Goal: Task Accomplishment & Management: Use online tool/utility

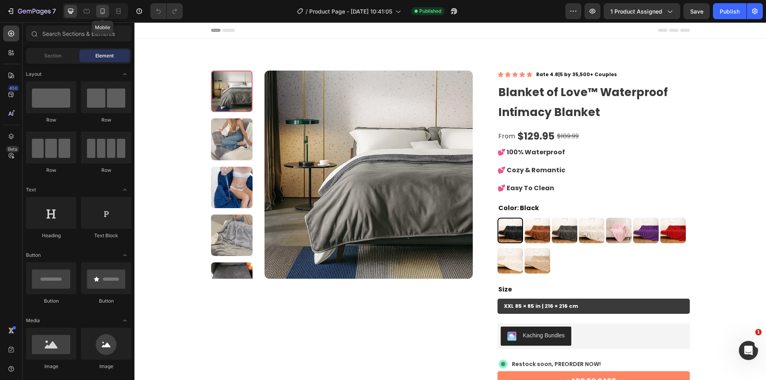
click at [99, 13] on icon at bounding box center [102, 11] width 8 height 8
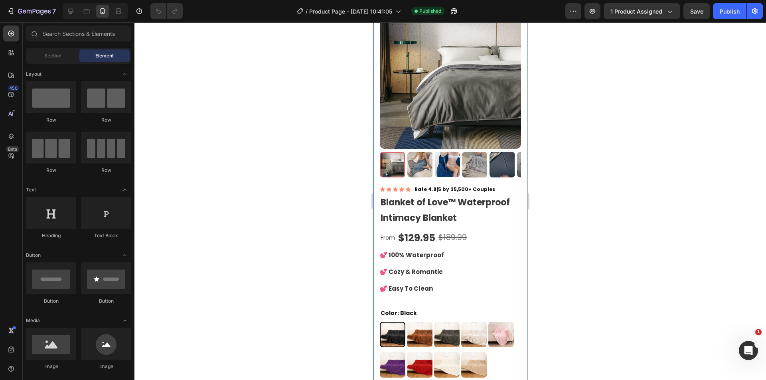
scroll to position [67, 0]
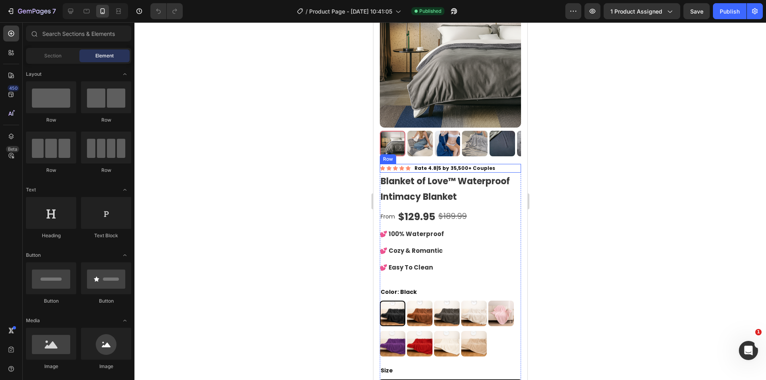
click at [510, 164] on div "Icon Icon Icon Icon Icon Icon List Rate 4.8|5 by 35,500+ Couples Text Block Row" at bounding box center [449, 168] width 141 height 9
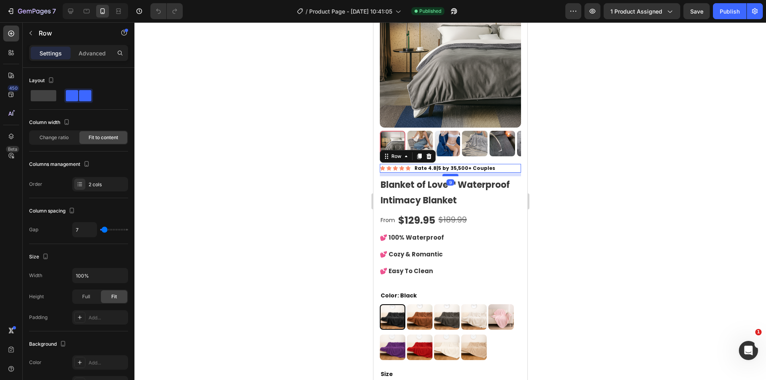
click at [450, 174] on div at bounding box center [450, 175] width 16 height 2
click at [461, 149] on div at bounding box center [449, 144] width 141 height 26
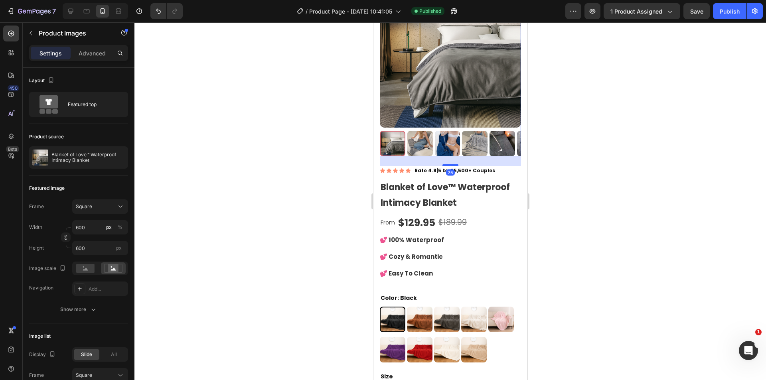
drag, startPoint x: 447, startPoint y: 156, endPoint x: 920, endPoint y: 228, distance: 478.4
click at [447, 164] on div at bounding box center [450, 165] width 16 height 2
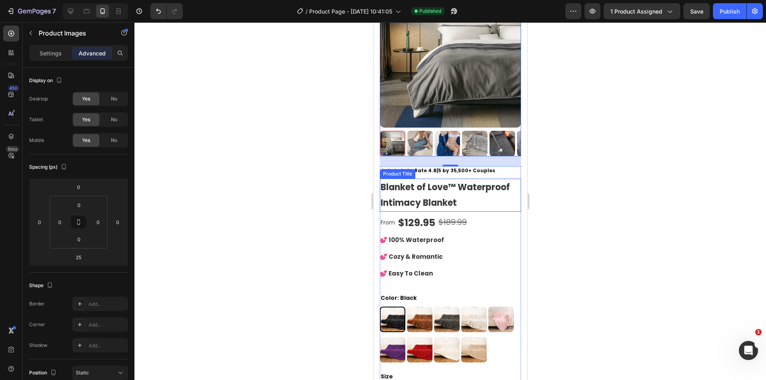
click at [483, 180] on h1 "Blanket of Love™ Waterproof Intimacy Blanket" at bounding box center [449, 195] width 141 height 33
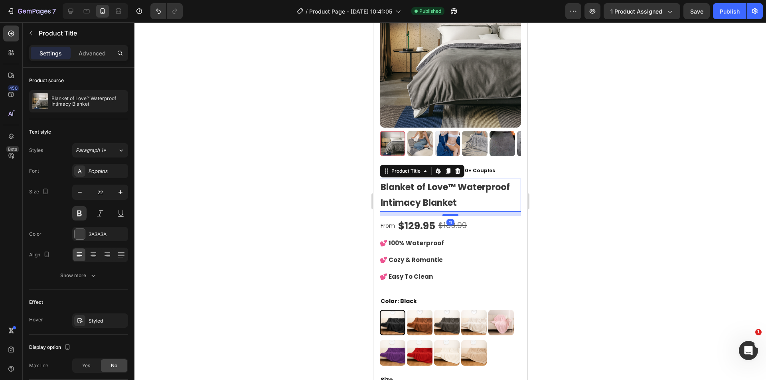
click at [448, 214] on div at bounding box center [450, 215] width 16 height 2
click at [576, 211] on div at bounding box center [449, 201] width 631 height 358
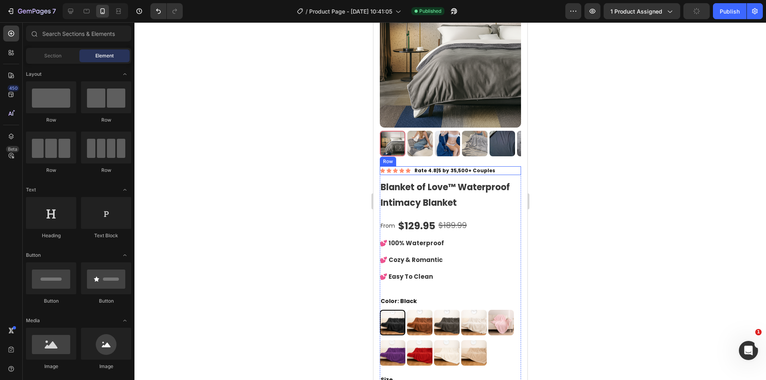
click at [505, 166] on div "Icon Icon Icon Icon Icon Icon List Rate 4.8|5 by 35,500+ Couples Text Block Row" at bounding box center [449, 170] width 141 height 9
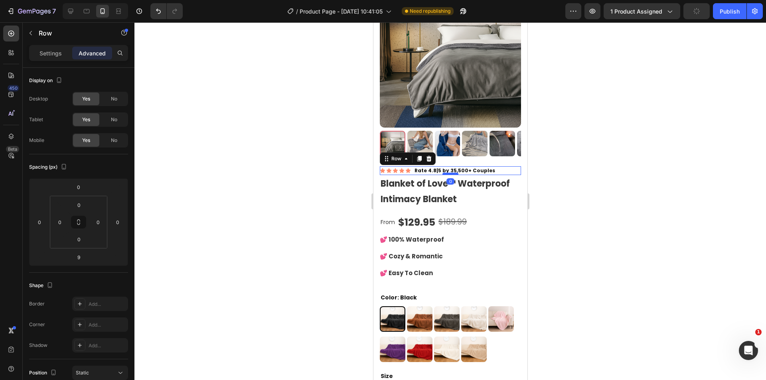
drag, startPoint x: 451, startPoint y: 171, endPoint x: 934, endPoint y: 204, distance: 484.4
click at [453, 173] on div at bounding box center [450, 174] width 16 height 2
type input "0"
click at [575, 182] on div at bounding box center [449, 201] width 631 height 358
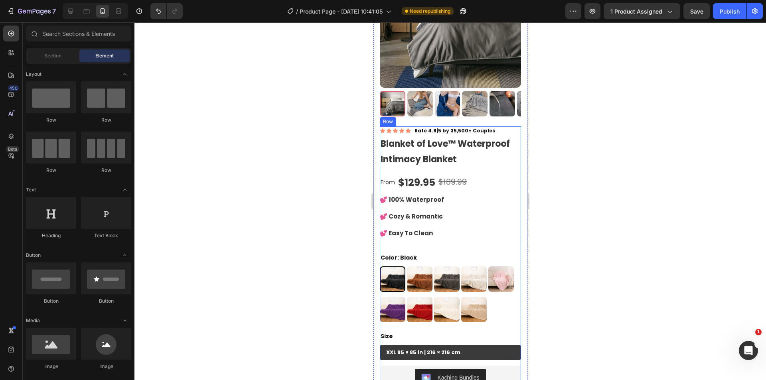
scroll to position [133, 0]
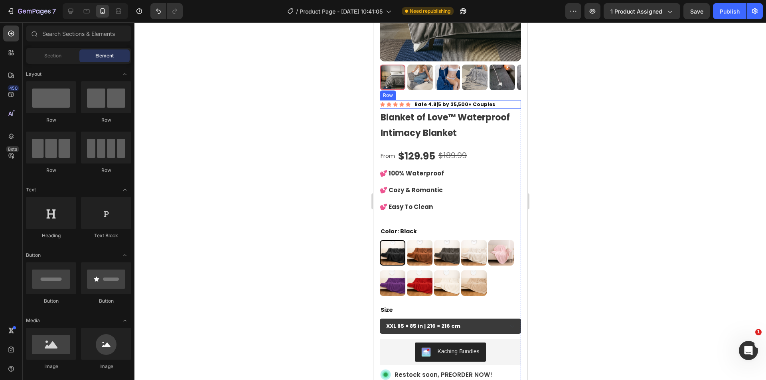
click at [497, 100] on div "Icon Icon Icon Icon Icon Icon List Rate 4.8|5 by 35,500+ Couples Text Block Row" at bounding box center [449, 104] width 141 height 9
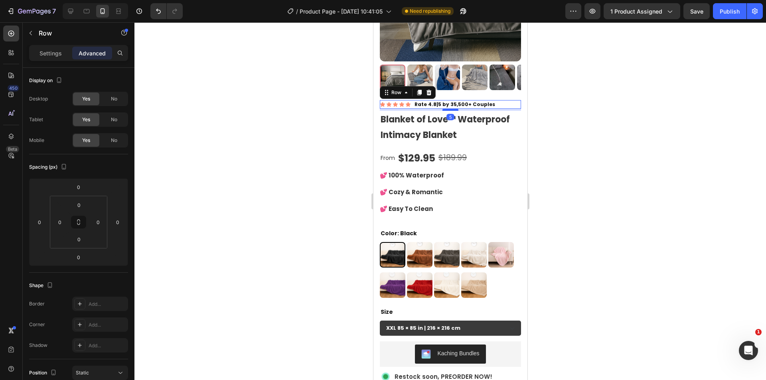
click at [449, 108] on div at bounding box center [450, 109] width 16 height 2
type input "5"
click at [562, 136] on div at bounding box center [449, 201] width 631 height 358
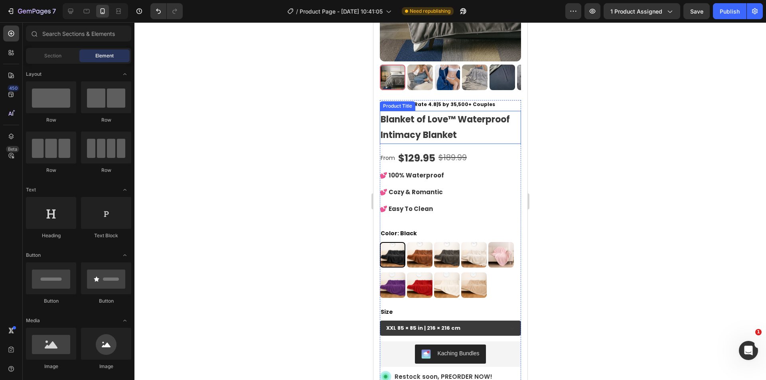
click at [473, 128] on h1 "Blanket of Love™ Waterproof Intimacy Blanket" at bounding box center [449, 127] width 141 height 33
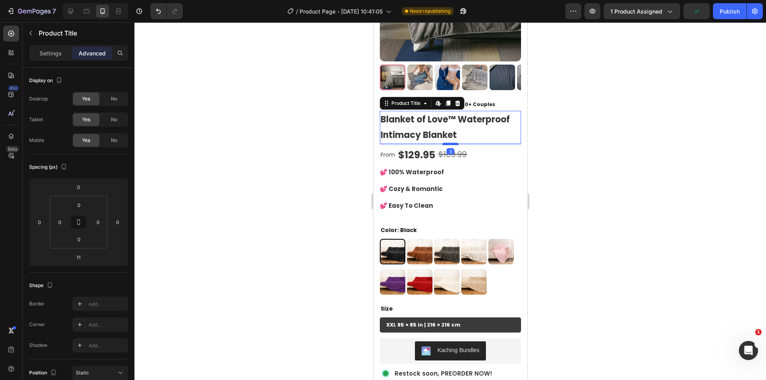
click at [449, 143] on div at bounding box center [450, 144] width 16 height 2
type input "3"
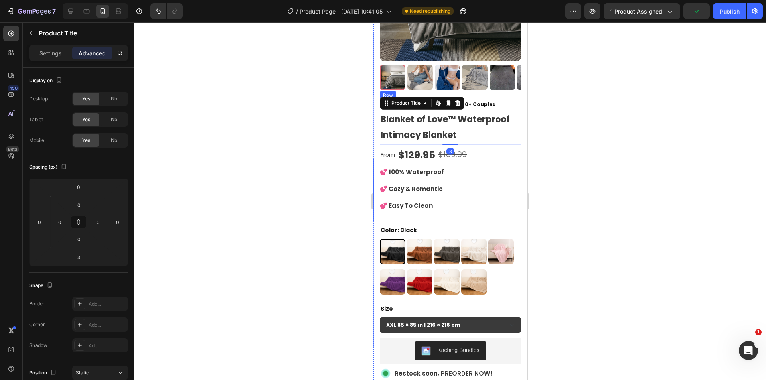
click at [487, 151] on div "From Text Block $129.95 Product Price Product Price $189.99 Compare Price Compa…" at bounding box center [449, 155] width 141 height 20
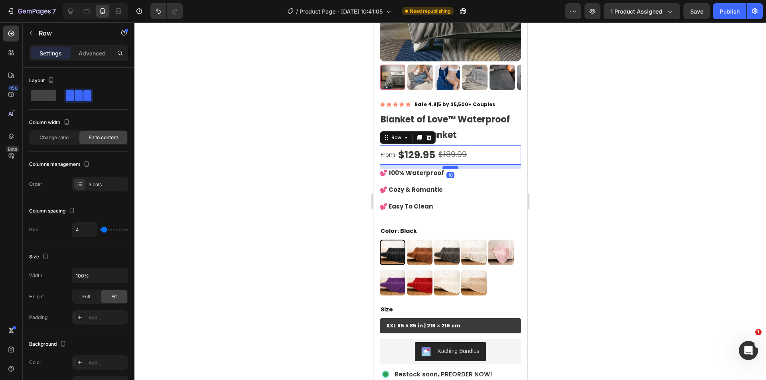
click at [447, 166] on div at bounding box center [450, 167] width 16 height 2
click at [593, 165] on div at bounding box center [449, 201] width 631 height 358
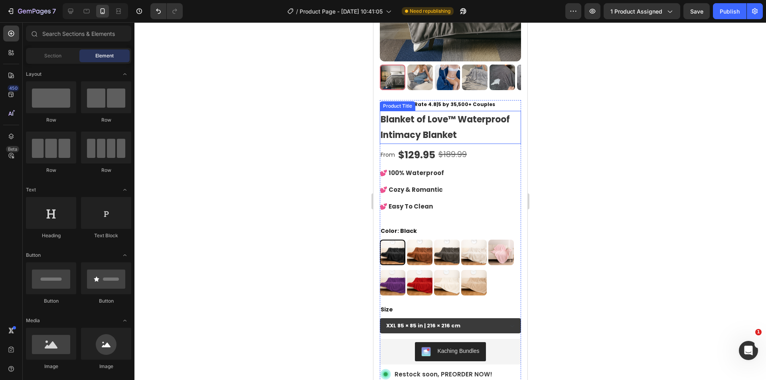
click at [438, 122] on h1 "Blanket of Love™ Waterproof Intimacy Blanket" at bounding box center [449, 127] width 141 height 33
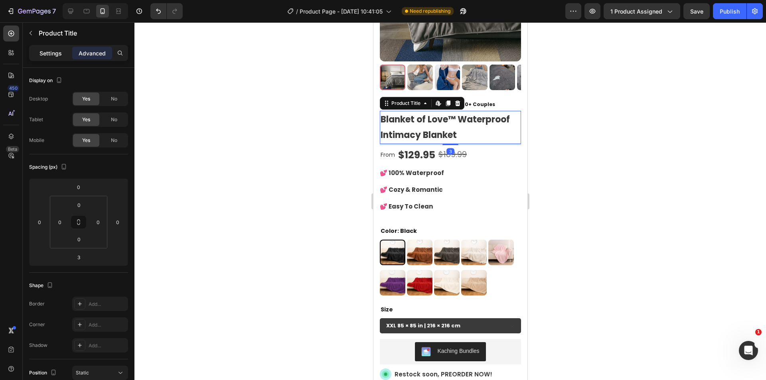
click at [49, 51] on p "Settings" at bounding box center [50, 53] width 22 height 8
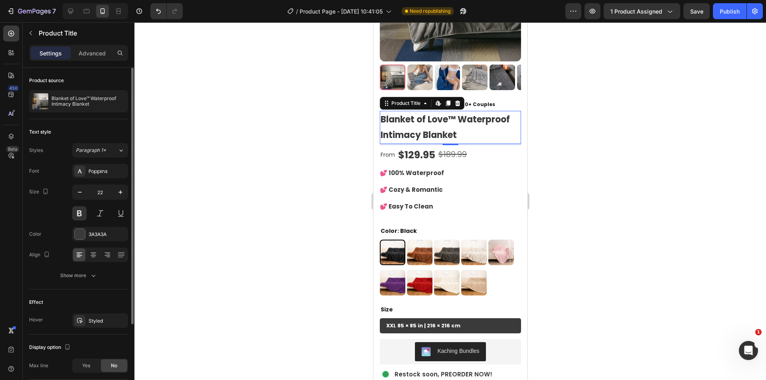
click at [91, 227] on div "3A3A3A" at bounding box center [100, 234] width 56 height 14
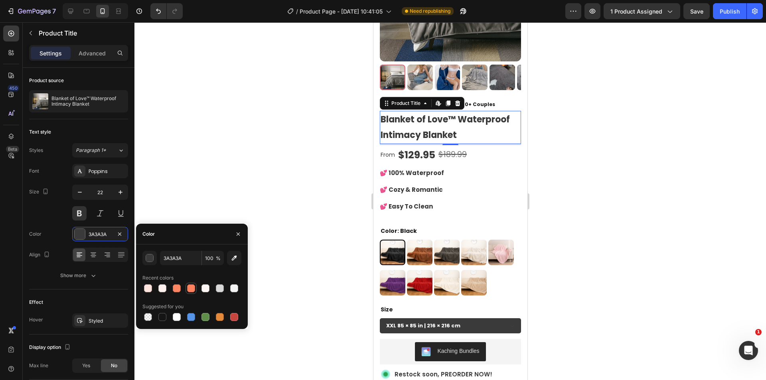
click at [189, 287] on div at bounding box center [191, 288] width 8 height 8
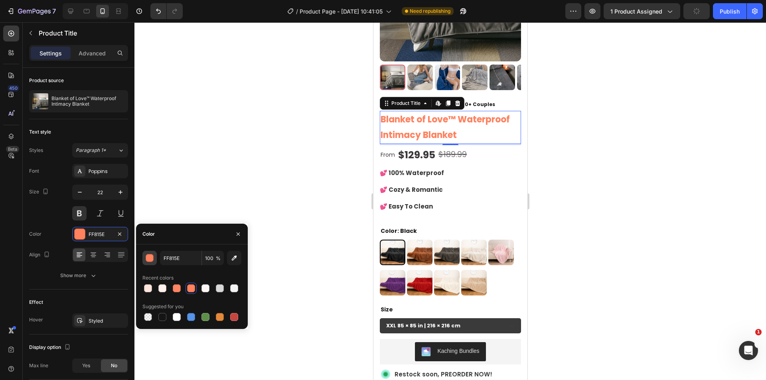
click at [148, 255] on div "button" at bounding box center [150, 258] width 8 height 8
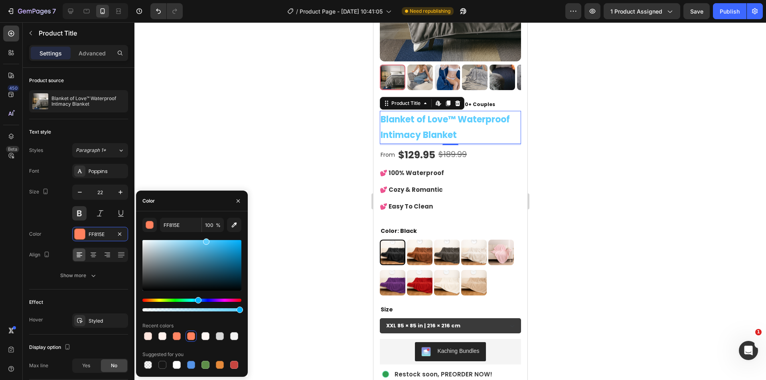
drag, startPoint x: 168, startPoint y: 301, endPoint x: 197, endPoint y: 300, distance: 29.1
click at [197, 300] on div "Hue" at bounding box center [191, 300] width 99 height 3
drag, startPoint x: 207, startPoint y: 241, endPoint x: 195, endPoint y: 235, distance: 13.6
click at [195, 235] on div "7AD7FF 100 % Recent colors Suggested for you" at bounding box center [191, 294] width 99 height 153
drag, startPoint x: 195, startPoint y: 240, endPoint x: 213, endPoint y: 234, distance: 19.2
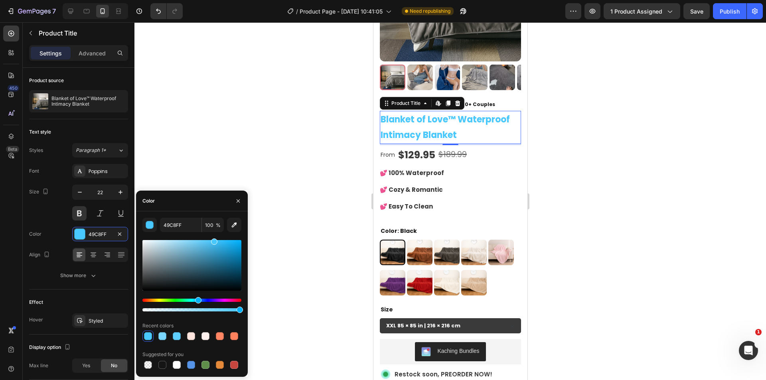
click at [213, 234] on div "49C8FF 100 % Recent colors Suggested for you" at bounding box center [191, 294] width 99 height 153
click at [162, 363] on div at bounding box center [162, 365] width 8 height 8
type input "151515"
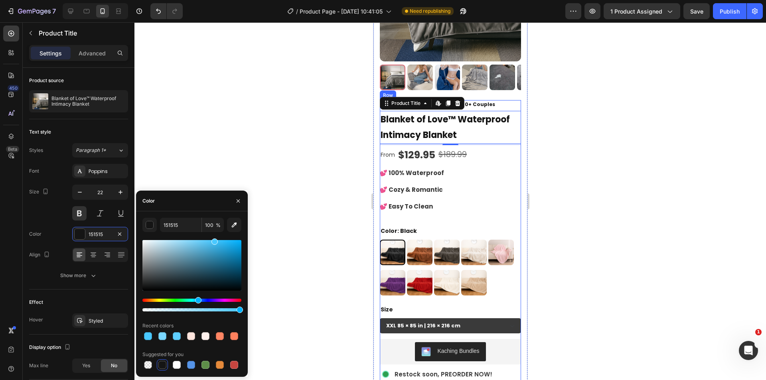
click at [422, 169] on p "💕 100% Waterproof 💕 Cozy & Romantic 💕 Easy To Clean" at bounding box center [411, 190] width 64 height 42
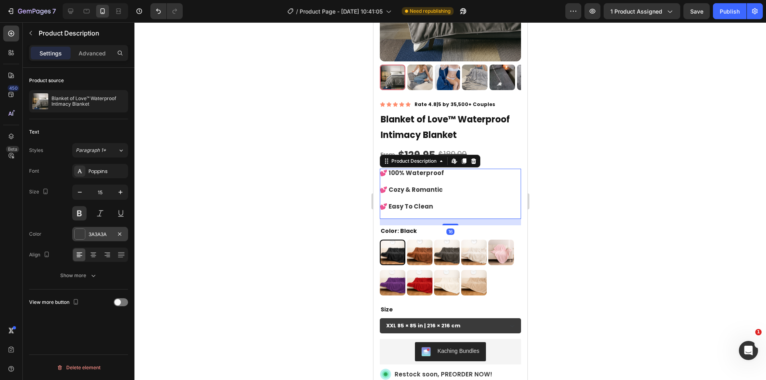
click at [94, 228] on div "3A3A3A" at bounding box center [100, 234] width 56 height 14
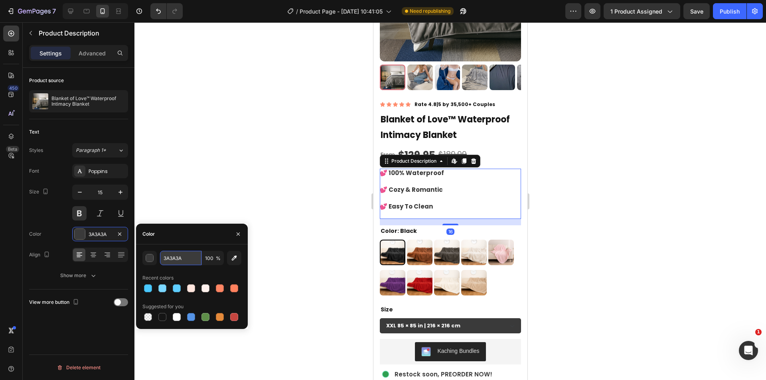
click at [184, 255] on input "3A3A3A" at bounding box center [180, 258] width 41 height 14
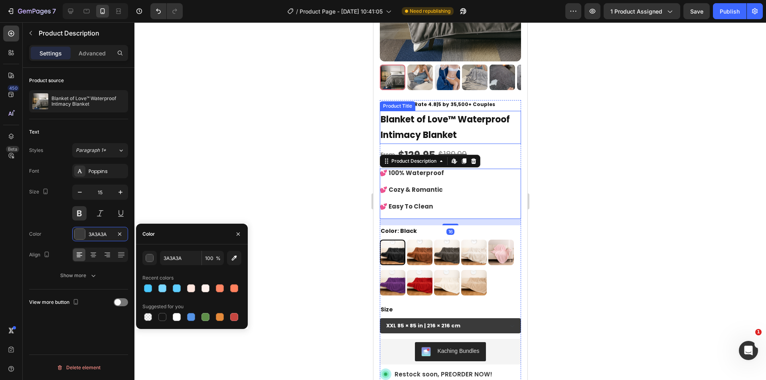
click at [453, 123] on h1 "Blanket of Love™ Waterproof Intimacy Blanket" at bounding box center [449, 127] width 141 height 33
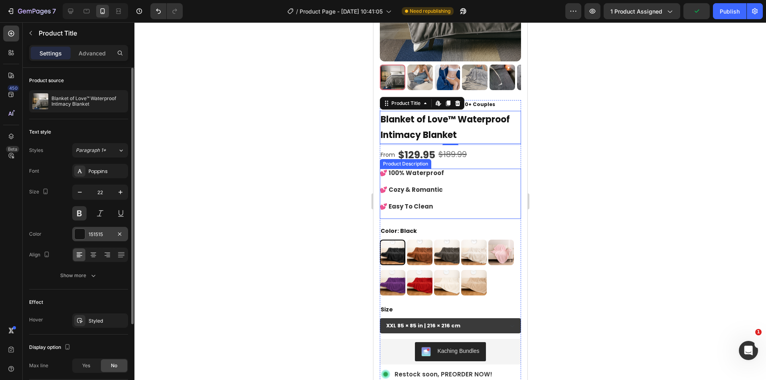
click at [97, 236] on div "151515" at bounding box center [100, 234] width 23 height 7
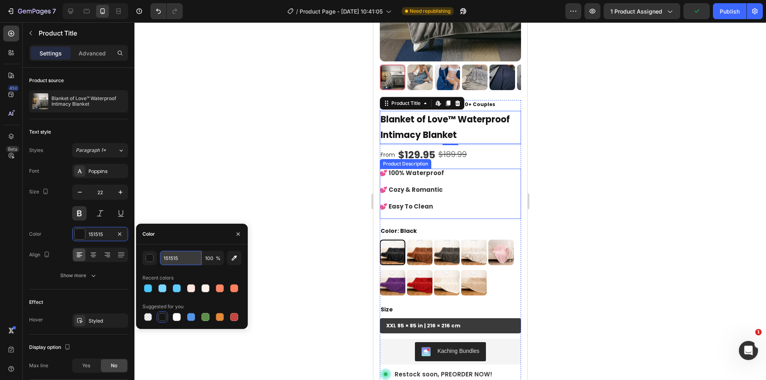
click at [181, 255] on input "151515" at bounding box center [180, 258] width 41 height 14
paste input "3A3A3A"
type input "3A3A3A"
click at [303, 155] on div at bounding box center [449, 201] width 631 height 358
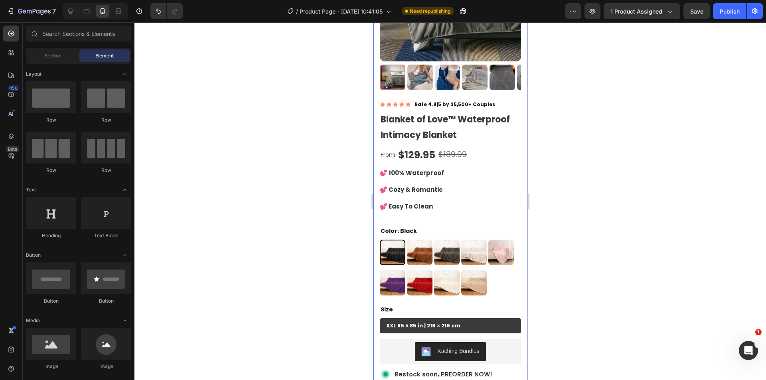
click at [617, 202] on div at bounding box center [449, 201] width 631 height 358
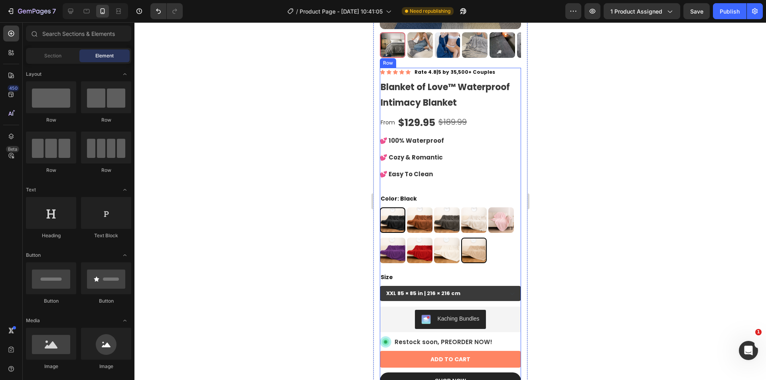
scroll to position [199, 0]
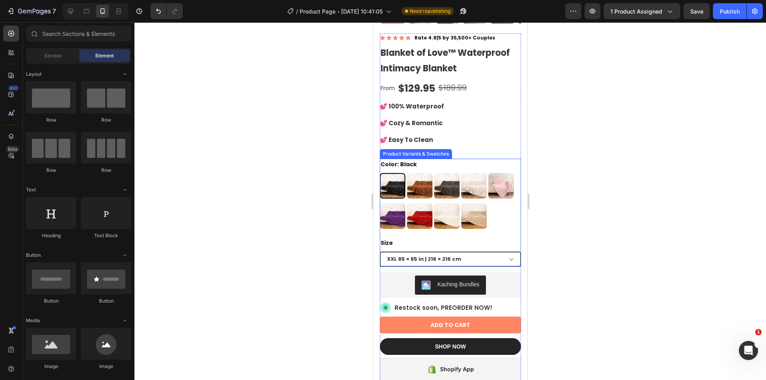
click at [512, 259] on select "XXL 85 × 85 in | 216 × 216 cm XL 57 × 85 in | 145 × 216 cm L 57 × 65 in | 145 ×…" at bounding box center [449, 259] width 141 height 15
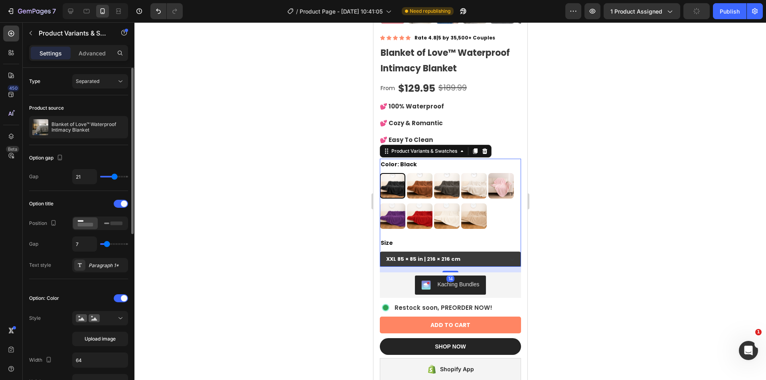
scroll to position [67, 0]
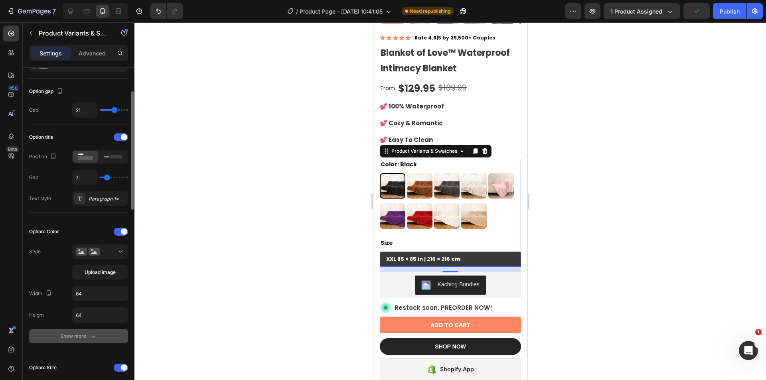
click at [85, 333] on div "Show more" at bounding box center [78, 336] width 37 height 8
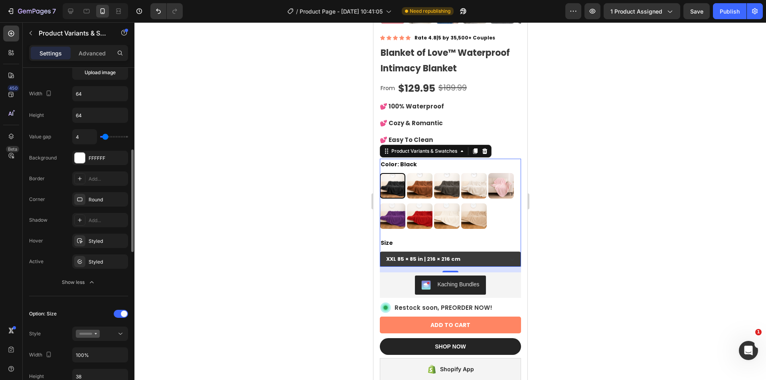
scroll to position [400, 0]
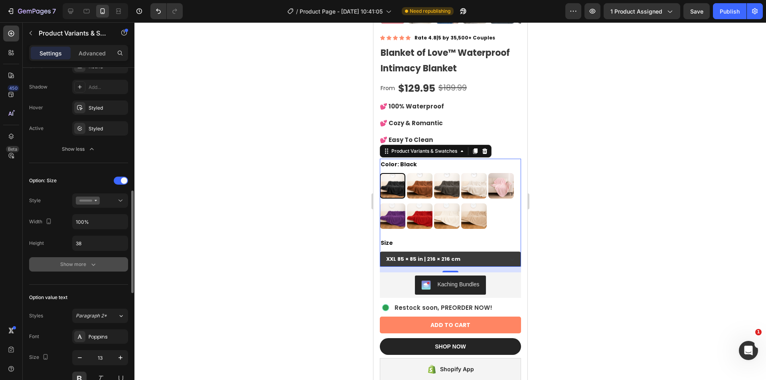
click at [91, 262] on icon "button" at bounding box center [93, 264] width 8 height 8
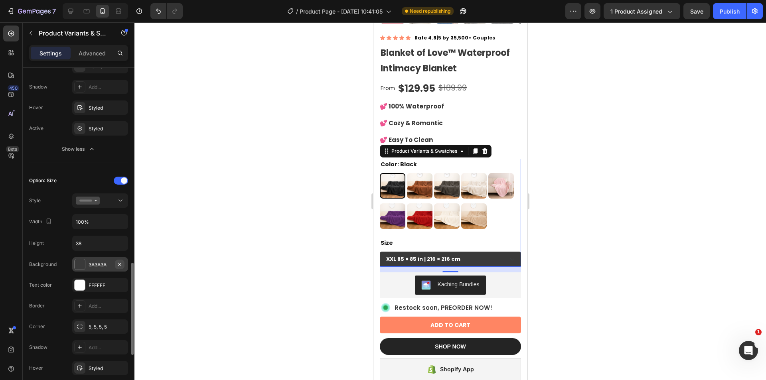
scroll to position [466, 0]
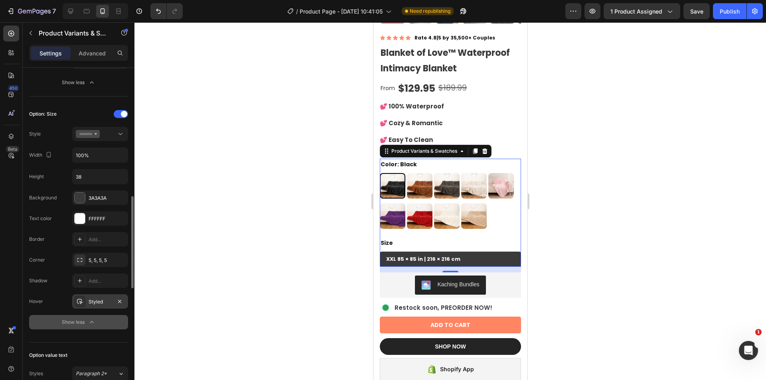
click at [104, 301] on div "Styled" at bounding box center [100, 301] width 23 height 7
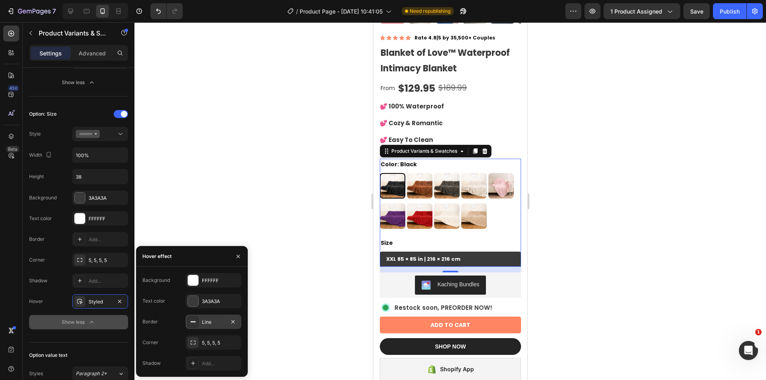
click at [207, 320] on div "Line" at bounding box center [213, 322] width 23 height 7
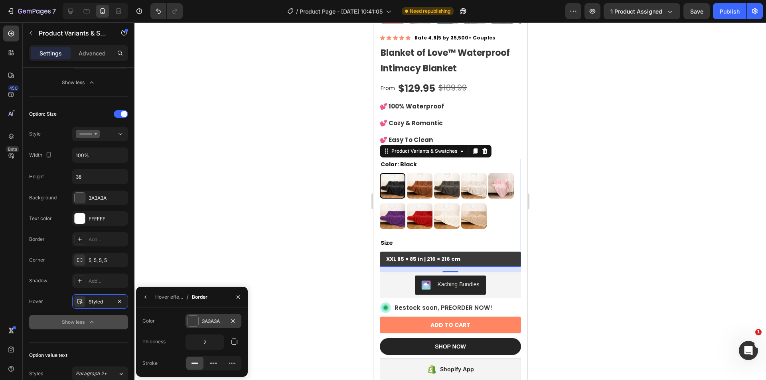
click at [211, 320] on div "3A3A3A" at bounding box center [213, 321] width 23 height 7
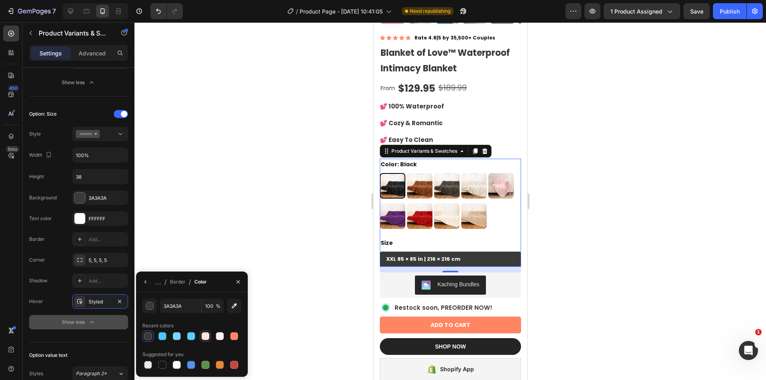
click at [209, 339] on div at bounding box center [205, 336] width 8 height 8
click at [217, 338] on div at bounding box center [220, 336] width 8 height 8
click at [201, 336] on div at bounding box center [206, 336] width 10 height 10
drag, startPoint x: 180, startPoint y: 334, endPoint x: 161, endPoint y: 334, distance: 19.1
click at [180, 334] on div at bounding box center [177, 336] width 8 height 8
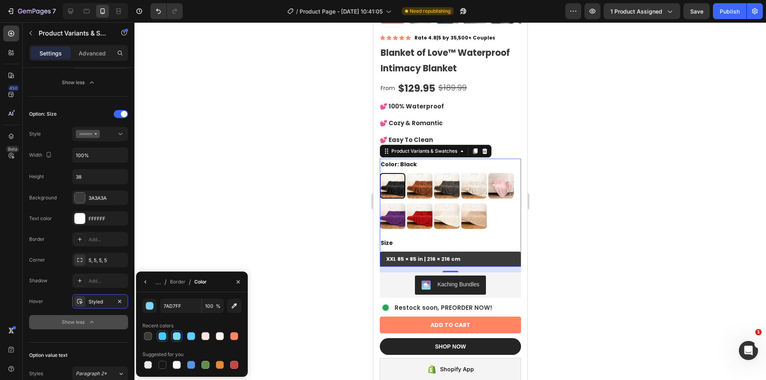
click at [161, 334] on div at bounding box center [162, 336] width 8 height 8
click at [142, 333] on div at bounding box center [147, 336] width 11 height 11
type input "3A3A3A"
click at [105, 305] on div "Styled" at bounding box center [100, 301] width 23 height 7
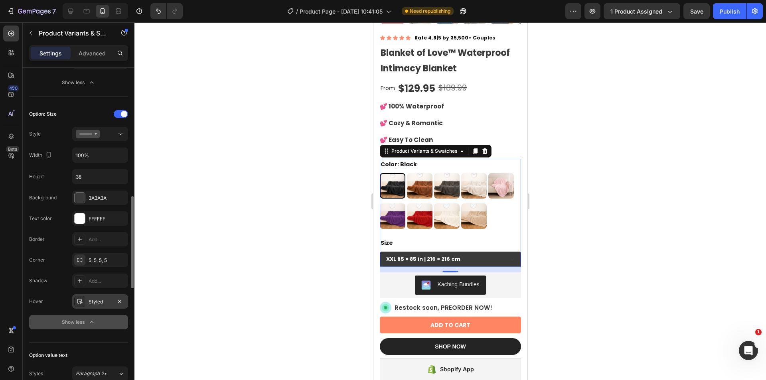
click at [114, 303] on div "Styled" at bounding box center [100, 301] width 56 height 14
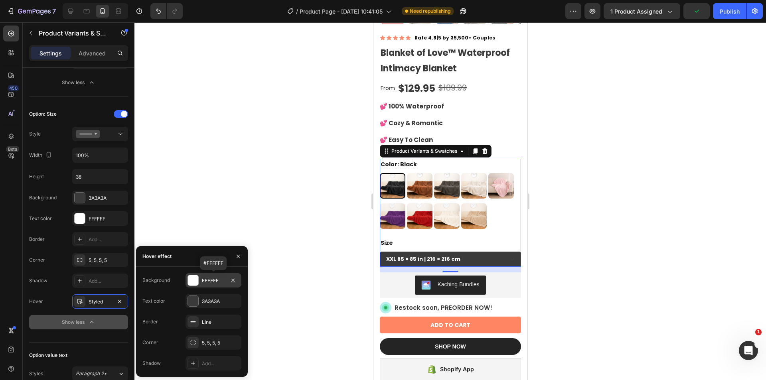
click at [211, 284] on div "FFFFFF" at bounding box center [213, 280] width 23 height 7
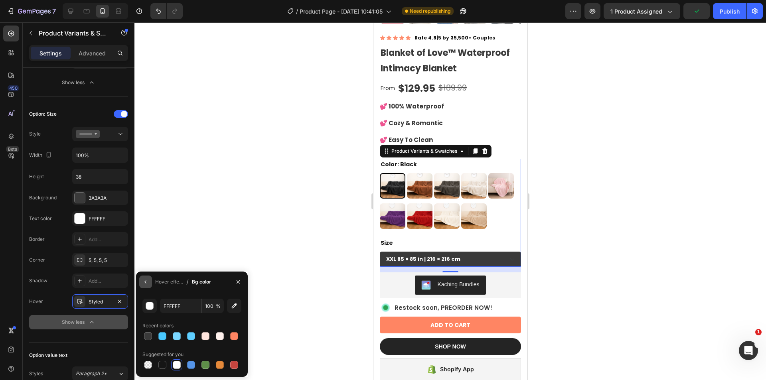
click at [144, 278] on button "button" at bounding box center [145, 282] width 13 height 13
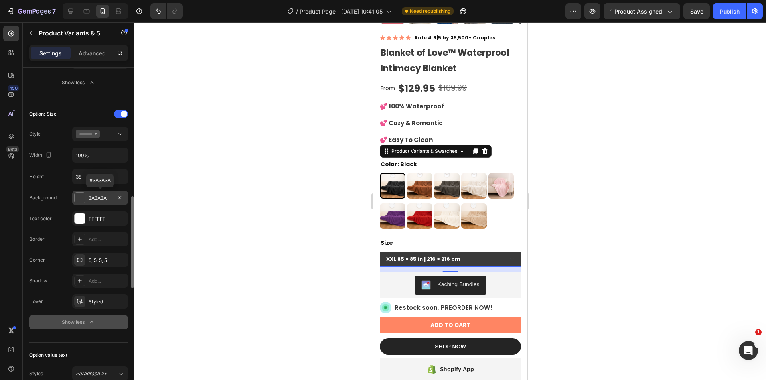
click at [95, 193] on div "3A3A3A" at bounding box center [100, 198] width 56 height 14
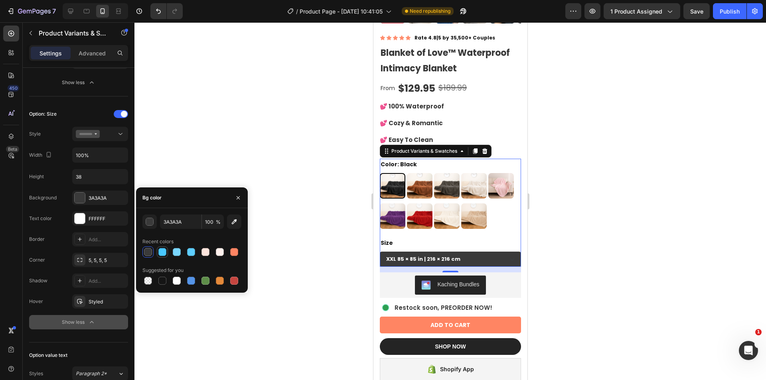
click at [165, 251] on div at bounding box center [162, 252] width 8 height 8
click at [212, 251] on div at bounding box center [191, 251] width 99 height 11
click at [179, 277] on div at bounding box center [177, 281] width 8 height 8
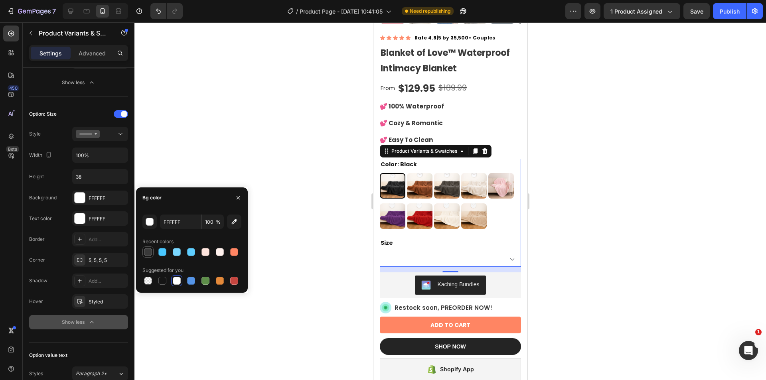
click at [148, 255] on div at bounding box center [148, 252] width 8 height 8
type input "3A3A3A"
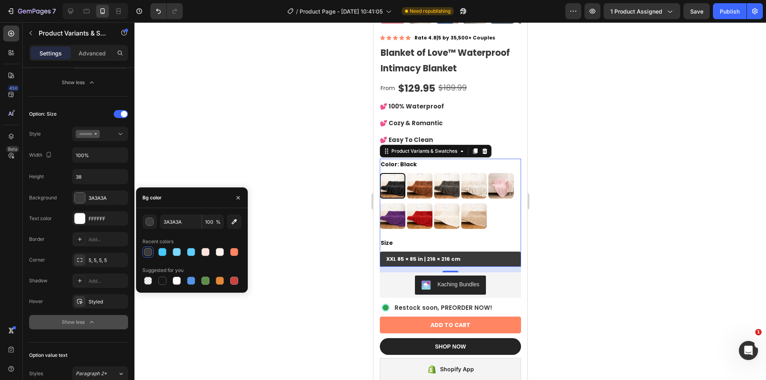
click at [290, 229] on div at bounding box center [449, 201] width 631 height 358
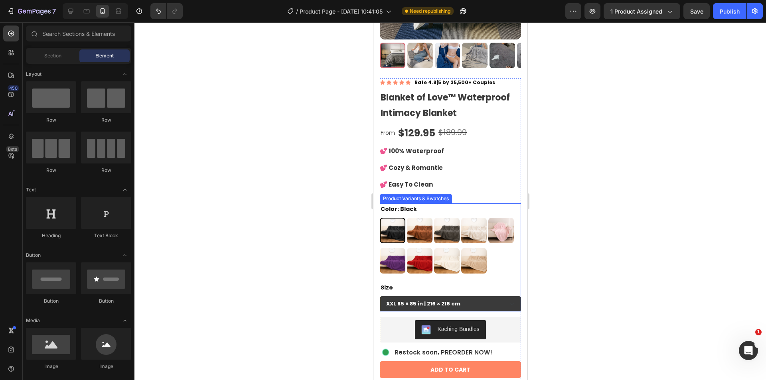
scroll to position [67, 0]
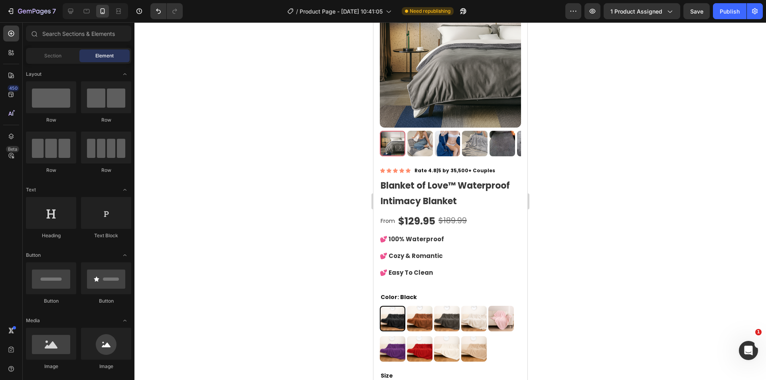
click at [603, 219] on div at bounding box center [449, 201] width 631 height 358
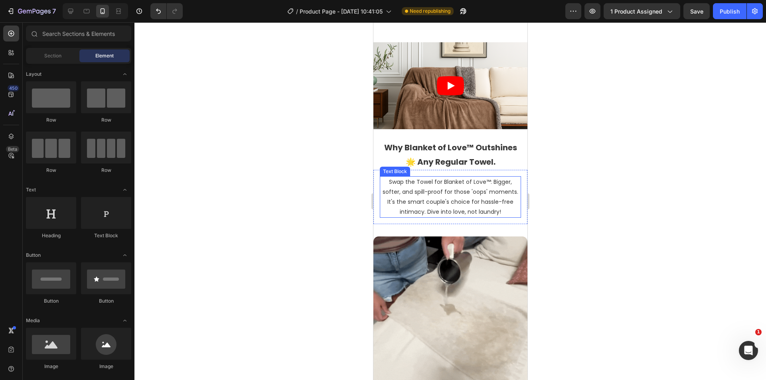
scroll to position [665, 0]
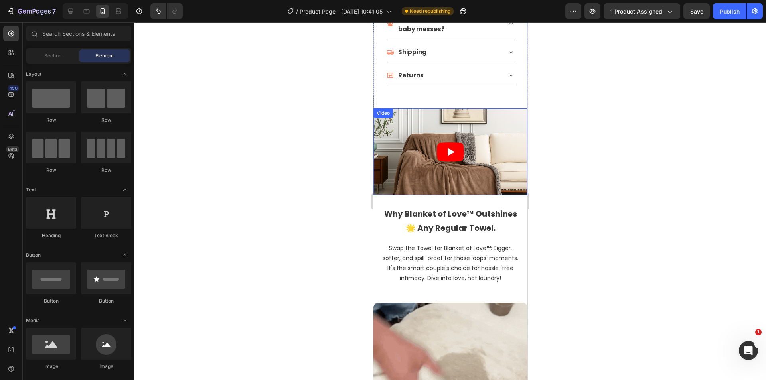
click at [450, 148] on icon "Play" at bounding box center [450, 152] width 7 height 8
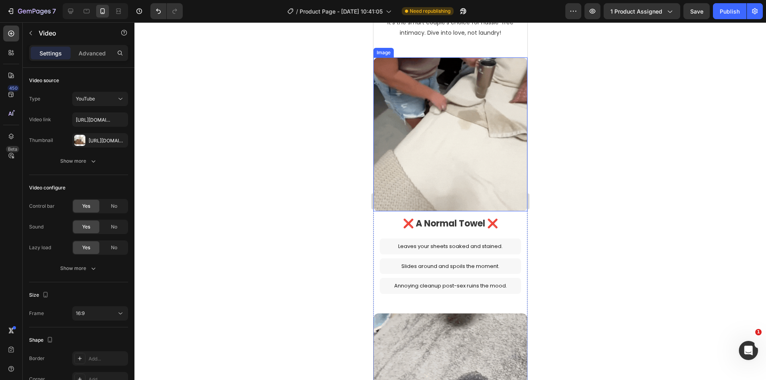
scroll to position [930, 0]
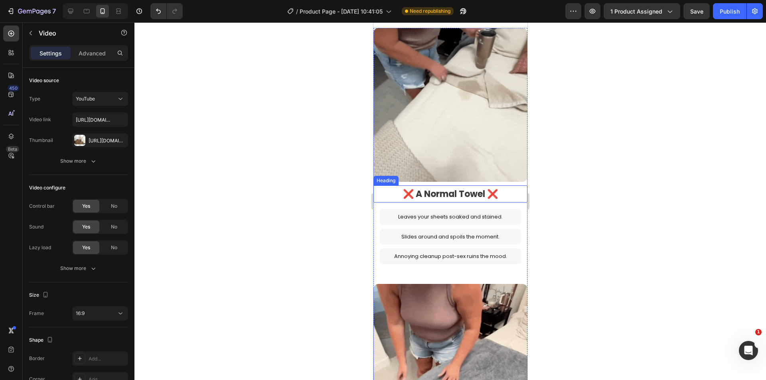
click at [453, 185] on h2 "❌ A Normal Towel ❌" at bounding box center [450, 194] width 154 height 18
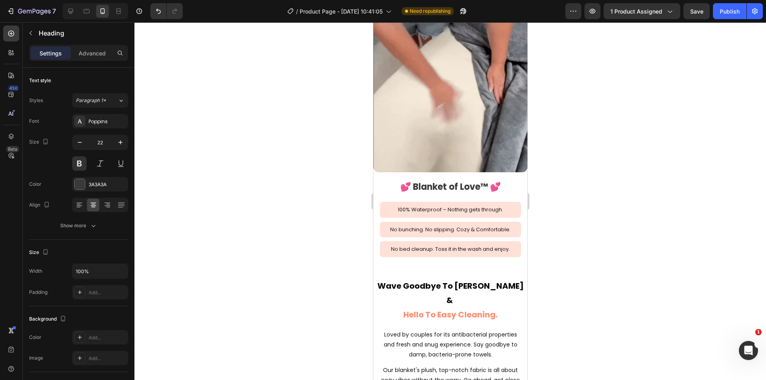
scroll to position [1196, 0]
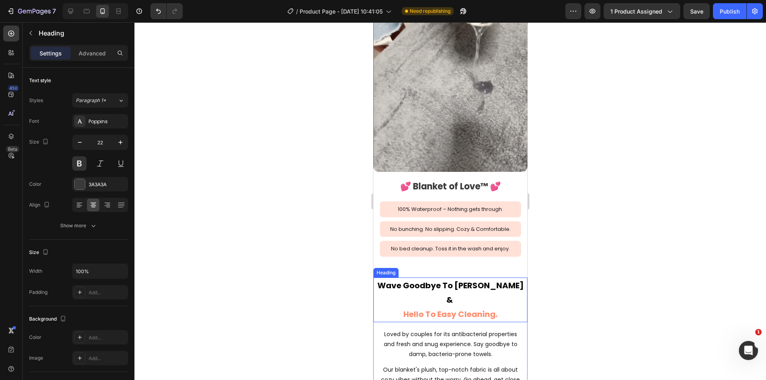
click at [475, 280] on span "Wave Goodbye To Odor Worries &" at bounding box center [450, 293] width 146 height 26
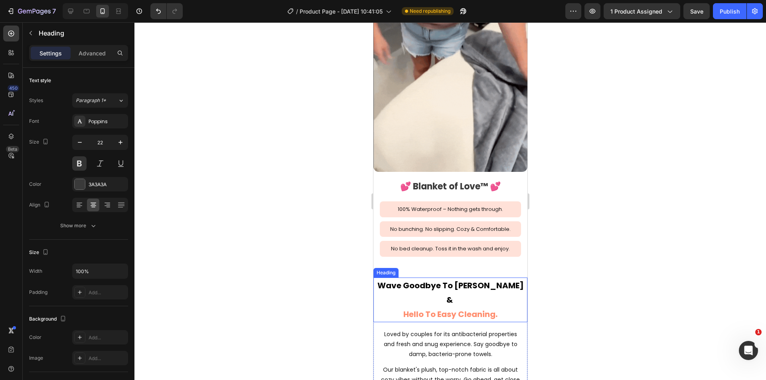
scroll to position [183, 0]
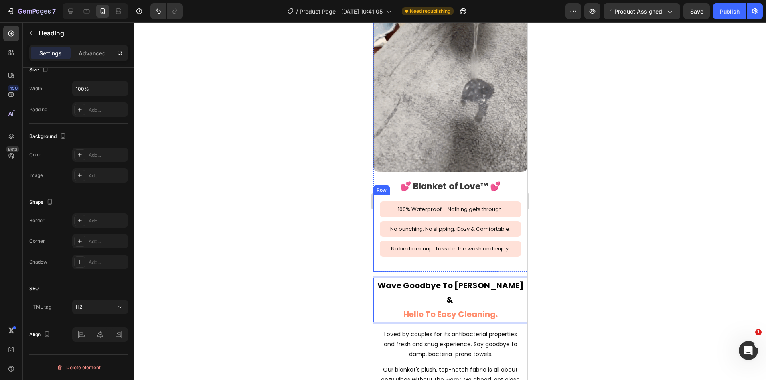
click at [481, 178] on h2 "💕 Blanket of Love™ 💕" at bounding box center [450, 187] width 154 height 18
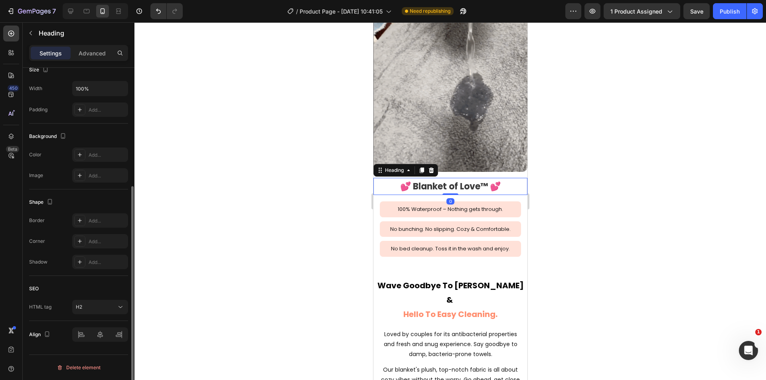
scroll to position [0, 0]
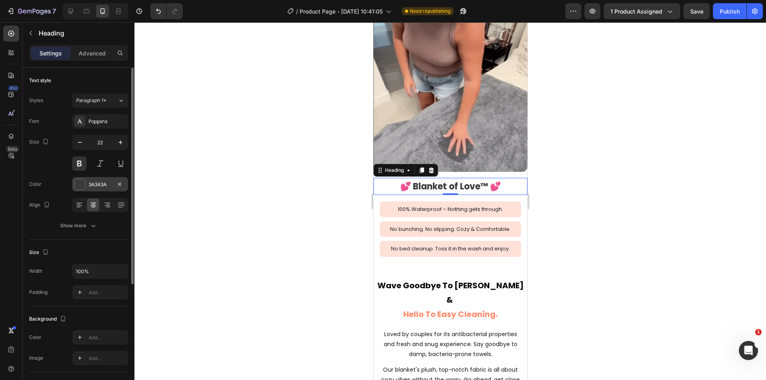
click at [101, 189] on div "3A3A3A" at bounding box center [100, 184] width 56 height 14
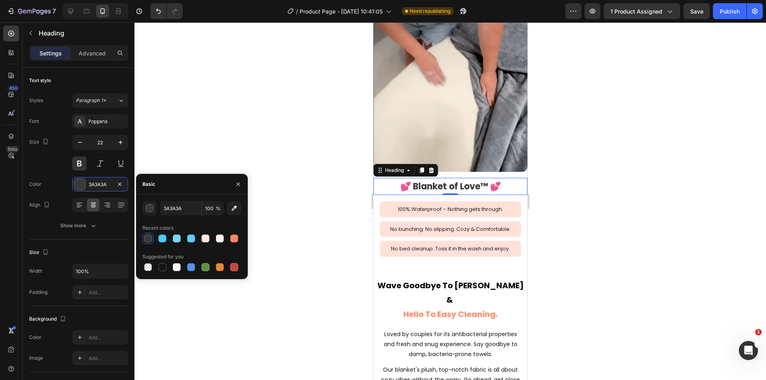
click at [182, 217] on div "3A3A3A 100 % Recent colors Suggested for you" at bounding box center [191, 237] width 99 height 72
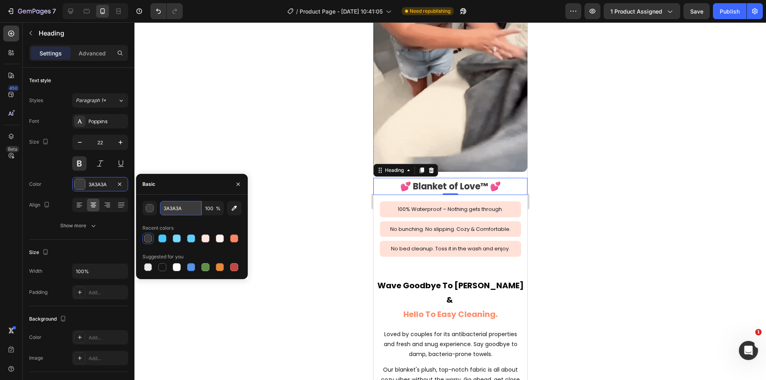
click at [181, 210] on input "3A3A3A" at bounding box center [180, 208] width 41 height 14
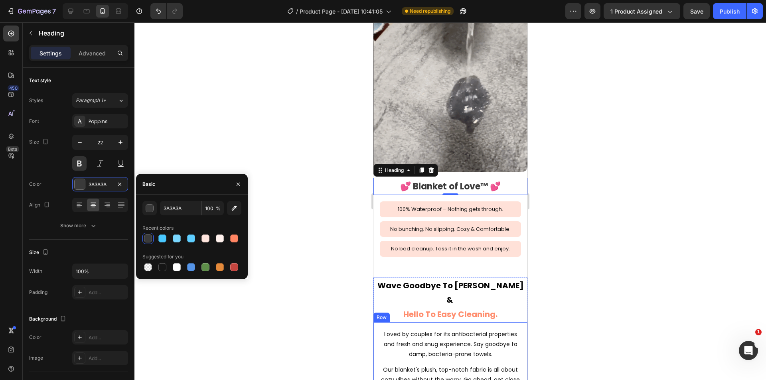
click at [477, 280] on span "Wave Goodbye To Odor Worries &" at bounding box center [450, 293] width 146 height 26
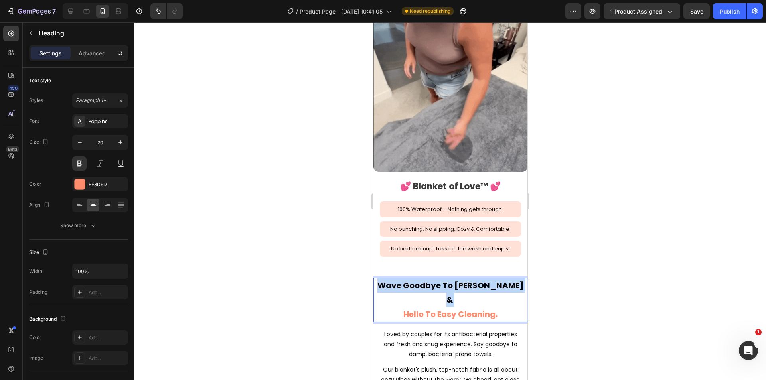
drag, startPoint x: 516, startPoint y: 273, endPoint x: 380, endPoint y: 274, distance: 135.6
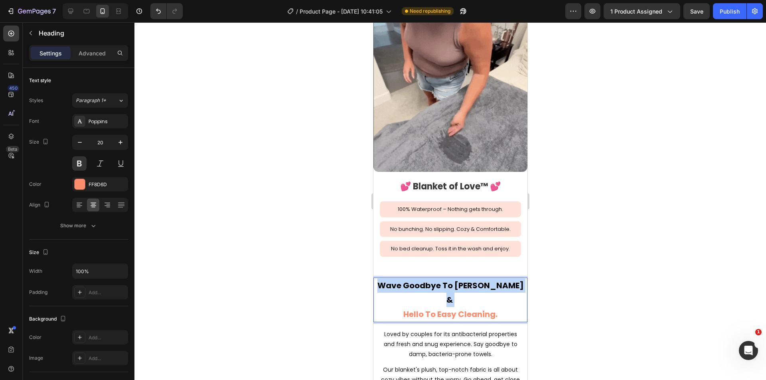
click at [380, 278] on p "Wave Goodbye To Odor Worries & Hello To Easy Cleaning." at bounding box center [450, 299] width 152 height 43
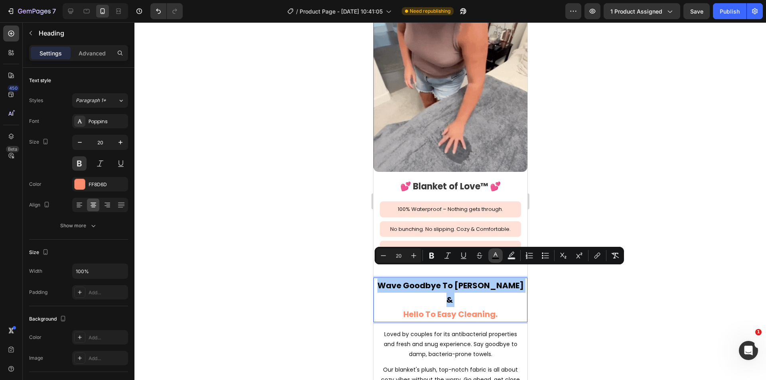
click at [498, 254] on icon "Editor contextual toolbar" at bounding box center [495, 256] width 8 height 8
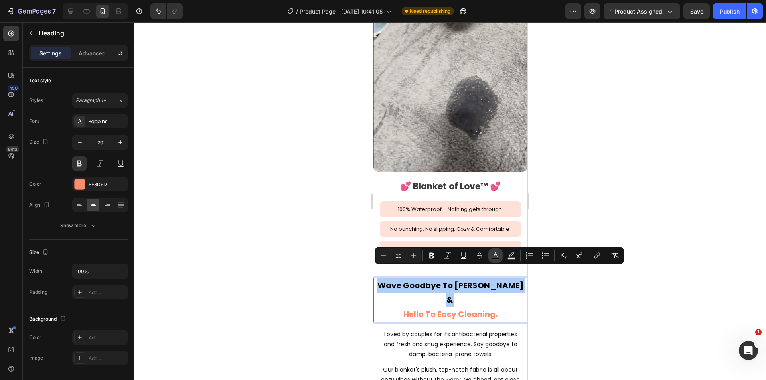
type input "050505"
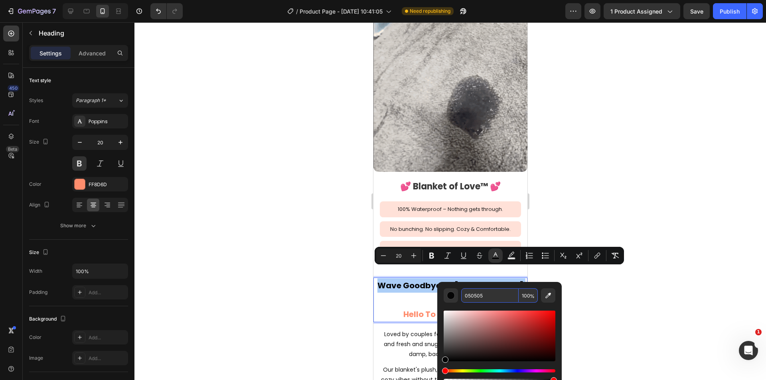
click at [482, 299] on input "050505" at bounding box center [489, 295] width 57 height 14
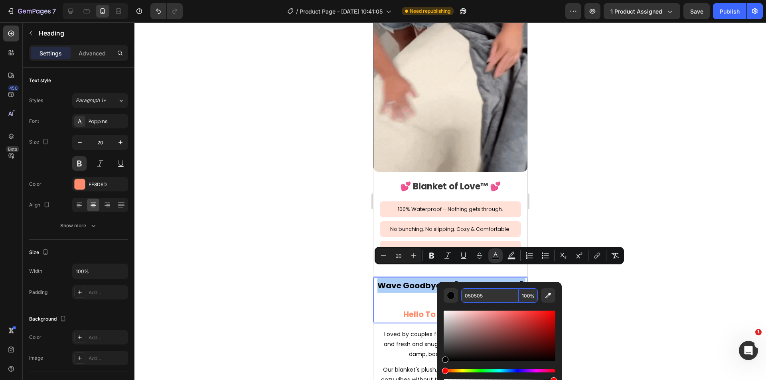
paste input "3A3A3A"
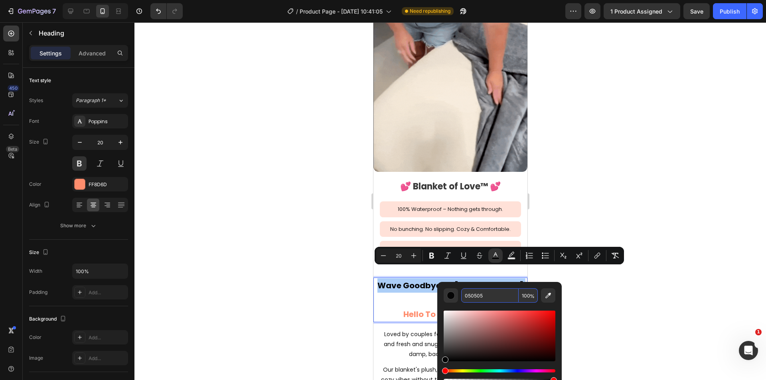
type input "3A3A3A"
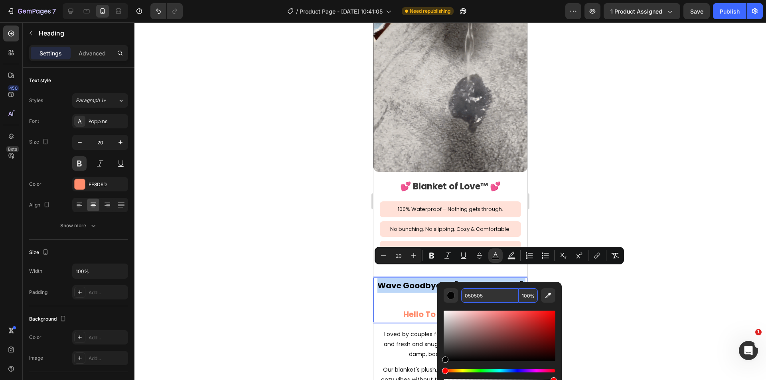
click at [649, 302] on div at bounding box center [449, 201] width 631 height 358
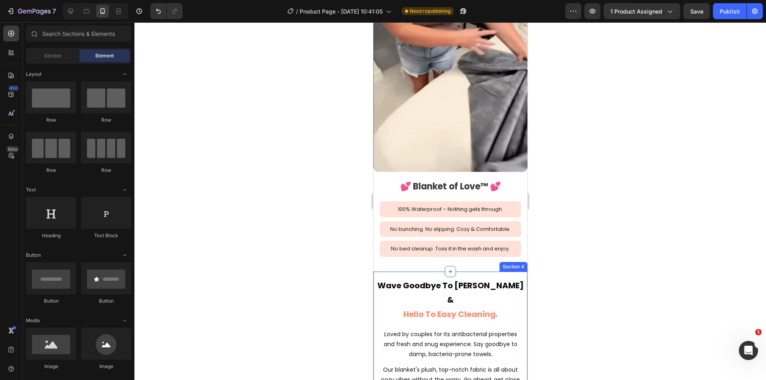
click at [480, 272] on div "⁠⁠⁠⁠⁠⁠⁠ Wave Goodbye To Odor Worries & Hello To Easy Cleaning. Heading Loved by…" at bounding box center [450, 363] width 154 height 183
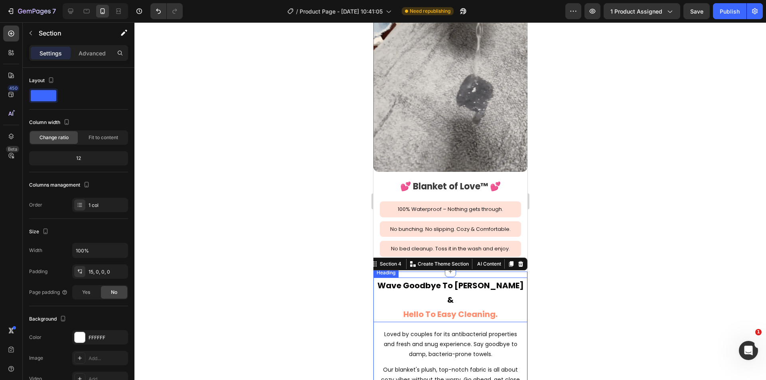
click at [468, 280] on span "Wave Goodbye To Odor Worries &" at bounding box center [450, 293] width 146 height 26
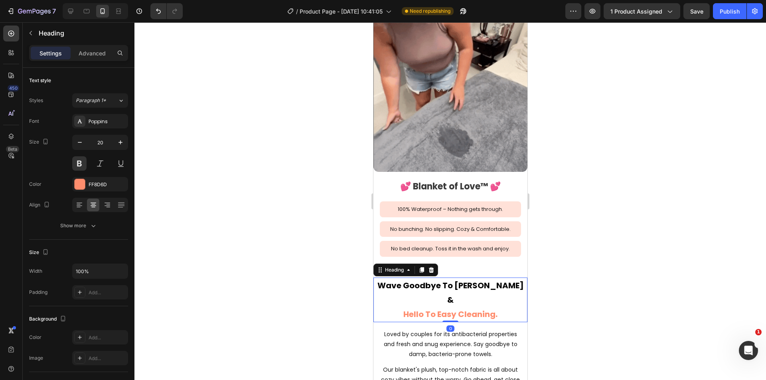
drag, startPoint x: 468, startPoint y: 275, endPoint x: 479, endPoint y: 275, distance: 11.2
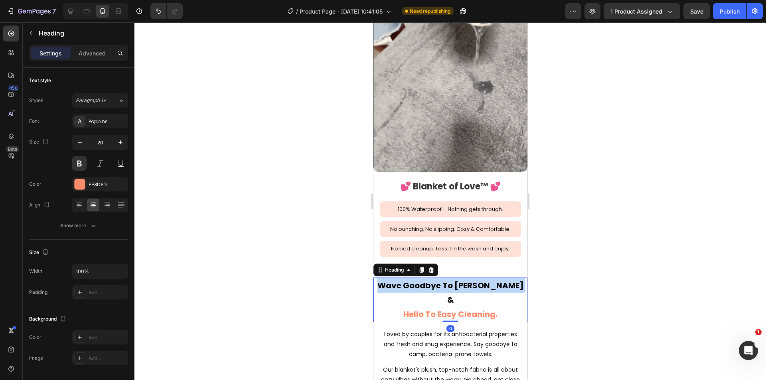
drag, startPoint x: 513, startPoint y: 273, endPoint x: 379, endPoint y: 274, distance: 134.0
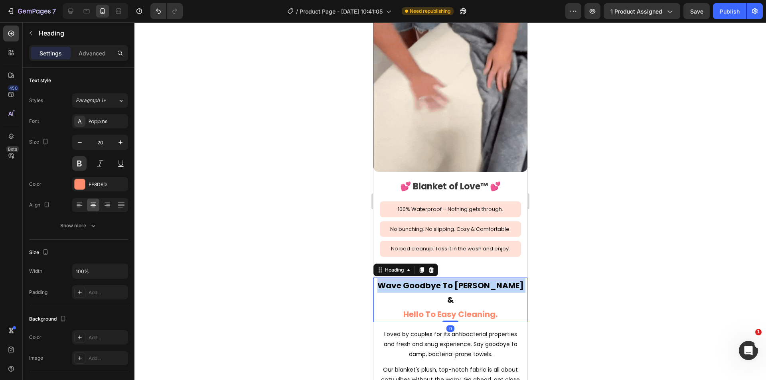
click at [379, 280] on span "Wave Goodbye To Odor Worries &" at bounding box center [450, 293] width 146 height 26
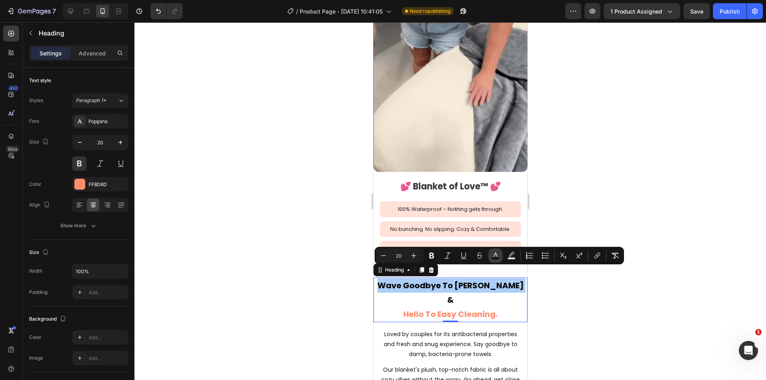
click at [495, 256] on icon "Editor contextual toolbar" at bounding box center [495, 256] width 8 height 8
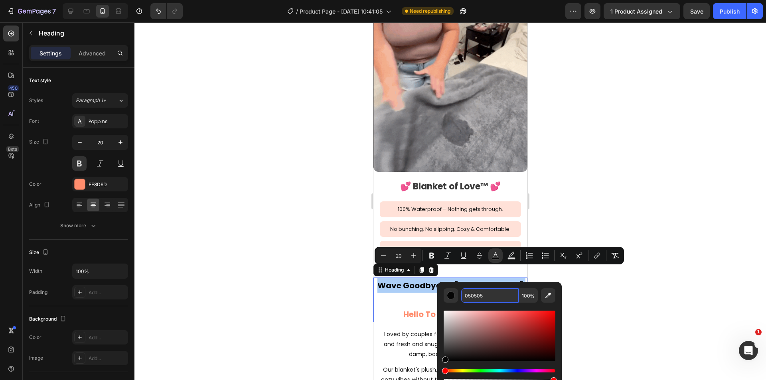
click at [486, 301] on input "050505" at bounding box center [489, 295] width 57 height 14
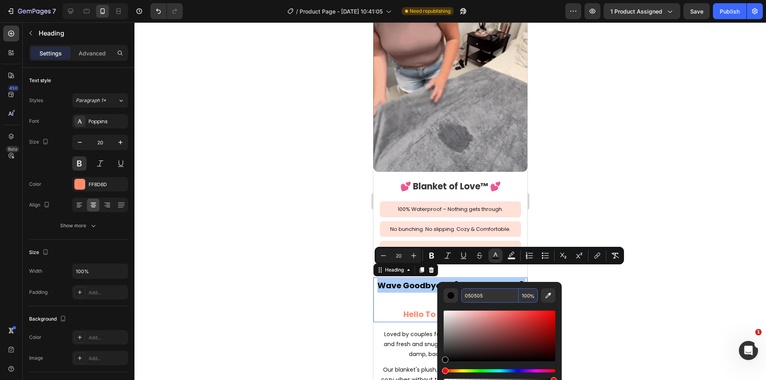
paste input "3A3A3A"
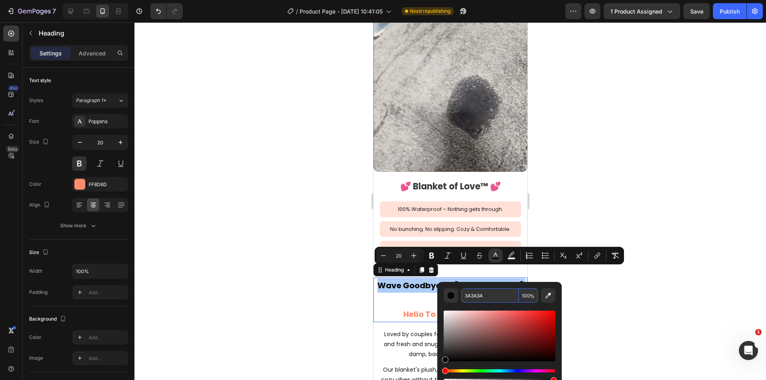
type input "3A3A3A"
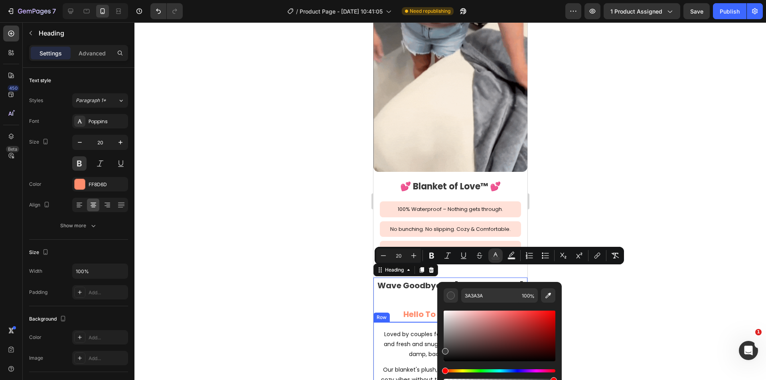
click at [384, 329] on p "Loved by couples for its antibacterial properties and fresh and snug experience…" at bounding box center [450, 344] width 140 height 30
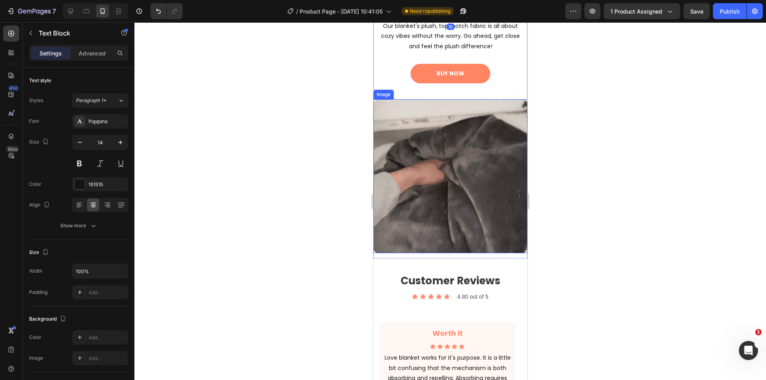
scroll to position [1595, 0]
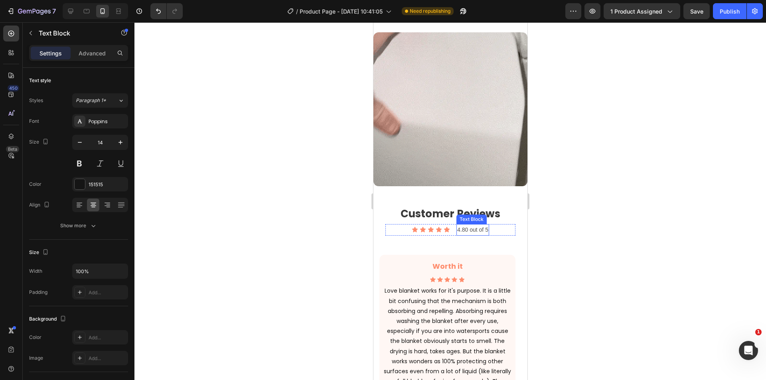
click at [467, 204] on h2 "Customer Reviews" at bounding box center [450, 214] width 130 height 20
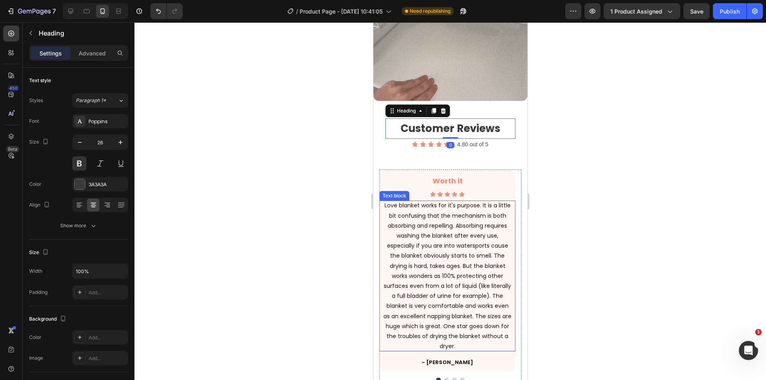
scroll to position [1728, 0]
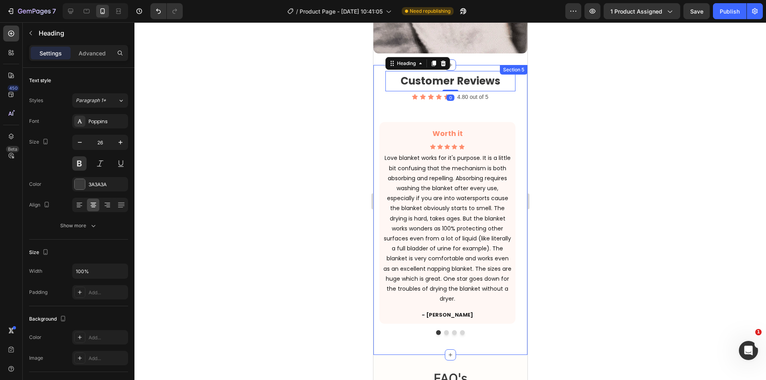
click at [547, 258] on div at bounding box center [449, 201] width 631 height 358
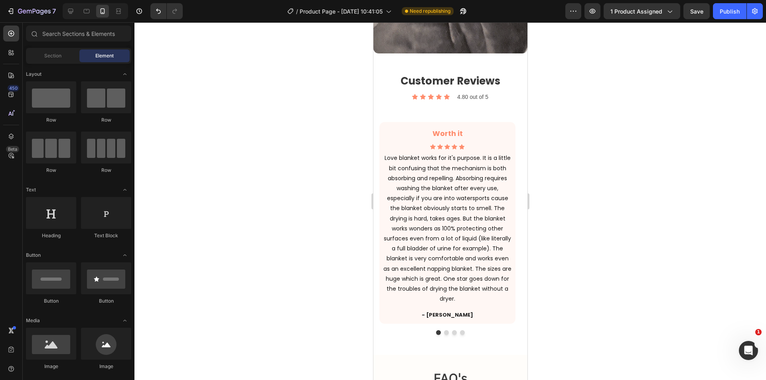
click at [465, 206] on p "Love blanket works for it's purpose. It is a little bit confusing that the mech…" at bounding box center [446, 228] width 129 height 151
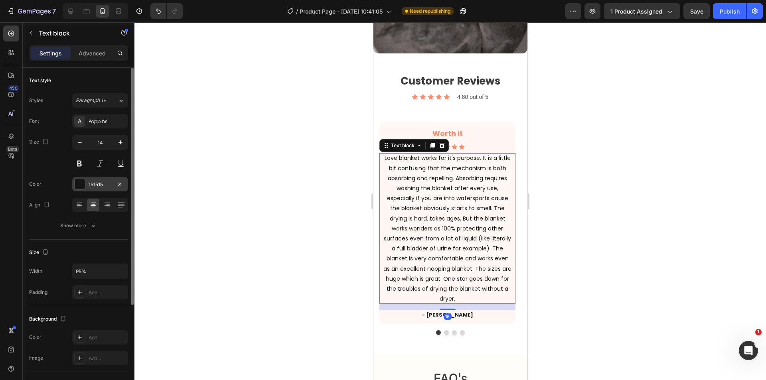
click at [102, 190] on div "151515" at bounding box center [100, 184] width 56 height 14
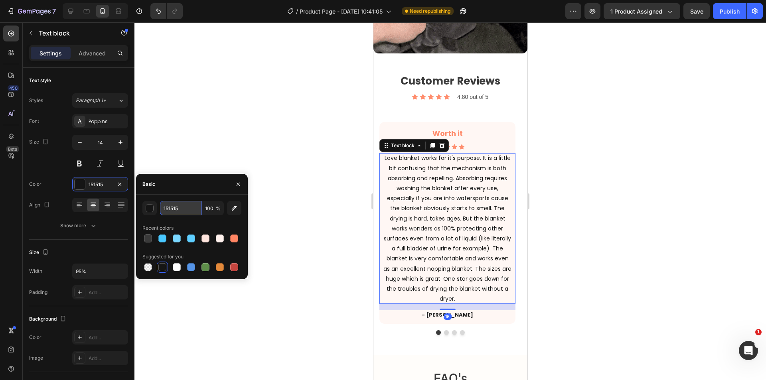
click at [190, 209] on input "151515" at bounding box center [180, 208] width 41 height 14
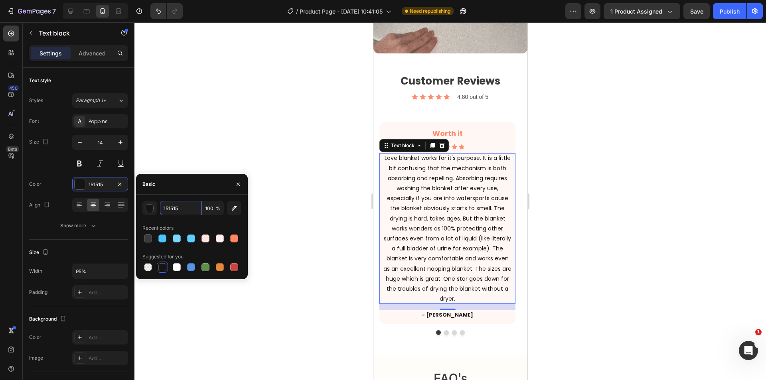
paste input "3A3A3A"
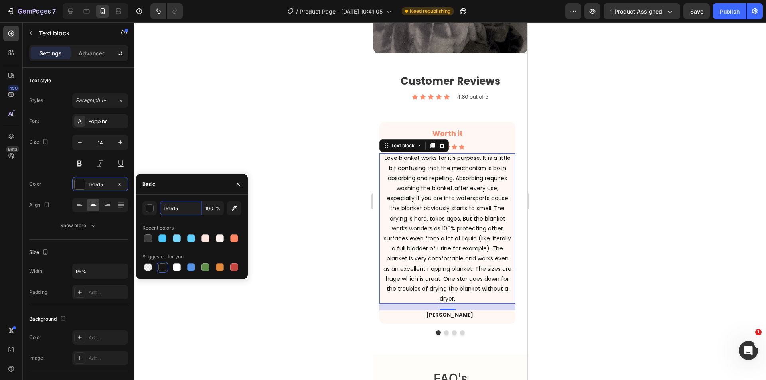
type input "3A3A3A"
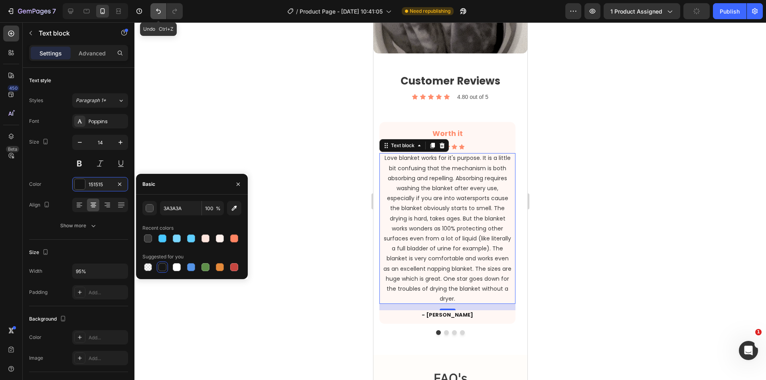
click at [159, 9] on icon "Undo/Redo" at bounding box center [158, 11] width 8 height 8
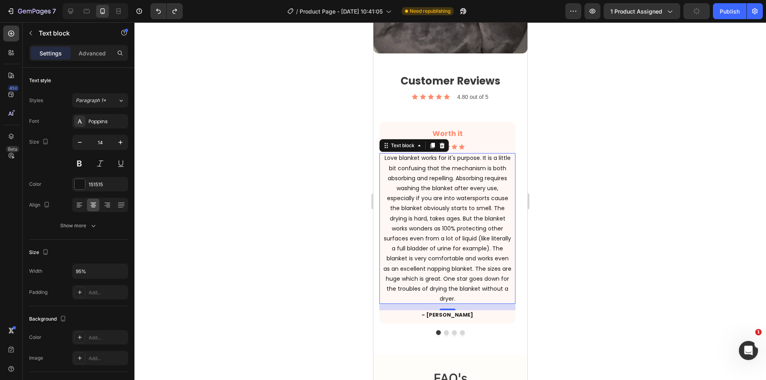
click at [275, 163] on div at bounding box center [449, 201] width 631 height 358
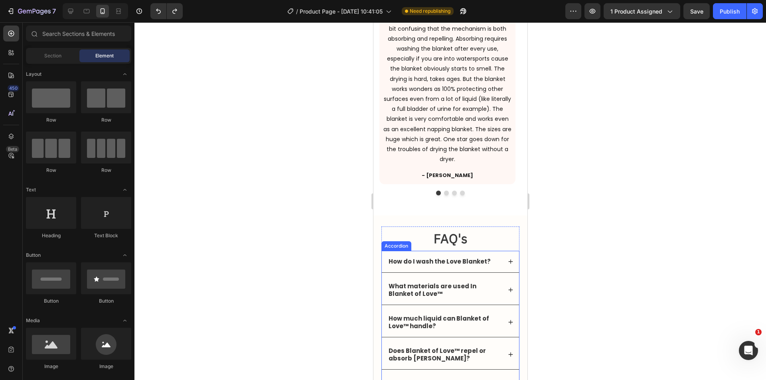
scroll to position [1927, 0]
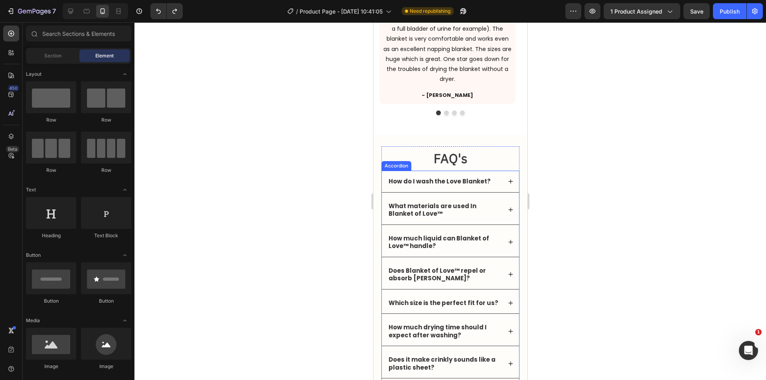
click at [500, 179] on div "How do I wash the Love Blanket?" at bounding box center [449, 182] width 137 height 22
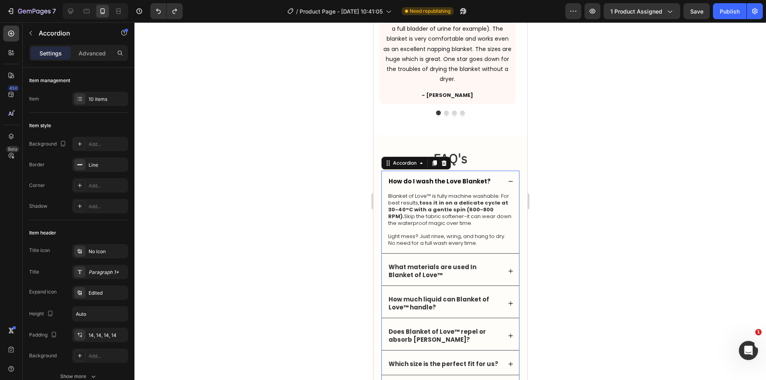
click at [504, 178] on div "How do I wash the Love Blanket?" at bounding box center [449, 182] width 137 height 22
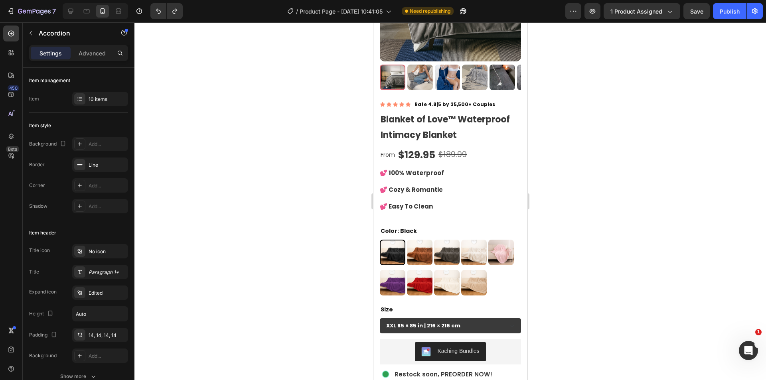
scroll to position [67, 0]
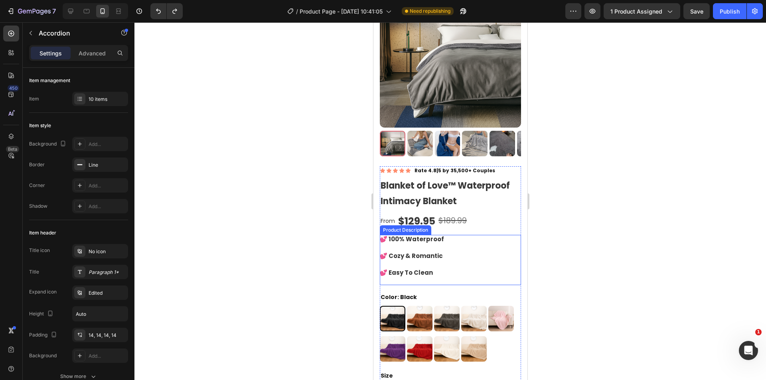
click at [437, 191] on h1 "Blanket of Love™ Waterproof Intimacy Blanket" at bounding box center [449, 193] width 141 height 33
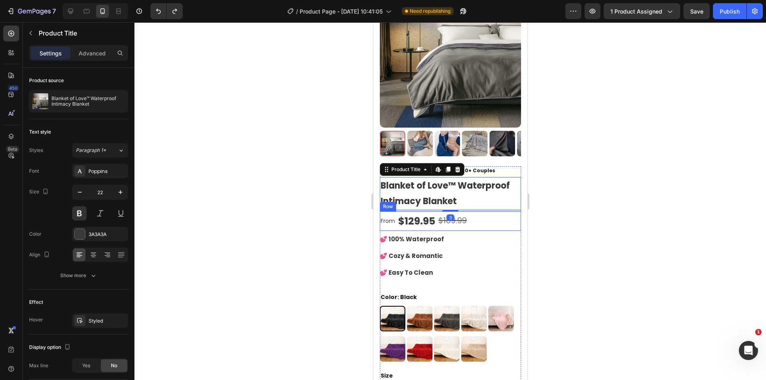
click at [485, 215] on div "From Text Block $129.95 Product Price Product Price $189.99 Compare Price Compa…" at bounding box center [449, 221] width 141 height 20
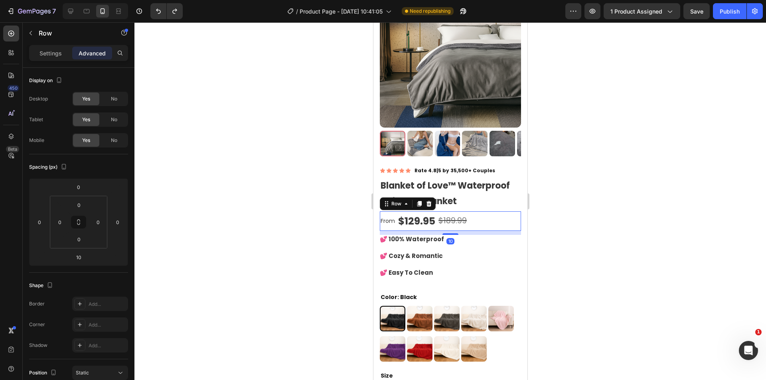
click at [474, 191] on h1 "Blanket of Love™ Waterproof Intimacy Blanket" at bounding box center [449, 193] width 141 height 33
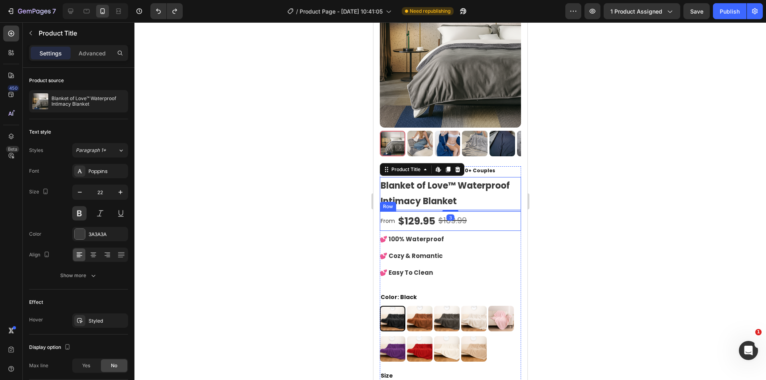
click at [483, 211] on div "From Text Block $129.95 Product Price Product Price $189.99 Compare Price Compa…" at bounding box center [449, 221] width 141 height 20
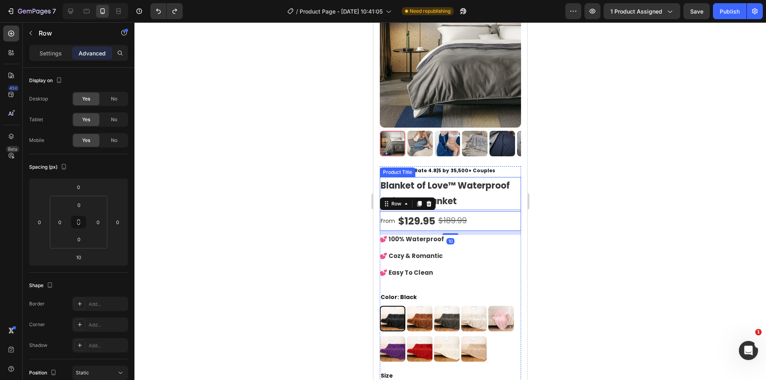
click at [474, 188] on h1 "Blanket of Love™ Waterproof Intimacy Blanket" at bounding box center [449, 193] width 141 height 33
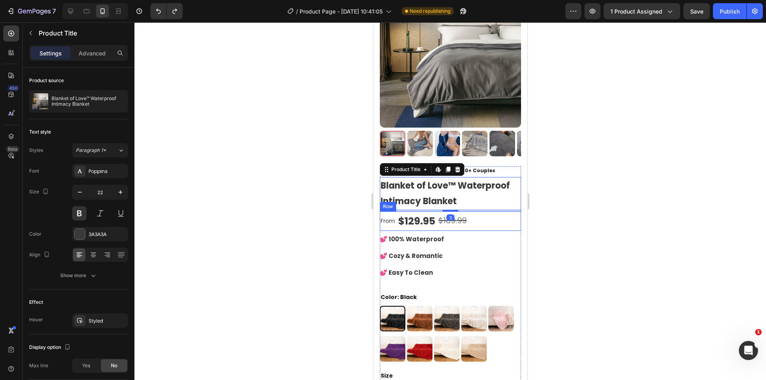
click at [487, 211] on div "From Text Block $129.95 Product Price Product Price $189.99 Compare Price Compa…" at bounding box center [449, 221] width 141 height 20
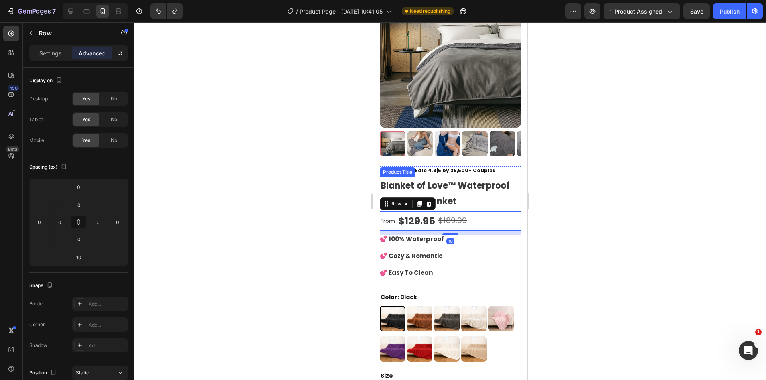
click at [483, 187] on h1 "Blanket of Love™ Waterproof Intimacy Blanket" at bounding box center [449, 193] width 141 height 33
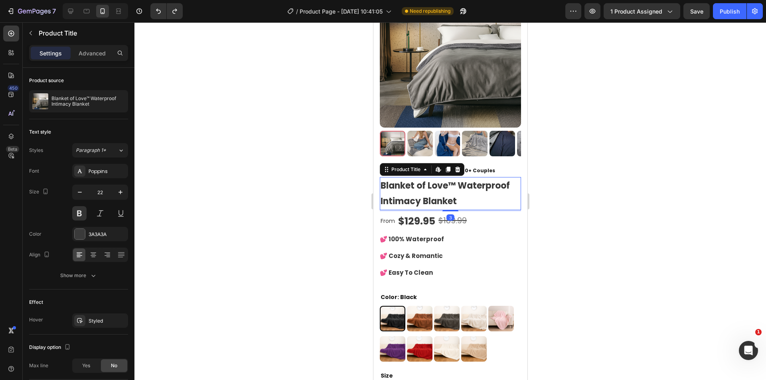
click at [490, 214] on div "From Text Block $129.95 Product Price Product Price $189.99 Compare Price Compa…" at bounding box center [449, 221] width 141 height 20
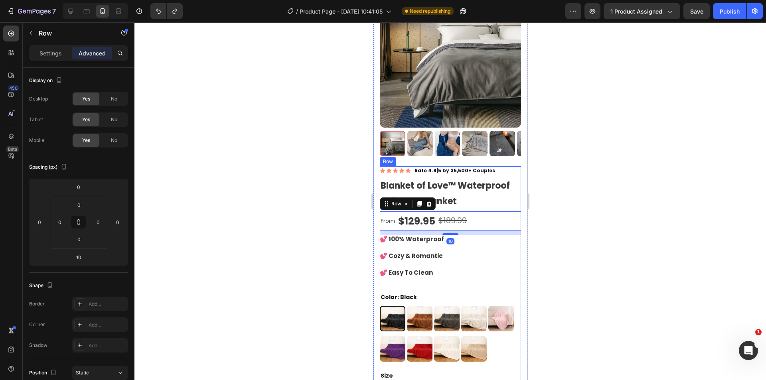
click at [478, 191] on h1 "Blanket of Love™ Waterproof Intimacy Blanket" at bounding box center [449, 193] width 141 height 33
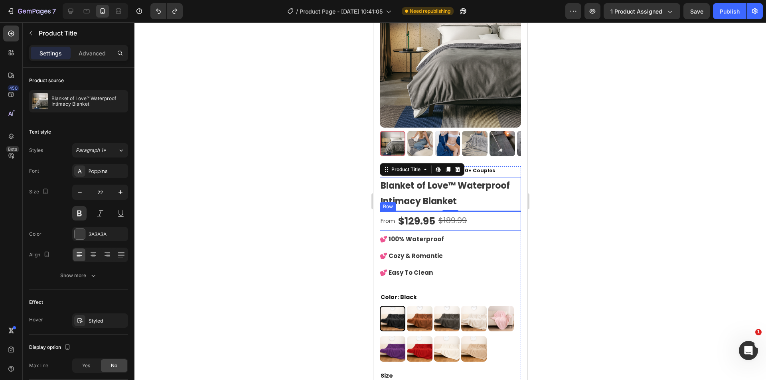
click at [483, 216] on div "From Text Block $129.95 Product Price Product Price $189.99 Compare Price Compa…" at bounding box center [449, 221] width 141 height 20
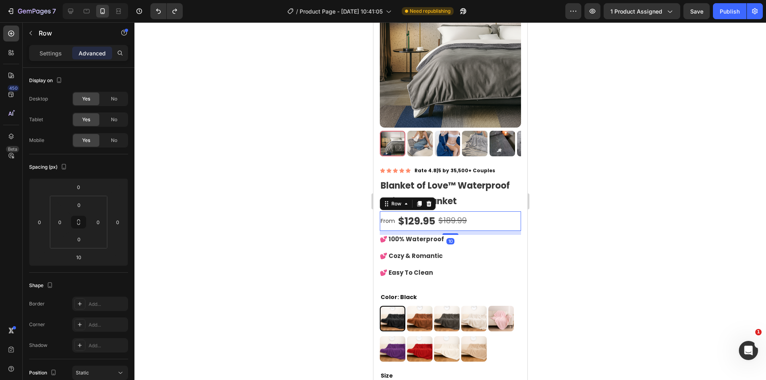
click at [476, 192] on h1 "Blanket of Love™ Waterproof Intimacy Blanket" at bounding box center [449, 193] width 141 height 33
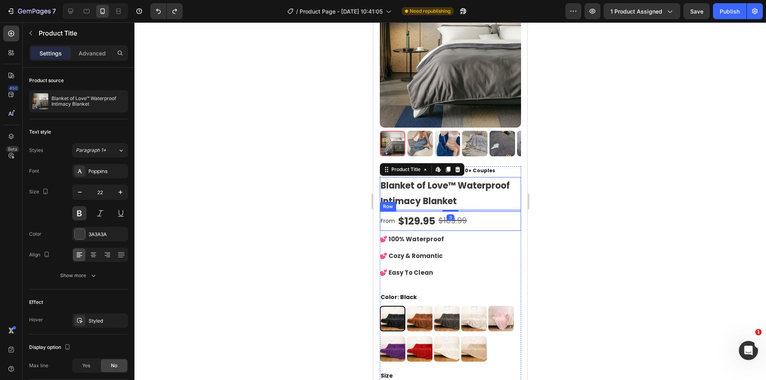
click at [481, 214] on div "From Text Block $129.95 Product Price Product Price $189.99 Compare Price Compa…" at bounding box center [449, 221] width 141 height 20
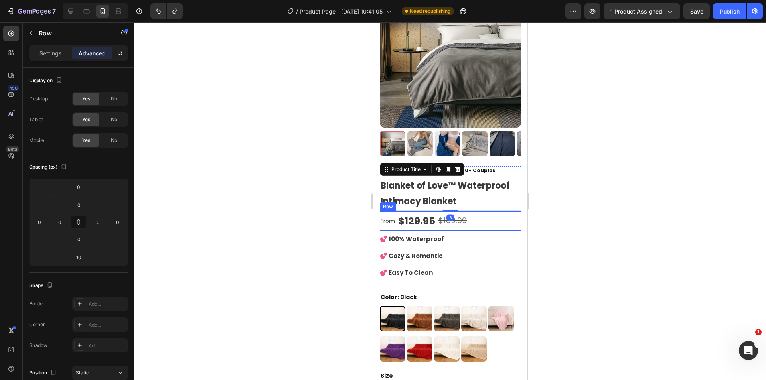
click at [473, 192] on h1 "Blanket of Love™ Waterproof Intimacy Blanket" at bounding box center [449, 193] width 141 height 33
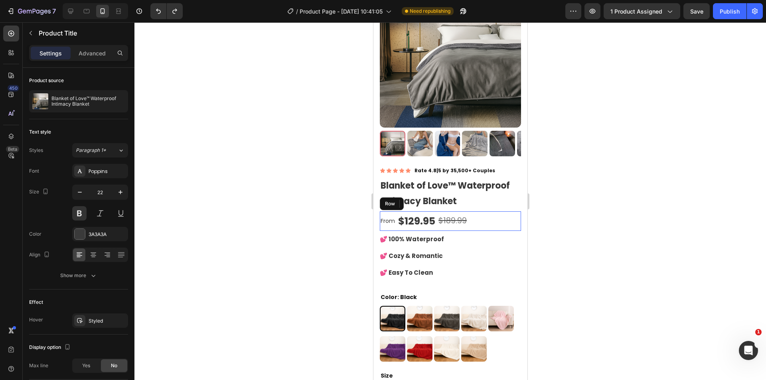
click at [479, 215] on div "From Text Block $129.95 Product Price Product Price $189.99 Compare Price Compa…" at bounding box center [449, 221] width 141 height 20
click at [471, 189] on h1 "Blanket of Love™ Waterproof Intimacy Blanket" at bounding box center [449, 193] width 141 height 33
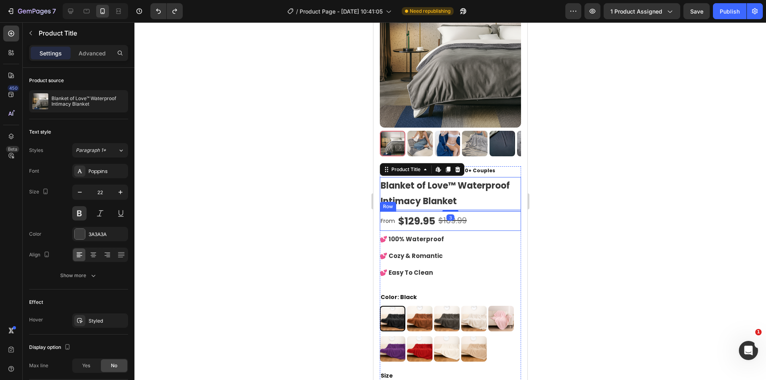
click at [478, 216] on div "From Text Block $129.95 Product Price Product Price $189.99 Compare Price Compa…" at bounding box center [449, 221] width 141 height 20
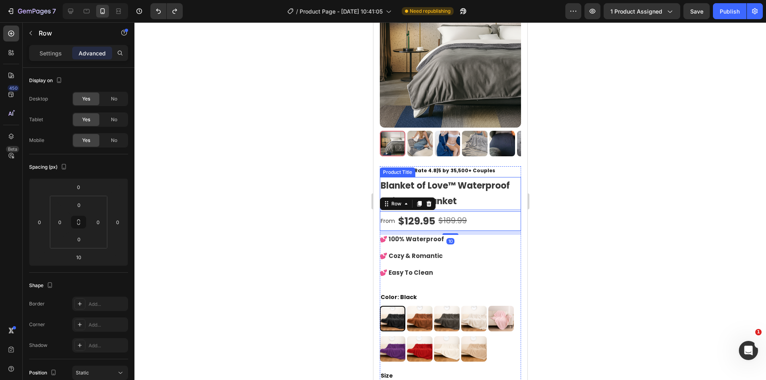
click at [471, 197] on h1 "Blanket of Love™ Waterproof Intimacy Blanket" at bounding box center [449, 193] width 141 height 33
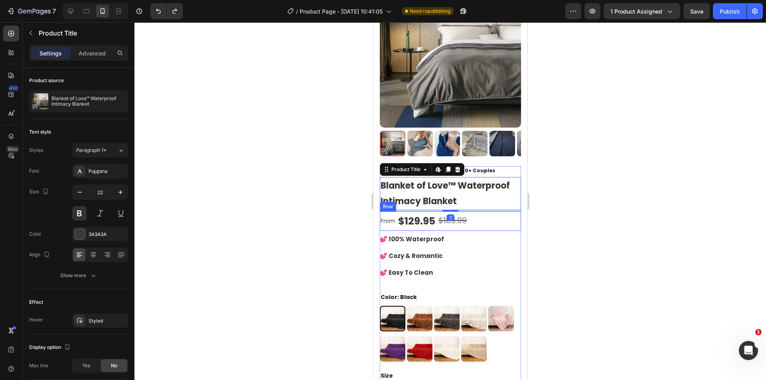
click at [475, 217] on div "From Text Block $129.95 Product Price Product Price $189.99 Compare Price Compa…" at bounding box center [449, 221] width 141 height 20
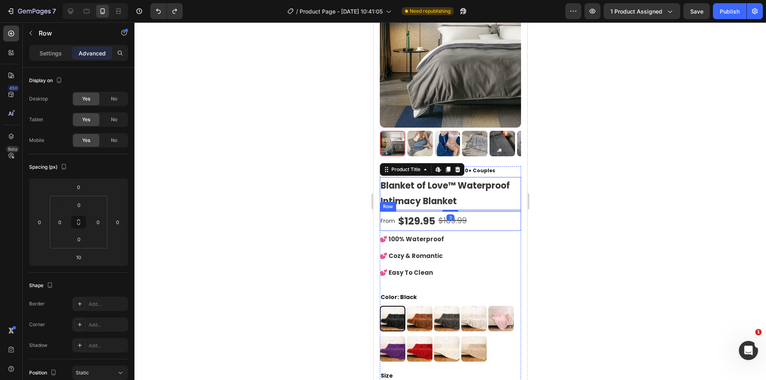
click at [472, 191] on h1 "Blanket of Love™ Waterproof Intimacy Blanket" at bounding box center [449, 193] width 141 height 33
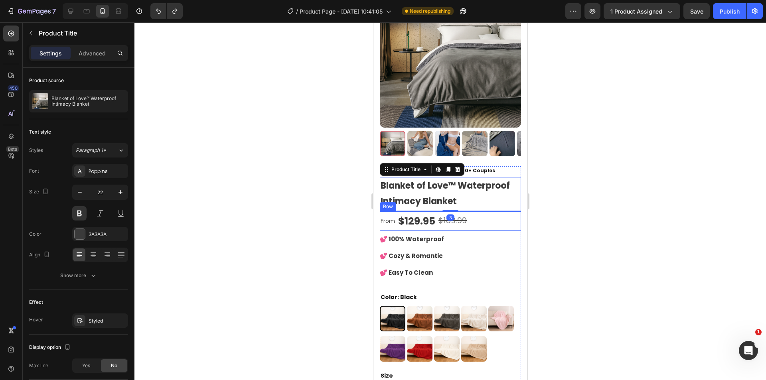
click at [477, 211] on div "From Text Block $129.95 Product Price Product Price $189.99 Compare Price Compa…" at bounding box center [449, 221] width 141 height 20
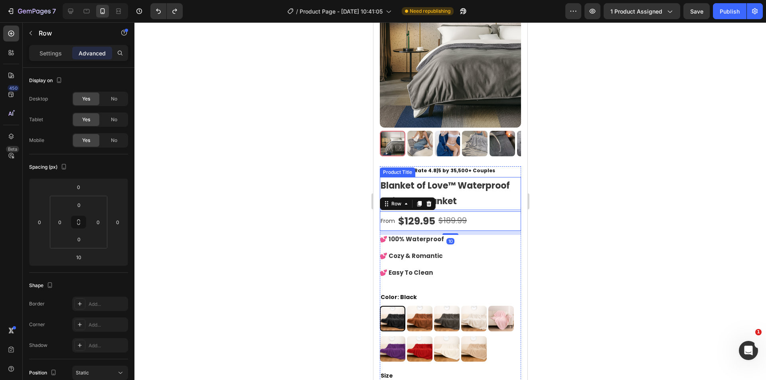
click at [472, 187] on h1 "Blanket of Love™ Waterproof Intimacy Blanket" at bounding box center [449, 193] width 141 height 33
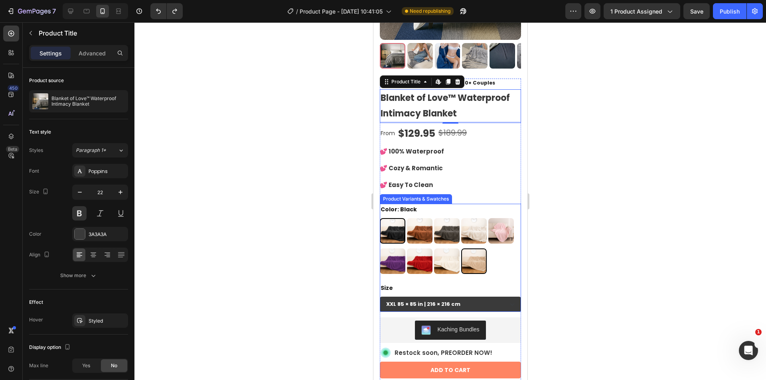
scroll to position [133, 0]
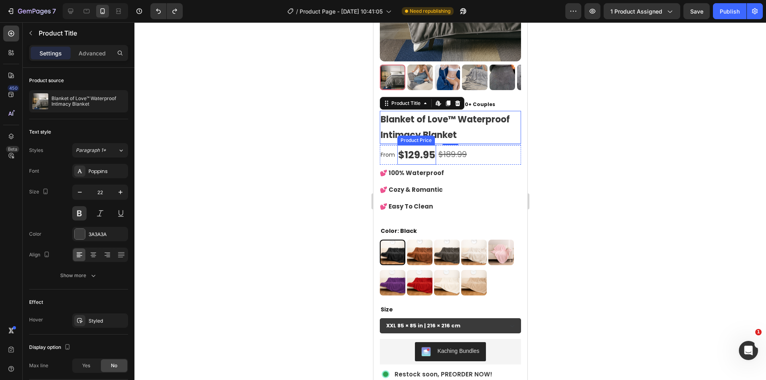
click at [423, 126] on h1 "Blanket of Love™ Waterproof Intimacy Blanket" at bounding box center [449, 127] width 141 height 33
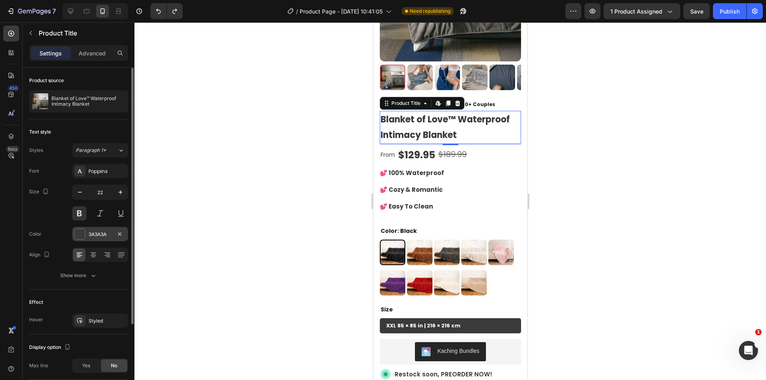
click at [96, 236] on div "3A3A3A" at bounding box center [100, 234] width 23 height 7
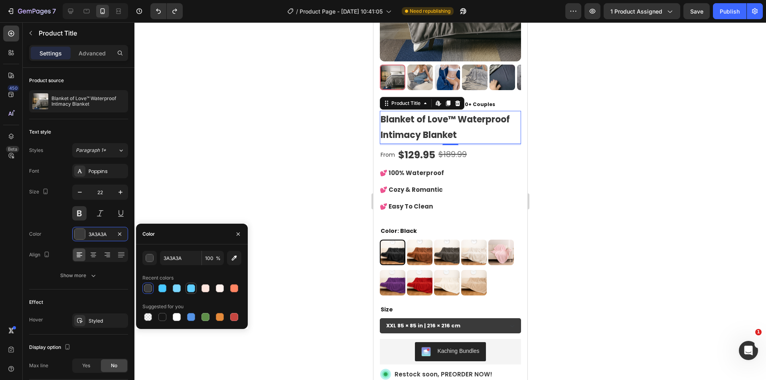
click at [187, 290] on div at bounding box center [191, 288] width 8 height 8
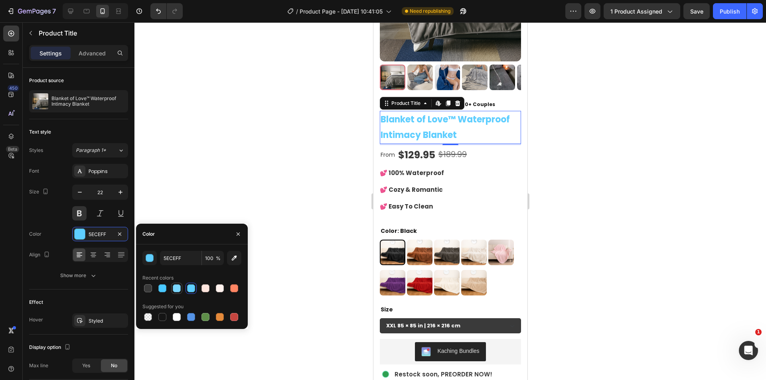
click at [178, 292] on div at bounding box center [177, 288] width 8 height 8
click at [163, 289] on div at bounding box center [162, 288] width 8 height 8
click at [186, 288] on div at bounding box center [191, 289] width 10 height 10
click at [173, 290] on div at bounding box center [177, 288] width 8 height 8
click at [162, 290] on div at bounding box center [162, 288] width 8 height 8
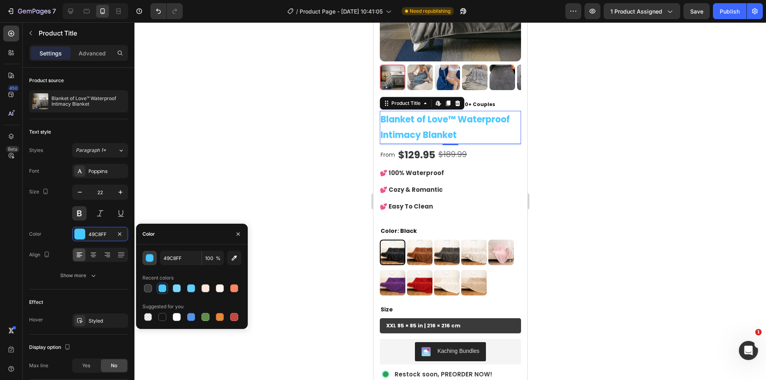
click at [148, 258] on div "button" at bounding box center [150, 258] width 8 height 8
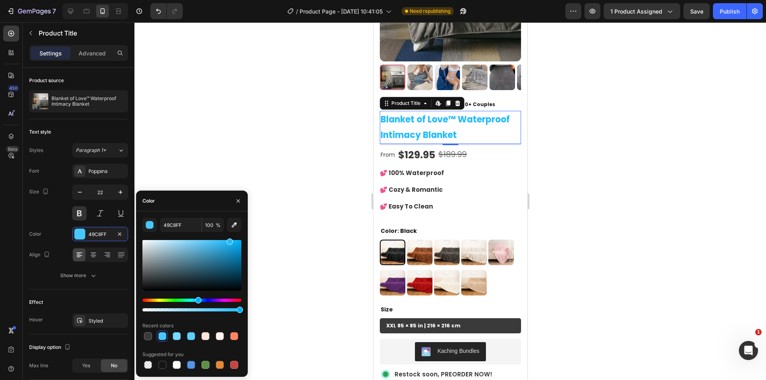
drag, startPoint x: 216, startPoint y: 242, endPoint x: 229, endPoint y: 240, distance: 12.9
click at [229, 240] on div at bounding box center [230, 241] width 6 height 6
type input "21BCFF"
click at [184, 227] on input "21BCFF" at bounding box center [180, 225] width 41 height 14
click at [658, 191] on div at bounding box center [449, 201] width 631 height 358
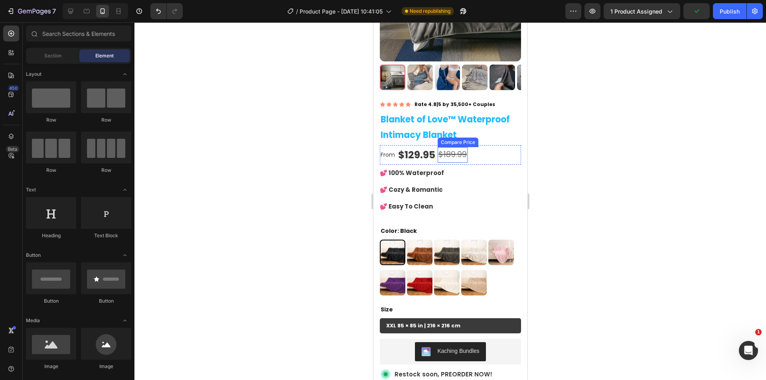
click at [414, 149] on div "$129.95" at bounding box center [416, 155] width 39 height 20
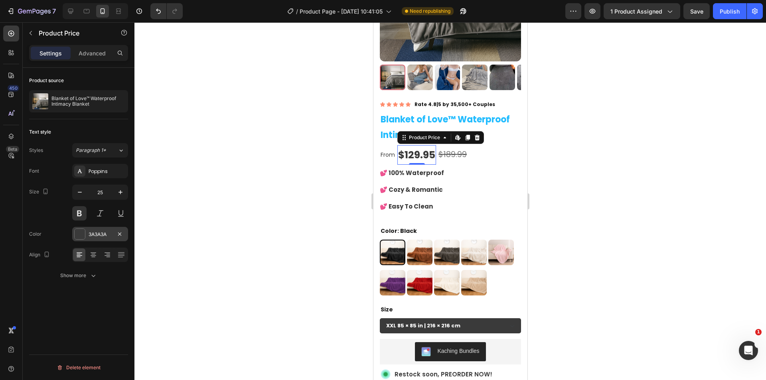
click at [102, 241] on div "3A3A3A" at bounding box center [100, 234] width 56 height 14
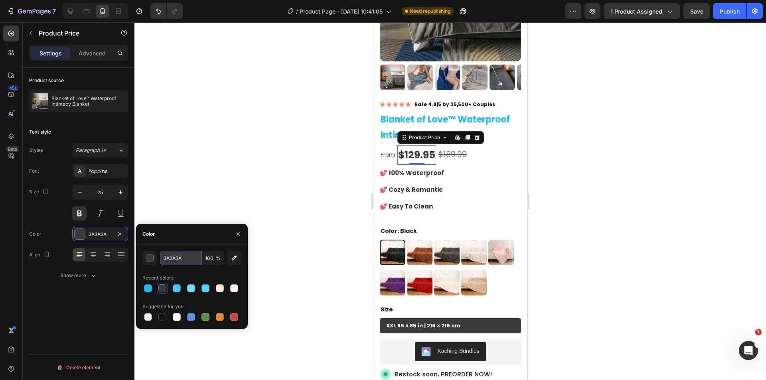
click at [188, 261] on input "3A3A3A" at bounding box center [180, 258] width 41 height 14
paste input "21BCFF"
type input "21BCFF"
click at [557, 211] on div at bounding box center [449, 201] width 631 height 358
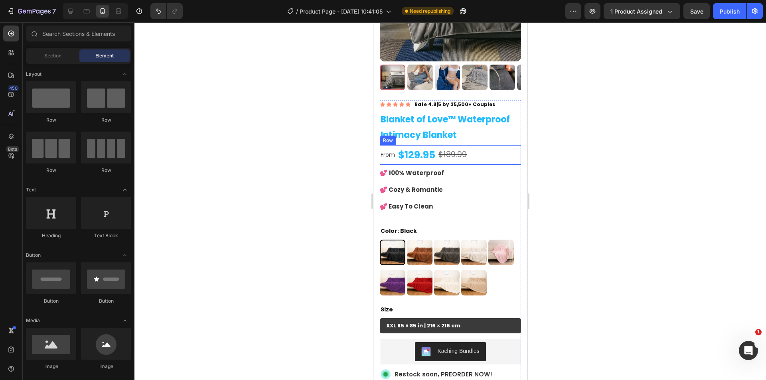
click at [388, 153] on p "From" at bounding box center [387, 155] width 14 height 10
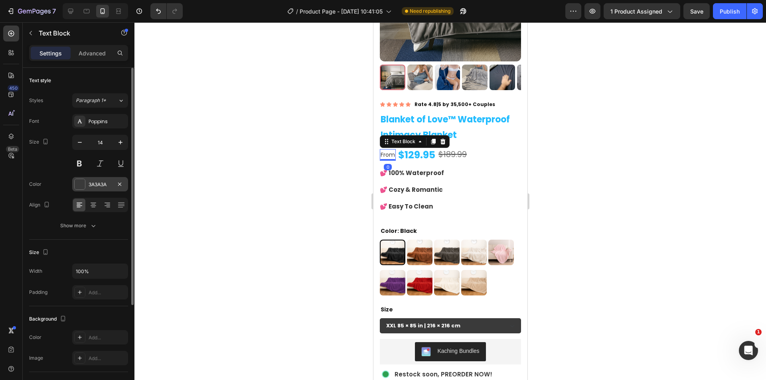
click at [100, 185] on div "3A3A3A" at bounding box center [100, 184] width 23 height 7
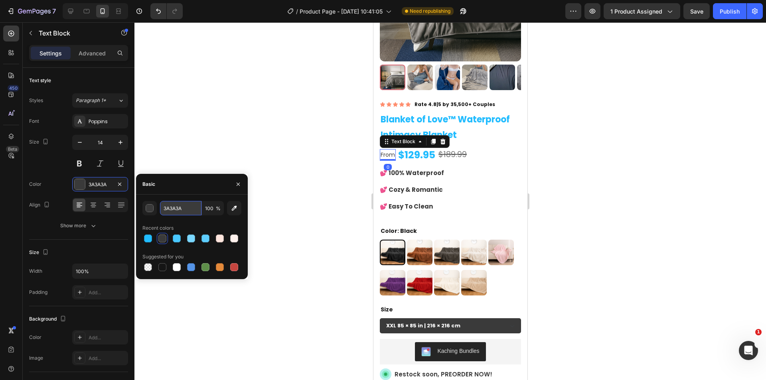
click at [181, 206] on input "3A3A3A" at bounding box center [180, 208] width 41 height 14
paste input "21BCFF"
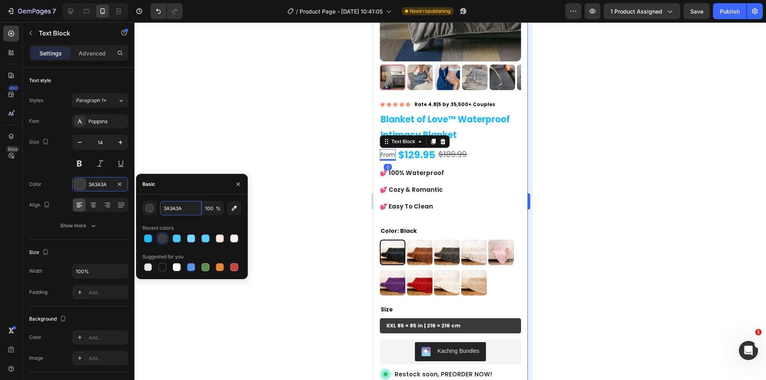
type input "21BCFF"
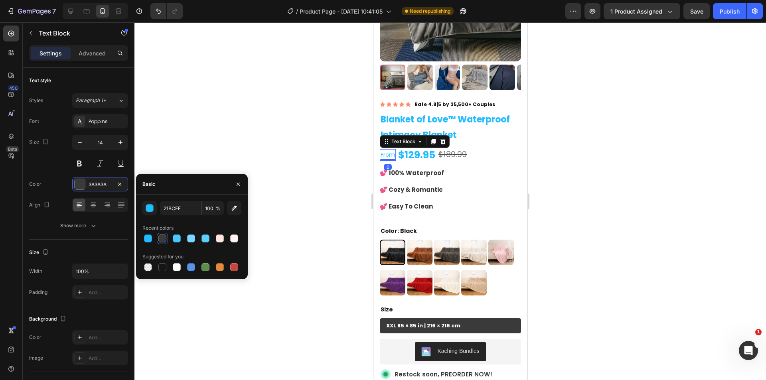
click at [594, 210] on div at bounding box center [449, 201] width 631 height 358
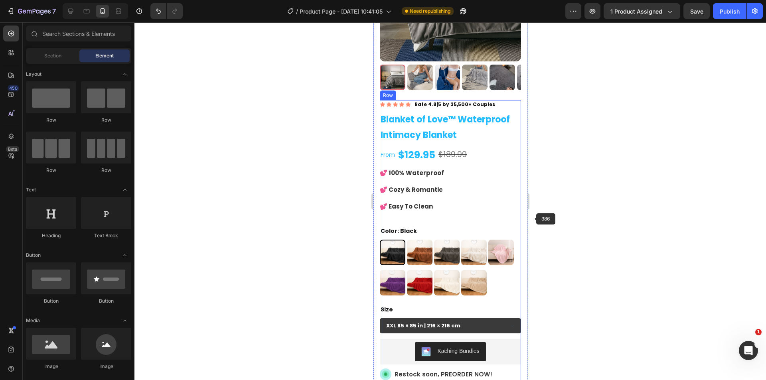
click at [467, 192] on div "💕 100% Waterproof 💕 Cozy & Romantic 💕 Easy To Clean" at bounding box center [449, 194] width 141 height 50
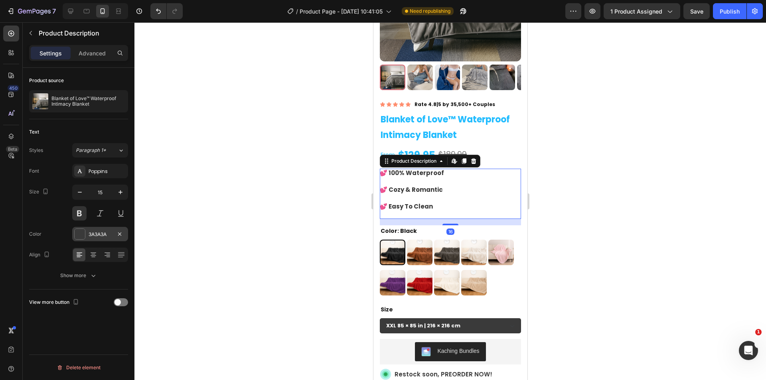
click at [97, 238] on div "3A3A3A" at bounding box center [100, 234] width 56 height 14
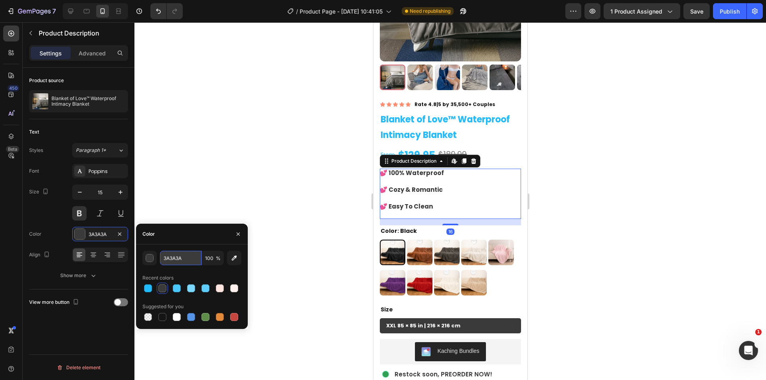
click at [186, 254] on input "3A3A3A" at bounding box center [180, 258] width 41 height 14
paste input "21BCFF"
type input "21BCFF"
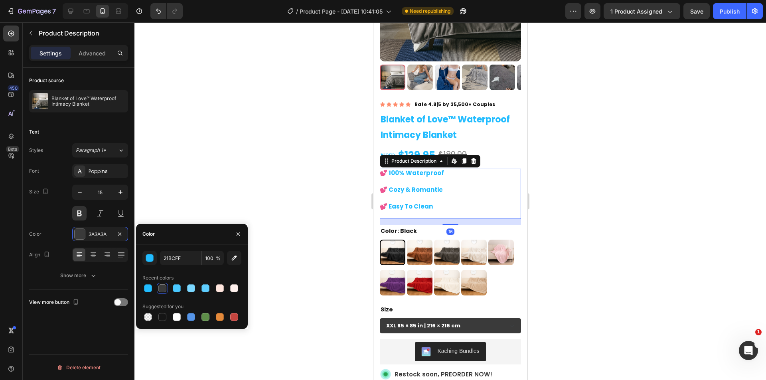
click at [575, 199] on div at bounding box center [449, 201] width 631 height 358
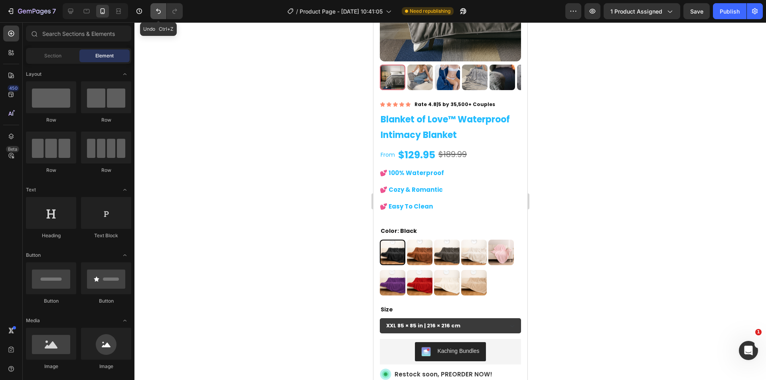
click at [152, 8] on button "Undo/Redo" at bounding box center [158, 11] width 16 height 16
click at [153, 8] on button "Undo/Redo" at bounding box center [158, 11] width 16 height 16
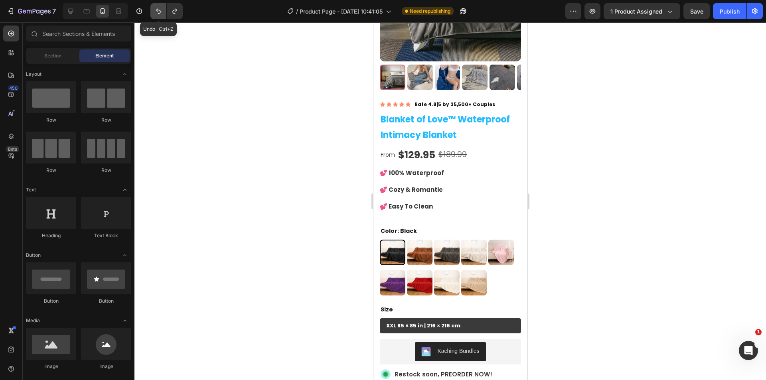
click at [153, 8] on button "Undo/Redo" at bounding box center [158, 11] width 16 height 16
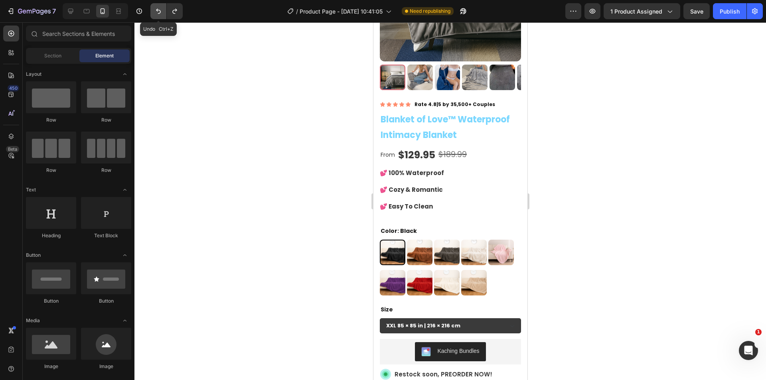
click at [153, 8] on button "Undo/Redo" at bounding box center [158, 11] width 16 height 16
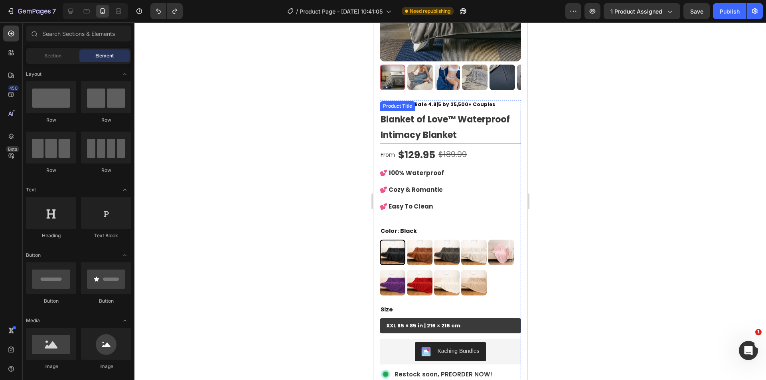
click at [455, 130] on h1 "Blanket of Love™ Waterproof Intimacy Blanket" at bounding box center [449, 127] width 141 height 33
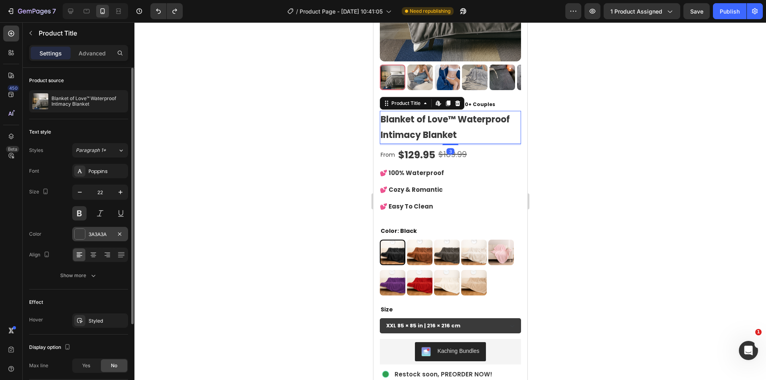
drag, startPoint x: 96, startPoint y: 238, endPoint x: 103, endPoint y: 237, distance: 7.2
click at [96, 238] on div "3A3A3A" at bounding box center [100, 234] width 56 height 14
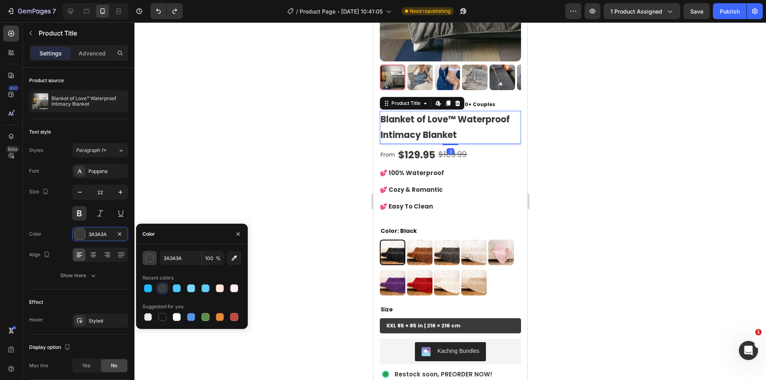
click at [149, 261] on div "button" at bounding box center [150, 258] width 8 height 8
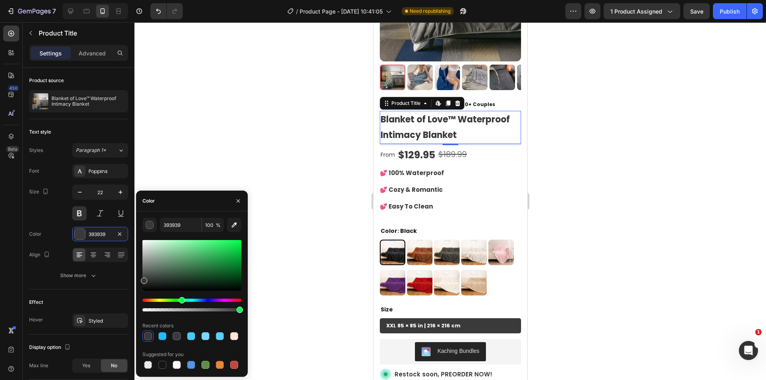
drag, startPoint x: 203, startPoint y: 300, endPoint x: 181, endPoint y: 303, distance: 22.1
click at [181, 302] on div "Hue" at bounding box center [191, 300] width 99 height 3
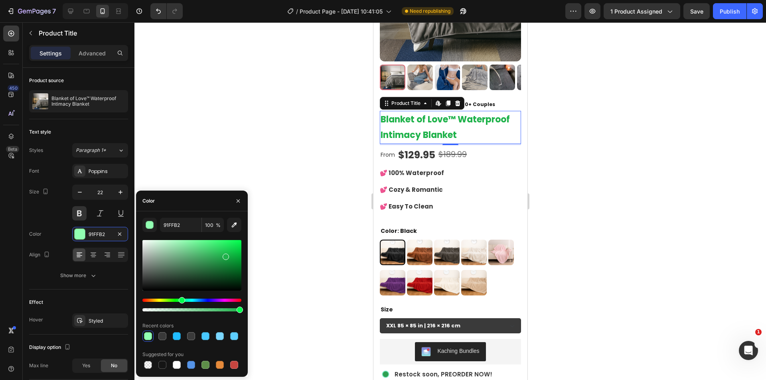
drag, startPoint x: 187, startPoint y: 238, endPoint x: 225, endPoint y: 255, distance: 41.6
click at [225, 255] on div at bounding box center [191, 265] width 99 height 51
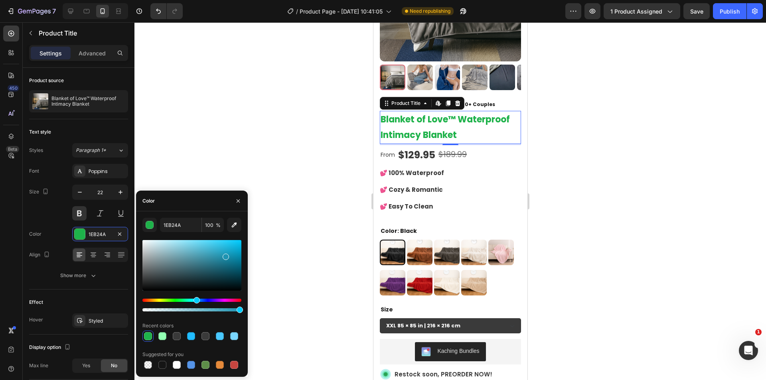
click at [195, 299] on div "Hue" at bounding box center [191, 300] width 99 height 3
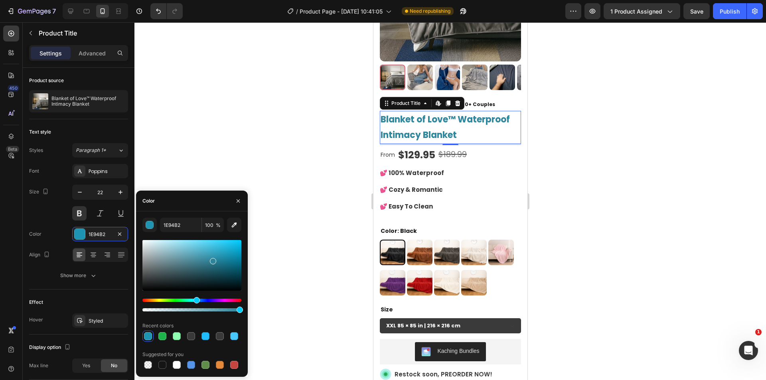
drag, startPoint x: 196, startPoint y: 239, endPoint x: 213, endPoint y: 260, distance: 26.7
click at [213, 260] on div at bounding box center [191, 265] width 99 height 51
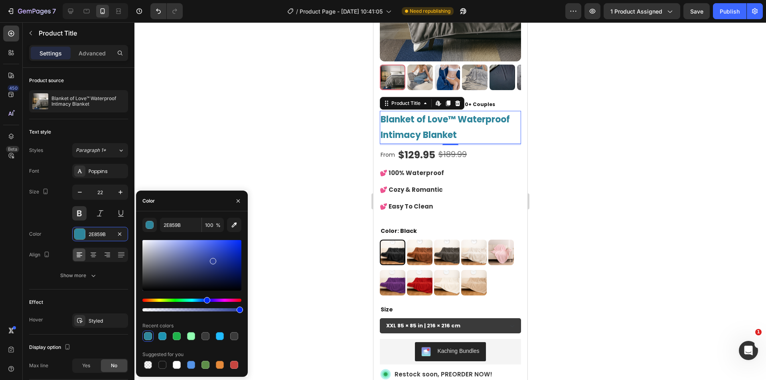
click at [206, 299] on div "Hue" at bounding box center [191, 300] width 99 height 3
click at [214, 299] on div "Hue" at bounding box center [191, 300] width 99 height 3
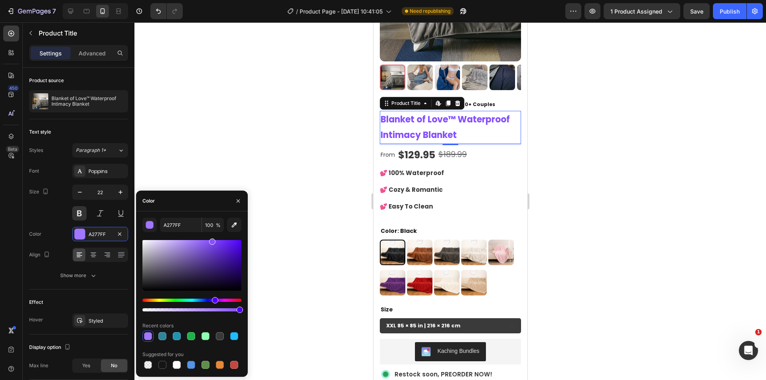
drag, startPoint x: 214, startPoint y: 259, endPoint x: 211, endPoint y: 234, distance: 25.3
click at [211, 234] on div "A277FF 100 % Recent colors Suggested for you" at bounding box center [191, 294] width 99 height 153
type input "864FFF"
click at [177, 227] on input "864FFF" at bounding box center [180, 225] width 41 height 14
drag, startPoint x: 589, startPoint y: 156, endPoint x: 574, endPoint y: 160, distance: 15.1
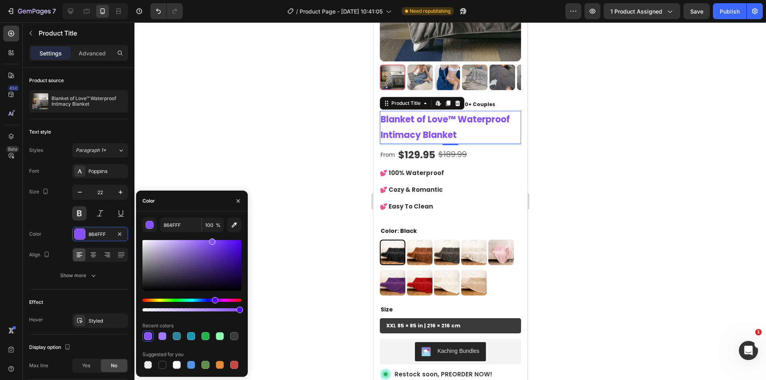
click at [589, 157] on div at bounding box center [449, 201] width 631 height 358
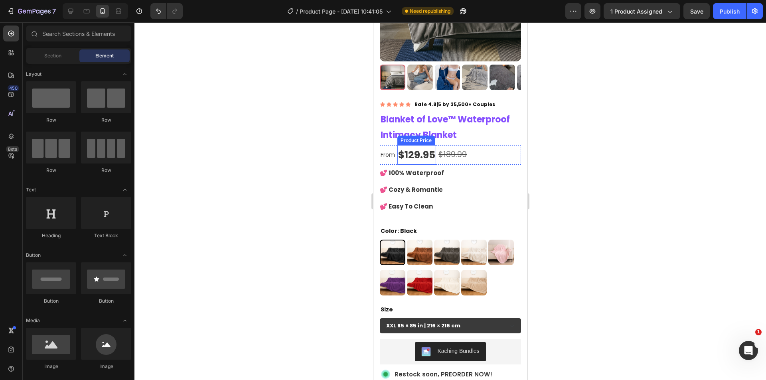
click at [422, 150] on div "$129.95" at bounding box center [416, 155] width 39 height 20
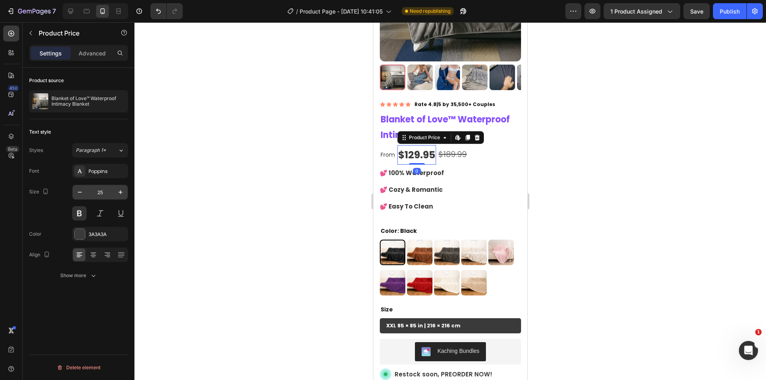
click at [102, 192] on input "25" at bounding box center [100, 192] width 26 height 14
click at [97, 231] on div "3A3A3A" at bounding box center [100, 234] width 23 height 7
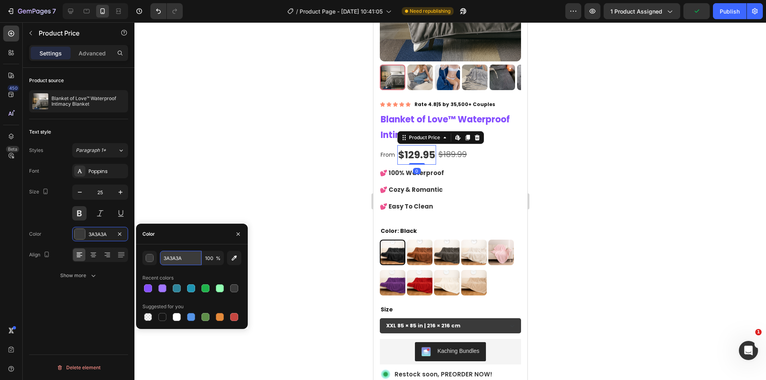
click at [179, 259] on input "3A3A3A" at bounding box center [180, 258] width 41 height 14
paste input "864FFF"
type input "864FFF"
click at [386, 150] on p "From" at bounding box center [387, 155] width 14 height 10
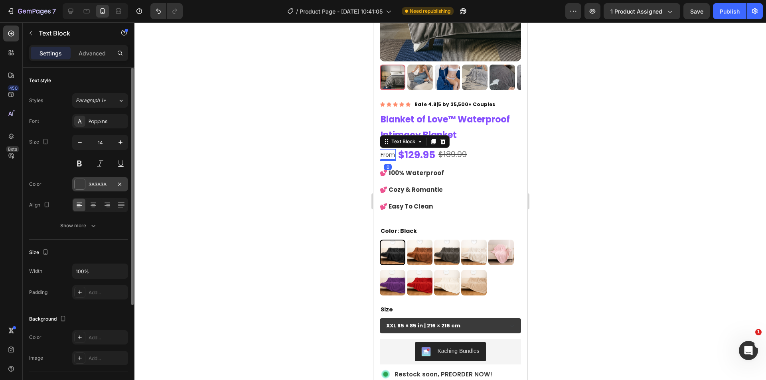
click at [99, 191] on div "3A3A3A" at bounding box center [100, 184] width 56 height 14
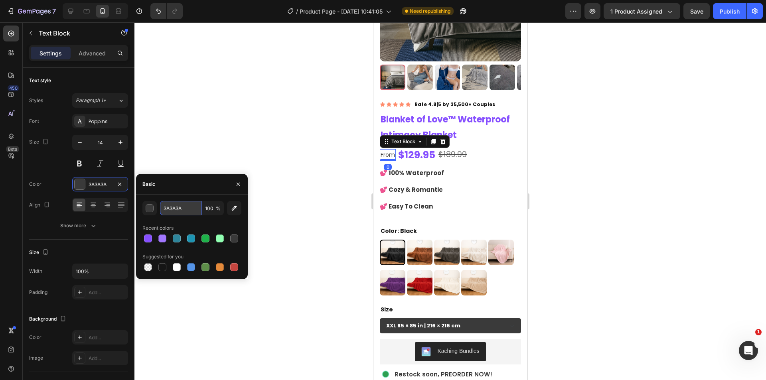
click at [178, 209] on input "3A3A3A" at bounding box center [180, 208] width 41 height 14
paste input "864FFF"
type input "864FFF"
click at [602, 200] on div at bounding box center [449, 201] width 631 height 358
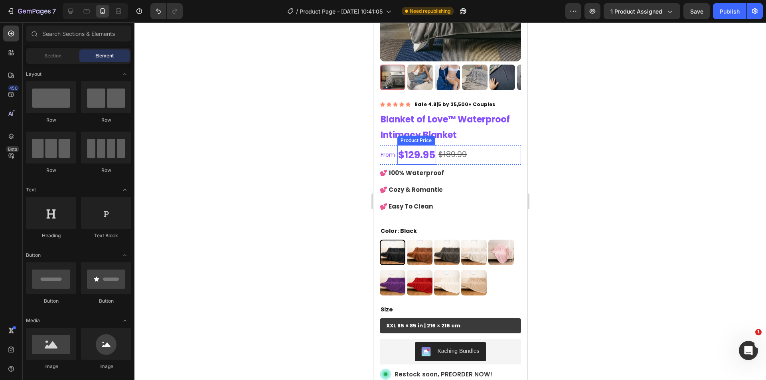
click at [420, 147] on div "$129.95" at bounding box center [416, 155] width 39 height 20
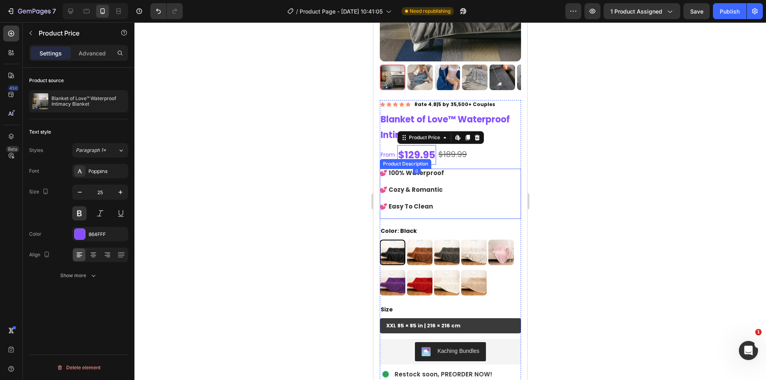
click at [582, 190] on div at bounding box center [449, 201] width 631 height 358
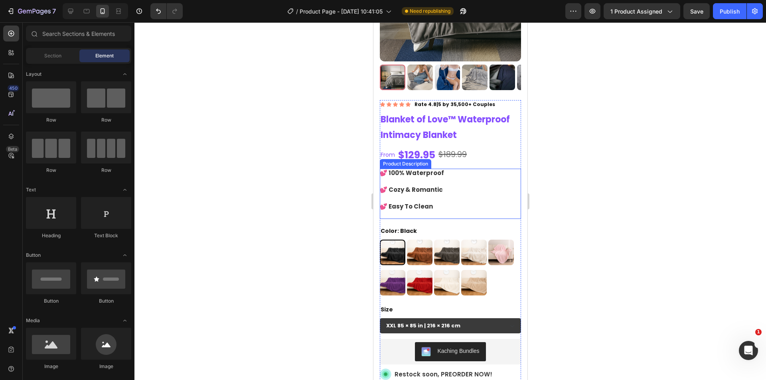
click at [461, 187] on div "💕 100% Waterproof 💕 Cozy & Romantic 💕 Easy To Clean" at bounding box center [449, 194] width 141 height 50
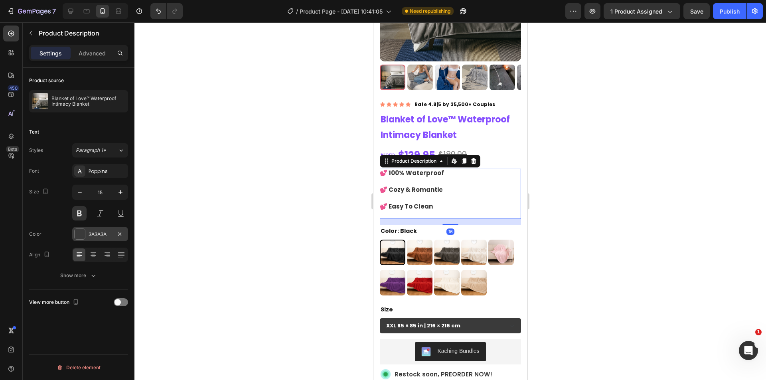
click at [99, 239] on div "3A3A3A" at bounding box center [100, 234] width 56 height 14
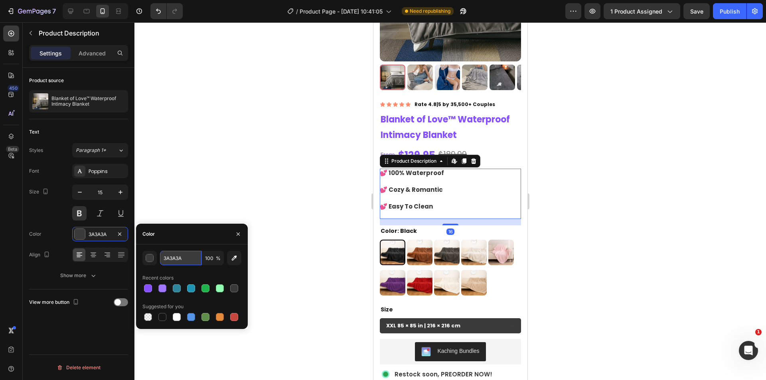
click at [180, 256] on input "3A3A3A" at bounding box center [180, 258] width 41 height 14
paste input "864FFF"
type input "864FFF"
click at [620, 146] on div at bounding box center [449, 201] width 631 height 358
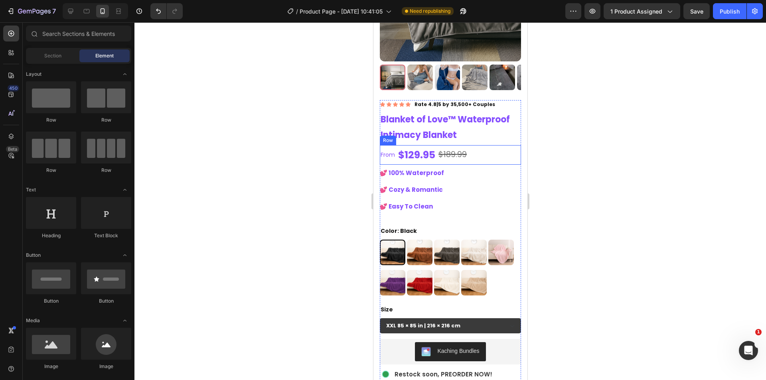
click at [450, 147] on div "$189.99" at bounding box center [452, 154] width 30 height 15
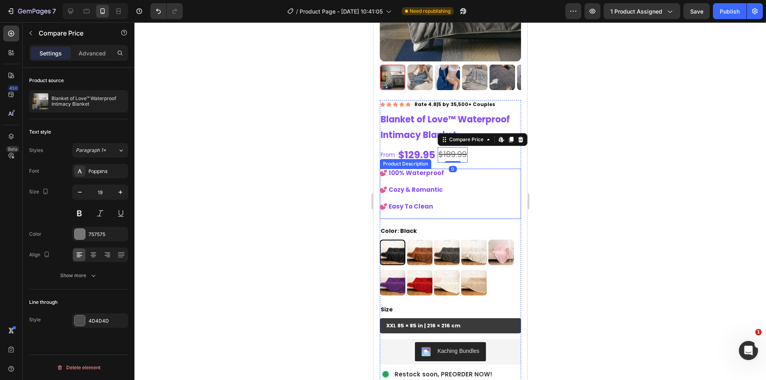
click at [577, 185] on div at bounding box center [449, 201] width 631 height 358
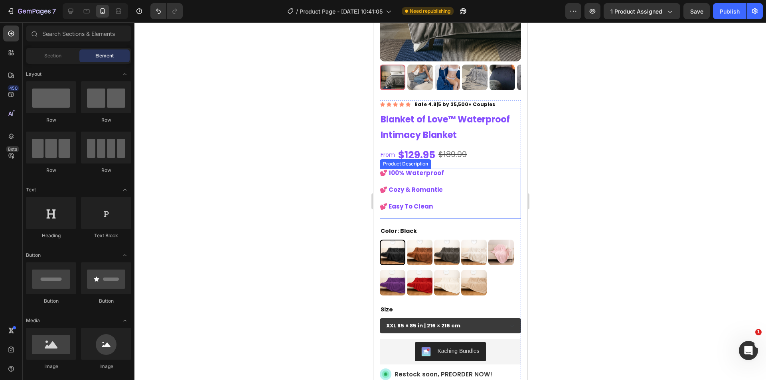
click at [465, 152] on div "$189.99" at bounding box center [452, 154] width 30 height 15
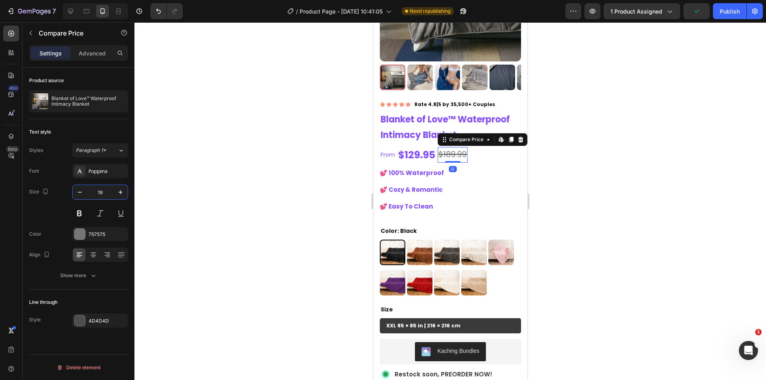
click at [100, 195] on input "19" at bounding box center [100, 192] width 26 height 14
click at [104, 238] on div "757575" at bounding box center [100, 234] width 23 height 7
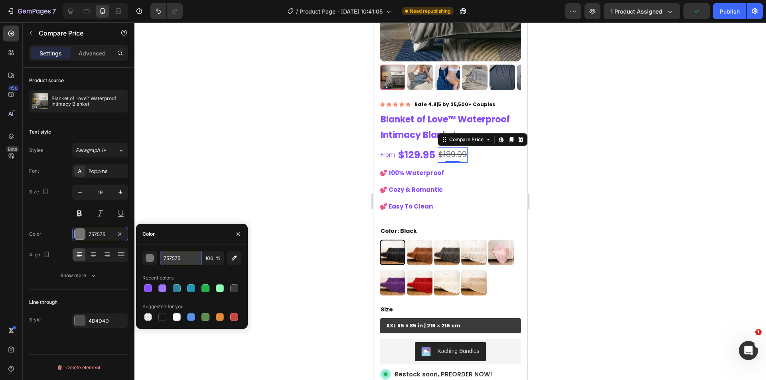
click at [179, 255] on input "757575" at bounding box center [180, 258] width 41 height 14
paste input "864FFF"
click at [164, 288] on div at bounding box center [162, 288] width 8 height 8
type input "A277FF"
click at [284, 171] on div at bounding box center [449, 201] width 631 height 358
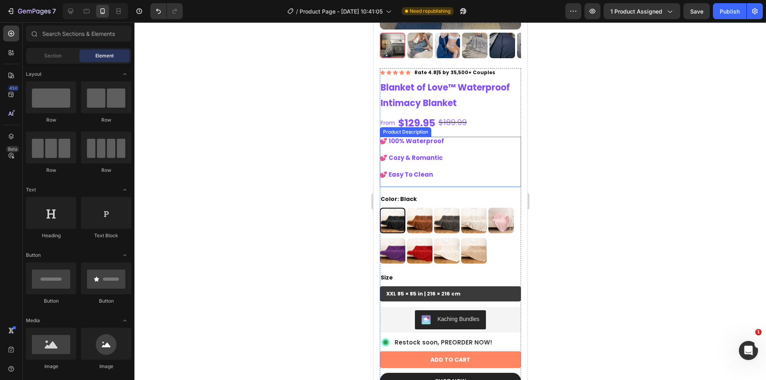
scroll to position [199, 0]
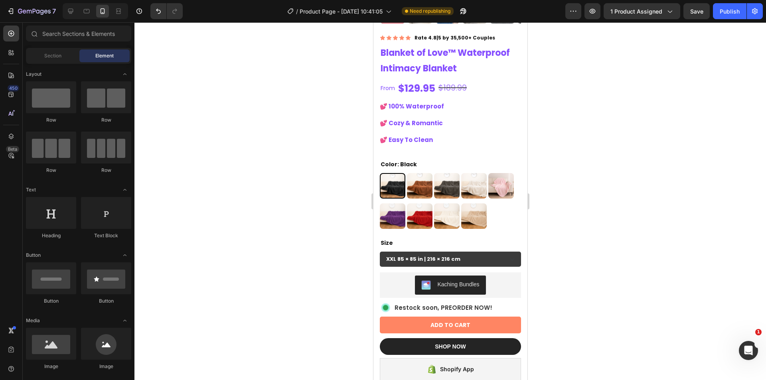
click at [586, 183] on div at bounding box center [449, 201] width 631 height 358
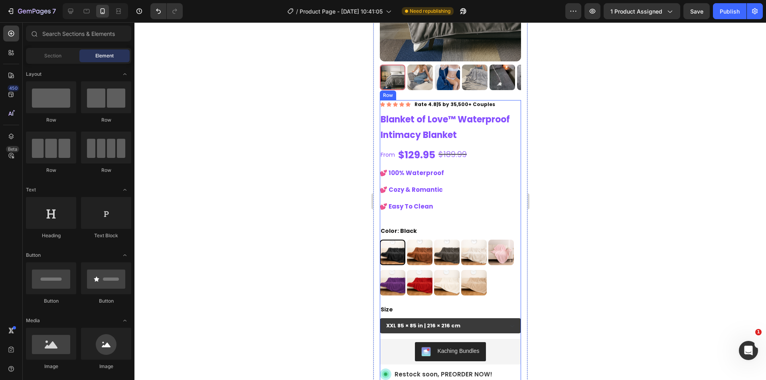
click at [469, 101] on p "Rate 4.8|5 by 35,500+ Couples" at bounding box center [454, 104] width 81 height 7
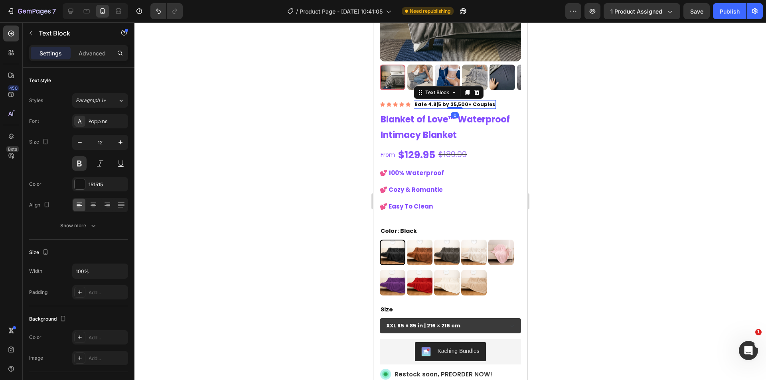
click at [564, 163] on div at bounding box center [449, 201] width 631 height 358
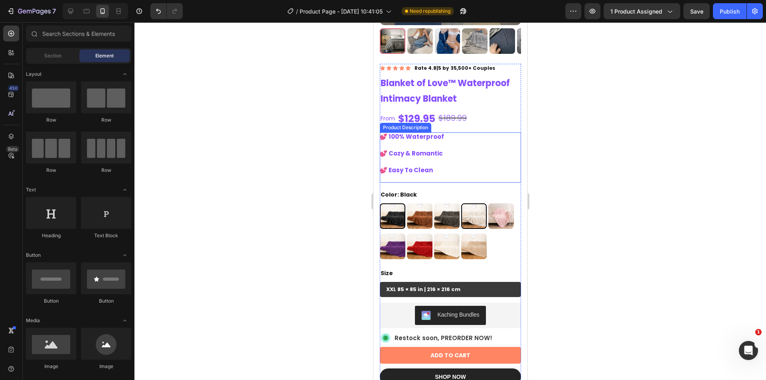
scroll to position [199, 0]
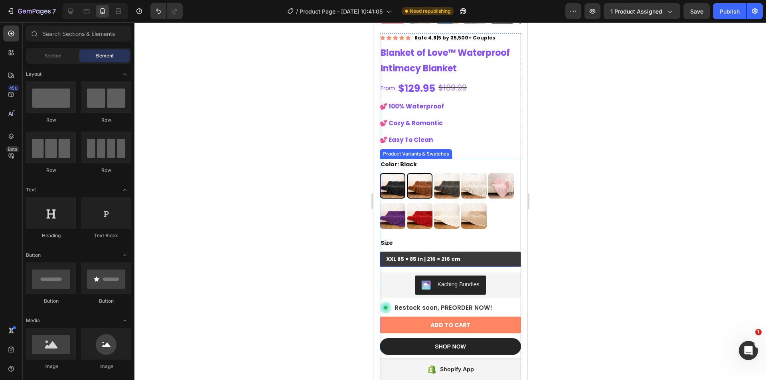
click at [434, 159] on div "Color: Black Black Black Brown Brown Grey Grey Cream Cream Pink Pink Purple Pur…" at bounding box center [449, 194] width 141 height 70
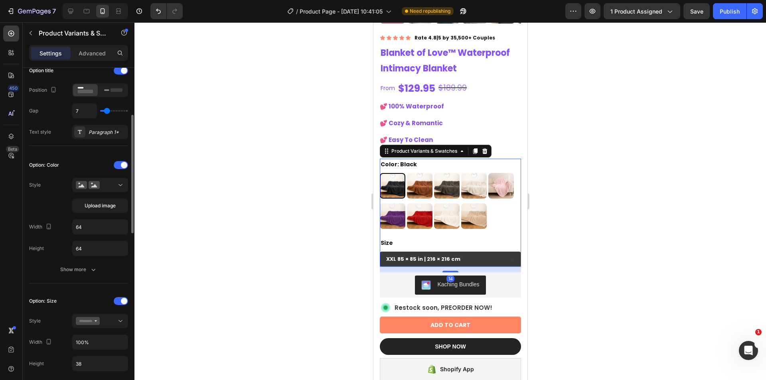
scroll to position [67, 0]
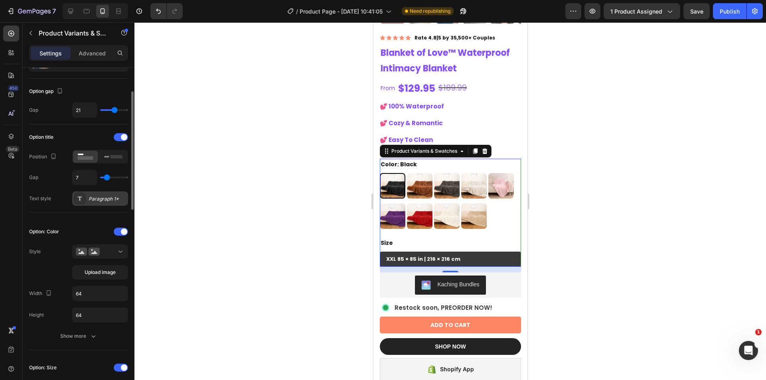
click at [96, 198] on div "Paragraph 1*" at bounding box center [107, 198] width 37 height 7
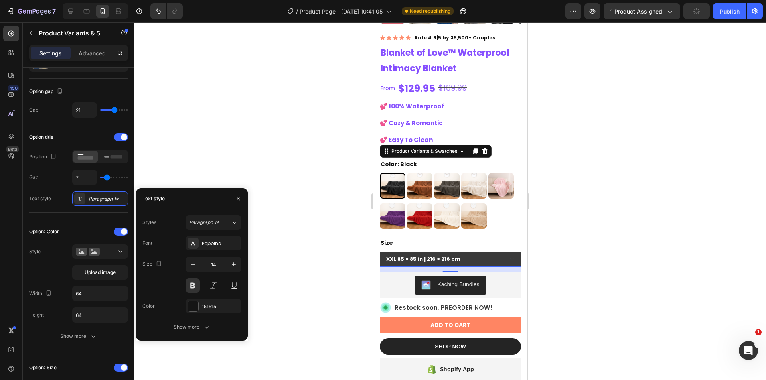
click at [208, 310] on div "151515" at bounding box center [213, 306] width 56 height 14
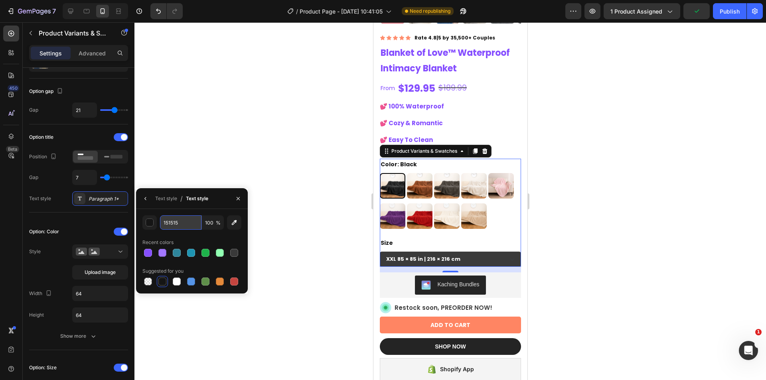
click at [190, 223] on input "151515" at bounding box center [180, 222] width 41 height 14
paste input "864FFF"
type input "864FFF"
click at [319, 217] on div at bounding box center [449, 201] width 631 height 358
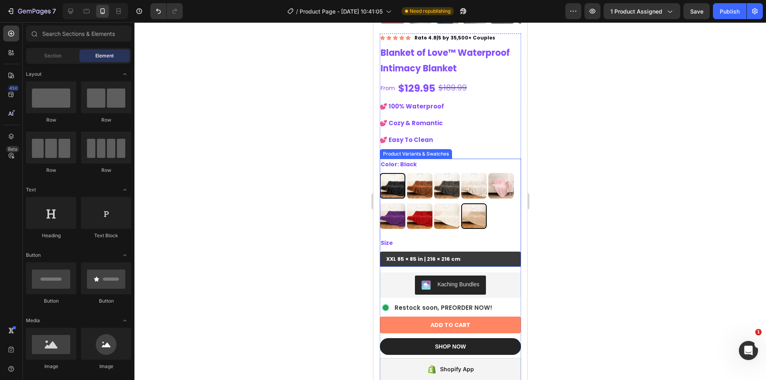
scroll to position [266, 0]
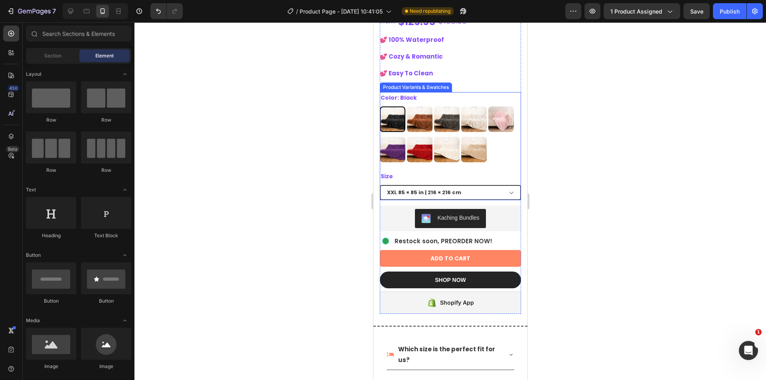
click at [494, 185] on select "XXL 85 × 85 in | 216 × 216 cm XL 57 × 85 in | 145 × 216 cm L 57 × 65 in | 145 ×…" at bounding box center [449, 192] width 141 height 15
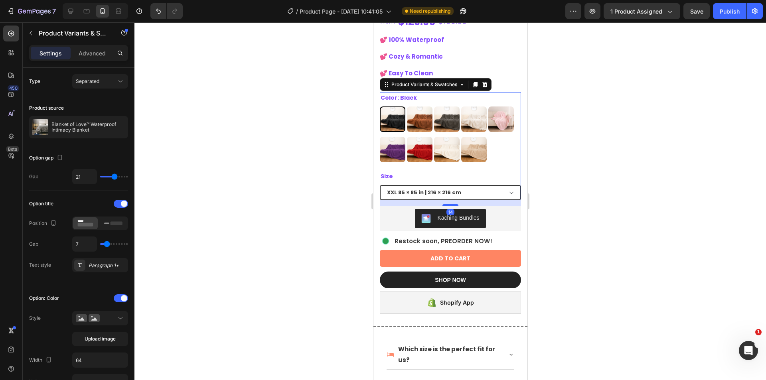
drag, startPoint x: 487, startPoint y: 186, endPoint x: 495, endPoint y: 186, distance: 8.0
click at [487, 186] on select "XXL 85 × 85 in | 216 × 216 cm XL 57 × 85 in | 145 × 216 cm L 57 × 65 in | 145 ×…" at bounding box center [449, 192] width 141 height 15
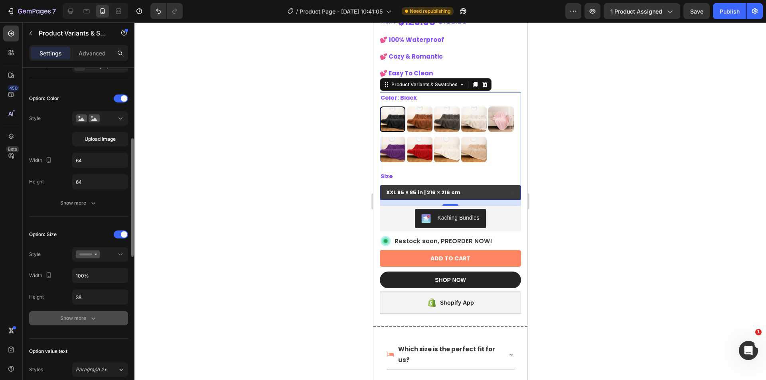
click at [87, 316] on div "Show more" at bounding box center [78, 318] width 37 height 8
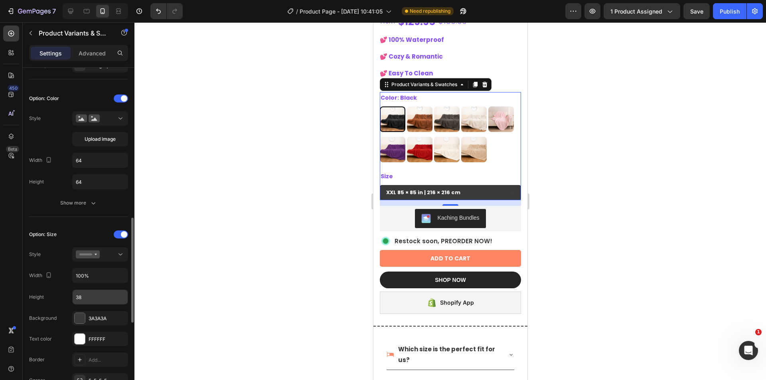
scroll to position [266, 0]
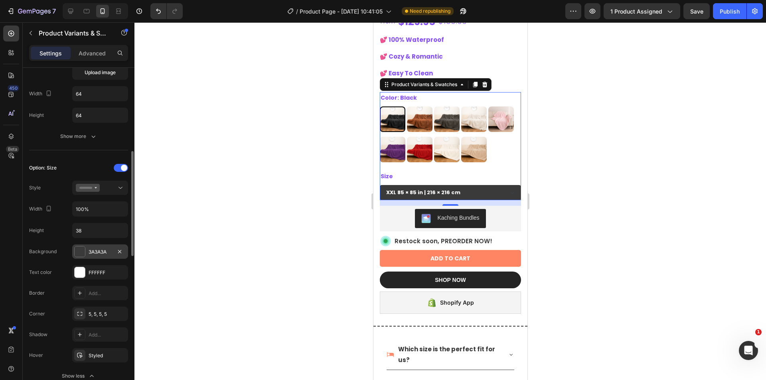
click at [92, 248] on div "3A3A3A" at bounding box center [100, 251] width 23 height 7
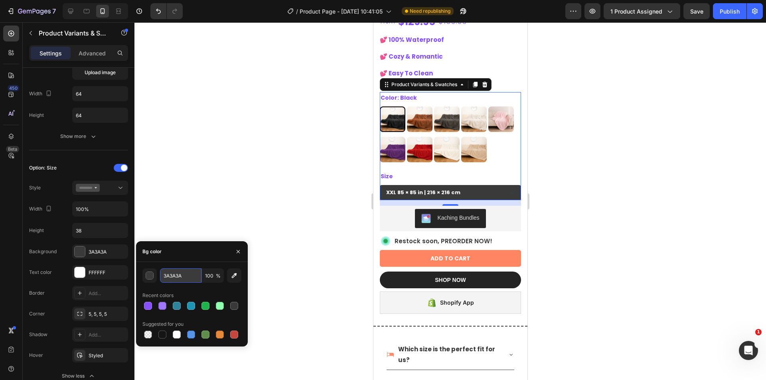
click at [179, 271] on input "3A3A3A" at bounding box center [180, 275] width 41 height 14
paste input "864FFF"
type input "864FFF"
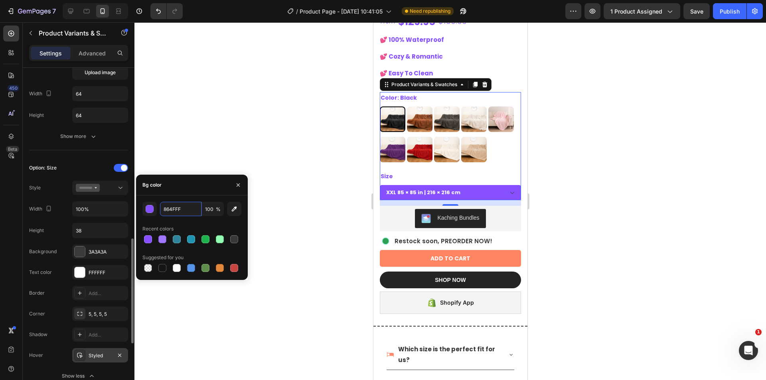
scroll to position [333, 0]
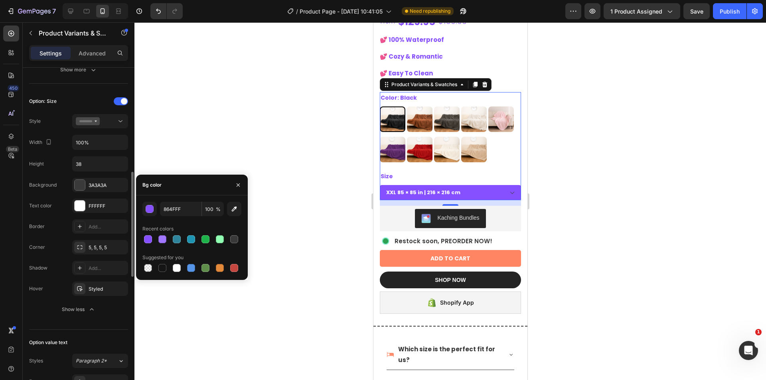
click at [91, 292] on div "Styled" at bounding box center [107, 289] width 37 height 7
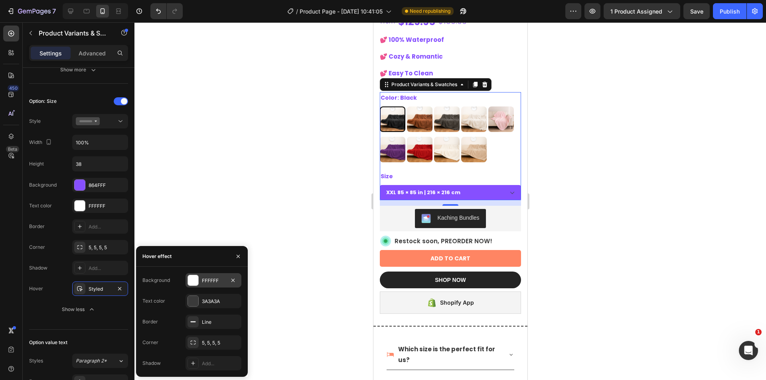
click at [206, 286] on div "FFFFFF" at bounding box center [213, 280] width 56 height 14
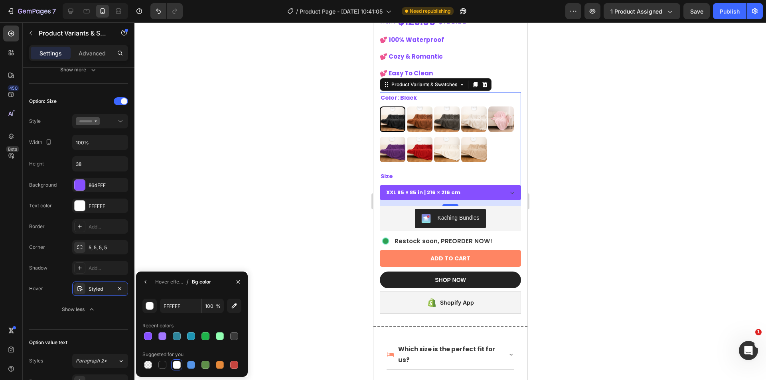
click at [142, 279] on icon "button" at bounding box center [145, 282] width 6 height 6
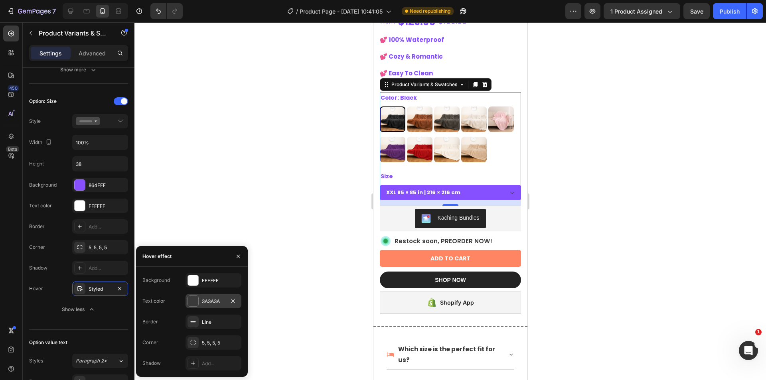
click at [210, 306] on div "3A3A3A" at bounding box center [213, 301] width 56 height 14
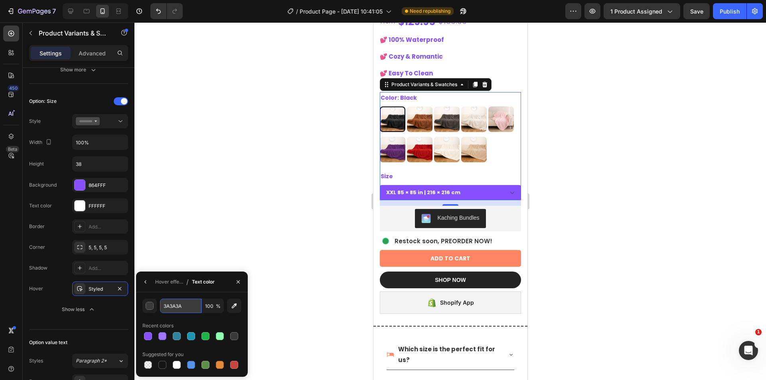
click at [0, 0] on input "3A3A3A" at bounding box center [0, 0] width 0 height 0
paste input "864FFF"
type input "864FFF"
click at [312, 244] on div at bounding box center [449, 201] width 631 height 358
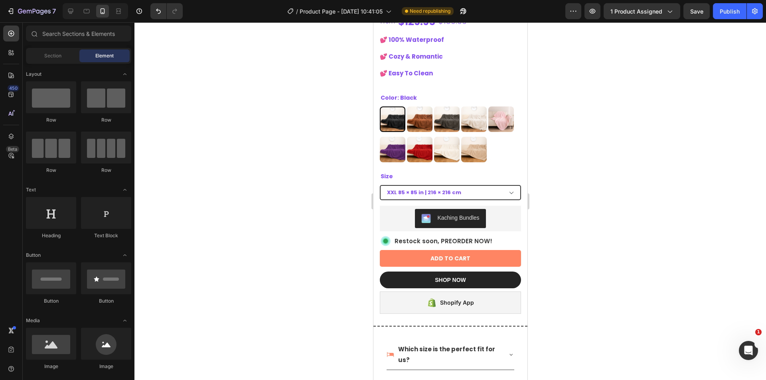
click at [393, 185] on select "XXL 85 × 85 in | 216 × 216 cm XL 57 × 85 in | 145 × 216 cm L 57 × 65 in | 145 ×…" at bounding box center [449, 192] width 141 height 15
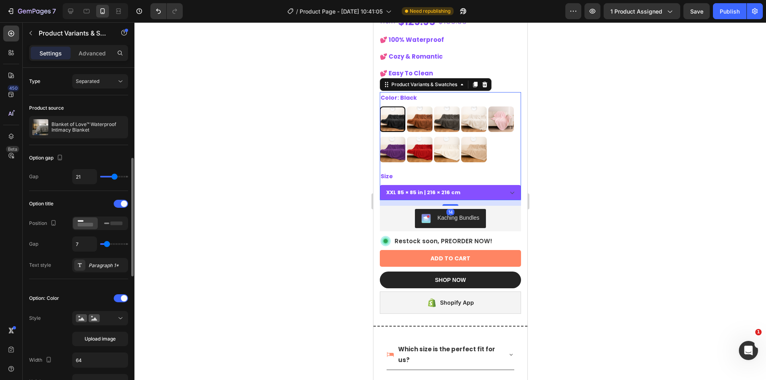
scroll to position [133, 0]
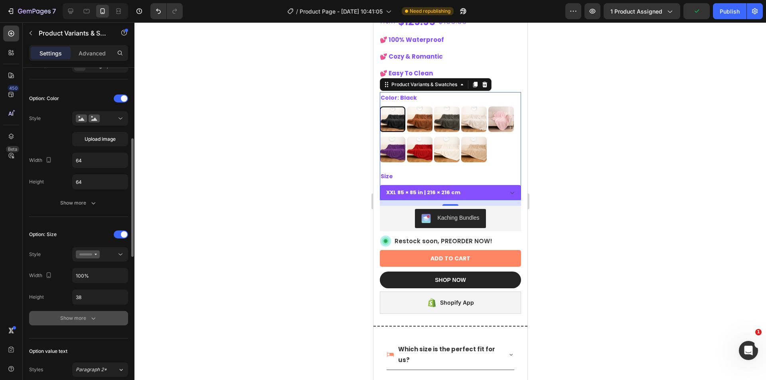
click at [88, 322] on div "Show more" at bounding box center [78, 318] width 37 height 8
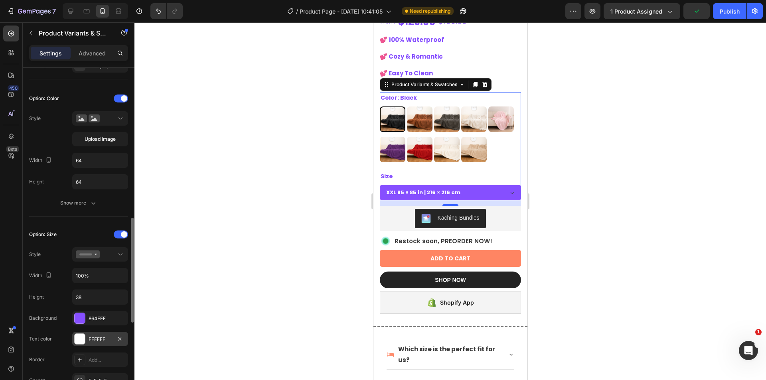
scroll to position [266, 0]
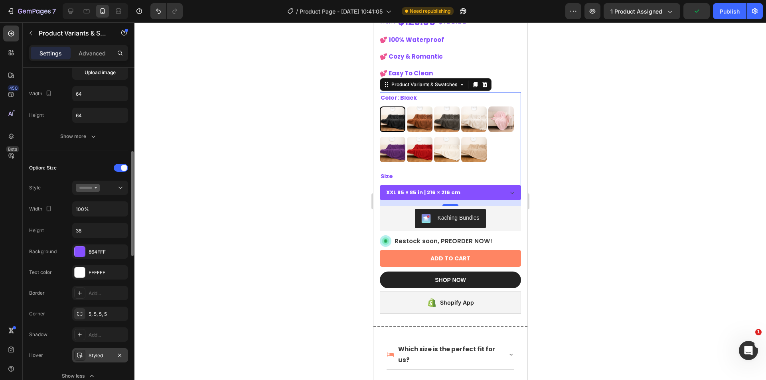
click at [96, 349] on div "Styled" at bounding box center [100, 355] width 56 height 14
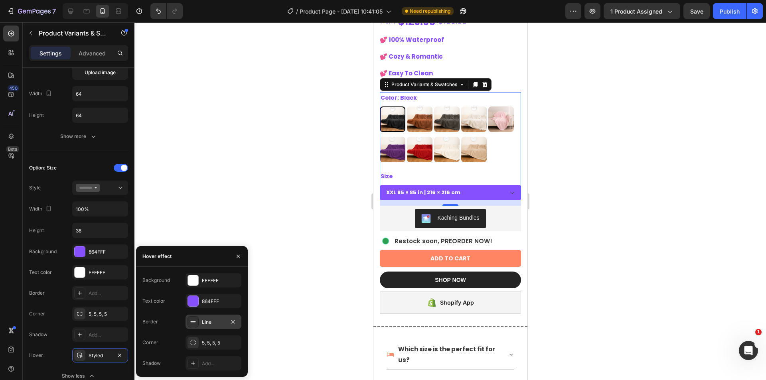
click at [205, 323] on div "Line" at bounding box center [213, 322] width 23 height 7
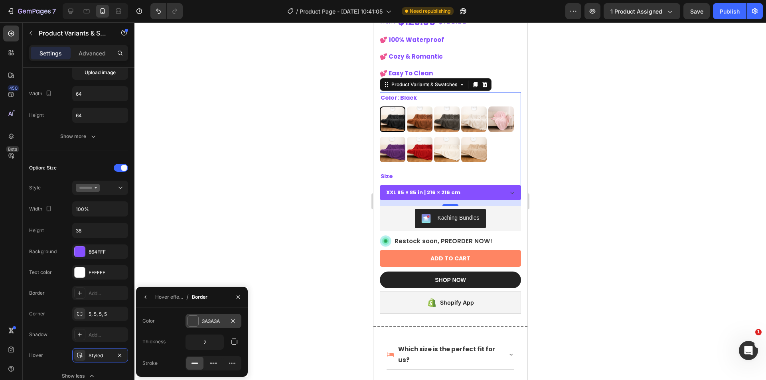
click at [208, 327] on div "3A3A3A" at bounding box center [213, 321] width 56 height 14
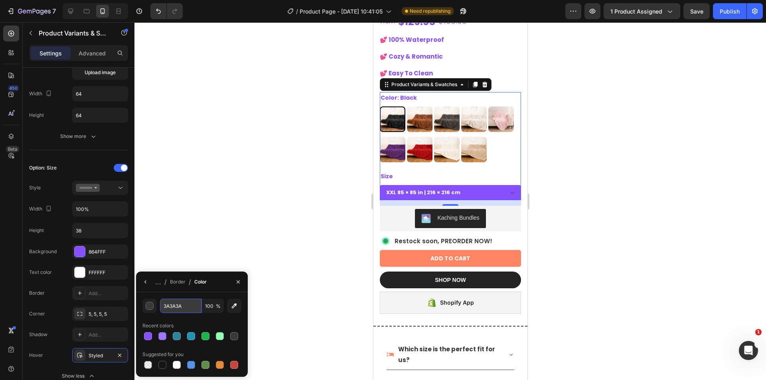
click at [183, 303] on input "3A3A3A" at bounding box center [180, 306] width 41 height 14
paste input "864FFF"
type input "864FFF"
click at [288, 227] on div at bounding box center [449, 201] width 631 height 358
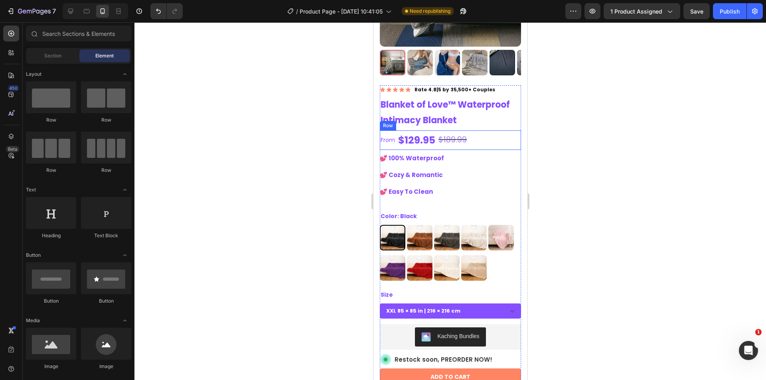
scroll to position [199, 0]
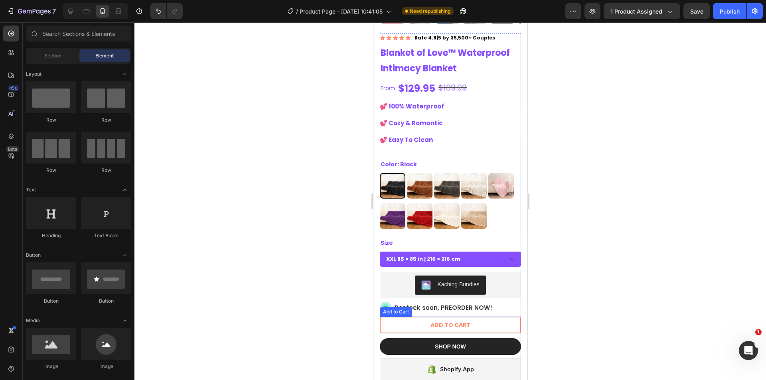
click at [487, 319] on button "ADD TO CART" at bounding box center [449, 325] width 141 height 17
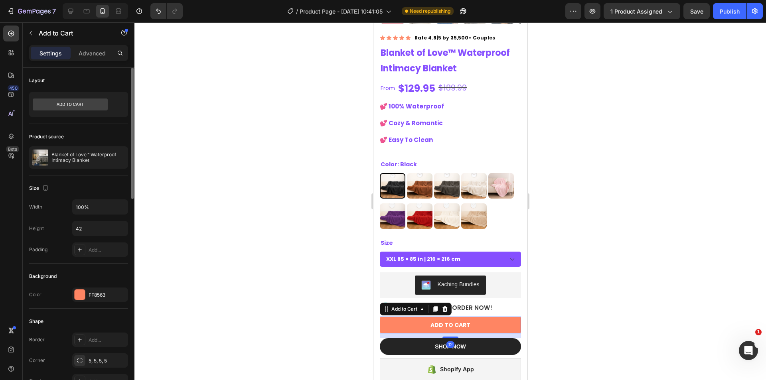
click at [108, 279] on div "Background" at bounding box center [78, 276] width 99 height 13
click at [90, 291] on div "FF8563" at bounding box center [100, 295] width 56 height 14
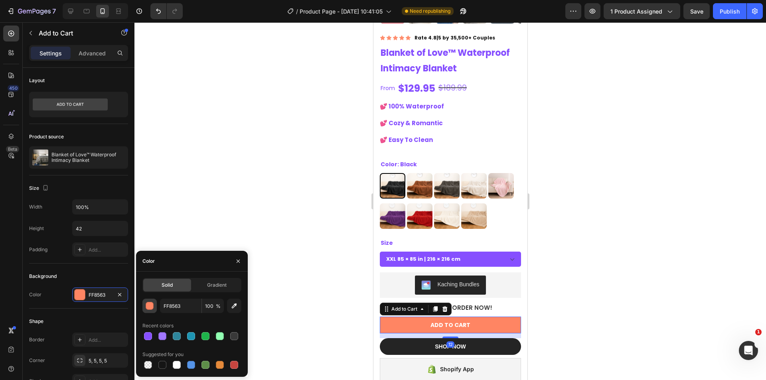
click at [152, 305] on div "button" at bounding box center [150, 306] width 8 height 8
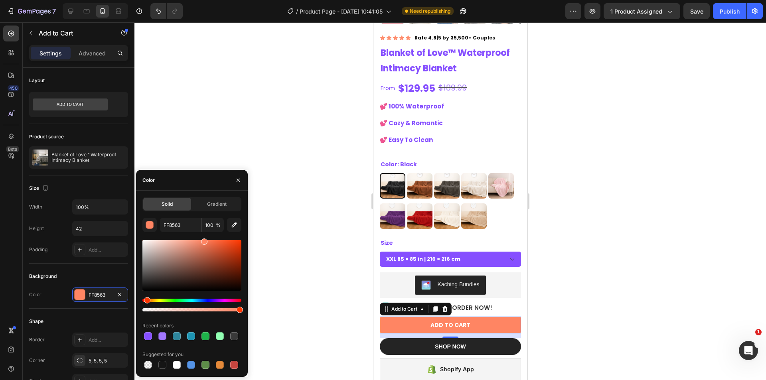
click at [159, 300] on div "Hue" at bounding box center [191, 300] width 99 height 3
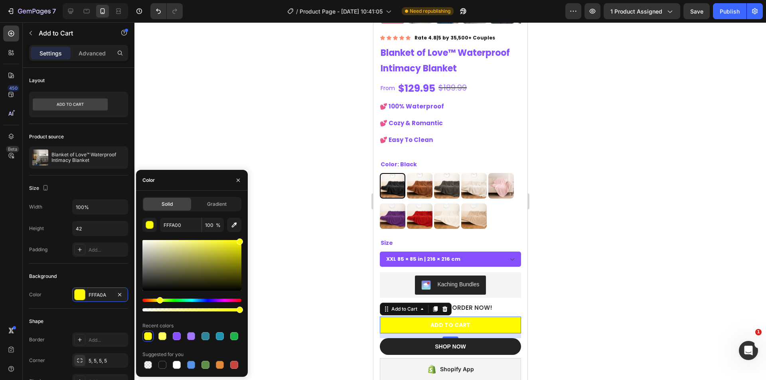
drag, startPoint x: 207, startPoint y: 244, endPoint x: 243, endPoint y: 239, distance: 35.8
click at [243, 239] on div "Solid Gradient FFFA00 100 % Recent colors Suggested for you" at bounding box center [192, 283] width 112 height 173
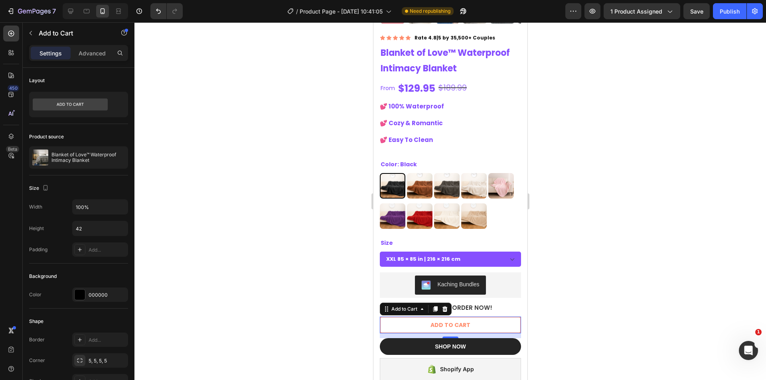
drag, startPoint x: 628, startPoint y: 262, endPoint x: 475, endPoint y: 318, distance: 163.1
click at [475, 318] on button "ADD TO CART" at bounding box center [449, 325] width 141 height 17
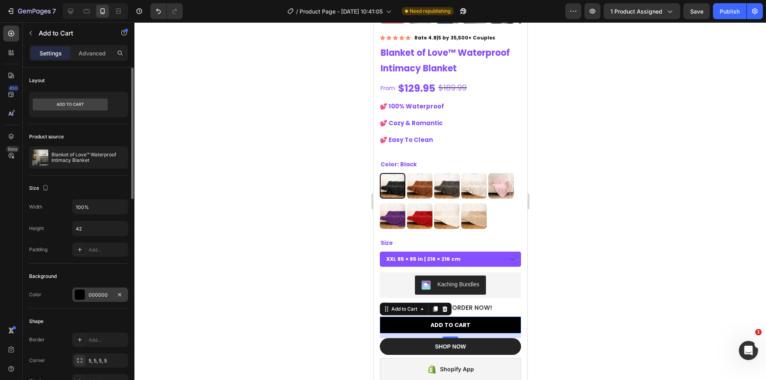
click at [88, 292] on div "000000" at bounding box center [100, 295] width 56 height 14
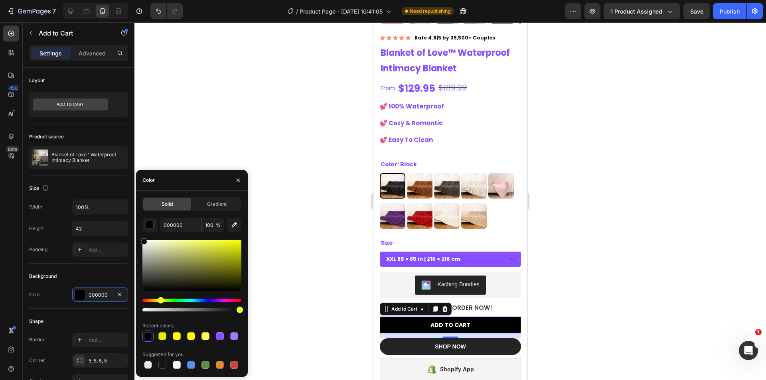
click at [160, 299] on div "Hue" at bounding box center [161, 300] width 6 height 6
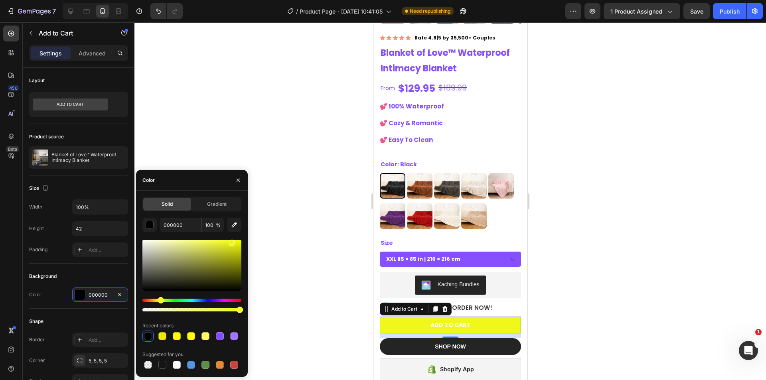
drag, startPoint x: 218, startPoint y: 262, endPoint x: 231, endPoint y: 241, distance: 24.9
click at [231, 241] on div at bounding box center [191, 265] width 99 height 51
type input "F0F71B"
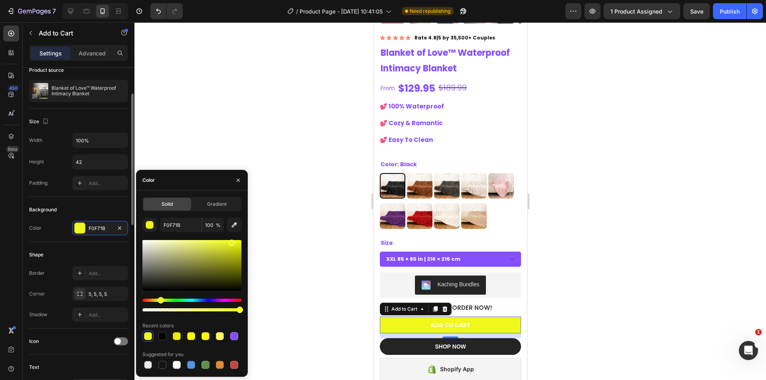
click at [75, 249] on div "Shape" at bounding box center [78, 254] width 99 height 13
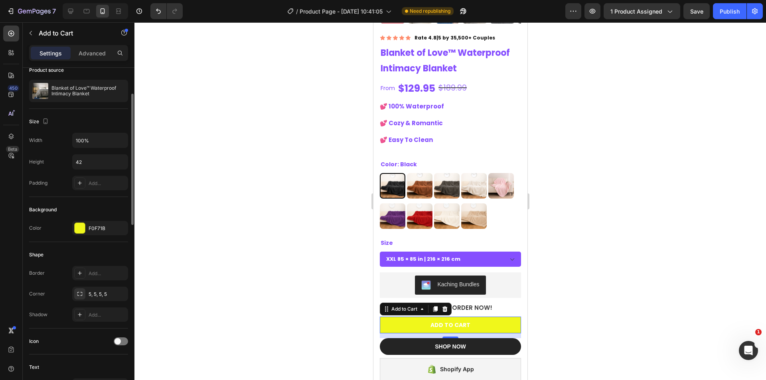
scroll to position [266, 0]
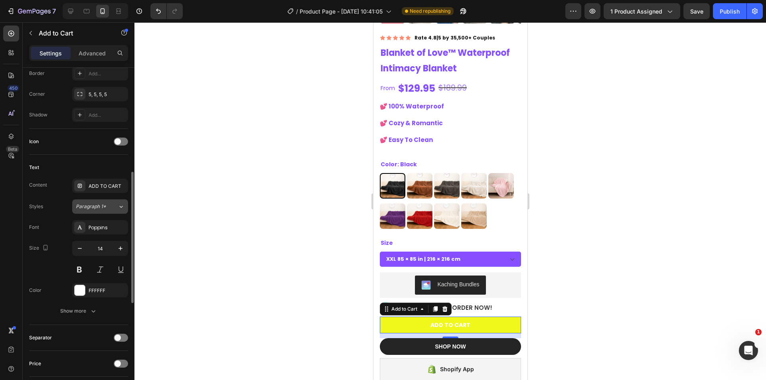
click at [91, 210] on button "Paragraph 1*" at bounding box center [100, 206] width 56 height 14
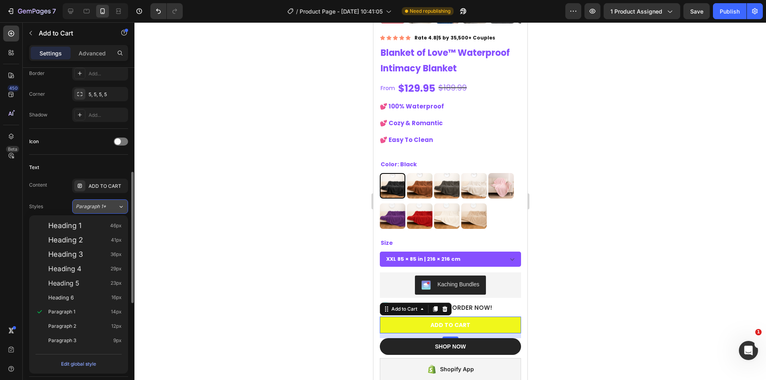
click at [98, 202] on button "Paragraph 1*" at bounding box center [100, 206] width 56 height 14
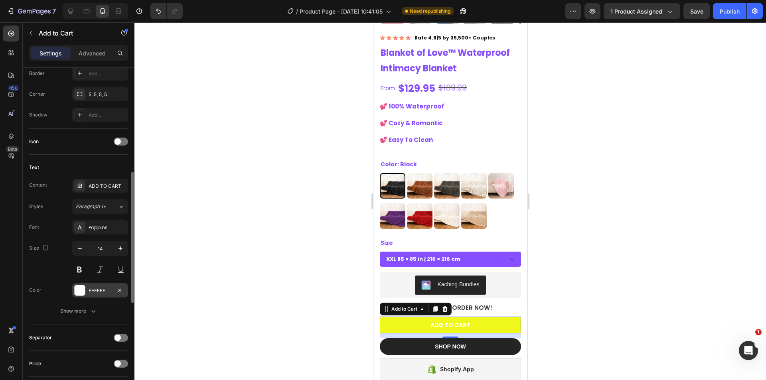
click at [87, 289] on div "FFFFFF" at bounding box center [100, 290] width 56 height 14
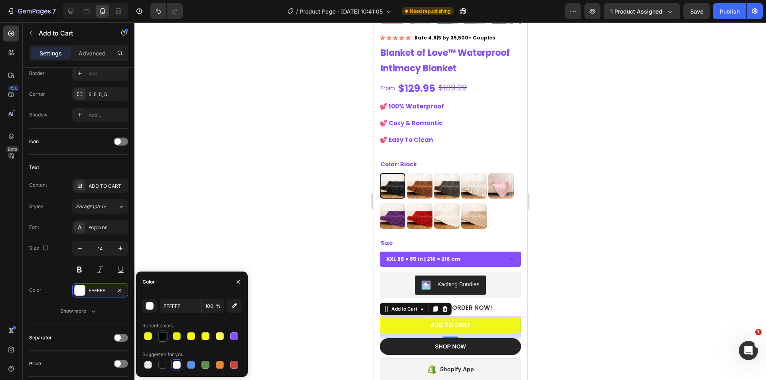
click at [160, 340] on div at bounding box center [162, 336] width 8 height 8
type input "000000"
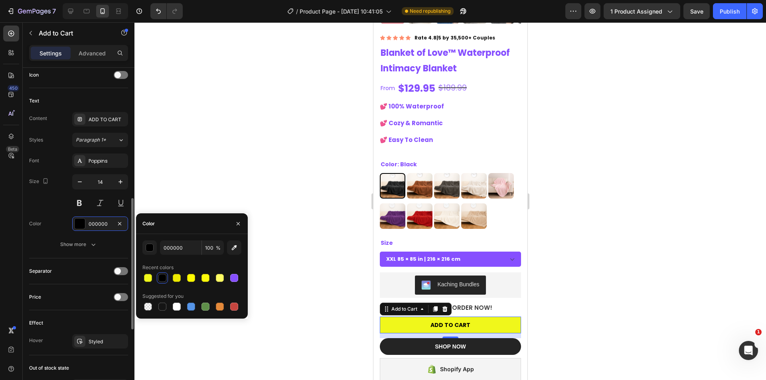
scroll to position [400, 0]
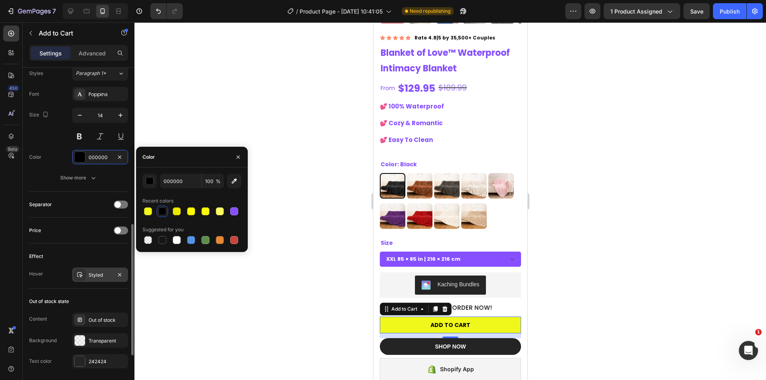
click at [87, 281] on div "Styled" at bounding box center [100, 275] width 56 height 14
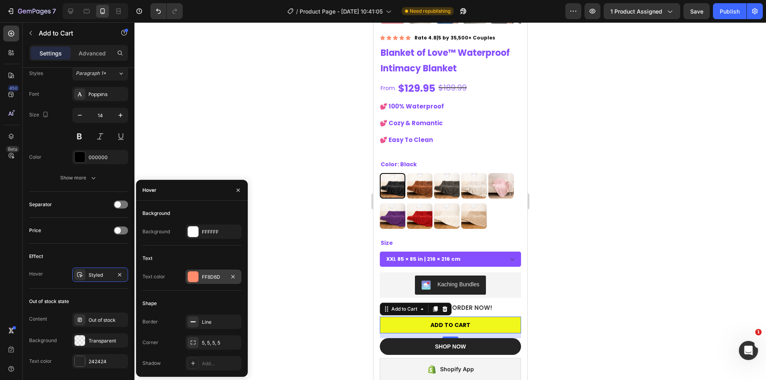
click at [203, 276] on div "FF8D6D" at bounding box center [213, 277] width 23 height 7
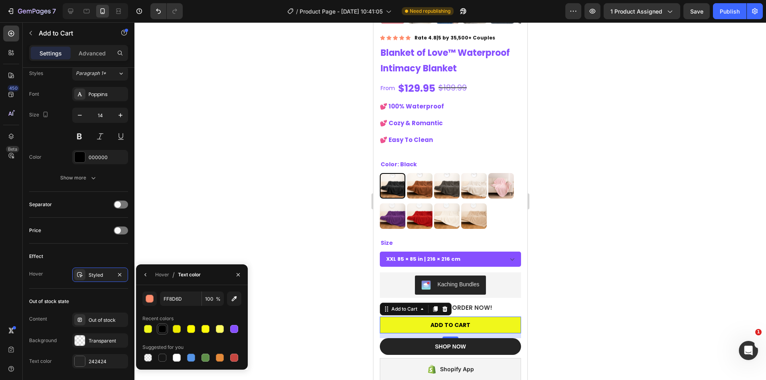
click at [162, 331] on div at bounding box center [162, 329] width 8 height 8
type input "000000"
click at [145, 275] on icon "button" at bounding box center [145, 274] width 2 height 3
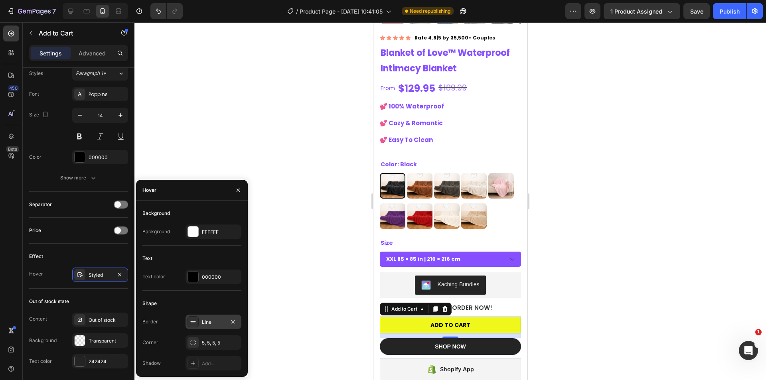
click at [210, 317] on div "Line" at bounding box center [213, 322] width 56 height 14
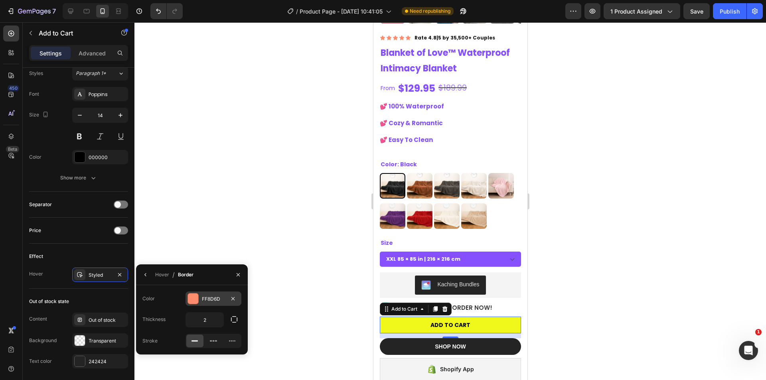
click at [201, 295] on div "FF8D6D" at bounding box center [213, 299] width 56 height 14
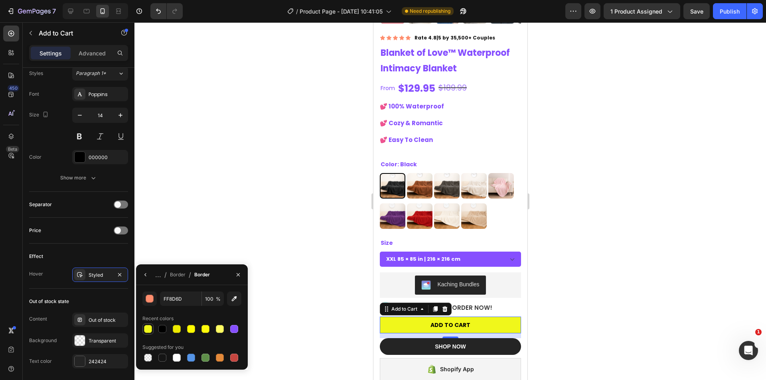
click at [144, 328] on div at bounding box center [148, 329] width 10 height 10
type input "F0F71B"
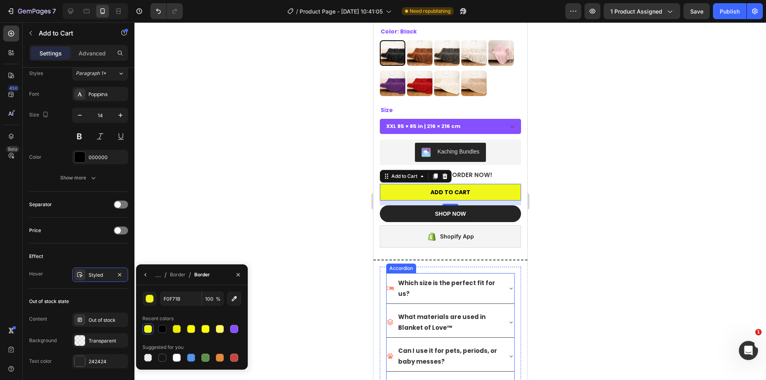
scroll to position [399, 0]
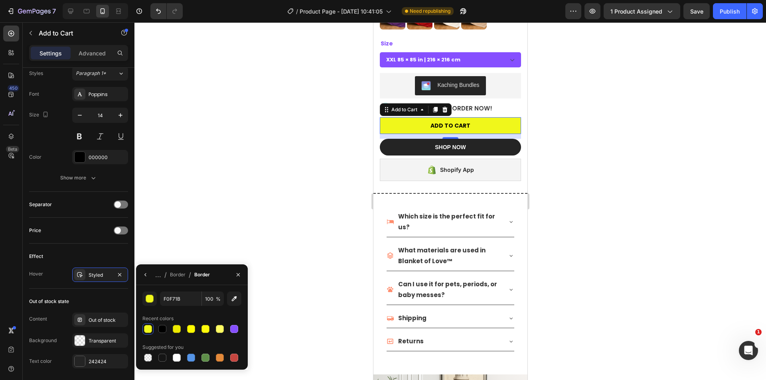
click at [567, 193] on div at bounding box center [449, 201] width 631 height 358
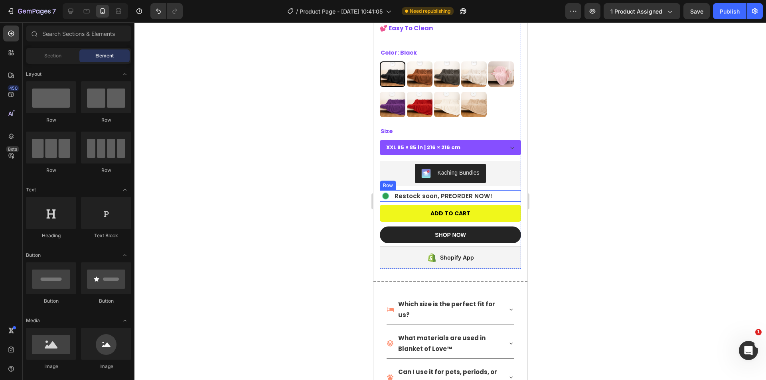
scroll to position [332, 0]
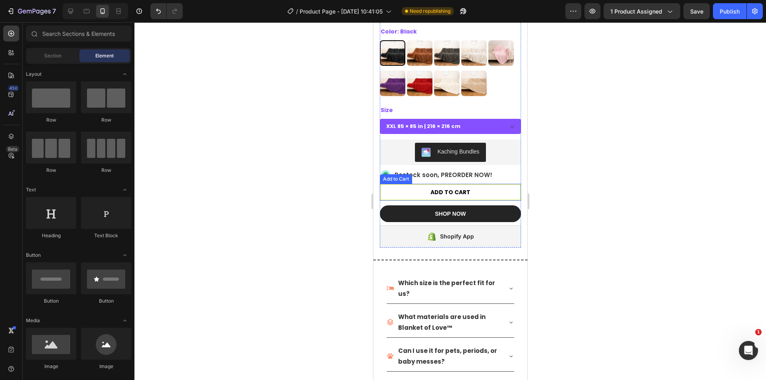
click at [498, 184] on button "ADD TO CART" at bounding box center [449, 192] width 141 height 17
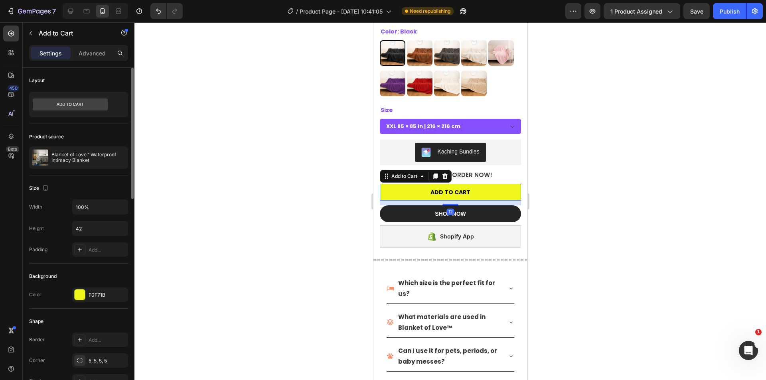
click at [99, 297] on div "F0F71B" at bounding box center [100, 295] width 23 height 7
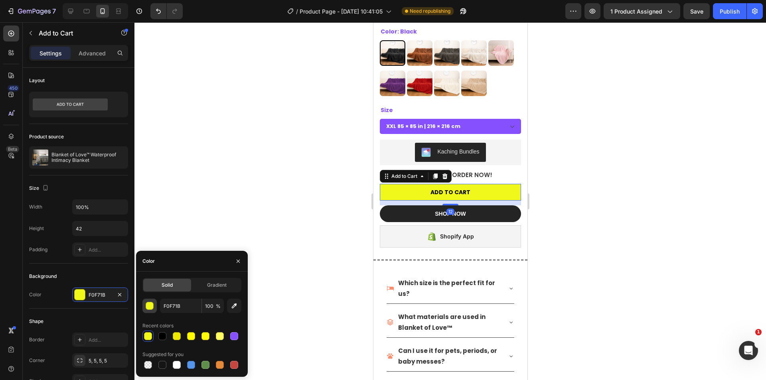
click at [150, 309] on div "button" at bounding box center [150, 306] width 8 height 8
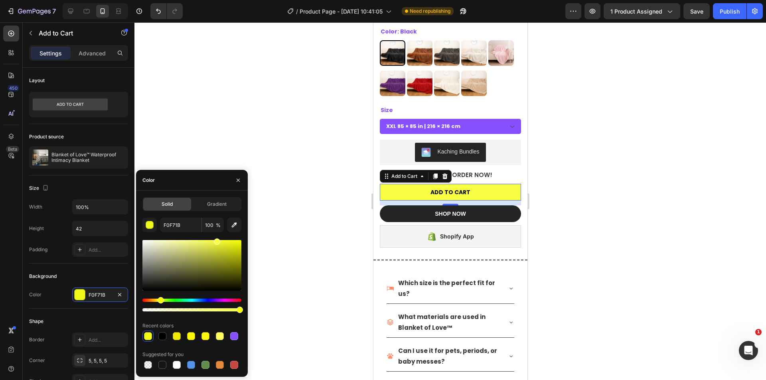
type input "F8FF42"
drag, startPoint x: 231, startPoint y: 240, endPoint x: 216, endPoint y: 239, distance: 14.8
click at [216, 239] on div at bounding box center [217, 241] width 6 height 6
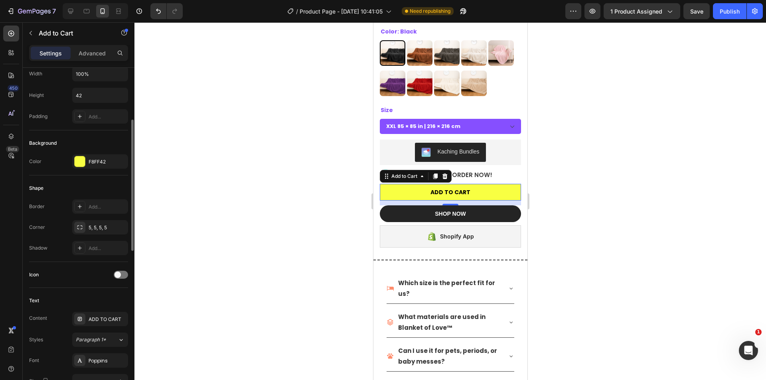
click at [95, 291] on div "Text Content ADD TO CART Styles Paragraph 1* Font Poppins Size 14 Color 000000 …" at bounding box center [78, 373] width 99 height 170
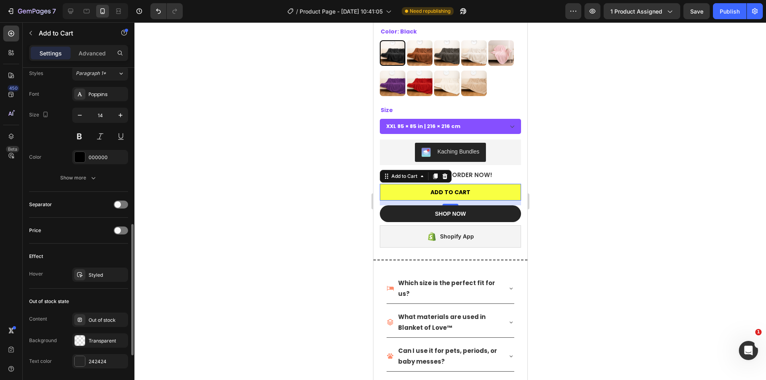
scroll to position [520, 0]
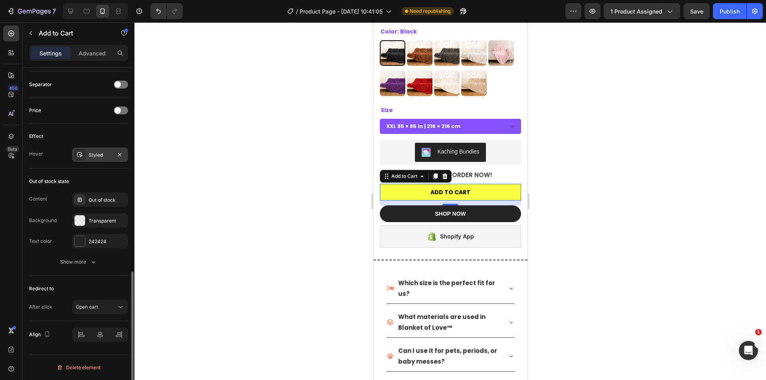
click at [98, 148] on div "Styled" at bounding box center [100, 155] width 56 height 14
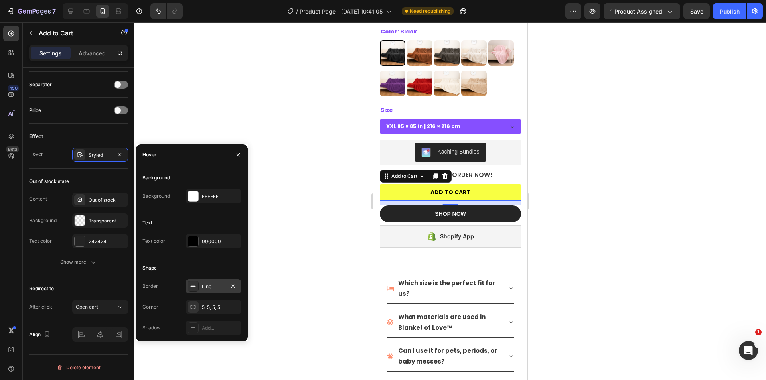
click at [209, 288] on div "Line" at bounding box center [213, 286] width 23 height 7
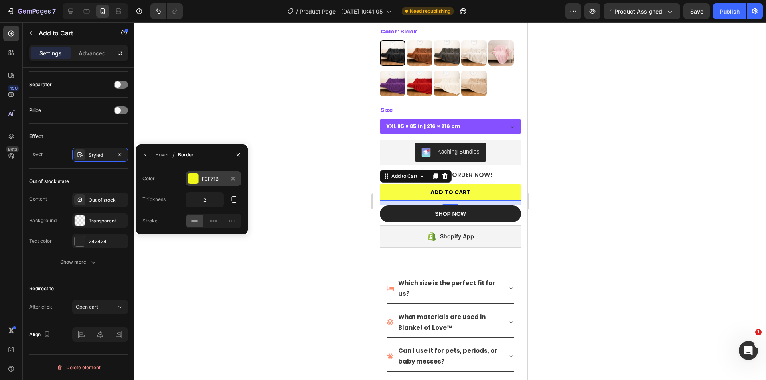
click at [207, 179] on div "F0F71B" at bounding box center [213, 178] width 23 height 7
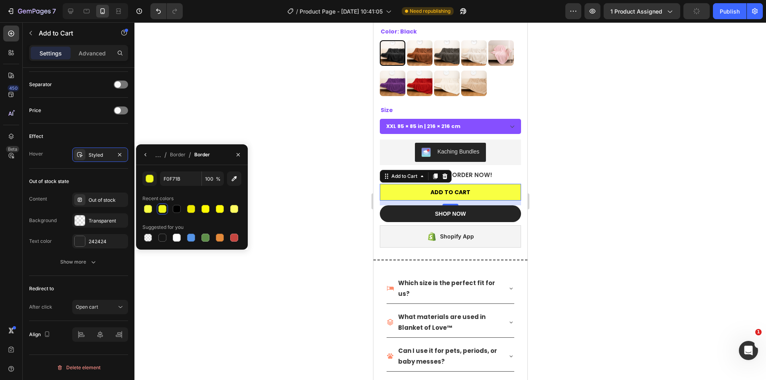
click at [172, 207] on div at bounding box center [177, 209] width 10 height 10
type input "000000"
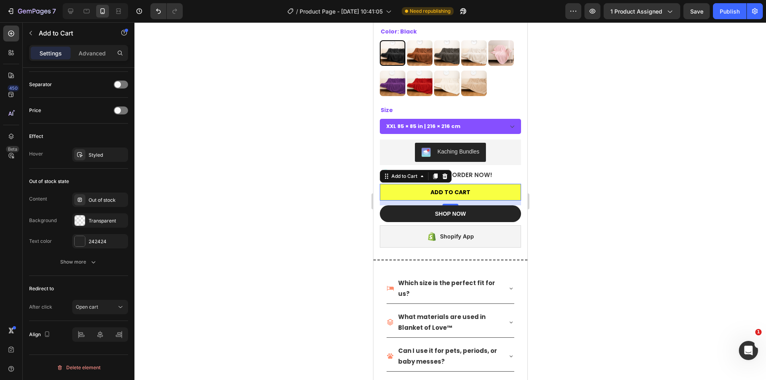
click at [564, 203] on div at bounding box center [449, 201] width 631 height 358
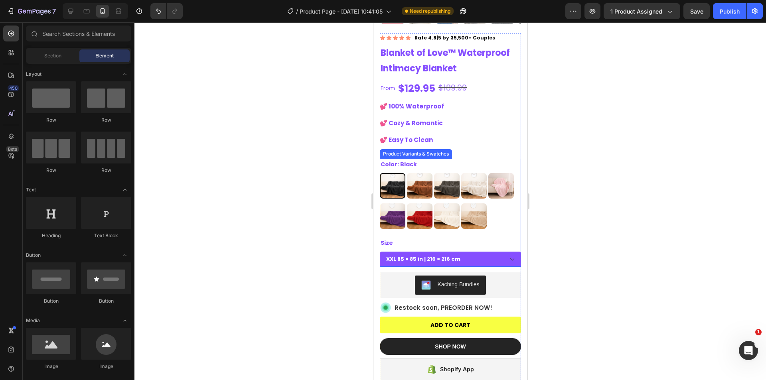
scroll to position [133, 0]
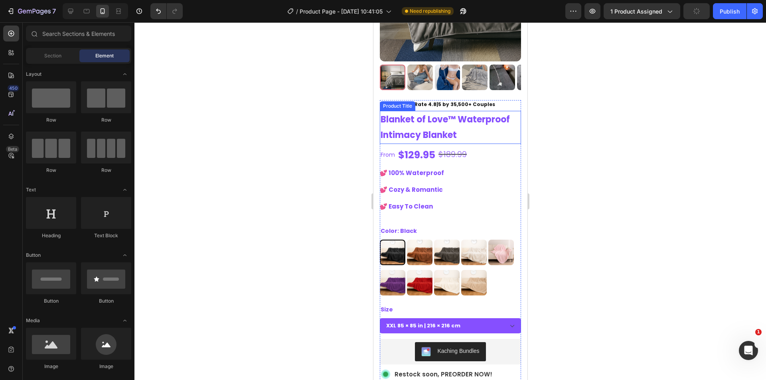
click at [427, 122] on h1 "Blanket of Love™ Waterproof Intimacy Blanket" at bounding box center [449, 127] width 141 height 33
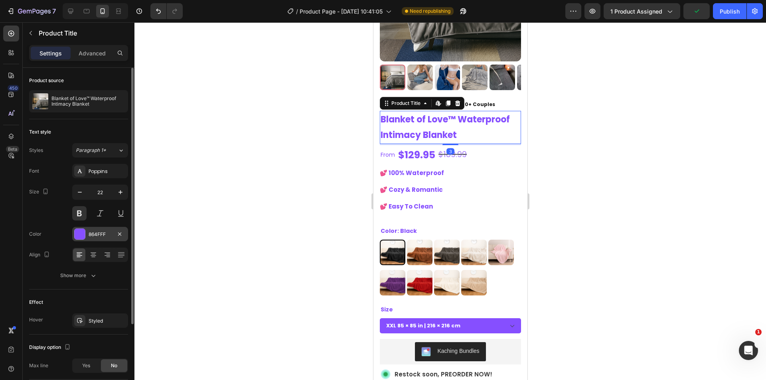
click at [83, 236] on div at bounding box center [80, 234] width 10 height 10
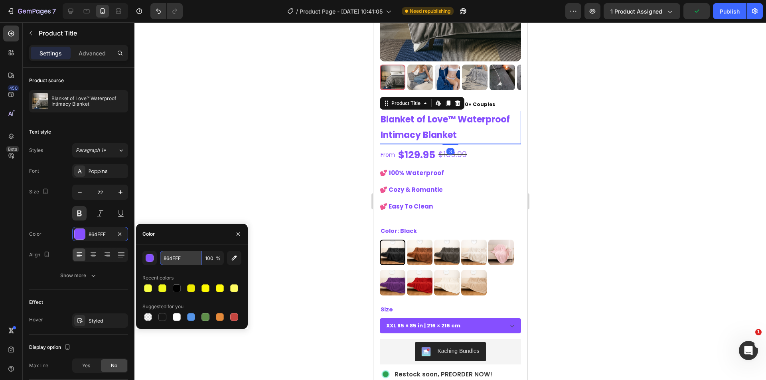
click at [186, 255] on input "864FFF" at bounding box center [180, 258] width 41 height 14
click at [154, 257] on button "button" at bounding box center [149, 258] width 14 height 14
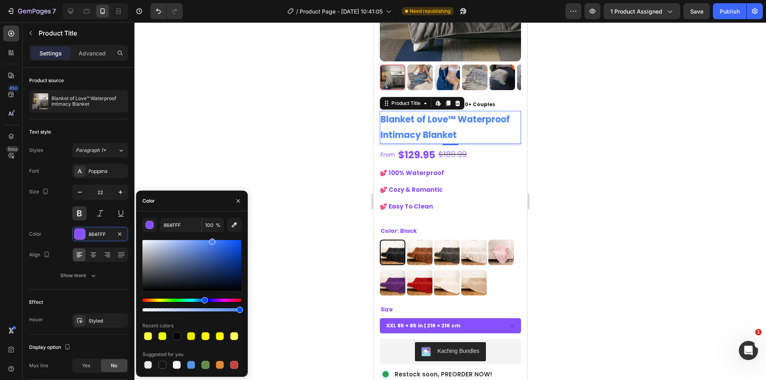
click at [203, 299] on div "Hue" at bounding box center [191, 300] width 99 height 3
click at [231, 300] on div "Hue" at bounding box center [191, 300] width 99 height 3
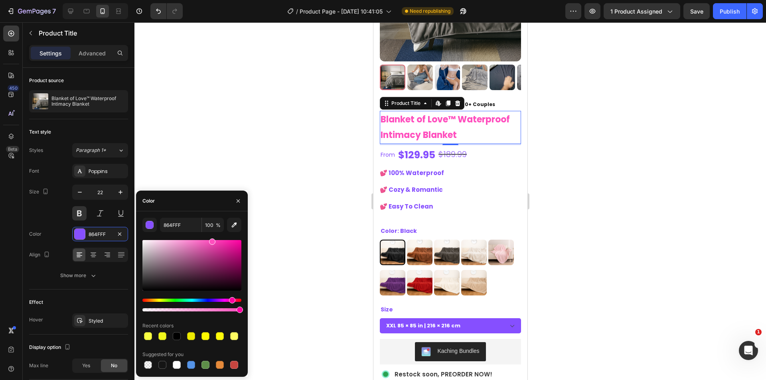
click at [221, 300] on div "Hue" at bounding box center [191, 300] width 99 height 3
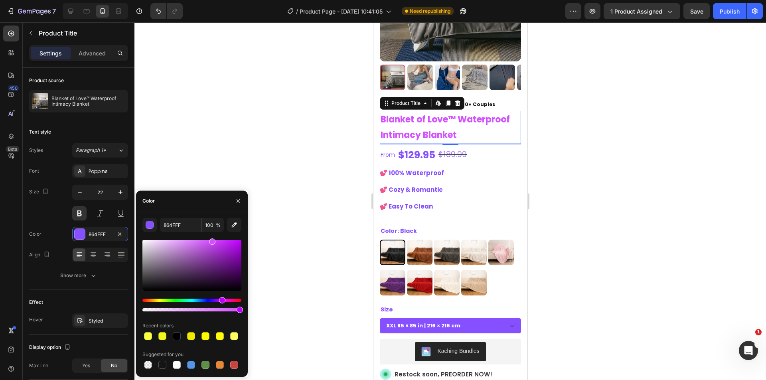
click at [226, 298] on div at bounding box center [191, 275] width 99 height 75
click at [227, 299] on div "Hue" at bounding box center [191, 300] width 99 height 3
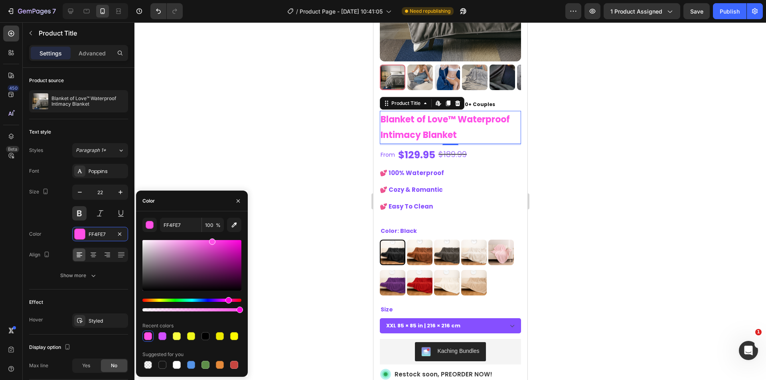
click at [209, 235] on div "FF4FE7 100 % Recent colors Suggested for you" at bounding box center [191, 294] width 99 height 153
click at [206, 227] on input "100" at bounding box center [213, 225] width 22 height 14
drag, startPoint x: 206, startPoint y: 227, endPoint x: 228, endPoint y: 298, distance: 74.6
click at [228, 298] on div "Hue" at bounding box center [228, 300] width 6 height 6
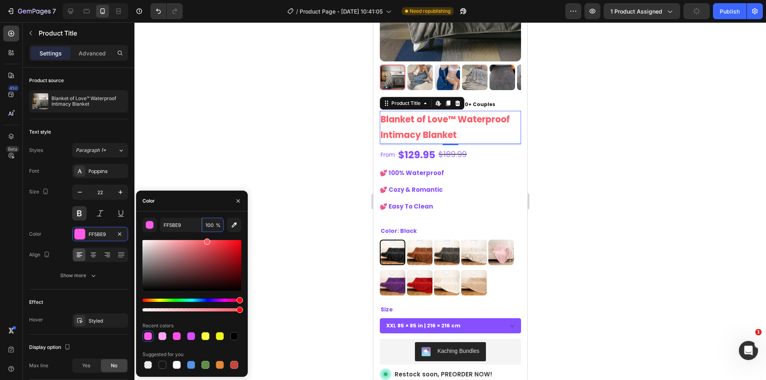
drag, startPoint x: 228, startPoint y: 298, endPoint x: 240, endPoint y: 298, distance: 12.8
click at [240, 298] on div "Hue" at bounding box center [239, 300] width 6 height 6
drag, startPoint x: 192, startPoint y: 240, endPoint x: 206, endPoint y: 232, distance: 15.7
click at [206, 232] on div "FF606B 100 % Recent colors Suggested for you" at bounding box center [191, 294] width 99 height 153
type input "FF5B66"
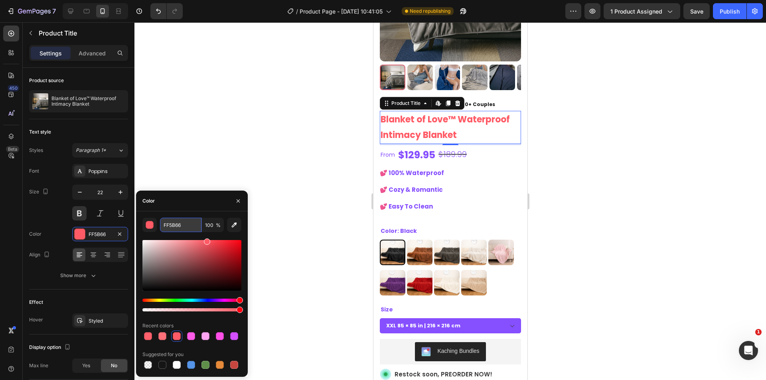
click at [175, 224] on input "FF5B66" at bounding box center [180, 225] width 41 height 14
click at [615, 170] on div at bounding box center [449, 201] width 631 height 358
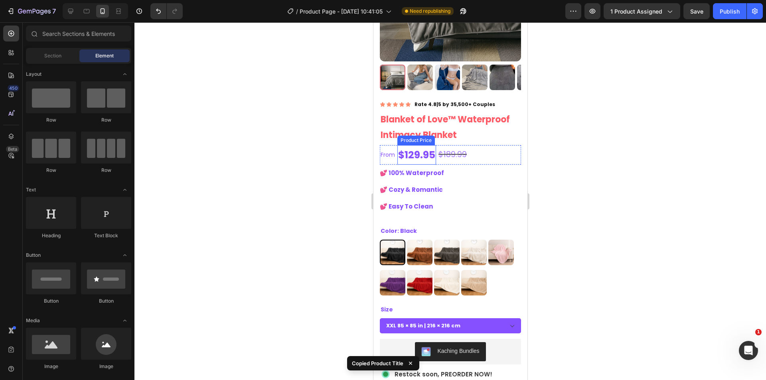
click at [409, 145] on div "$129.95" at bounding box center [416, 155] width 39 height 20
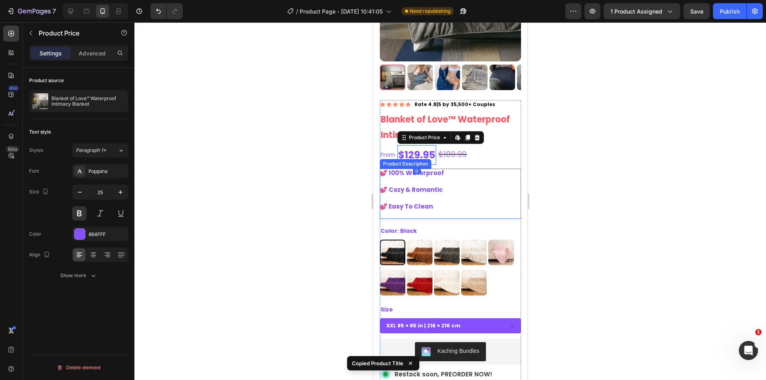
click at [86, 224] on div "Font Poppins Size 25 Color 864FFF Align Show more" at bounding box center [78, 223] width 99 height 119
click at [107, 233] on div "864FFF" at bounding box center [100, 234] width 23 height 7
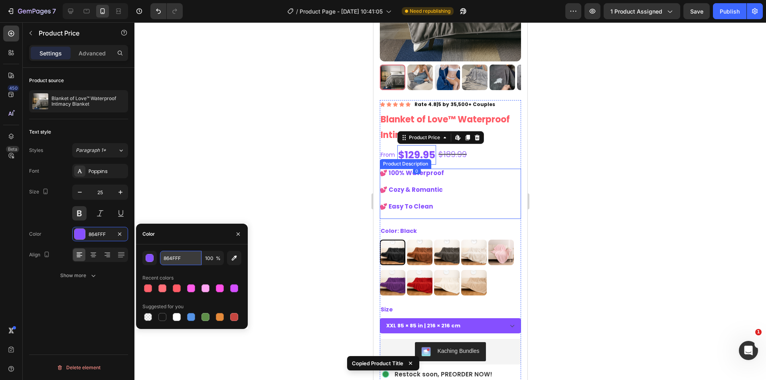
click at [179, 263] on input "864FFF" at bounding box center [180, 258] width 41 height 14
paste input "Copy element from Gempages!"
type input "Copy element from Gempages!"
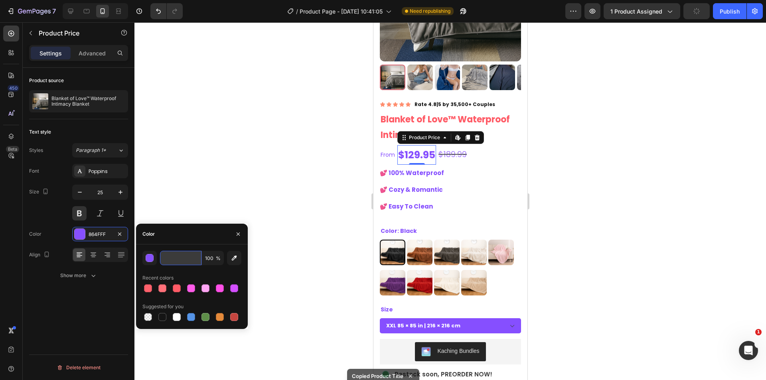
click at [182, 263] on input "Copy element from Gempages!" at bounding box center [180, 258] width 41 height 14
click at [418, 119] on h1 "Blanket of Love™ Waterproof Intimacy Blanket" at bounding box center [449, 127] width 141 height 33
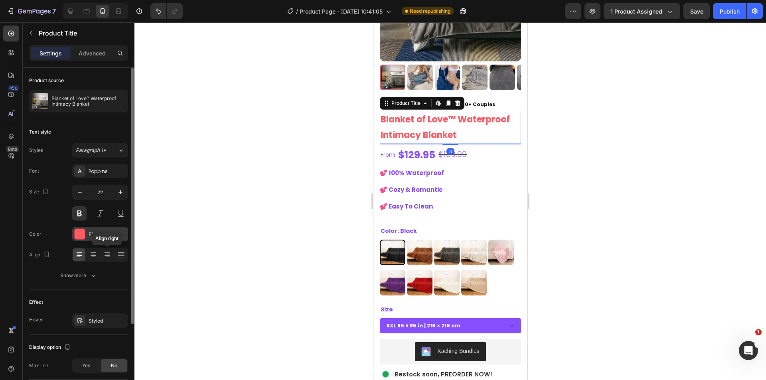
click at [103, 234] on div "FF5B66" at bounding box center [100, 234] width 23 height 7
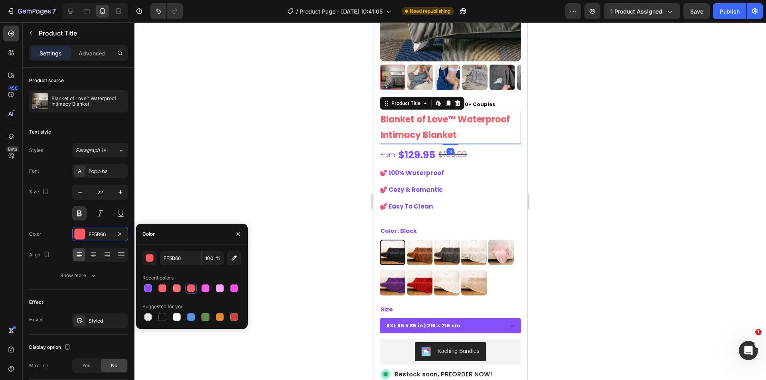
click at [177, 249] on div "FF5B66 100 % Recent colors Suggested for you" at bounding box center [192, 286] width 112 height 85
click at [177, 256] on input "FF5B66" at bounding box center [180, 258] width 41 height 14
click at [412, 152] on div "$129.95" at bounding box center [416, 155] width 39 height 20
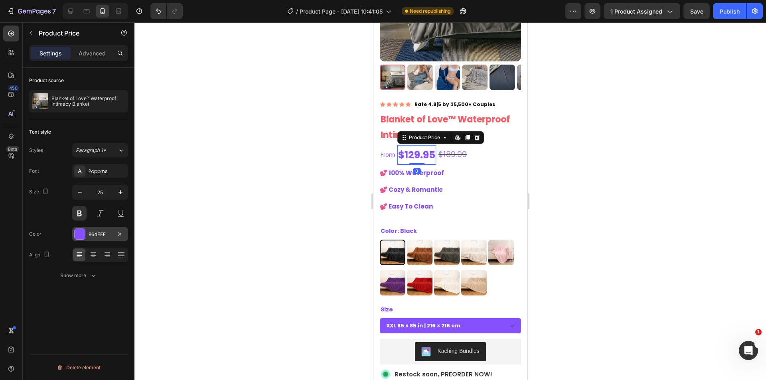
click at [100, 231] on div "864FFF" at bounding box center [100, 234] width 23 height 7
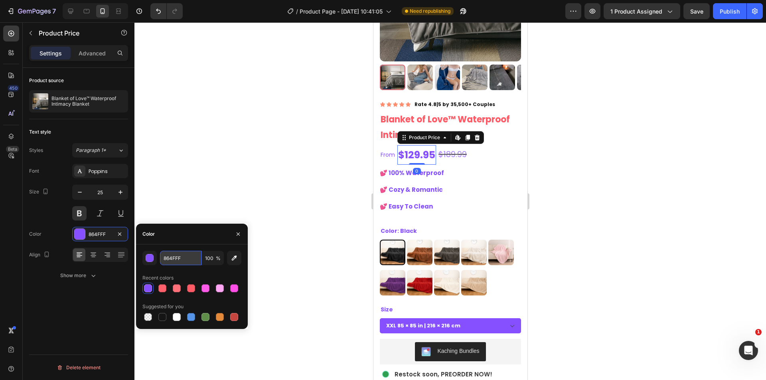
click at [177, 257] on input "864FFF" at bounding box center [180, 258] width 41 height 14
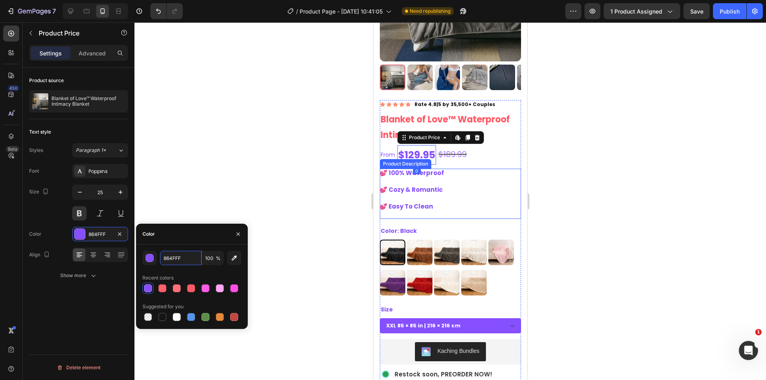
paste input "FF5B66"
type input "FF5B66"
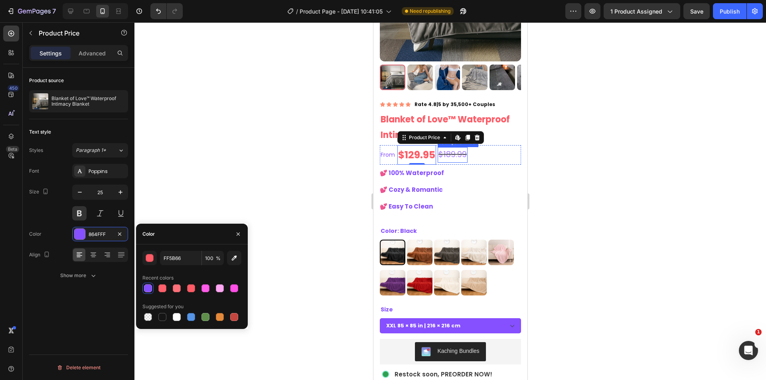
click at [459, 152] on div "$189.99" at bounding box center [452, 154] width 30 height 15
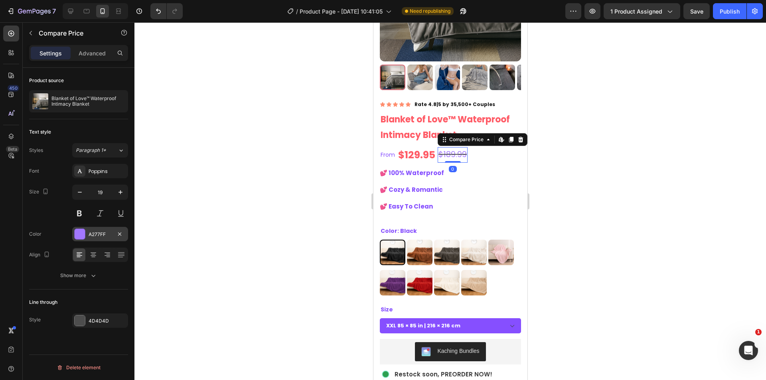
click at [87, 234] on div "A277FF" at bounding box center [100, 234] width 56 height 14
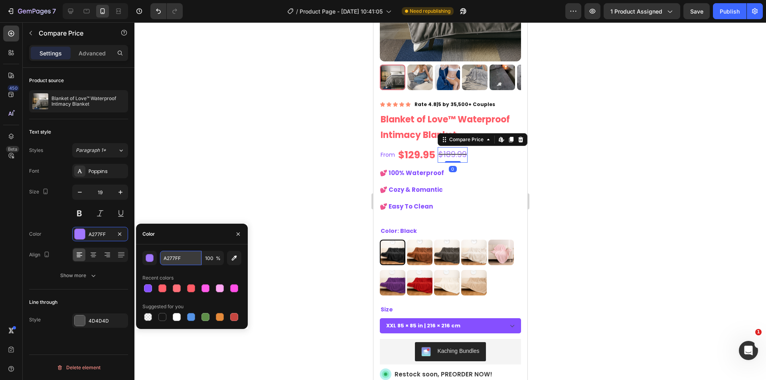
click at [177, 258] on input "A277FF" at bounding box center [180, 258] width 41 height 14
paste input "FF5B66"
type input "FF5B66"
click at [386, 150] on p "From" at bounding box center [387, 155] width 14 height 10
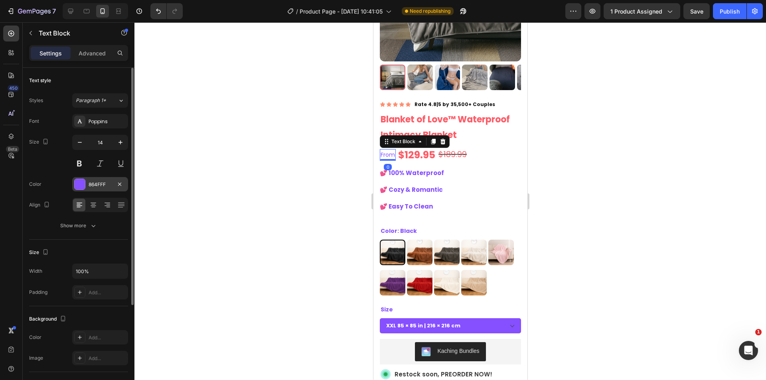
click at [97, 185] on div "864FFF" at bounding box center [100, 184] width 23 height 7
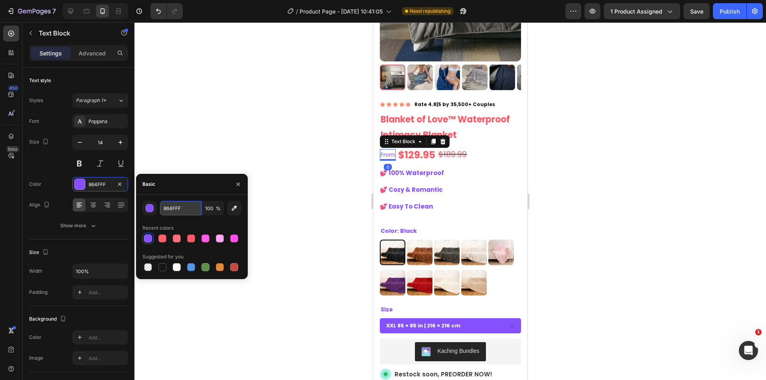
click at [178, 208] on input "864FFF" at bounding box center [180, 208] width 41 height 14
paste input "FF5B66"
type input "FF5B66"
click at [597, 209] on div at bounding box center [449, 201] width 631 height 358
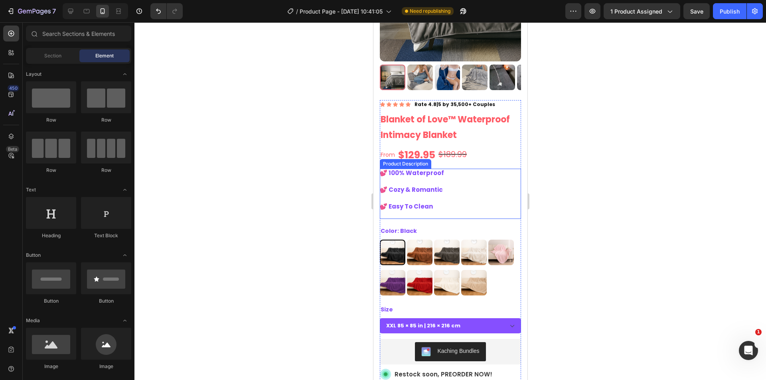
click at [409, 184] on p "💕 100% Waterproof 💕 Cozy & Romantic 💕 Easy To Clean" at bounding box center [411, 190] width 64 height 42
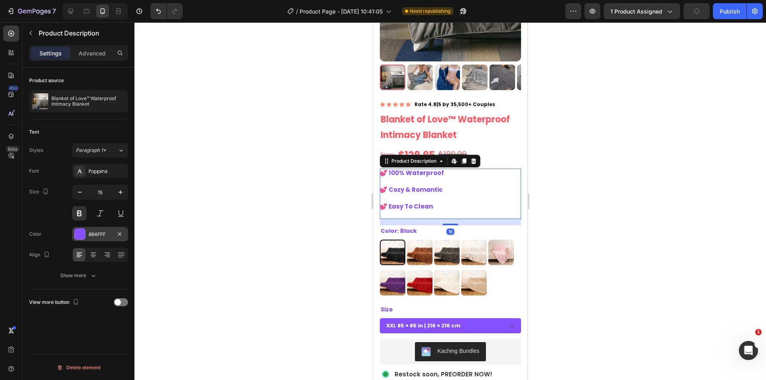
click at [99, 231] on div "864FFF" at bounding box center [100, 234] width 23 height 7
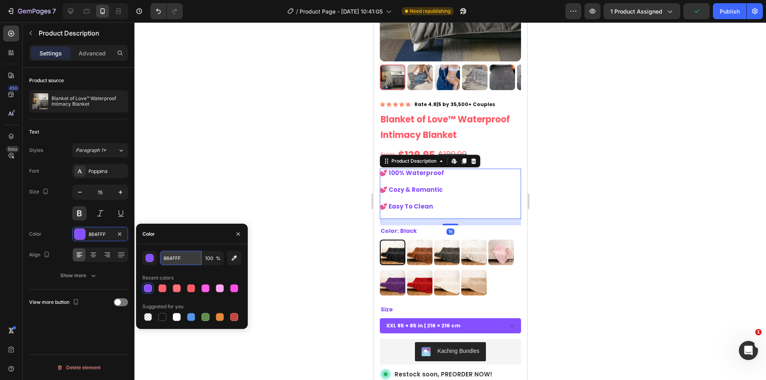
click at [178, 255] on input "864FFF" at bounding box center [180, 258] width 41 height 14
paste input "FF5B66"
type input "FF5B66"
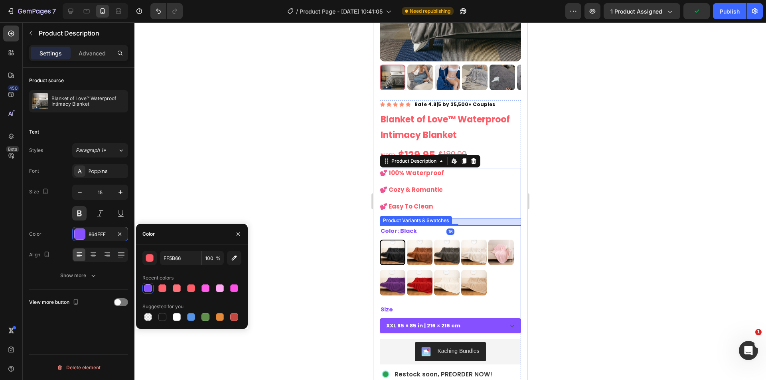
click at [616, 198] on div at bounding box center [449, 201] width 631 height 358
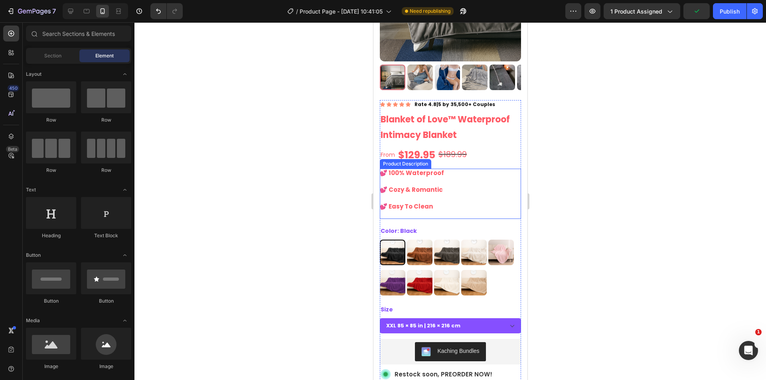
scroll to position [67, 0]
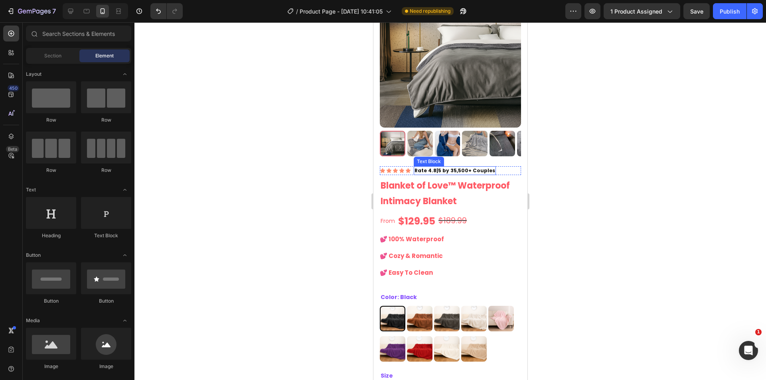
click at [471, 167] on p "Rate 4.8|5 by 35,500+ Couples" at bounding box center [454, 170] width 81 height 7
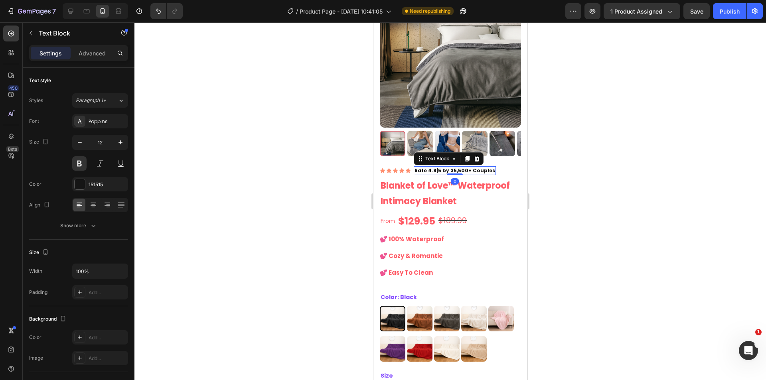
click at [547, 170] on div at bounding box center [449, 201] width 631 height 358
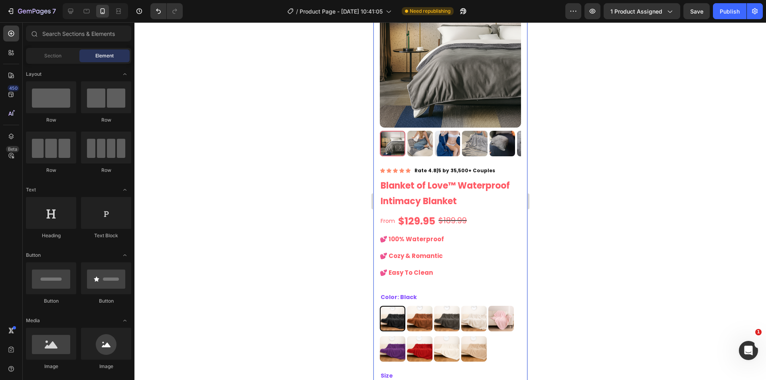
click at [376, 172] on div "Product Images Icon Icon Icon Icon Icon Icon List Rate 4.8|5 by 35,500+ Couples…" at bounding box center [450, 253] width 154 height 546
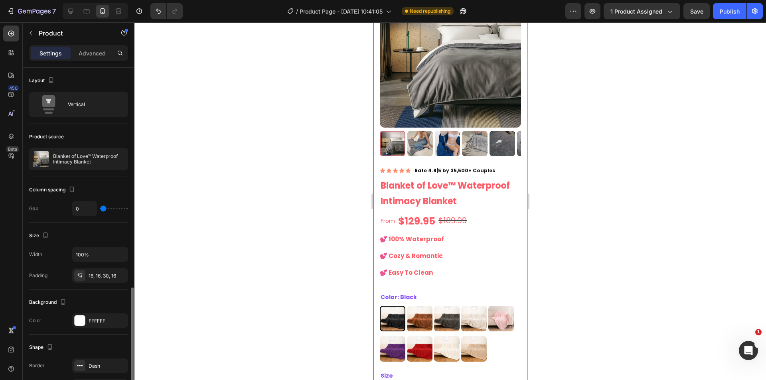
scroll to position [180, 0]
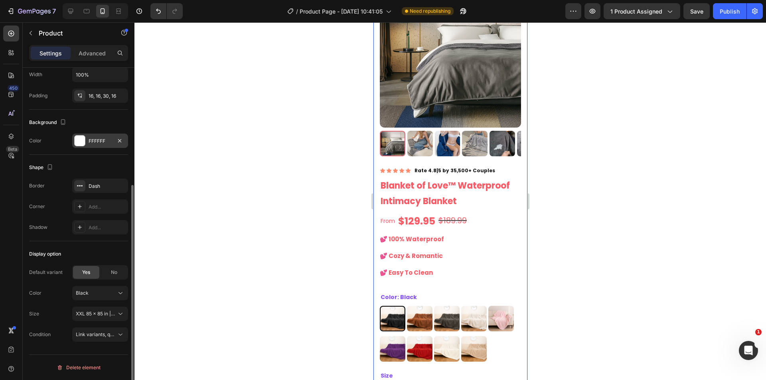
click at [104, 145] on div "FFFFFF" at bounding box center [100, 141] width 56 height 14
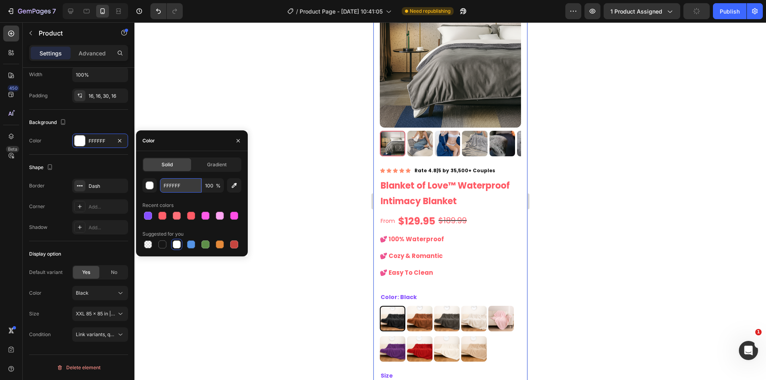
click at [171, 186] on input "FFFFFF" at bounding box center [180, 185] width 41 height 14
paste input "5B66"
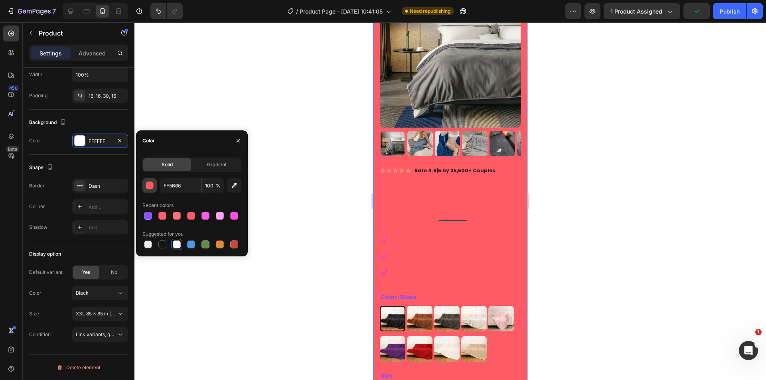
click at [150, 185] on div "button" at bounding box center [150, 186] width 8 height 8
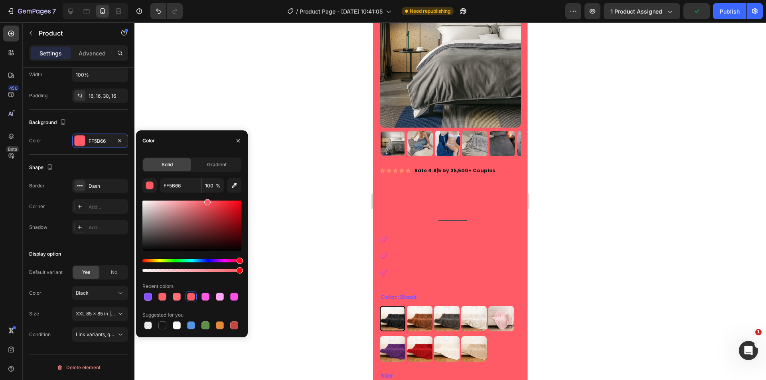
click at [195, 198] on div "FF5B66 100 % Recent colors Suggested for you" at bounding box center [191, 254] width 99 height 153
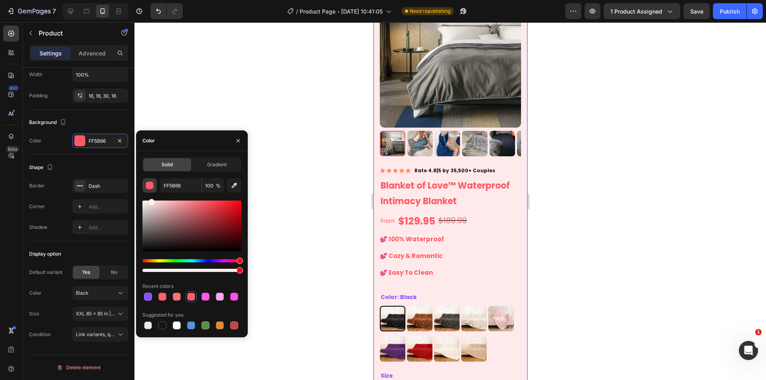
drag, startPoint x: 168, startPoint y: 196, endPoint x: 151, endPoint y: 192, distance: 17.6
click at [151, 192] on div "FF5B66 100 % Recent colors Suggested for you" at bounding box center [191, 254] width 99 height 153
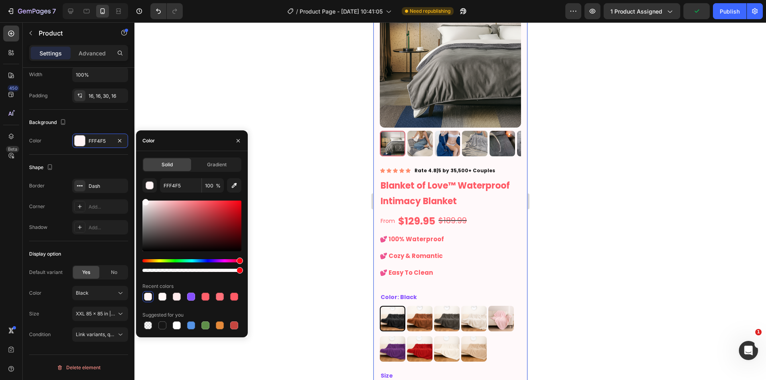
type input "FFF9FA"
drag, startPoint x: 148, startPoint y: 201, endPoint x: 149, endPoint y: 195, distance: 6.1
click at [145, 195] on div "FFF9FA 100 % Recent colors Suggested for you" at bounding box center [191, 254] width 99 height 153
click at [336, 180] on div at bounding box center [449, 201] width 631 height 358
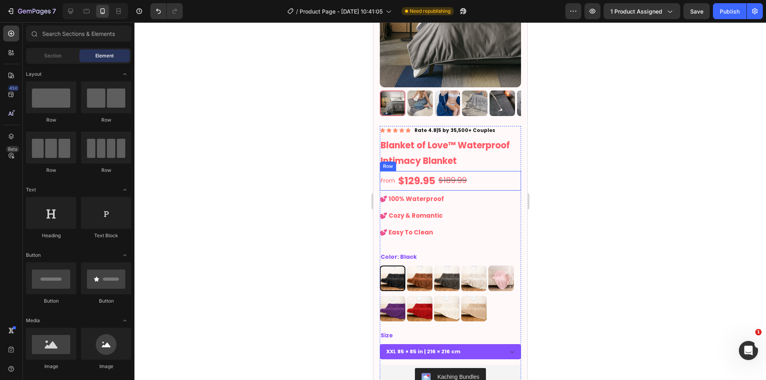
scroll to position [133, 0]
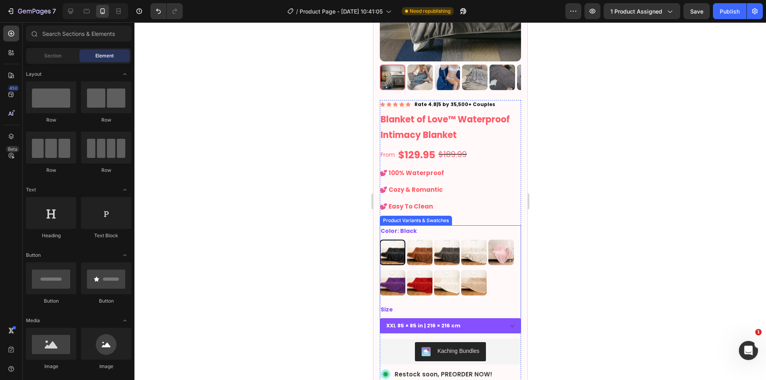
click at [466, 218] on div "Icon Icon Icon Icon Icon Icon List Rate 4.8|5 by 35,500+ Couples Text Block Row…" at bounding box center [449, 273] width 141 height 347
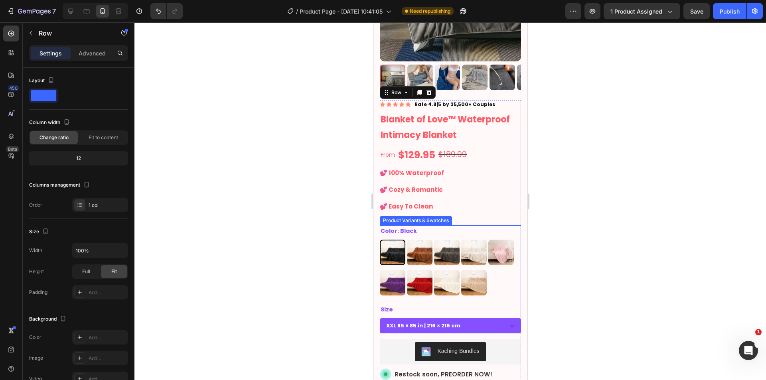
click at [466, 225] on div "Color: Black Black Black Brown Brown Grey Grey Cream Cream Pink Pink Purple Pur…" at bounding box center [449, 260] width 141 height 70
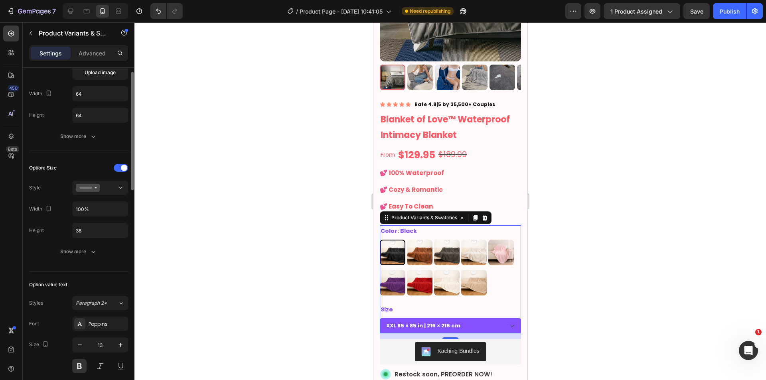
scroll to position [0, 0]
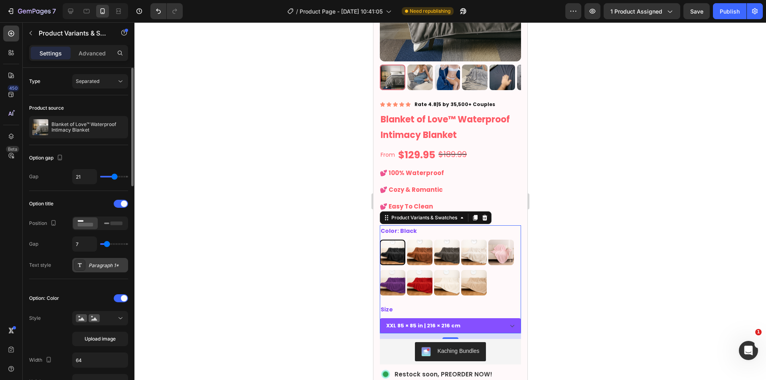
click at [96, 262] on div "Paragraph 1*" at bounding box center [107, 265] width 37 height 7
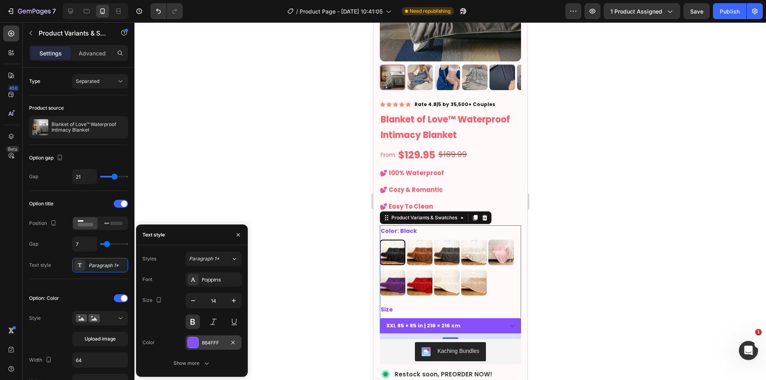
click at [211, 341] on div "864FFF" at bounding box center [213, 342] width 23 height 7
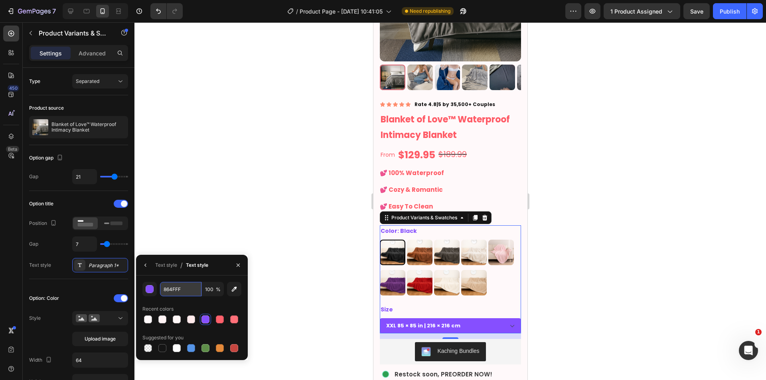
click at [177, 292] on input "864FFF" at bounding box center [180, 289] width 41 height 14
paste input "FF5B66"
type input "FF5B66"
drag, startPoint x: 328, startPoint y: 213, endPoint x: 329, endPoint y: 225, distance: 11.6
click at [328, 213] on div at bounding box center [449, 201] width 631 height 358
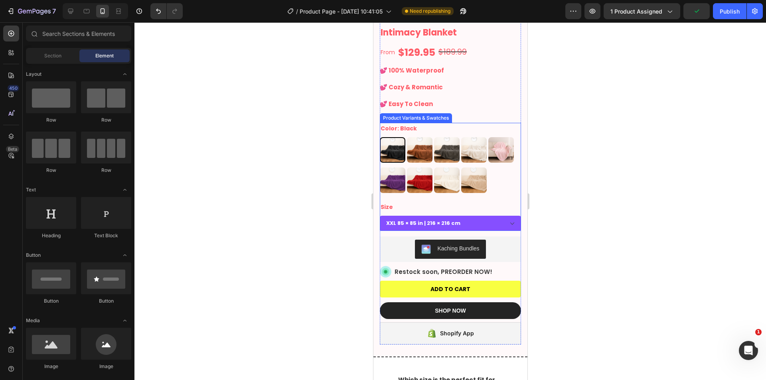
scroll to position [266, 0]
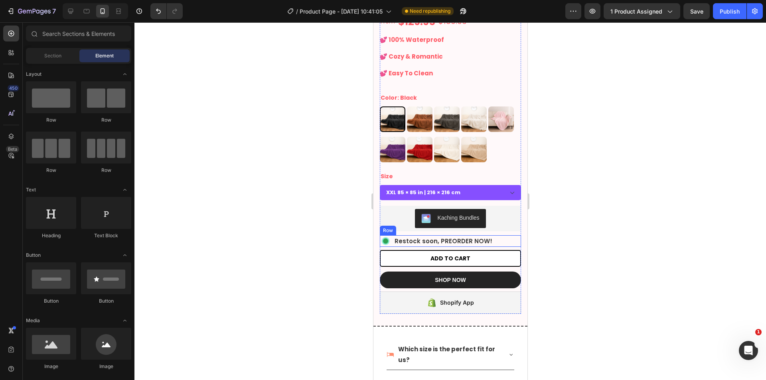
click at [500, 252] on button "ADD TO CART" at bounding box center [449, 258] width 141 height 17
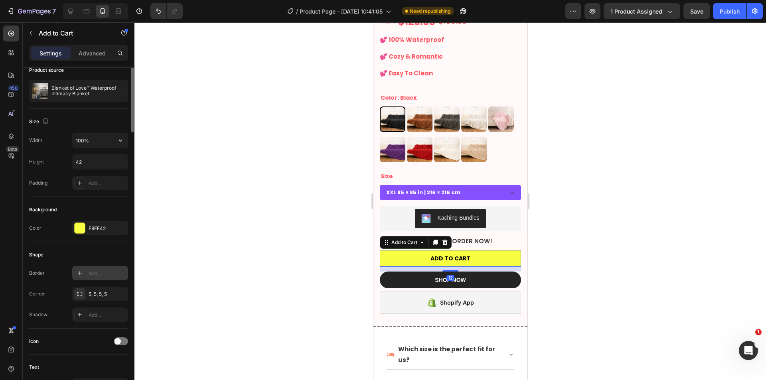
scroll to position [133, 0]
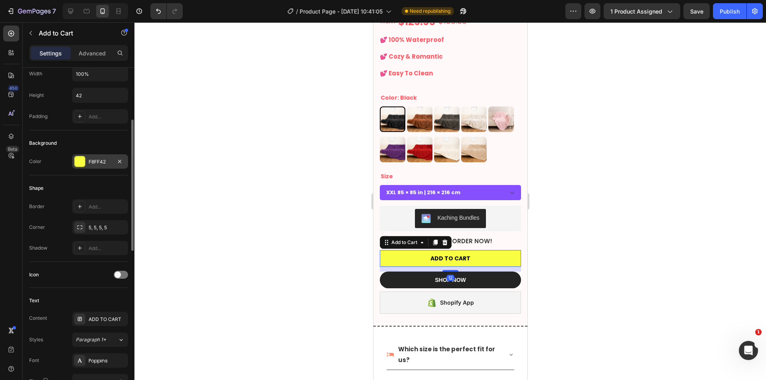
click at [88, 162] on div "F8FF42" at bounding box center [100, 161] width 56 height 14
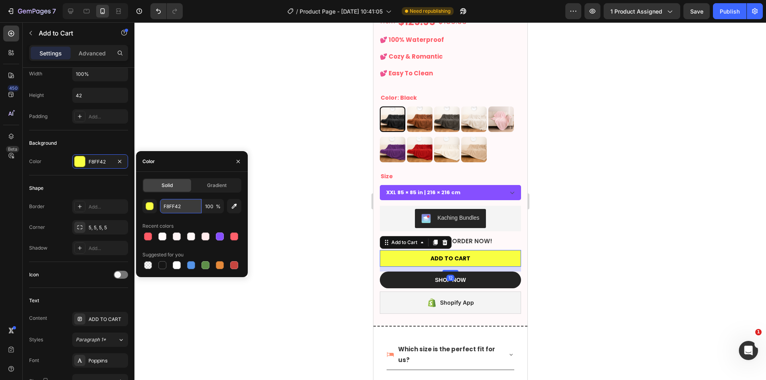
click at [178, 211] on input "F8FF42" at bounding box center [180, 206] width 41 height 14
paste input "F5B66"
type input "FF5B66"
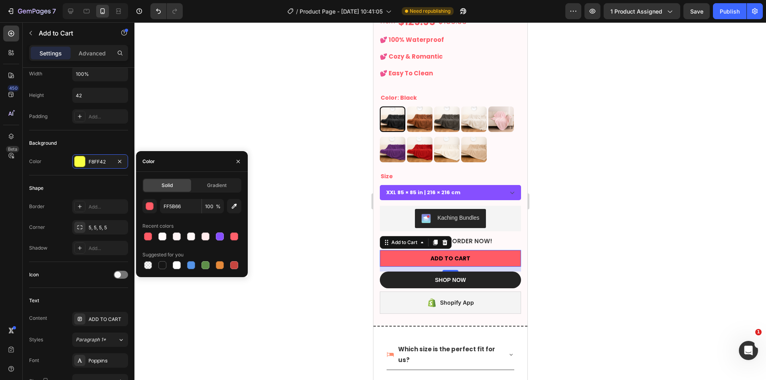
click at [353, 221] on div at bounding box center [449, 201] width 631 height 358
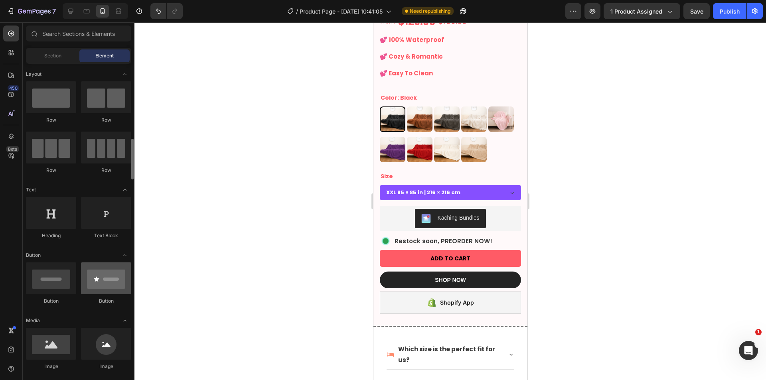
scroll to position [67, 0]
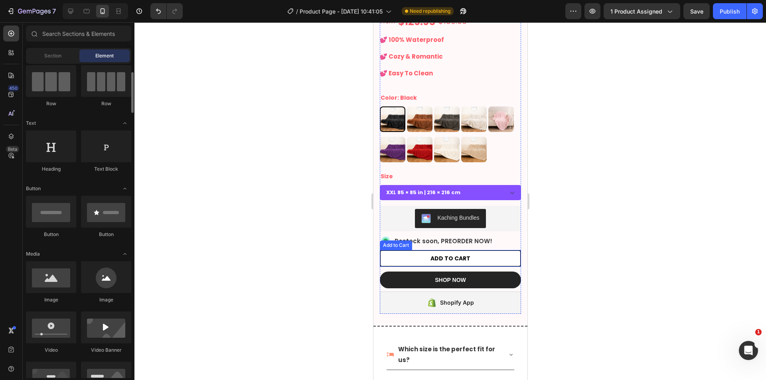
click at [398, 252] on button "ADD TO CART" at bounding box center [449, 258] width 141 height 17
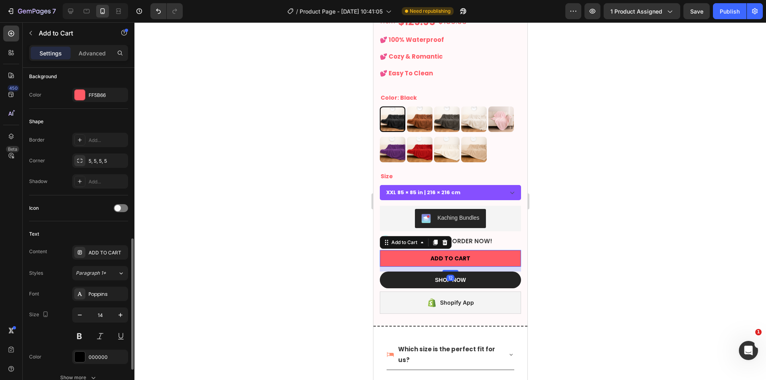
scroll to position [333, 0]
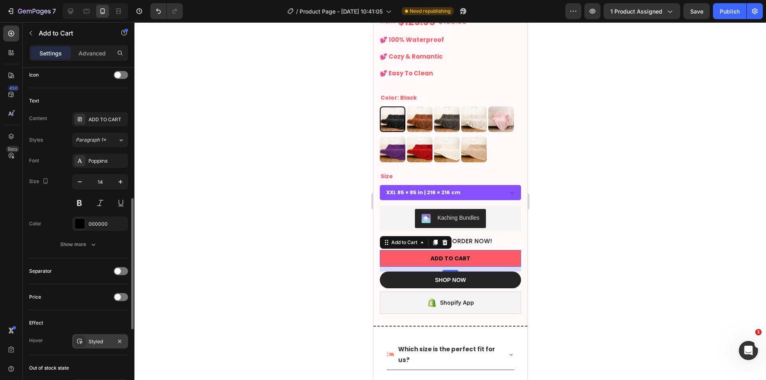
drag, startPoint x: 97, startPoint y: 337, endPoint x: 101, endPoint y: 337, distance: 4.1
click at [97, 338] on div "Styled" at bounding box center [100, 341] width 56 height 14
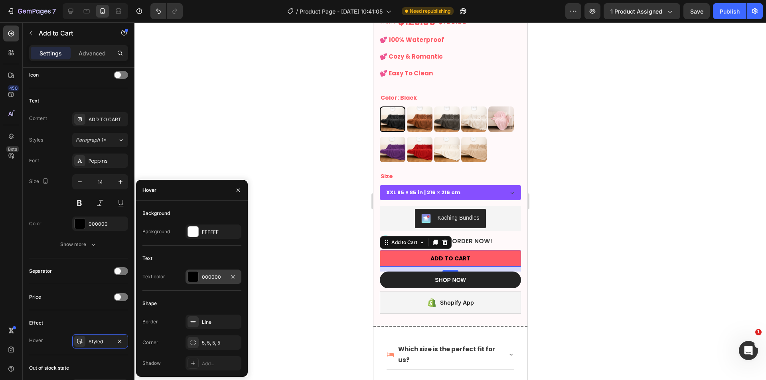
click at [203, 270] on div "000000" at bounding box center [213, 277] width 56 height 14
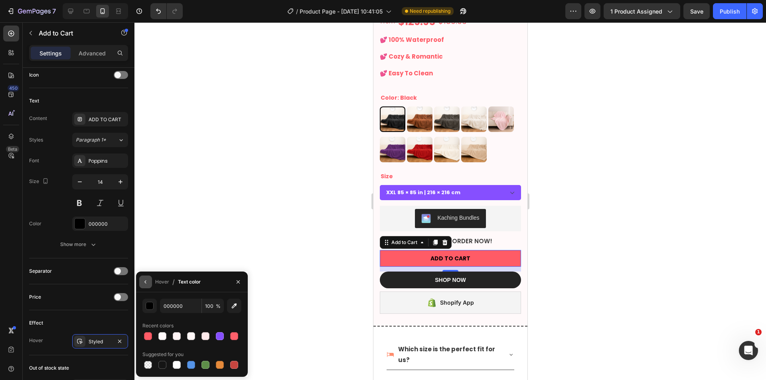
click at [143, 283] on icon "button" at bounding box center [145, 282] width 6 height 6
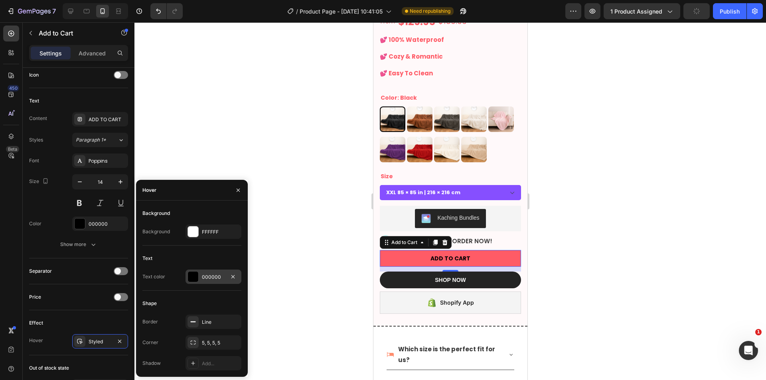
click at [202, 280] on div "000000" at bounding box center [213, 277] width 23 height 7
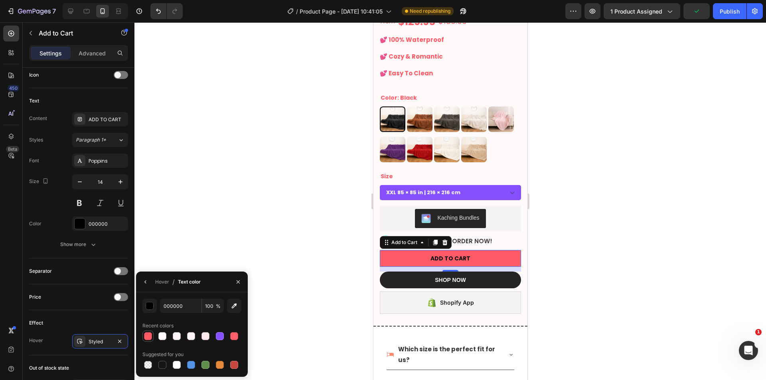
click at [149, 336] on div at bounding box center [148, 336] width 8 height 8
type input "FF5B66"
click at [143, 284] on icon "button" at bounding box center [145, 282] width 6 height 6
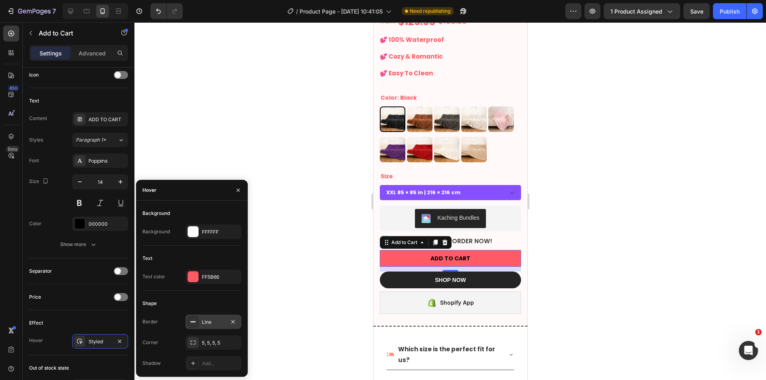
click at [205, 323] on div "Line" at bounding box center [213, 322] width 23 height 7
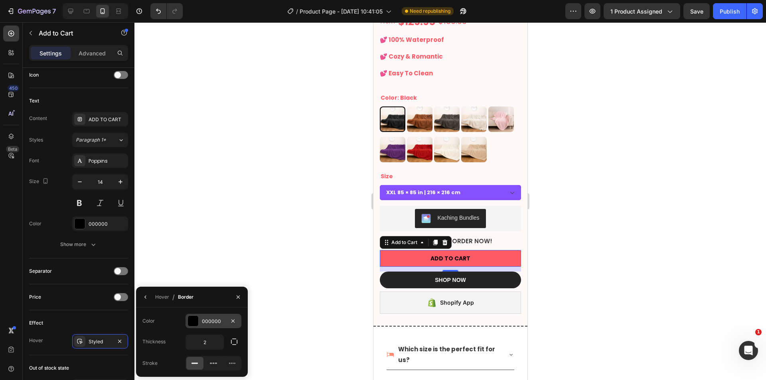
click at [211, 316] on div "000000" at bounding box center [213, 321] width 56 height 14
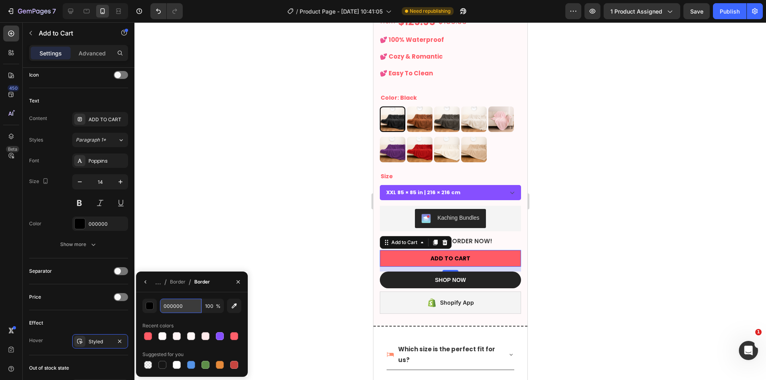
click at [0, 0] on input "000000" at bounding box center [0, 0] width 0 height 0
paste input "FF5B66"
type input "FF5B66"
click at [314, 242] on div at bounding box center [449, 201] width 631 height 358
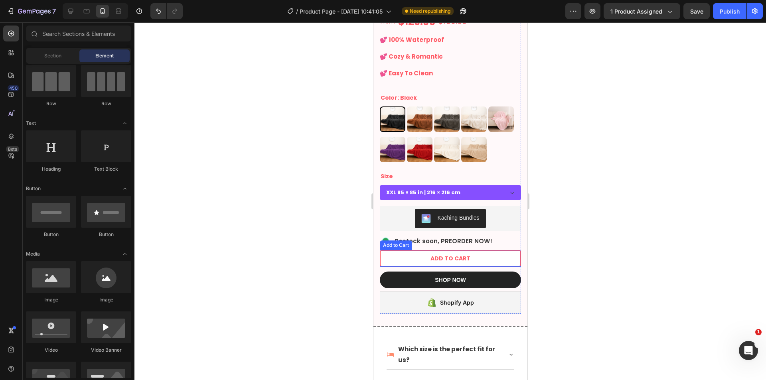
click at [396, 251] on button "ADD TO CART" at bounding box center [449, 258] width 141 height 17
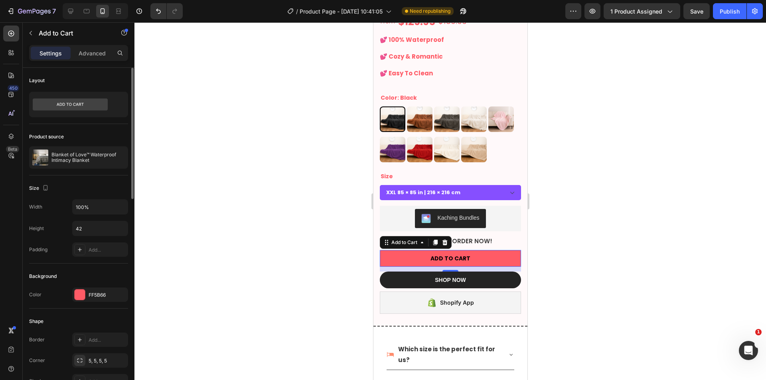
scroll to position [200, 0]
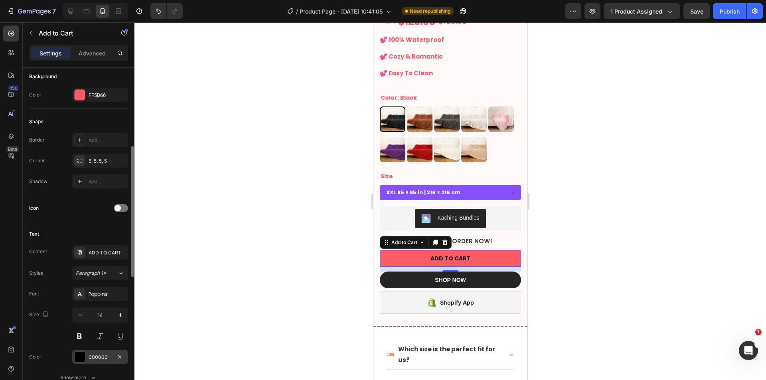
click at [95, 355] on div "000000" at bounding box center [100, 357] width 23 height 7
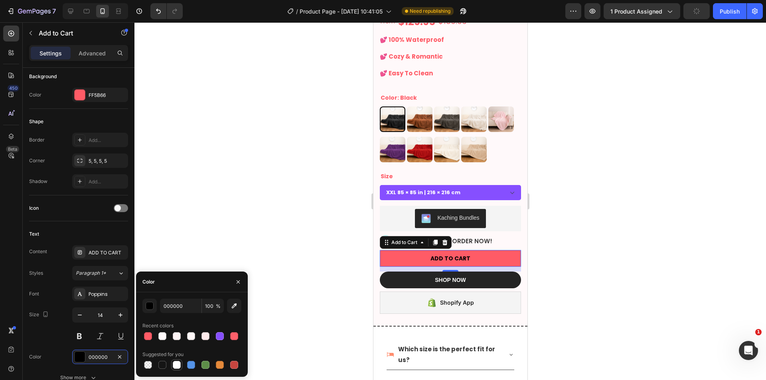
click at [177, 366] on div at bounding box center [177, 365] width 8 height 8
type input "FFFFFF"
click at [313, 244] on div at bounding box center [449, 201] width 631 height 358
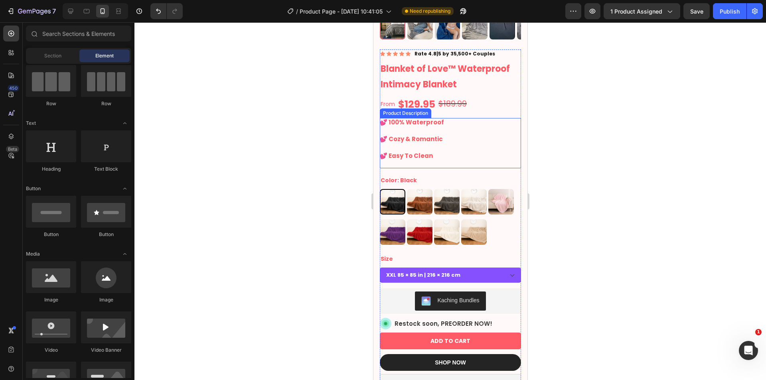
scroll to position [266, 0]
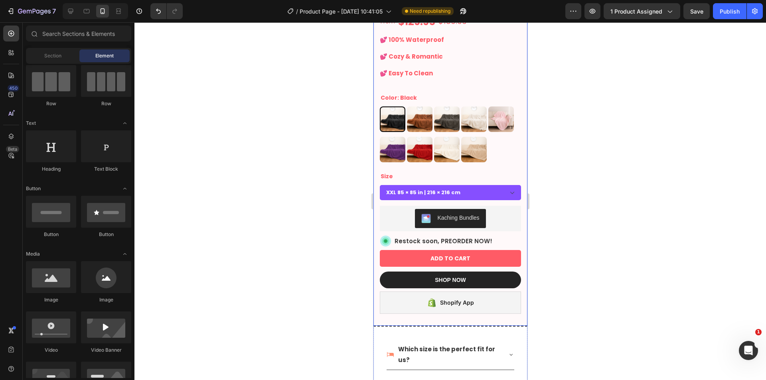
click at [494, 315] on div "Product Images Icon Icon Icon Icon Icon Icon List Rate 4.8|5 by 35,500+ Couples…" at bounding box center [450, 54] width 154 height 546
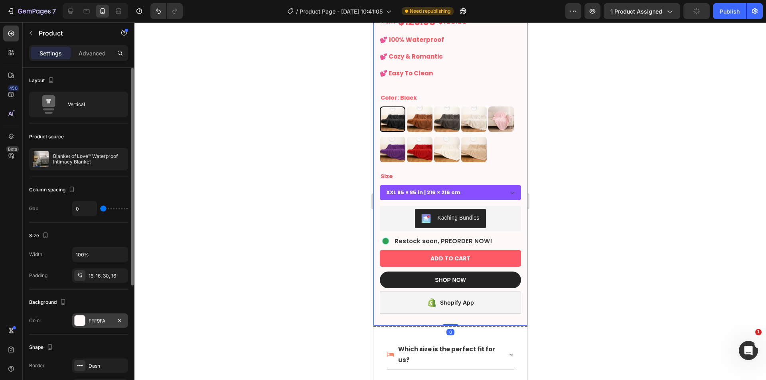
click at [83, 322] on div at bounding box center [80, 320] width 10 height 10
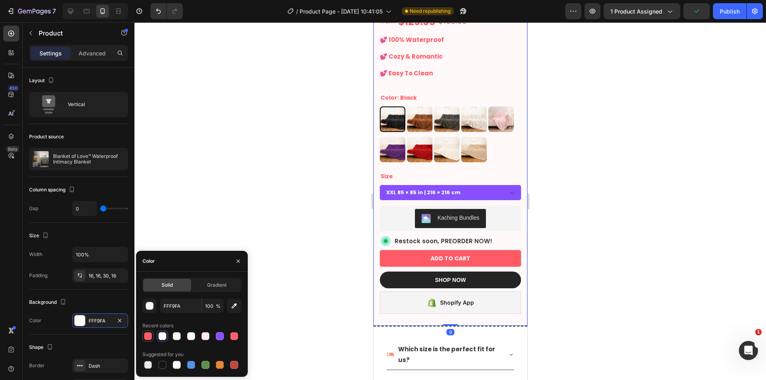
click at [145, 337] on div at bounding box center [148, 336] width 8 height 8
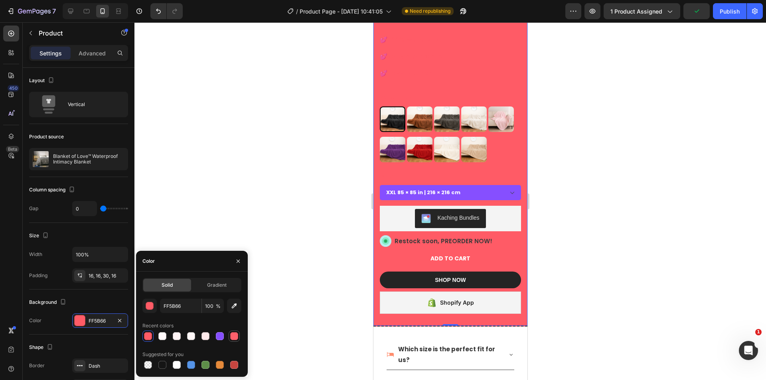
click at [235, 338] on div at bounding box center [234, 336] width 8 height 8
type input "FF606B"
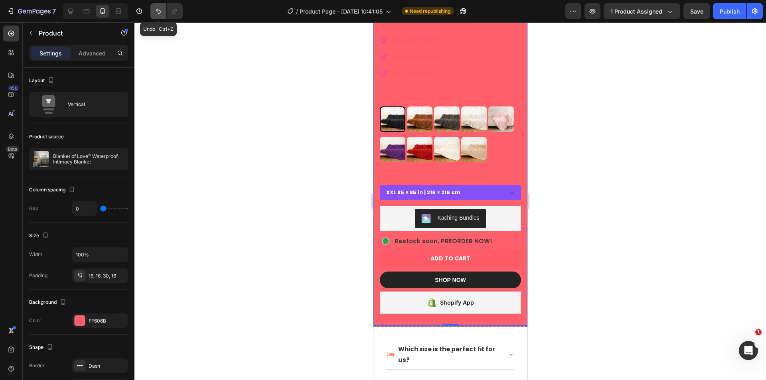
click at [155, 6] on button "Undo/Redo" at bounding box center [158, 11] width 16 height 16
click at [156, 8] on icon "Undo/Redo" at bounding box center [158, 11] width 8 height 8
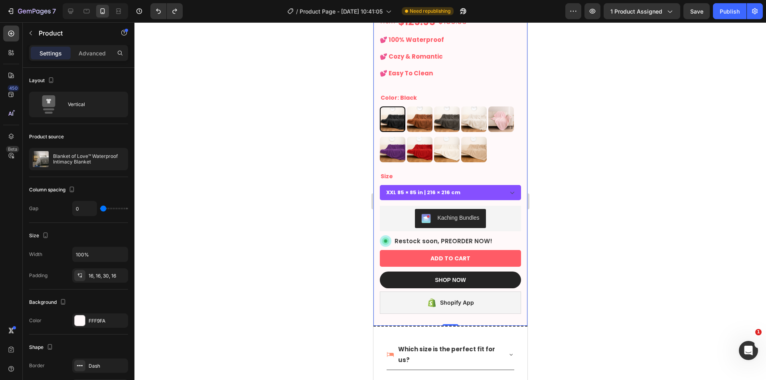
click at [375, 164] on div "Product Images Icon Icon Icon Icon Icon Icon List Rate 4.8|5 by 35,500+ Couples…" at bounding box center [450, 54] width 154 height 546
click at [377, 171] on div "Product Images Icon Icon Icon Icon Icon Icon List Rate 4.8|5 by 35,500+ Couples…" at bounding box center [450, 54] width 154 height 546
click at [390, 310] on div "Product Images Icon Icon Icon Icon Icon Icon List Rate 4.8|5 by 35,500+ Couples…" at bounding box center [450, 54] width 154 height 546
click at [684, 207] on div at bounding box center [449, 201] width 631 height 358
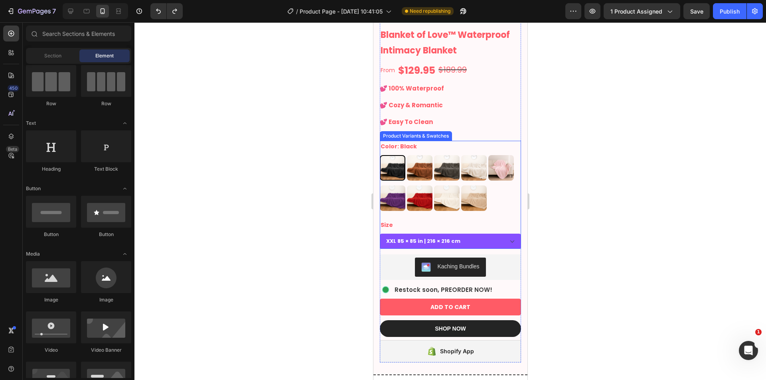
scroll to position [133, 0]
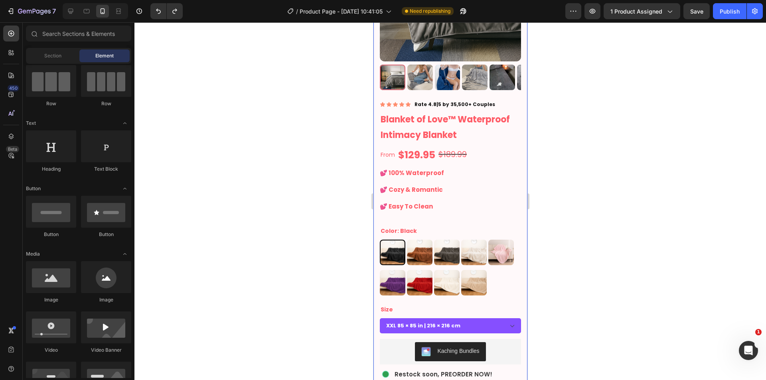
click at [517, 105] on div "Product Images Icon Icon Icon Icon Icon Icon List Rate 4.8|5 by 35,500+ Couples…" at bounding box center [450, 187] width 154 height 546
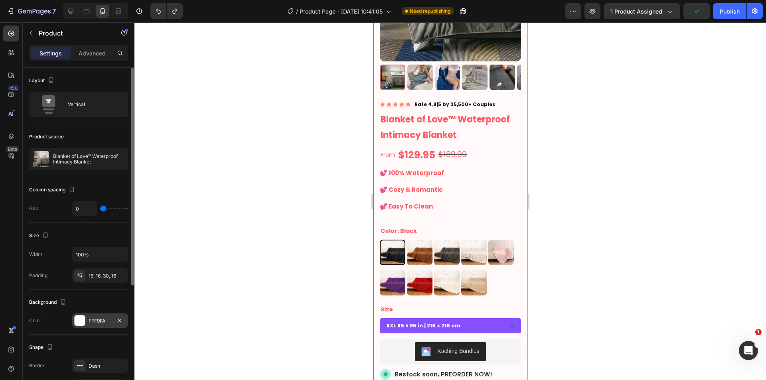
click at [97, 324] on div "FFF9FA" at bounding box center [100, 320] width 23 height 7
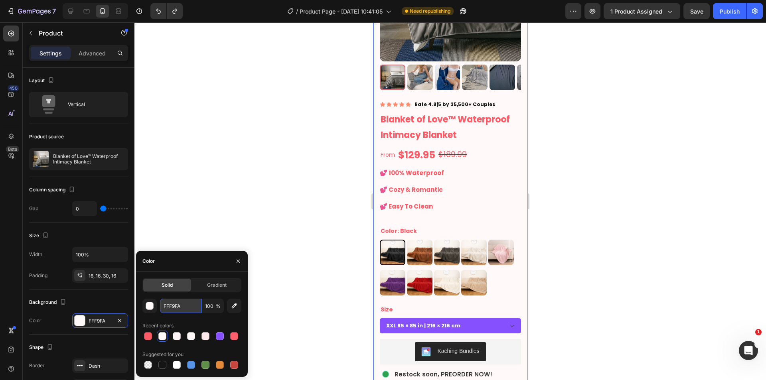
click at [177, 312] on input "FFF9FA" at bounding box center [180, 306] width 41 height 14
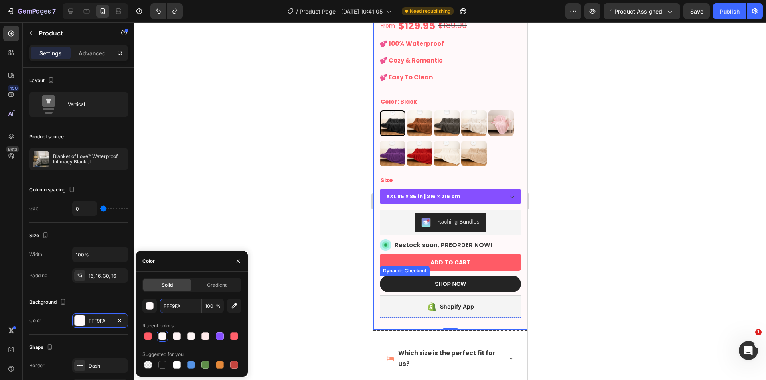
scroll to position [332, 0]
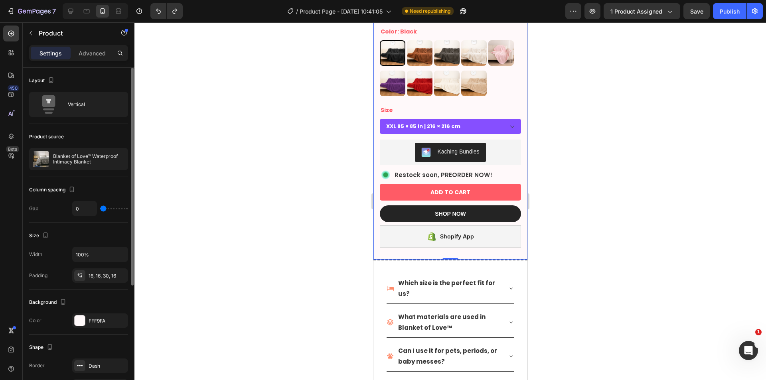
drag, startPoint x: 101, startPoint y: 319, endPoint x: 128, endPoint y: 314, distance: 27.1
click at [101, 319] on div "FFF9FA" at bounding box center [107, 320] width 37 height 7
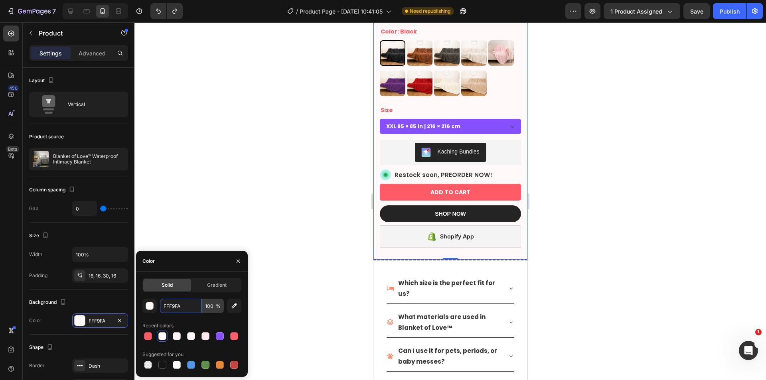
drag, startPoint x: 173, startPoint y: 308, endPoint x: 202, endPoint y: 308, distance: 28.3
click at [174, 308] on input "FFF9FA" at bounding box center [180, 306] width 41 height 14
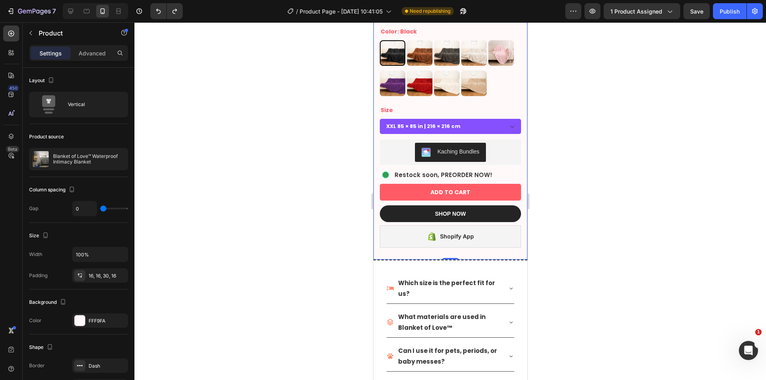
click at [281, 191] on div at bounding box center [449, 201] width 631 height 358
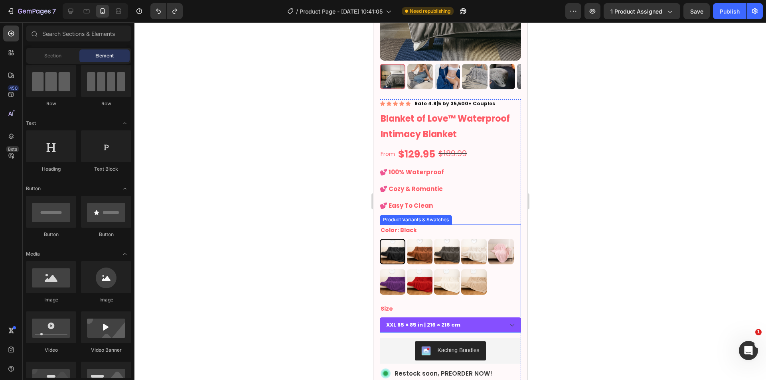
scroll to position [133, 0]
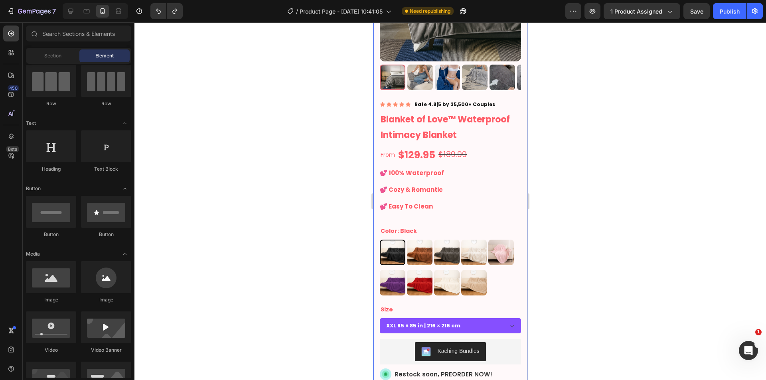
click at [518, 136] on div "Product Images Icon Icon Icon Icon Icon Icon List Rate 4.8|5 by 35,500+ Couples…" at bounding box center [450, 187] width 154 height 546
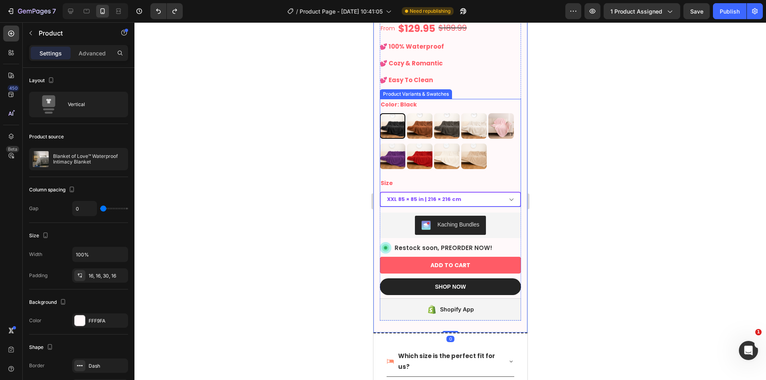
scroll to position [266, 0]
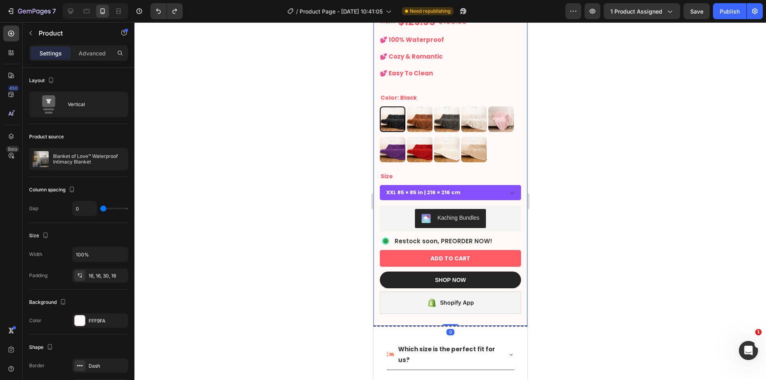
click at [556, 275] on div at bounding box center [449, 201] width 631 height 358
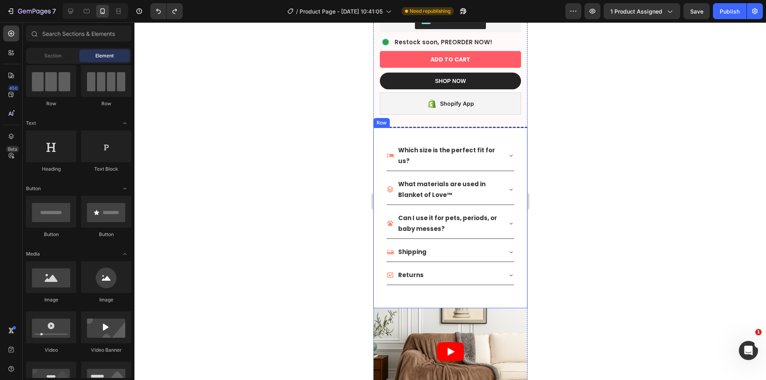
scroll to position [465, 0]
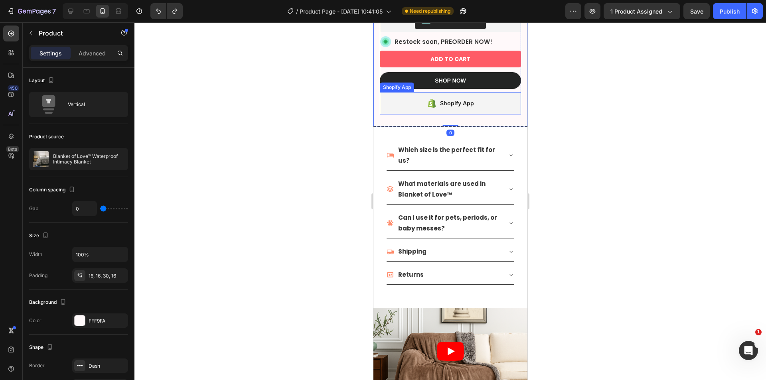
click at [478, 53] on button "ADD TO CART" at bounding box center [449, 59] width 141 height 17
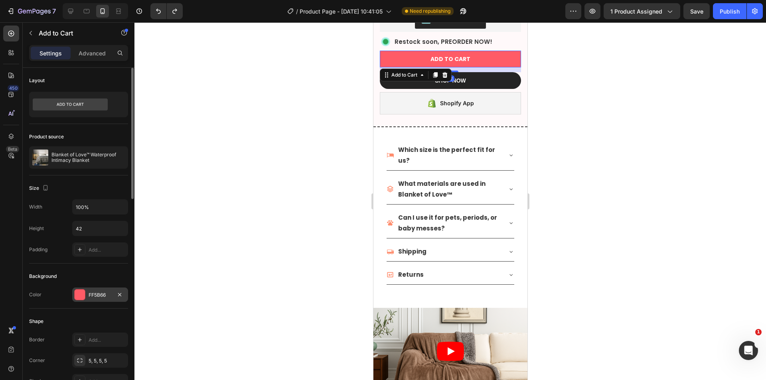
click at [93, 292] on div "FF5B66" at bounding box center [100, 295] width 23 height 7
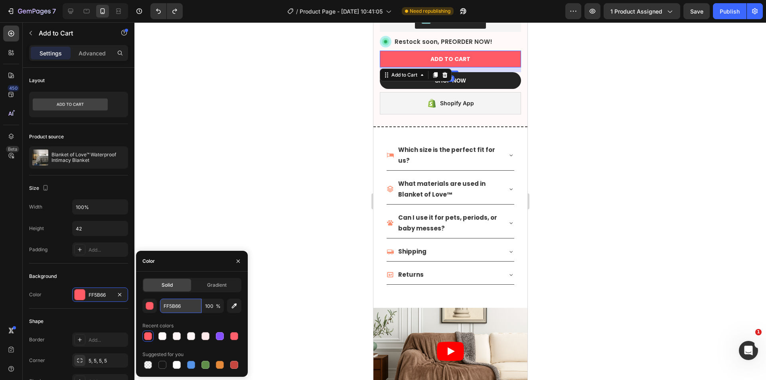
click at [175, 304] on input "FF5B66" at bounding box center [180, 306] width 41 height 14
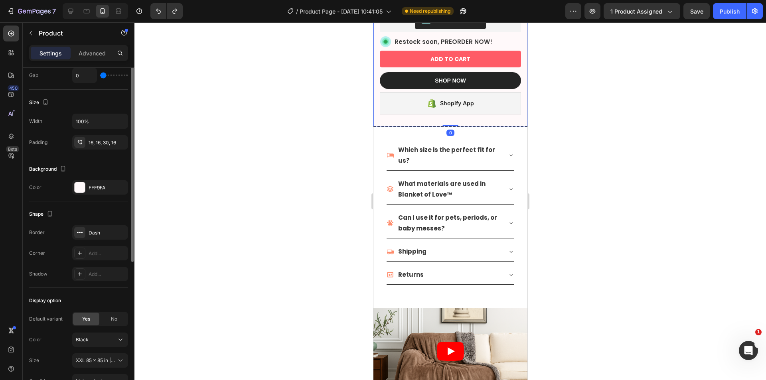
scroll to position [180, 0]
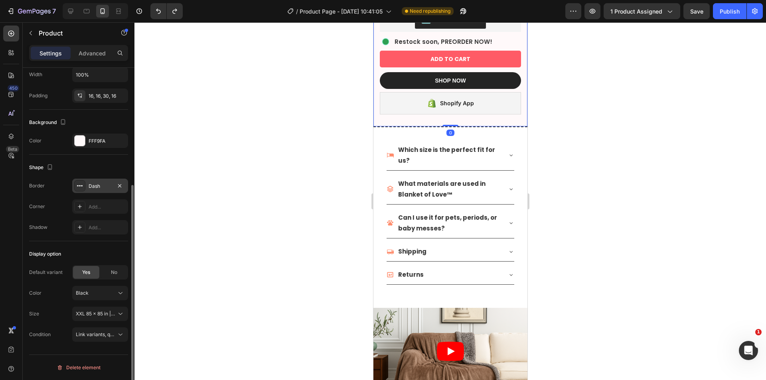
click at [99, 185] on div "Dash" at bounding box center [100, 186] width 23 height 7
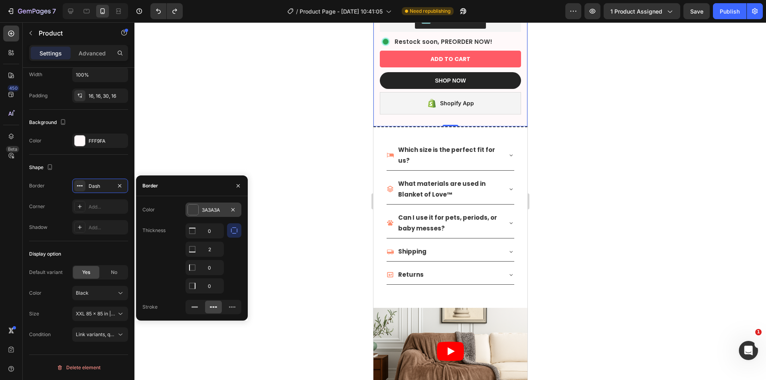
click at [207, 212] on div "3A3A3A" at bounding box center [213, 210] width 23 height 7
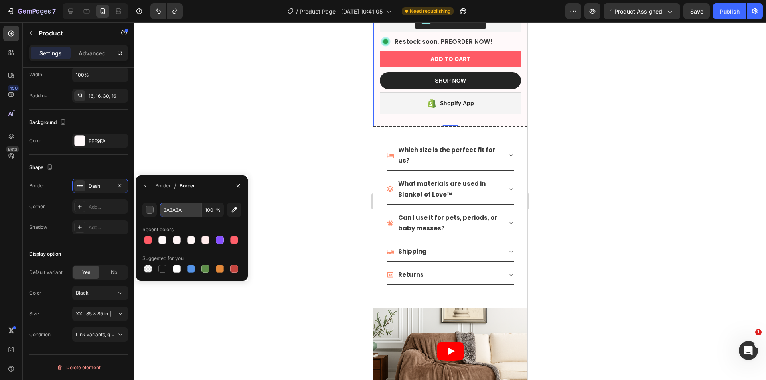
click at [174, 211] on input "3A3A3A" at bounding box center [180, 210] width 41 height 14
paste input "FF5B66"
type input "FF5B66"
click at [313, 220] on div at bounding box center [449, 201] width 631 height 358
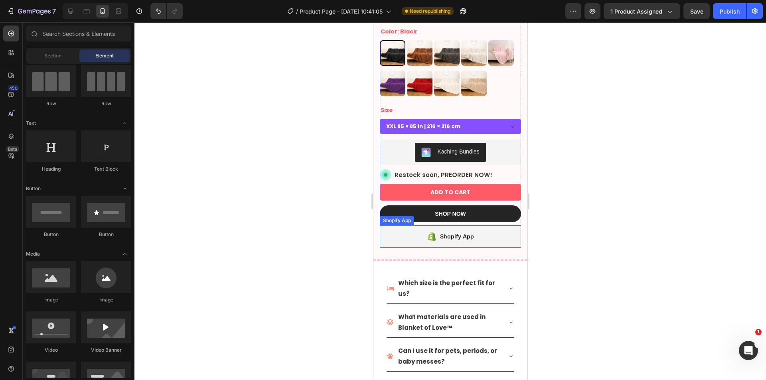
scroll to position [266, 0]
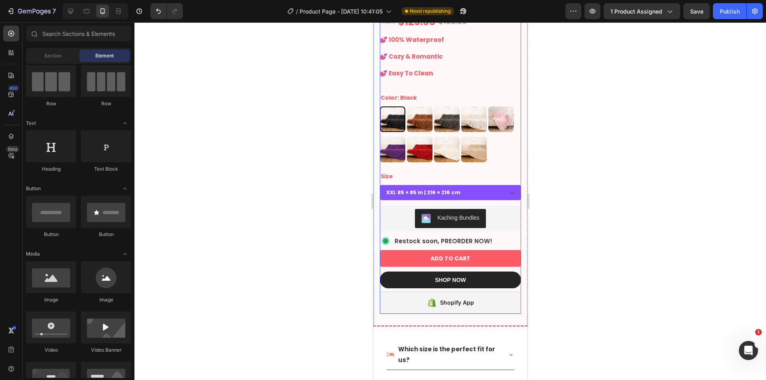
click at [502, 185] on select "XXL 85 × 85 in | 216 × 216 cm XL 57 × 85 in | 145 × 216 cm L 57 × 65 in | 145 ×…" at bounding box center [449, 192] width 141 height 15
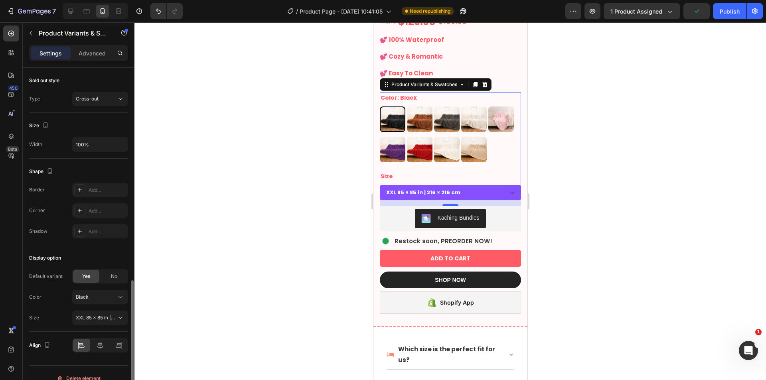
scroll to position [333, 0]
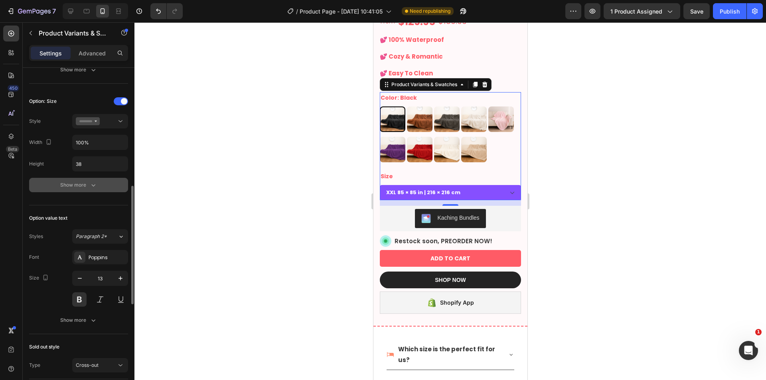
click at [87, 188] on div "Show more" at bounding box center [78, 185] width 37 height 8
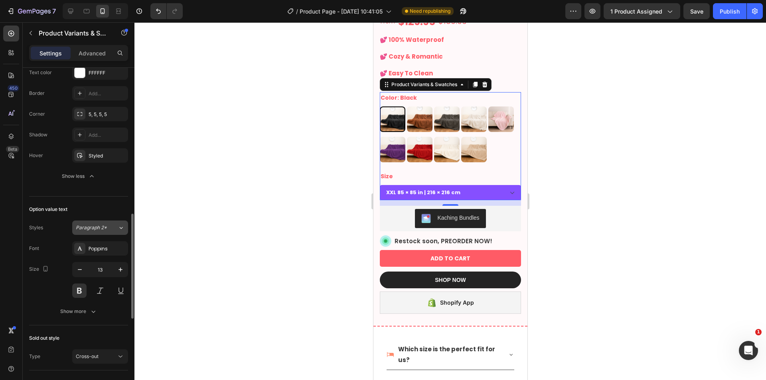
scroll to position [400, 0]
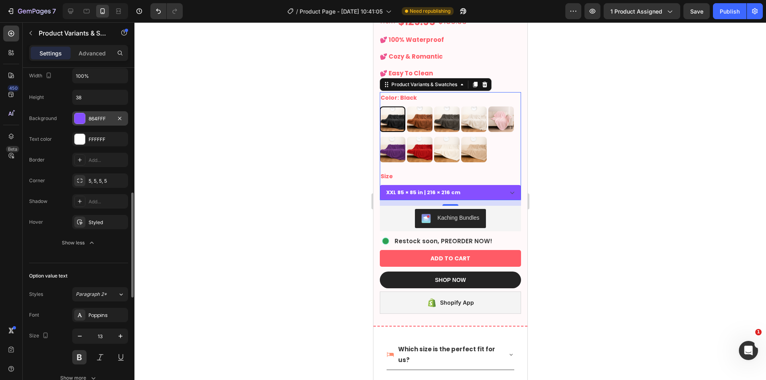
click at [93, 117] on div "864FFF" at bounding box center [100, 118] width 23 height 7
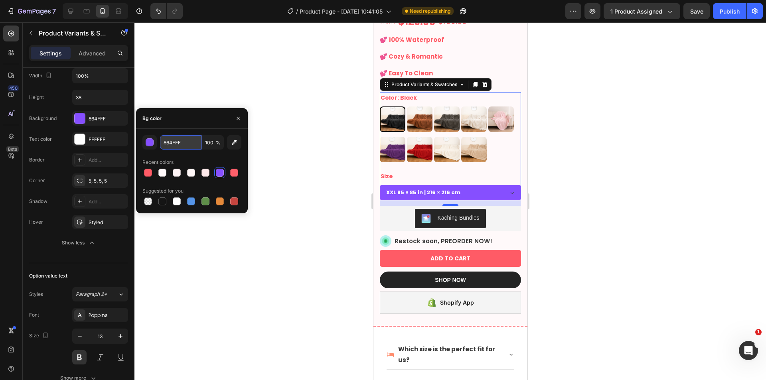
click at [165, 147] on input "864FFF" at bounding box center [180, 142] width 41 height 14
paste input "FF5B66"
type input "FF5B66"
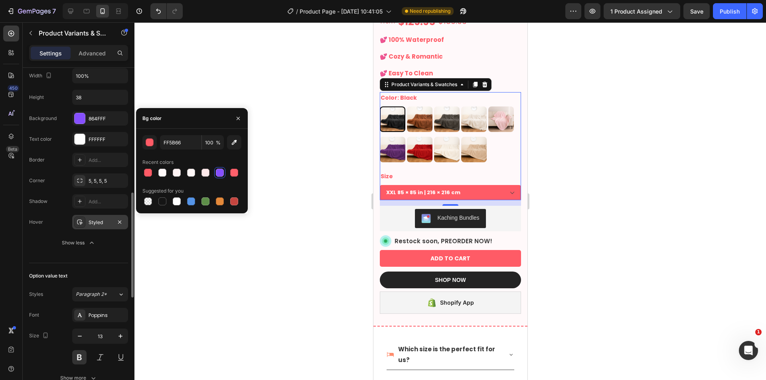
click at [96, 220] on div "Styled" at bounding box center [100, 222] width 23 height 7
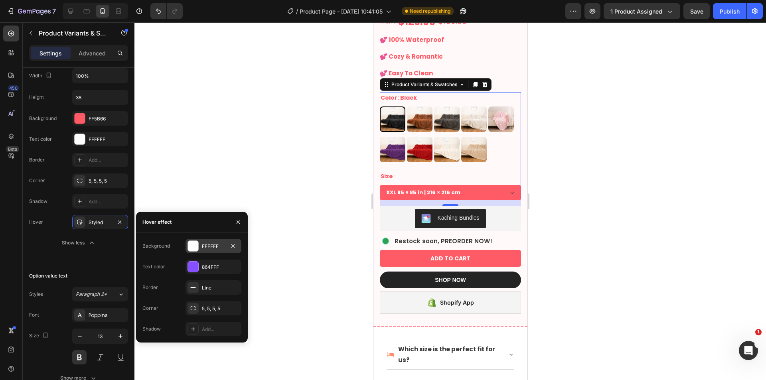
click at [209, 246] on div "FFFFFF" at bounding box center [213, 246] width 23 height 7
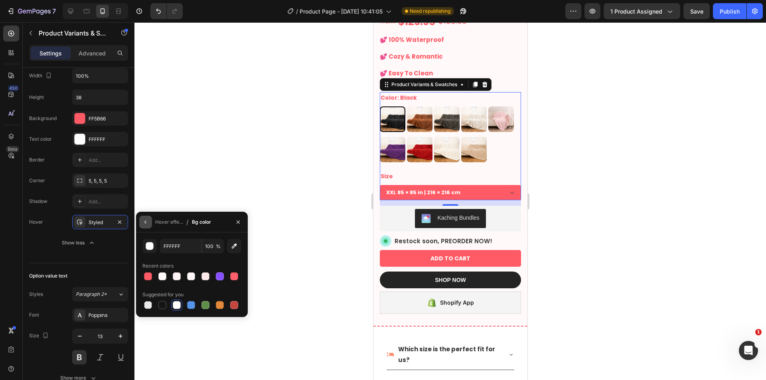
click at [144, 224] on icon "button" at bounding box center [145, 222] width 6 height 6
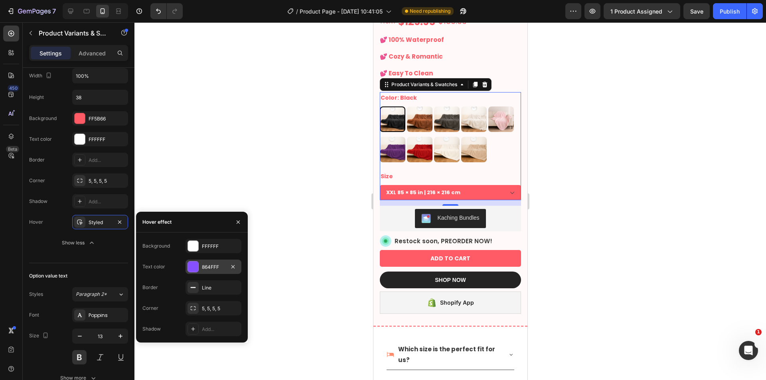
click at [198, 264] on div at bounding box center [193, 267] width 10 height 10
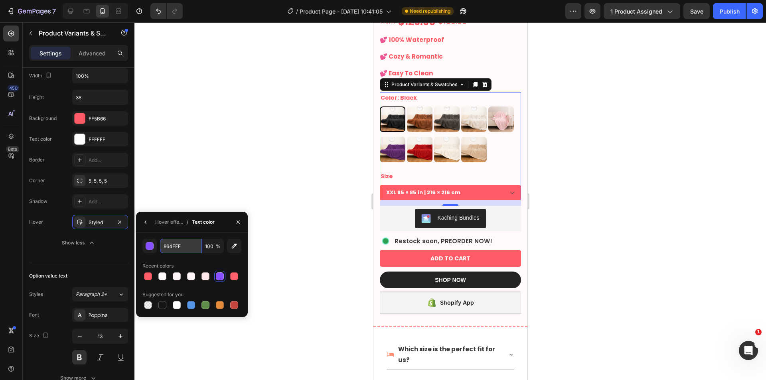
click at [0, 0] on input "864FFF" at bounding box center [0, 0] width 0 height 0
paste input "FF5B66"
type input "FF5B66"
click at [142, 225] on button "button" at bounding box center [145, 222] width 13 height 13
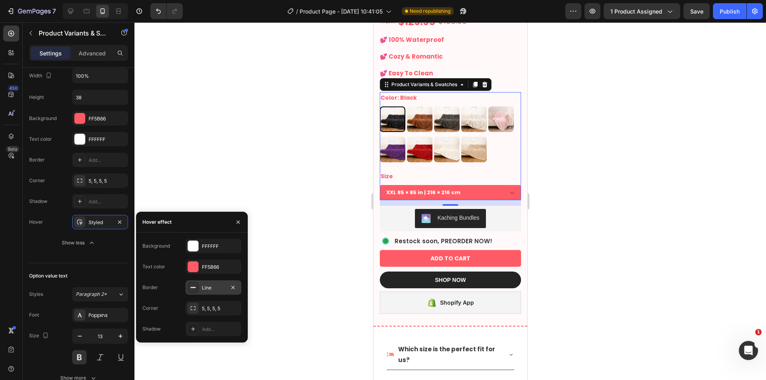
click at [205, 285] on div "Line" at bounding box center [213, 287] width 23 height 7
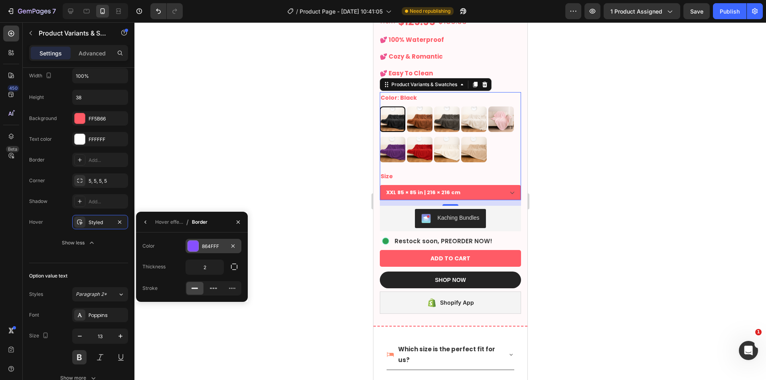
click at [212, 245] on div "864FFF" at bounding box center [213, 246] width 23 height 7
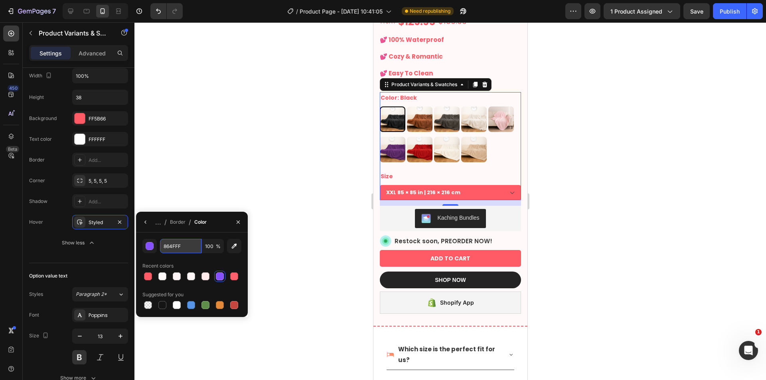
click at [0, 0] on input "864FFF" at bounding box center [0, 0] width 0 height 0
paste input "FF5B66"
type input "FF5B66"
click at [315, 213] on div at bounding box center [449, 201] width 631 height 358
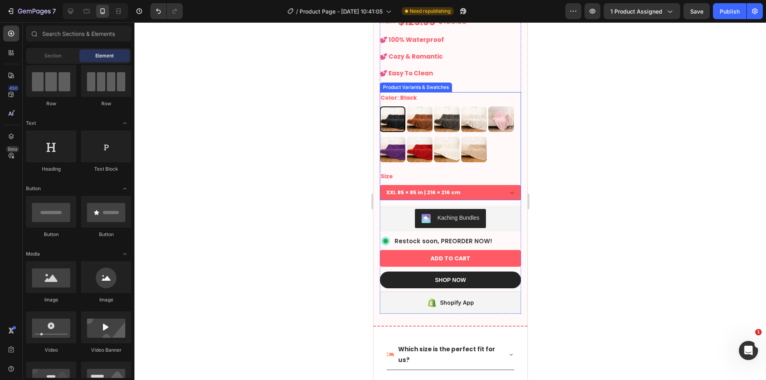
click at [598, 196] on div at bounding box center [449, 201] width 631 height 358
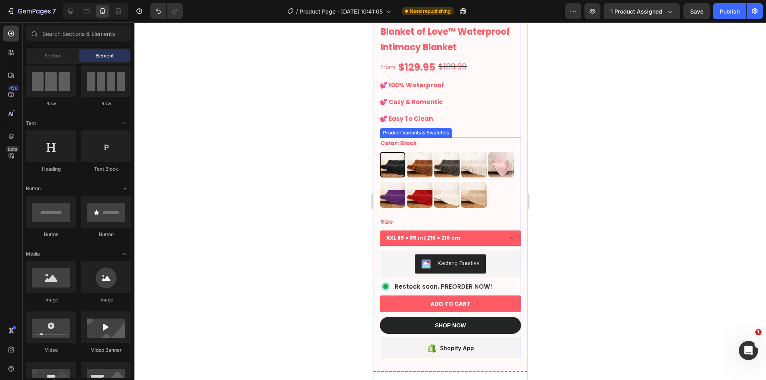
scroll to position [199, 0]
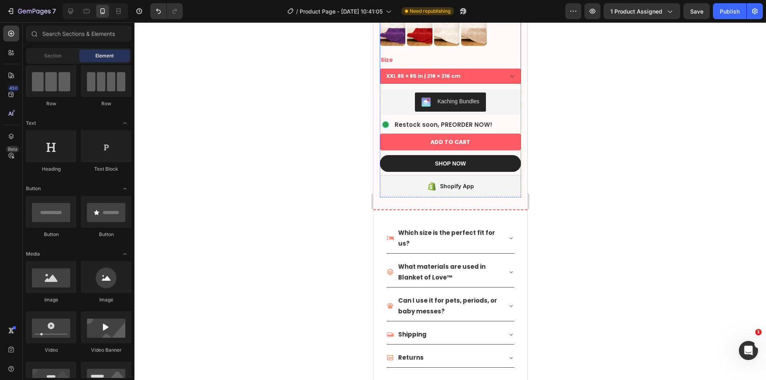
scroll to position [399, 0]
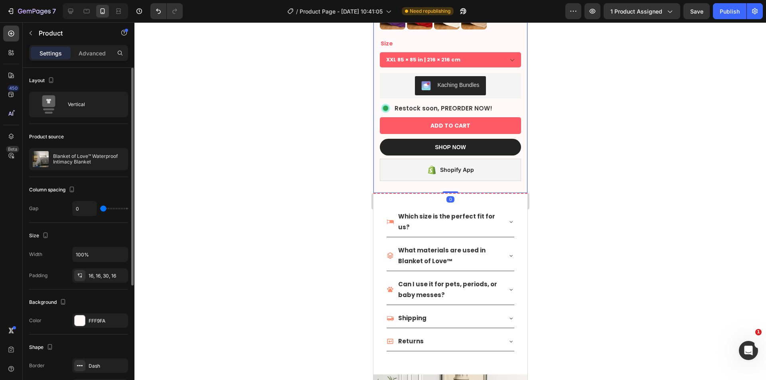
click at [97, 333] on div "Background The changes might be hidden by the video. Color FFF9FA" at bounding box center [78, 312] width 99 height 45
click at [95, 320] on div "FFF9FA" at bounding box center [100, 320] width 23 height 7
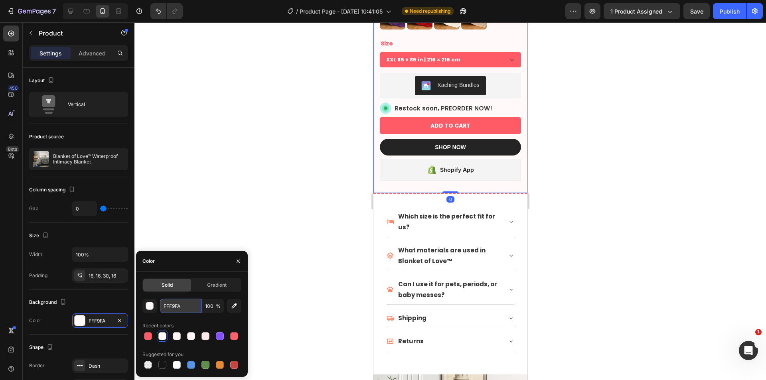
click at [174, 305] on input "FFF9FA" at bounding box center [180, 306] width 41 height 14
click at [376, 195] on div "Which size is the perfect fit for us? What materials are used in Blanket of Lov…" at bounding box center [450, 284] width 154 height 181
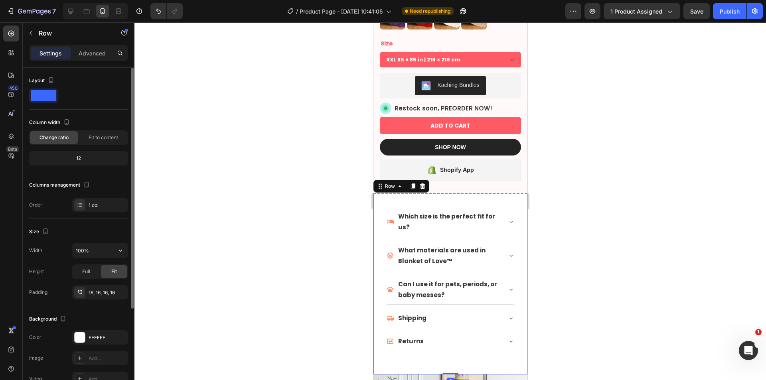
scroll to position [131, 0]
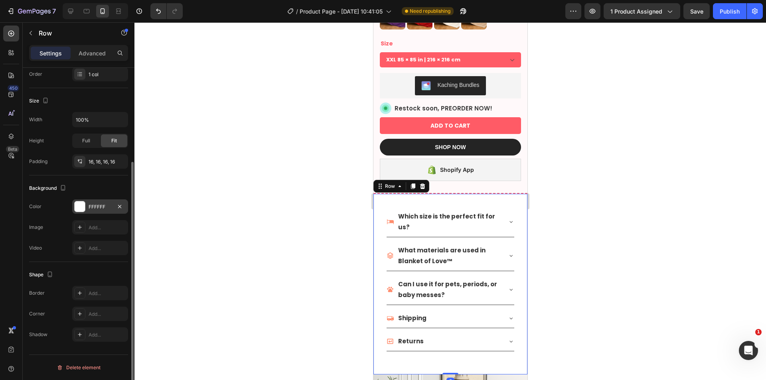
click at [91, 208] on div "FFFFFF" at bounding box center [100, 206] width 23 height 7
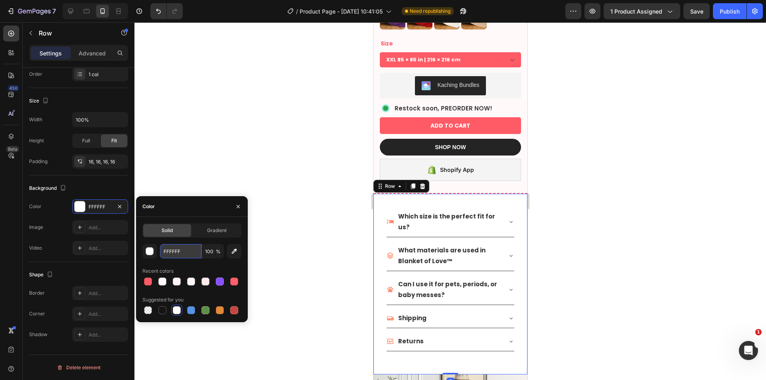
click at [175, 254] on input "FFFFFF" at bounding box center [180, 251] width 41 height 14
paste input "9FA"
type input "FFF9FA"
click at [320, 193] on div at bounding box center [449, 201] width 631 height 358
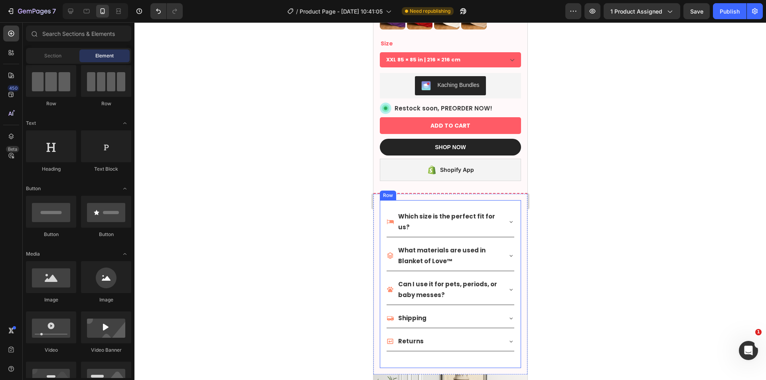
click at [510, 203] on div "Which size is the perfect fit for us? What materials are used in Blanket of Lov…" at bounding box center [449, 284] width 141 height 168
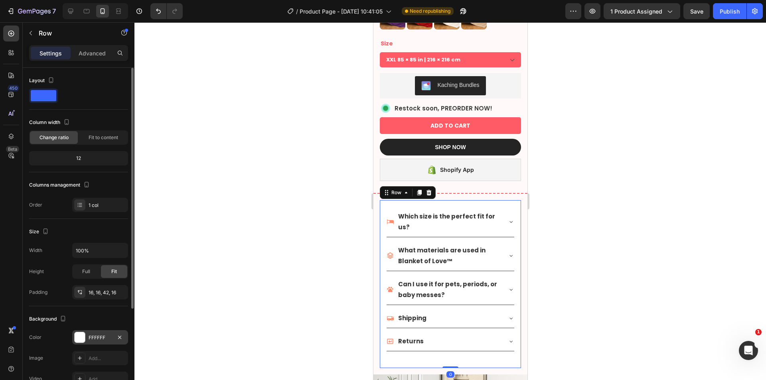
click at [89, 332] on div "FFFFFF" at bounding box center [100, 337] width 56 height 14
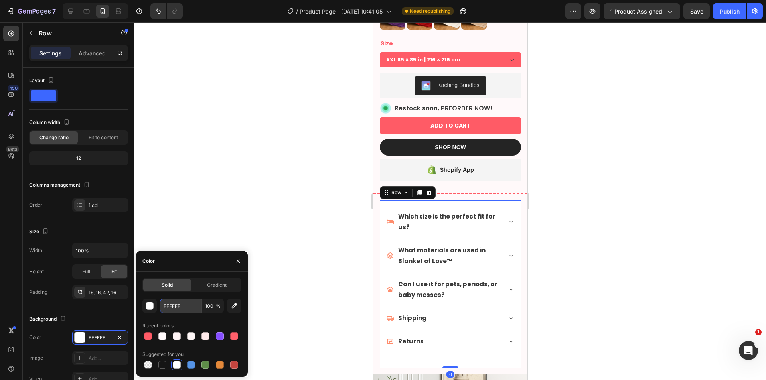
click at [165, 304] on input "FFFFFF" at bounding box center [180, 306] width 41 height 14
paste input "9FA"
type input "FFF9FA"
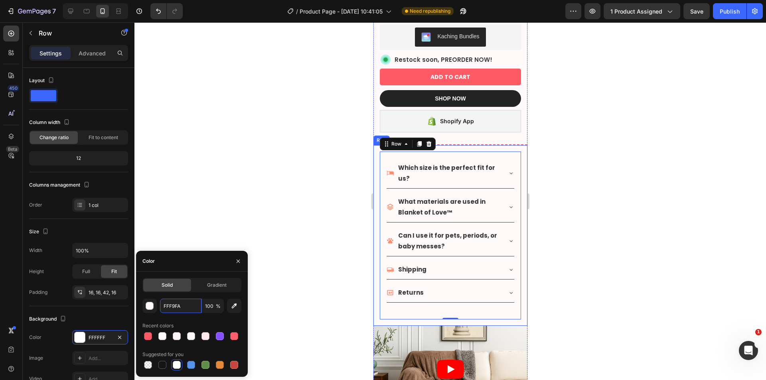
scroll to position [465, 0]
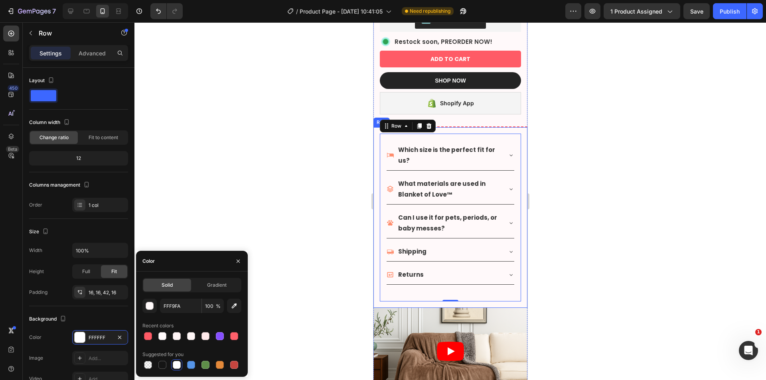
click at [589, 247] on div at bounding box center [449, 201] width 631 height 358
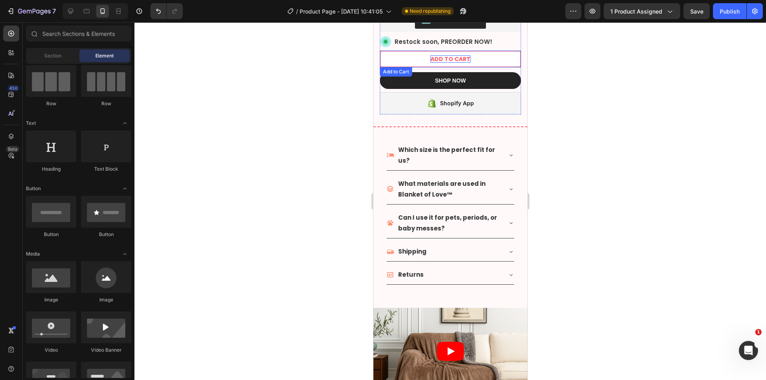
click at [437, 55] on div "ADD TO CART" at bounding box center [450, 58] width 40 height 7
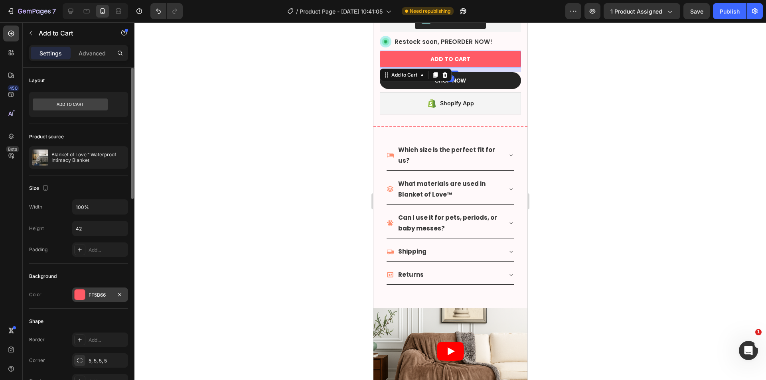
click at [98, 297] on div "FF5B66" at bounding box center [100, 295] width 23 height 7
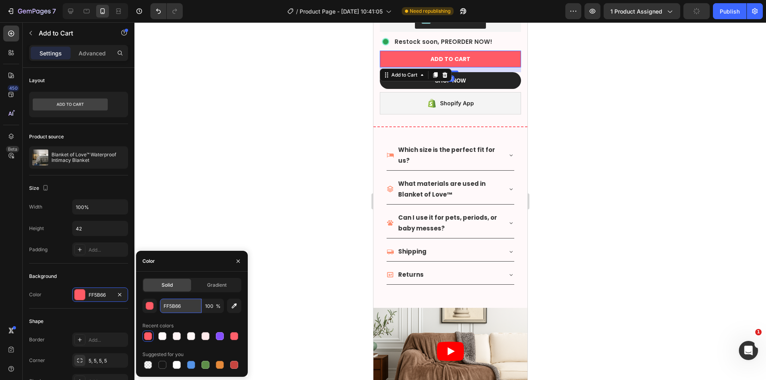
click at [176, 306] on input "FF5B66" at bounding box center [180, 306] width 41 height 14
click at [384, 138] on div "Which size is the perfect fit for us? What materials are used in Blanket of Lov…" at bounding box center [449, 218] width 141 height 168
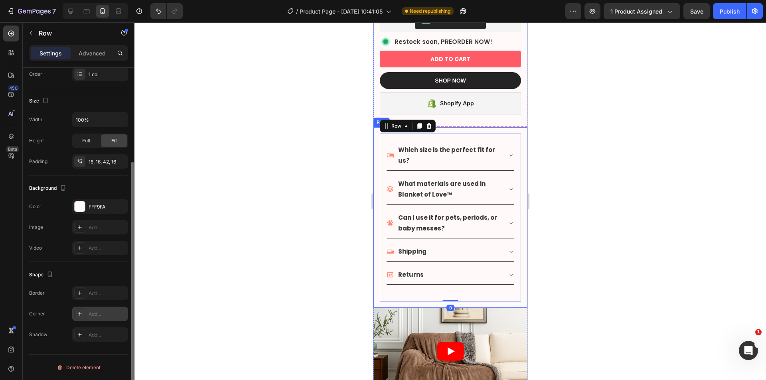
scroll to position [0, 0]
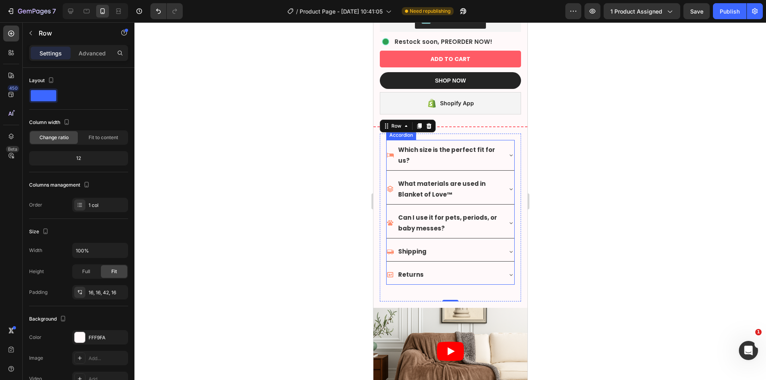
click at [391, 143] on div "Which size is the perfect fit for us?" at bounding box center [443, 155] width 115 height 24
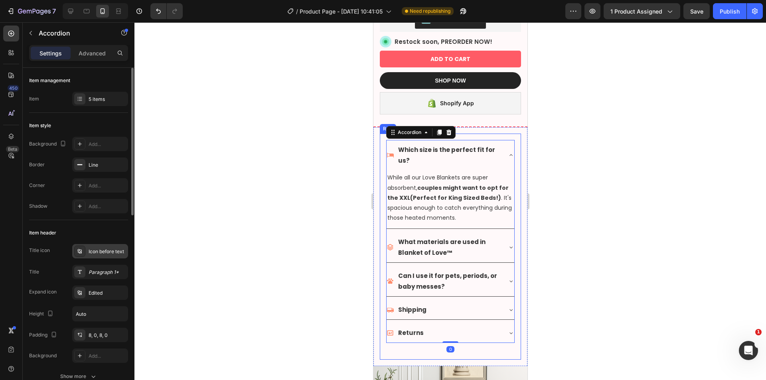
click at [102, 256] on div "Icon before text" at bounding box center [100, 251] width 56 height 14
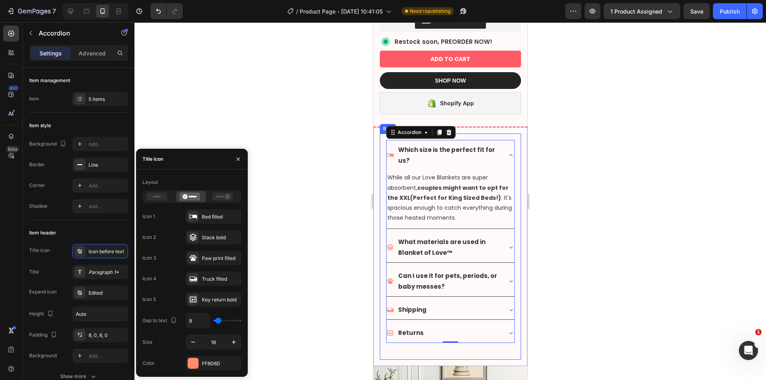
drag, startPoint x: 210, startPoint y: 365, endPoint x: 216, endPoint y: 366, distance: 6.0
click at [210, 366] on div "FF8D6D" at bounding box center [220, 363] width 37 height 7
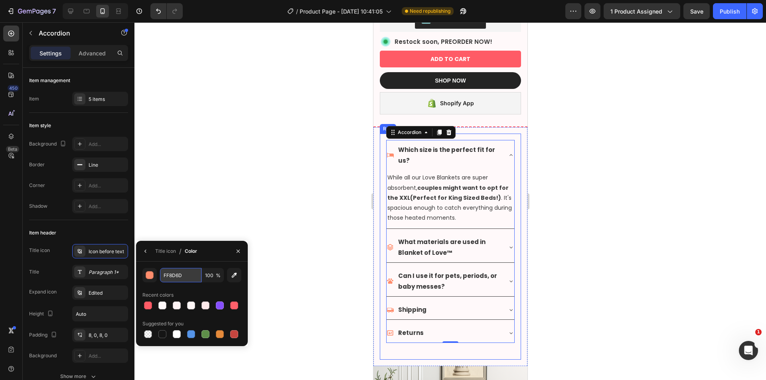
click at [176, 271] on input "FF8D6D" at bounding box center [180, 275] width 41 height 14
paste input "5B66"
type input "FF5B66"
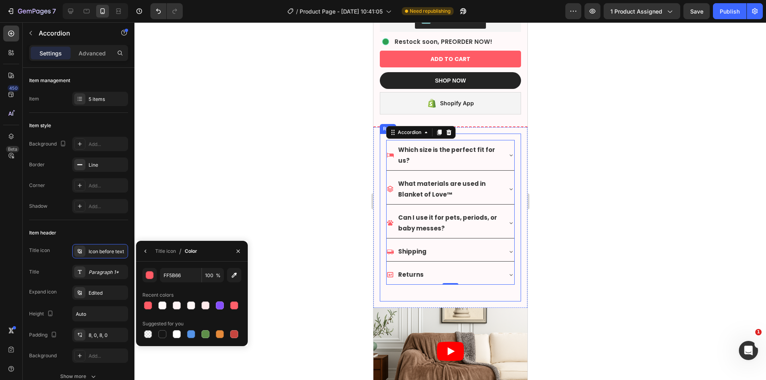
click at [320, 261] on div at bounding box center [449, 201] width 631 height 358
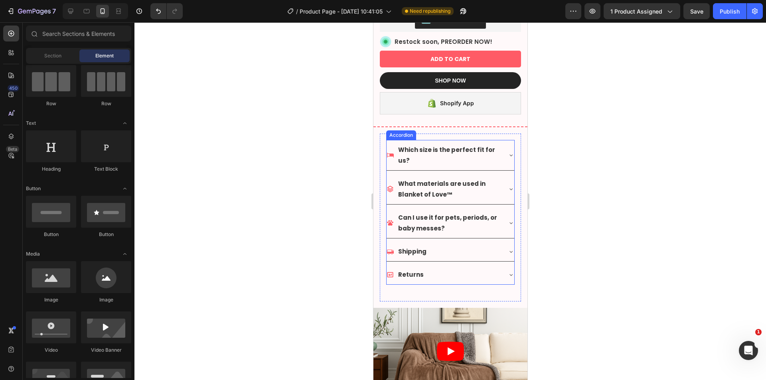
click at [390, 143] on div "Which size is the perfect fit for us?" at bounding box center [443, 155] width 115 height 24
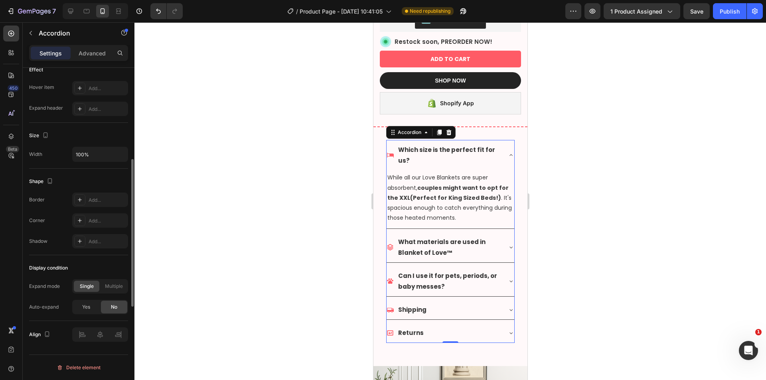
scroll to position [25, 0]
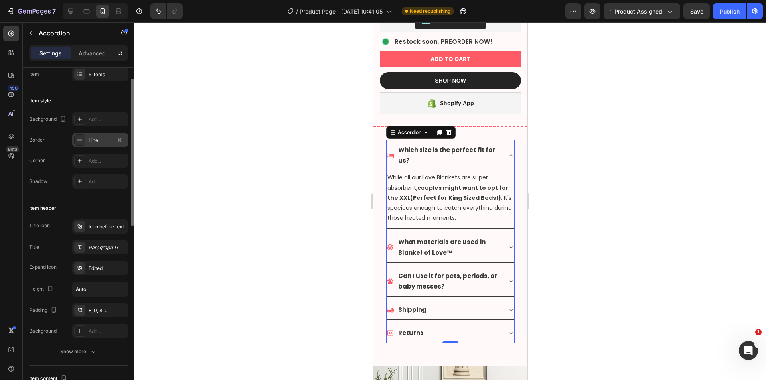
click at [100, 140] on div "Line" at bounding box center [100, 140] width 23 height 7
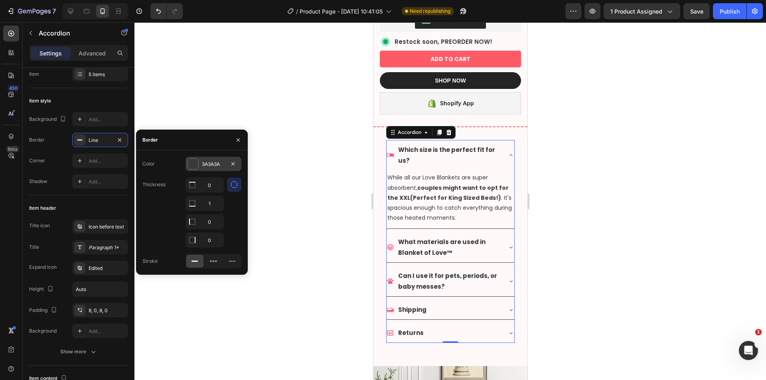
click at [196, 165] on div at bounding box center [193, 164] width 10 height 10
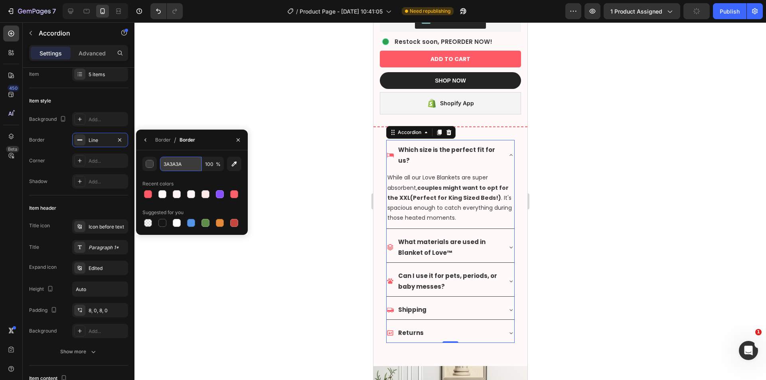
click at [181, 164] on input "3A3A3A" at bounding box center [180, 164] width 41 height 14
paste input "FF5B66"
type input "FF5B66"
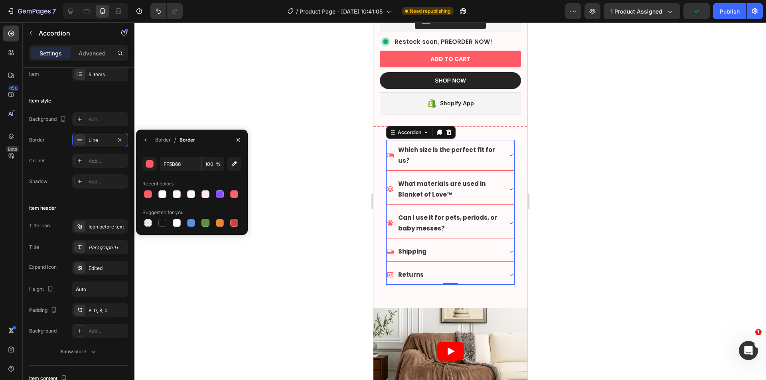
click at [563, 229] on div at bounding box center [449, 201] width 631 height 358
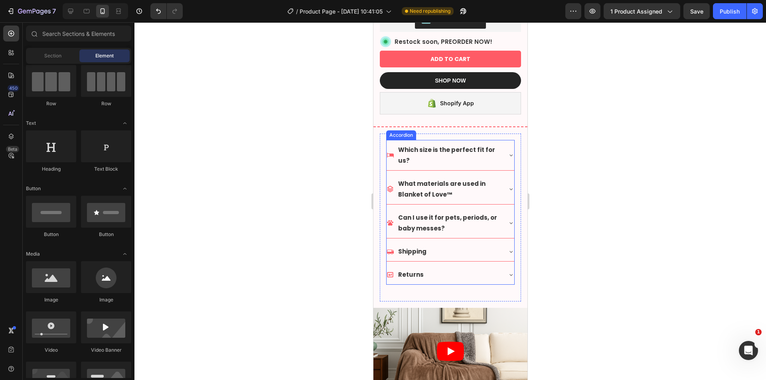
click at [451, 146] on p "Which size is the perfect fit for us?" at bounding box center [449, 155] width 102 height 22
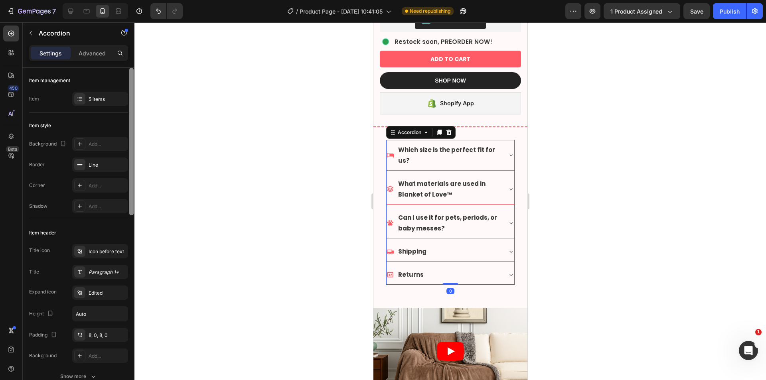
drag, startPoint x: 94, startPoint y: 276, endPoint x: 128, endPoint y: 274, distance: 34.8
click at [93, 276] on div "Paragraph 1*" at bounding box center [100, 272] width 56 height 14
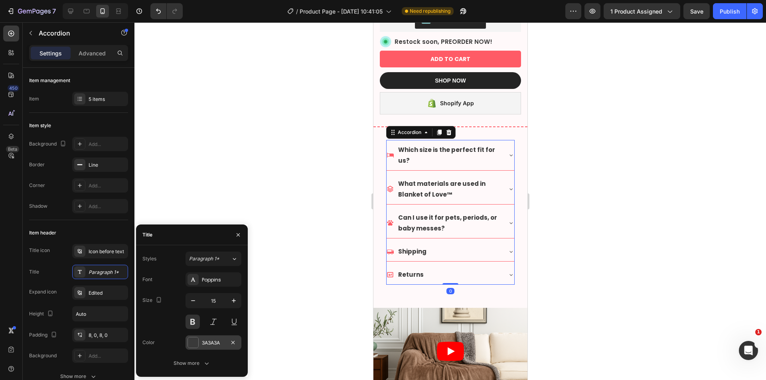
click at [211, 345] on div "3A3A3A" at bounding box center [213, 342] width 23 height 7
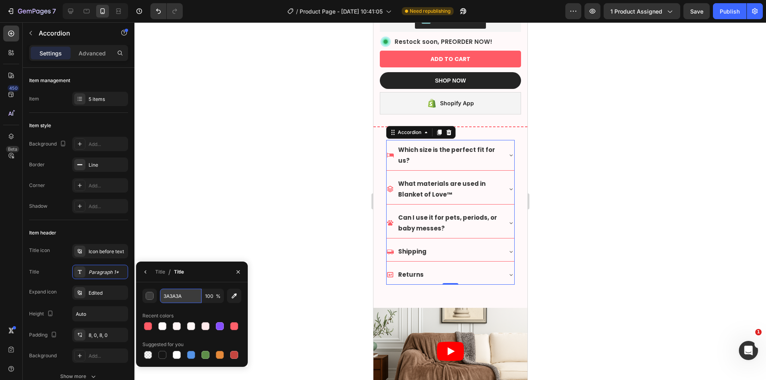
click at [184, 301] on input "3A3A3A" at bounding box center [180, 296] width 41 height 14
paste input "FF5B66"
type input "FF5B66"
click at [262, 208] on div at bounding box center [449, 201] width 631 height 358
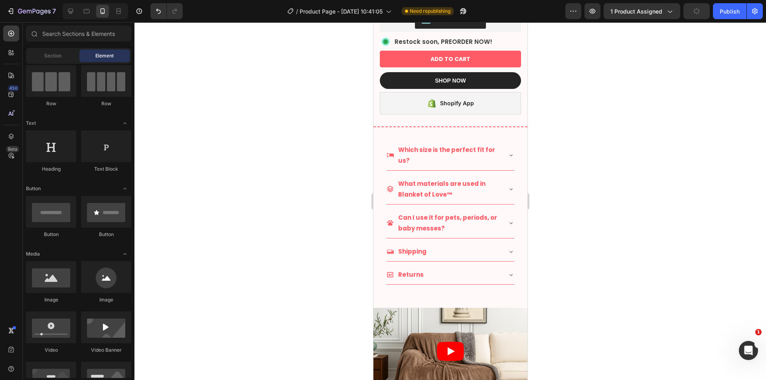
click at [498, 143] on div "Which size is the perfect fit for us?" at bounding box center [450, 155] width 128 height 30
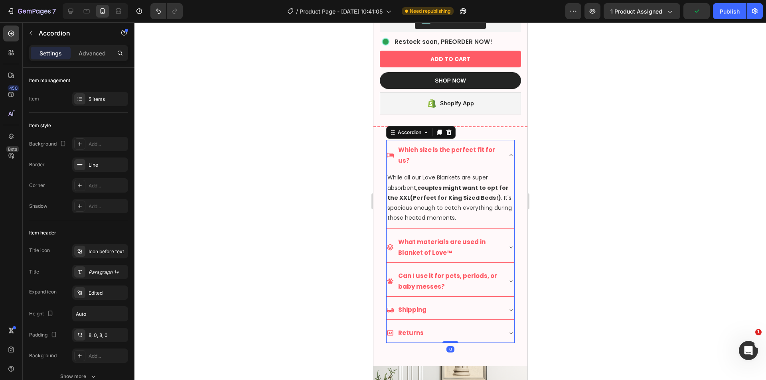
click at [507, 152] on icon at bounding box center [510, 155] width 6 height 6
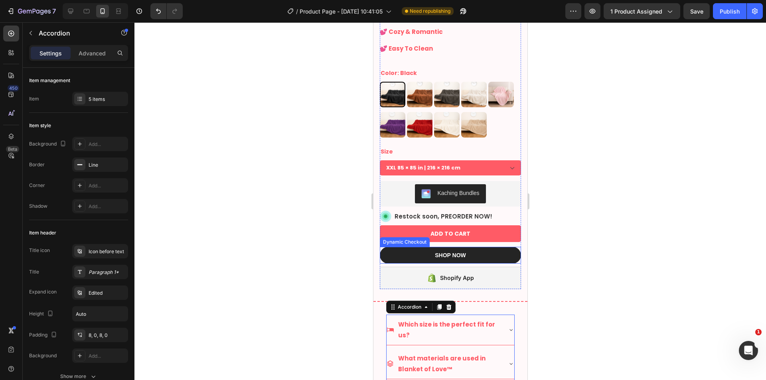
scroll to position [266, 0]
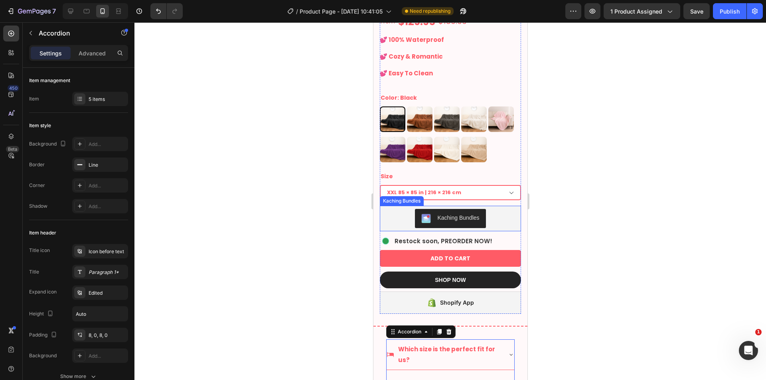
click at [507, 189] on select "XXL 85 × 85 in | 216 × 216 cm XL 57 × 85 in | 145 × 216 cm L 57 × 65 in | 145 ×…" at bounding box center [449, 192] width 141 height 15
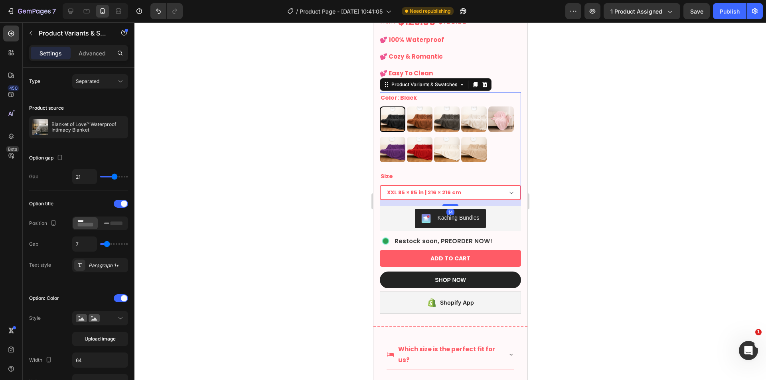
click at [507, 189] on select "XXL 85 × 85 in | 216 × 216 cm XL 57 × 85 in | 145 × 216 cm L 57 × 65 in | 145 ×…" at bounding box center [449, 192] width 141 height 15
click at [491, 189] on select "XXL 85 × 85 in | 216 × 216 cm XL 57 × 85 in | 145 × 216 cm L 57 × 65 in | 145 ×…" at bounding box center [449, 192] width 141 height 15
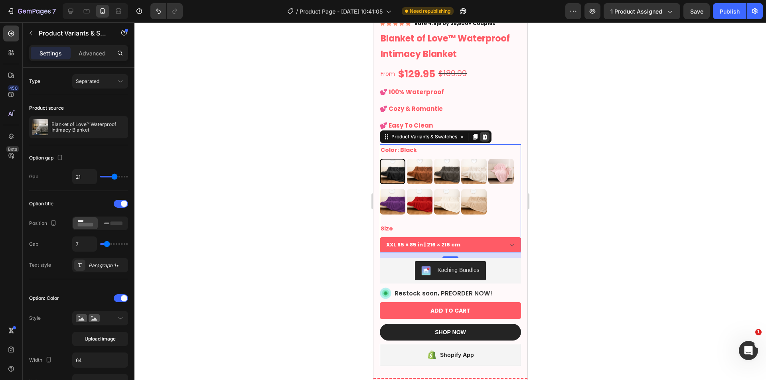
scroll to position [133, 0]
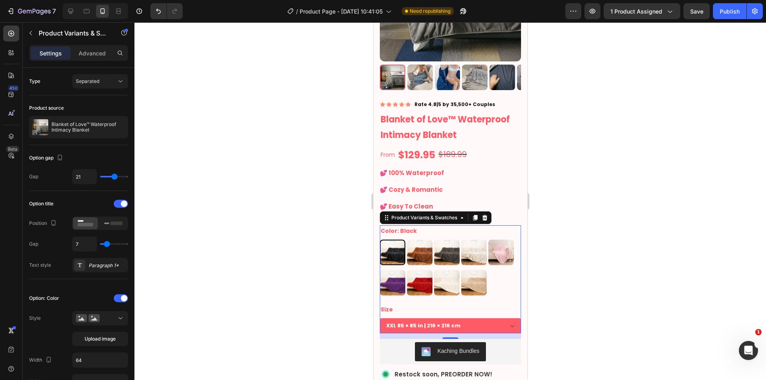
click at [589, 187] on div at bounding box center [449, 201] width 631 height 358
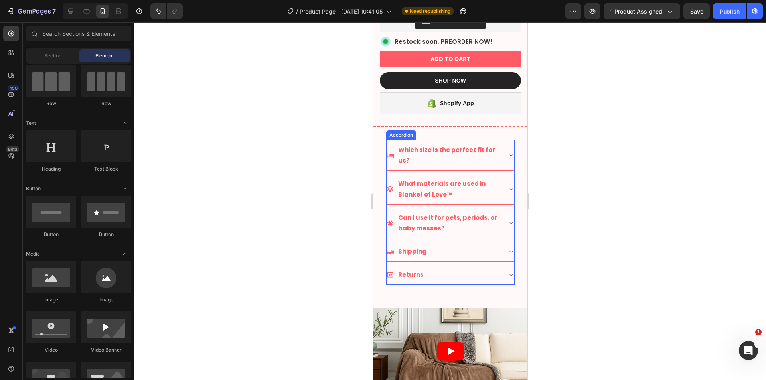
scroll to position [532, 0]
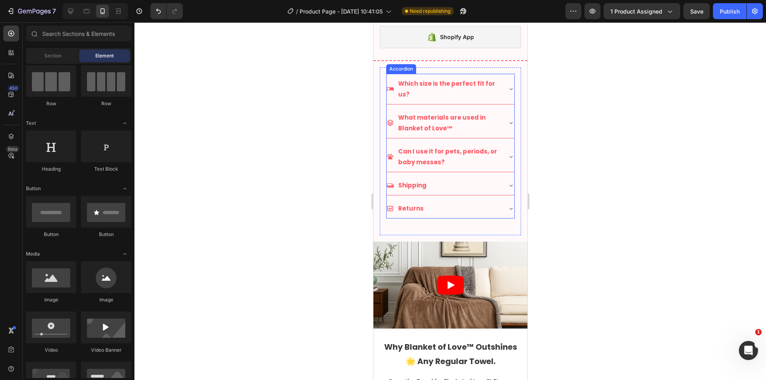
click at [564, 224] on div at bounding box center [449, 201] width 631 height 358
click at [492, 224] on div "Which size is the perfect fit for us? What materials are used in Blanket of Lov…" at bounding box center [449, 151] width 141 height 168
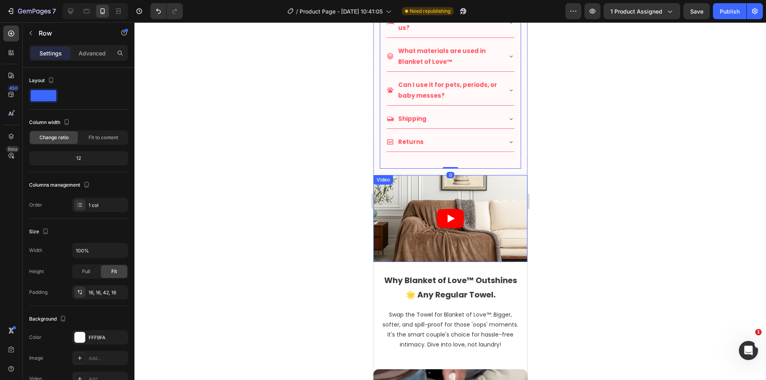
scroll to position [665, 0]
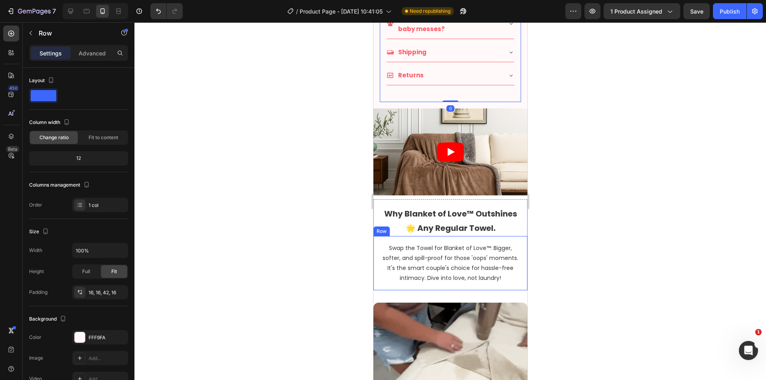
click at [467, 215] on h2 "Why Blanket of Love™ Outshines 🌟 Any Regular Towel." at bounding box center [449, 221] width 141 height 30
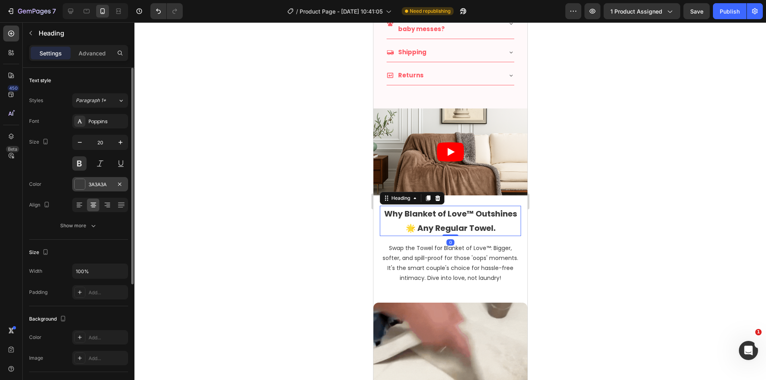
click at [88, 183] on div "3A3A3A" at bounding box center [100, 184] width 56 height 14
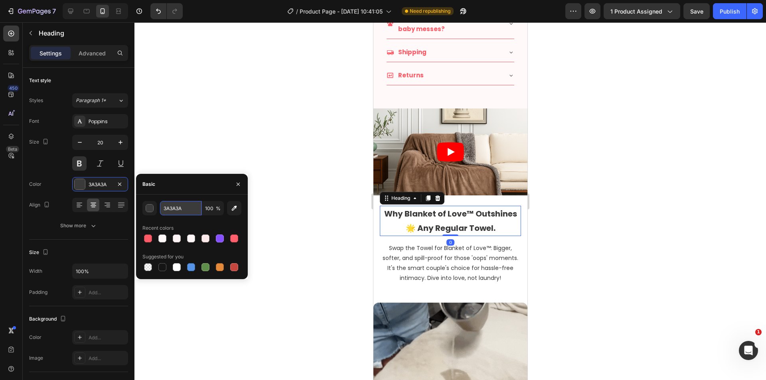
click at [179, 205] on input "3A3A3A" at bounding box center [180, 208] width 41 height 14
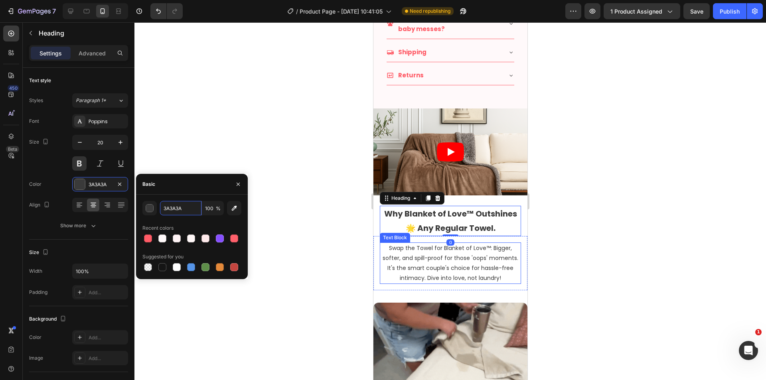
paste input "FF5B66"
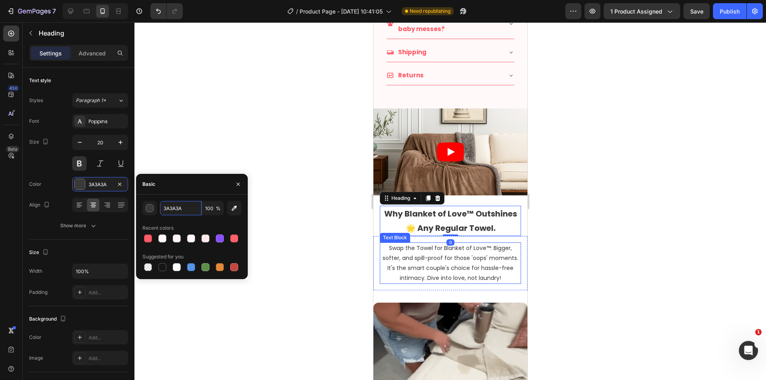
type input "FF5B66"
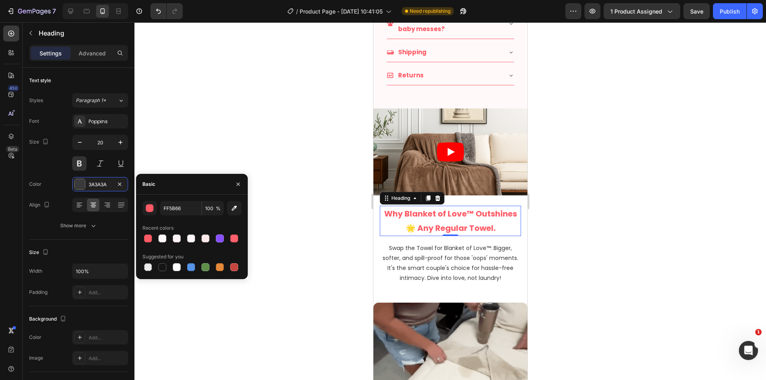
click at [554, 246] on div at bounding box center [449, 201] width 631 height 358
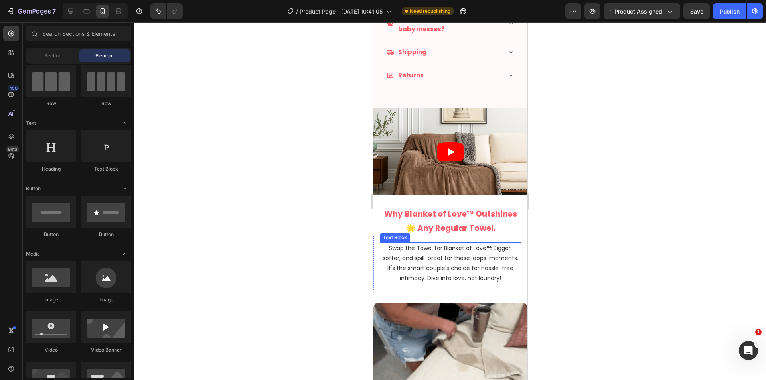
click at [454, 249] on p "Swap the Towel for Blanket of Love™: Bigger, softer, and spill-proof for those …" at bounding box center [450, 263] width 140 height 40
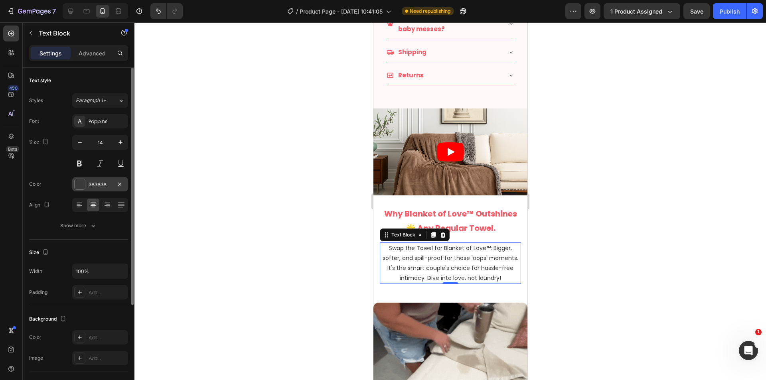
click at [95, 184] on div "3A3A3A" at bounding box center [100, 184] width 23 height 7
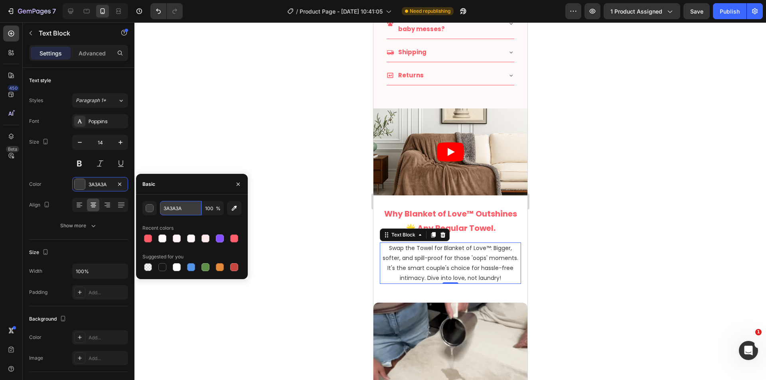
click at [179, 209] on input "3A3A3A" at bounding box center [180, 208] width 41 height 14
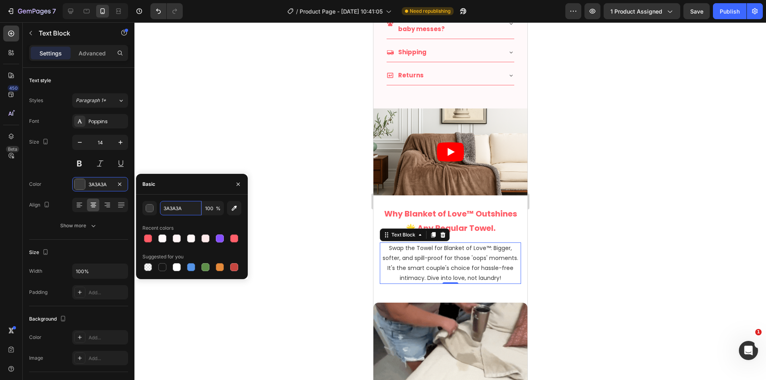
paste input "FF5B66"
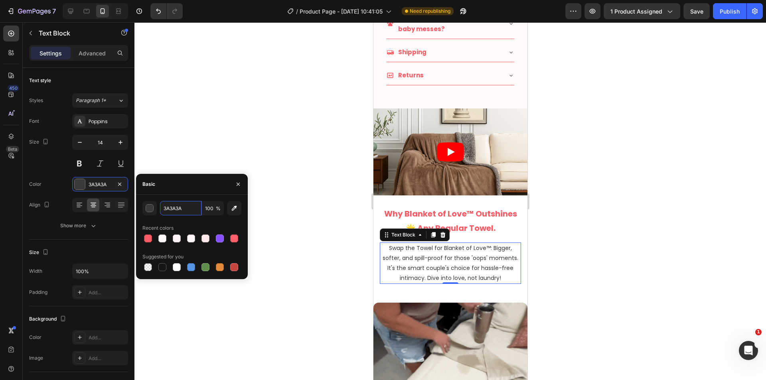
type input "FF5B66"
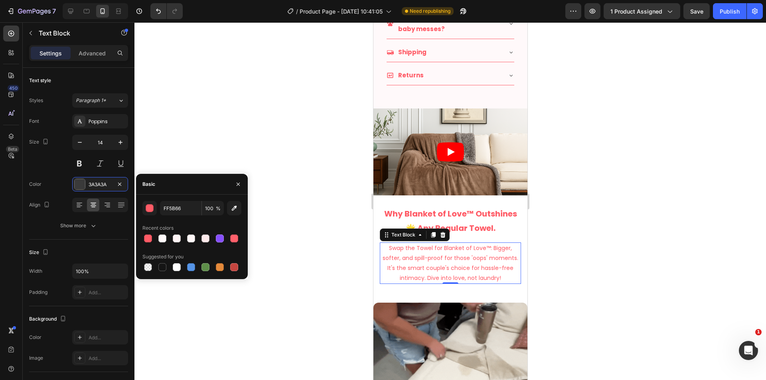
click at [328, 222] on div at bounding box center [449, 201] width 631 height 358
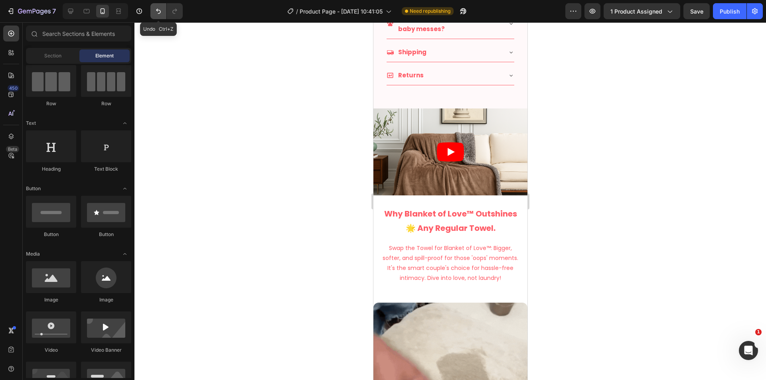
click at [162, 14] on icon "Undo/Redo" at bounding box center [158, 11] width 8 height 8
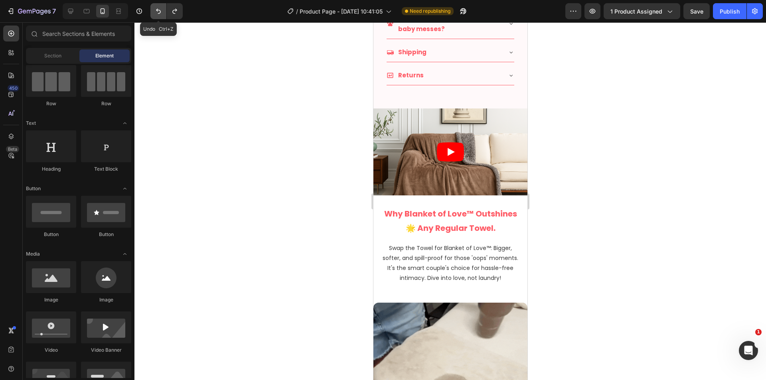
click at [162, 14] on icon "Undo/Redo" at bounding box center [158, 11] width 8 height 8
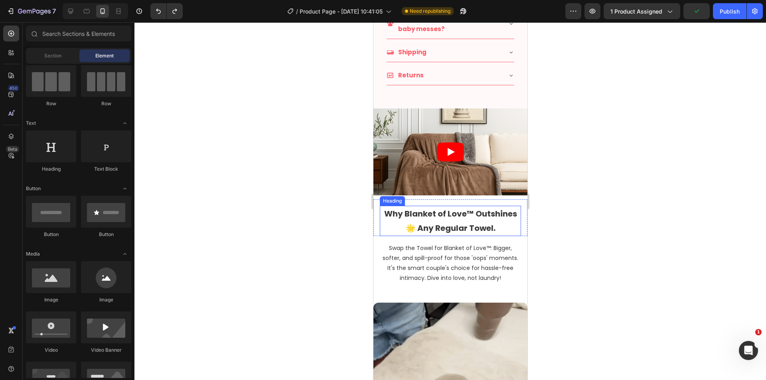
click at [445, 207] on h2 "Why Blanket of Love™ Outshines 🌟 Any Regular Towel." at bounding box center [449, 221] width 141 height 30
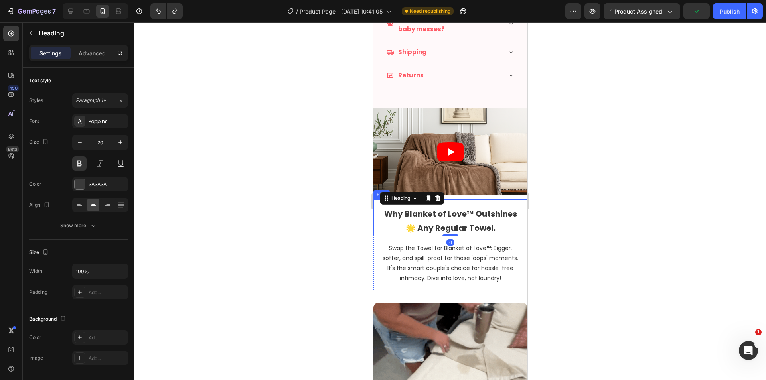
click at [375, 211] on div "Why Blanket of Love™ Outshines 🌟 Any Regular Towel. Heading 0 Row" at bounding box center [450, 217] width 154 height 37
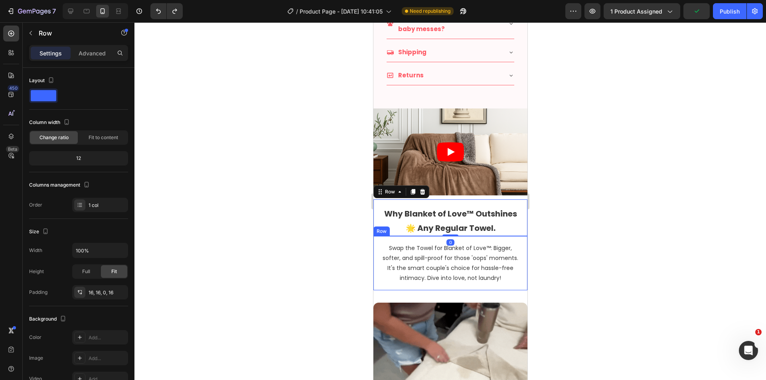
click at [375, 243] on div "Swap the Towel for Blanket of Love™: Bigger, softer, and spill-proof for those …" at bounding box center [450, 263] width 154 height 55
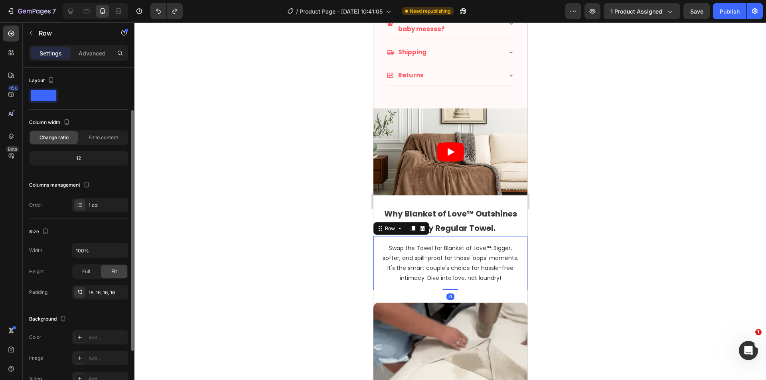
scroll to position [25, 0]
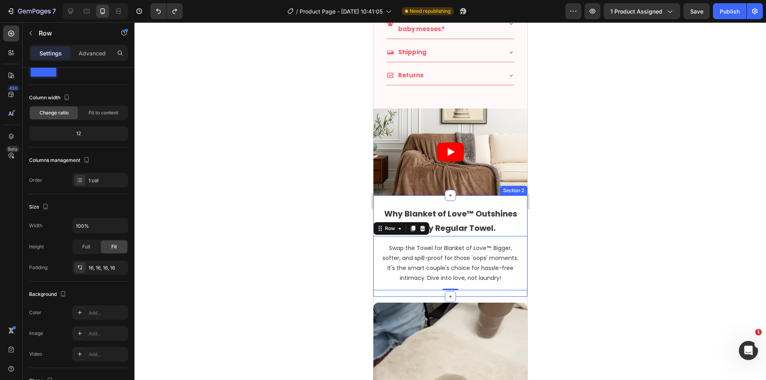
click at [518, 195] on div "Why Blanket of Love™ Outshines 🌟 Any Regular Towel. Heading Row Swap the Towel …" at bounding box center [450, 246] width 154 height 102
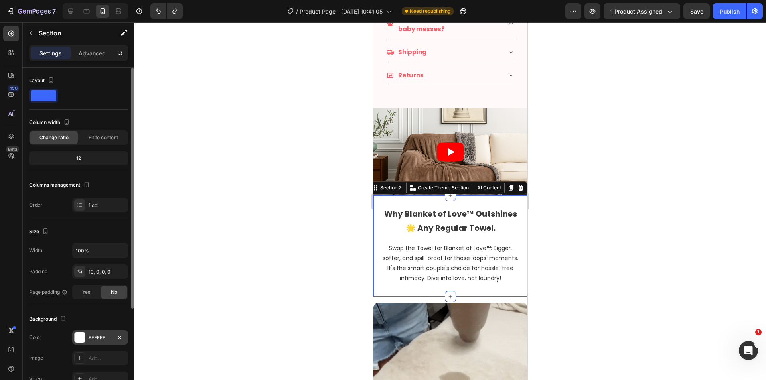
scroll to position [67, 0]
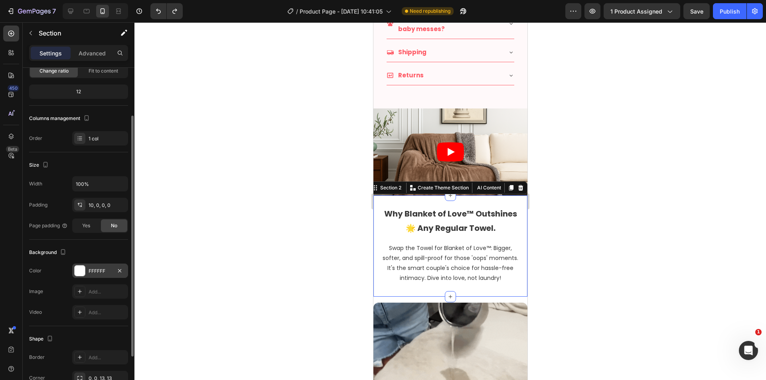
click at [100, 271] on div "FFFFFF" at bounding box center [100, 271] width 23 height 7
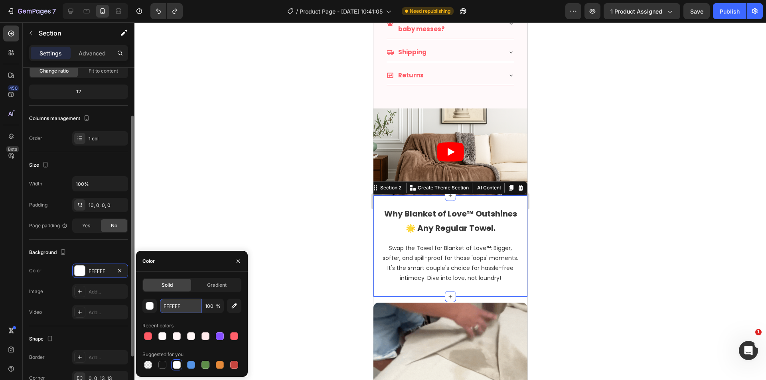
click at [184, 307] on input "FFFFFF" at bounding box center [180, 306] width 41 height 14
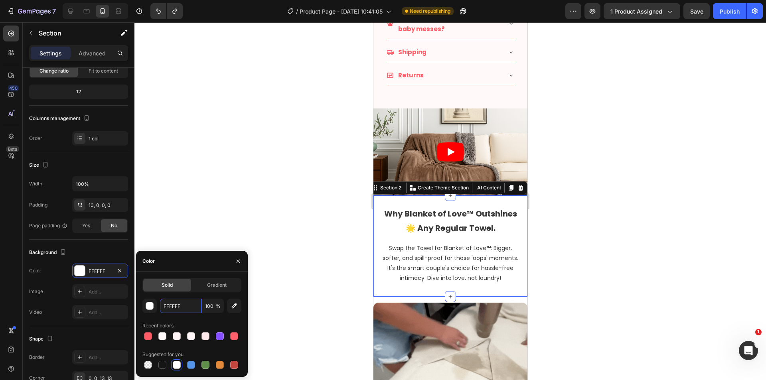
paste input "5B66"
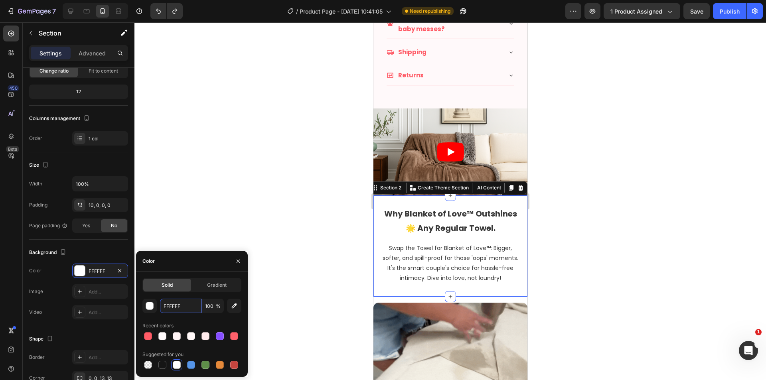
type input "FF5B66"
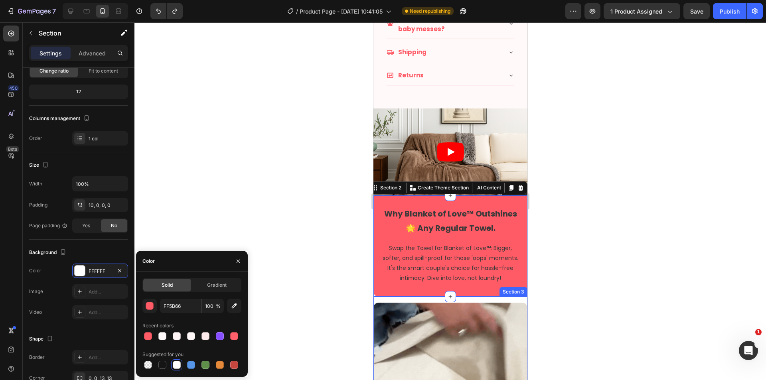
click at [596, 264] on div at bounding box center [449, 201] width 631 height 358
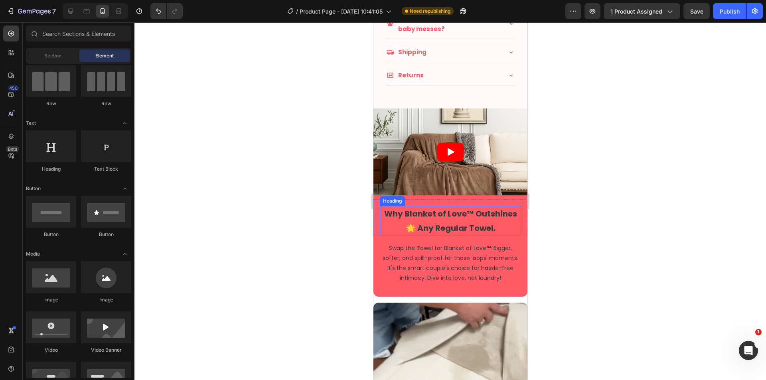
click at [475, 210] on h2 "Why Blanket of Love™ Outshines 🌟 Any Regular Towel." at bounding box center [449, 221] width 141 height 30
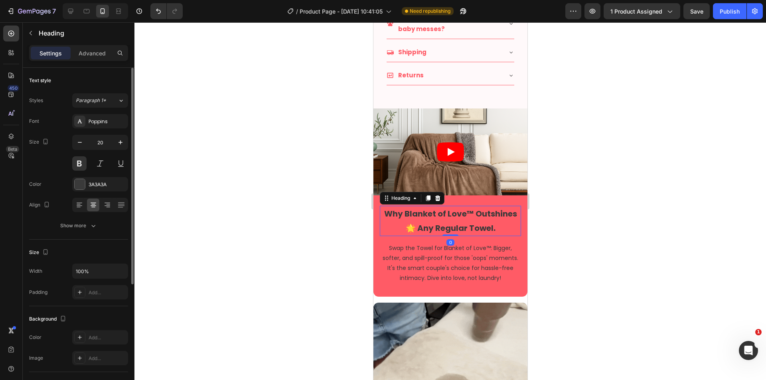
drag, startPoint x: 96, startPoint y: 185, endPoint x: 110, endPoint y: 193, distance: 15.7
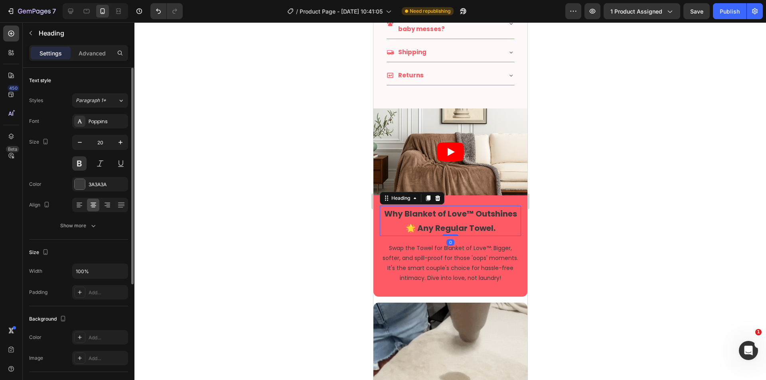
click at [96, 185] on div "3A3A3A" at bounding box center [107, 184] width 37 height 7
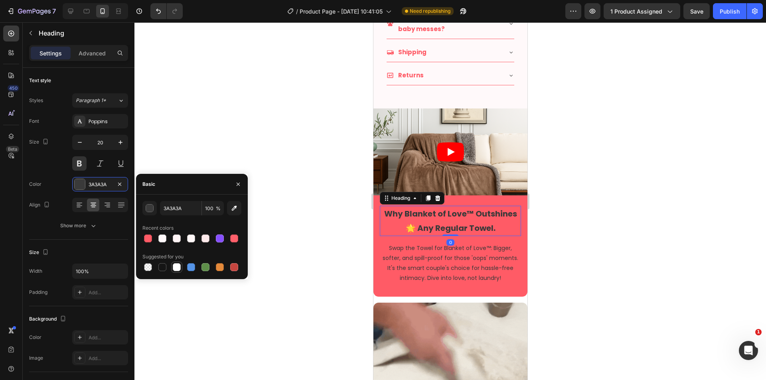
click at [172, 265] on div at bounding box center [177, 267] width 10 height 10
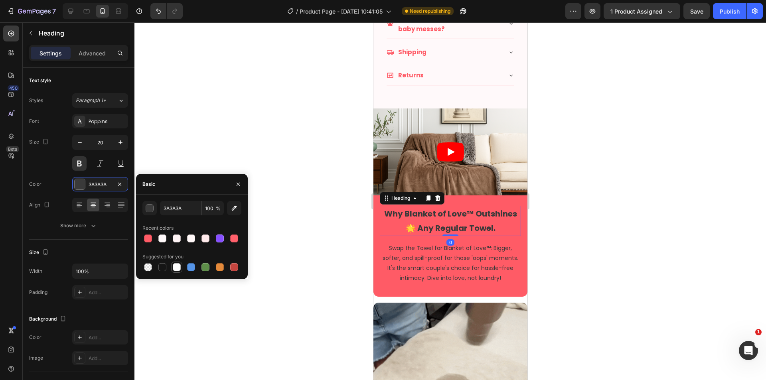
type input "FFFFFF"
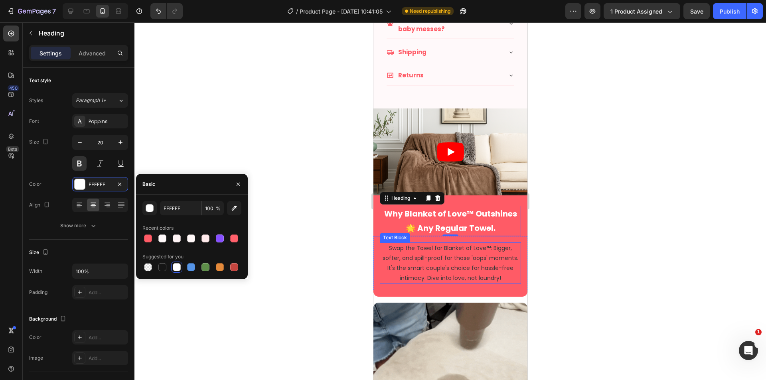
click at [468, 262] on p "Swap the Towel for Blanket of Love™: Bigger, softer, and spill-proof for those …" at bounding box center [450, 263] width 140 height 40
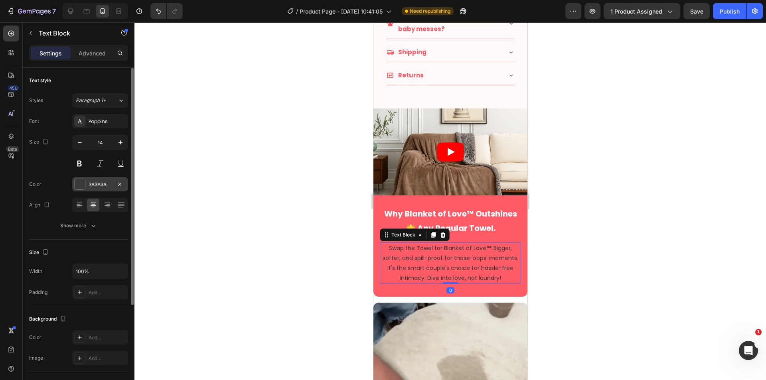
click at [99, 184] on div "3A3A3A" at bounding box center [100, 184] width 23 height 7
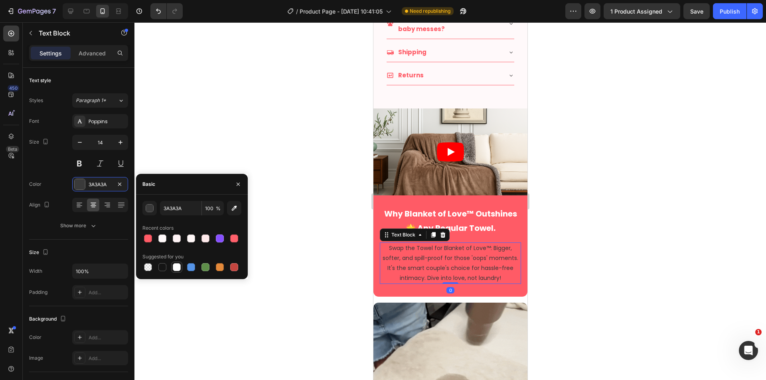
click at [175, 268] on div at bounding box center [177, 267] width 8 height 8
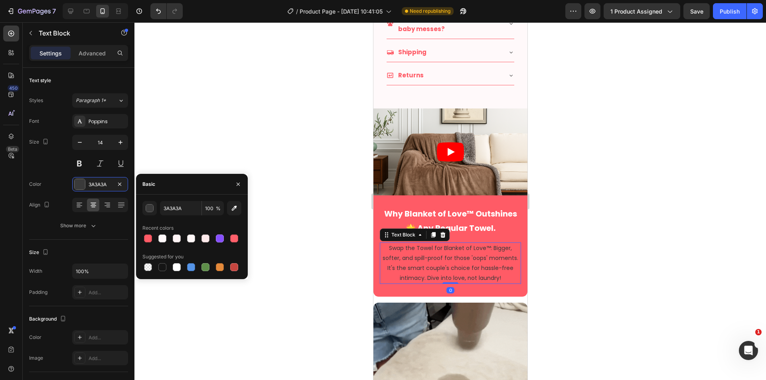
type input "FFFFFF"
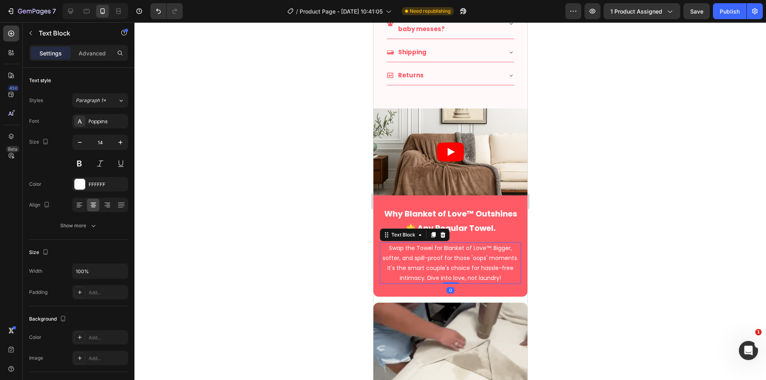
click at [297, 225] on div at bounding box center [449, 201] width 631 height 358
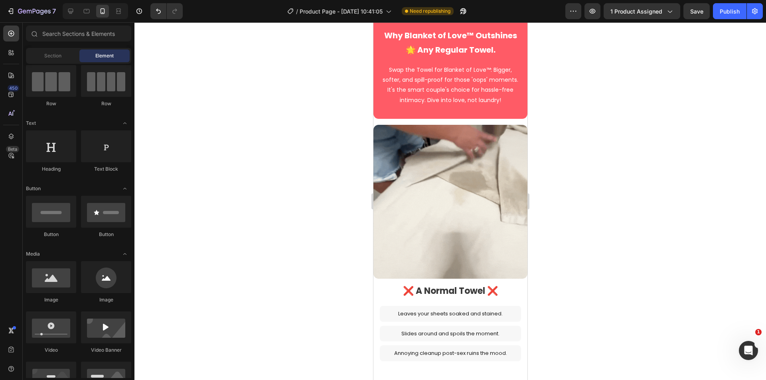
scroll to position [864, 0]
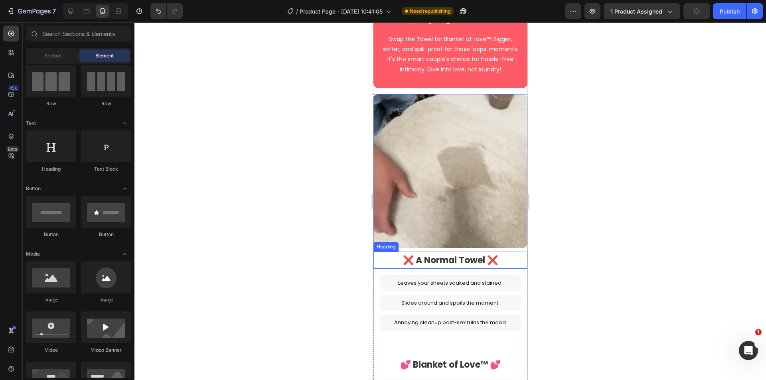
click at [460, 256] on h2 "❌ A Normal Towel ❌" at bounding box center [450, 261] width 154 height 18
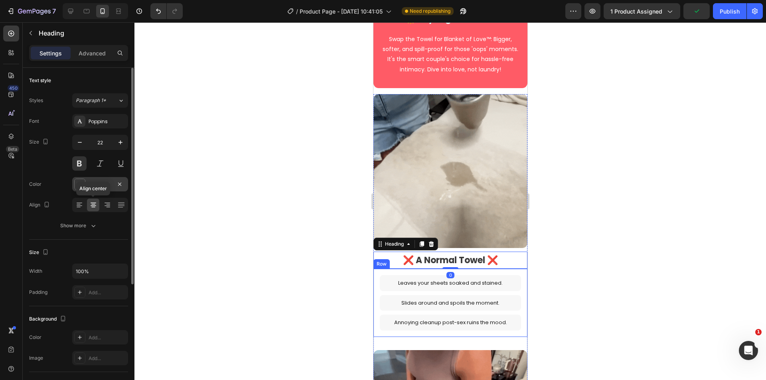
click at [96, 185] on div "3A3A3A" at bounding box center [100, 184] width 23 height 7
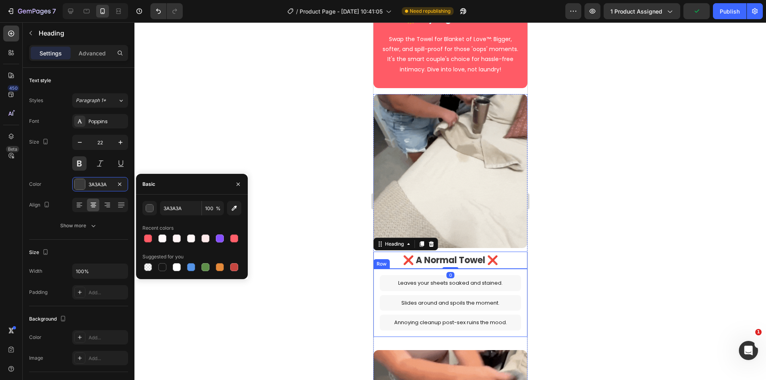
click at [186, 215] on div "3A3A3A 100 % Recent colors Suggested for you" at bounding box center [191, 237] width 99 height 72
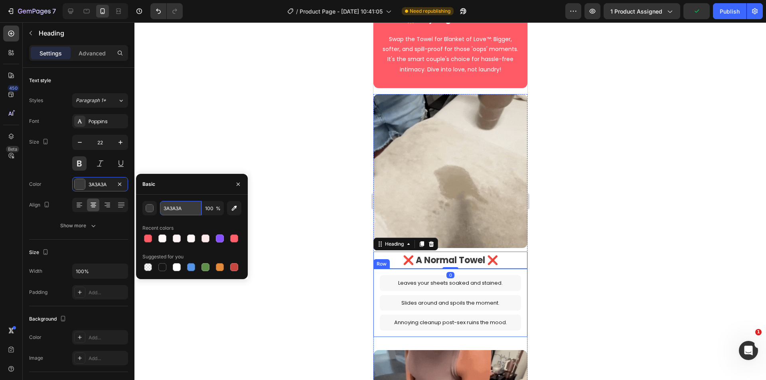
click at [186, 209] on input "3A3A3A" at bounding box center [180, 208] width 41 height 14
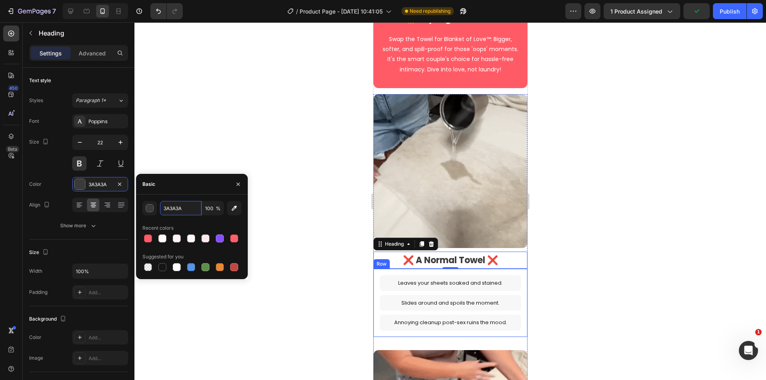
paste input "FF5B66"
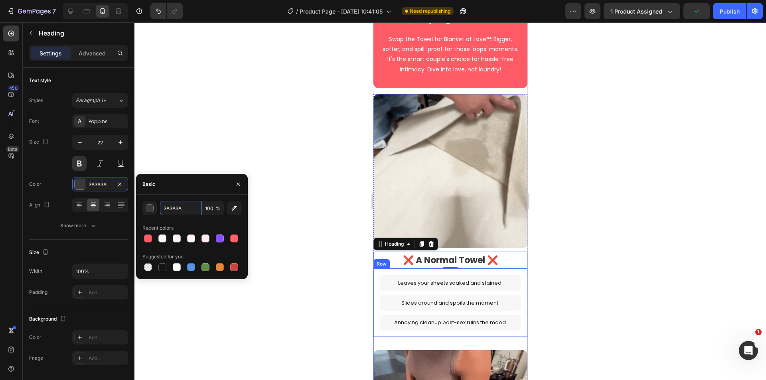
type input "FF5B66"
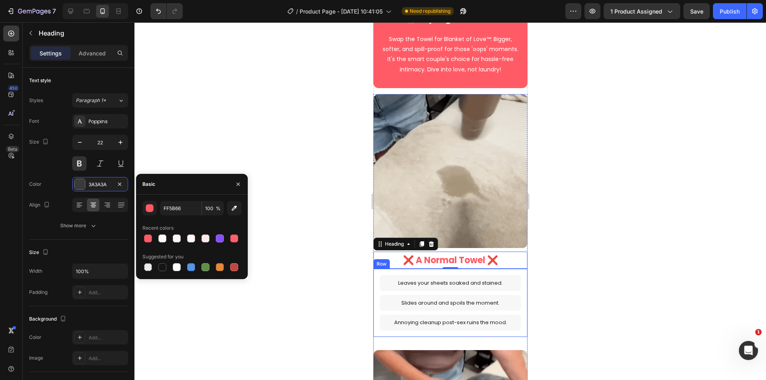
click at [350, 244] on div at bounding box center [449, 201] width 631 height 358
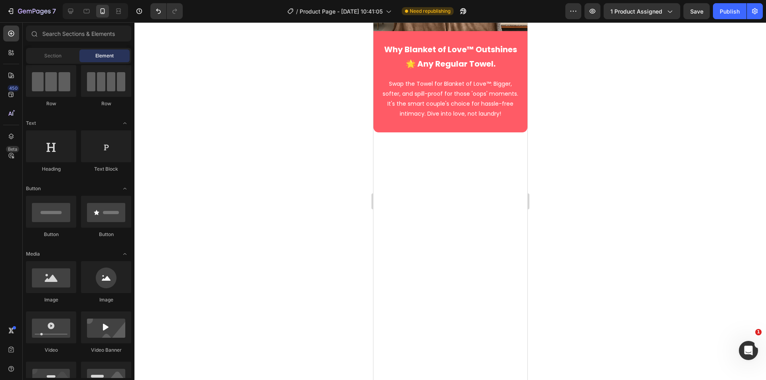
scroll to position [465, 0]
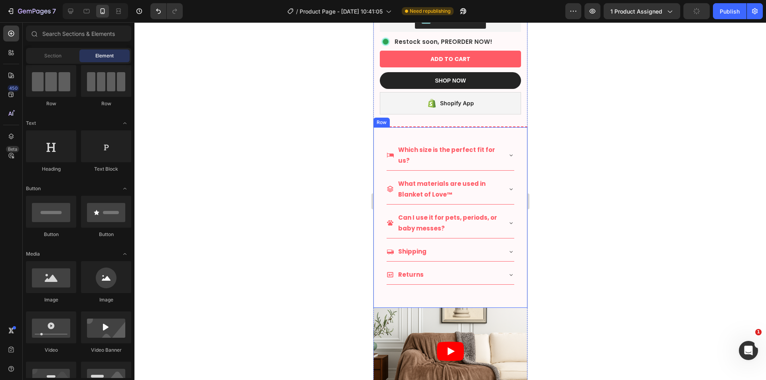
click at [376, 294] on div "Which size is the perfect fit for us? What materials are used in Blanket of Lov…" at bounding box center [450, 217] width 154 height 181
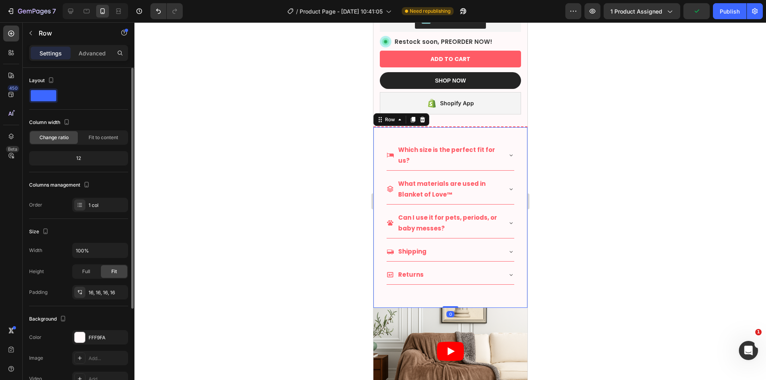
scroll to position [67, 0]
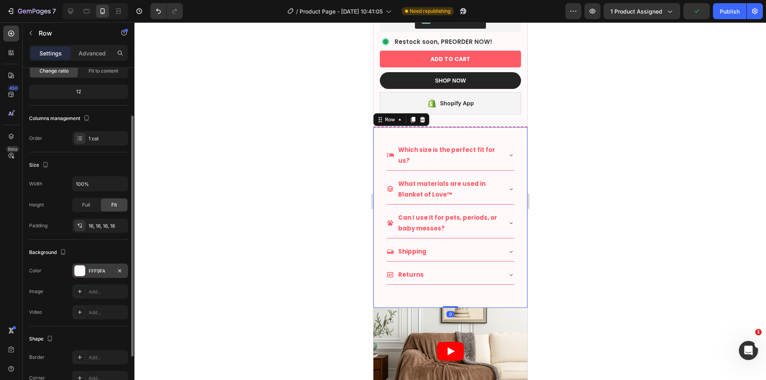
drag, startPoint x: 100, startPoint y: 260, endPoint x: 95, endPoint y: 266, distance: 7.9
click at [100, 261] on div "Background The changes might be hidden by the video. Color FFF9FA Image Add... …" at bounding box center [78, 283] width 99 height 87
click at [95, 266] on div "FFF9FA" at bounding box center [100, 271] width 56 height 14
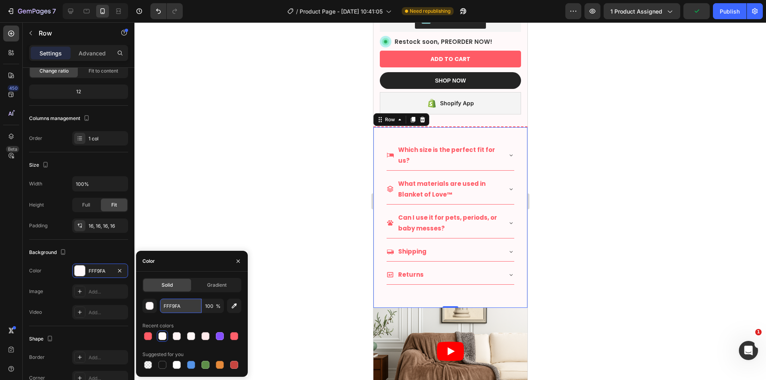
click at [182, 309] on input "FFF9FA" at bounding box center [180, 306] width 41 height 14
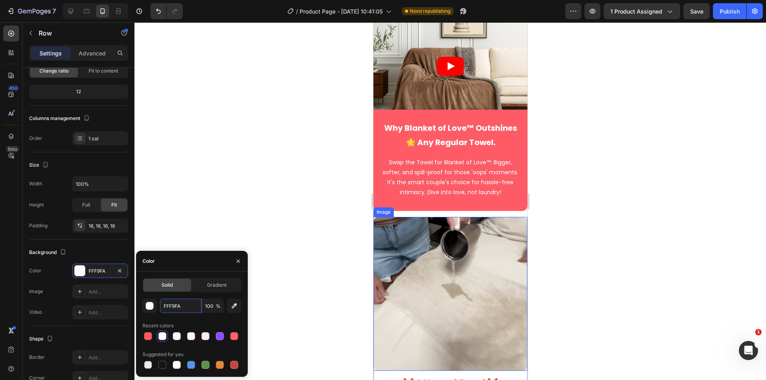
scroll to position [798, 0]
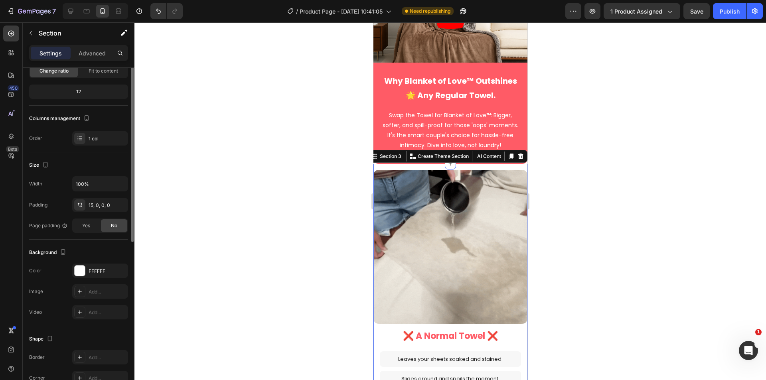
scroll to position [0, 0]
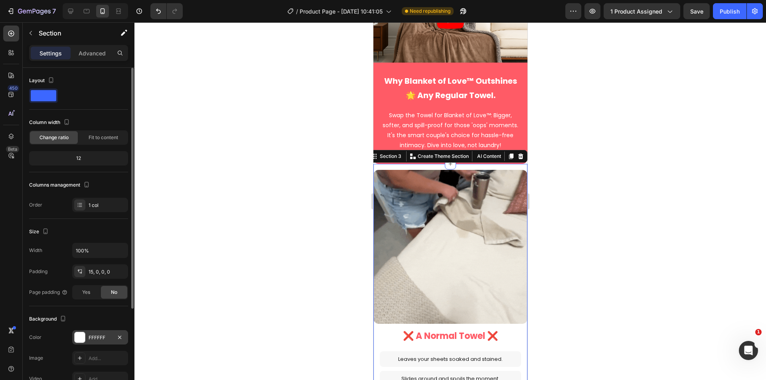
click at [91, 336] on div "FFFFFF" at bounding box center [100, 337] width 23 height 7
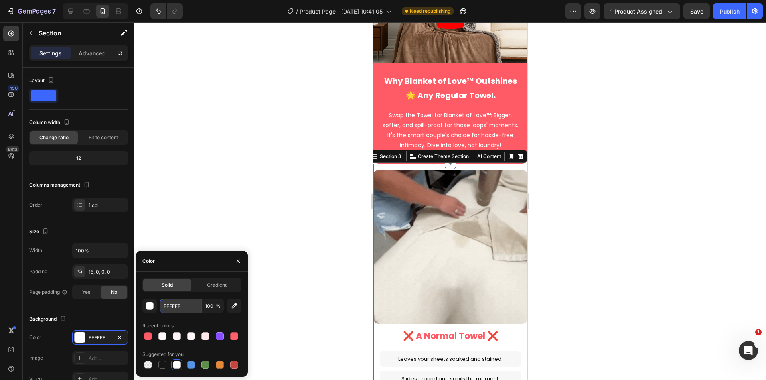
click at [176, 304] on input "FFFFFF" at bounding box center [180, 306] width 41 height 14
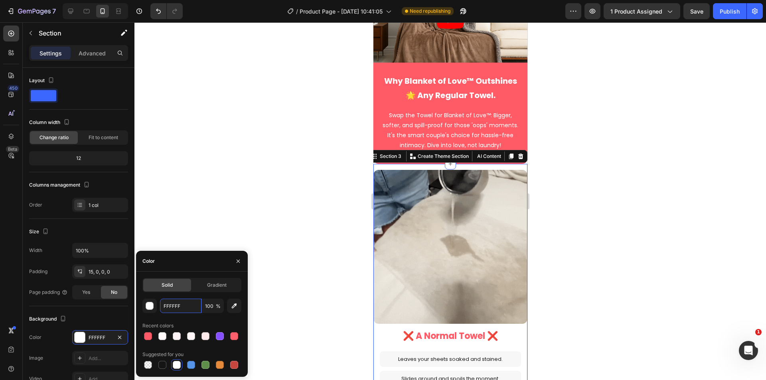
paste input "9FA"
type input "FFF9FA"
click at [623, 244] on div at bounding box center [449, 201] width 631 height 358
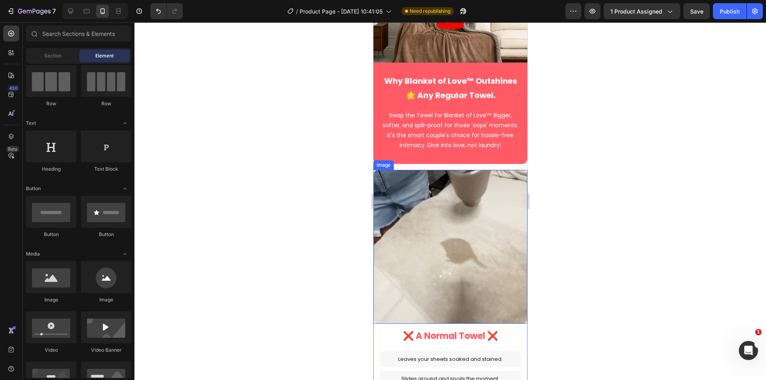
scroll to position [731, 0]
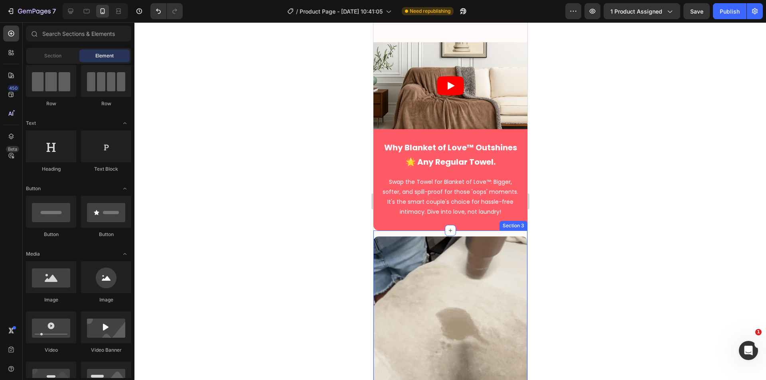
click at [514, 222] on div "Section 3" at bounding box center [512, 225] width 25 height 7
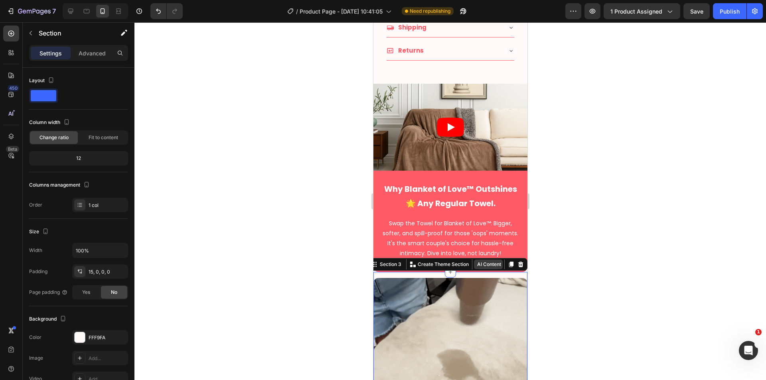
scroll to position [665, 0]
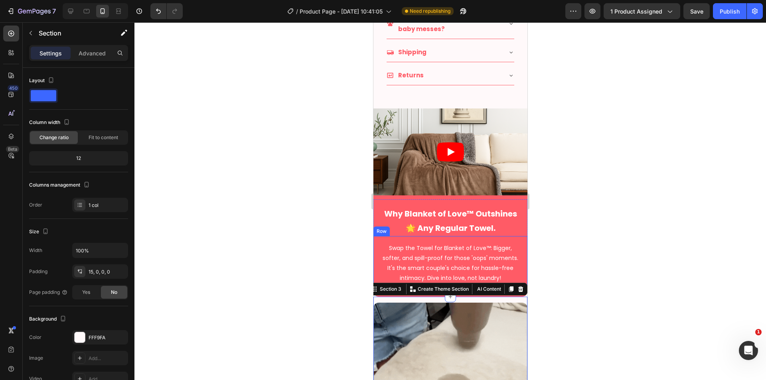
click at [516, 268] on div "Swap the Towel for Blanket of Love™: Bigger, softer, and spill-proof for those …" at bounding box center [450, 263] width 154 height 55
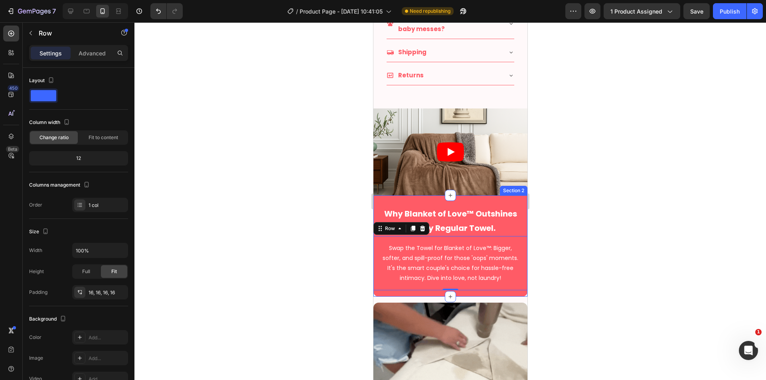
click at [515, 284] on div "Why Blanket of Love™ Outshines 🌟 Any Regular Towel. Heading Row Swap the Towel …" at bounding box center [450, 248] width 154 height 98
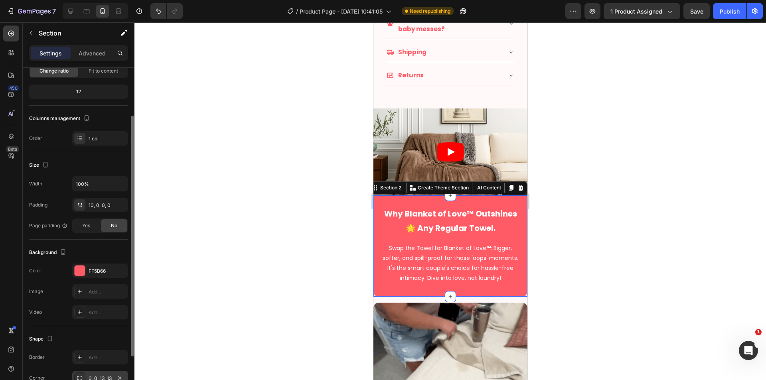
scroll to position [131, 0]
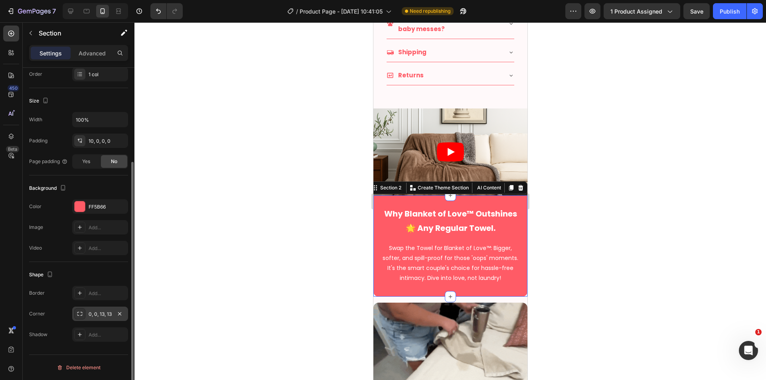
click at [99, 315] on div "0, 0, 13, 13" at bounding box center [100, 314] width 23 height 7
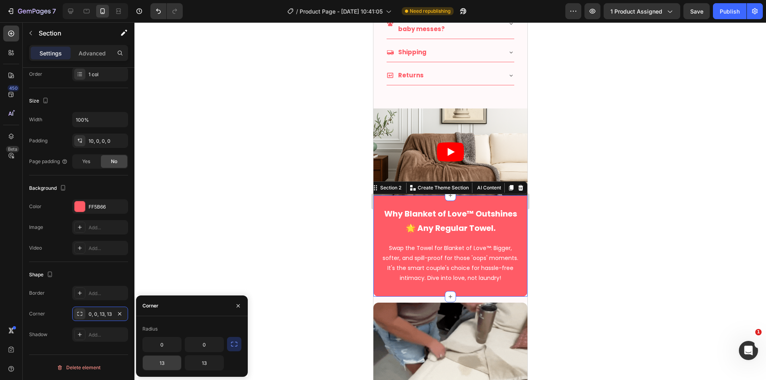
click at [169, 359] on input "13" at bounding box center [162, 363] width 38 height 14
type input "0"
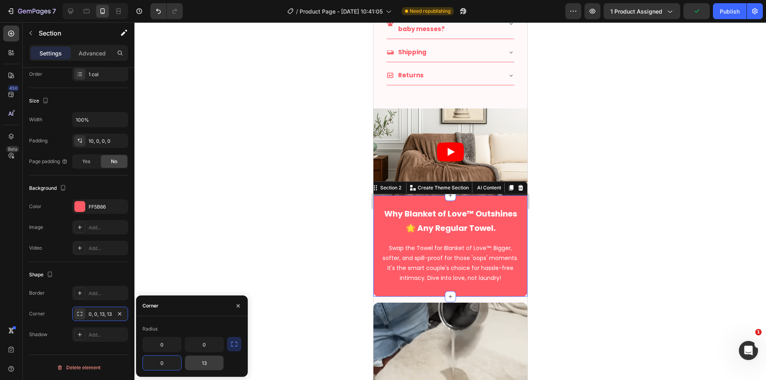
click at [205, 367] on input "13" at bounding box center [204, 363] width 38 height 14
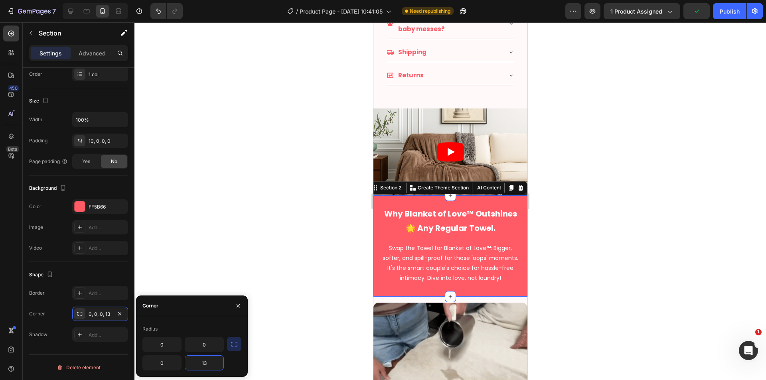
type input "0"
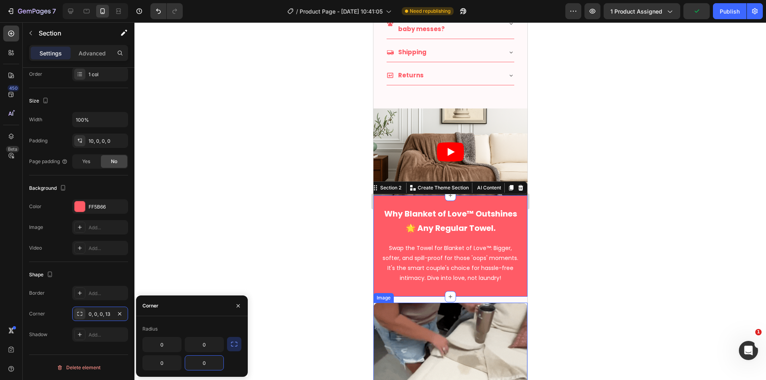
click at [558, 307] on div at bounding box center [449, 201] width 631 height 358
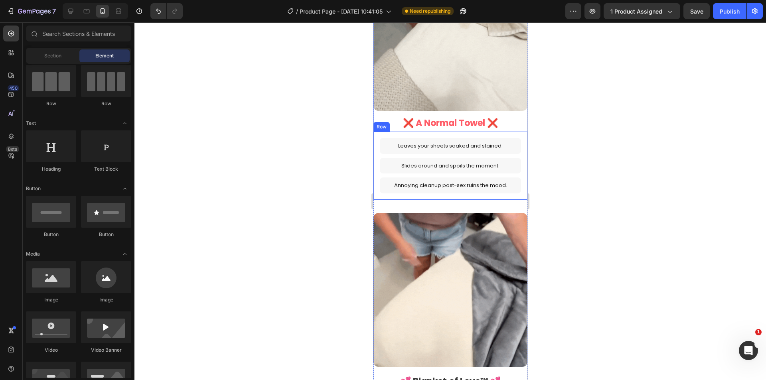
scroll to position [997, 0]
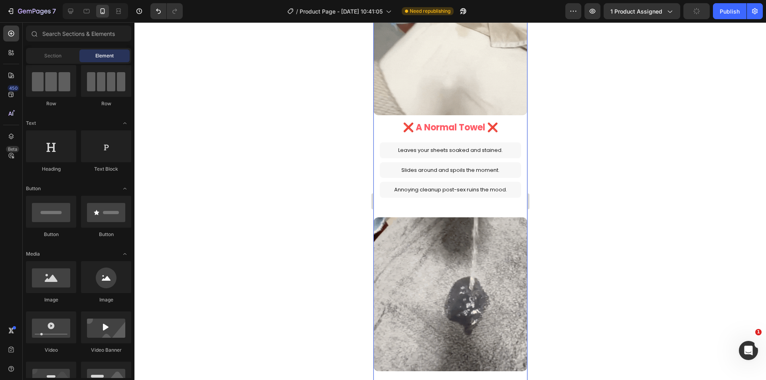
click at [516, 112] on div "Image ❌ A Normal Towel ❌ Heading Leaves your sheets soaked and stained. Text Bl…" at bounding box center [450, 86] width 154 height 250
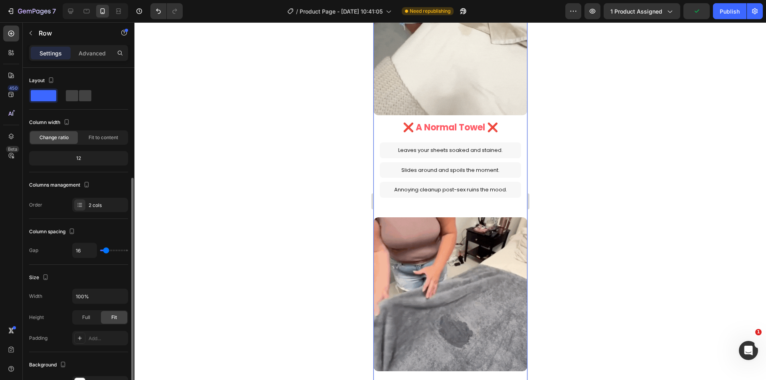
scroll to position [177, 0]
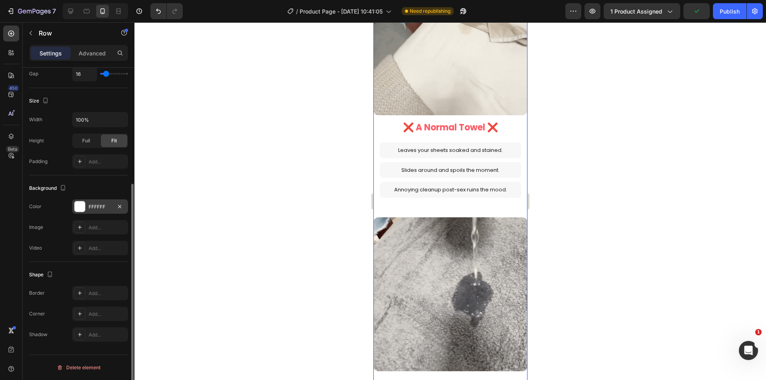
click at [91, 201] on div "FFFFFF" at bounding box center [100, 206] width 56 height 14
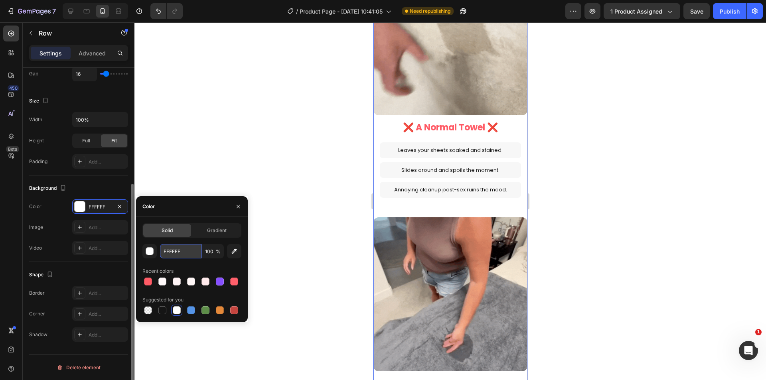
click at [177, 250] on input "FFFFFF" at bounding box center [180, 251] width 41 height 14
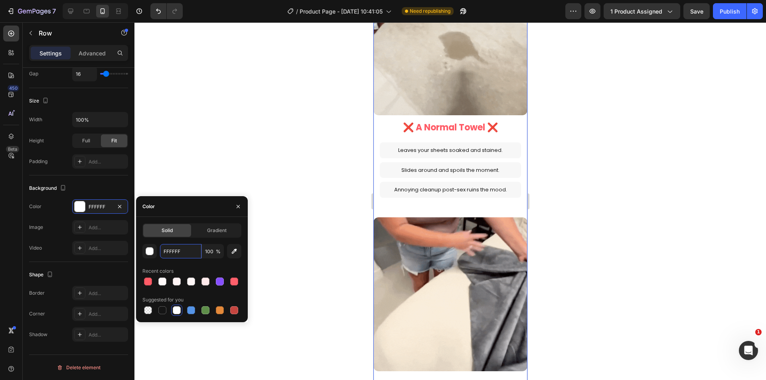
paste input "9FA"
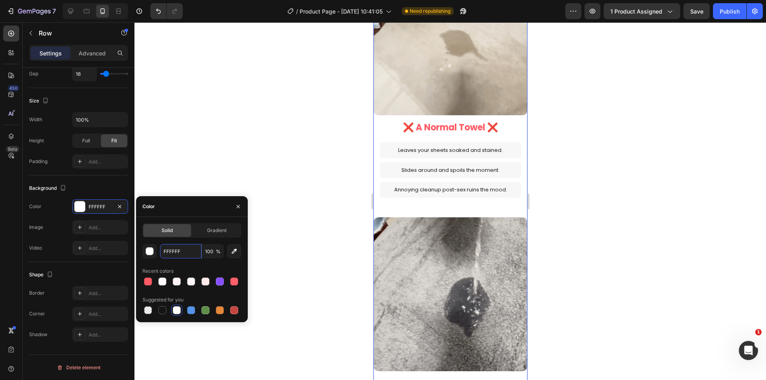
type input "FFF9FA"
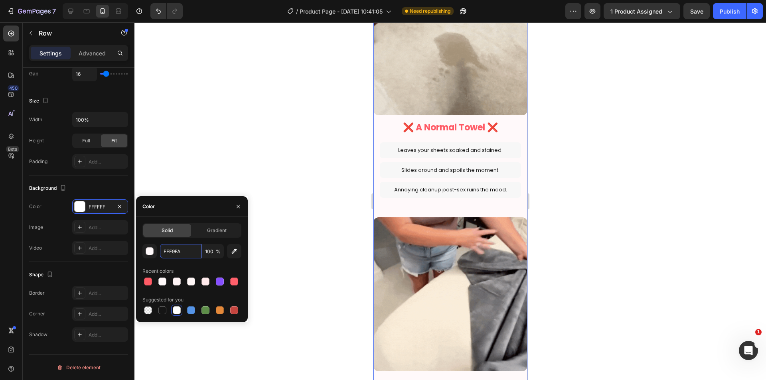
scroll to position [1064, 0]
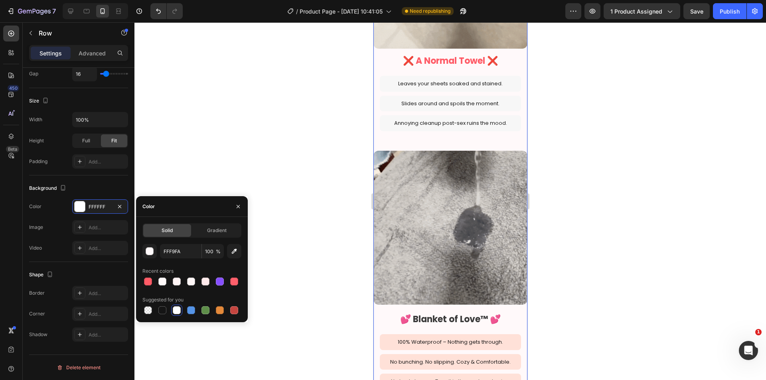
click at [475, 295] on div "Image 💕 Blanket of Love™ 💕 Heading 100% Waterproof – Nothing gets through. Text…" at bounding box center [450, 278] width 154 height 254
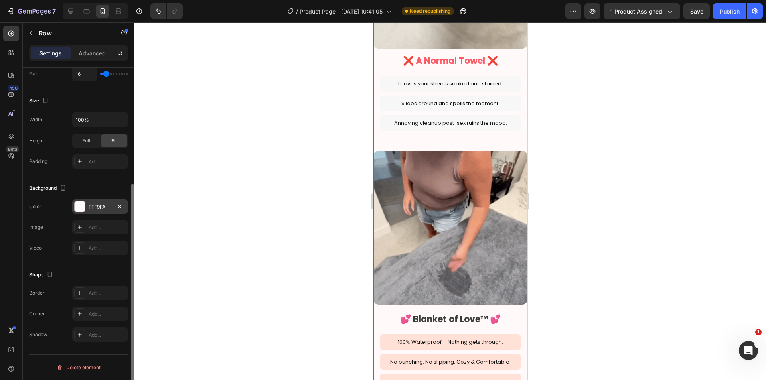
click at [91, 206] on div "FFF9FA" at bounding box center [100, 206] width 23 height 7
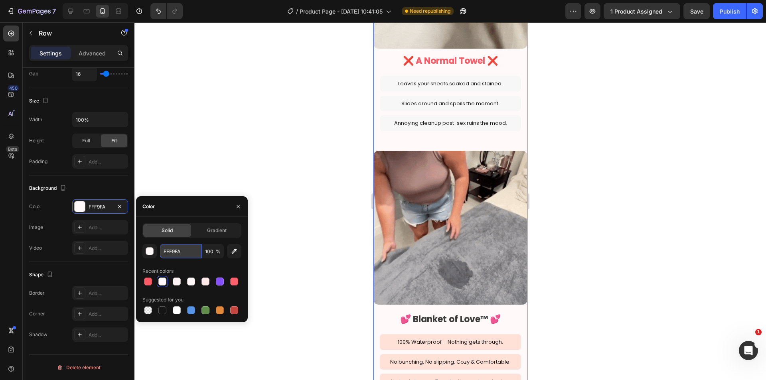
click at [178, 254] on input "FFF9FA" at bounding box center [180, 251] width 41 height 14
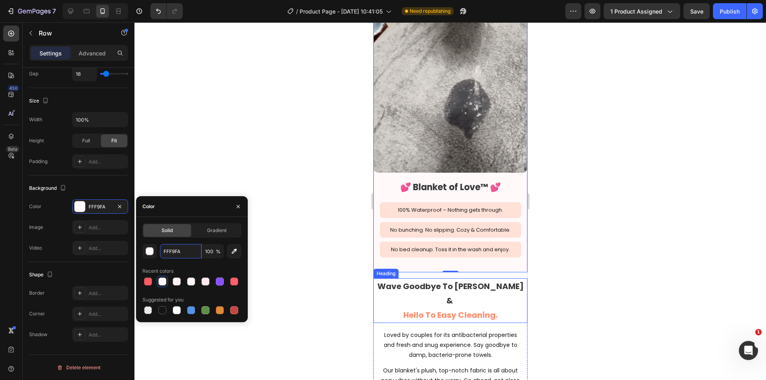
scroll to position [1196, 0]
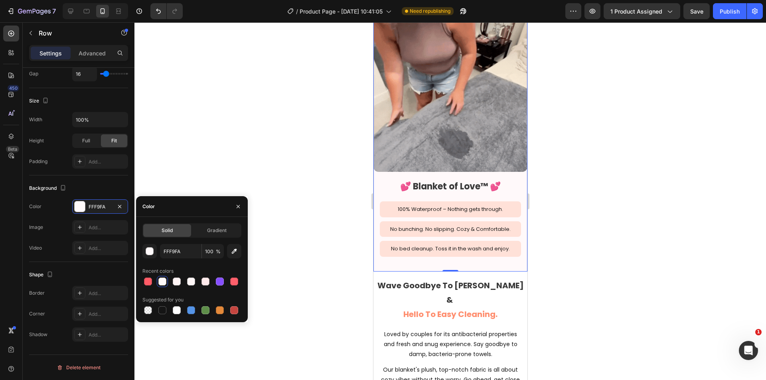
click at [590, 284] on div at bounding box center [449, 201] width 631 height 358
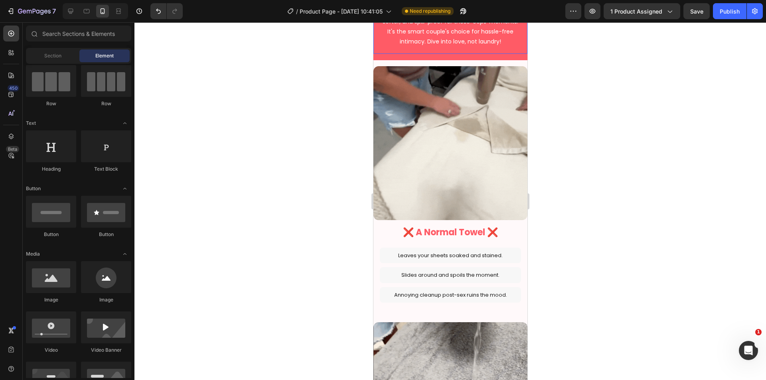
scroll to position [665, 0]
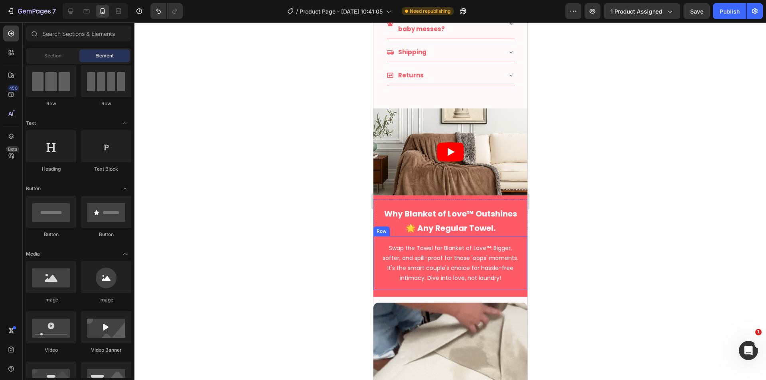
click at [378, 284] on div "Why Blanket of Love™ Outshines 🌟 Any Regular Towel. Heading Row Swap the Towel …" at bounding box center [450, 248] width 154 height 98
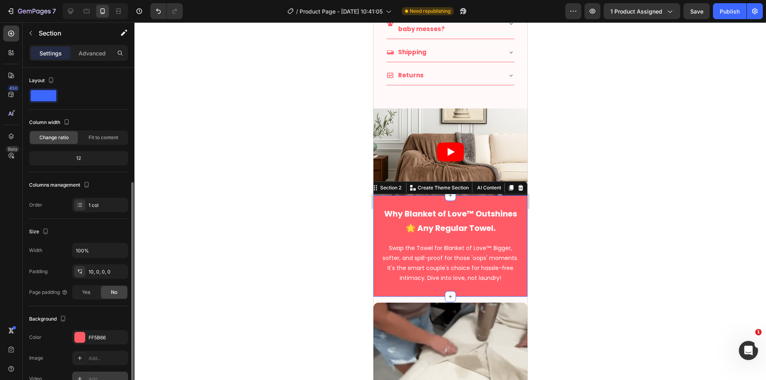
scroll to position [131, 0]
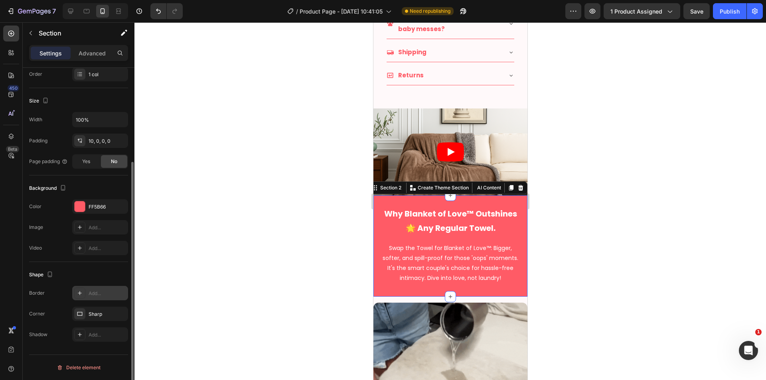
click at [95, 296] on div "Add..." at bounding box center [107, 293] width 37 height 7
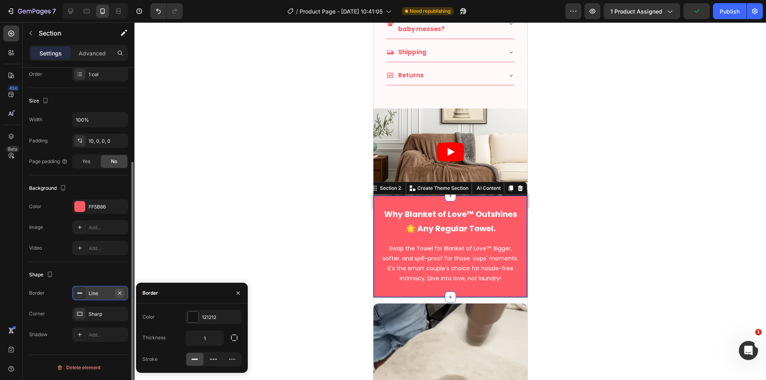
click at [118, 290] on icon "button" at bounding box center [119, 293] width 6 height 6
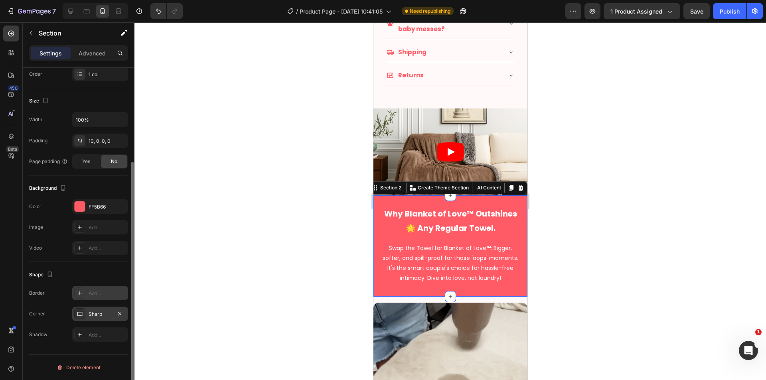
click at [93, 314] on div "Sharp" at bounding box center [100, 314] width 23 height 7
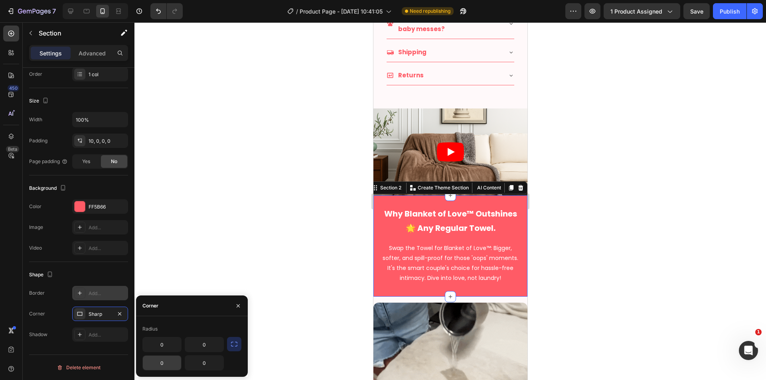
click at [162, 365] on input "0" at bounding box center [162, 363] width 38 height 14
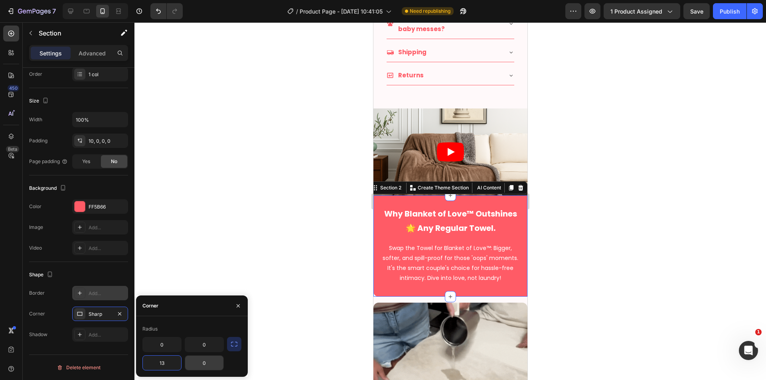
type input "13"
click at [206, 364] on input "0" at bounding box center [204, 363] width 38 height 14
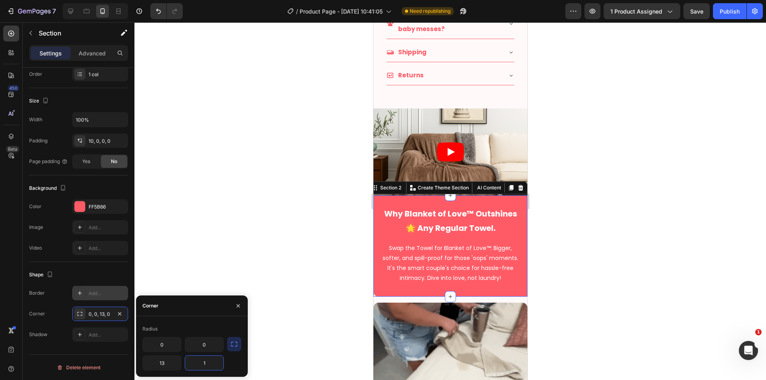
type input "13"
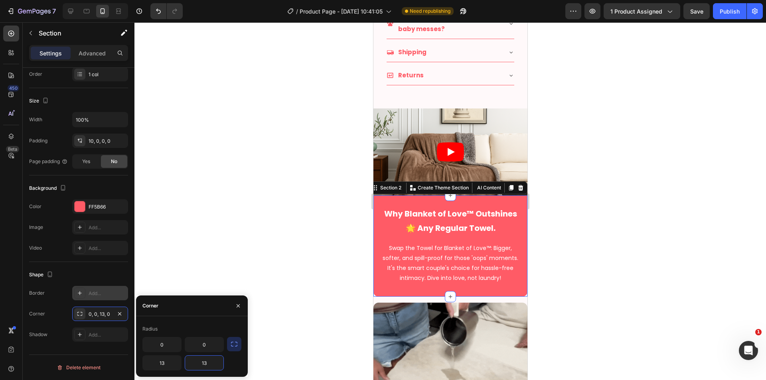
click at [305, 259] on div at bounding box center [449, 201] width 631 height 358
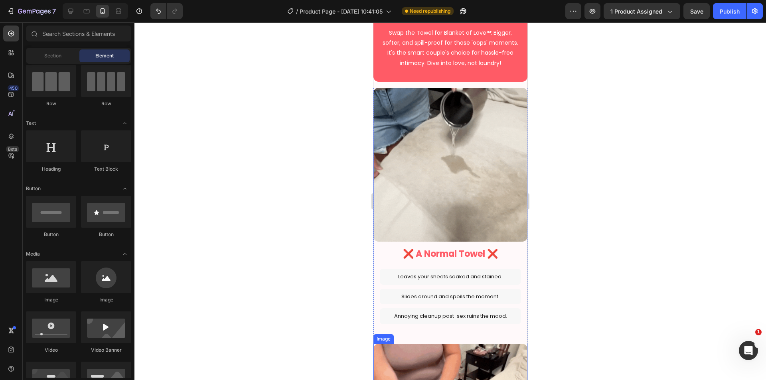
scroll to position [864, 0]
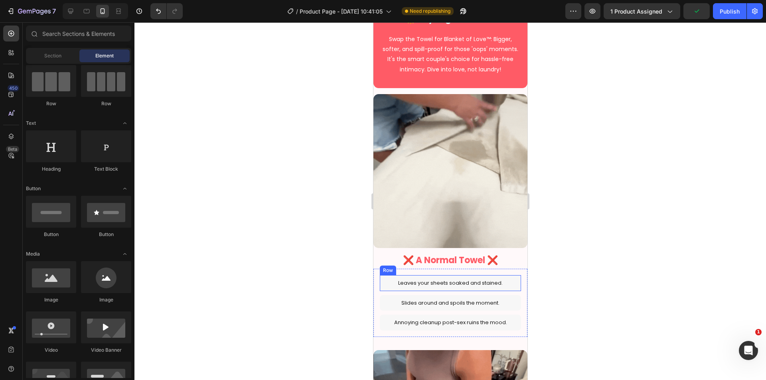
click at [512, 281] on div "Leaves your sheets soaked and stained. Text Block Row" at bounding box center [449, 283] width 141 height 16
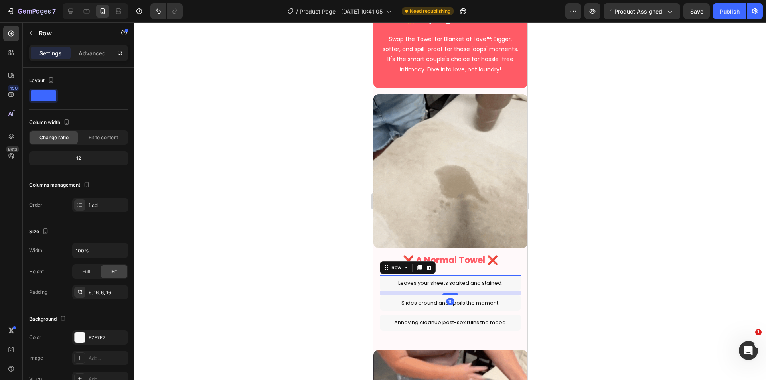
click at [563, 273] on div at bounding box center [449, 201] width 631 height 358
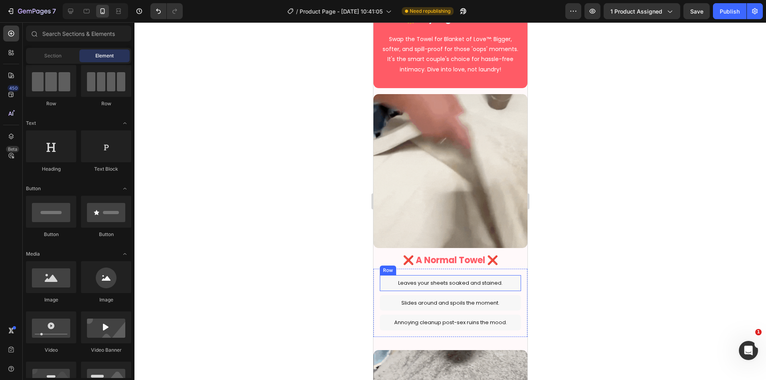
click at [508, 278] on div "Leaves your sheets soaked and stained. Text Block Row" at bounding box center [449, 283] width 141 height 16
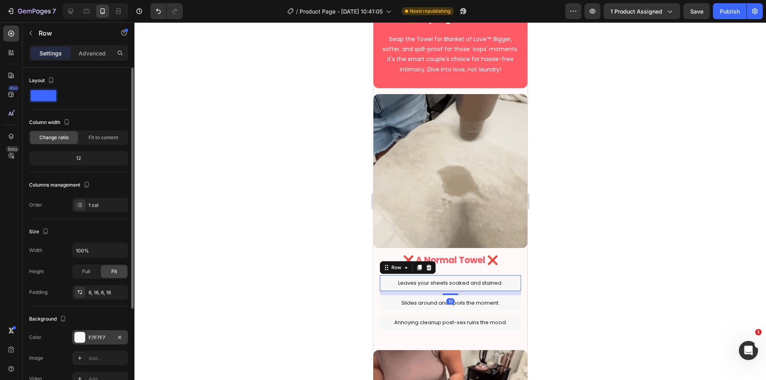
scroll to position [67, 0]
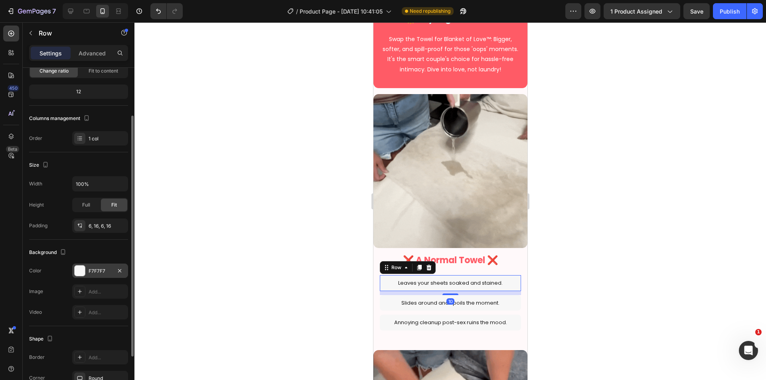
click at [100, 266] on div "F7F7F7" at bounding box center [100, 271] width 56 height 14
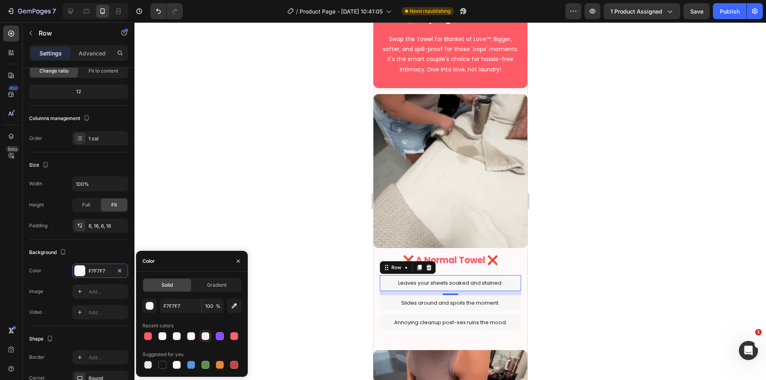
click at [206, 337] on div at bounding box center [205, 336] width 8 height 8
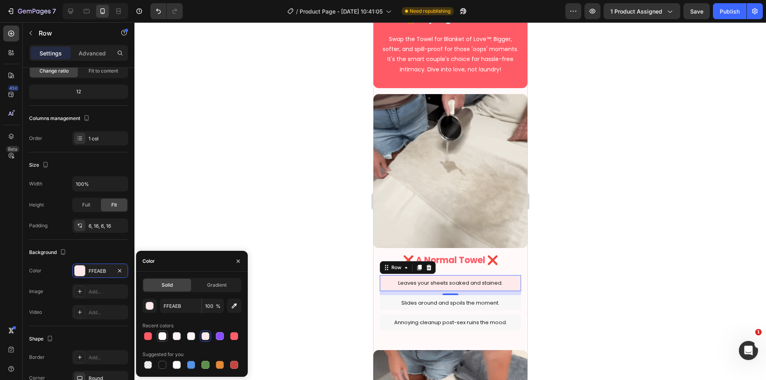
click at [162, 337] on div at bounding box center [162, 336] width 8 height 8
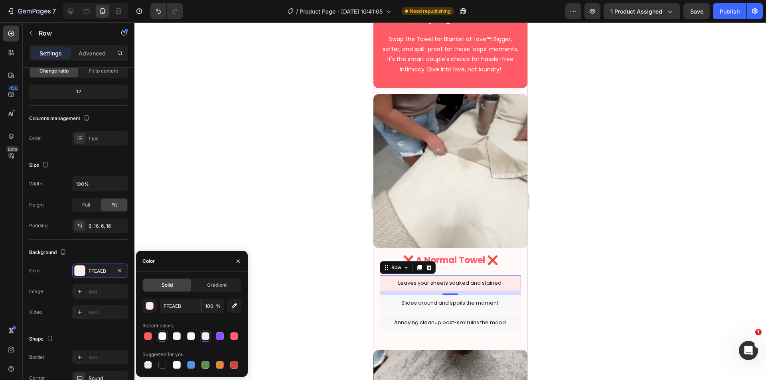
type input "FFF9FA"
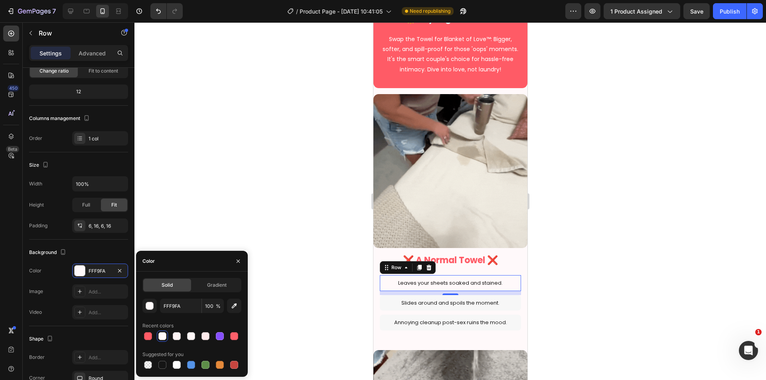
click at [301, 243] on div at bounding box center [449, 201] width 631 height 358
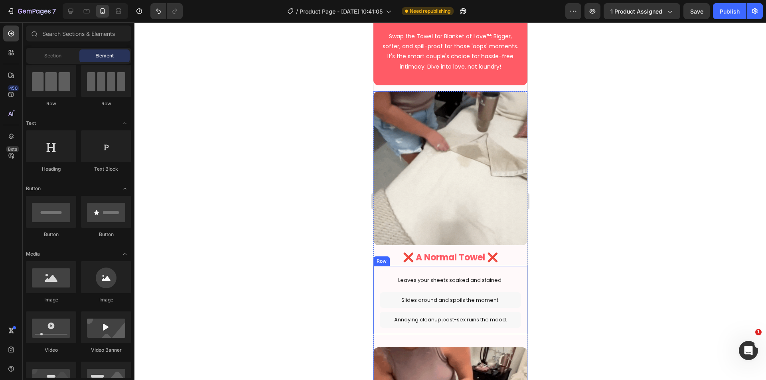
scroll to position [930, 0]
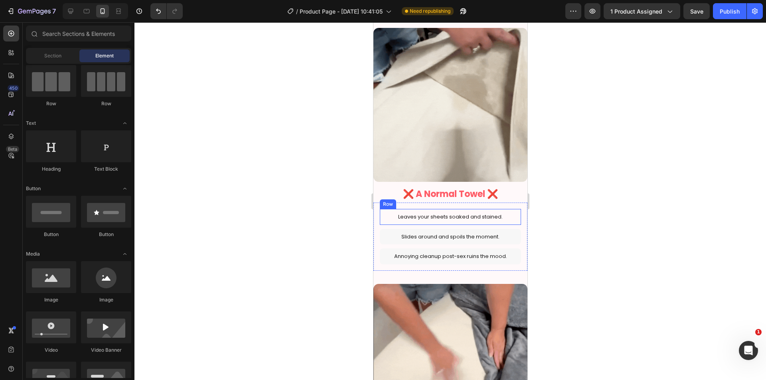
click at [510, 210] on div "Leaves your sheets soaked and stained. Text Block Row" at bounding box center [449, 217] width 141 height 16
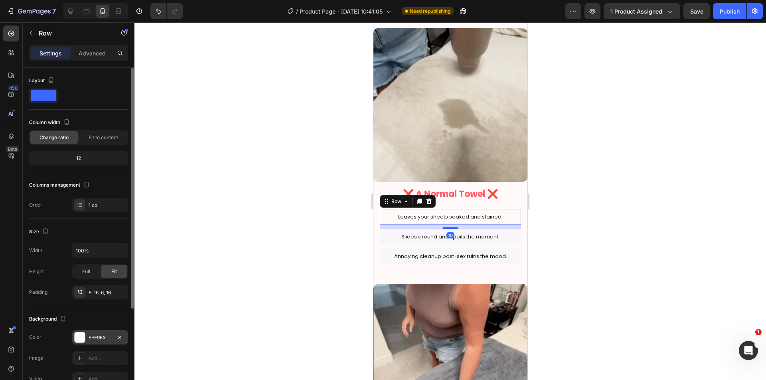
click at [95, 338] on div "FFF9FA" at bounding box center [100, 337] width 23 height 7
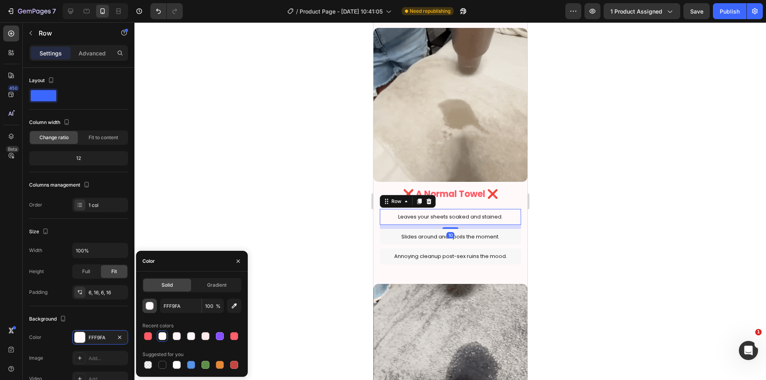
click at [149, 311] on button "button" at bounding box center [149, 306] width 14 height 14
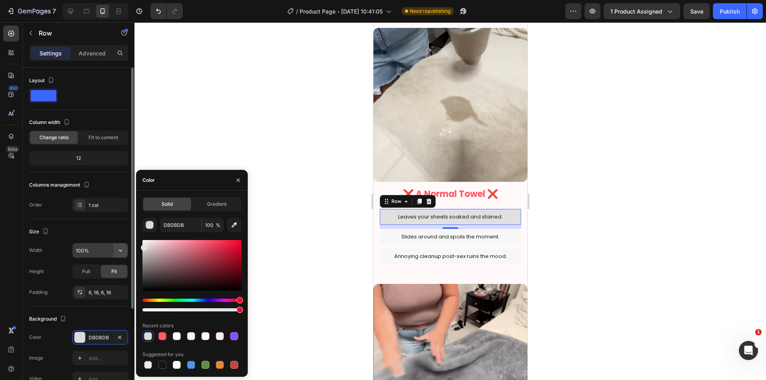
drag, startPoint x: 146, startPoint y: 244, endPoint x: 126, endPoint y: 246, distance: 20.0
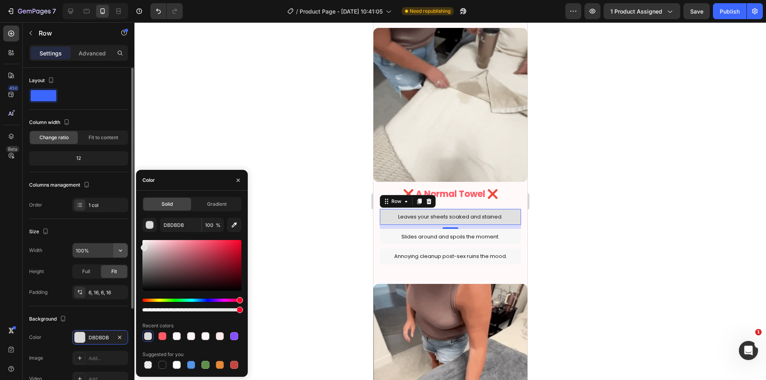
click at [126, 246] on div "450 Beta Sections(18) Elements(84) Section Element Hero Section Product Detail …" at bounding box center [67, 201] width 134 height 358
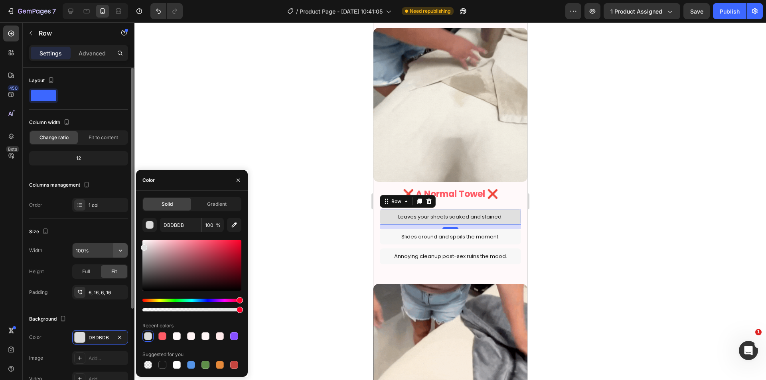
type input "E0E0E0"
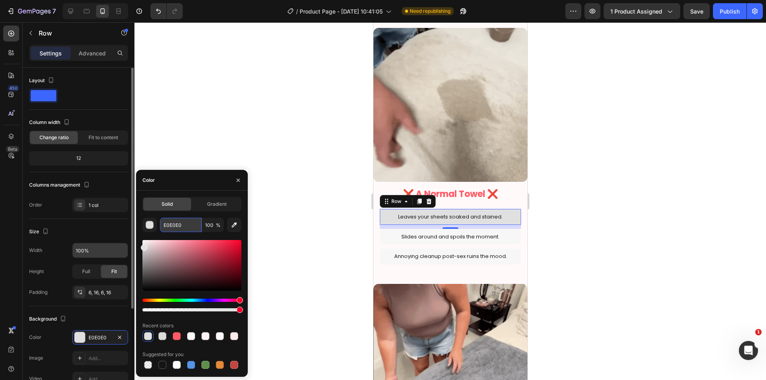
click at [171, 227] on input "E0E0E0" at bounding box center [180, 225] width 41 height 14
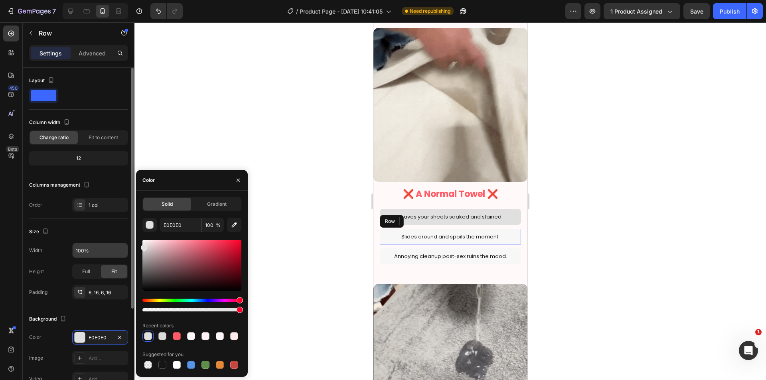
click at [514, 234] on div "Slides around and spoils the moment. Text Block Row" at bounding box center [449, 237] width 141 height 16
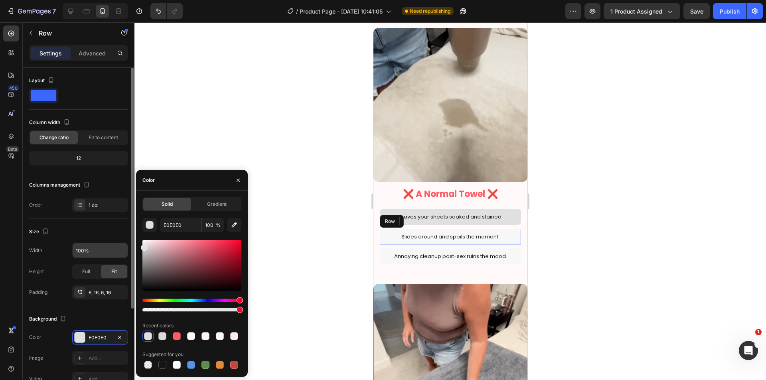
scroll to position [67, 0]
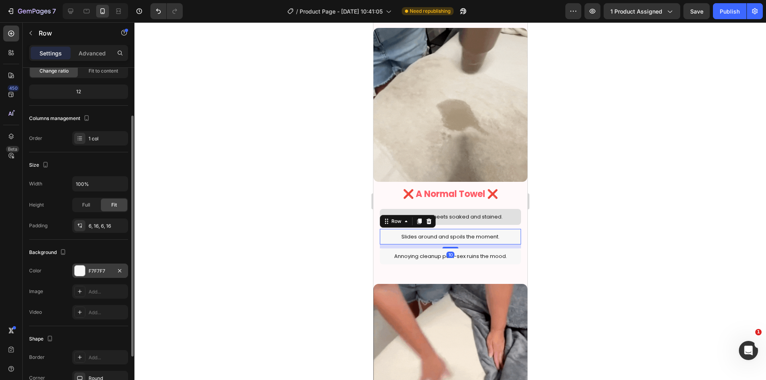
click at [100, 272] on div "F7F7F7" at bounding box center [100, 271] width 23 height 7
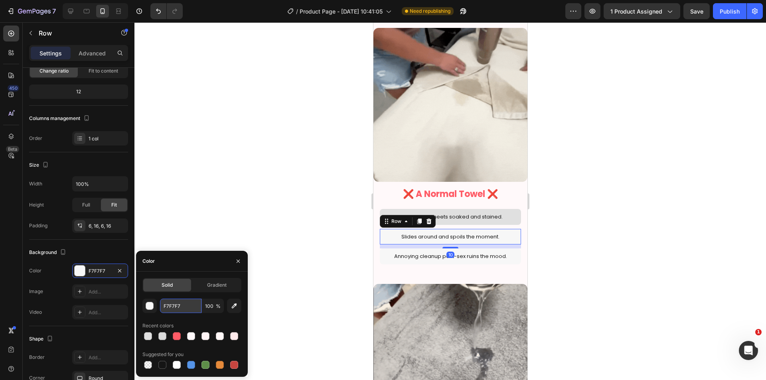
click at [178, 305] on input "F7F7F7" at bounding box center [180, 306] width 41 height 14
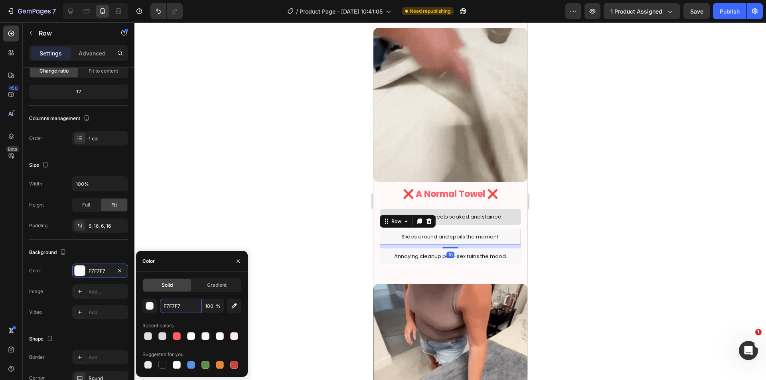
paste input "E0E0E0"
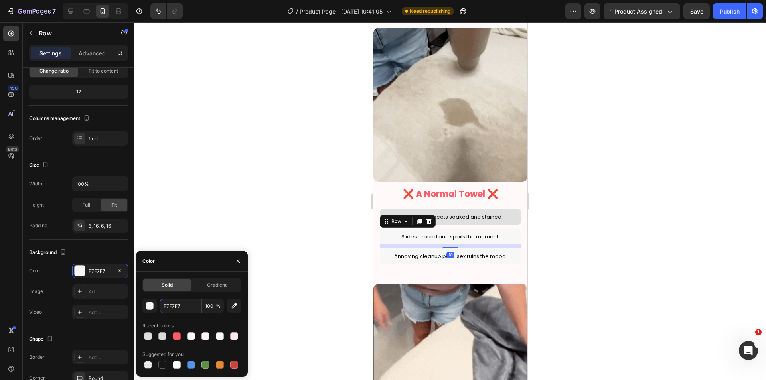
type input "E0E0E0"
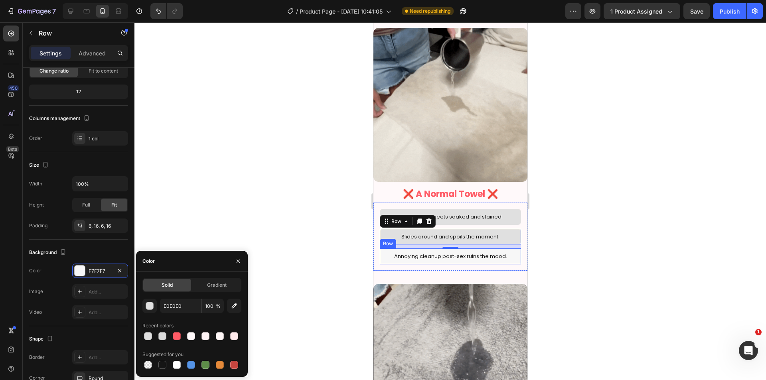
click at [513, 252] on div "Annoying cleanup post-sex ruins the mood. Text Block Row" at bounding box center [449, 256] width 141 height 16
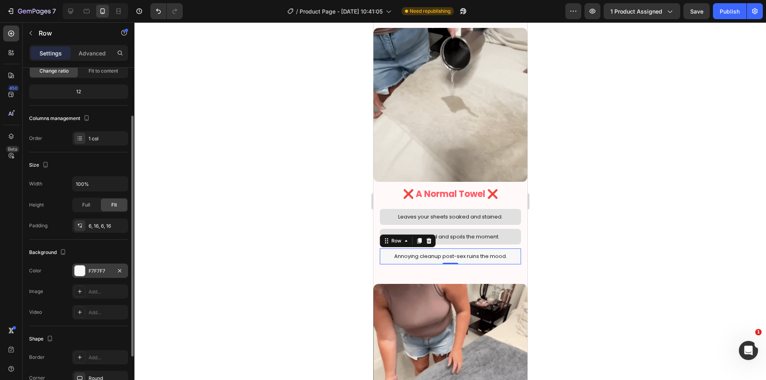
click at [93, 268] on div "F7F7F7" at bounding box center [100, 271] width 23 height 7
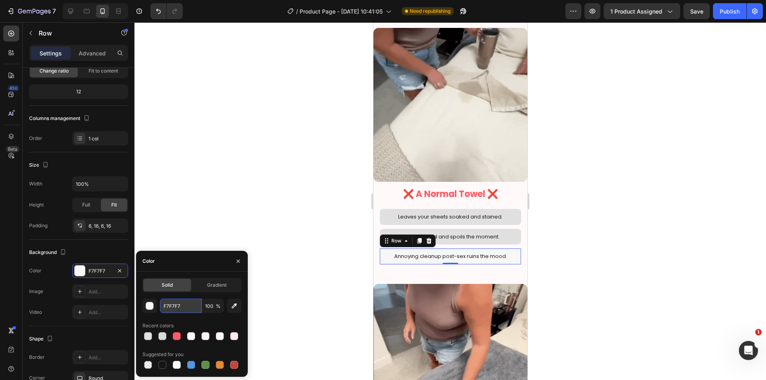
click at [185, 306] on input "F7F7F7" at bounding box center [180, 306] width 41 height 14
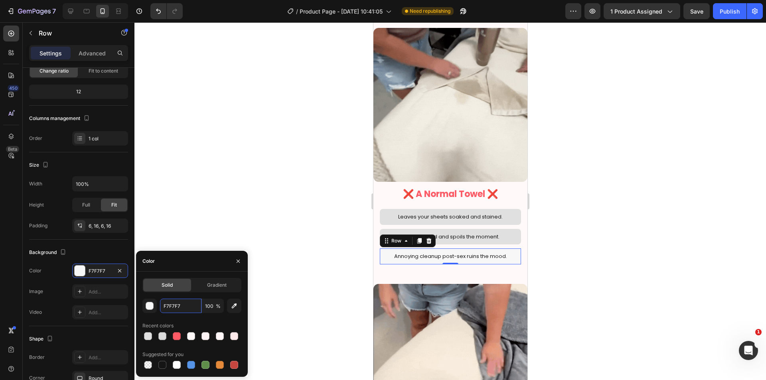
paste input "E0E0E0"
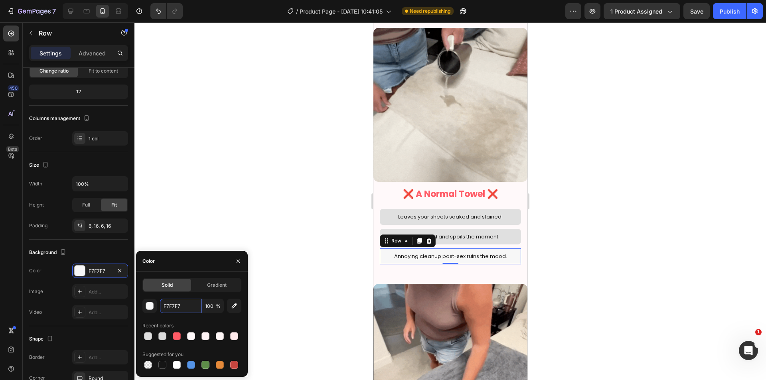
type input "E0E0E0"
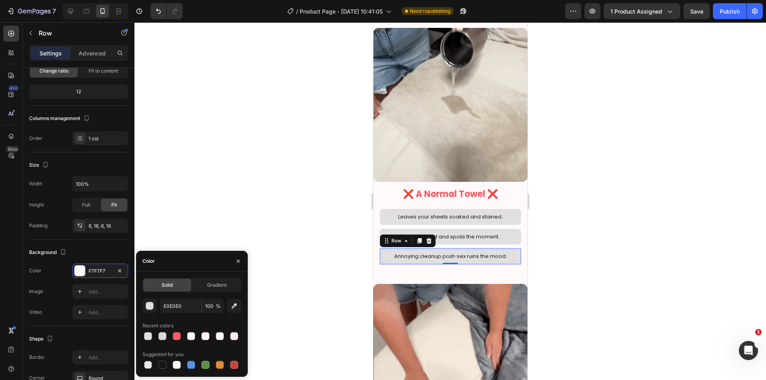
click at [661, 305] on div at bounding box center [449, 201] width 631 height 358
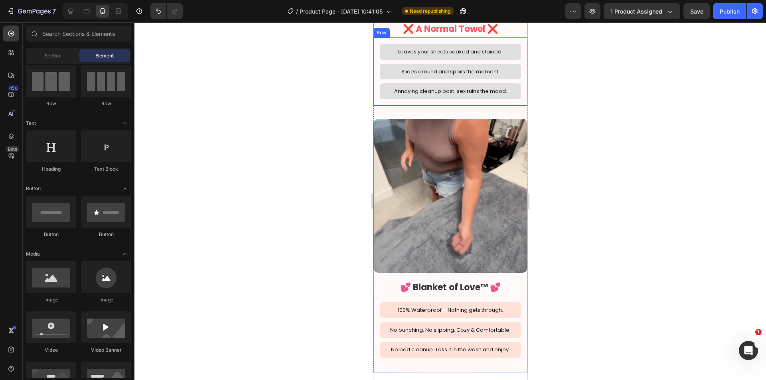
scroll to position [1130, 0]
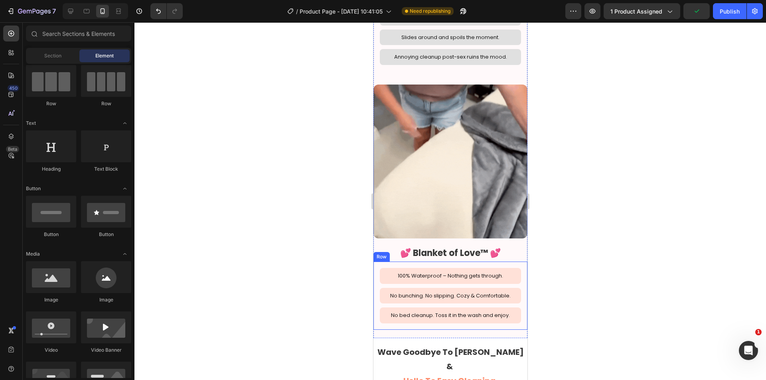
click at [512, 268] on div "100% Waterproof – Nothing gets through. Text Block Row" at bounding box center [449, 276] width 141 height 16
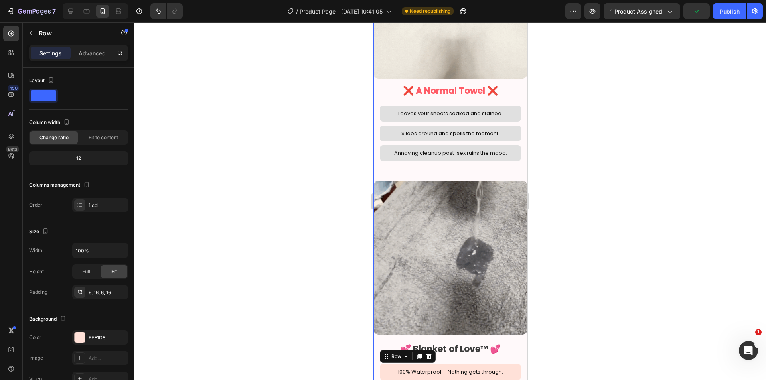
scroll to position [930, 0]
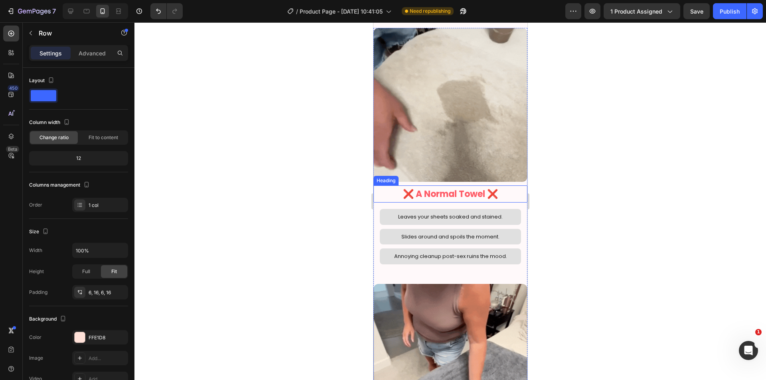
click at [451, 189] on h2 "❌ A Normal Towel ❌" at bounding box center [450, 194] width 154 height 18
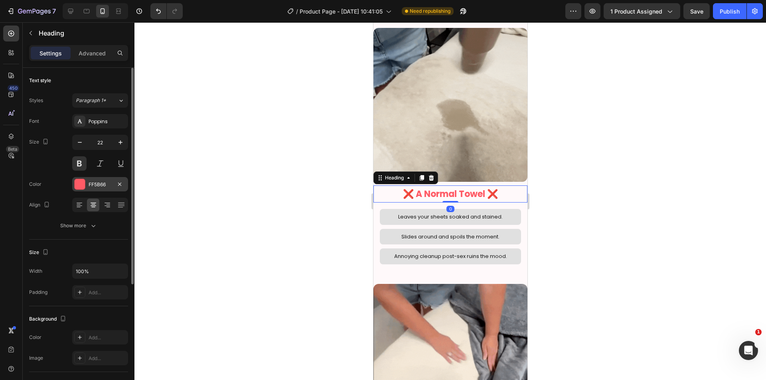
click at [100, 186] on div "FF5B66" at bounding box center [100, 184] width 23 height 7
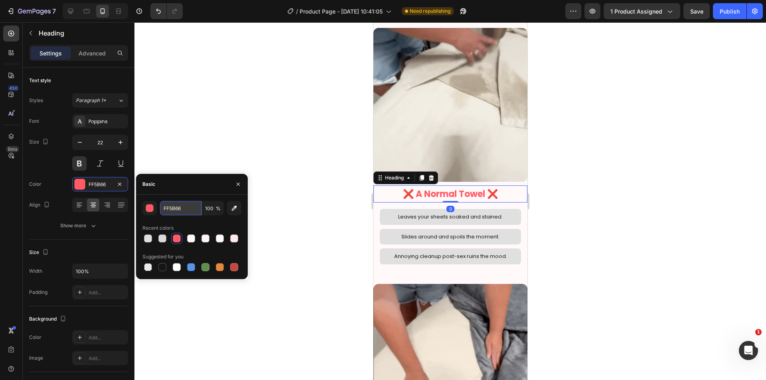
click at [183, 208] on input "FF5B66" at bounding box center [180, 208] width 41 height 14
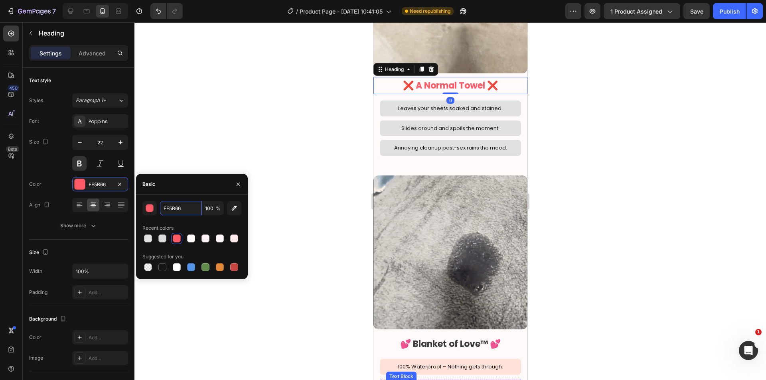
scroll to position [1263, 0]
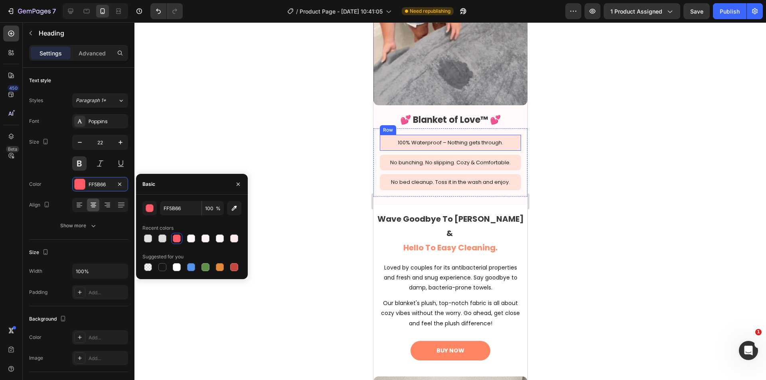
click at [512, 135] on div "100% Waterproof – Nothing gets through. Text Block Row" at bounding box center [449, 143] width 141 height 16
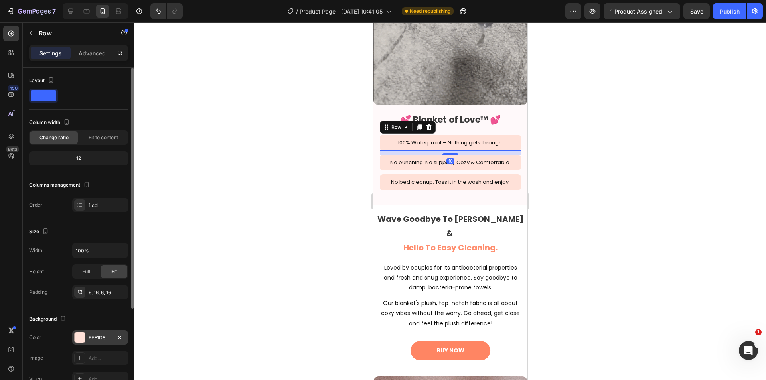
click at [98, 335] on div "FFE1D8" at bounding box center [100, 337] width 23 height 7
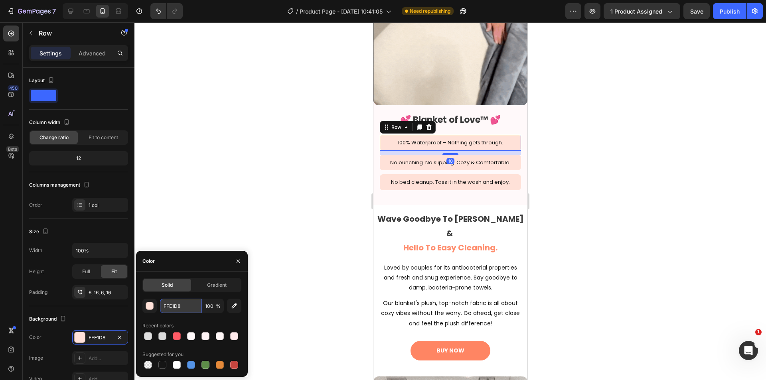
click at [179, 306] on input "FFE1D8" at bounding box center [180, 306] width 41 height 14
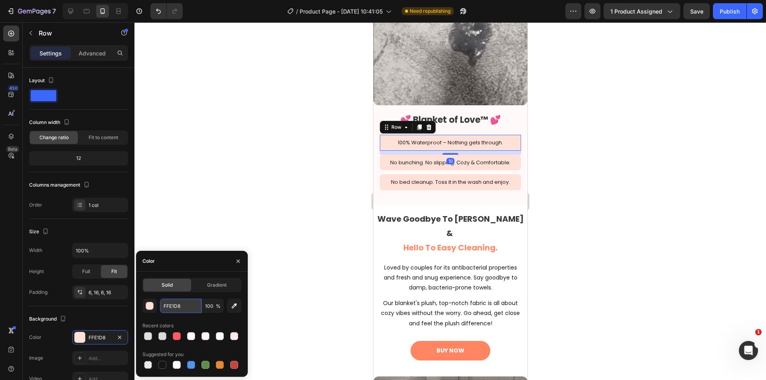
paste input "5B66"
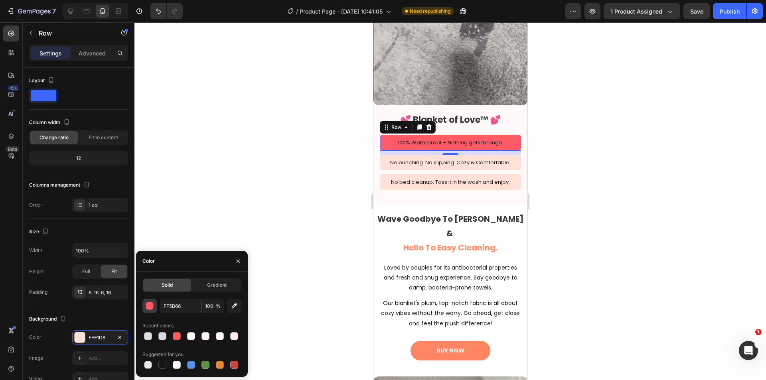
click at [155, 311] on button "button" at bounding box center [149, 306] width 14 height 14
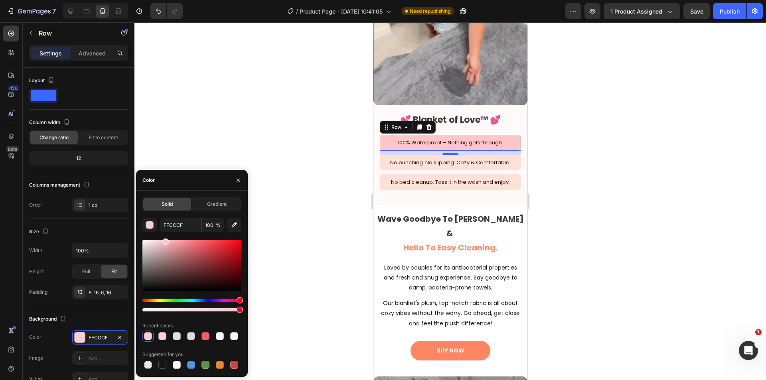
click at [164, 235] on div "FFCCCF 100 % Recent colors Suggested for you" at bounding box center [191, 294] width 99 height 153
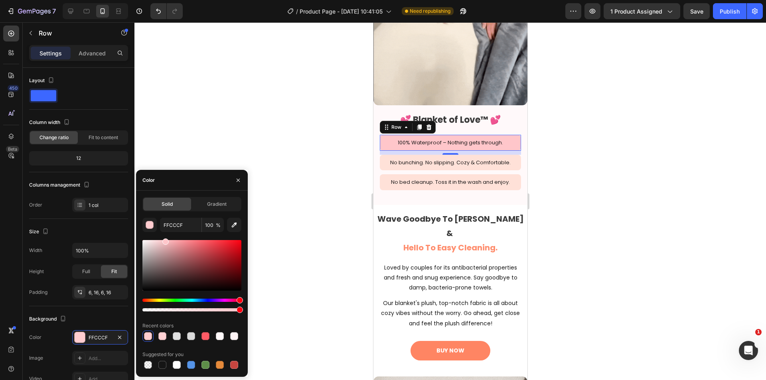
type input "FFC6CA"
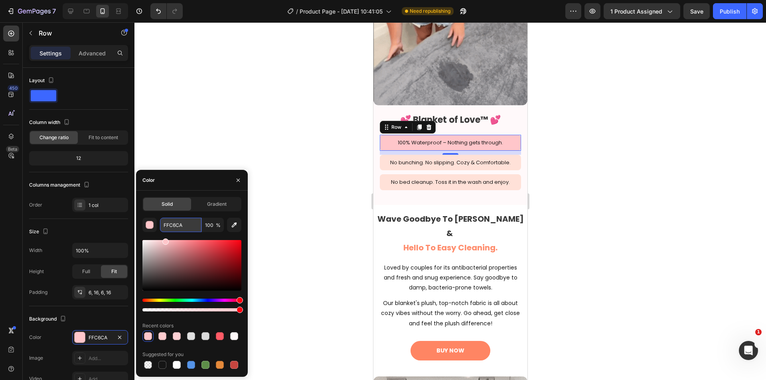
drag, startPoint x: 164, startPoint y: 235, endPoint x: 160, endPoint y: 226, distance: 10.0
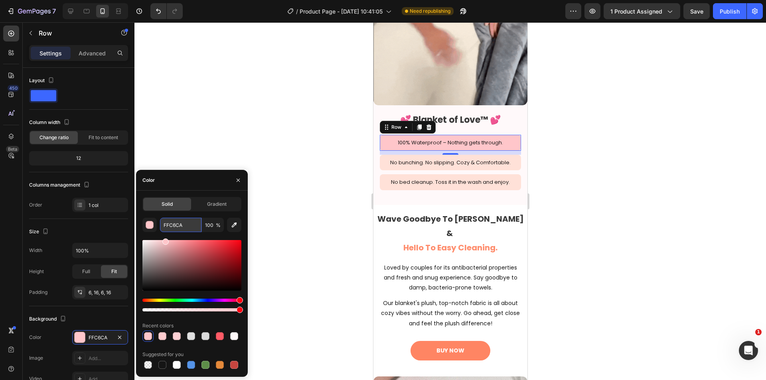
click at [160, 226] on input "FFC6CA" at bounding box center [180, 225] width 41 height 14
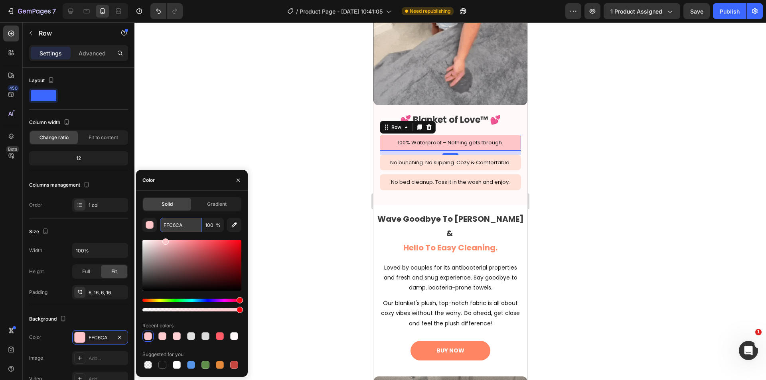
click at [169, 222] on input "FFC6CA" at bounding box center [180, 225] width 41 height 14
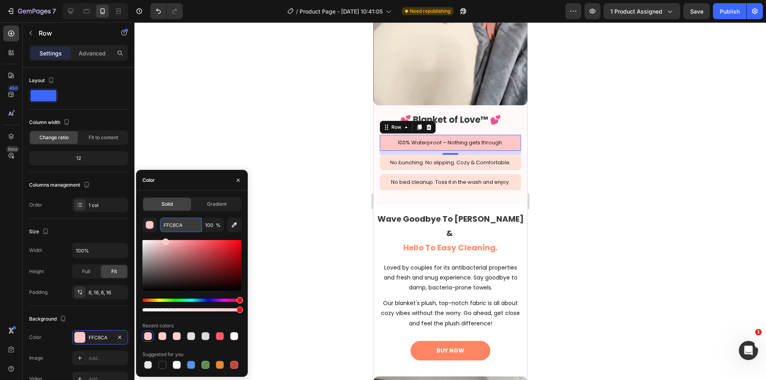
click at [169, 222] on input "FFC6CA" at bounding box center [180, 225] width 41 height 14
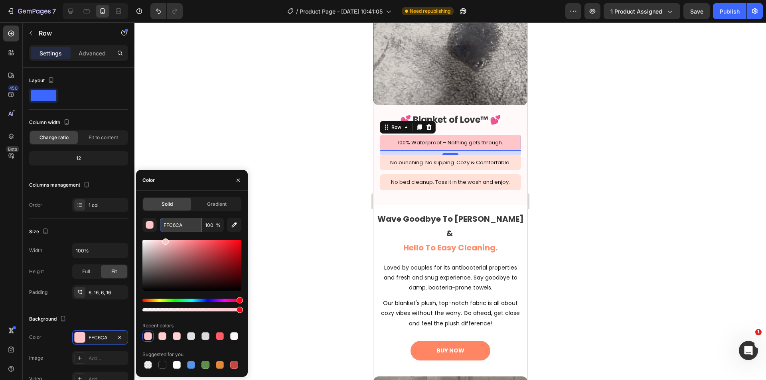
click at [169, 222] on input "FFC6CA" at bounding box center [180, 225] width 41 height 14
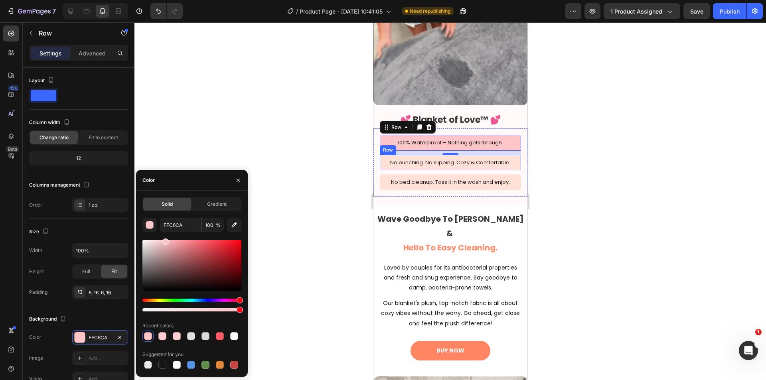
click at [513, 155] on div "No bunching. No slipping. Cozy & Comfortable. Text Block Row" at bounding box center [449, 163] width 141 height 16
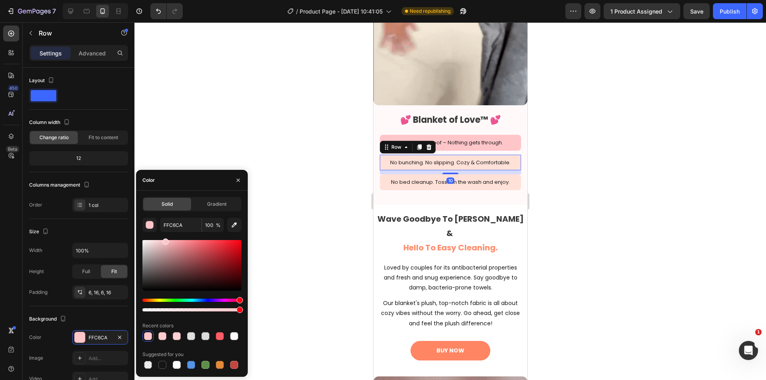
scroll to position [67, 0]
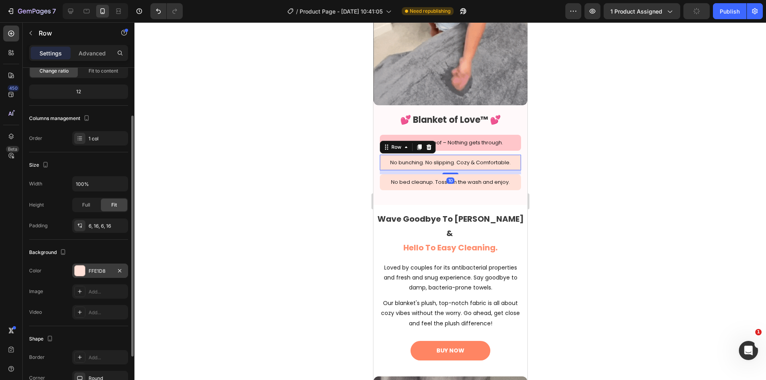
click at [93, 272] on div "FFE1D8" at bounding box center [100, 271] width 23 height 7
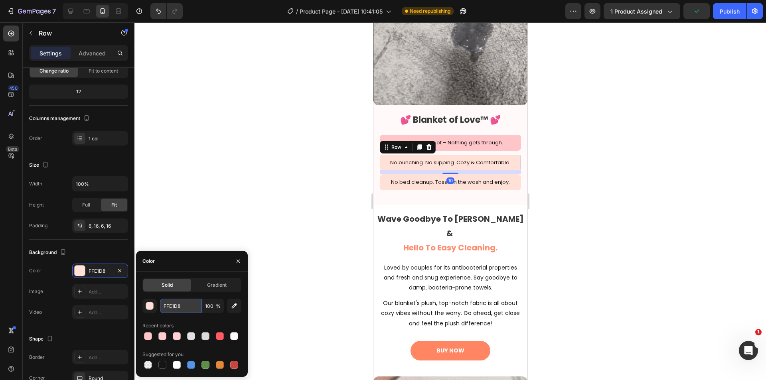
click at [170, 304] on input "FFE1D8" at bounding box center [180, 306] width 41 height 14
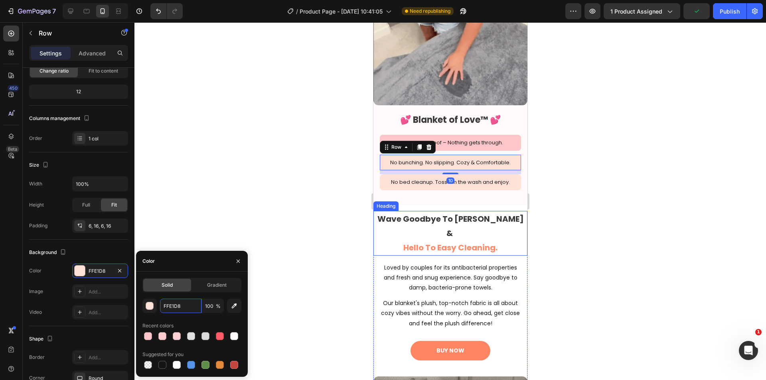
paste input "C6CA"
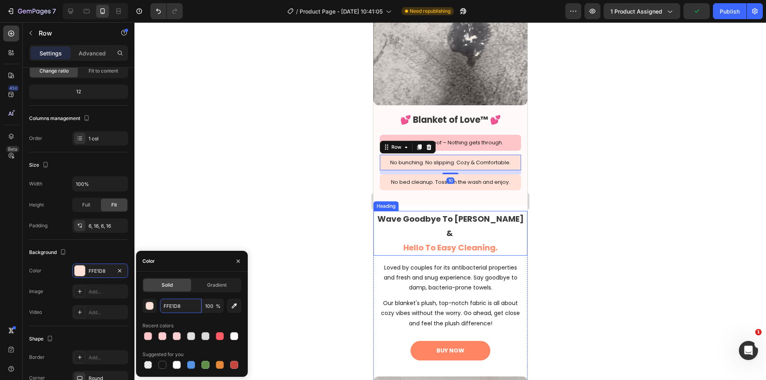
type input "FFC6CA"
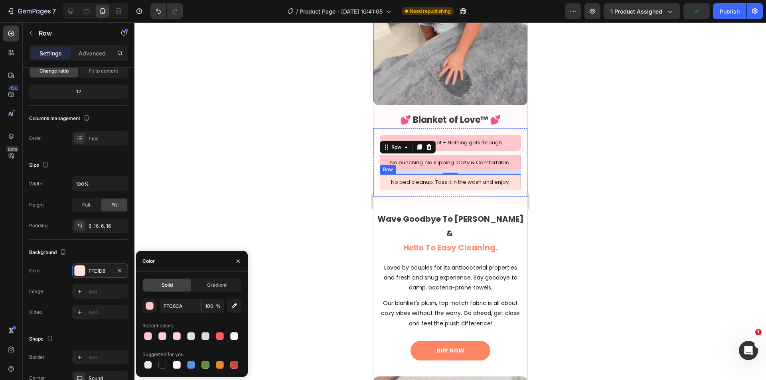
click at [512, 174] on div "No bed cleanup. Toss it in the wash and enjoy. Text Block Row" at bounding box center [449, 182] width 141 height 16
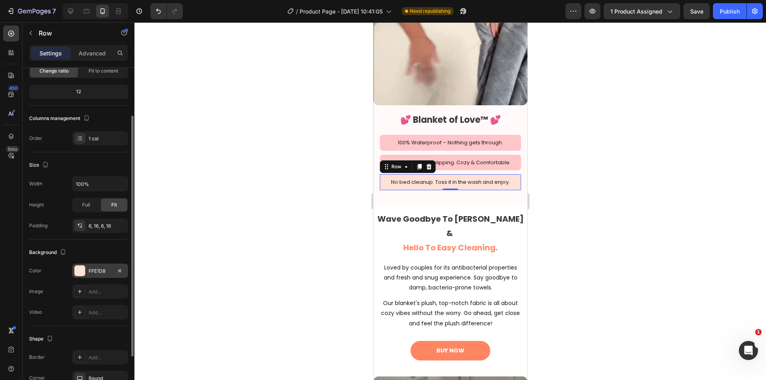
click at [92, 270] on div "FFE1D8" at bounding box center [100, 271] width 23 height 7
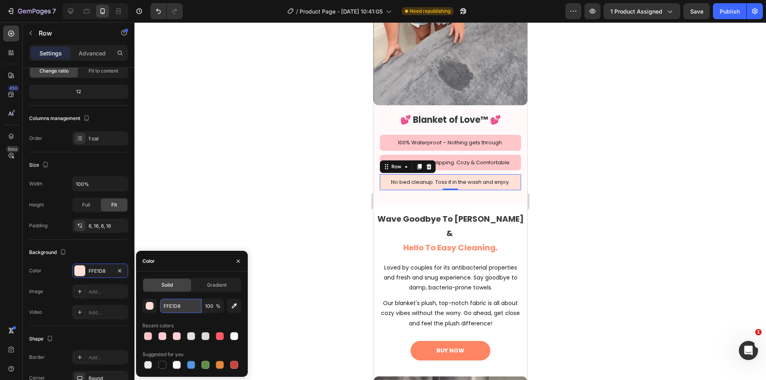
click at [179, 304] on input "FFE1D8" at bounding box center [180, 306] width 41 height 14
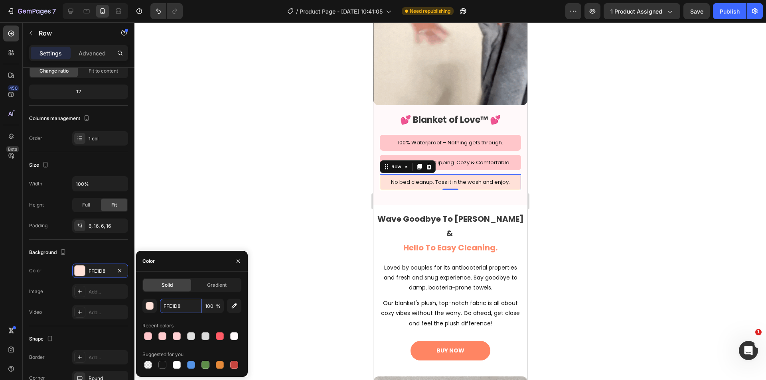
paste input "C6CA"
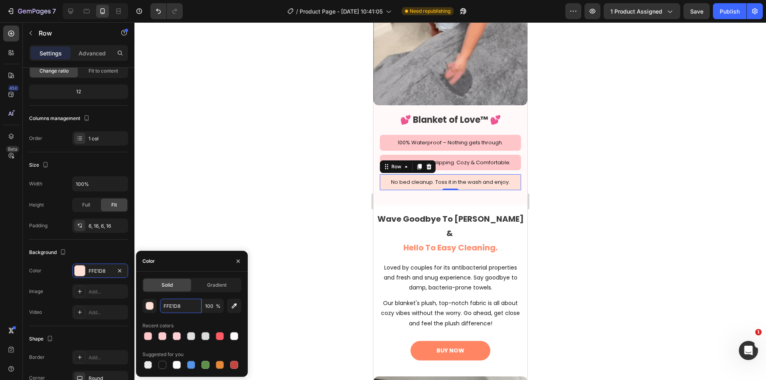
type input "FFC6CA"
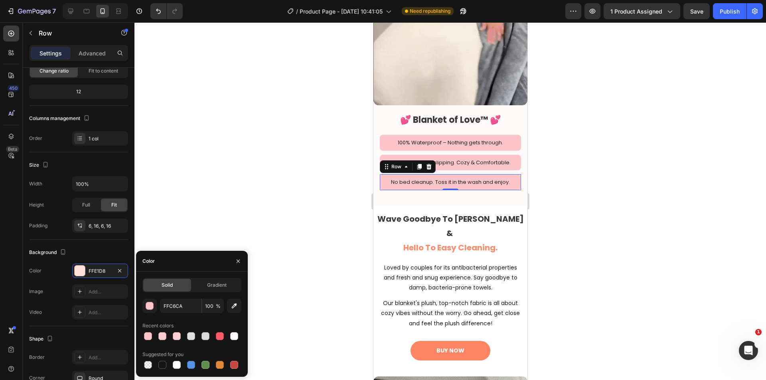
click at [312, 193] on div at bounding box center [449, 201] width 631 height 358
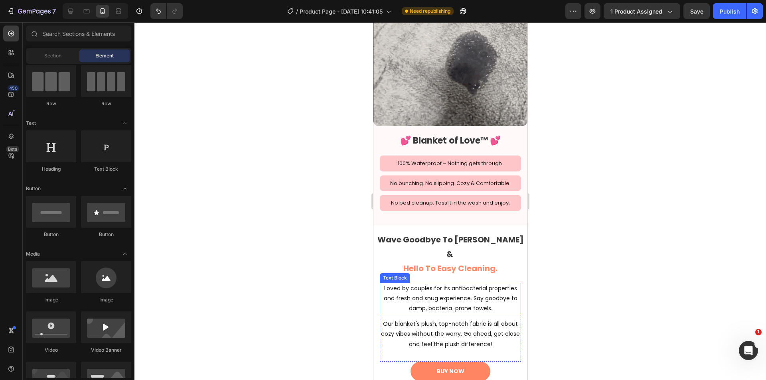
scroll to position [1263, 0]
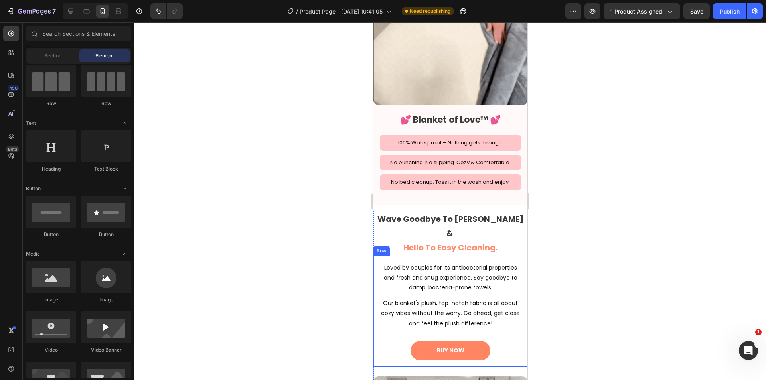
click at [466, 221] on h2 "Wave Goodbye To Odor Worries & Hello To Easy Cleaning." at bounding box center [450, 233] width 154 height 45
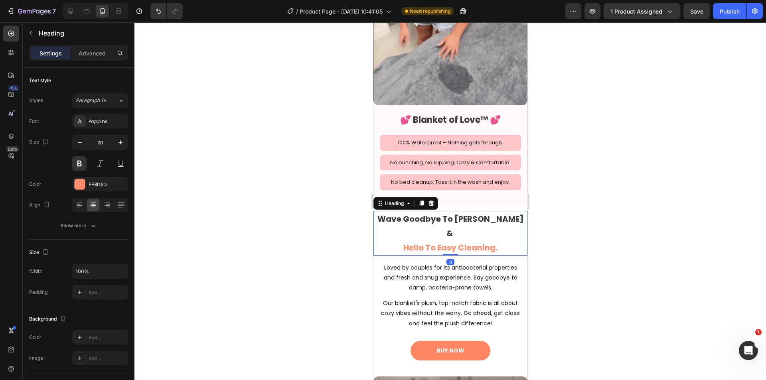
click at [496, 226] on h2 "Wave Goodbye To Odor Worries & Hello To Easy Cleaning." at bounding box center [450, 233] width 154 height 45
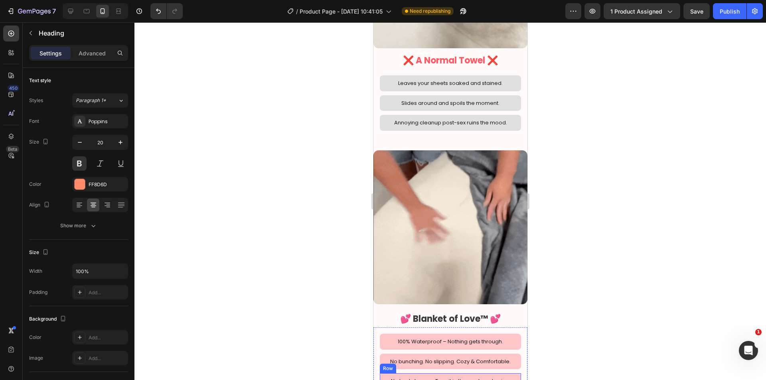
scroll to position [1064, 0]
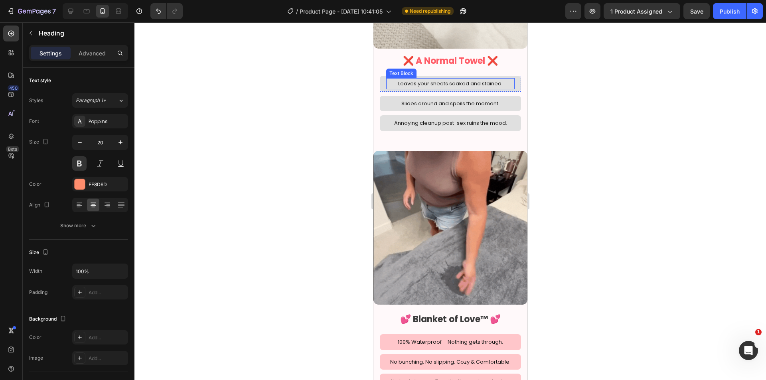
click at [445, 53] on h2 "❌ A Normal Towel ❌" at bounding box center [450, 61] width 154 height 18
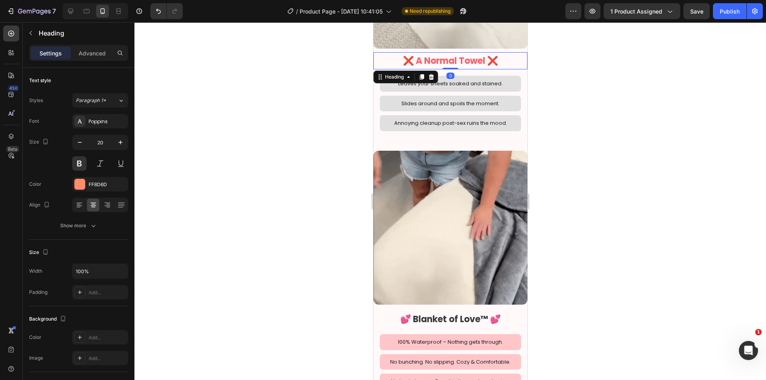
scroll to position [67, 0]
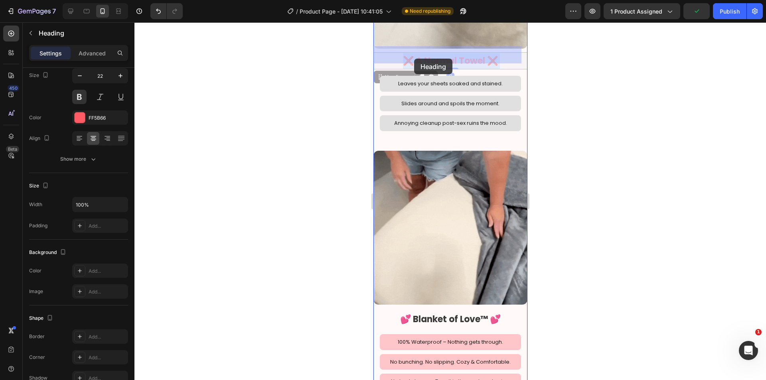
drag, startPoint x: 485, startPoint y: 56, endPoint x: 452, endPoint y: 57, distance: 32.7
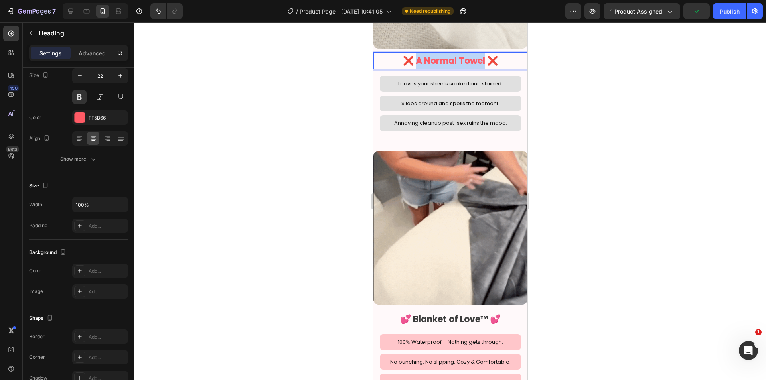
drag, startPoint x: 484, startPoint y: 55, endPoint x: 412, endPoint y: 56, distance: 71.8
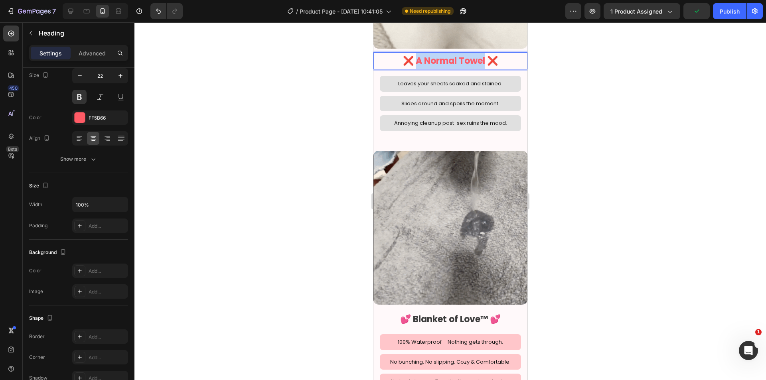
click at [412, 56] on p "❌ A Normal Towel ❌" at bounding box center [450, 61] width 152 height 16
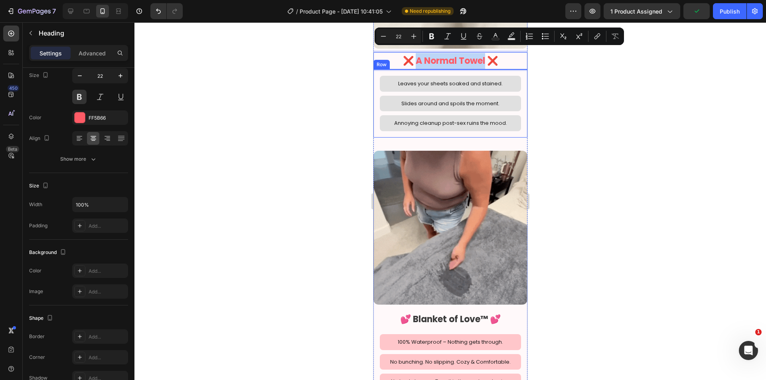
copy p "A Normal Towel"
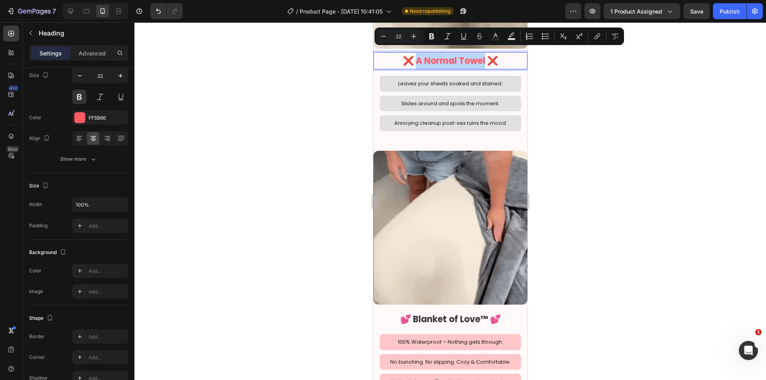
scroll to position [997, 0]
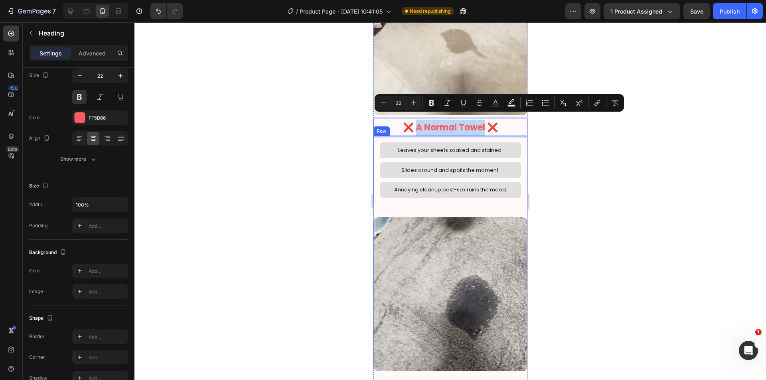
click at [496, 195] on div "Leaves your sheets soaked and stained. Text Block Row Slides around and spoils …" at bounding box center [450, 170] width 154 height 68
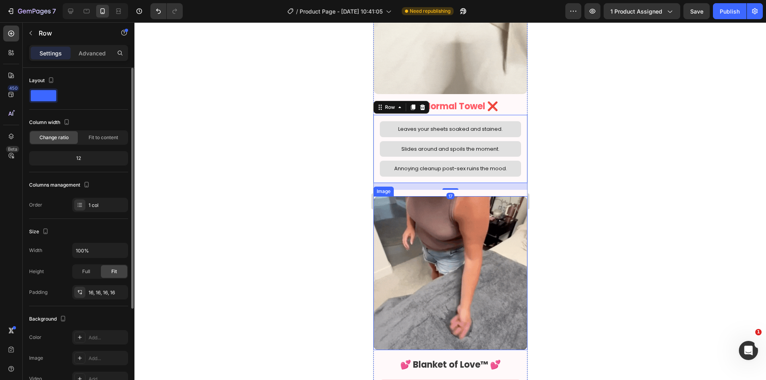
scroll to position [1196, 0]
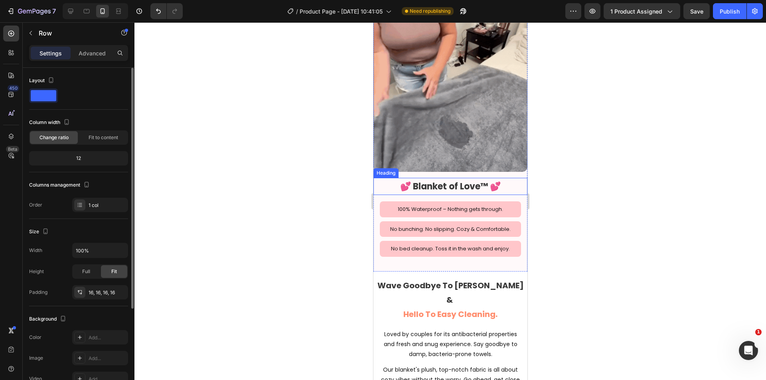
click at [464, 178] on h2 "💕 Blanket of Love™ 💕" at bounding box center [450, 187] width 154 height 18
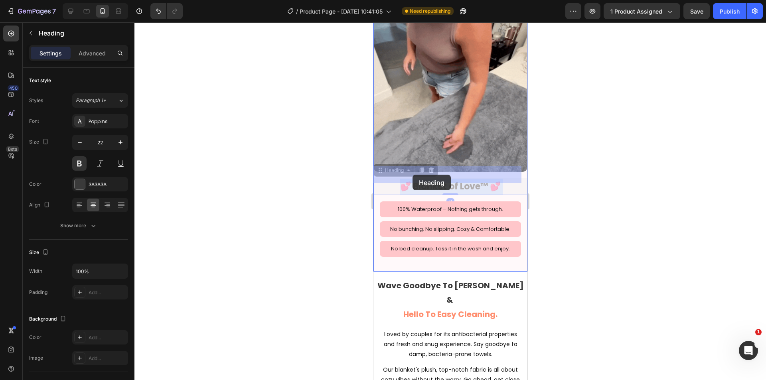
drag, startPoint x: 486, startPoint y: 172, endPoint x: 412, endPoint y: 175, distance: 73.8
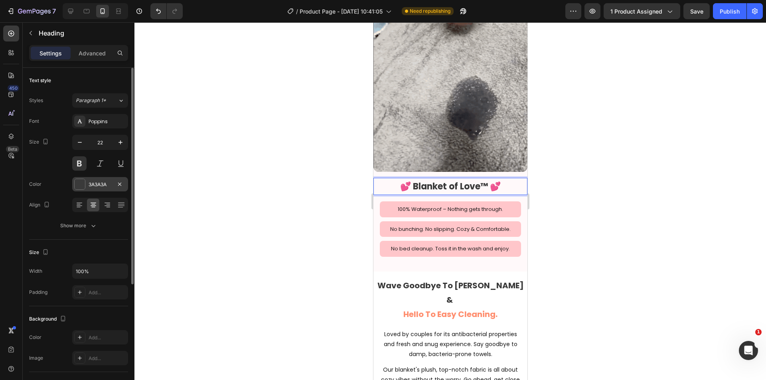
click at [98, 185] on div "3A3A3A" at bounding box center [100, 184] width 23 height 7
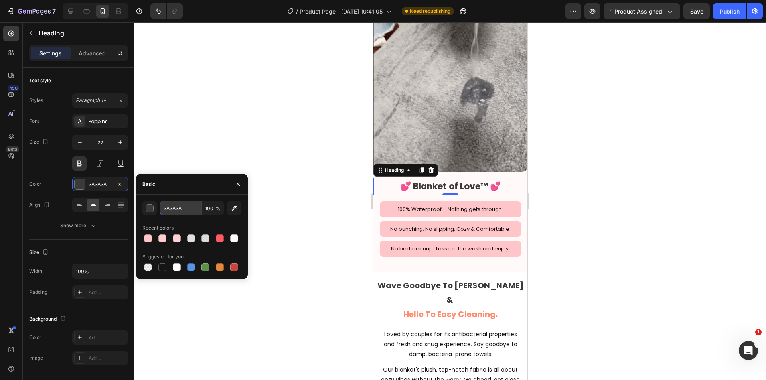
click at [179, 208] on input "3A3A3A" at bounding box center [180, 208] width 41 height 14
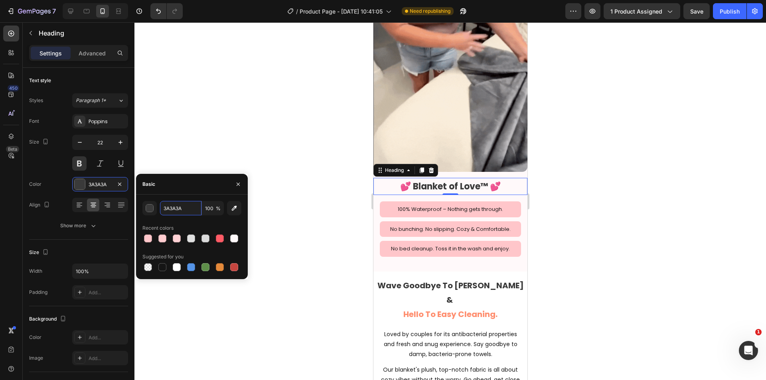
paste input "A Normal Towel"
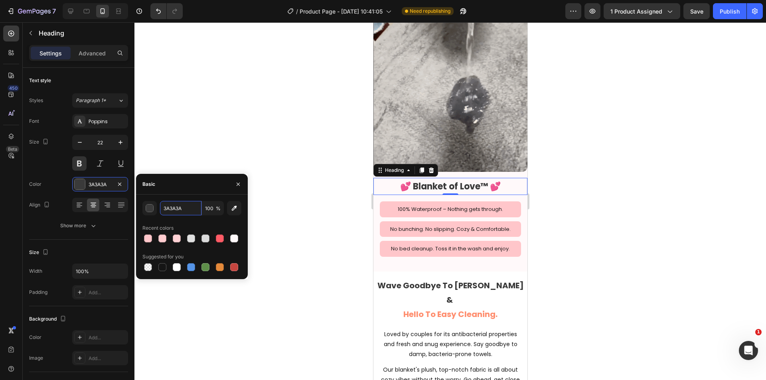
type input "A Normal Towel"
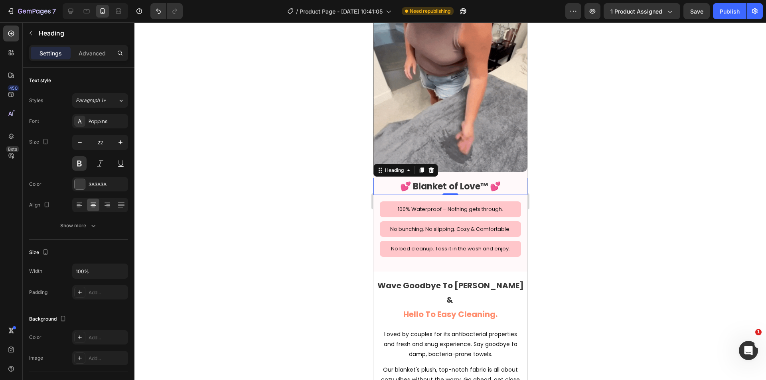
scroll to position [0, 0]
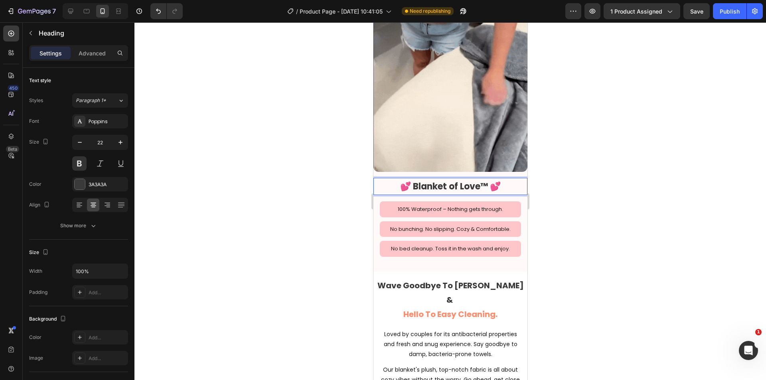
click at [592, 188] on div at bounding box center [449, 201] width 631 height 358
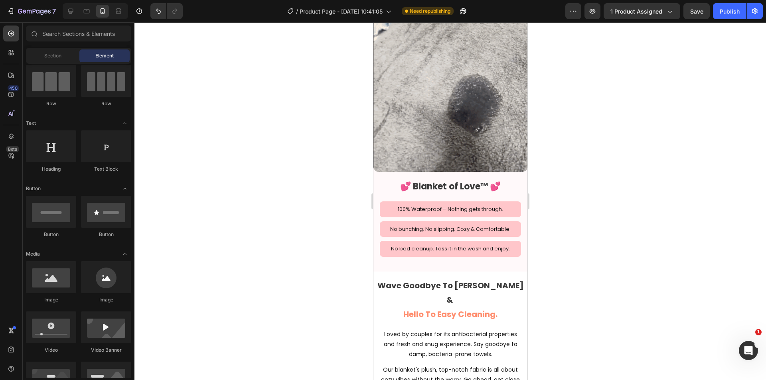
click at [463, 179] on p "💕 Blanket of Love™ 💕" at bounding box center [450, 187] width 152 height 16
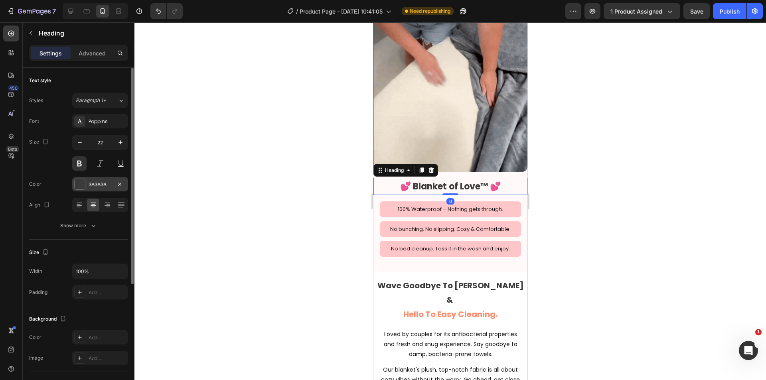
click at [95, 184] on div "3A3A3A" at bounding box center [100, 184] width 23 height 7
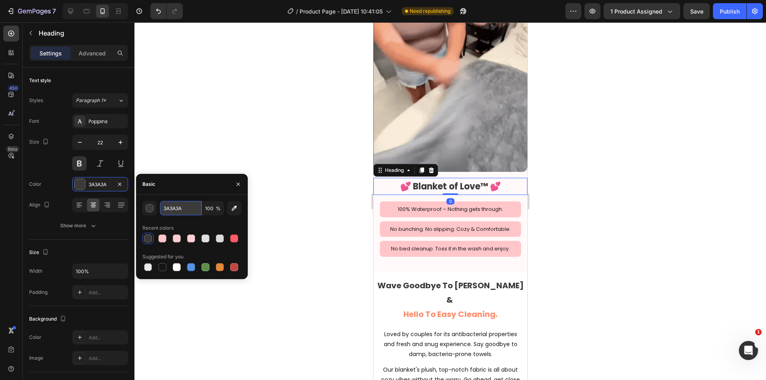
click at [179, 205] on input "3A3A3A" at bounding box center [180, 208] width 41 height 14
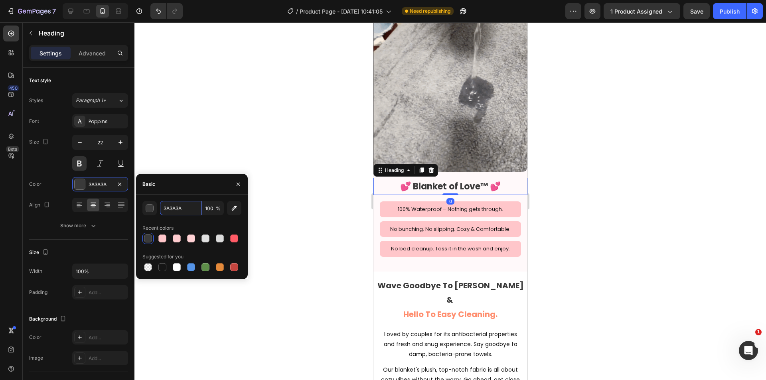
paste input "A Normal Towel"
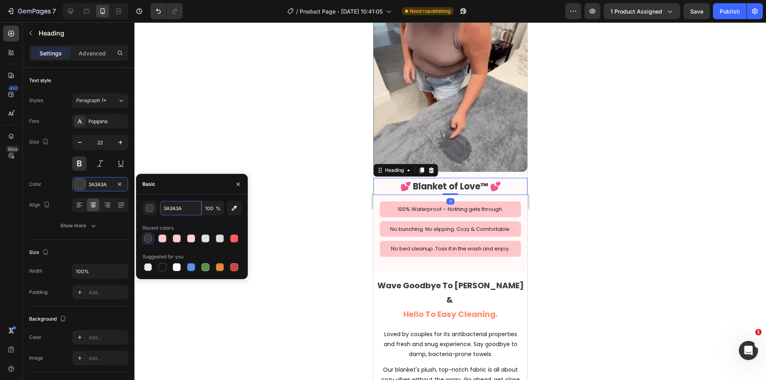
type input "A Normal Towel"
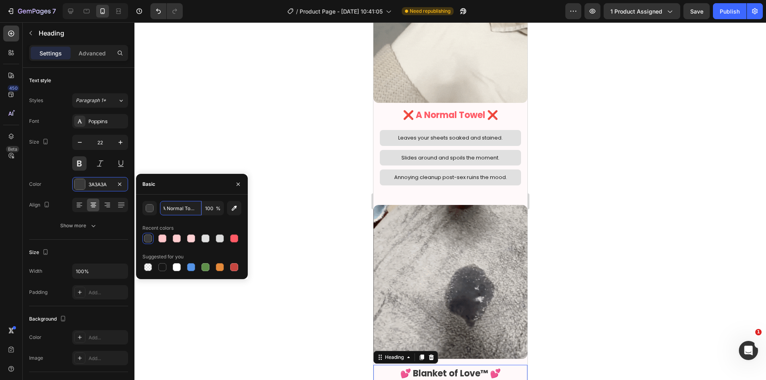
scroll to position [997, 0]
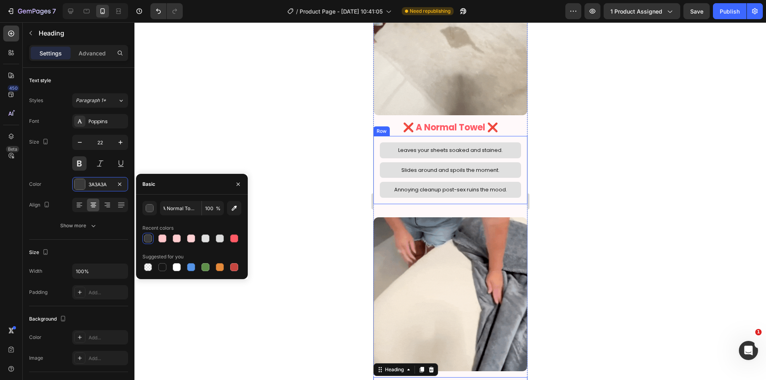
click at [454, 126] on p "❌ A Normal Towel ❌" at bounding box center [450, 128] width 152 height 16
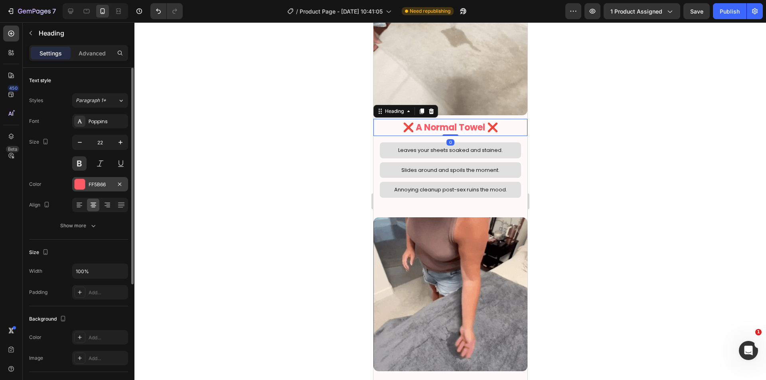
drag, startPoint x: 91, startPoint y: 187, endPoint x: 136, endPoint y: 197, distance: 45.5
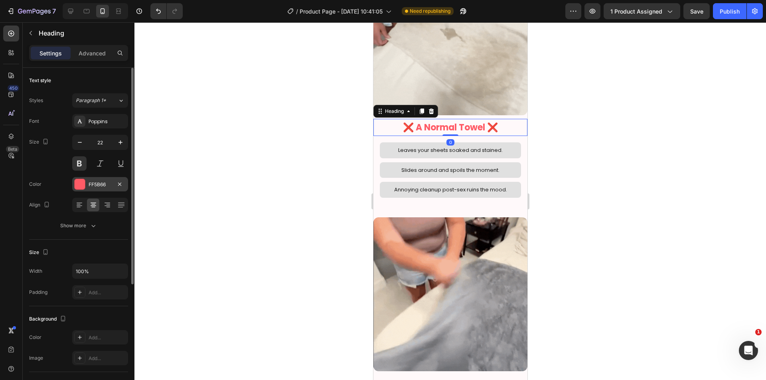
click at [91, 187] on div "FF5B66" at bounding box center [100, 184] width 23 height 7
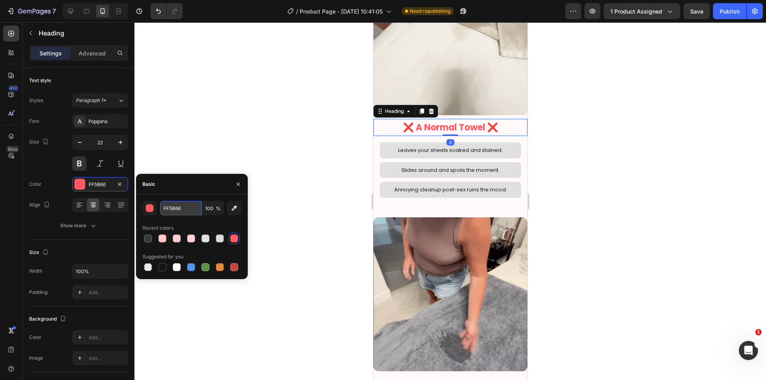
click at [183, 206] on input "FF5B66" at bounding box center [180, 208] width 41 height 14
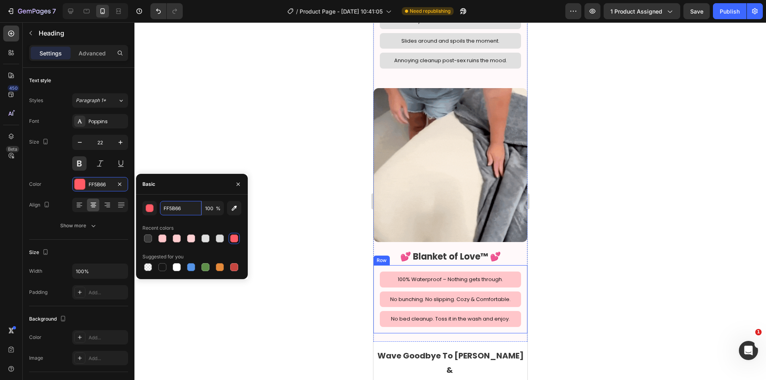
scroll to position [1196, 0]
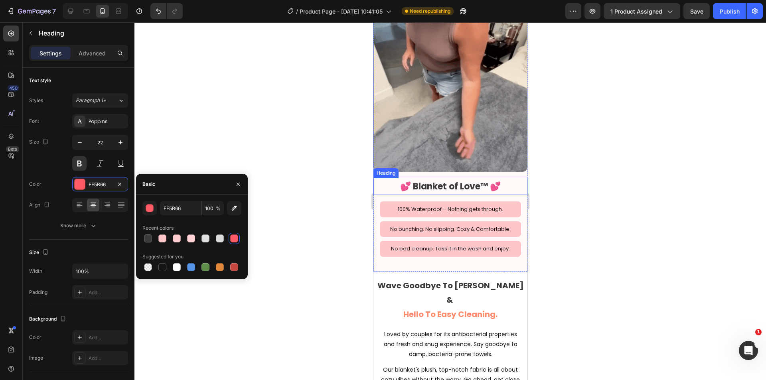
click at [451, 179] on p "💕 Blanket of Love™ 💕" at bounding box center [450, 187] width 152 height 16
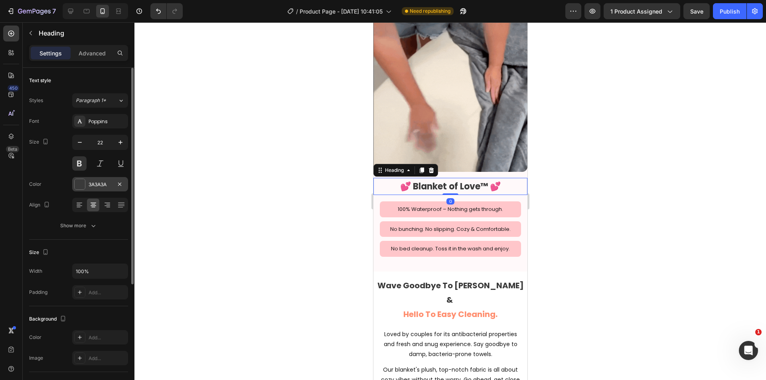
click at [89, 181] on div "3A3A3A" at bounding box center [100, 184] width 23 height 7
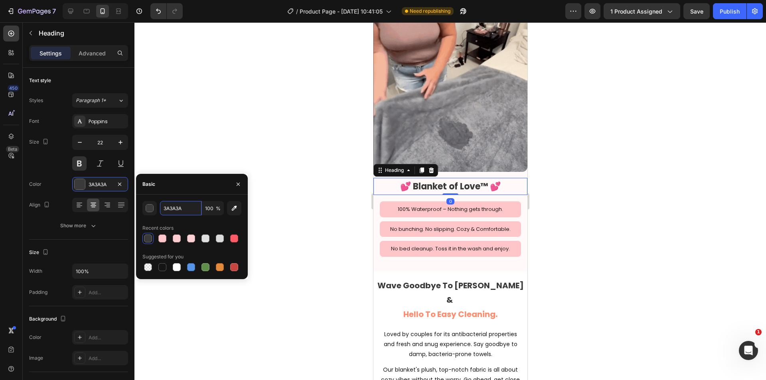
drag, startPoint x: 183, startPoint y: 203, endPoint x: 231, endPoint y: 215, distance: 49.3
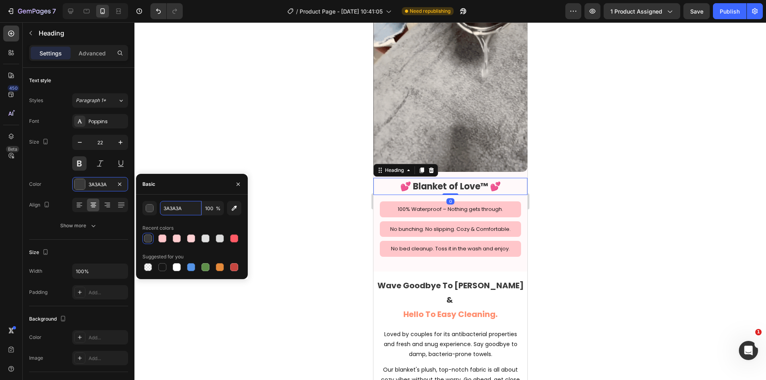
click at [184, 203] on input "3A3A3A" at bounding box center [180, 208] width 41 height 14
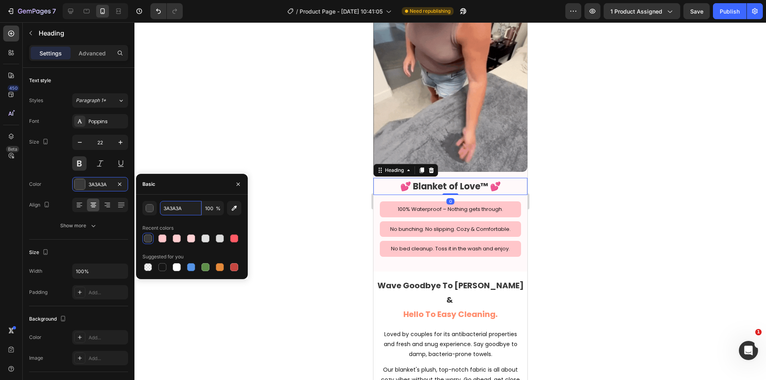
paste input "FF5B66"
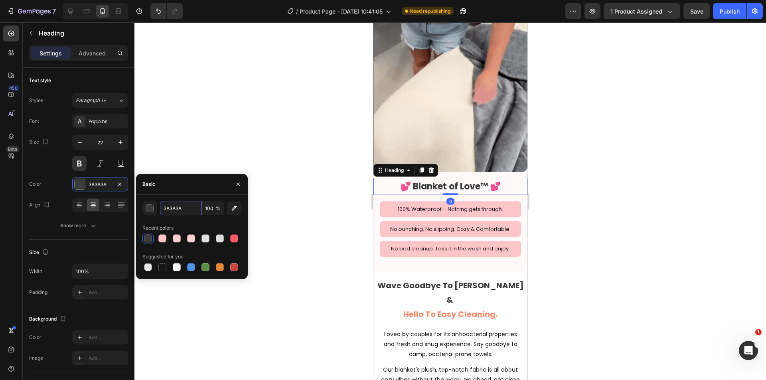
type input "FF5B66"
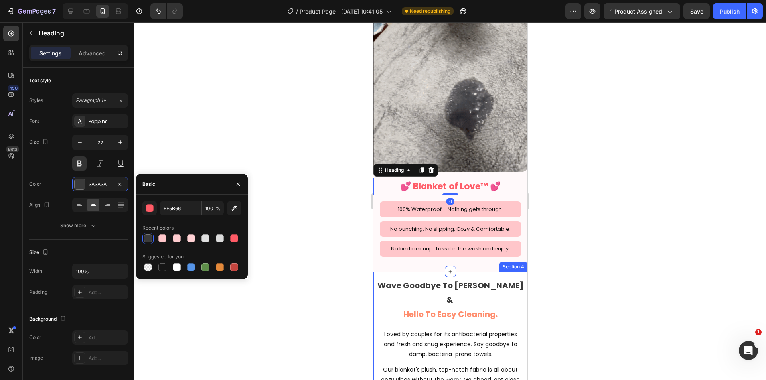
click at [311, 236] on div at bounding box center [449, 201] width 631 height 358
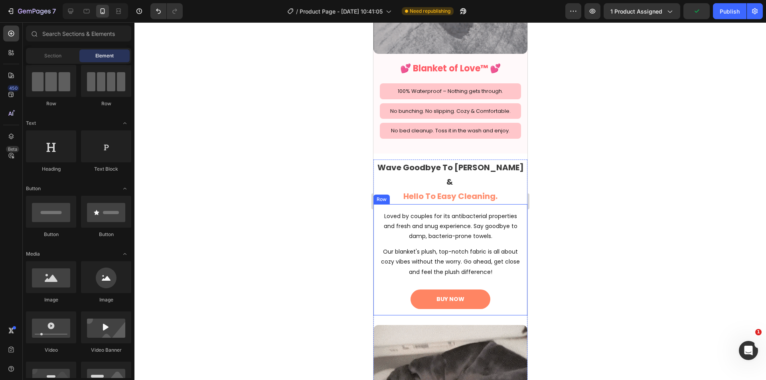
scroll to position [1329, 0]
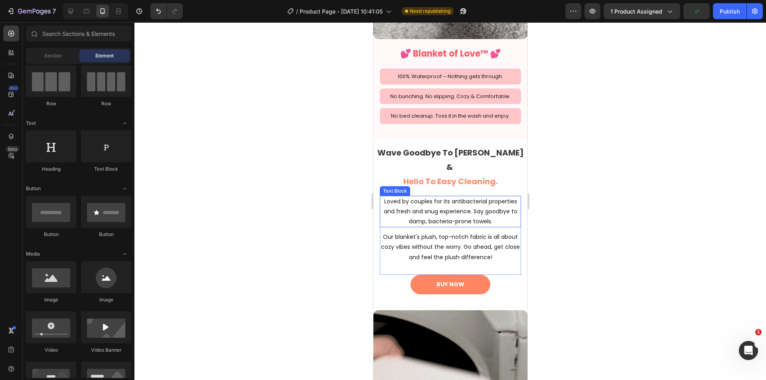
click at [476, 147] on span "Wave Goodbye To Odor Worries &" at bounding box center [450, 160] width 146 height 26
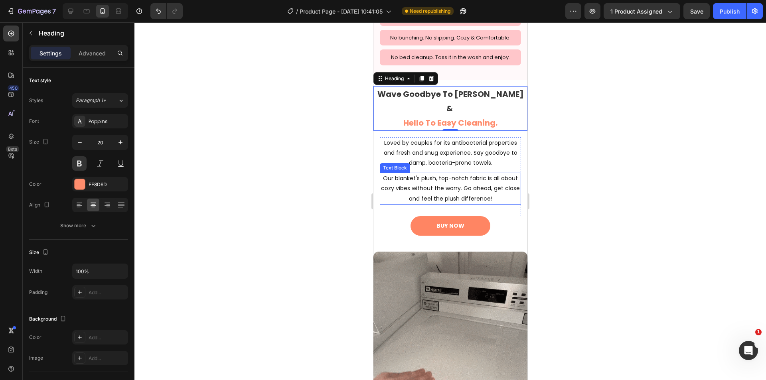
scroll to position [1263, 0]
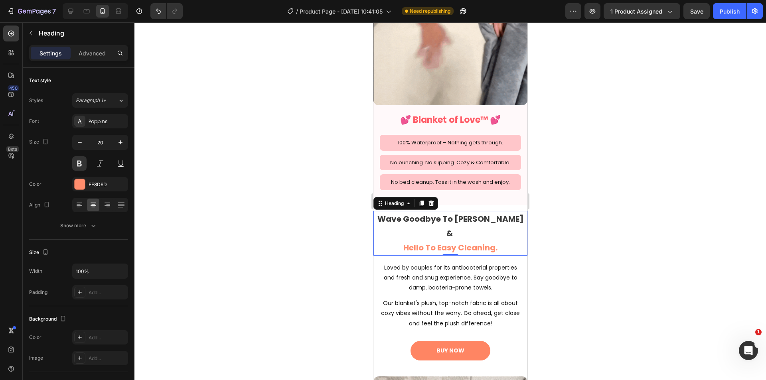
click at [606, 200] on div at bounding box center [449, 201] width 631 height 358
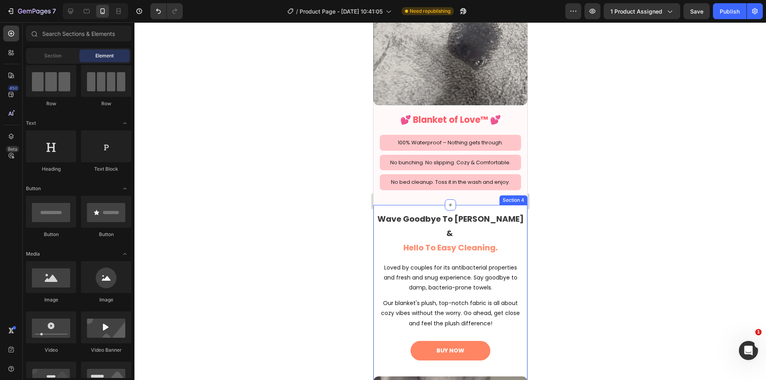
click at [420, 205] on div "Wave Goodbye To Odor Worries & Hello To Easy Cleaning. Heading Loved by couples…" at bounding box center [450, 373] width 154 height 337
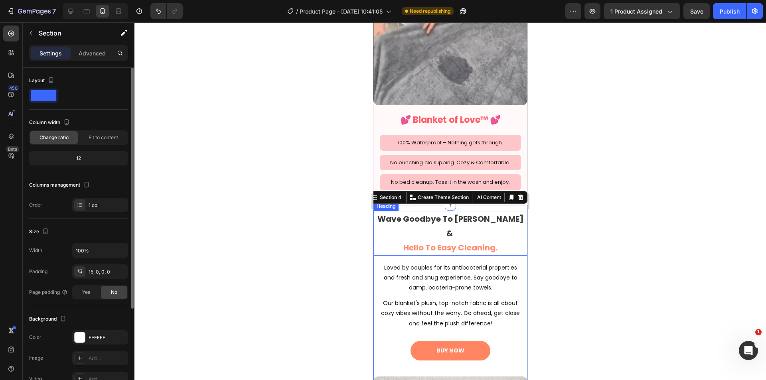
scroll to position [67, 0]
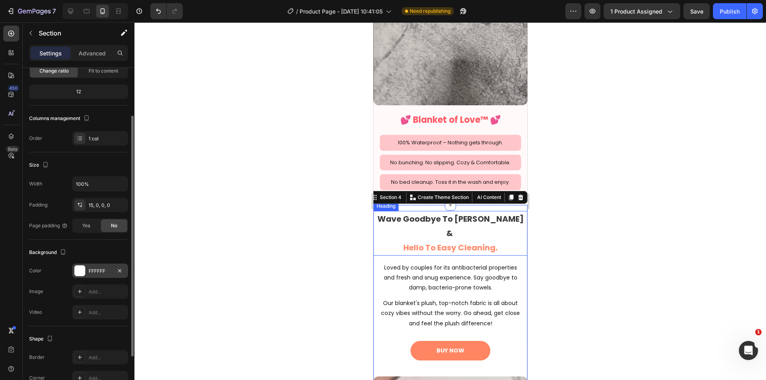
click at [94, 269] on div "FFFFFF" at bounding box center [100, 271] width 23 height 7
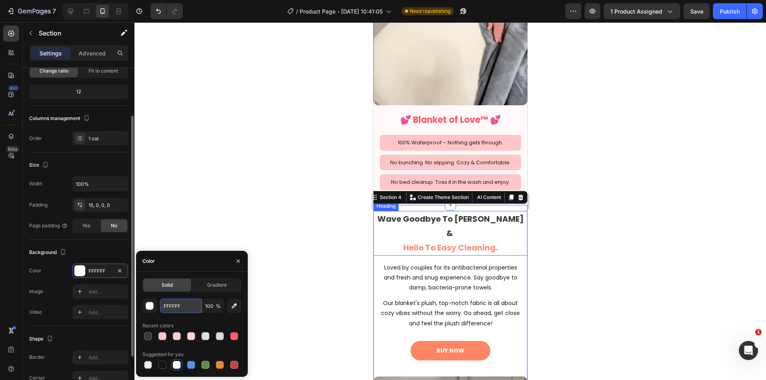
click at [177, 305] on input "FFFFFF" at bounding box center [180, 306] width 41 height 14
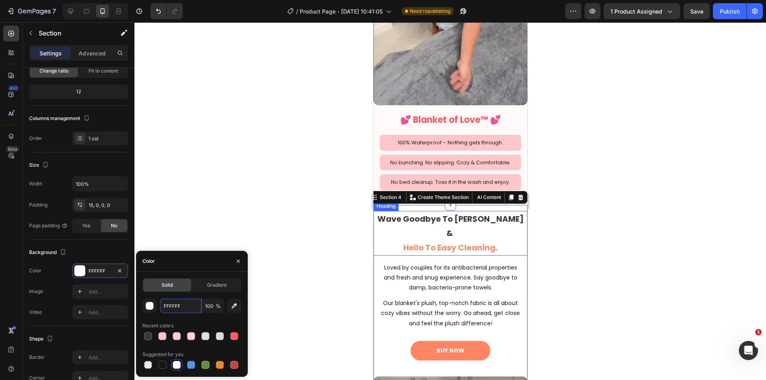
paste input "5B66"
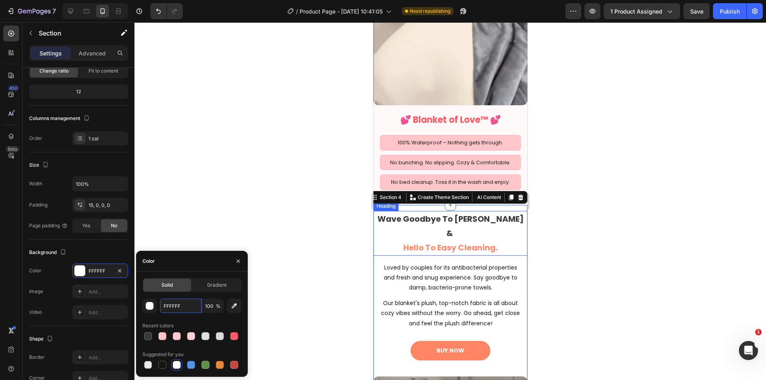
type input "FF5B66"
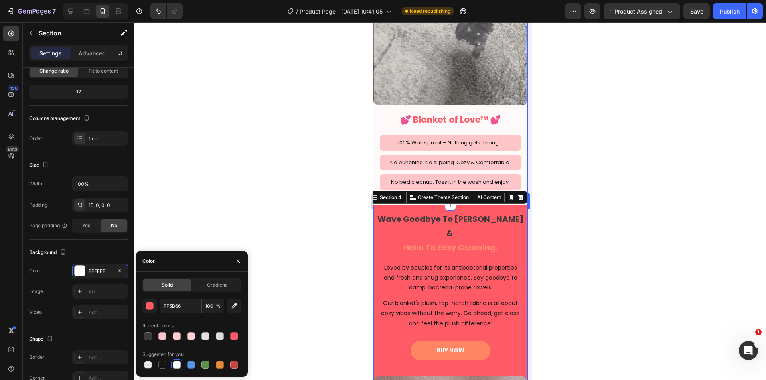
click at [549, 273] on div at bounding box center [449, 201] width 631 height 358
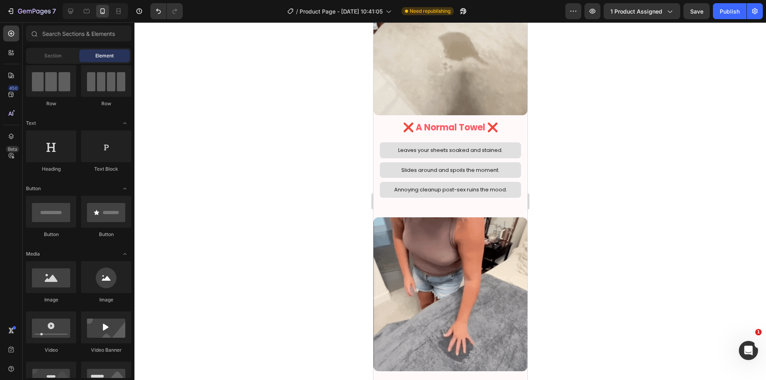
scroll to position [863, 0]
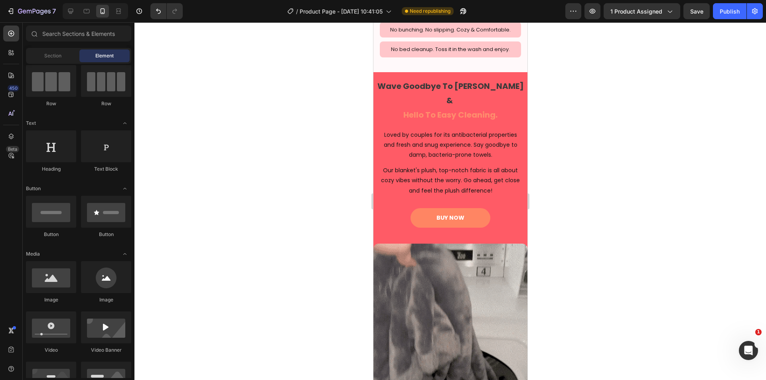
click at [610, 240] on div at bounding box center [449, 201] width 631 height 358
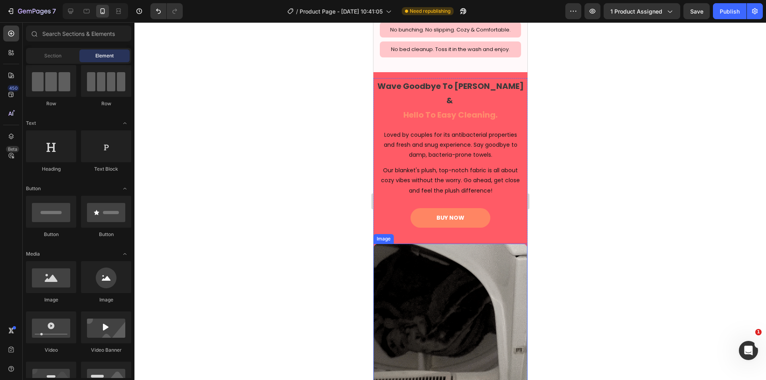
scroll to position [1329, 0]
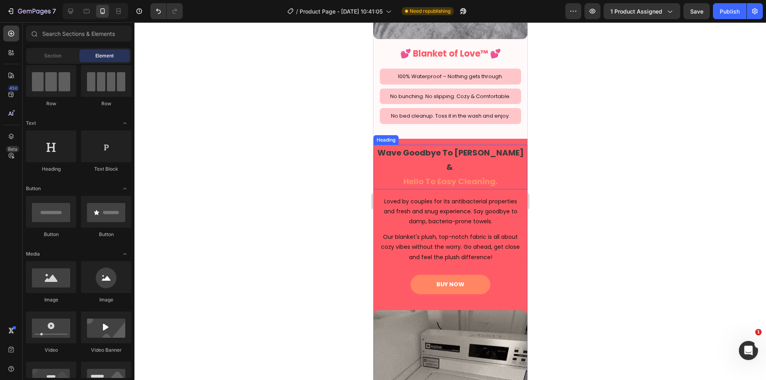
click at [462, 147] on span "Wave Goodbye To Odor Worries &" at bounding box center [450, 160] width 146 height 26
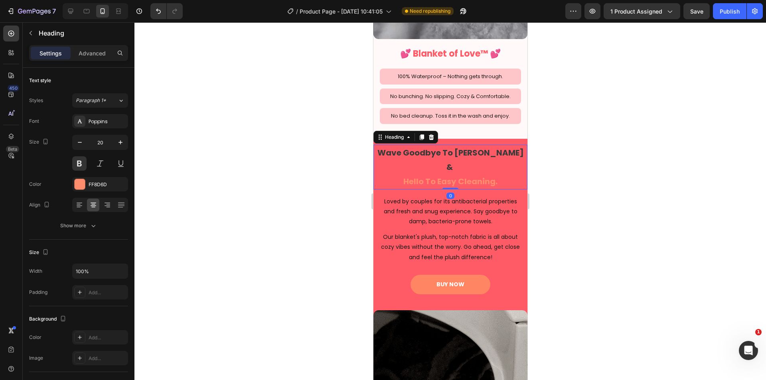
click at [472, 148] on h2 "Wave Goodbye To Odor Worries & Hello To Easy Cleaning." at bounding box center [450, 167] width 154 height 45
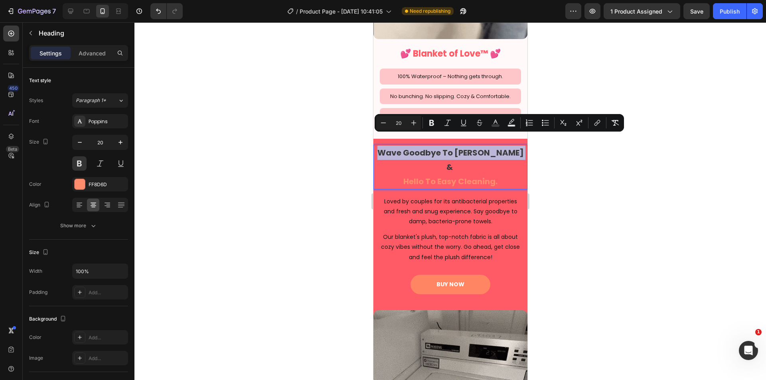
drag, startPoint x: 513, startPoint y: 139, endPoint x: 372, endPoint y: 140, distance: 141.2
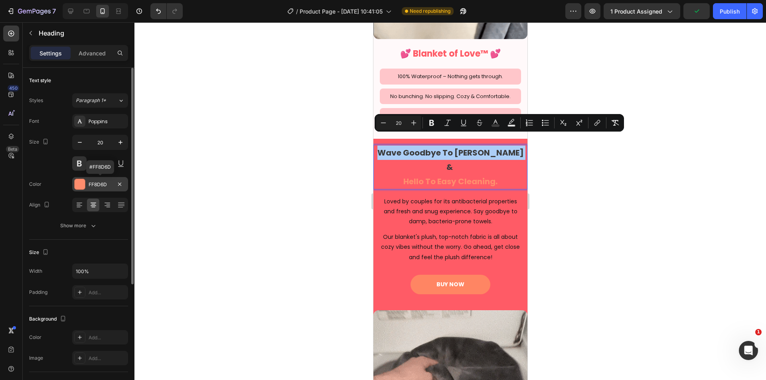
click at [102, 189] on div "FF8D6D" at bounding box center [100, 184] width 56 height 14
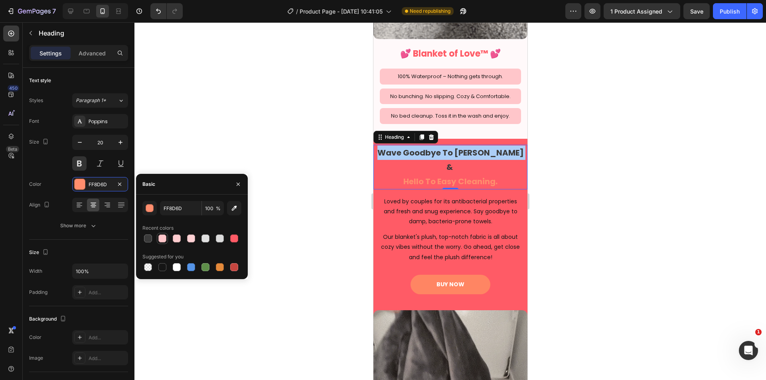
click at [163, 238] on div at bounding box center [162, 238] width 8 height 8
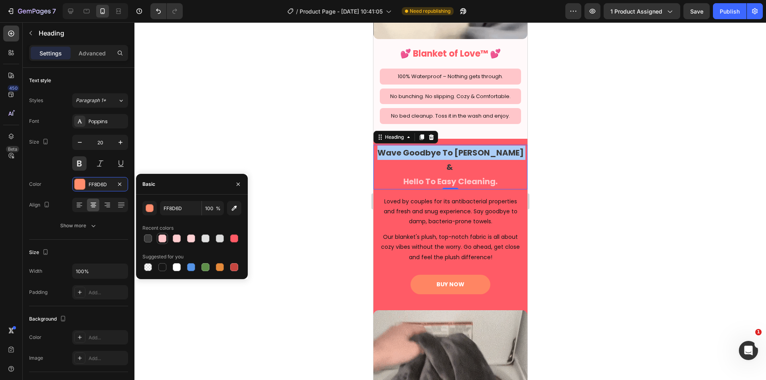
type input "FFC6CA"
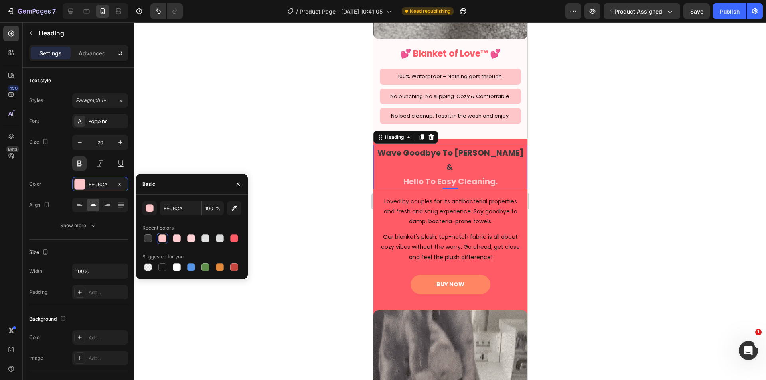
click at [312, 151] on div at bounding box center [449, 201] width 631 height 358
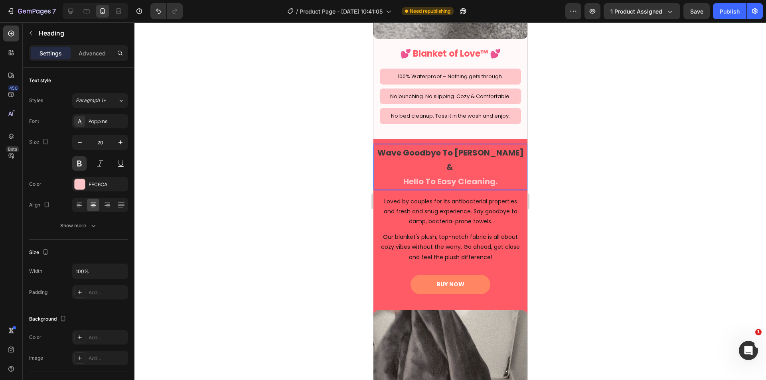
drag, startPoint x: 567, startPoint y: 162, endPoint x: 550, endPoint y: 163, distance: 17.6
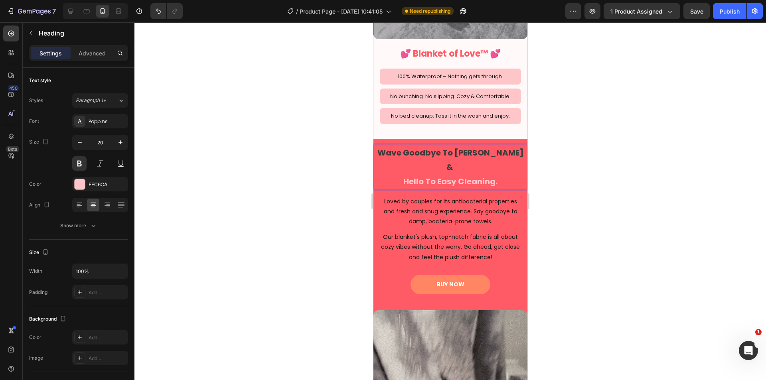
click at [567, 162] on div at bounding box center [449, 201] width 631 height 358
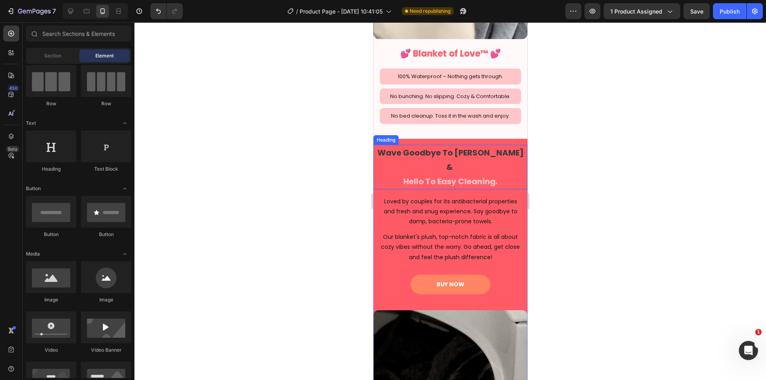
click at [491, 156] on p "⁠⁠⁠⁠⁠⁠⁠ Wave Goodbye To Odor Worries & Hello To Easy Cleaning." at bounding box center [450, 167] width 152 height 43
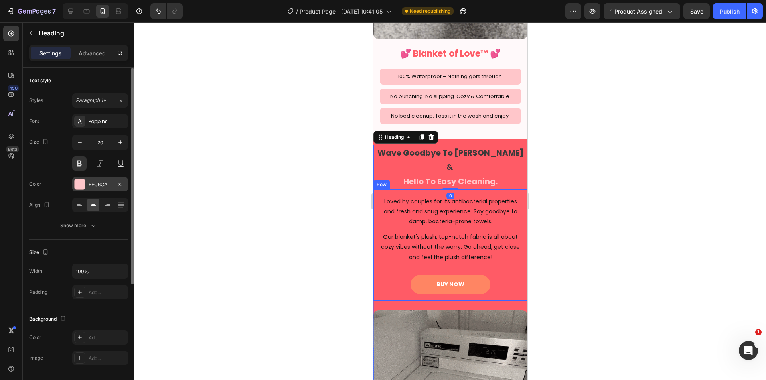
click at [95, 184] on div "FFC6CA" at bounding box center [100, 184] width 23 height 7
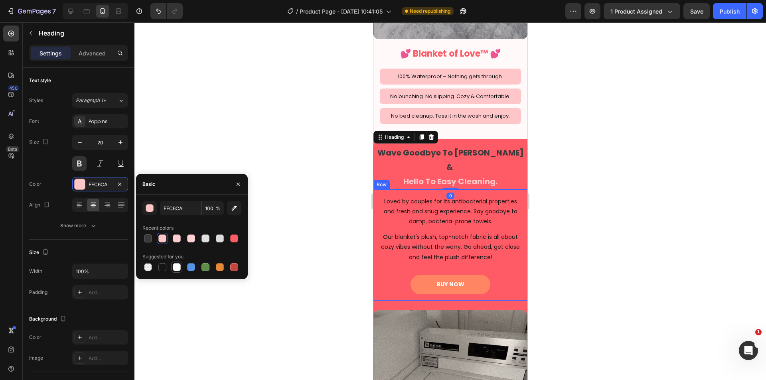
click at [174, 266] on div at bounding box center [177, 267] width 8 height 8
type input "FFFFFF"
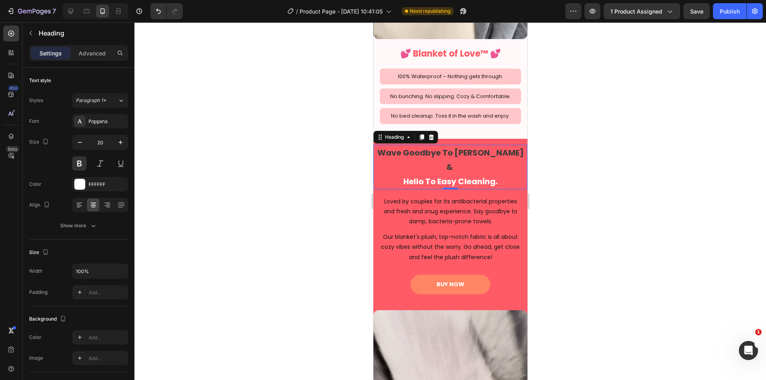
click at [622, 194] on div at bounding box center [449, 201] width 631 height 358
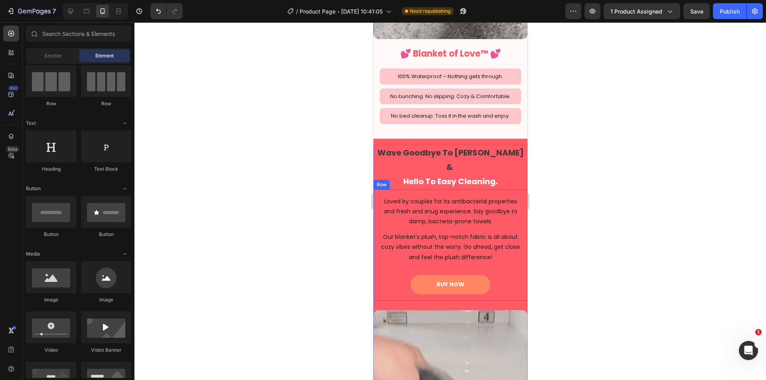
click at [487, 150] on p "⁠⁠⁠⁠⁠⁠⁠ Wave Goodbye To Odor Worries & Hello To Easy Cleaning." at bounding box center [450, 167] width 152 height 43
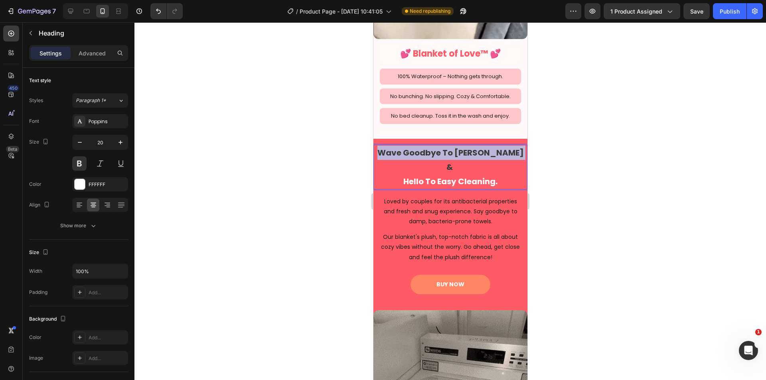
drag, startPoint x: 513, startPoint y: 140, endPoint x: 379, endPoint y: 142, distance: 134.0
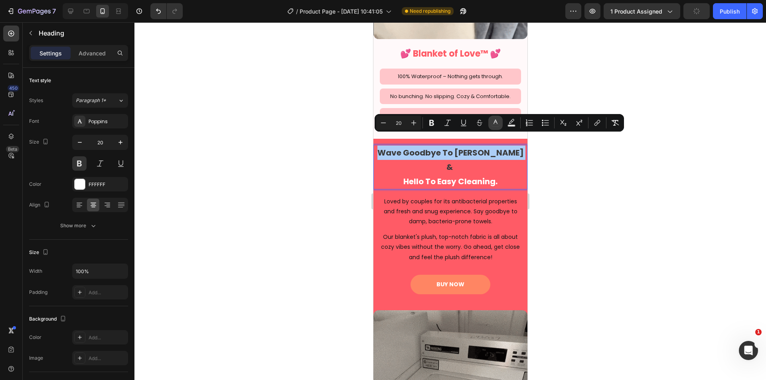
drag, startPoint x: 500, startPoint y: 126, endPoint x: 133, endPoint y: 110, distance: 367.2
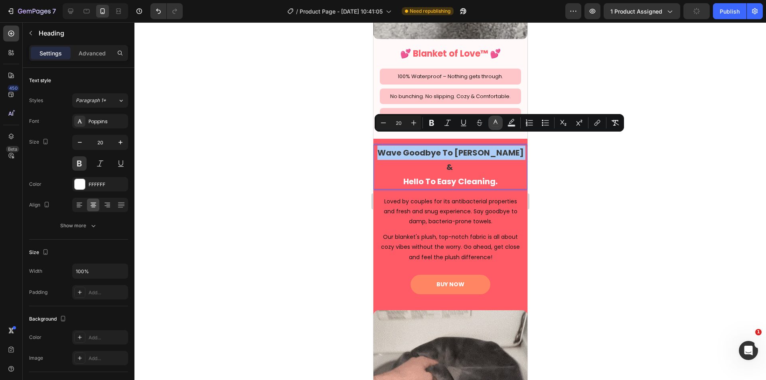
click at [500, 126] on button "color" at bounding box center [495, 123] width 14 height 14
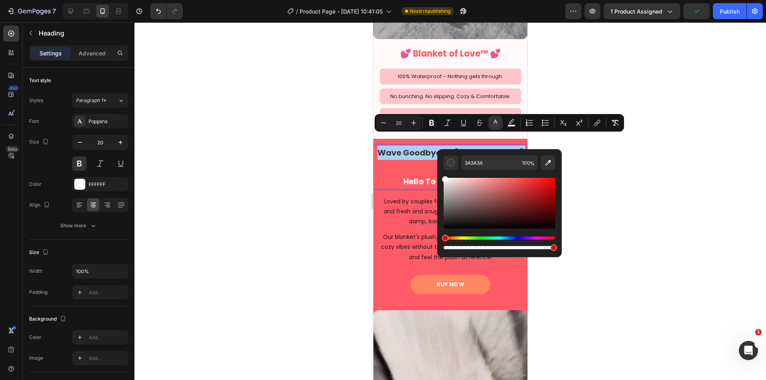
drag, startPoint x: 447, startPoint y: 215, endPoint x: 437, endPoint y: 171, distance: 44.5
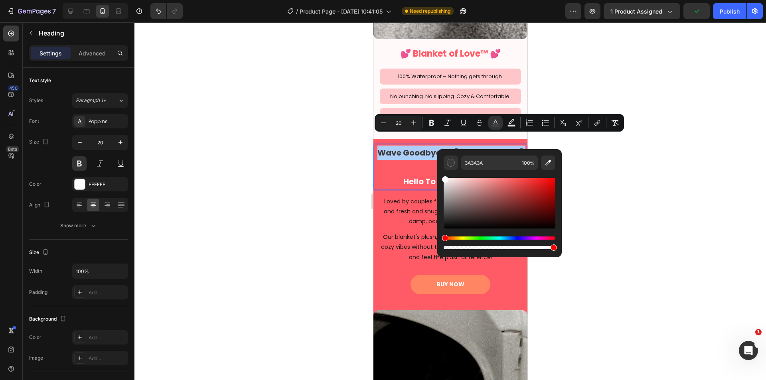
click at [437, 171] on div "3A3A3A 100 %" at bounding box center [499, 200] width 124 height 102
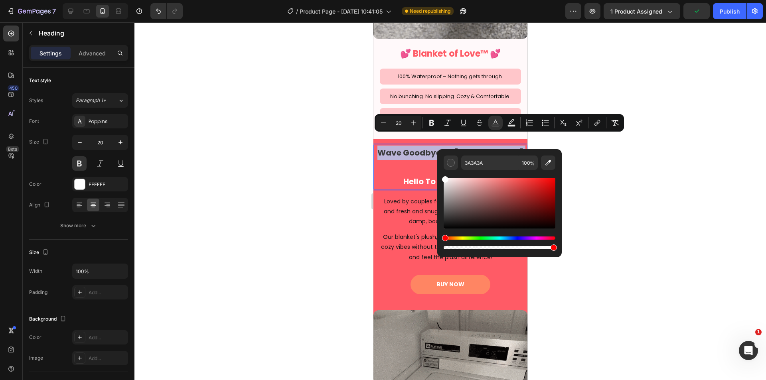
type input "FFFFFF"
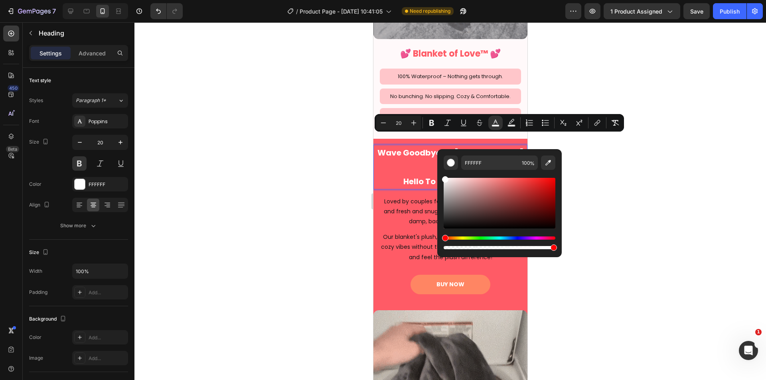
click at [611, 177] on div at bounding box center [449, 201] width 631 height 358
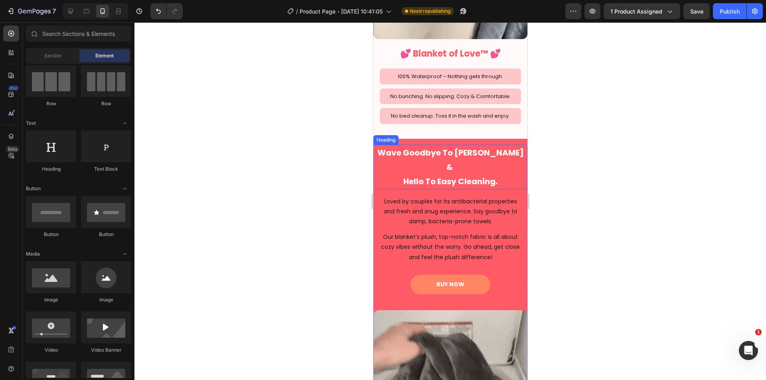
click at [488, 156] on p "⁠⁠⁠⁠⁠⁠⁠ Wave Goodbye To Odor Worries & Hello To Easy Cleaning." at bounding box center [450, 167] width 152 height 43
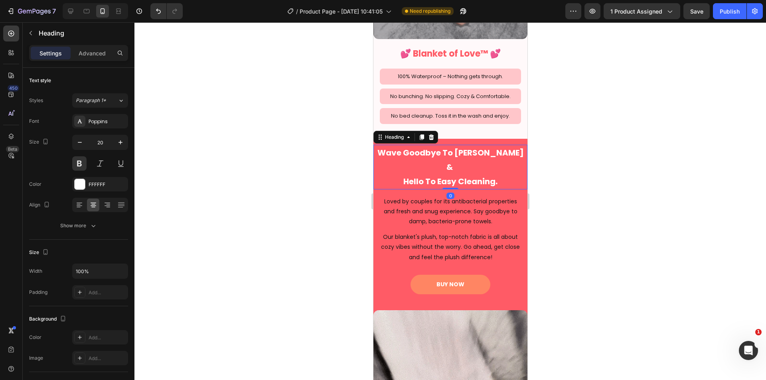
click at [604, 186] on div at bounding box center [449, 201] width 631 height 358
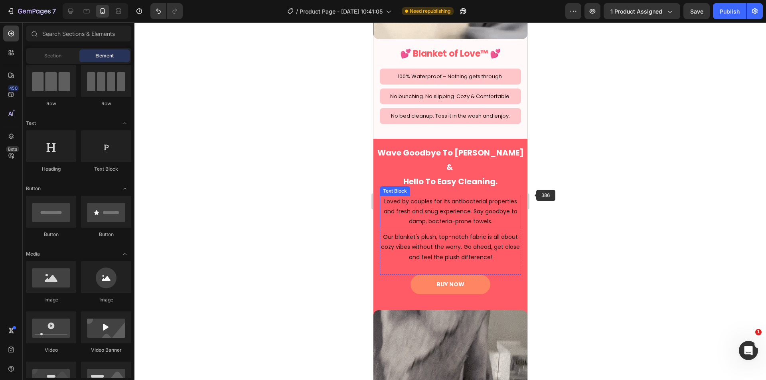
click at [457, 197] on p "Loved by couples for its antibacterial properties and fresh and snug experience…" at bounding box center [450, 212] width 140 height 30
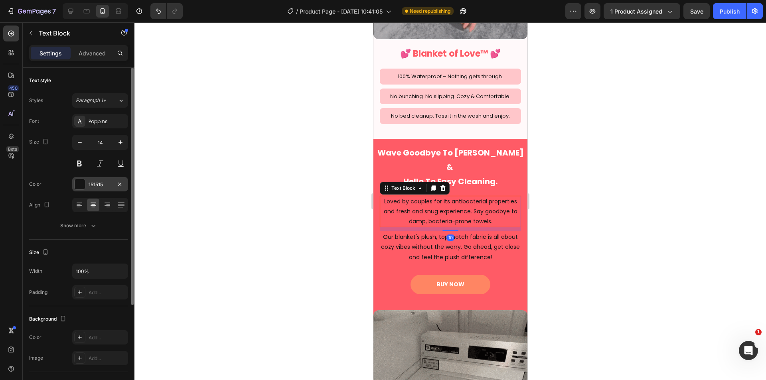
click at [96, 183] on div "151515" at bounding box center [100, 184] width 23 height 7
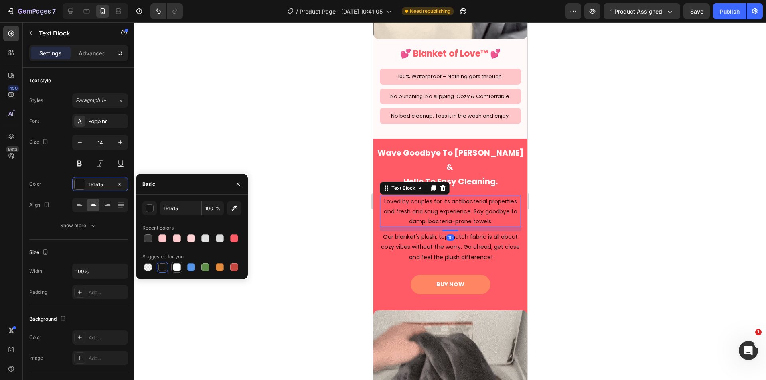
click at [179, 268] on div at bounding box center [177, 267] width 8 height 8
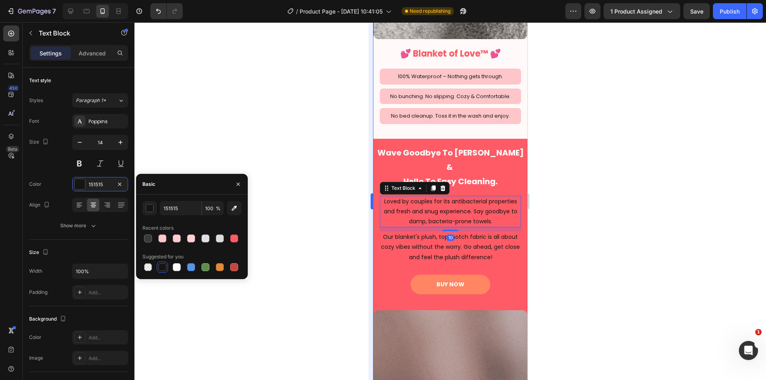
type input "FFFFFF"
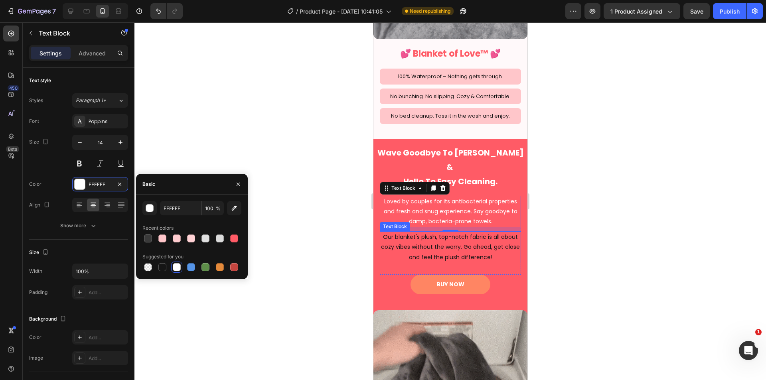
click at [471, 232] on p "Our blanket's plush, top-notch fabric is all about cozy vibes without the worry…" at bounding box center [450, 247] width 140 height 30
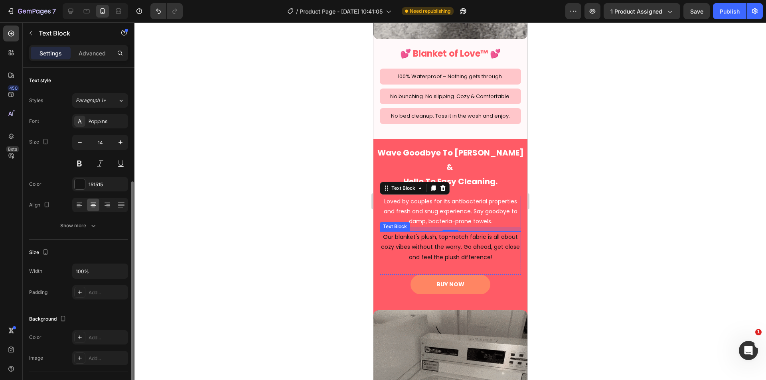
scroll to position [67, 0]
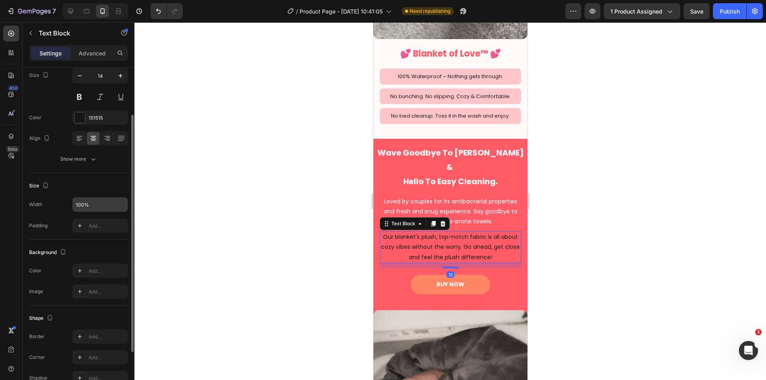
click at [74, 205] on input "100%" at bounding box center [100, 204] width 55 height 14
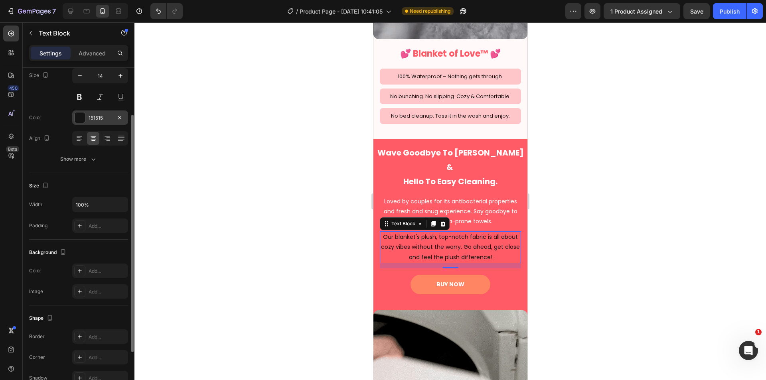
click at [95, 115] on div "151515" at bounding box center [100, 117] width 23 height 7
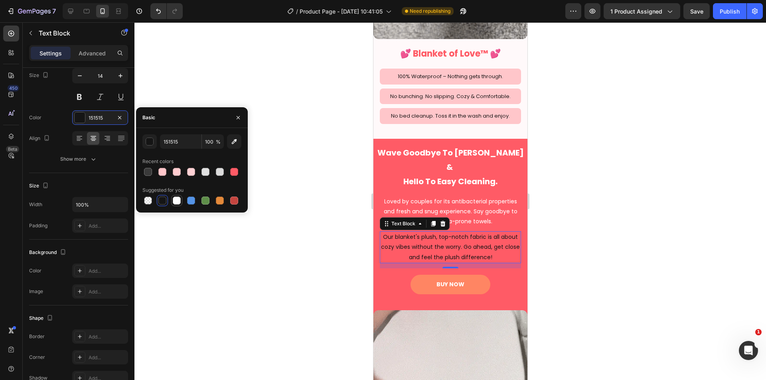
click at [176, 201] on div at bounding box center [177, 201] width 8 height 8
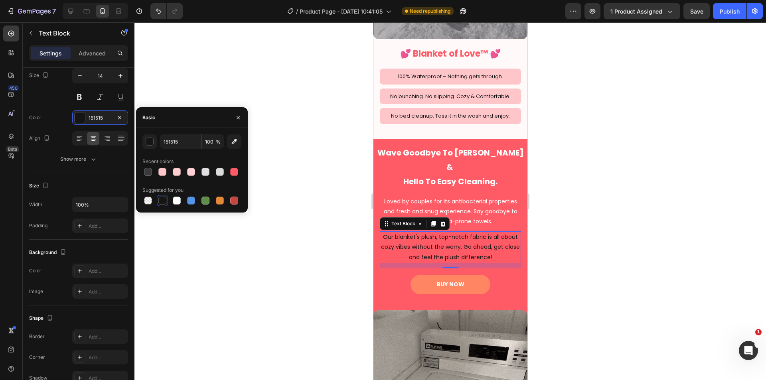
type input "FFFFFF"
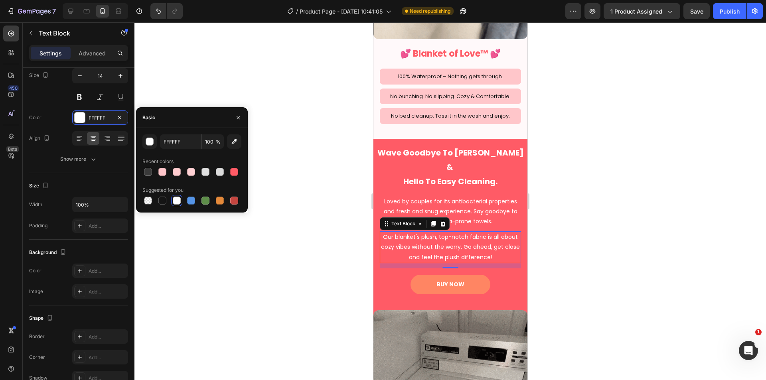
click at [327, 216] on div at bounding box center [449, 201] width 631 height 358
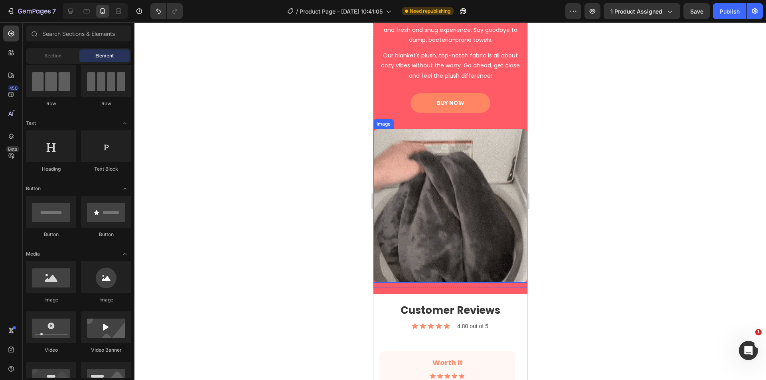
scroll to position [1529, 0]
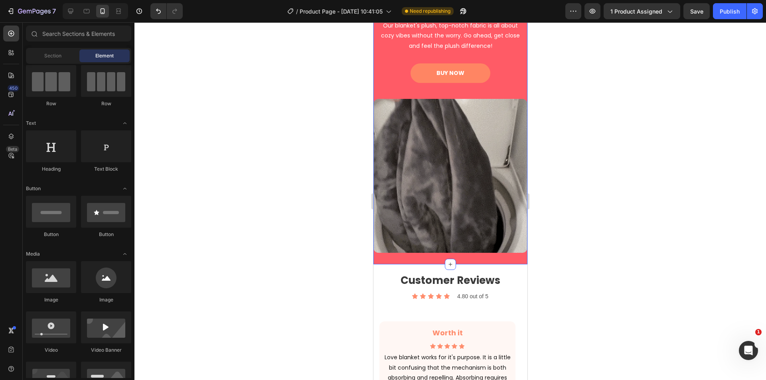
click at [486, 239] on div "⁠⁠⁠⁠⁠⁠⁠ Wave Goodbye To Odor Worries & Hello To Easy Cleaning. Heading Loved by…" at bounding box center [450, 98] width 154 height 331
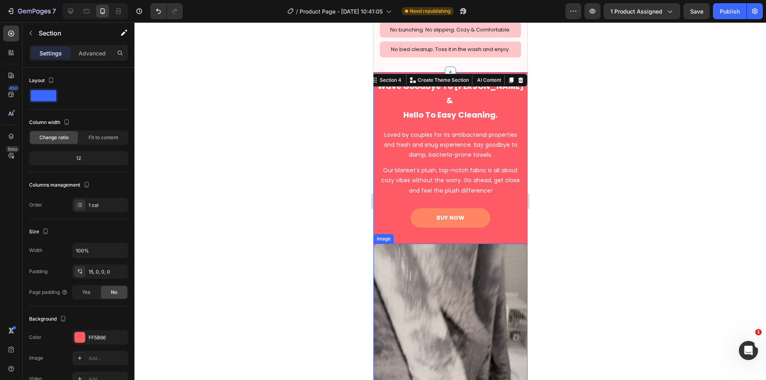
scroll to position [1462, 0]
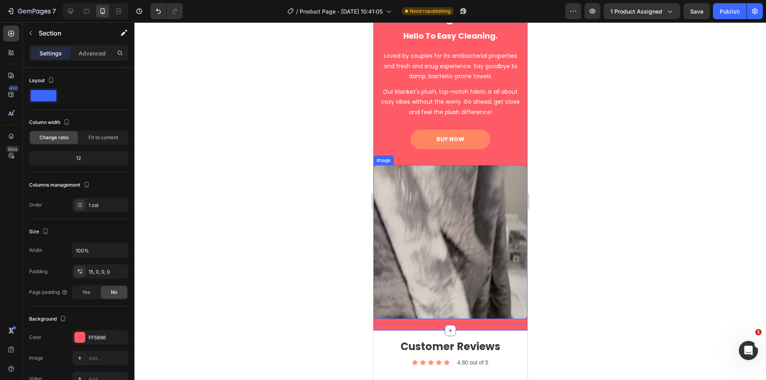
click at [462, 290] on img at bounding box center [450, 242] width 154 height 154
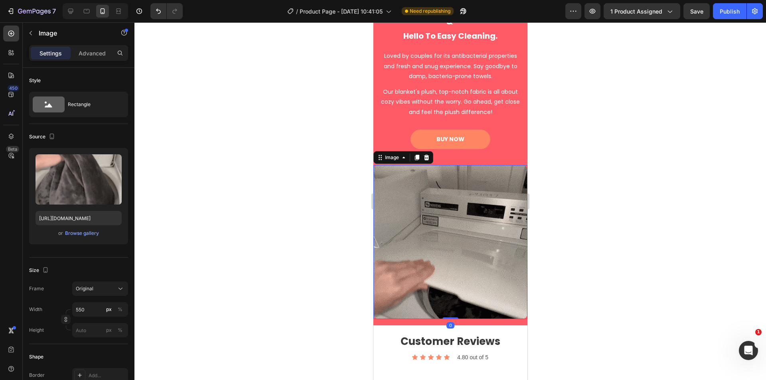
drag, startPoint x: 448, startPoint y: 302, endPoint x: 447, endPoint y: 286, distance: 16.8
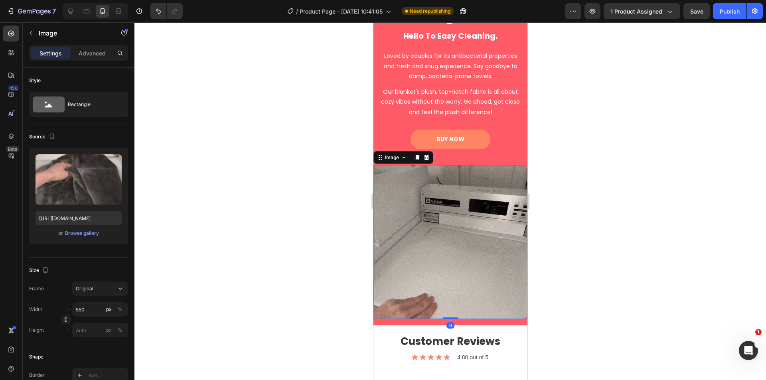
click at [447, 286] on div "Image 0" at bounding box center [450, 242] width 154 height 154
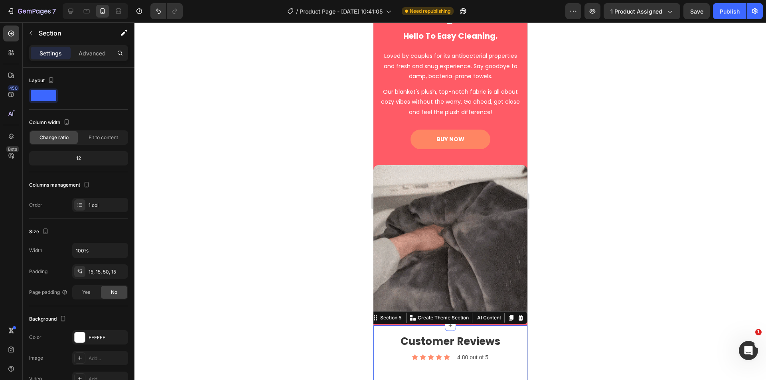
click at [467, 311] on div "Section 5 You can create reusable sections Create Theme Section AI Content Writ…" at bounding box center [447, 317] width 159 height 13
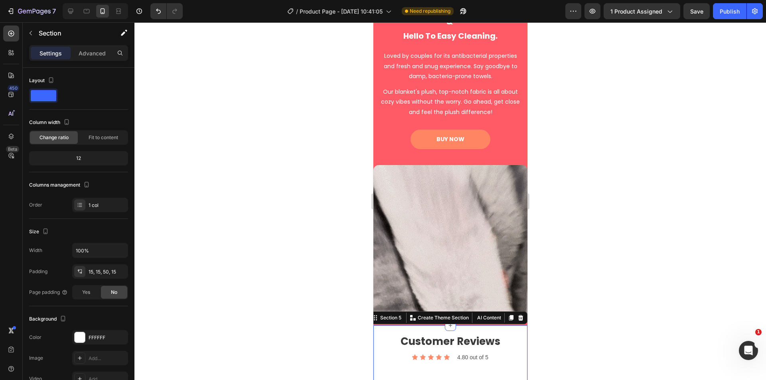
click at [492, 259] on img at bounding box center [450, 242] width 154 height 154
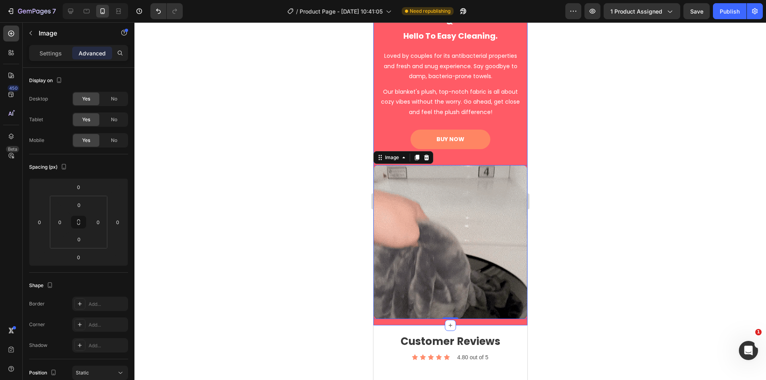
click at [481, 302] on div "⁠⁠⁠⁠⁠⁠⁠ Wave Goodbye To Odor Worries & Hello To Easy Cleaning. Heading Loved by…" at bounding box center [450, 162] width 154 height 326
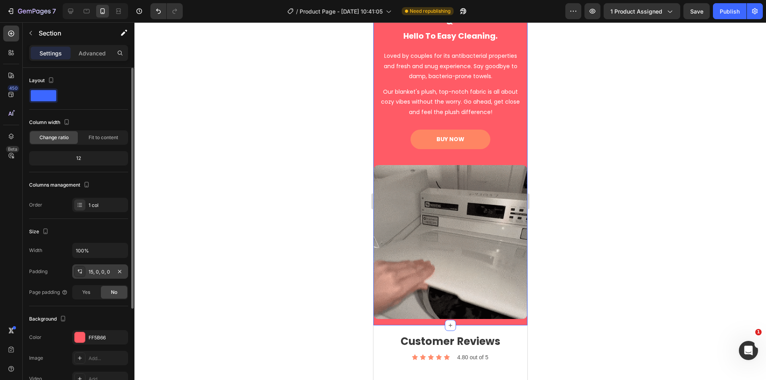
drag, startPoint x: 99, startPoint y: 274, endPoint x: 110, endPoint y: 272, distance: 11.7
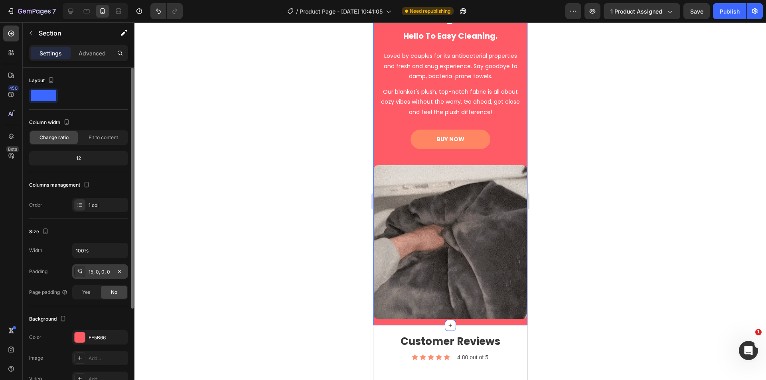
click at [98, 274] on div "15, 0, 0, 0" at bounding box center [100, 271] width 23 height 7
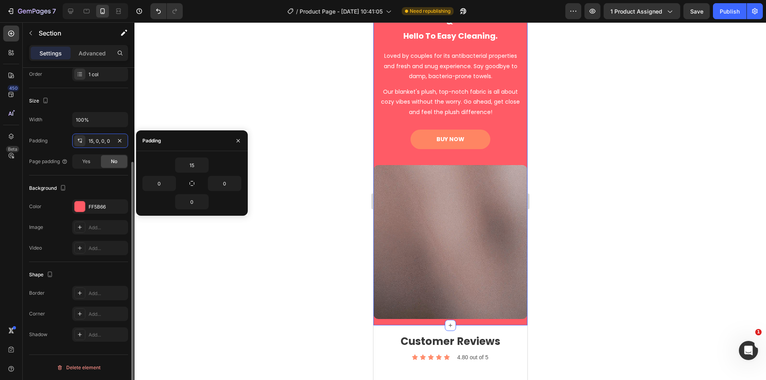
scroll to position [0, 0]
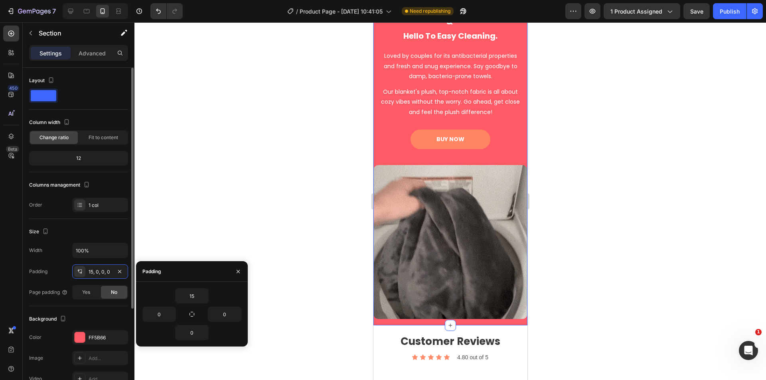
click at [89, 53] on p "Advanced" at bounding box center [92, 53] width 27 height 8
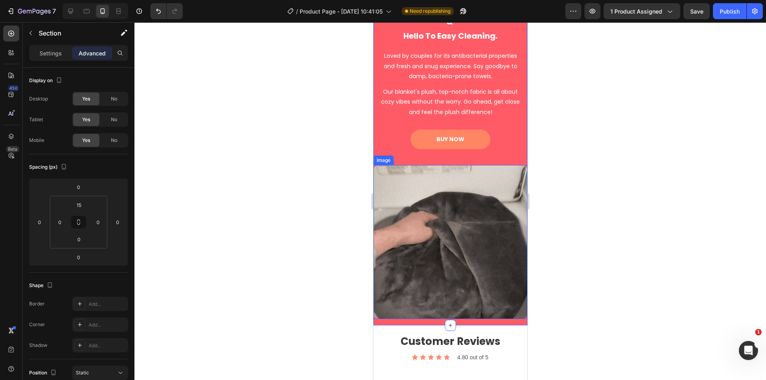
click at [453, 243] on img at bounding box center [450, 242] width 154 height 154
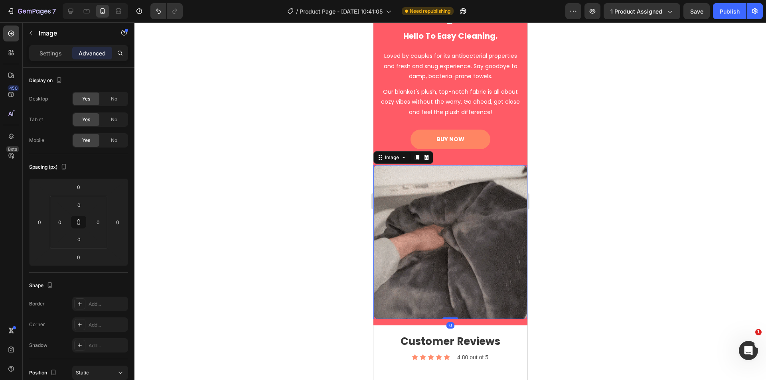
click at [498, 148] on div "⁠⁠⁠⁠⁠⁠⁠ Wave Goodbye To Odor Worries & Hello To Easy Cleaning. Heading Loved by…" at bounding box center [450, 158] width 154 height 319
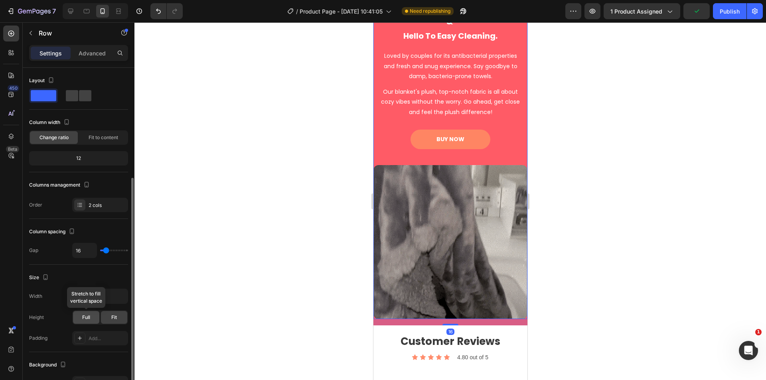
scroll to position [177, 0]
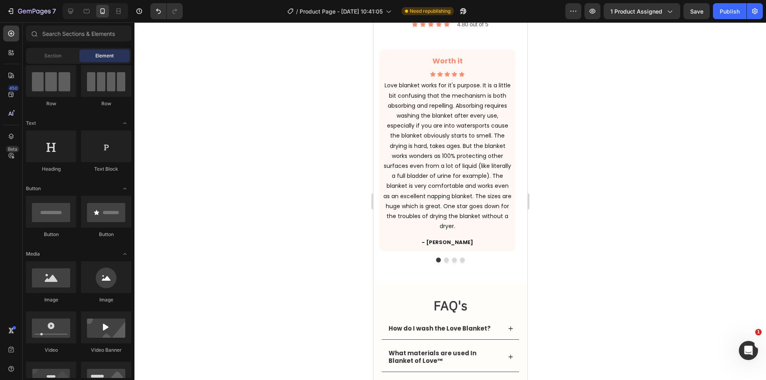
click at [609, 250] on div at bounding box center [449, 201] width 631 height 358
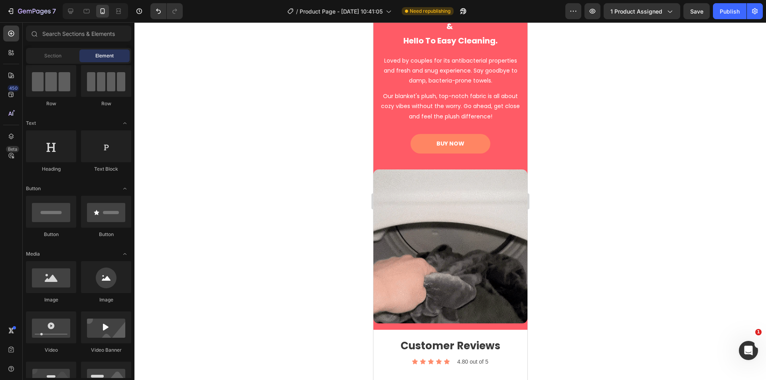
scroll to position [1376, 0]
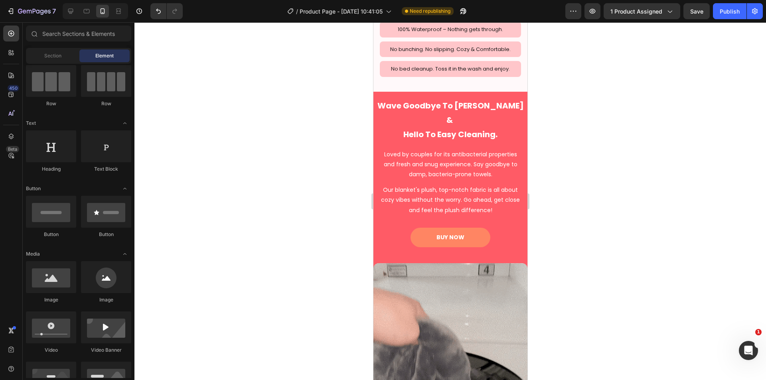
click at [592, 246] on div at bounding box center [449, 201] width 631 height 358
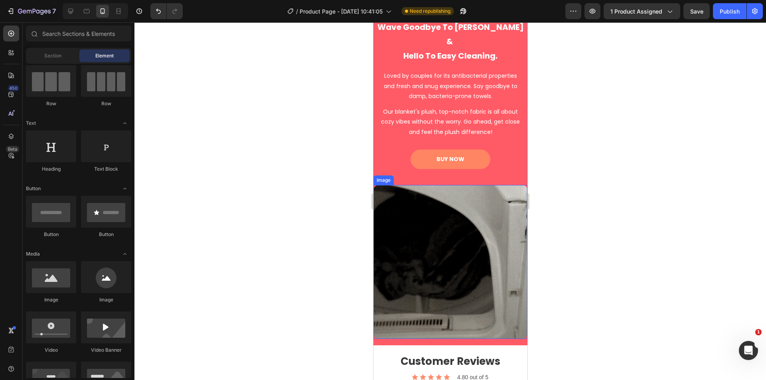
scroll to position [1509, 0]
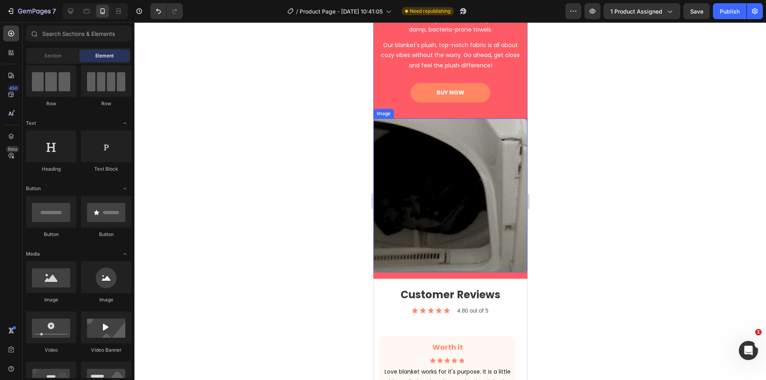
click at [453, 188] on img at bounding box center [450, 195] width 154 height 154
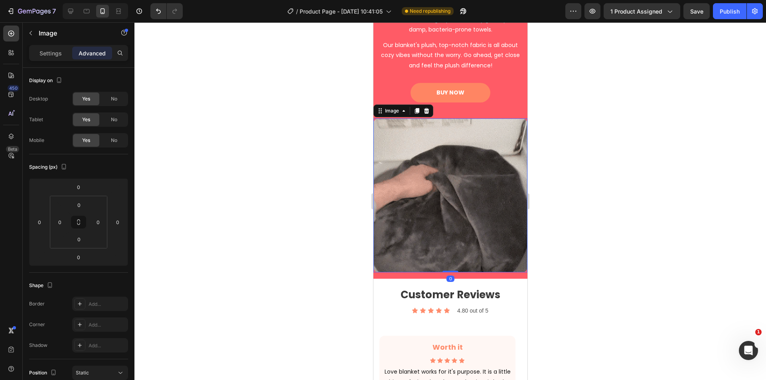
click at [563, 211] on div at bounding box center [449, 201] width 631 height 358
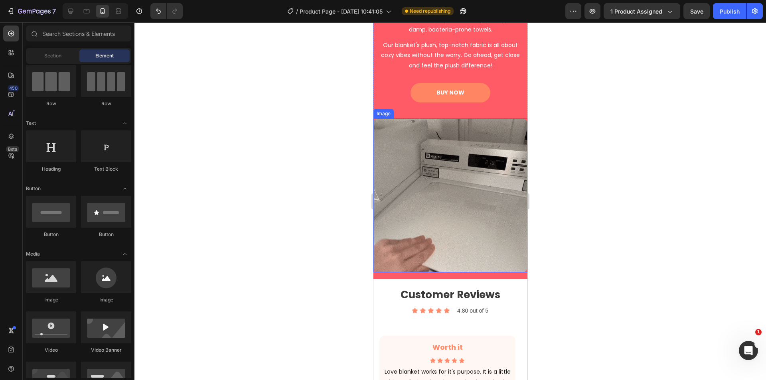
scroll to position [1442, 0]
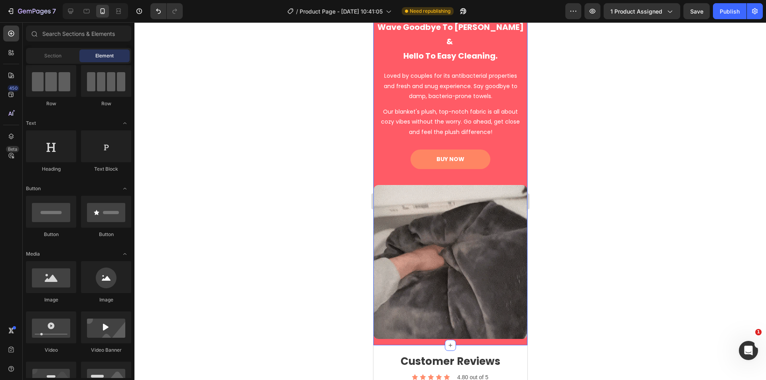
click at [429, 324] on div "Wave Goodbye To Odor Worries & Hello To Easy Cleaning. Heading Loved by couples…" at bounding box center [450, 182] width 154 height 326
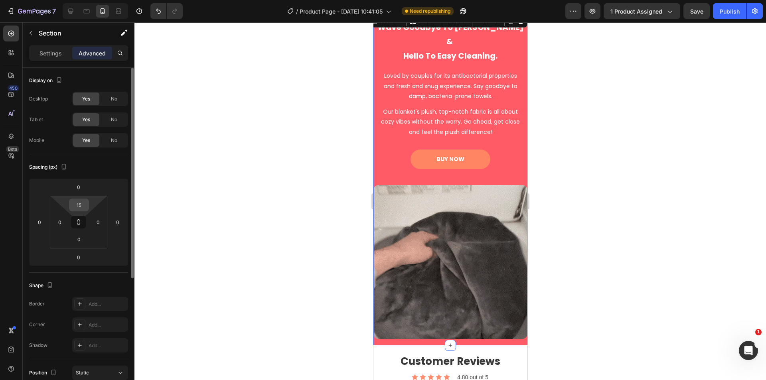
click at [78, 207] on input "15" at bounding box center [79, 205] width 16 height 12
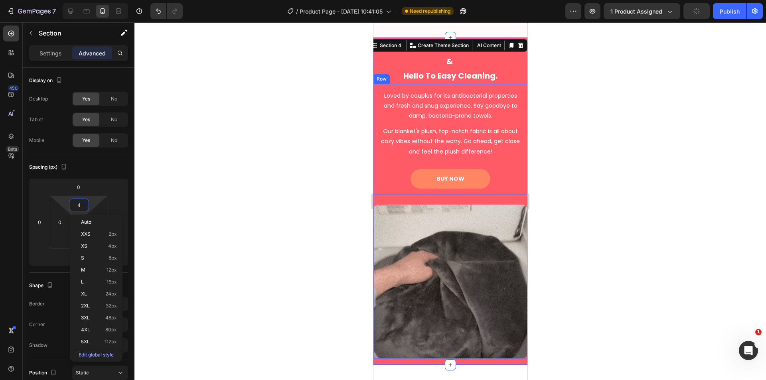
scroll to position [1310, 0]
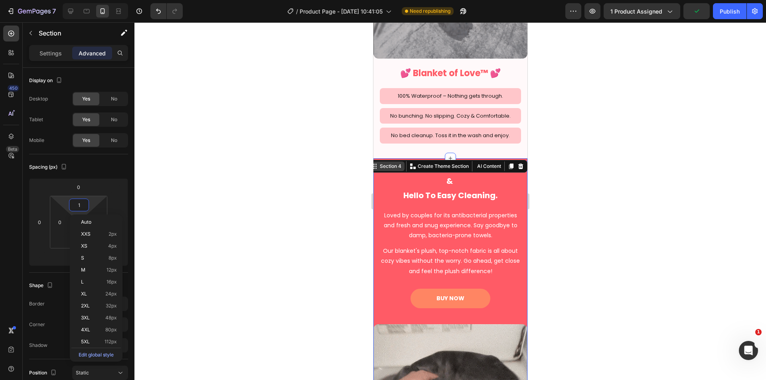
type input "0"
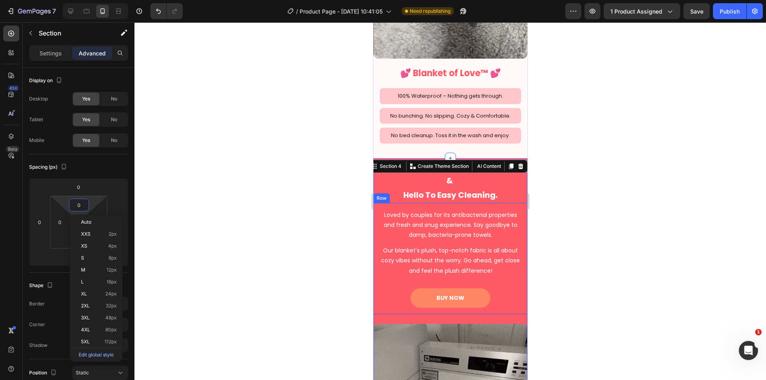
click at [346, 171] on div at bounding box center [449, 201] width 631 height 358
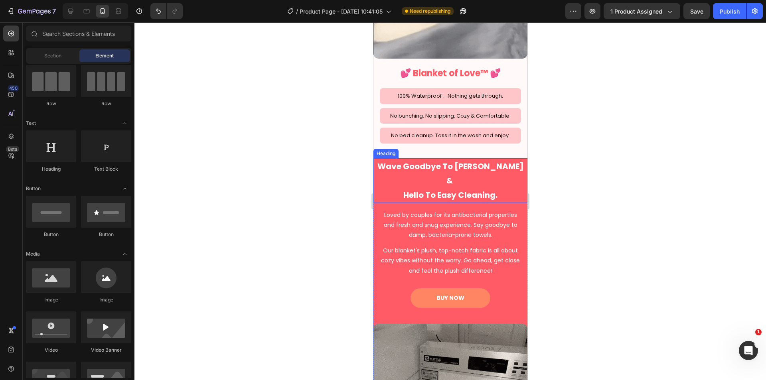
click at [514, 161] on span "Wave Goodbye To Odor Worries &" at bounding box center [450, 174] width 146 height 26
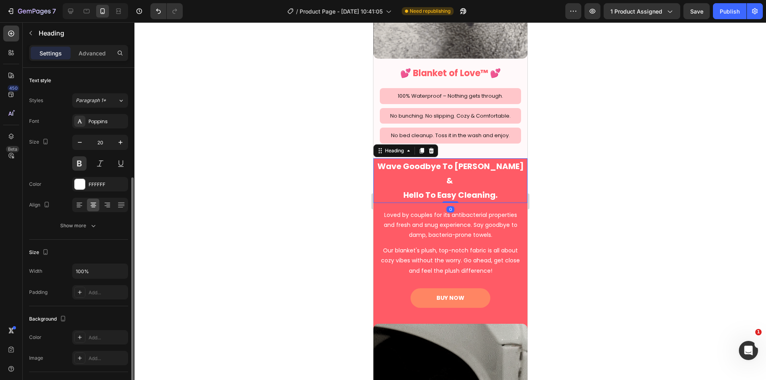
scroll to position [67, 0]
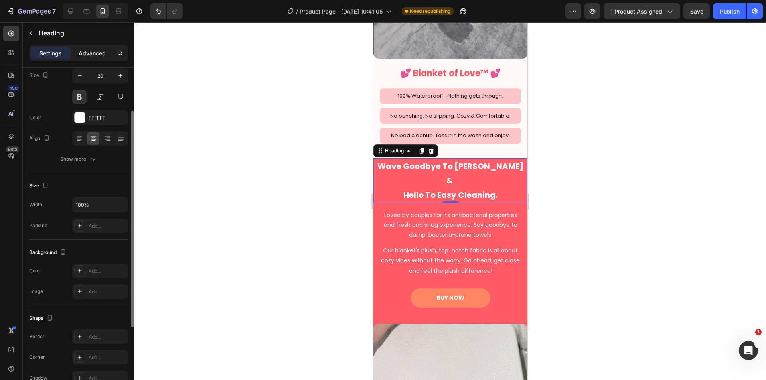
click at [97, 51] on p "Advanced" at bounding box center [92, 53] width 27 height 8
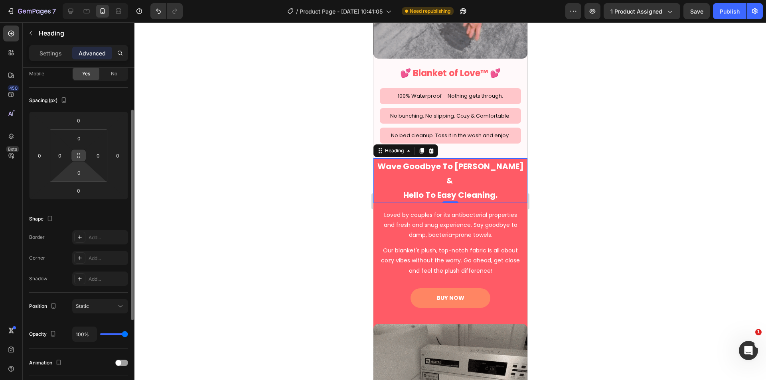
click at [81, 151] on button at bounding box center [78, 155] width 15 height 13
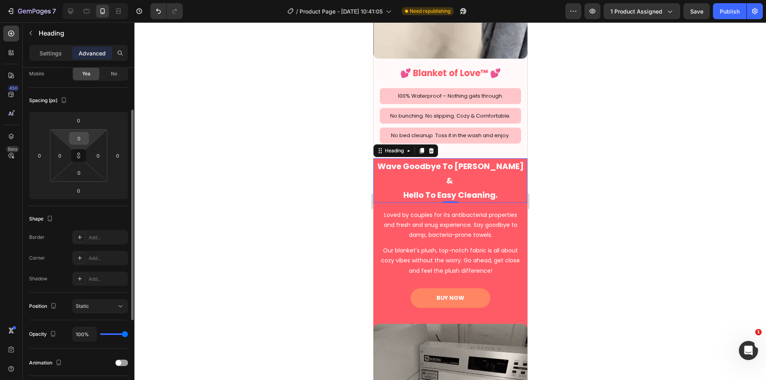
click at [87, 140] on div "0" at bounding box center [79, 138] width 20 height 13
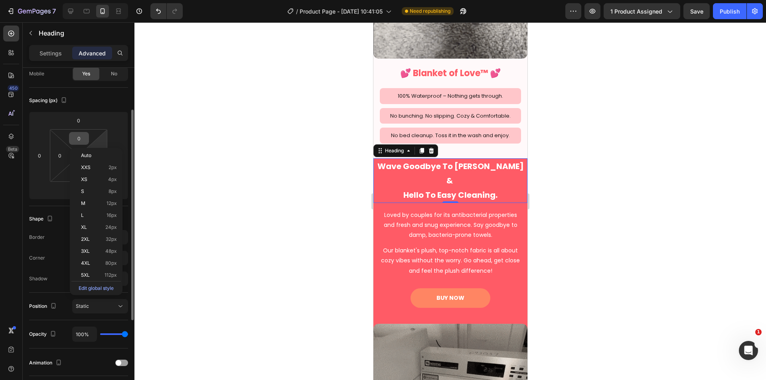
click at [81, 142] on input "0" at bounding box center [79, 138] width 16 height 12
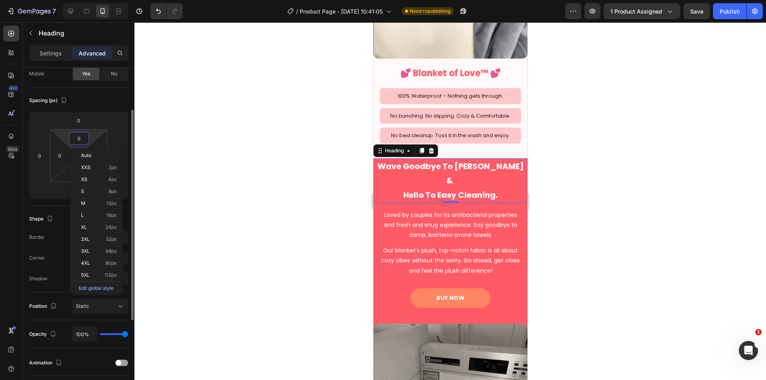
type input "1"
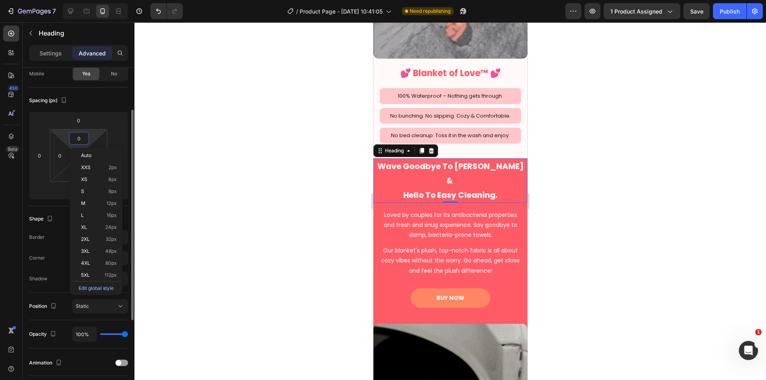
type input "1"
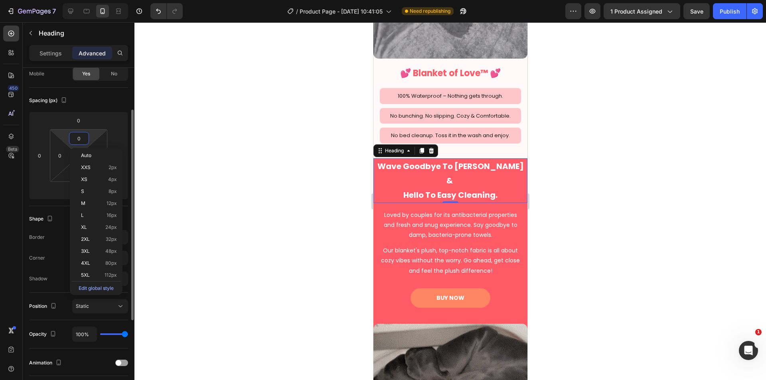
type input "1"
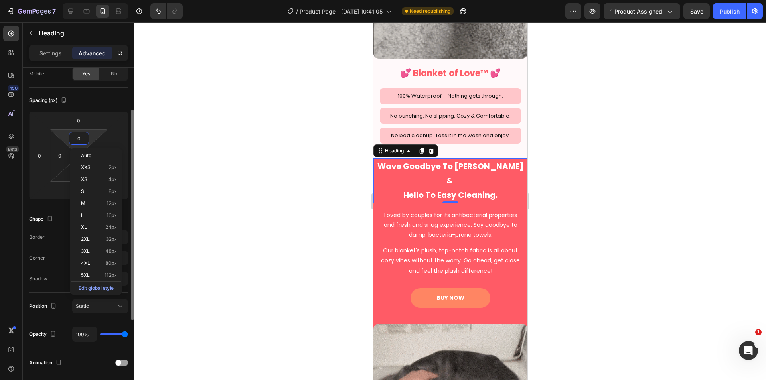
type input "1"
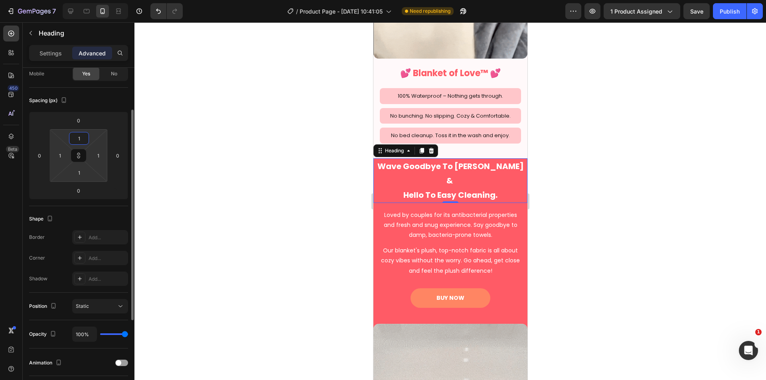
type input "12"
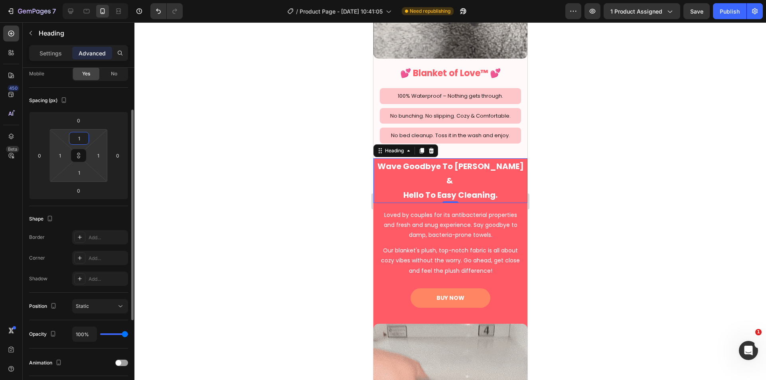
type input "12"
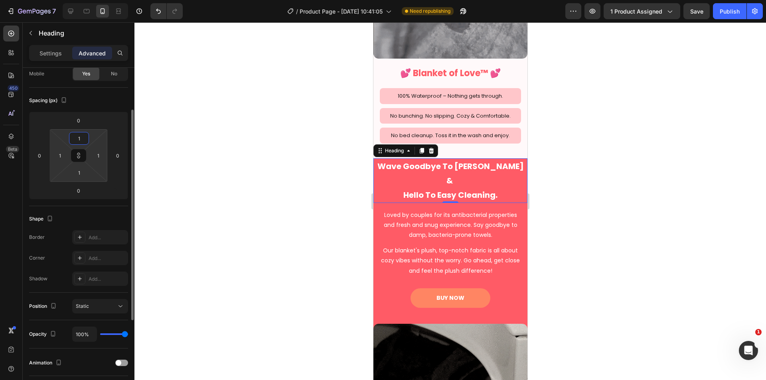
type input "12"
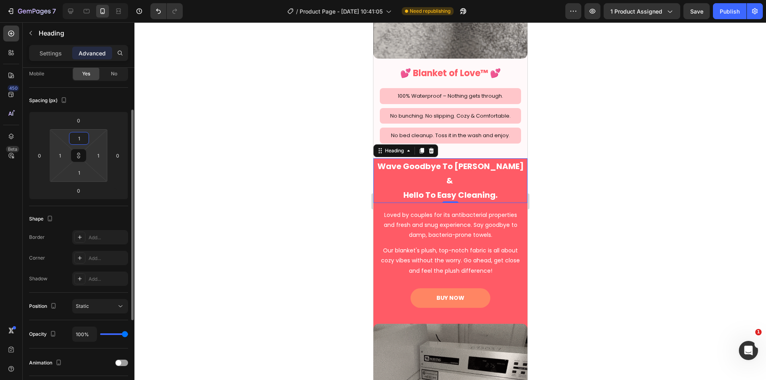
type input "12"
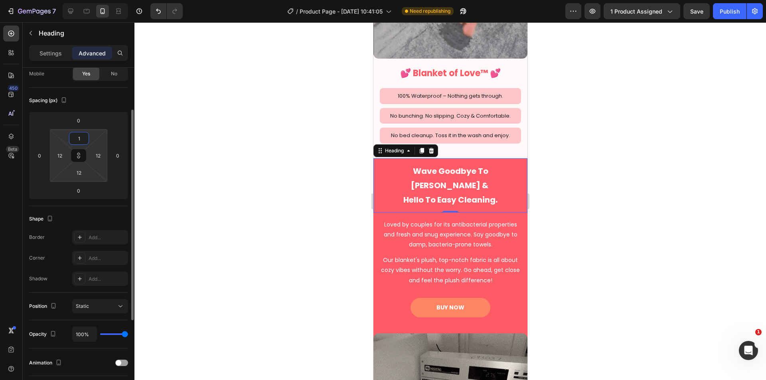
type input "15"
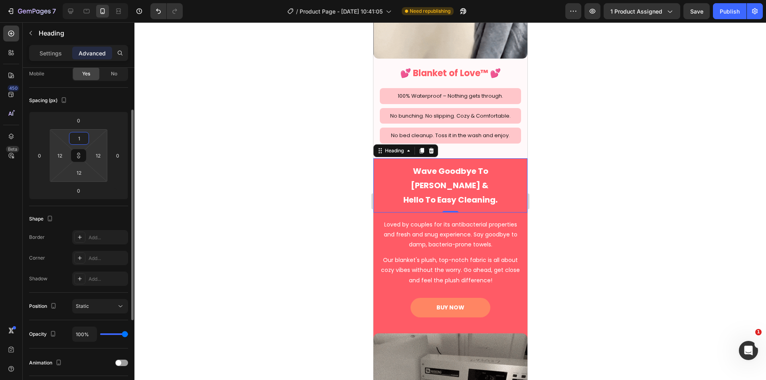
type input "15"
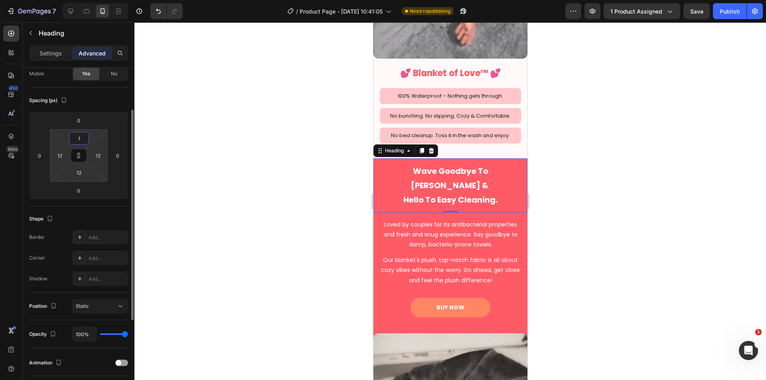
type input "15"
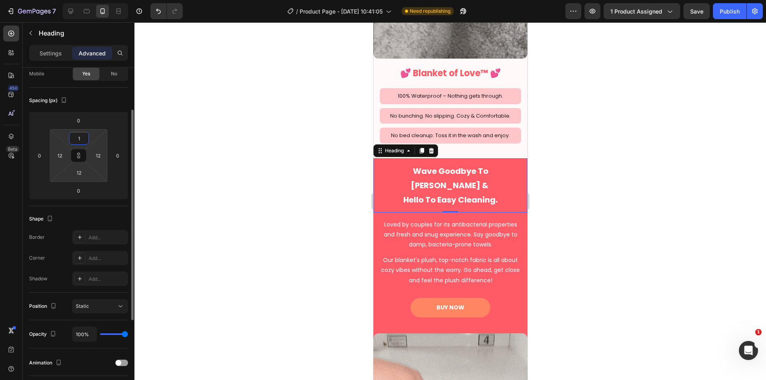
type input "15"
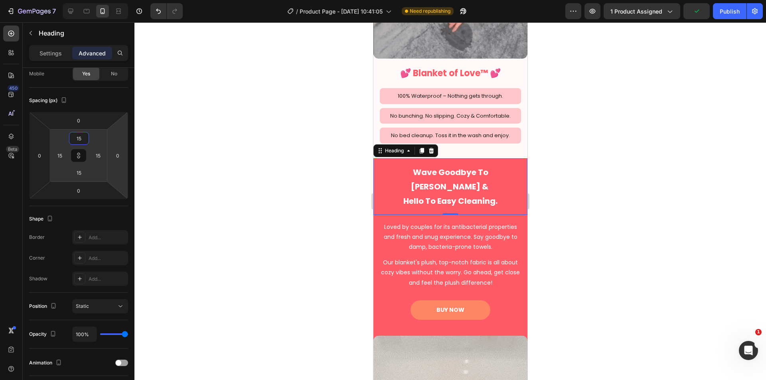
type input "15"
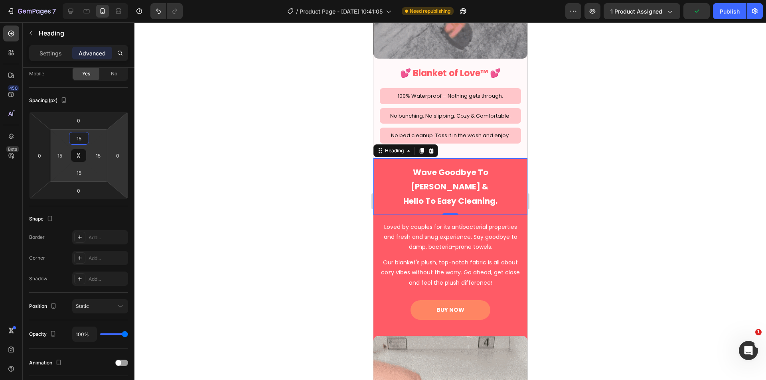
click at [416, 173] on h2 "Wave Goodbye To Odor Worries & Hello To Easy Cleaning." at bounding box center [450, 186] width 142 height 45
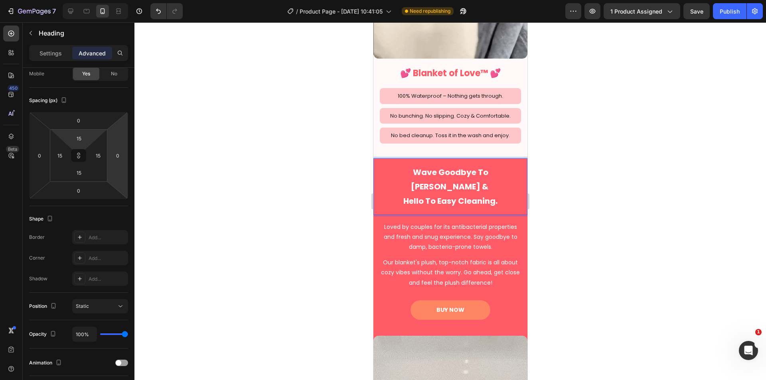
click at [563, 193] on div at bounding box center [449, 201] width 631 height 358
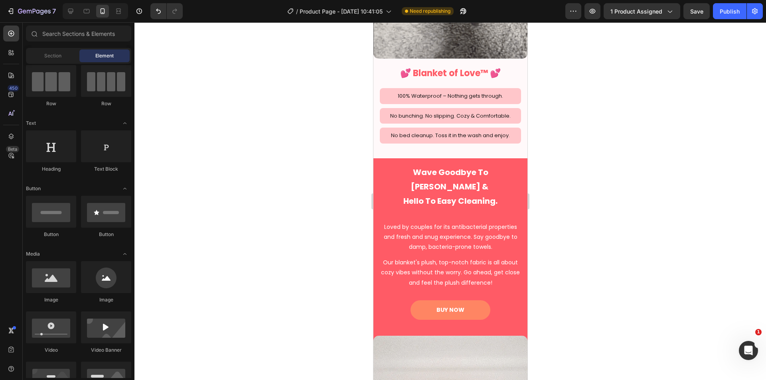
click at [457, 175] on p "⁠⁠⁠⁠⁠⁠⁠ Wave Goodbye To Odor Worries & Hello To Easy Cleaning." at bounding box center [450, 186] width 140 height 43
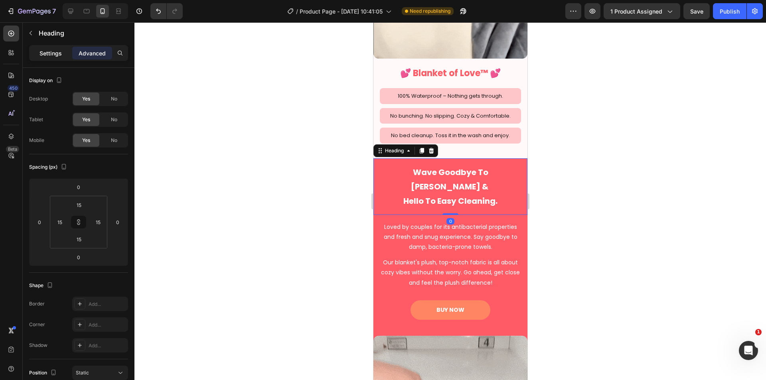
click at [49, 53] on p "Settings" at bounding box center [50, 53] width 22 height 8
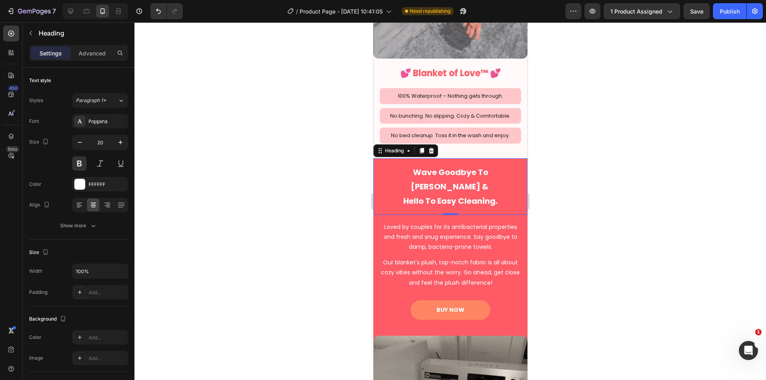
click at [662, 227] on div at bounding box center [449, 201] width 631 height 358
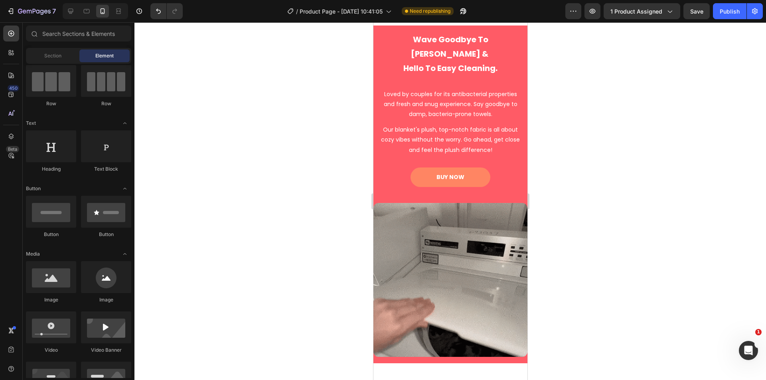
scroll to position [1243, 0]
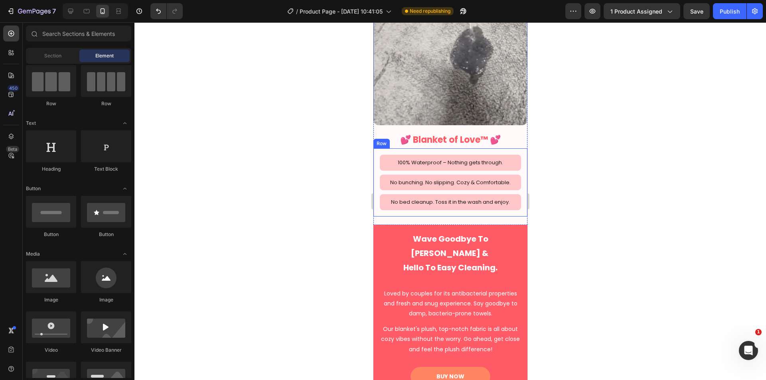
click at [374, 150] on div "100% Waterproof – Nothing gets through. Text Block Row No bunching. No slipping…" at bounding box center [450, 182] width 154 height 68
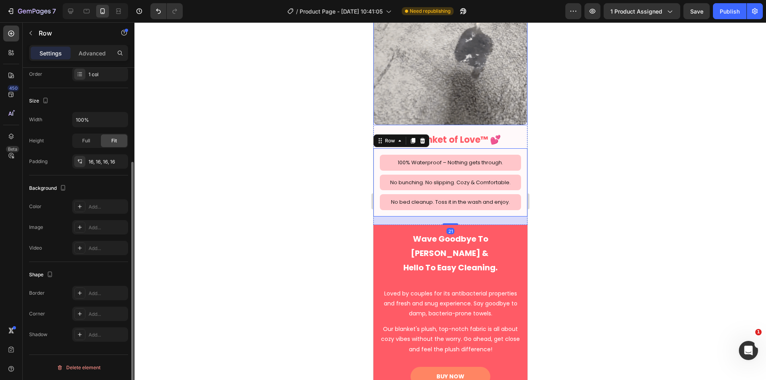
scroll to position [977, 0]
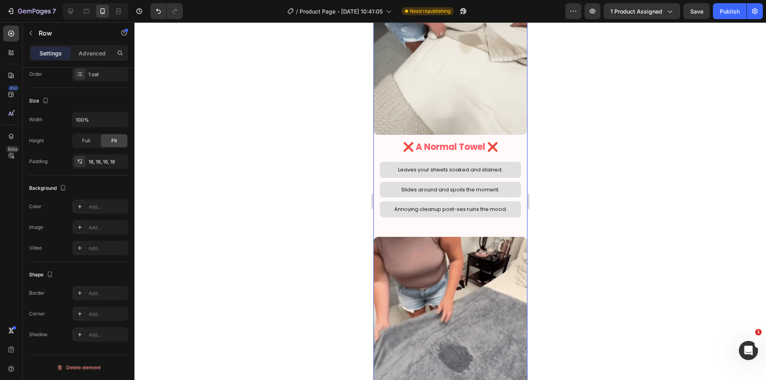
click at [377, 222] on div "Image ❌ A Normal Towel ❌ Heading Leaves your sheets soaked and stained. Text Bl…" at bounding box center [450, 106] width 154 height 250
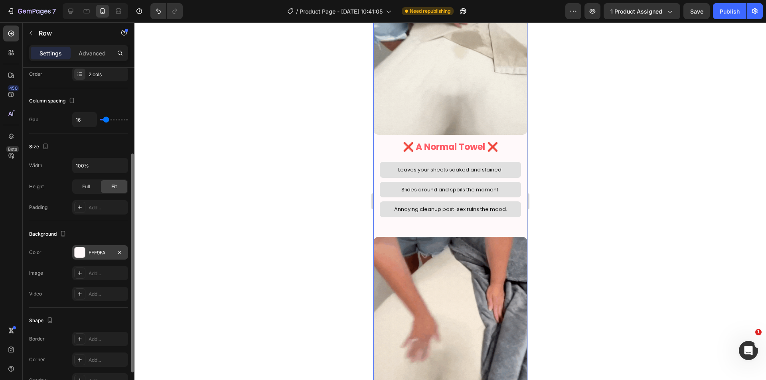
click at [104, 246] on div "FFF9FA" at bounding box center [100, 252] width 56 height 14
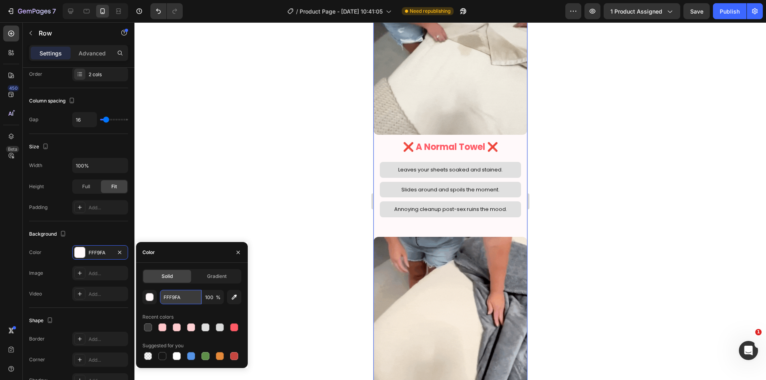
click at [170, 292] on input "FFF9FA" at bounding box center [180, 297] width 41 height 14
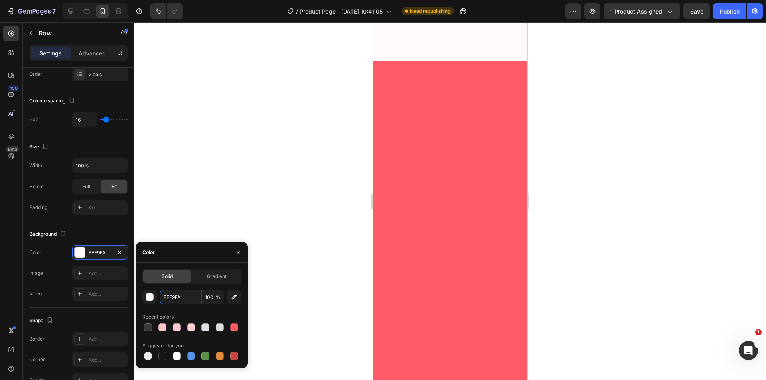
scroll to position [1775, 0]
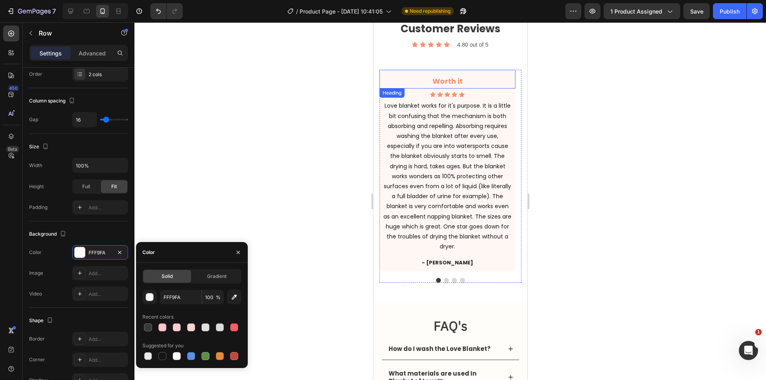
click at [510, 74] on h3 "Worth it" at bounding box center [447, 81] width 136 height 14
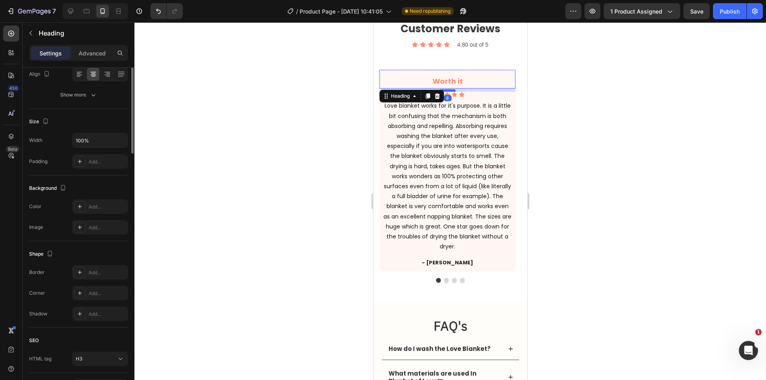
scroll to position [0, 0]
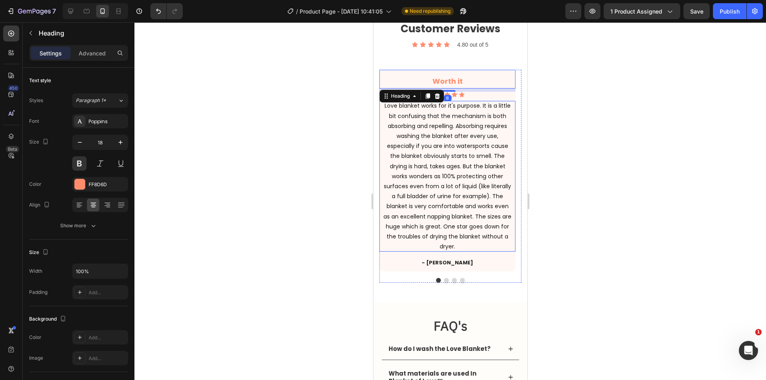
click at [510, 140] on p "Love blanket works for it's purpose. It is a little bit confusing that the mech…" at bounding box center [446, 176] width 129 height 151
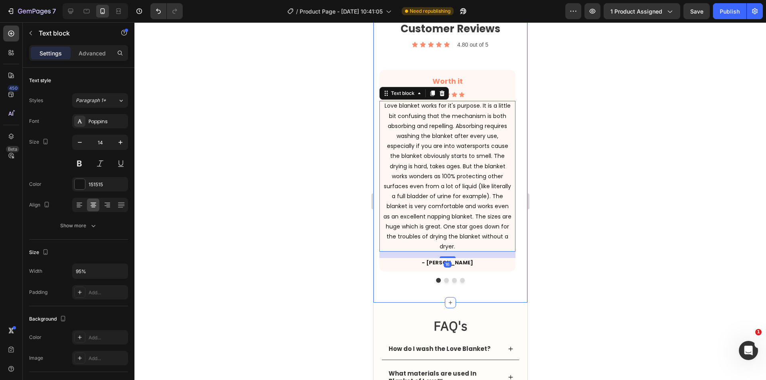
click at [513, 64] on div "Customer Reviews Heading Icon Icon Icon Icon Icon Icon List 4.80 out of 5 Text …" at bounding box center [450, 151] width 142 height 264
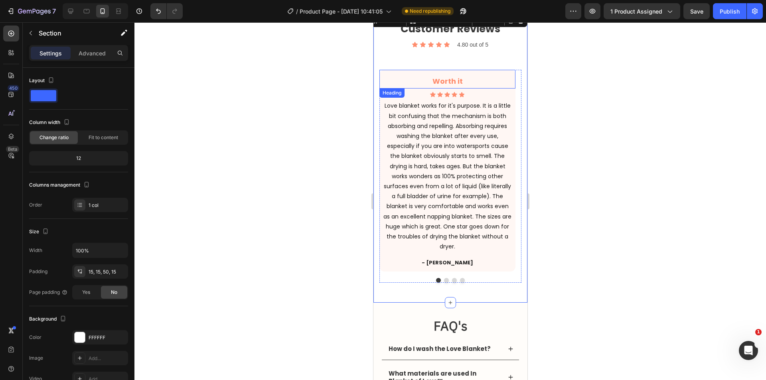
click at [512, 74] on h3 "Worth it" at bounding box center [447, 81] width 136 height 14
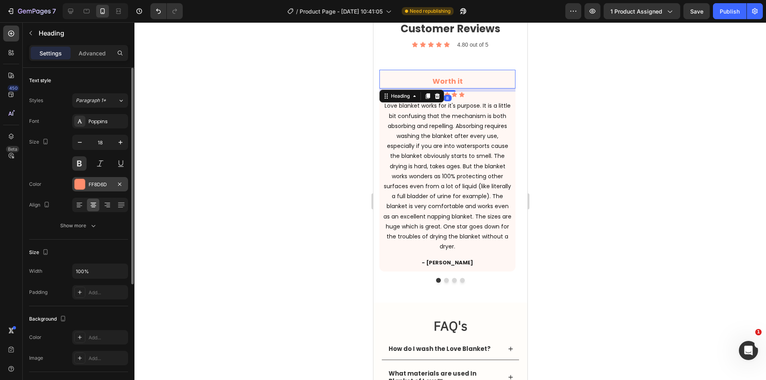
click at [97, 185] on div "FF8D6D" at bounding box center [100, 184] width 23 height 7
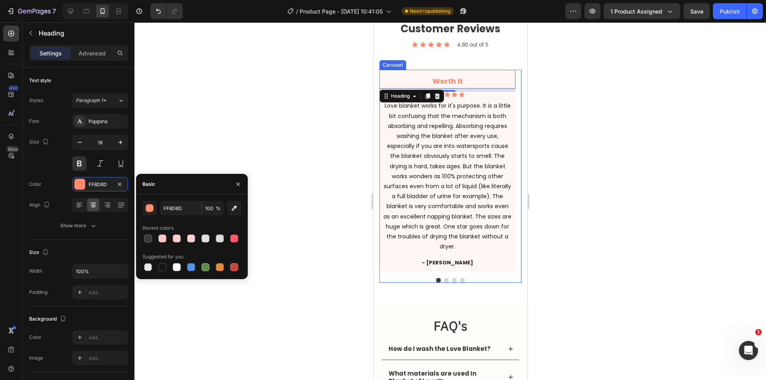
click at [495, 252] on div "Worth it Heading 8 Icon Icon Icon Icon Icon Icon List Hoz Love blanket works fo…" at bounding box center [447, 171] width 136 height 202
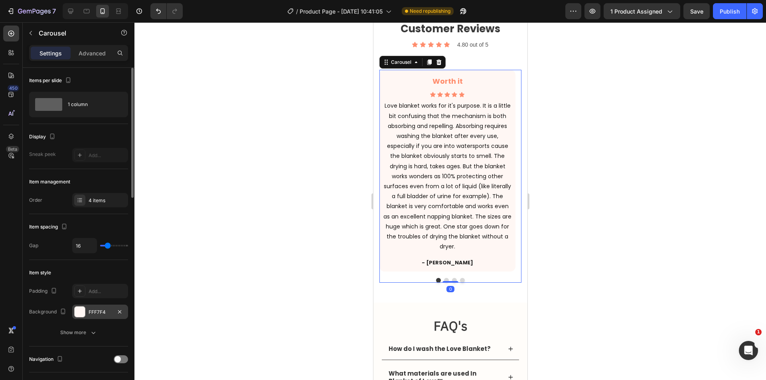
click at [99, 307] on div "FFF7F4" at bounding box center [100, 312] width 56 height 14
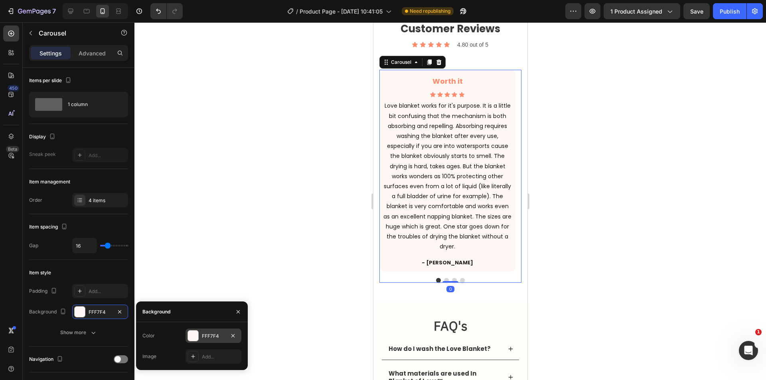
click at [216, 335] on div "FFF7F4" at bounding box center [213, 336] width 23 height 7
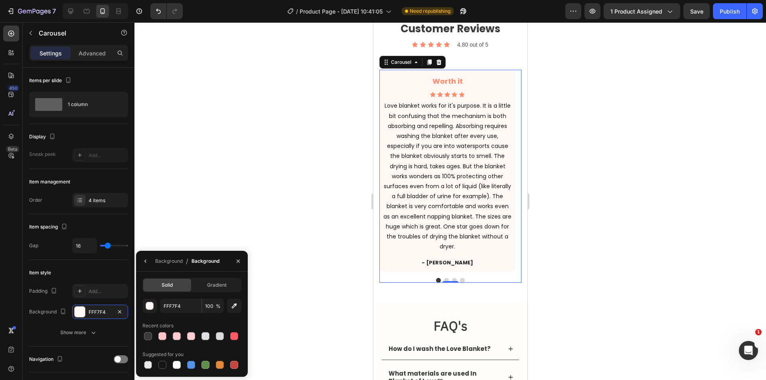
click at [168, 298] on div "Solid Gradient FFF7F4 100 % Recent colors Suggested for you" at bounding box center [191, 324] width 99 height 93
click at [176, 303] on input "FFF7F4" at bounding box center [180, 306] width 41 height 14
paste input "9FA"
type input "FFF9FA"
click at [596, 274] on div at bounding box center [449, 201] width 631 height 358
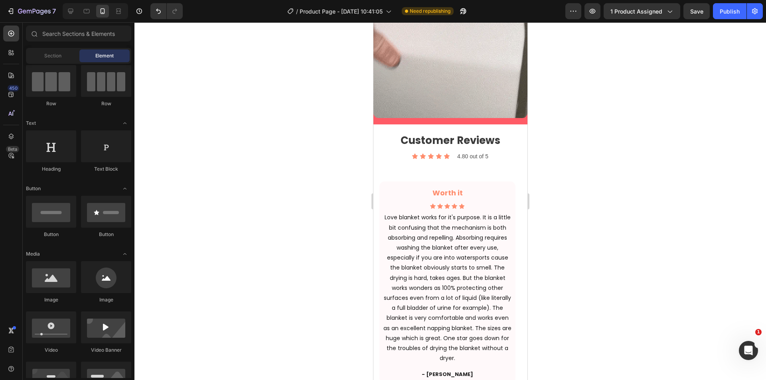
scroll to position [1708, 0]
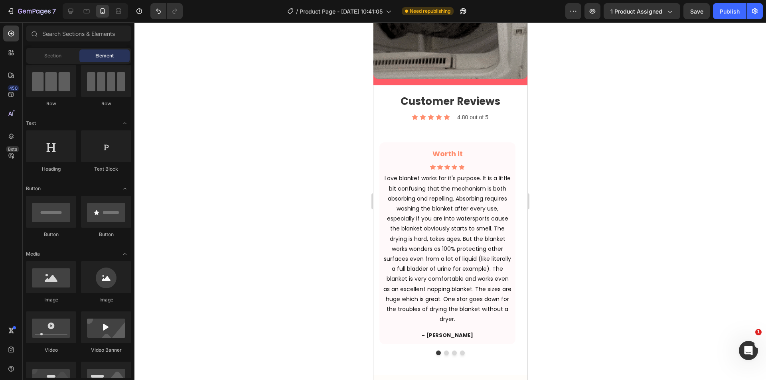
drag, startPoint x: 577, startPoint y: 185, endPoint x: 136, endPoint y: 213, distance: 442.4
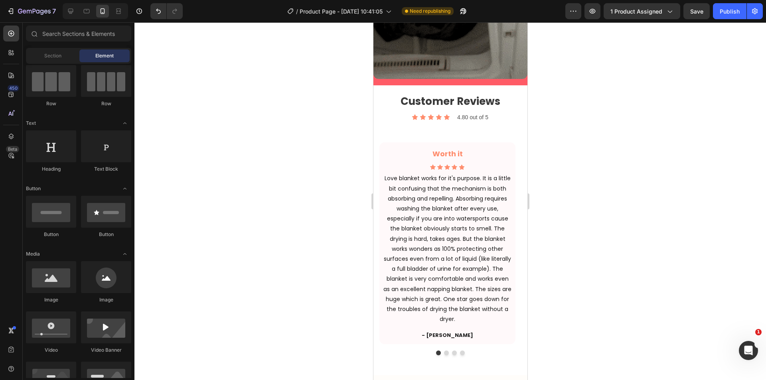
click at [577, 185] on div at bounding box center [449, 201] width 631 height 358
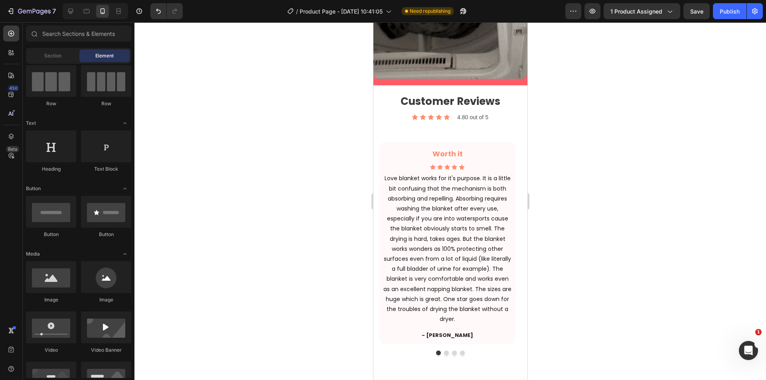
click at [554, 249] on div at bounding box center [449, 201] width 631 height 358
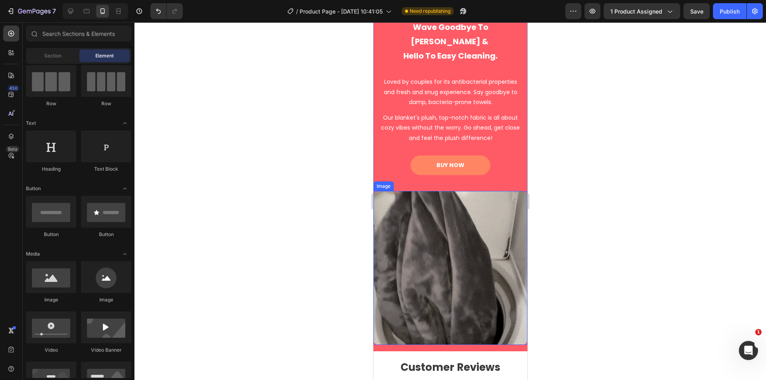
scroll to position [1509, 0]
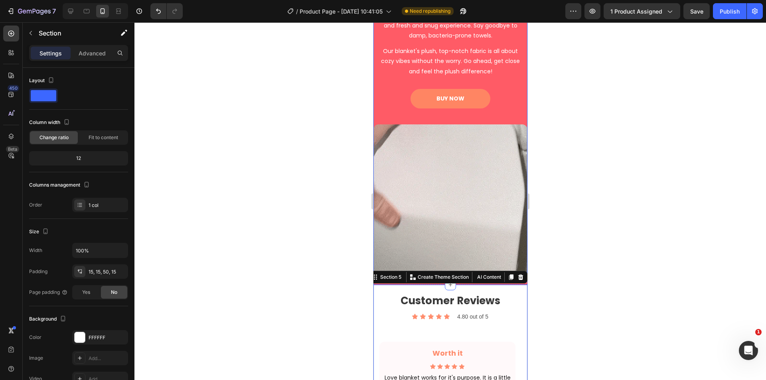
click at [379, 116] on div "Wave Goodbye To Odor Worries & Hello To Easy Cleaning. Heading Loved by couples…" at bounding box center [450, 32] width 154 height 171
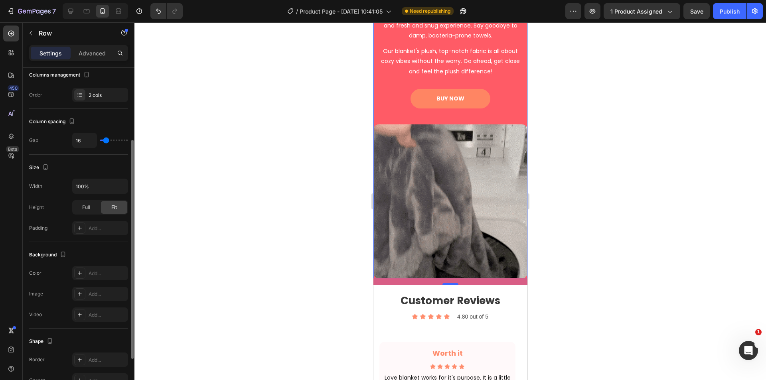
scroll to position [177, 0]
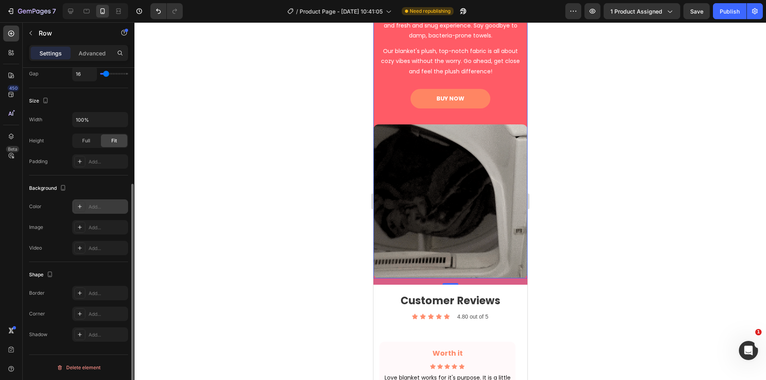
click at [104, 210] on div "Add..." at bounding box center [107, 206] width 37 height 7
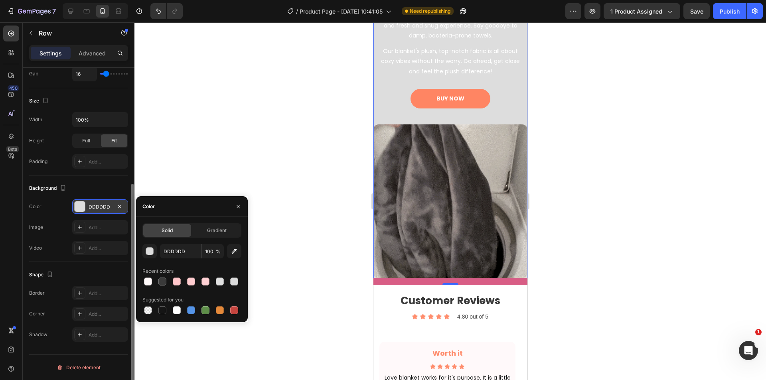
click at [299, 210] on div at bounding box center [449, 201] width 631 height 358
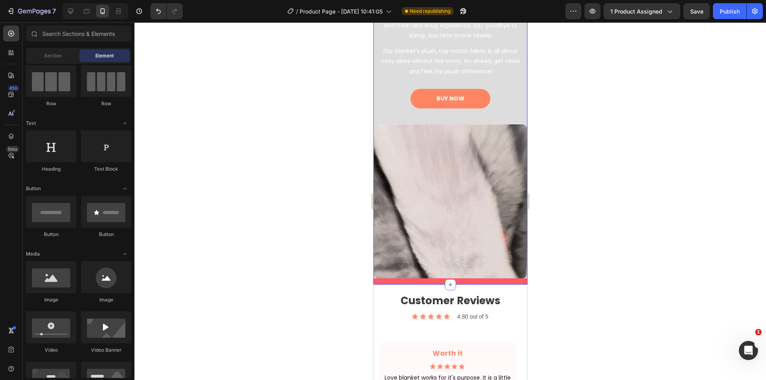
click at [384, 276] on div "Wave Goodbye To Odor Worries & Hello To Easy Cleaning. Heading Loved by couples…" at bounding box center [450, 116] width 154 height 338
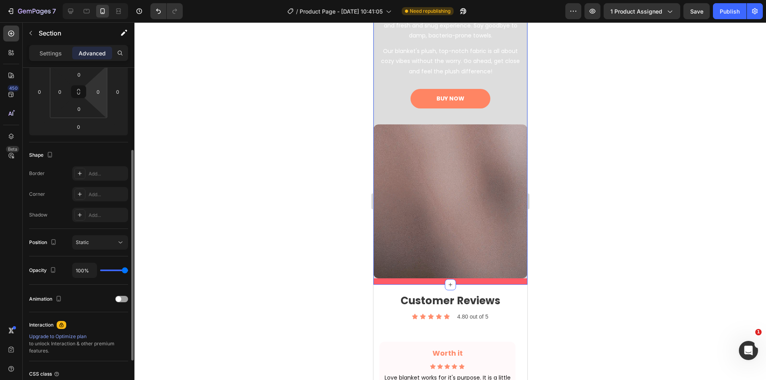
scroll to position [0, 0]
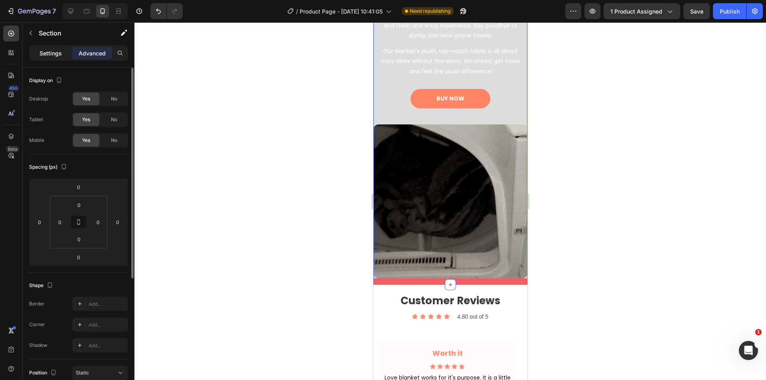
click at [58, 56] on p "Settings" at bounding box center [50, 53] width 22 height 8
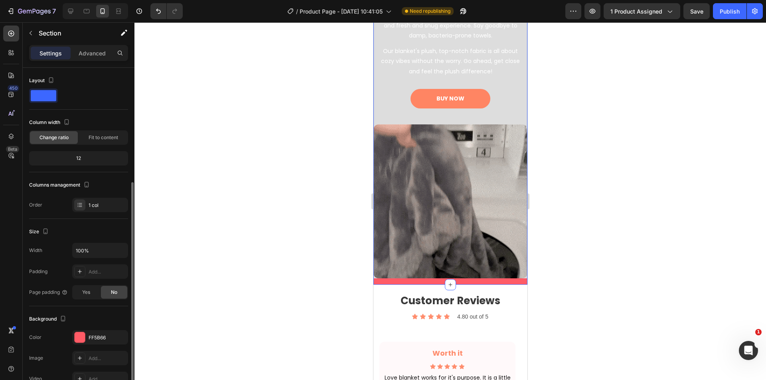
scroll to position [67, 0]
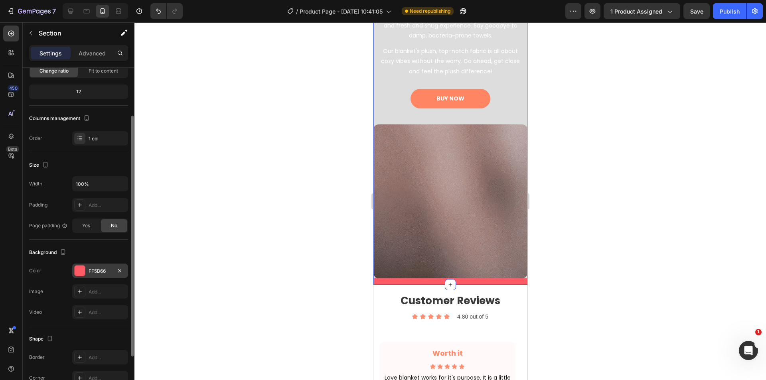
click at [98, 270] on div "FF5B66" at bounding box center [100, 271] width 23 height 7
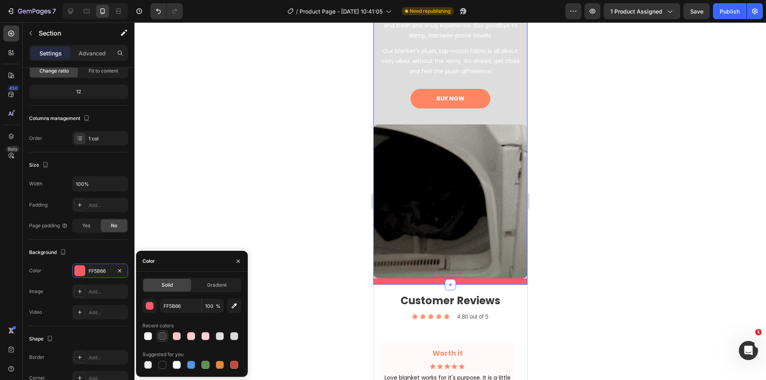
click at [164, 334] on div at bounding box center [162, 336] width 8 height 8
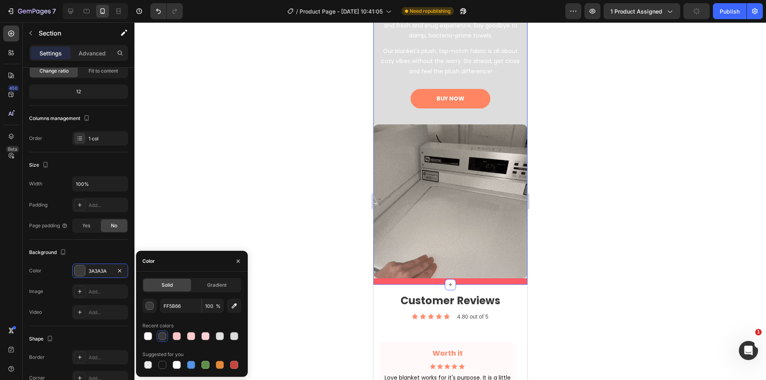
type input "3A3A3A"
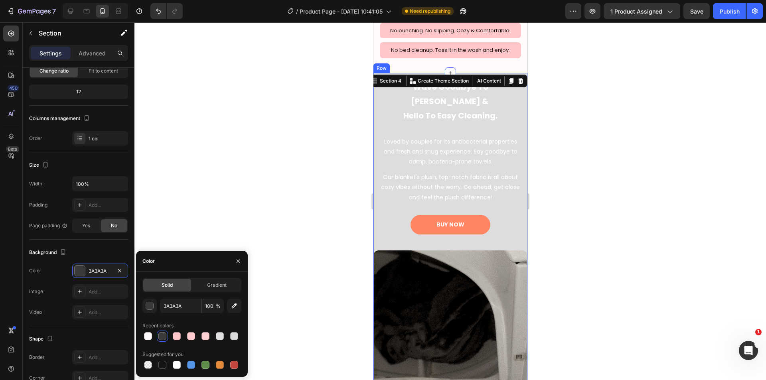
scroll to position [1243, 0]
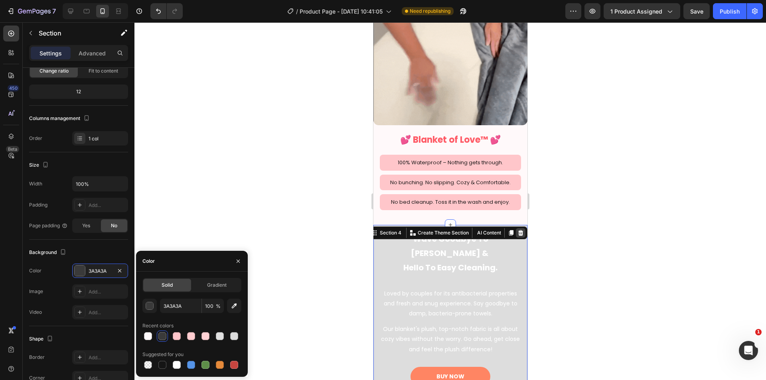
click at [518, 230] on icon at bounding box center [520, 233] width 5 height 6
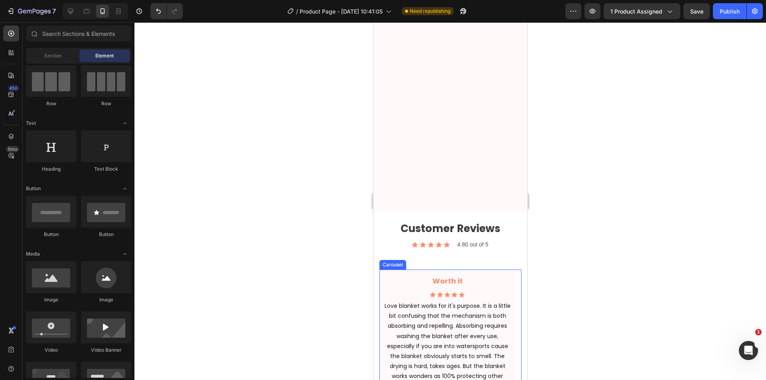
scroll to position [1442, 0]
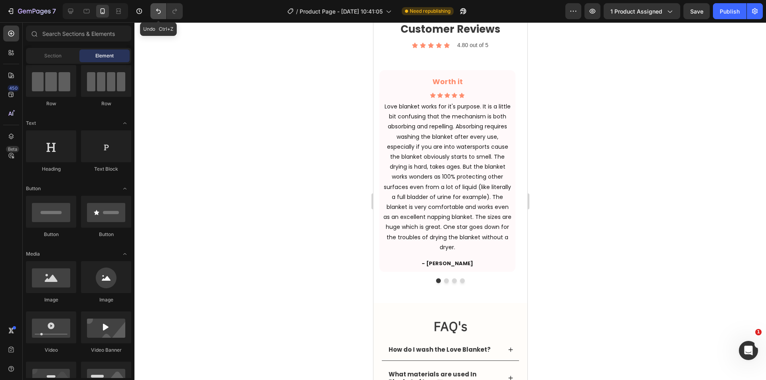
click at [157, 12] on icon "Undo/Redo" at bounding box center [158, 11] width 8 height 8
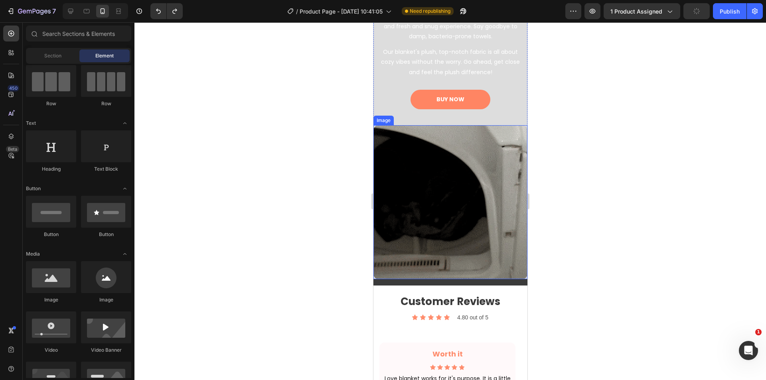
scroll to position [1509, 0]
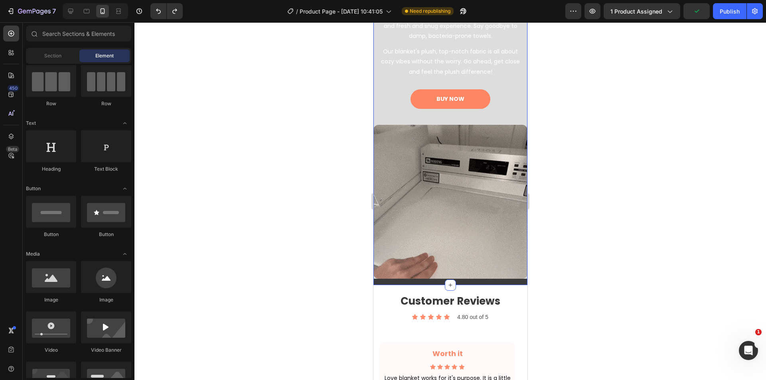
click at [400, 277] on div "Wave Goodbye To Odor Worries & Hello To Easy Cleaning. Heading Loved by couples…" at bounding box center [450, 116] width 154 height 338
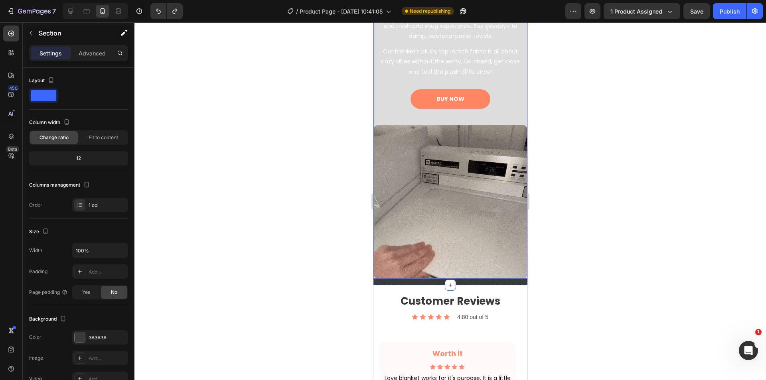
click at [375, 117] on div "Wave Goodbye To Odor Worries & Hello To Easy Cleaning. Heading Loved by couples…" at bounding box center [450, 32] width 154 height 171
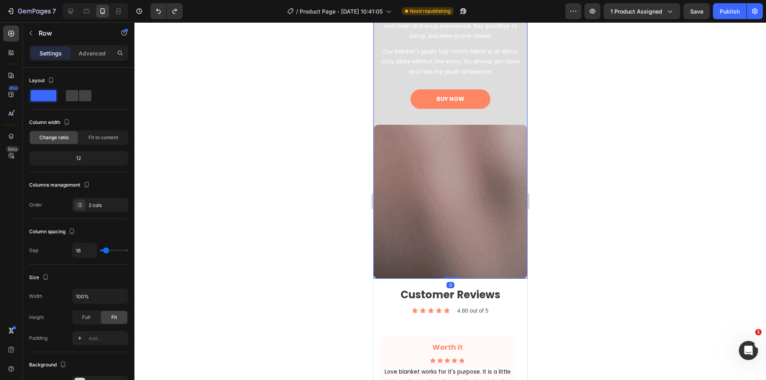
drag, startPoint x: 449, startPoint y: 279, endPoint x: 448, endPoint y: 264, distance: 14.8
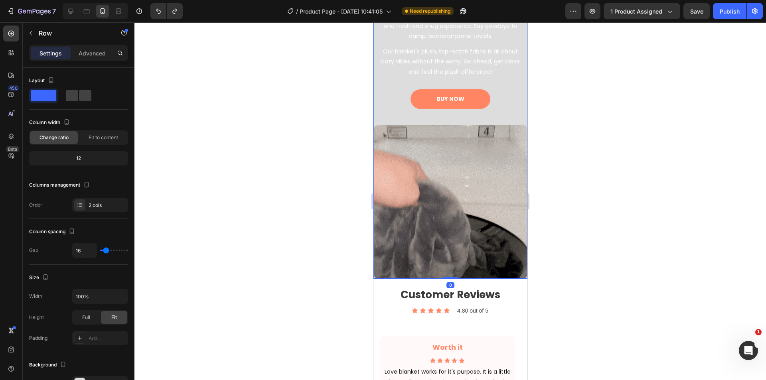
click at [448, 264] on div "Wave Goodbye To Odor Worries & Hello To Easy Cleaning. Heading Loved by couples…" at bounding box center [450, 112] width 154 height 331
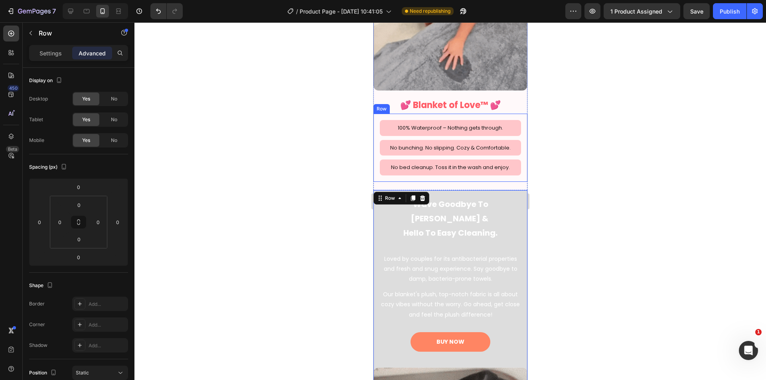
scroll to position [1243, 0]
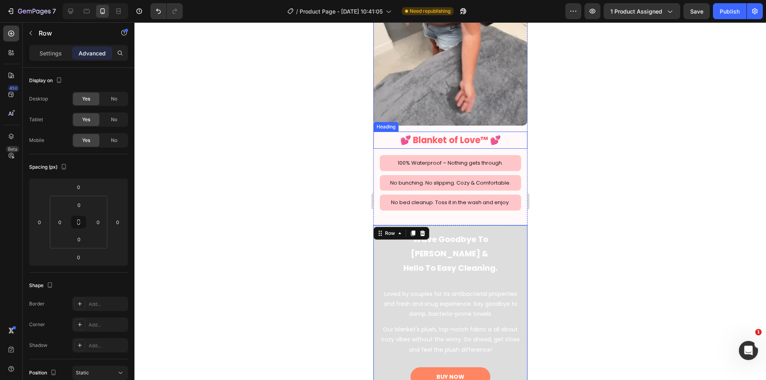
click at [444, 132] on h2 "💕 Blanket of Love™ 💕" at bounding box center [450, 141] width 154 height 18
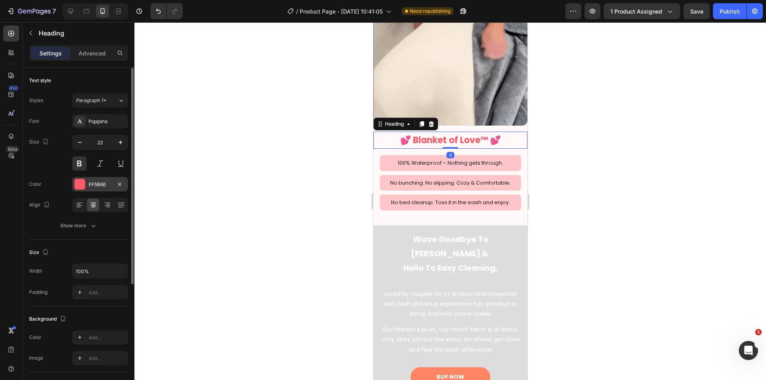
click at [108, 181] on div "FF5B66" at bounding box center [100, 184] width 23 height 7
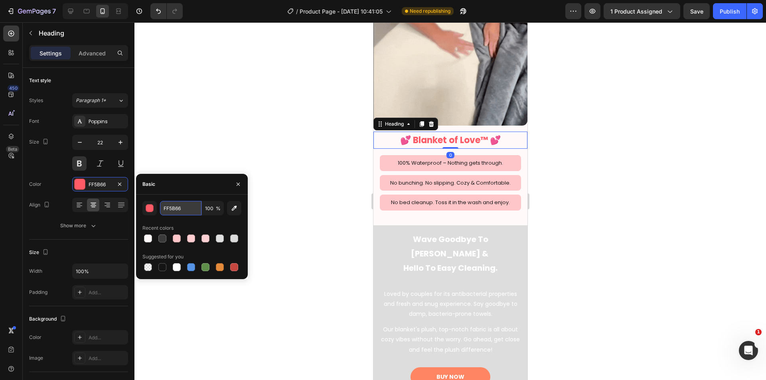
click at [180, 207] on input "FF5B66" at bounding box center [180, 208] width 41 height 14
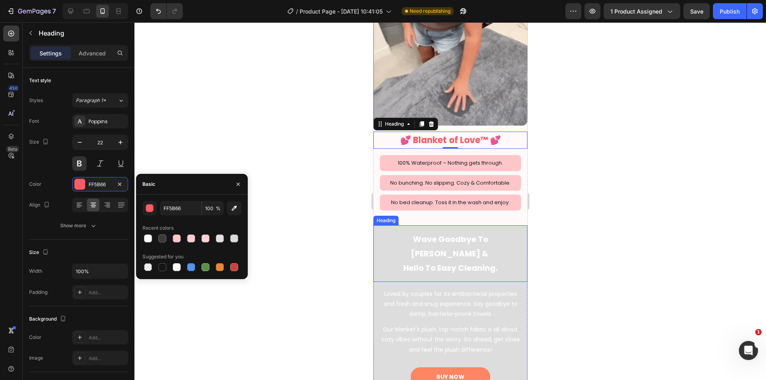
click at [375, 225] on div "Wave Goodbye To Odor Worries & Hello To Easy Cleaning. Heading" at bounding box center [450, 253] width 154 height 57
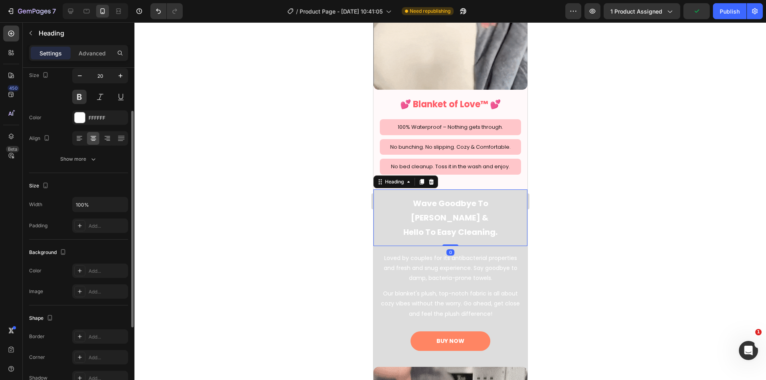
scroll to position [1309, 0]
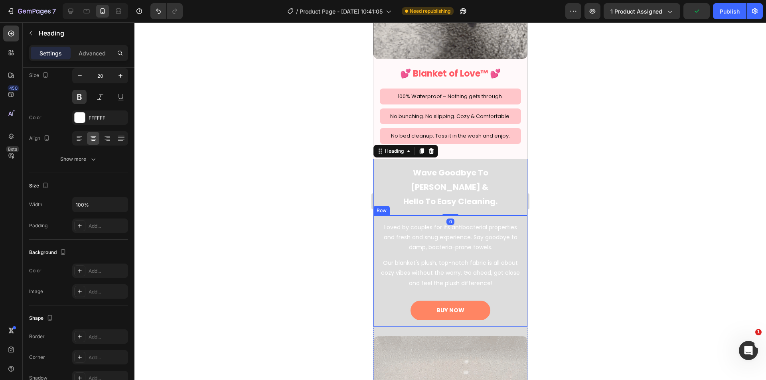
click at [376, 244] on div "Loved by couples for its antibacterial properties and fresh and snug experience…" at bounding box center [450, 270] width 154 height 111
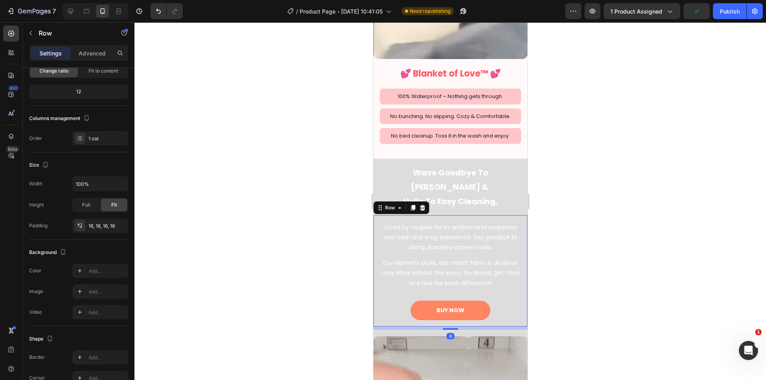
scroll to position [0, 0]
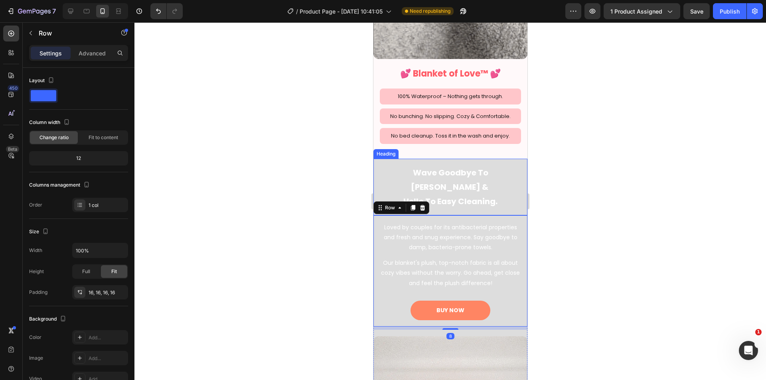
click at [378, 159] on div "Wave Goodbye To Odor Worries & Hello To Easy Cleaning. Heading" at bounding box center [450, 187] width 154 height 57
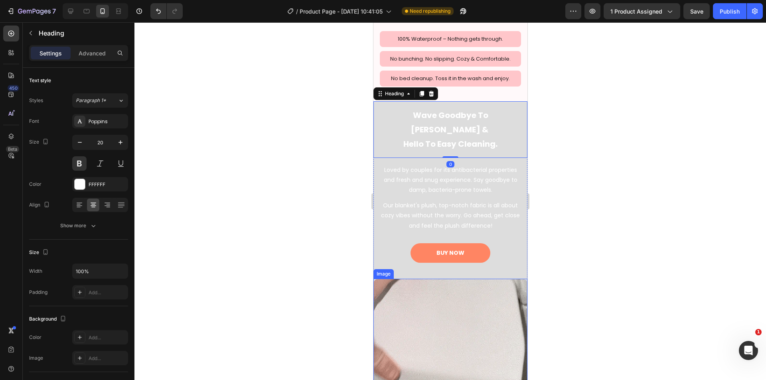
scroll to position [1509, 0]
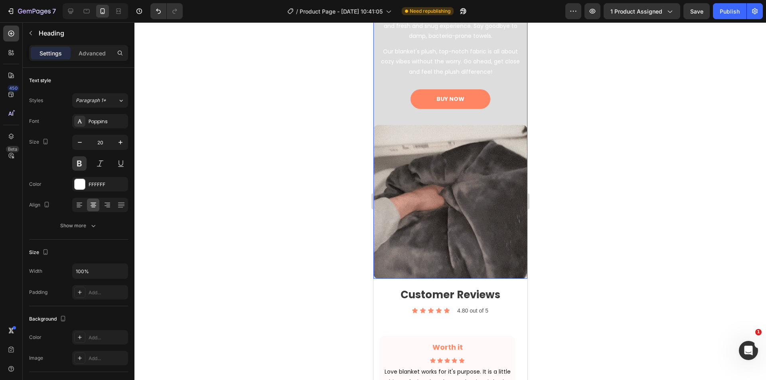
click at [413, 120] on div "Wave Goodbye To Odor Worries & Hello To Easy Cleaning. Heading 0 Loved by coupl…" at bounding box center [450, 112] width 154 height 331
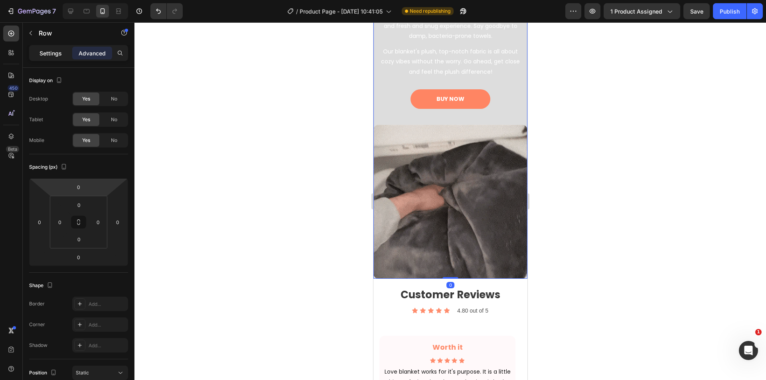
click at [62, 57] on div "Settings" at bounding box center [51, 53] width 40 height 13
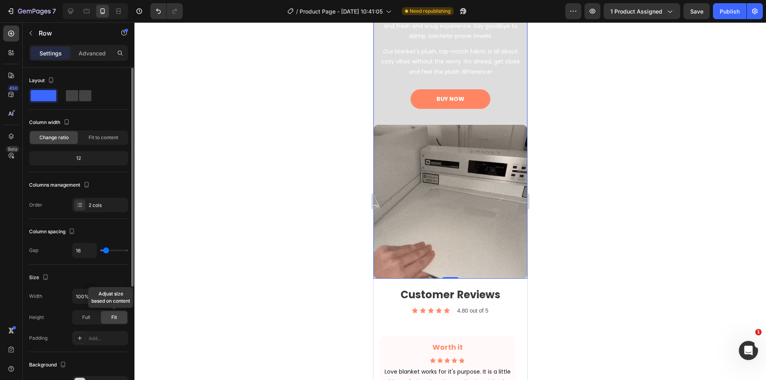
scroll to position [133, 0]
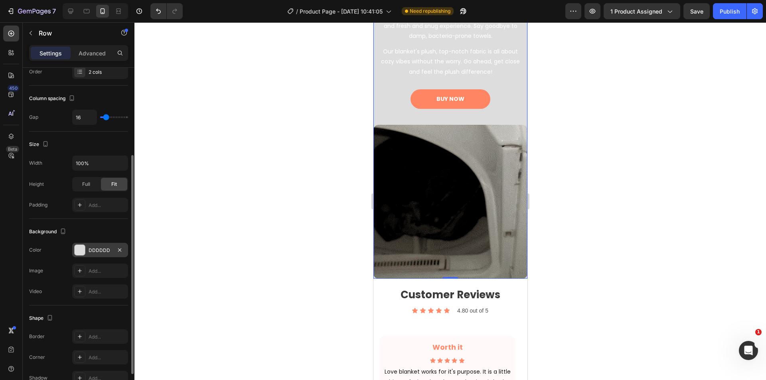
click at [96, 250] on div "DDDDDD" at bounding box center [100, 250] width 23 height 7
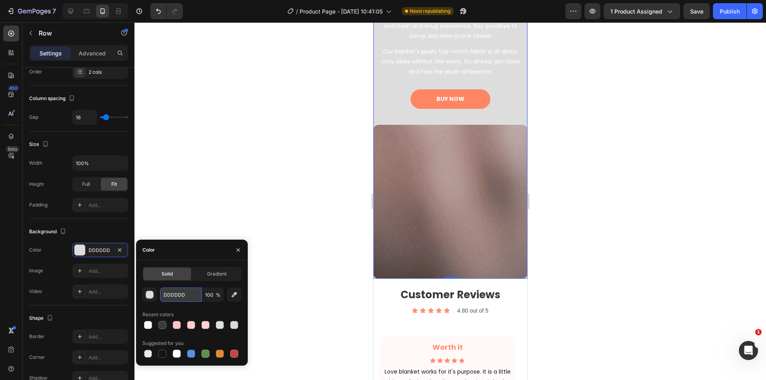
click at [182, 295] on input "DDDDDD" at bounding box center [180, 295] width 41 height 14
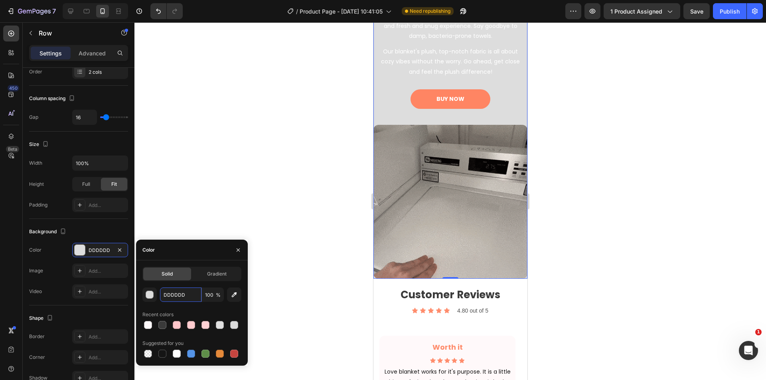
paste input "FF5B66"
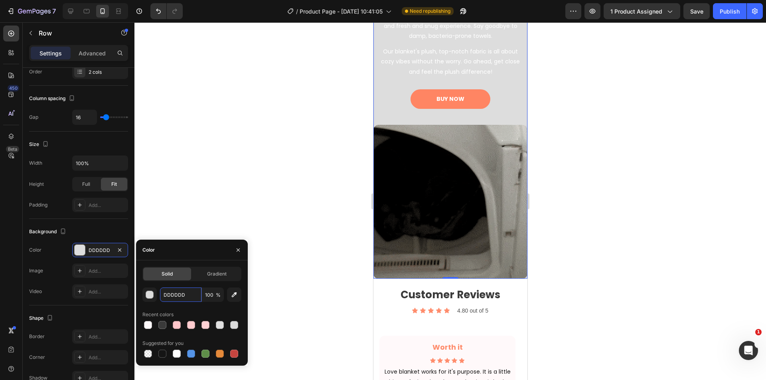
type input "FF5B66"
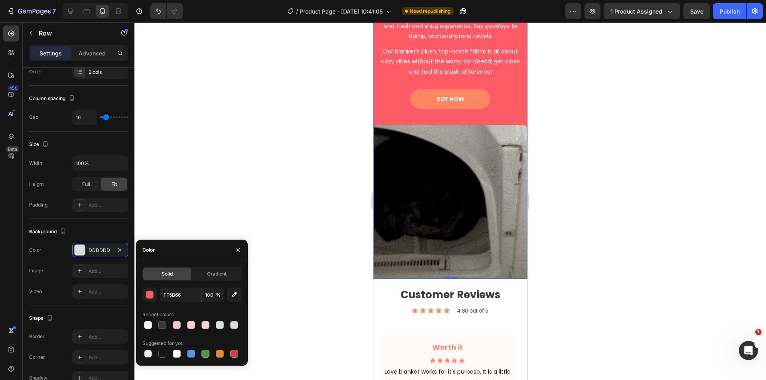
click at [273, 199] on div at bounding box center [449, 201] width 631 height 358
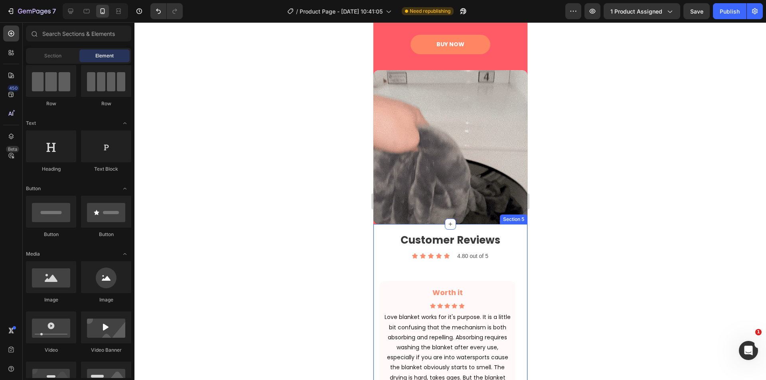
scroll to position [1575, 0]
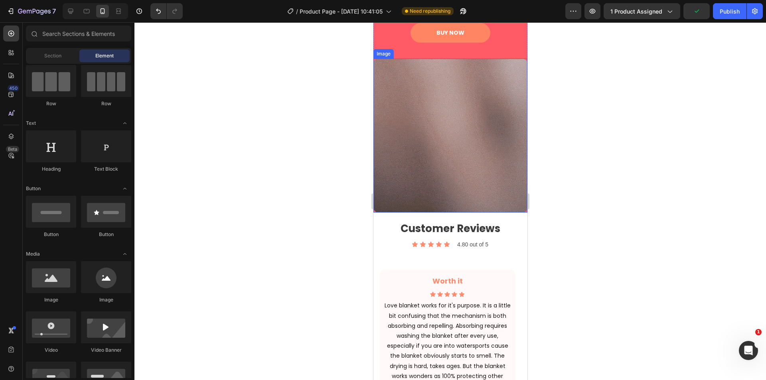
click at [374, 205] on div at bounding box center [450, 136] width 154 height 154
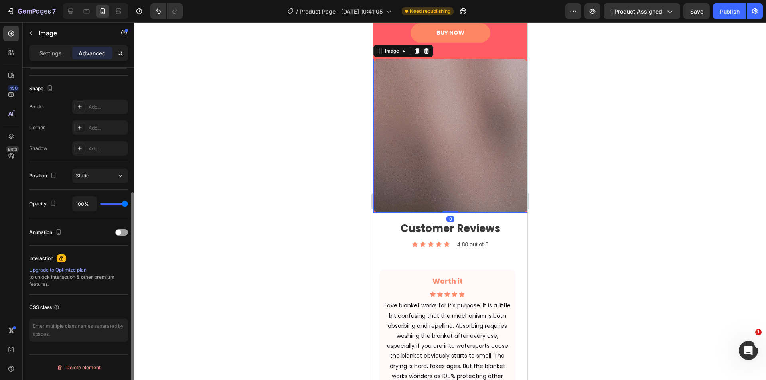
scroll to position [1442, 0]
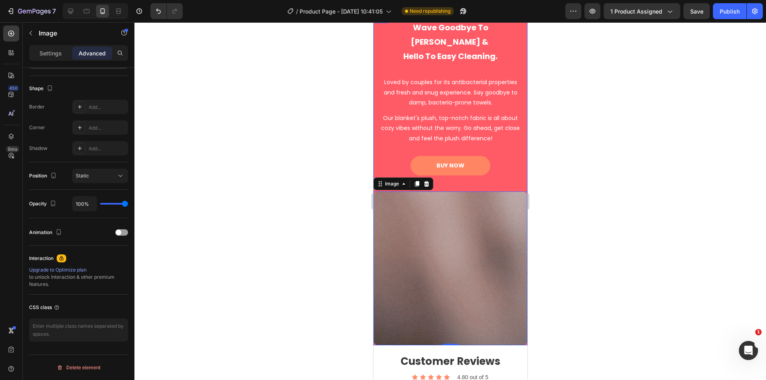
click at [496, 187] on div "Wave Goodbye To Odor Worries & Hello To Easy Cleaning. Heading Loved by couples…" at bounding box center [450, 179] width 154 height 331
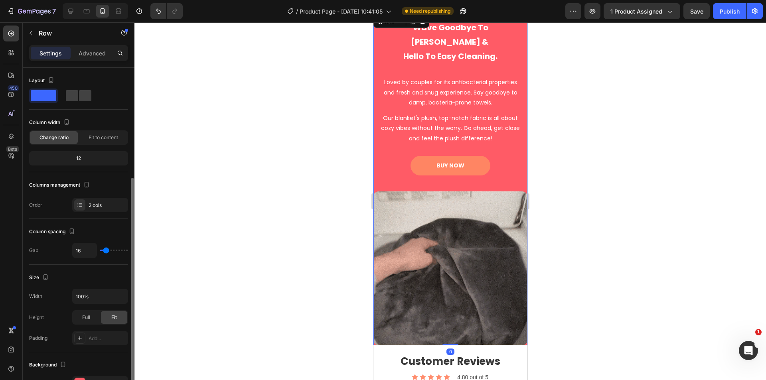
scroll to position [67, 0]
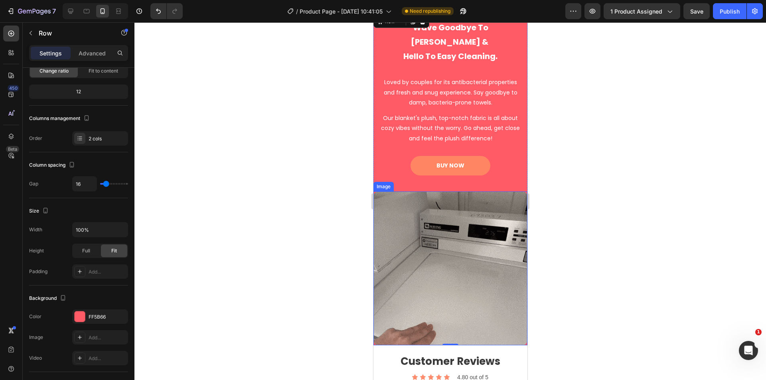
drag, startPoint x: 449, startPoint y: 337, endPoint x: 462, endPoint y: 337, distance: 12.8
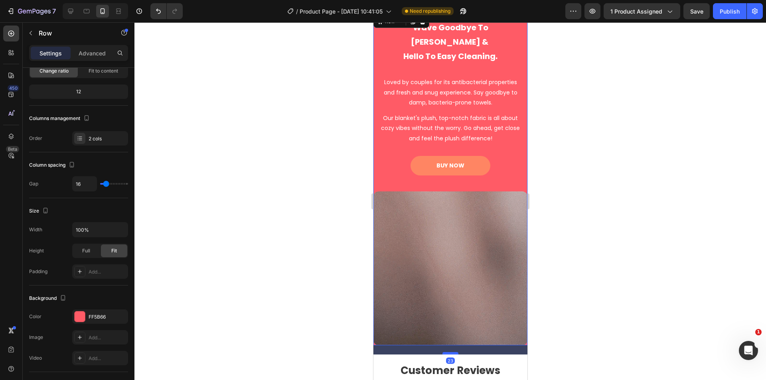
drag, startPoint x: 449, startPoint y: 337, endPoint x: 450, endPoint y: 347, distance: 9.2
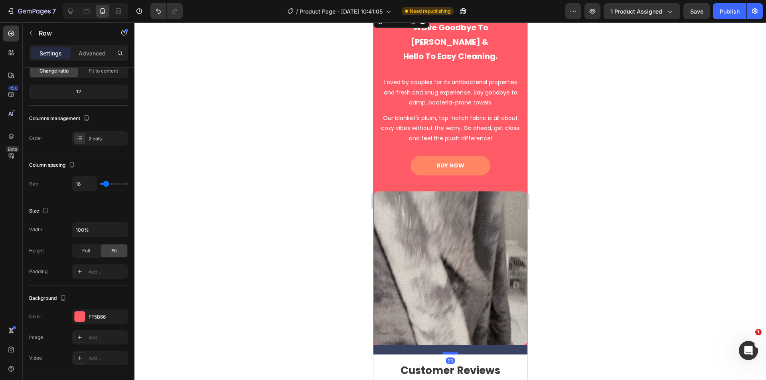
click at [450, 352] on div at bounding box center [450, 353] width 16 height 2
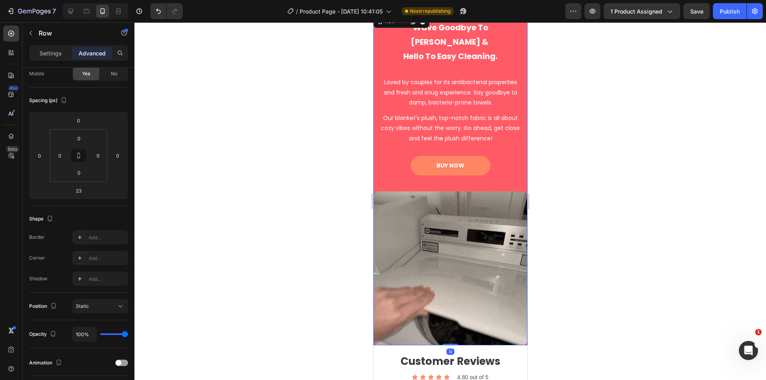
drag, startPoint x: 450, startPoint y: 347, endPoint x: 448, endPoint y: 324, distance: 22.8
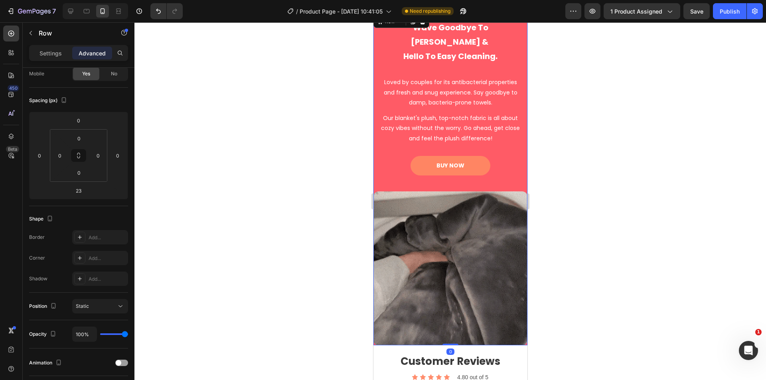
click at [448, 324] on div "Wave Goodbye To Odor Worries & Hello To Easy Cleaning. Heading Loved by couples…" at bounding box center [450, 179] width 154 height 331
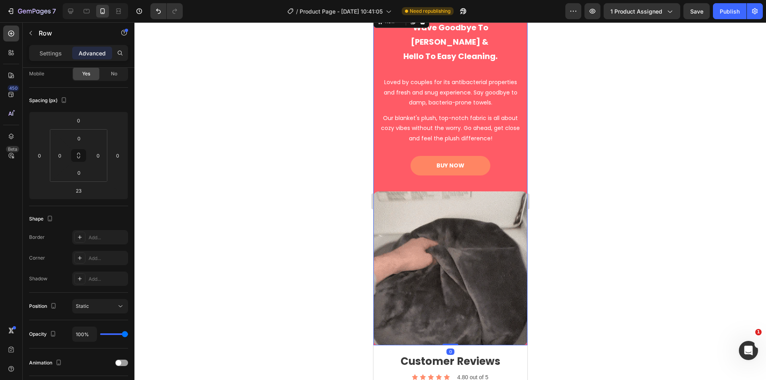
type input "0"
click at [52, 50] on p "Settings" at bounding box center [50, 53] width 22 height 8
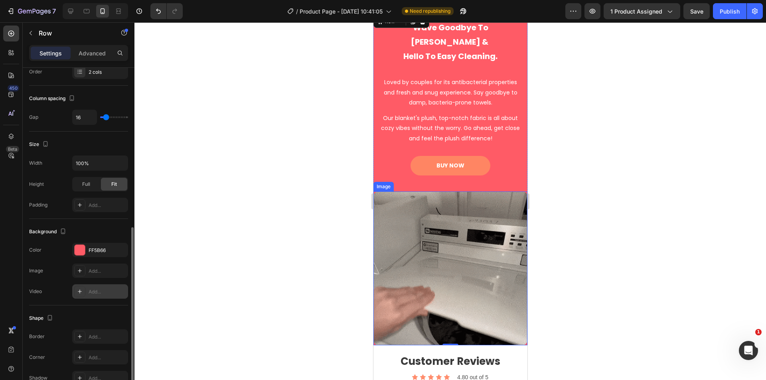
scroll to position [177, 0]
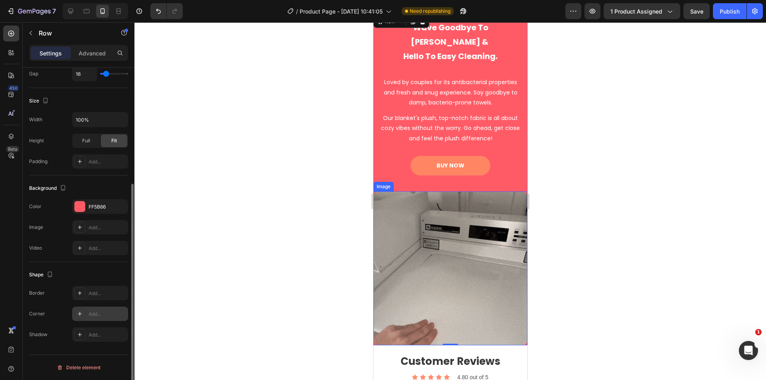
click at [100, 313] on div "Add..." at bounding box center [107, 314] width 37 height 7
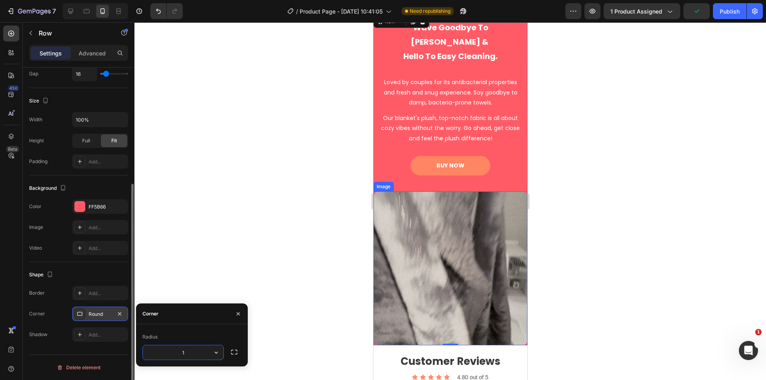
type input "13"
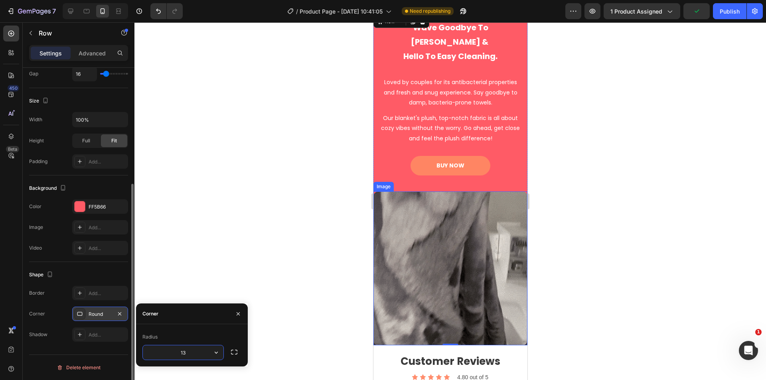
click at [339, 273] on div at bounding box center [449, 201] width 631 height 358
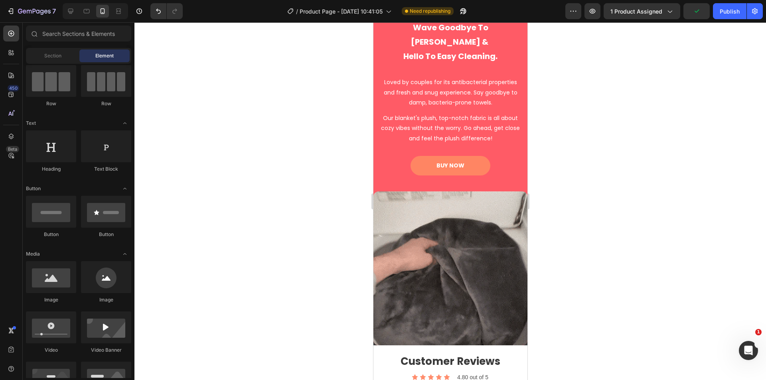
click at [320, 297] on div at bounding box center [449, 201] width 631 height 358
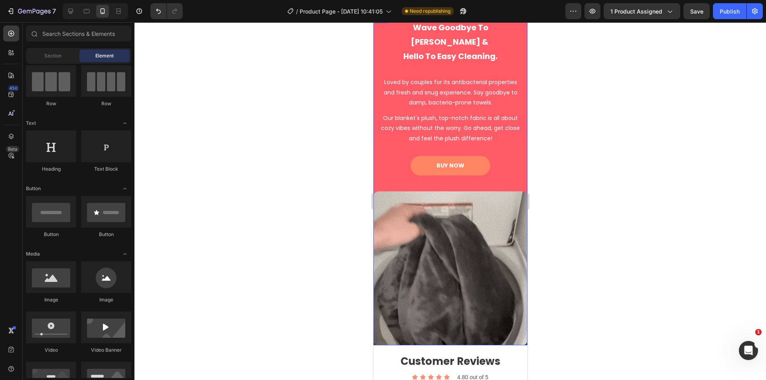
click at [439, 187] on div "Wave Goodbye To Odor Worries & Hello To Easy Cleaning. Heading Loved by couples…" at bounding box center [450, 179] width 154 height 331
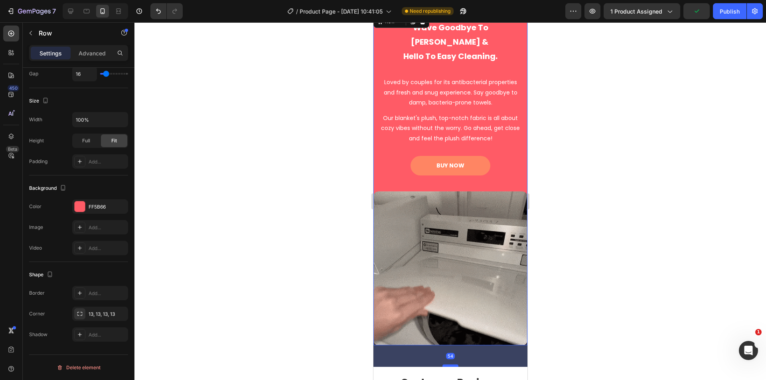
drag, startPoint x: 451, startPoint y: 338, endPoint x: 453, endPoint y: 359, distance: 21.7
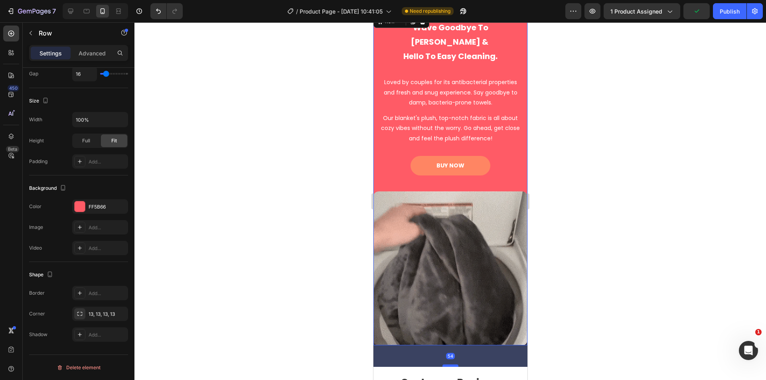
click at [453, 364] on div at bounding box center [450, 365] width 16 height 2
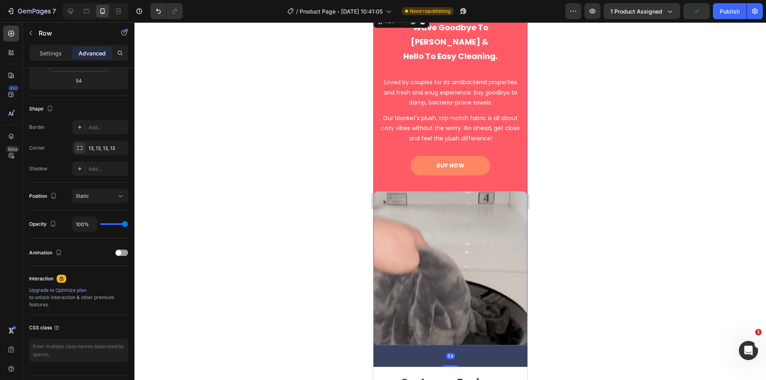
click at [400, 350] on div "54" at bounding box center [450, 356] width 154 height 22
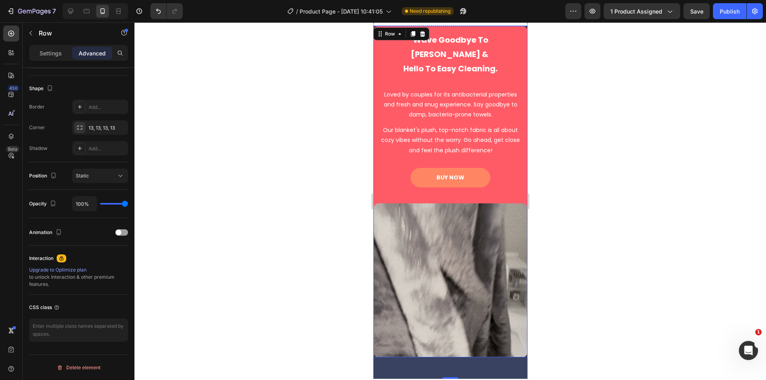
scroll to position [1176, 0]
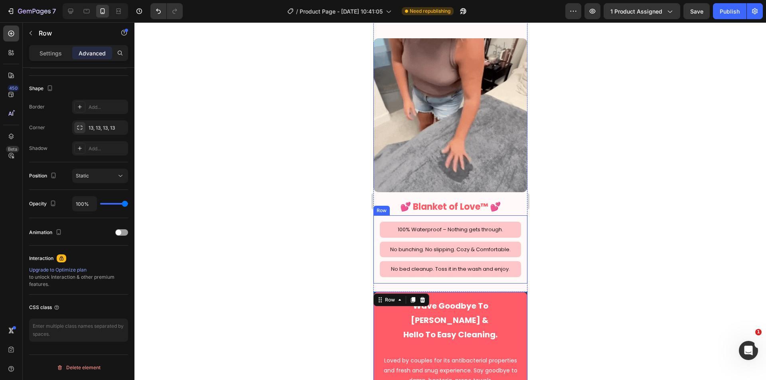
click at [376, 221] on div "100% Waterproof – Nothing gets through. Text Block Row No bunching. No slipping…" at bounding box center [450, 249] width 154 height 68
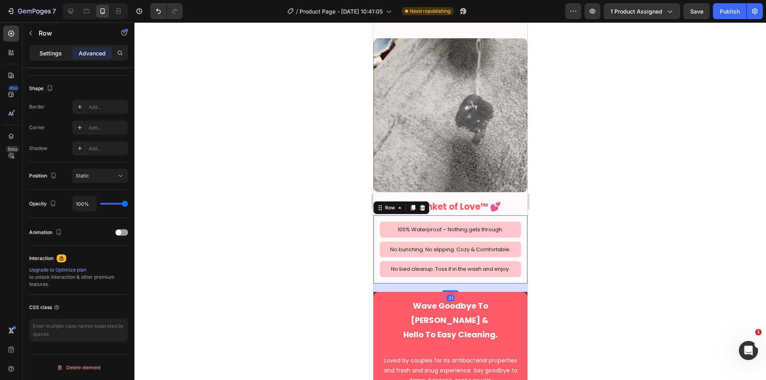
click at [51, 55] on p "Settings" at bounding box center [50, 53] width 22 height 8
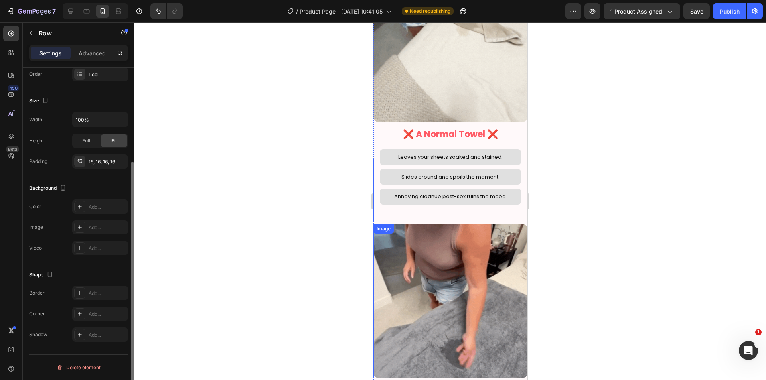
scroll to position [977, 0]
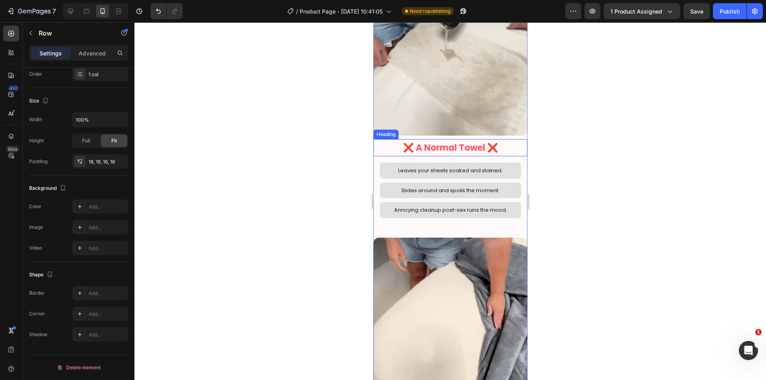
click at [389, 139] on h2 "❌ A Normal Towel ❌" at bounding box center [450, 148] width 154 height 18
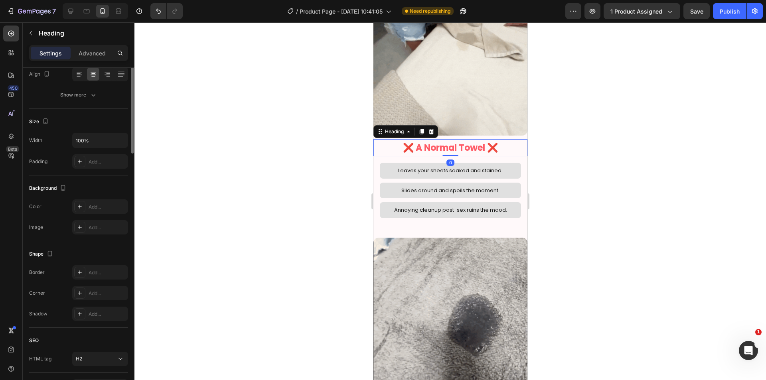
scroll to position [0, 0]
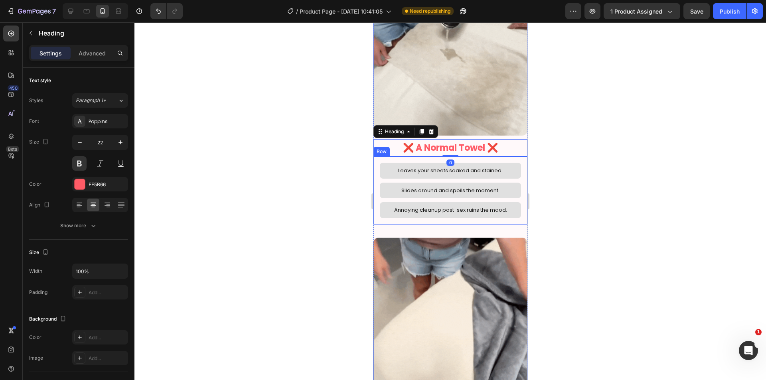
click at [375, 207] on div "Leaves your sheets soaked and stained. Text Block Row Slides around and spoils …" at bounding box center [450, 190] width 154 height 68
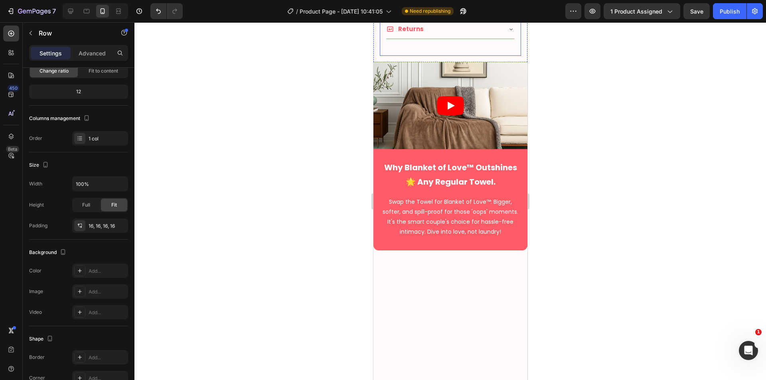
scroll to position [512, 0]
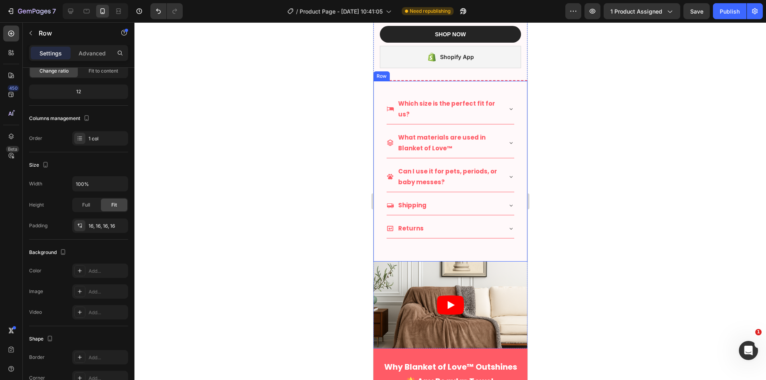
click at [377, 155] on div "Which size is the perfect fit for us? What materials are used in Blanket of Lov…" at bounding box center [450, 171] width 154 height 181
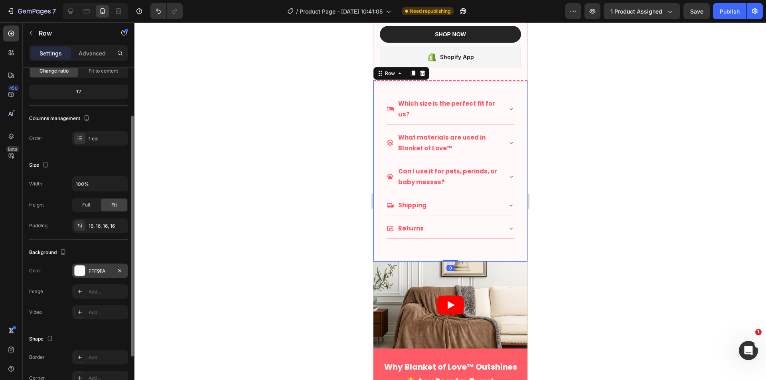
click at [93, 270] on div "FFF9FA" at bounding box center [100, 271] width 23 height 7
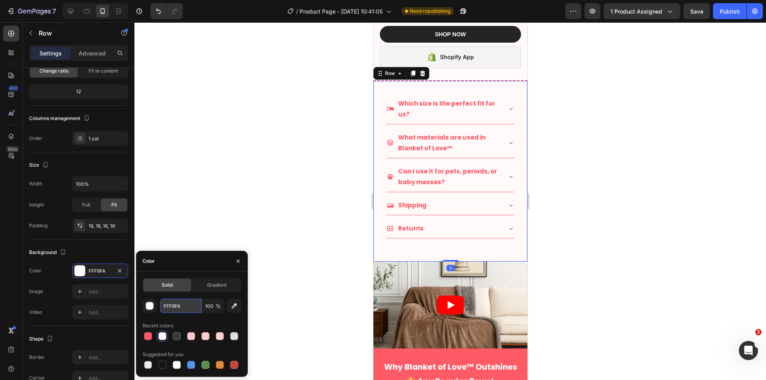
click at [181, 309] on input "FFF9FA" at bounding box center [180, 306] width 41 height 14
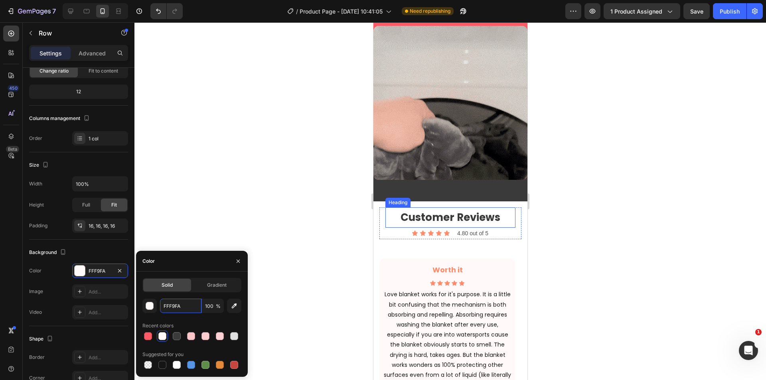
scroll to position [1641, 0]
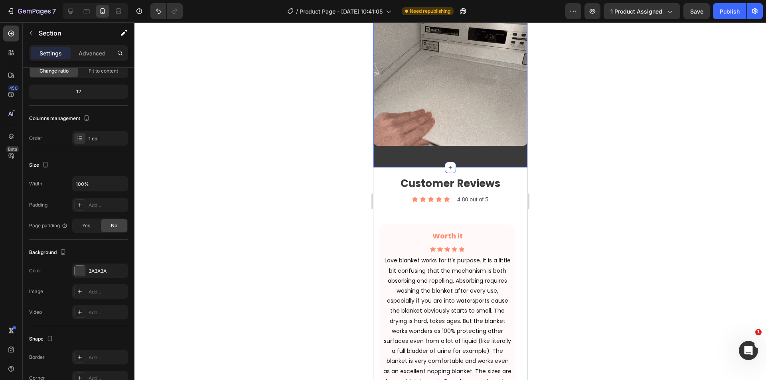
scroll to position [0, 0]
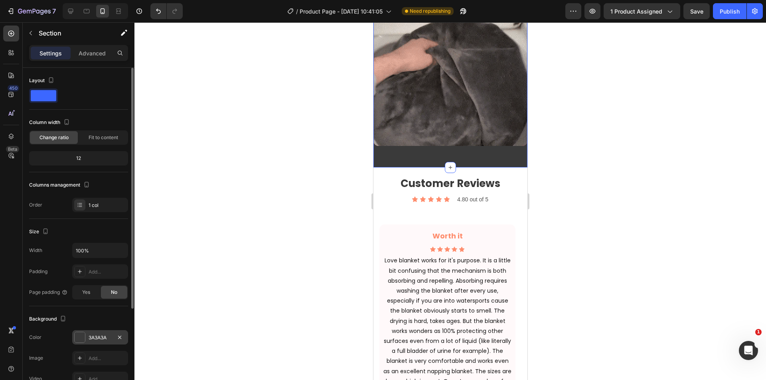
click at [91, 339] on div "3A3A3A" at bounding box center [100, 337] width 23 height 7
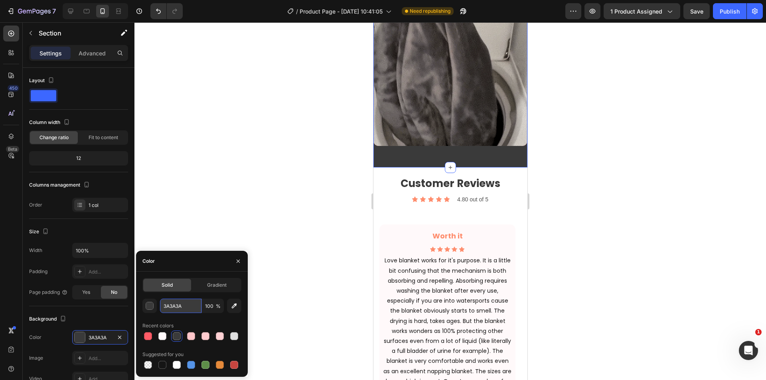
drag, startPoint x: 177, startPoint y: 305, endPoint x: 181, endPoint y: 305, distance: 4.4
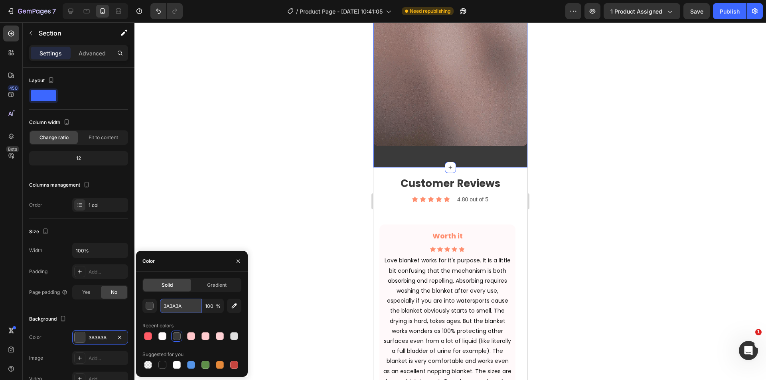
click at [177, 305] on input "3A3A3A" at bounding box center [180, 306] width 41 height 14
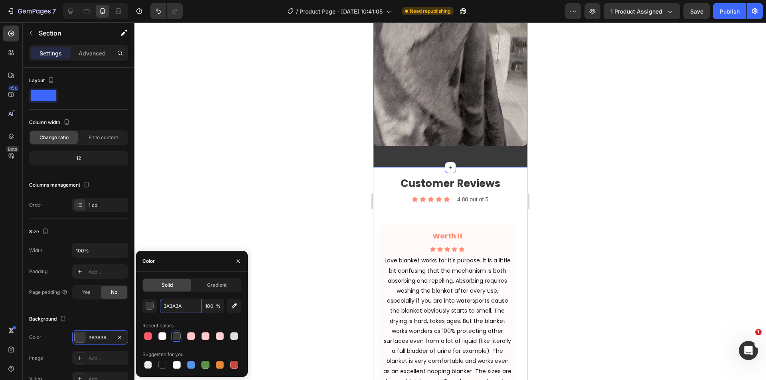
paste input "FFF9F"
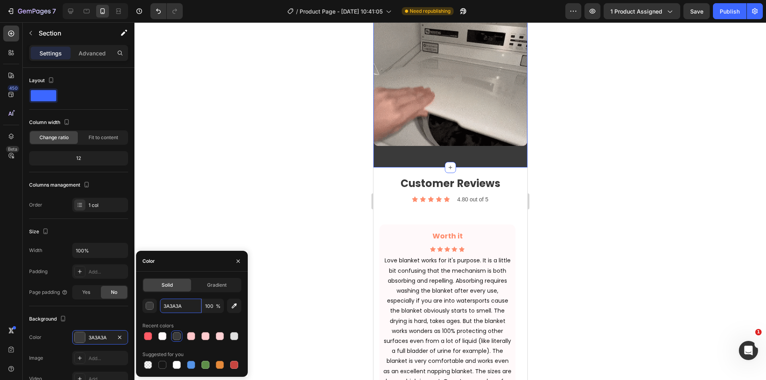
type input "FFF9FA"
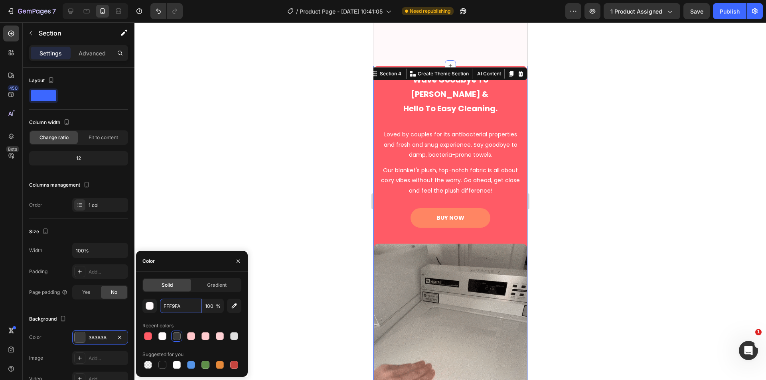
scroll to position [1509, 0]
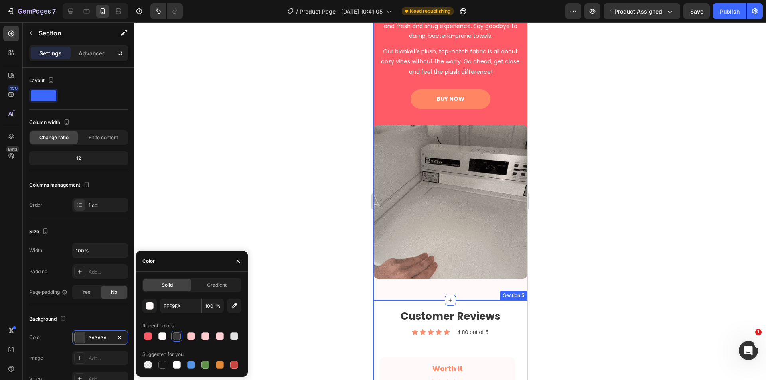
click at [431, 362] on h3 "Worth it" at bounding box center [447, 369] width 136 height 14
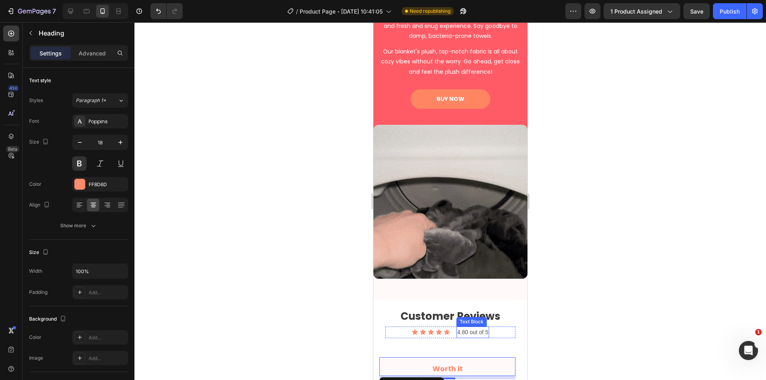
click at [544, 300] on div at bounding box center [449, 201] width 631 height 358
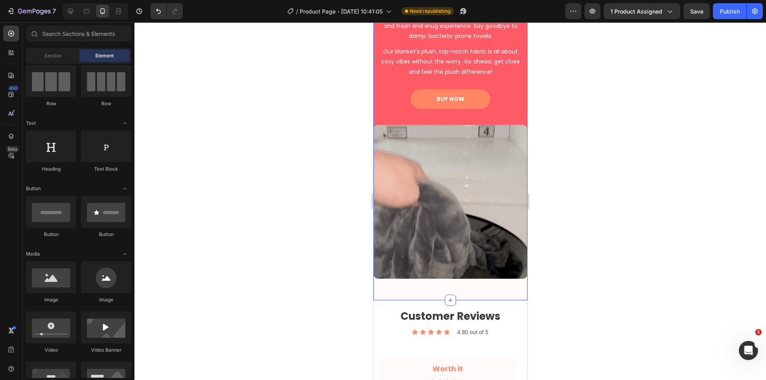
click at [469, 280] on div "Wave Goodbye To Odor Worries & Hello To Easy Cleaning. Heading Loved by couples…" at bounding box center [450, 123] width 154 height 353
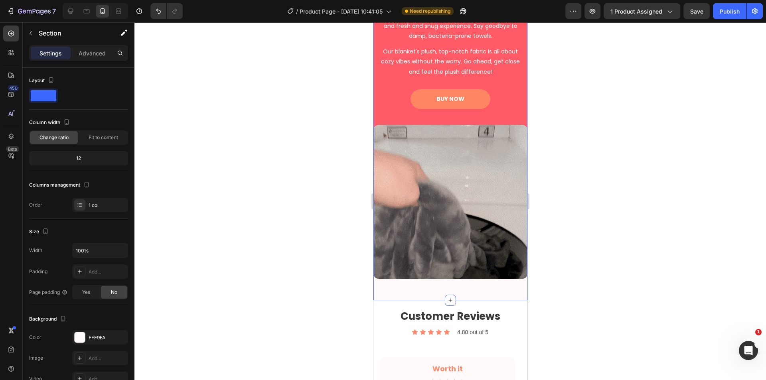
click at [467, 292] on div "Wave Goodbye To Odor Worries & Hello To Easy Cleaning. Heading Loved by couples…" at bounding box center [450, 123] width 154 height 353
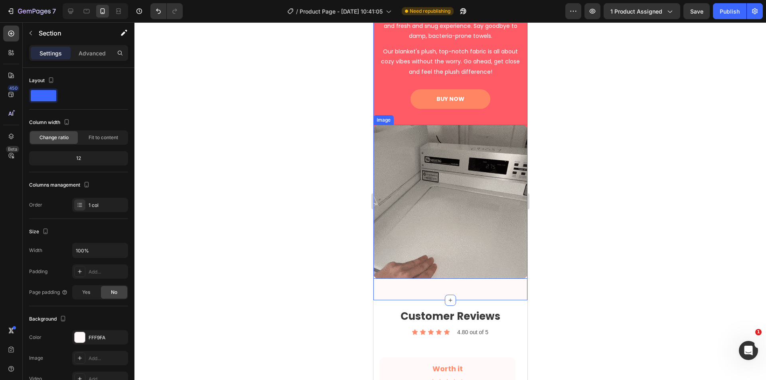
click at [439, 261] on img at bounding box center [450, 202] width 154 height 154
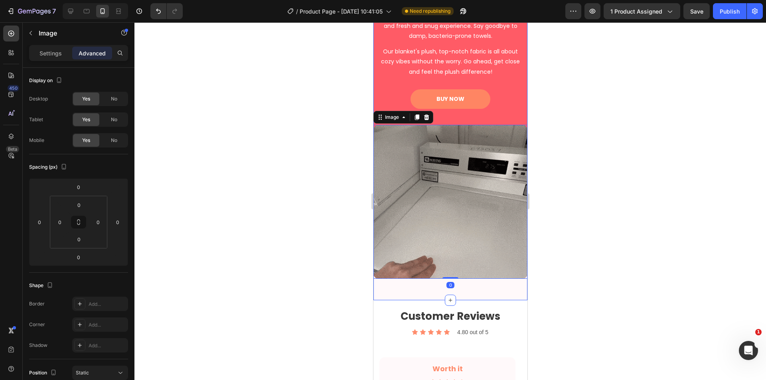
click at [432, 280] on div "Wave Goodbye To Odor Worries & Hello To Easy Cleaning. Heading Loved by couples…" at bounding box center [450, 123] width 154 height 353
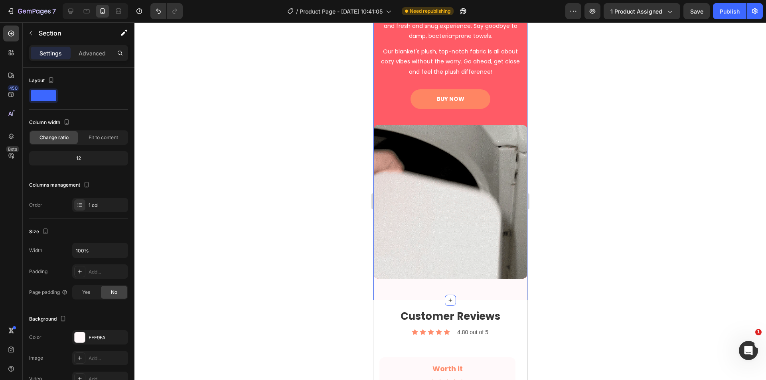
click at [579, 295] on div at bounding box center [449, 201] width 631 height 358
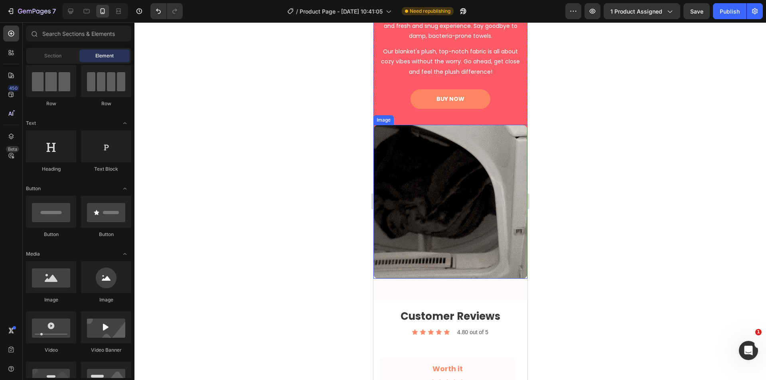
scroll to position [1575, 0]
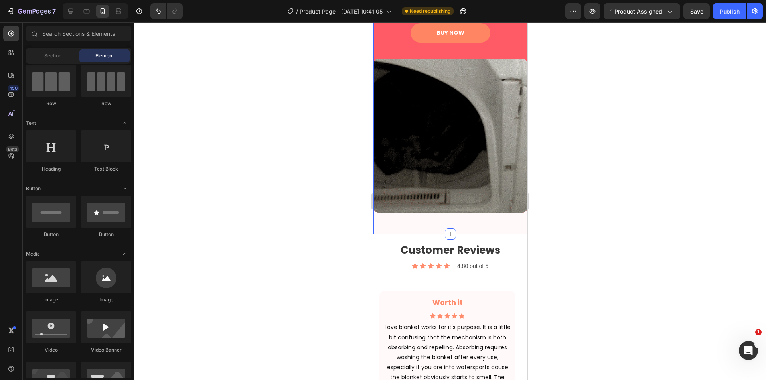
click at [476, 225] on div "Wave Goodbye To Odor Worries & Hello To Easy Cleaning. Heading Loved by couples…" at bounding box center [450, 57] width 154 height 353
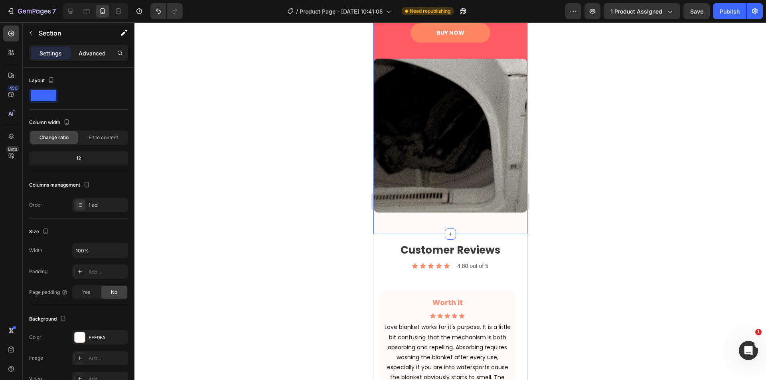
click at [90, 53] on p "Advanced" at bounding box center [92, 53] width 27 height 8
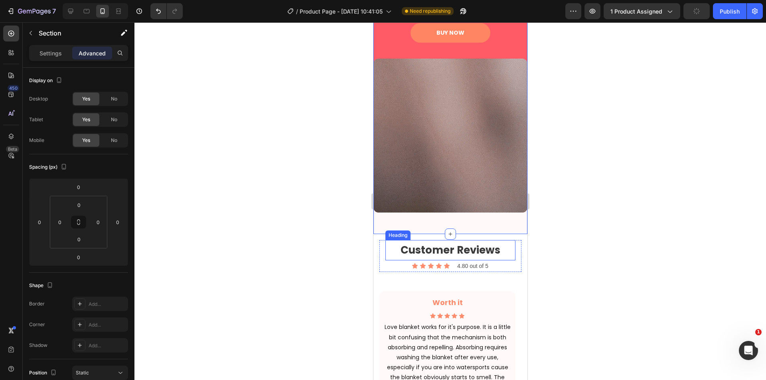
click at [400, 232] on div "Heading" at bounding box center [397, 235] width 22 height 7
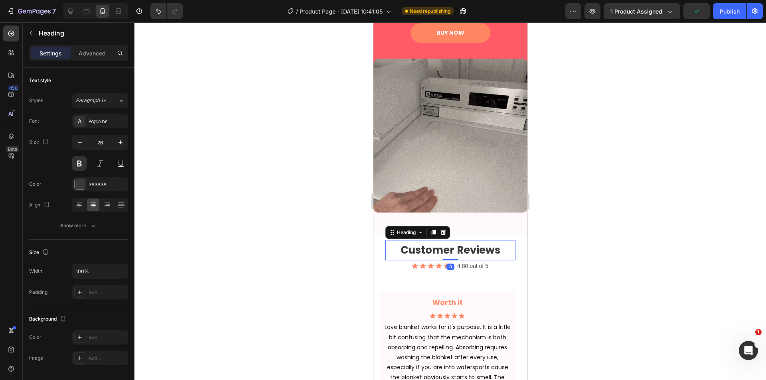
click at [479, 234] on div "Customer Reviews Heading 0 Icon Icon Icon Icon Icon Icon List 4.80 out of 5 Tex…" at bounding box center [450, 379] width 154 height 290
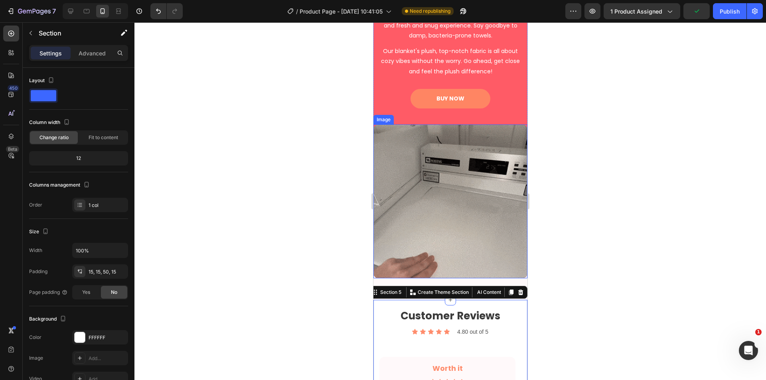
scroll to position [1509, 0]
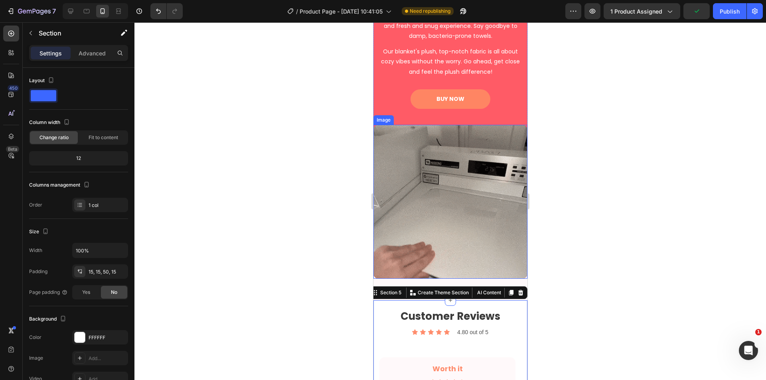
click at [498, 103] on div "BUY NOW Button" at bounding box center [449, 99] width 141 height 20
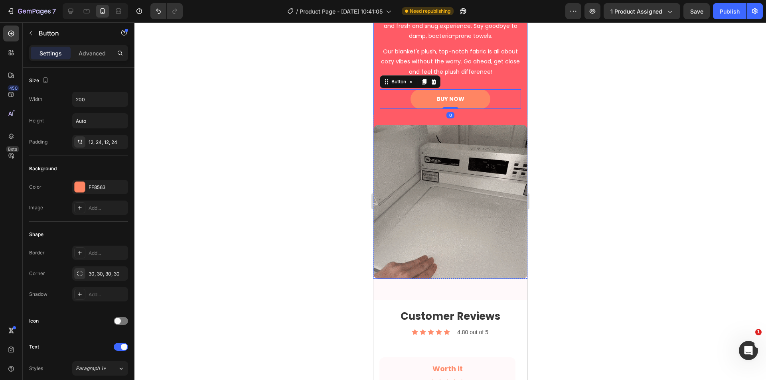
click at [455, 116] on div "Wave Goodbye To Odor Worries & Hello To Easy Cleaning. Heading Loved by couples…" at bounding box center [450, 32] width 154 height 171
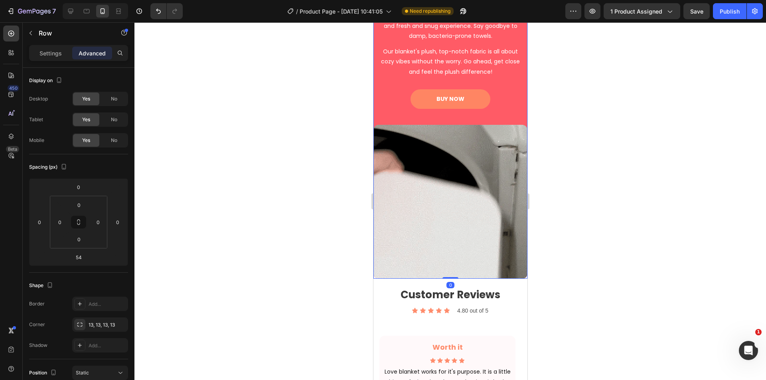
drag, startPoint x: 448, startPoint y: 293, endPoint x: 451, endPoint y: 255, distance: 38.0
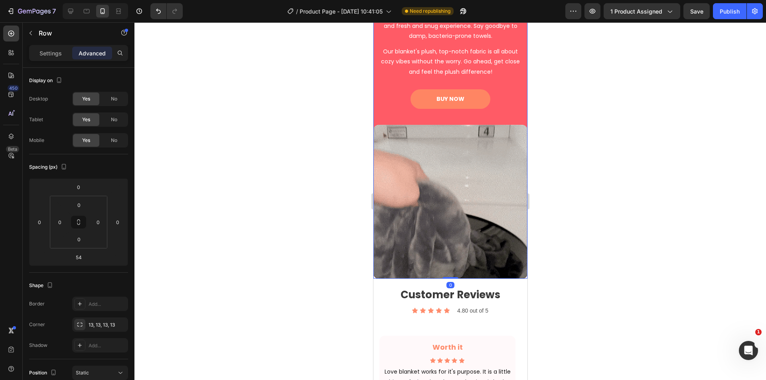
click at [451, 255] on div "Wave Goodbye To Odor Worries & Hello To Easy Cleaning. Heading Loved by couples…" at bounding box center [450, 112] width 154 height 331
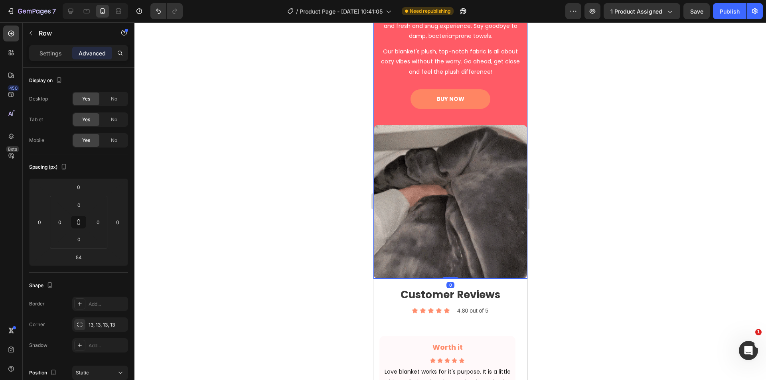
type input "0"
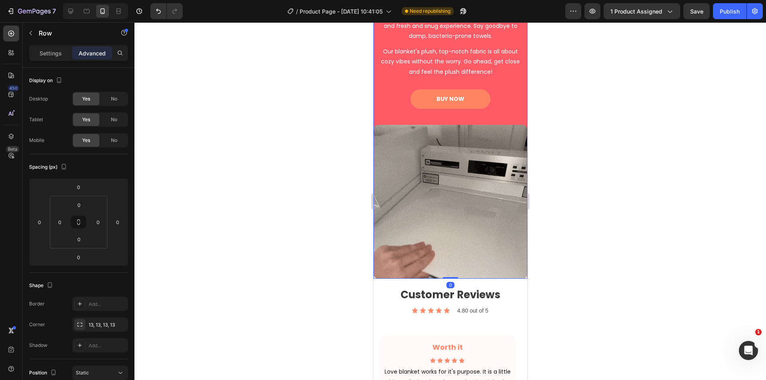
click at [559, 274] on div at bounding box center [449, 201] width 631 height 358
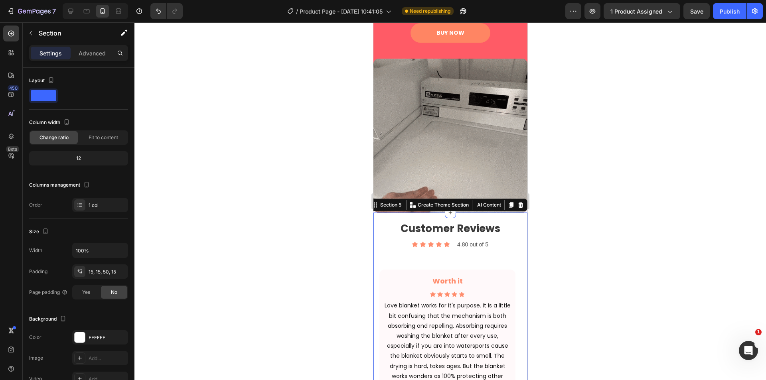
scroll to position [1641, 0]
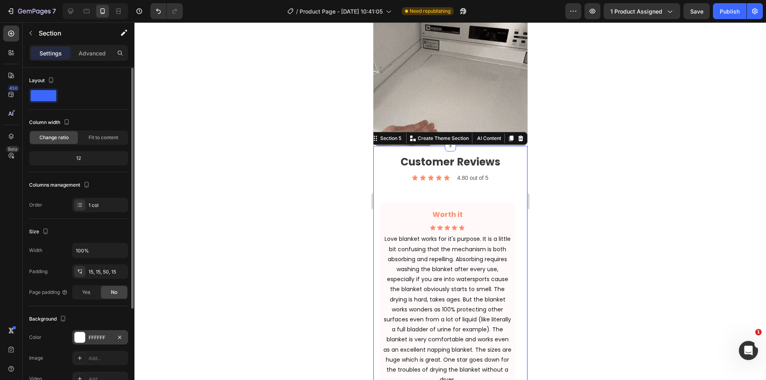
click at [94, 331] on div "FFFFFF" at bounding box center [100, 337] width 56 height 14
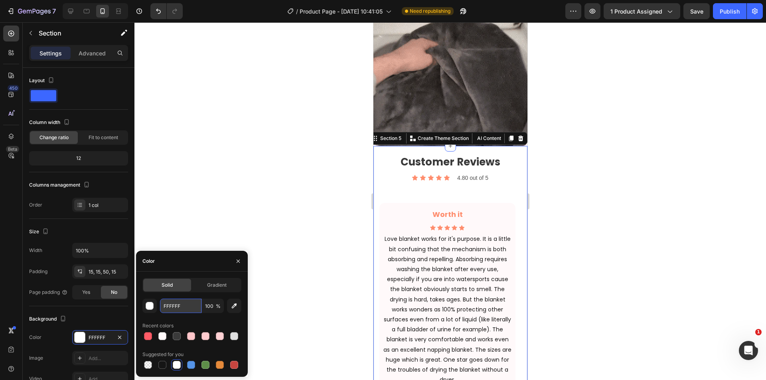
click at [179, 308] on input "FFFFFF" at bounding box center [180, 306] width 41 height 14
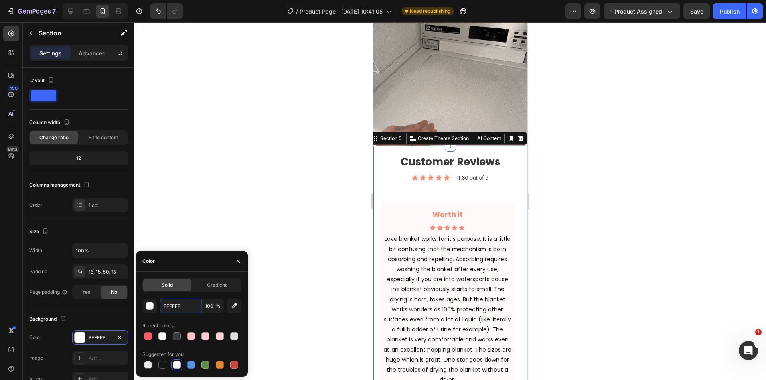
paste input "9FA"
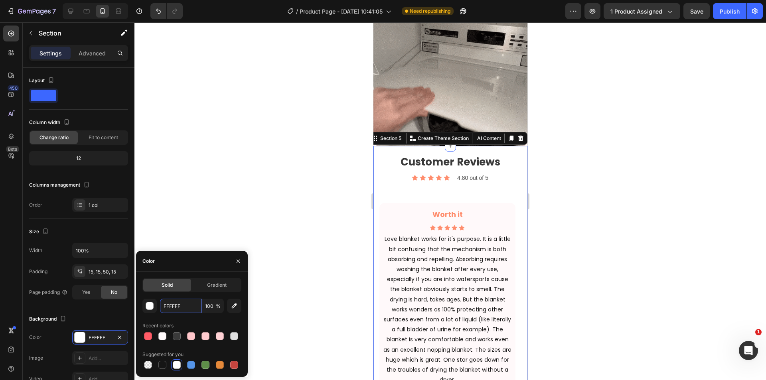
type input "FFF9FA"
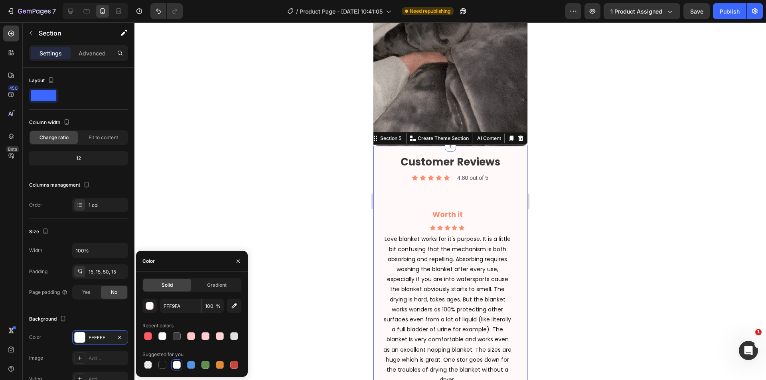
click at [601, 262] on div at bounding box center [449, 201] width 631 height 358
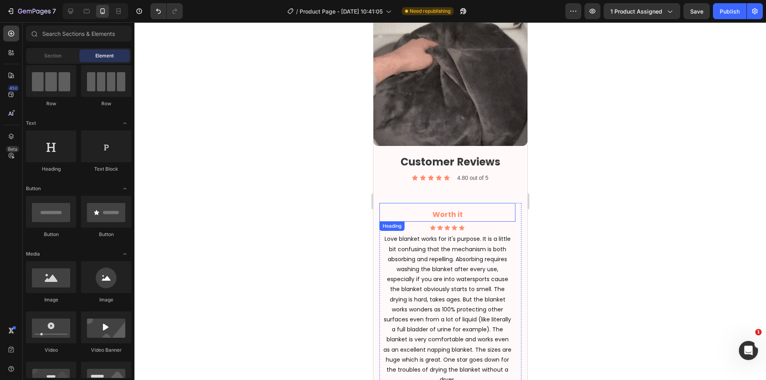
click at [495, 207] on h3 "Worth it" at bounding box center [447, 214] width 136 height 14
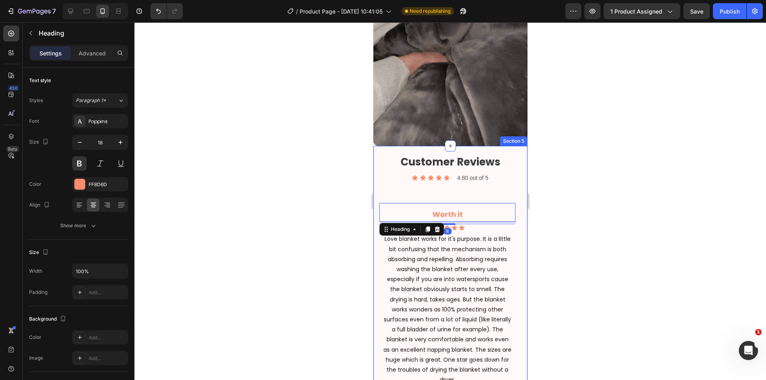
click at [514, 196] on div "Customer Reviews Heading Icon Icon Icon Icon Icon Icon List 4.80 out of 5 Text …" at bounding box center [450, 284] width 142 height 264
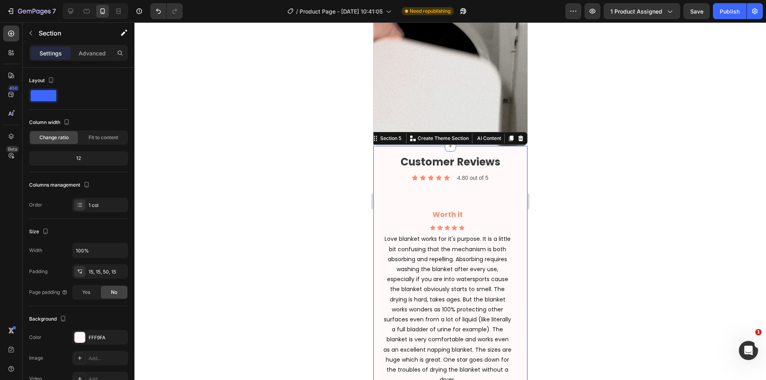
click at [511, 192] on div "Customer Reviews Heading Icon Icon Icon Icon Icon Icon List 4.80 out of 5 Text …" at bounding box center [450, 284] width 142 height 264
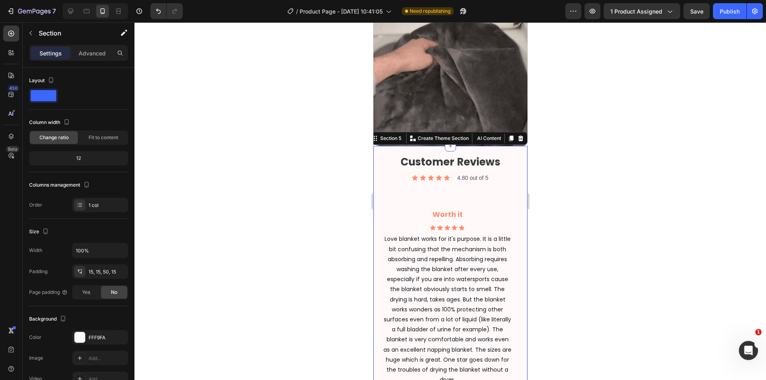
click at [502, 190] on div "Customer Reviews Heading Icon Icon Icon Icon Icon Icon List 4.80 out of 5 Text …" at bounding box center [450, 284] width 142 height 264
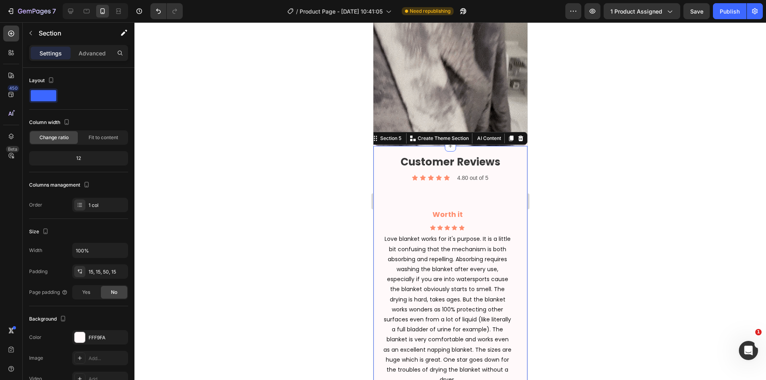
click at [496, 225] on div "Icon Icon Icon Icon Icon" at bounding box center [447, 228] width 136 height 6
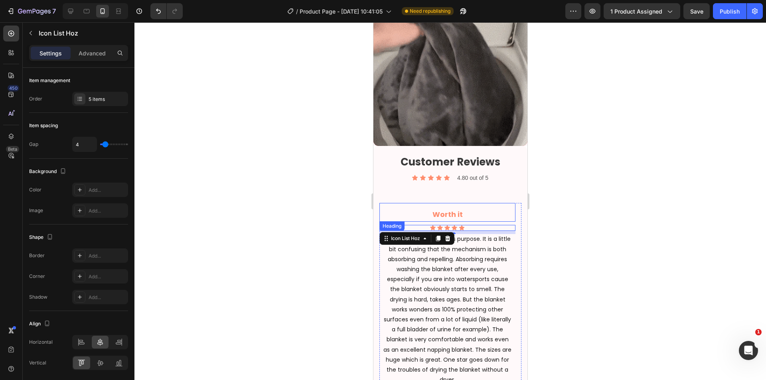
click at [506, 208] on h3 "Worth it" at bounding box center [447, 214] width 136 height 14
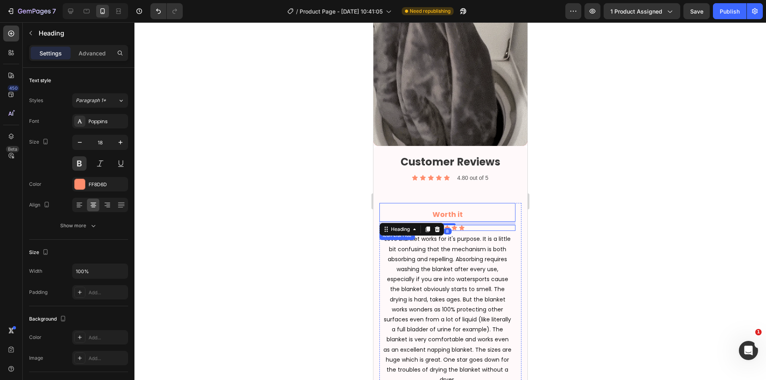
click at [513, 225] on div "Icon Icon Icon Icon Icon" at bounding box center [447, 228] width 136 height 6
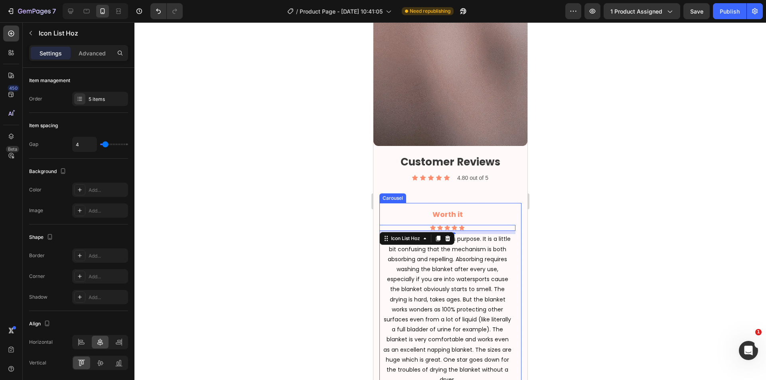
click at [514, 217] on div "Worth it Heading Icon Icon Icon Icon Icon Icon List Hoz 8 Love blanket works fo…" at bounding box center [447, 304] width 136 height 202
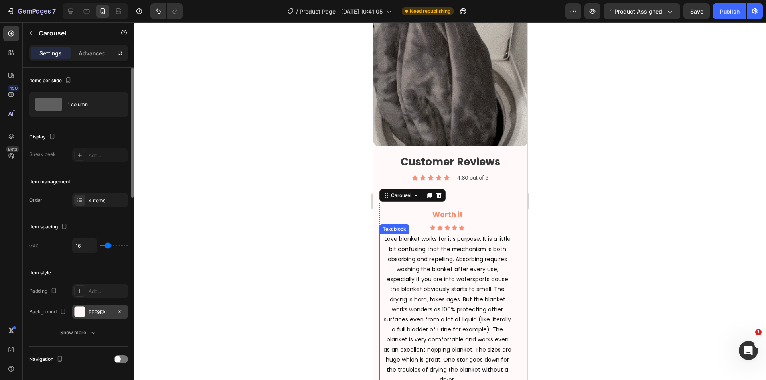
click at [83, 307] on div at bounding box center [80, 312] width 10 height 10
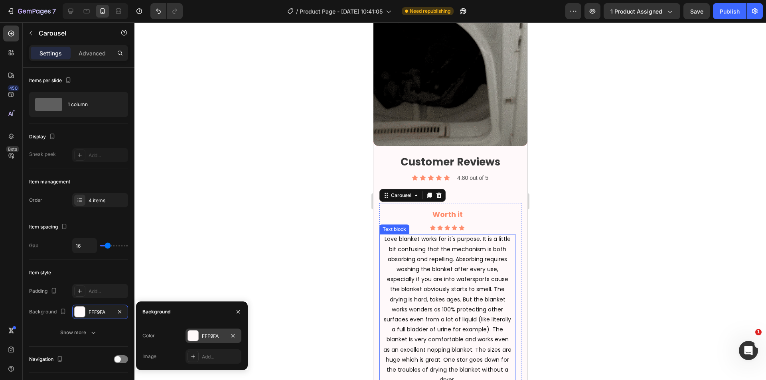
click at [214, 336] on div "FFF9FA" at bounding box center [213, 336] width 23 height 7
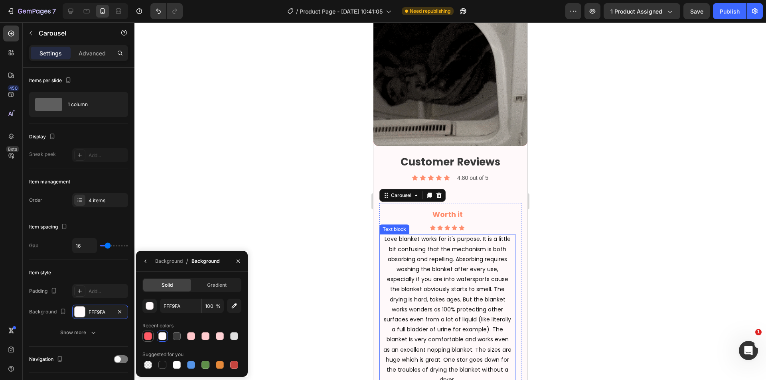
click at [149, 337] on div at bounding box center [148, 336] width 8 height 8
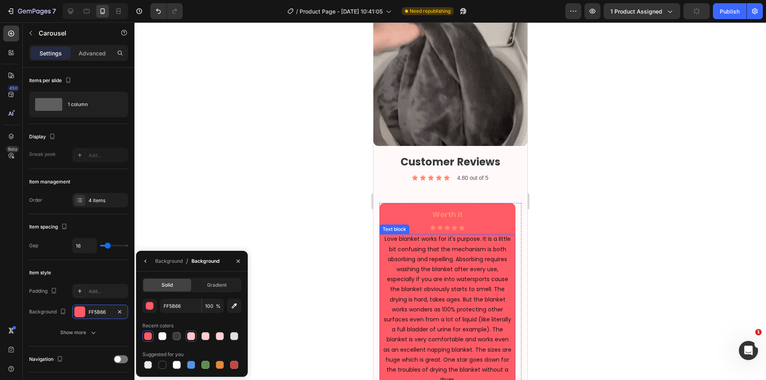
click at [193, 333] on div at bounding box center [191, 336] width 8 height 8
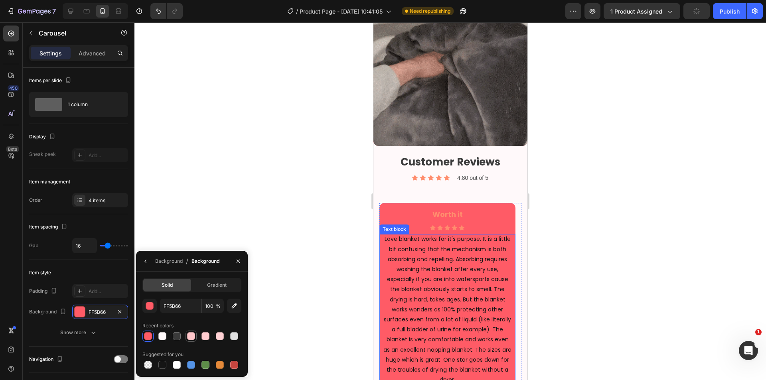
type input "FFC6CA"
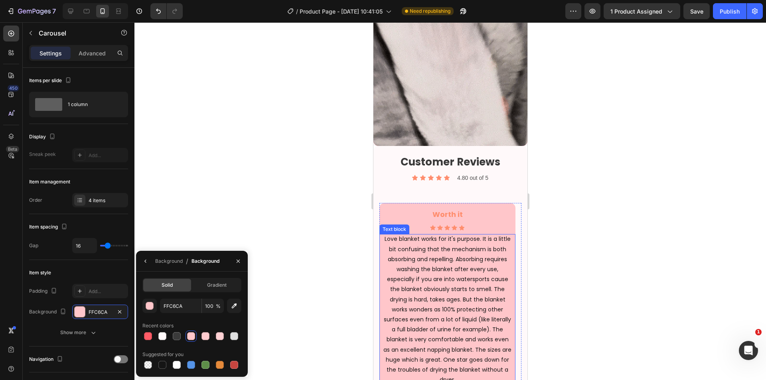
click at [337, 244] on div at bounding box center [449, 201] width 631 height 358
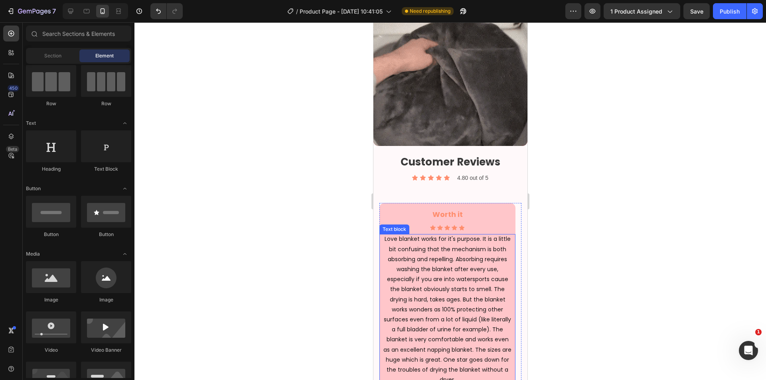
click at [353, 248] on div at bounding box center [449, 201] width 631 height 358
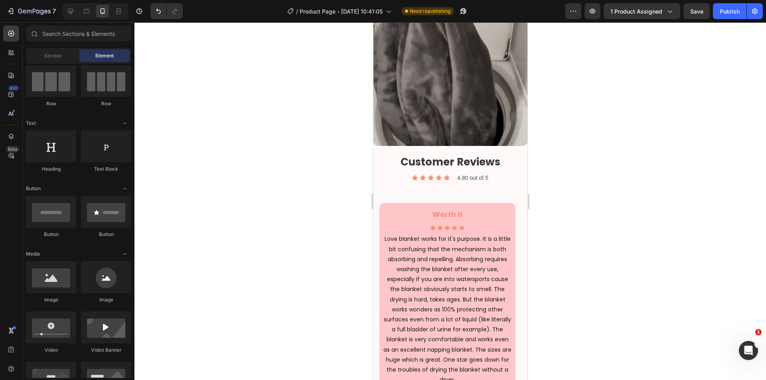
click at [595, 283] on div at bounding box center [449, 201] width 631 height 358
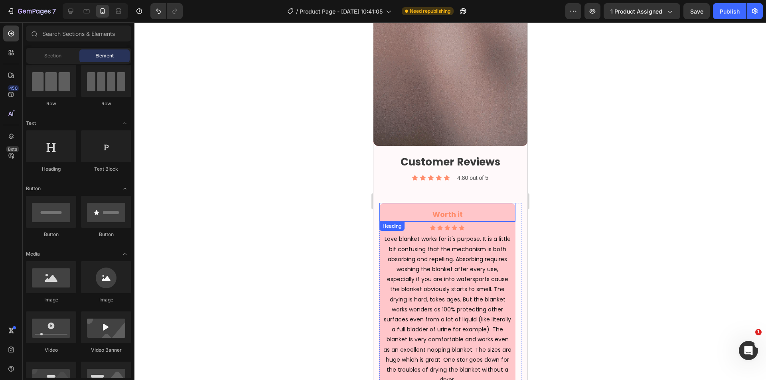
click at [458, 209] on h3 "Worth it" at bounding box center [447, 214] width 136 height 14
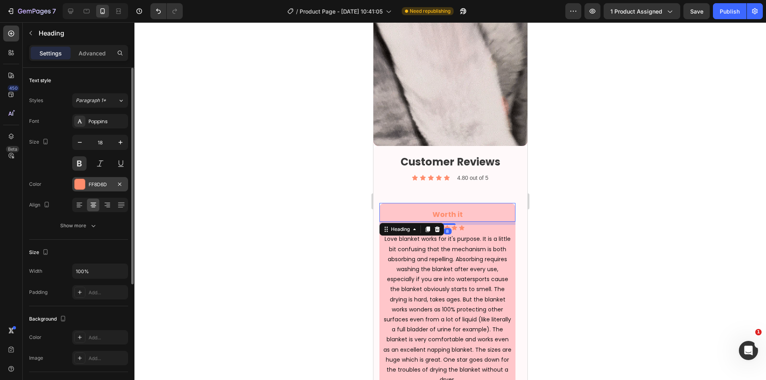
click at [99, 182] on div "FF8D6D" at bounding box center [100, 184] width 23 height 7
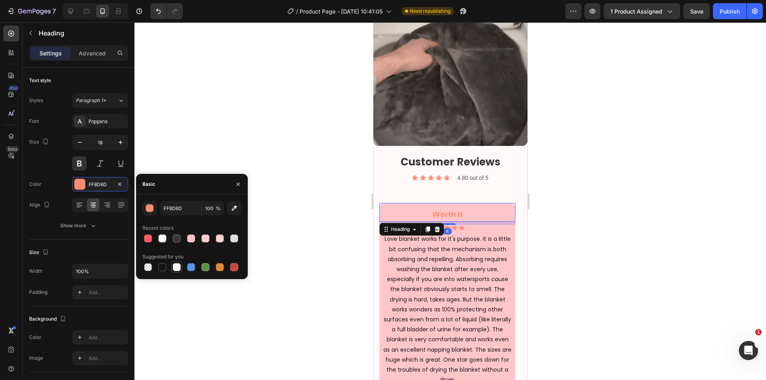
click at [180, 267] on div at bounding box center [177, 267] width 8 height 8
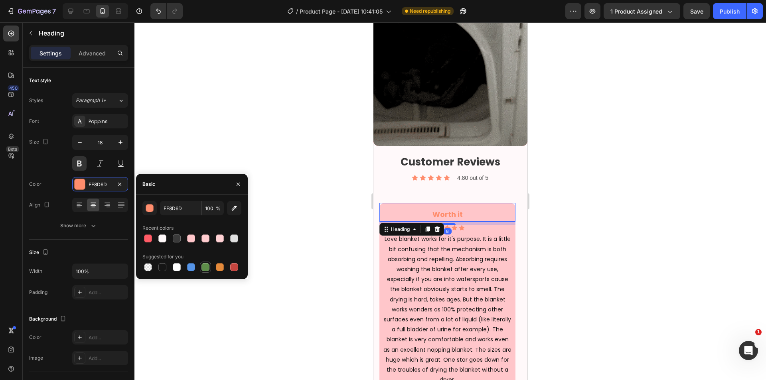
type input "FFFFFF"
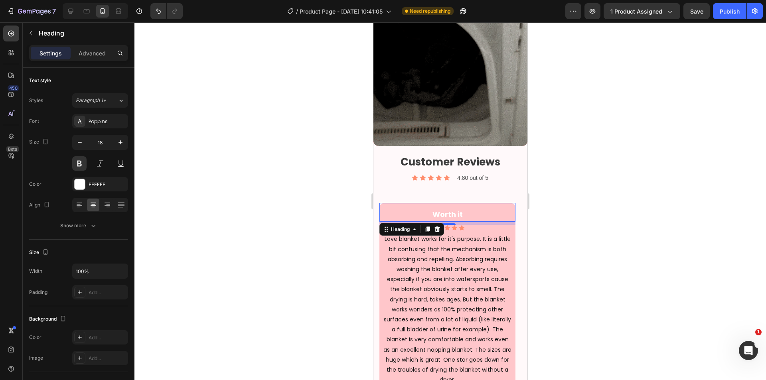
click at [554, 222] on div at bounding box center [449, 201] width 631 height 358
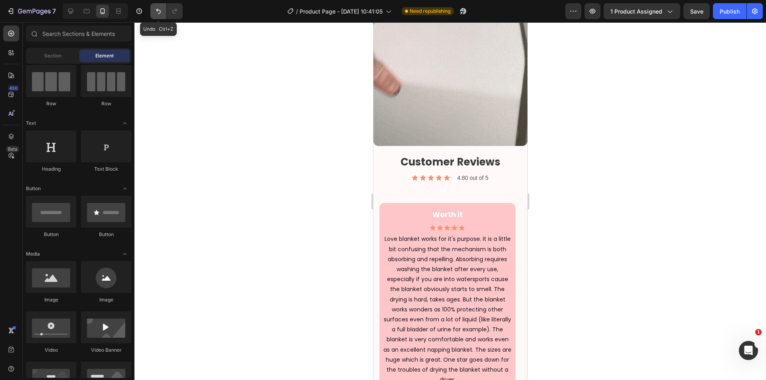
click at [164, 14] on button "Undo/Redo" at bounding box center [158, 11] width 16 height 16
click at [491, 191] on div "Customer Reviews Heading Icon Icon Icon Icon Icon Icon List 4.80 out of 5 Text …" at bounding box center [450, 284] width 142 height 264
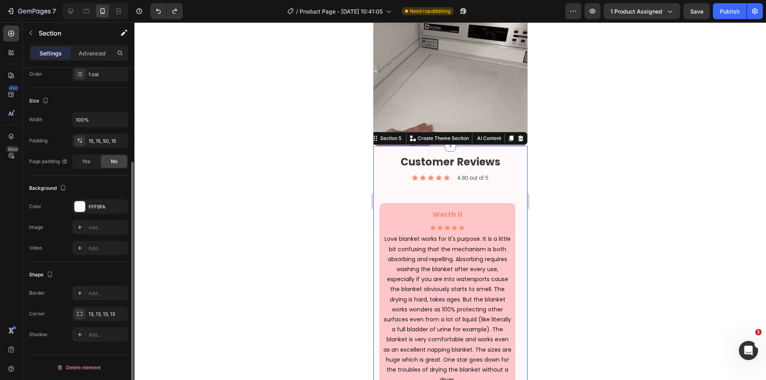
scroll to position [0, 0]
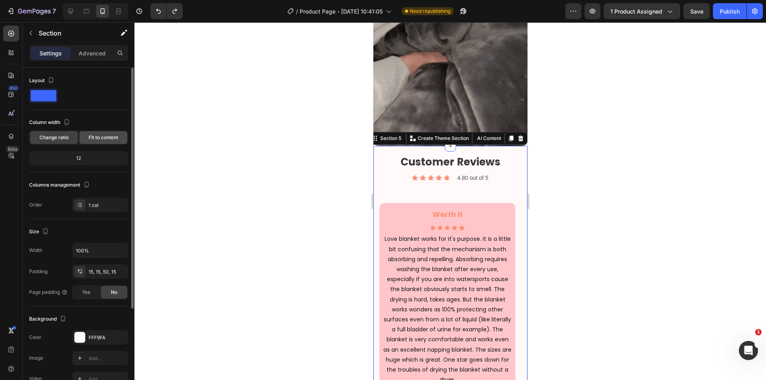
click at [100, 136] on span "Fit to content" at bounding box center [104, 137] width 30 height 7
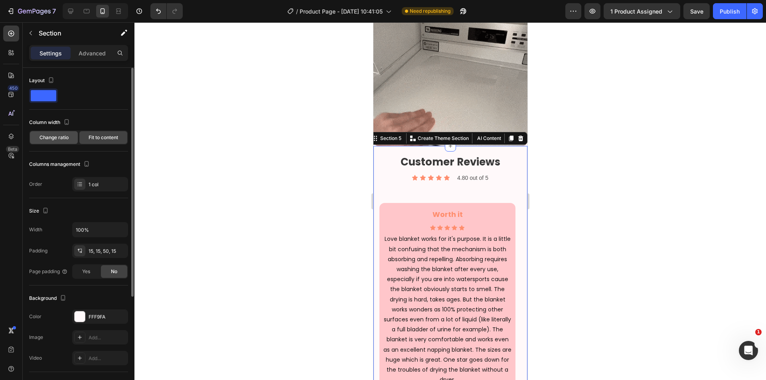
click at [55, 137] on span "Change ratio" at bounding box center [53, 137] width 29 height 7
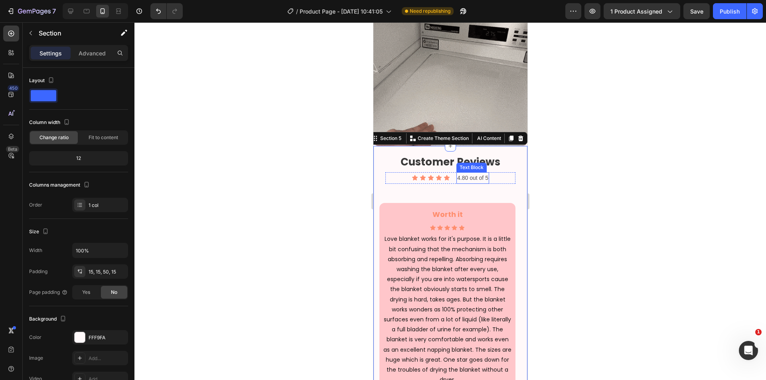
click at [463, 173] on p "4.80 out of 5" at bounding box center [472, 178] width 31 height 10
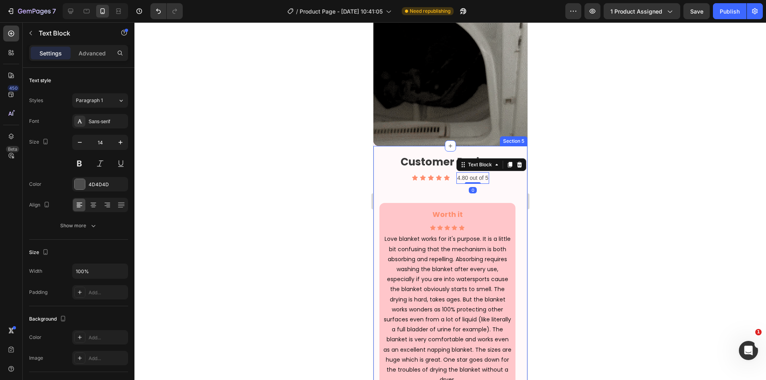
click at [435, 177] on div "Icon Icon Icon Icon Icon Icon List" at bounding box center [430, 178] width 38 height 12
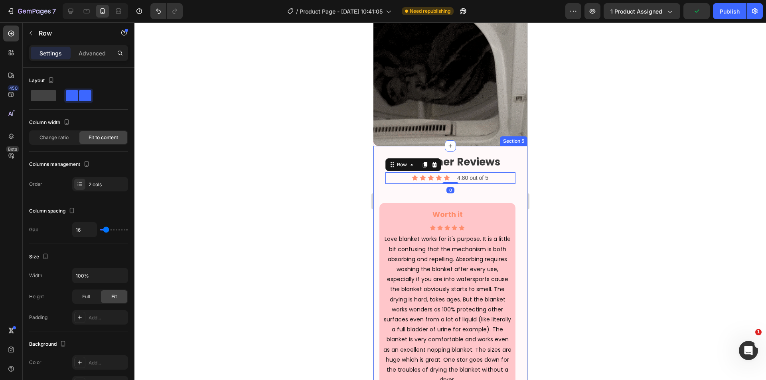
click at [475, 182] on div "Customer Reviews Heading Icon Icon Icon Icon Icon Icon List 4.80 out of 5 Text …" at bounding box center [450, 284] width 142 height 264
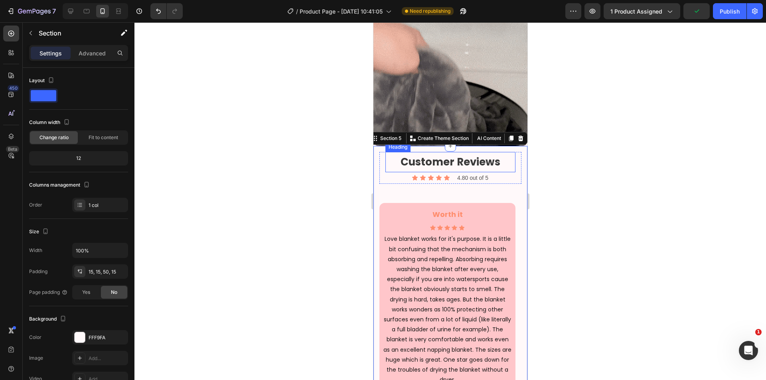
click at [499, 159] on h2 "Customer Reviews" at bounding box center [450, 162] width 130 height 20
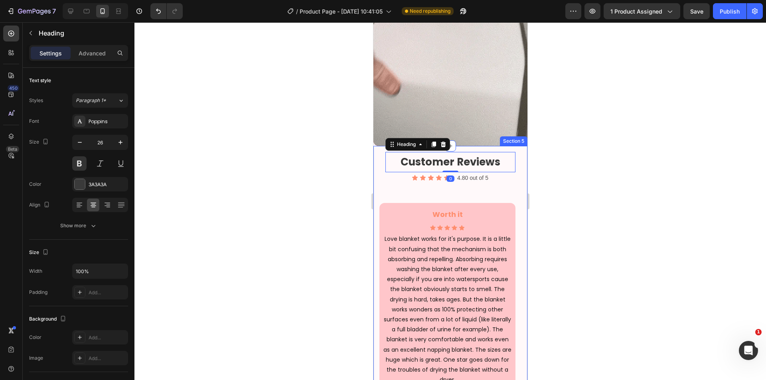
click at [514, 146] on div "Customer Reviews Heading 0 Icon Icon Icon Icon Icon Icon List 4.80 out of 5 Tex…" at bounding box center [450, 291] width 154 height 290
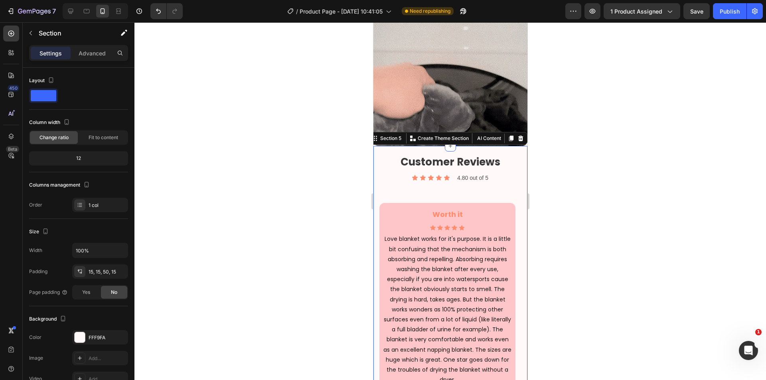
click at [569, 157] on div at bounding box center [449, 201] width 631 height 358
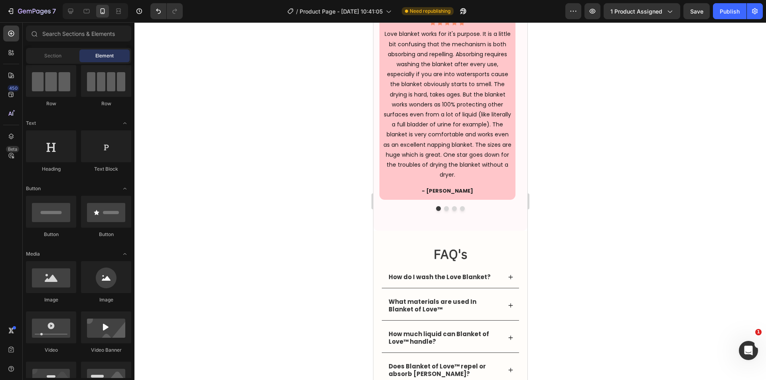
scroll to position [1841, 0]
click at [455, 259] on h2 "FAQ's" at bounding box center [450, 254] width 138 height 25
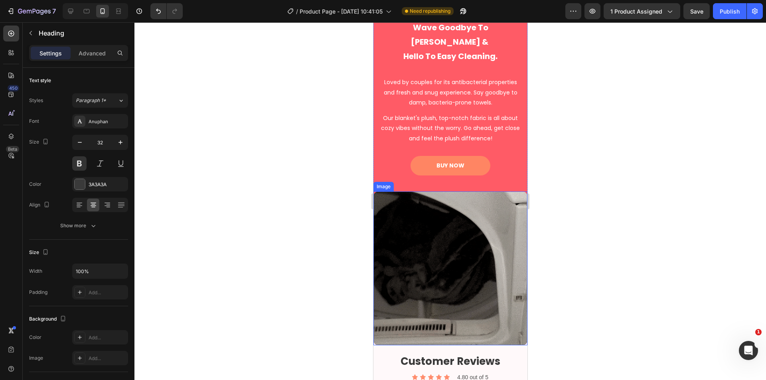
scroll to position [1509, 0]
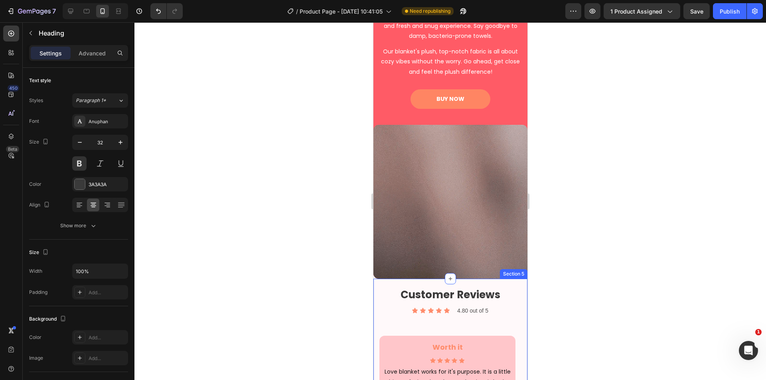
click at [448, 290] on h2 "Customer Reviews" at bounding box center [450, 295] width 130 height 20
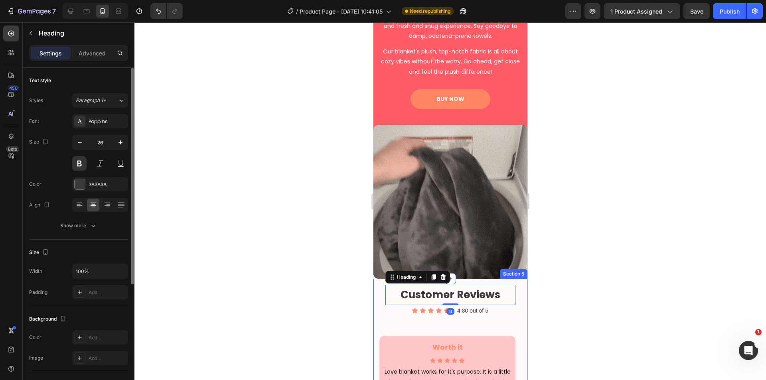
click at [96, 192] on div "Font Poppins Size 26 Color 3A3A3A Align Show more" at bounding box center [78, 173] width 99 height 119
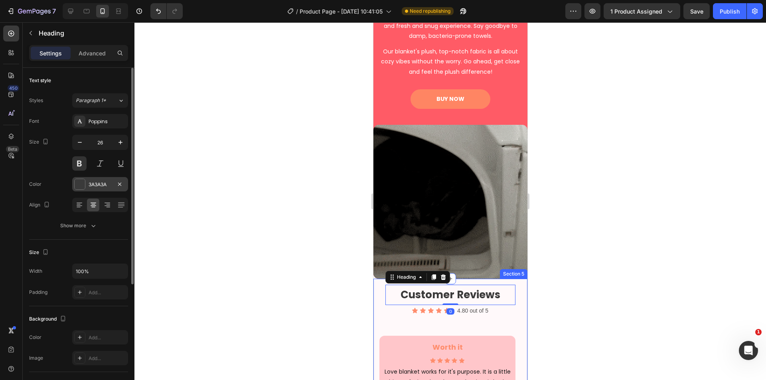
click at [99, 187] on div "3A3A3A" at bounding box center [100, 184] width 23 height 7
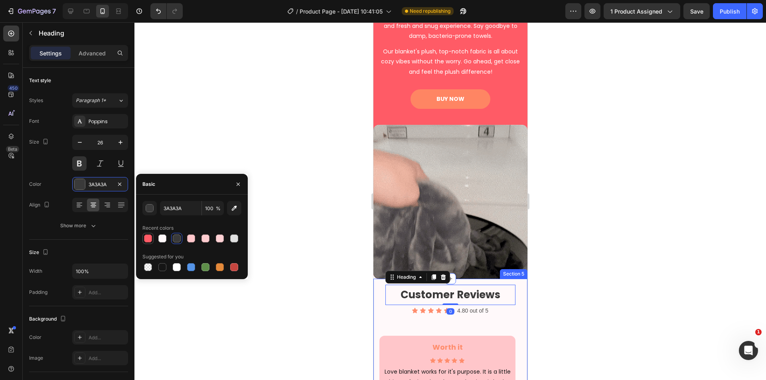
click at [149, 239] on div at bounding box center [148, 238] width 8 height 8
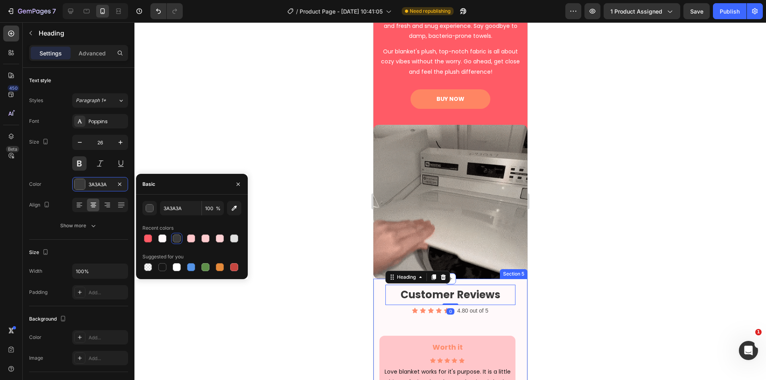
type input "FF5B66"
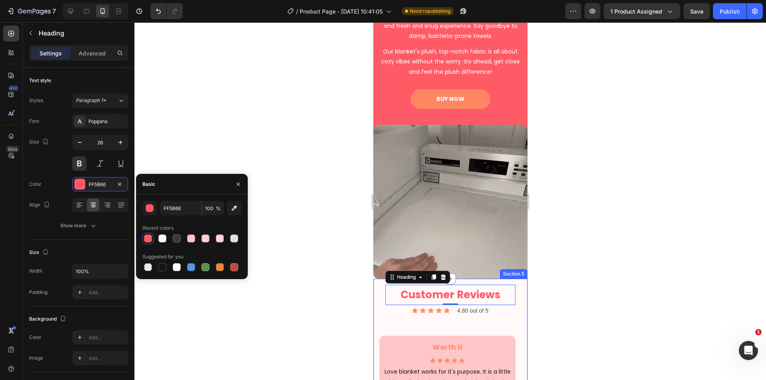
click at [476, 308] on p "4.80 out of 5" at bounding box center [472, 311] width 31 height 10
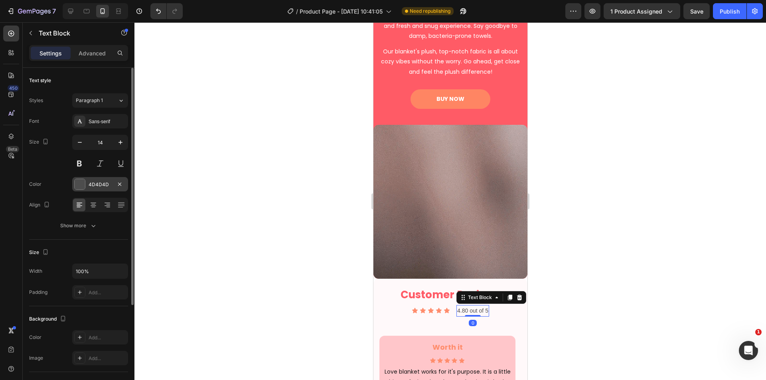
click at [86, 184] on div "4D4D4D" at bounding box center [100, 184] width 56 height 14
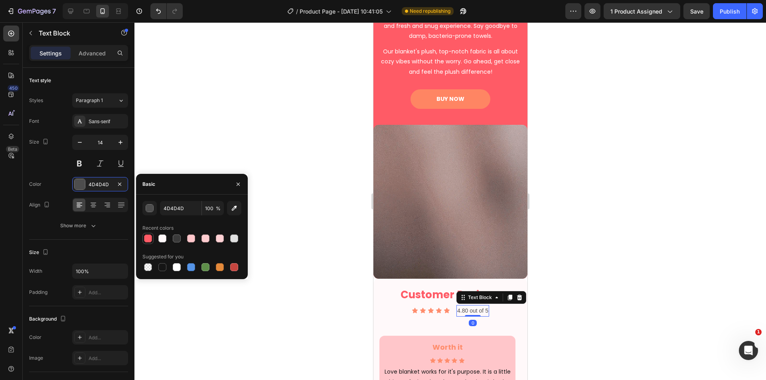
click at [151, 237] on div at bounding box center [148, 238] width 8 height 8
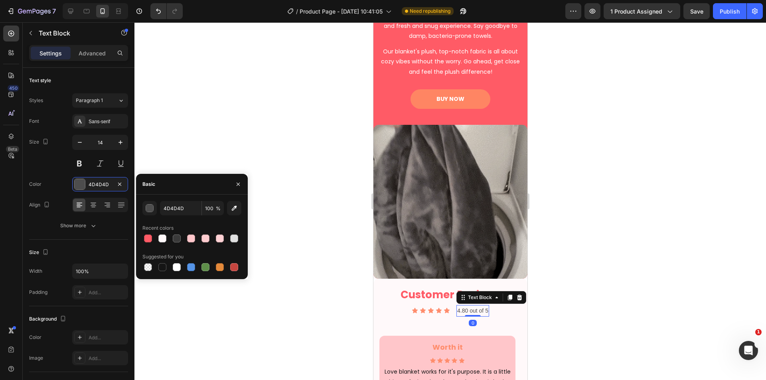
type input "FF5B66"
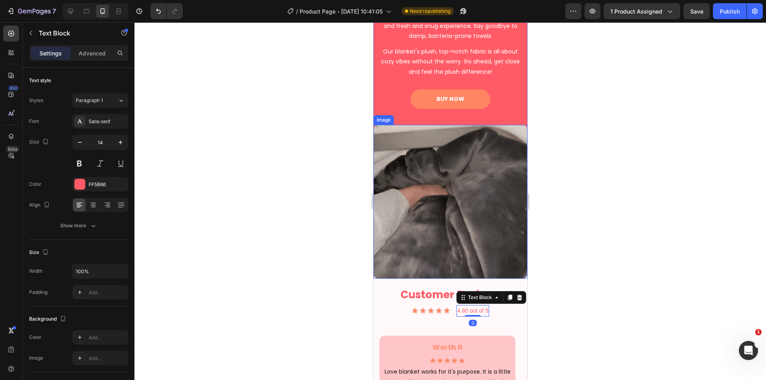
click at [577, 268] on div at bounding box center [449, 201] width 631 height 358
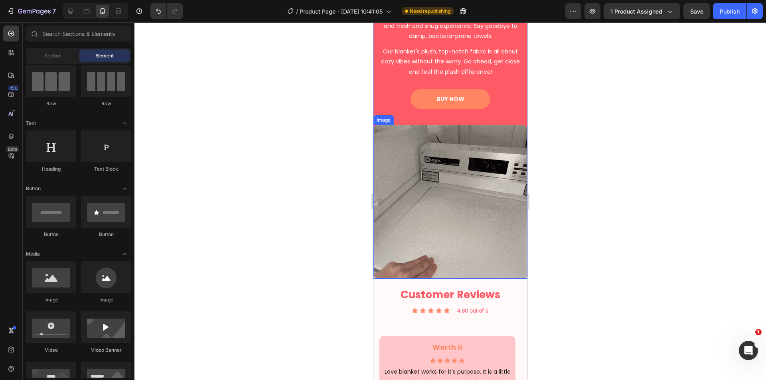
scroll to position [1575, 0]
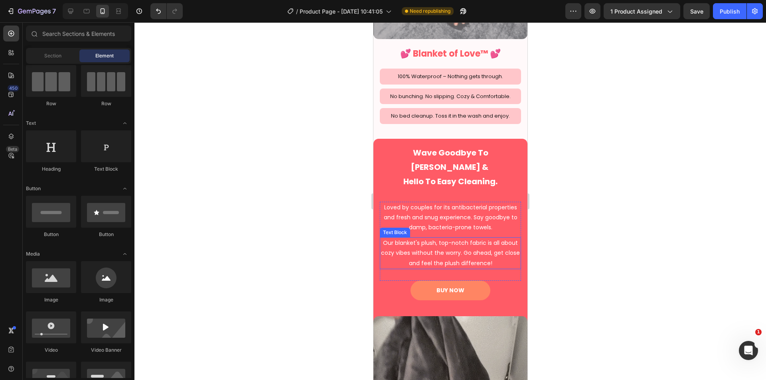
scroll to position [1364, 0]
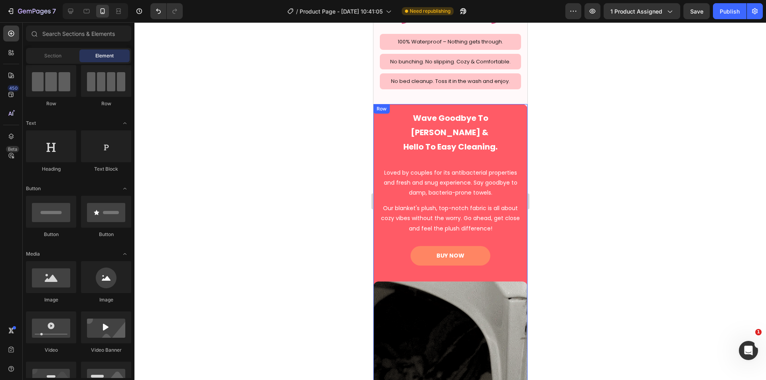
click at [475, 192] on div "Wave Goodbye To Odor Worries & Hello To Easy Cleaning. Heading Loved by couples…" at bounding box center [450, 269] width 154 height 331
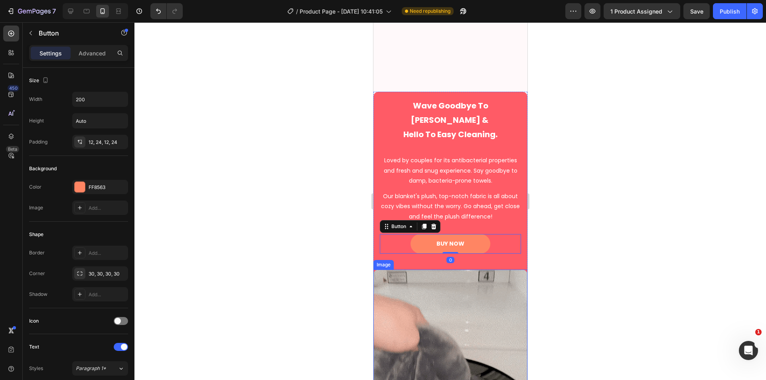
scroll to position [1462, 0]
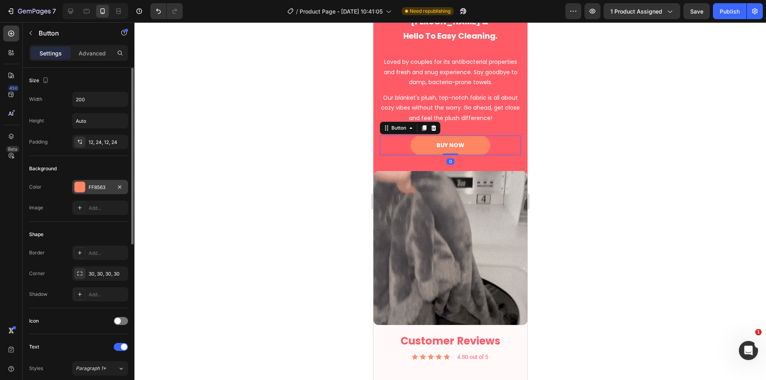
click at [88, 187] on div "FF8563" at bounding box center [100, 187] width 56 height 14
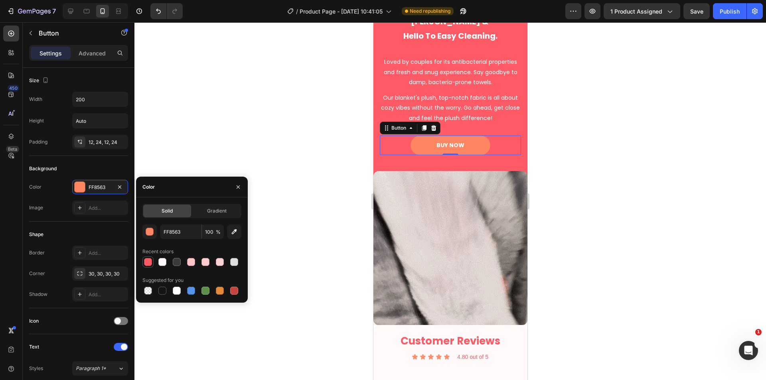
click at [151, 260] on div at bounding box center [148, 262] width 8 height 8
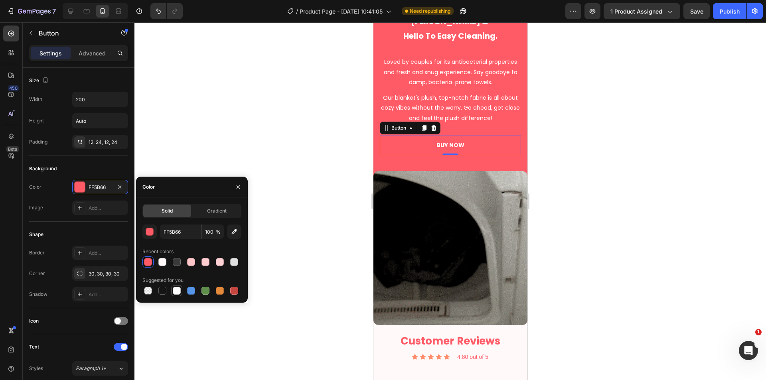
click at [176, 291] on div at bounding box center [177, 291] width 8 height 8
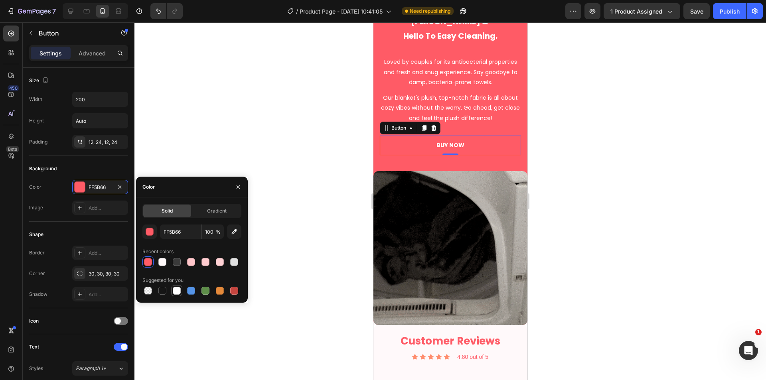
type input "FFFFFF"
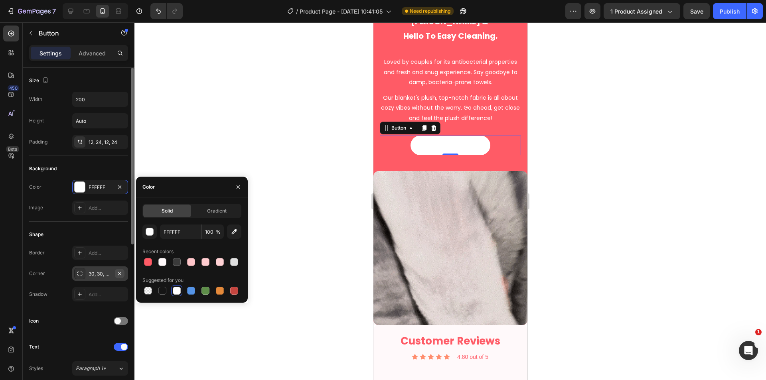
scroll to position [133, 0]
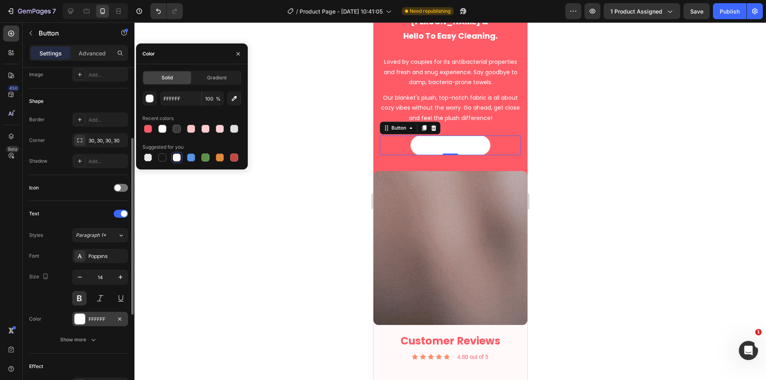
click at [96, 318] on div "FFFFFF" at bounding box center [100, 319] width 23 height 7
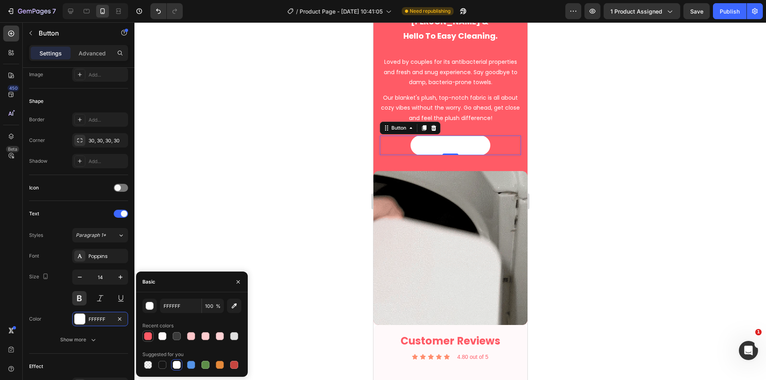
click at [148, 337] on div at bounding box center [148, 336] width 8 height 8
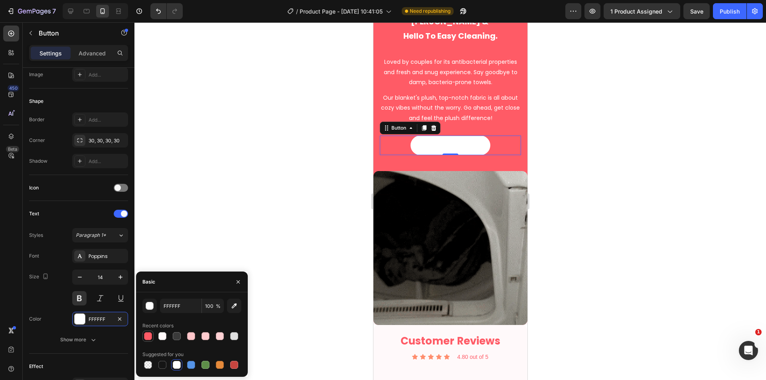
type input "FF5B66"
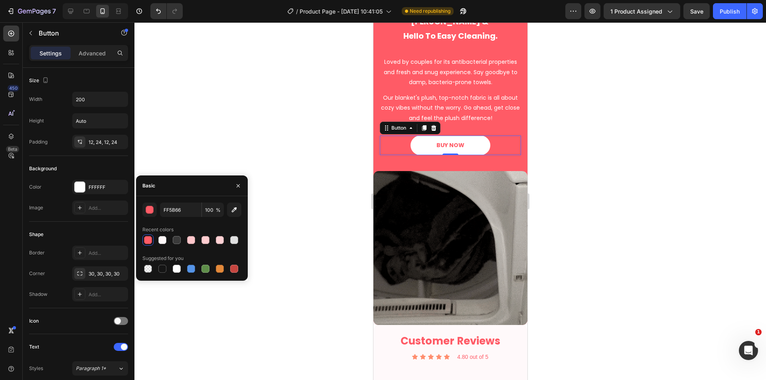
scroll to position [299, 0]
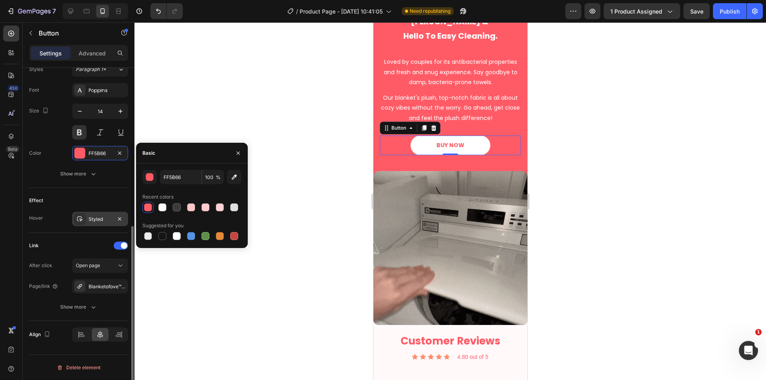
click at [100, 216] on div "Styled" at bounding box center [100, 219] width 23 height 7
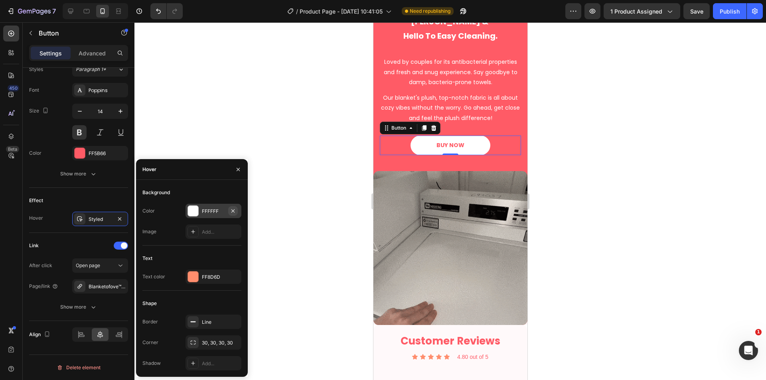
click at [233, 209] on icon "button" at bounding box center [233, 211] width 6 height 6
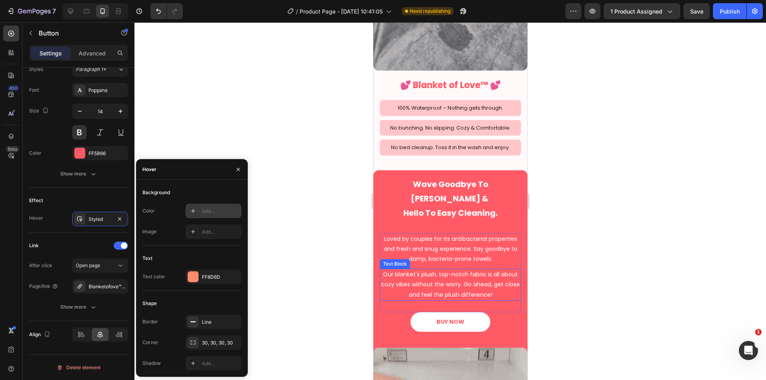
scroll to position [1263, 0]
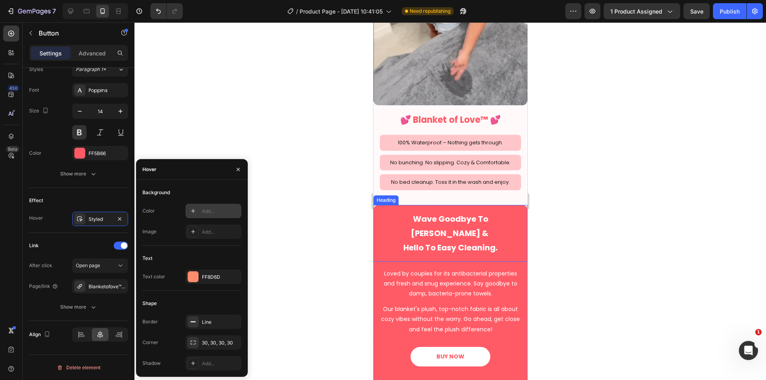
click at [504, 221] on h2 "Wave Goodbye To Odor Worries & Hello To Easy Cleaning." at bounding box center [450, 233] width 142 height 45
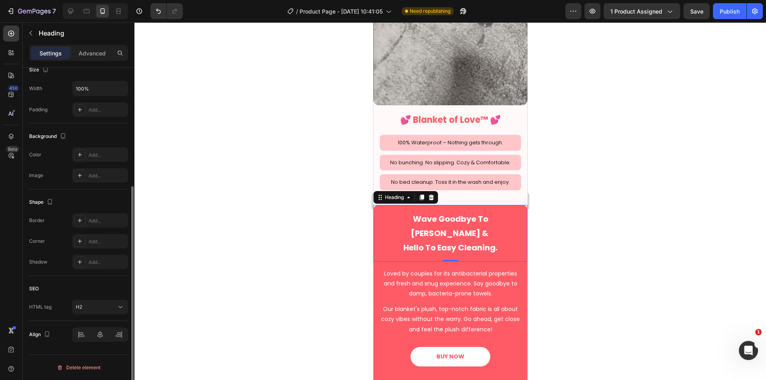
scroll to position [0, 0]
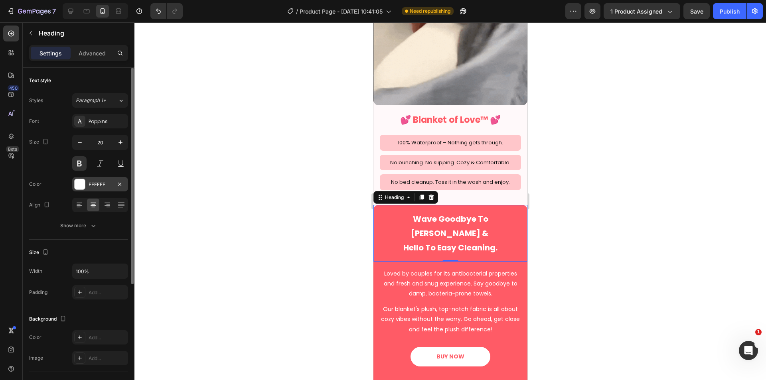
click at [94, 187] on div "FFFFFF" at bounding box center [100, 184] width 23 height 7
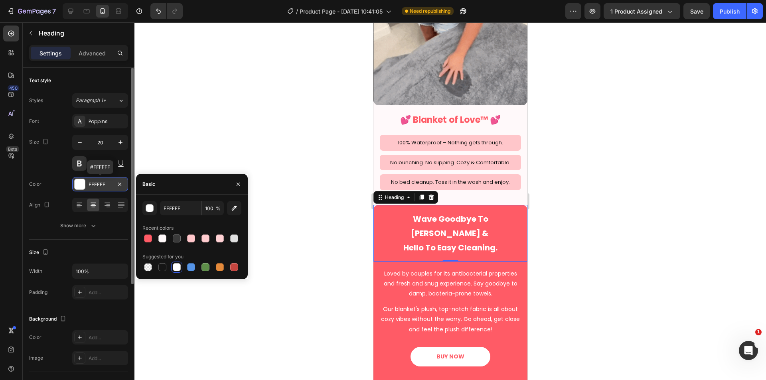
click at [94, 187] on div "FFFFFF" at bounding box center [100, 184] width 23 height 7
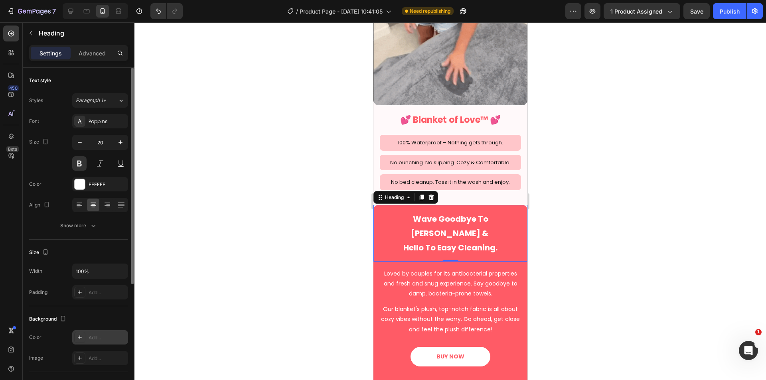
click at [97, 330] on div "Background The changes might be hidden by the video. Color Add... Image Add..." at bounding box center [78, 339] width 99 height 66
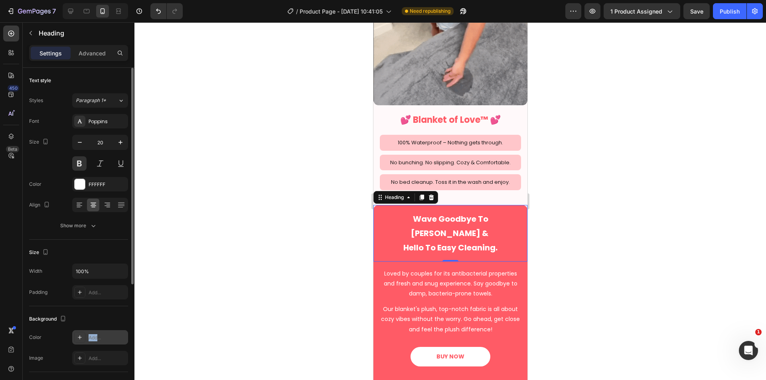
click at [93, 335] on div "Add..." at bounding box center [107, 337] width 37 height 7
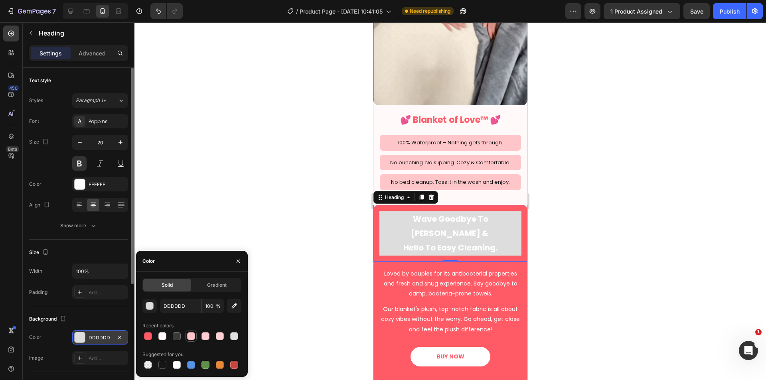
click at [190, 334] on div at bounding box center [191, 336] width 8 height 8
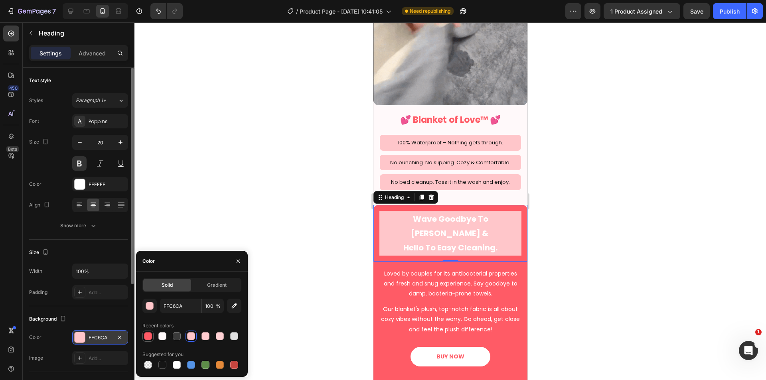
click at [147, 335] on div at bounding box center [148, 336] width 8 height 8
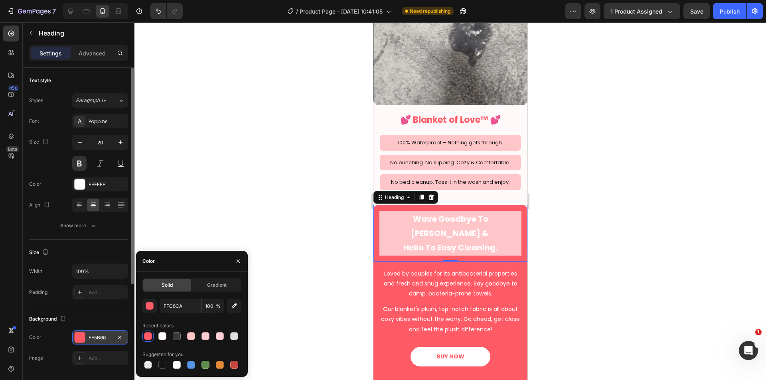
type input "FF5B66"
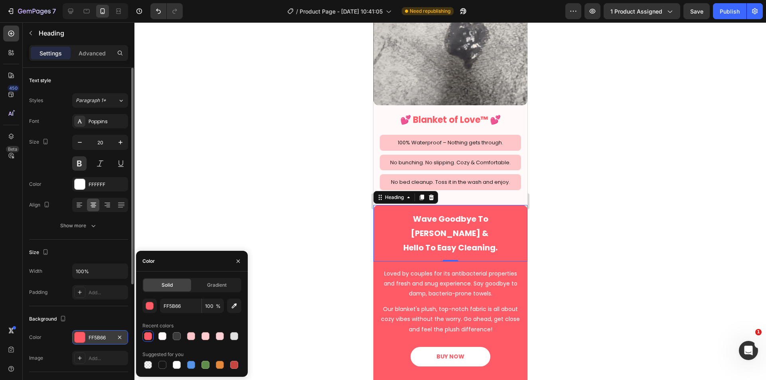
click at [260, 211] on div at bounding box center [449, 201] width 631 height 358
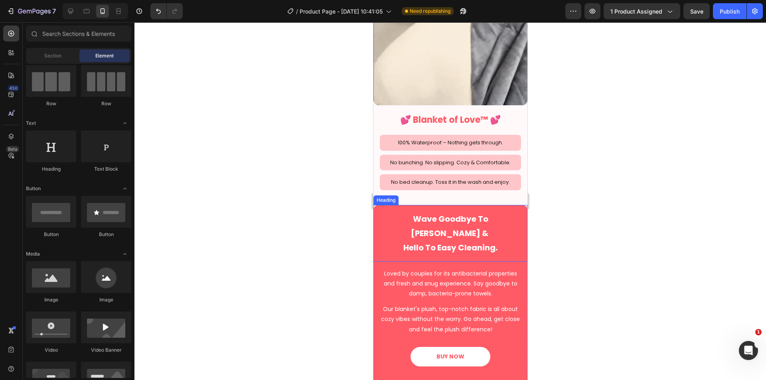
click at [373, 227] on div "Wave Goodbye To Odor Worries & Hello To Easy Cleaning. Heading" at bounding box center [450, 233] width 154 height 57
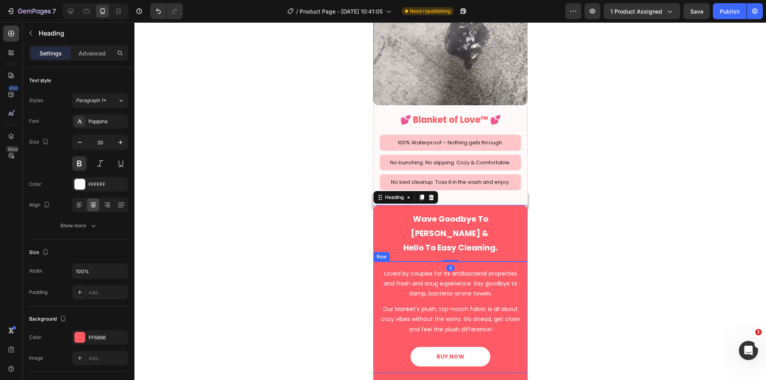
click at [375, 262] on div "Loved by couples for its antibacterial properties and fresh and snug experience…" at bounding box center [450, 317] width 154 height 111
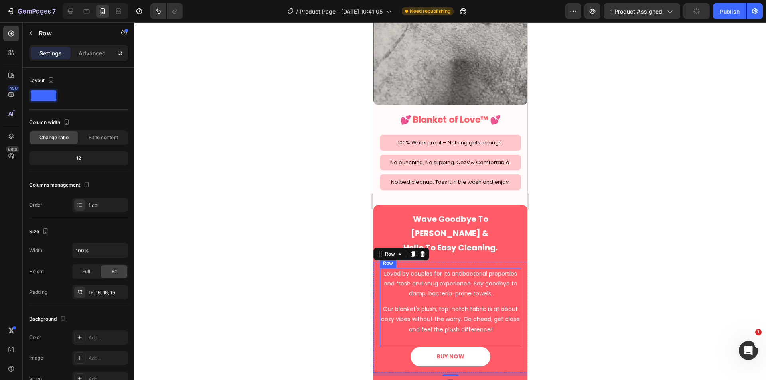
scroll to position [1329, 0]
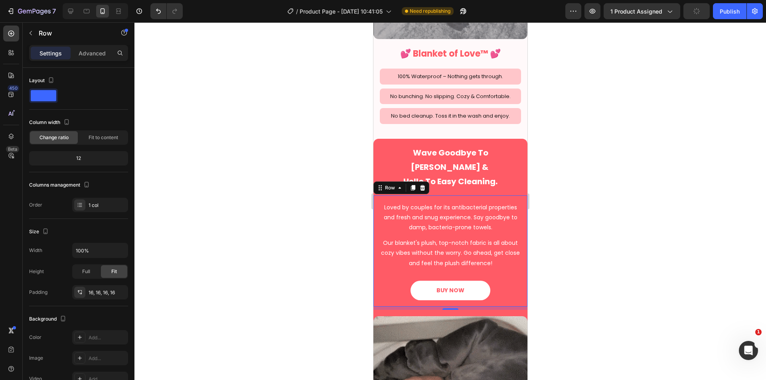
click at [508, 302] on div "Wave Goodbye To Odor Worries & Hello To Easy Cleaning. Heading Loved by couples…" at bounding box center [450, 304] width 154 height 331
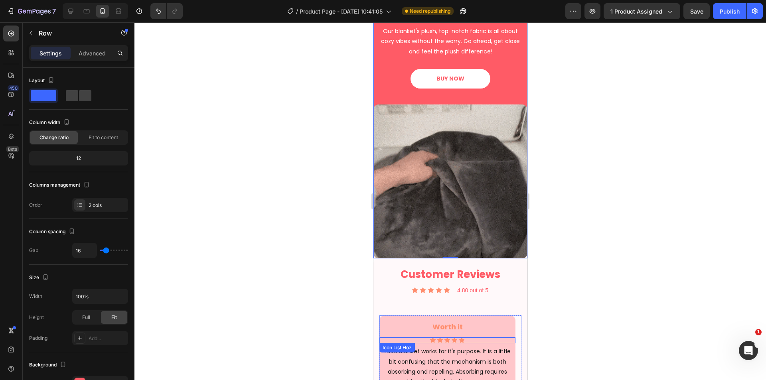
scroll to position [1529, 0]
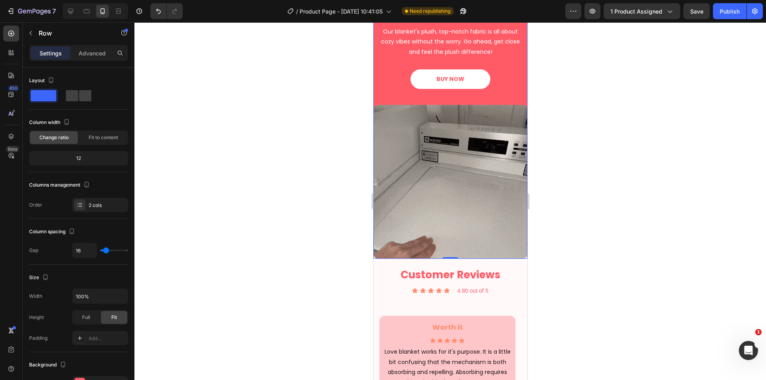
click at [584, 256] on div at bounding box center [449, 201] width 631 height 358
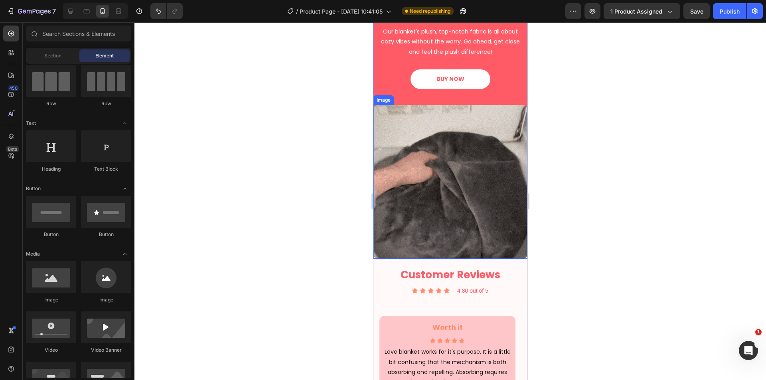
click at [460, 224] on img at bounding box center [450, 182] width 154 height 154
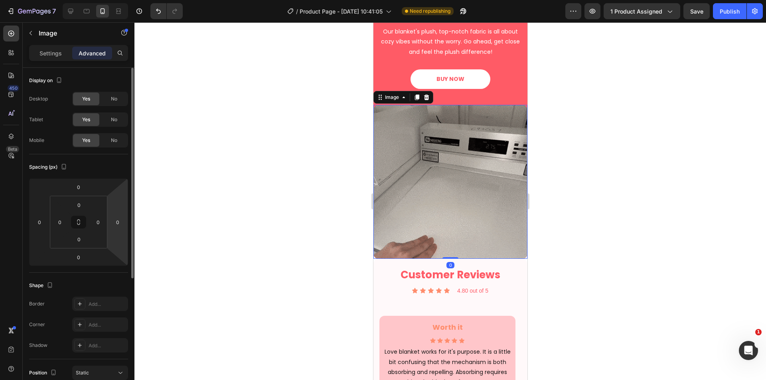
scroll to position [67, 0]
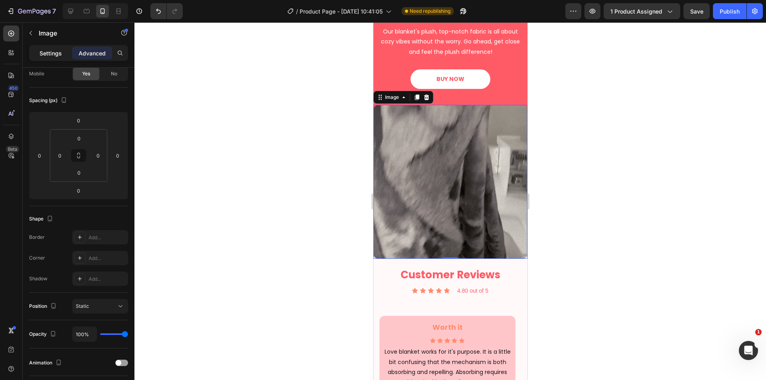
click at [51, 53] on p "Settings" at bounding box center [50, 53] width 22 height 8
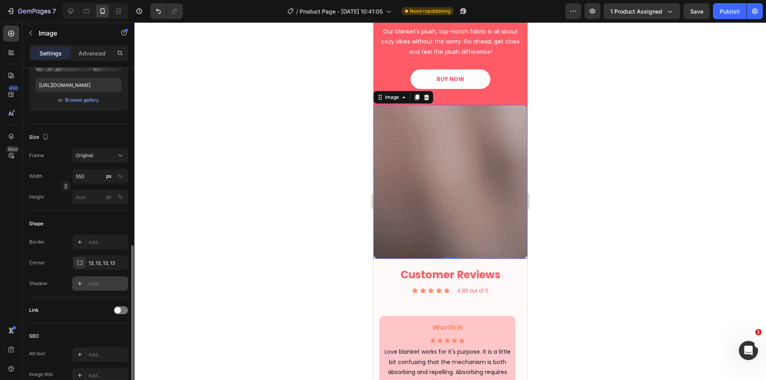
scroll to position [200, 0]
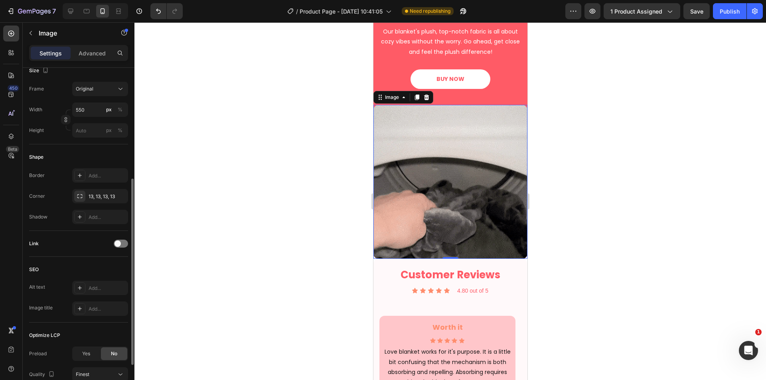
click at [98, 189] on div "Border Add... Corner 13, 13, 13, 13 Shadow Add..." at bounding box center [78, 196] width 99 height 56
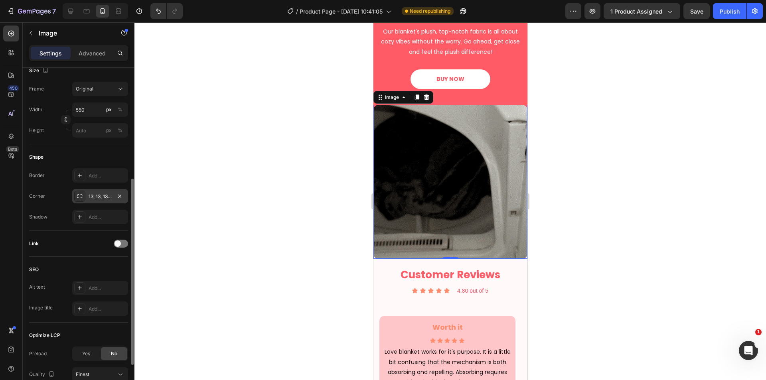
click at [98, 196] on div "13, 13, 13, 13" at bounding box center [100, 196] width 23 height 7
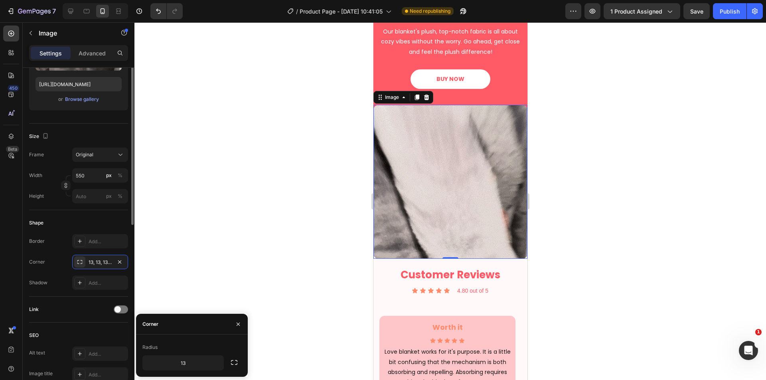
scroll to position [67, 0]
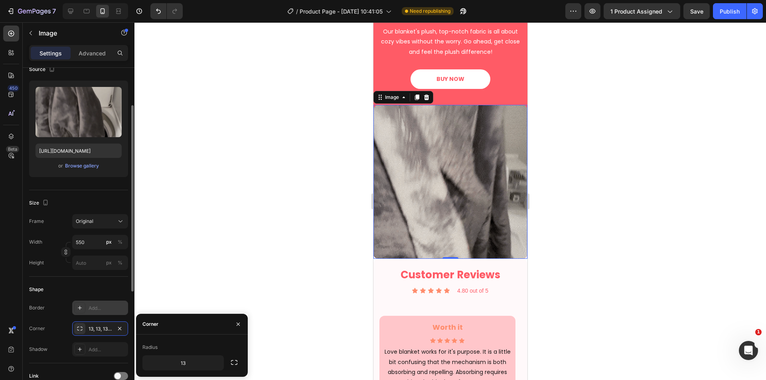
click at [98, 305] on div "Add..." at bounding box center [107, 308] width 37 height 7
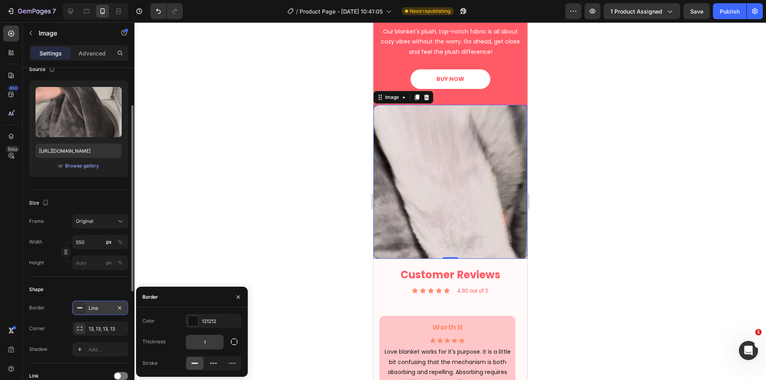
click at [211, 343] on input "1" at bounding box center [204, 342] width 37 height 14
type input "2"
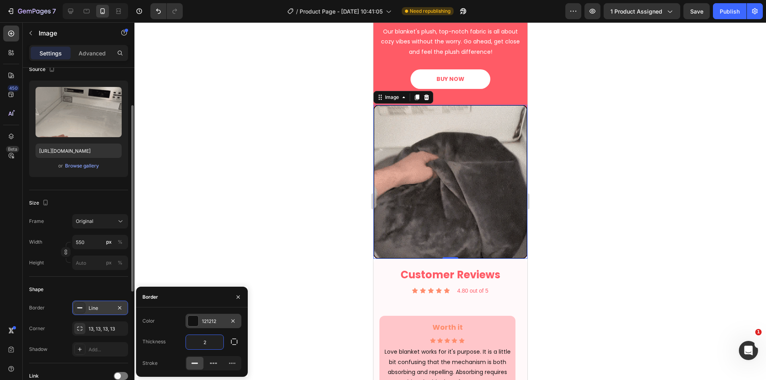
click at [205, 320] on div "121212" at bounding box center [213, 321] width 23 height 7
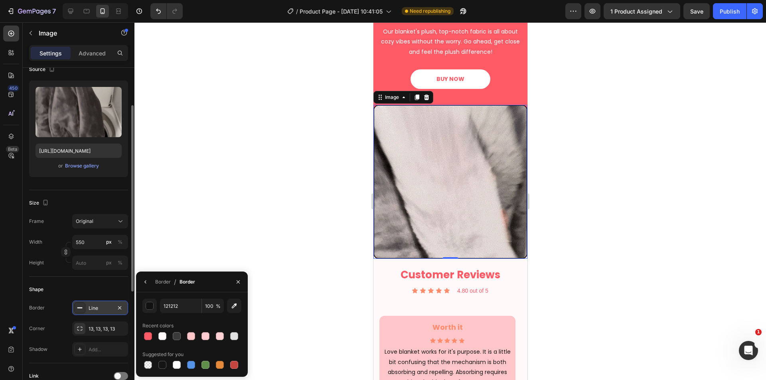
click at [148, 337] on div at bounding box center [148, 336] width 8 height 8
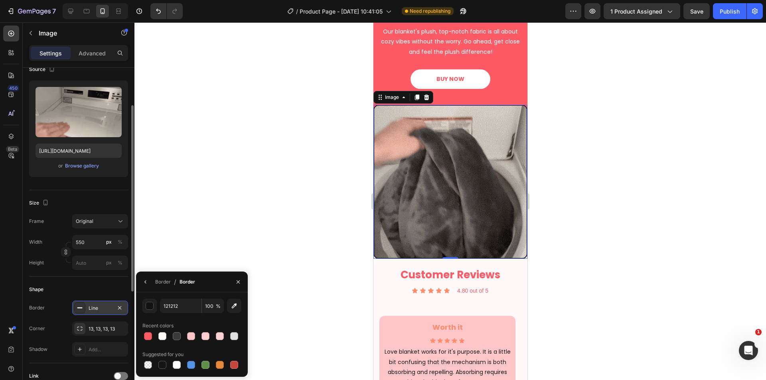
type input "FF5B66"
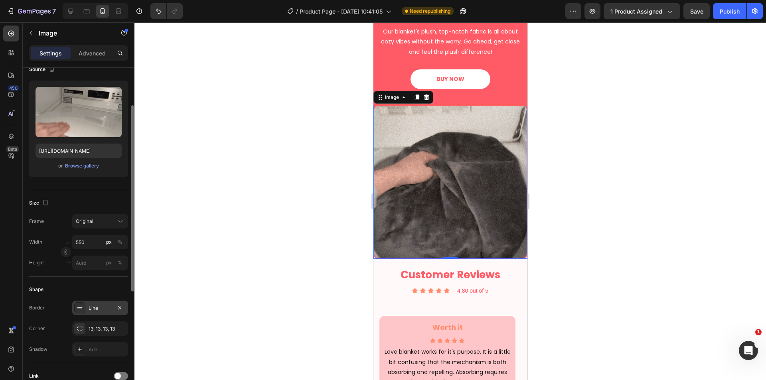
click at [318, 219] on div at bounding box center [449, 201] width 631 height 358
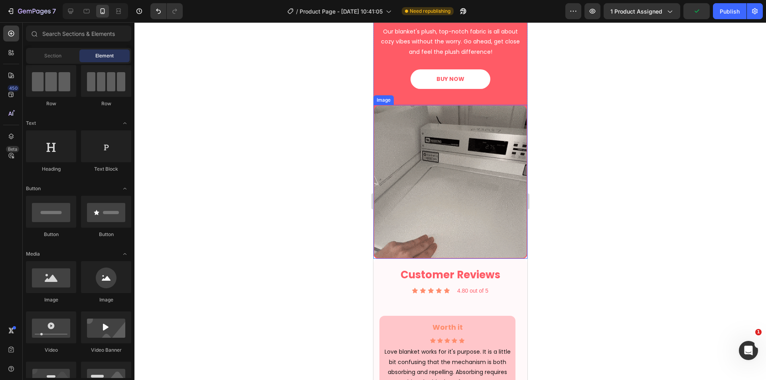
click at [410, 214] on img at bounding box center [450, 182] width 154 height 154
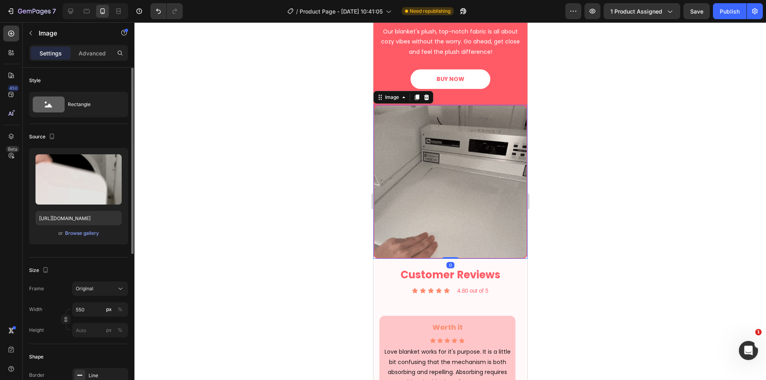
scroll to position [266, 0]
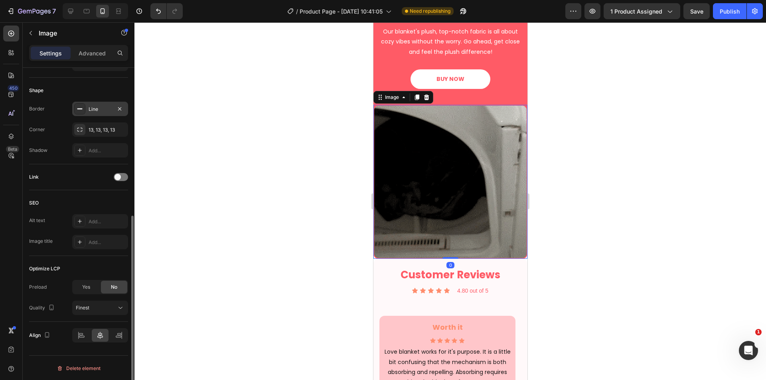
click at [100, 104] on div "Line" at bounding box center [100, 109] width 56 height 14
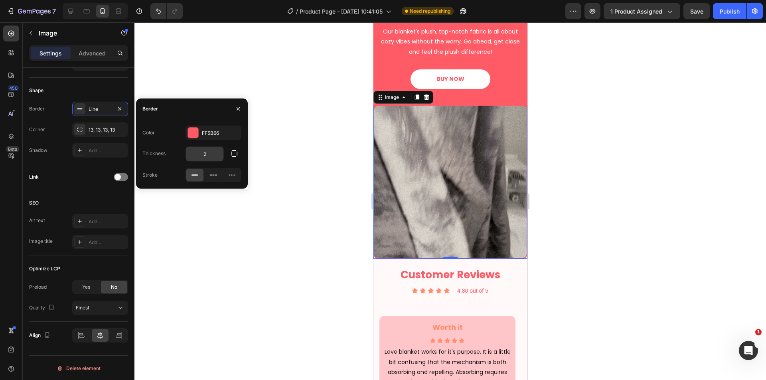
click at [214, 151] on input "2" at bounding box center [204, 154] width 37 height 14
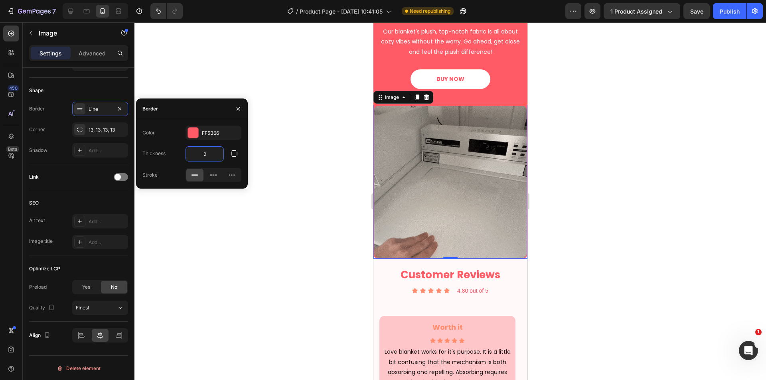
type input "3"
type input "4"
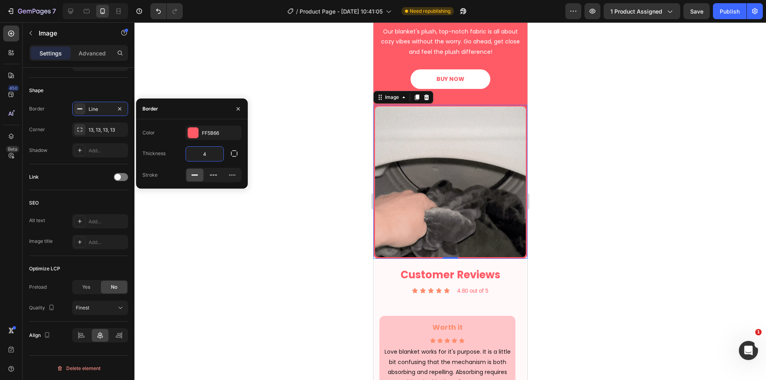
click at [344, 262] on div at bounding box center [449, 201] width 631 height 358
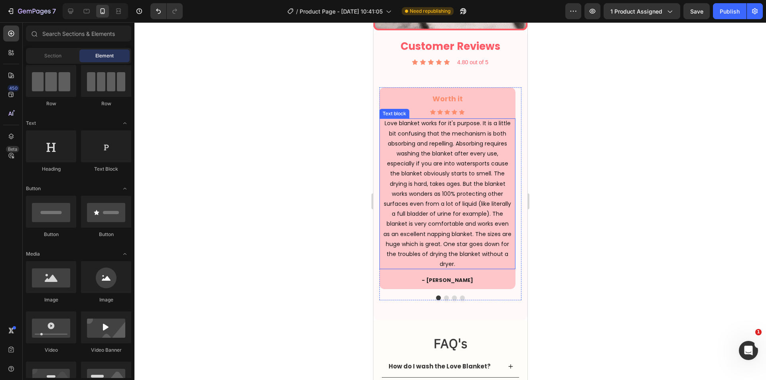
scroll to position [1728, 0]
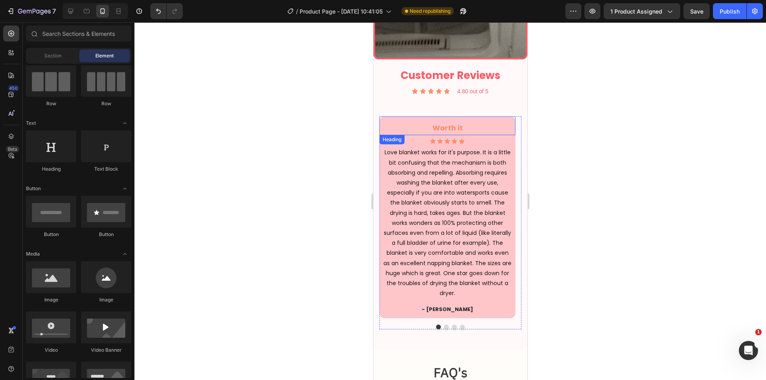
click at [457, 123] on h3 "Worth it" at bounding box center [447, 128] width 136 height 14
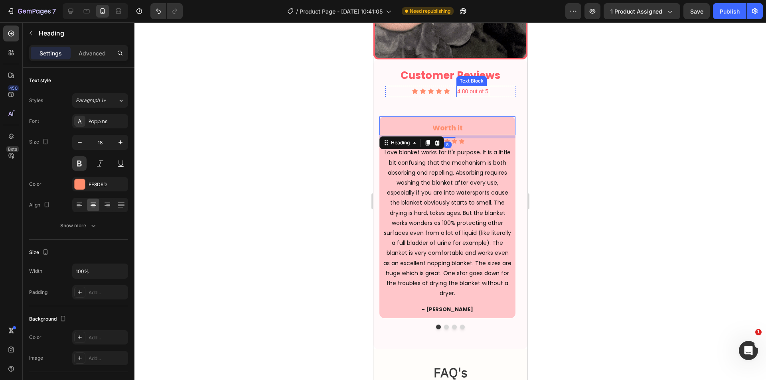
click at [458, 68] on h2 "Customer Reviews" at bounding box center [450, 75] width 130 height 20
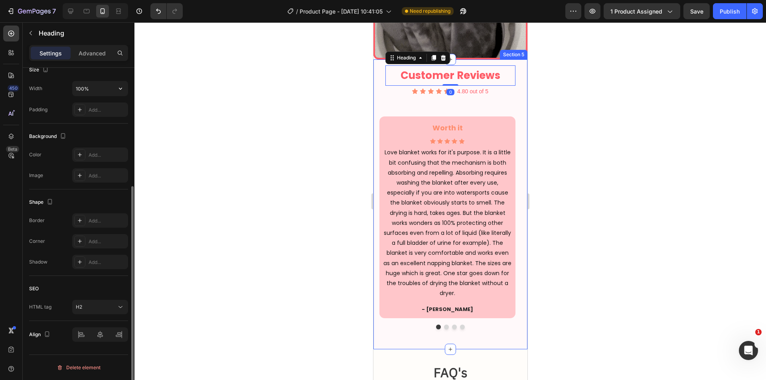
scroll to position [0, 0]
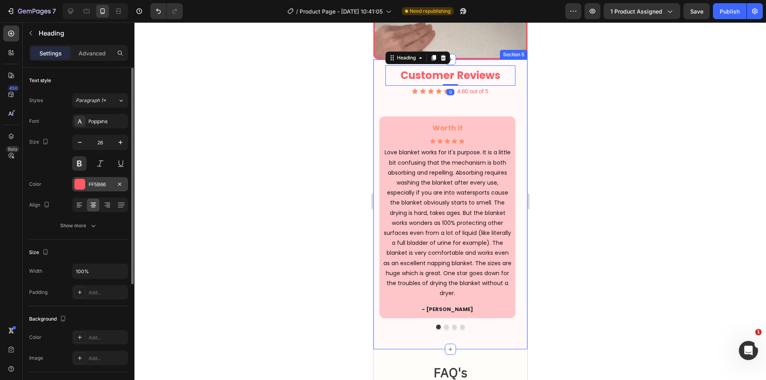
click at [95, 179] on div "FF5B66" at bounding box center [100, 184] width 56 height 14
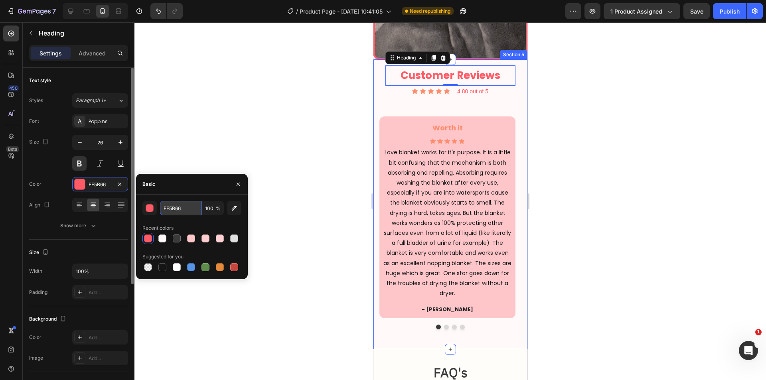
click at [180, 210] on input "FF5B66" at bounding box center [180, 208] width 41 height 14
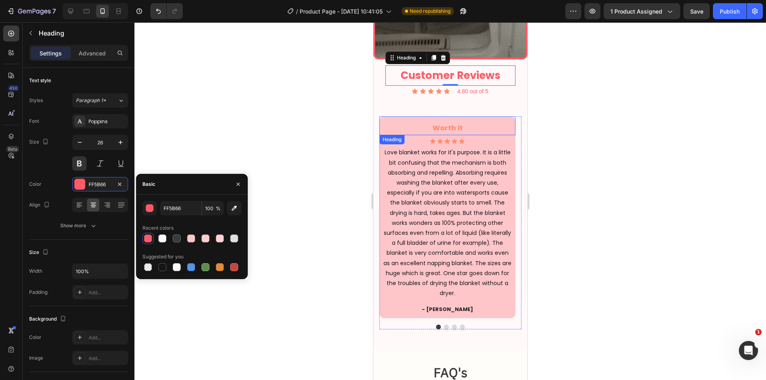
click at [449, 121] on h3 "Worth it" at bounding box center [447, 128] width 136 height 14
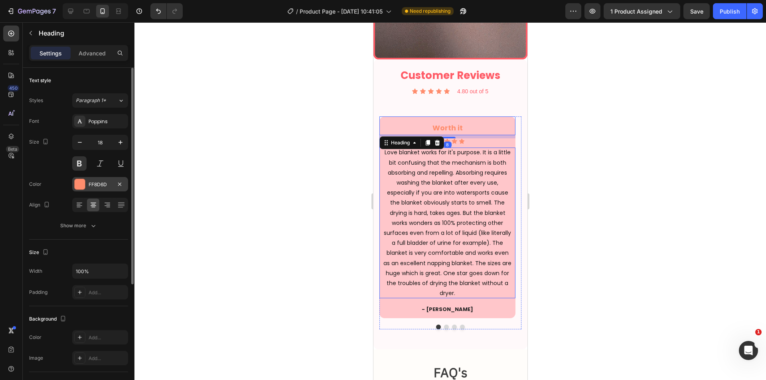
click at [91, 185] on div "FF8D6D" at bounding box center [100, 184] width 23 height 7
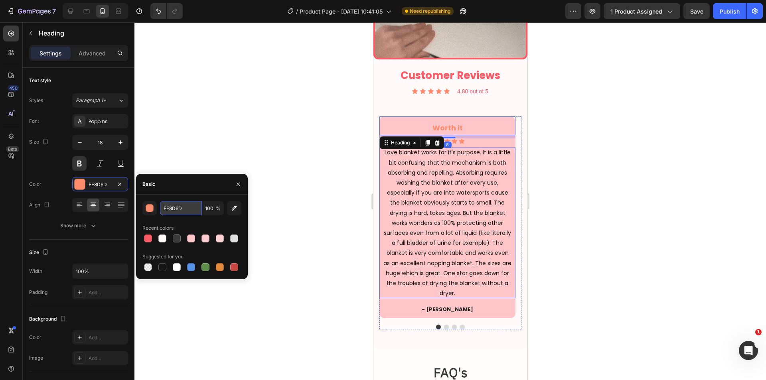
click at [175, 206] on input "FF8D6D" at bounding box center [180, 208] width 41 height 14
paste input "5B66"
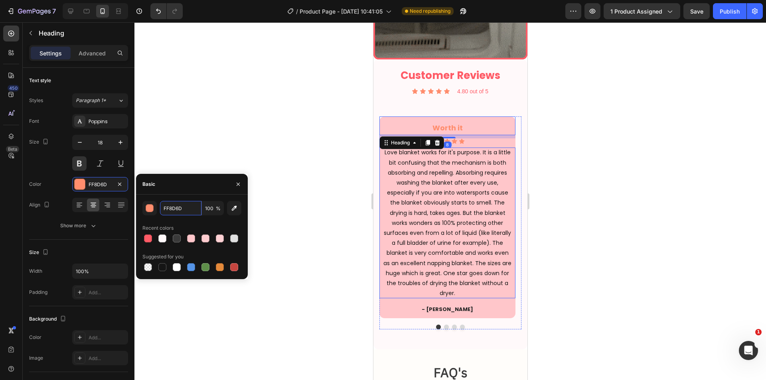
type input "FF5B66"
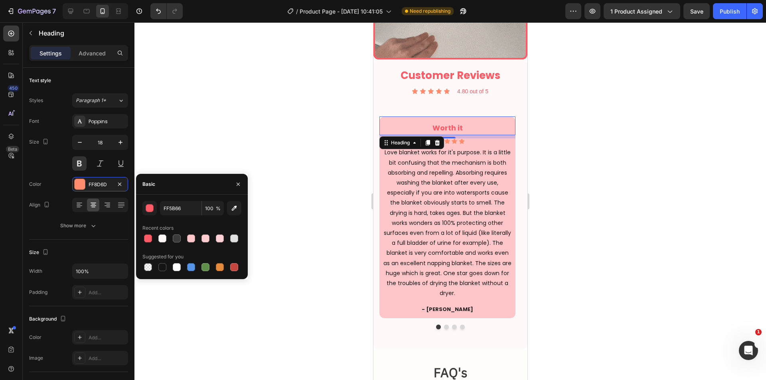
click at [563, 122] on div at bounding box center [449, 201] width 631 height 358
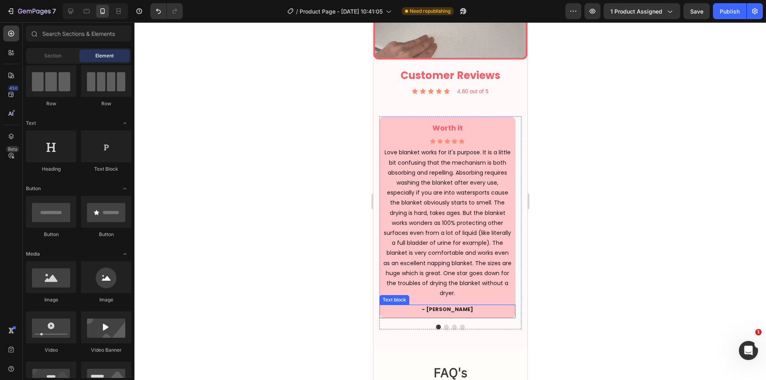
click at [453, 305] on p "- Ryan S." at bounding box center [447, 309] width 134 height 8
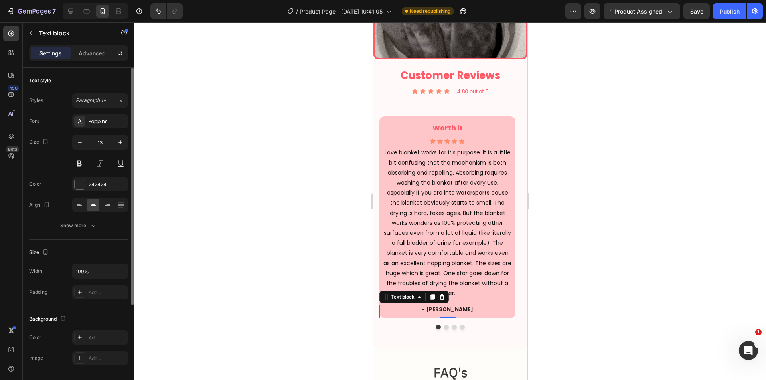
click at [89, 172] on div "Font Poppins Size 13 Color 242424 Align Show more" at bounding box center [78, 173] width 99 height 119
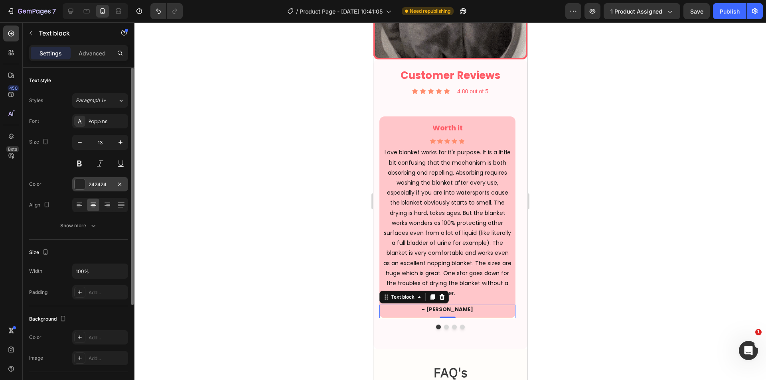
click at [92, 188] on div "242424" at bounding box center [100, 184] width 23 height 7
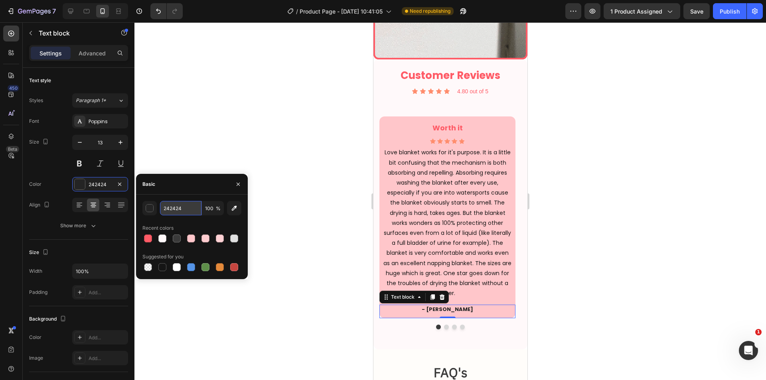
click at [181, 212] on input "242424" at bounding box center [180, 208] width 41 height 14
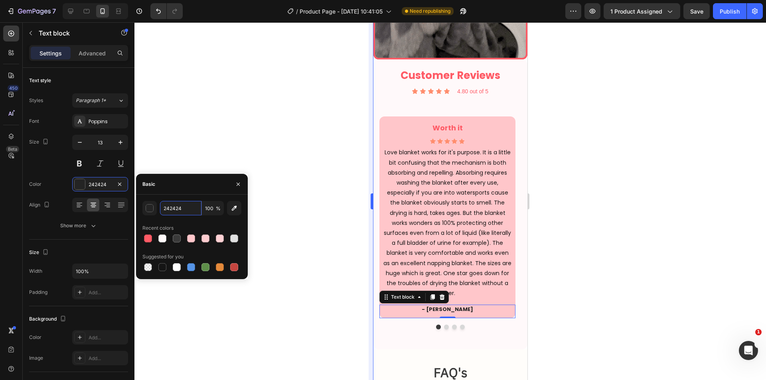
paste input "FF5B66"
type input "FF5B66"
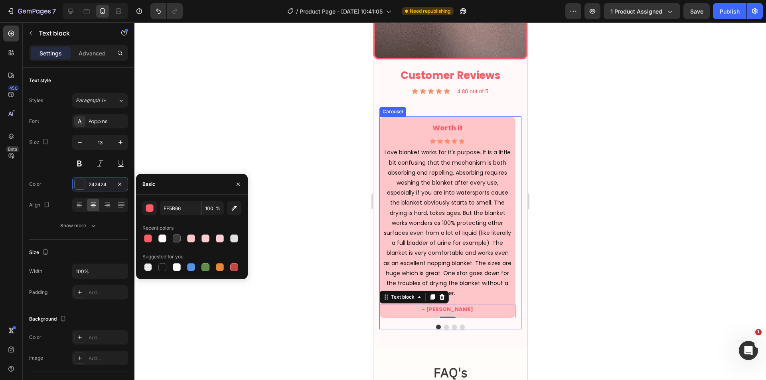
click at [512, 294] on div "Worth it Heading Icon Icon Icon Icon Icon Icon List Hoz Love blanket works for …" at bounding box center [447, 217] width 136 height 202
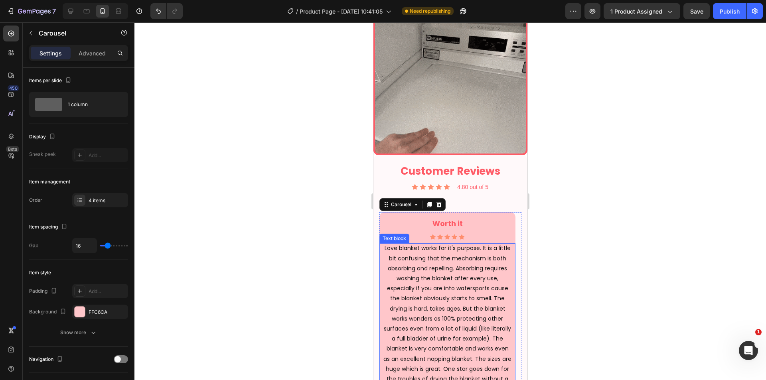
scroll to position [1662, 0]
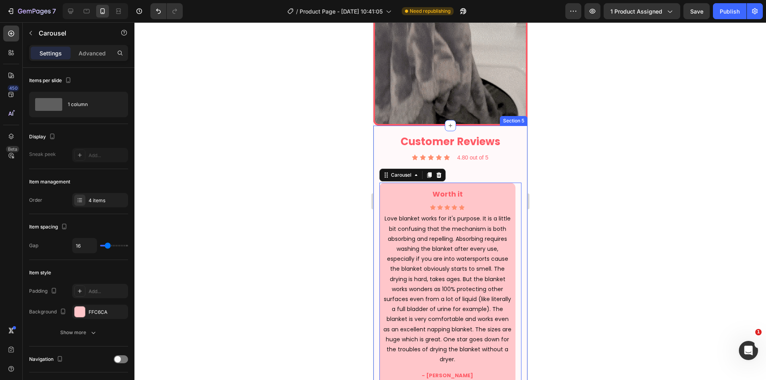
click at [516, 157] on div "Customer Reviews Heading Icon Icon Icon Icon Icon Icon List 4.80 out of 5 Text …" at bounding box center [450, 271] width 154 height 290
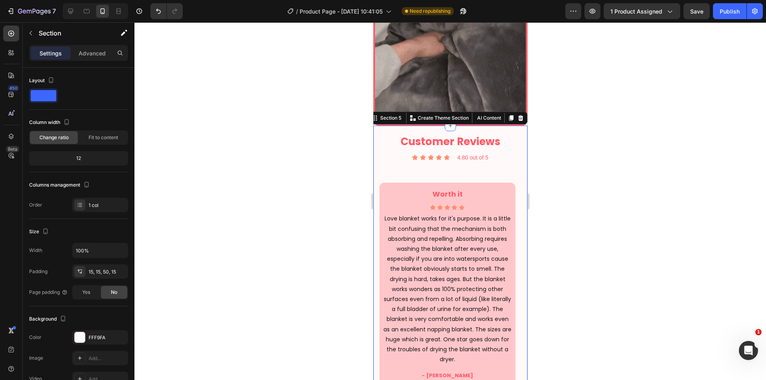
click at [650, 209] on div at bounding box center [449, 201] width 631 height 358
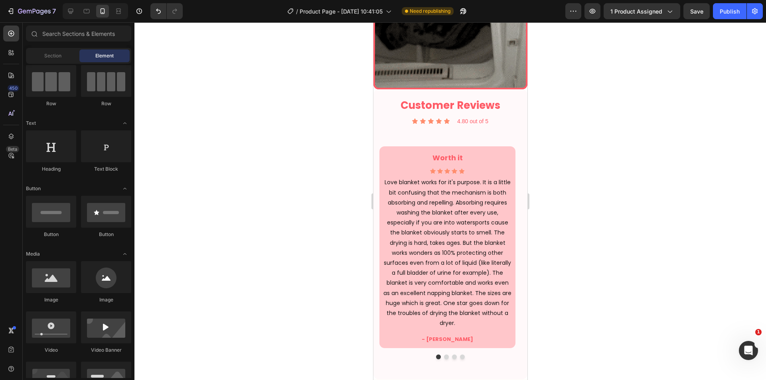
scroll to position [1728, 0]
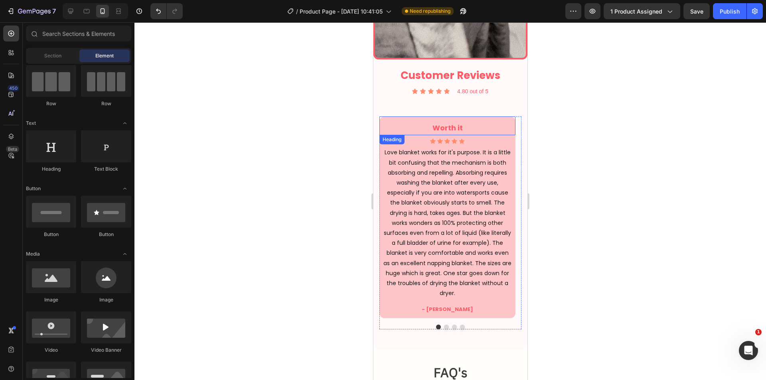
click at [511, 116] on div "Worth it Heading" at bounding box center [447, 125] width 136 height 19
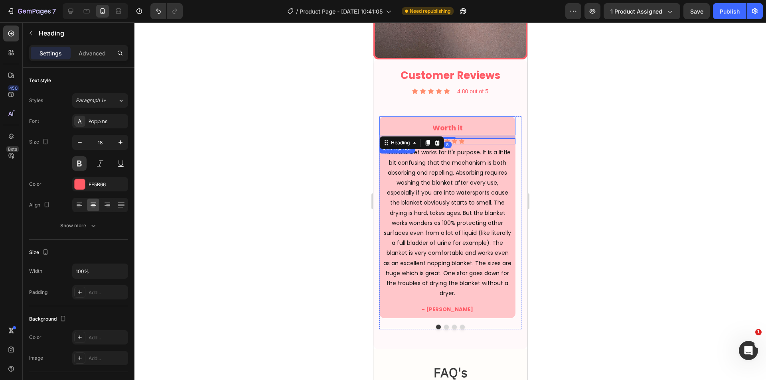
click at [514, 138] on div "Icon Icon Icon Icon Icon" at bounding box center [447, 141] width 136 height 6
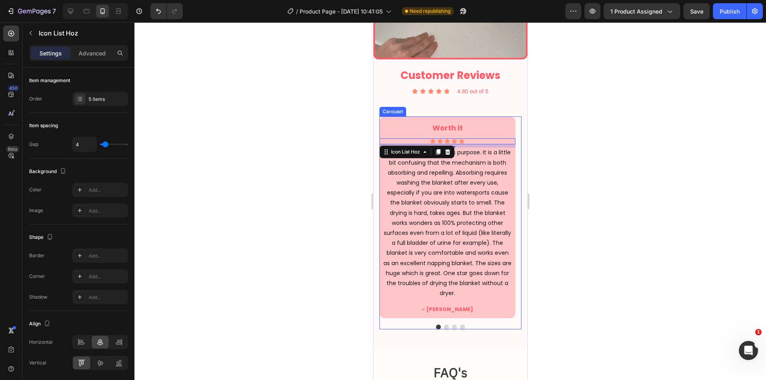
click at [514, 131] on div "Worth it Heading Icon Icon Icon Icon Icon Icon List Hoz 8 Love blanket works fo…" at bounding box center [447, 217] width 136 height 202
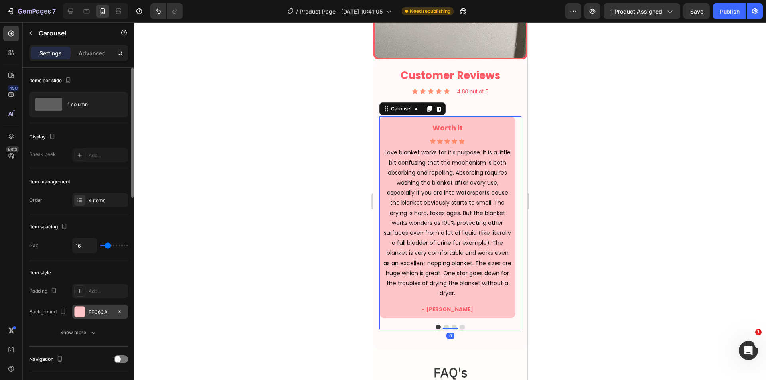
click at [91, 313] on div "FFC6CA" at bounding box center [100, 312] width 23 height 7
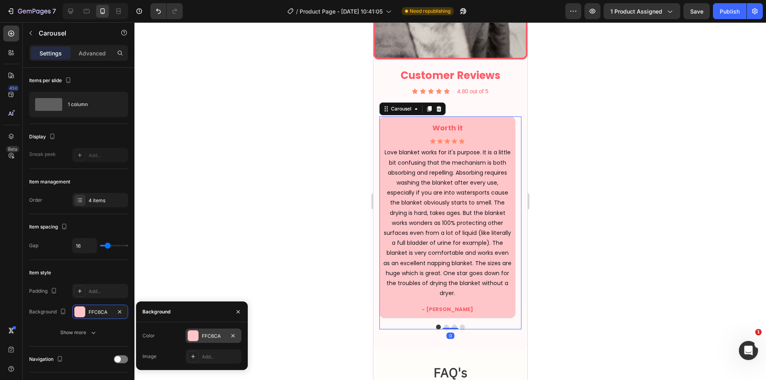
click at [211, 333] on div "FFC6CA" at bounding box center [213, 336] width 23 height 7
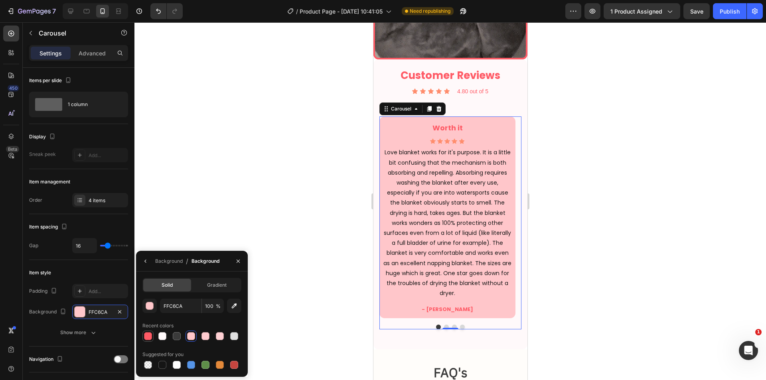
click at [149, 336] on div at bounding box center [148, 336] width 8 height 8
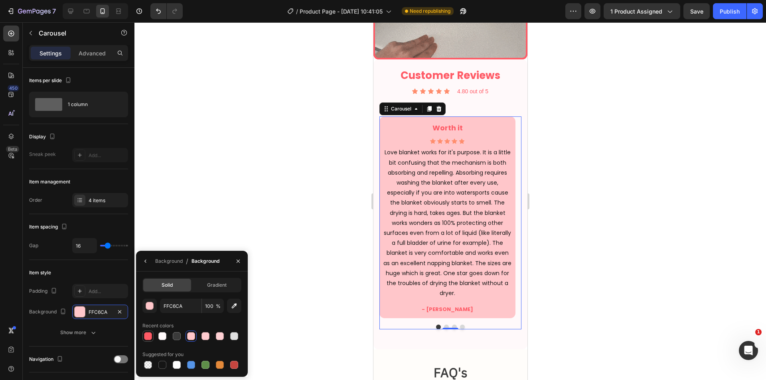
type input "FF5B66"
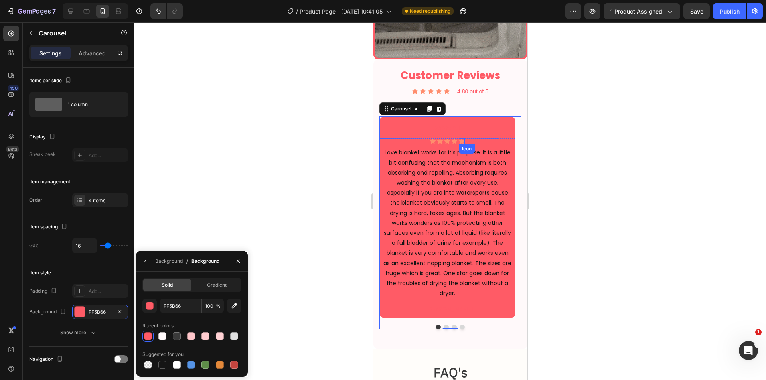
click at [456, 167] on p "Love blanket works for it's purpose. It is a little bit confusing that the mech…" at bounding box center [446, 223] width 129 height 151
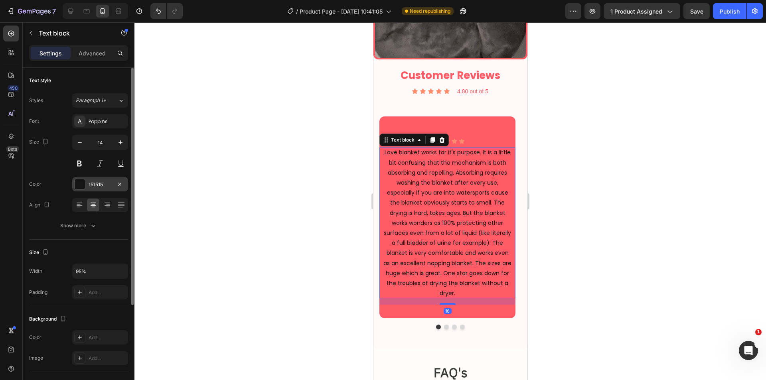
click at [97, 183] on div "151515" at bounding box center [100, 184] width 23 height 7
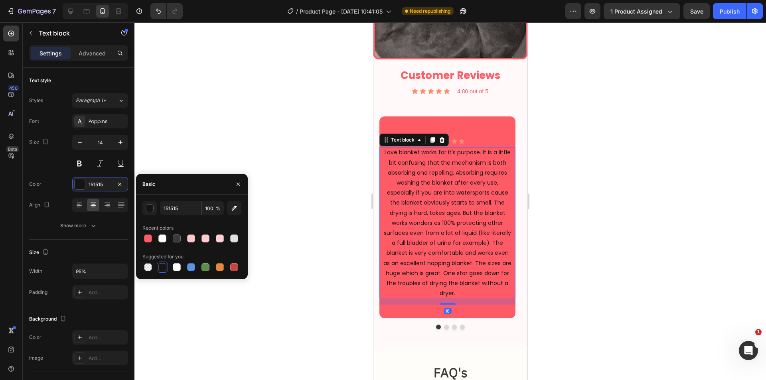
click at [175, 271] on div at bounding box center [177, 267] width 10 height 10
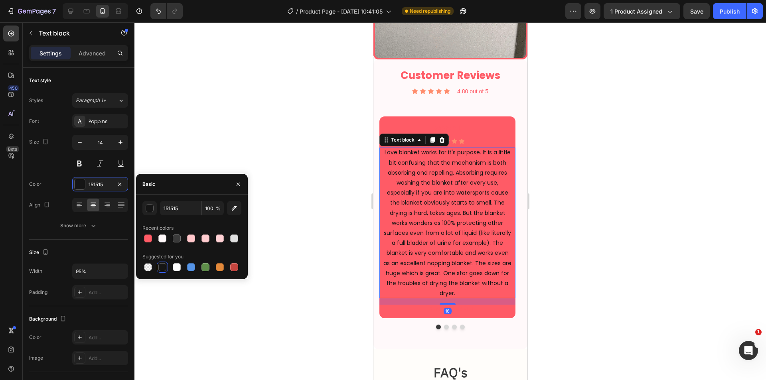
type input "FFFFFF"
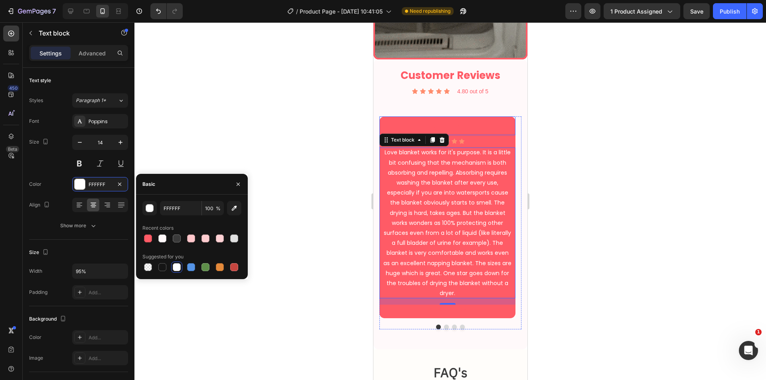
click at [465, 121] on h3 "Worth it" at bounding box center [447, 128] width 136 height 14
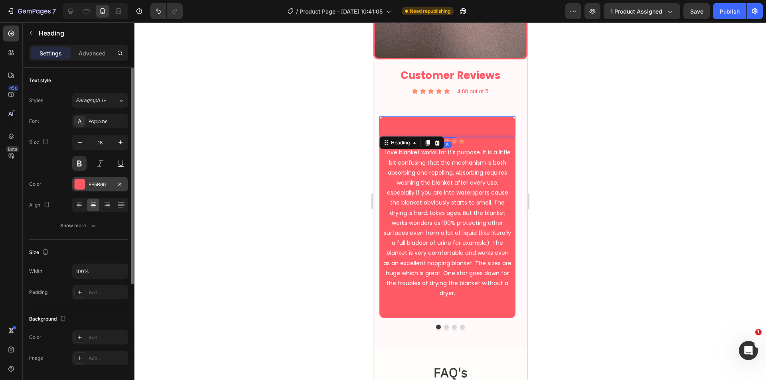
click at [104, 185] on div "FF5B66" at bounding box center [100, 184] width 23 height 7
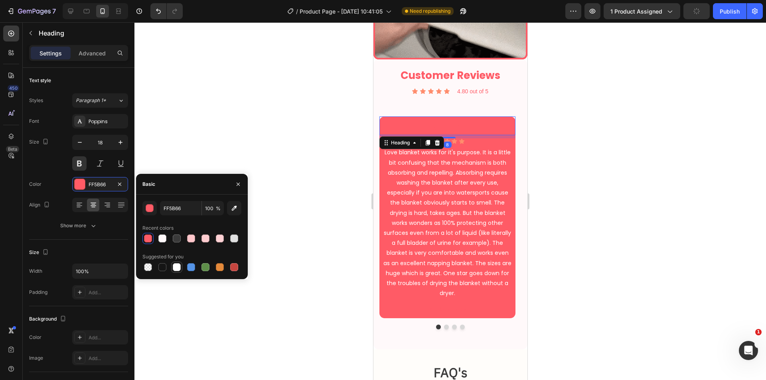
click at [175, 266] on div at bounding box center [177, 267] width 8 height 8
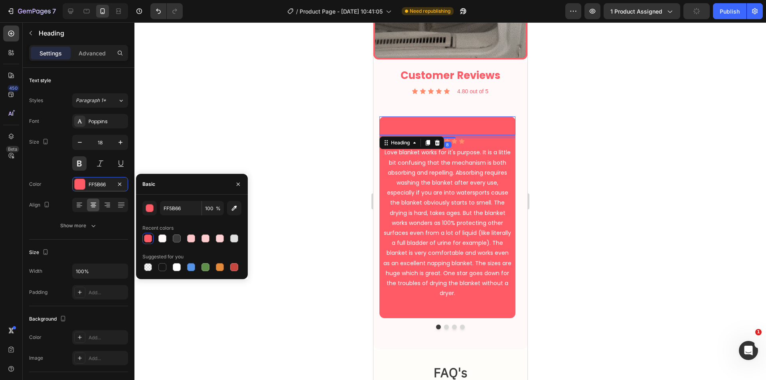
type input "FFFFFF"
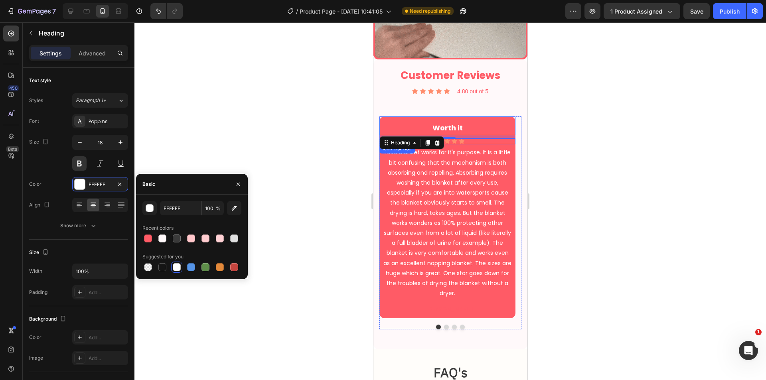
click at [474, 138] on div "Icon Icon Icon Icon Icon" at bounding box center [447, 141] width 136 height 6
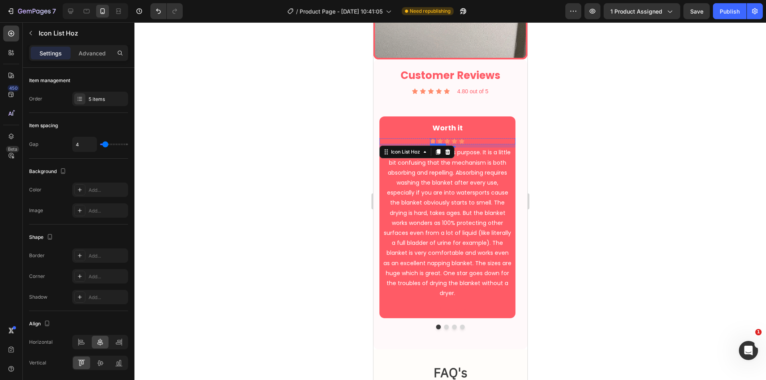
click at [433, 138] on icon at bounding box center [432, 141] width 6 height 6
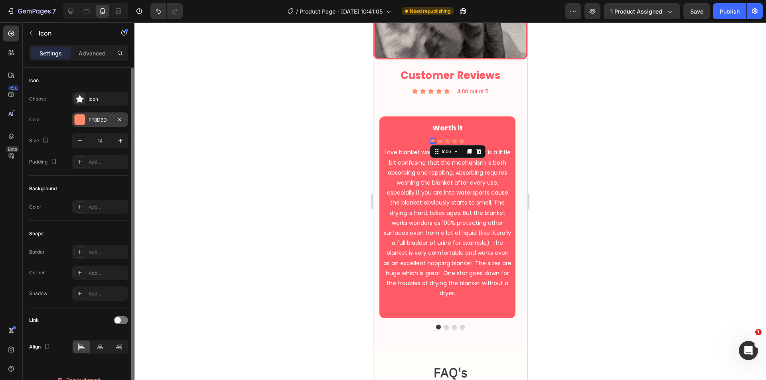
click at [95, 121] on div "FF8D6D" at bounding box center [100, 119] width 23 height 7
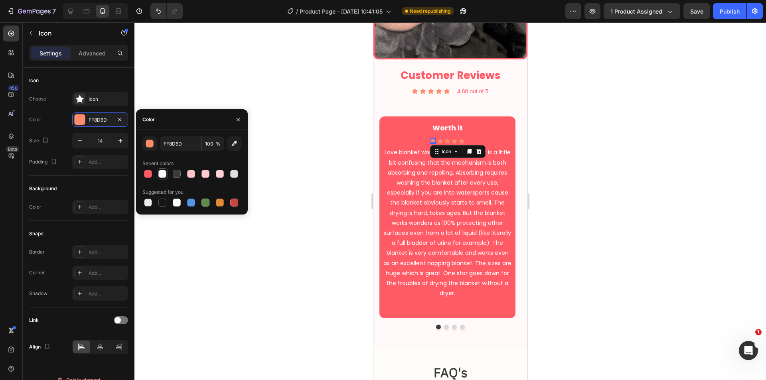
click at [160, 172] on div at bounding box center [162, 174] width 8 height 8
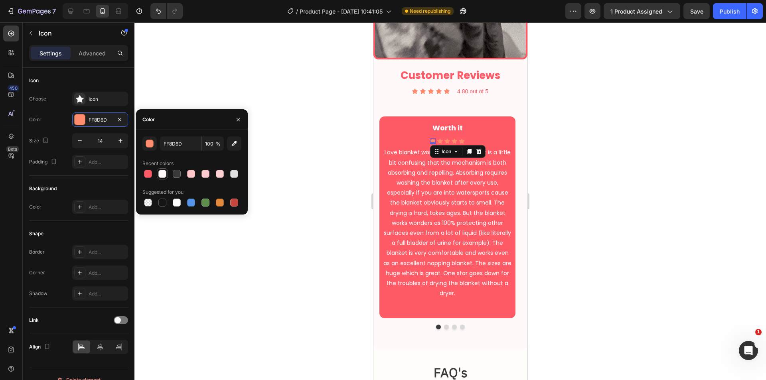
type input "FFF9FA"
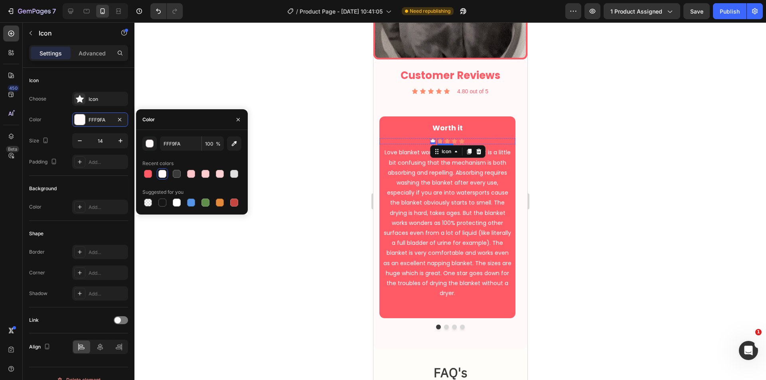
click at [439, 139] on icon at bounding box center [440, 141] width 6 height 5
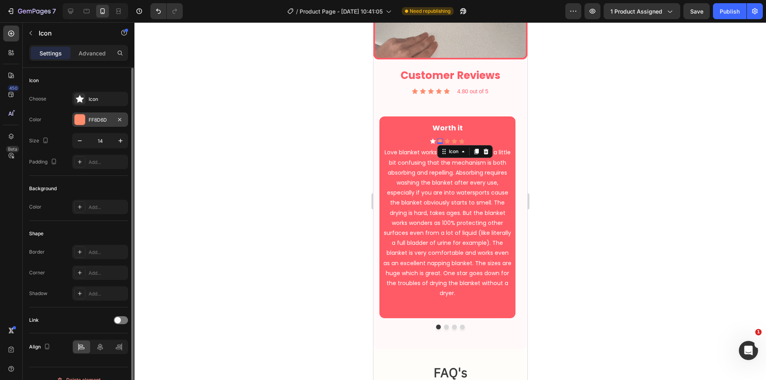
click at [94, 116] on div "FF8D6D" at bounding box center [100, 119] width 23 height 7
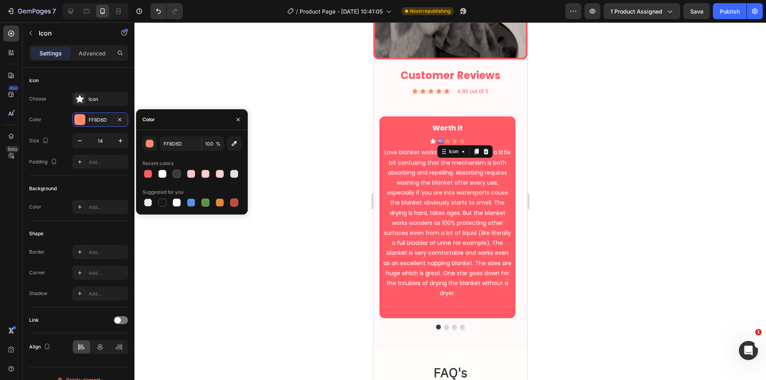
click at [176, 203] on div at bounding box center [177, 203] width 8 height 8
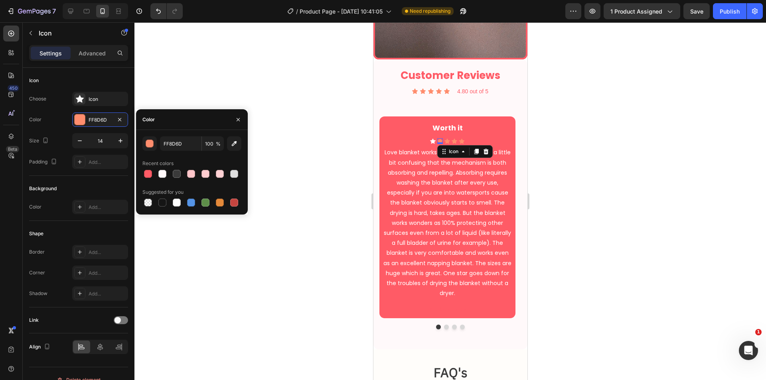
type input "FFFFFF"
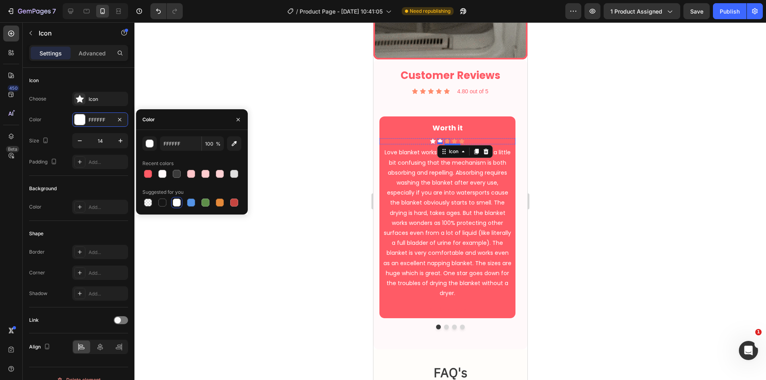
click at [448, 139] on icon at bounding box center [447, 141] width 6 height 5
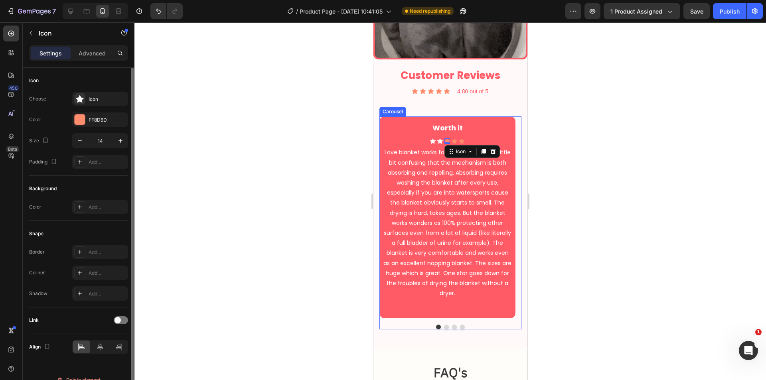
click at [94, 122] on div "FF8D6D" at bounding box center [107, 119] width 37 height 7
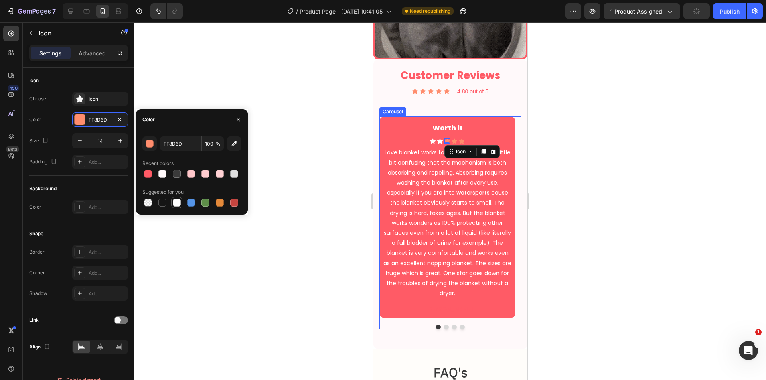
click at [181, 199] on div at bounding box center [177, 203] width 10 height 10
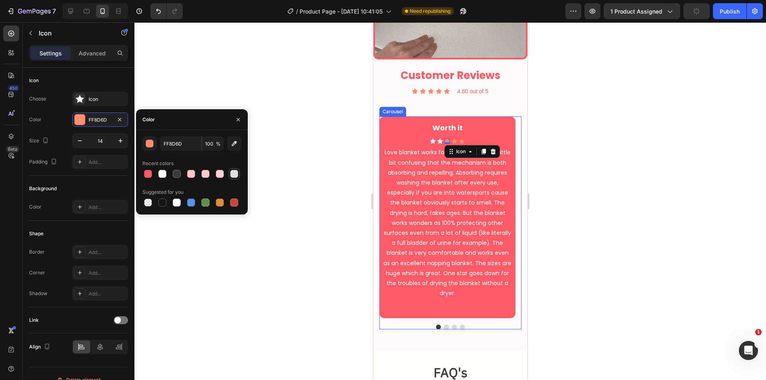
type input "FFFFFF"
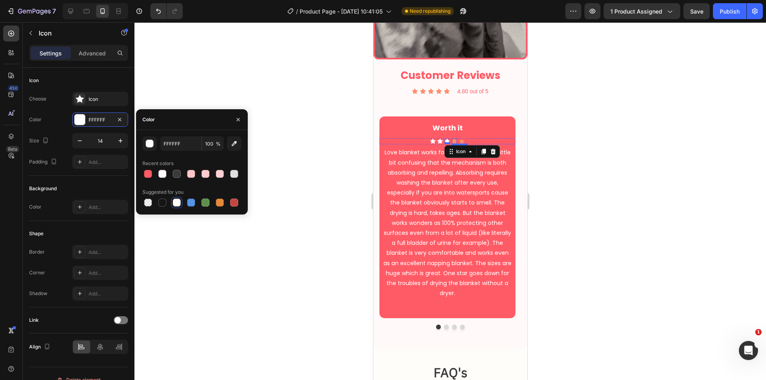
drag, startPoint x: 452, startPoint y: 135, endPoint x: 426, endPoint y: 142, distance: 27.2
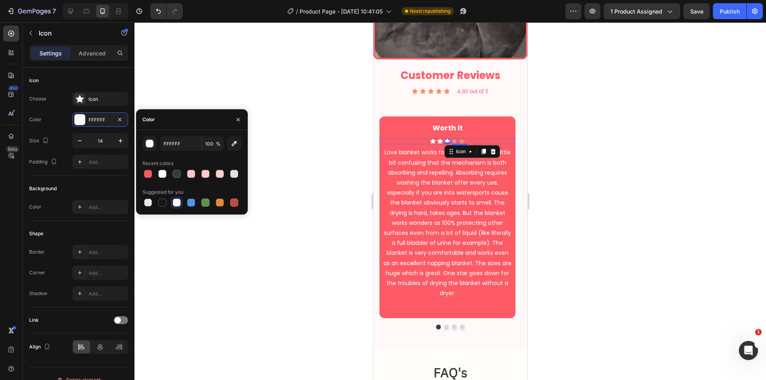
click at [452, 139] on icon at bounding box center [454, 141] width 6 height 5
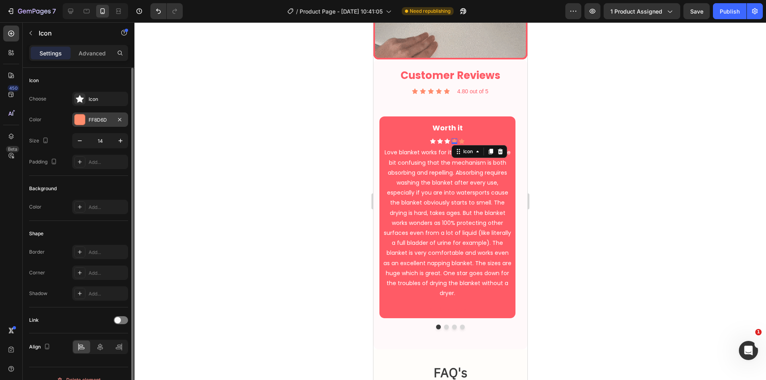
click at [81, 120] on div at bounding box center [80, 119] width 10 height 10
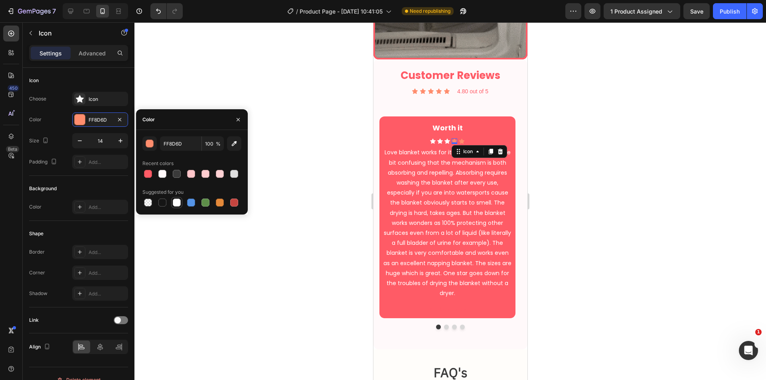
click at [177, 203] on div at bounding box center [177, 203] width 8 height 8
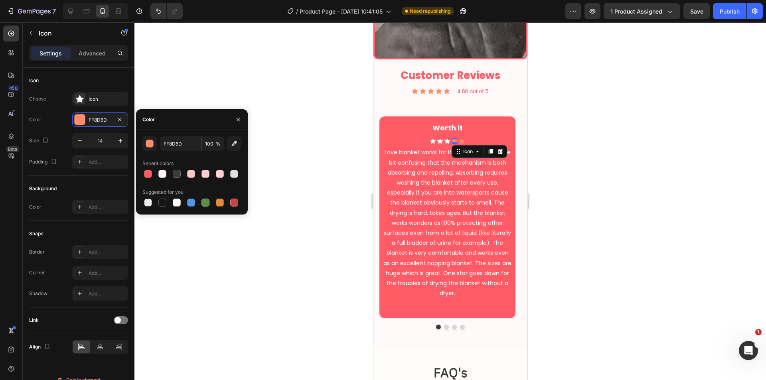
type input "FFFFFF"
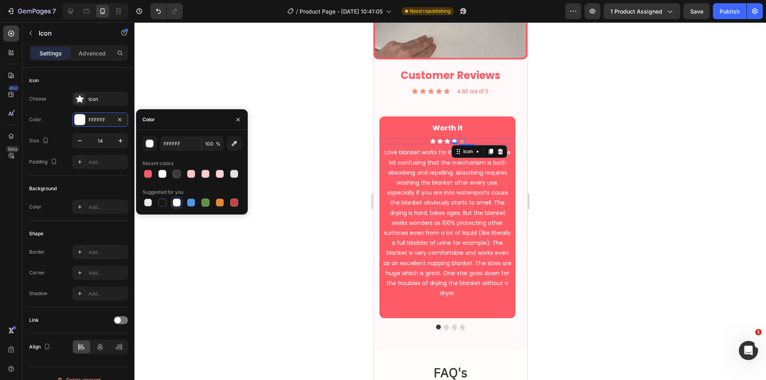
click at [461, 139] on icon at bounding box center [461, 141] width 5 height 5
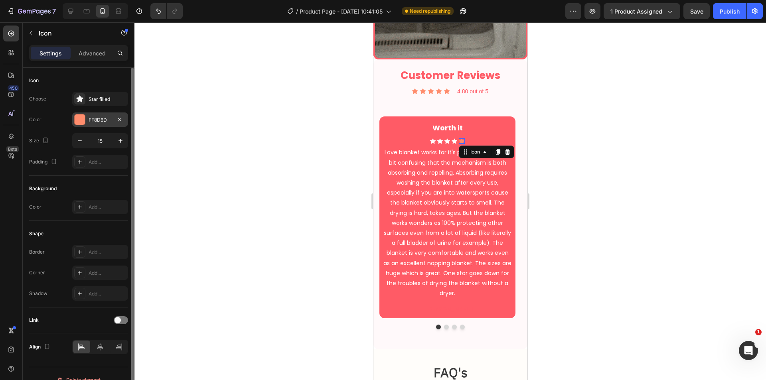
click at [82, 120] on div at bounding box center [80, 119] width 10 height 10
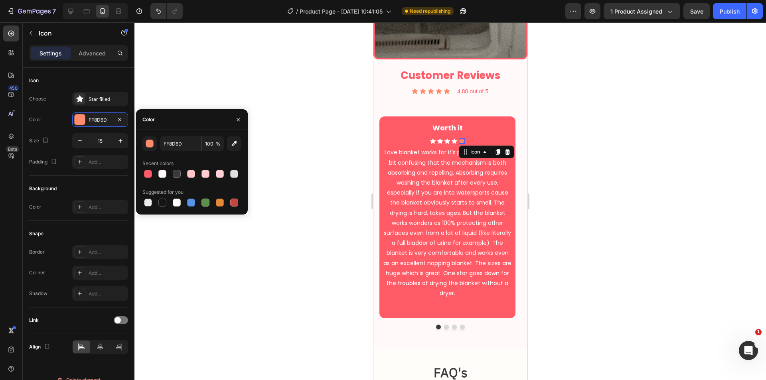
click at [175, 202] on div at bounding box center [177, 203] width 8 height 8
type input "FFFFFF"
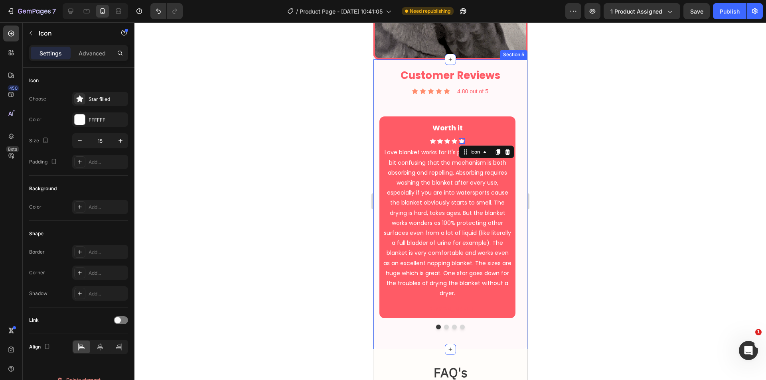
click at [560, 112] on div at bounding box center [449, 201] width 631 height 358
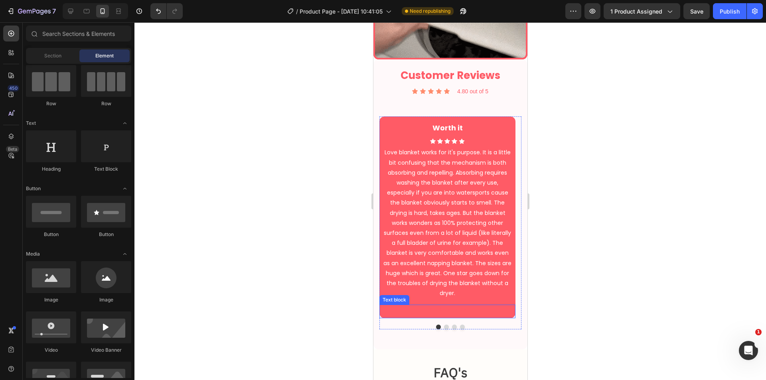
click at [458, 305] on p "- Ryan S." at bounding box center [447, 309] width 134 height 8
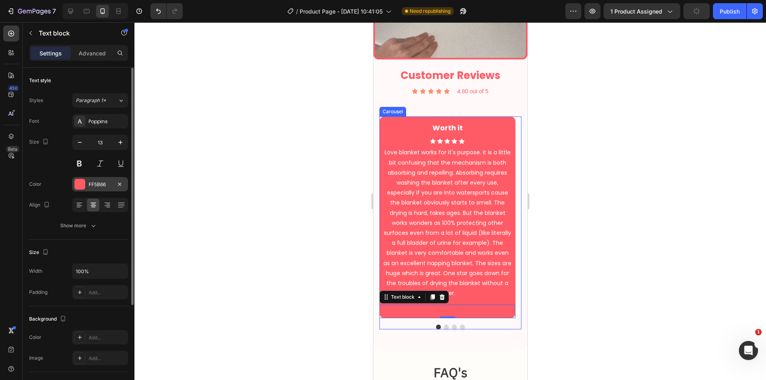
click at [92, 181] on div "FF5B66" at bounding box center [100, 184] width 23 height 7
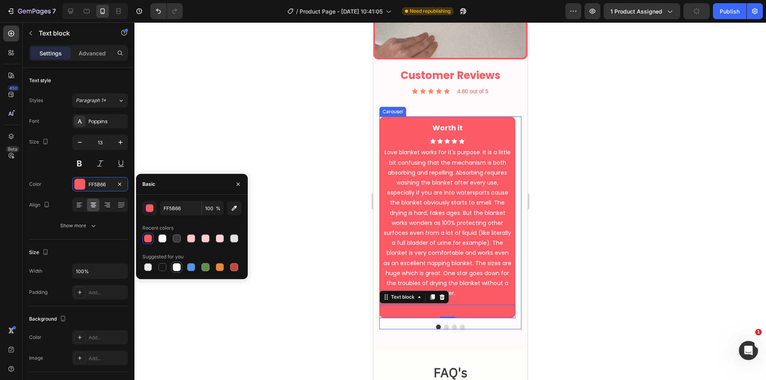
click at [175, 265] on div at bounding box center [177, 267] width 8 height 8
type input "FFFFFF"
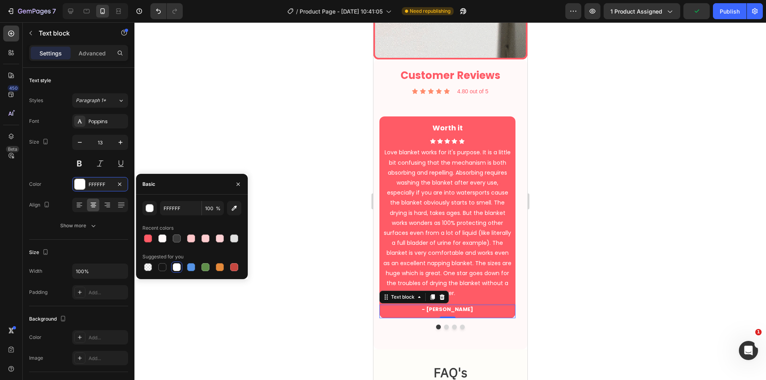
click at [567, 295] on div at bounding box center [449, 201] width 631 height 358
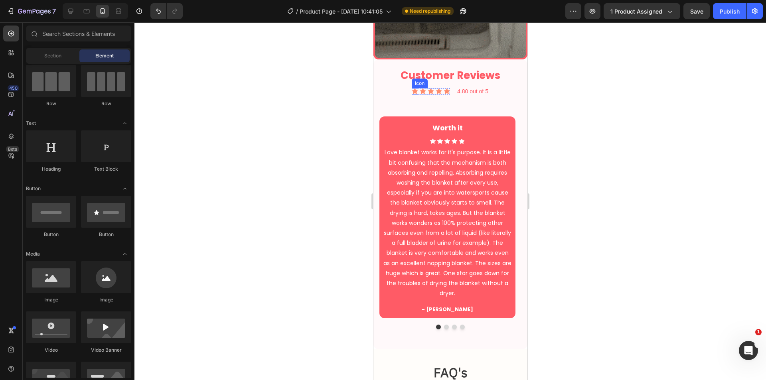
click at [411, 88] on icon at bounding box center [414, 91] width 6 height 6
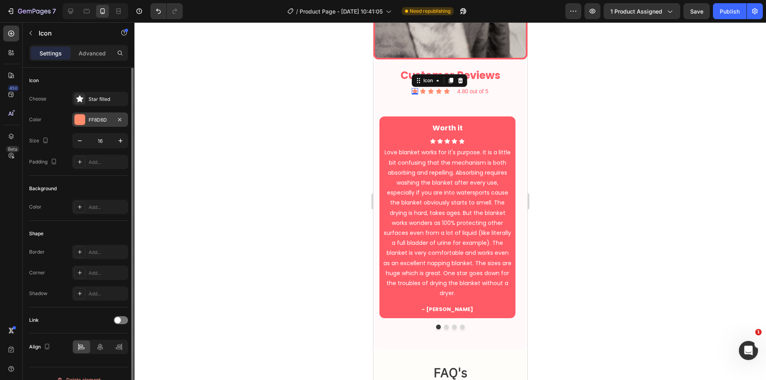
click at [87, 119] on div "FF8D6D" at bounding box center [100, 119] width 56 height 14
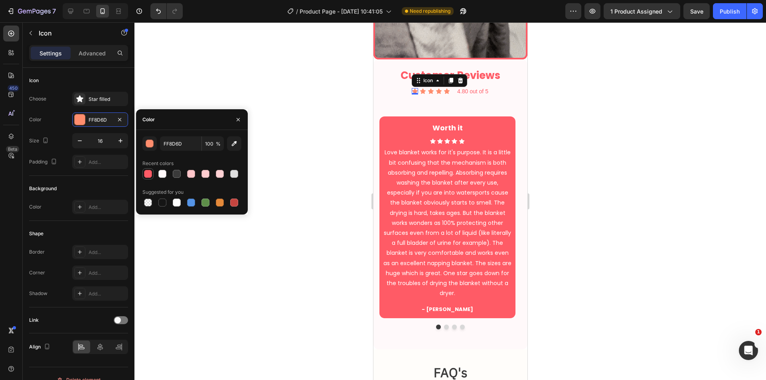
click at [146, 170] on div at bounding box center [148, 174] width 8 height 8
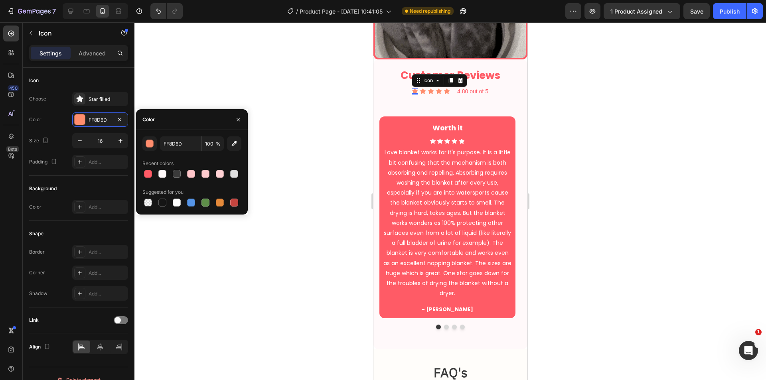
type input "FF5B66"
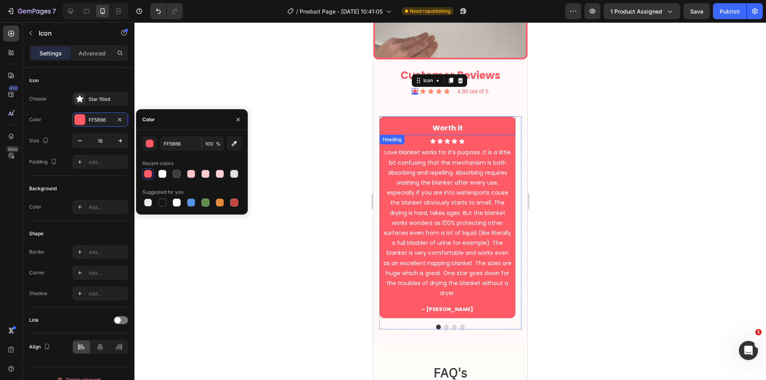
click at [599, 125] on div at bounding box center [449, 201] width 631 height 358
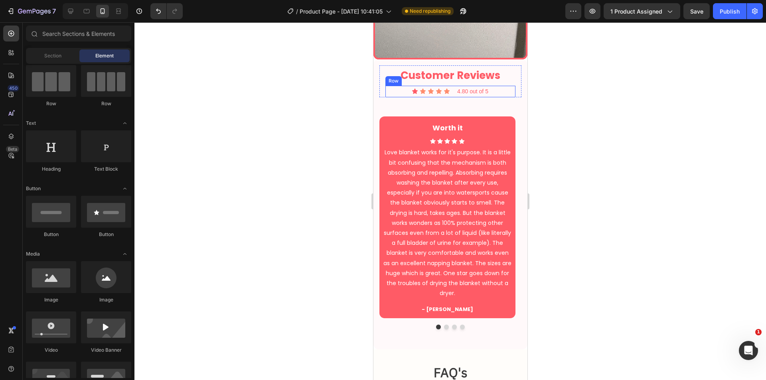
click at [420, 89] on icon at bounding box center [423, 91] width 6 height 5
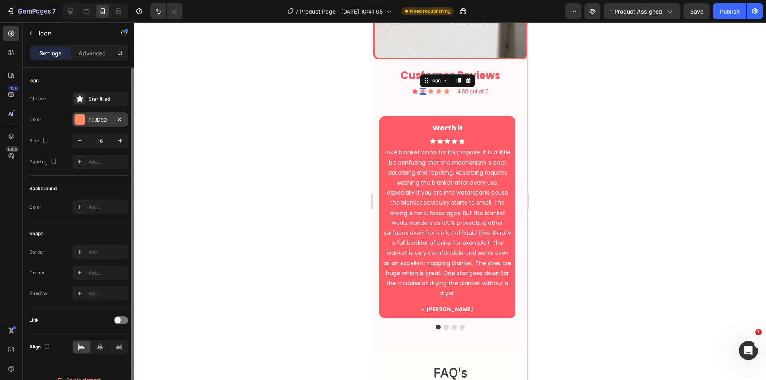
click at [89, 118] on div "FF8D6D" at bounding box center [100, 119] width 23 height 7
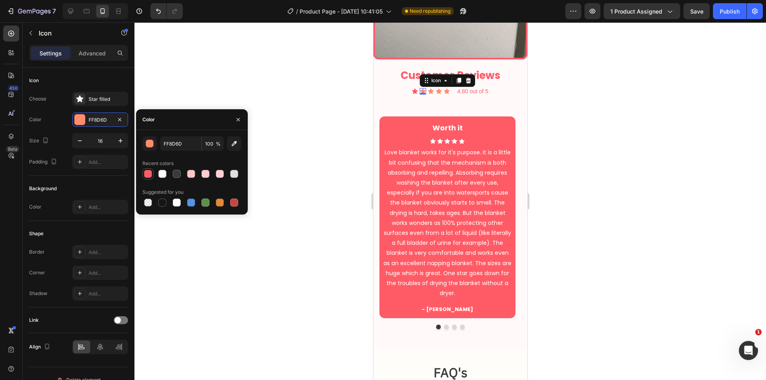
click at [148, 174] on div at bounding box center [148, 174] width 8 height 8
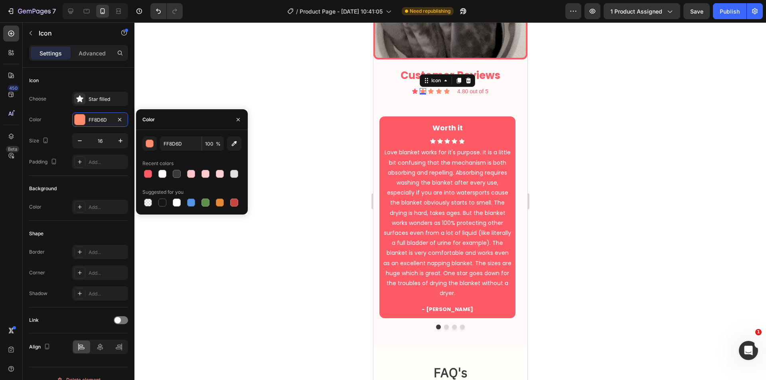
type input "FF5B66"
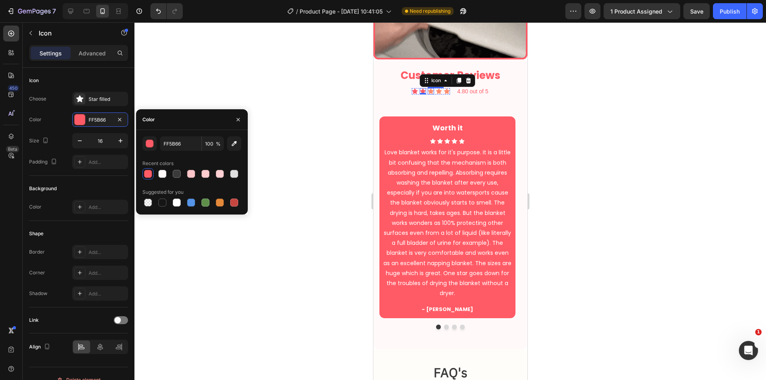
click at [427, 89] on icon at bounding box center [430, 91] width 6 height 5
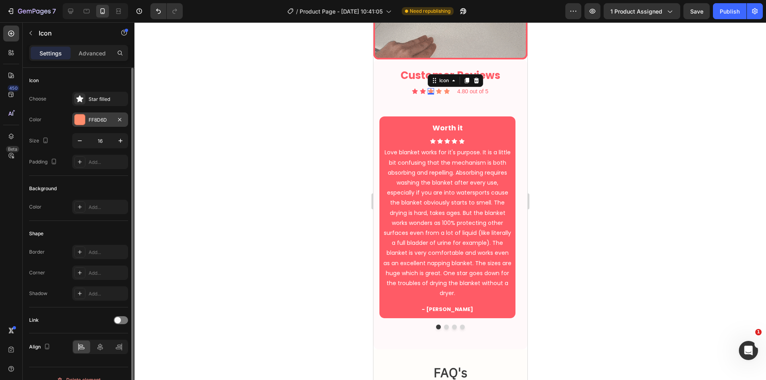
click at [92, 118] on div "FF8D6D" at bounding box center [100, 119] width 23 height 7
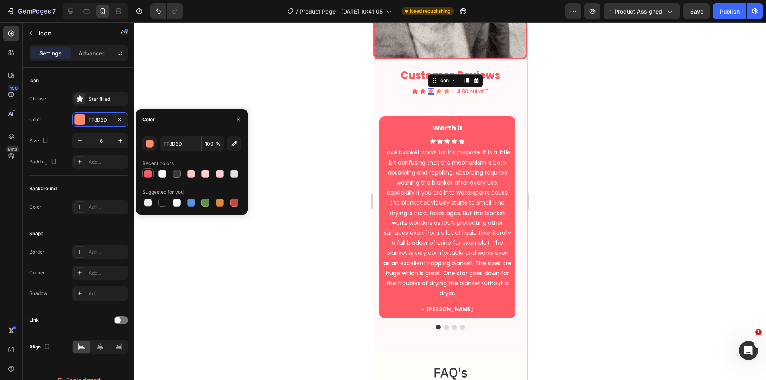
click at [147, 173] on div at bounding box center [148, 174] width 8 height 8
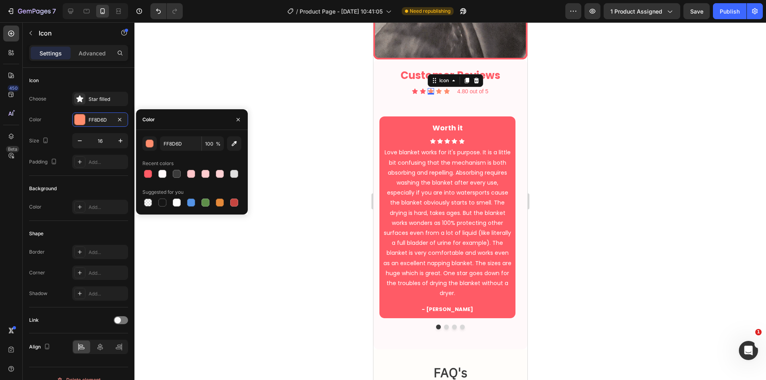
type input "FF5B66"
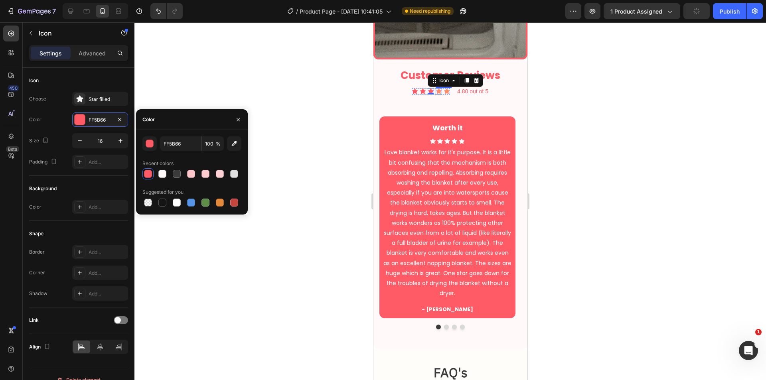
click at [435, 89] on icon at bounding box center [438, 91] width 6 height 5
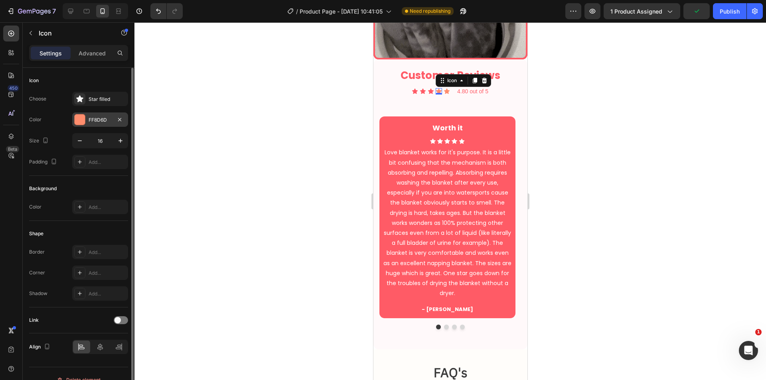
click at [76, 118] on div at bounding box center [80, 119] width 10 height 10
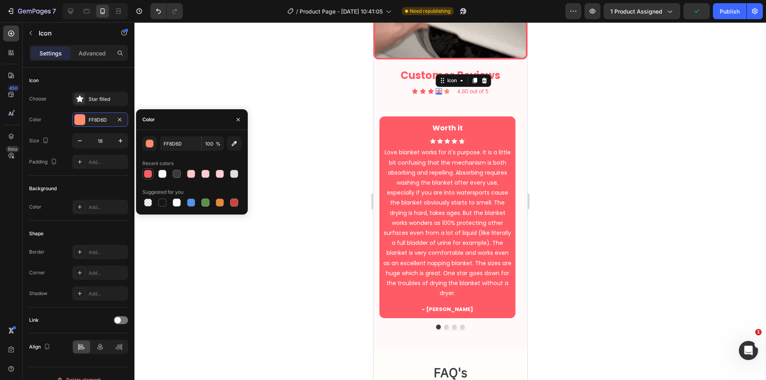
click at [150, 179] on div at bounding box center [147, 173] width 11 height 11
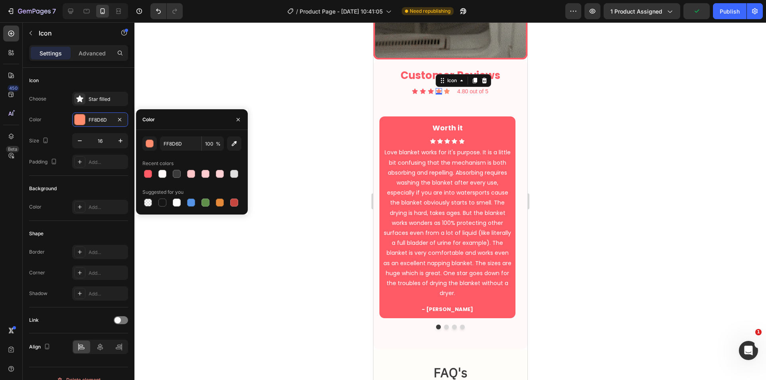
type input "FF5B66"
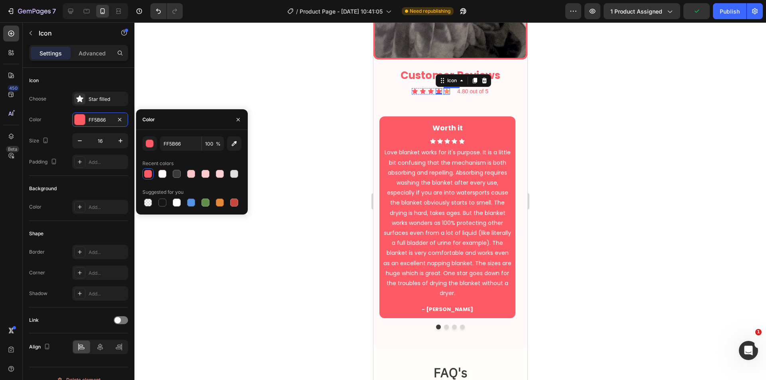
click at [443, 89] on icon at bounding box center [446, 91] width 6 height 5
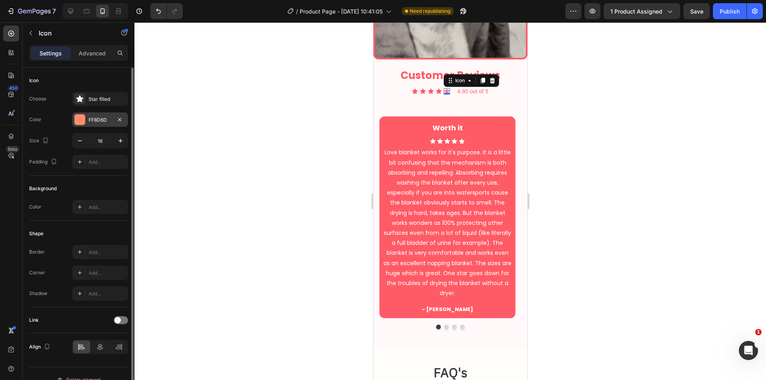
click at [80, 115] on div at bounding box center [80, 119] width 10 height 10
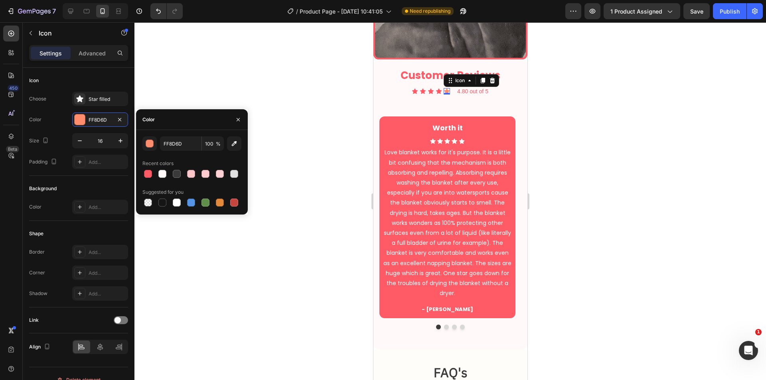
click at [149, 171] on div at bounding box center [148, 174] width 8 height 8
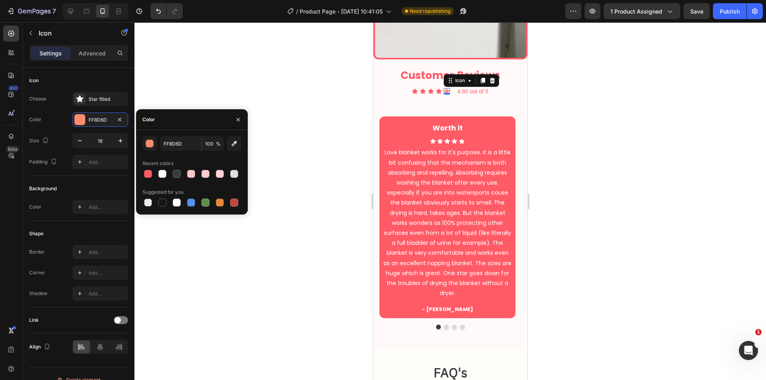
type input "FF5B66"
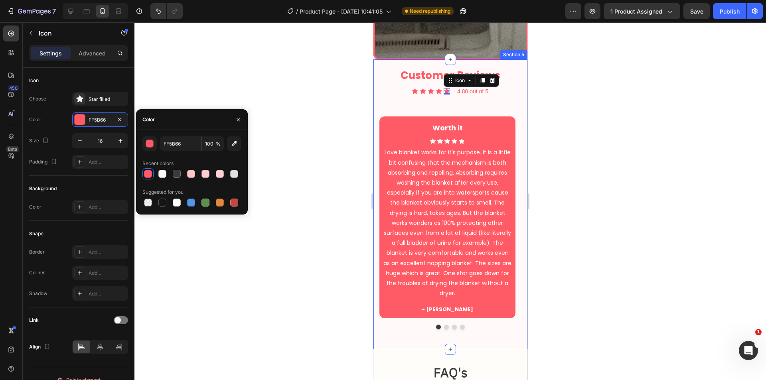
click at [549, 197] on div at bounding box center [449, 201] width 631 height 358
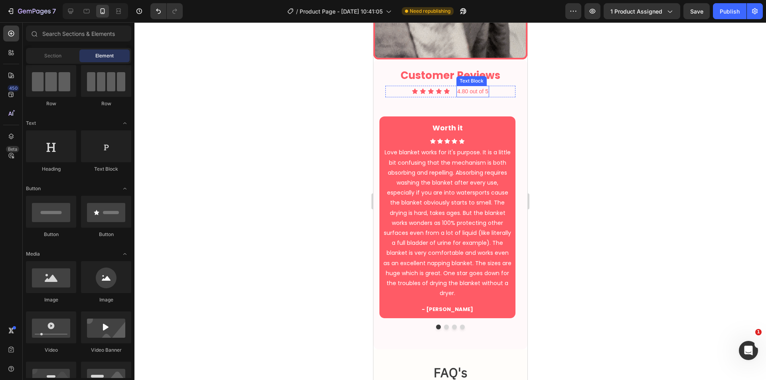
click at [475, 87] on p "4.80 out of 5" at bounding box center [472, 92] width 31 height 10
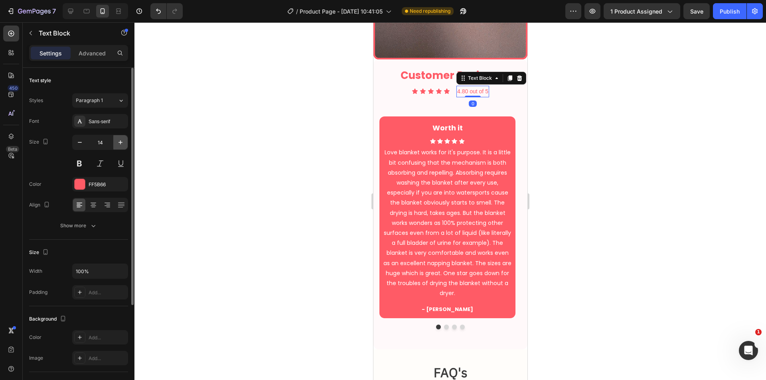
click at [102, 124] on div "Sans-serif" at bounding box center [107, 121] width 37 height 7
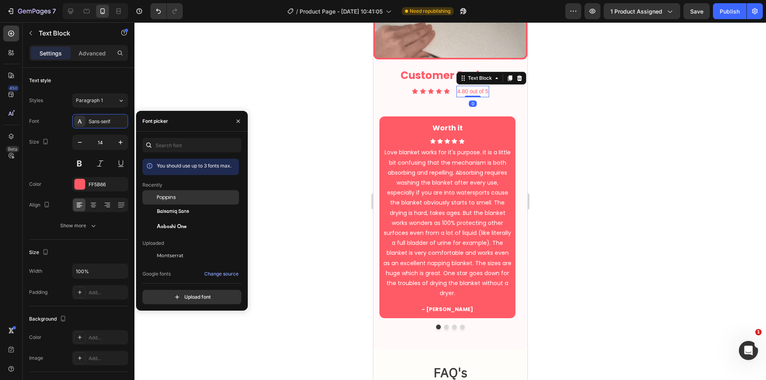
click at [179, 195] on div "Poppins" at bounding box center [197, 197] width 81 height 7
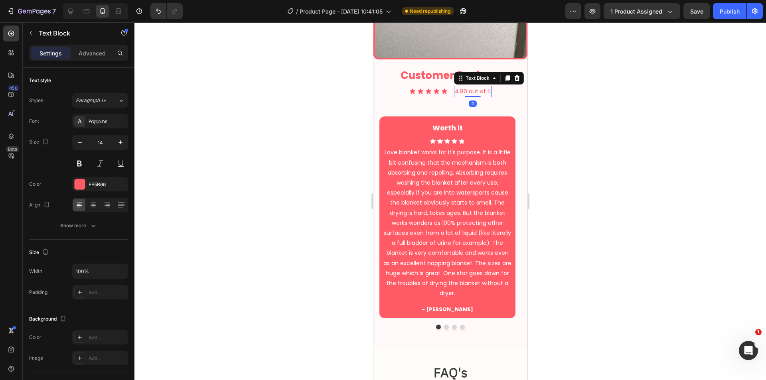
click at [612, 215] on div at bounding box center [449, 201] width 631 height 358
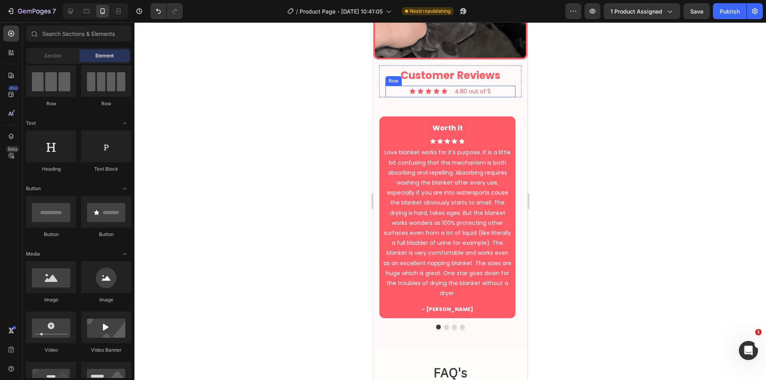
click at [499, 86] on div "Icon Icon Icon Icon Icon Icon List 4.80 out of 5 Text Block Row" at bounding box center [450, 92] width 130 height 12
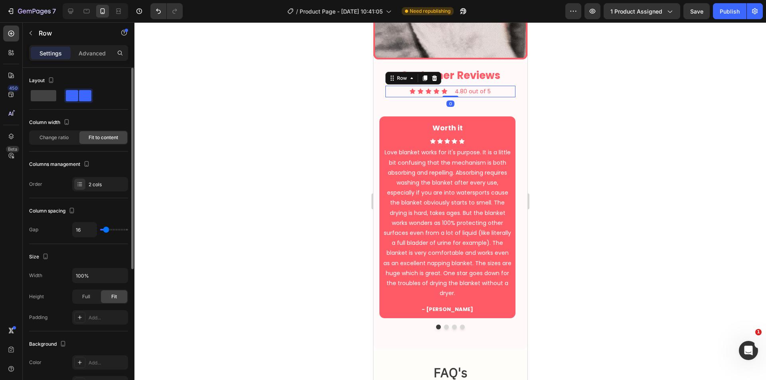
click at [104, 230] on input "range" at bounding box center [114, 230] width 28 height 2
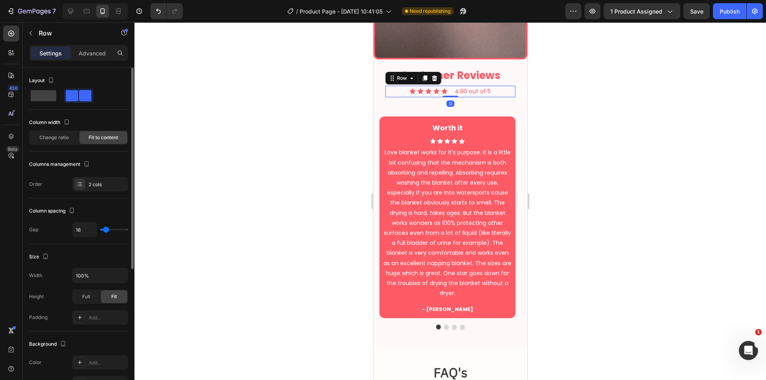
type input "15"
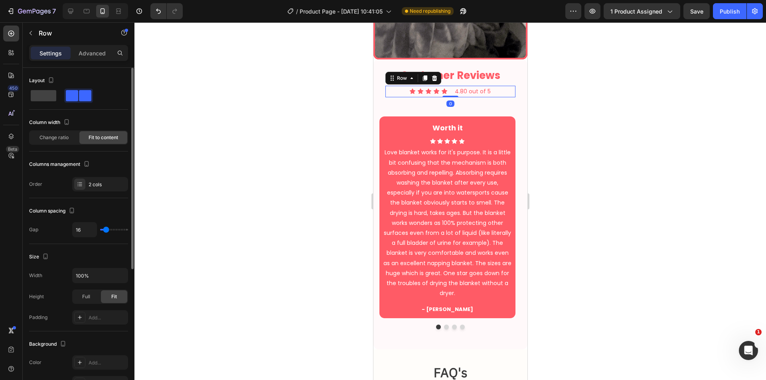
type input "15"
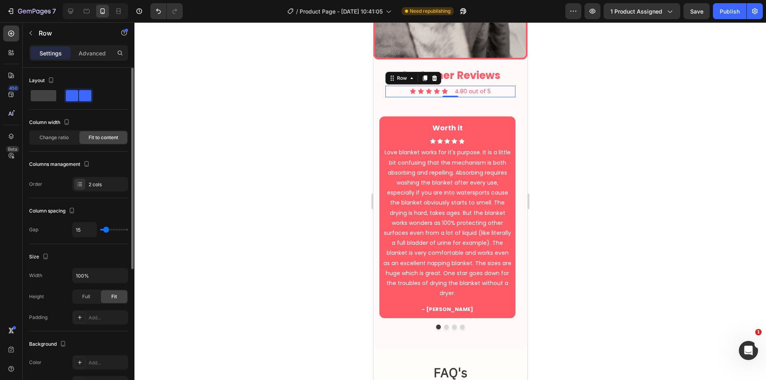
type input "14"
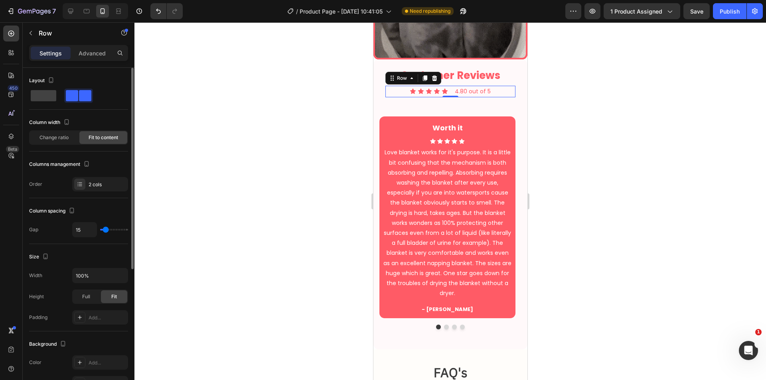
type input "14"
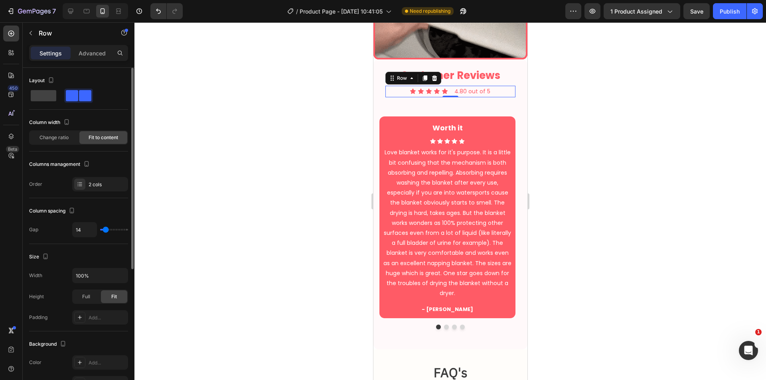
type input "13"
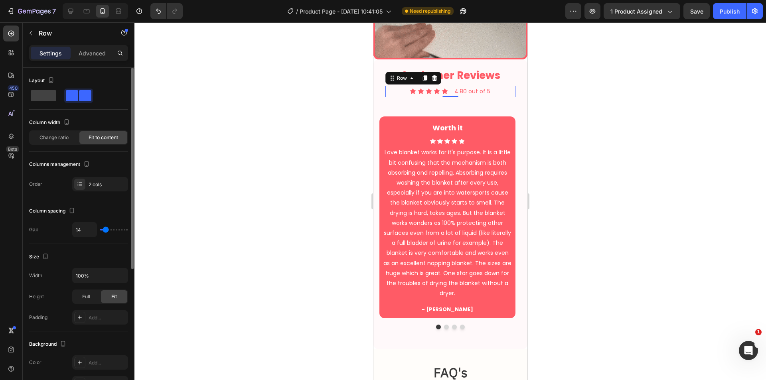
type input "13"
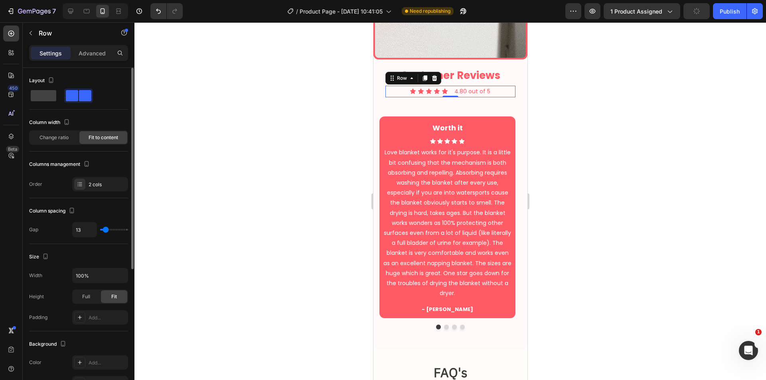
type input "12"
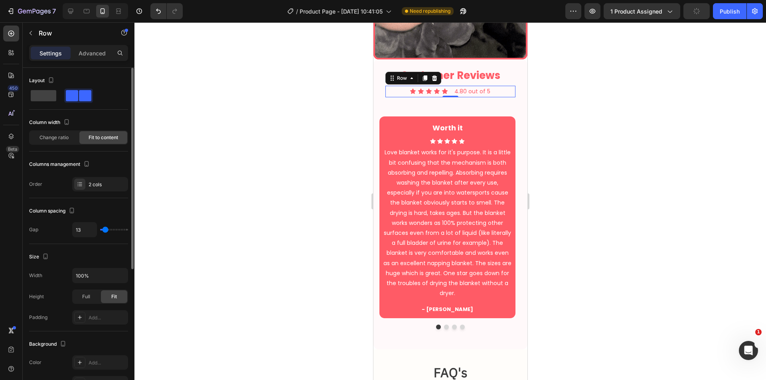
type input "12"
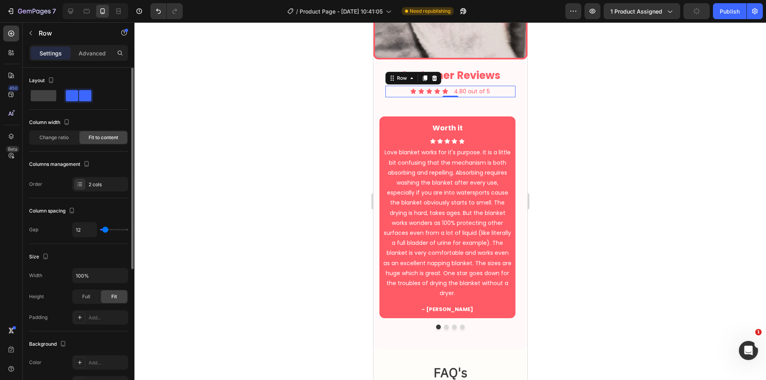
type input "11"
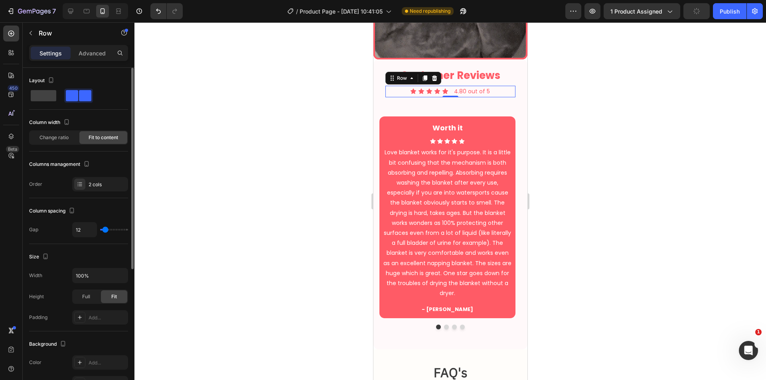
type input "11"
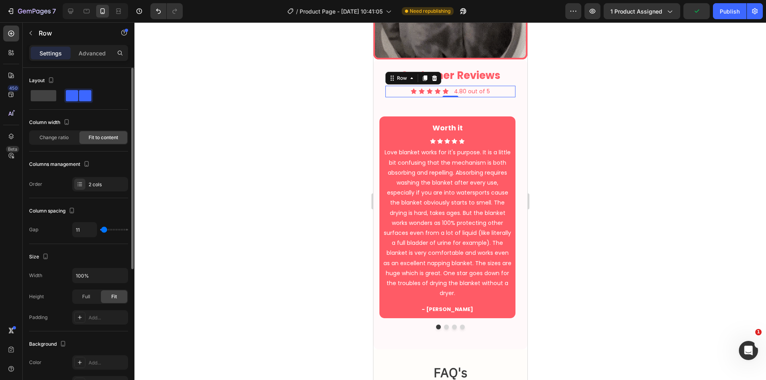
type input "3"
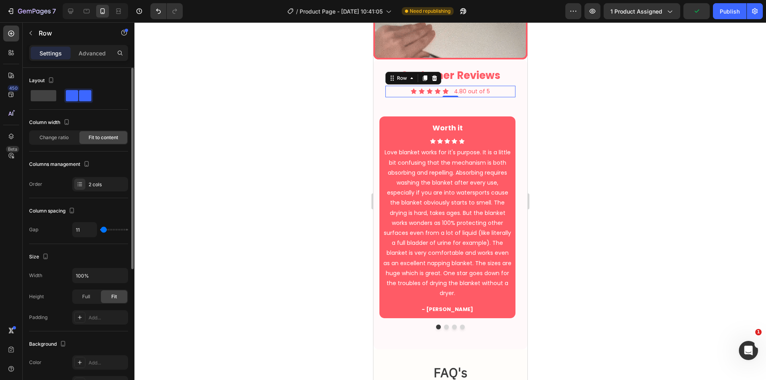
type input "3"
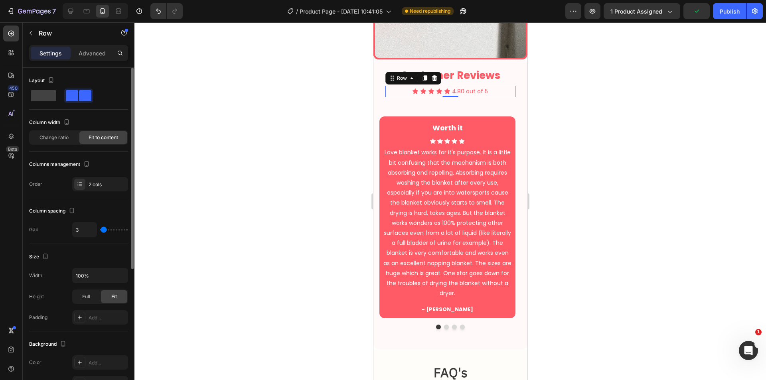
type input "1"
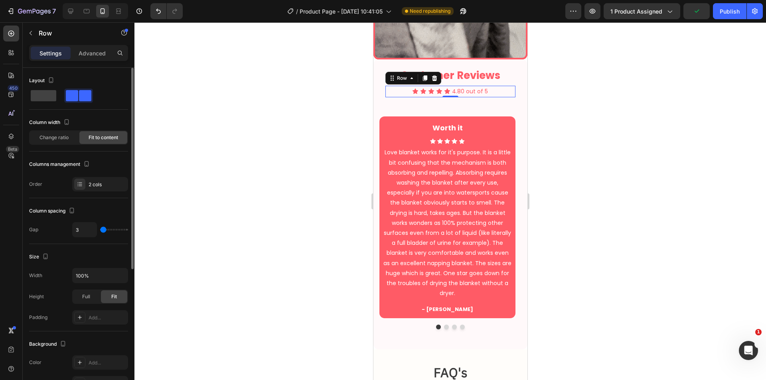
type input "1"
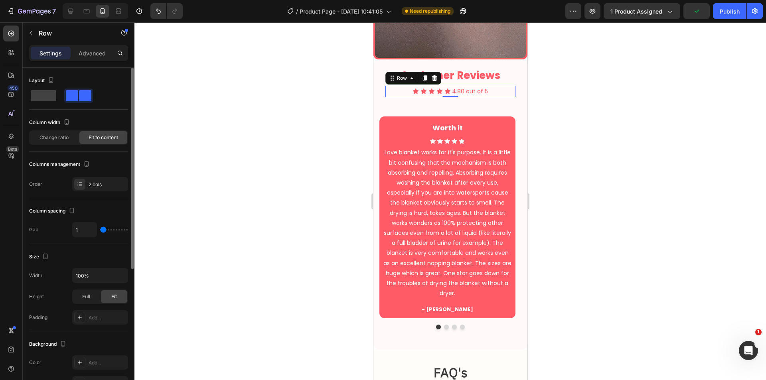
type input "2"
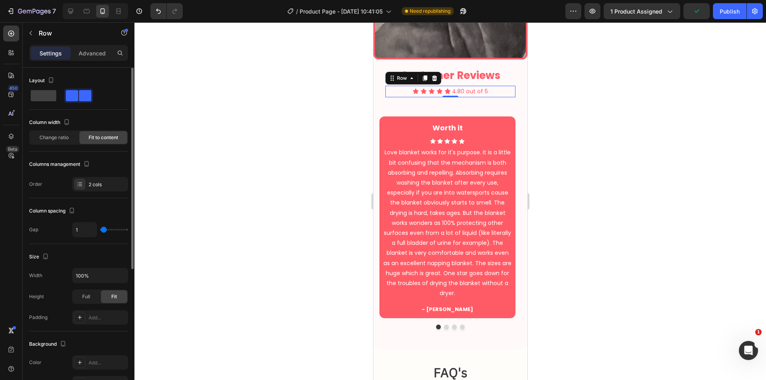
type input "2"
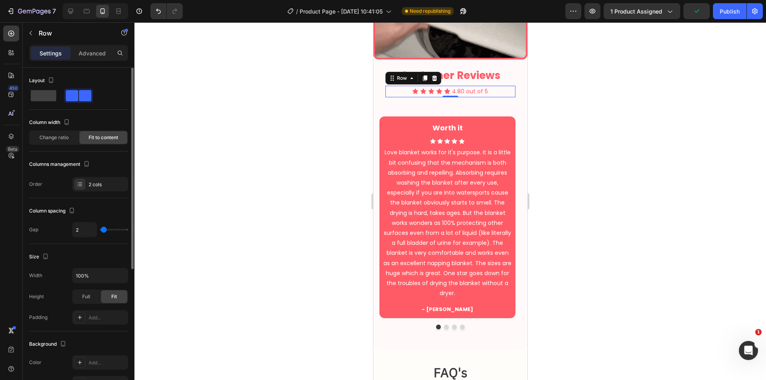
type input "3"
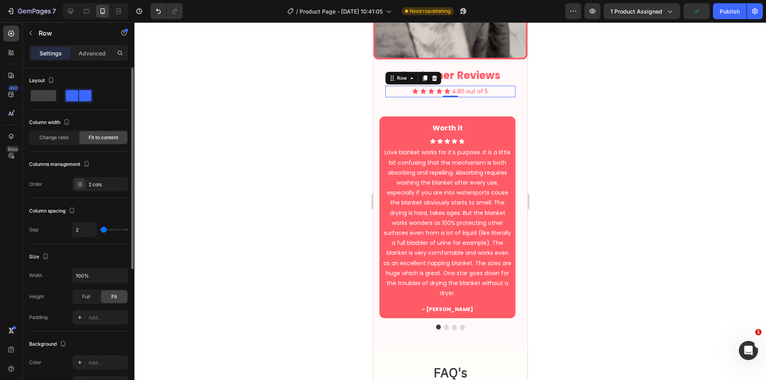
type input "3"
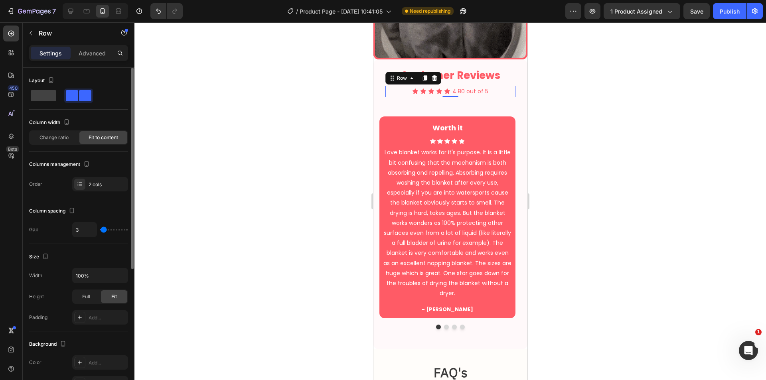
type input "4"
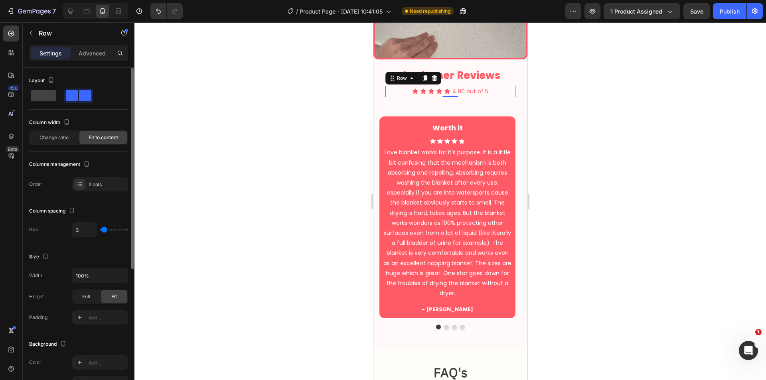
type input "4"
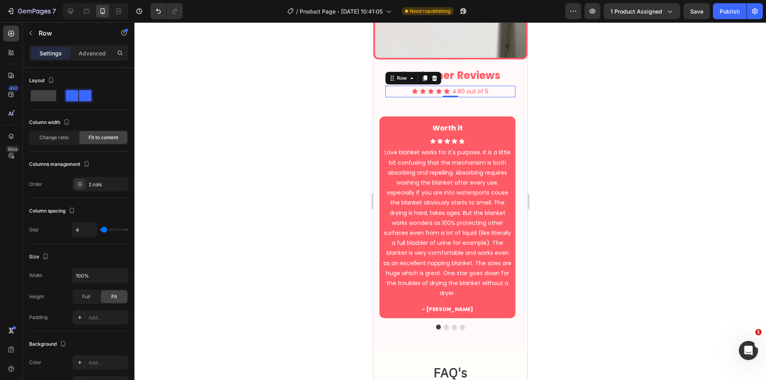
click at [451, 86] on div "4.80 out of 5" at bounding box center [469, 92] width 37 height 12
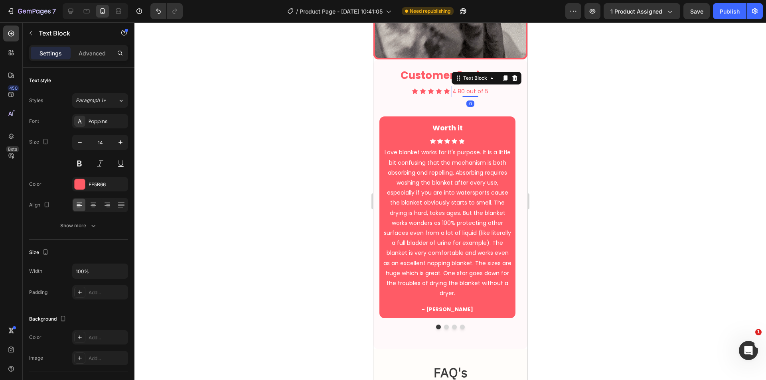
click at [452, 87] on p "4.80 out of 5" at bounding box center [470, 92] width 36 height 10
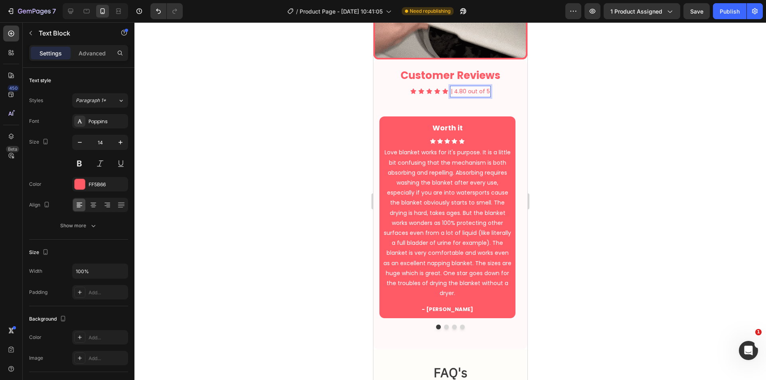
click at [572, 132] on div at bounding box center [449, 201] width 631 height 358
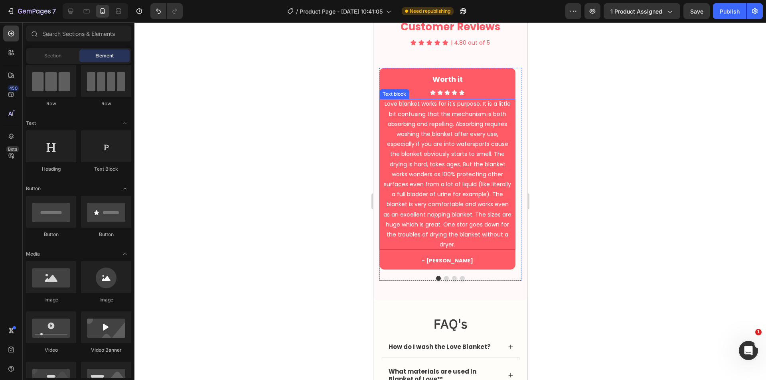
scroll to position [1795, 0]
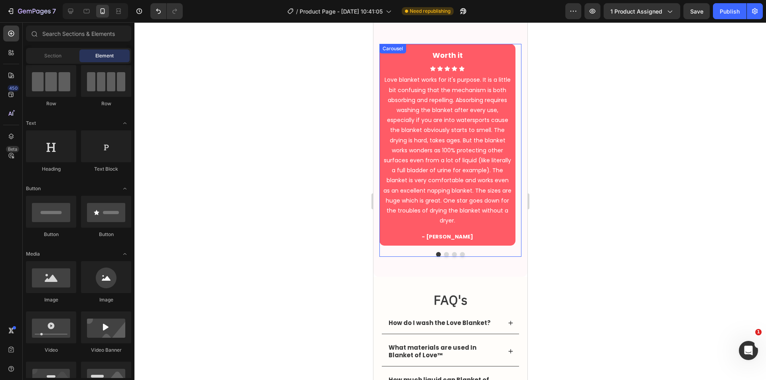
click at [443, 253] on button "Dot" at bounding box center [445, 254] width 5 height 5
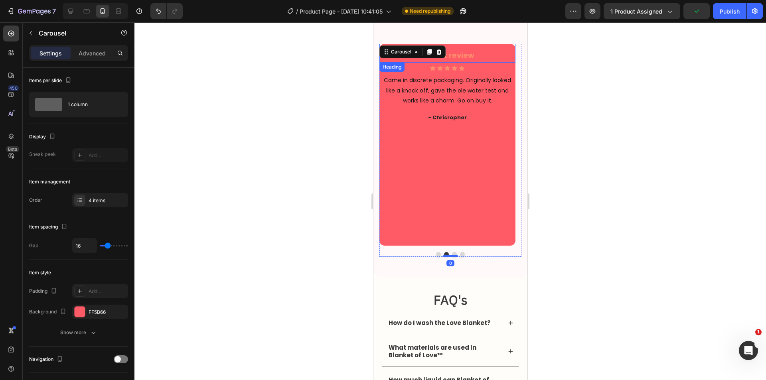
click at [475, 55] on h3 "Honest review" at bounding box center [447, 55] width 136 height 14
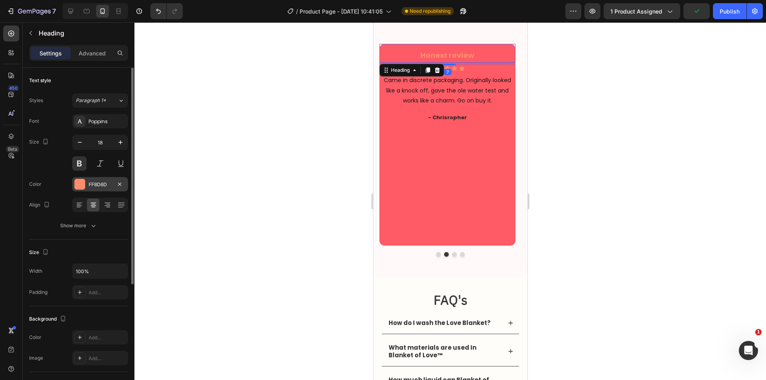
click at [97, 187] on div "FF8D6D" at bounding box center [100, 184] width 23 height 7
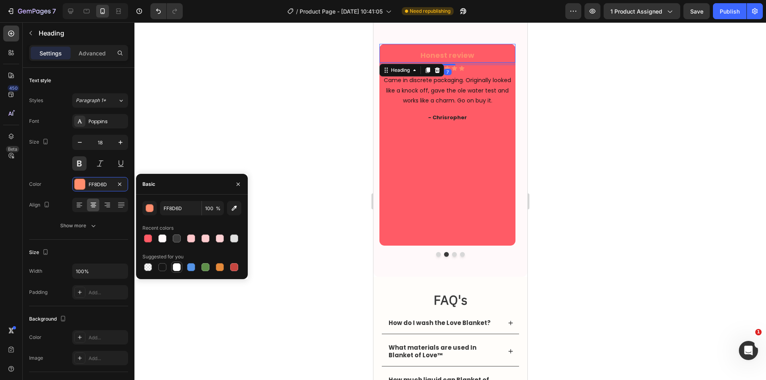
click at [180, 268] on div at bounding box center [177, 267] width 8 height 8
type input "FFFFFF"
click at [467, 88] on p "Came in discrete packaging. Originally looked like a knock off, gave the ole wa…" at bounding box center [447, 90] width 128 height 30
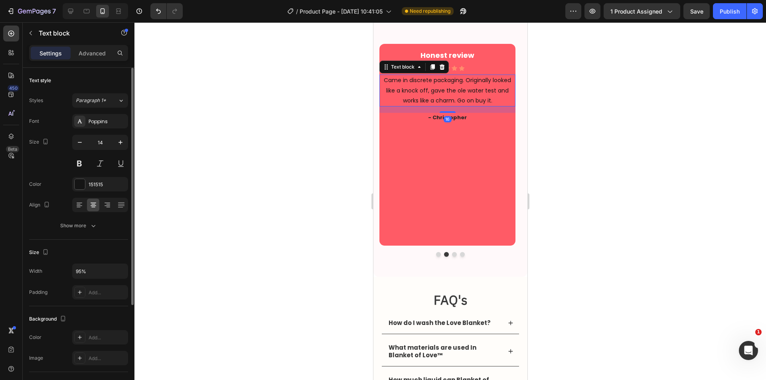
click at [88, 192] on div "Font Poppins Size 14 Color 151515 Align Show more" at bounding box center [78, 173] width 99 height 119
click at [95, 183] on div "151515" at bounding box center [100, 184] width 23 height 7
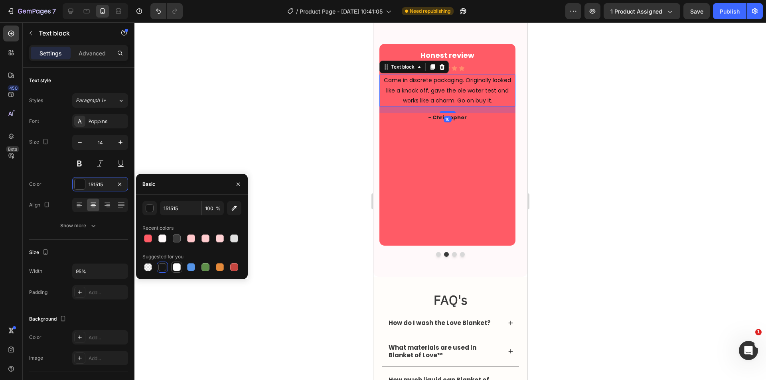
click at [176, 272] on div at bounding box center [176, 267] width 11 height 11
type input "FFFFFF"
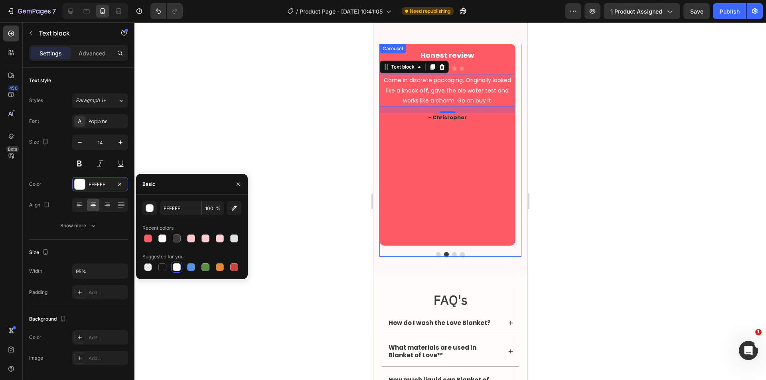
click at [469, 116] on p "- Chrisropher" at bounding box center [447, 118] width 134 height 8
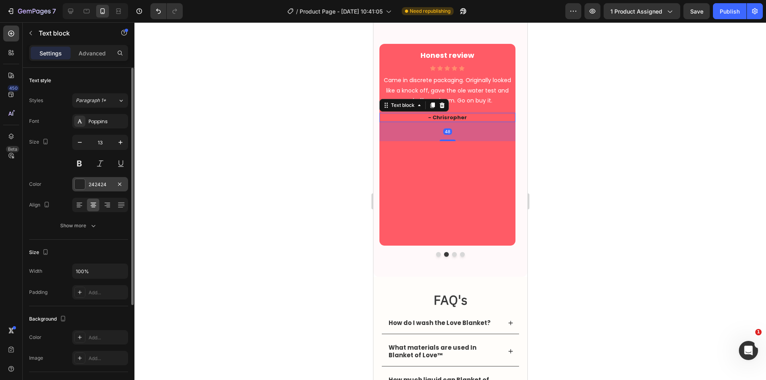
click at [105, 186] on div "242424" at bounding box center [100, 184] width 23 height 7
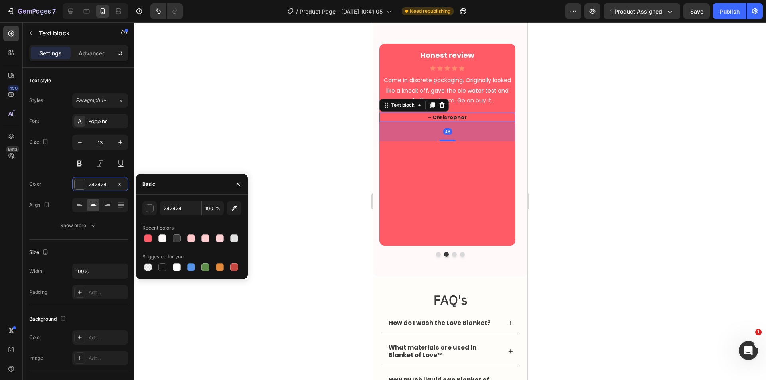
click at [177, 273] on div "242424 100 % Recent colors Suggested for you" at bounding box center [192, 237] width 112 height 85
click at [178, 266] on div at bounding box center [177, 267] width 8 height 8
type input "FFFFFF"
click at [432, 68] on icon at bounding box center [432, 68] width 6 height 5
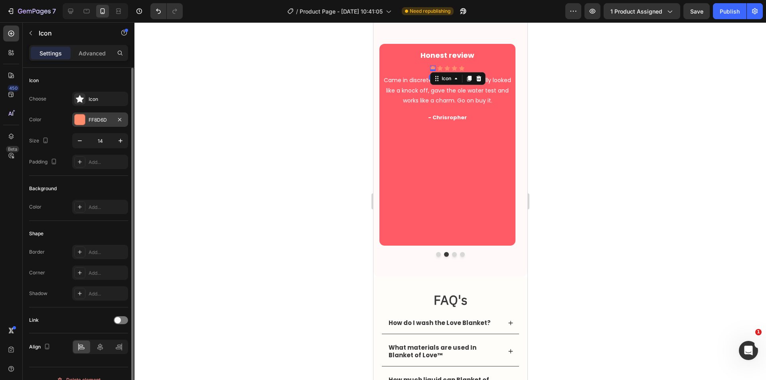
click at [90, 124] on div "FF8D6D" at bounding box center [100, 119] width 56 height 14
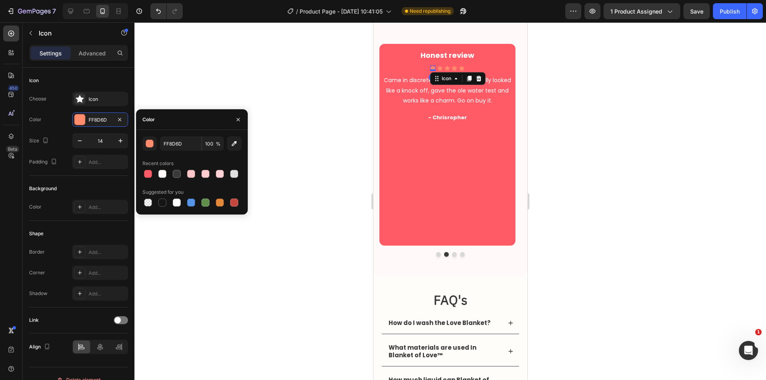
click at [175, 203] on div at bounding box center [177, 203] width 8 height 8
type input "FFFFFF"
click at [440, 67] on icon at bounding box center [440, 68] width 6 height 5
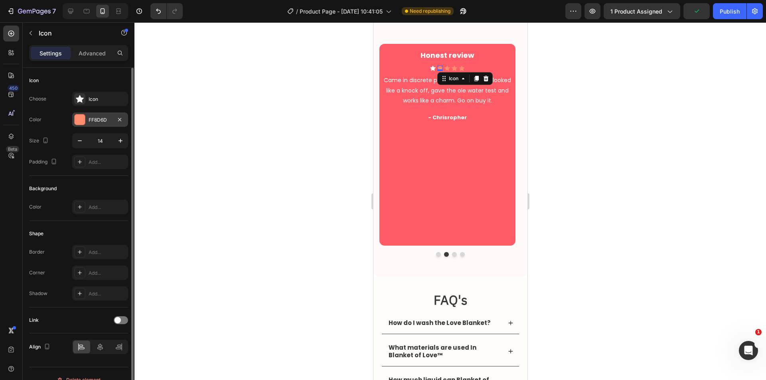
click at [91, 116] on div "FF8D6D" at bounding box center [100, 119] width 23 height 7
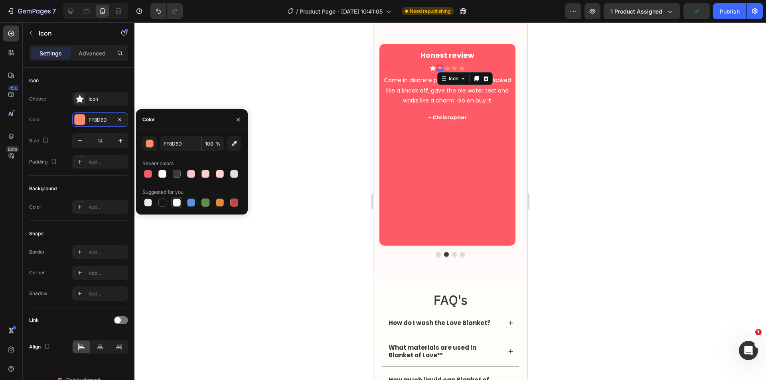
click at [174, 204] on div at bounding box center [177, 203] width 8 height 8
type input "FFFFFF"
click at [447, 70] on icon at bounding box center [447, 68] width 6 height 5
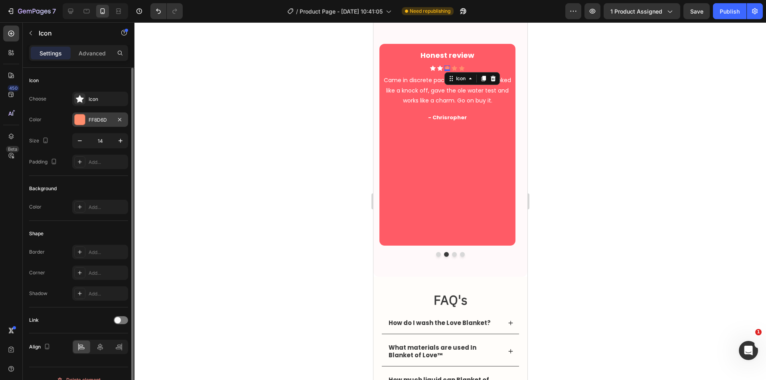
click at [85, 121] on div at bounding box center [79, 119] width 11 height 11
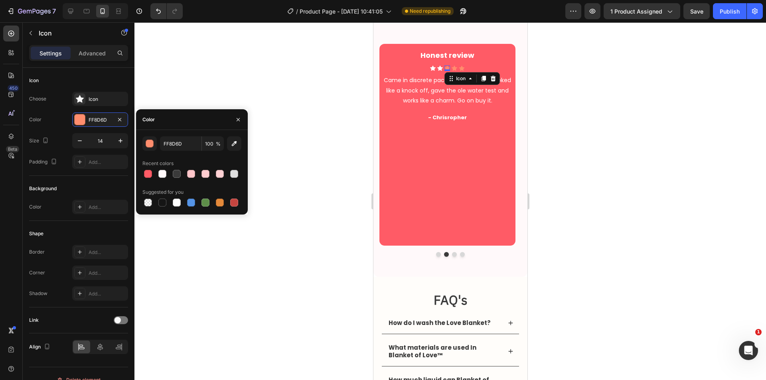
click at [177, 201] on div at bounding box center [177, 203] width 8 height 8
type input "FFFFFF"
click at [453, 67] on icon at bounding box center [454, 68] width 6 height 5
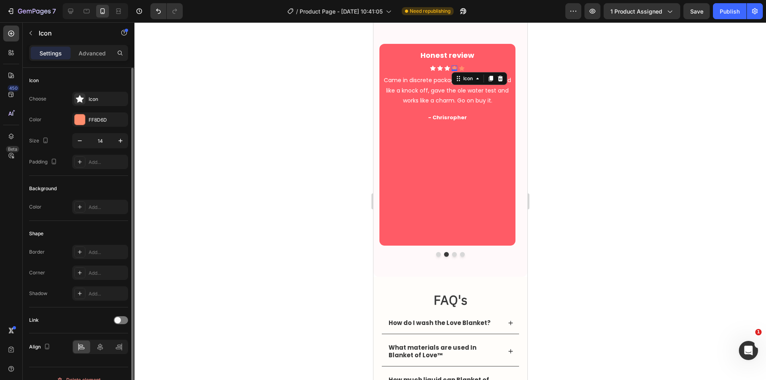
click at [89, 119] on div "FF8D6D" at bounding box center [107, 119] width 37 height 7
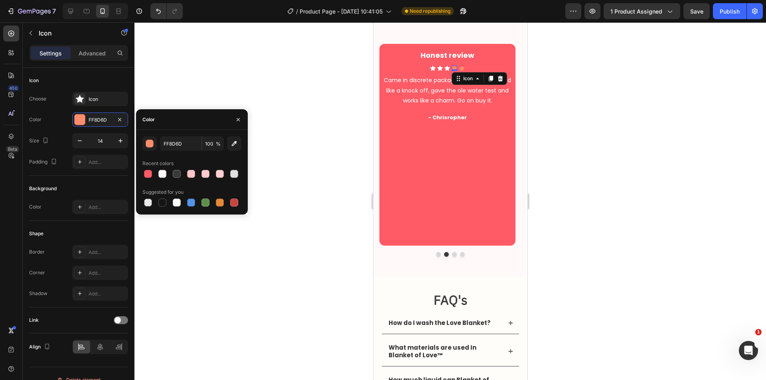
click at [178, 203] on div at bounding box center [177, 203] width 8 height 8
type input "FFFFFF"
click at [458, 67] on icon at bounding box center [461, 68] width 6 height 6
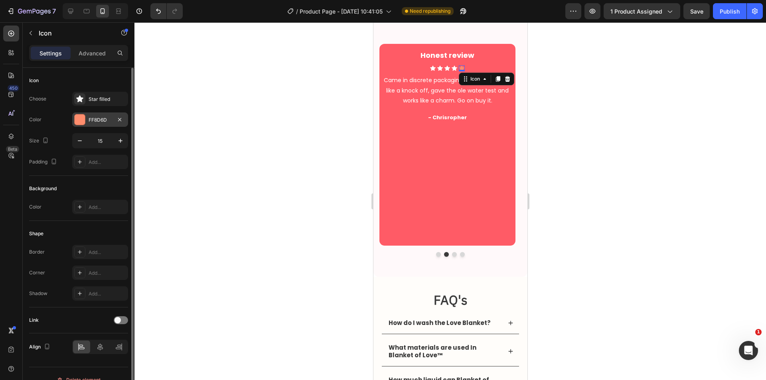
click at [88, 118] on div "FF8D6D" at bounding box center [100, 119] width 56 height 14
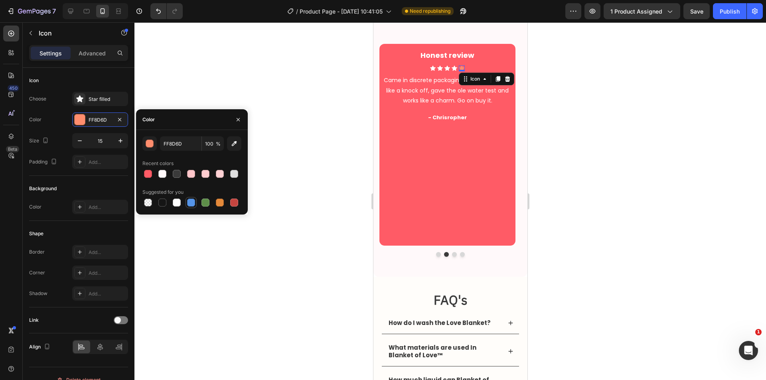
click at [176, 203] on div at bounding box center [177, 203] width 8 height 8
type input "FFFFFF"
click at [452, 254] on button "Dot" at bounding box center [453, 254] width 5 height 5
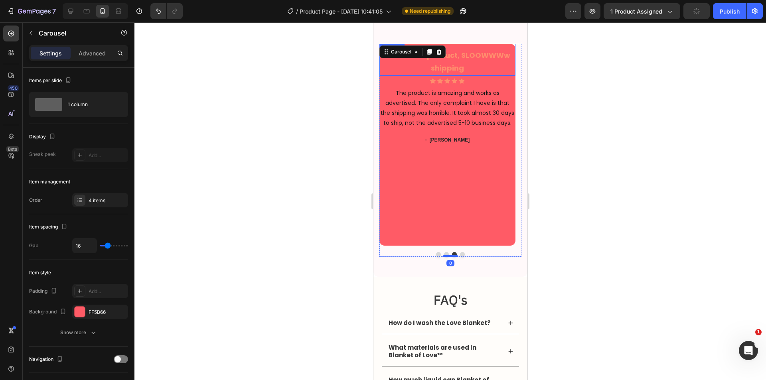
click at [473, 52] on h3 "Wonderful product, SLOOWWWw shipping" at bounding box center [447, 62] width 136 height 28
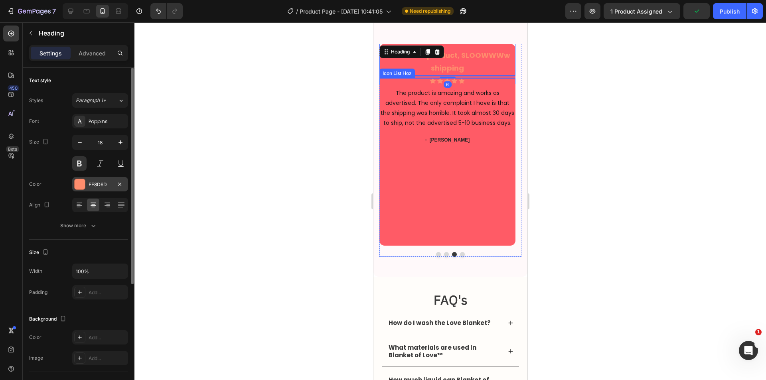
click at [105, 181] on div "FF8D6D" at bounding box center [100, 184] width 23 height 7
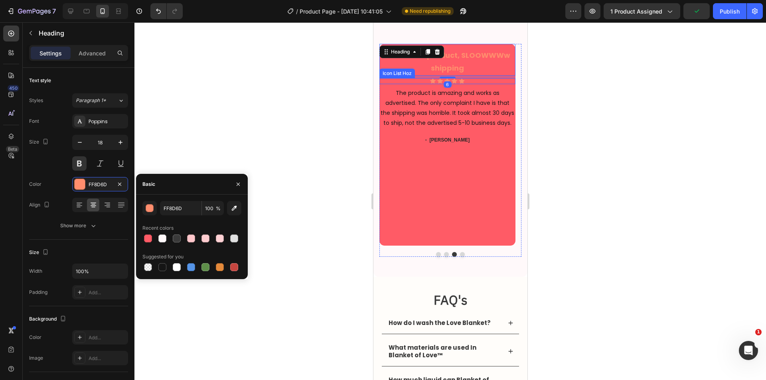
click at [178, 266] on div at bounding box center [177, 267] width 8 height 8
type input "FFFFFF"
click at [462, 111] on p "The product is amazing and works as advertised. The only complaint I have is th…" at bounding box center [447, 108] width 134 height 40
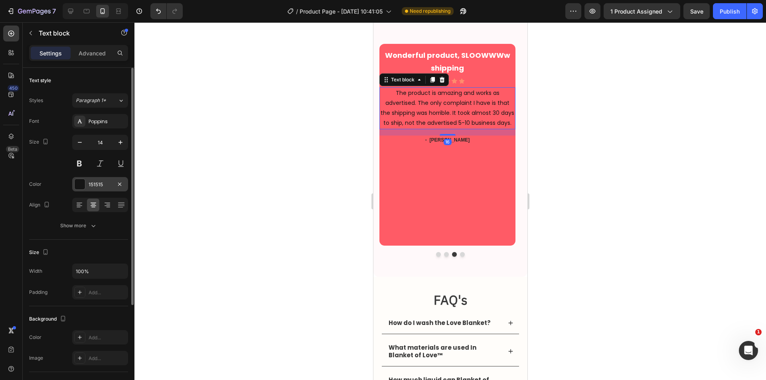
click at [94, 177] on div "151515" at bounding box center [100, 184] width 56 height 14
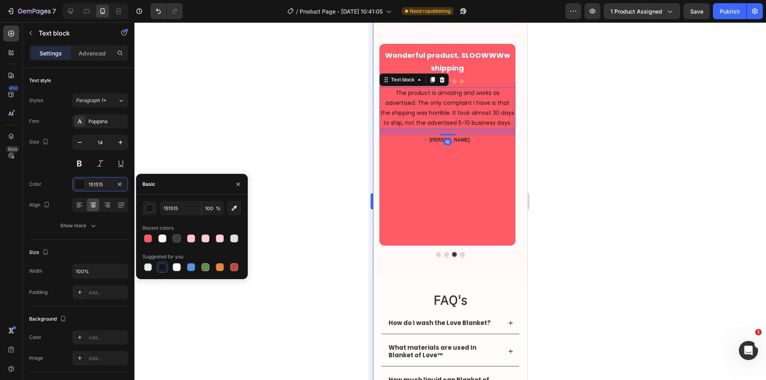
click at [178, 267] on div at bounding box center [177, 267] width 8 height 8
type input "FFFFFF"
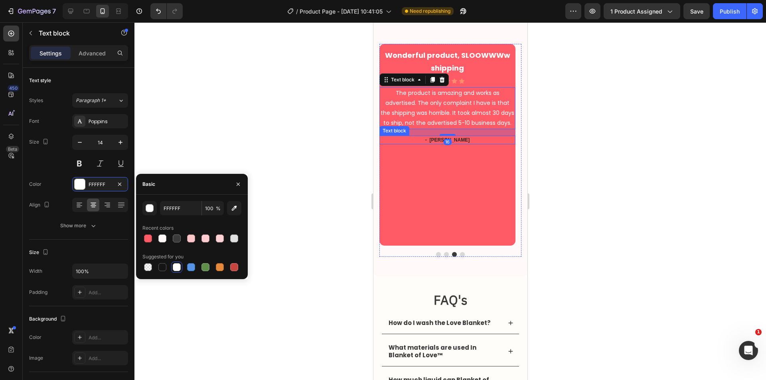
click at [463, 139] on p "- Katheryn" at bounding box center [447, 139] width 134 height 7
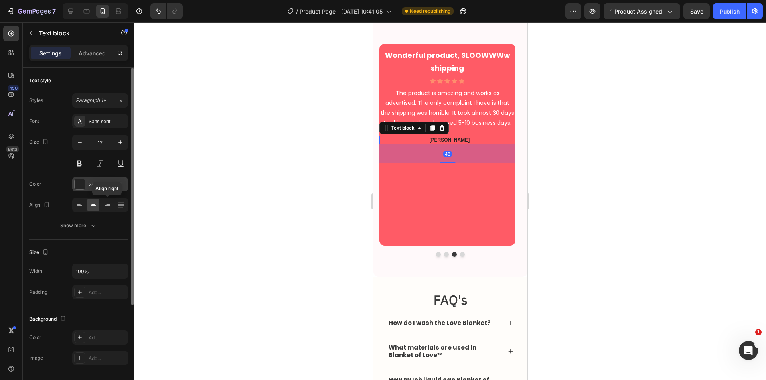
click at [87, 181] on div "242424" at bounding box center [100, 184] width 56 height 14
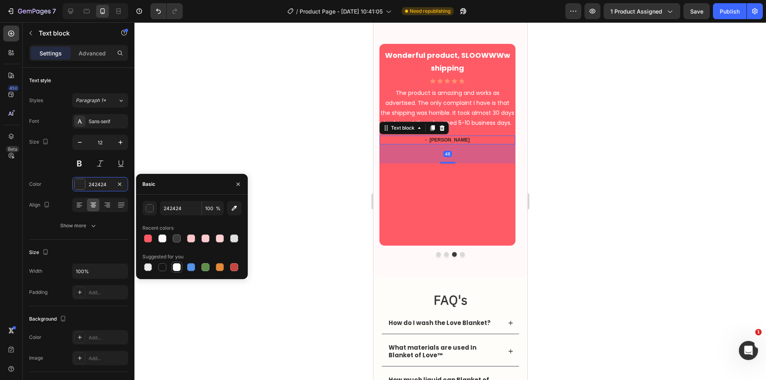
click at [174, 267] on div at bounding box center [177, 267] width 8 height 8
type input "FFFFFF"
click at [478, 107] on p "The product is amazing and works as advertised. The only complaint I have is th…" at bounding box center [447, 108] width 134 height 40
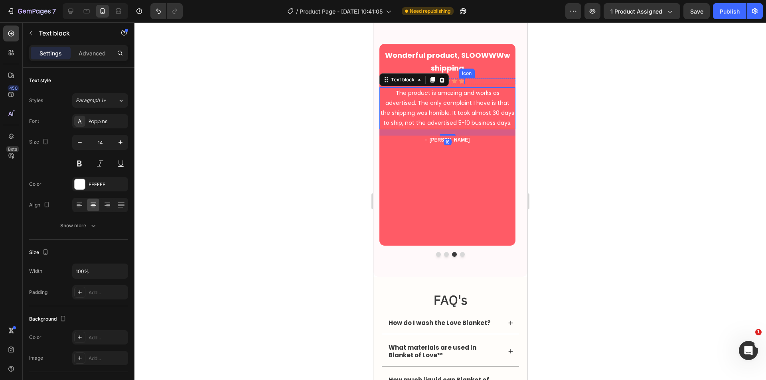
click at [461, 79] on icon at bounding box center [461, 81] width 5 height 5
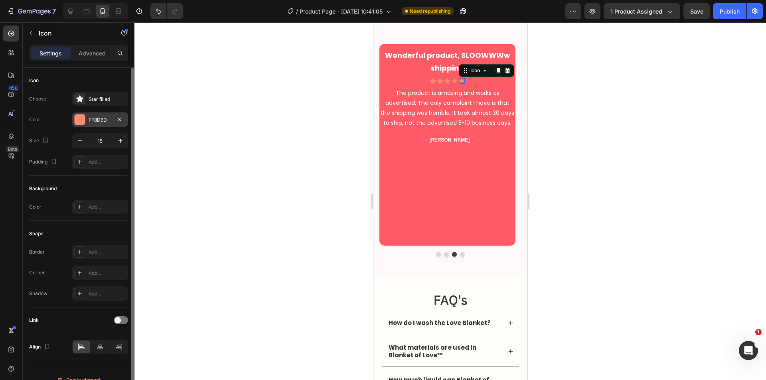
click at [87, 115] on div "FF8D6D" at bounding box center [100, 119] width 56 height 14
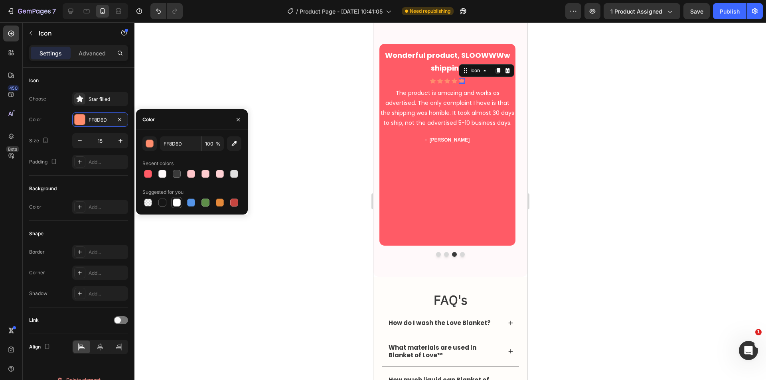
click at [171, 204] on div at bounding box center [176, 202] width 11 height 11
type input "FFFFFF"
click at [454, 79] on icon at bounding box center [454, 80] width 6 height 5
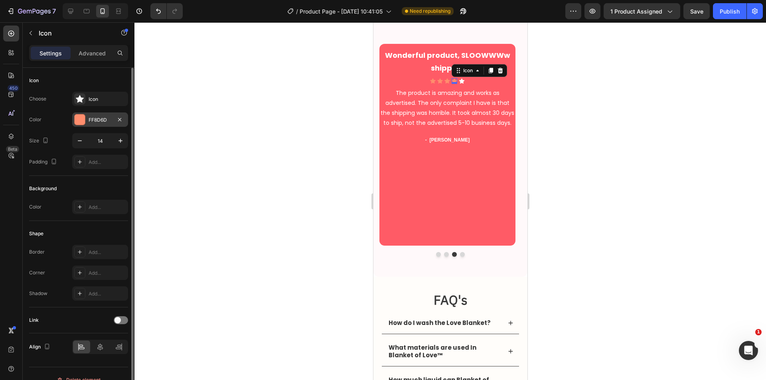
click at [92, 120] on div "FF8D6D" at bounding box center [100, 119] width 23 height 7
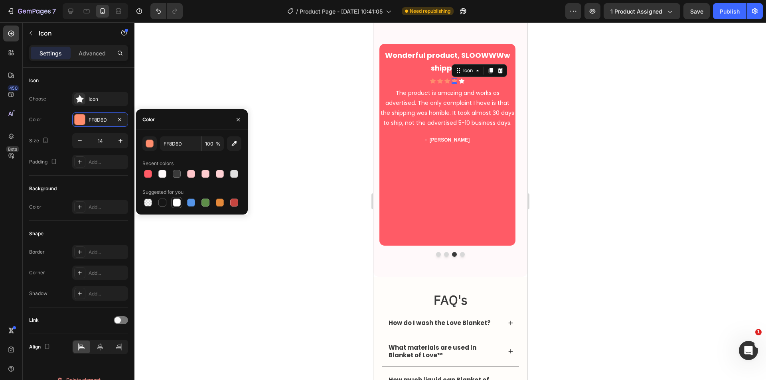
click at [176, 207] on div at bounding box center [177, 203] width 10 height 10
type input "FFFFFF"
click at [445, 79] on icon at bounding box center [447, 81] width 6 height 6
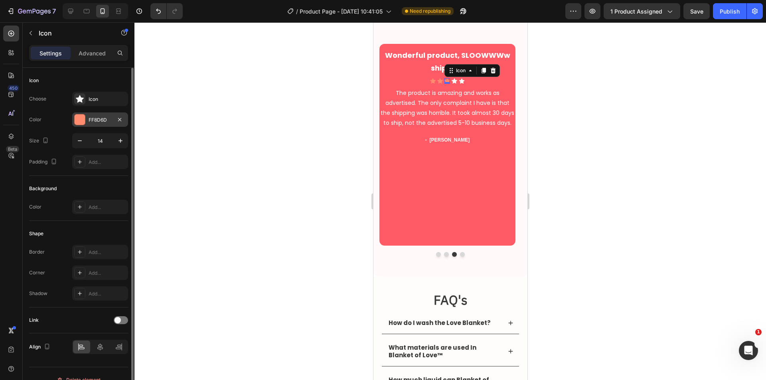
click at [90, 119] on div "FF8D6D" at bounding box center [100, 119] width 23 height 7
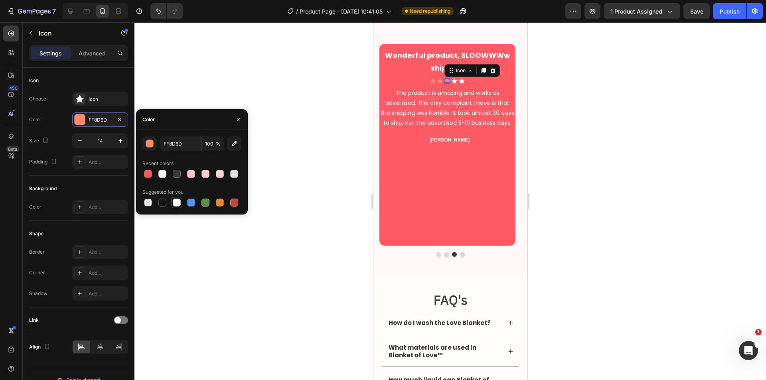
click at [176, 201] on div at bounding box center [177, 203] width 8 height 8
type input "FFFFFF"
click at [438, 79] on icon at bounding box center [440, 81] width 6 height 6
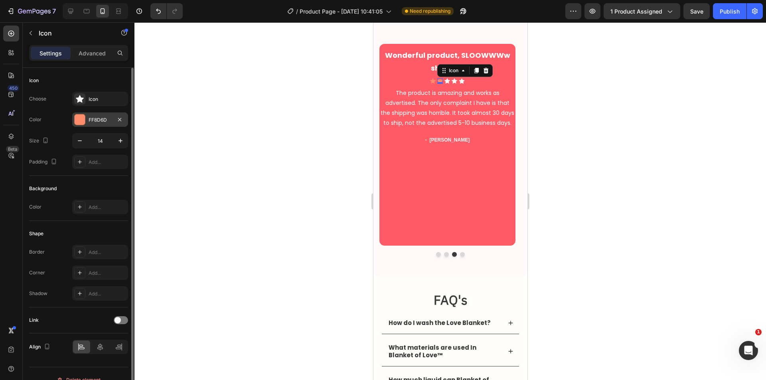
click at [96, 118] on div "FF8D6D" at bounding box center [100, 119] width 23 height 7
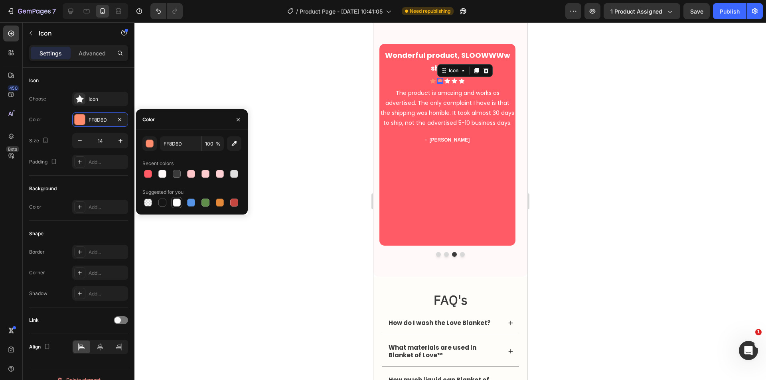
click at [178, 202] on div at bounding box center [177, 203] width 8 height 8
type input "FFFFFF"
click at [432, 79] on icon at bounding box center [432, 80] width 6 height 5
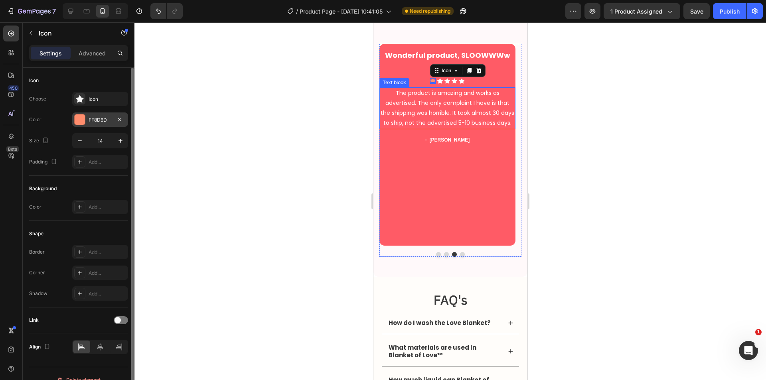
drag, startPoint x: 88, startPoint y: 122, endPoint x: 133, endPoint y: 139, distance: 48.1
click at [88, 122] on div "FF8D6D" at bounding box center [100, 119] width 56 height 14
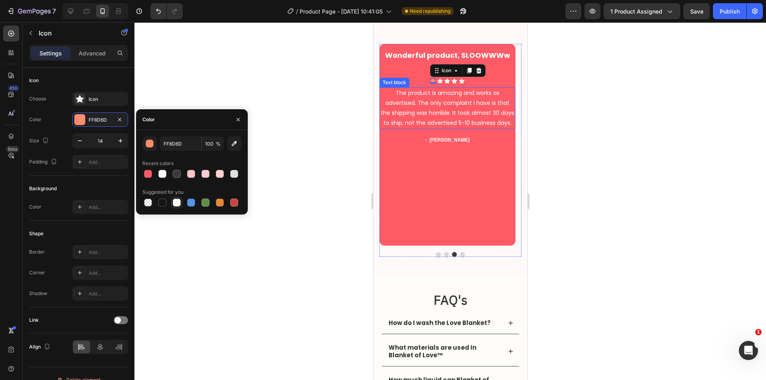
click at [177, 200] on div at bounding box center [177, 203] width 8 height 8
type input "FFFFFF"
click at [460, 254] on button "Dot" at bounding box center [461, 254] width 5 height 5
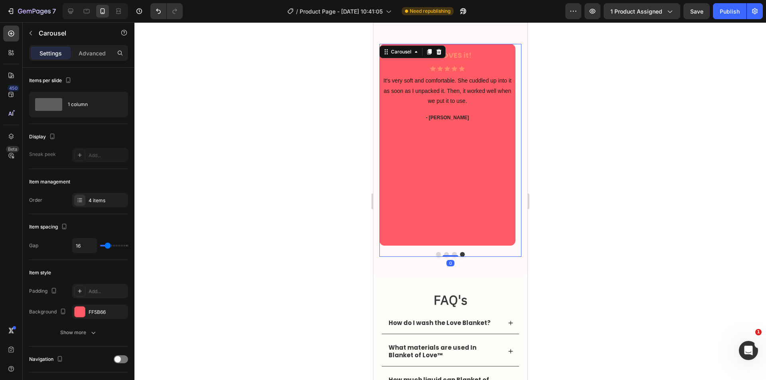
click at [463, 53] on h3 "She LOVES it!" at bounding box center [447, 55] width 136 height 14
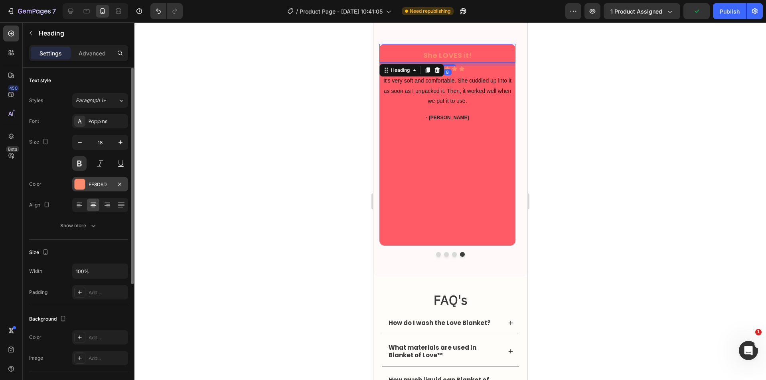
click at [94, 178] on div "FF8D6D" at bounding box center [100, 184] width 56 height 14
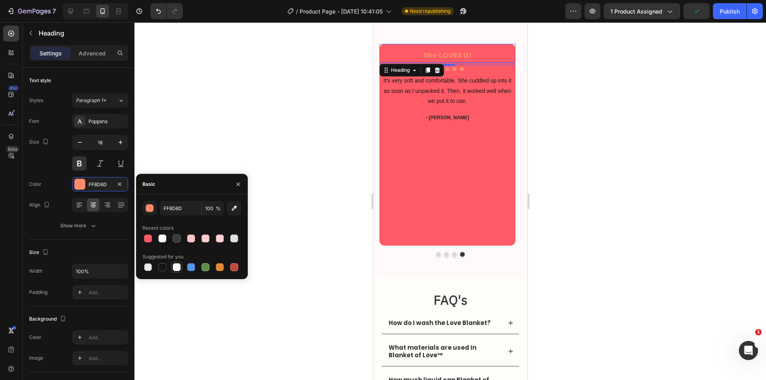
click at [180, 266] on div at bounding box center [177, 267] width 8 height 8
type input "FFFFFF"
click at [461, 90] on p "It's very soft and comfortable. She cuddled up into it as soon as I unpacked it…" at bounding box center [447, 91] width 134 height 30
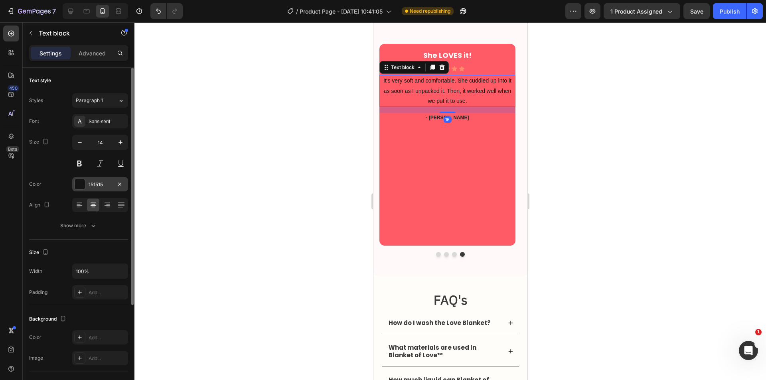
click at [92, 188] on div "151515" at bounding box center [100, 184] width 23 height 7
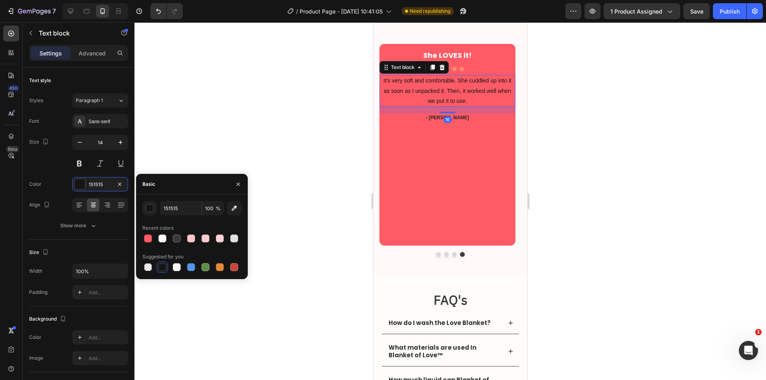
click at [175, 272] on div at bounding box center [176, 267] width 11 height 11
type input "FFFFFF"
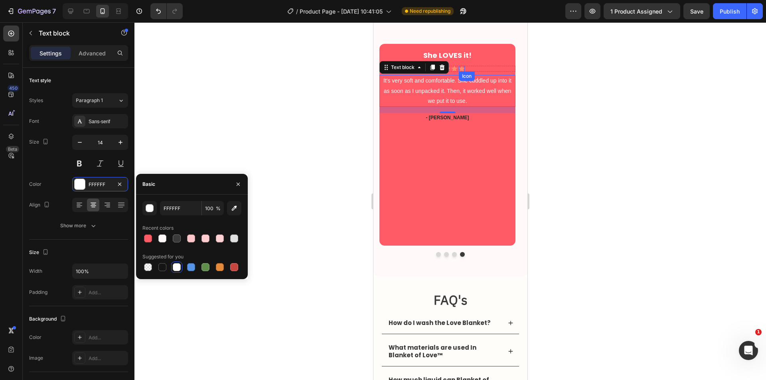
click at [463, 68] on icon at bounding box center [461, 69] width 6 height 6
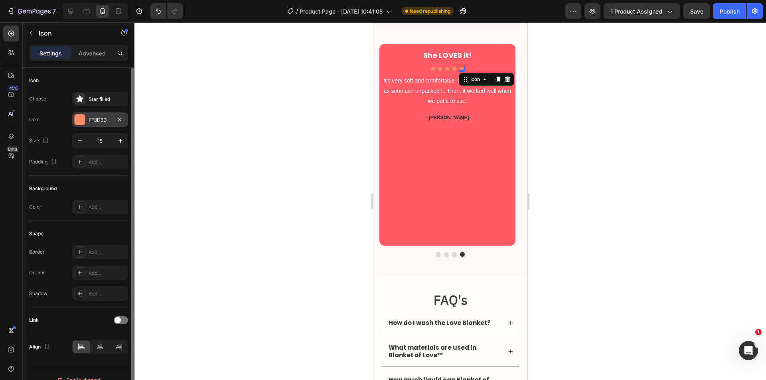
click at [84, 116] on div at bounding box center [80, 119] width 10 height 10
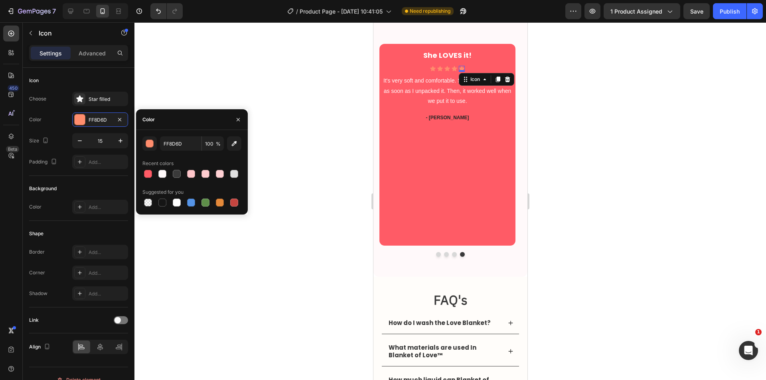
click at [173, 201] on div at bounding box center [177, 203] width 8 height 8
type input "FFFFFF"
click at [451, 67] on icon at bounding box center [454, 69] width 6 height 6
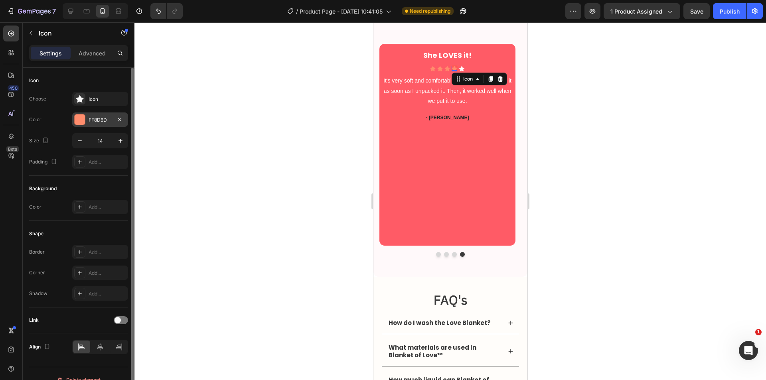
click at [89, 118] on div "FF8D6D" at bounding box center [100, 119] width 23 height 7
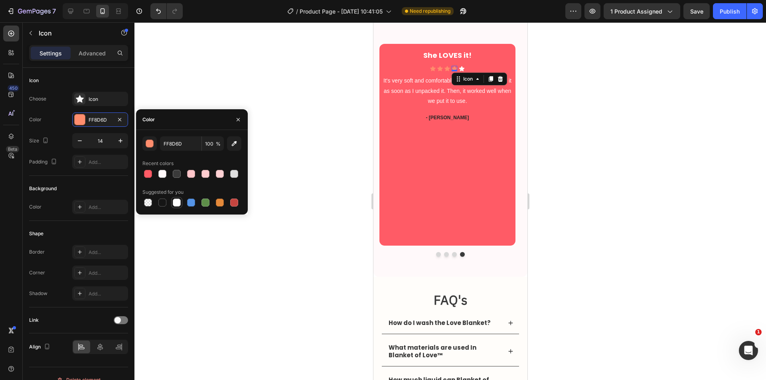
click at [174, 198] on div at bounding box center [177, 203] width 10 height 10
type input "FFFFFF"
click at [447, 67] on icon at bounding box center [447, 68] width 6 height 5
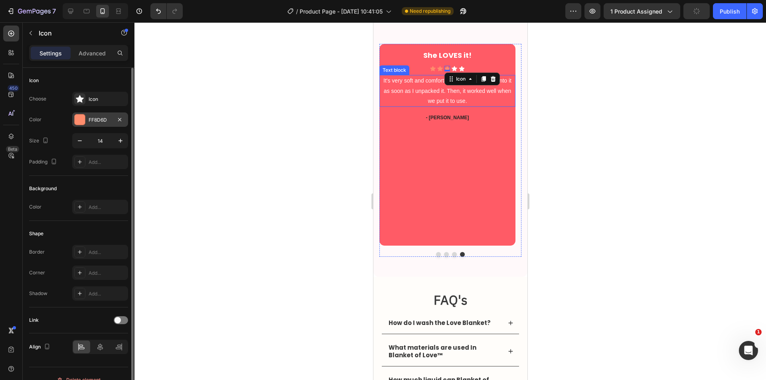
click at [84, 120] on div at bounding box center [80, 119] width 10 height 10
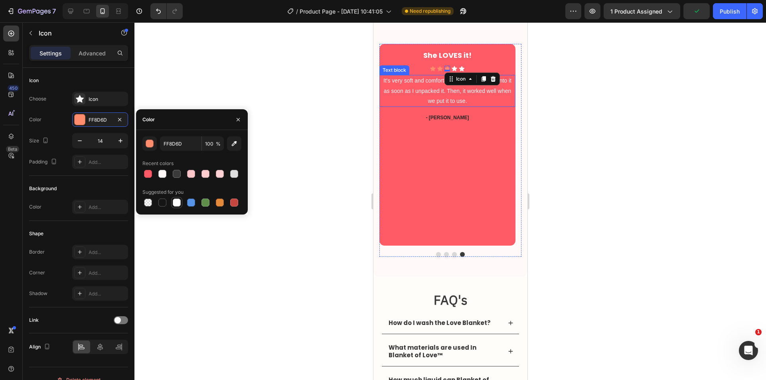
click at [175, 201] on div at bounding box center [177, 203] width 8 height 8
type input "FFFFFF"
click at [441, 71] on icon at bounding box center [440, 68] width 6 height 5
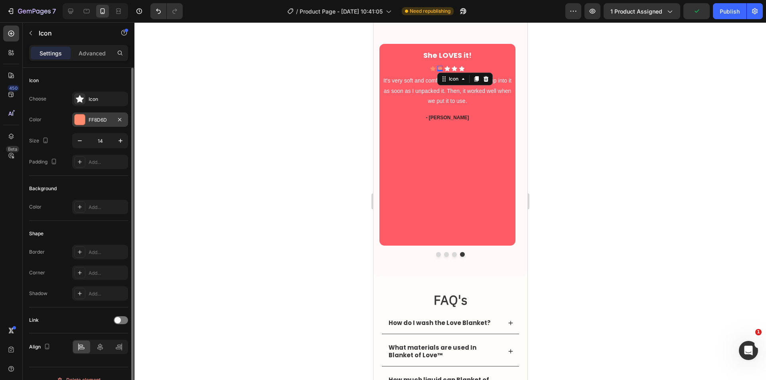
click at [93, 115] on div "FF8D6D" at bounding box center [100, 119] width 56 height 14
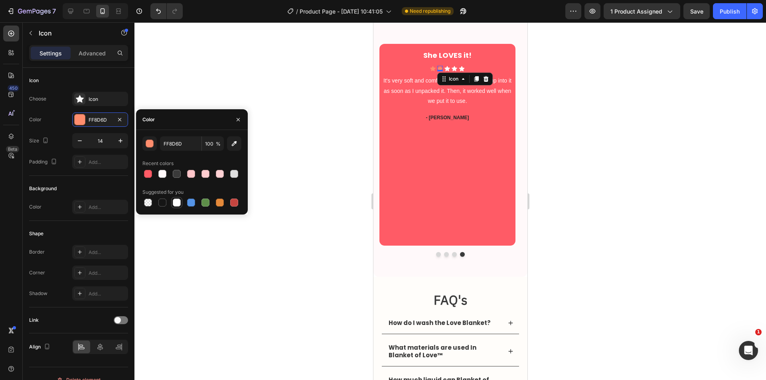
click at [173, 202] on div at bounding box center [177, 203] width 8 height 8
type input "FFFFFF"
click at [434, 69] on icon at bounding box center [432, 68] width 6 height 5
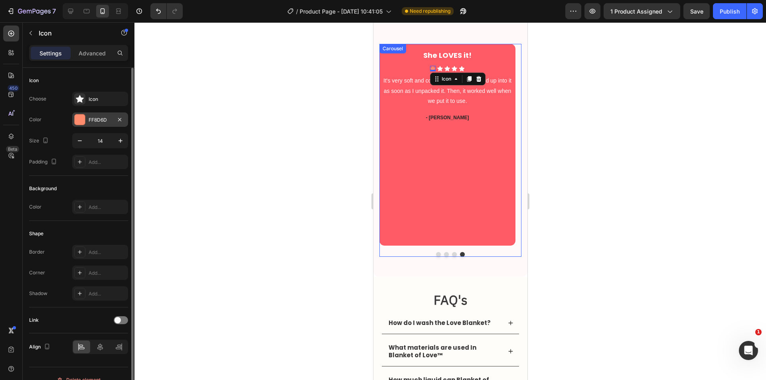
click at [95, 115] on div "FF8D6D" at bounding box center [100, 119] width 56 height 14
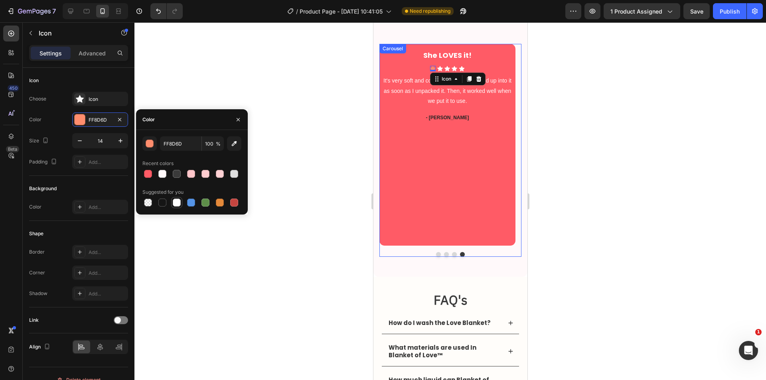
click at [173, 203] on div at bounding box center [177, 203] width 8 height 8
type input "FFFFFF"
click at [463, 117] on p "- Eli R." at bounding box center [447, 117] width 134 height 7
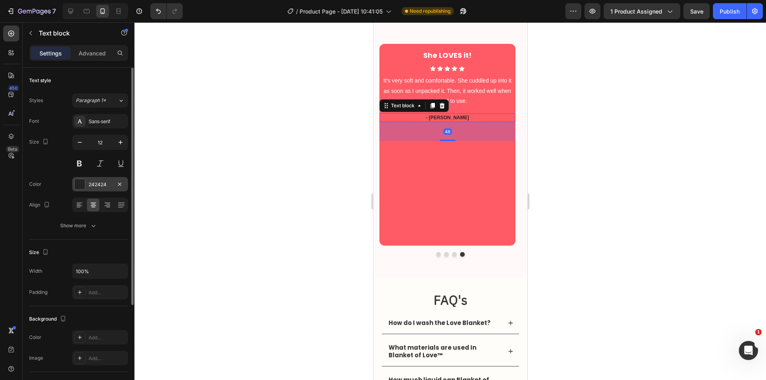
click at [98, 183] on div "242424" at bounding box center [100, 184] width 23 height 7
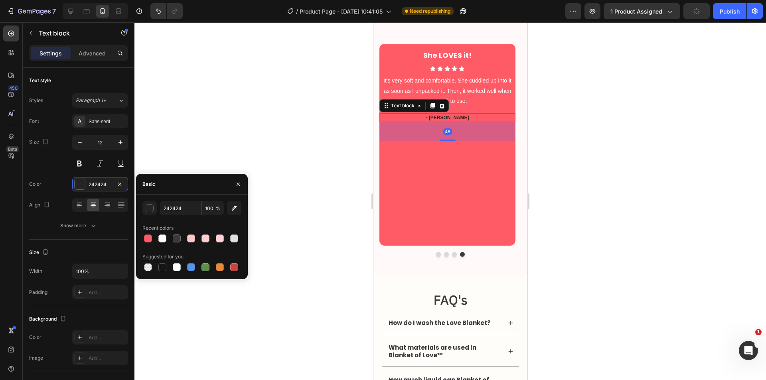
click at [176, 266] on div at bounding box center [177, 267] width 8 height 8
type input "FFFFFF"
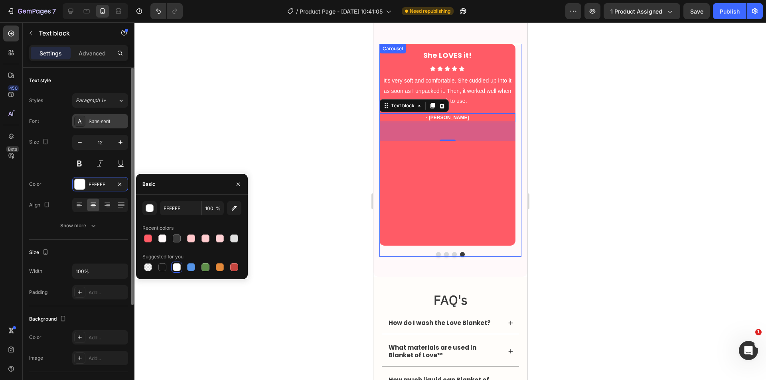
click at [94, 122] on div "Sans-serif" at bounding box center [107, 121] width 37 height 7
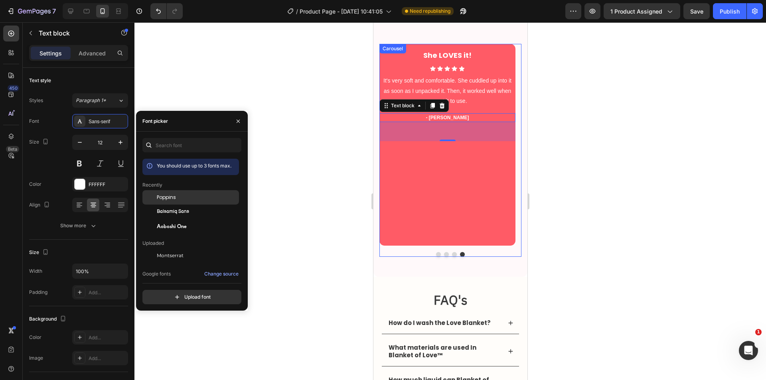
click at [187, 198] on div "Poppins" at bounding box center [197, 197] width 81 height 7
click at [452, 254] on button "Dot" at bounding box center [453, 254] width 5 height 5
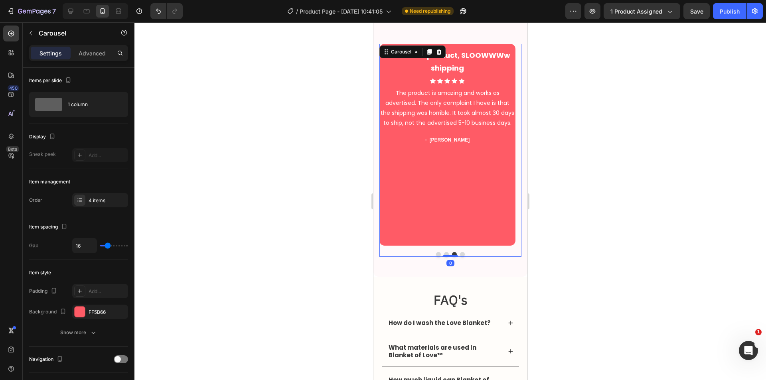
click at [444, 254] on button "Dot" at bounding box center [445, 254] width 5 height 5
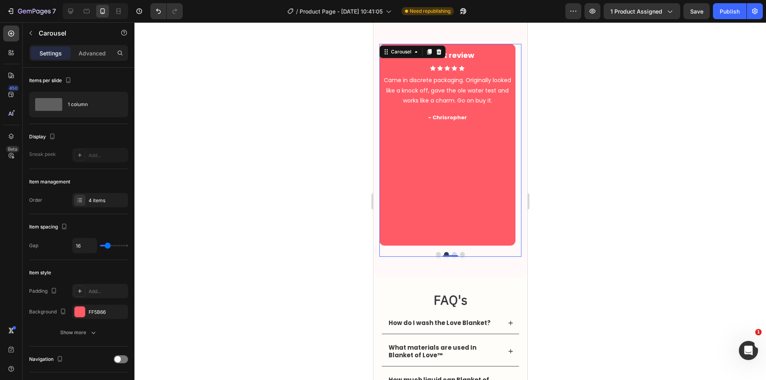
click at [435, 254] on button "Dot" at bounding box center [437, 254] width 5 height 5
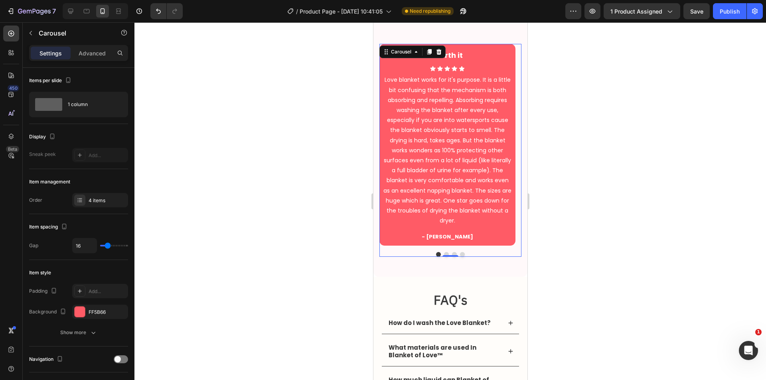
click at [460, 254] on button "Dot" at bounding box center [461, 254] width 5 height 5
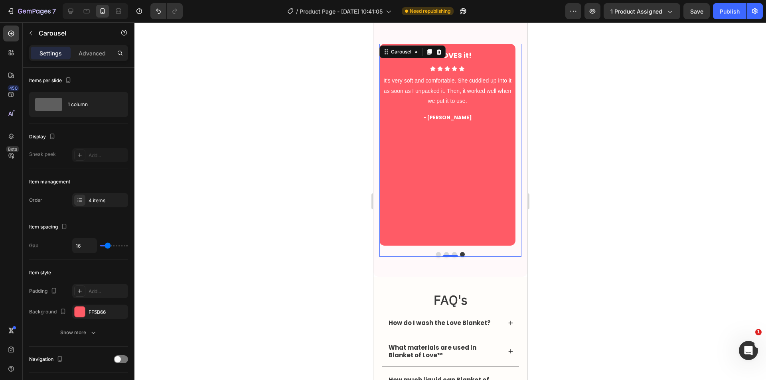
click at [560, 143] on div at bounding box center [449, 201] width 631 height 358
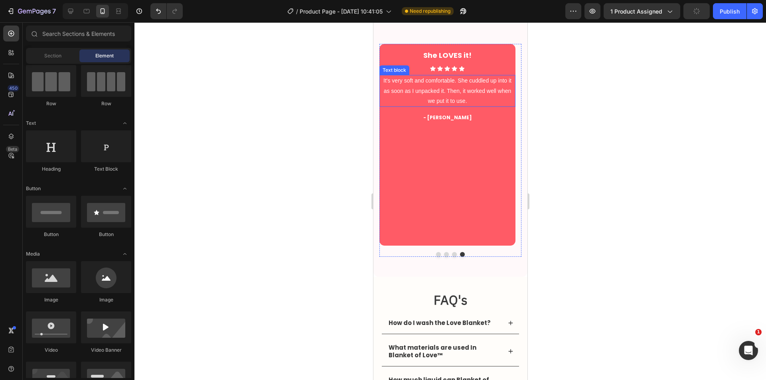
click at [451, 97] on p "It's very soft and comfortable. She cuddled up into it as soon as I unpacked it…" at bounding box center [447, 91] width 134 height 30
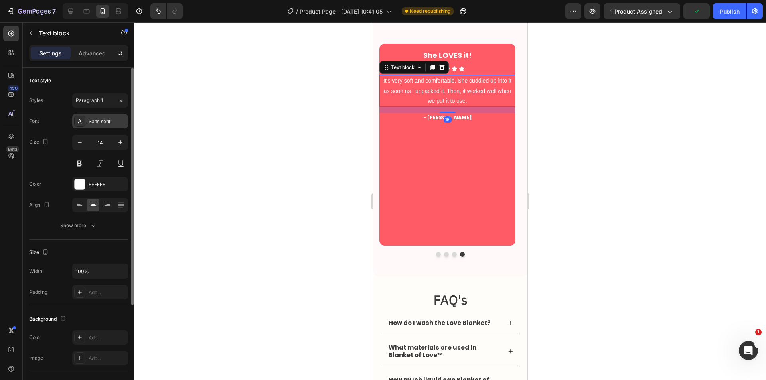
click at [112, 116] on div "Sans-serif" at bounding box center [100, 121] width 56 height 14
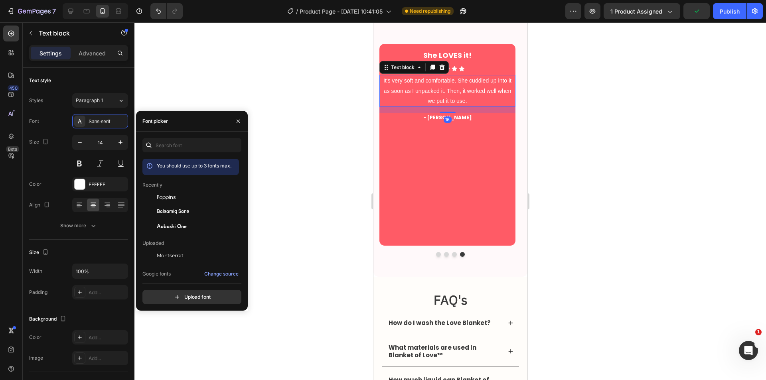
click at [181, 199] on div "Poppins" at bounding box center [197, 197] width 81 height 7
click at [451, 252] on button "Dot" at bounding box center [453, 254] width 5 height 5
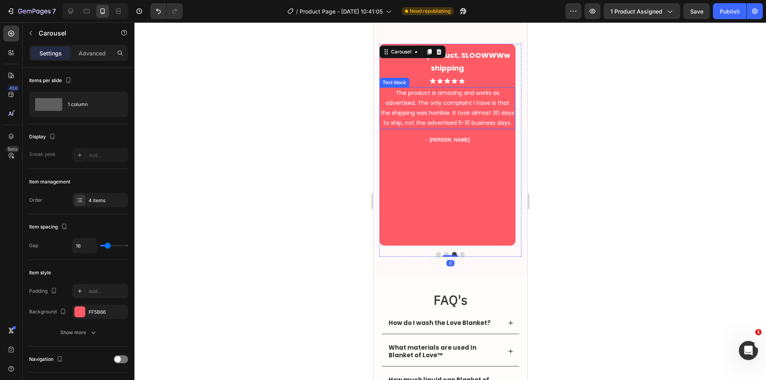
click at [462, 96] on p "The product is amazing and works as advertised. The only complaint I have is th…" at bounding box center [447, 108] width 134 height 40
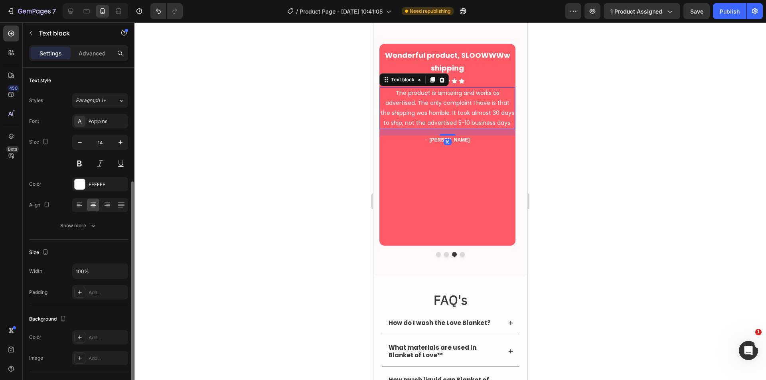
scroll to position [138, 0]
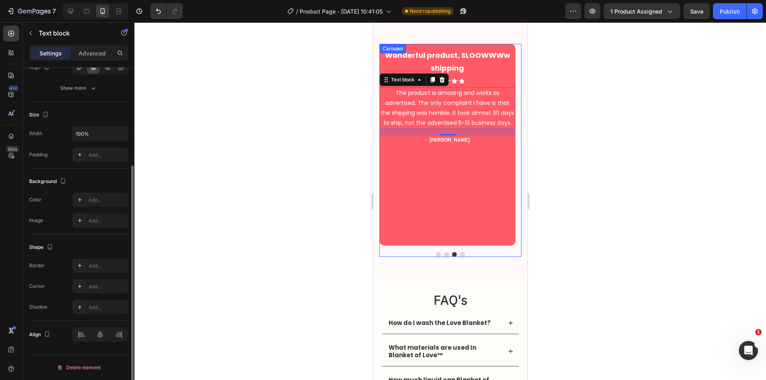
click at [454, 205] on div "Wonderful product, SLOOWWWw shipping Heading Icon Icon Icon Icon Icon Icon List…" at bounding box center [447, 145] width 136 height 202
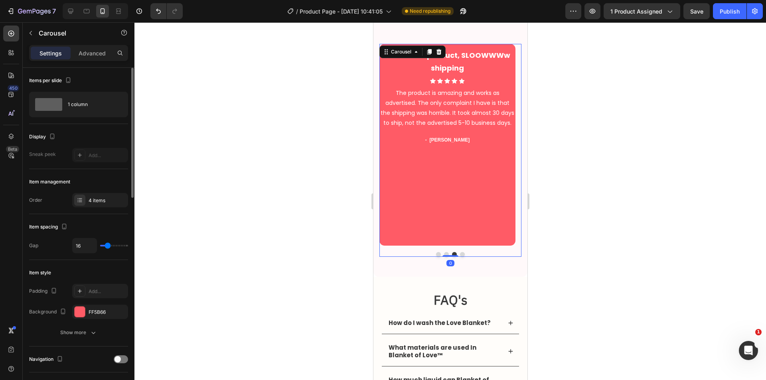
scroll to position [200, 0]
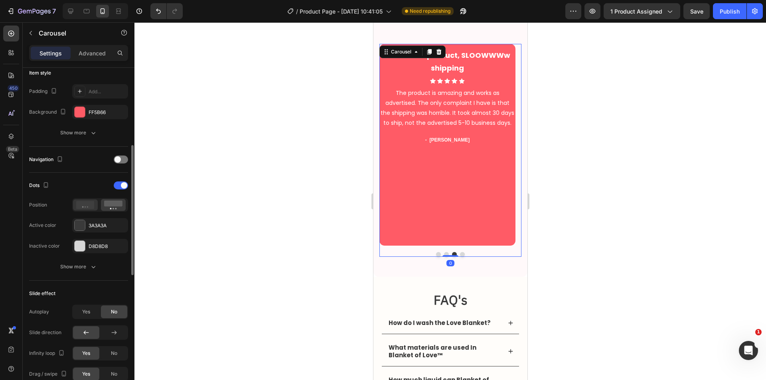
click at [86, 207] on icon at bounding box center [85, 205] width 18 height 8
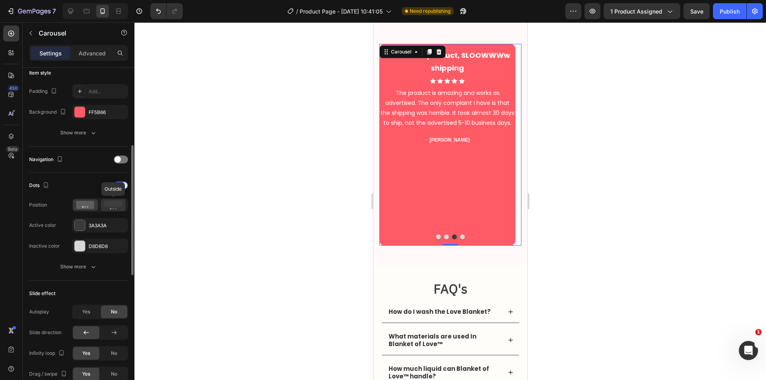
click at [109, 203] on rect at bounding box center [113, 204] width 18 height 6
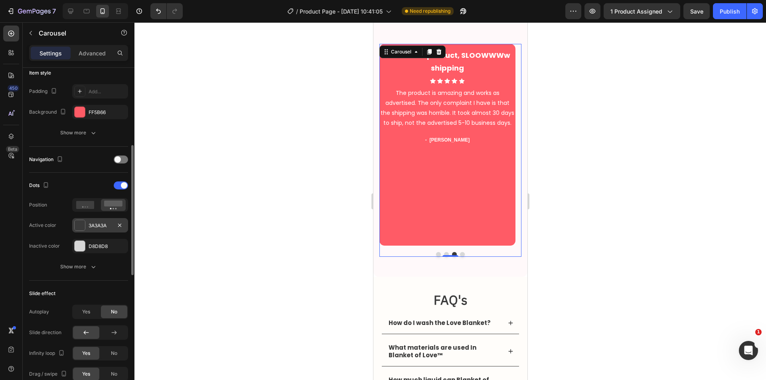
click at [91, 228] on div "3A3A3A" at bounding box center [100, 225] width 23 height 7
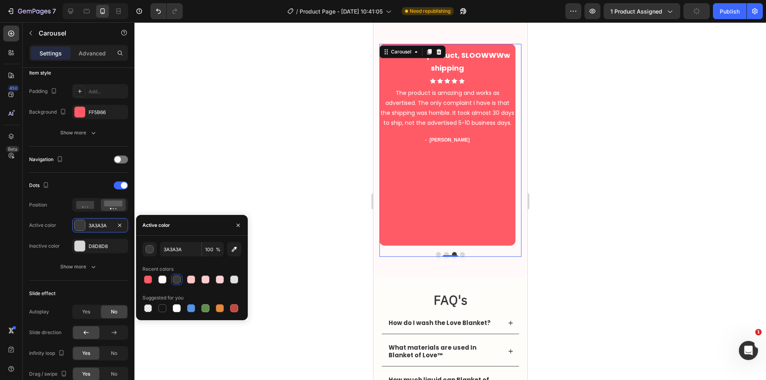
click at [162, 309] on div at bounding box center [162, 308] width 8 height 8
click at [150, 277] on div at bounding box center [148, 280] width 8 height 8
type input "FF5B66"
click at [435, 253] on button "Dot" at bounding box center [437, 254] width 5 height 5
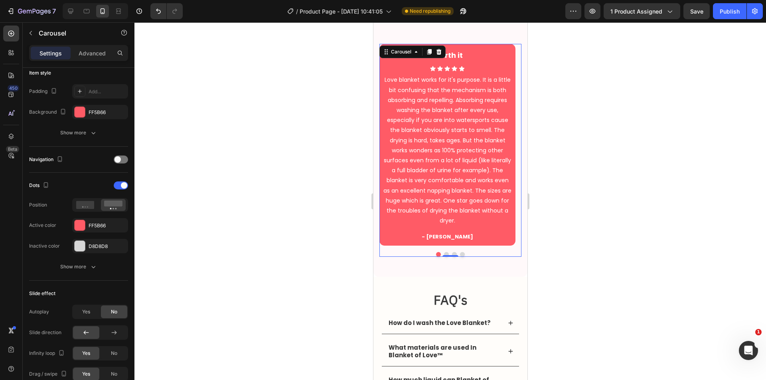
drag, startPoint x: 198, startPoint y: 177, endPoint x: 560, endPoint y: 251, distance: 369.7
drag, startPoint x: 560, startPoint y: 251, endPoint x: 568, endPoint y: 278, distance: 27.4
click at [568, 278] on div at bounding box center [449, 201] width 631 height 358
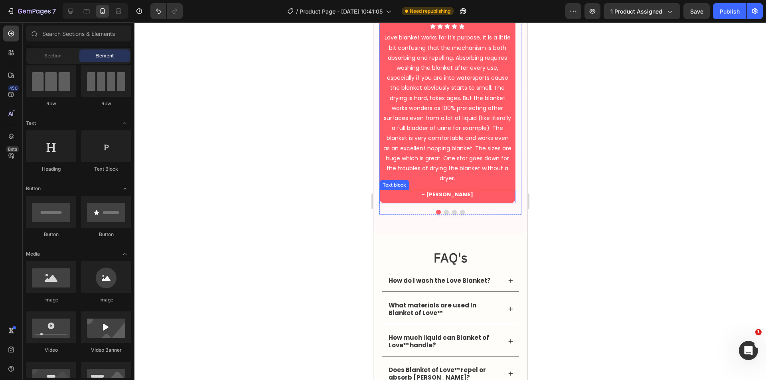
scroll to position [1861, 0]
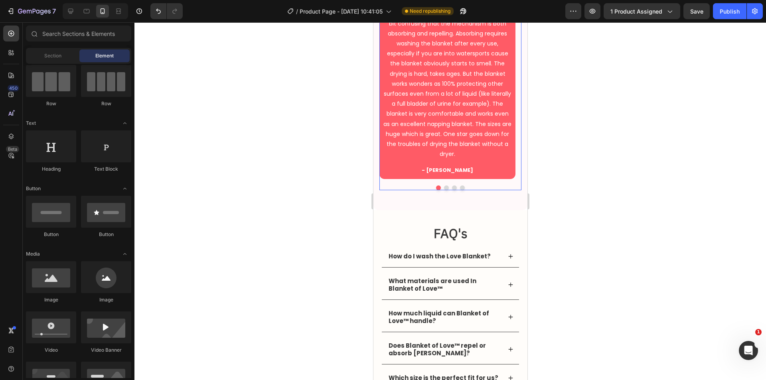
click at [402, 187] on div at bounding box center [450, 187] width 142 height 5
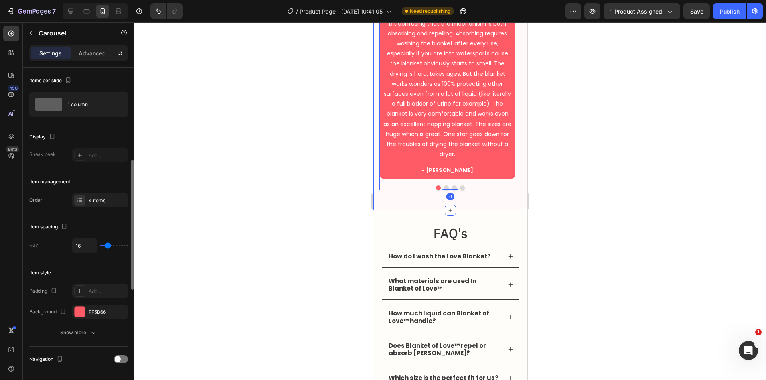
scroll to position [133, 0]
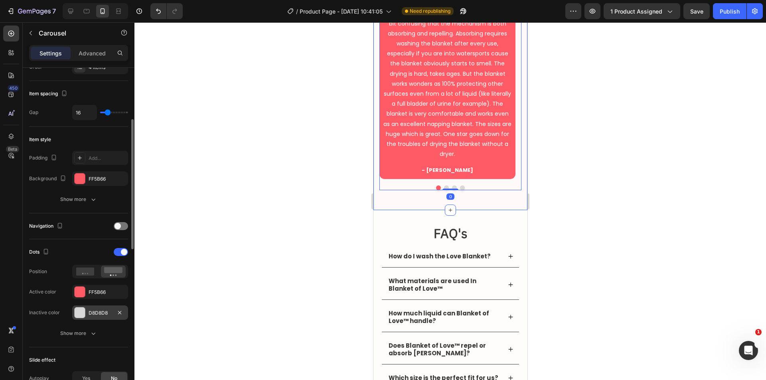
click at [96, 312] on div "D8D8D8" at bounding box center [100, 312] width 23 height 7
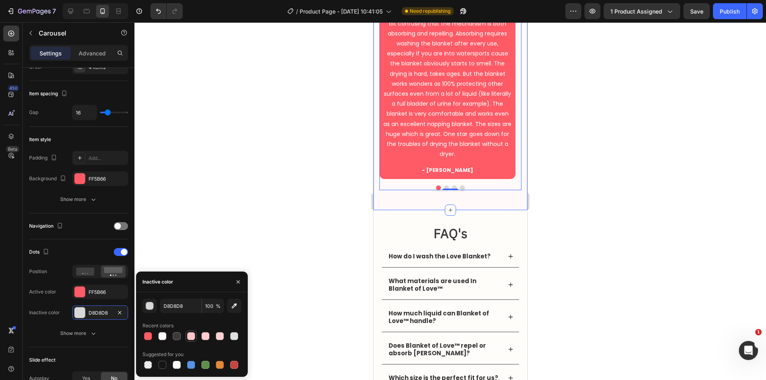
click at [193, 333] on div at bounding box center [191, 336] width 8 height 8
type input "FFC6CA"
click at [478, 237] on h2 "FAQ's" at bounding box center [450, 233] width 138 height 25
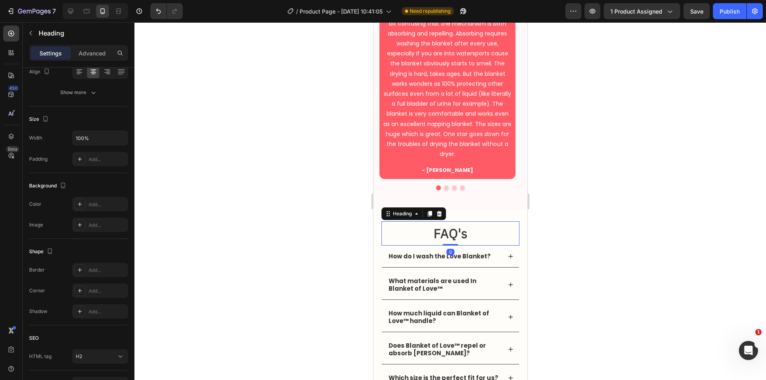
scroll to position [0, 0]
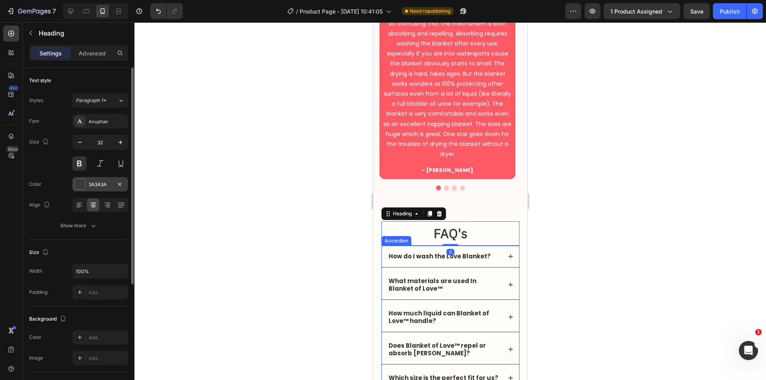
click at [91, 181] on div "3A3A3A" at bounding box center [100, 184] width 23 height 7
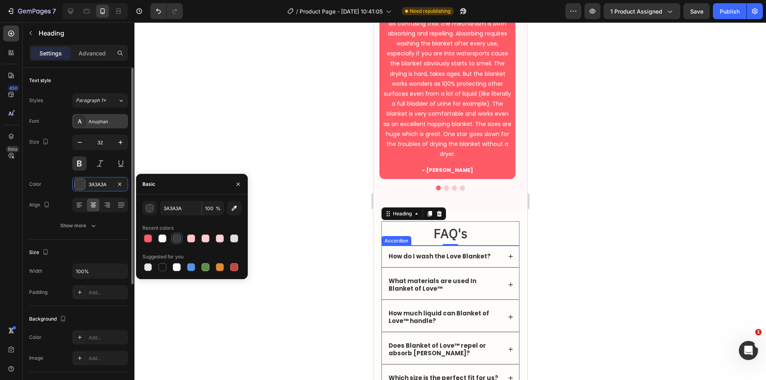
click at [99, 120] on div "Anuphan" at bounding box center [107, 121] width 37 height 7
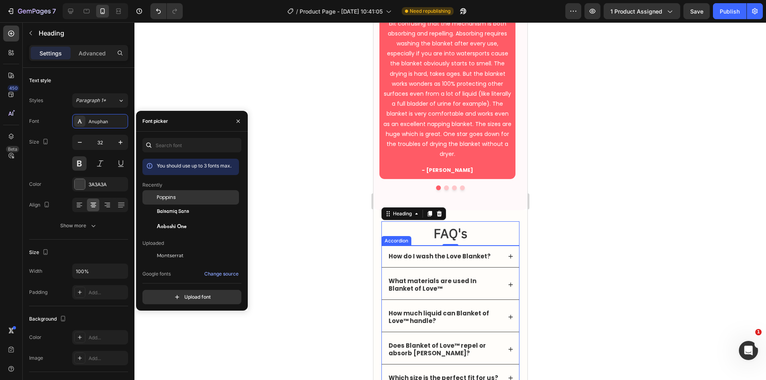
click at [187, 198] on div "Poppins" at bounding box center [197, 197] width 81 height 7
click at [466, 236] on h2 "FAQ's" at bounding box center [450, 233] width 138 height 25
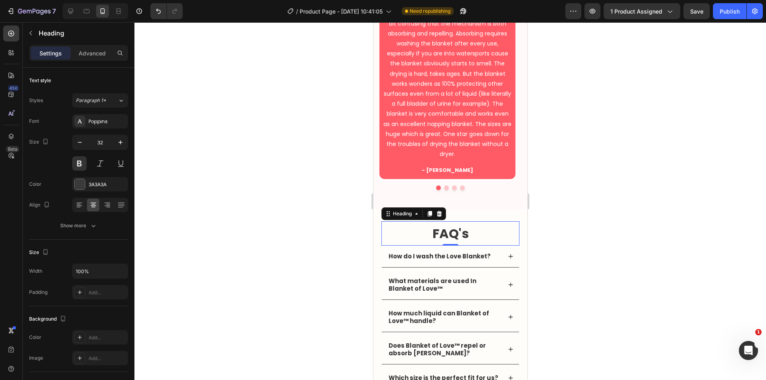
click at [644, 262] on div at bounding box center [449, 201] width 631 height 358
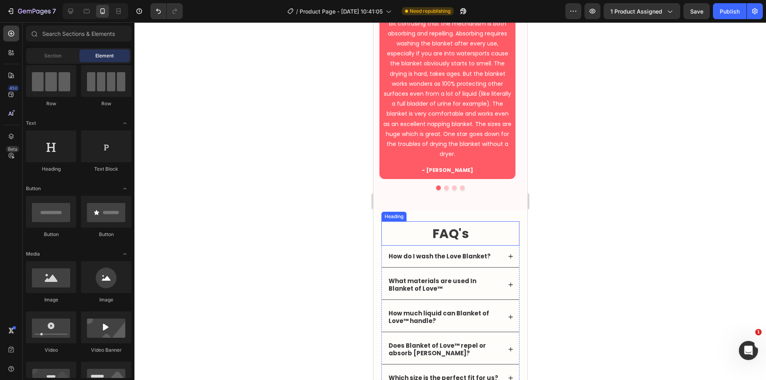
click at [469, 232] on p "FAQ's" at bounding box center [450, 233] width 136 height 23
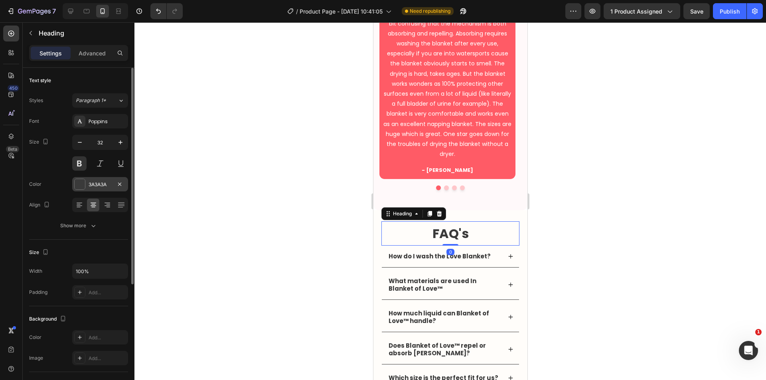
click at [91, 187] on div "3A3A3A" at bounding box center [100, 184] width 23 height 7
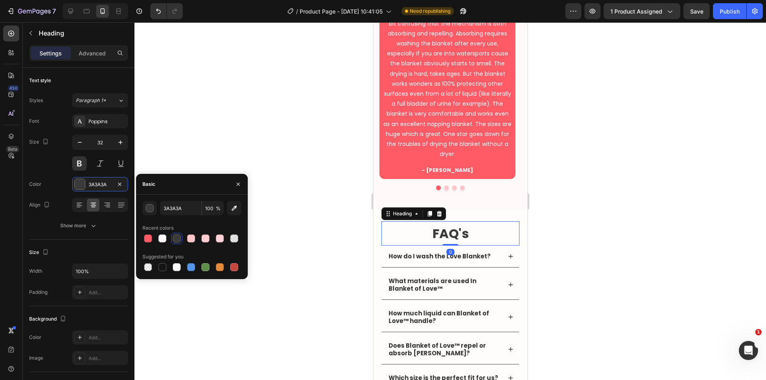
click at [144, 239] on div at bounding box center [148, 238] width 8 height 8
type input "FF5B66"
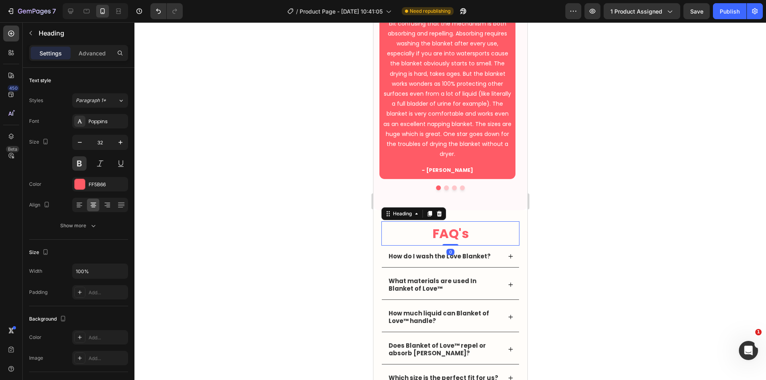
click at [643, 253] on div at bounding box center [449, 201] width 631 height 358
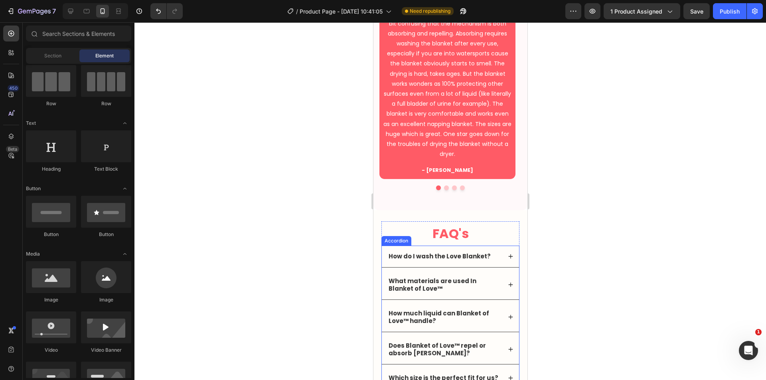
click at [467, 257] on p "How do I wash the Love Blanket?" at bounding box center [439, 256] width 102 height 8
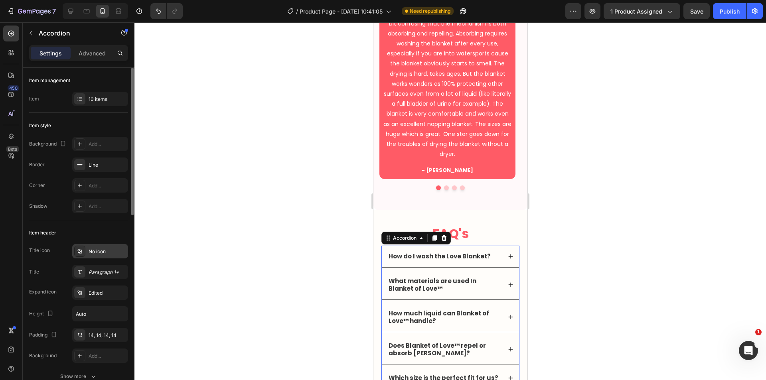
scroll to position [67, 0]
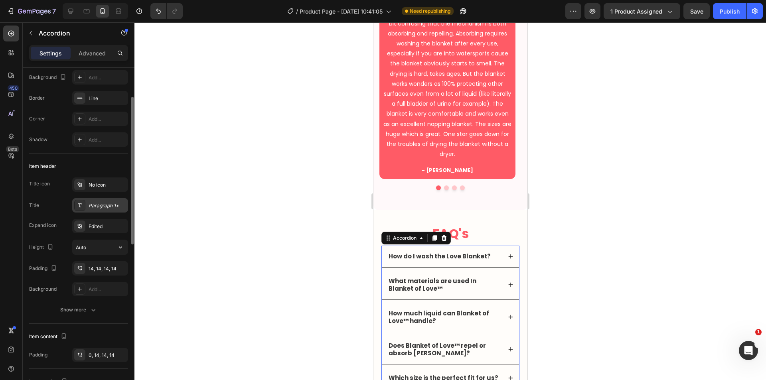
click at [97, 212] on div "Paragraph 1*" at bounding box center [100, 205] width 56 height 14
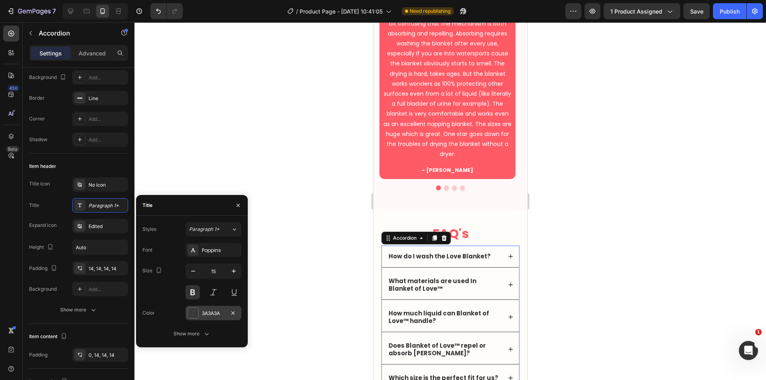
click at [208, 310] on div "3A3A3A" at bounding box center [213, 313] width 23 height 7
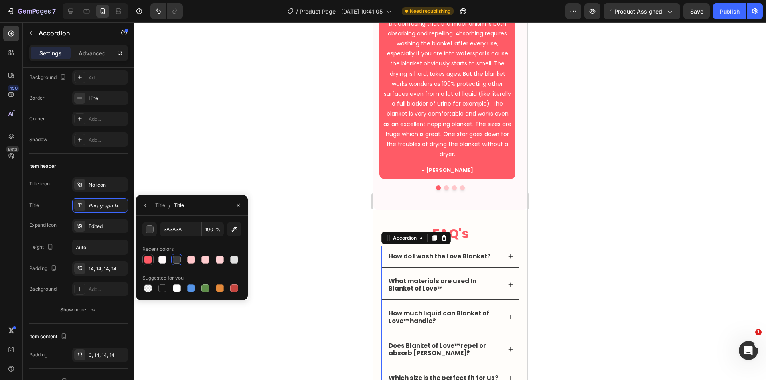
click at [145, 258] on div at bounding box center [148, 260] width 8 height 8
type input "FF5B66"
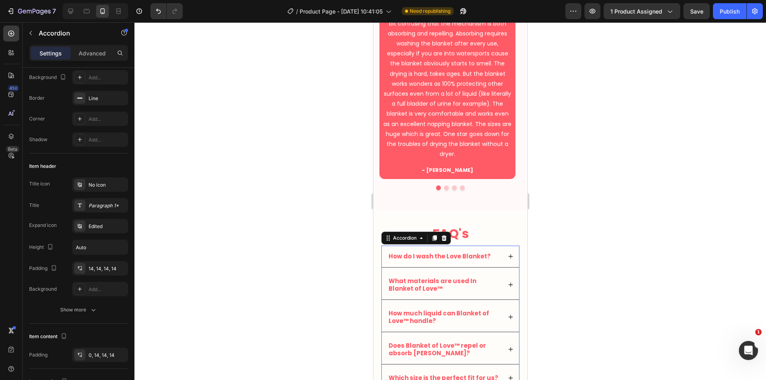
click at [644, 284] on div at bounding box center [449, 201] width 631 height 358
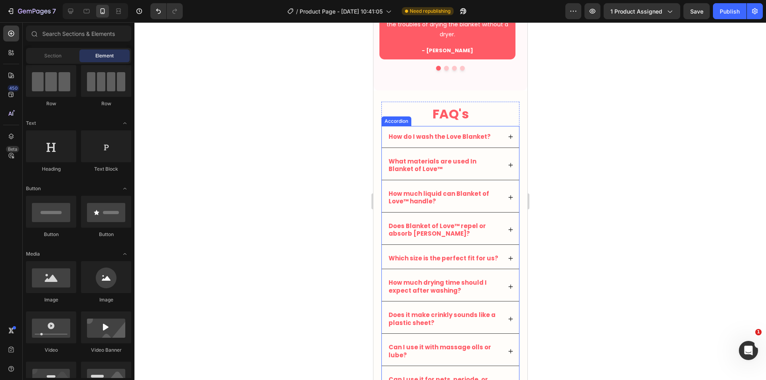
scroll to position [1994, 0]
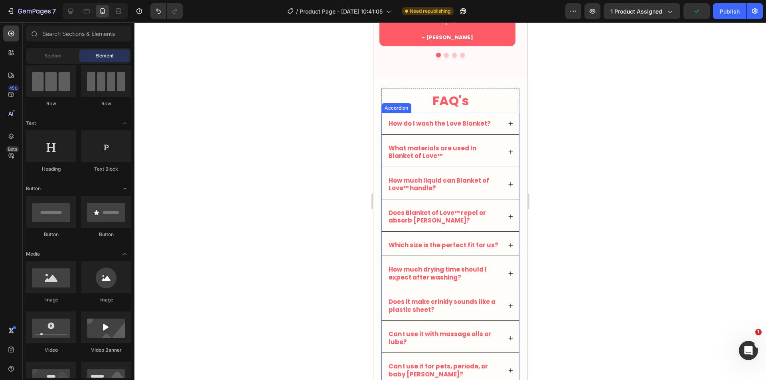
click at [492, 130] on div "How do I wash the Love Blanket?" at bounding box center [449, 124] width 137 height 22
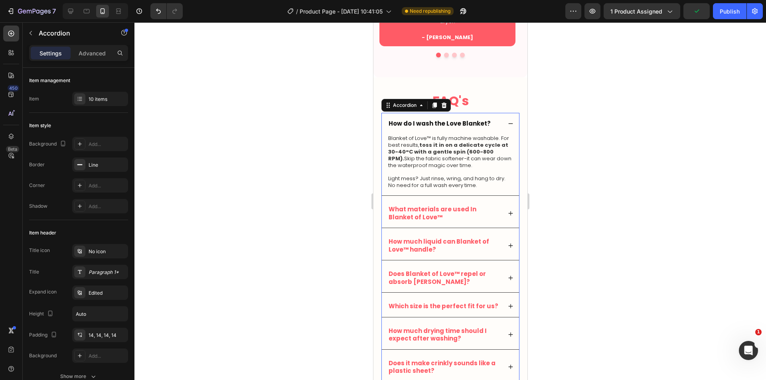
click at [493, 128] on div "How do I wash the Love Blanket?" at bounding box center [444, 123] width 114 height 10
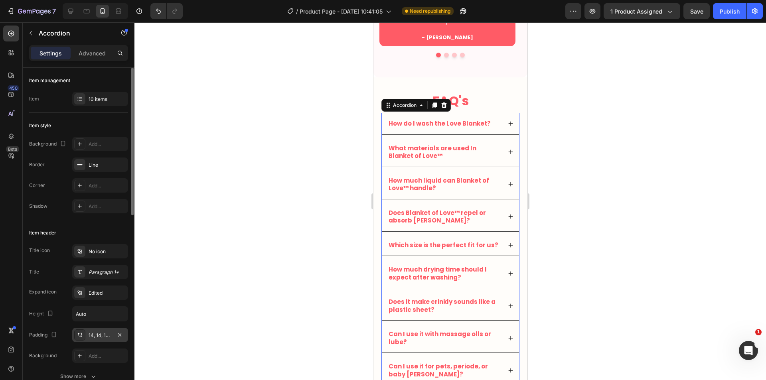
scroll to position [133, 0]
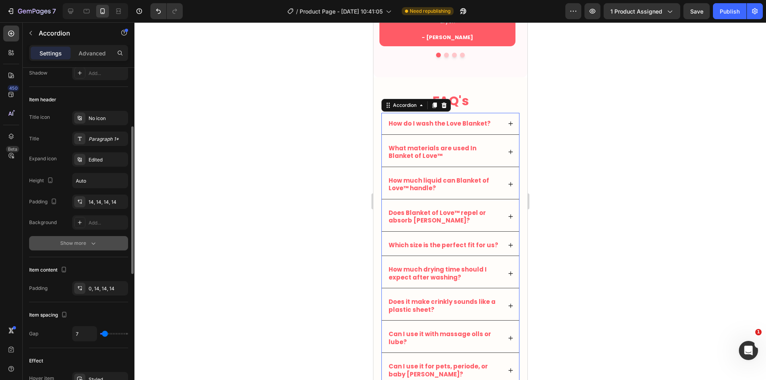
click at [86, 243] on div "Show more" at bounding box center [78, 243] width 37 height 8
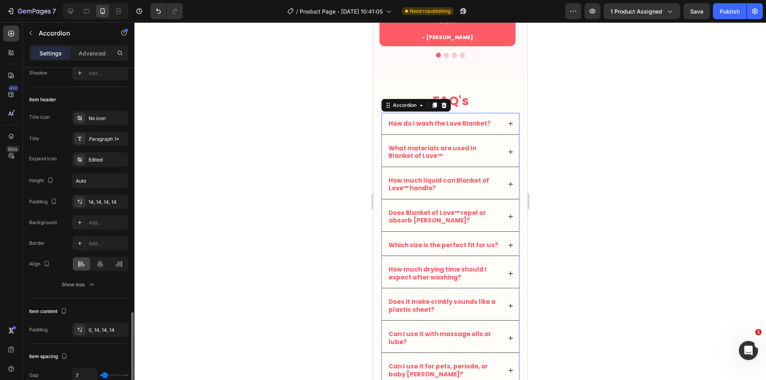
scroll to position [333, 0]
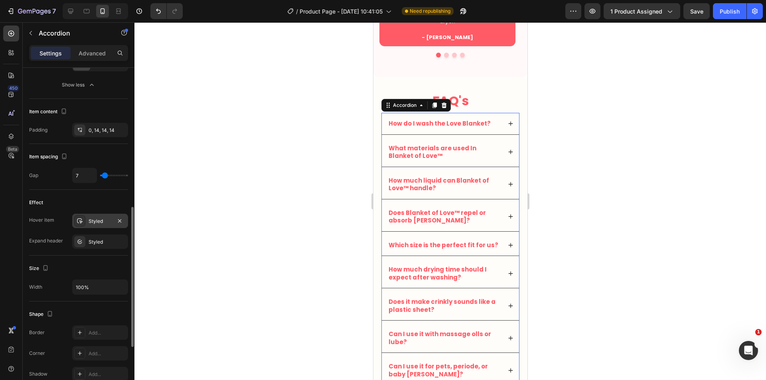
click at [96, 224] on div "Styled" at bounding box center [100, 221] width 23 height 7
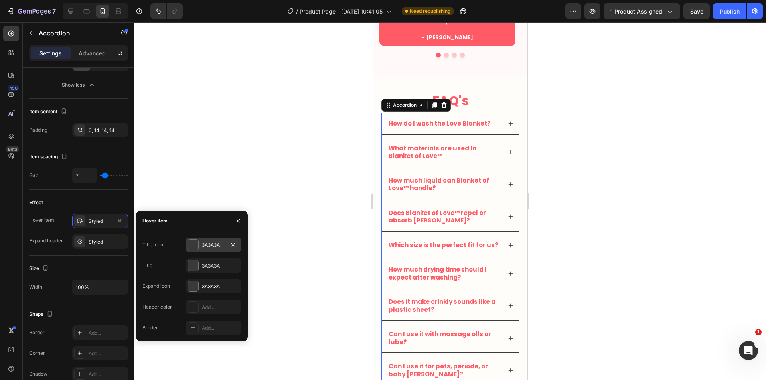
click at [212, 246] on div "3A3A3A" at bounding box center [213, 245] width 23 height 7
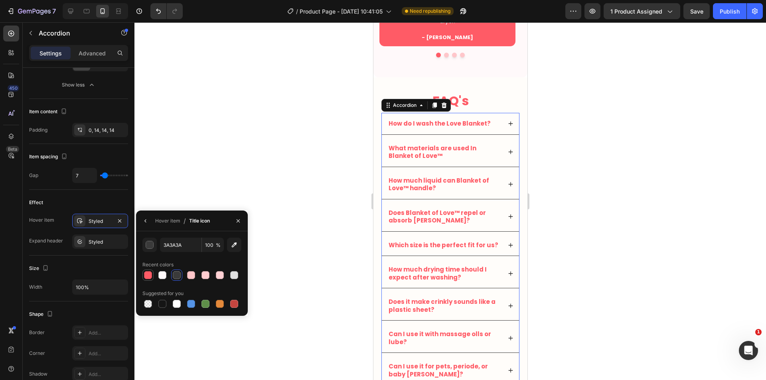
click at [148, 276] on div at bounding box center [148, 275] width 8 height 8
type input "FF5B66"
click at [493, 127] on div "How do I wash the Love Blanket?" at bounding box center [444, 123] width 114 height 10
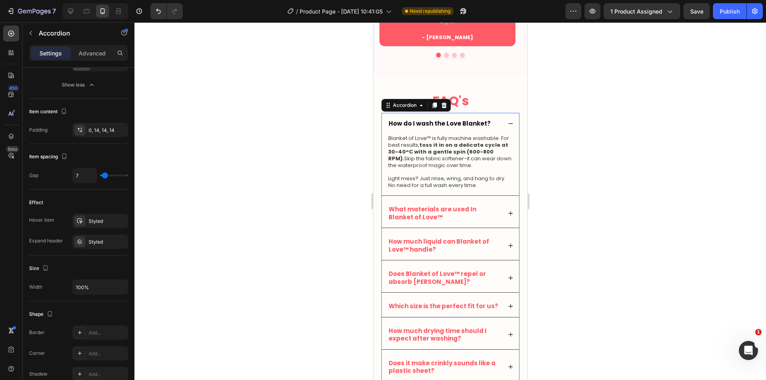
click at [493, 127] on div "How do I wash the Love Blanket?" at bounding box center [444, 123] width 114 height 10
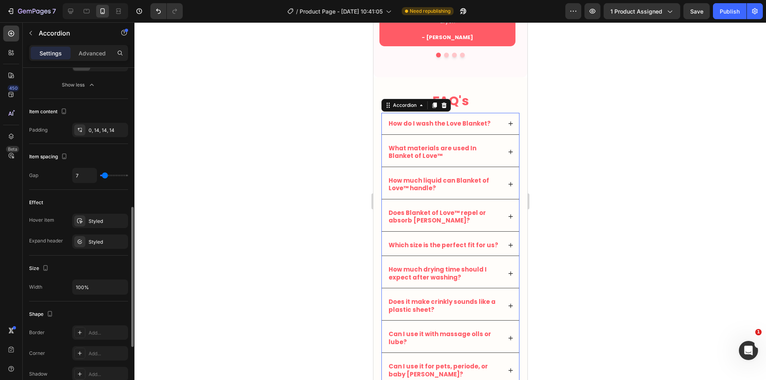
click at [92, 230] on div "Hover item Styled Expand header Styled" at bounding box center [78, 231] width 99 height 35
click at [93, 226] on div "Styled" at bounding box center [100, 221] width 56 height 14
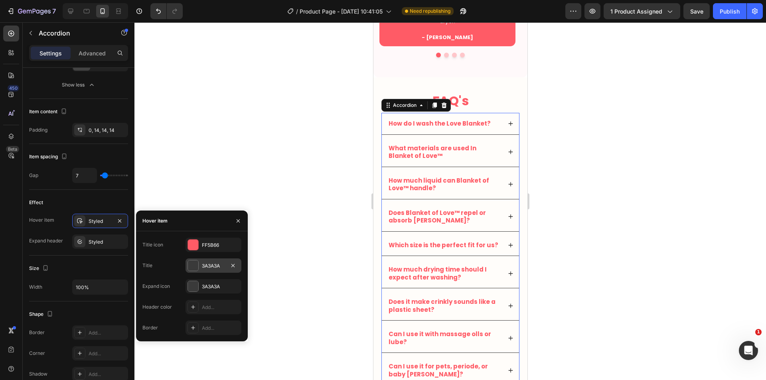
click at [207, 265] on div "3A3A3A" at bounding box center [213, 265] width 23 height 7
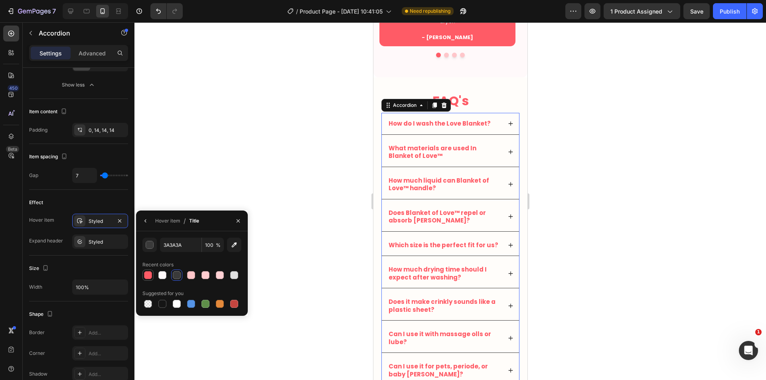
click at [145, 273] on div at bounding box center [148, 275] width 8 height 8
type input "FF5B66"
click at [491, 127] on div "How do I wash the Love Blanket?" at bounding box center [444, 123] width 114 height 10
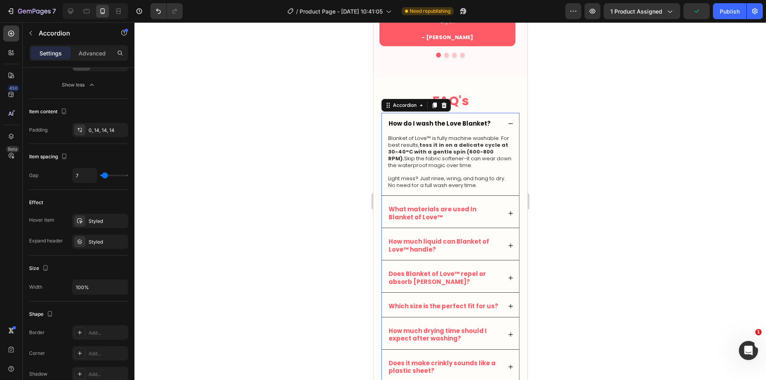
click at [492, 125] on div "How do I wash the Love Blanket?" at bounding box center [444, 123] width 114 height 10
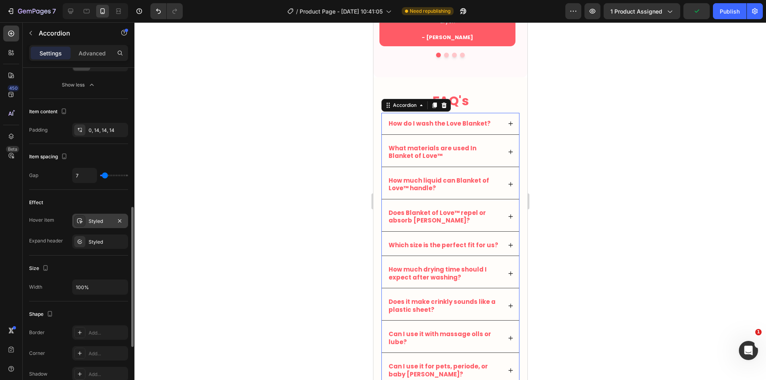
click at [96, 221] on div "Styled" at bounding box center [100, 221] width 23 height 7
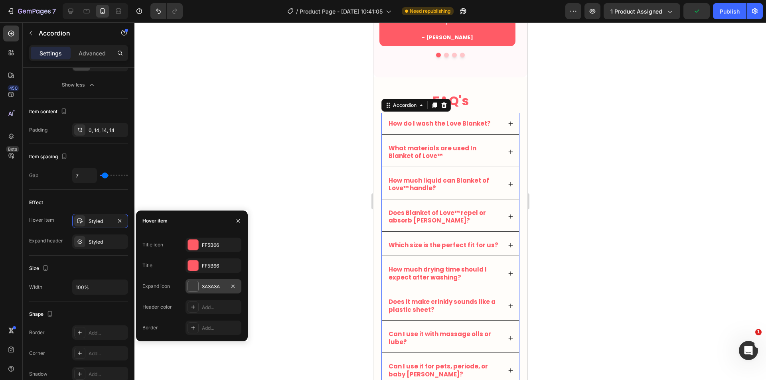
click at [199, 291] on div "3A3A3A" at bounding box center [213, 286] width 56 height 14
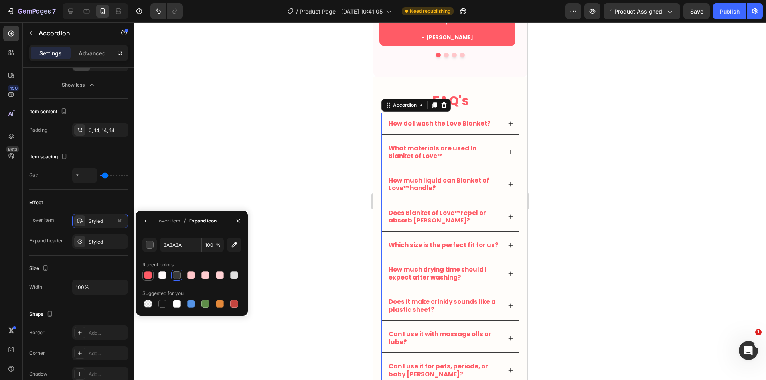
click at [146, 275] on div at bounding box center [148, 275] width 8 height 8
type input "FF5B66"
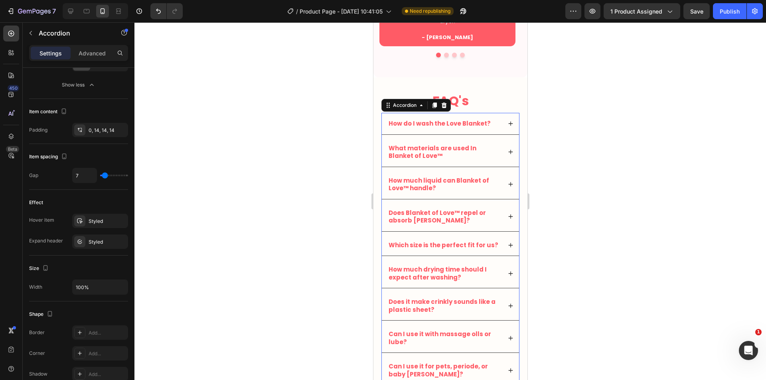
click at [491, 126] on div "How do I wash the Love Blanket?" at bounding box center [444, 123] width 114 height 10
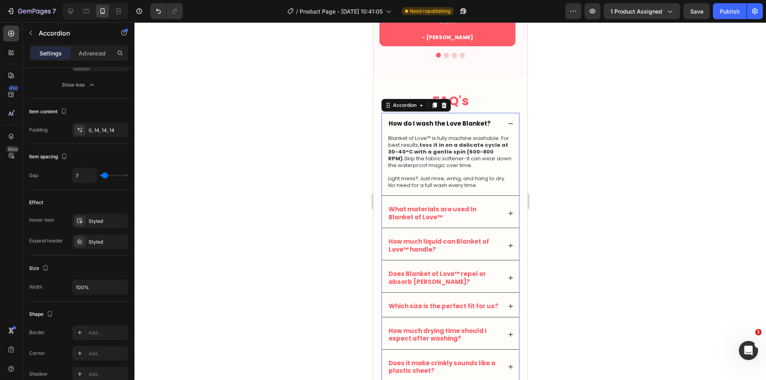
click at [493, 126] on div "How do I wash the Love Blanket?" at bounding box center [444, 123] width 114 height 10
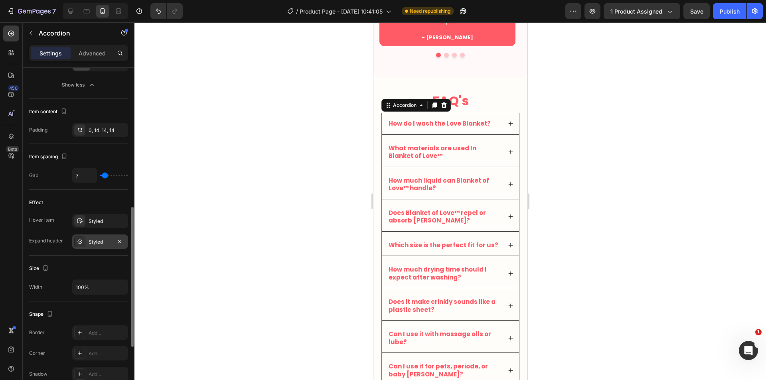
click at [76, 241] on div at bounding box center [79, 241] width 11 height 11
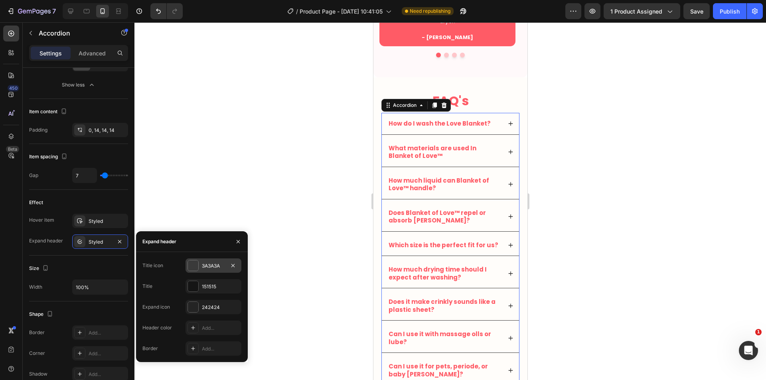
click at [203, 272] on div "3A3A3A" at bounding box center [213, 265] width 56 height 14
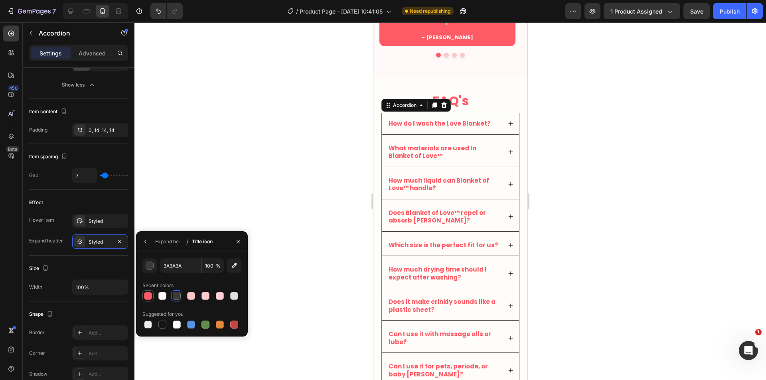
click at [145, 294] on div at bounding box center [148, 296] width 8 height 8
type input "FF5B66"
click at [498, 136] on div "How do I wash the Love Blanket? What materials are used In Blanket of Love™ How…" at bounding box center [450, 261] width 138 height 297
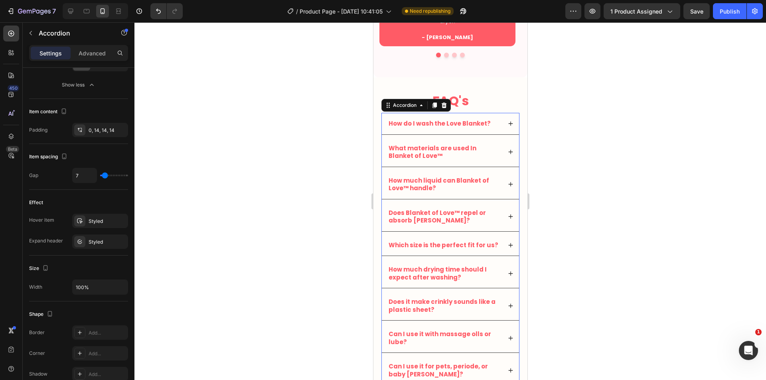
click at [494, 129] on div "How do I wash the Love Blanket?" at bounding box center [449, 124] width 137 height 22
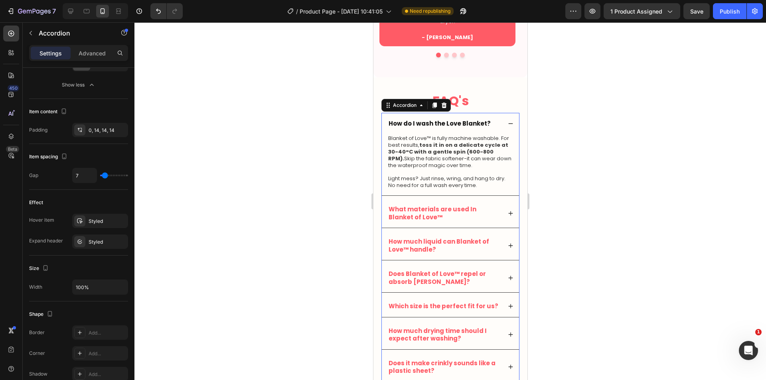
click at [494, 128] on div "How do I wash the Love Blanket?" at bounding box center [444, 123] width 114 height 10
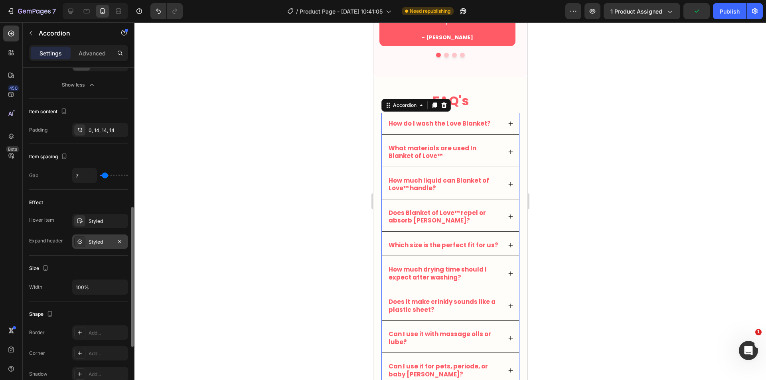
click at [91, 244] on div "Styled" at bounding box center [100, 241] width 23 height 7
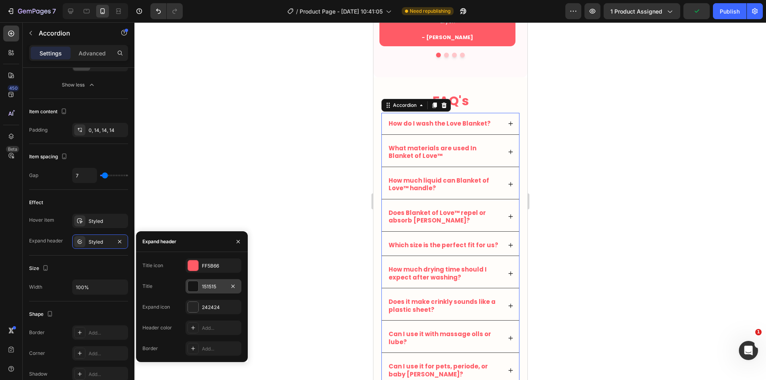
click at [203, 292] on div "151515" at bounding box center [213, 286] width 56 height 14
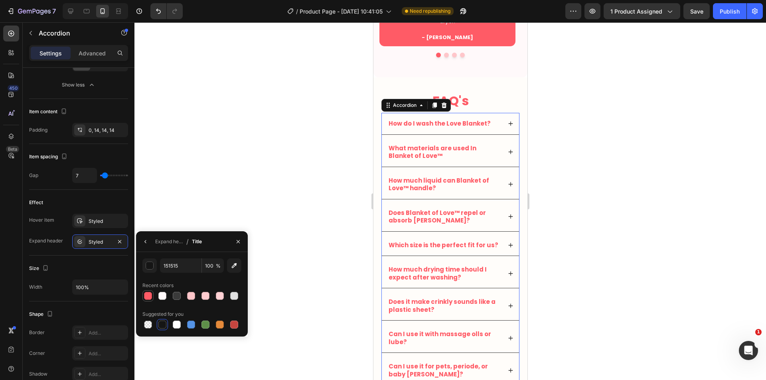
click at [147, 300] on div at bounding box center [148, 296] width 10 height 10
type input "FF5B66"
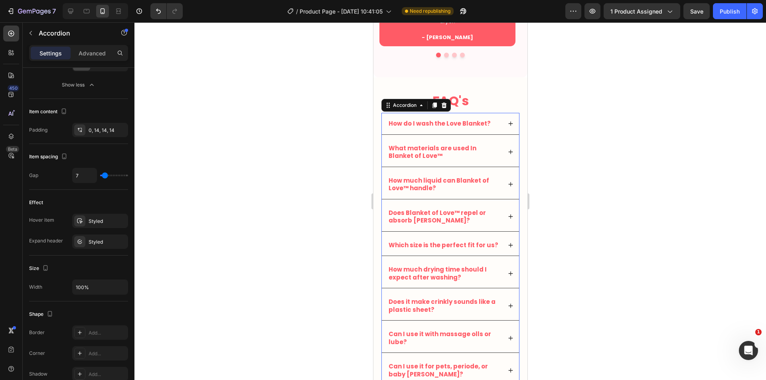
click at [488, 123] on div "How do I wash the Love Blanket?" at bounding box center [444, 123] width 114 height 10
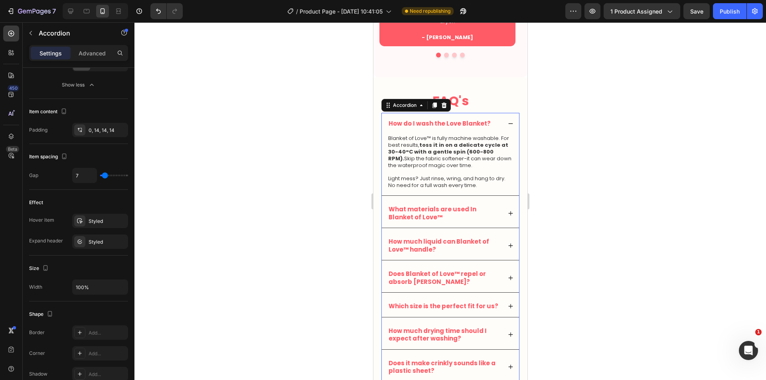
click at [491, 123] on div "How do I wash the Love Blanket?" at bounding box center [444, 123] width 114 height 10
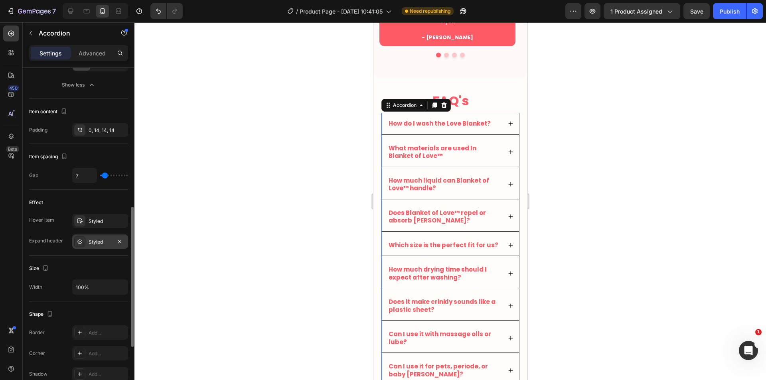
click at [87, 244] on div "Styled" at bounding box center [100, 241] width 56 height 14
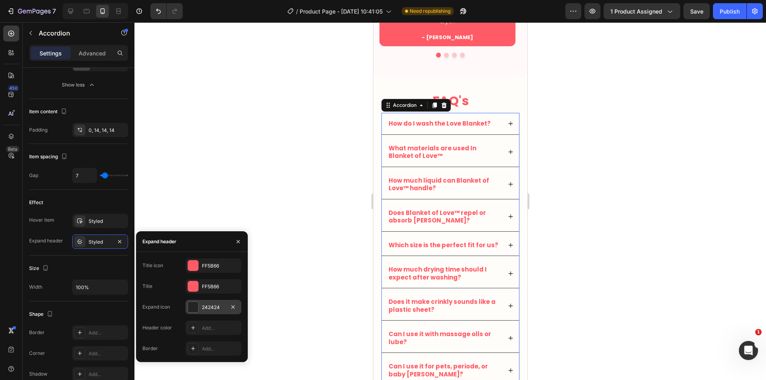
click at [206, 304] on div "242424" at bounding box center [213, 307] width 23 height 7
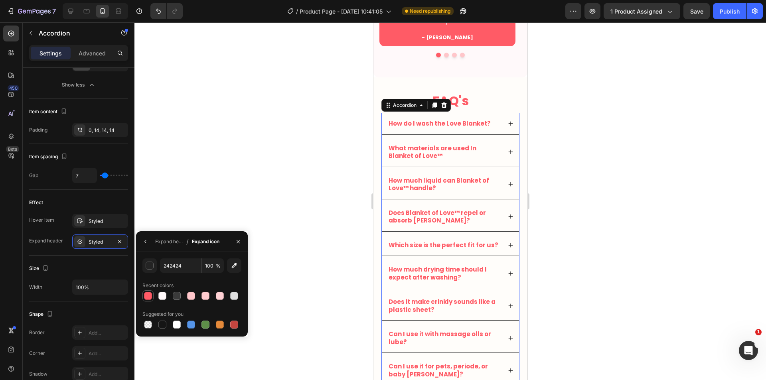
click at [149, 296] on div at bounding box center [148, 296] width 8 height 8
type input "FF5B66"
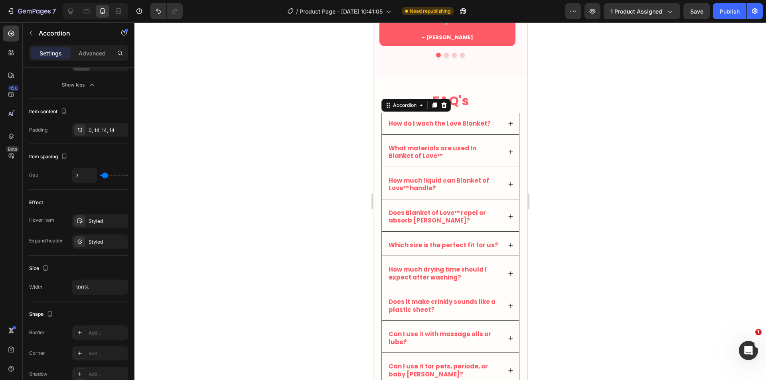
click at [491, 126] on div "How do I wash the Love Blanket?" at bounding box center [444, 123] width 114 height 10
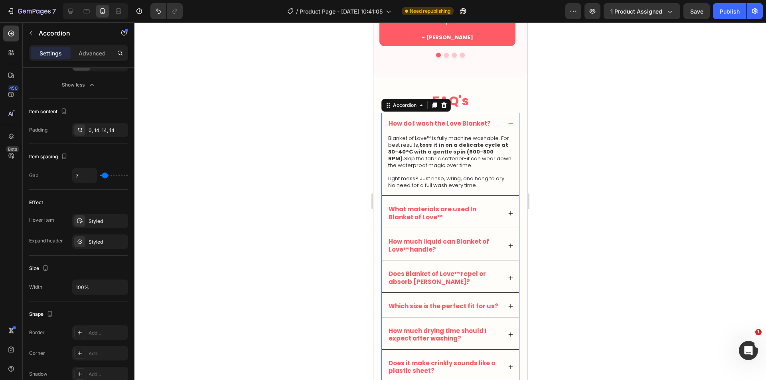
click at [486, 124] on p "How do I wash the Love Blanket?" at bounding box center [439, 124] width 102 height 8
click at [496, 126] on div "How do I wash the Love Blanket?" at bounding box center [449, 124] width 137 height 22
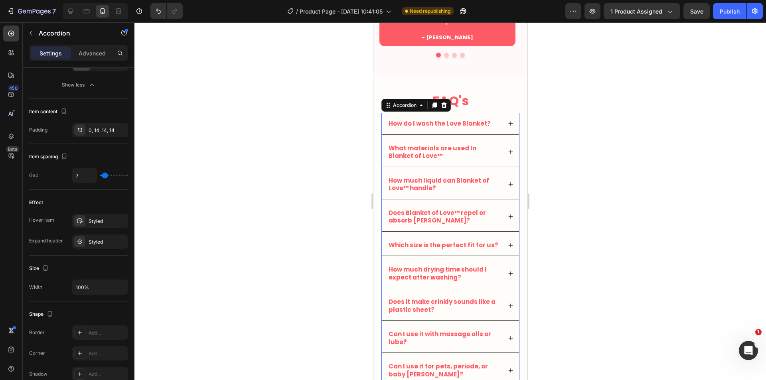
click at [494, 124] on div "How do I wash the Love Blanket?" at bounding box center [444, 123] width 114 height 10
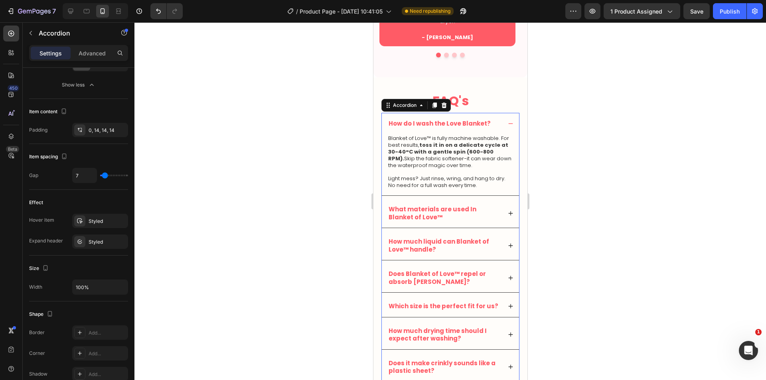
click at [496, 120] on div "How do I wash the Love Blanket?" at bounding box center [449, 124] width 137 height 22
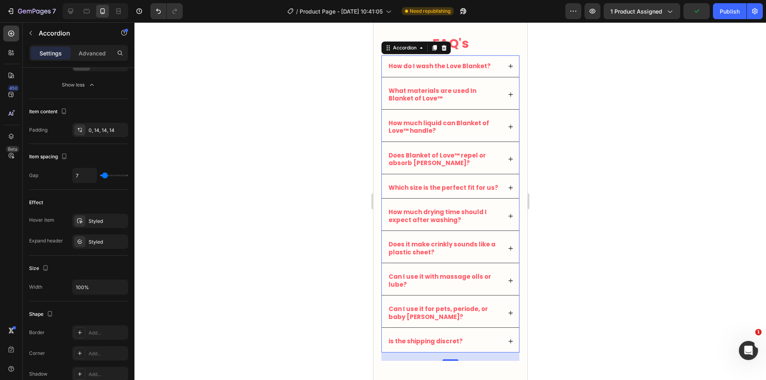
scroll to position [2061, 0]
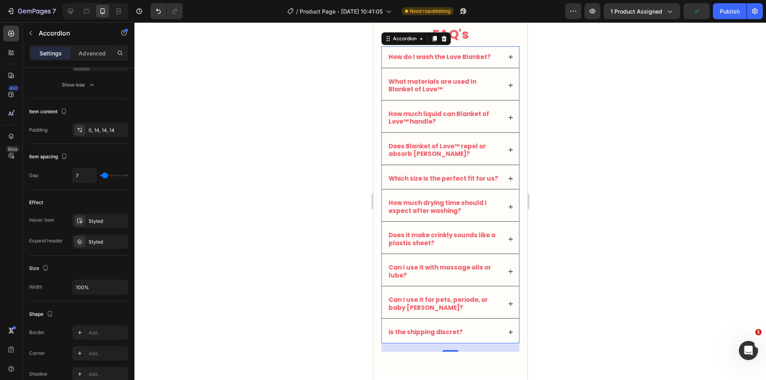
click at [601, 260] on div at bounding box center [449, 201] width 631 height 358
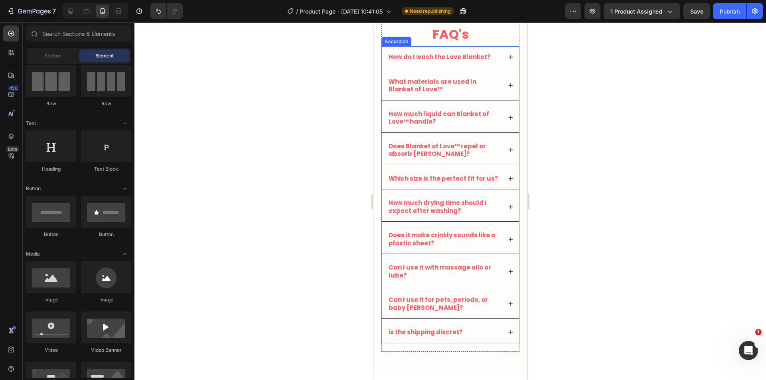
click at [492, 52] on div "How do I wash the Love Blanket?" at bounding box center [444, 57] width 114 height 10
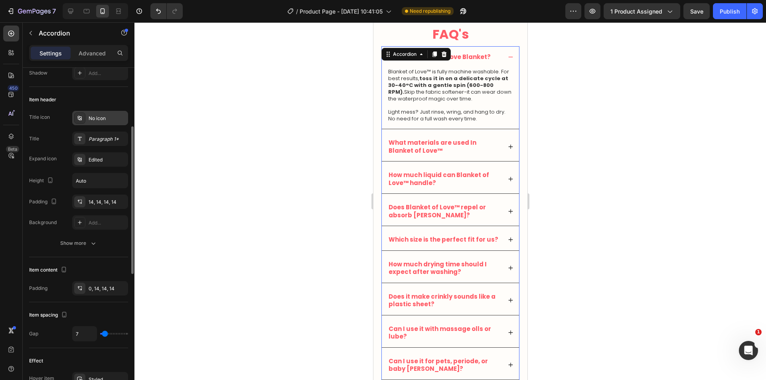
scroll to position [0, 0]
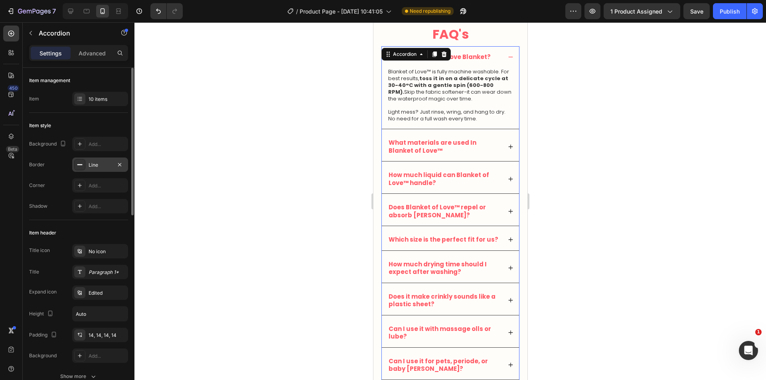
click at [97, 162] on div "Line" at bounding box center [100, 165] width 23 height 7
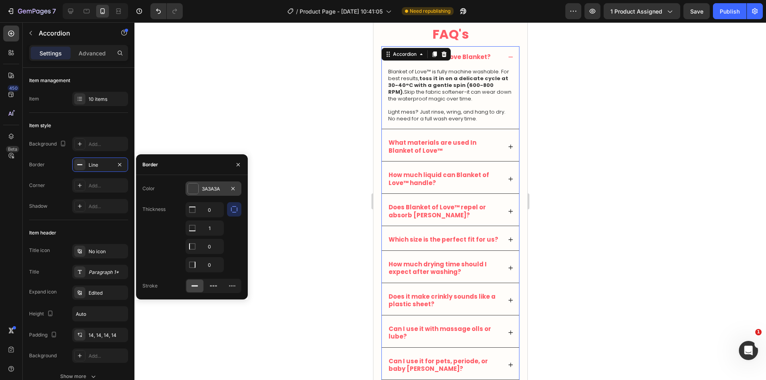
click at [205, 187] on div "3A3A3A" at bounding box center [213, 188] width 23 height 7
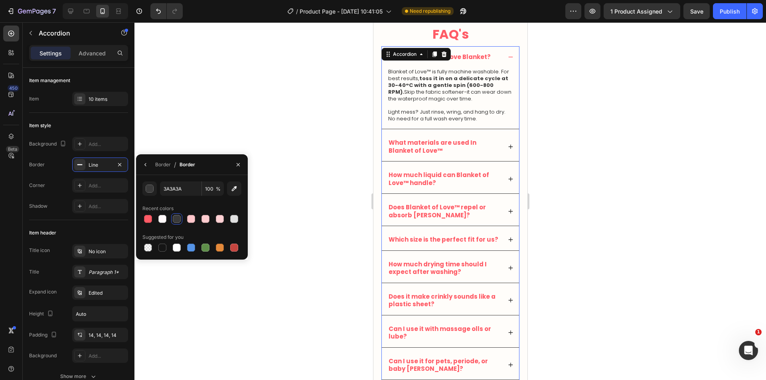
click at [150, 216] on div at bounding box center [148, 219] width 8 height 8
type input "FF5B66"
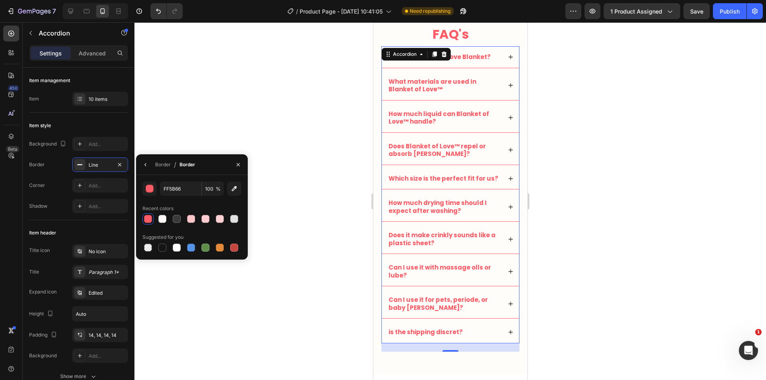
click at [563, 191] on div at bounding box center [449, 201] width 631 height 358
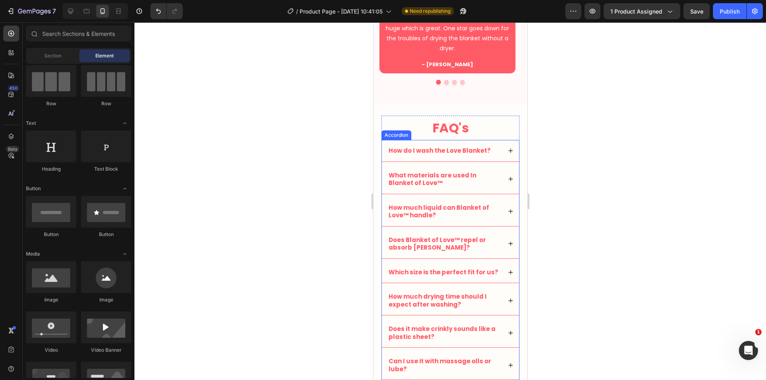
scroll to position [1994, 0]
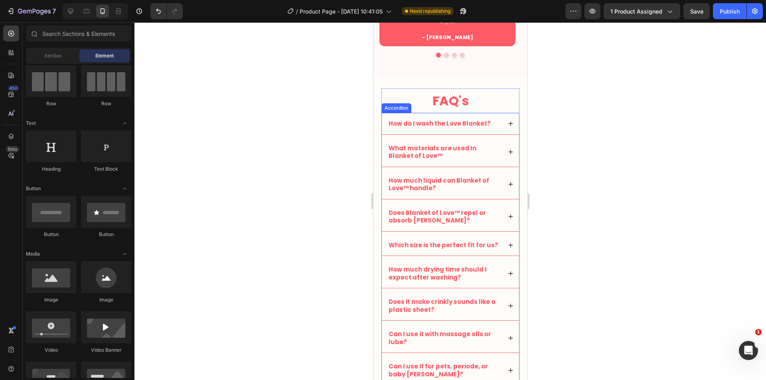
click at [579, 213] on div at bounding box center [449, 201] width 631 height 358
click at [508, 126] on icon at bounding box center [510, 124] width 4 height 4
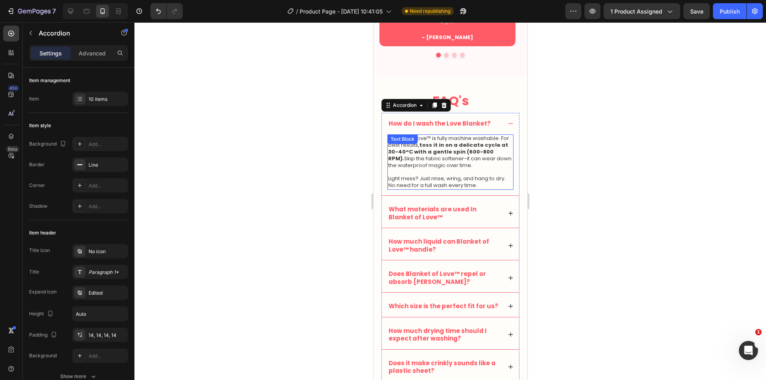
click at [504, 128] on div "How do I wash the Love Blanket?" at bounding box center [449, 124] width 137 height 22
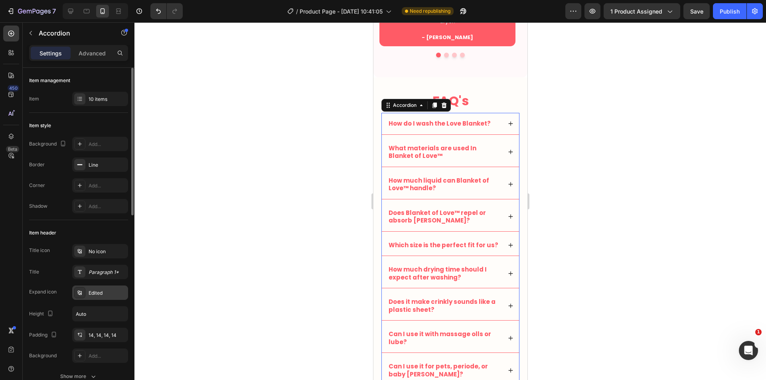
scroll to position [67, 0]
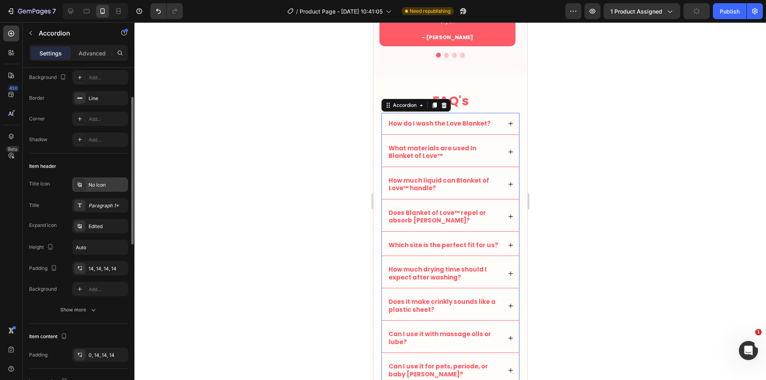
click at [94, 180] on div "No icon" at bounding box center [100, 184] width 56 height 14
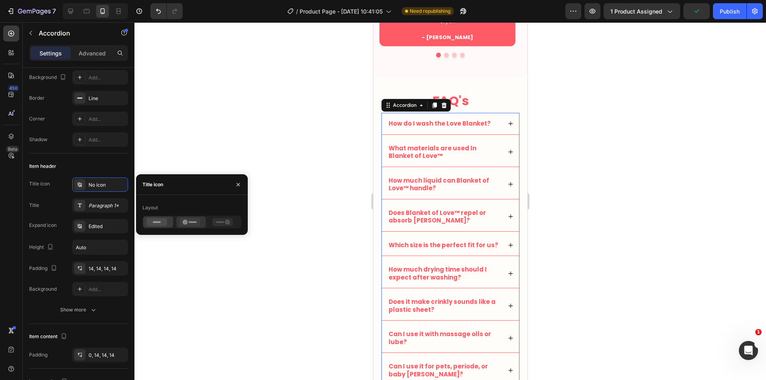
click at [192, 220] on icon at bounding box center [189, 222] width 20 height 8
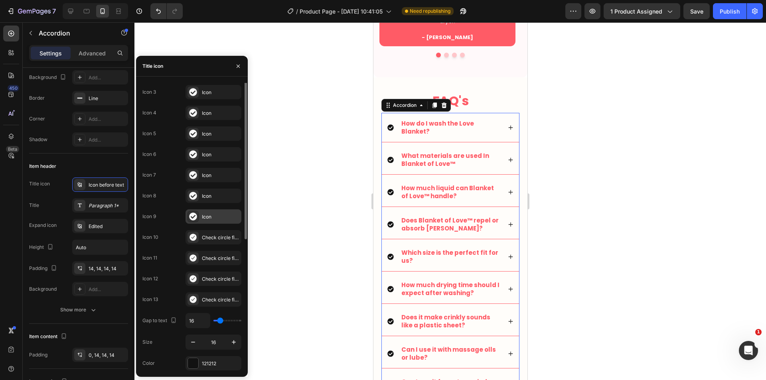
scroll to position [0, 0]
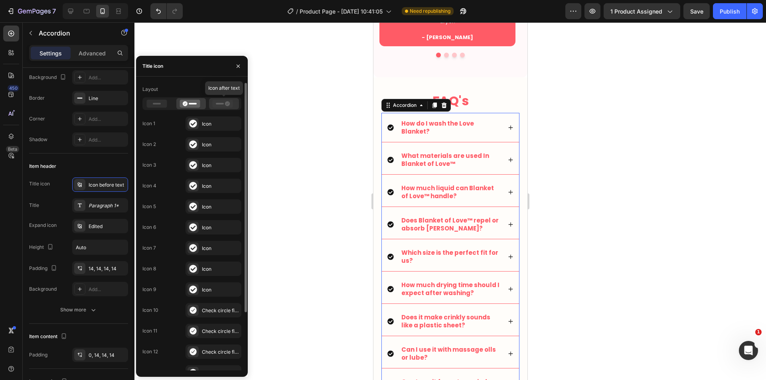
click at [216, 106] on icon at bounding box center [223, 104] width 20 height 8
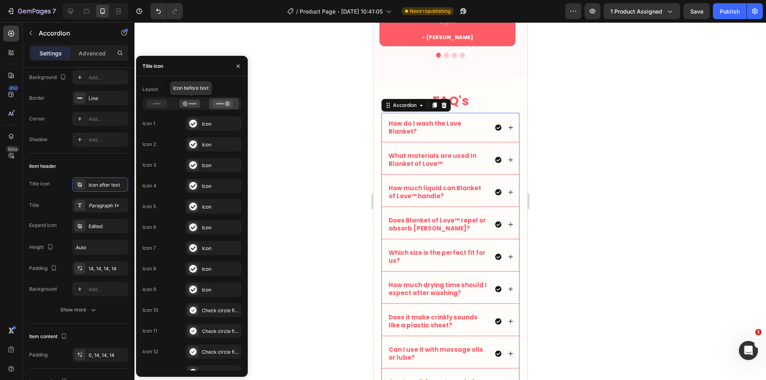
click at [151, 106] on icon at bounding box center [157, 104] width 20 height 8
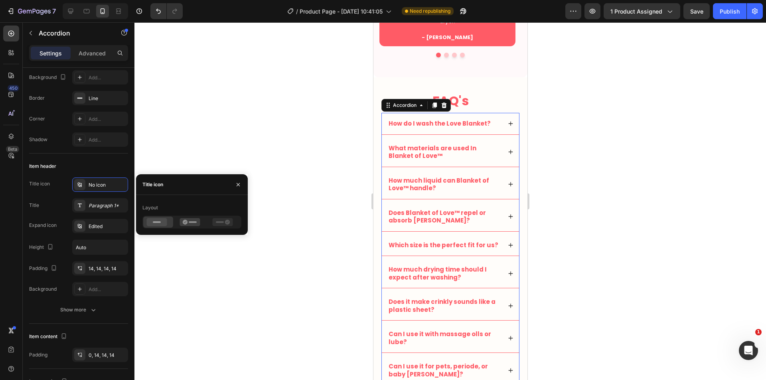
click at [234, 144] on div at bounding box center [449, 201] width 631 height 358
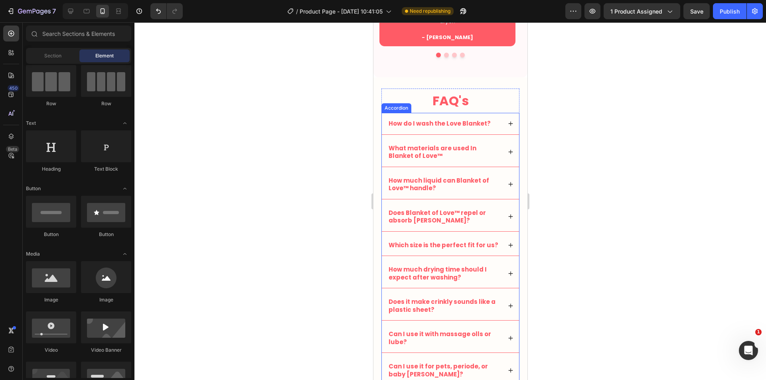
click at [491, 126] on div "How do I wash the Love Blanket?" at bounding box center [444, 123] width 114 height 10
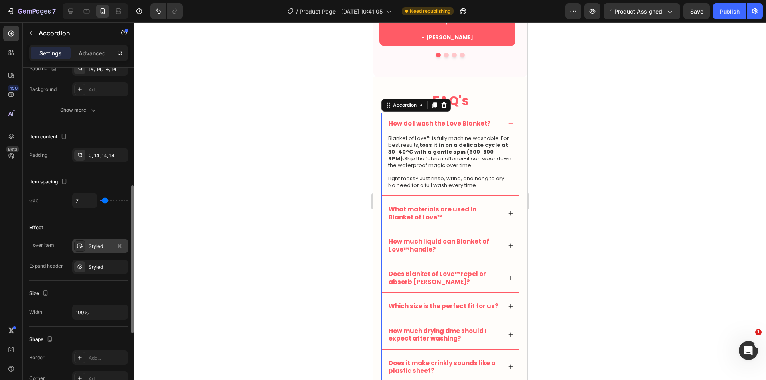
scroll to position [200, 0]
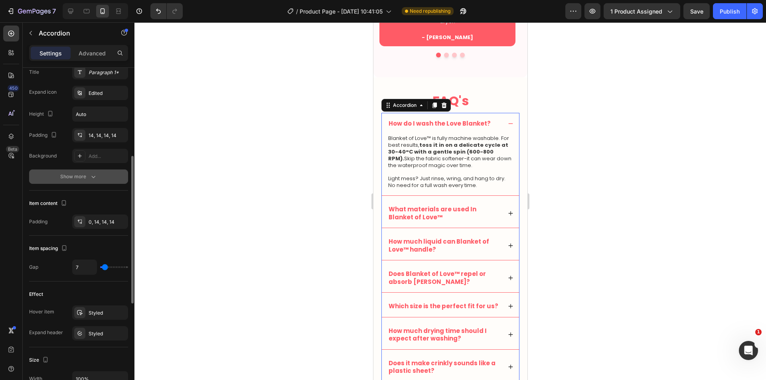
click at [84, 181] on button "Show more" at bounding box center [78, 176] width 99 height 14
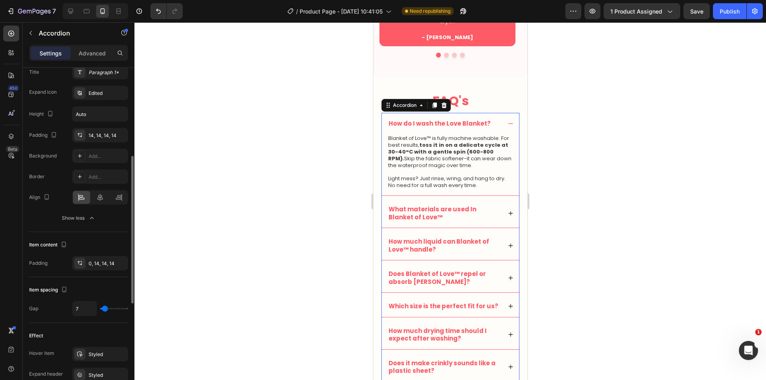
click at [98, 196] on icon at bounding box center [100, 197] width 6 height 7
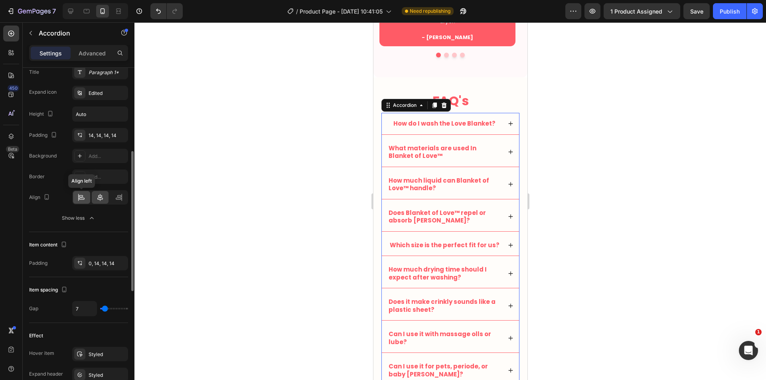
click at [83, 195] on icon at bounding box center [81, 197] width 8 height 8
click at [98, 193] on div at bounding box center [100, 197] width 17 height 13
click at [85, 196] on icon at bounding box center [81, 197] width 8 height 8
click at [102, 196] on icon at bounding box center [100, 197] width 6 height 7
click at [85, 196] on icon at bounding box center [81, 197] width 8 height 8
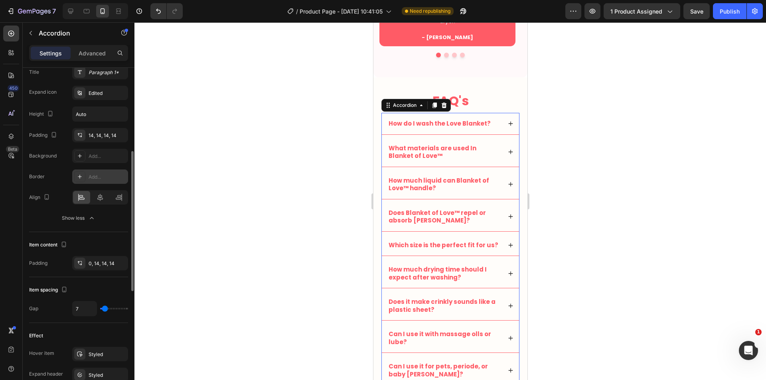
click at [107, 179] on div "Add..." at bounding box center [107, 176] width 37 height 7
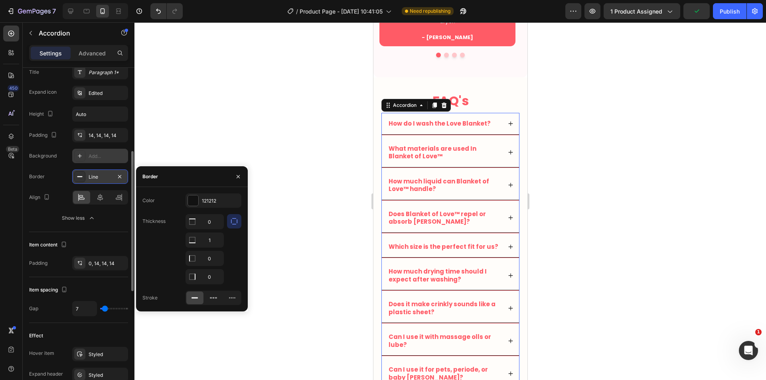
click at [121, 177] on icon "button" at bounding box center [119, 176] width 6 height 6
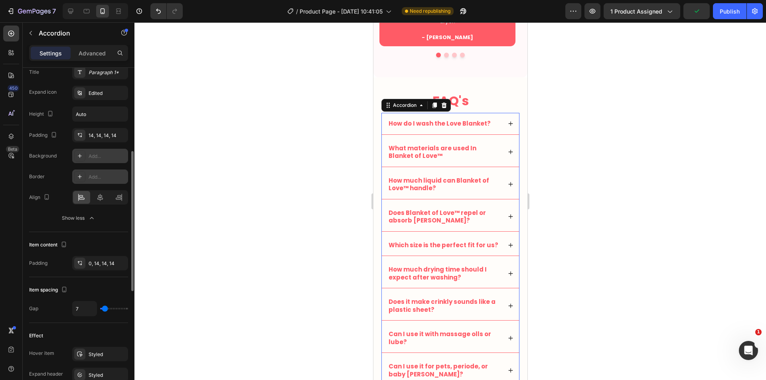
click at [97, 160] on div "Add..." at bounding box center [107, 156] width 37 height 7
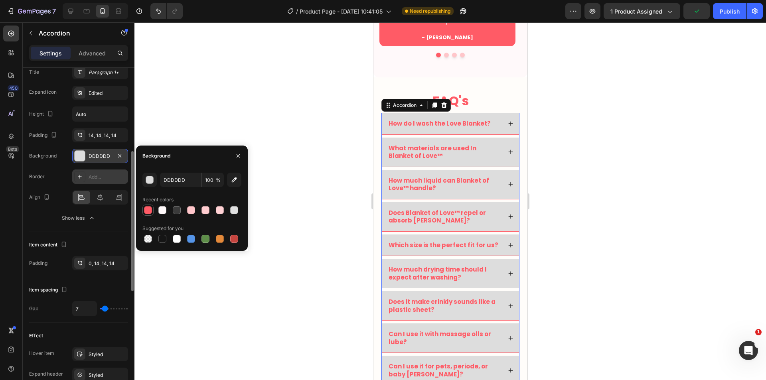
click at [148, 208] on div at bounding box center [148, 210] width 8 height 8
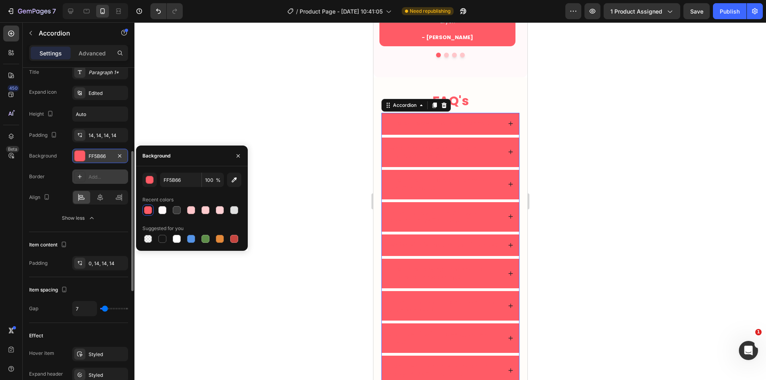
click at [169, 209] on div at bounding box center [191, 210] width 99 height 11
click at [164, 211] on div at bounding box center [162, 210] width 8 height 8
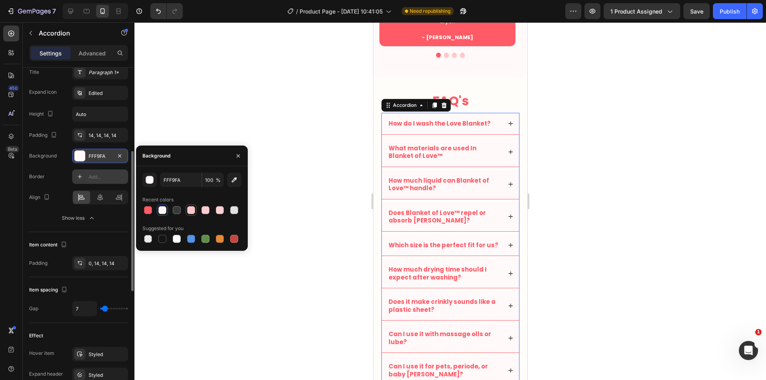
click at [190, 211] on div at bounding box center [191, 210] width 8 height 8
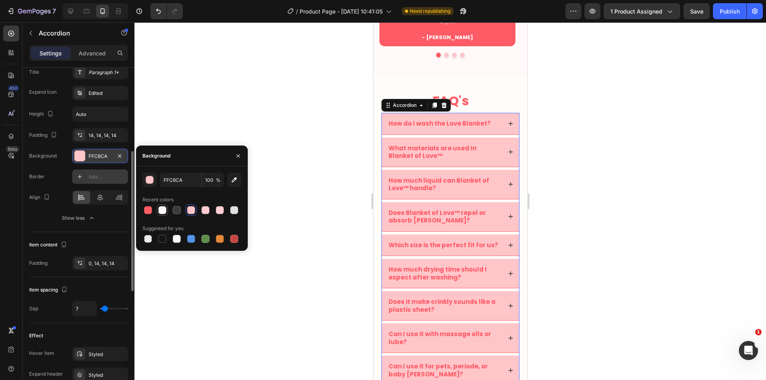
click at [160, 210] on div at bounding box center [162, 210] width 8 height 8
type input "FFF9FA"
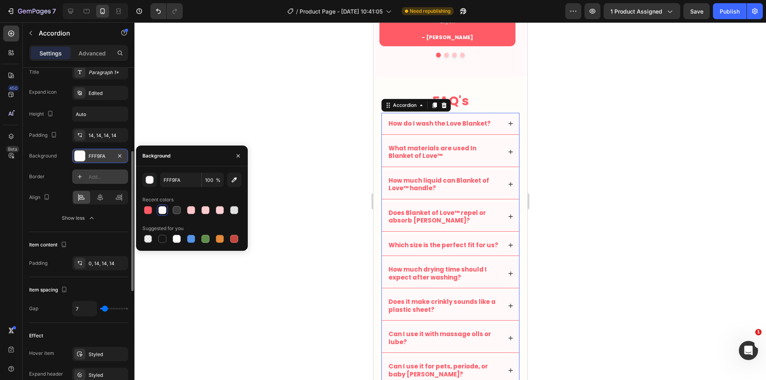
click at [316, 168] on div at bounding box center [449, 201] width 631 height 358
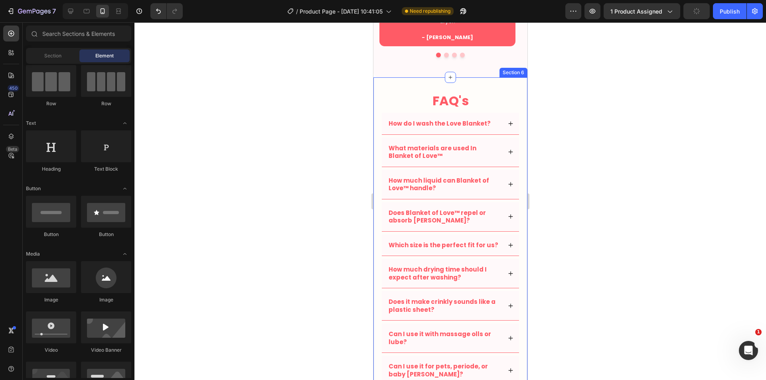
click at [376, 300] on div "FAQ's Heading How do I wash the Love Blanket? What materials are used In Blanke…" at bounding box center [450, 258] width 154 height 363
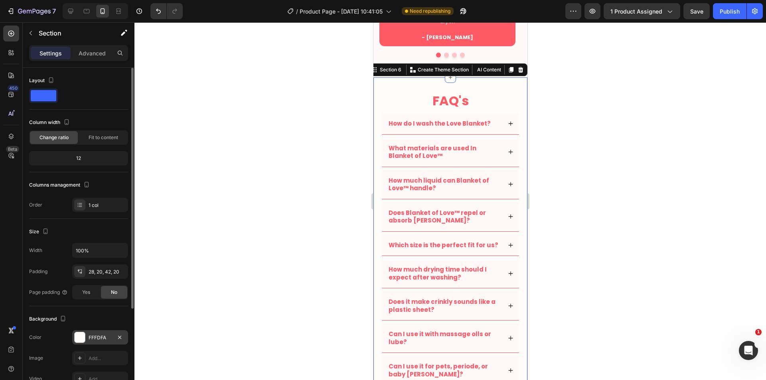
click at [102, 338] on div "FFFDFA" at bounding box center [100, 337] width 23 height 7
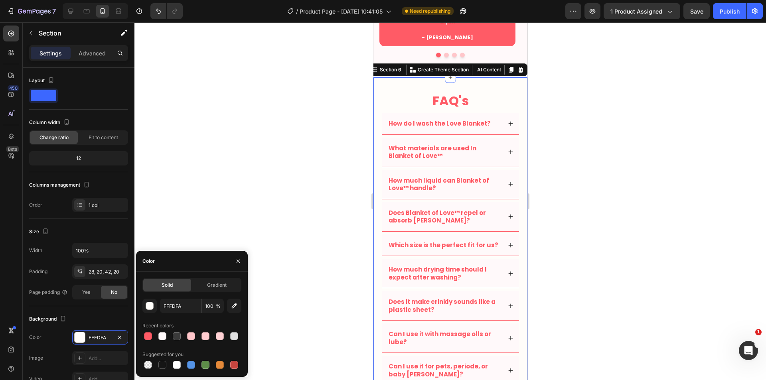
click at [162, 337] on div at bounding box center [162, 336] width 8 height 8
type input "FFF9FA"
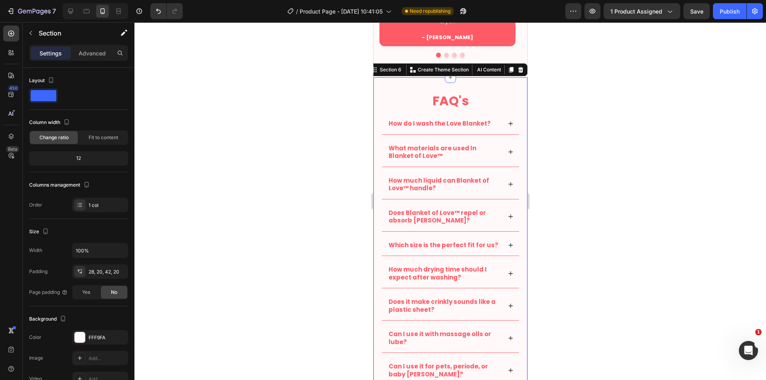
click at [305, 243] on div at bounding box center [449, 201] width 631 height 358
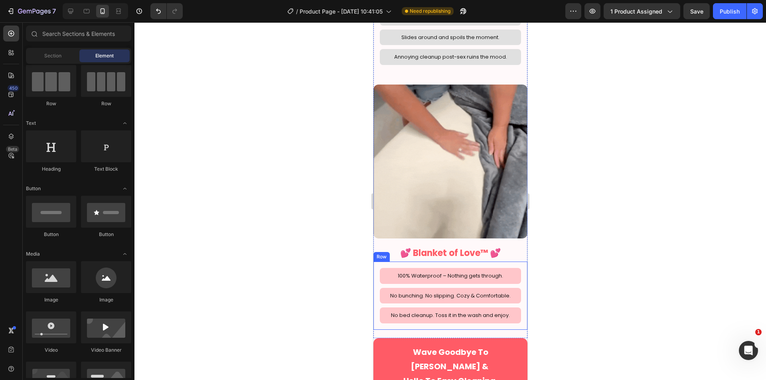
scroll to position [997, 0]
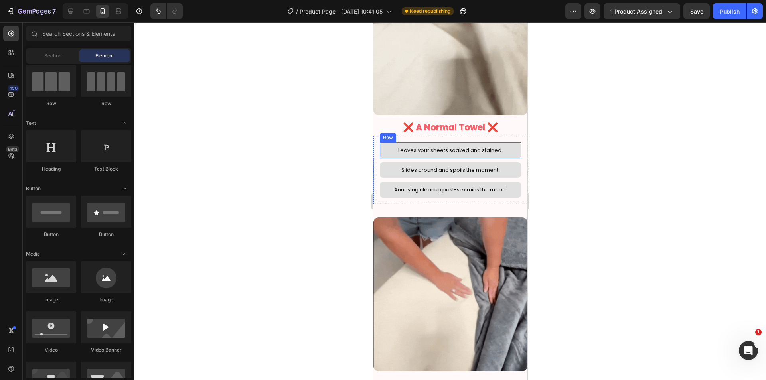
click at [511, 148] on div "Leaves your sheets soaked and stained. Text Block Row" at bounding box center [449, 150] width 141 height 16
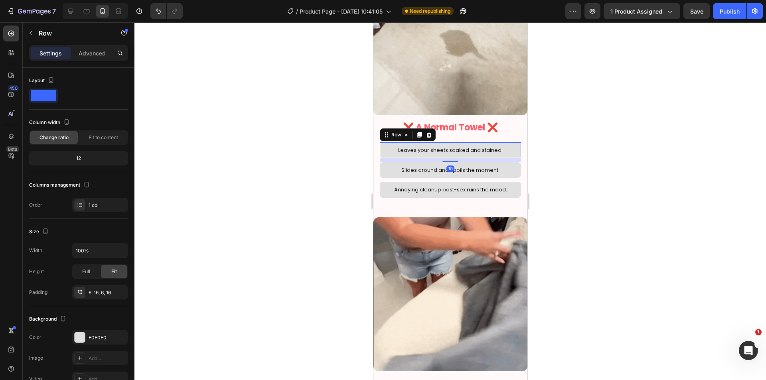
click at [580, 163] on div at bounding box center [449, 201] width 631 height 358
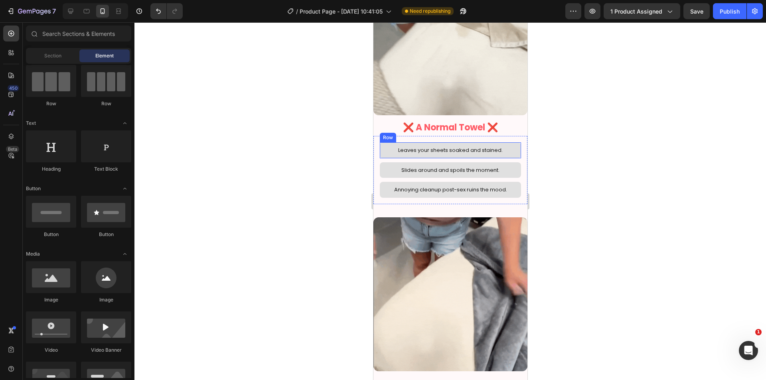
click at [512, 148] on div "Leaves your sheets soaked and stained. Text Block Row" at bounding box center [449, 150] width 141 height 16
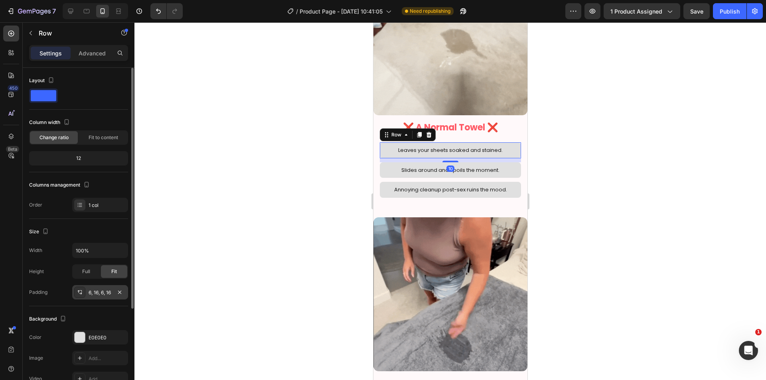
scroll to position [131, 0]
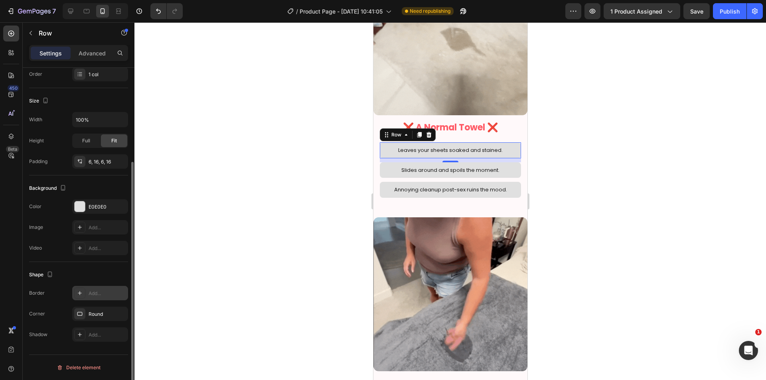
click at [105, 292] on div "Add..." at bounding box center [107, 293] width 37 height 7
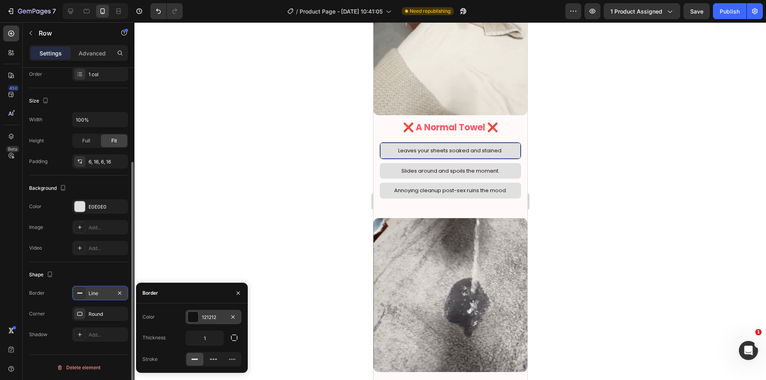
click at [196, 315] on div at bounding box center [193, 317] width 10 height 10
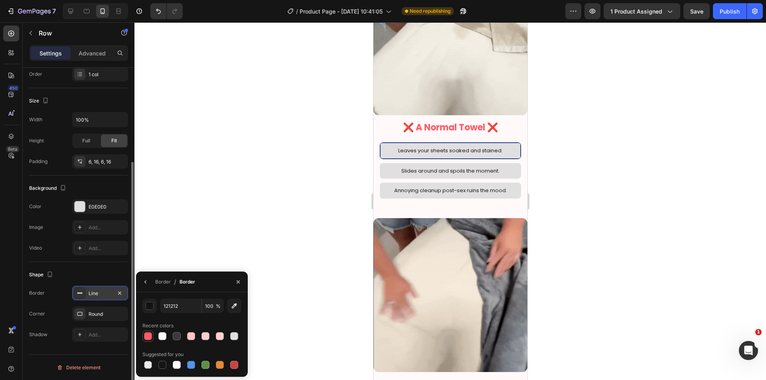
click at [148, 333] on div at bounding box center [148, 336] width 8 height 8
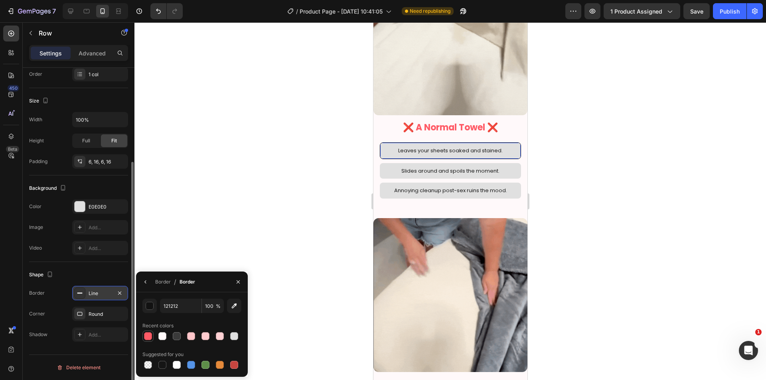
type input "FF5B66"
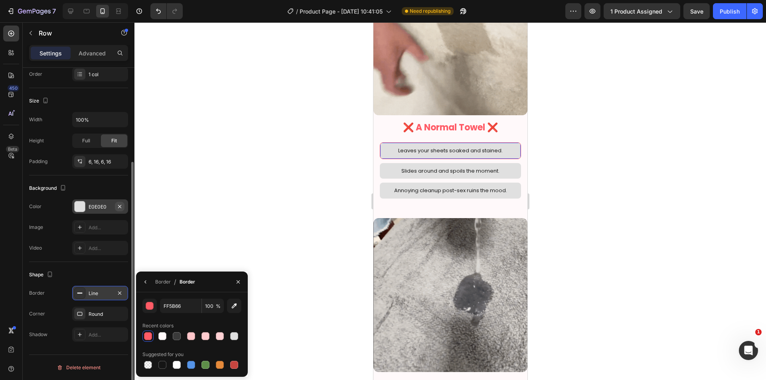
click at [122, 207] on icon "button" at bounding box center [119, 206] width 6 height 6
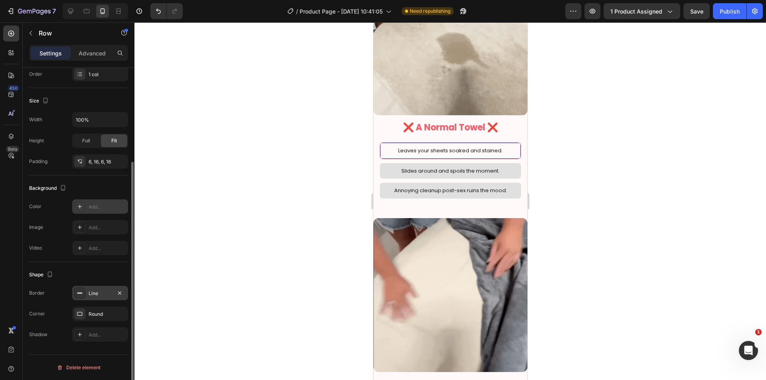
click at [242, 186] on div at bounding box center [449, 201] width 631 height 358
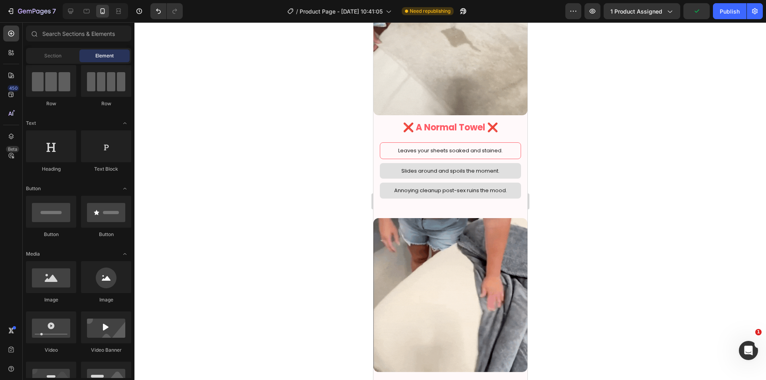
click at [510, 146] on div "Leaves your sheets soaked and stained. Text Block Row" at bounding box center [449, 150] width 141 height 16
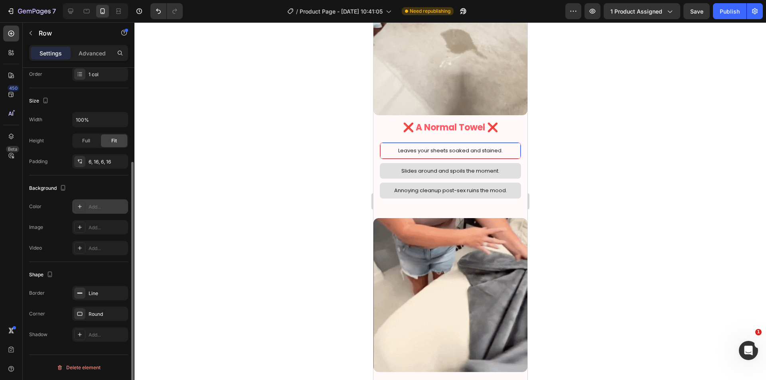
click at [96, 202] on div "Add..." at bounding box center [100, 206] width 56 height 14
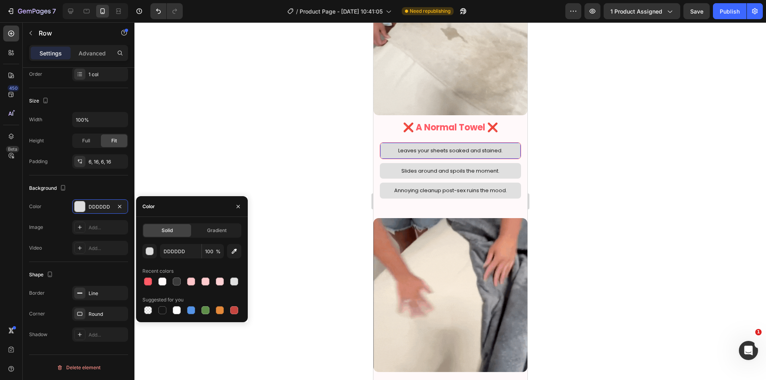
click at [164, 278] on div at bounding box center [162, 282] width 8 height 8
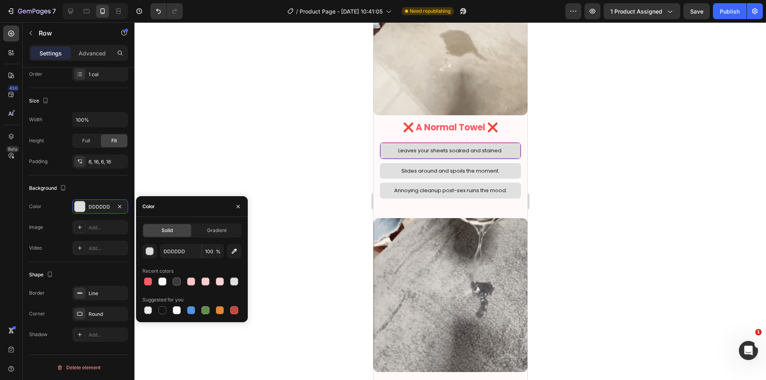
type input "FFF9FA"
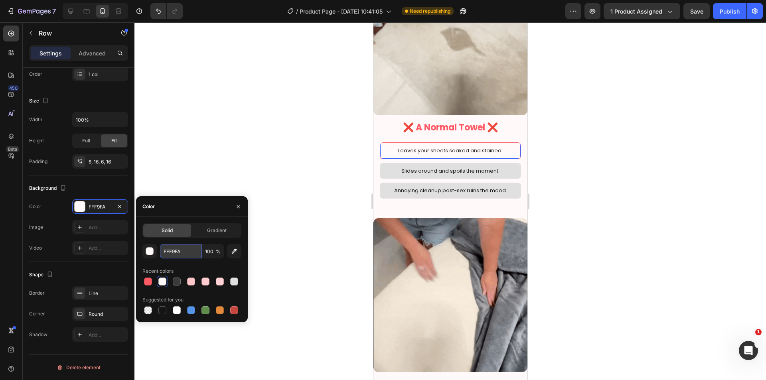
click at [179, 247] on input "FFF9FA" at bounding box center [180, 251] width 41 height 14
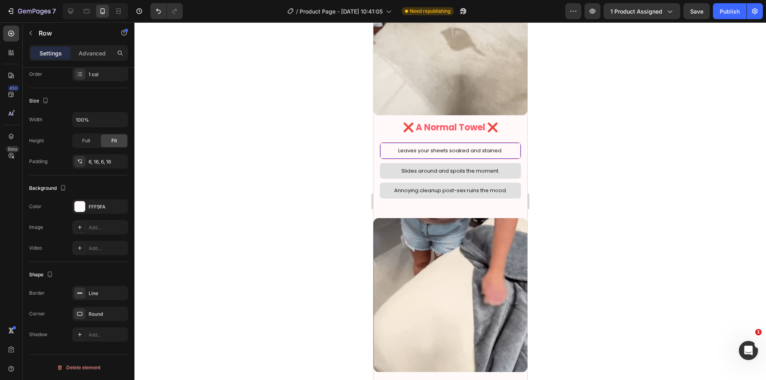
click at [605, 184] on div at bounding box center [449, 201] width 631 height 358
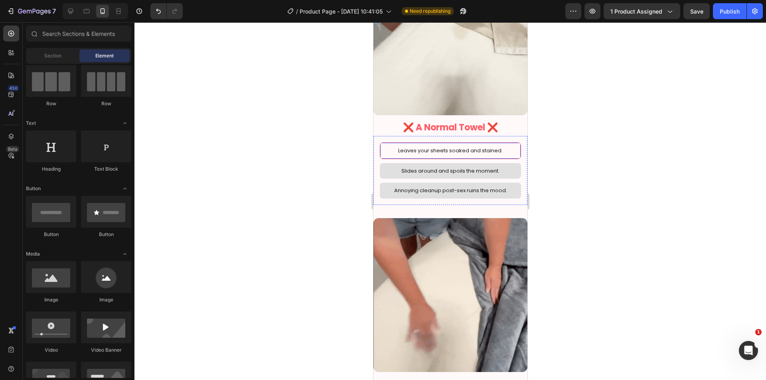
click at [510, 144] on div "Leaves your sheets soaked and stained. Text Block Row" at bounding box center [449, 150] width 141 height 16
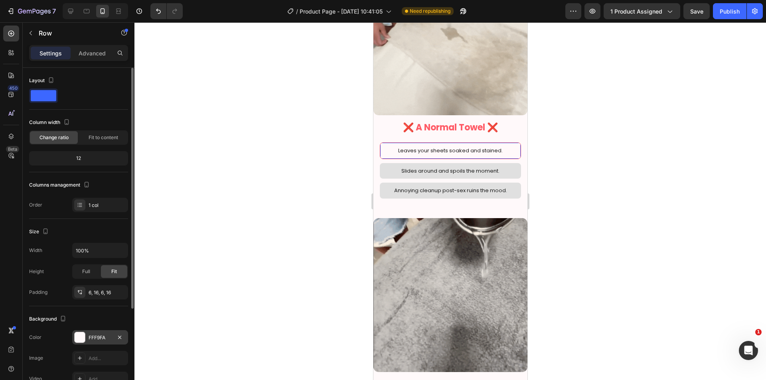
click at [95, 343] on div "FFF9FA" at bounding box center [100, 337] width 56 height 14
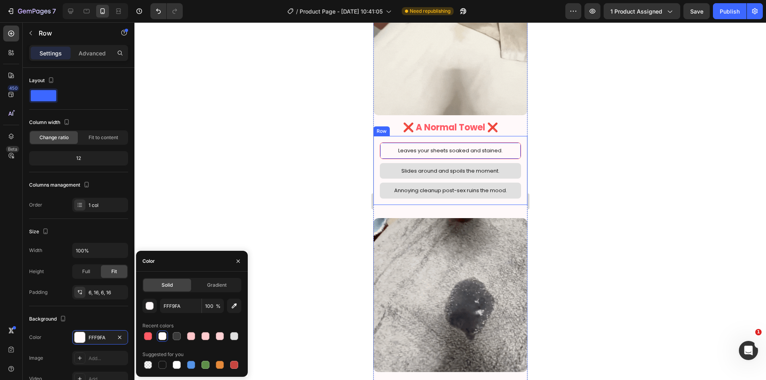
click at [377, 179] on div "Leaves your sheets soaked and stained. Text Block Row 10 Slides around and spoi…" at bounding box center [450, 170] width 154 height 69
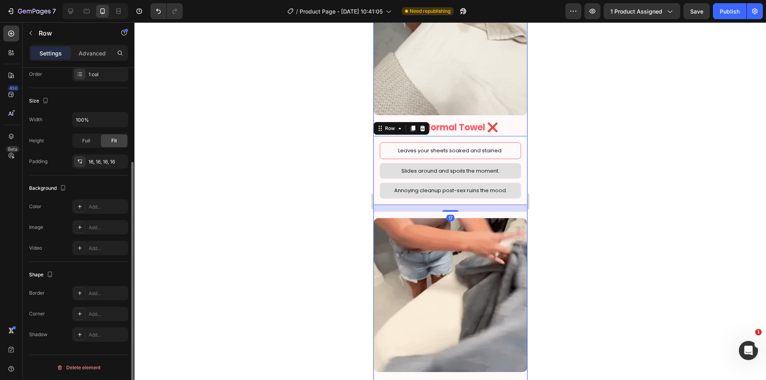
click at [378, 208] on div "Image ❌ A Normal Towel ❌ Heading Leaves your sheets soaked and stained. Text Bl…" at bounding box center [450, 216] width 154 height 510
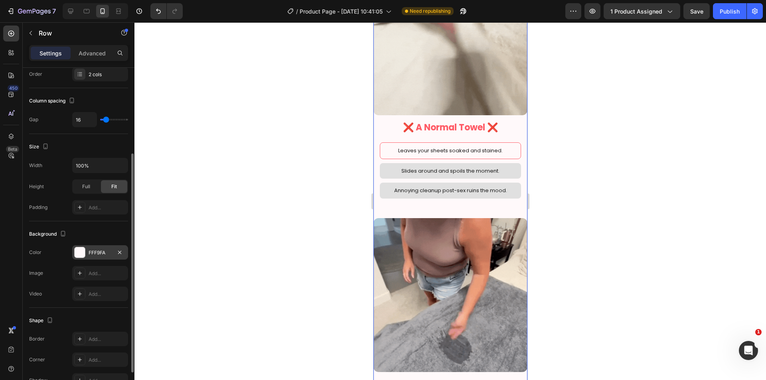
click at [107, 254] on div "FFF9FA" at bounding box center [100, 252] width 23 height 7
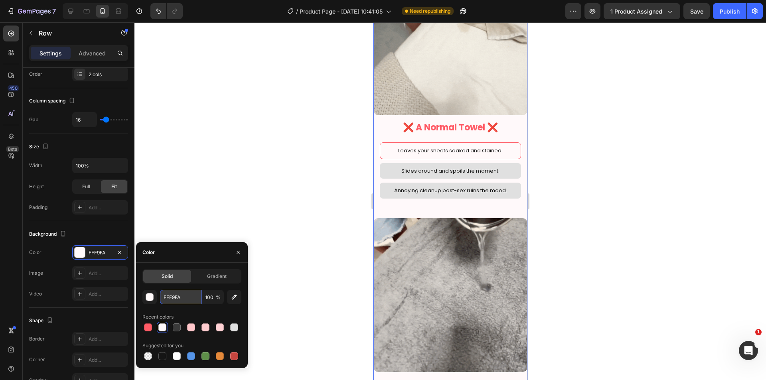
click at [186, 300] on input "FFF9FA" at bounding box center [180, 297] width 41 height 14
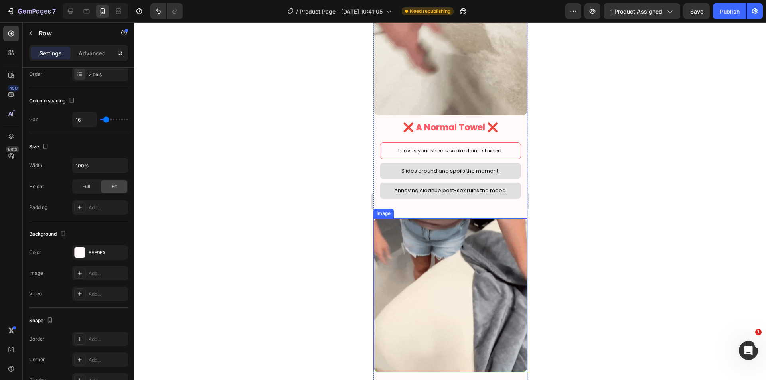
click at [580, 222] on div at bounding box center [449, 201] width 631 height 358
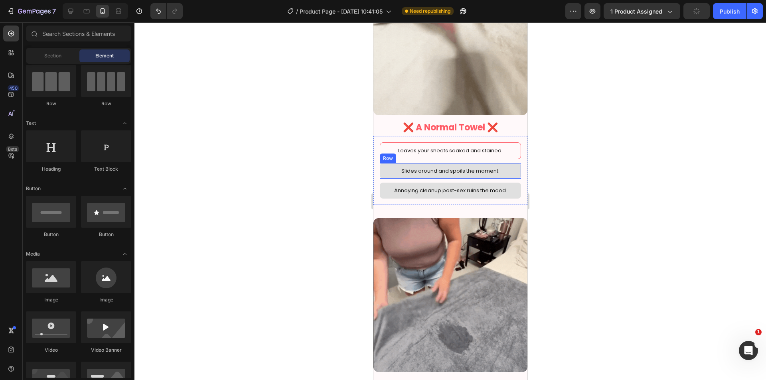
click at [513, 169] on div "Slides around and spoils the moment. Text Block Row" at bounding box center [449, 171] width 141 height 16
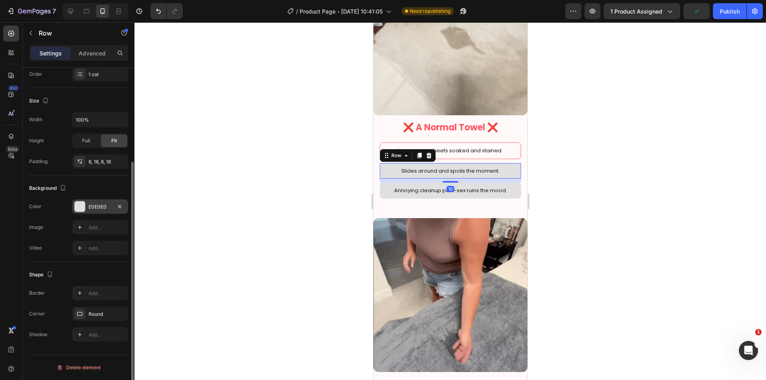
click at [89, 211] on div "E0E0E0" at bounding box center [100, 206] width 56 height 14
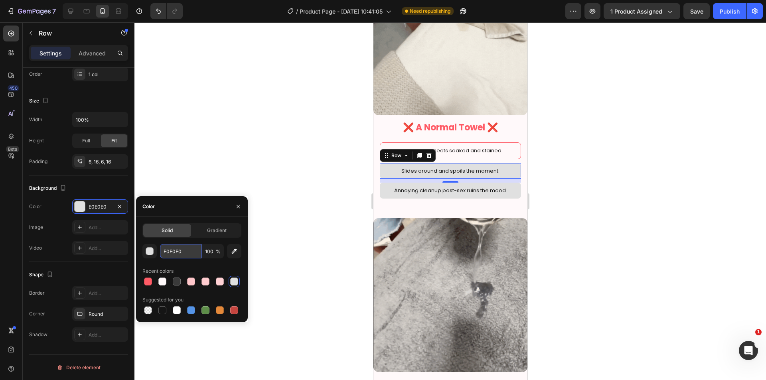
click at [170, 253] on input "E0E0E0" at bounding box center [180, 251] width 41 height 14
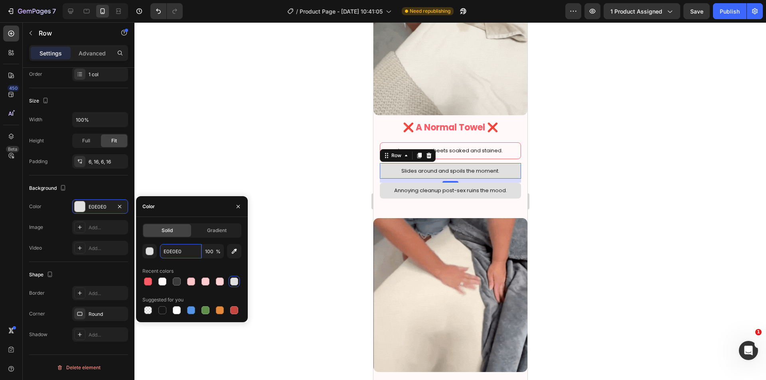
paste input "FFF9FA"
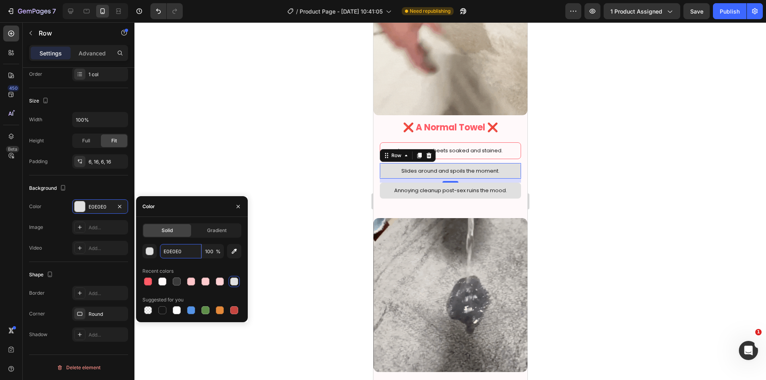
type input "FFF9FA"
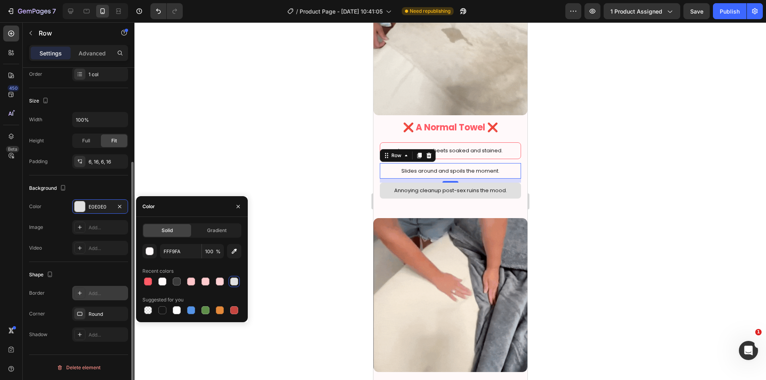
click at [95, 294] on div "Add..." at bounding box center [107, 293] width 37 height 7
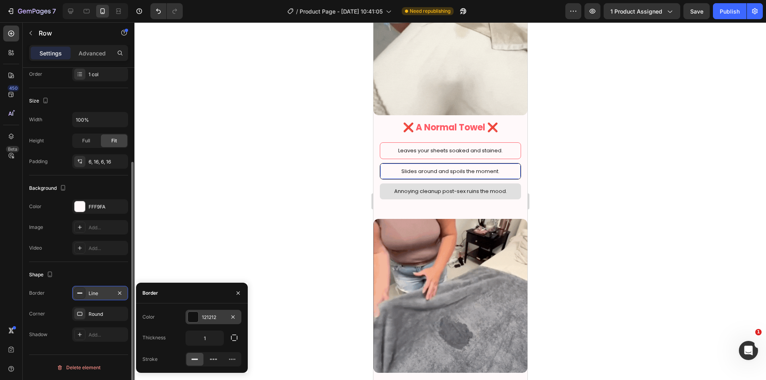
click at [204, 317] on div "121212" at bounding box center [213, 317] width 23 height 7
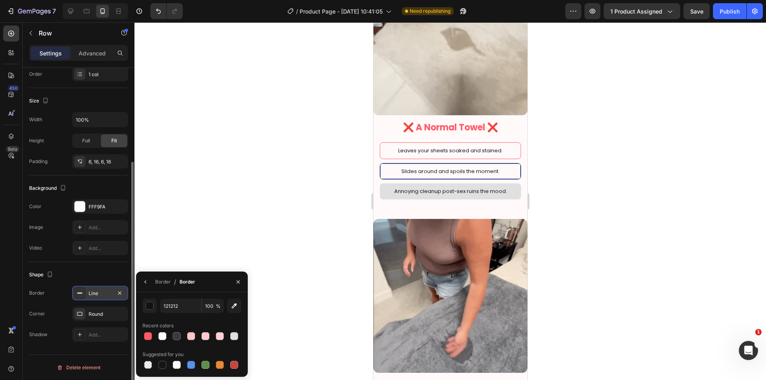
click at [148, 335] on div at bounding box center [148, 336] width 8 height 8
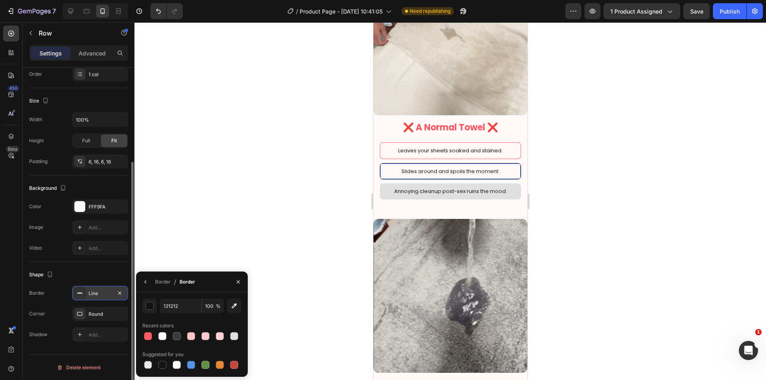
type input "FF5B66"
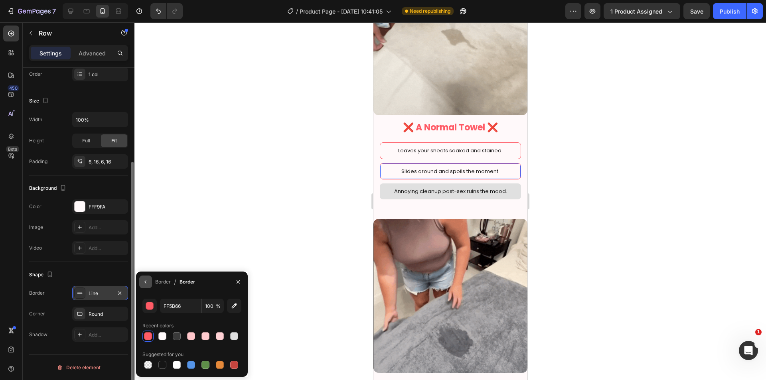
click at [147, 284] on icon "button" at bounding box center [145, 282] width 6 height 6
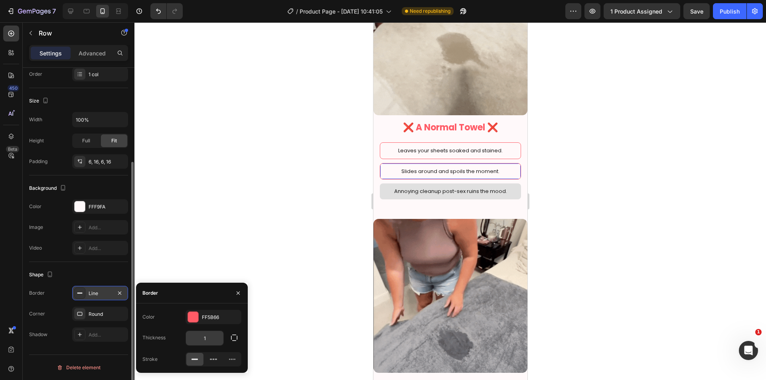
click at [207, 341] on input "1" at bounding box center [204, 338] width 37 height 14
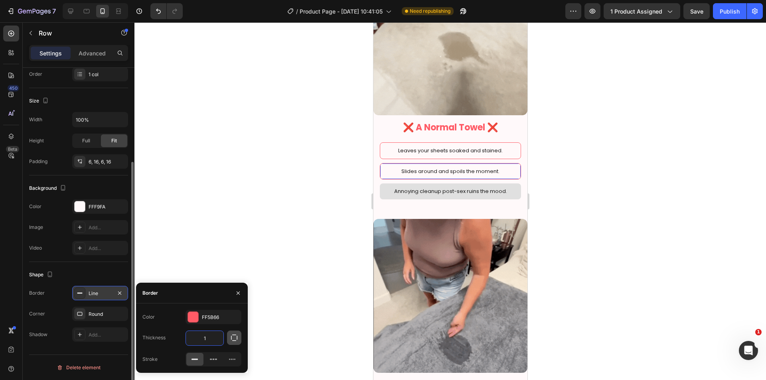
type input "2"
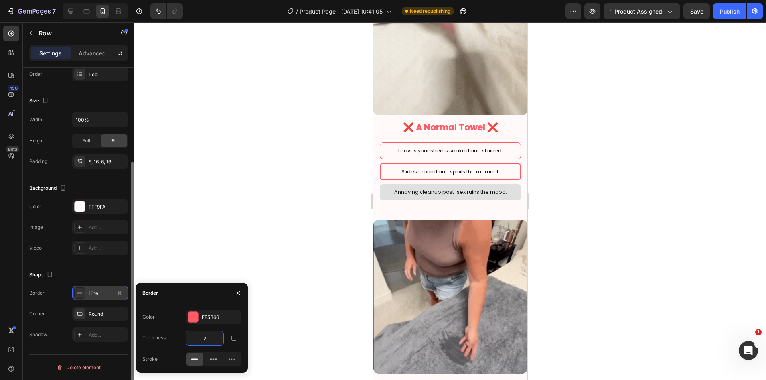
click at [254, 269] on div at bounding box center [449, 201] width 631 height 358
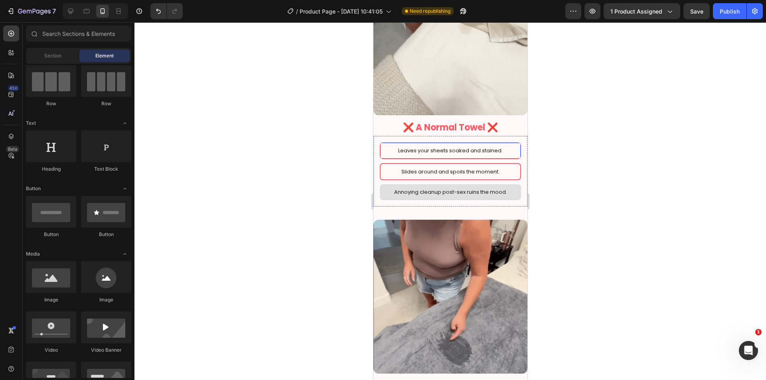
click at [380, 147] on div "Leaves your sheets soaked and stained. Text Block Row" at bounding box center [449, 150] width 141 height 16
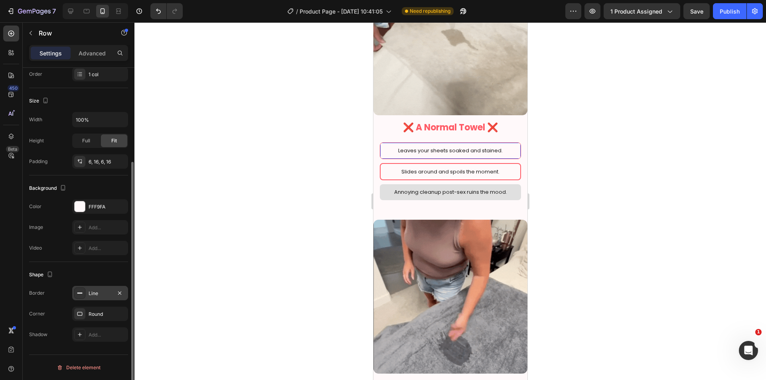
click at [98, 293] on div "Line" at bounding box center [100, 293] width 23 height 7
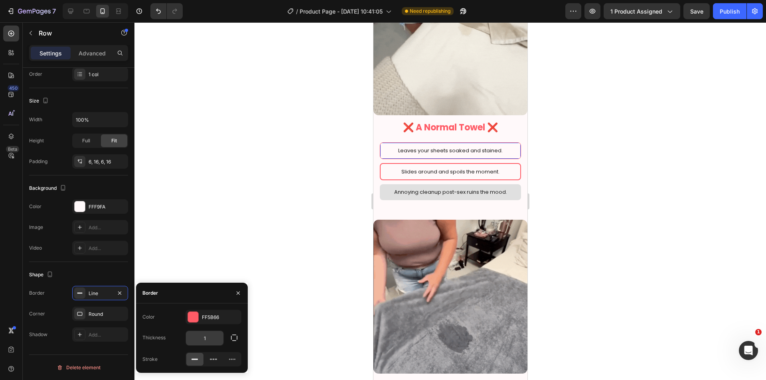
click at [202, 338] on input "1" at bounding box center [204, 338] width 37 height 14
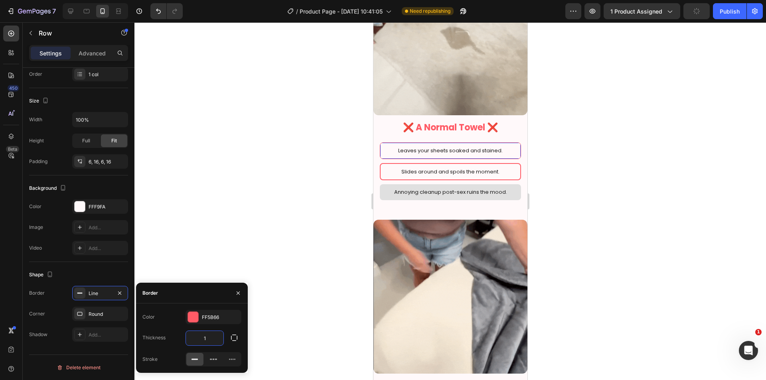
type input "2"
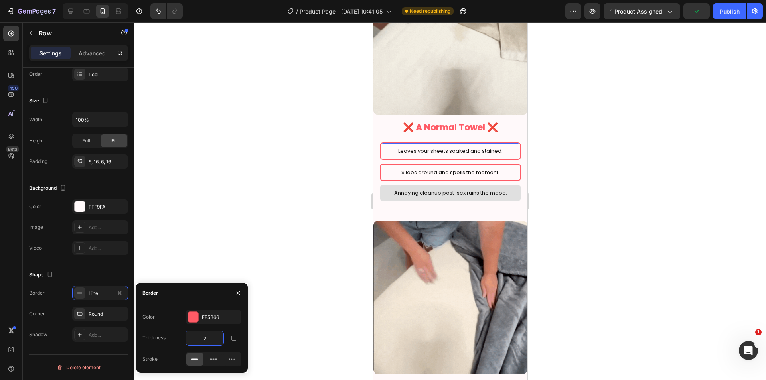
click at [264, 253] on div at bounding box center [449, 201] width 631 height 358
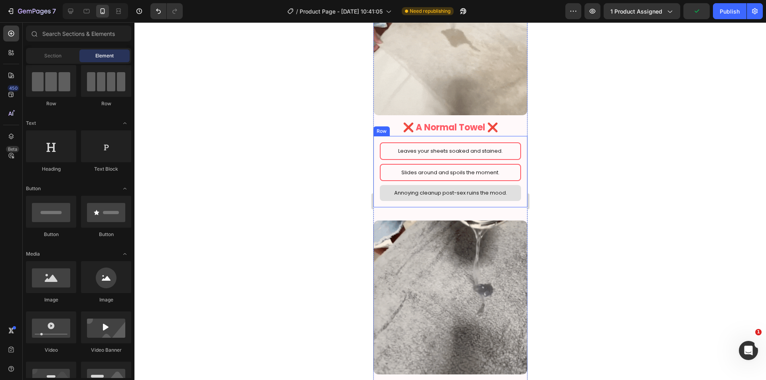
click at [383, 191] on div "Annoying cleanup post-sex ruins the mood. Text Block Row" at bounding box center [449, 193] width 141 height 16
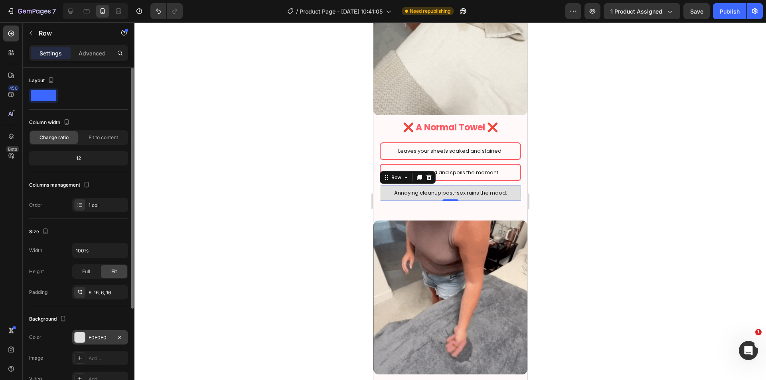
click at [97, 336] on div "E0E0E0" at bounding box center [100, 337] width 23 height 7
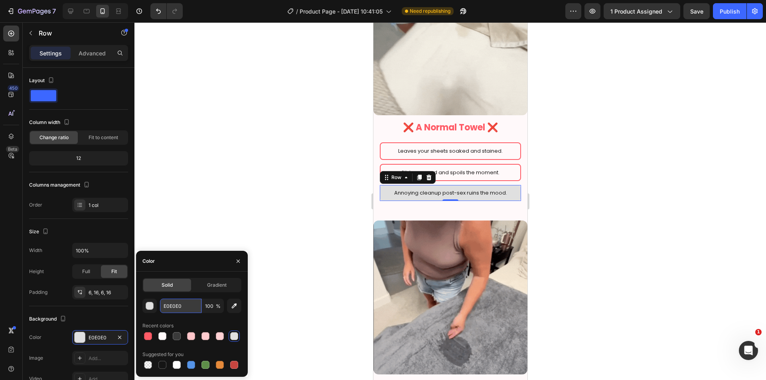
click at [176, 306] on input "E0E0E0" at bounding box center [180, 306] width 41 height 14
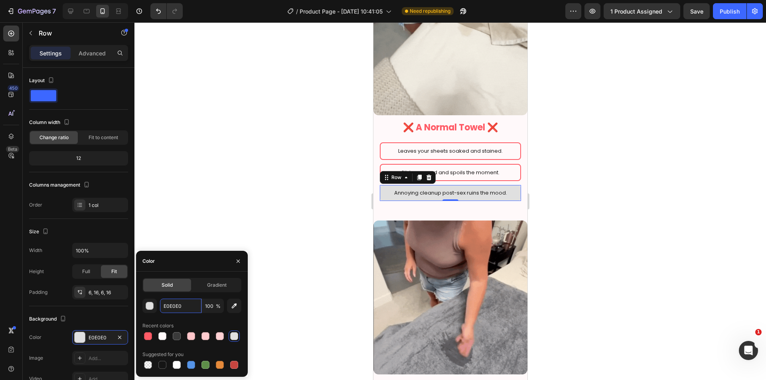
paste input "FFF9FA"
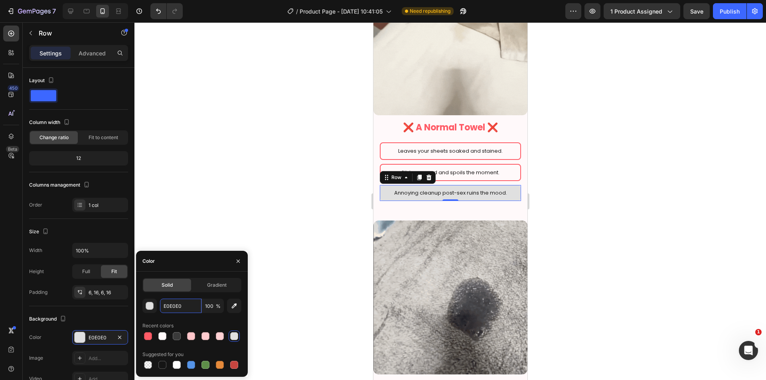
type input "FFF9FA"
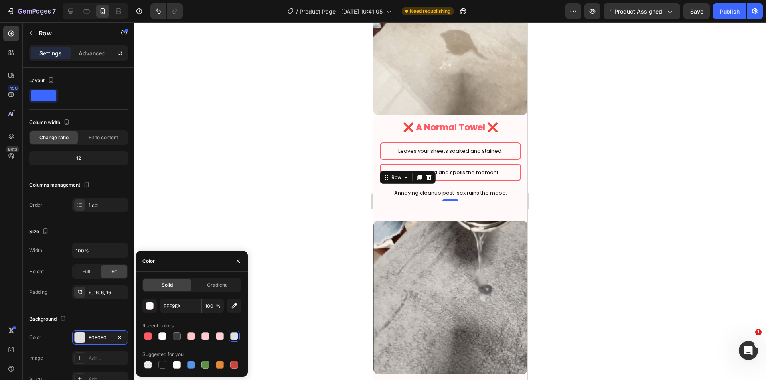
click at [219, 215] on div at bounding box center [449, 201] width 631 height 358
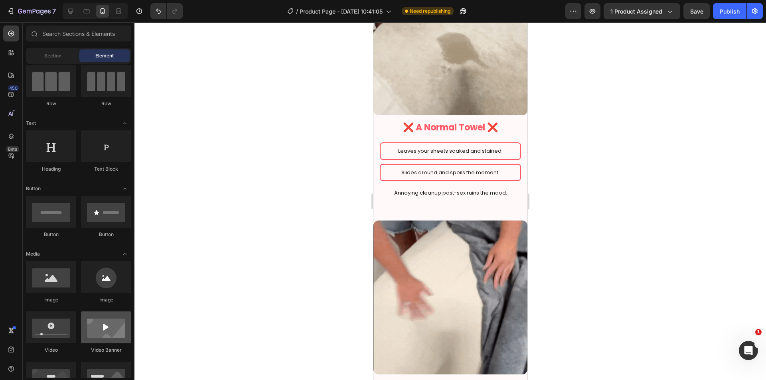
scroll to position [133, 0]
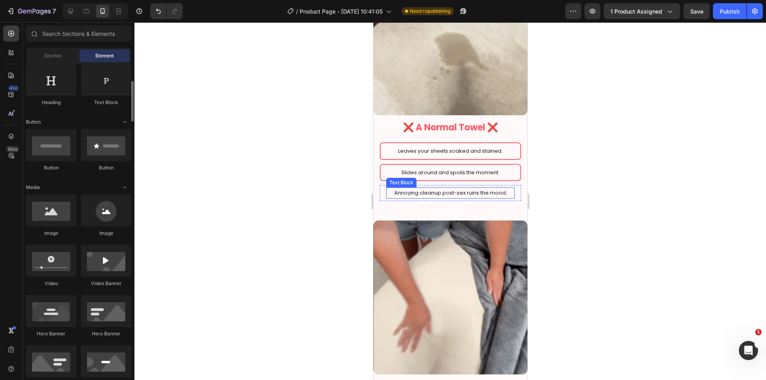
click at [381, 190] on div "Annoying cleanup post-sex ruins the mood. Text Block Row" at bounding box center [449, 193] width 141 height 16
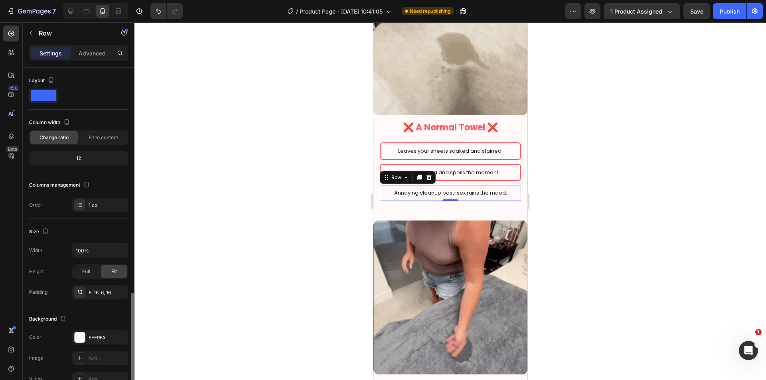
scroll to position [131, 0]
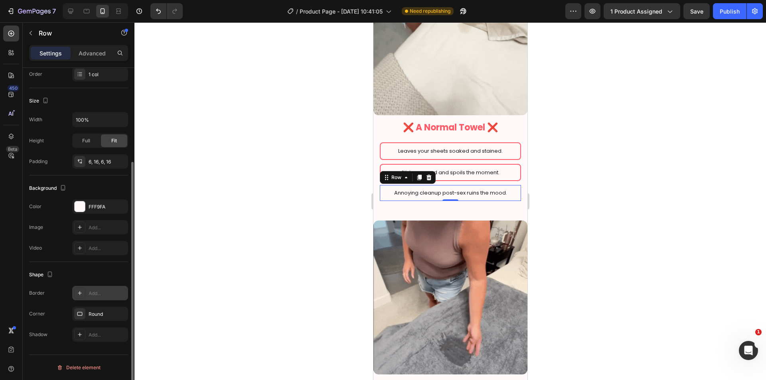
click at [105, 296] on div "Add..." at bounding box center [107, 293] width 37 height 7
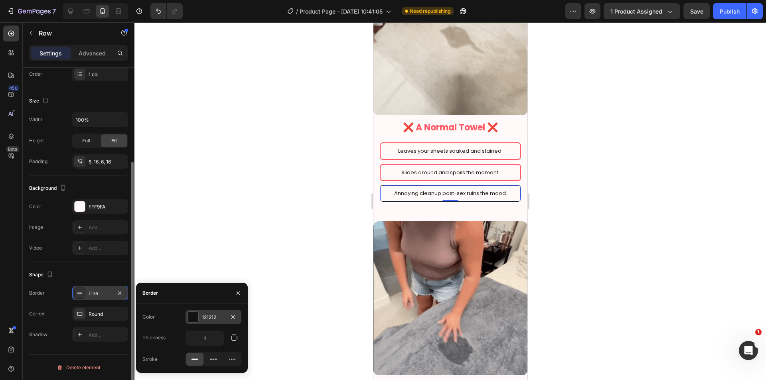
click at [207, 315] on div "121212" at bounding box center [213, 317] width 23 height 7
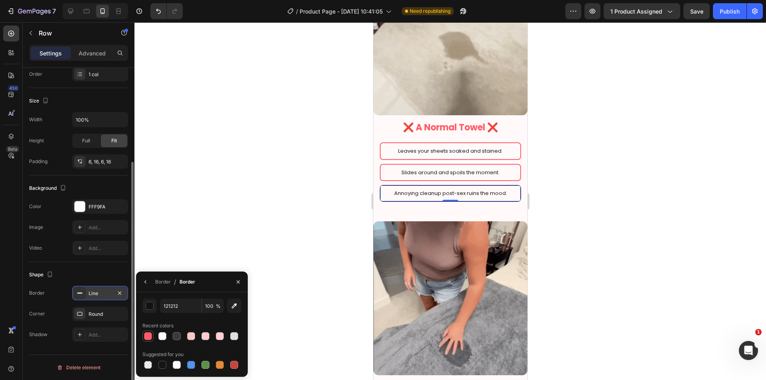
click at [146, 335] on div at bounding box center [148, 336] width 8 height 8
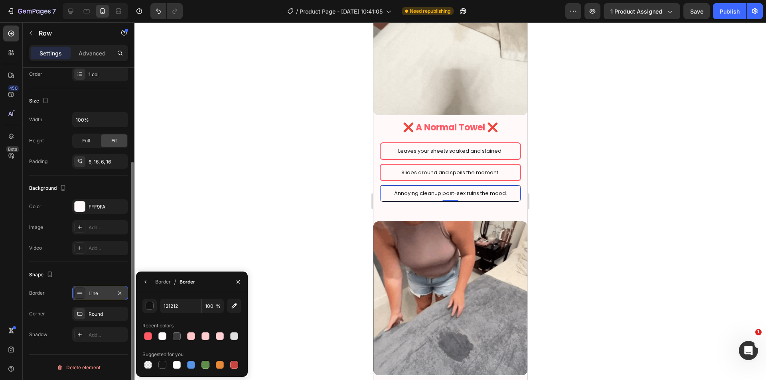
type input "FF5B66"
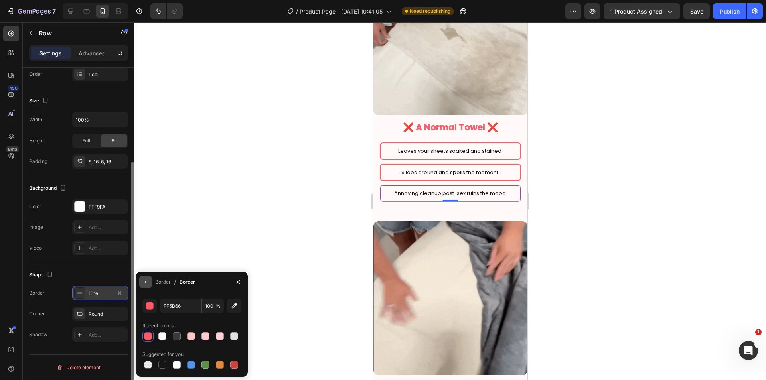
click at [146, 282] on icon "button" at bounding box center [145, 282] width 6 height 6
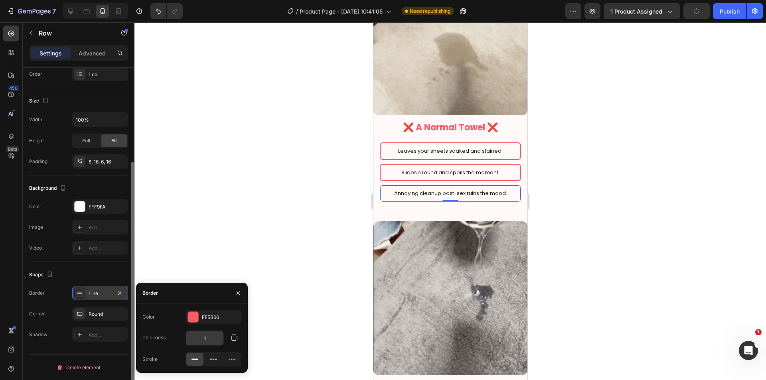
click at [209, 342] on input "1" at bounding box center [204, 338] width 37 height 14
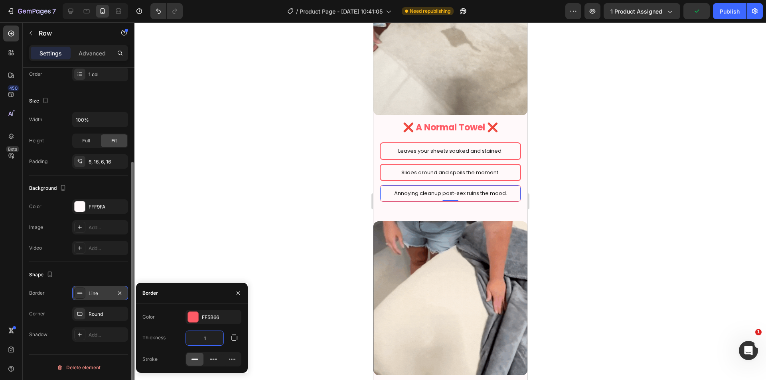
type input "2"
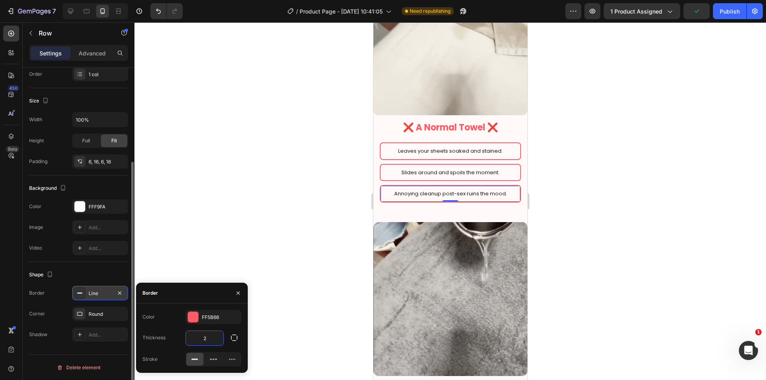
click at [288, 272] on div at bounding box center [449, 201] width 631 height 358
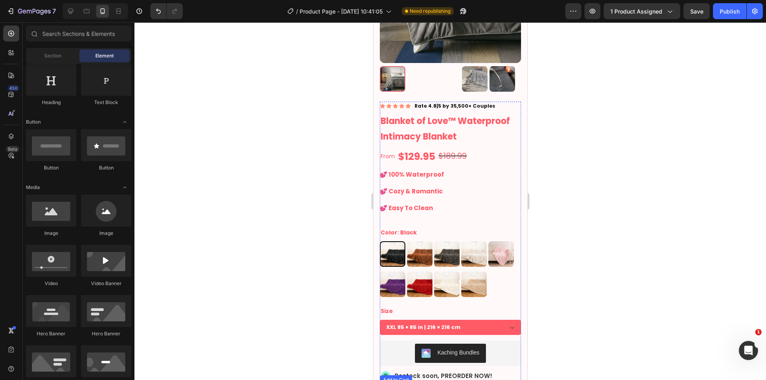
scroll to position [67, 0]
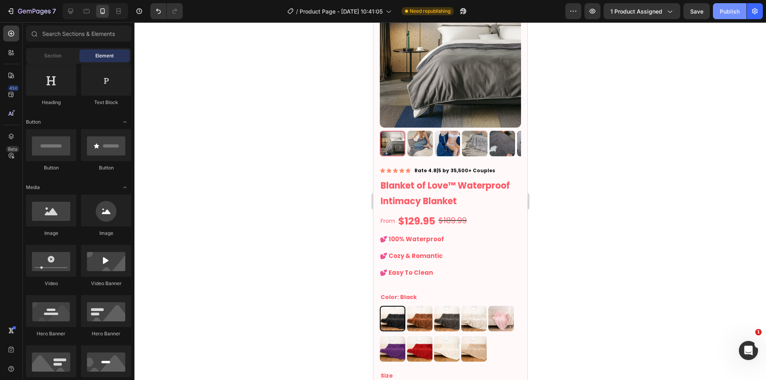
click at [726, 8] on div "Publish" at bounding box center [729, 11] width 20 height 8
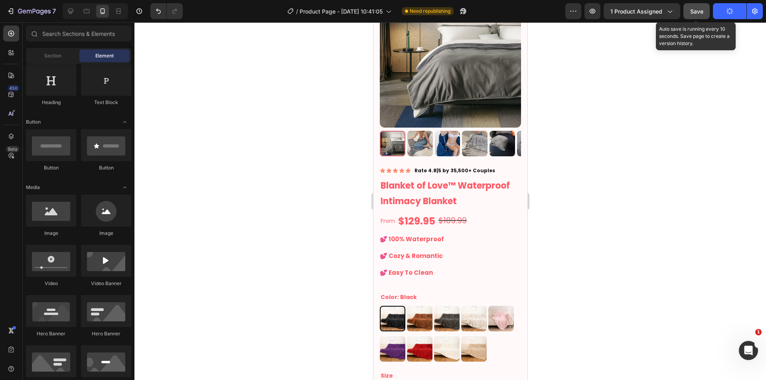
click at [693, 12] on span "Save" at bounding box center [696, 11] width 13 height 7
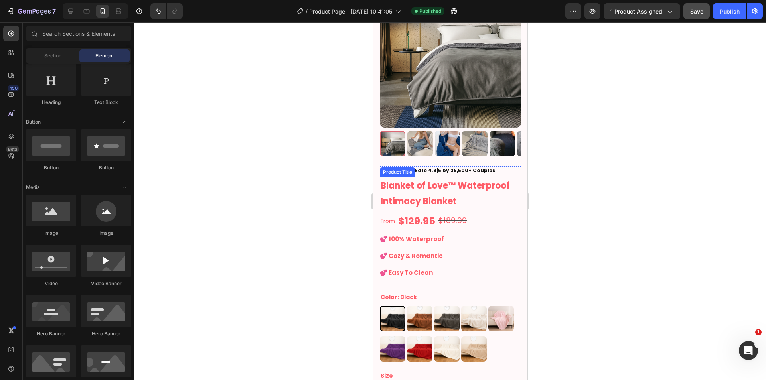
click at [417, 181] on h1 "Blanket of Love™ Waterproof Intimacy Blanket" at bounding box center [449, 193] width 141 height 33
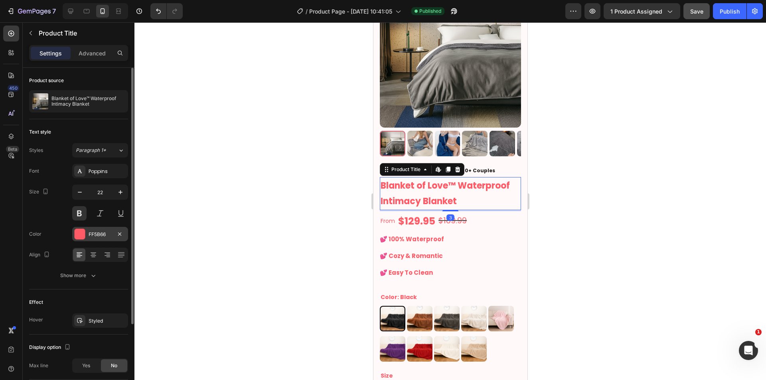
click at [89, 233] on div "FF5B66" at bounding box center [100, 234] width 23 height 7
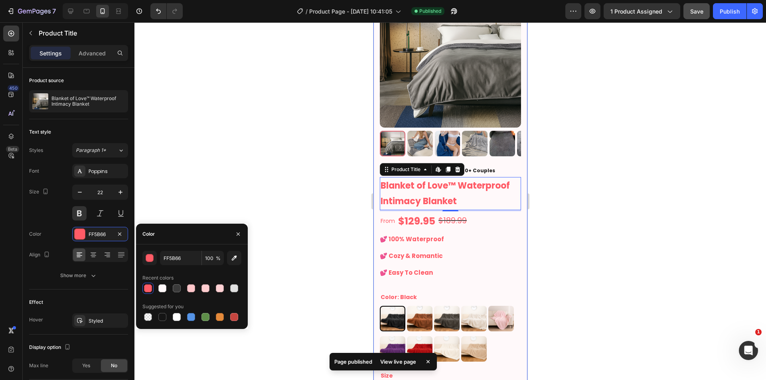
click at [377, 206] on div "Product Images Icon Icon Icon Icon Icon Icon List Rate 4.8|5 by 35,500+ Couples…" at bounding box center [450, 253] width 154 height 546
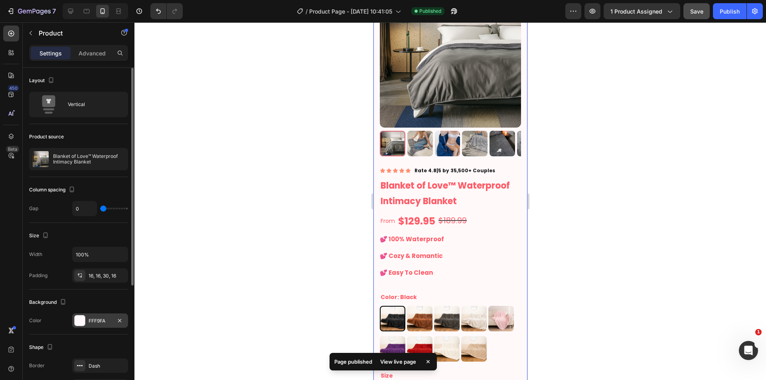
click at [99, 313] on div "Background The changes might be hidden by the video. Color FFF9FA" at bounding box center [78, 312] width 99 height 45
click at [80, 325] on div at bounding box center [80, 320] width 10 height 10
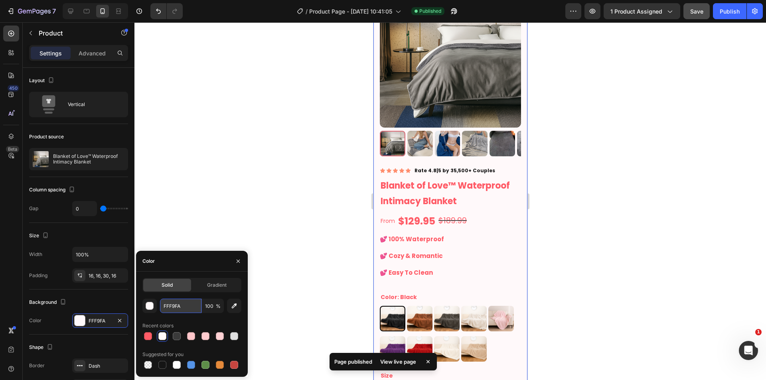
click at [180, 305] on input "FFF9FA" at bounding box center [180, 306] width 41 height 14
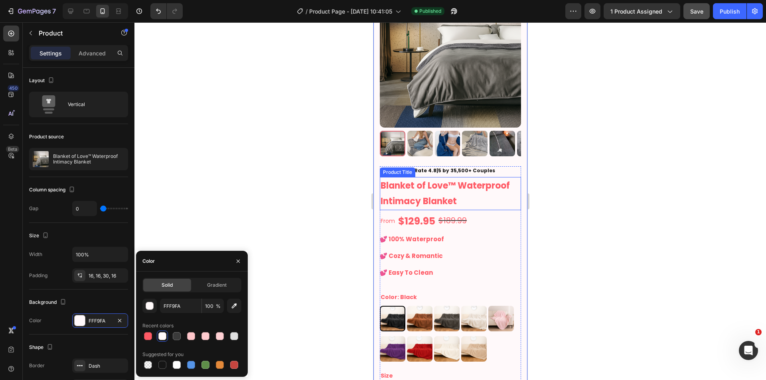
click at [436, 181] on h1 "Blanket of Love™ Waterproof Intimacy Blanket" at bounding box center [449, 193] width 141 height 33
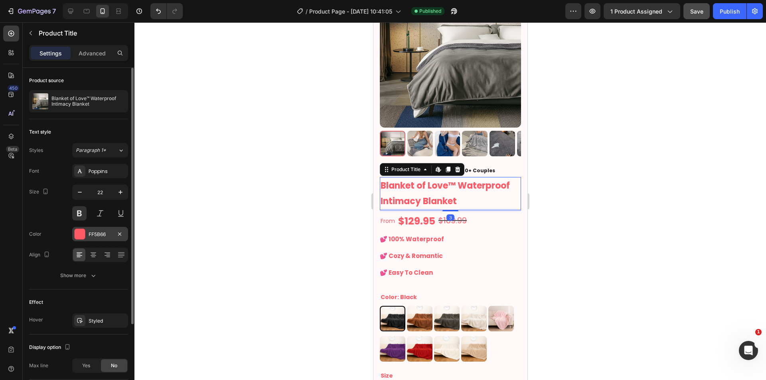
click at [92, 234] on div "FF5B66" at bounding box center [100, 234] width 23 height 7
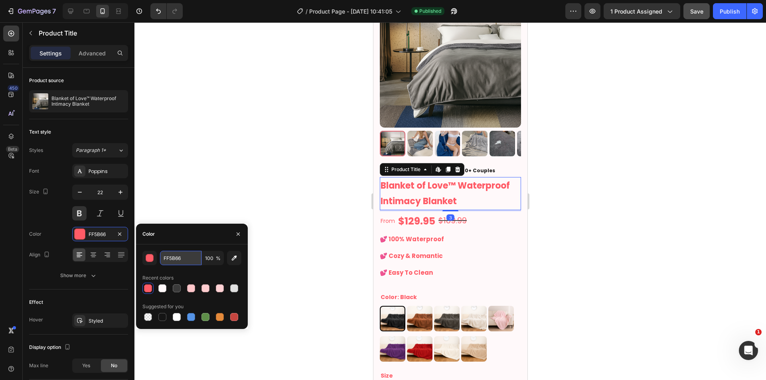
click at [175, 258] on input "FF5B66" at bounding box center [180, 258] width 41 height 14
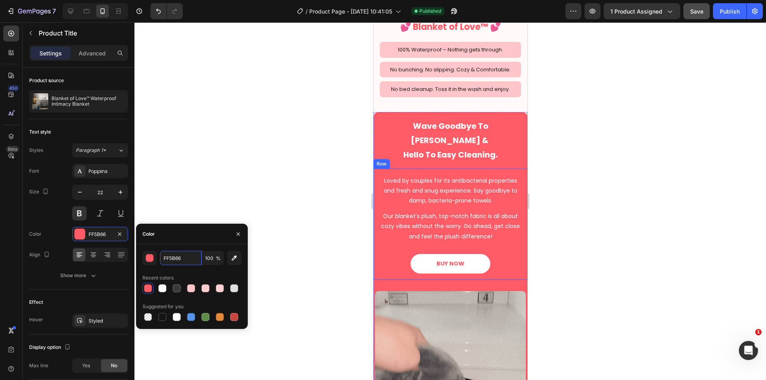
scroll to position [1396, 0]
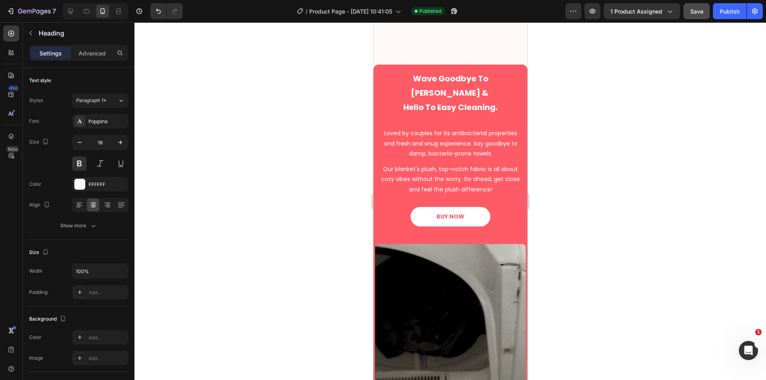
scroll to position [1595, 0]
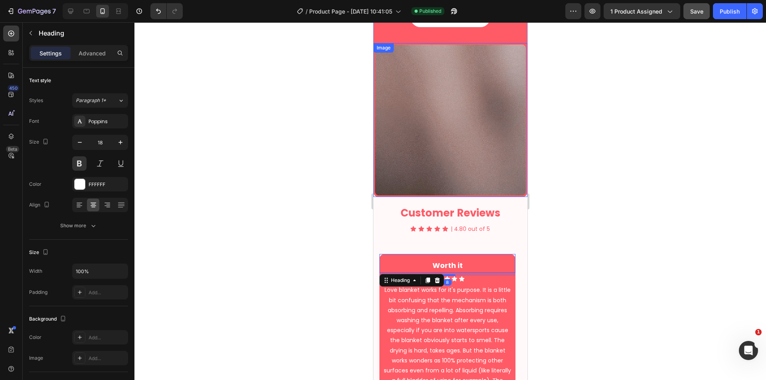
click at [400, 176] on img at bounding box center [450, 120] width 154 height 154
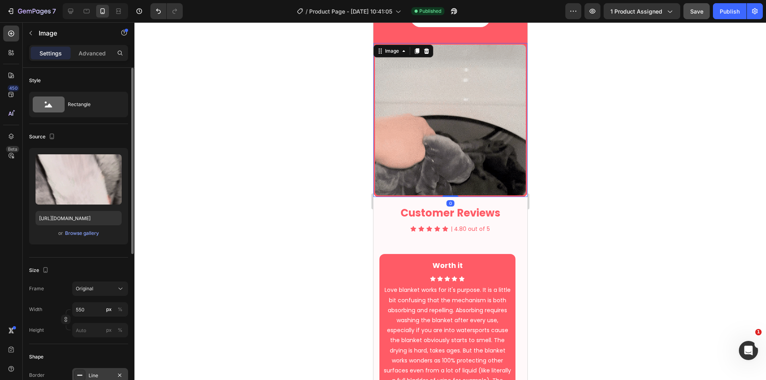
scroll to position [133, 0]
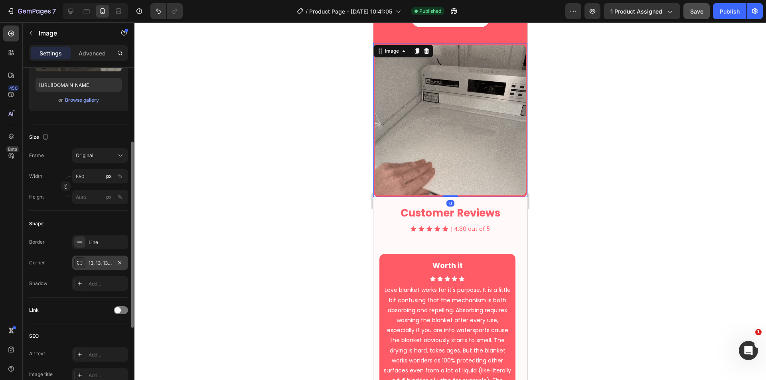
click at [98, 261] on div "13, 13, 13, 13" at bounding box center [100, 263] width 23 height 7
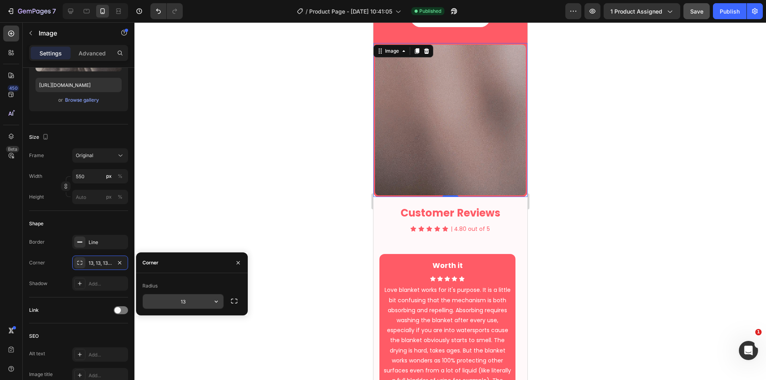
click at [195, 303] on input "13" at bounding box center [183, 301] width 81 height 14
type input "17"
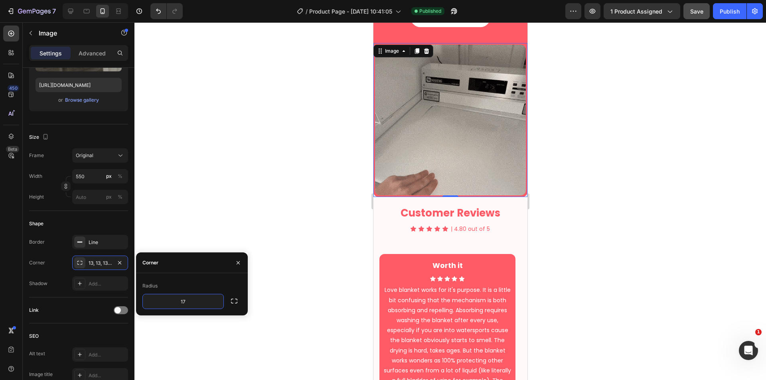
click at [731, 5] on button "Publish" at bounding box center [729, 11] width 33 height 16
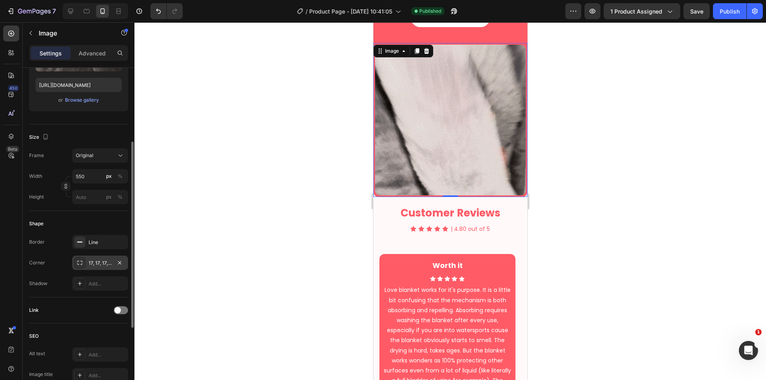
click at [109, 268] on div "17, 17, 17, 17" at bounding box center [100, 263] width 56 height 14
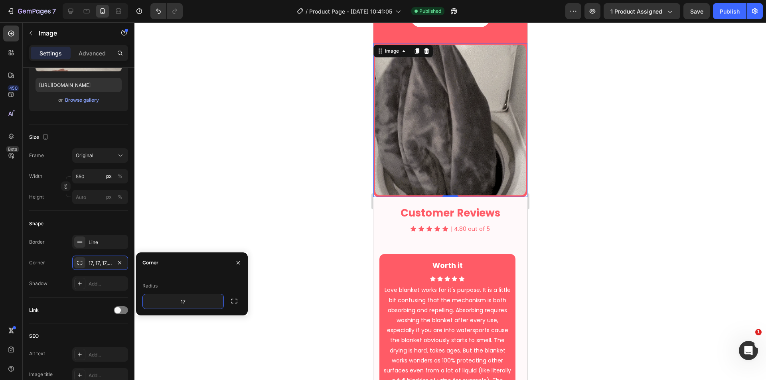
click at [284, 240] on div at bounding box center [449, 201] width 631 height 358
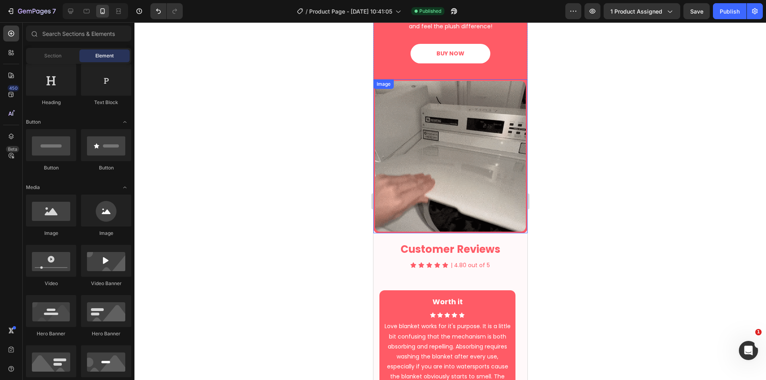
scroll to position [1529, 0]
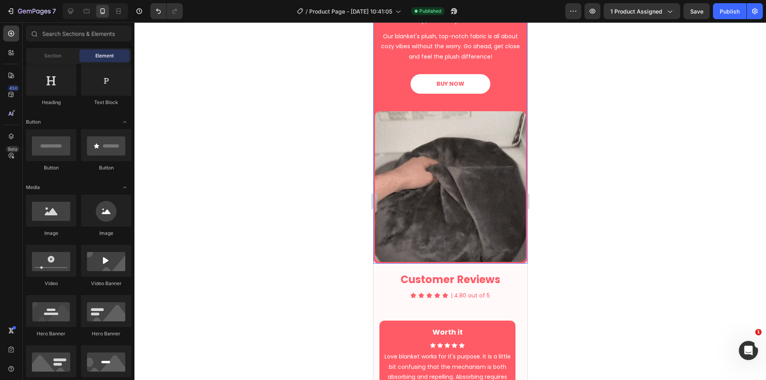
click at [453, 103] on div "Wave Goodbye To Odor Worries & Hello To Easy Cleaning. Heading Loved by couples…" at bounding box center [450, 17] width 154 height 171
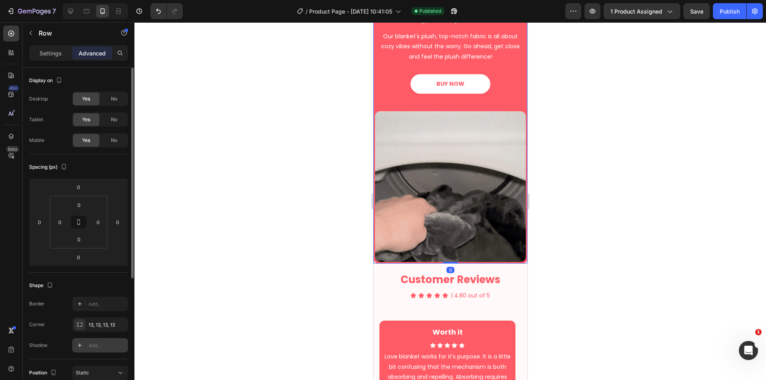
scroll to position [67, 0]
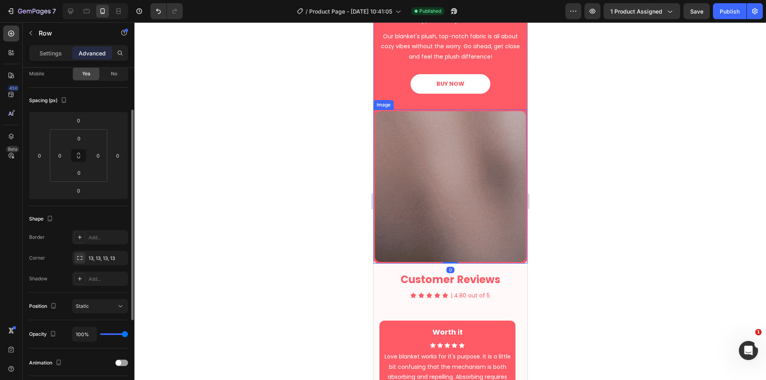
click at [404, 208] on img at bounding box center [450, 187] width 154 height 154
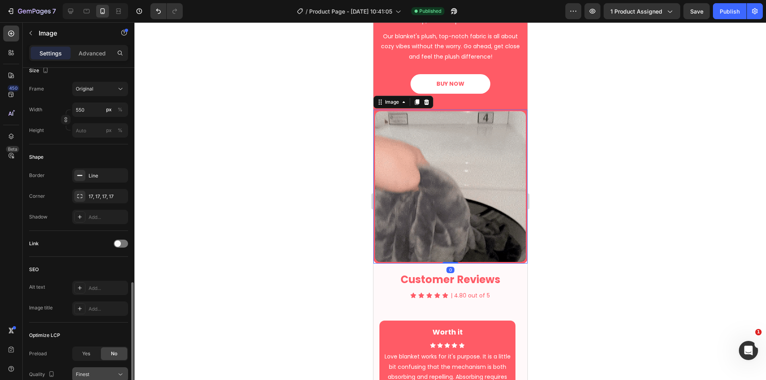
scroll to position [266, 0]
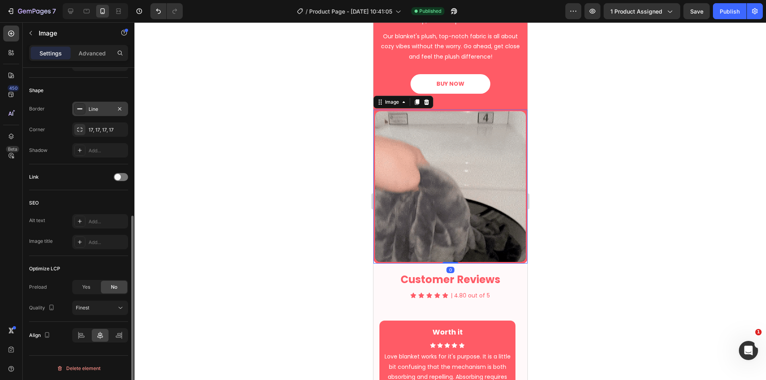
click at [102, 102] on div "Line" at bounding box center [100, 109] width 56 height 14
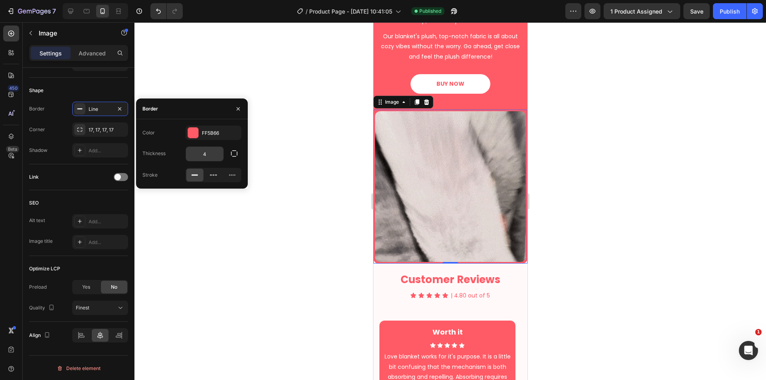
click at [207, 150] on input "4" at bounding box center [204, 154] width 37 height 14
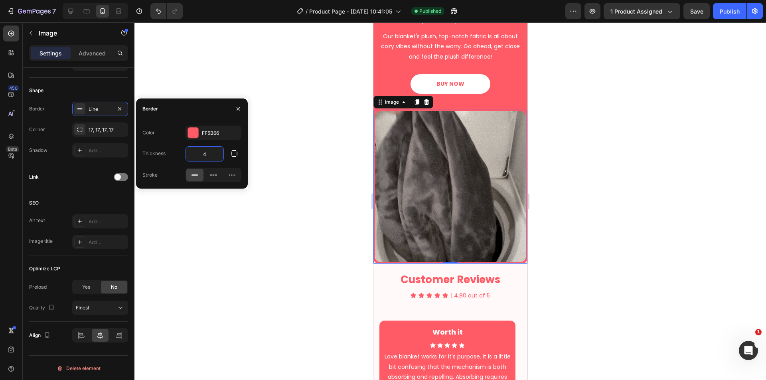
type input "5"
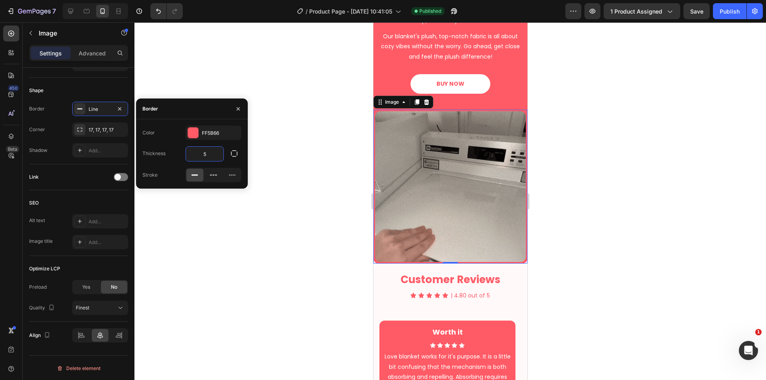
click at [284, 131] on div at bounding box center [449, 201] width 631 height 358
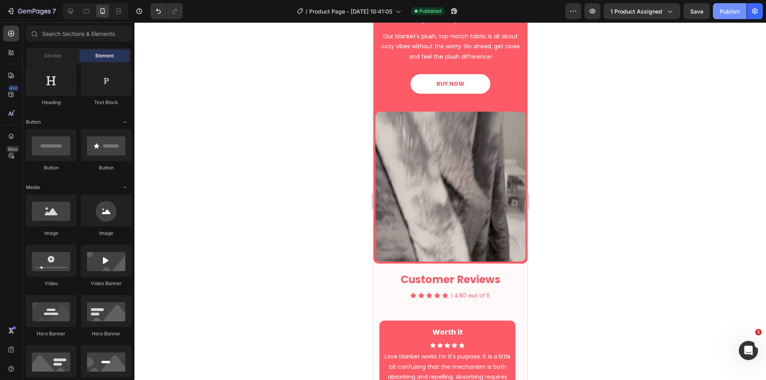
click at [738, 10] on div "Publish" at bounding box center [729, 11] width 20 height 8
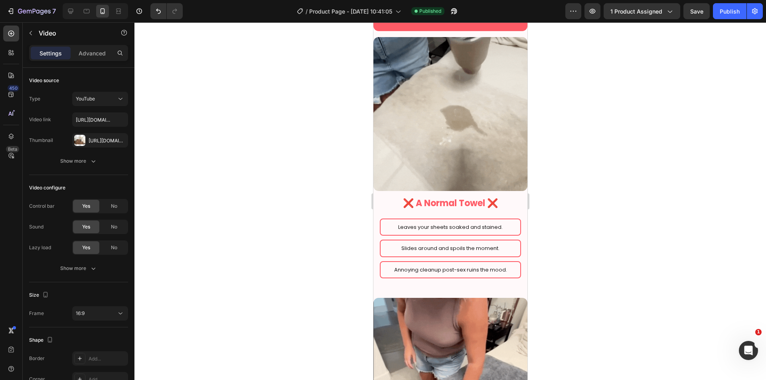
scroll to position [332, 0]
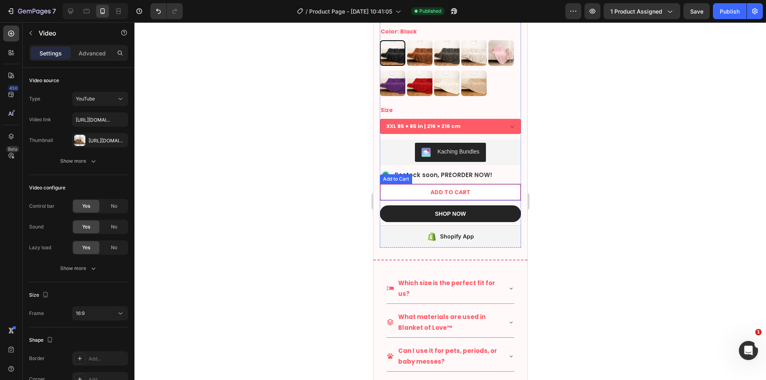
click at [449, 192] on button "ADD TO CART" at bounding box center [449, 192] width 141 height 17
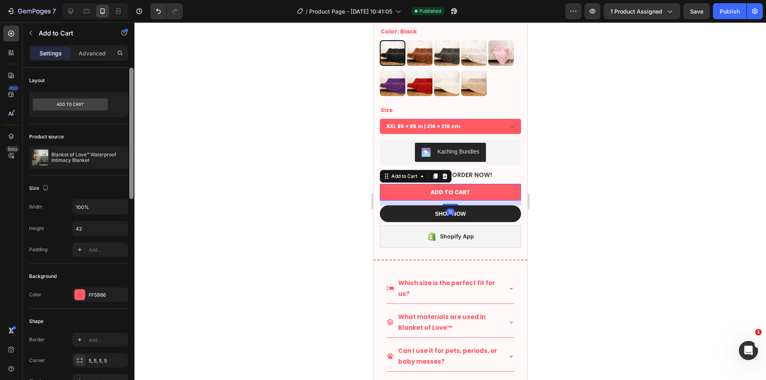
click at [102, 293] on div "FF5B66" at bounding box center [107, 295] width 37 height 7
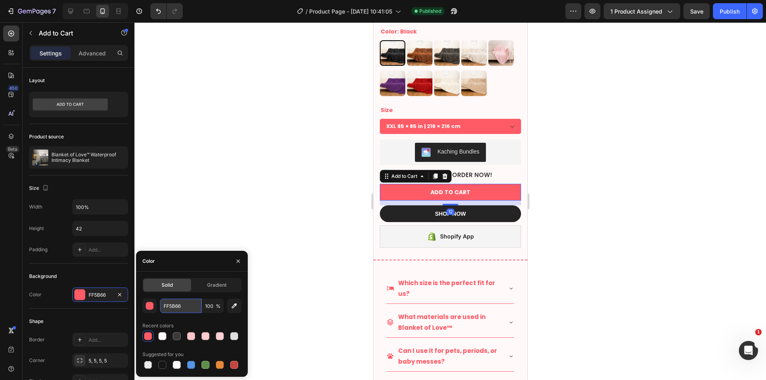
click at [188, 309] on input "FF5B66" at bounding box center [180, 306] width 41 height 14
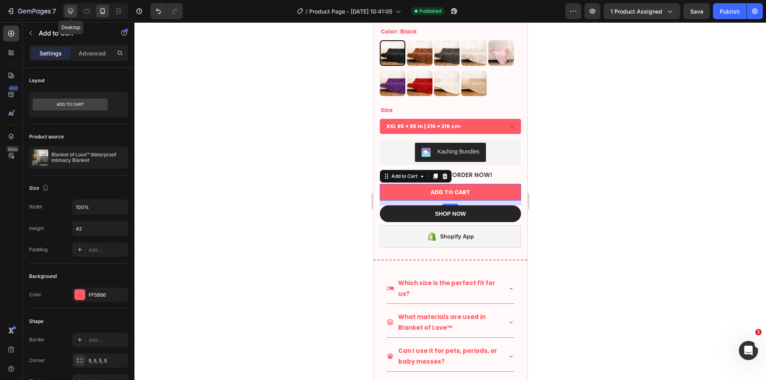
click at [72, 10] on icon at bounding box center [71, 11] width 8 height 8
type input "16"
type input "48"
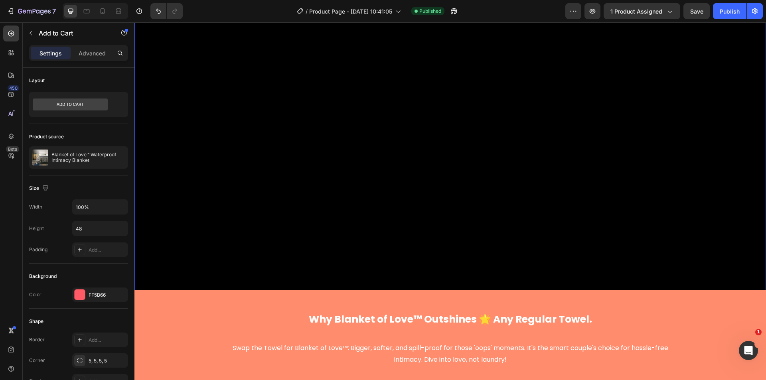
scroll to position [997, 0]
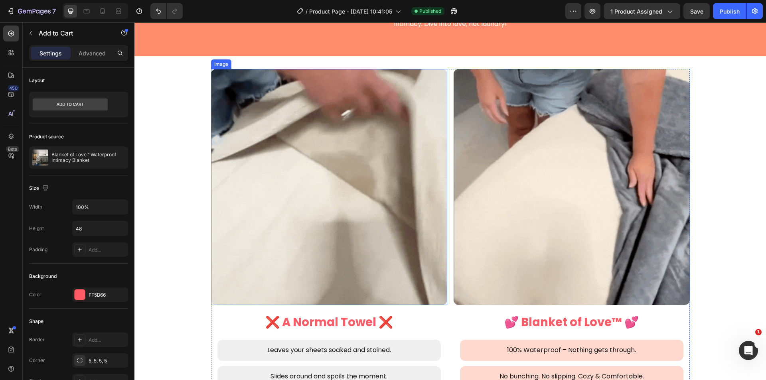
click at [161, 56] on div "Why Blanket of Love™ Outshines 🌟 Any Regular Towel. Heading Row Swap the Towel …" at bounding box center [449, 6] width 631 height 102
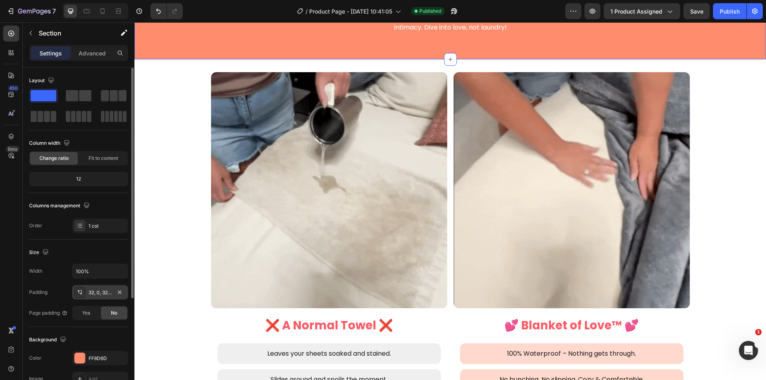
scroll to position [798, 0]
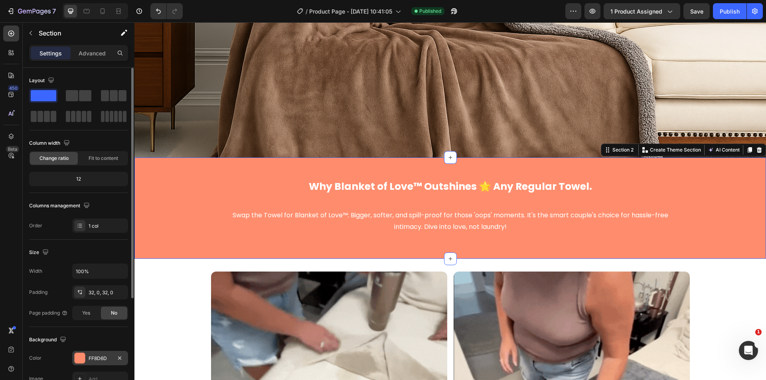
click at [96, 357] on div "FF8D6D" at bounding box center [100, 358] width 23 height 7
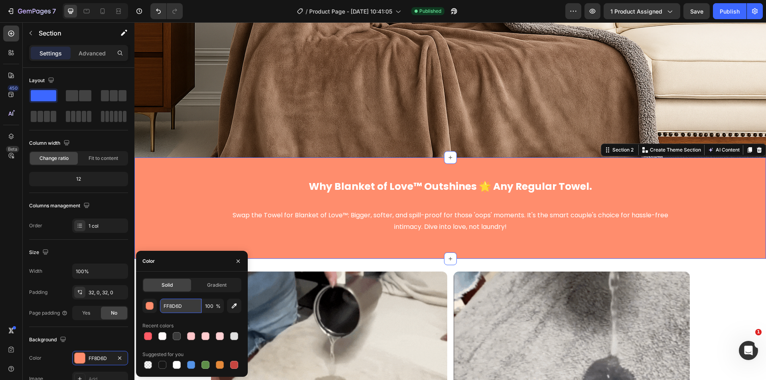
click at [173, 307] on input "FF8D6D" at bounding box center [180, 306] width 41 height 14
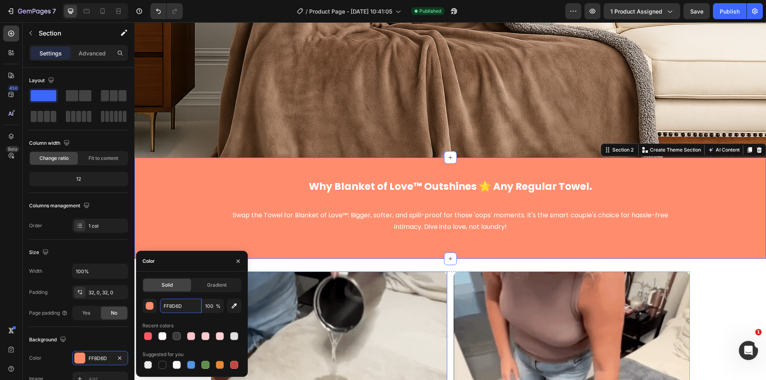
paste input "5B66"
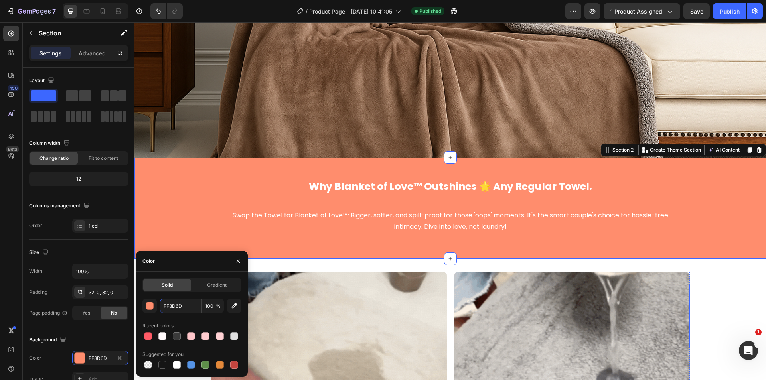
type input "FF5B66"
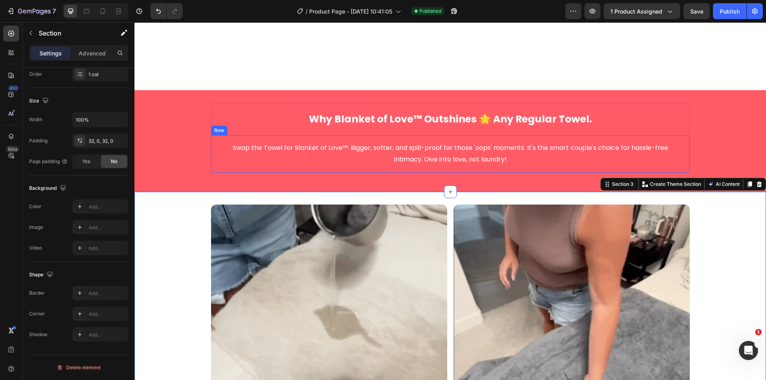
scroll to position [1130, 0]
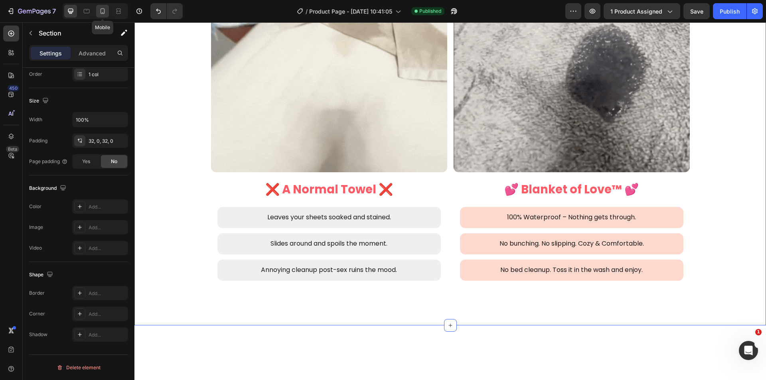
click at [102, 10] on icon at bounding box center [102, 11] width 8 height 8
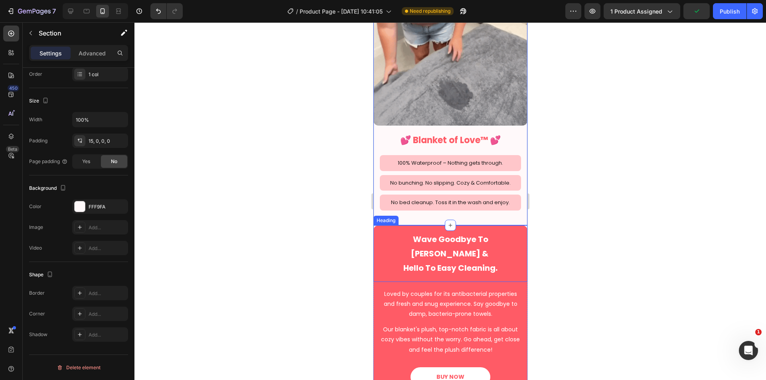
scroll to position [1314, 0]
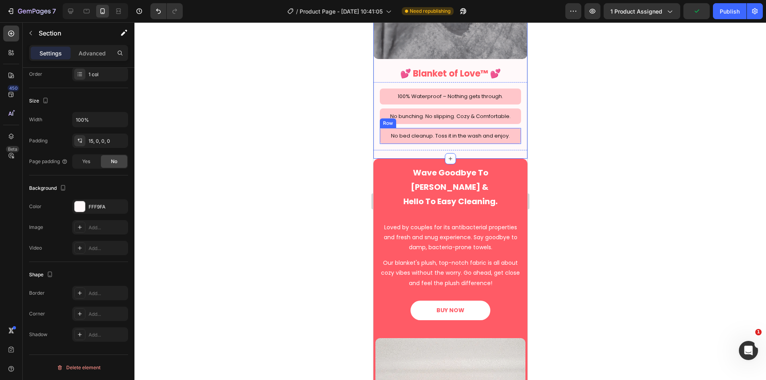
click at [382, 129] on div "No bed cleanup. Toss it in the wash and enjoy. Text Block Row" at bounding box center [449, 136] width 141 height 16
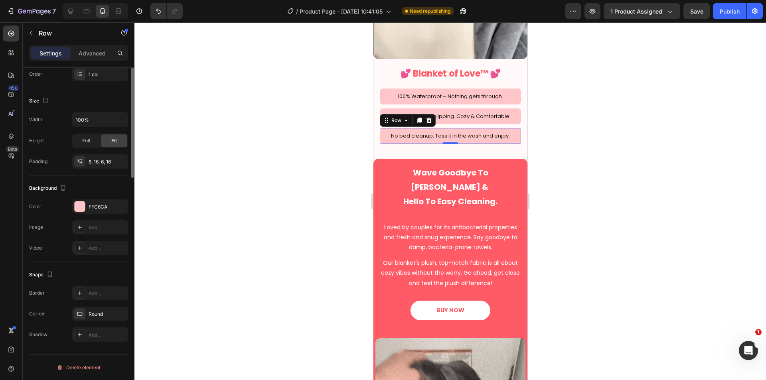
scroll to position [0, 0]
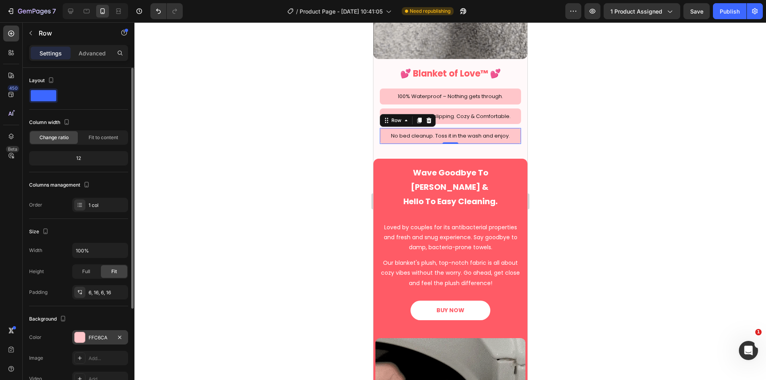
click at [96, 337] on div "FFC6CA" at bounding box center [100, 337] width 23 height 7
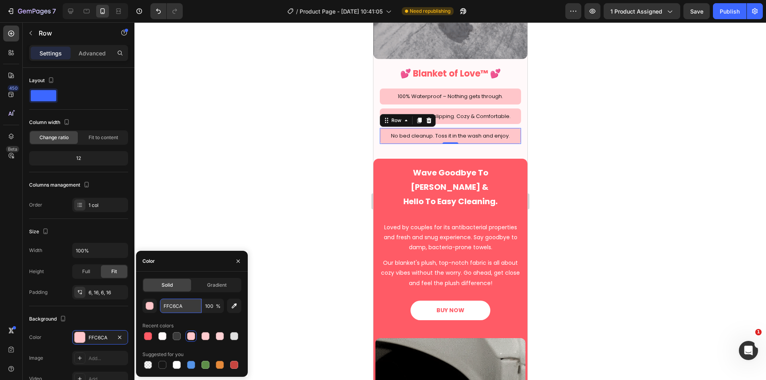
click at [172, 311] on input "FFC6CA" at bounding box center [180, 306] width 41 height 14
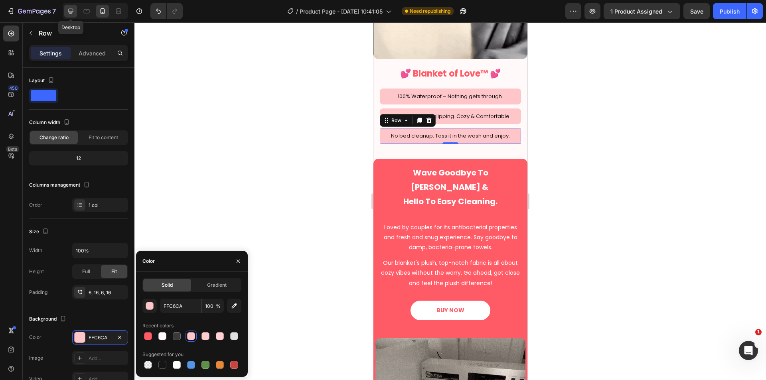
click at [67, 8] on icon at bounding box center [71, 11] width 8 height 8
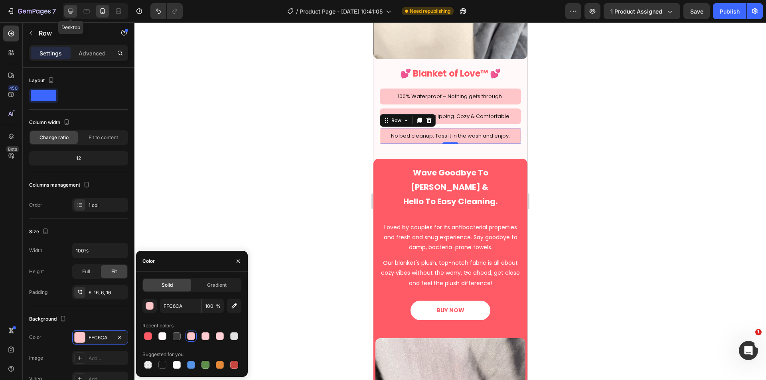
type input "1200"
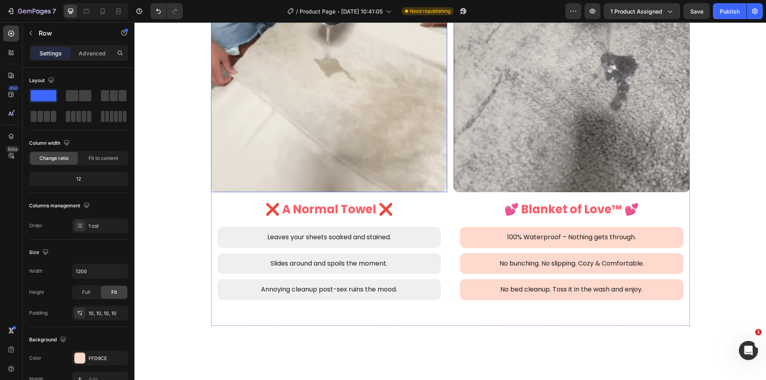
scroll to position [893, 0]
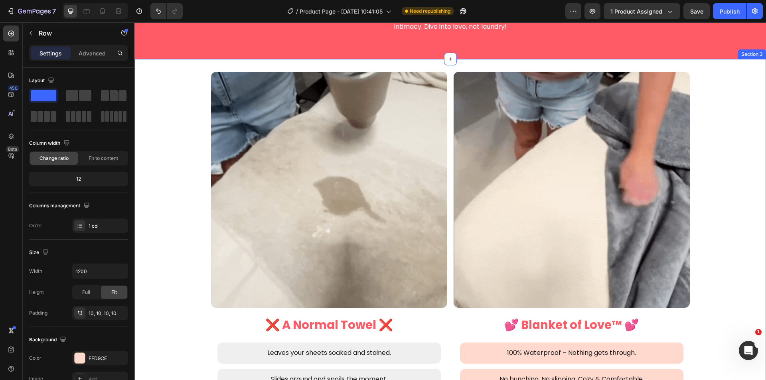
click at [179, 59] on div "Image ❌ A Normal Towel ❌ Heading Leaves your sheets soaked and stained. Text Bl…" at bounding box center [449, 260] width 631 height 402
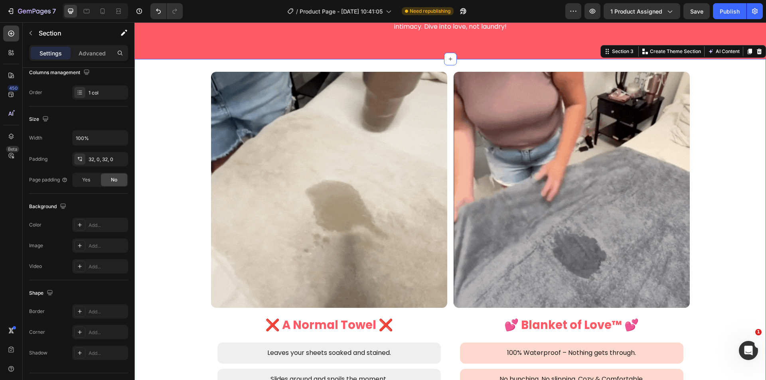
scroll to position [881, 0]
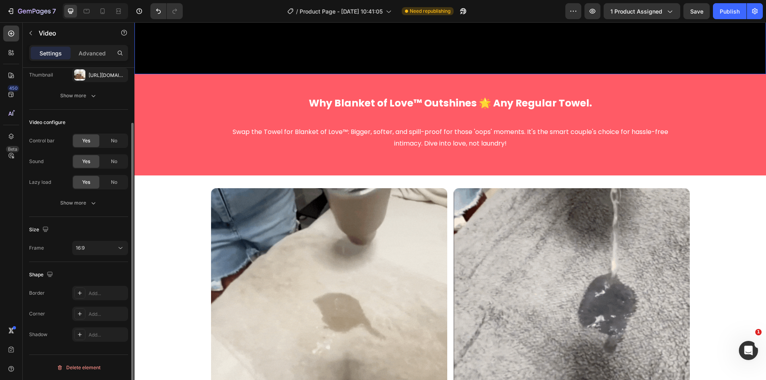
click at [100, 227] on div "Size" at bounding box center [78, 229] width 99 height 13
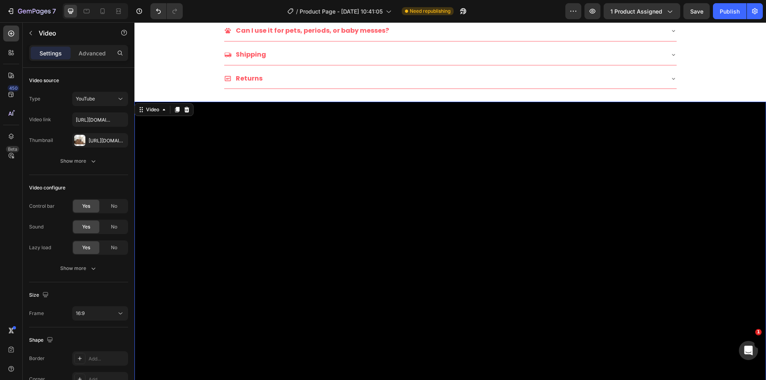
scroll to position [831, 0]
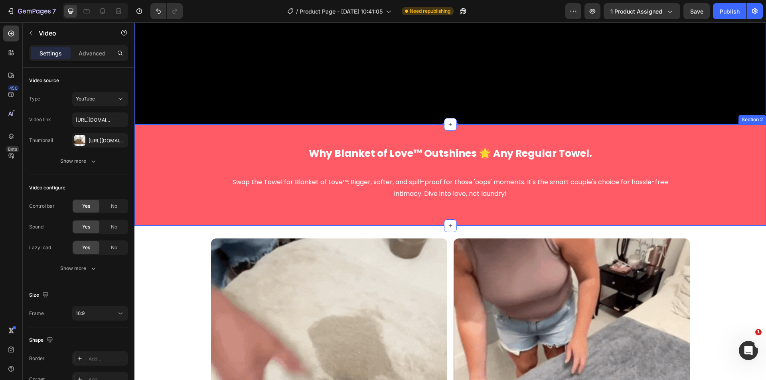
click at [161, 157] on div "Why Blanket of Love™ Outshines 🌟 Any Regular Towel. Heading Row Swap the Towel …" at bounding box center [449, 175] width 631 height 76
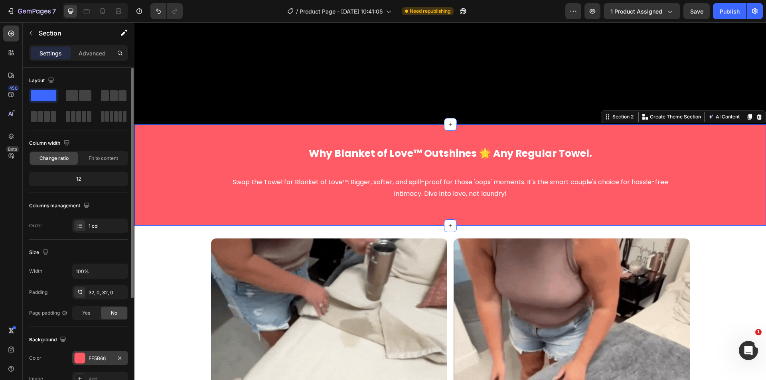
click at [97, 359] on div "FF5B66" at bounding box center [100, 358] width 23 height 7
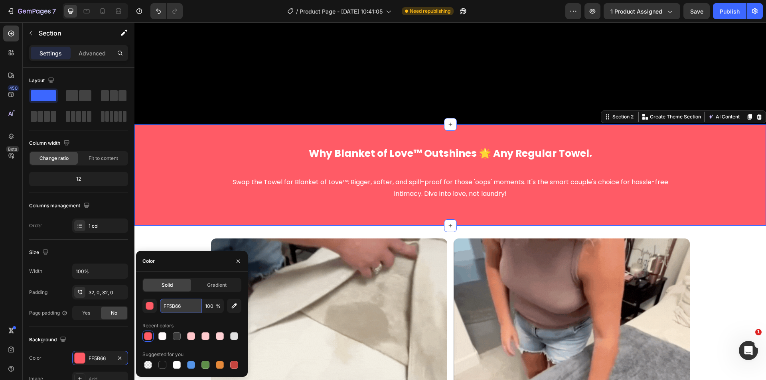
click at [175, 306] on input "FF5B66" at bounding box center [180, 306] width 41 height 14
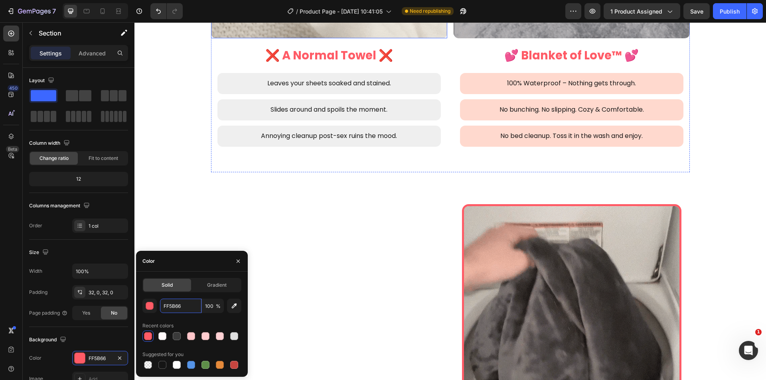
scroll to position [1296, 0]
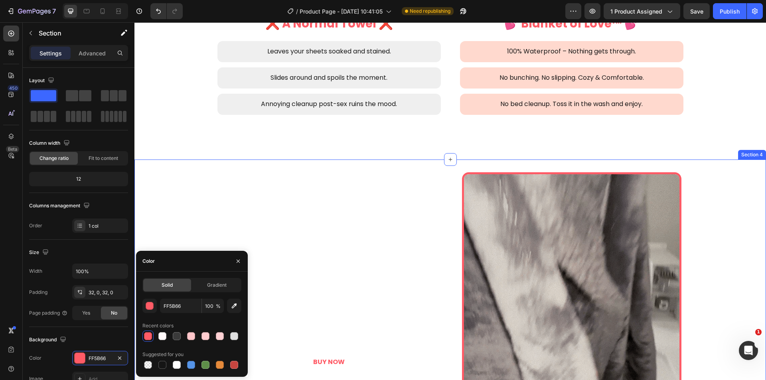
click at [380, 162] on div "Wave Goodbye To Odor Worries & Hello To Easy Cleaning. Heading Loved by couples…" at bounding box center [449, 288] width 631 height 256
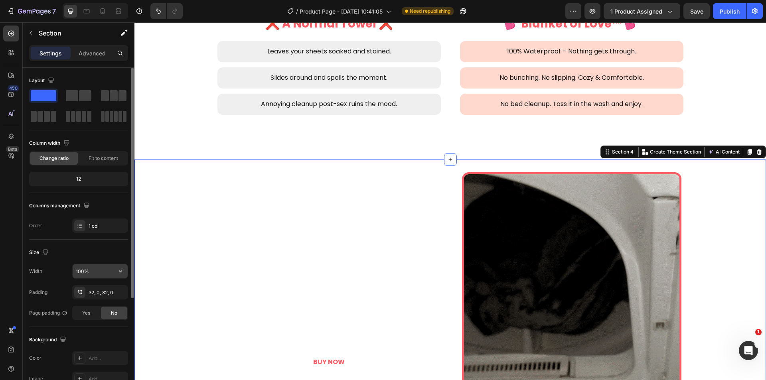
scroll to position [67, 0]
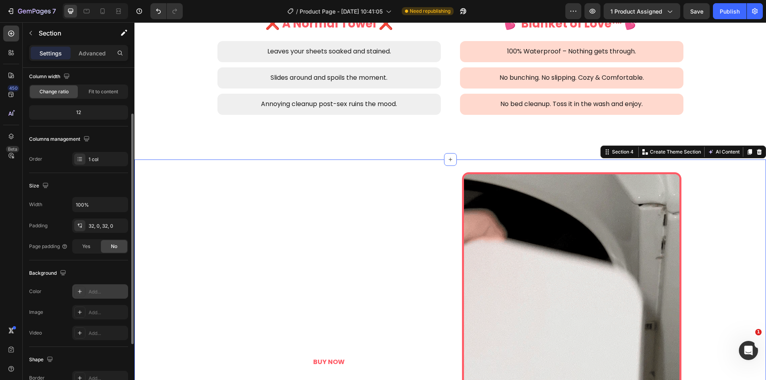
click at [97, 294] on div "Add..." at bounding box center [107, 291] width 37 height 7
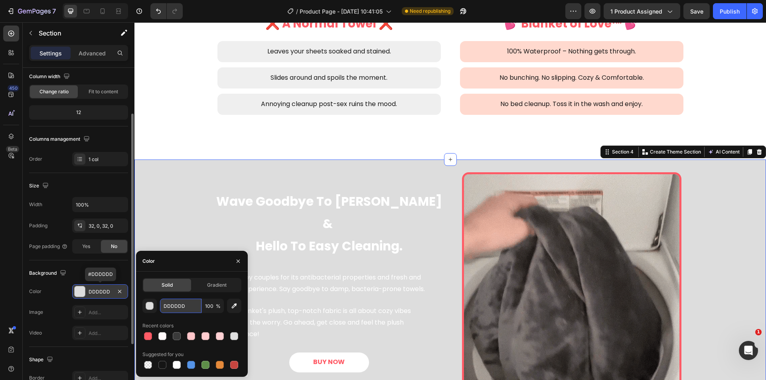
click at [187, 309] on input "DDDDDD" at bounding box center [180, 306] width 41 height 14
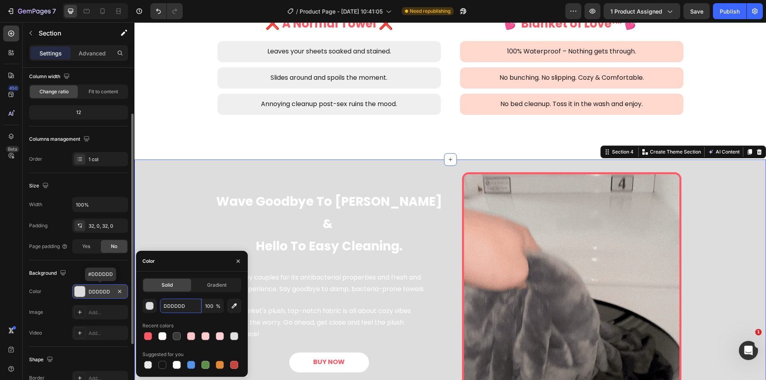
paste input "FF5B66"
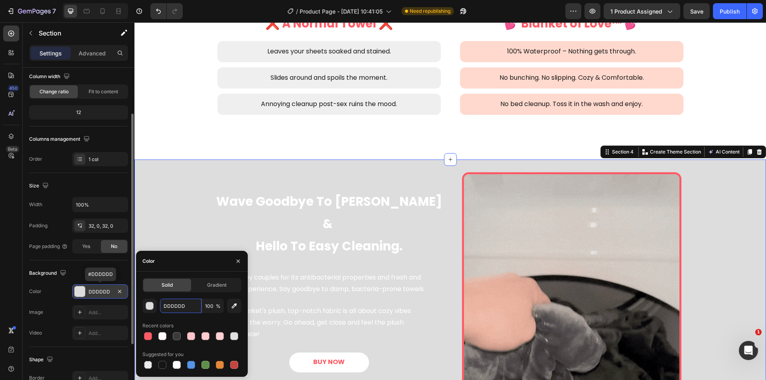
type input "FF5B66"
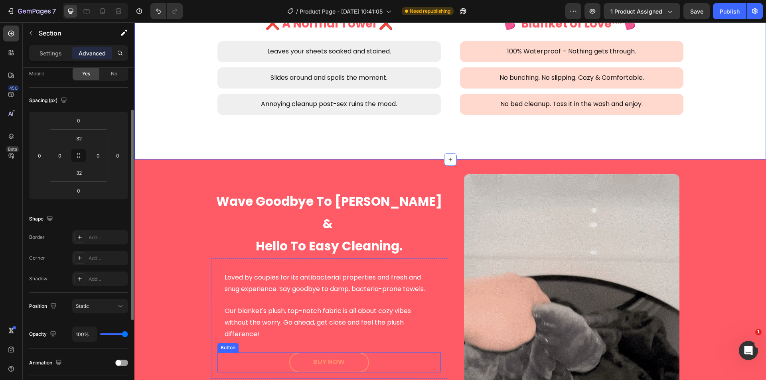
click at [345, 353] on link "BUY NOW" at bounding box center [329, 363] width 80 height 20
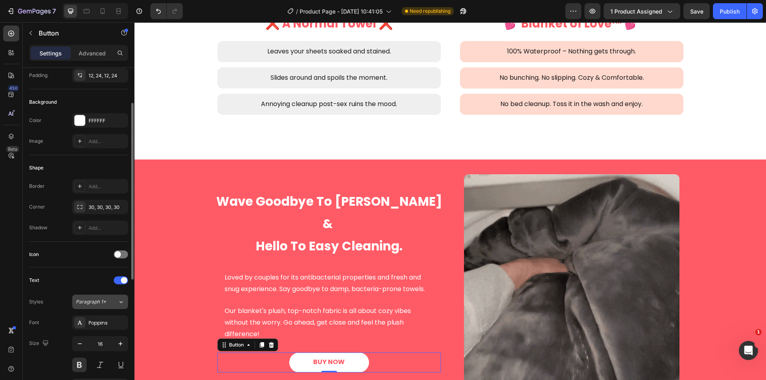
click at [98, 301] on span "Paragraph 1*" at bounding box center [91, 301] width 30 height 7
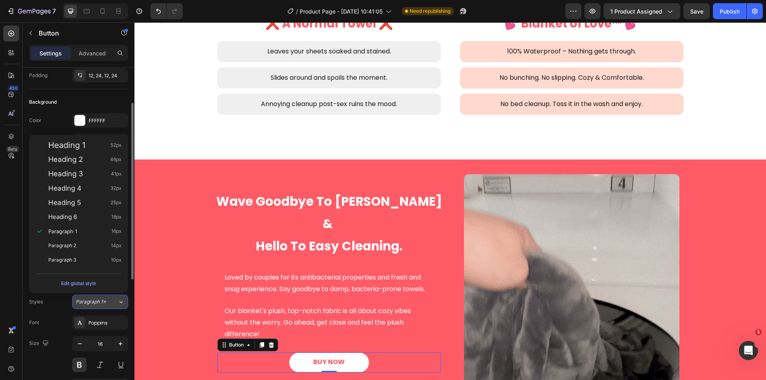
click at [98, 301] on span "Paragraph 1*" at bounding box center [91, 301] width 30 height 7
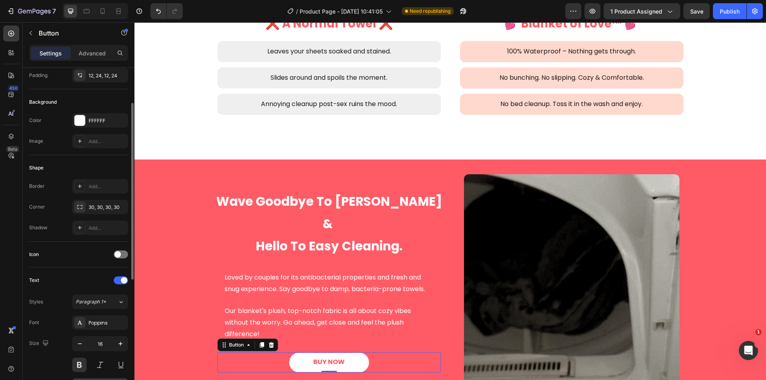
scroll to position [133, 0]
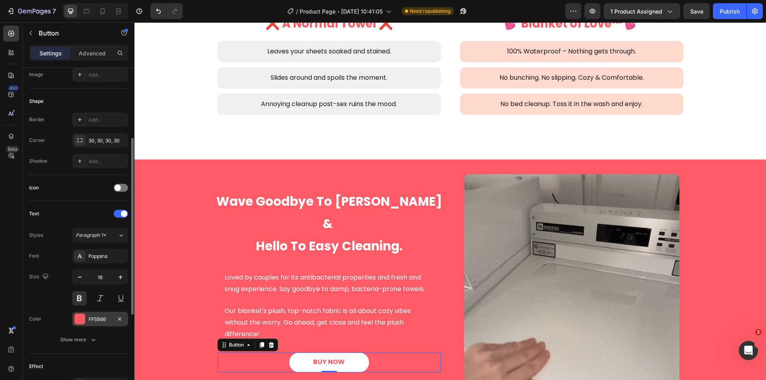
click at [99, 317] on div "FF5B66" at bounding box center [100, 319] width 23 height 7
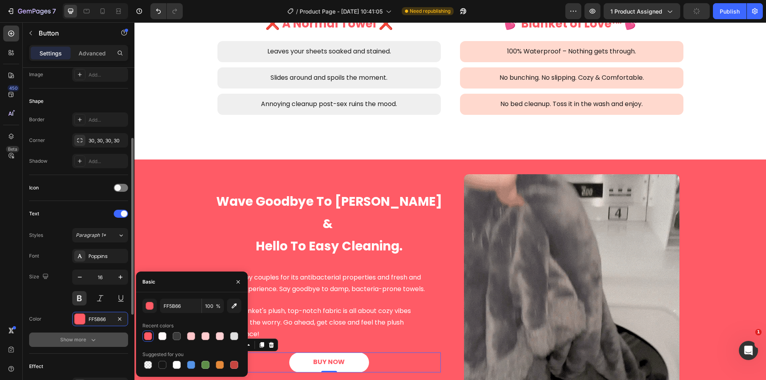
click at [92, 340] on icon "button" at bounding box center [93, 340] width 8 height 8
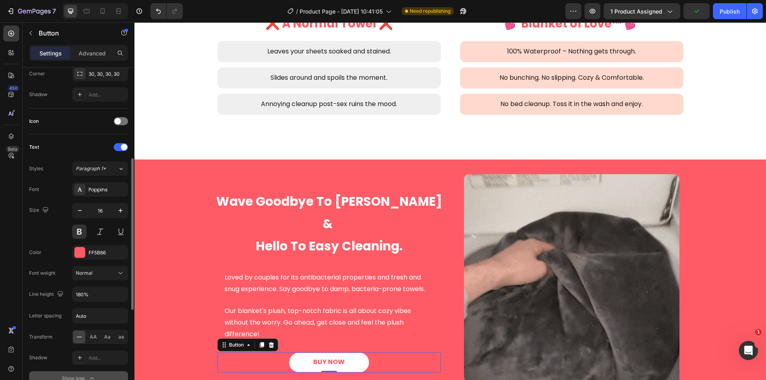
scroll to position [266, 0]
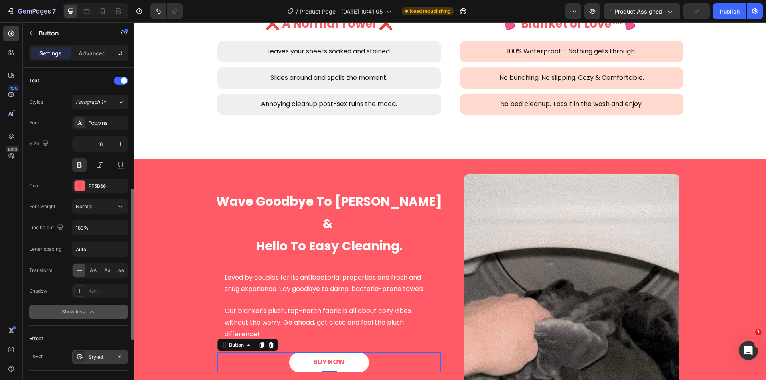
click at [98, 353] on div "Styled" at bounding box center [100, 357] width 56 height 14
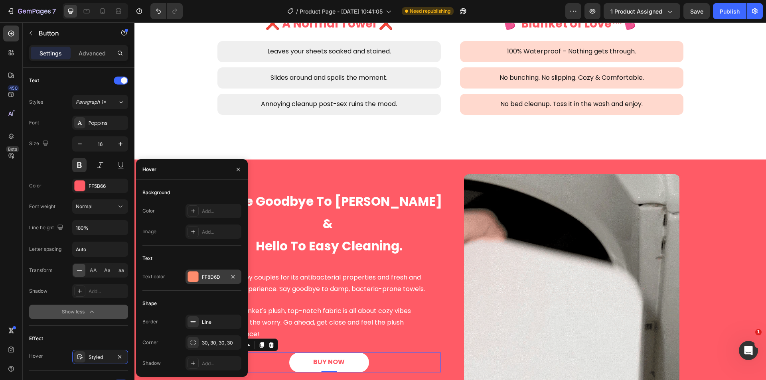
click at [203, 278] on div "FF8D6D" at bounding box center [213, 277] width 23 height 7
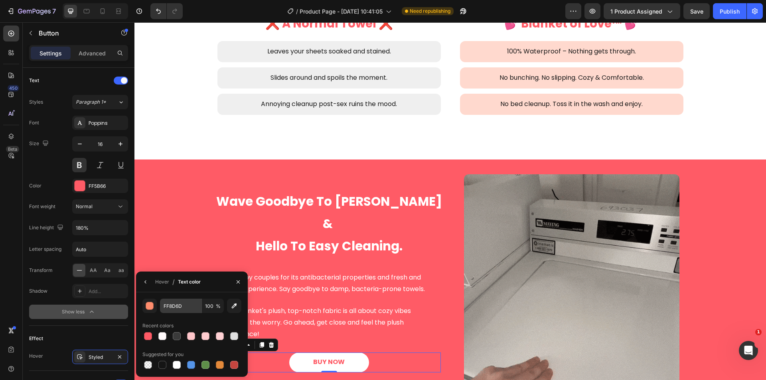
click at [146, 338] on div at bounding box center [148, 336] width 8 height 8
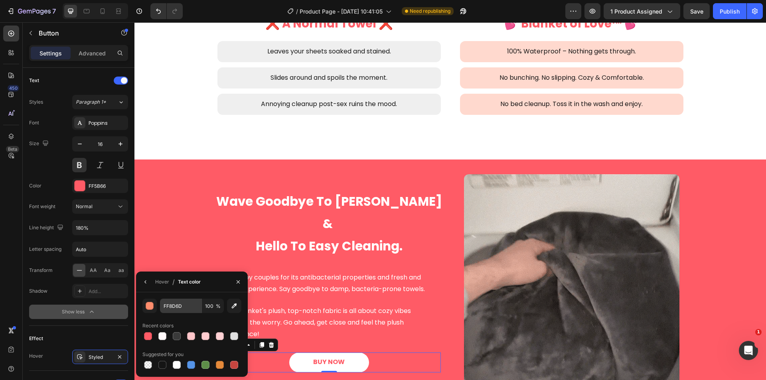
type input "FF5B66"
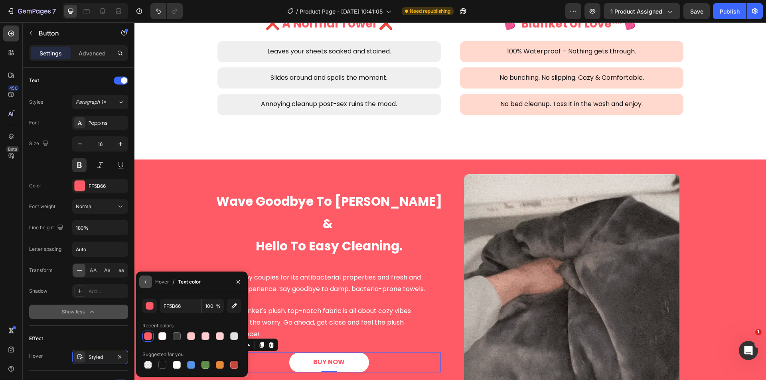
click at [148, 280] on icon "button" at bounding box center [145, 282] width 6 height 6
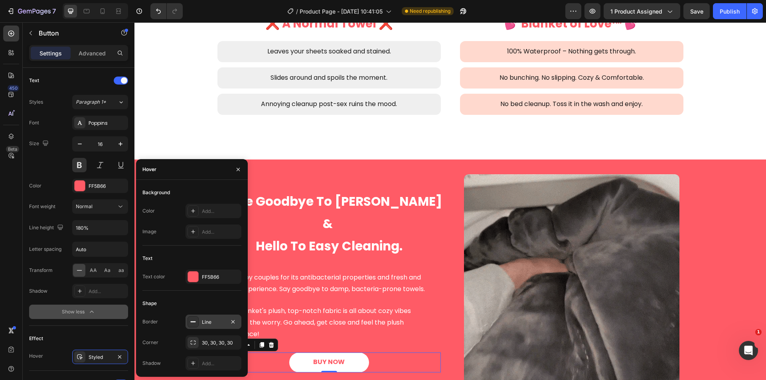
click at [210, 324] on div "Line" at bounding box center [213, 322] width 23 height 7
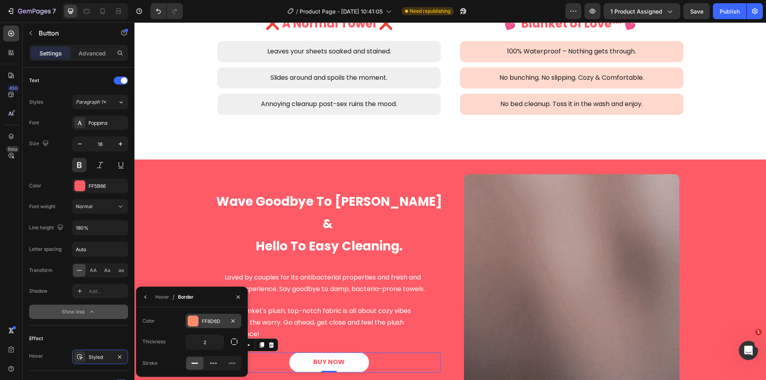
click at [213, 324] on div "FF8D6D" at bounding box center [213, 321] width 23 height 7
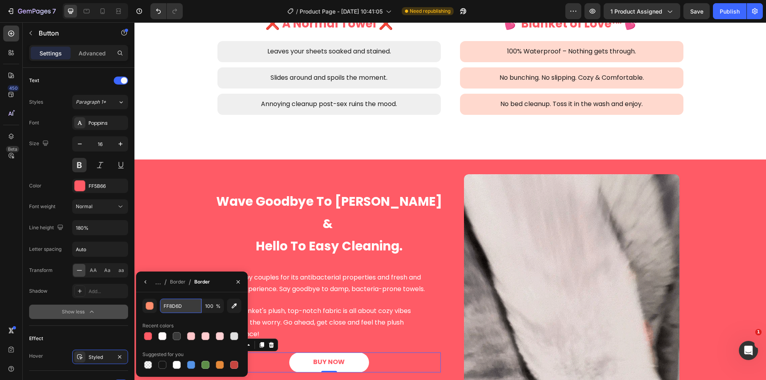
click at [0, 0] on input "FF8D6D" at bounding box center [0, 0] width 0 height 0
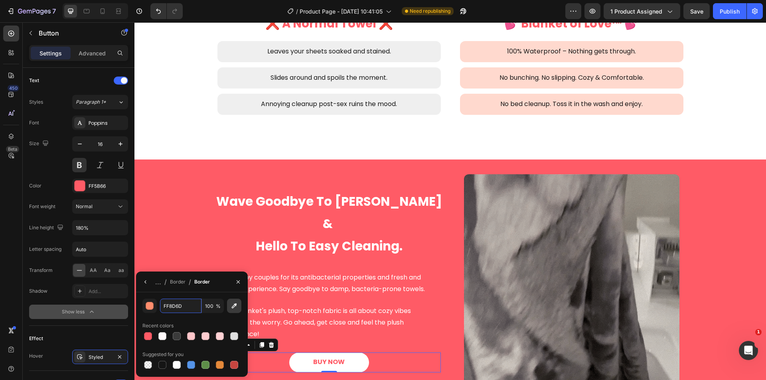
paste input "5B66"
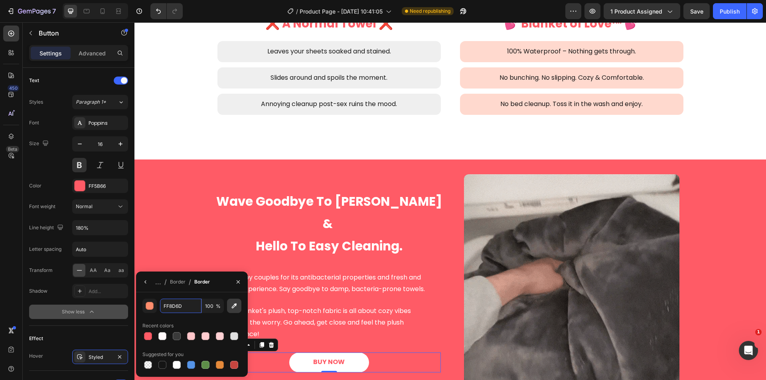
type input "FF5B66"
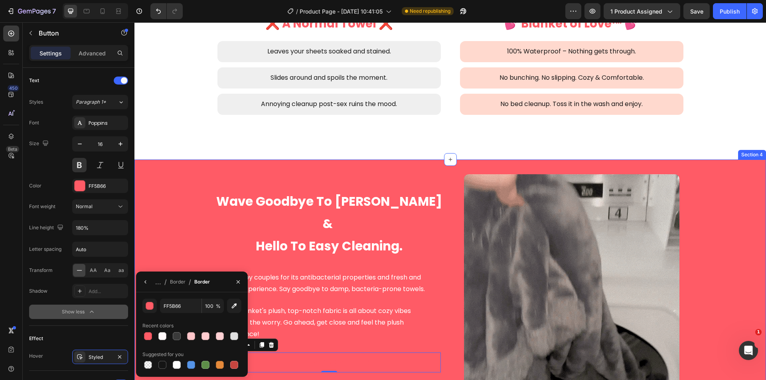
click at [173, 218] on div "Wave Goodbye To Odor Worries & Hello To Easy Cleaning. Heading Loved by couples…" at bounding box center [449, 287] width 631 height 231
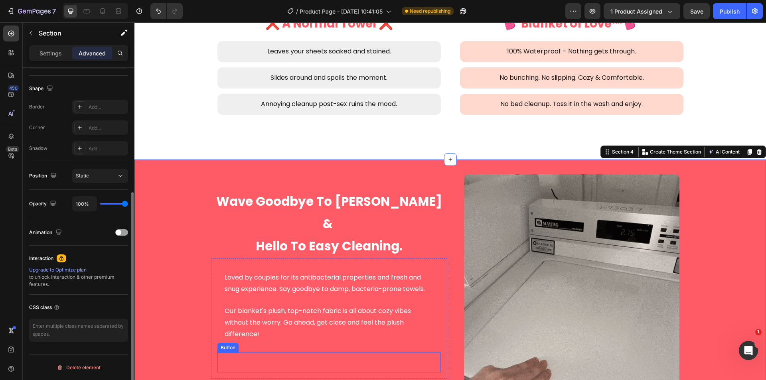
scroll to position [0, 0]
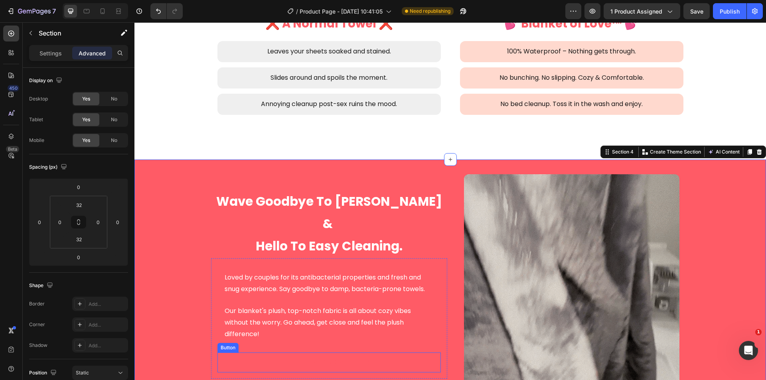
click at [344, 356] on link "BUY NOW" at bounding box center [329, 363] width 80 height 20
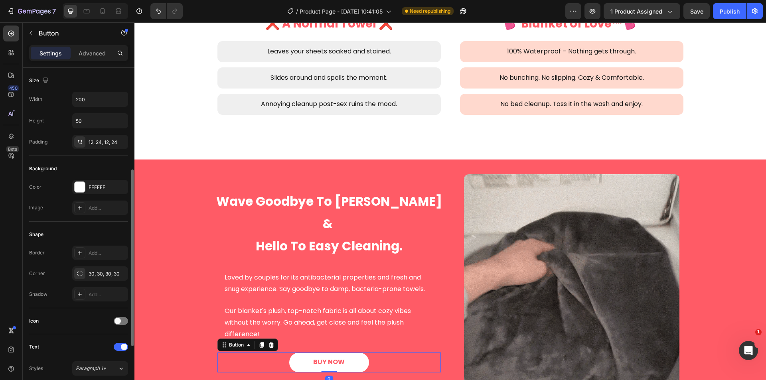
scroll to position [133, 0]
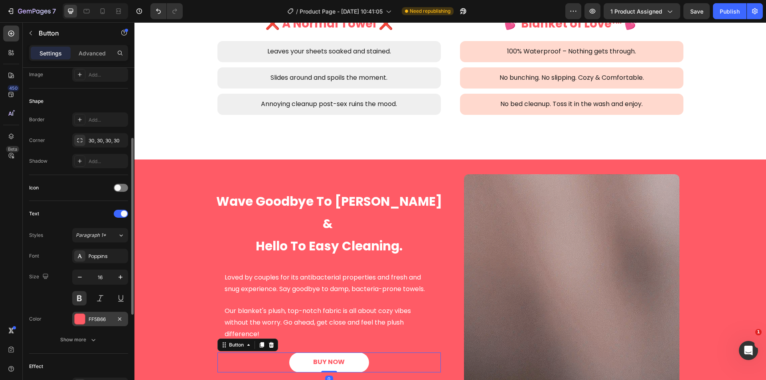
click at [98, 320] on div "FF5B66" at bounding box center [100, 319] width 23 height 7
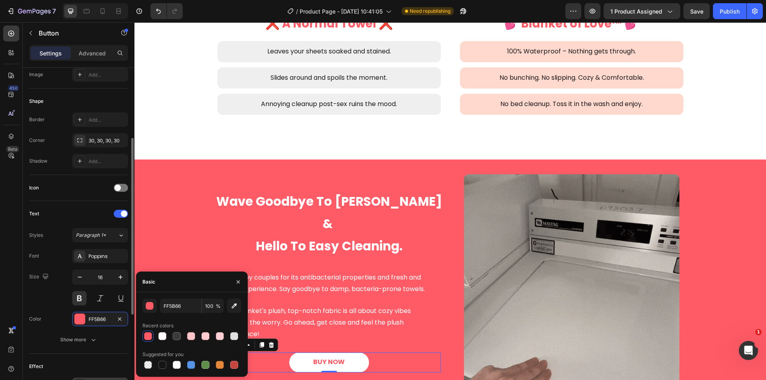
scroll to position [200, 0]
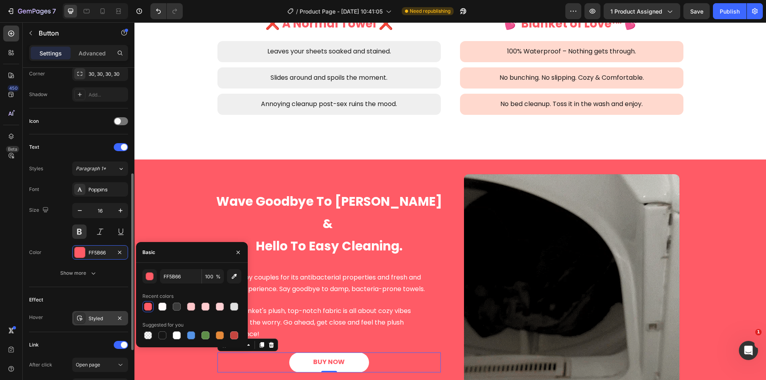
click at [98, 315] on div "Styled" at bounding box center [100, 318] width 23 height 7
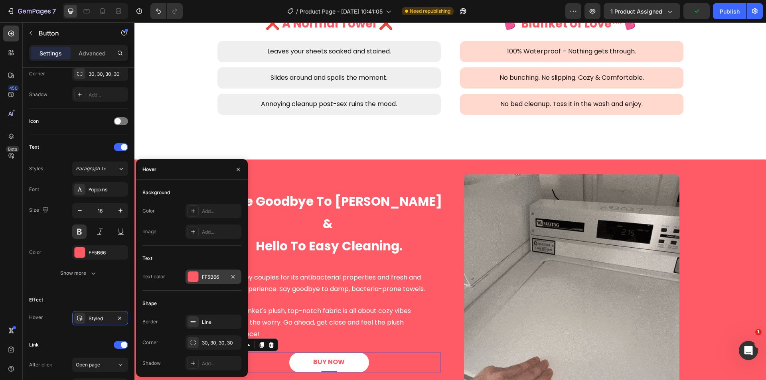
click at [206, 275] on div "FF5B66" at bounding box center [213, 277] width 23 height 7
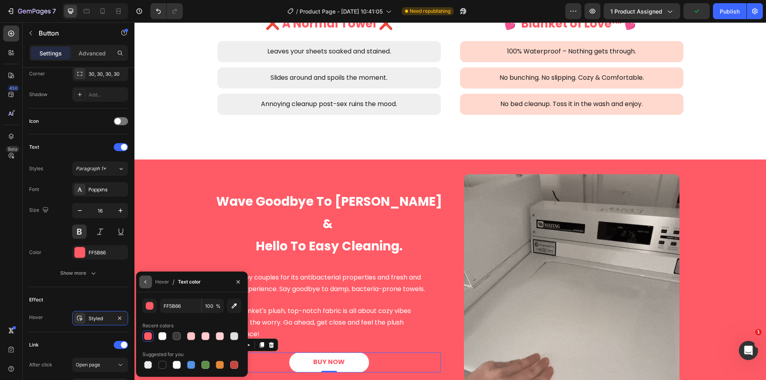
click at [146, 278] on button "button" at bounding box center [145, 282] width 13 height 13
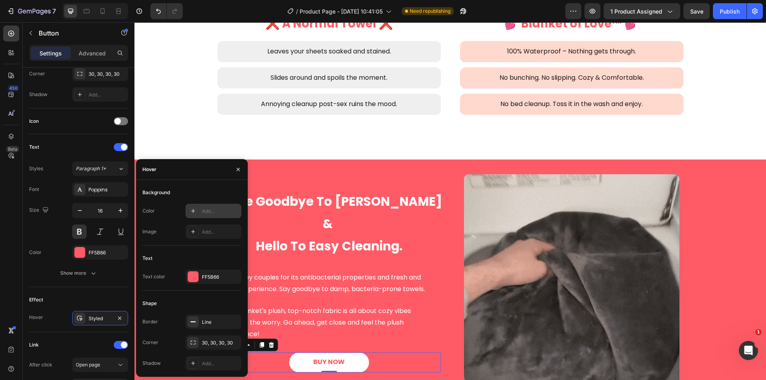
click at [209, 213] on div "Add..." at bounding box center [220, 211] width 37 height 7
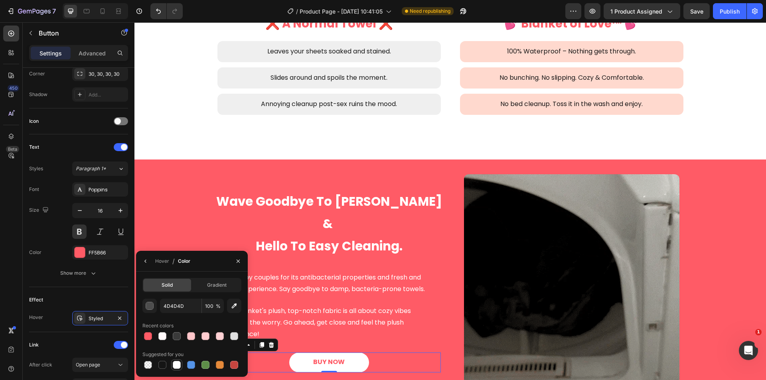
click at [177, 368] on div at bounding box center [177, 365] width 8 height 8
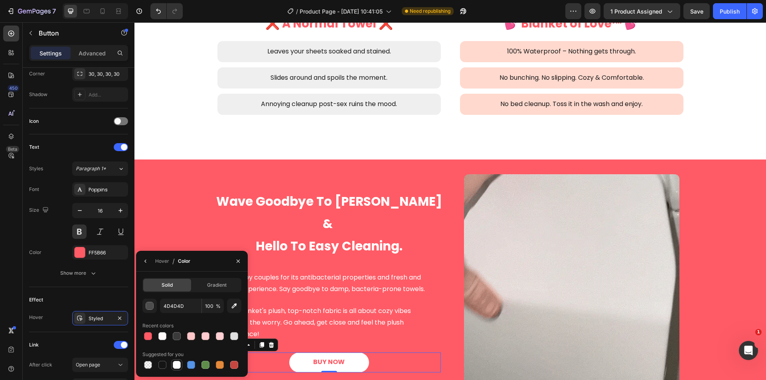
type input "FFFFFF"
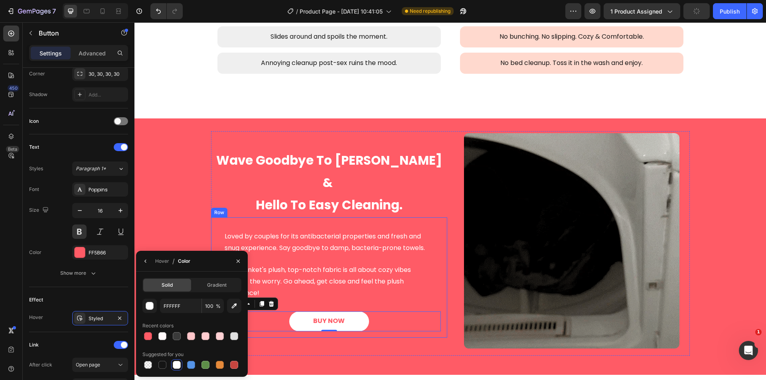
scroll to position [1429, 0]
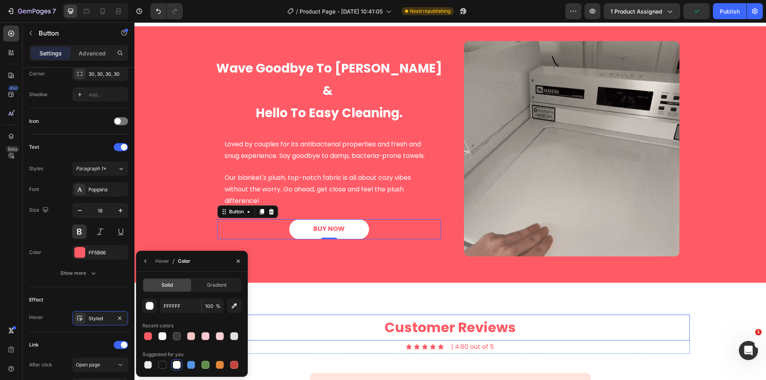
click at [345, 321] on h2 "Customer Reviews" at bounding box center [450, 328] width 479 height 26
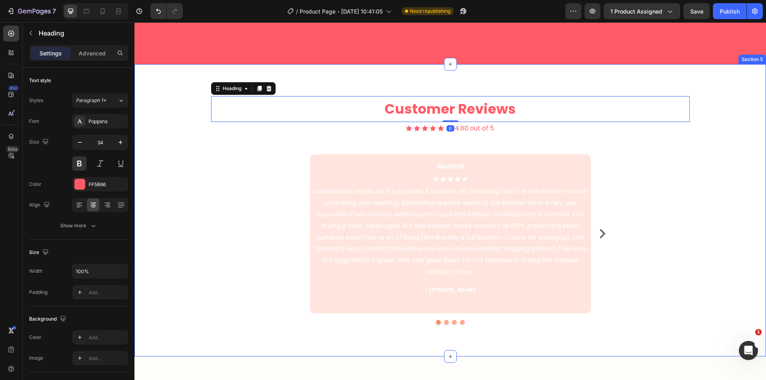
scroll to position [1694, 0]
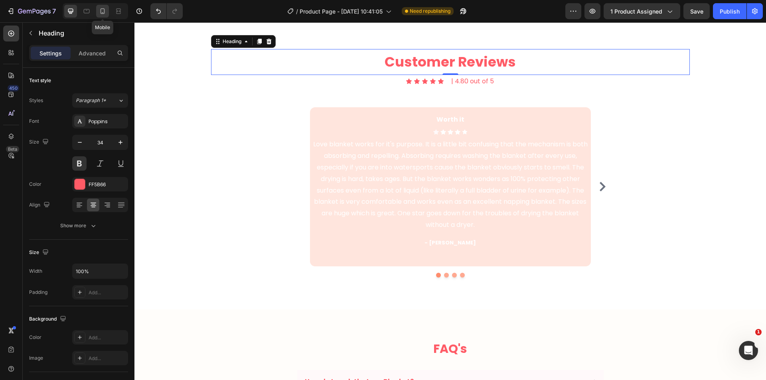
click at [107, 10] on div at bounding box center [102, 11] width 13 height 13
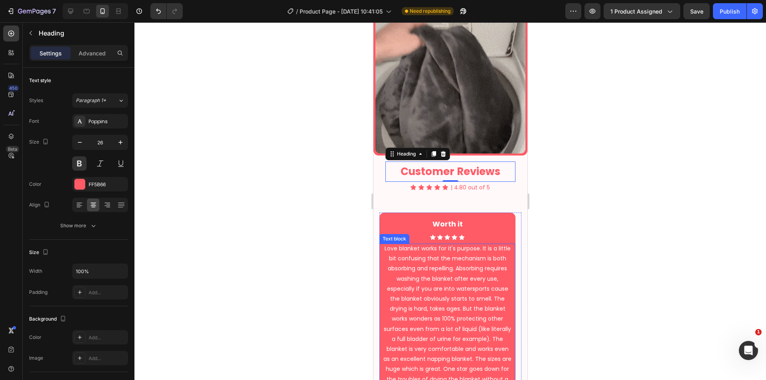
scroll to position [1667, 0]
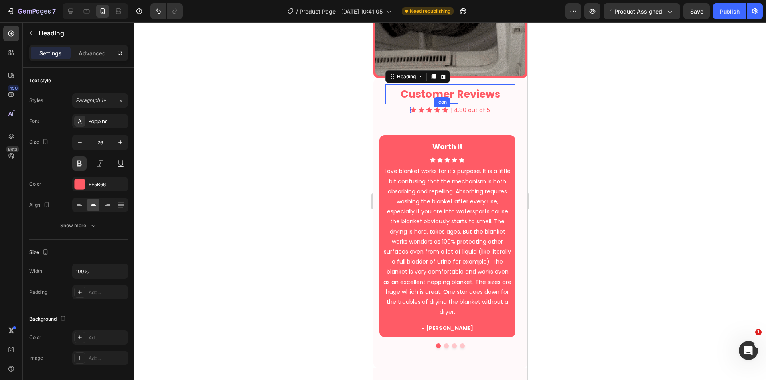
click at [438, 88] on h2 "Customer Reviews" at bounding box center [450, 94] width 130 height 20
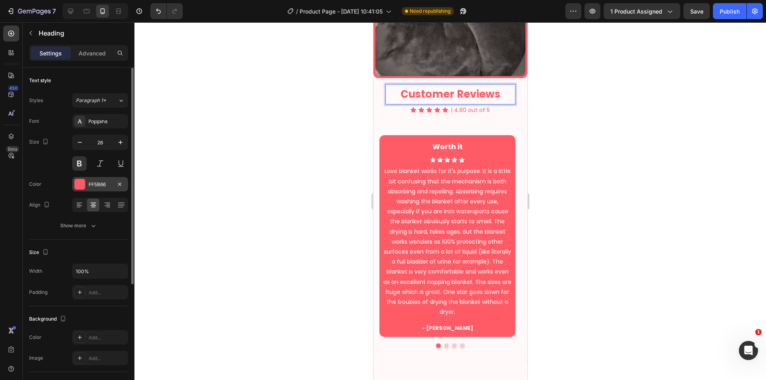
click at [97, 185] on div "FF5B66" at bounding box center [100, 184] width 23 height 7
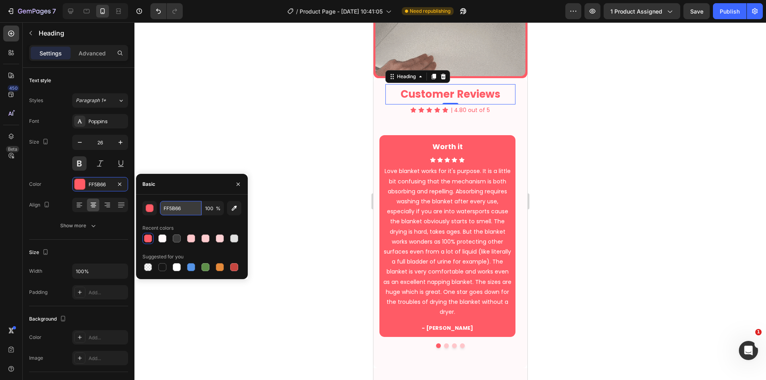
click at [183, 206] on input "FF5B66" at bounding box center [180, 208] width 41 height 14
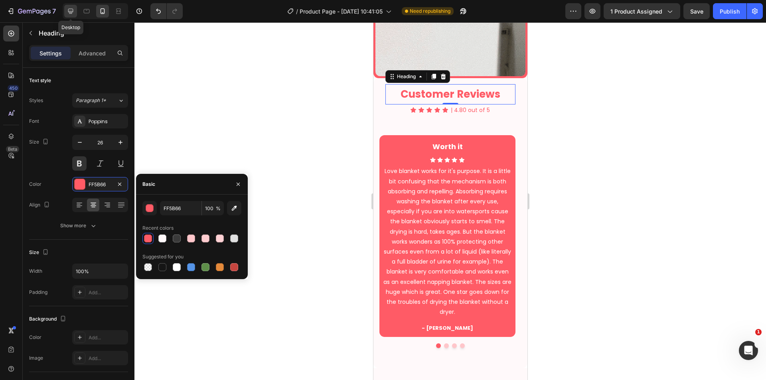
click at [68, 8] on icon at bounding box center [71, 11] width 8 height 8
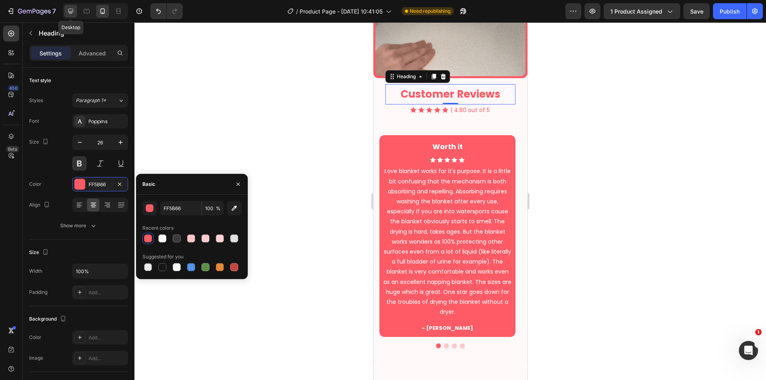
type input "34"
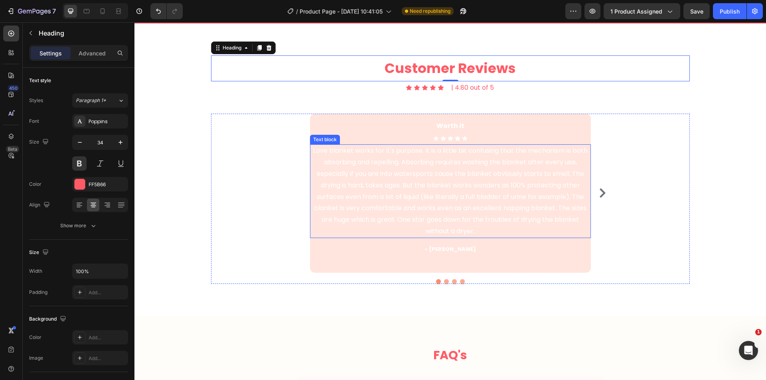
scroll to position [1693, 0]
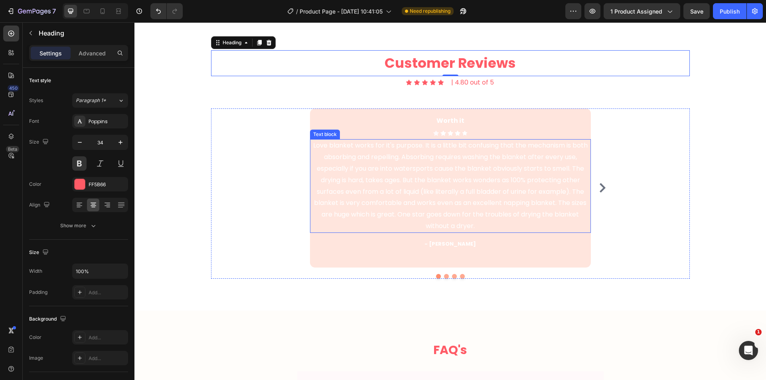
click at [310, 182] on div "Love blanket works for it's purpose. It is a little bit confusing that the mech…" at bounding box center [450, 185] width 281 height 93
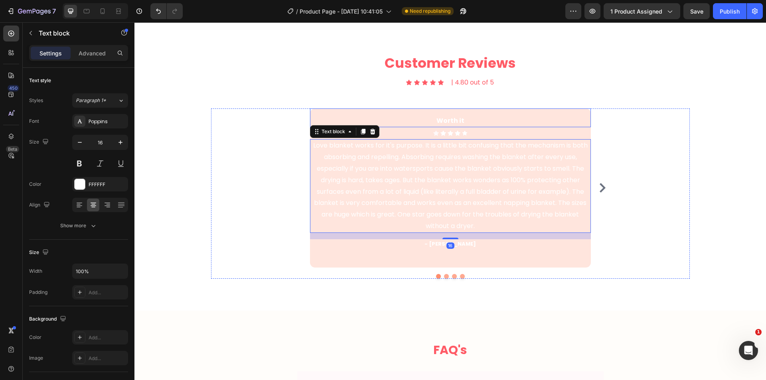
click at [586, 127] on h3 "Worth it" at bounding box center [450, 120] width 281 height 13
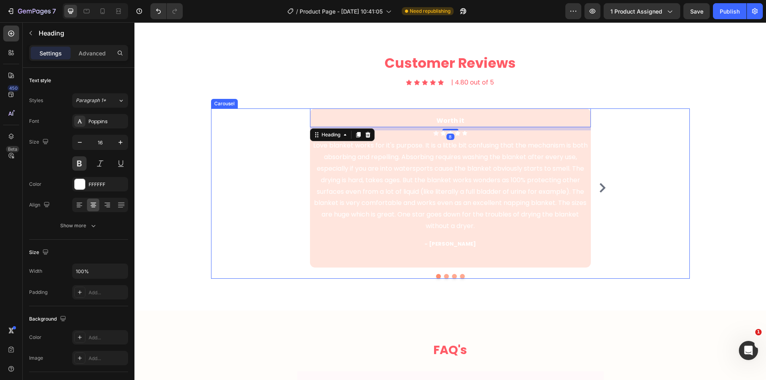
click at [587, 137] on div "Worth it Heading 8 Icon Icon Icon Icon Icon Icon List Hoz Love blanket works fo…" at bounding box center [450, 188] width 281 height 160
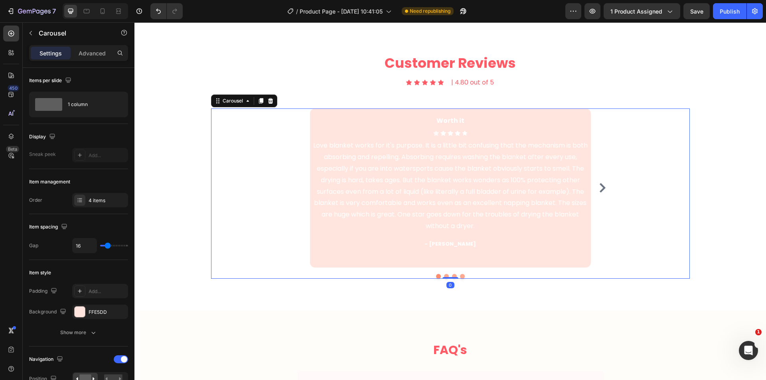
click at [586, 140] on p "Love blanket works for it's purpose. It is a little bit confusing that the mech…" at bounding box center [450, 186] width 279 height 92
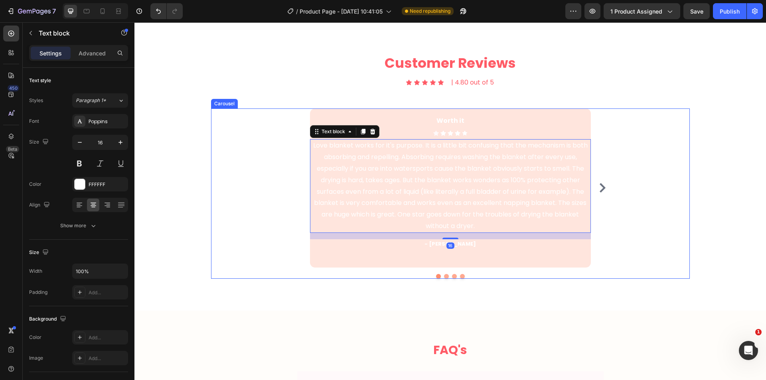
click at [587, 137] on div "Worth it Heading Icon Icon Icon Icon Icon Icon List Hoz Love blanket works for …" at bounding box center [450, 188] width 319 height 160
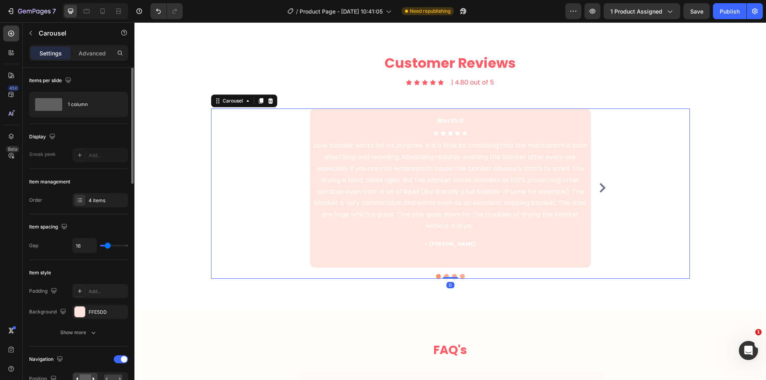
scroll to position [67, 0]
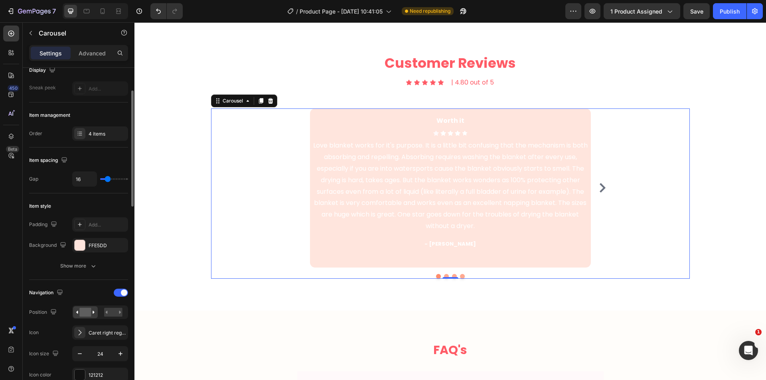
click at [94, 243] on div "FFE5DD" at bounding box center [107, 245] width 37 height 7
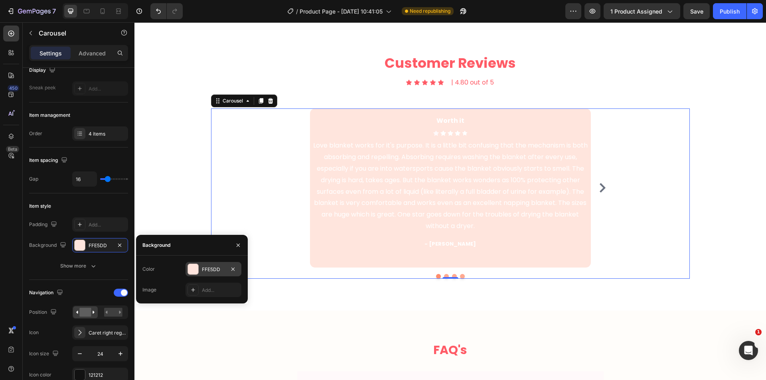
click at [212, 272] on div "FFE5DD" at bounding box center [213, 269] width 23 height 7
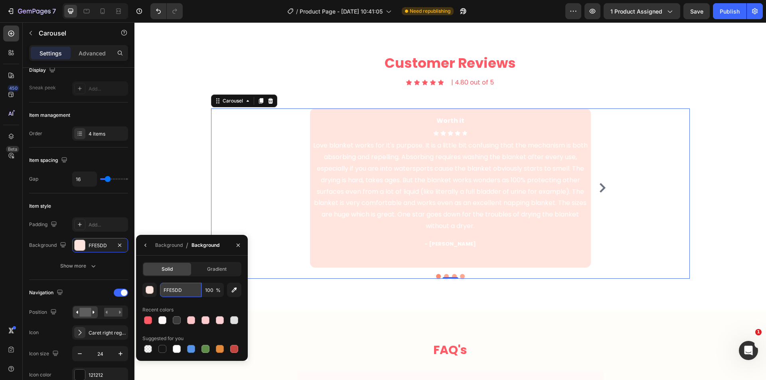
click at [179, 291] on input "FFE5DD" at bounding box center [180, 290] width 41 height 14
paste input "5B66"
type input "FF5B66"
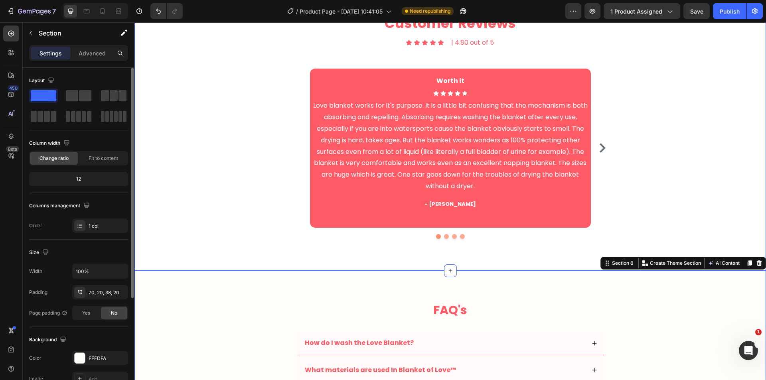
scroll to position [1759, 0]
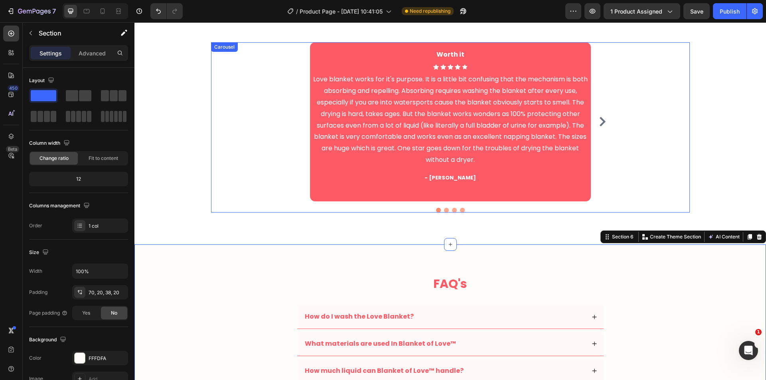
click at [310, 197] on div "Worth it Heading Icon Icon Icon Icon Icon Icon List Hoz Love blanket works for …" at bounding box center [450, 122] width 281 height 160
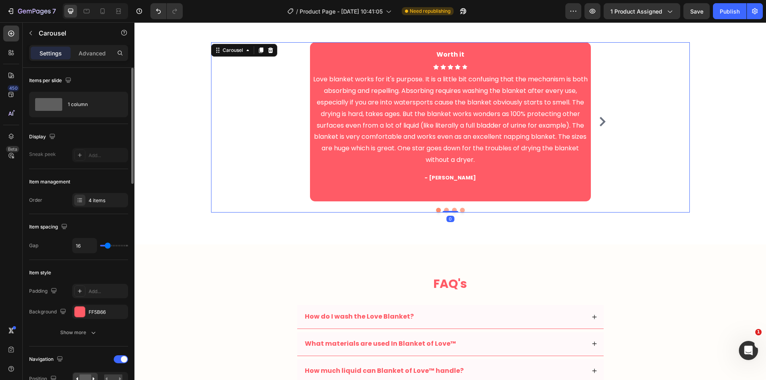
scroll to position [200, 0]
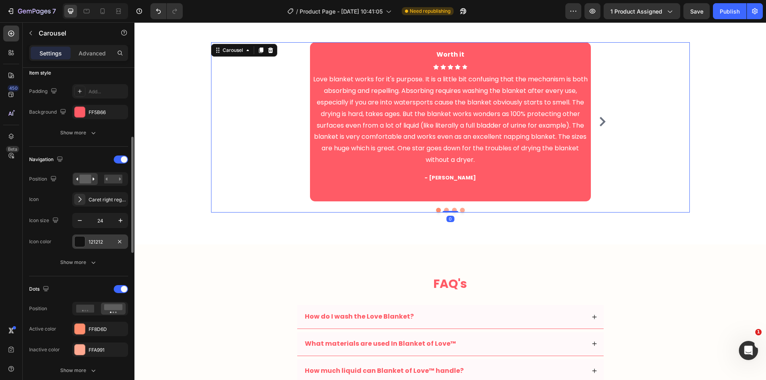
click at [98, 240] on div "121212" at bounding box center [100, 241] width 23 height 7
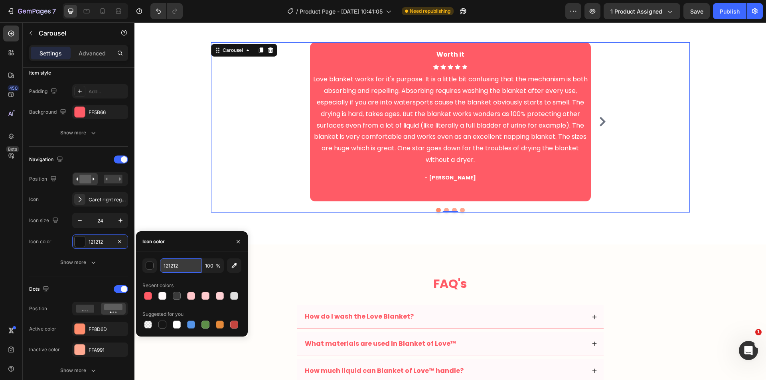
click at [178, 268] on input "121212" at bounding box center [180, 265] width 41 height 14
paste input "FF5B66"
type input "FF5B66"
click at [303, 244] on div "Customer Reviews Heading Icon Icon Icon Icon Icon Icon List | 4.80 out of 5 Tex…" at bounding box center [449, 98] width 631 height 293
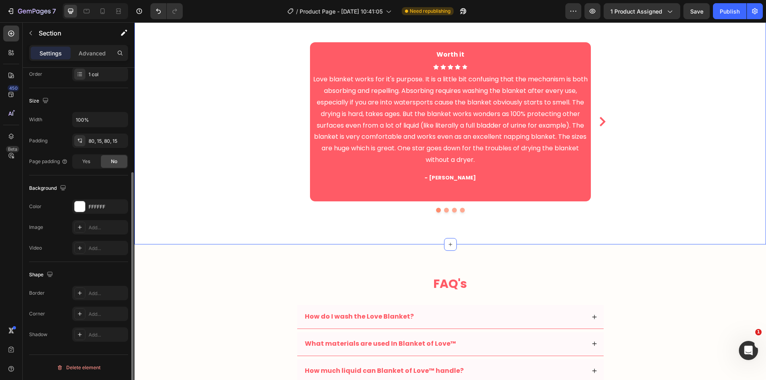
scroll to position [0, 0]
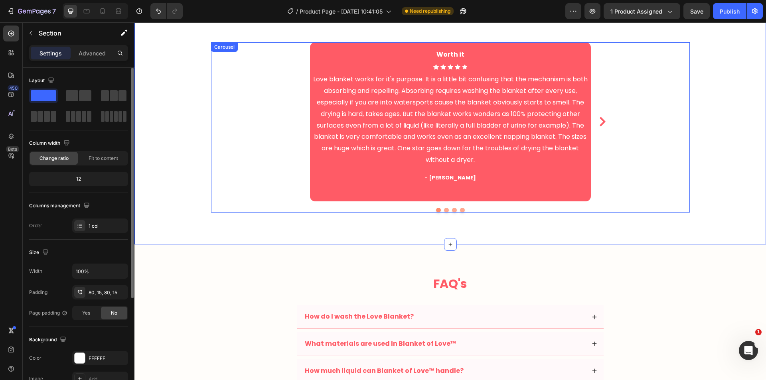
click at [430, 212] on div at bounding box center [450, 210] width 319 height 5
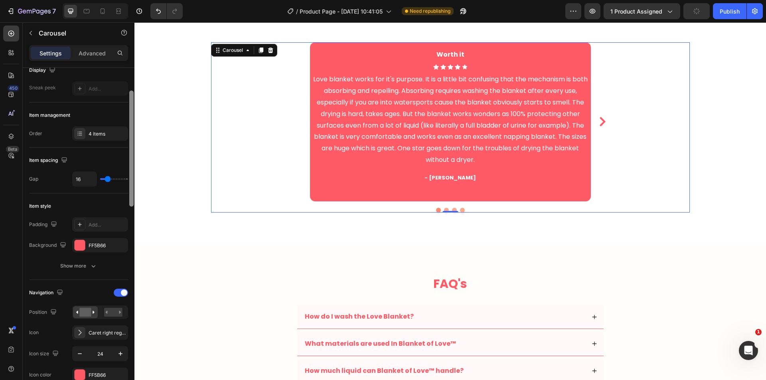
scroll to position [133, 0]
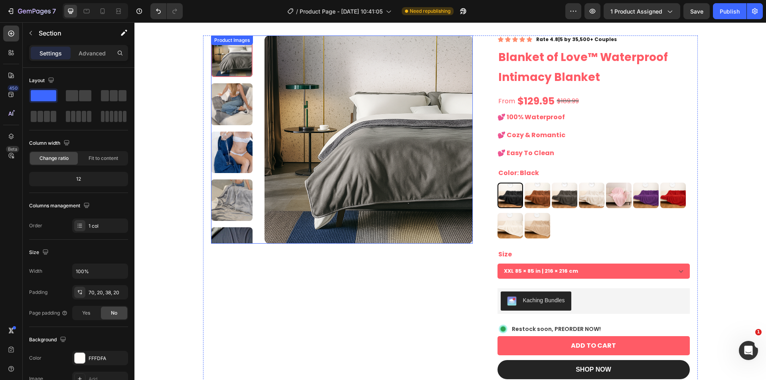
scroll to position [0, 0]
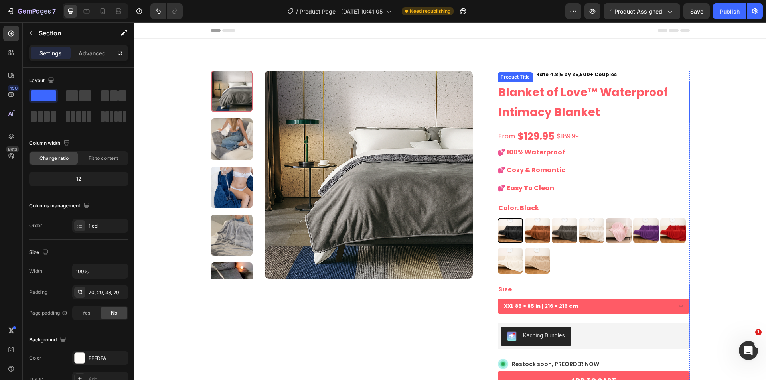
click at [576, 108] on h1 "Blanket of Love™ Waterproof Intimacy Blanket" at bounding box center [593, 103] width 192 height 42
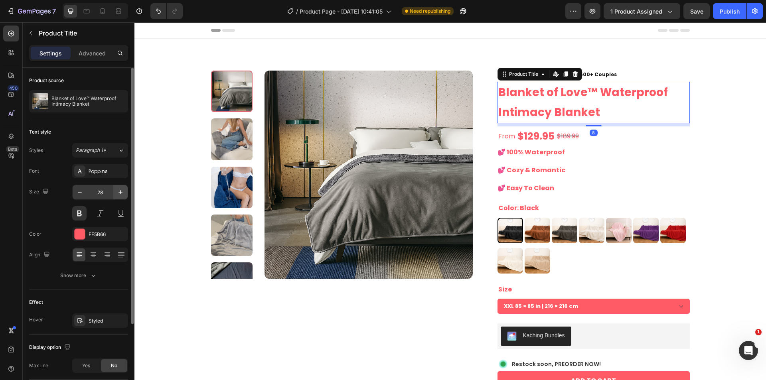
click at [118, 189] on icon "button" at bounding box center [120, 192] width 8 height 8
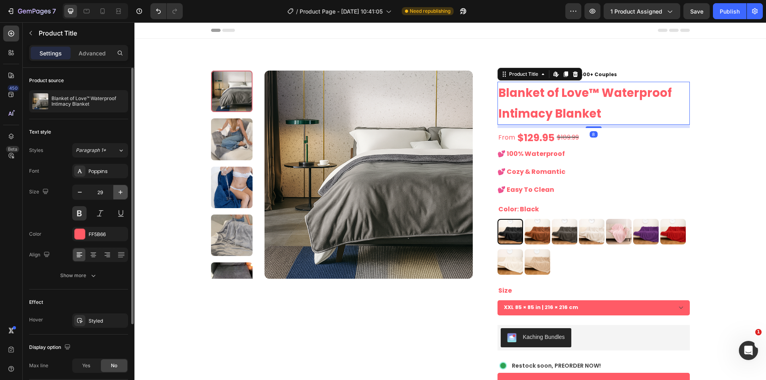
click at [119, 187] on button "button" at bounding box center [120, 192] width 14 height 14
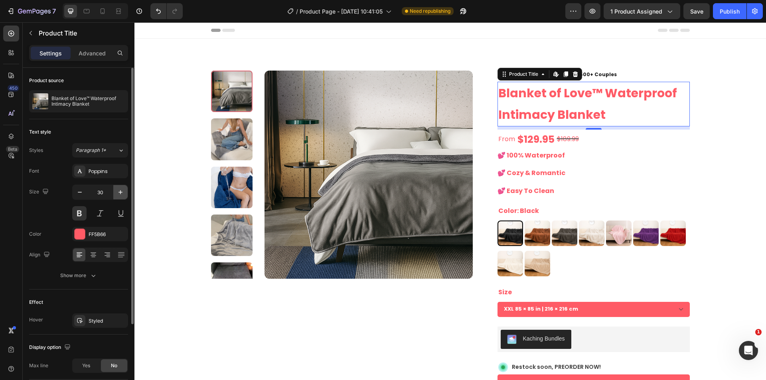
click at [119, 187] on button "button" at bounding box center [120, 192] width 14 height 14
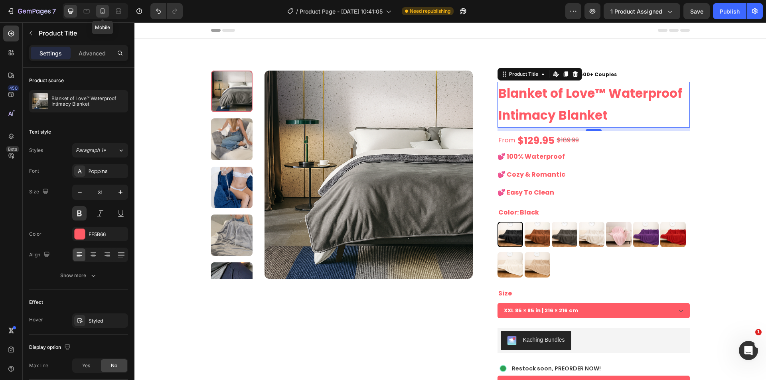
click at [104, 9] on icon at bounding box center [102, 11] width 4 height 6
type input "22"
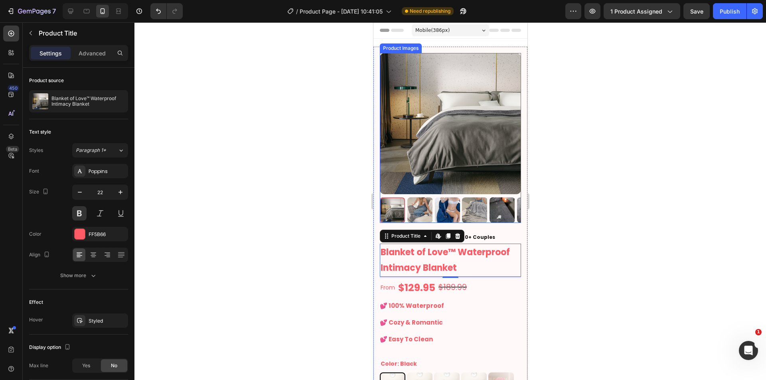
click at [561, 238] on div at bounding box center [449, 201] width 631 height 358
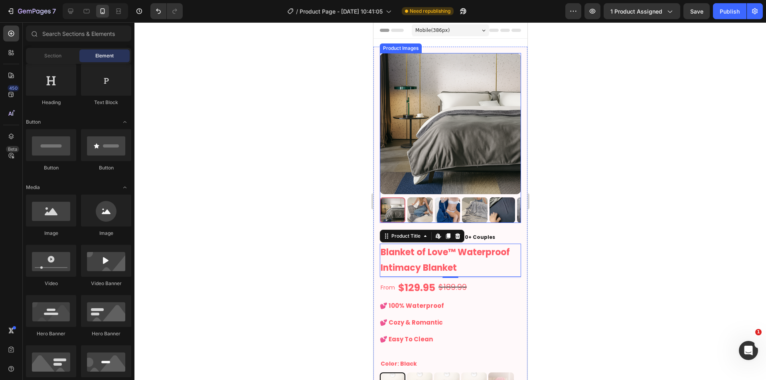
click at [476, 246] on h1 "Blanket of Love™ Waterproof Intimacy Blanket" at bounding box center [449, 260] width 141 height 33
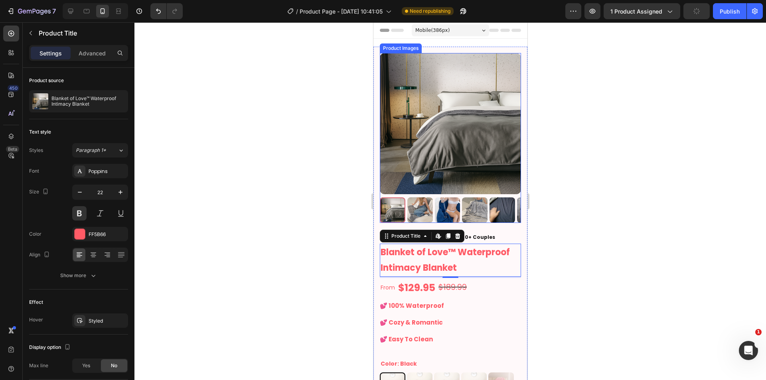
scroll to position [187, 0]
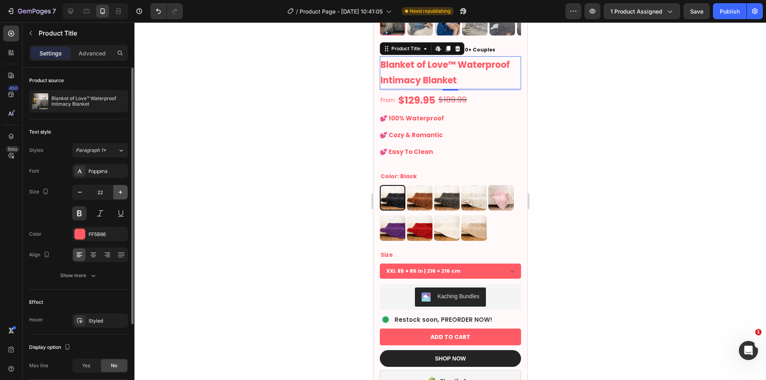
click at [121, 193] on icon "button" at bounding box center [120, 192] width 8 height 8
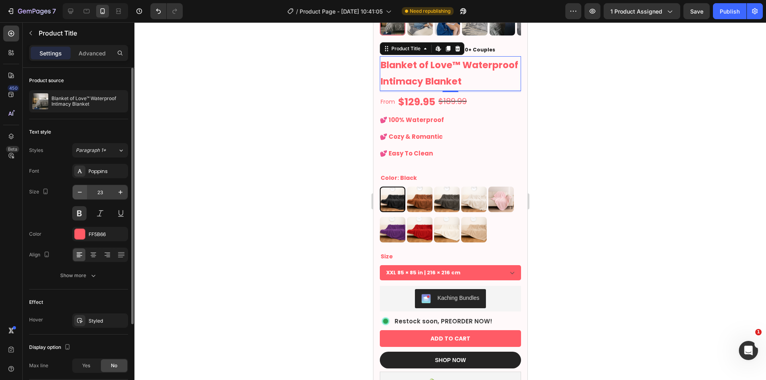
click at [75, 197] on button "button" at bounding box center [80, 192] width 14 height 14
type input "22"
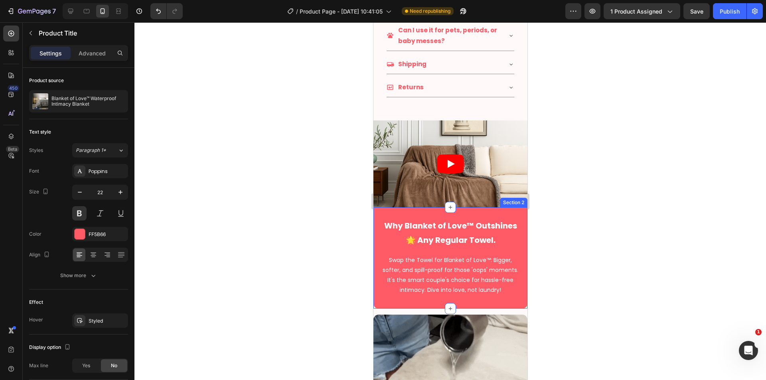
scroll to position [719, 0]
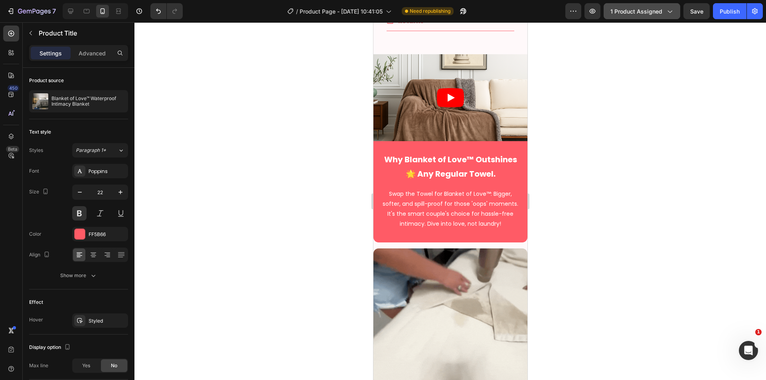
click at [731, 12] on div "Publish" at bounding box center [729, 11] width 20 height 8
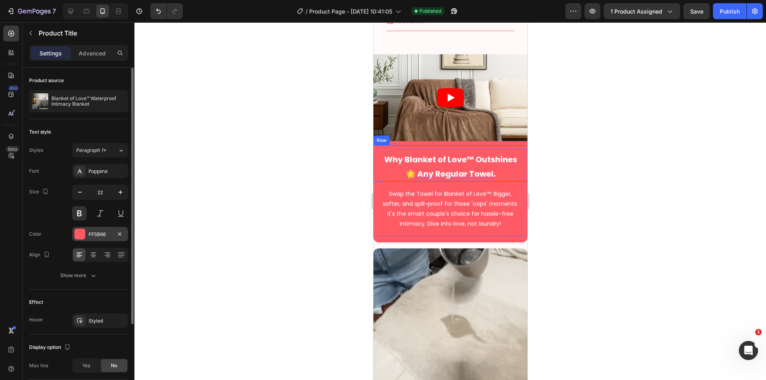
click at [104, 232] on div "FF5B66" at bounding box center [100, 234] width 23 height 7
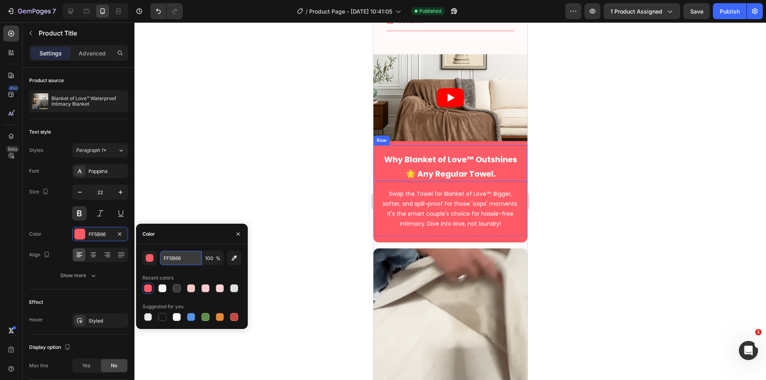
click at [181, 259] on input "FF5B66" at bounding box center [180, 258] width 41 height 14
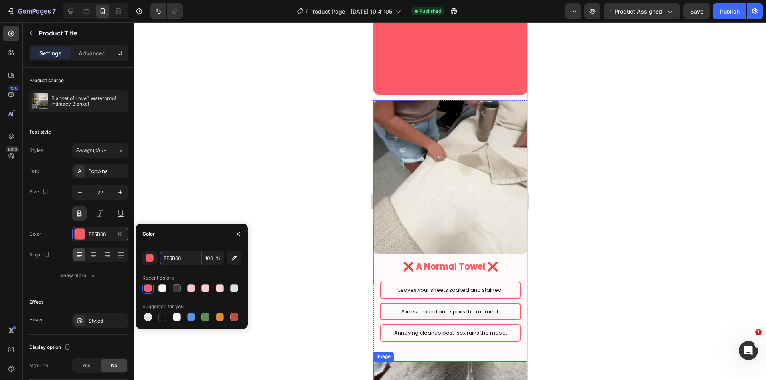
scroll to position [1118, 0]
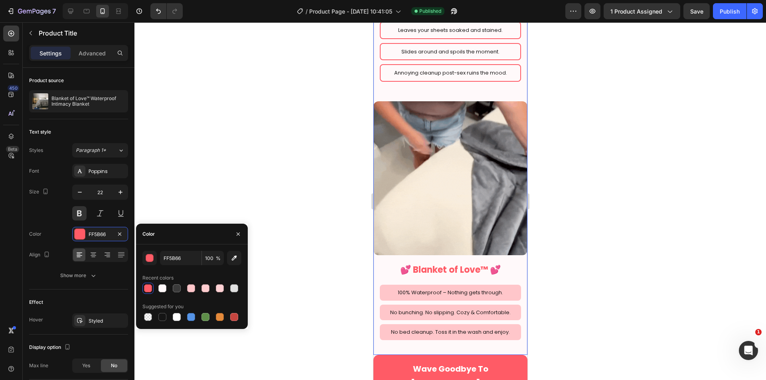
click at [511, 246] on div "Image 💕 Blanket of Love™ 💕 Heading 100% Waterproof – Nothing gets through. Text…" at bounding box center [450, 228] width 154 height 254
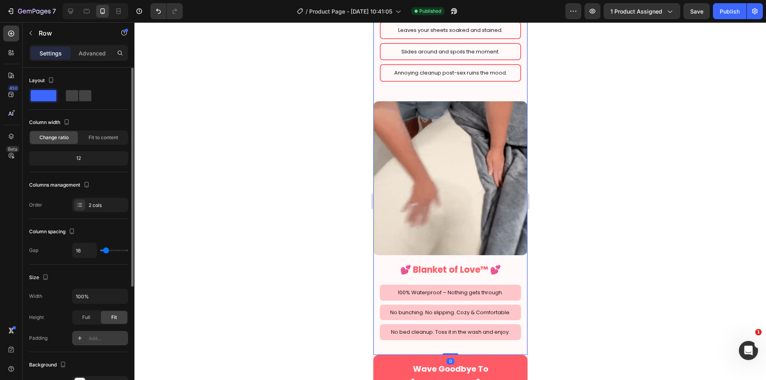
scroll to position [67, 0]
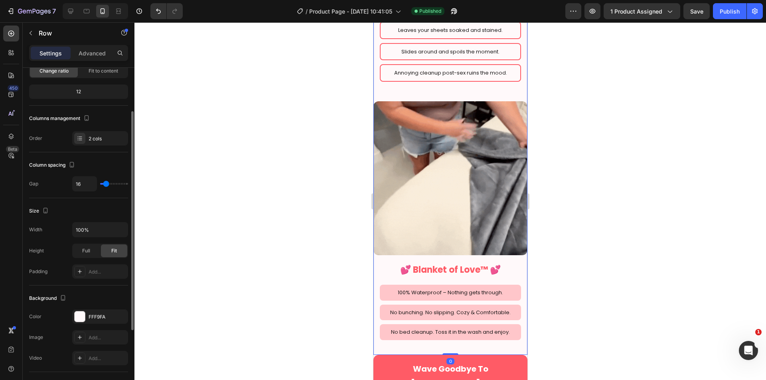
click at [98, 307] on div "Background The changes might be hidden by the video. Color FFF9FA Image Add... …" at bounding box center [78, 329] width 99 height 87
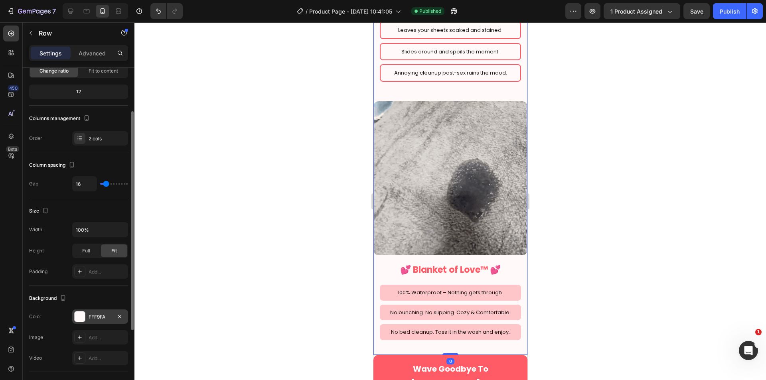
click at [98, 323] on div "FFF9FA" at bounding box center [100, 316] width 56 height 14
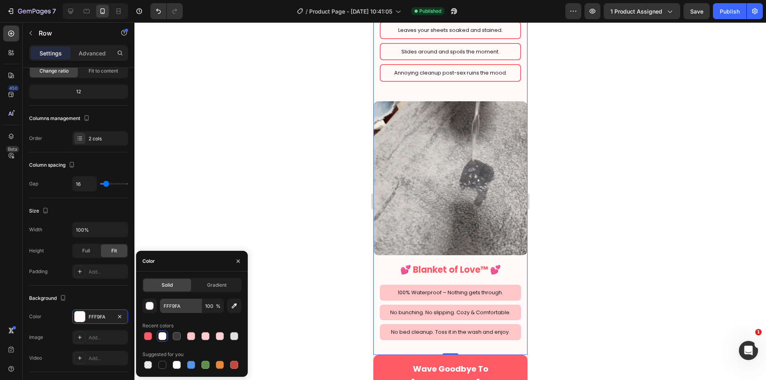
click at [189, 291] on div "Solid" at bounding box center [167, 285] width 48 height 13
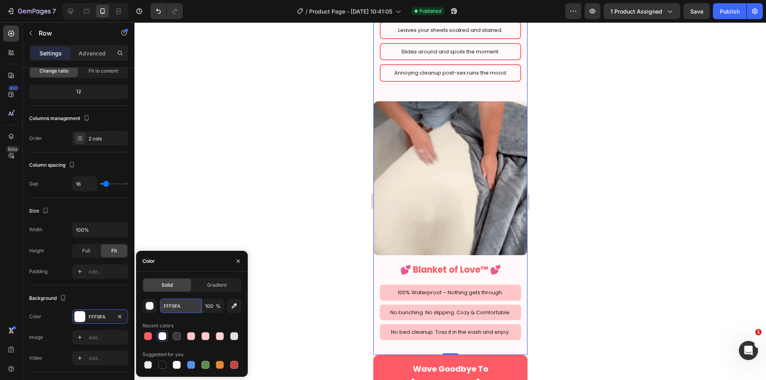
click at [181, 307] on input "FFF9FA" at bounding box center [180, 306] width 41 height 14
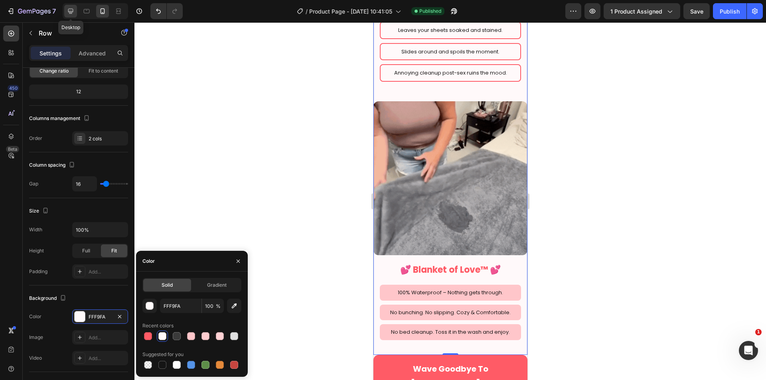
click at [69, 10] on icon at bounding box center [70, 11] width 5 height 5
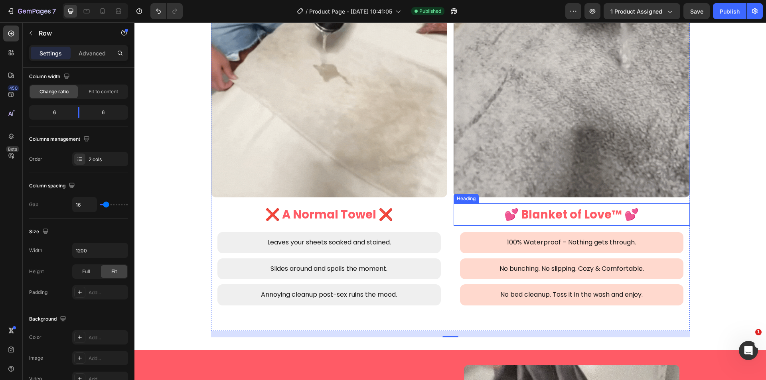
scroll to position [1149, 0]
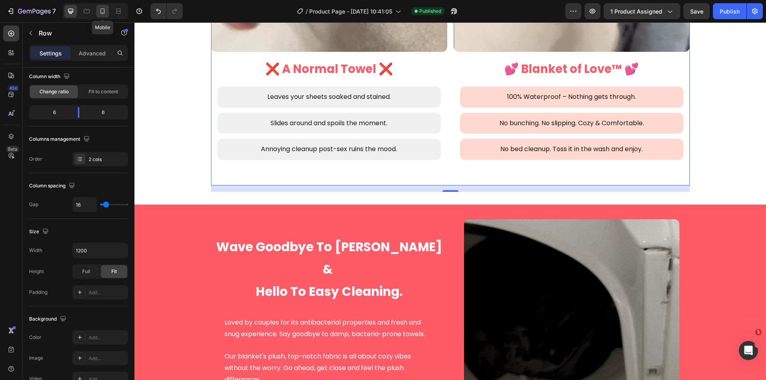
click at [102, 11] on icon at bounding box center [102, 11] width 8 height 8
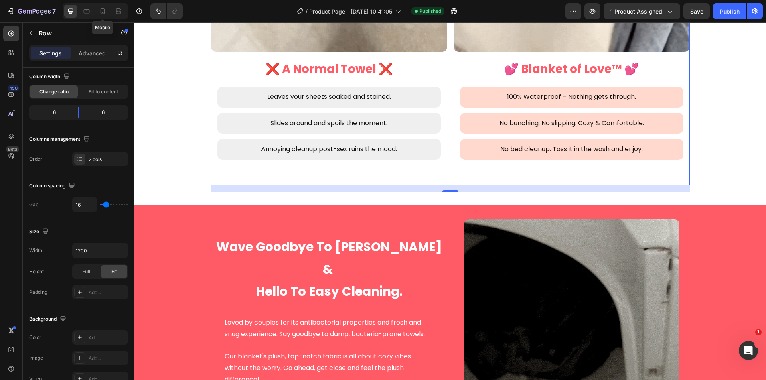
type input "100%"
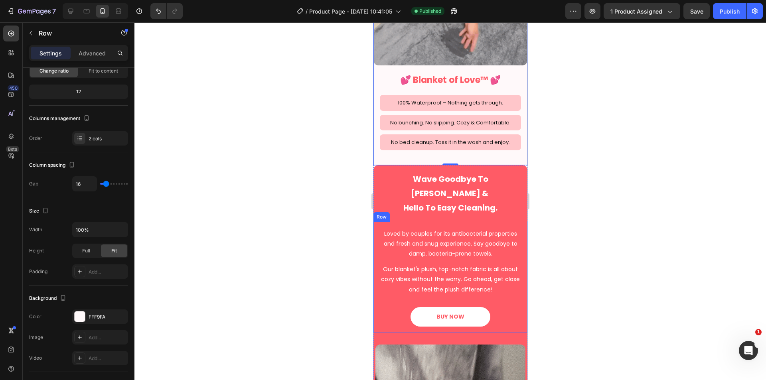
scroll to position [1285, 0]
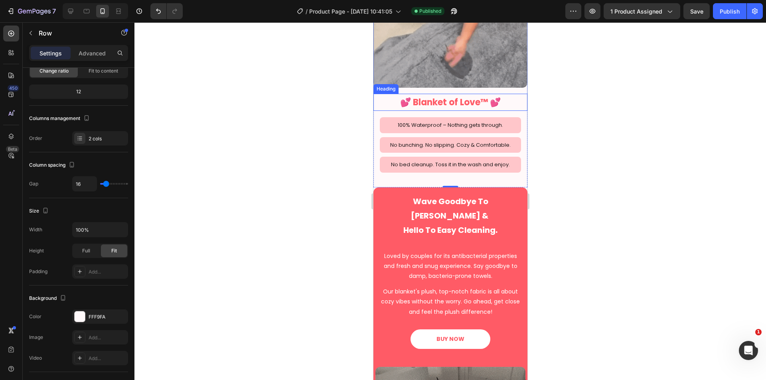
click at [496, 94] on h2 "💕 Blanket of Love™ 💕" at bounding box center [450, 103] width 154 height 18
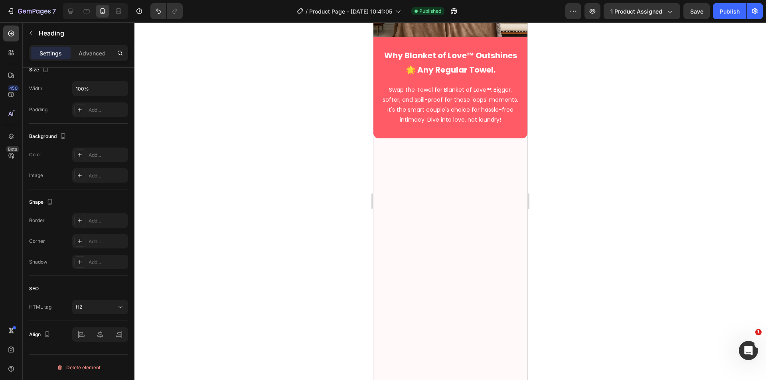
scroll to position [554, 0]
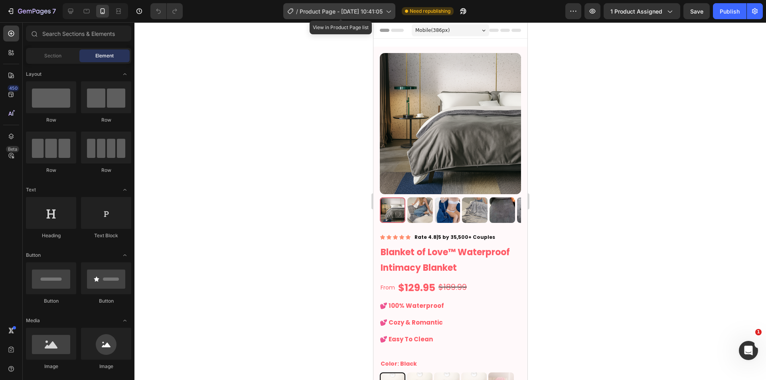
click at [308, 14] on span "Product Page - [DATE] 10:41:05" at bounding box center [340, 11] width 83 height 8
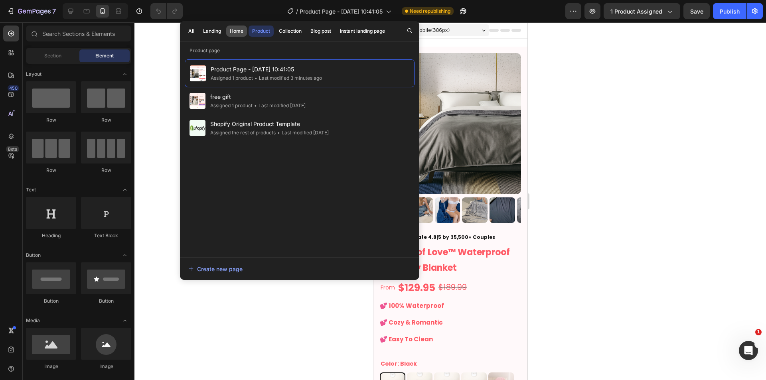
click at [229, 33] on button "Home" at bounding box center [236, 31] width 21 height 11
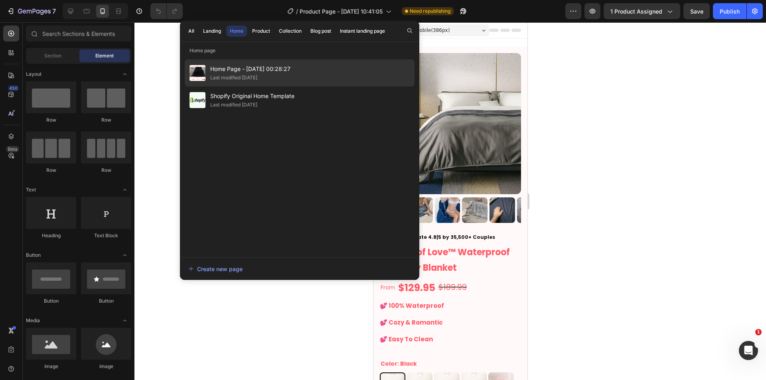
click at [241, 72] on span "Home Page - Aug 23, 00:28:27" at bounding box center [250, 69] width 80 height 10
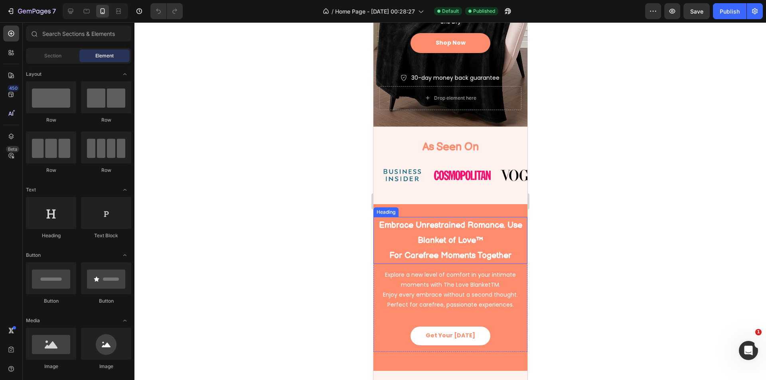
scroll to position [133, 0]
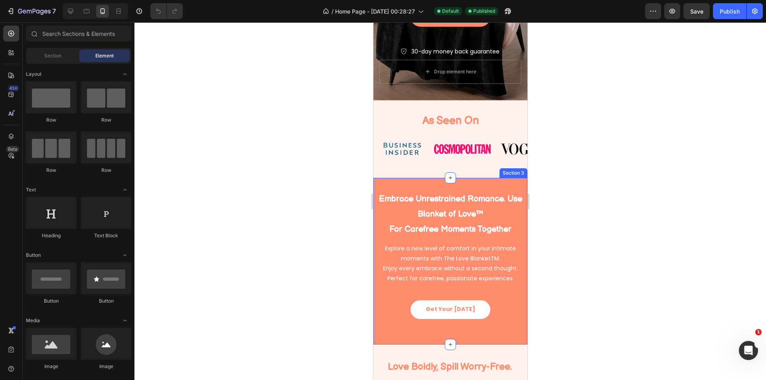
click at [513, 201] on div "Embrace Unrestrained Romance. Use Blanket of Love™ For Carefree Moments Togethe…" at bounding box center [450, 261] width 154 height 166
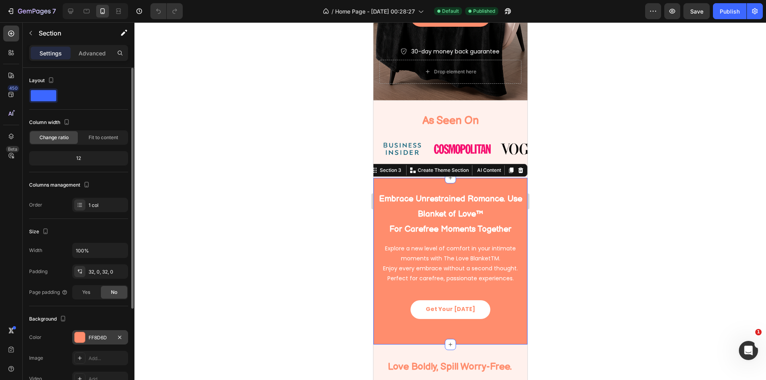
drag, startPoint x: 95, startPoint y: 349, endPoint x: 96, endPoint y: 339, distance: 10.8
click at [95, 348] on div "The changes might be hidden by the video. Color FF8D6D Image Add... Video Add..." at bounding box center [78, 358] width 99 height 56
drag, startPoint x: 96, startPoint y: 339, endPoint x: 112, endPoint y: 342, distance: 17.1
click at [96, 339] on div "FF8D6D" at bounding box center [100, 337] width 23 height 7
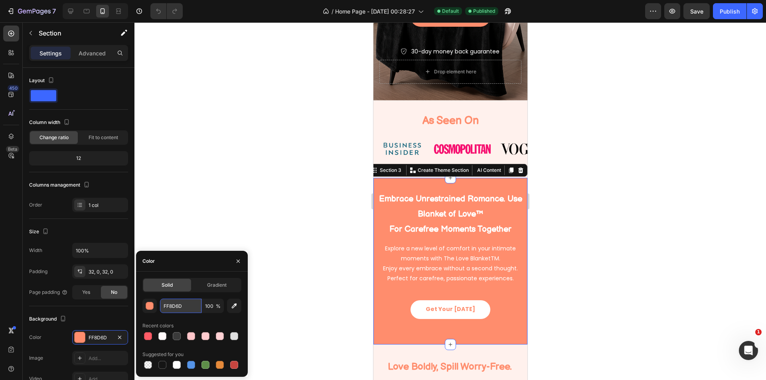
click at [176, 304] on input "FF8D6D" at bounding box center [180, 306] width 41 height 14
paste input "5B66"
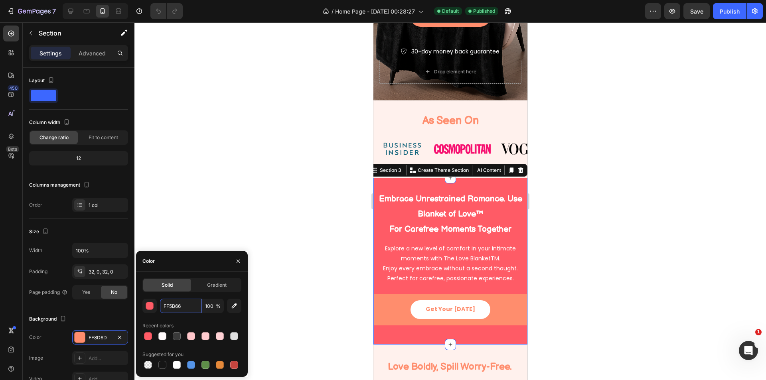
type input "FF5B66"
click at [513, 319] on div "Get Your [DATE] Button" at bounding box center [449, 309] width 141 height 19
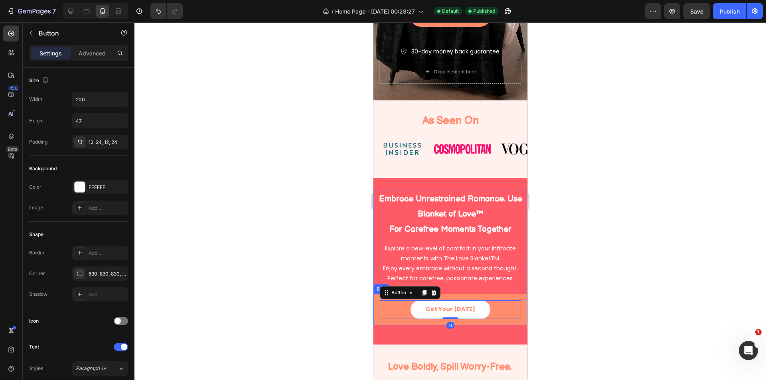
click at [518, 324] on div "Get Your [DATE] Button 0 Row" at bounding box center [450, 310] width 154 height 32
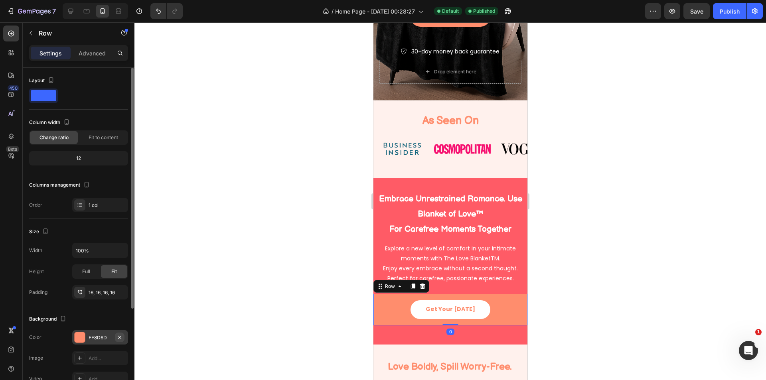
drag, startPoint x: 97, startPoint y: 329, endPoint x: 116, endPoint y: 337, distance: 20.4
click at [98, 330] on div "Background The changes might be hidden by the video. Color FF8D6D Image Add... …" at bounding box center [78, 349] width 99 height 87
click at [106, 341] on div "FF8D6D" at bounding box center [100, 337] width 23 height 7
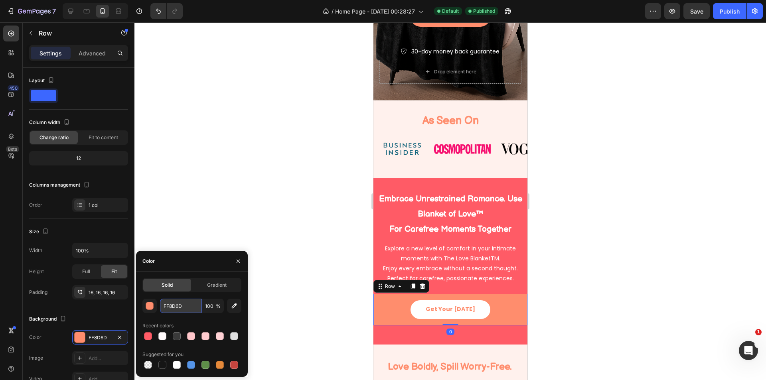
click at [179, 307] on input "FF8D6D" at bounding box center [180, 306] width 41 height 14
paste input "5B66"
type input "FF5B66"
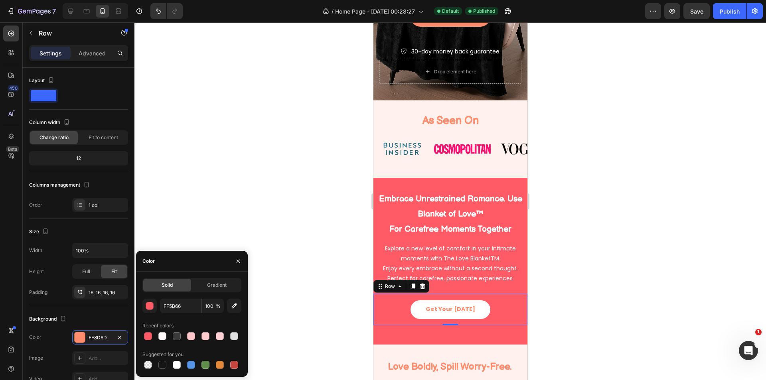
click at [591, 287] on div at bounding box center [449, 201] width 631 height 358
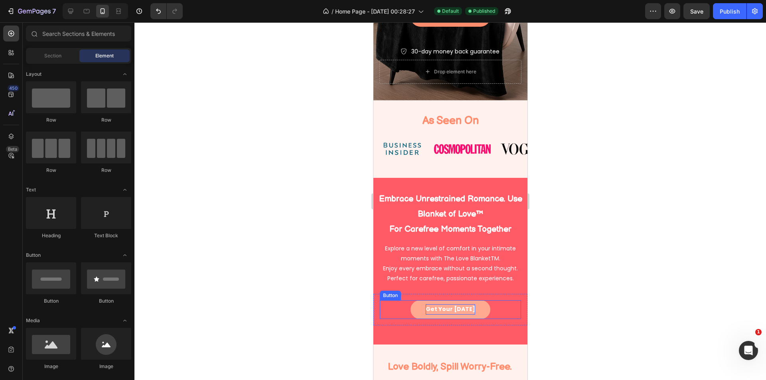
click at [458, 314] on p "Get Your [DATE]" at bounding box center [449, 309] width 49 height 10
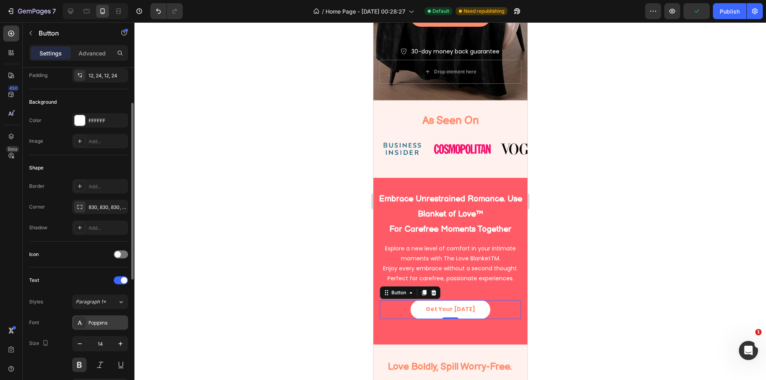
scroll to position [133, 0]
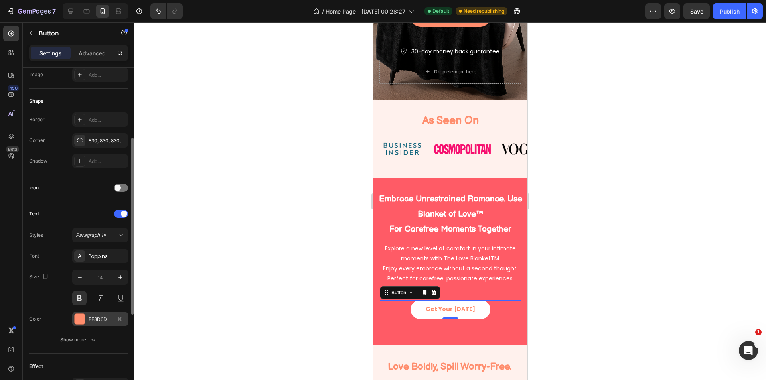
click at [95, 315] on div "FF8D6D" at bounding box center [100, 319] width 56 height 14
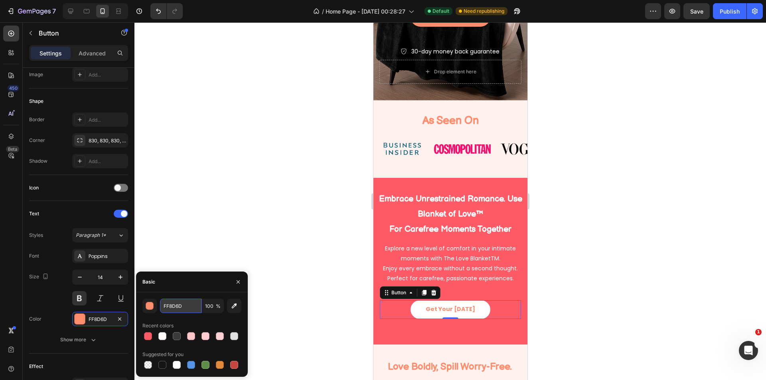
click at [184, 306] on input "FF8D6D" at bounding box center [180, 306] width 41 height 14
paste input "5B66"
type input "FF5B66"
click at [480, 319] on link "Get Your [DATE]" at bounding box center [450, 309] width 80 height 19
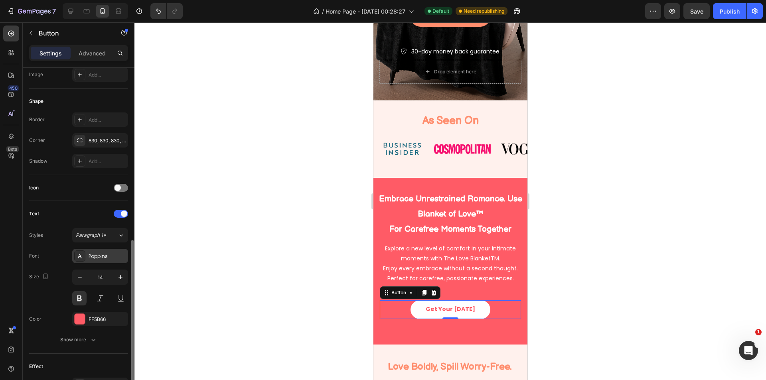
scroll to position [266, 0]
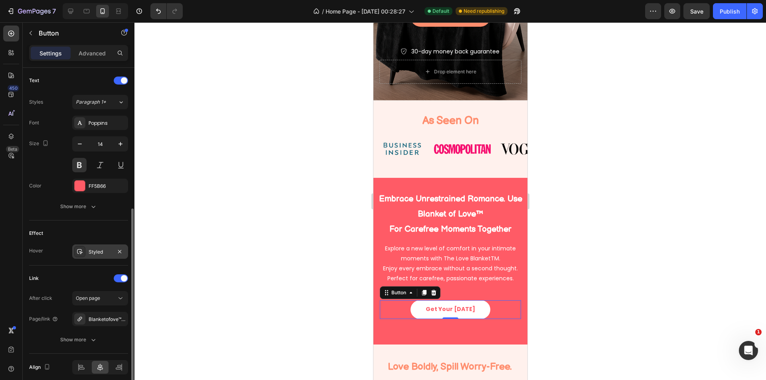
click at [97, 256] on div "Styled" at bounding box center [100, 251] width 56 height 14
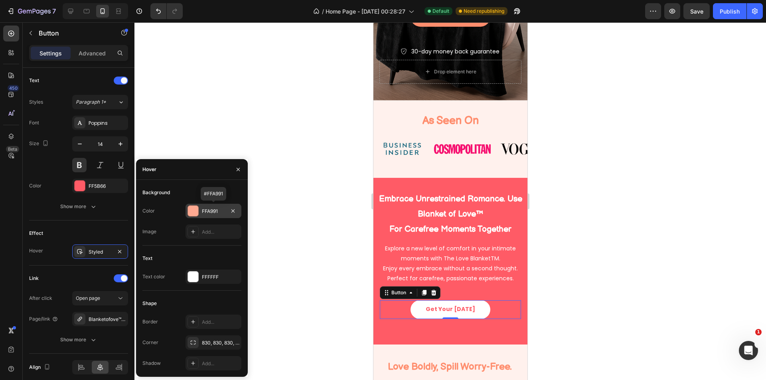
click at [204, 205] on div "FFA991" at bounding box center [213, 211] width 56 height 14
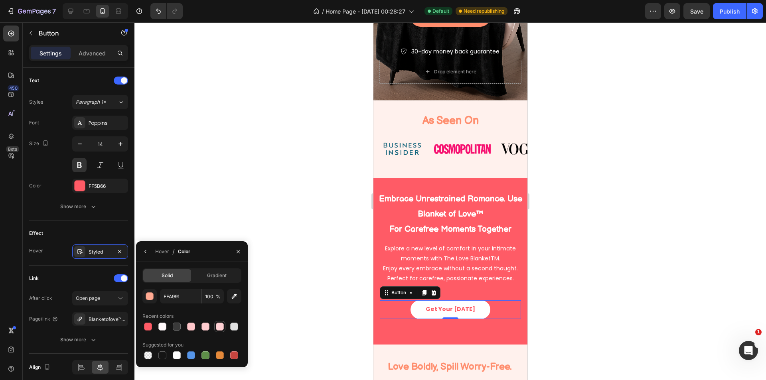
click at [223, 323] on div at bounding box center [220, 327] width 8 height 8
type input "FFD1D4"
click at [99, 258] on div "Styled" at bounding box center [100, 251] width 56 height 14
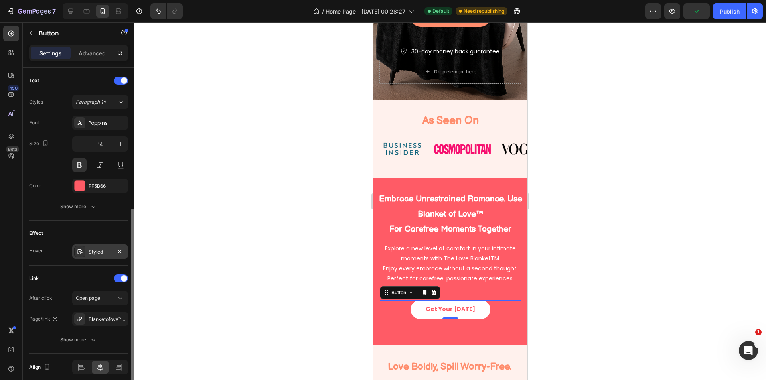
click at [99, 253] on div "Styled" at bounding box center [100, 251] width 23 height 7
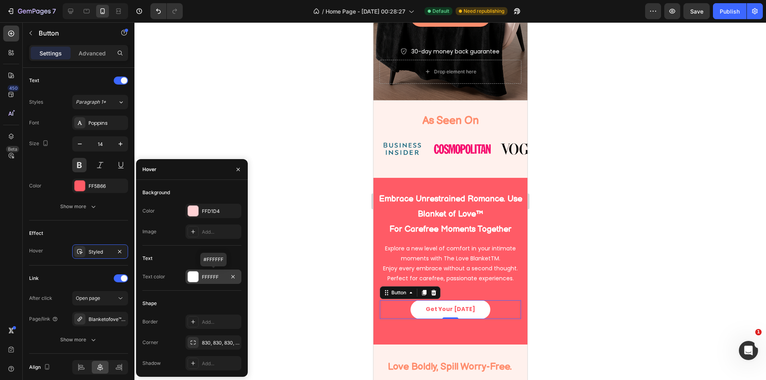
click at [206, 275] on div "FFFFFF" at bounding box center [213, 277] width 23 height 7
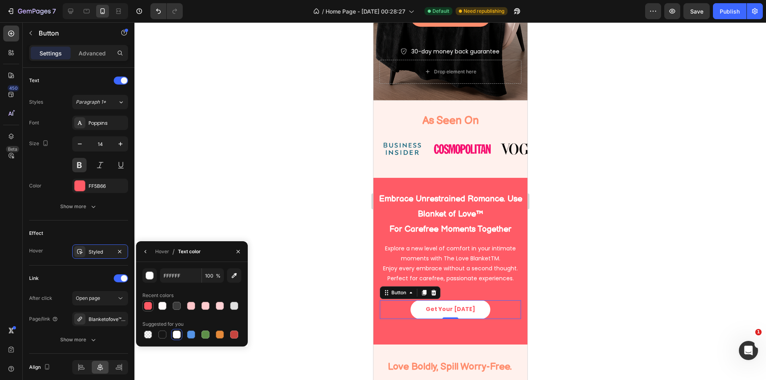
click at [148, 307] on div at bounding box center [148, 306] width 8 height 8
click at [159, 307] on div at bounding box center [162, 306] width 8 height 8
click at [177, 333] on div at bounding box center [177, 335] width 8 height 8
type input "FFFFFF"
click at [635, 296] on div at bounding box center [449, 201] width 631 height 358
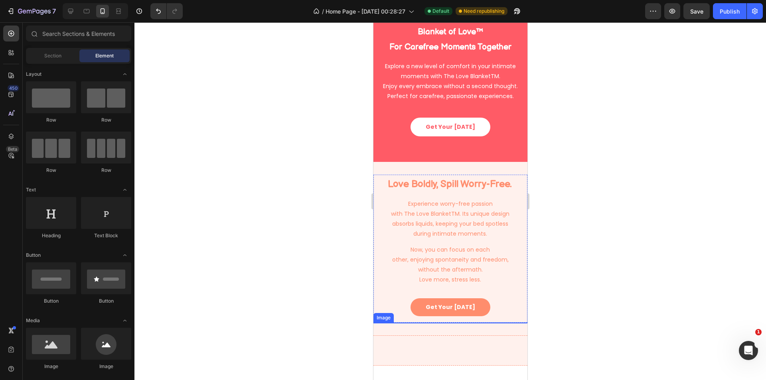
scroll to position [332, 0]
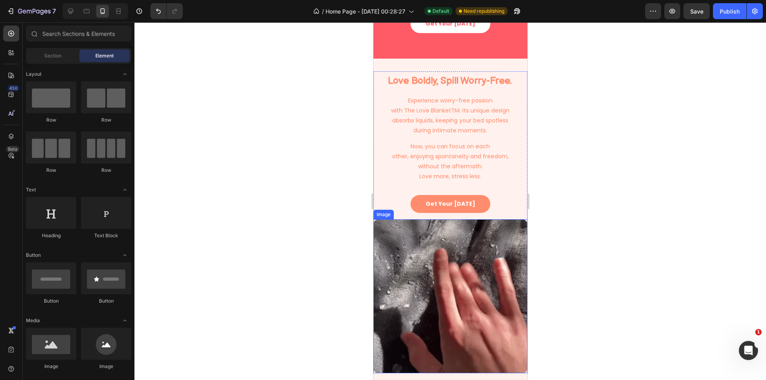
select select "XS 20 × 28 in | 50 × 70 cm"
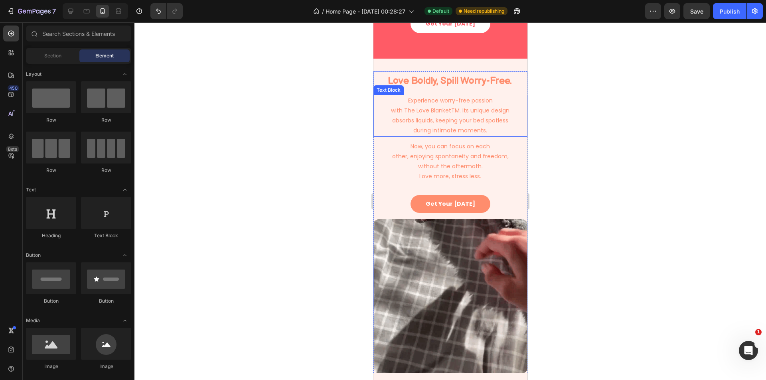
scroll to position [465, 0]
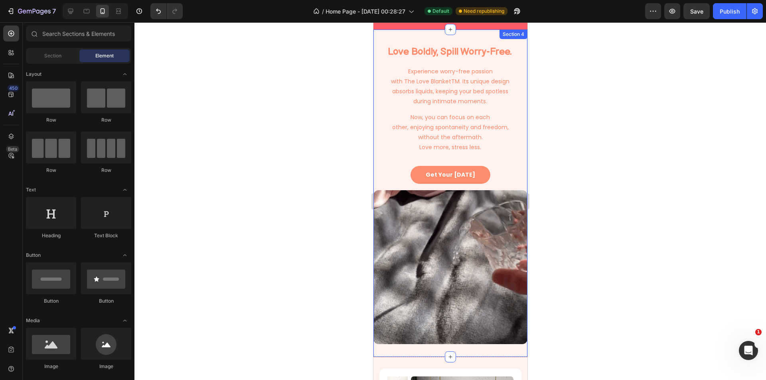
click at [520, 37] on div "Section 4" at bounding box center [513, 35] width 28 height 10
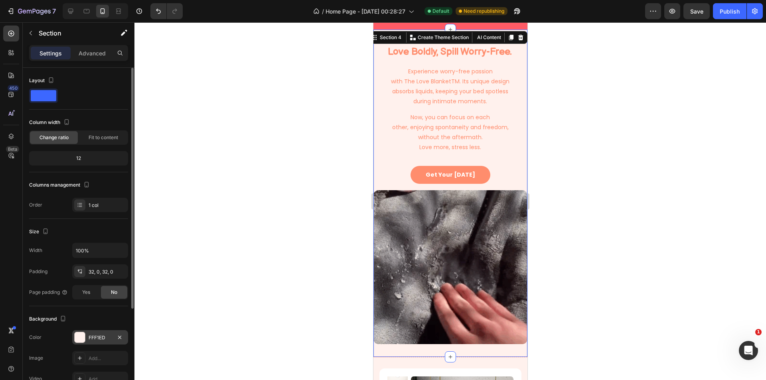
click at [98, 340] on div "FFF1ED" at bounding box center [100, 337] width 23 height 7
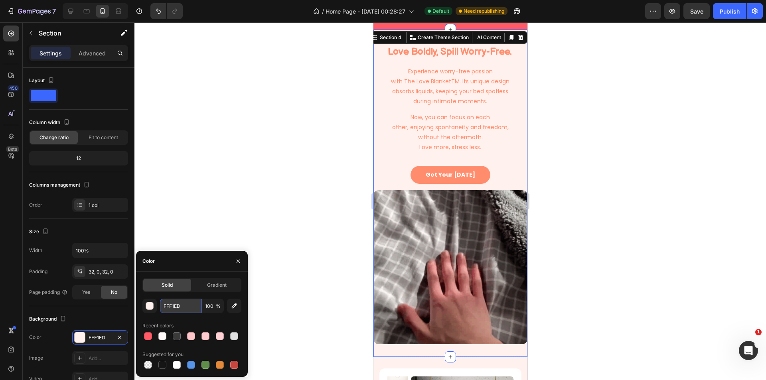
click at [180, 309] on input "FFF1ED" at bounding box center [180, 306] width 41 height 14
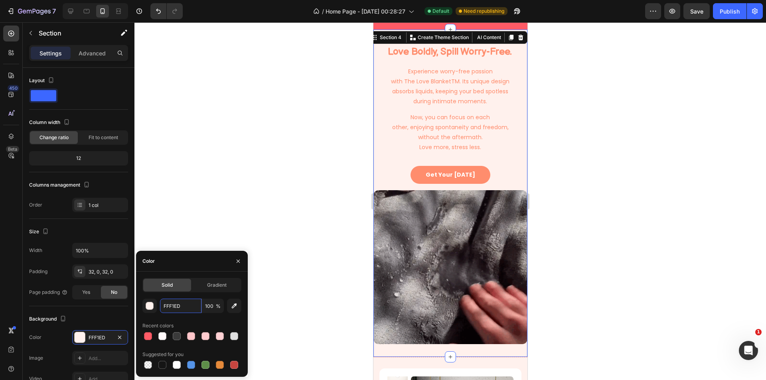
paste input "9FA"
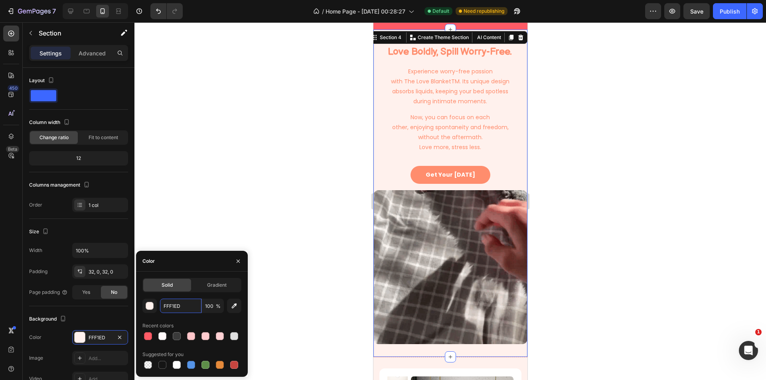
type input "FFF9FA"
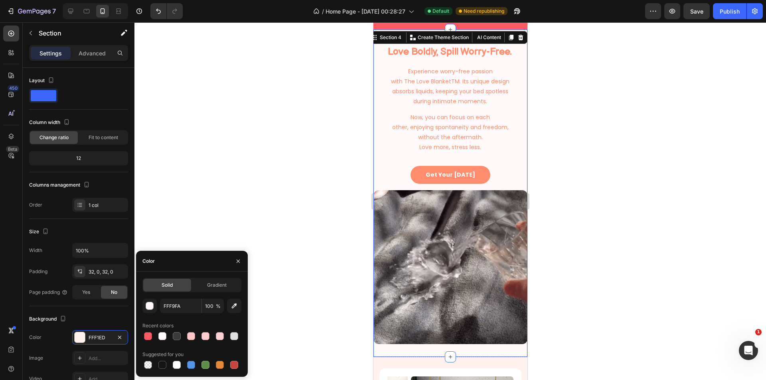
click at [579, 241] on div at bounding box center [449, 201] width 631 height 358
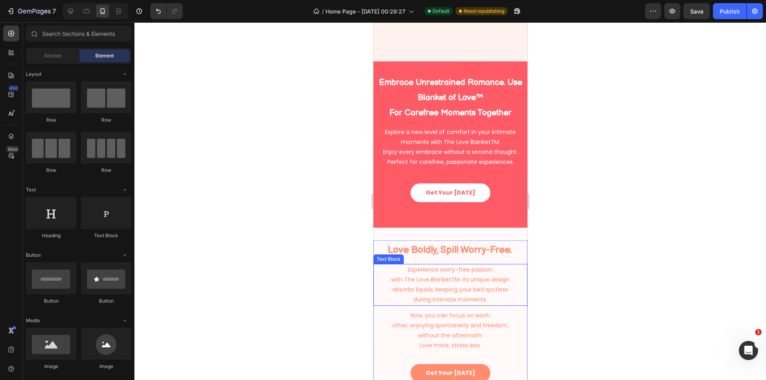
scroll to position [266, 0]
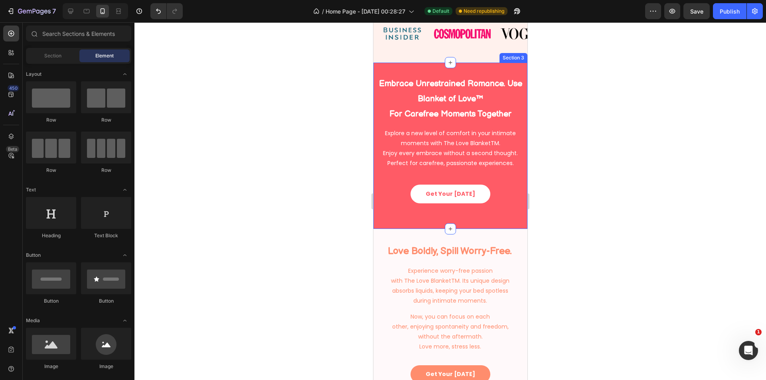
click at [519, 214] on div "Embrace Unrestrained Romance. Use Blanket of Love™ For Carefree Moments Togethe…" at bounding box center [450, 145] width 154 height 141
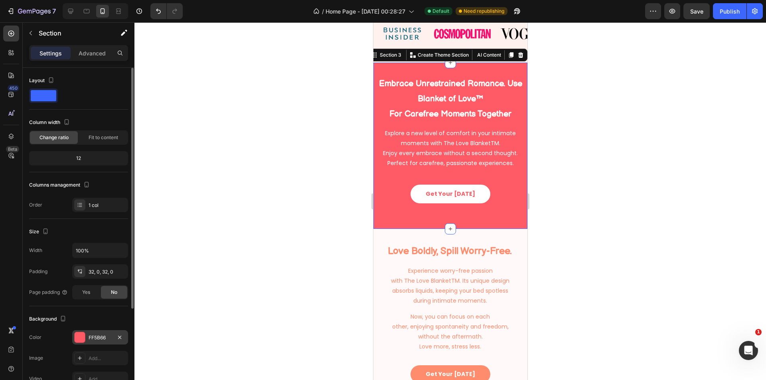
click at [100, 343] on div "FF5B66" at bounding box center [100, 337] width 56 height 14
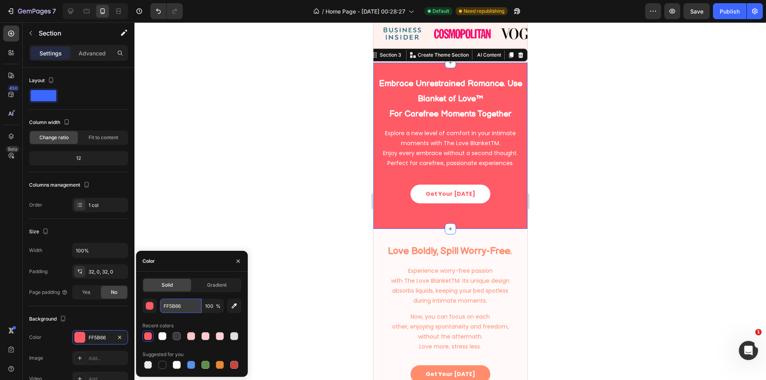
click at [186, 309] on input "FF5B66" at bounding box center [180, 306] width 41 height 14
click at [475, 251] on h2 "Love Boldly, Spill Worry-Free." at bounding box center [449, 251] width 152 height 19
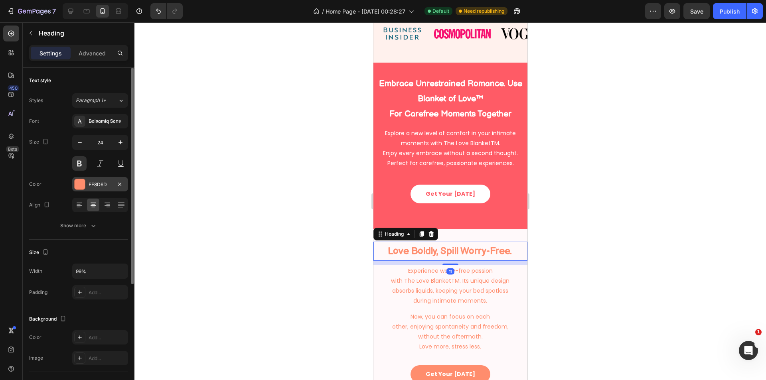
click at [98, 187] on div "FF8D6D" at bounding box center [100, 184] width 23 height 7
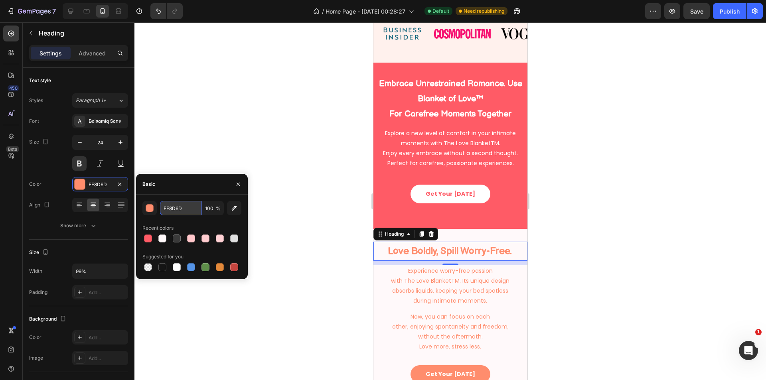
click at [172, 209] on input "FF8D6D" at bounding box center [180, 208] width 41 height 14
paste input "5B66"
type input "FF5B66"
click at [472, 291] on p "with The Love BlanketTM. Its unique design absorbs liquids, keeping your bed sp…" at bounding box center [450, 291] width 122 height 30
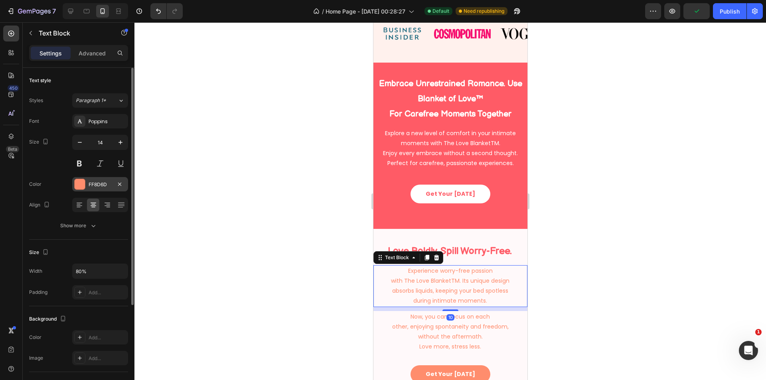
click at [92, 182] on div "FF8D6D" at bounding box center [100, 184] width 23 height 7
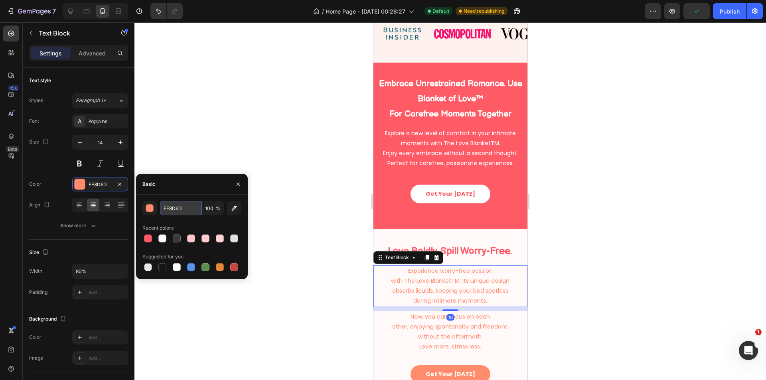
click at [179, 206] on input "FF8D6D" at bounding box center [180, 208] width 41 height 14
paste input "5B66"
type input "FF5B66"
click at [453, 336] on p "Now, you can focus on each other, enjoying spontaneity and freedom, without the…" at bounding box center [450, 332] width 122 height 40
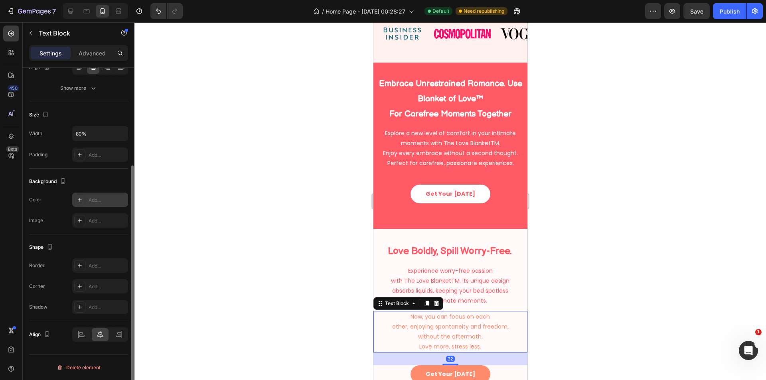
scroll to position [0, 0]
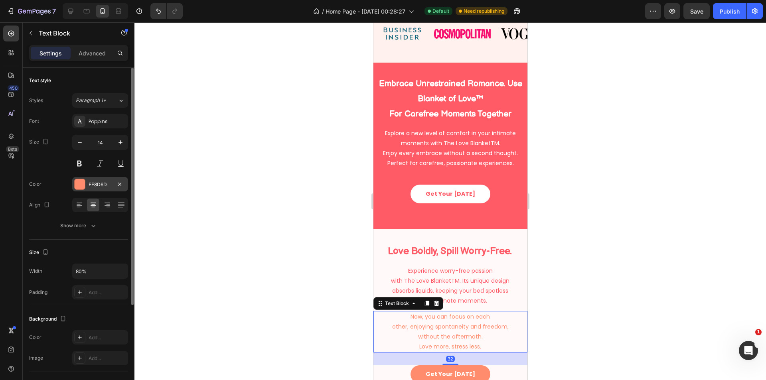
click at [93, 186] on div "FF8D6D" at bounding box center [100, 184] width 23 height 7
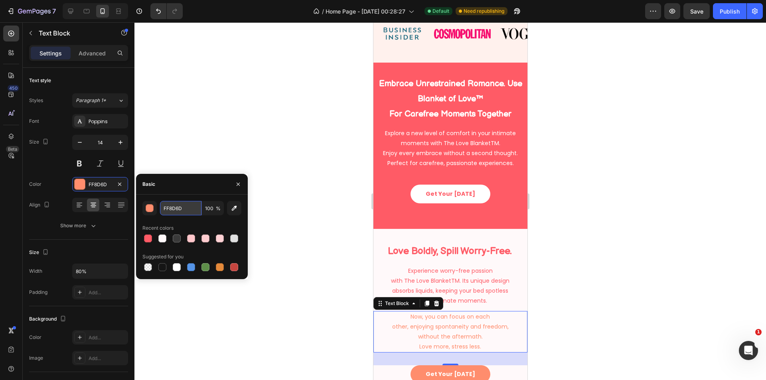
click at [180, 213] on input "FF8D6D" at bounding box center [180, 208] width 41 height 14
paste input "5B66"
type input "FF5B66"
click at [646, 283] on div at bounding box center [449, 201] width 631 height 358
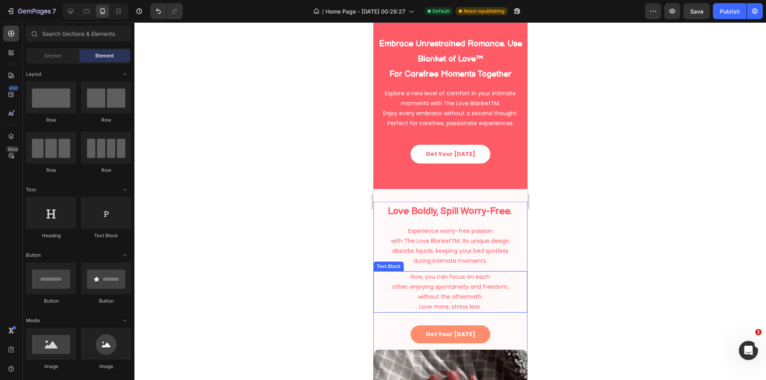
scroll to position [332, 0]
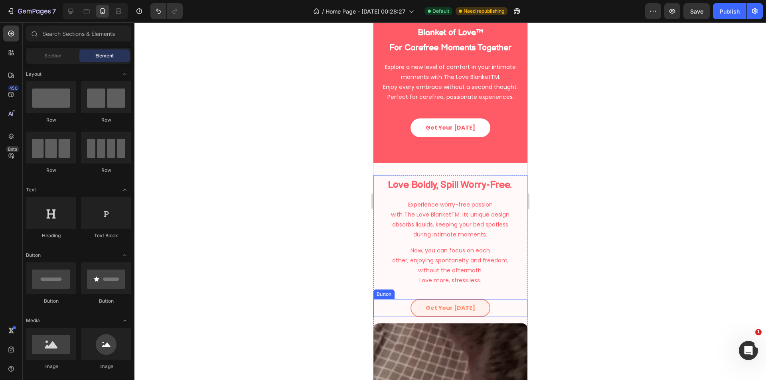
click at [483, 313] on link "Get Your [DATE]" at bounding box center [450, 308] width 80 height 18
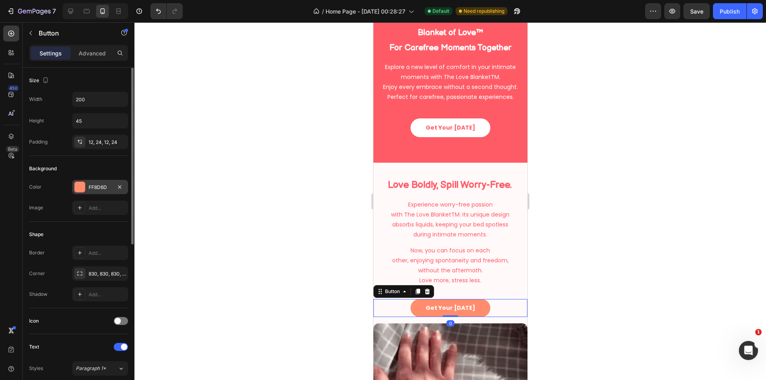
click at [91, 188] on div "FF8D6D" at bounding box center [100, 187] width 23 height 7
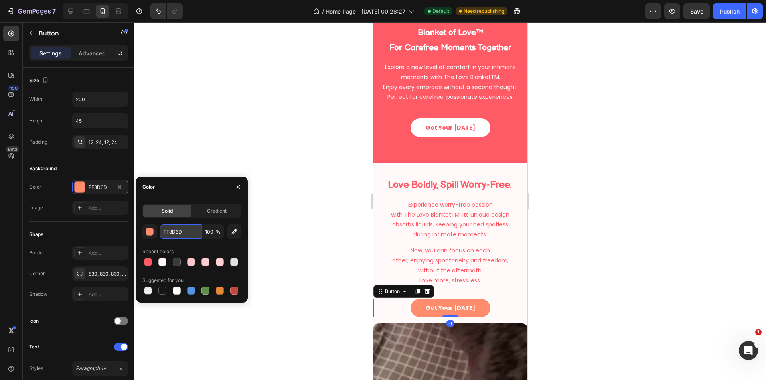
click at [179, 232] on input "FF8D6D" at bounding box center [180, 232] width 41 height 14
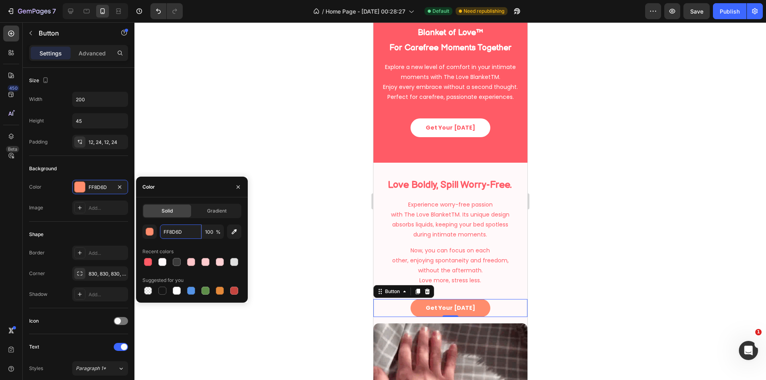
paste input "5B66"
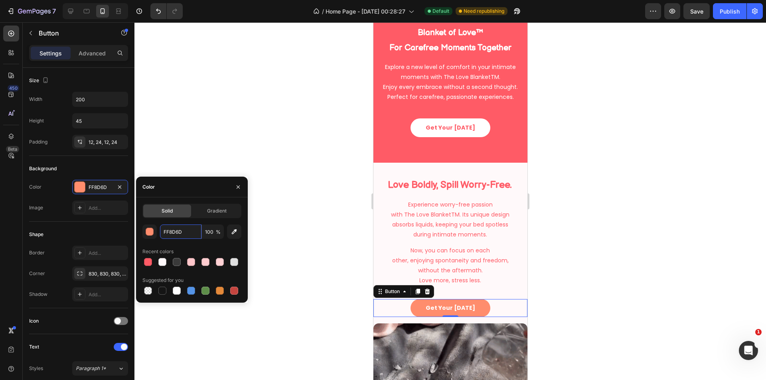
type input "FF5B66"
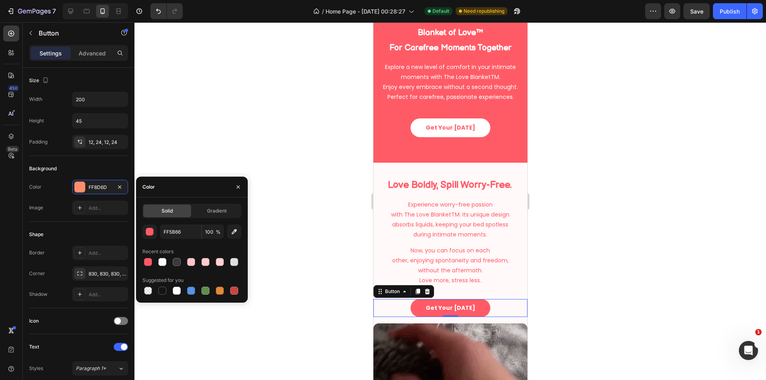
click at [338, 256] on div at bounding box center [449, 201] width 631 height 358
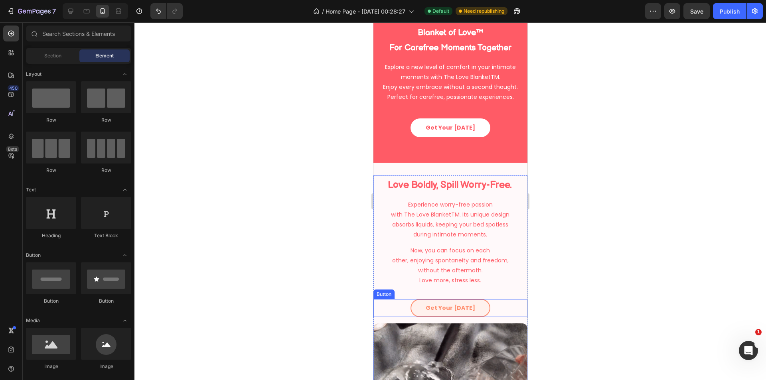
click at [453, 316] on link "Get Your [DATE]" at bounding box center [450, 308] width 80 height 18
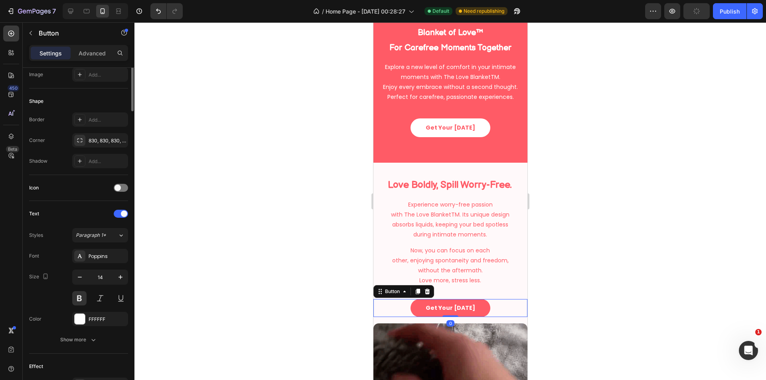
scroll to position [200, 0]
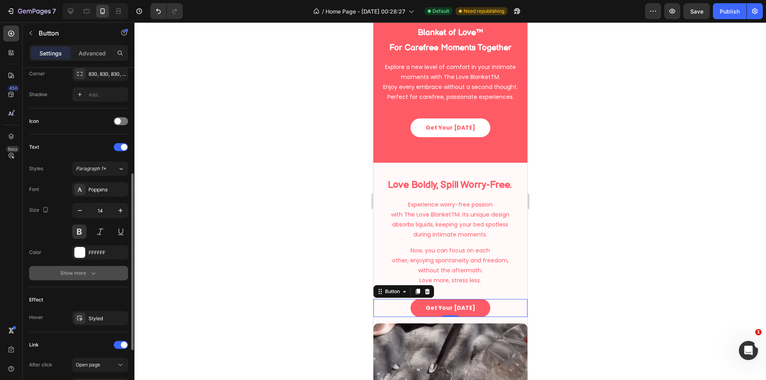
click at [87, 278] on button "Show more" at bounding box center [78, 273] width 99 height 14
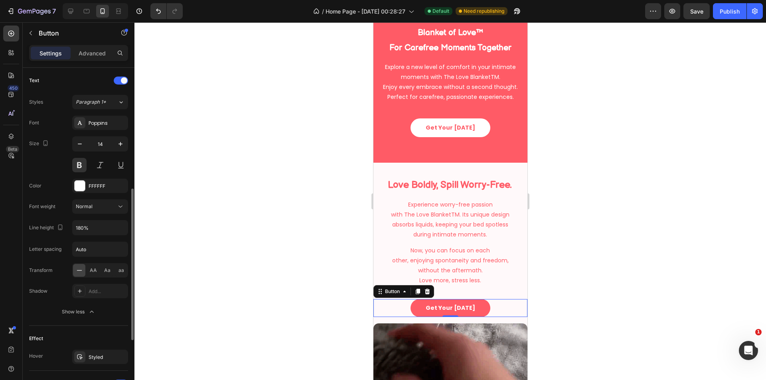
scroll to position [333, 0]
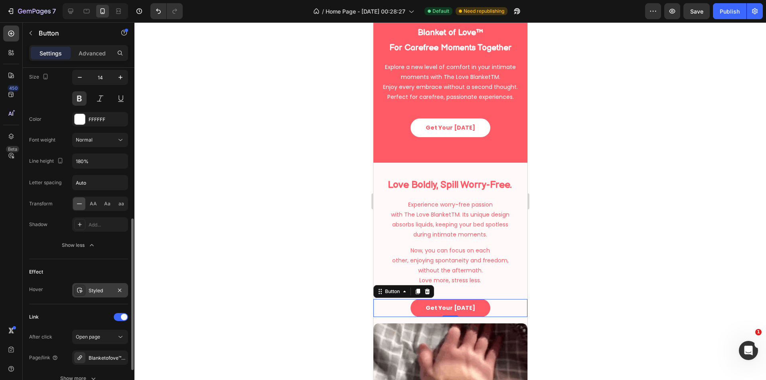
drag, startPoint x: 93, startPoint y: 294, endPoint x: 97, endPoint y: 294, distance: 4.8
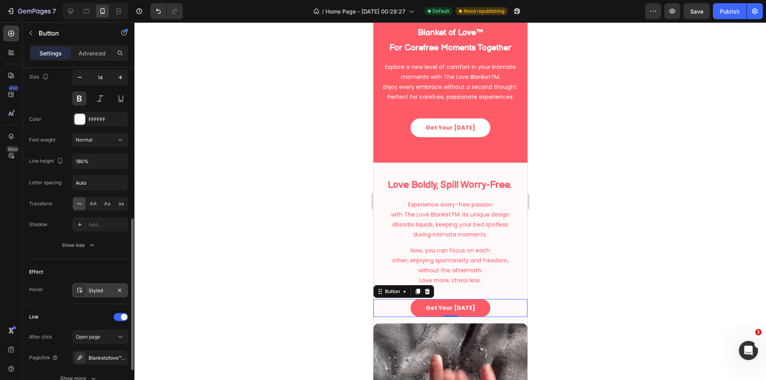
click at [93, 295] on div "Styled" at bounding box center [100, 290] width 56 height 14
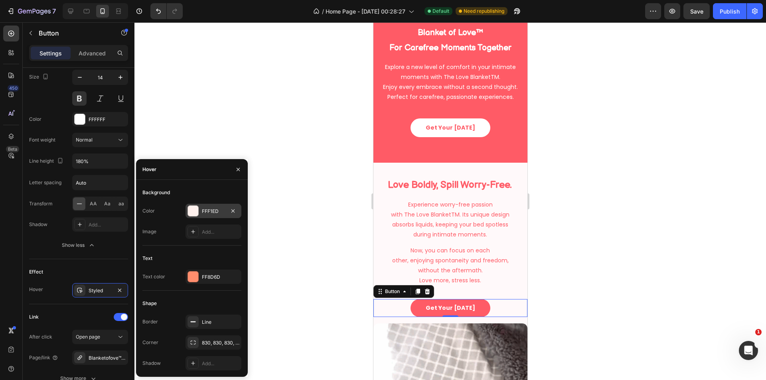
click at [206, 207] on div "FFF1ED" at bounding box center [213, 211] width 56 height 14
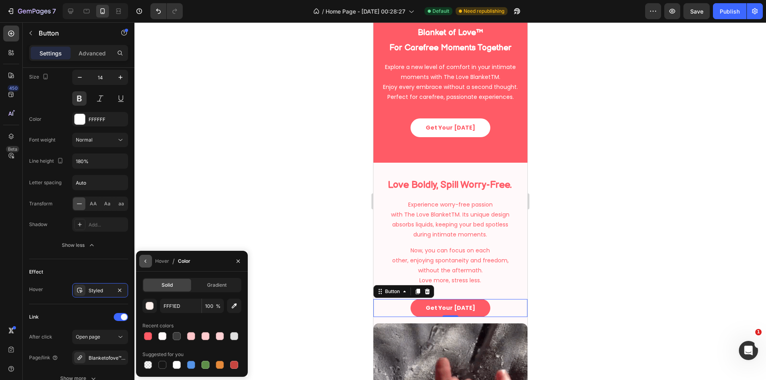
click at [151, 260] on button "button" at bounding box center [145, 261] width 13 height 13
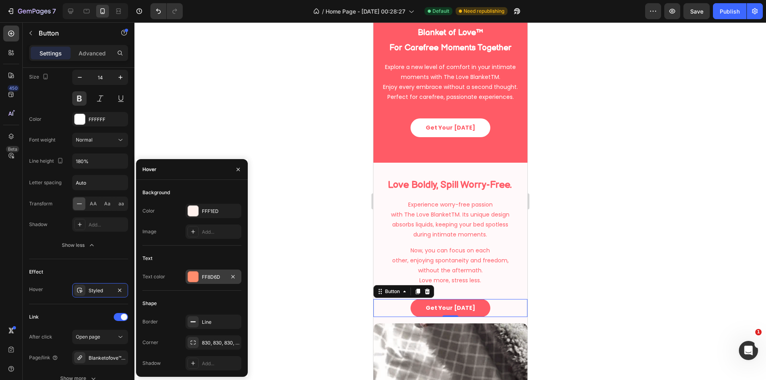
click at [213, 277] on div "FF8D6D" at bounding box center [213, 277] width 23 height 7
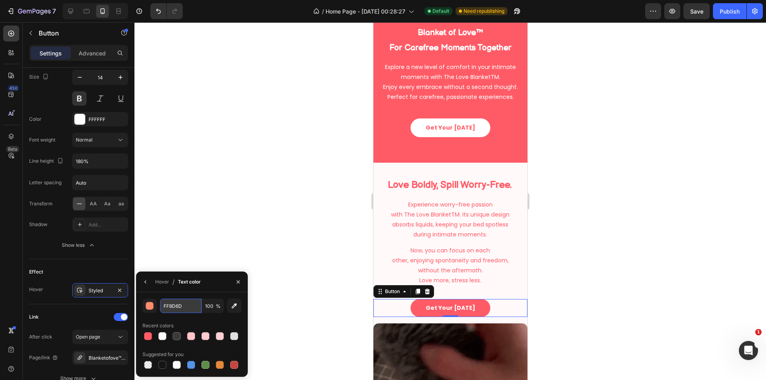
click at [0, 0] on input "FF8D6D" at bounding box center [0, 0] width 0 height 0
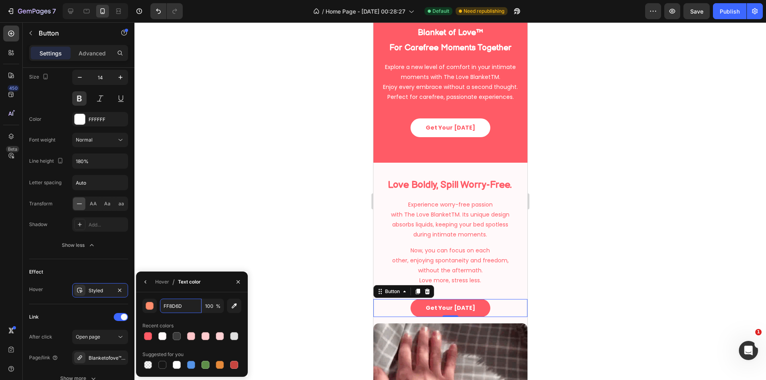
paste input "5B66"
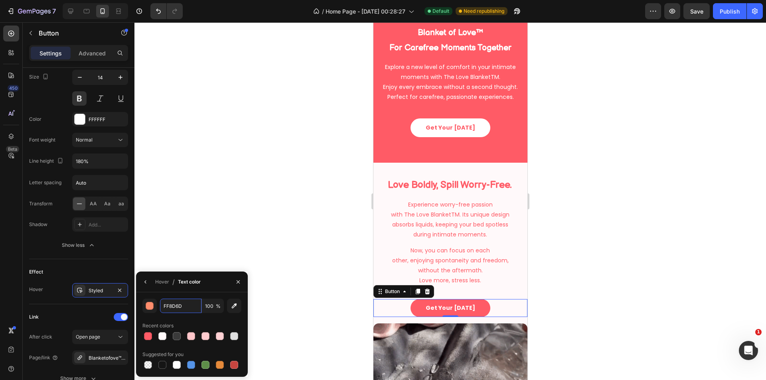
type input "FF5B66"
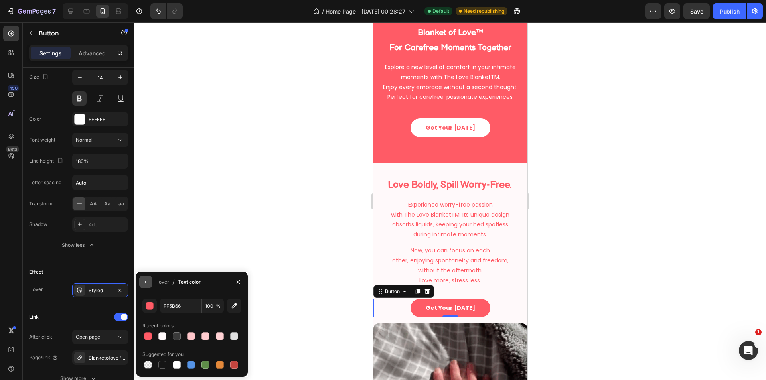
click at [149, 279] on button "button" at bounding box center [145, 282] width 13 height 13
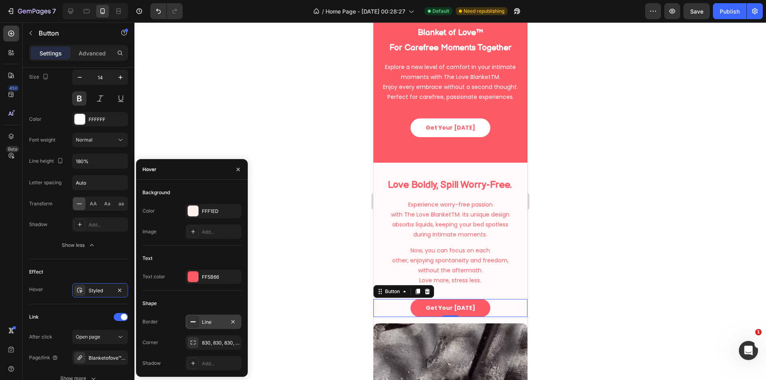
click at [204, 324] on div "Line" at bounding box center [213, 322] width 23 height 7
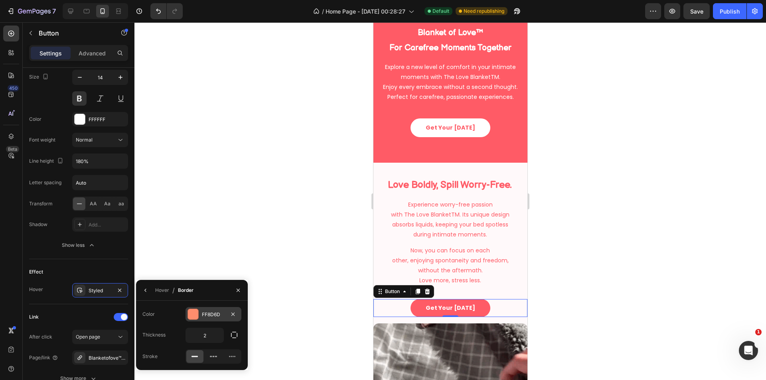
click at [205, 315] on div "FF8D6D" at bounding box center [213, 314] width 23 height 7
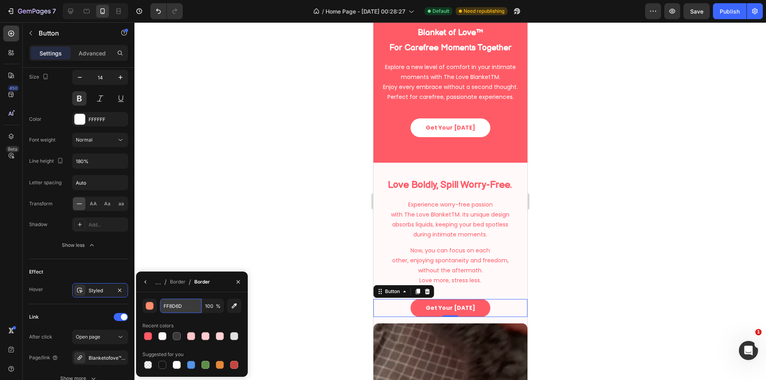
click at [0, 0] on input "FF8D6D" at bounding box center [0, 0] width 0 height 0
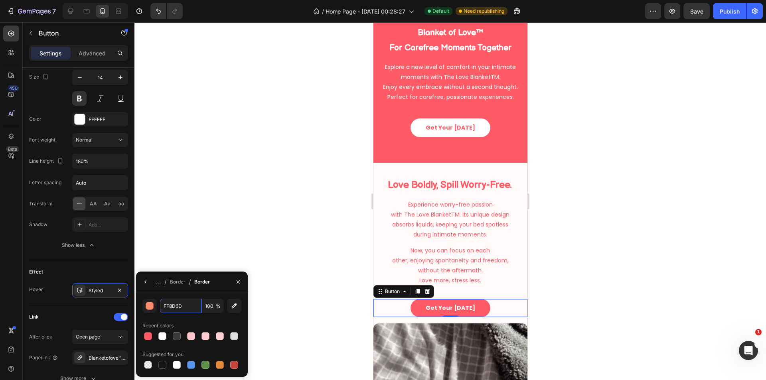
paste input "5B66"
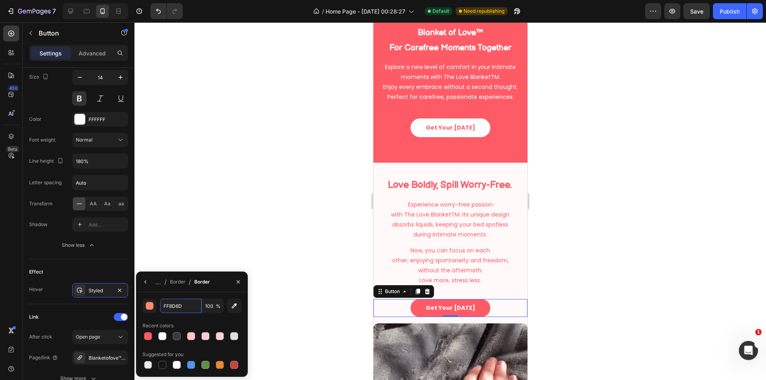
type input "FF5B66"
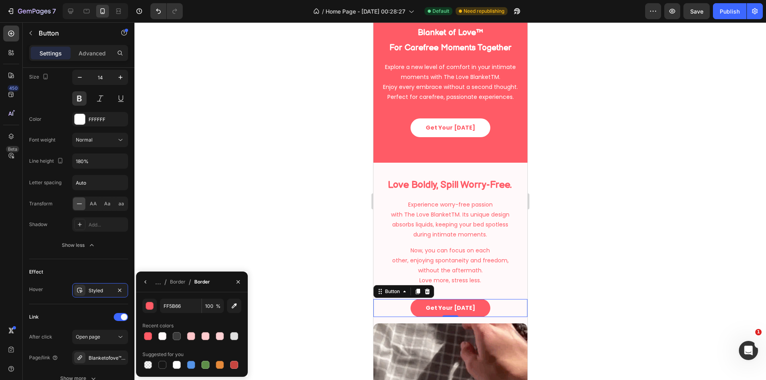
click at [284, 255] on div at bounding box center [449, 201] width 631 height 358
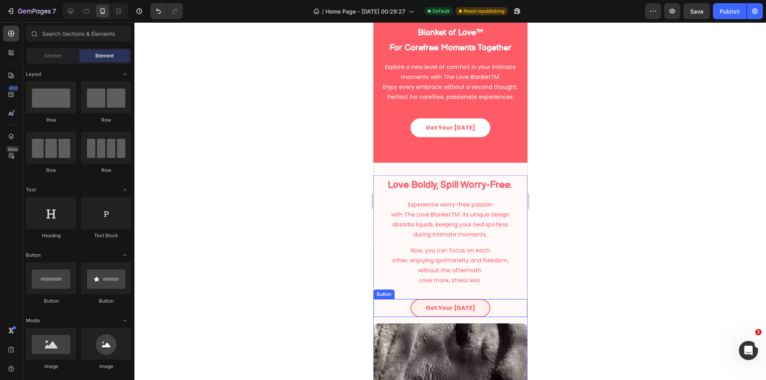
click at [474, 312] on link "Get Your [DATE]" at bounding box center [450, 308] width 80 height 18
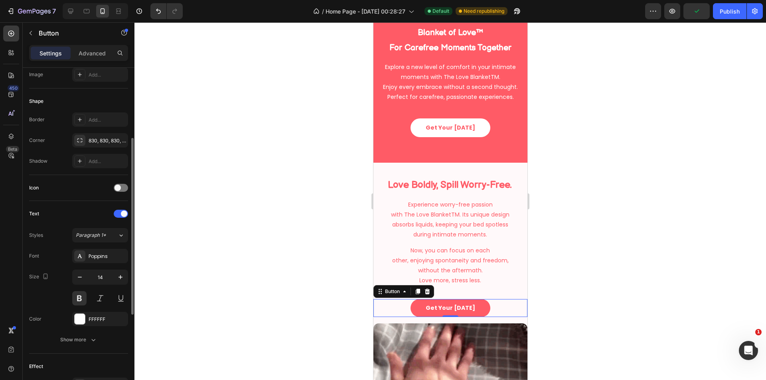
scroll to position [299, 0]
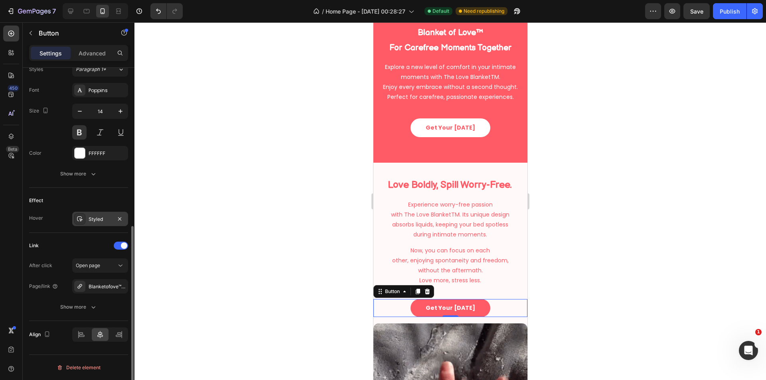
click at [89, 223] on div "Styled" at bounding box center [100, 219] width 23 height 7
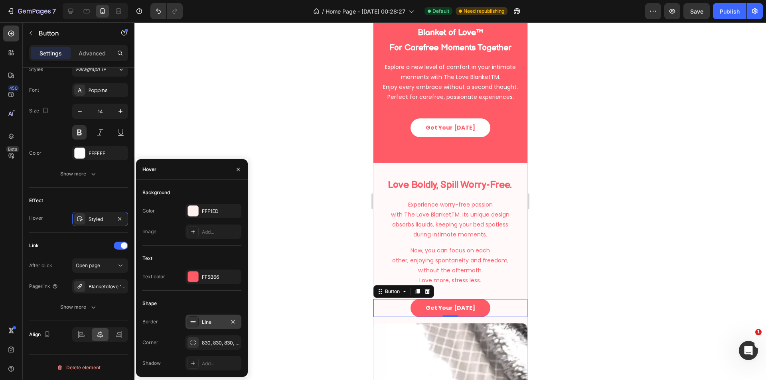
click at [211, 320] on div "Line" at bounding box center [213, 322] width 23 height 7
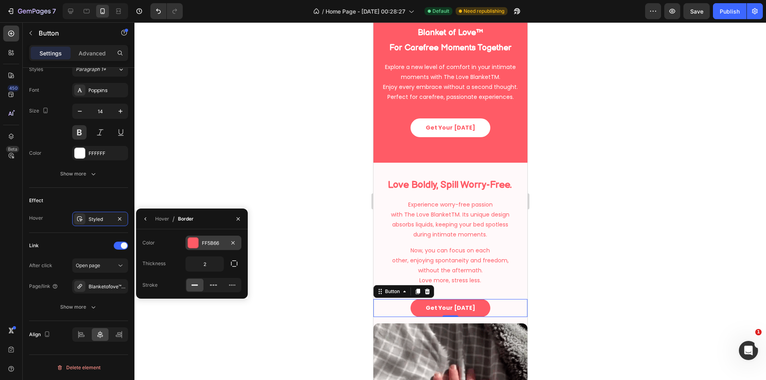
click at [203, 240] on div "FF5B66" at bounding box center [213, 243] width 23 height 7
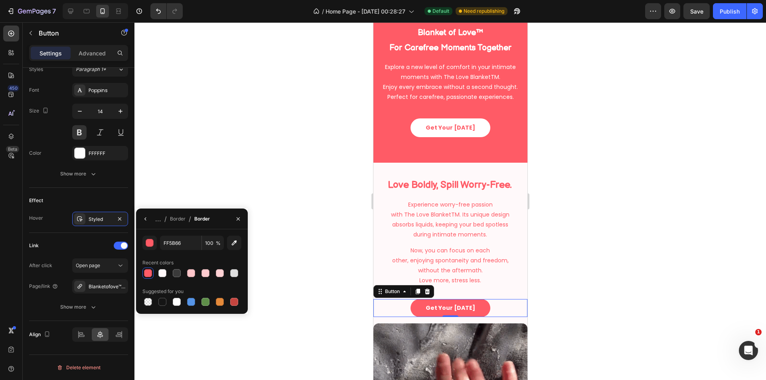
click at [285, 232] on div at bounding box center [449, 201] width 631 height 358
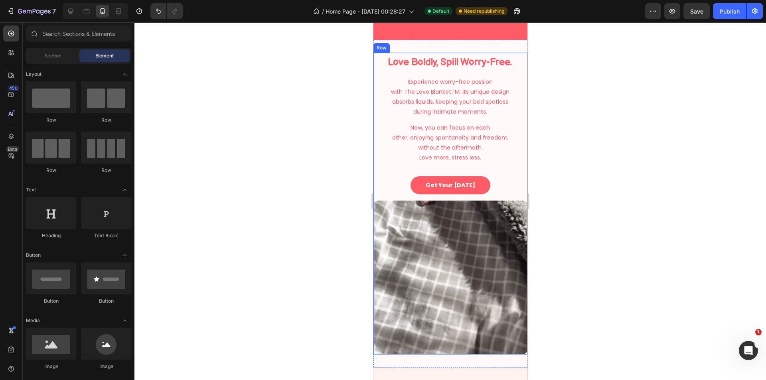
select select "XS 20 × 28 in | 50 × 70 cm"
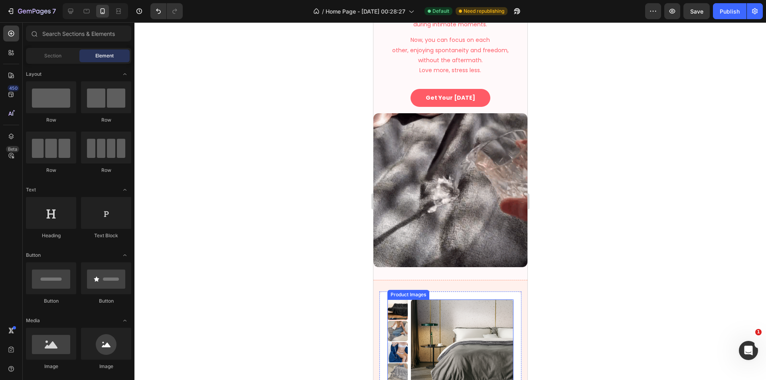
scroll to position [665, 0]
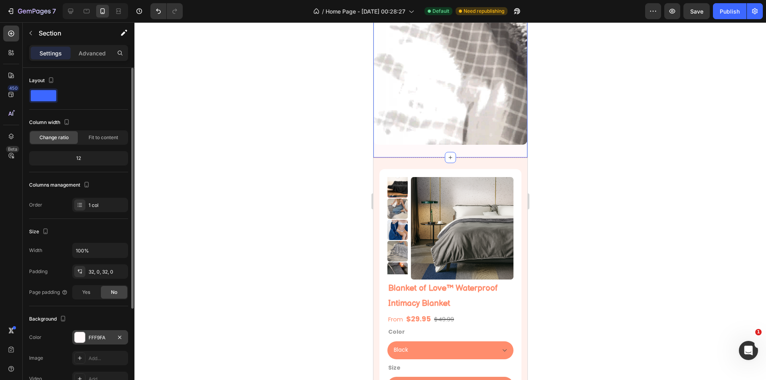
click at [100, 337] on div "FFF9FA" at bounding box center [100, 337] width 23 height 7
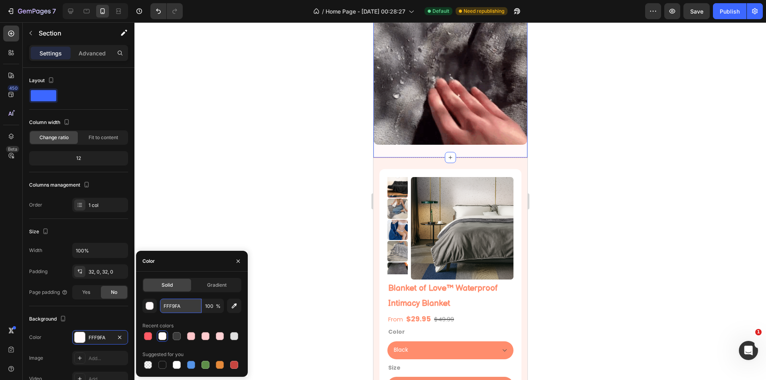
click at [182, 307] on input "FFF9FA" at bounding box center [180, 306] width 41 height 14
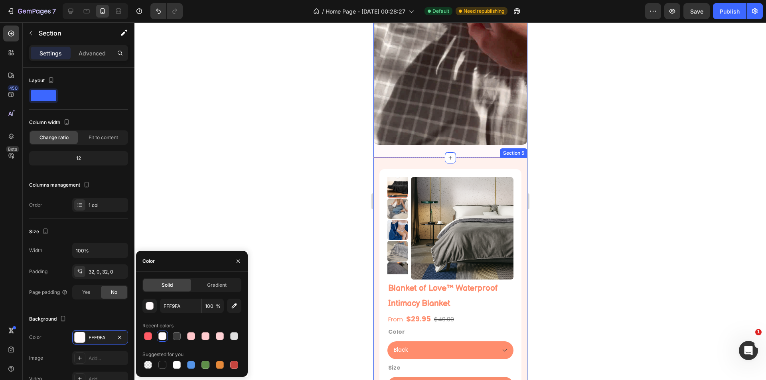
click at [513, 158] on div "Product Images Blanket of Love™ Waterproof Intimacy Blanket Product Title From …" at bounding box center [450, 304] width 154 height 292
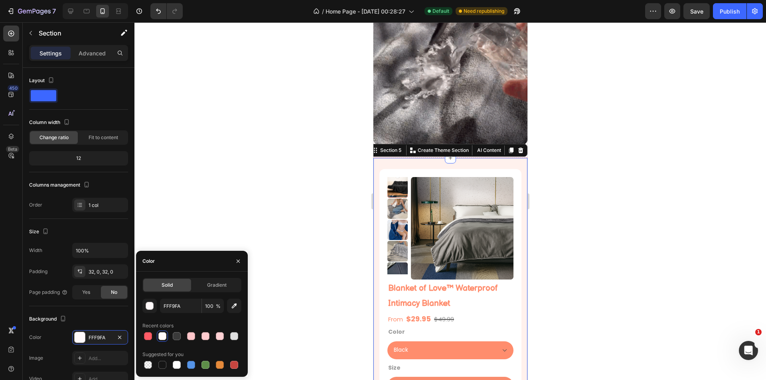
scroll to position [131, 0]
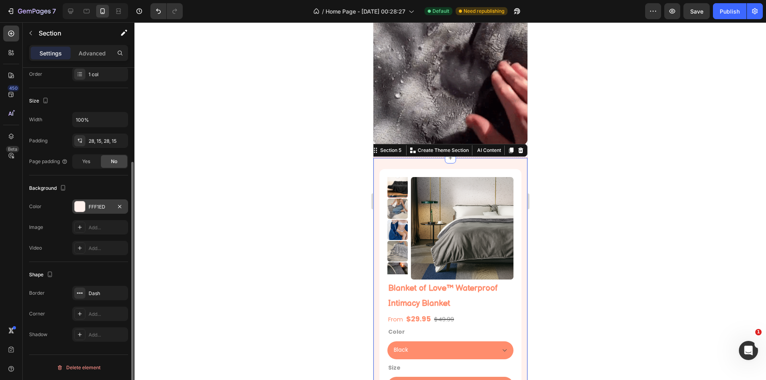
click at [93, 206] on div "FFF1ED" at bounding box center [100, 206] width 23 height 7
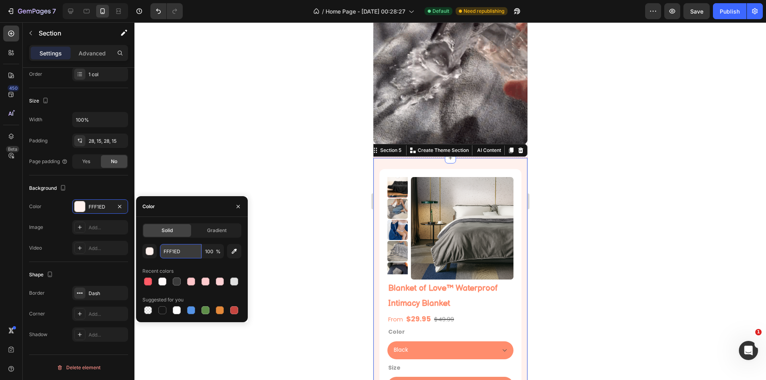
click at [180, 249] on input "FFF1ED" at bounding box center [180, 251] width 41 height 14
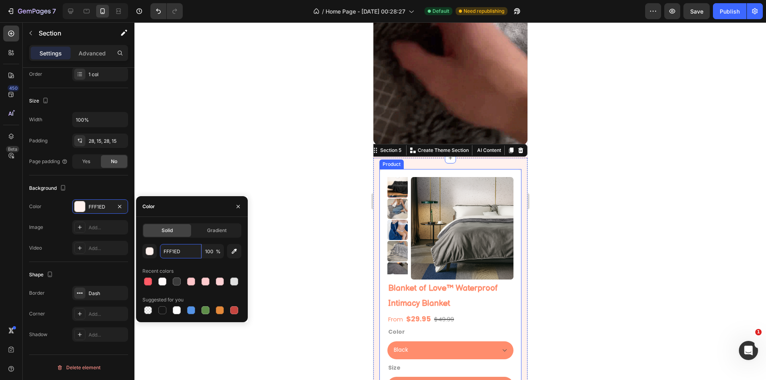
paste input "9FA"
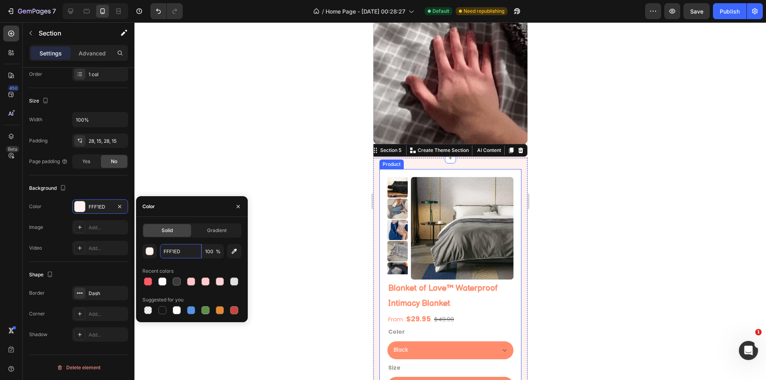
type input "FFF9FA"
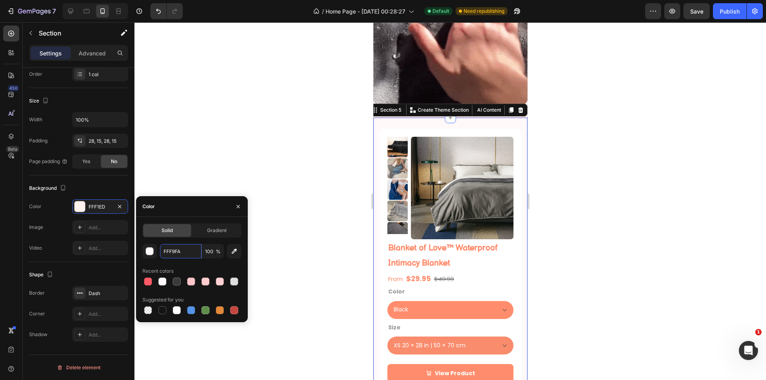
scroll to position [731, 0]
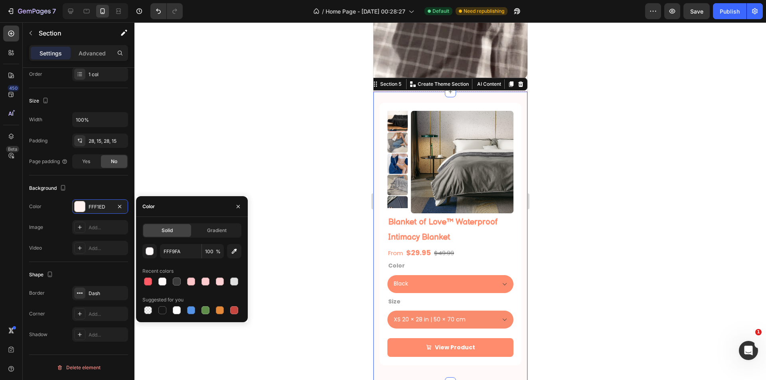
click at [597, 266] on div at bounding box center [449, 201] width 631 height 358
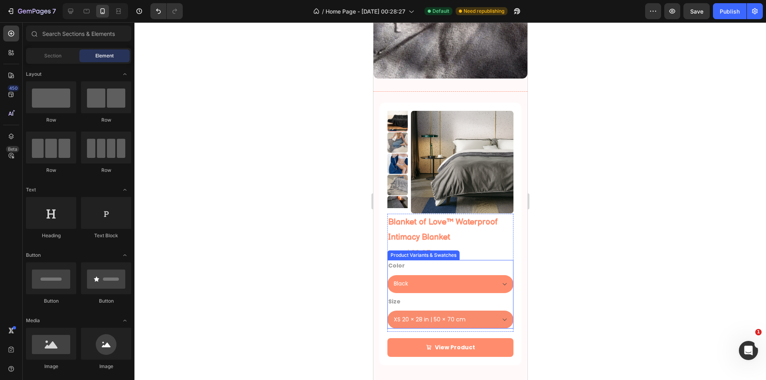
scroll to position [798, 0]
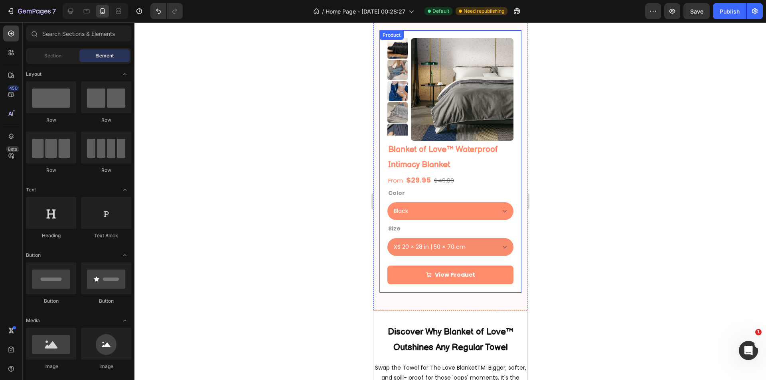
click at [405, 290] on div "Product Images Blanket of Love™ Waterproof Intimacy Blanket Product Title From …" at bounding box center [450, 161] width 142 height 262
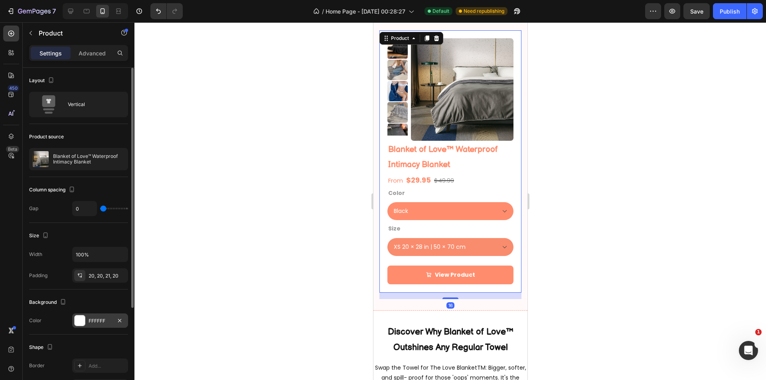
click at [96, 318] on div "FFFFFF" at bounding box center [100, 320] width 23 height 7
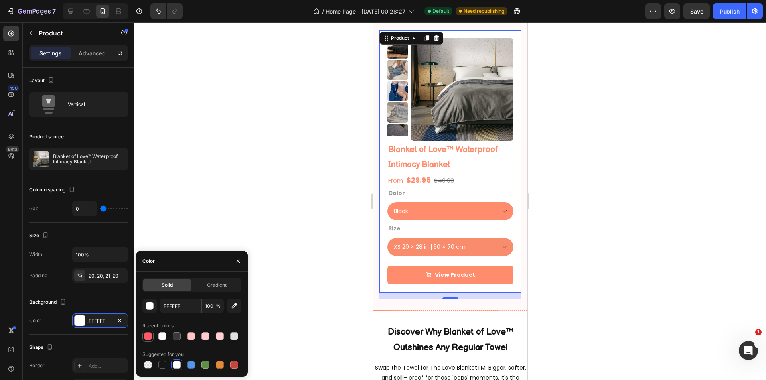
click at [146, 339] on div at bounding box center [148, 336] width 8 height 8
type input "FF5B66"
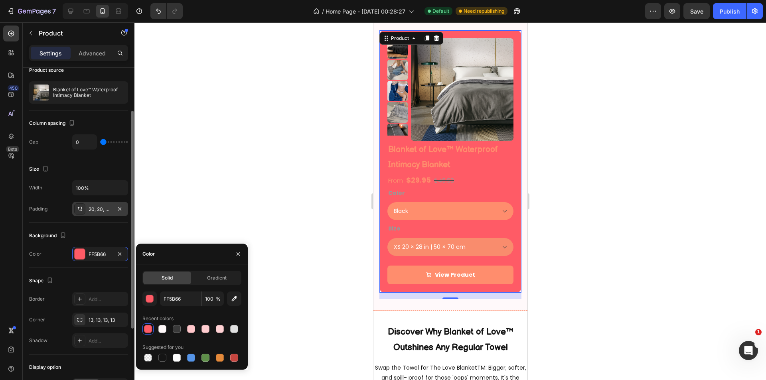
scroll to position [133, 0]
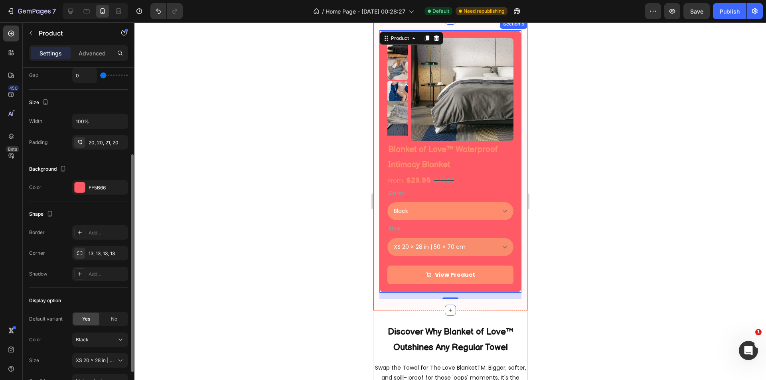
click at [554, 277] on div at bounding box center [449, 201] width 631 height 358
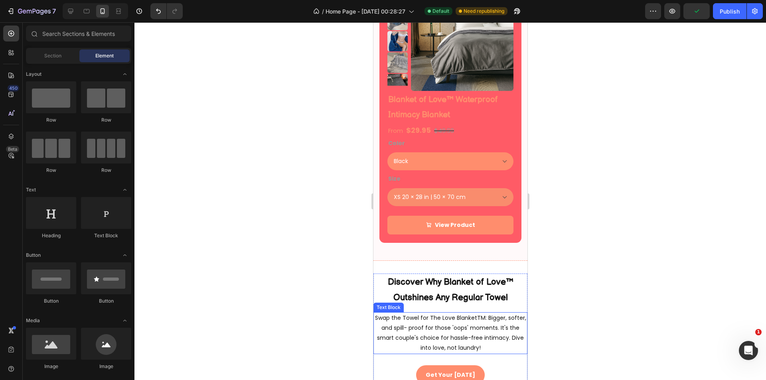
scroll to position [665, 0]
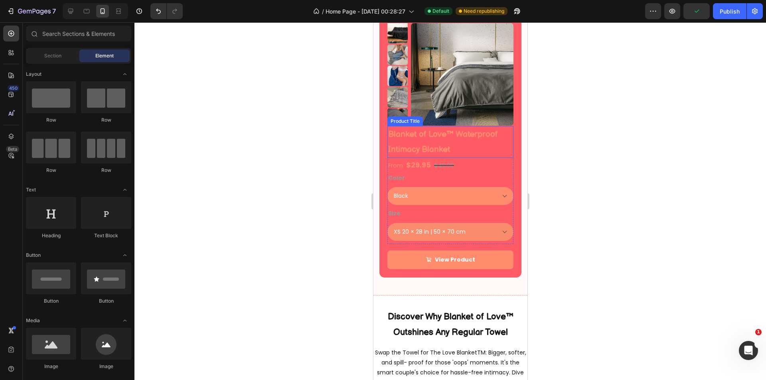
click at [411, 136] on h1 "Blanket of Love™ Waterproof Intimacy Blanket" at bounding box center [450, 142] width 126 height 32
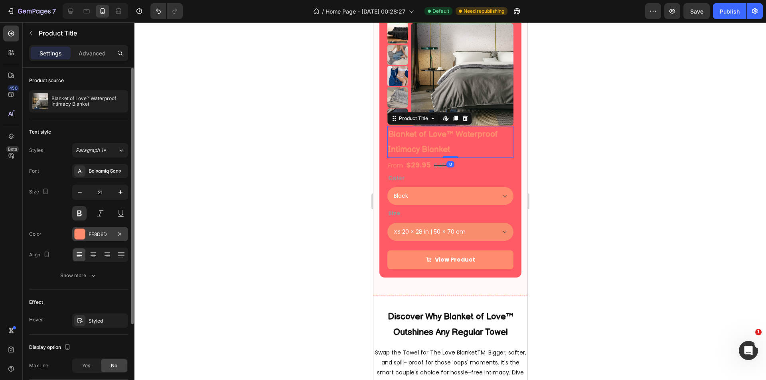
click at [97, 229] on div "FF8D6D" at bounding box center [100, 234] width 56 height 14
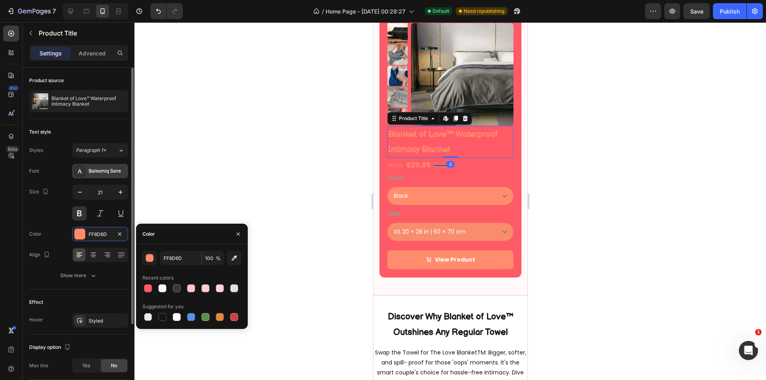
click at [97, 169] on div "Balsamiq Sans" at bounding box center [107, 171] width 37 height 7
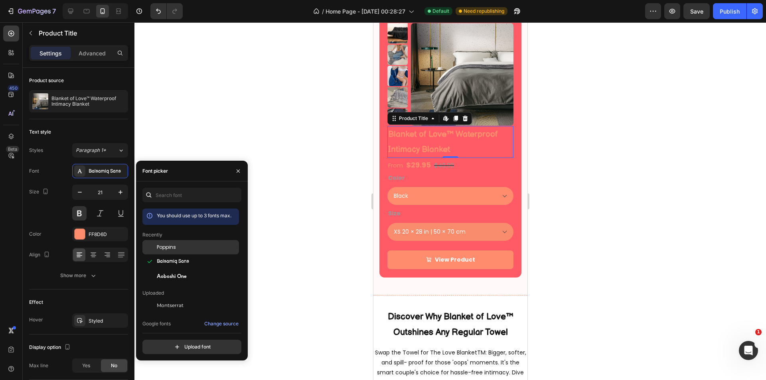
click at [180, 246] on div "Poppins" at bounding box center [197, 247] width 81 height 7
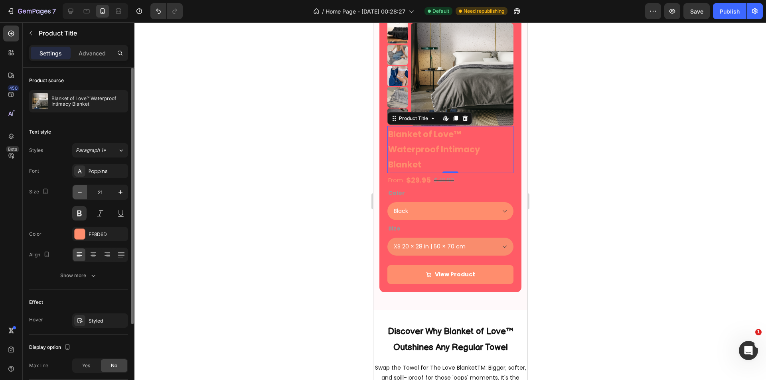
click at [83, 190] on icon "button" at bounding box center [80, 192] width 8 height 8
type input "20"
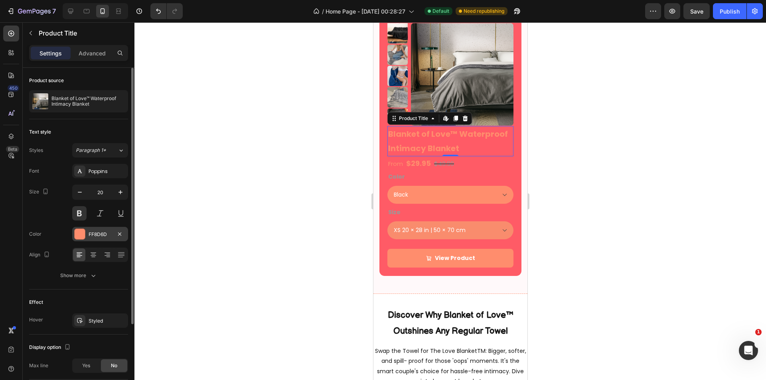
click at [97, 237] on div "FF8D6D" at bounding box center [100, 234] width 23 height 7
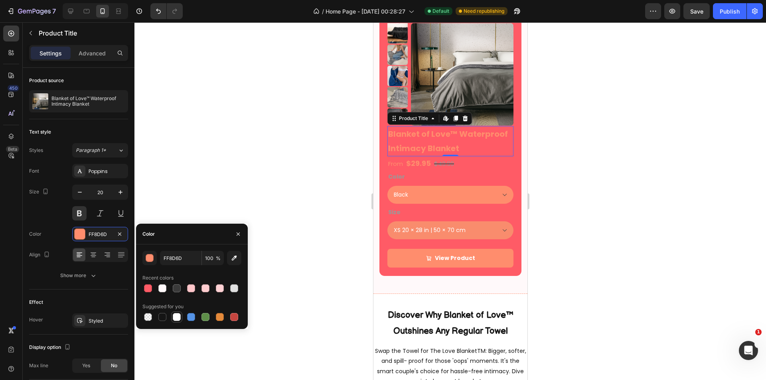
click at [176, 317] on div at bounding box center [177, 317] width 8 height 8
type input "FFFFFF"
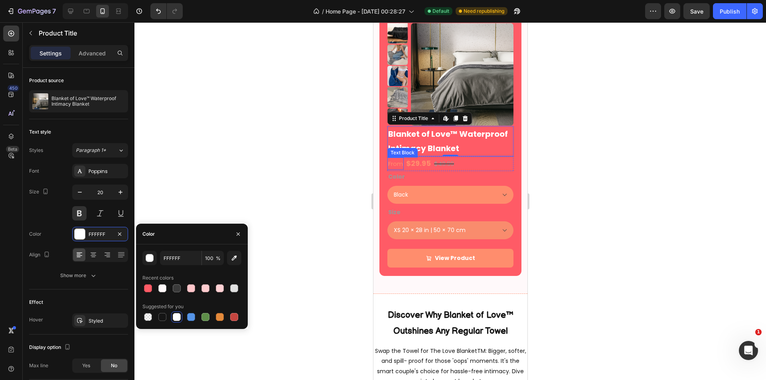
click at [393, 166] on p "From" at bounding box center [395, 163] width 15 height 11
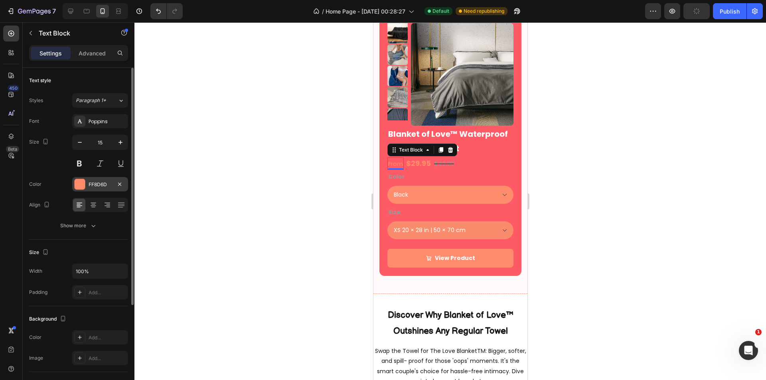
click at [96, 180] on div "FF8D6D" at bounding box center [100, 184] width 56 height 14
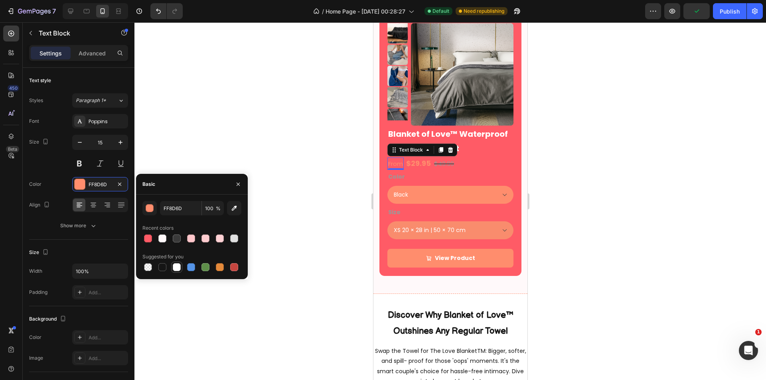
click at [179, 268] on div at bounding box center [177, 267] width 8 height 8
type input "FFFFFF"
click at [414, 163] on div "$29.95" at bounding box center [418, 163] width 26 height 14
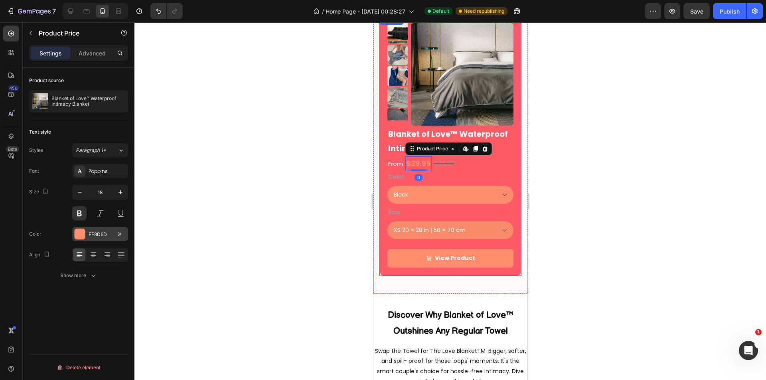
click at [100, 240] on div "FF8D6D" at bounding box center [100, 234] width 56 height 14
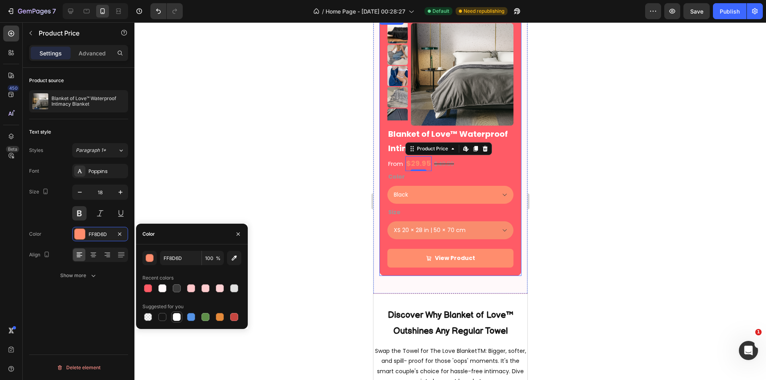
click at [177, 316] on div at bounding box center [177, 317] width 8 height 8
type input "FFFFFF"
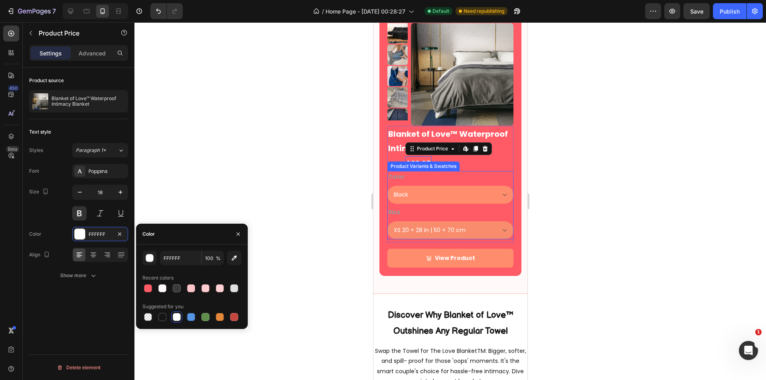
drag, startPoint x: 449, startPoint y: 164, endPoint x: 462, endPoint y: 164, distance: 12.8
click at [449, 164] on div "Product Variants & Swatches" at bounding box center [422, 166] width 69 height 7
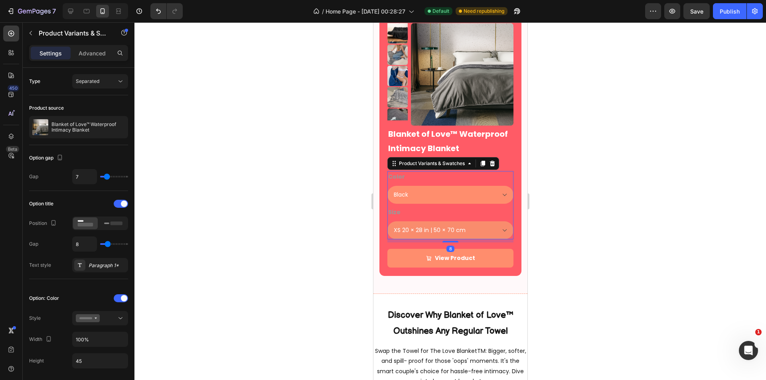
click at [543, 164] on div at bounding box center [449, 201] width 631 height 358
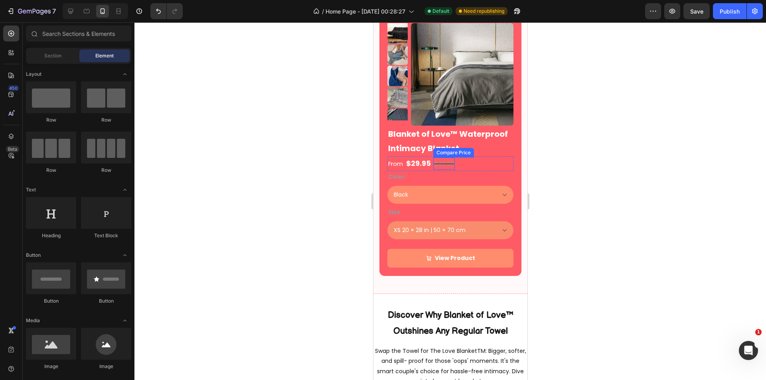
click at [446, 162] on div "$49.99" at bounding box center [444, 164] width 22 height 12
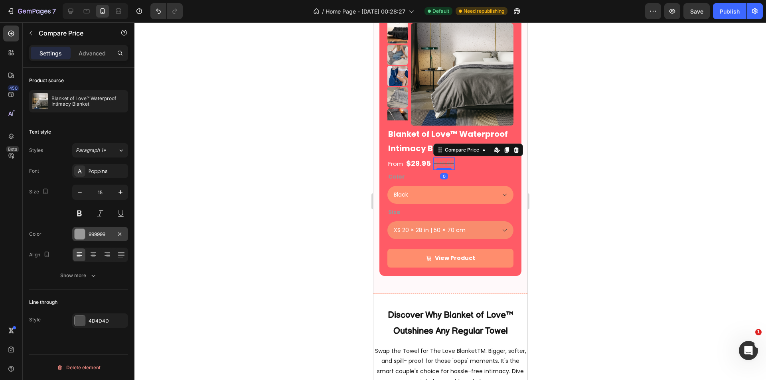
click at [99, 229] on div "999999" at bounding box center [100, 234] width 56 height 14
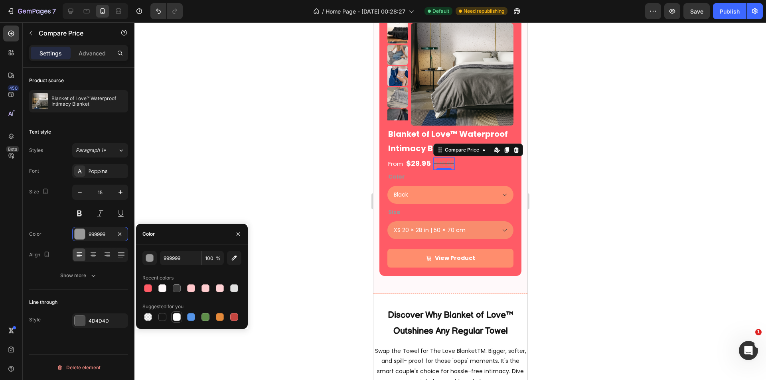
click at [177, 319] on div at bounding box center [177, 317] width 8 height 8
type input "FFFFFF"
click at [479, 176] on div "Color Black Brown Grey Cream Pink Purple Red White Beige" at bounding box center [450, 187] width 126 height 33
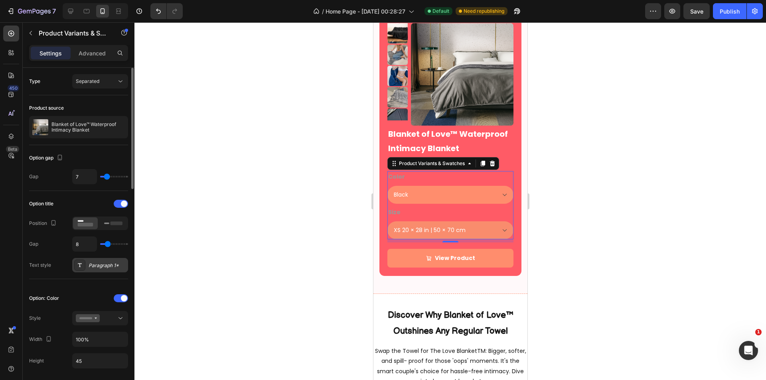
click at [101, 267] on div "Paragraph 1*" at bounding box center [107, 265] width 37 height 7
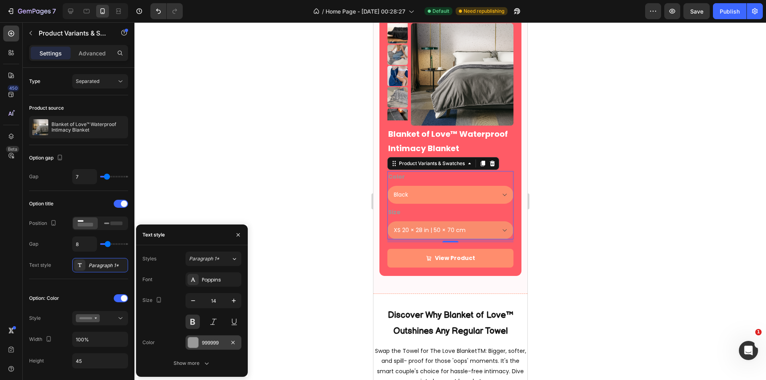
click at [218, 348] on div "999999" at bounding box center [213, 342] width 56 height 14
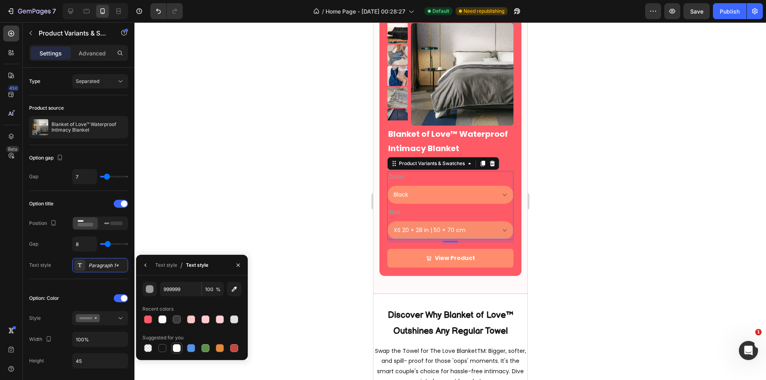
click at [178, 348] on div at bounding box center [177, 348] width 8 height 8
type input "FFFFFF"
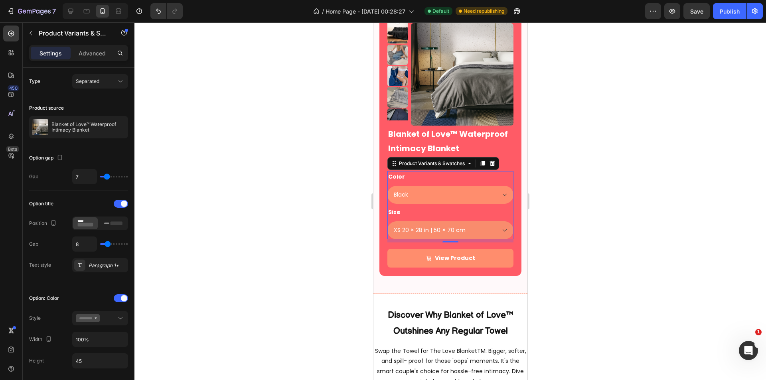
click at [638, 232] on div at bounding box center [449, 201] width 631 height 358
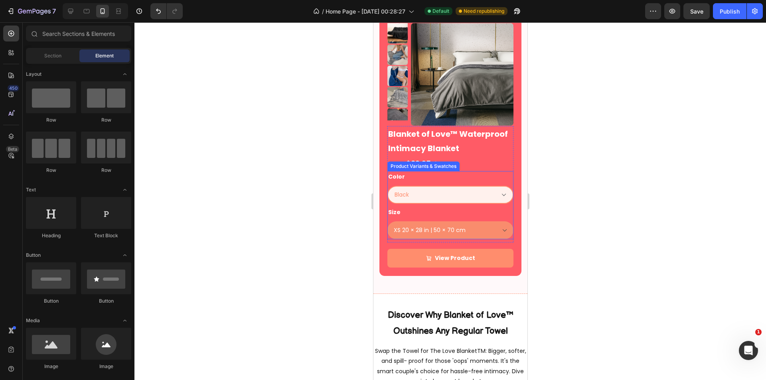
click at [466, 195] on select "Black Brown Grey Cream Pink Purple Red White Beige" at bounding box center [450, 195] width 126 height 18
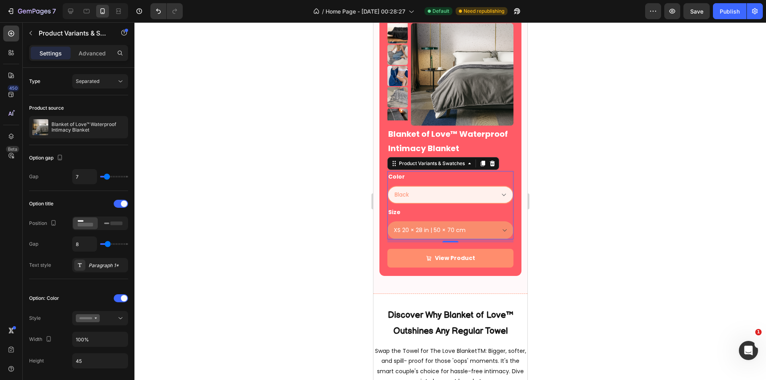
drag, startPoint x: 435, startPoint y: 197, endPoint x: 431, endPoint y: 198, distance: 4.2
click at [435, 197] on select "Black Brown Grey Cream Pink Purple Red White Beige" at bounding box center [450, 195] width 126 height 18
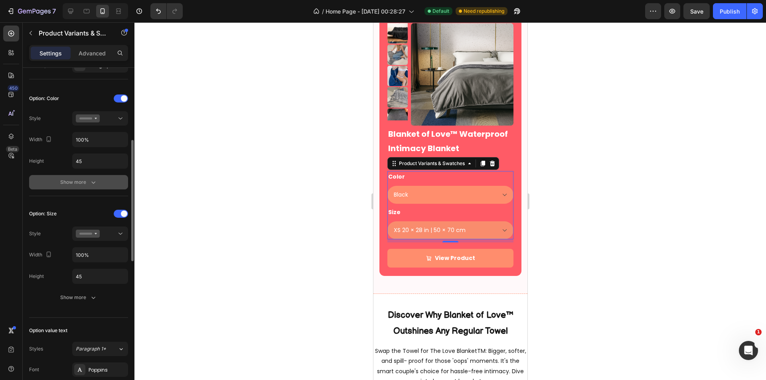
click at [90, 183] on icon "button" at bounding box center [93, 182] width 8 height 8
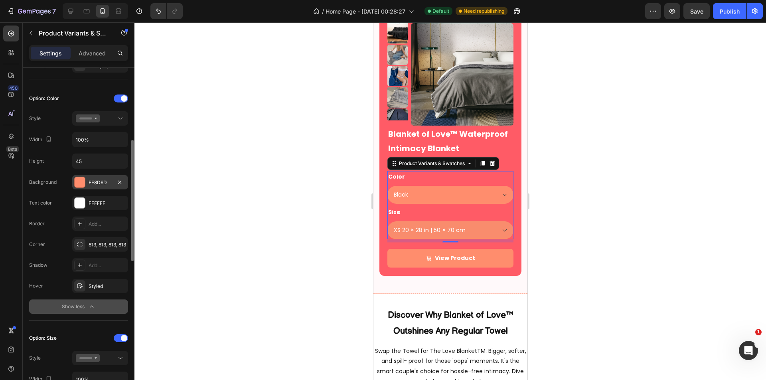
click at [91, 182] on div "FF8D6D" at bounding box center [100, 182] width 23 height 7
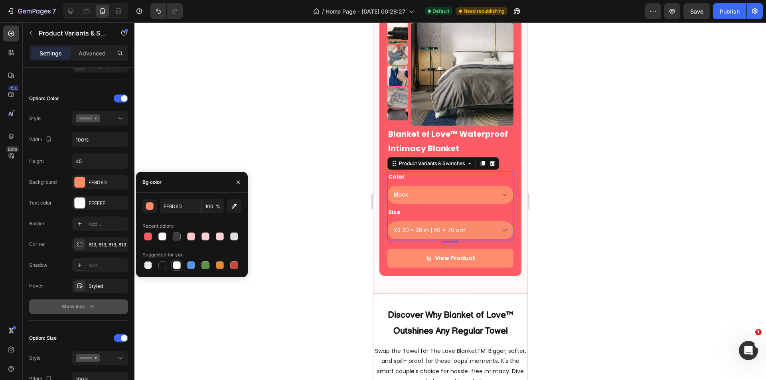
click at [178, 264] on div at bounding box center [177, 265] width 8 height 8
type input "FFFFFF"
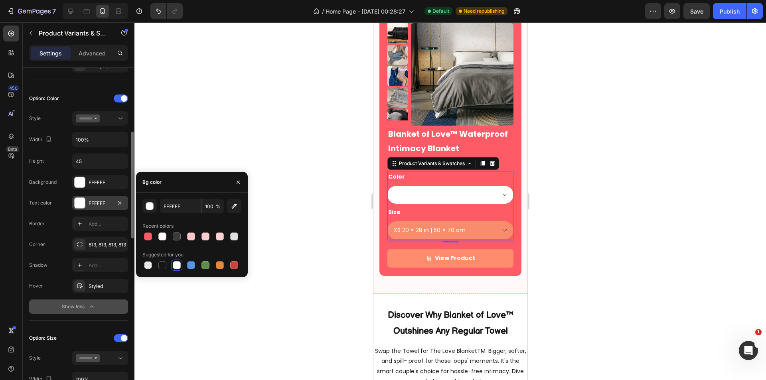
click at [83, 201] on div at bounding box center [80, 203] width 10 height 10
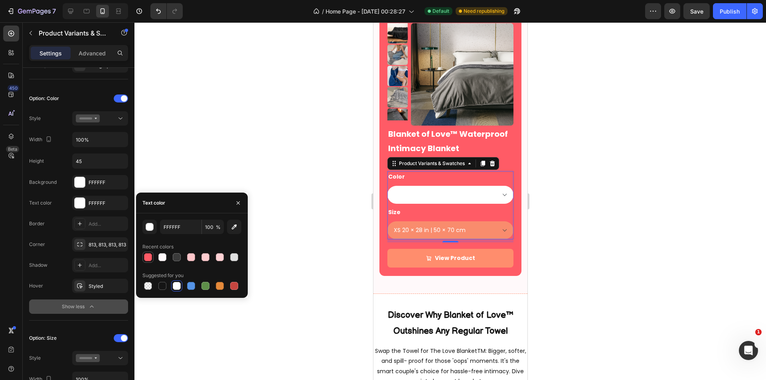
click at [146, 258] on div at bounding box center [148, 257] width 8 height 8
type input "FF5B66"
click at [464, 197] on select "Black Brown Grey Cream Pink Purple Red White Beige" at bounding box center [450, 195] width 126 height 18
drag, startPoint x: 616, startPoint y: 243, endPoint x: 469, endPoint y: 195, distance: 154.1
click at [469, 195] on select "Black Brown Grey Cream Pink Purple Red White Beige" at bounding box center [450, 195] width 126 height 18
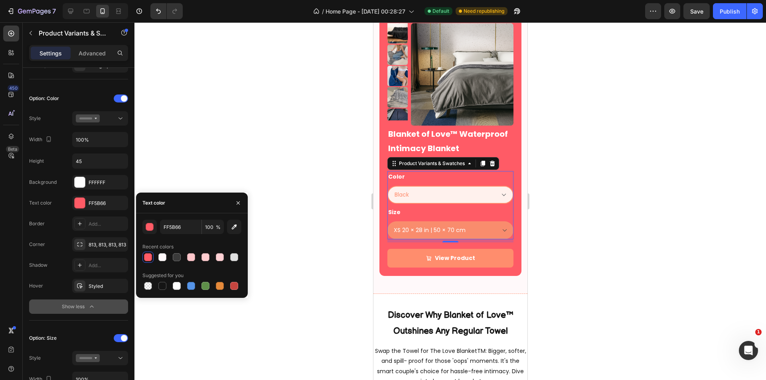
click at [447, 199] on select "Black Brown Grey Cream Pink Purple Red White Beige" at bounding box center [450, 195] width 126 height 18
drag, startPoint x: 468, startPoint y: 311, endPoint x: 447, endPoint y: 199, distance: 113.6
click at [447, 199] on select "Black Brown Grey Cream Pink Purple Red White Beige" at bounding box center [450, 195] width 126 height 18
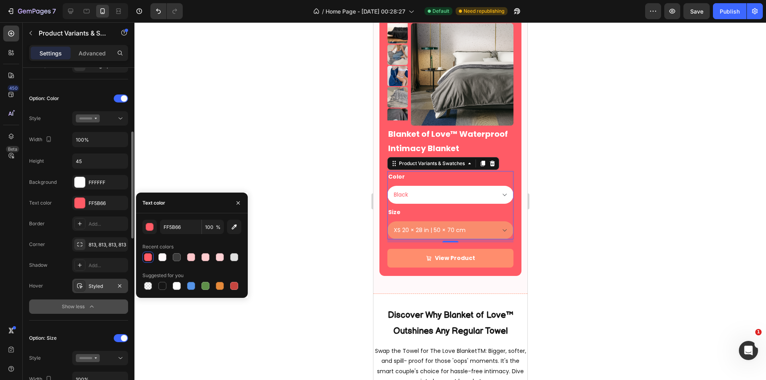
click at [94, 289] on div "Styled" at bounding box center [100, 286] width 23 height 7
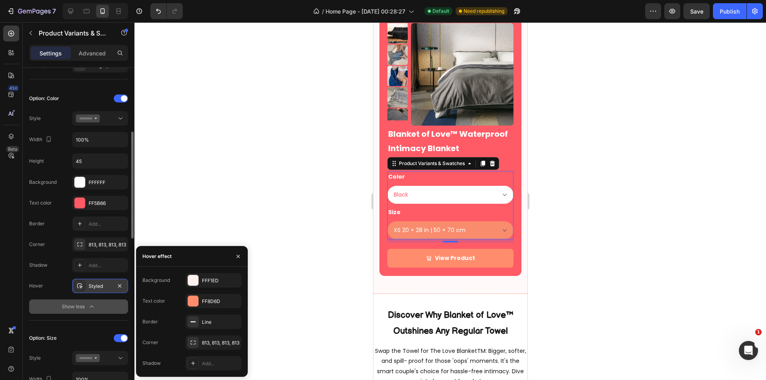
click at [95, 286] on div "Styled" at bounding box center [100, 286] width 23 height 7
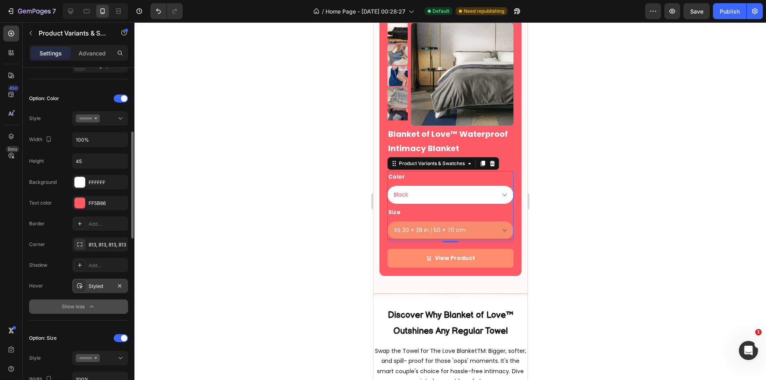
click at [95, 286] on div "Styled" at bounding box center [100, 286] width 23 height 7
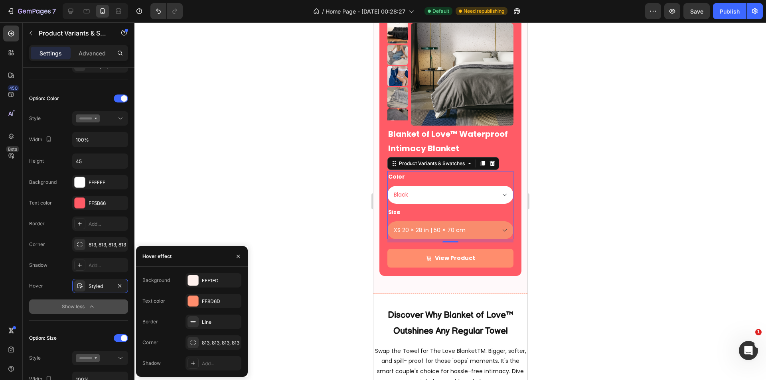
click at [186, 294] on div "Background FFF1ED Text color FF8D6D Border Line Corner 813, 813, 813, 813 Shado…" at bounding box center [192, 321] width 112 height 97
click at [201, 298] on div "FF8D6D" at bounding box center [213, 301] width 56 height 14
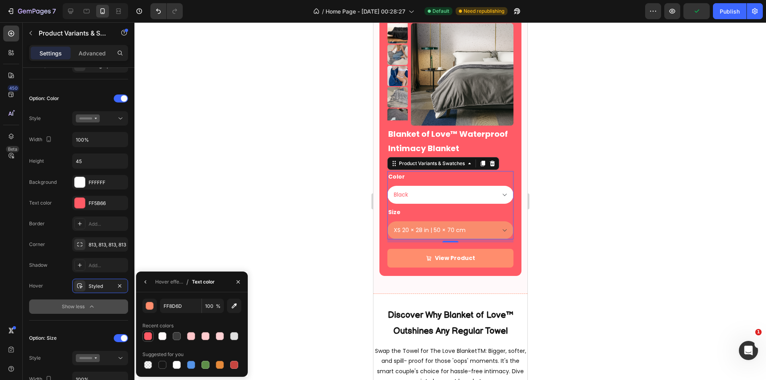
click at [147, 338] on div at bounding box center [148, 336] width 8 height 8
type input "FF5B66"
click at [437, 199] on select "Black Brown Grey Cream Pink Purple Red White Beige" at bounding box center [450, 195] width 126 height 18
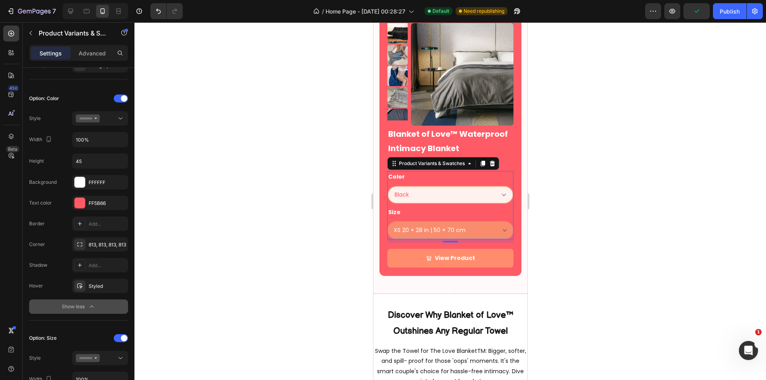
click at [449, 195] on select "Black Brown Grey Cream Pink Purple Red White Beige" at bounding box center [450, 195] width 126 height 18
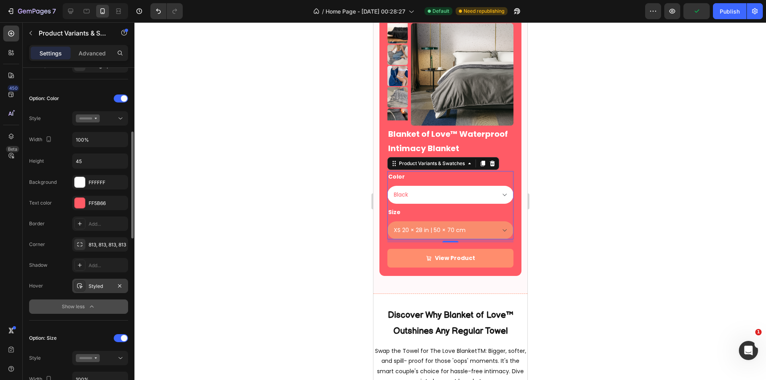
click at [84, 283] on div at bounding box center [79, 285] width 11 height 11
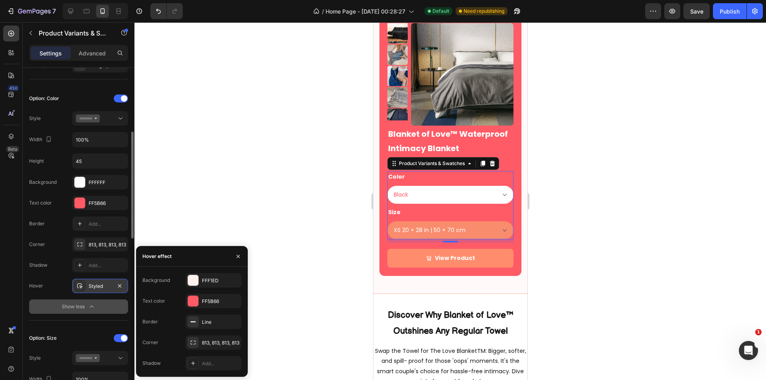
click at [83, 284] on icon at bounding box center [80, 286] width 6 height 6
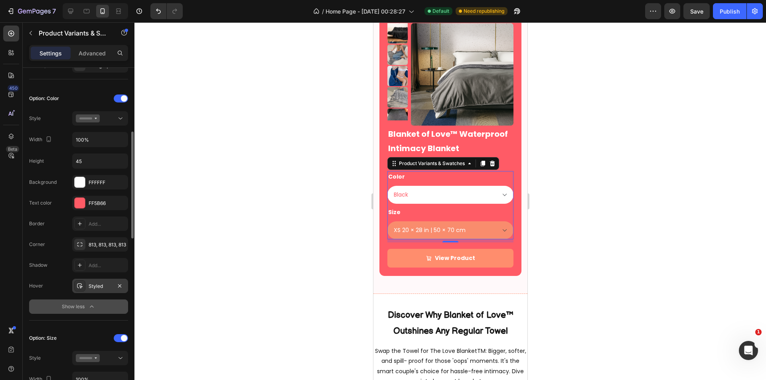
click at [102, 288] on div "Styled" at bounding box center [100, 286] width 23 height 7
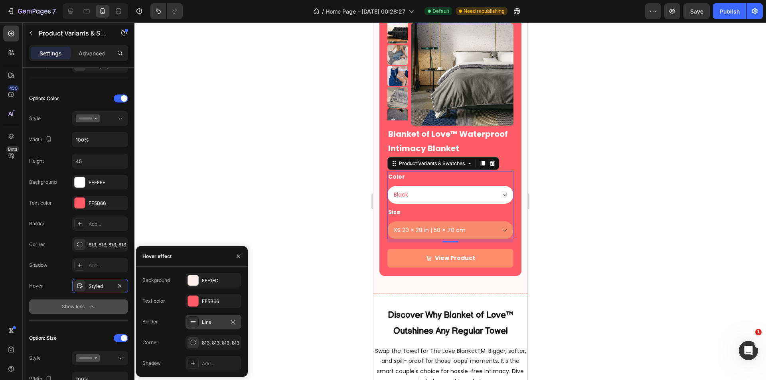
click at [215, 324] on div "Line" at bounding box center [213, 322] width 23 height 7
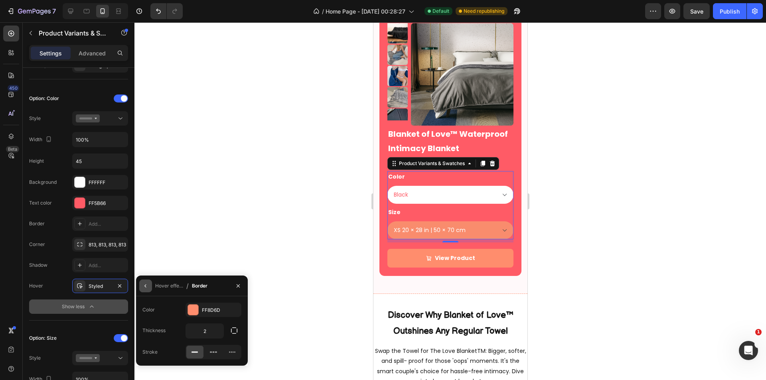
click at [147, 285] on icon "button" at bounding box center [145, 286] width 6 height 6
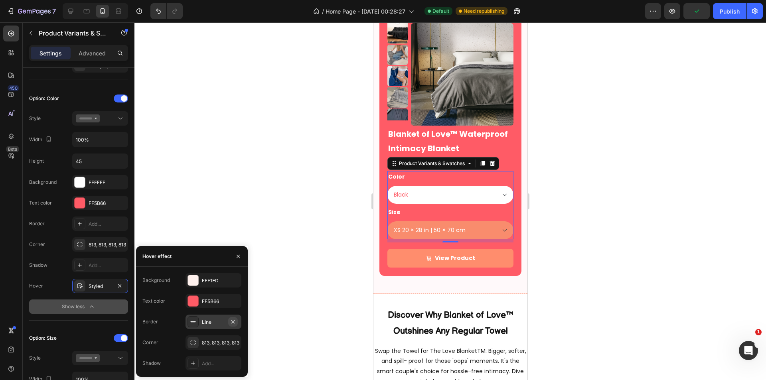
click at [235, 322] on icon "button" at bounding box center [233, 322] width 6 height 6
click at [430, 196] on select "Black Brown Grey Cream Pink Purple Red White Beige" at bounding box center [450, 195] width 126 height 18
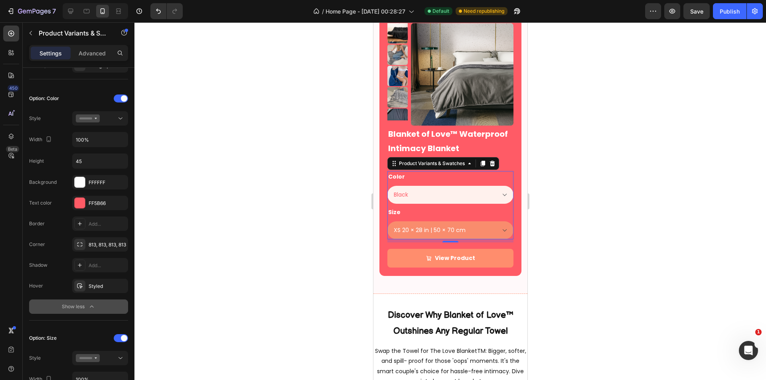
click at [461, 195] on select "Black Brown Grey Cream Pink Purple Red White Beige" at bounding box center [450, 195] width 126 height 18
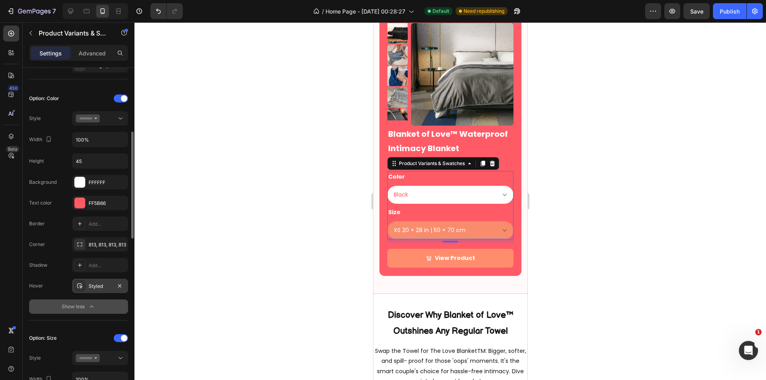
click at [90, 285] on div "Styled" at bounding box center [100, 286] width 23 height 7
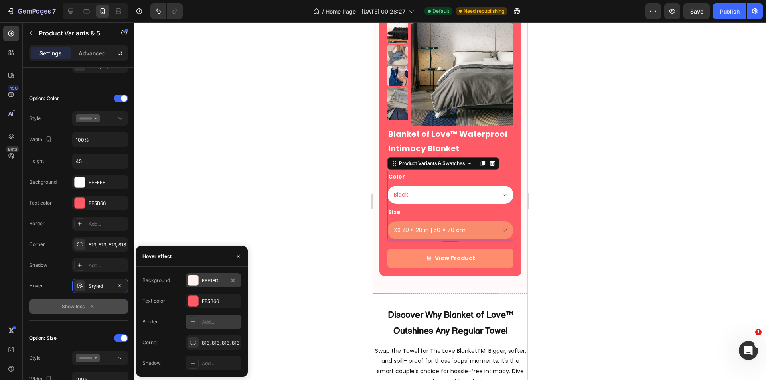
click at [210, 279] on div "FFF1ED" at bounding box center [213, 280] width 23 height 7
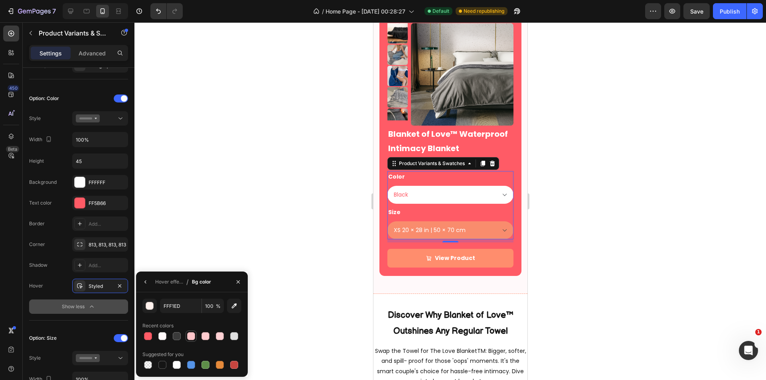
click at [190, 334] on div at bounding box center [191, 336] width 8 height 8
type input "FFC6CA"
click at [443, 192] on select "Black Brown Grey Cream Pink Purple Red White Beige" at bounding box center [450, 195] width 126 height 18
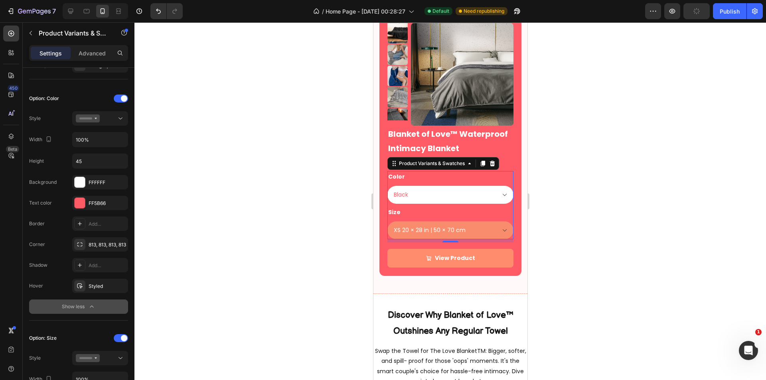
drag, startPoint x: 443, startPoint y: 192, endPoint x: 493, endPoint y: 158, distance: 60.0
click at [443, 192] on select "Black Brown Grey Cream Pink Purple Red White Beige" at bounding box center [450, 195] width 126 height 18
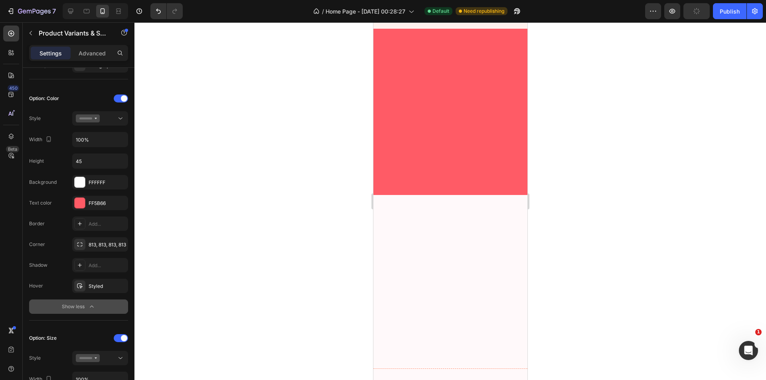
scroll to position [199, 0]
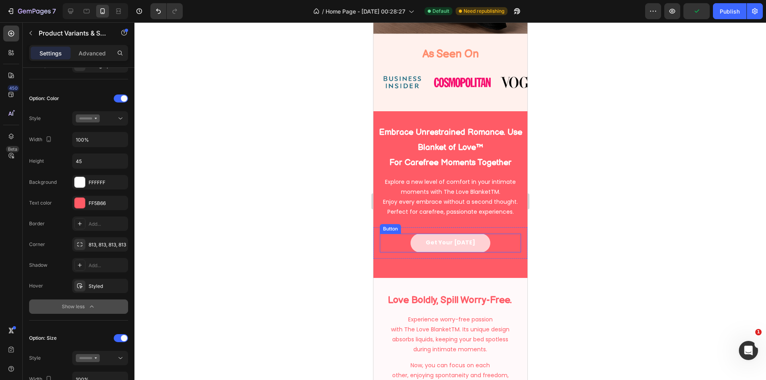
click at [479, 252] on link "Get Your [DATE]" at bounding box center [450, 243] width 80 height 19
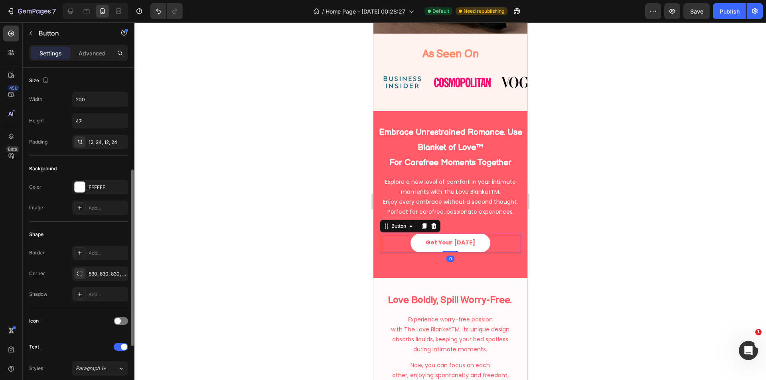
scroll to position [200, 0]
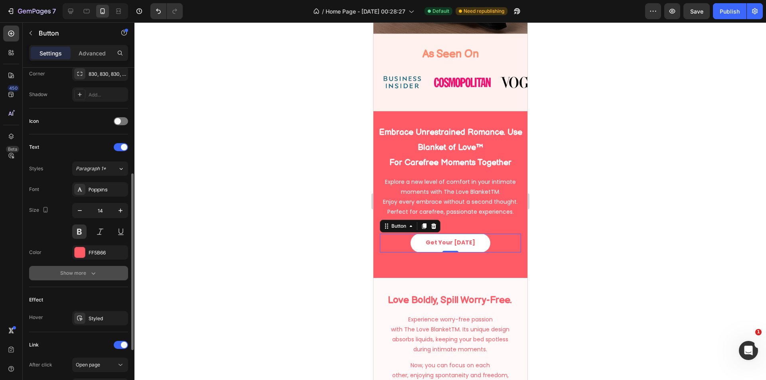
click at [91, 274] on icon "button" at bounding box center [93, 273] width 8 height 8
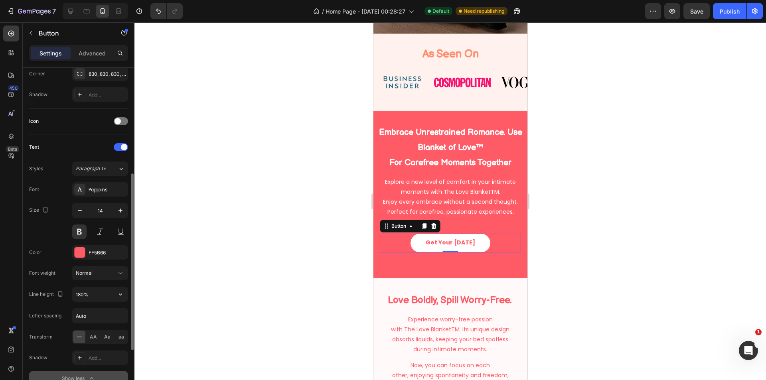
scroll to position [333, 0]
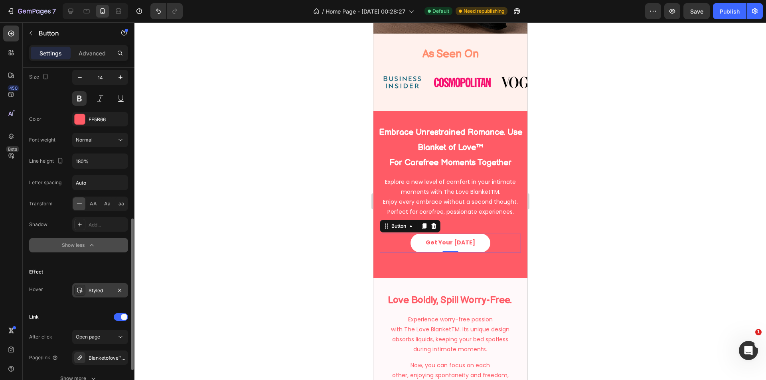
click at [108, 289] on div "Styled" at bounding box center [100, 290] width 23 height 7
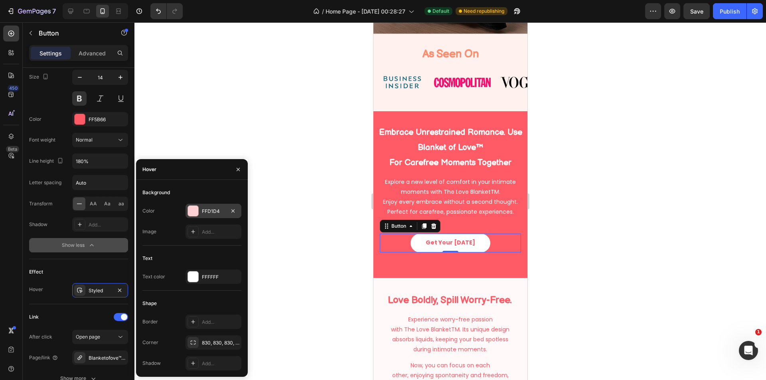
click at [213, 212] on div "FFD1D4" at bounding box center [213, 211] width 23 height 7
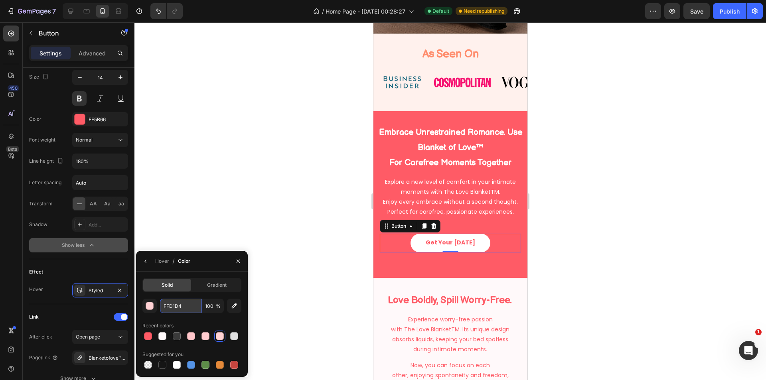
click at [182, 302] on input "FFD1D4" at bounding box center [180, 306] width 41 height 14
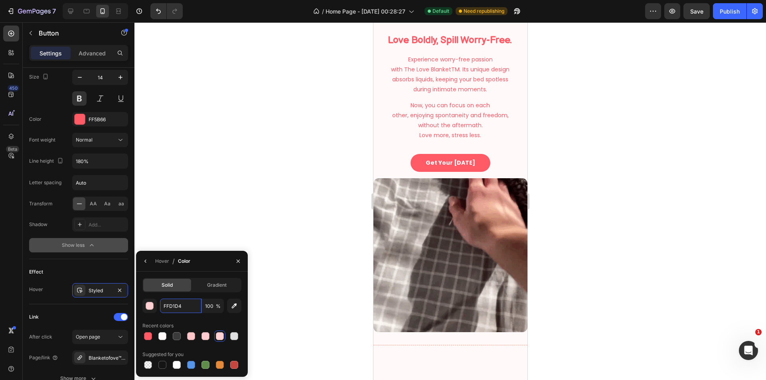
select select "XS 20 × 28 in | 50 × 70 cm"
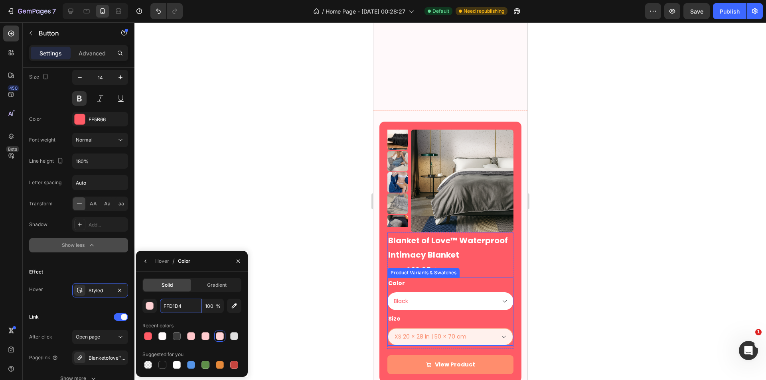
scroll to position [798, 0]
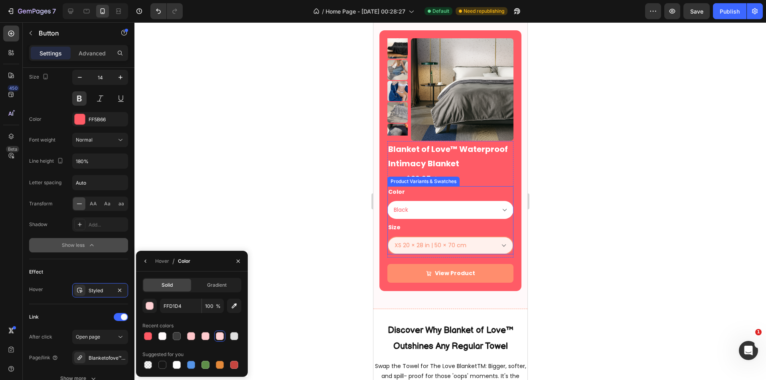
click at [454, 242] on select "XXL 85 × 85 in | 216 × 216 cm XL 57 × 85 in | 145 × 216 cm L 57 × 65 in | 145 ×…" at bounding box center [450, 245] width 126 height 18
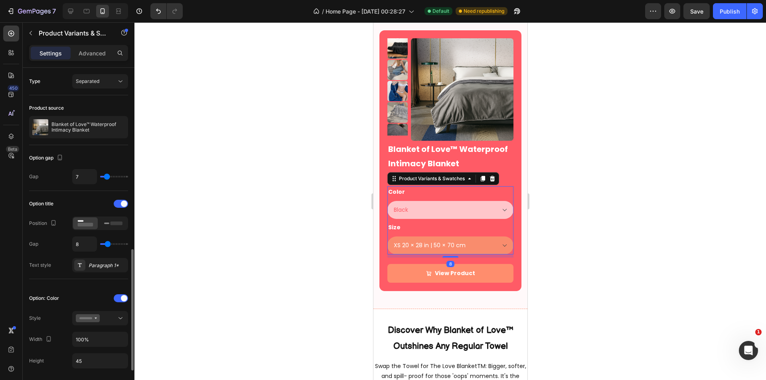
scroll to position [133, 0]
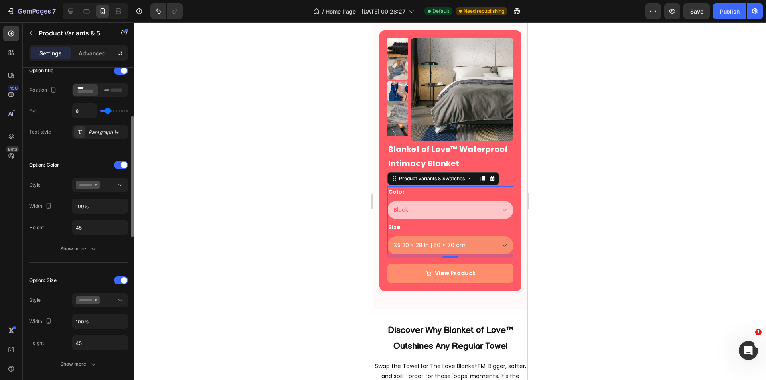
click at [454, 211] on select "Black Brown Grey Cream Pink Purple Red White Beige" at bounding box center [450, 210] width 126 height 18
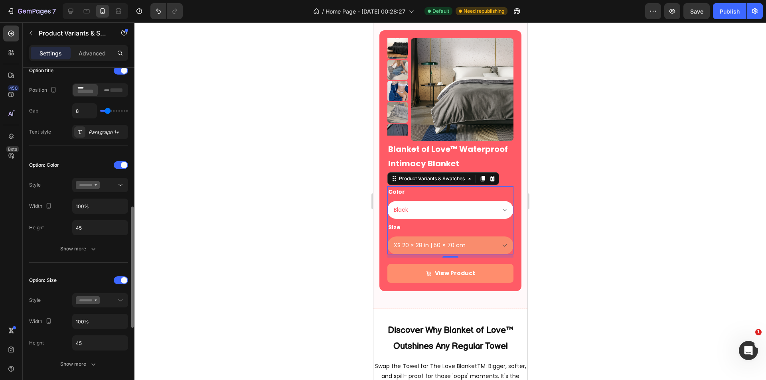
scroll to position [200, 0]
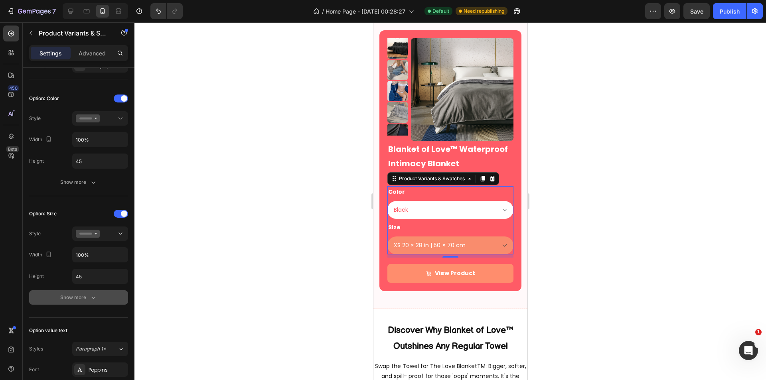
click at [83, 300] on div "Show more" at bounding box center [78, 298] width 37 height 8
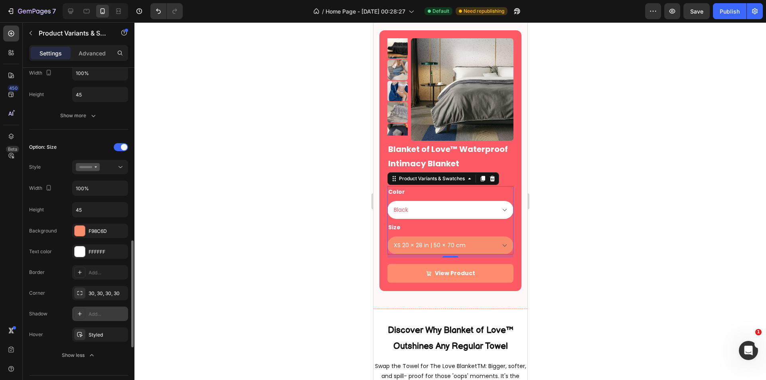
scroll to position [333, 0]
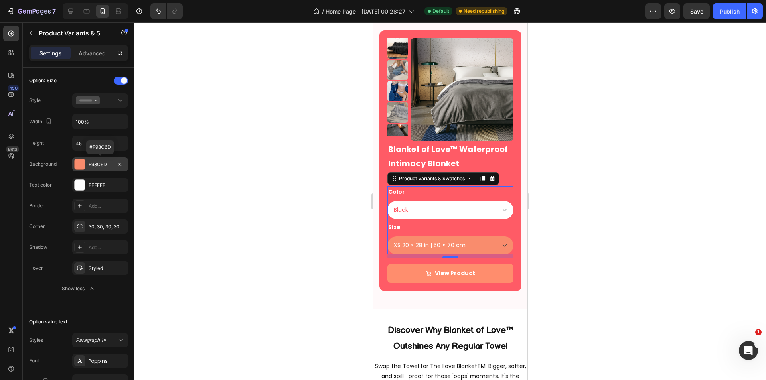
click at [93, 166] on div "F98C6D" at bounding box center [100, 164] width 23 height 7
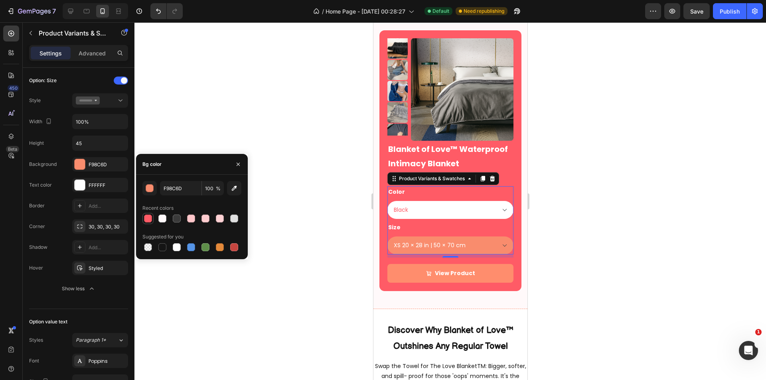
click at [145, 215] on div at bounding box center [148, 219] width 8 height 8
click at [175, 248] on div at bounding box center [177, 247] width 8 height 8
type input "FFFFFF"
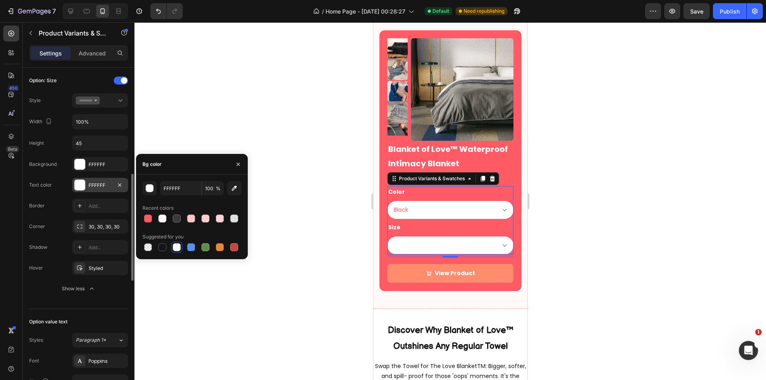
click at [95, 188] on div "FFFFFF" at bounding box center [100, 185] width 23 height 7
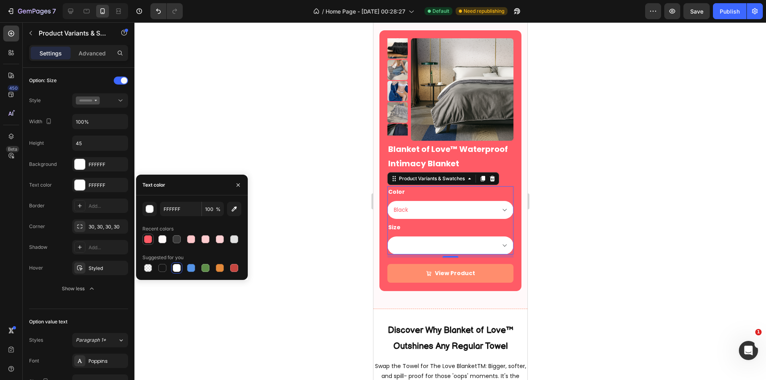
click at [143, 235] on div at bounding box center [147, 239] width 11 height 11
type input "FF5B66"
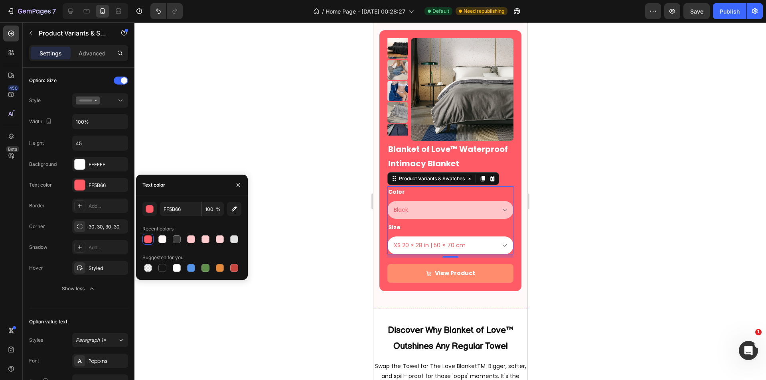
click at [427, 213] on select "Black Brown Grey Cream Pink Purple Red White Beige" at bounding box center [450, 210] width 126 height 18
click at [432, 215] on select "Black Brown Grey Cream Pink Purple Red White Beige" at bounding box center [450, 210] width 126 height 18
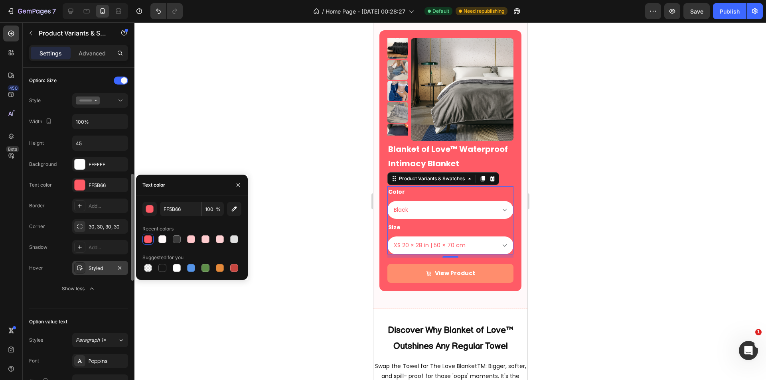
click at [94, 266] on div "Styled" at bounding box center [100, 268] width 23 height 7
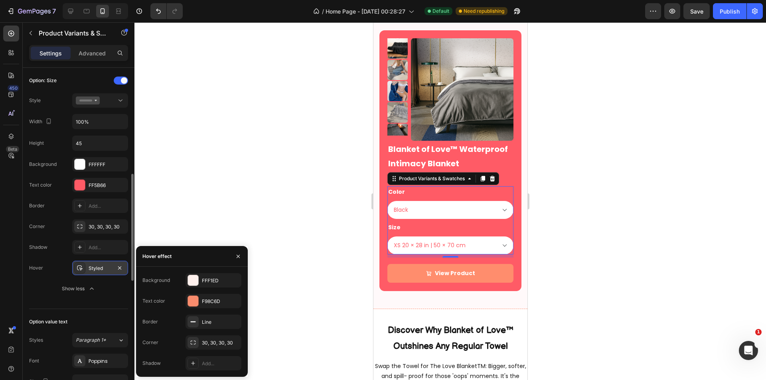
click at [89, 267] on div "Styled" at bounding box center [100, 268] width 23 height 7
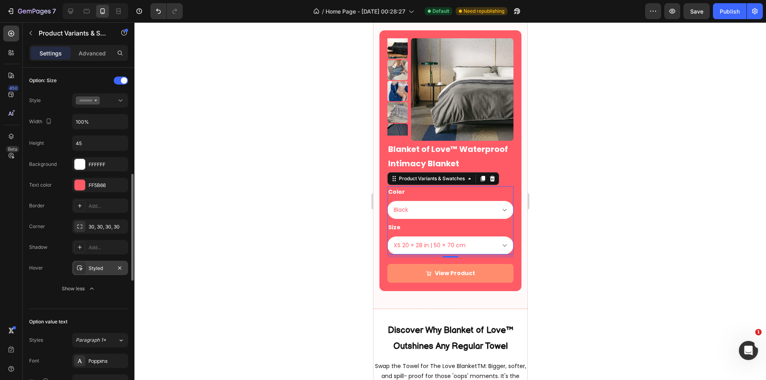
click at [97, 269] on div "Styled" at bounding box center [100, 268] width 23 height 7
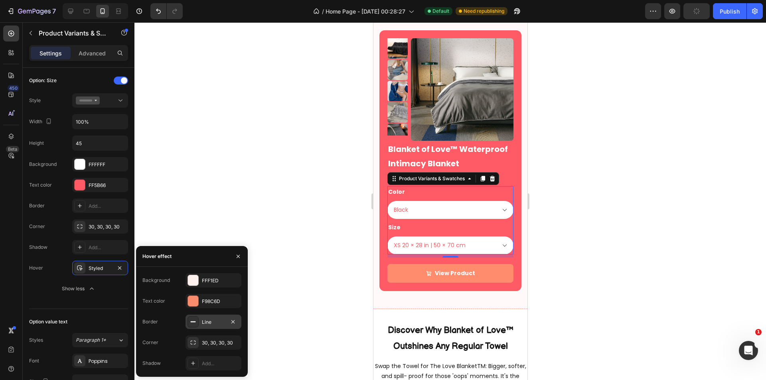
click at [213, 319] on div "Line" at bounding box center [213, 322] width 23 height 7
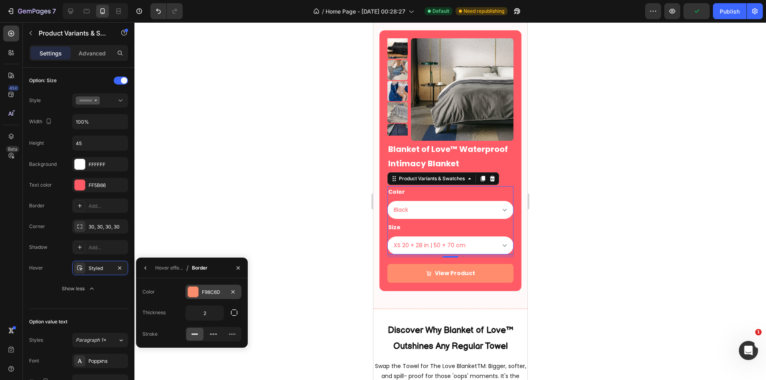
click at [207, 293] on div "F98C6D" at bounding box center [213, 292] width 23 height 7
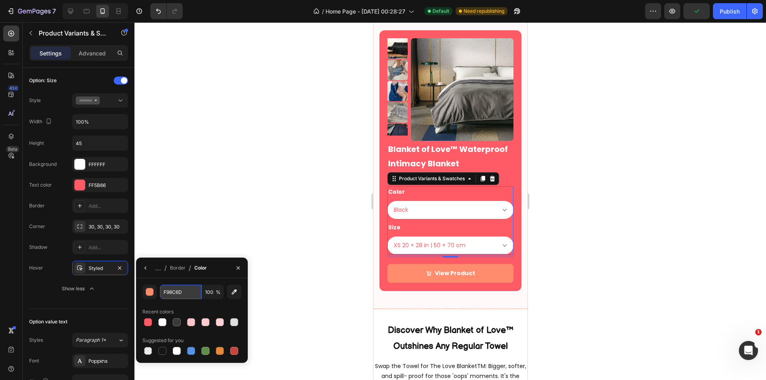
click at [0, 0] on input "F98C6D" at bounding box center [0, 0] width 0 height 0
paste input "FD1D4"
click at [144, 326] on div at bounding box center [148, 322] width 10 height 10
type input "FF5B66"
click at [141, 263] on button "button" at bounding box center [145, 268] width 13 height 13
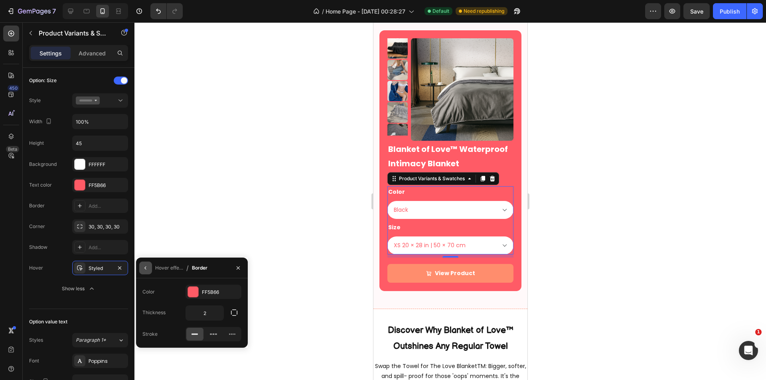
click at [147, 268] on icon "button" at bounding box center [145, 268] width 6 height 6
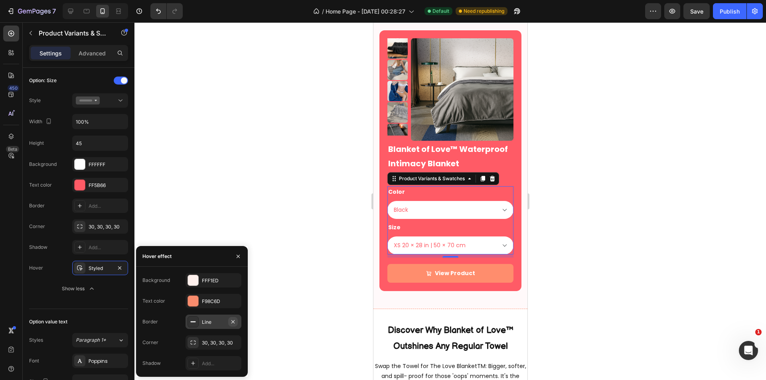
click at [234, 323] on icon "button" at bounding box center [233, 322] width 6 height 6
click at [455, 211] on select "Black Brown Grey Cream Pink Purple Red White Beige" at bounding box center [450, 210] width 126 height 18
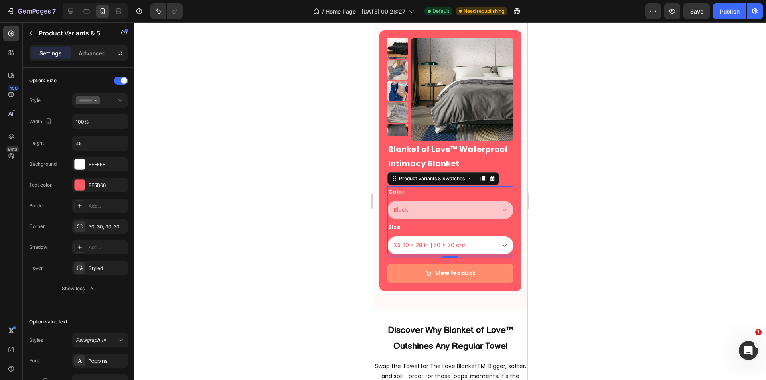
drag, startPoint x: 469, startPoint y: 292, endPoint x: 455, endPoint y: 211, distance: 81.8
click at [455, 211] on select "Black Brown Grey Cream Pink Purple Red White Beige" at bounding box center [450, 210] width 126 height 18
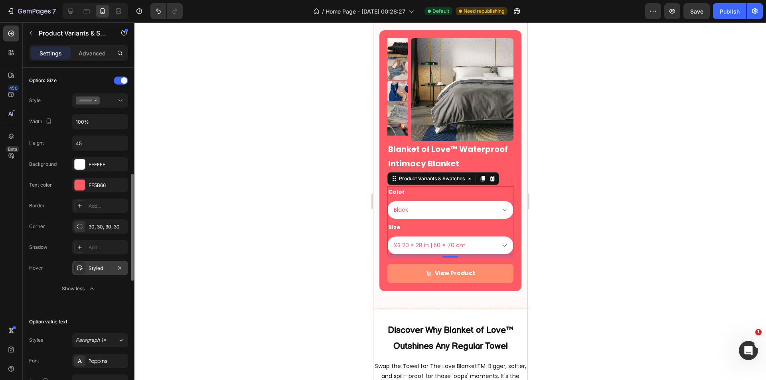
click at [96, 269] on div "Styled" at bounding box center [100, 268] width 23 height 7
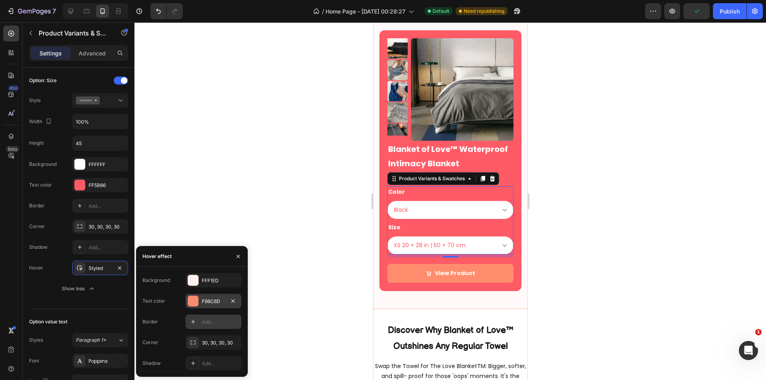
click at [213, 299] on div "F98C6D" at bounding box center [213, 301] width 23 height 7
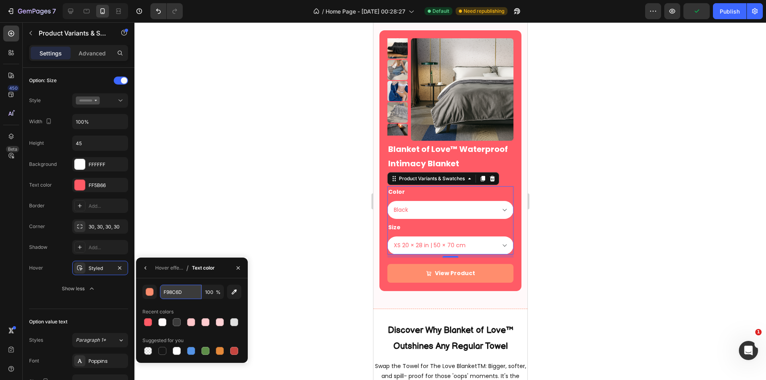
click at [0, 0] on input "F98C6D" at bounding box center [0, 0] width 0 height 0
paste input "FD1D4"
click at [146, 322] on div at bounding box center [148, 322] width 8 height 8
type input "FF5B66"
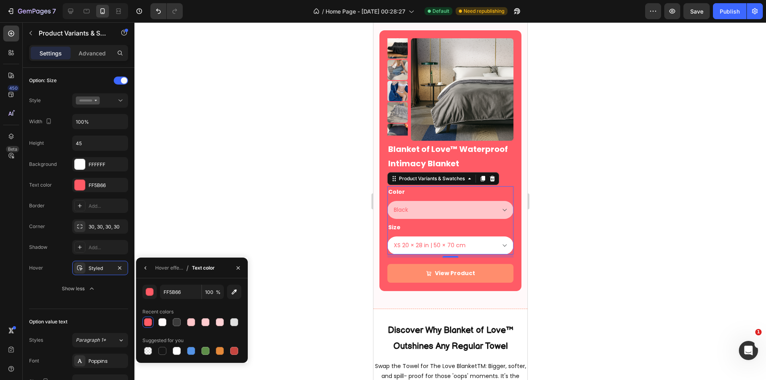
click at [435, 212] on select "Black Brown Grey Cream Pink Purple Red White Beige" at bounding box center [450, 210] width 126 height 18
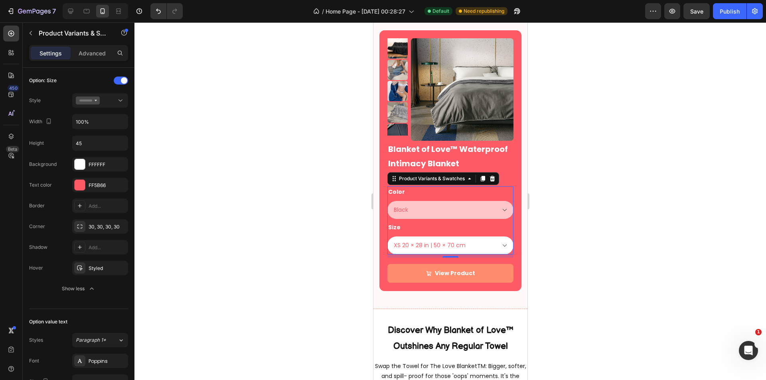
click at [451, 209] on select "Black Brown Grey Cream Pink Purple Red White Beige" at bounding box center [450, 210] width 126 height 18
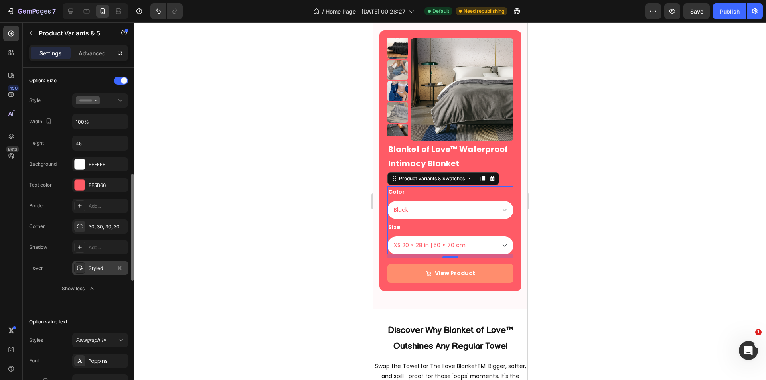
click at [87, 265] on div "Styled" at bounding box center [100, 268] width 56 height 14
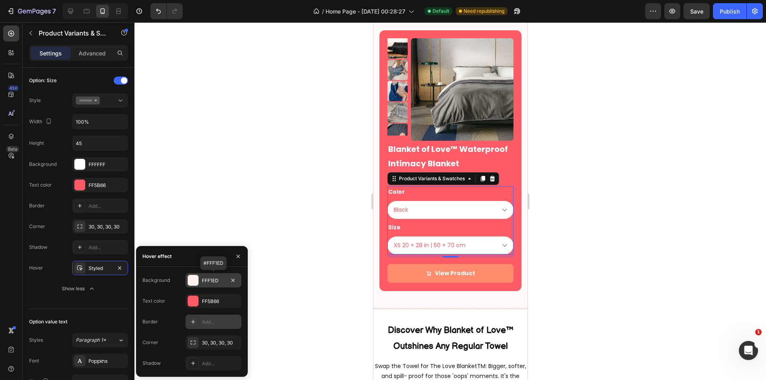
click at [214, 280] on div "FFF1ED" at bounding box center [213, 280] width 23 height 7
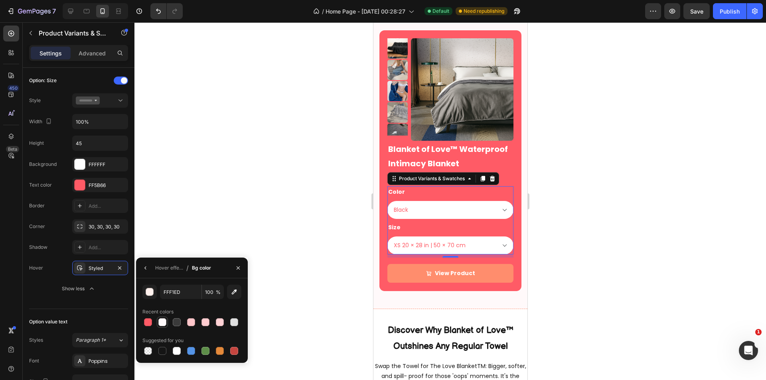
click at [164, 324] on div at bounding box center [162, 322] width 8 height 8
type input "FFF9FA"
click at [296, 219] on div at bounding box center [449, 201] width 631 height 358
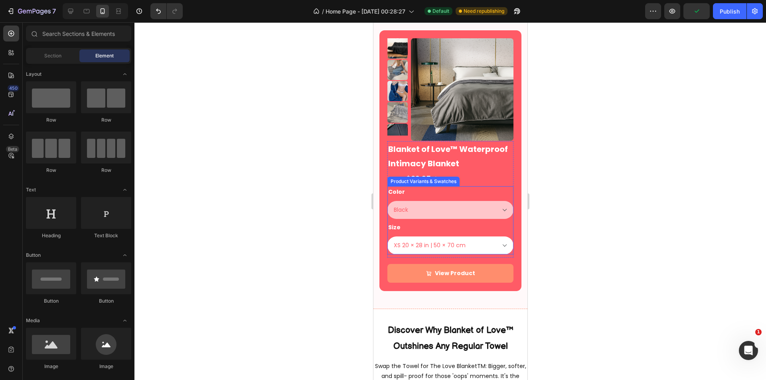
click at [425, 208] on select "Black Brown Grey Cream Pink Purple Red White Beige" at bounding box center [450, 210] width 126 height 18
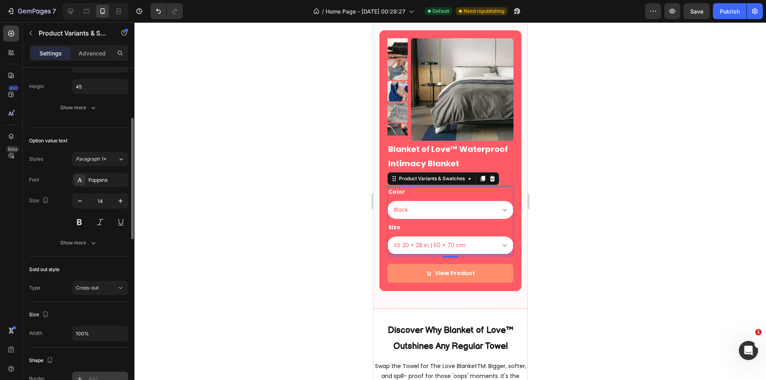
scroll to position [256, 0]
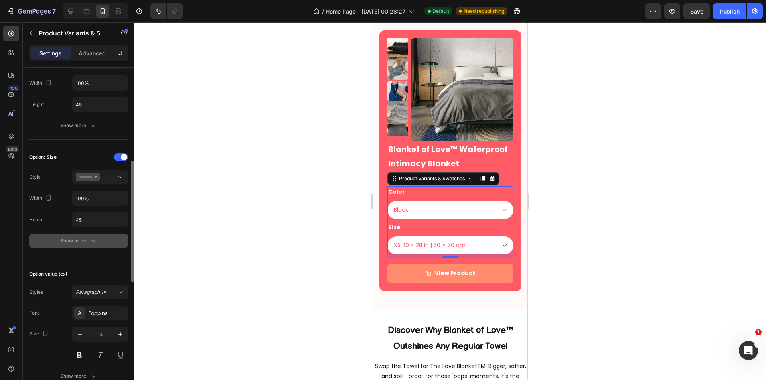
click at [76, 244] on div "Show more" at bounding box center [78, 241] width 37 height 8
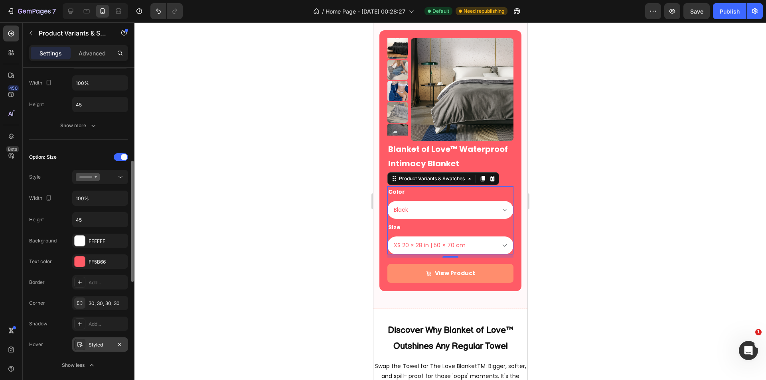
click at [98, 341] on div "Styled" at bounding box center [100, 344] width 23 height 7
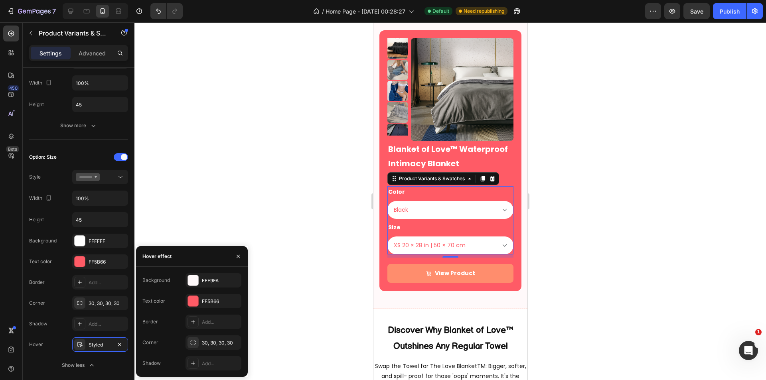
click at [211, 272] on div "Background FFF9FA Text color FF5B66 Border Add... Corner 30, 30, 30, 30 Shadow …" at bounding box center [192, 322] width 112 height 110
click at [211, 276] on div "FFF9FA" at bounding box center [213, 280] width 56 height 14
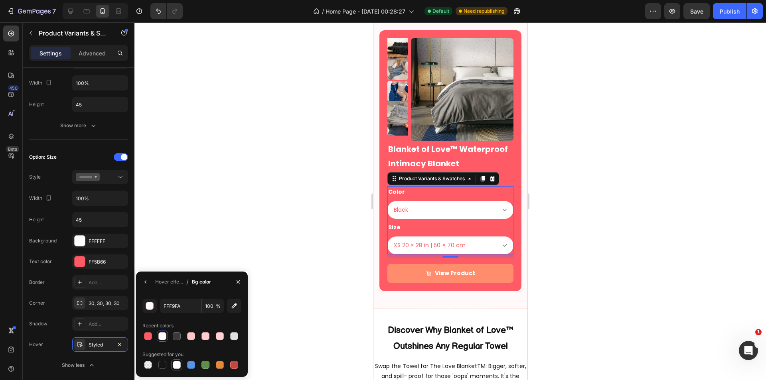
click at [173, 366] on div at bounding box center [177, 365] width 8 height 8
type input "FFFFFF"
click at [140, 279] on button "button" at bounding box center [145, 282] width 13 height 13
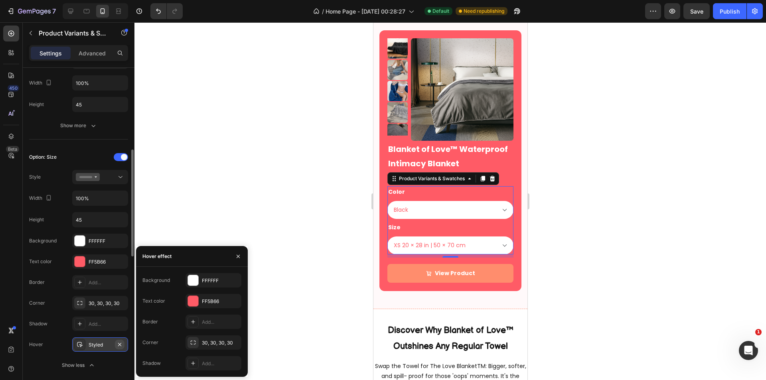
click at [122, 347] on icon "button" at bounding box center [119, 344] width 6 height 6
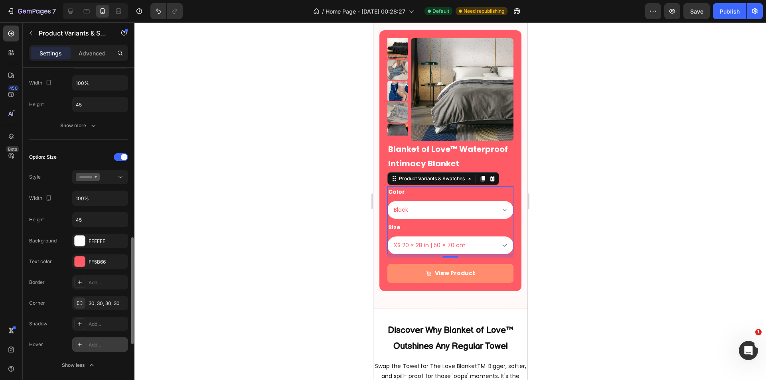
scroll to position [323, 0]
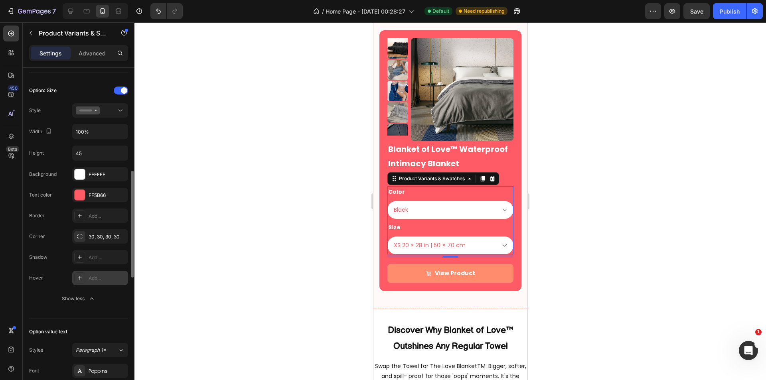
click at [221, 246] on div at bounding box center [449, 201] width 631 height 358
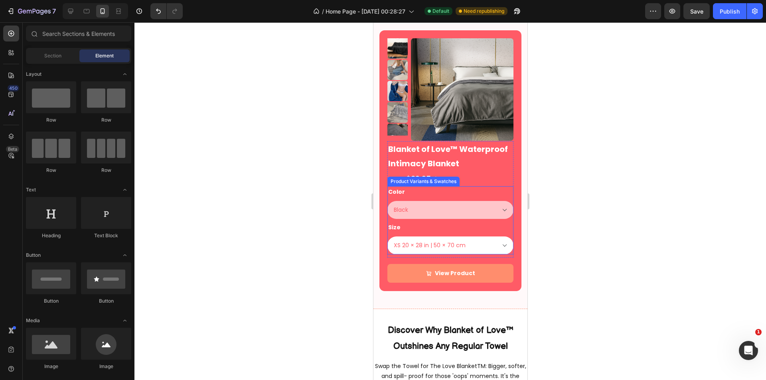
click at [446, 213] on select "Black Brown Grey Cream Pink Purple Red White Beige" at bounding box center [450, 210] width 126 height 18
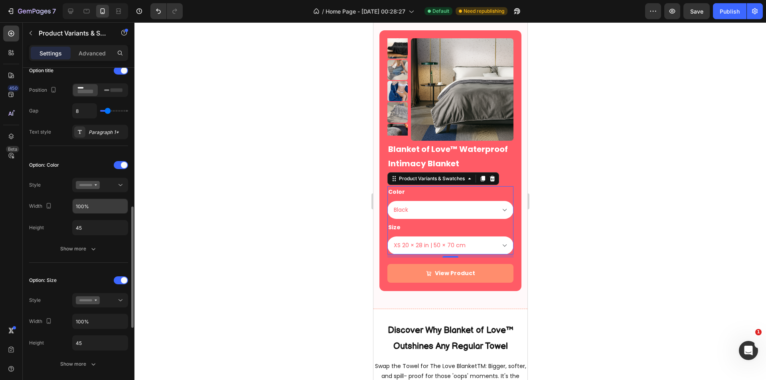
scroll to position [200, 0]
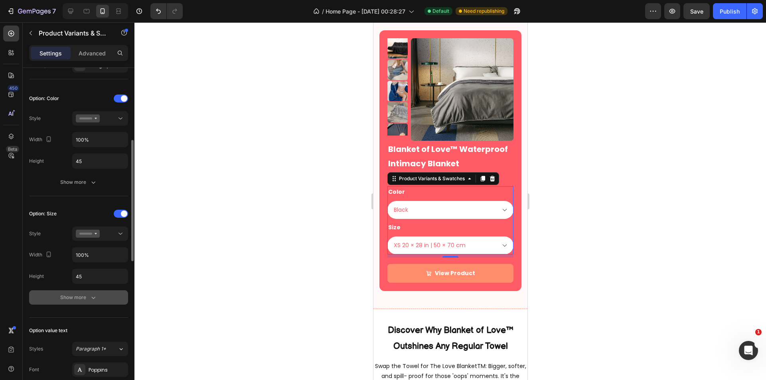
click at [79, 299] on div "Show more" at bounding box center [78, 298] width 37 height 8
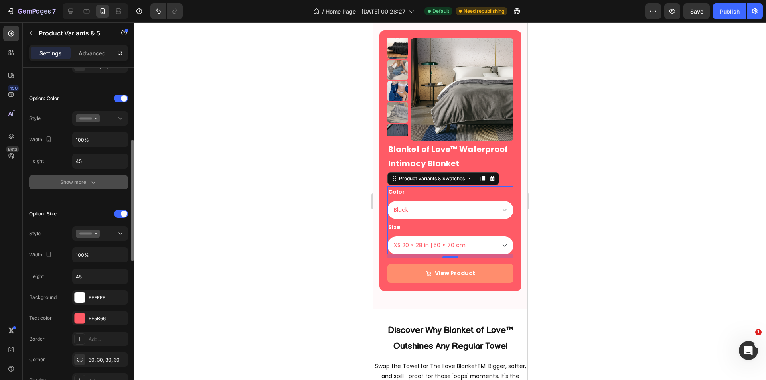
click at [75, 187] on button "Show more" at bounding box center [78, 182] width 99 height 14
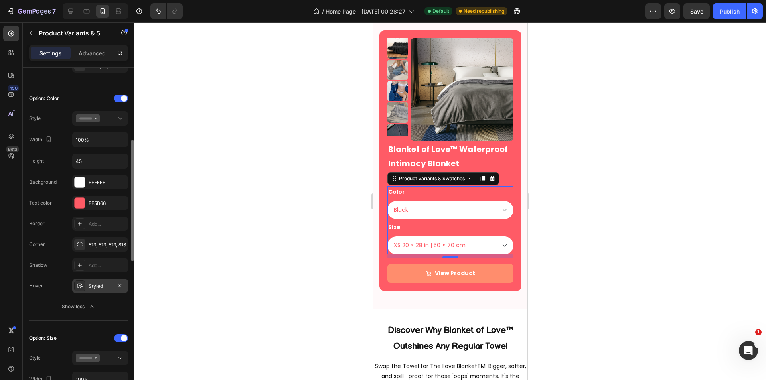
click at [91, 281] on div "Styled" at bounding box center [100, 286] width 56 height 14
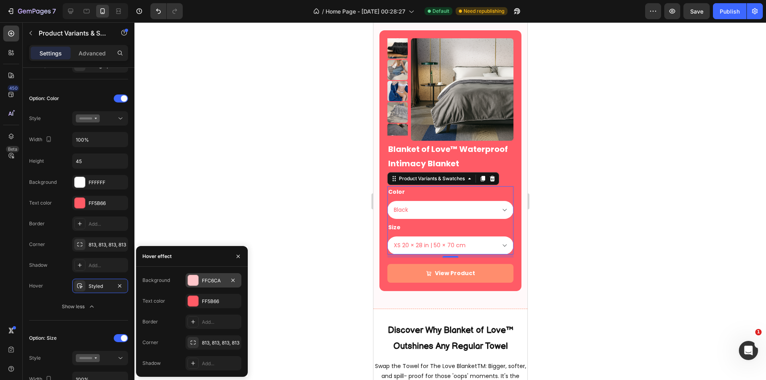
click at [206, 278] on div "FFC6CA" at bounding box center [213, 280] width 23 height 7
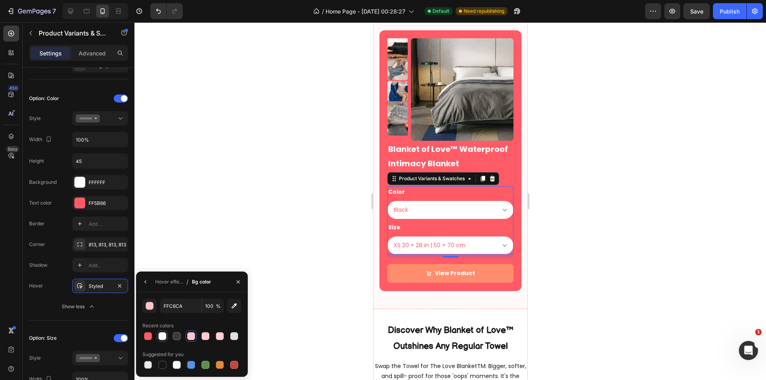
click at [162, 336] on div at bounding box center [162, 336] width 8 height 8
type input "FFF9FA"
click at [485, 208] on select "Black Brown Grey Cream Pink Purple Red White Beige" at bounding box center [450, 210] width 126 height 18
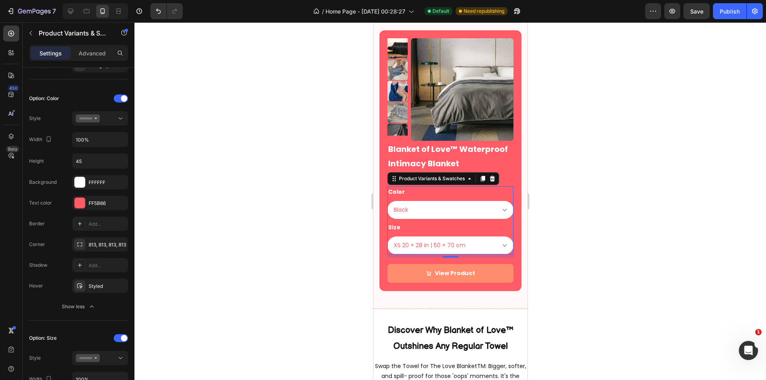
drag, startPoint x: 936, startPoint y: 276, endPoint x: 489, endPoint y: 247, distance: 448.8
click at [489, 208] on select "Black Brown Grey Cream Pink Purple Red White Beige" at bounding box center [450, 210] width 126 height 18
click at [456, 241] on select "XXL 85 × 85 in | 216 × 216 cm XL 57 × 85 in | 145 × 216 cm L 57 × 65 in | 145 ×…" at bounding box center [450, 245] width 126 height 18
click at [489, 247] on select "XXL 85 × 85 in | 216 × 216 cm XL 57 × 85 in | 145 × 216 cm L 57 × 65 in | 145 ×…" at bounding box center [450, 245] width 126 height 18
click at [563, 254] on div at bounding box center [449, 201] width 631 height 358
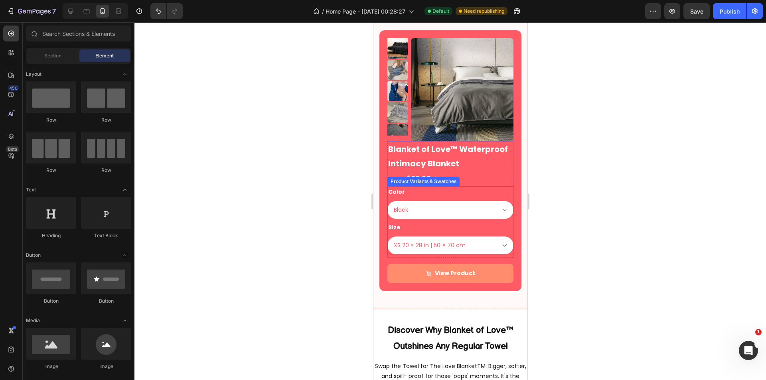
click at [420, 247] on select "XXL 85 × 85 in | 216 × 216 cm XL 57 × 85 in | 145 × 216 cm L 57 × 65 in | 145 ×…" at bounding box center [450, 245] width 126 height 18
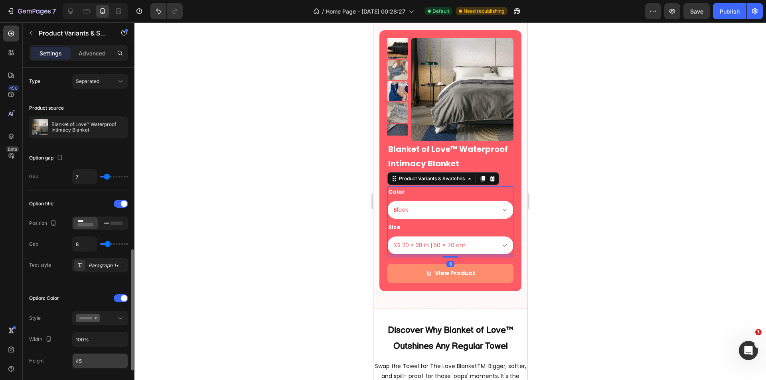
scroll to position [133, 0]
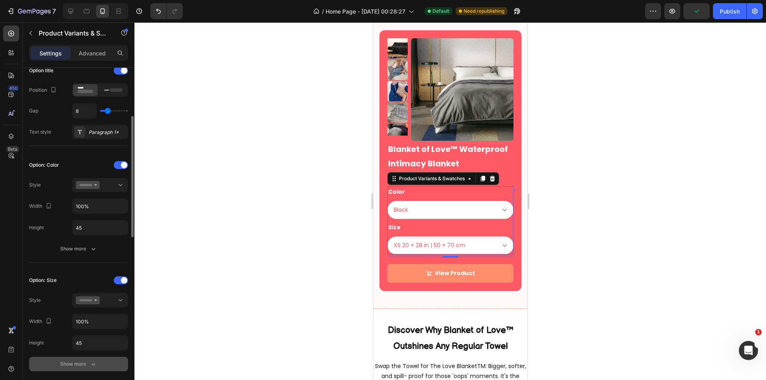
click at [87, 362] on div "Show more" at bounding box center [78, 364] width 37 height 8
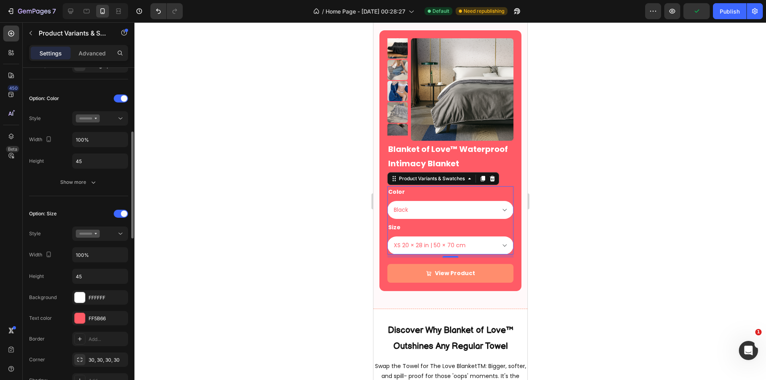
scroll to position [266, 0]
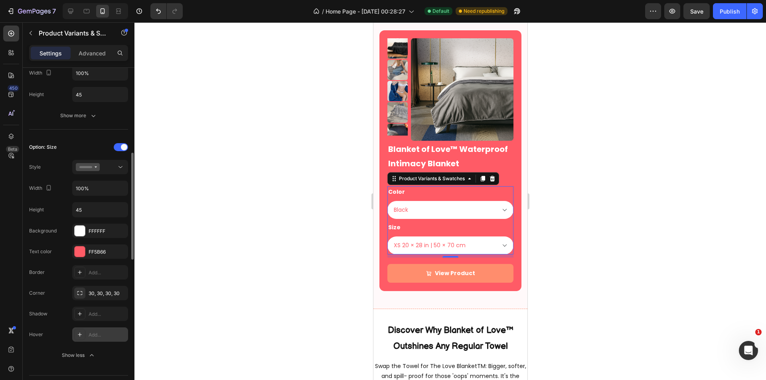
click at [88, 341] on div "Add..." at bounding box center [100, 334] width 56 height 14
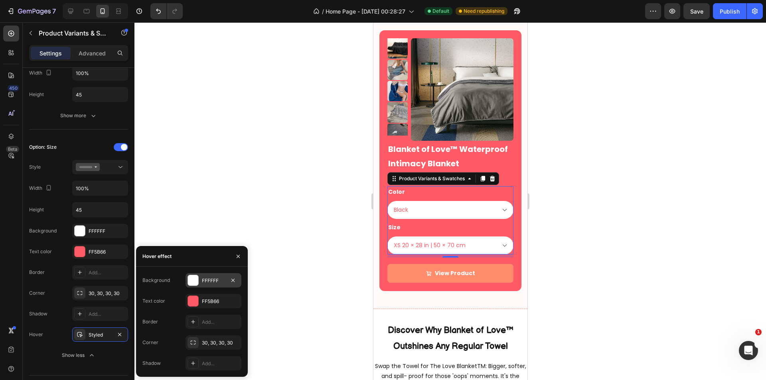
click at [211, 283] on div "FFFFFF" at bounding box center [213, 280] width 23 height 7
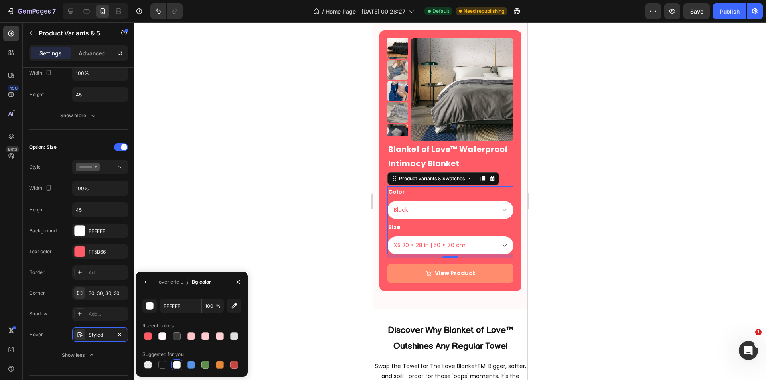
click at [156, 333] on div at bounding box center [191, 336] width 99 height 11
click at [164, 335] on div at bounding box center [162, 336] width 8 height 8
type input "FFF9FA"
drag, startPoint x: 453, startPoint y: 248, endPoint x: 467, endPoint y: 248, distance: 13.6
click at [453, 248] on select "XXL 85 × 85 in | 216 × 216 cm XL 57 × 85 in | 145 × 216 cm L 57 × 65 in | 145 ×…" at bounding box center [450, 245] width 126 height 18
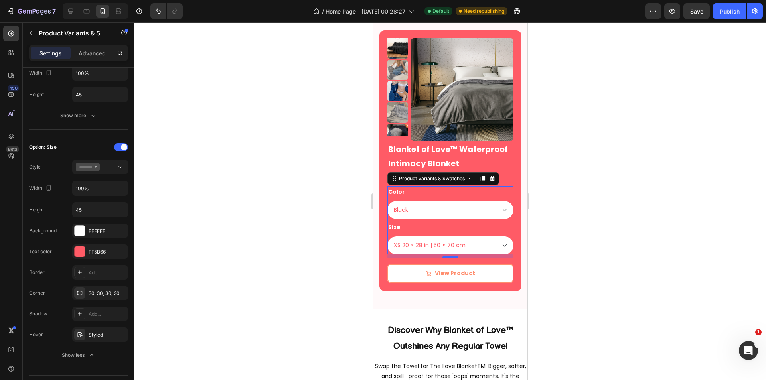
click at [497, 248] on select "XXL 85 × 85 in | 216 × 216 cm XL 57 × 85 in | 145 × 216 cm L 57 × 65 in | 145 ×…" at bounding box center [450, 245] width 126 height 18
click at [489, 209] on select "Black Brown Grey Cream Pink Purple Red White Beige" at bounding box center [450, 210] width 126 height 18
click at [594, 229] on div at bounding box center [449, 201] width 631 height 358
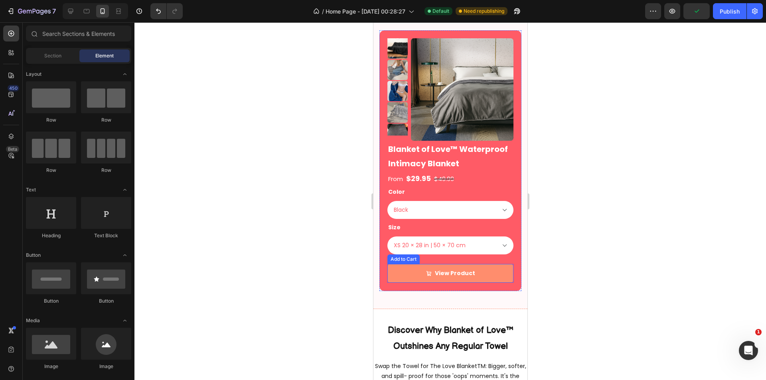
click at [491, 276] on button "View Product" at bounding box center [450, 273] width 126 height 19
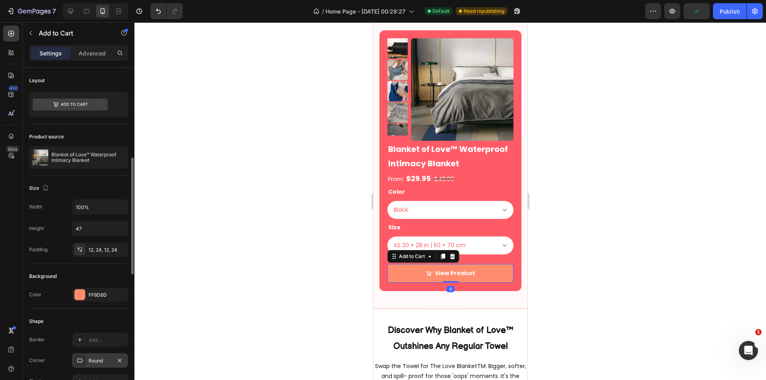
scroll to position [133, 0]
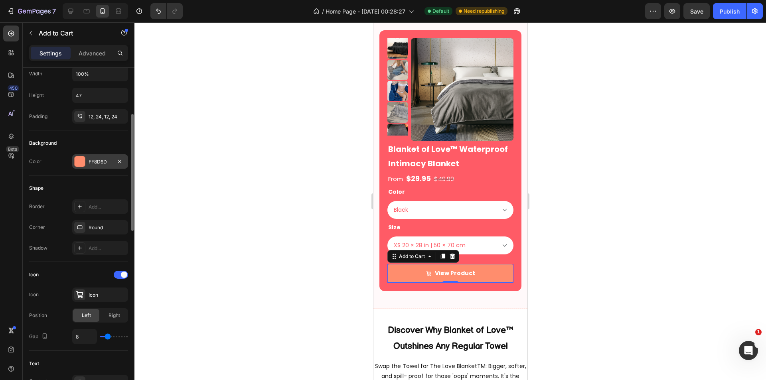
click at [103, 159] on div "FF8D6D" at bounding box center [100, 161] width 23 height 7
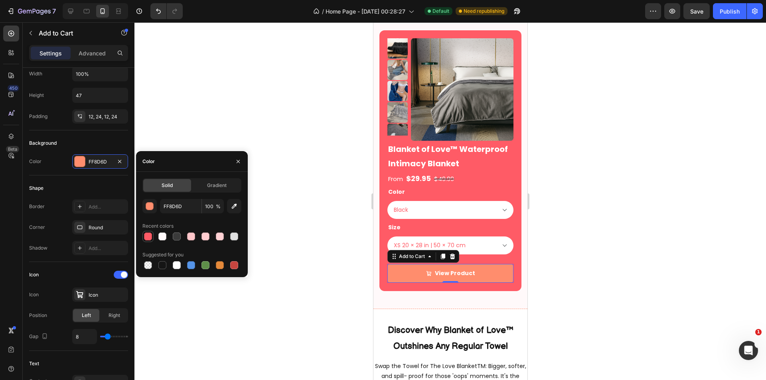
click at [144, 236] on div at bounding box center [148, 236] width 8 height 8
click at [175, 265] on div at bounding box center [177, 265] width 8 height 8
type input "FFFFFF"
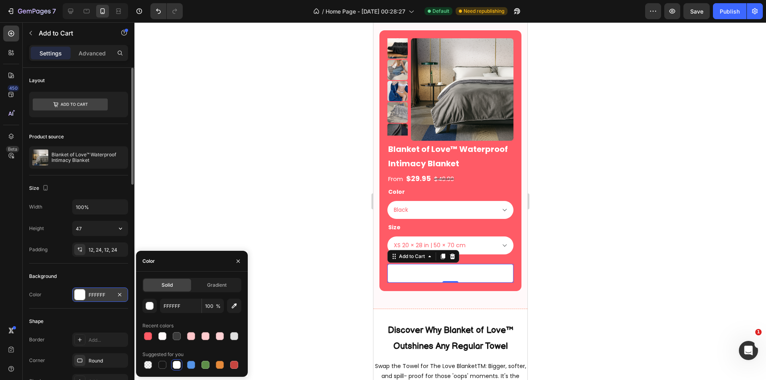
scroll to position [266, 0]
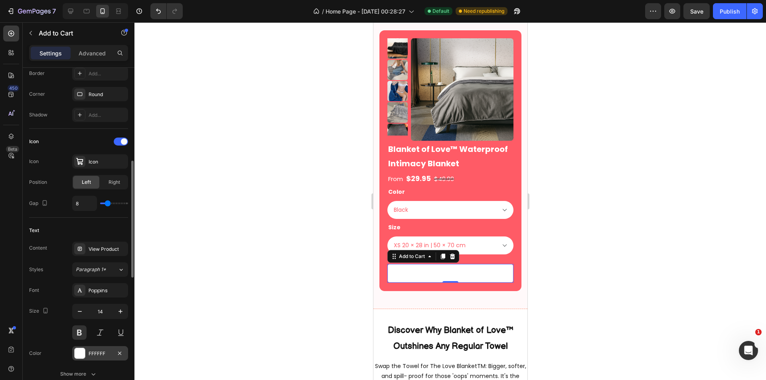
click at [106, 355] on div "FFFFFF" at bounding box center [100, 353] width 23 height 7
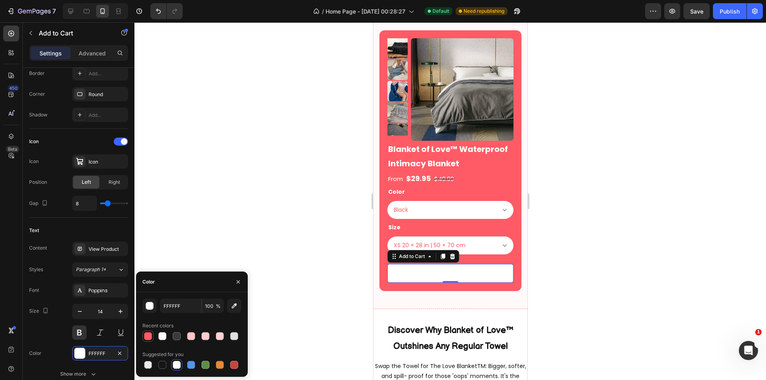
click at [148, 333] on div at bounding box center [148, 336] width 8 height 8
type input "FF5B66"
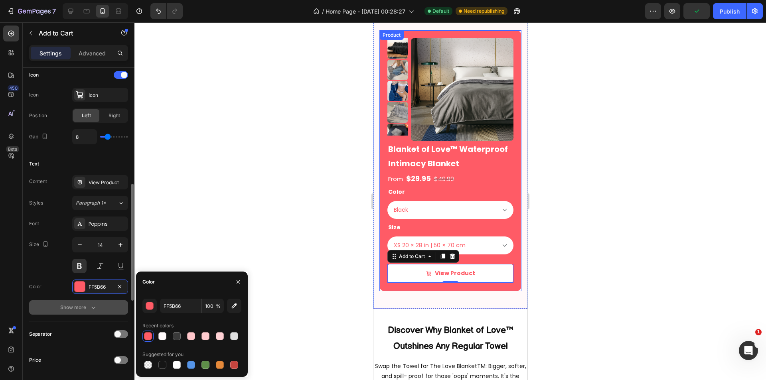
click at [91, 306] on icon "button" at bounding box center [93, 307] width 8 height 8
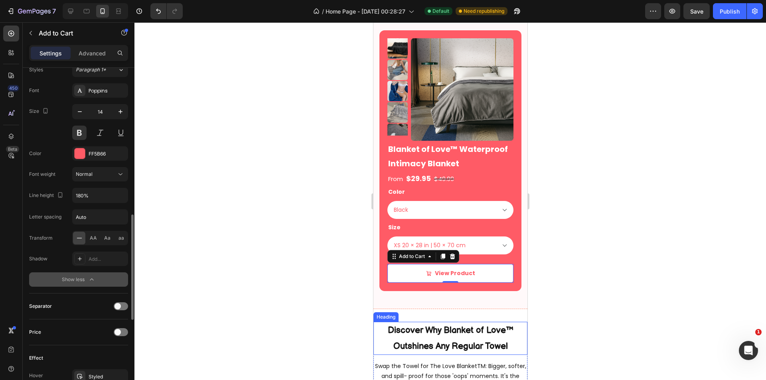
scroll to position [599, 0]
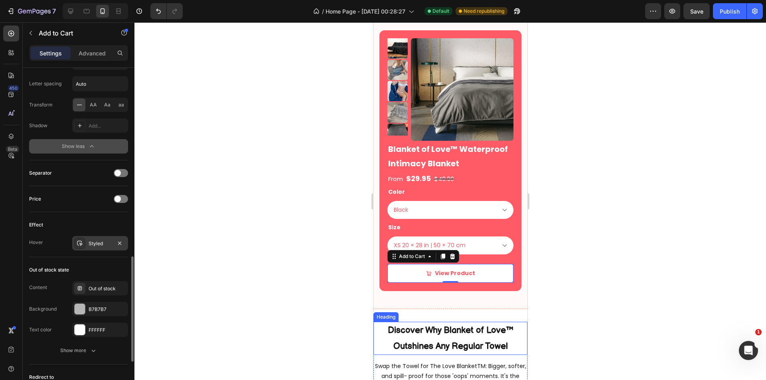
click at [104, 243] on div "Styled" at bounding box center [100, 243] width 23 height 7
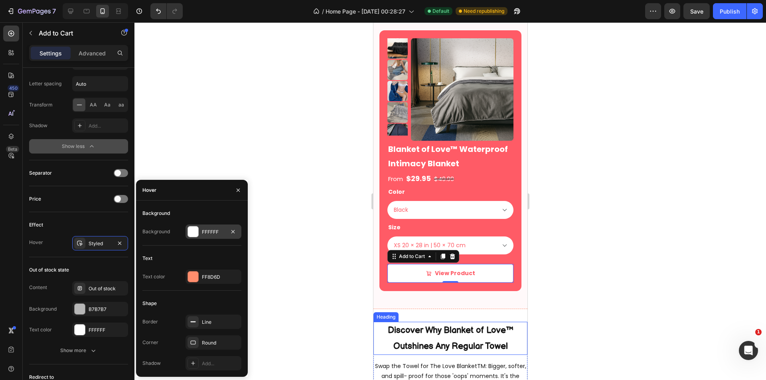
click at [200, 227] on div "FFFFFF" at bounding box center [213, 232] width 56 height 14
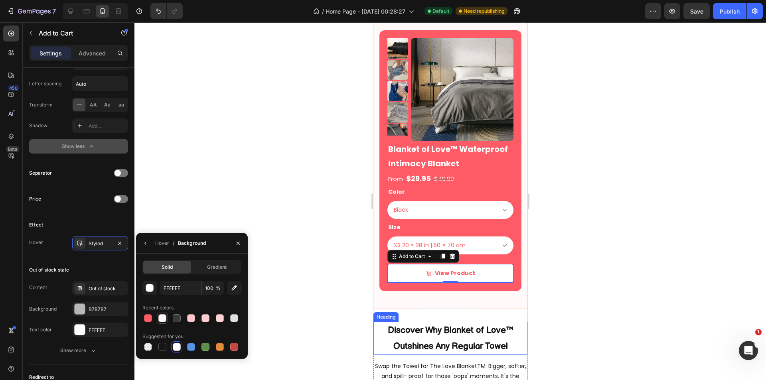
click at [163, 318] on div at bounding box center [162, 318] width 8 height 8
type input "FFF9FA"
click at [145, 244] on icon "button" at bounding box center [145, 243] width 6 height 6
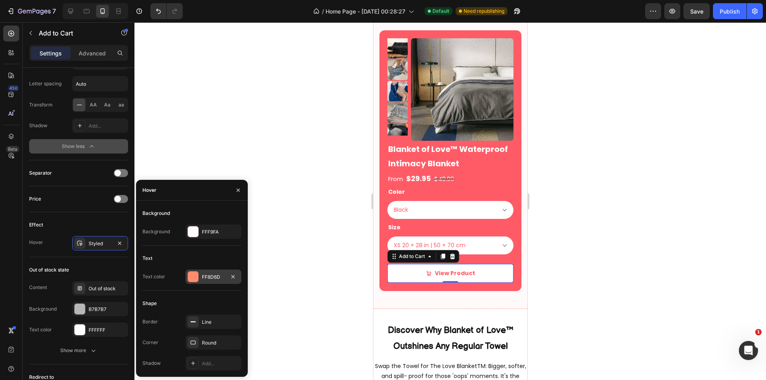
click at [205, 272] on div "FF8D6D" at bounding box center [213, 277] width 56 height 14
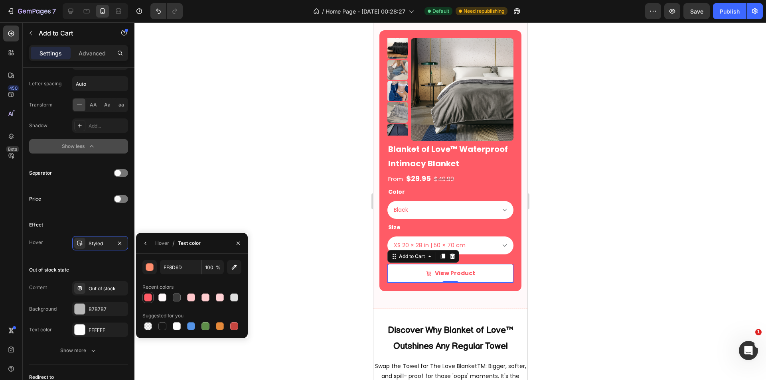
click at [147, 295] on div at bounding box center [148, 298] width 8 height 8
type input "FF5B66"
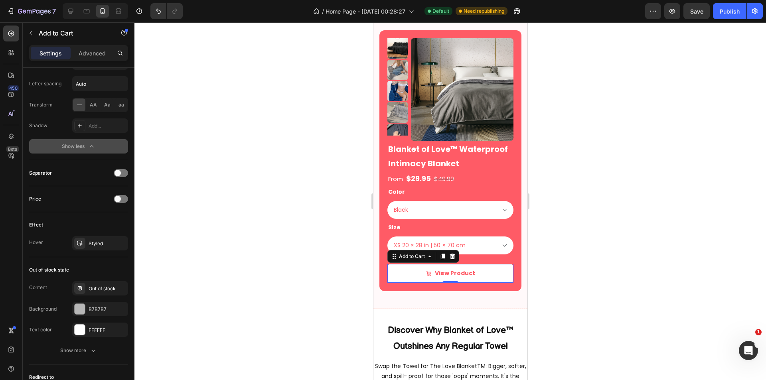
click at [552, 297] on div at bounding box center [449, 201] width 631 height 358
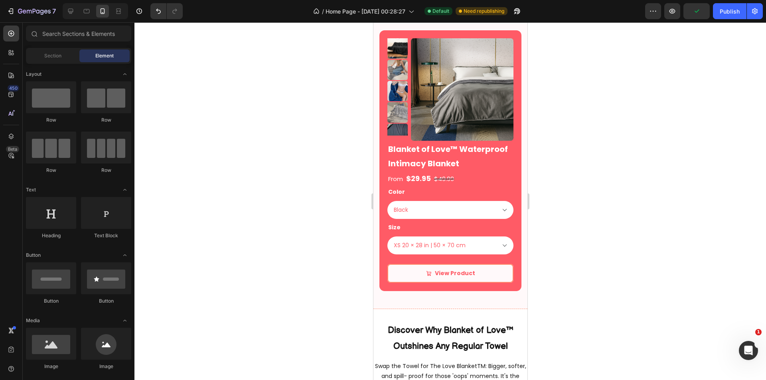
click at [425, 282] on button "View Product" at bounding box center [450, 273] width 126 height 19
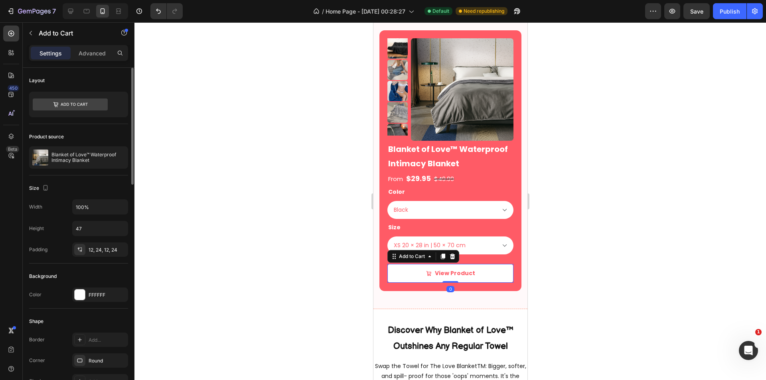
scroll to position [67, 0]
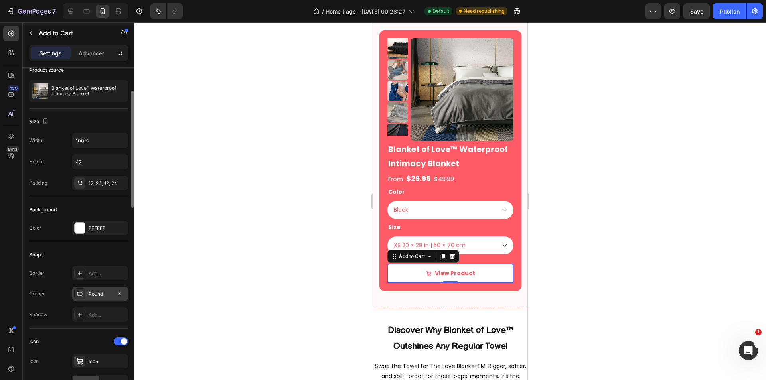
click at [98, 294] on div "Round" at bounding box center [100, 294] width 23 height 7
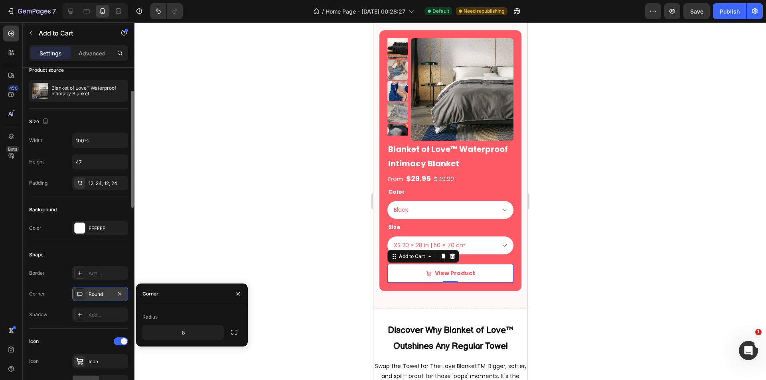
click at [98, 294] on div "Round" at bounding box center [100, 294] width 23 height 7
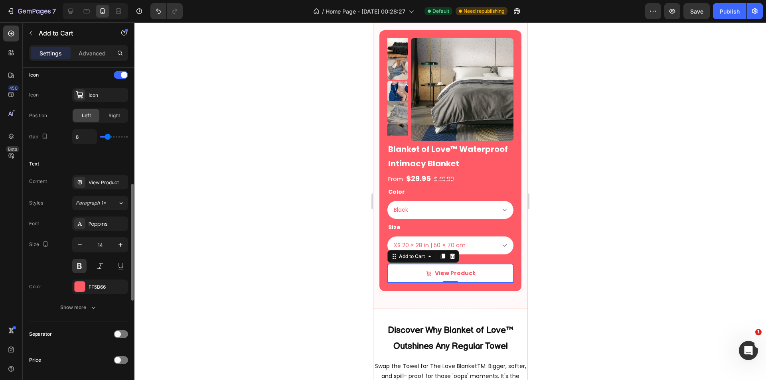
scroll to position [466, 0]
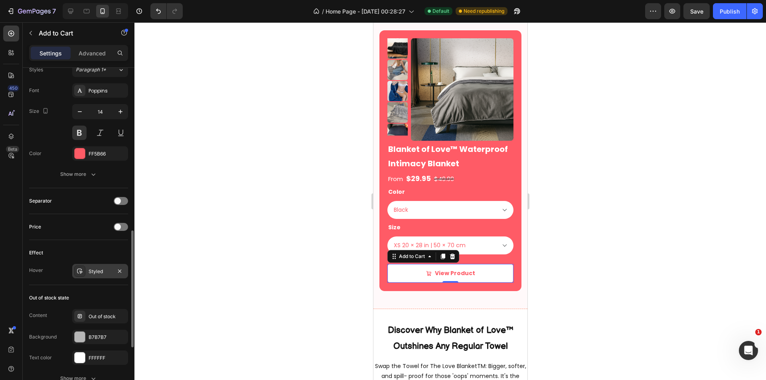
click at [92, 273] on div "Styled" at bounding box center [100, 271] width 23 height 7
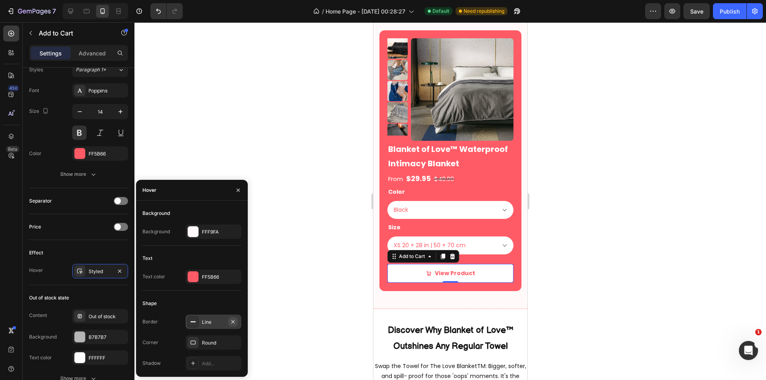
click at [232, 321] on icon "button" at bounding box center [232, 321] width 3 height 3
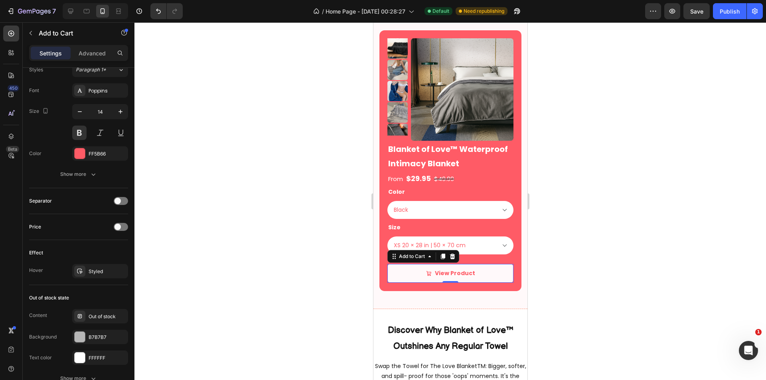
click at [495, 273] on button "View Product" at bounding box center [450, 273] width 126 height 19
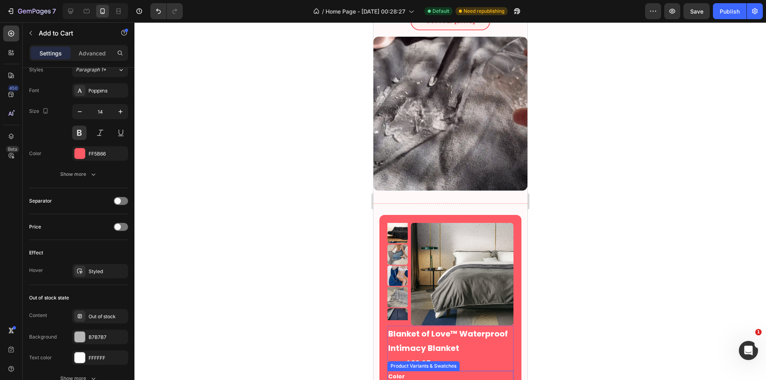
scroll to position [465, 0]
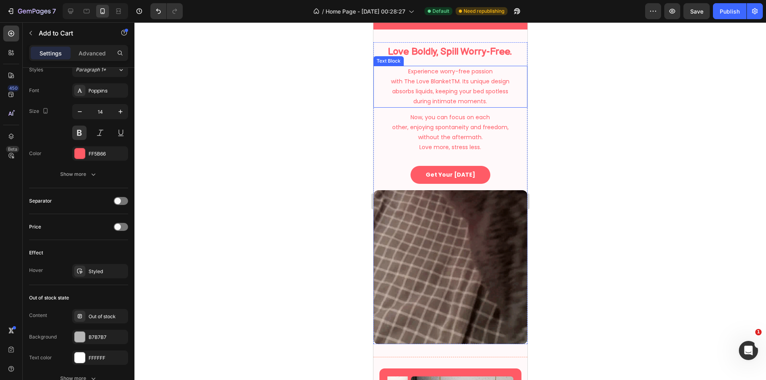
click at [459, 51] on h2 "Love Boldly, Spill Worry-Free." at bounding box center [449, 51] width 152 height 19
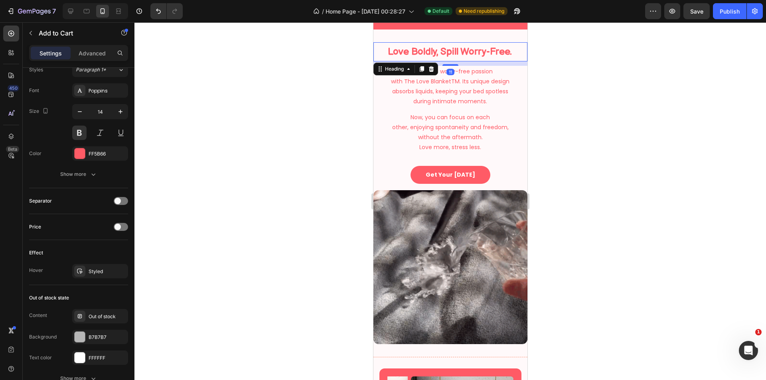
scroll to position [0, 0]
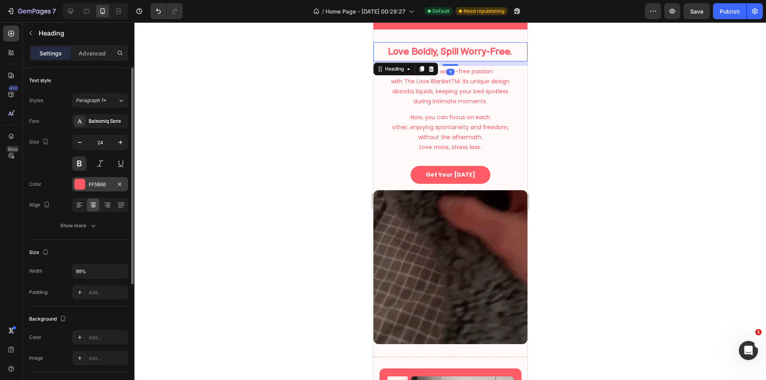
click at [100, 181] on div "FF5B66" at bounding box center [100, 184] width 23 height 7
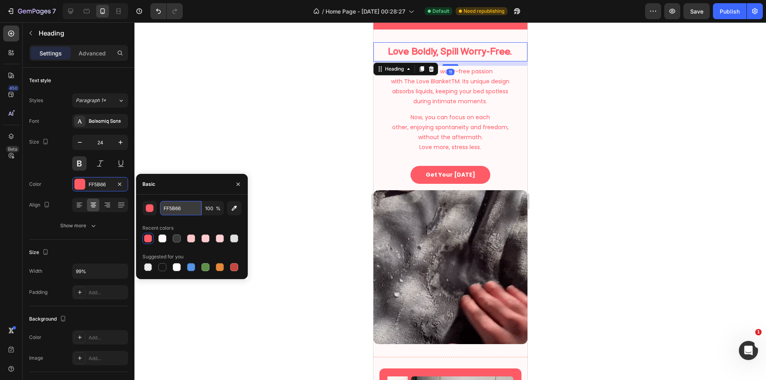
click at [180, 209] on input "FF5B66" at bounding box center [180, 208] width 41 height 14
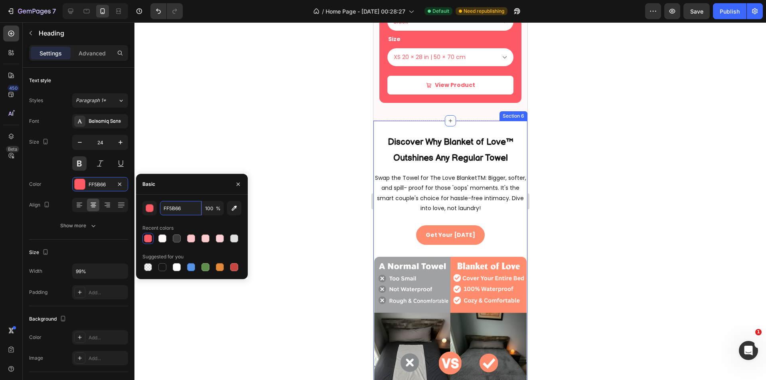
scroll to position [997, 0]
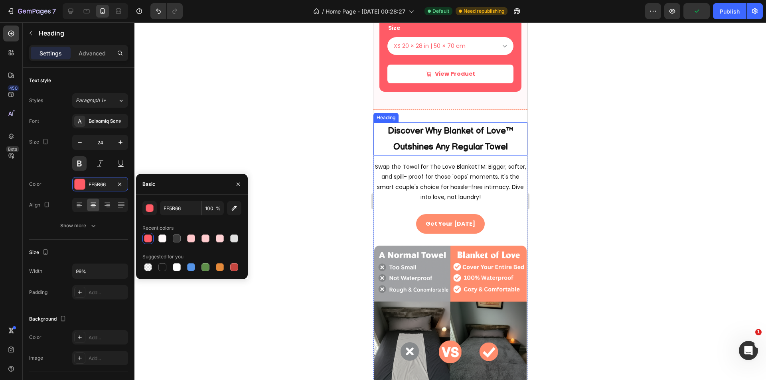
click at [465, 145] on h2 "Discover Why Blanket of Love™ Outshines Any Regular Towel" at bounding box center [450, 138] width 154 height 33
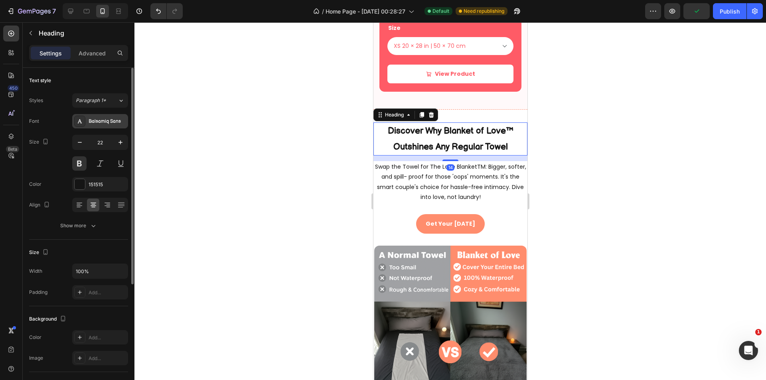
click at [99, 118] on div "Balsamiq Sans" at bounding box center [107, 121] width 37 height 7
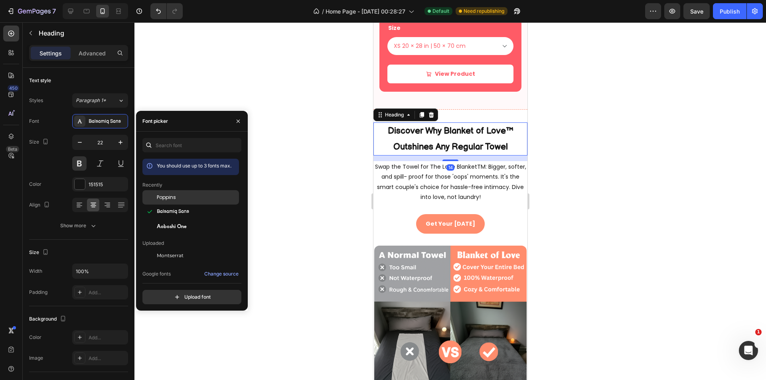
click at [181, 199] on div "Poppins" at bounding box center [197, 197] width 81 height 7
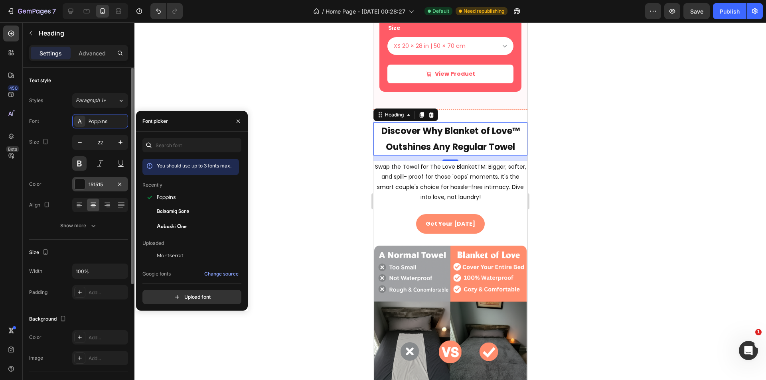
click at [91, 183] on div "151515" at bounding box center [100, 184] width 23 height 7
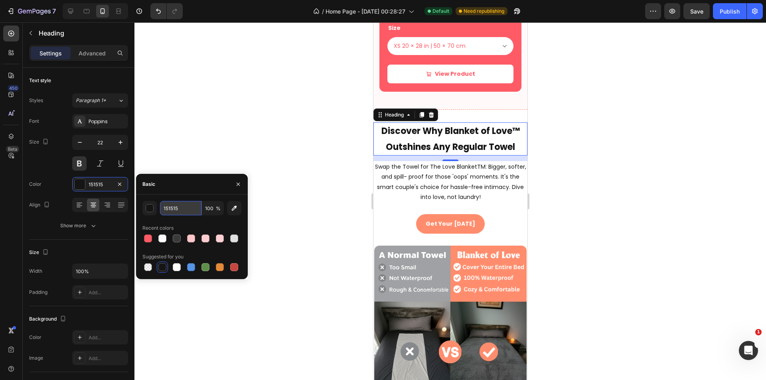
click at [182, 205] on input "151515" at bounding box center [180, 208] width 41 height 14
paste input "FF5B66"
type input "FF5B66"
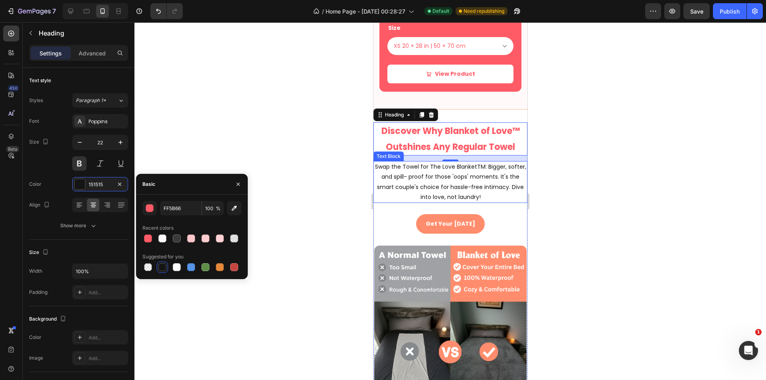
click at [440, 193] on p "Swap the Towel for The Love BlanketTM: Bigger, softer, and spill- proof for tho…" at bounding box center [450, 182] width 152 height 40
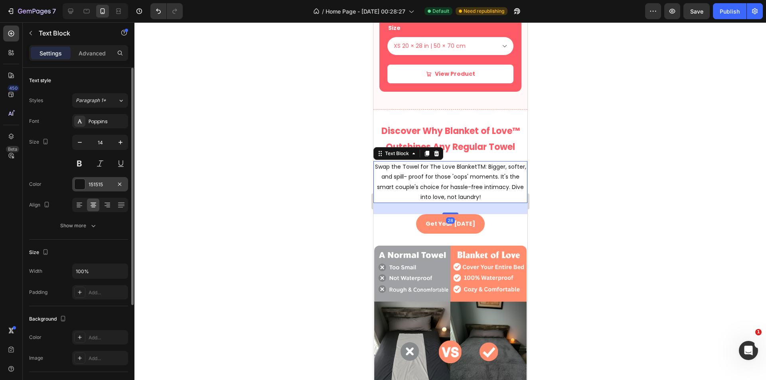
click at [91, 180] on div "151515" at bounding box center [100, 184] width 56 height 14
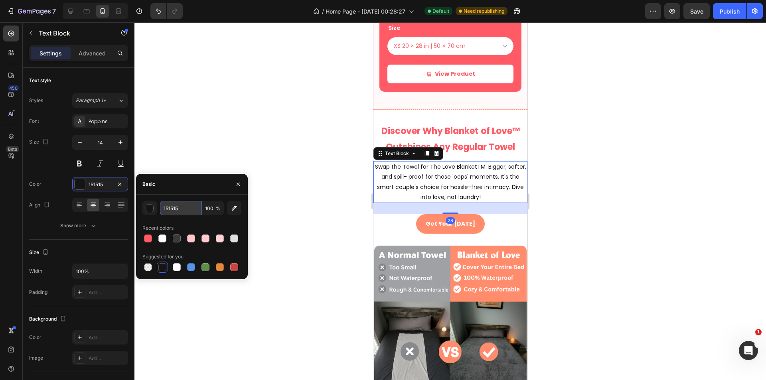
click at [183, 204] on input "151515" at bounding box center [180, 208] width 41 height 14
paste input "FF5B66"
type input "FF5B66"
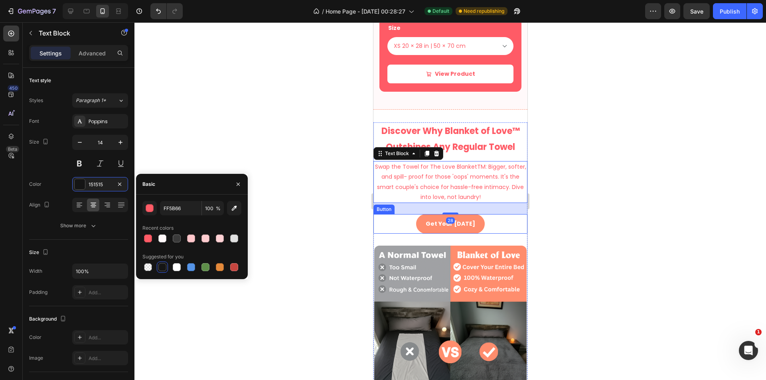
click at [673, 240] on div at bounding box center [449, 201] width 631 height 358
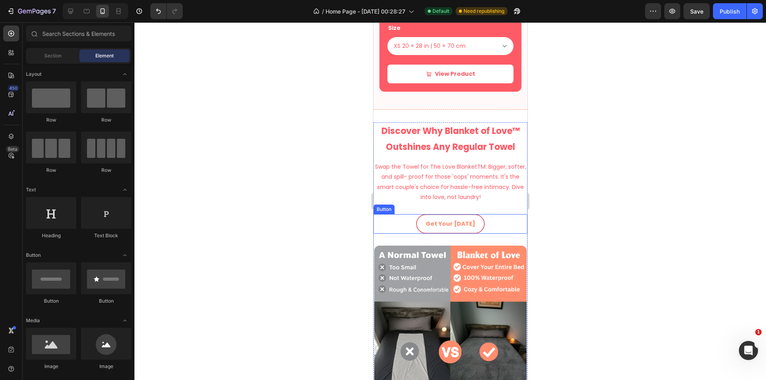
click at [476, 223] on link "Get Your [DATE]" at bounding box center [450, 224] width 69 height 20
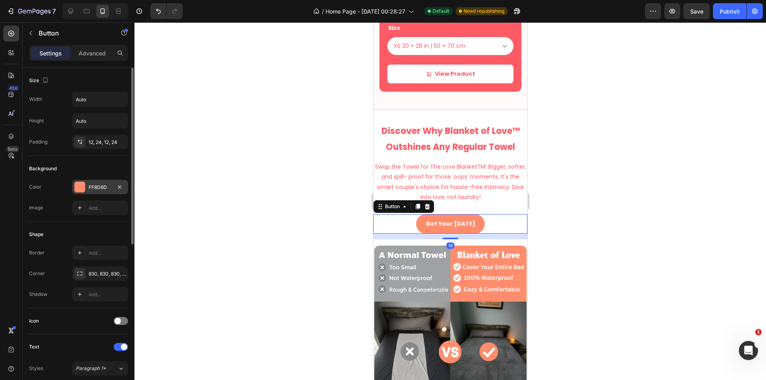
click at [92, 191] on div "FF8D6D" at bounding box center [100, 187] width 56 height 14
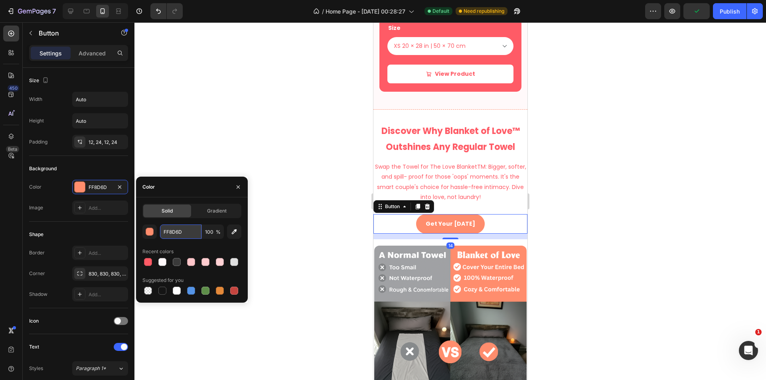
click at [178, 232] on input "FF8D6D" at bounding box center [180, 232] width 41 height 14
paste input "5B66"
type input "FF5B66"
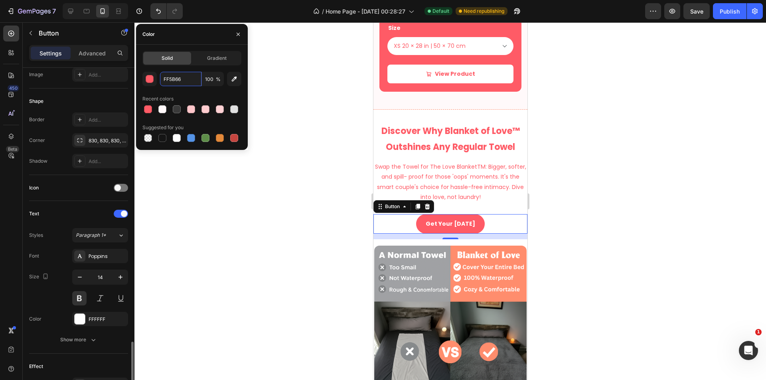
scroll to position [299, 0]
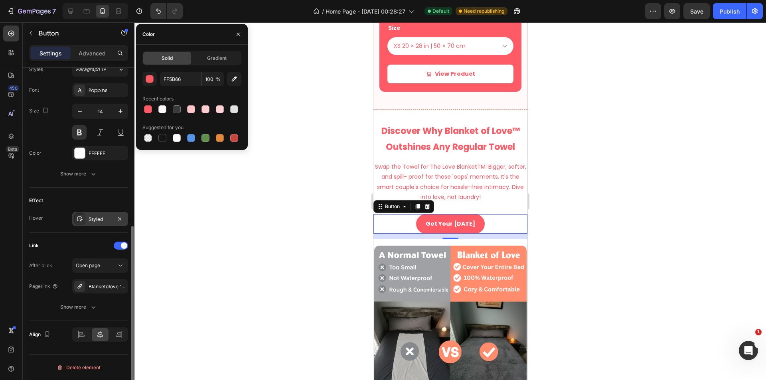
click at [99, 225] on div "Styled" at bounding box center [100, 219] width 56 height 14
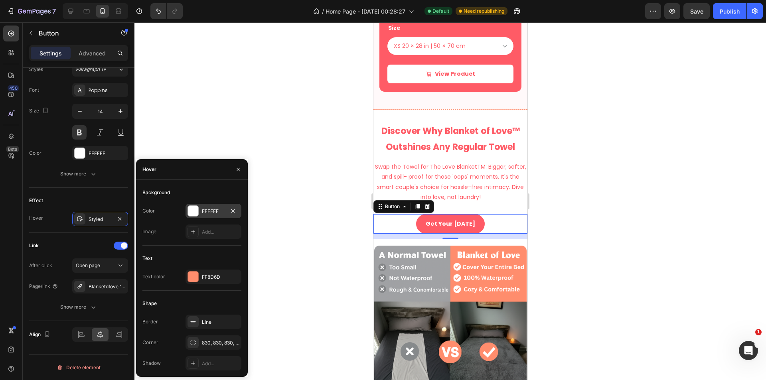
click at [207, 213] on div "FFFFFF" at bounding box center [213, 211] width 23 height 7
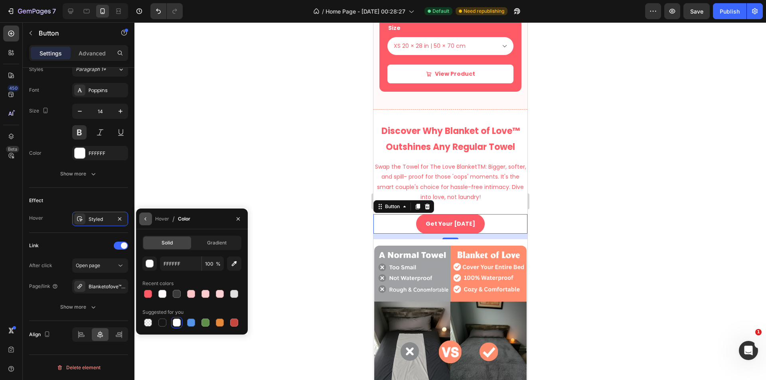
click at [144, 222] on button "button" at bounding box center [145, 219] width 13 height 13
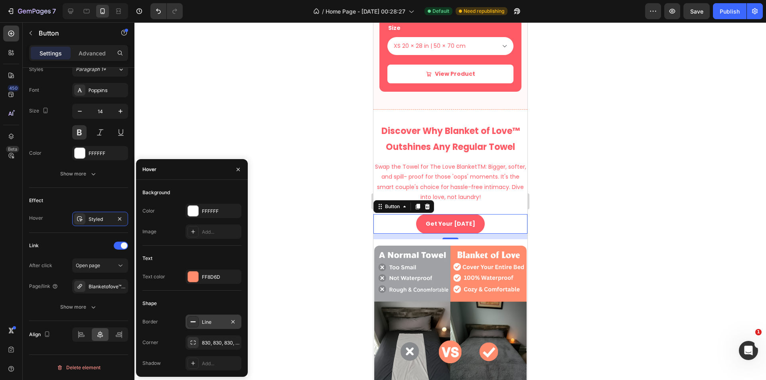
click at [211, 320] on div "Line" at bounding box center [213, 322] width 23 height 7
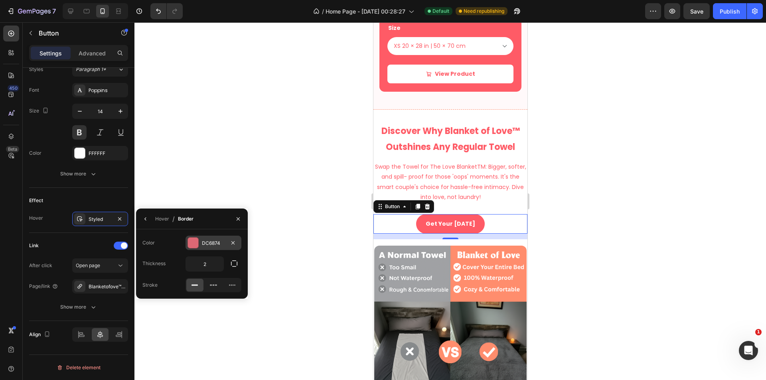
click at [203, 243] on div "DC6874" at bounding box center [213, 243] width 23 height 7
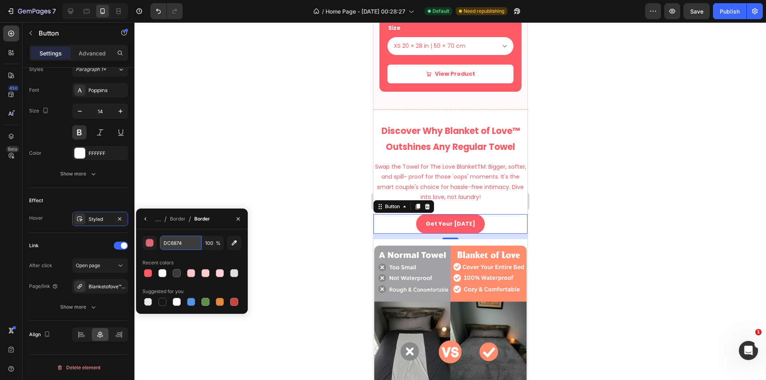
click at [0, 0] on input "DC6874" at bounding box center [0, 0] width 0 height 0
paste input "FF5B66"
type input "FF5B66"
click at [147, 220] on icon "button" at bounding box center [145, 219] width 6 height 6
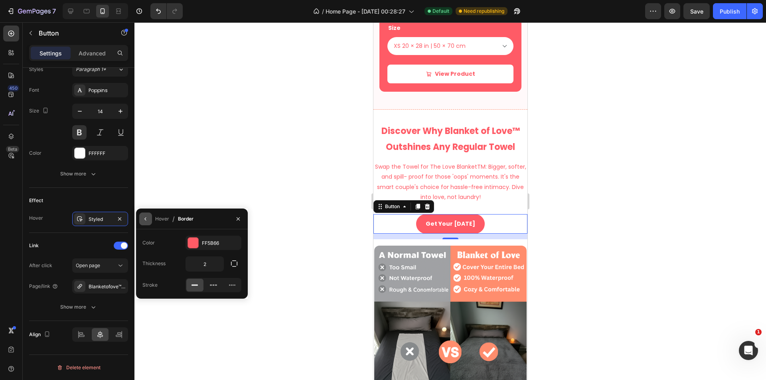
click at [144, 214] on button "button" at bounding box center [145, 219] width 13 height 13
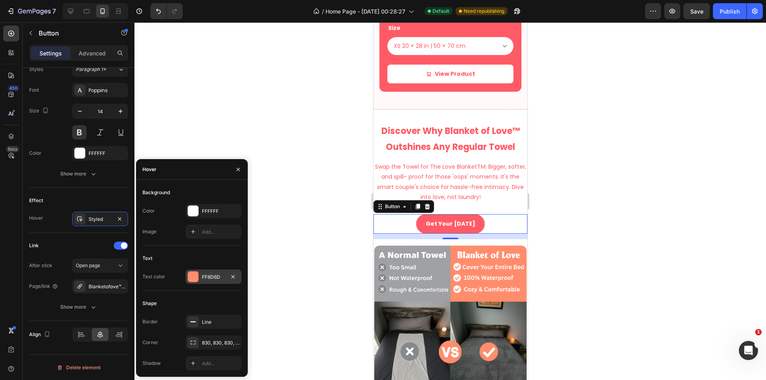
click at [211, 275] on div "FF8D6D" at bounding box center [213, 277] width 23 height 7
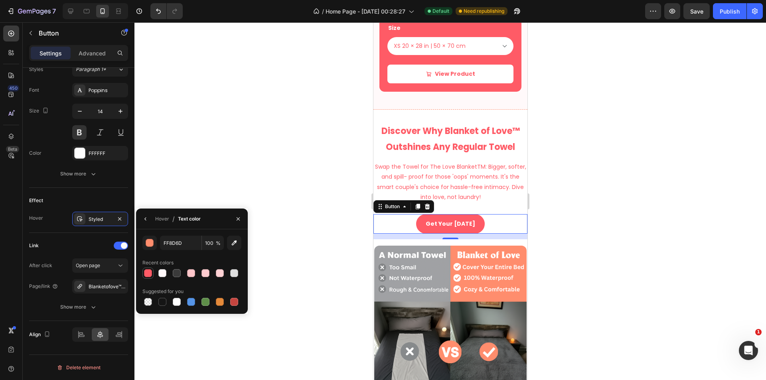
click at [145, 272] on div at bounding box center [148, 273] width 8 height 8
type input "FF5B66"
click at [146, 226] on div "Hover / Text color" at bounding box center [170, 219] width 68 height 20
click at [144, 222] on button "button" at bounding box center [145, 219] width 13 height 13
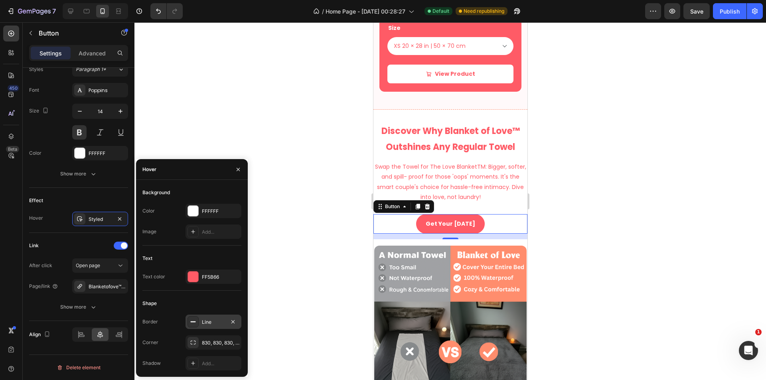
click at [201, 321] on div "Line" at bounding box center [213, 322] width 56 height 14
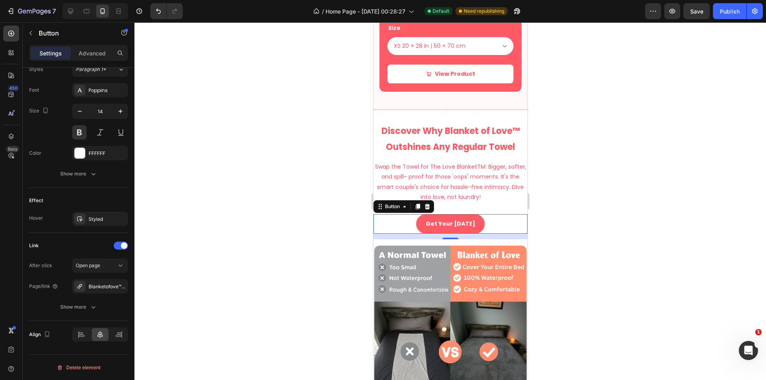
click at [269, 236] on div at bounding box center [449, 201] width 631 height 358
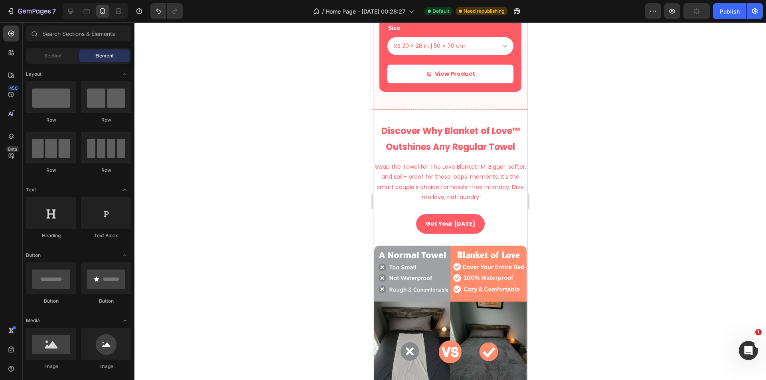
click at [597, 250] on div at bounding box center [449, 201] width 631 height 358
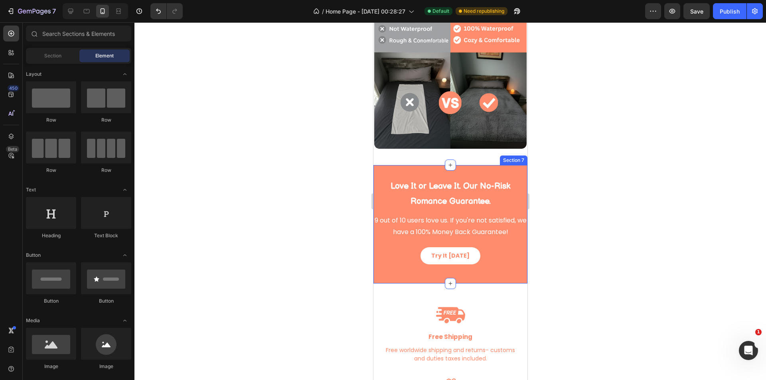
scroll to position [1264, 0]
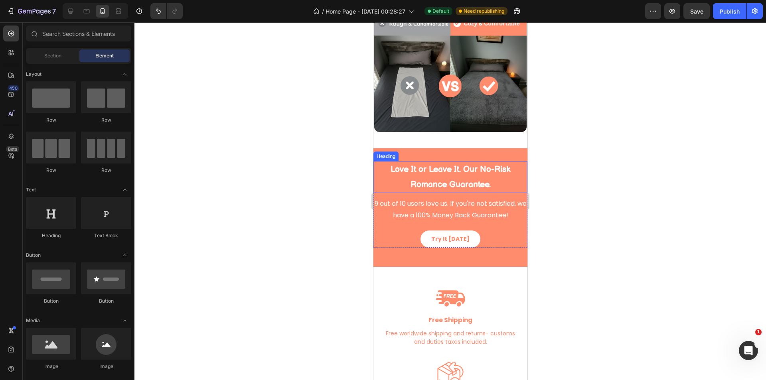
click at [478, 161] on h2 "Love It or Leave It. Our No-Risk Romance Guarantee." at bounding box center [450, 177] width 154 height 32
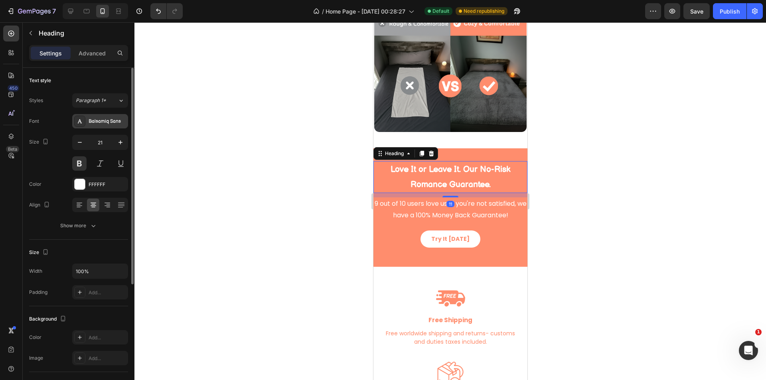
click at [98, 120] on div "Balsamiq Sans" at bounding box center [107, 121] width 37 height 7
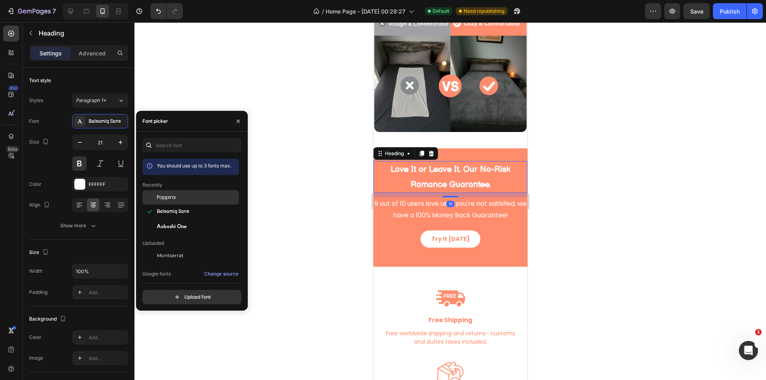
click at [179, 200] on div "Poppins" at bounding box center [197, 197] width 81 height 7
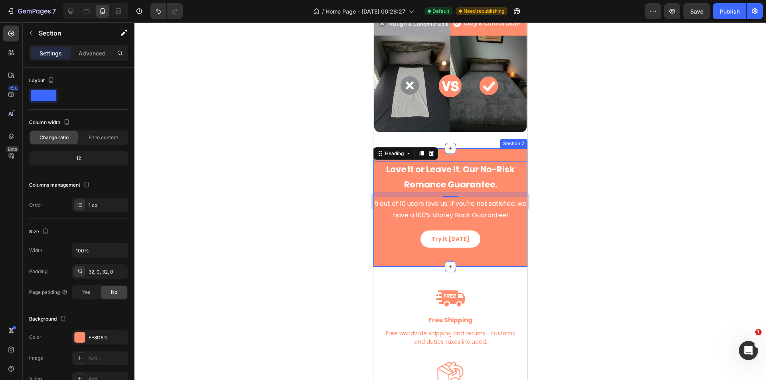
click at [481, 148] on div "Love It or Leave It. Our No-Risk Romance Guarantee. Heading 11 9 out of 10 user…" at bounding box center [450, 207] width 154 height 118
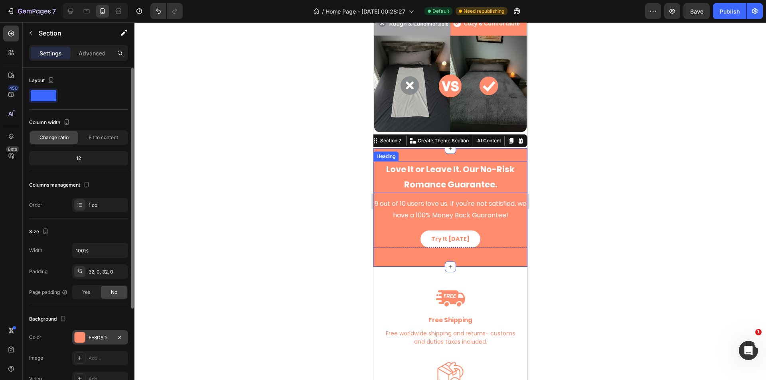
click at [101, 332] on div "FF8D6D" at bounding box center [100, 337] width 56 height 14
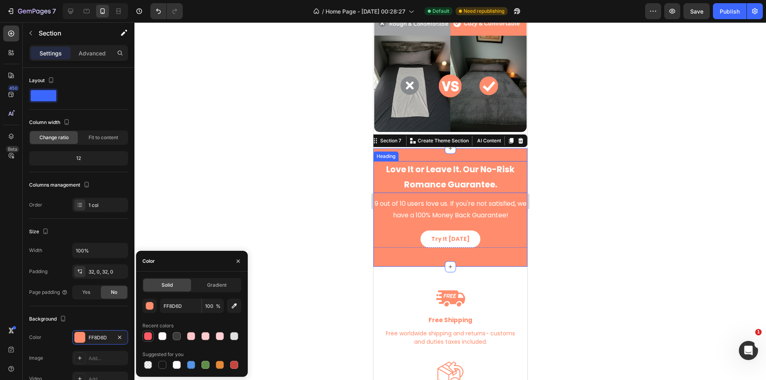
click at [149, 338] on div at bounding box center [148, 336] width 8 height 8
type input "FF5B66"
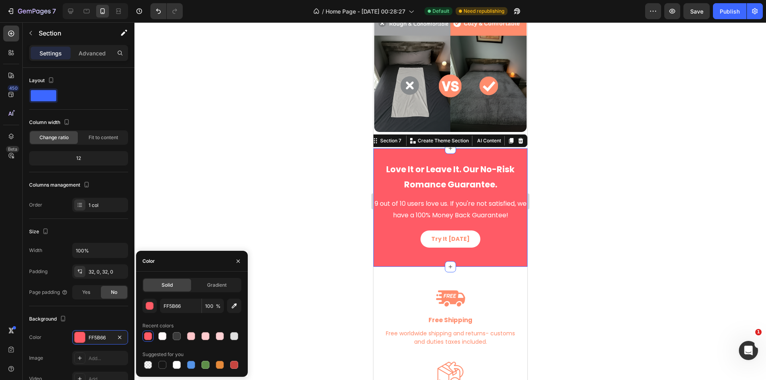
click at [599, 237] on div at bounding box center [449, 201] width 631 height 358
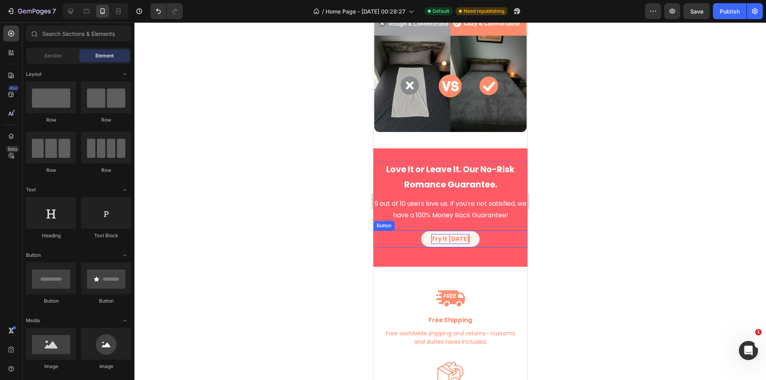
click at [450, 234] on p "Try It [DATE]" at bounding box center [450, 239] width 38 height 10
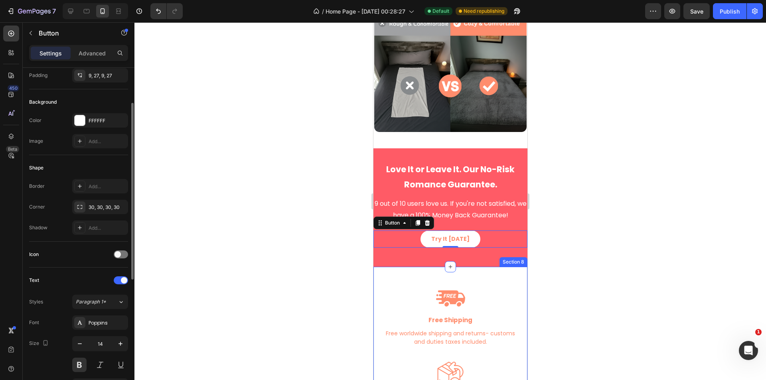
scroll to position [133, 0]
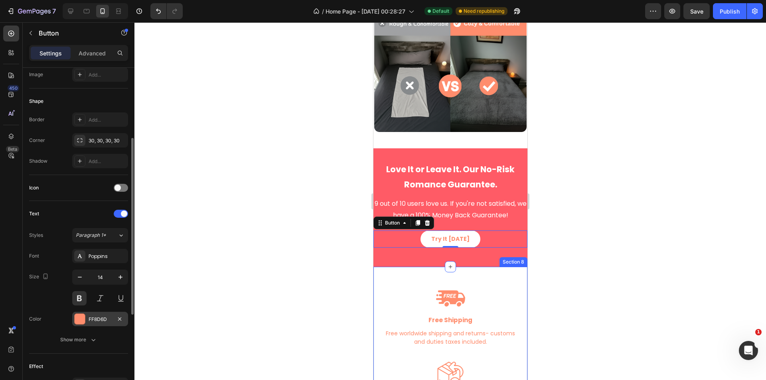
click at [90, 322] on div "FF8D6D" at bounding box center [100, 319] width 23 height 7
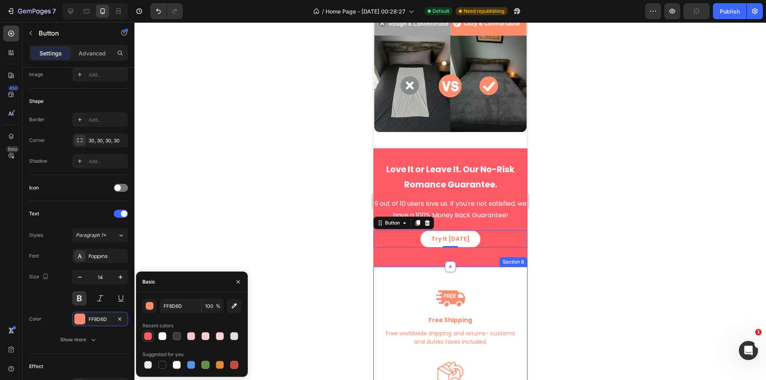
click at [149, 335] on div at bounding box center [148, 336] width 8 height 8
type input "FF5B66"
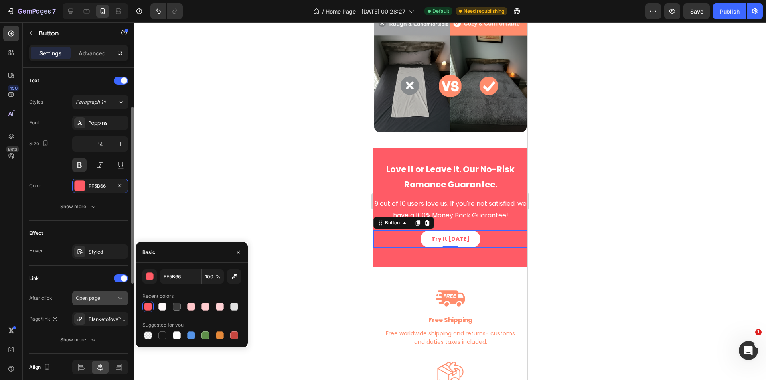
scroll to position [299, 0]
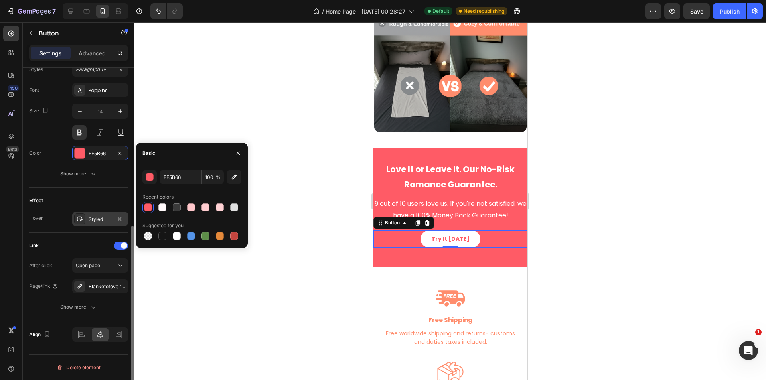
click at [103, 221] on div "Styled" at bounding box center [100, 219] width 23 height 7
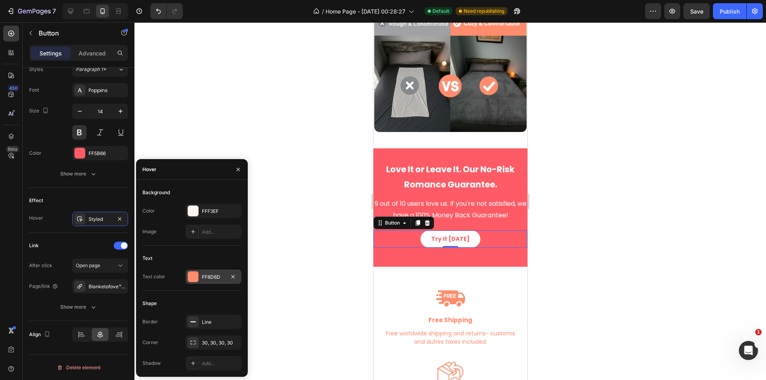
click at [215, 284] on div "FF8D6D" at bounding box center [213, 277] width 56 height 14
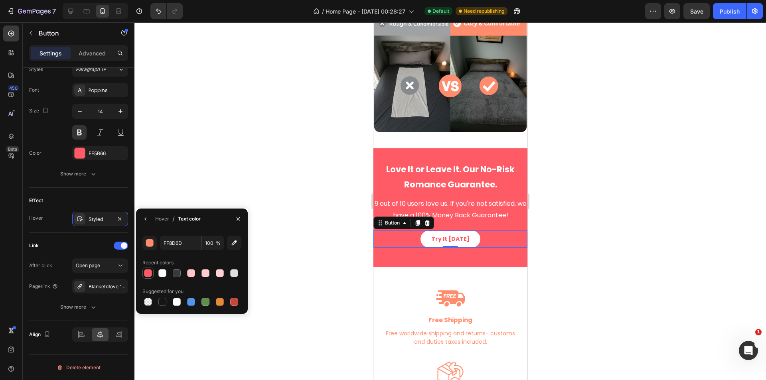
click at [144, 270] on div at bounding box center [148, 273] width 8 height 8
type input "FF5B66"
click at [298, 207] on div at bounding box center [449, 201] width 631 height 358
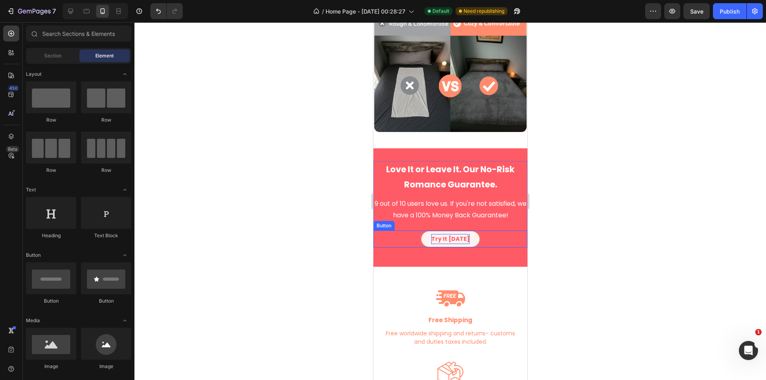
click at [449, 234] on p "Try It [DATE]" at bounding box center [450, 239] width 38 height 10
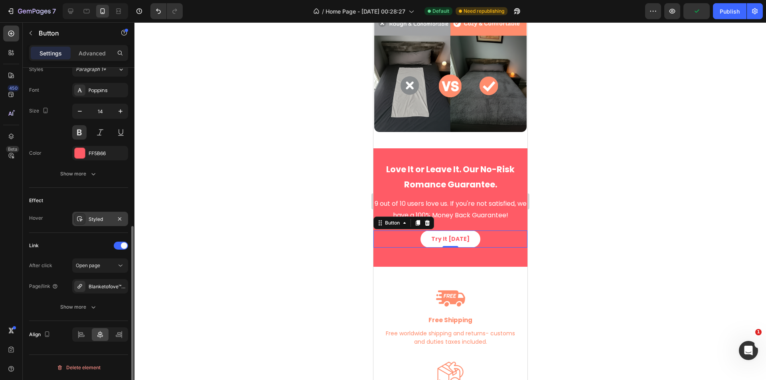
click at [98, 221] on div "Styled" at bounding box center [100, 219] width 23 height 7
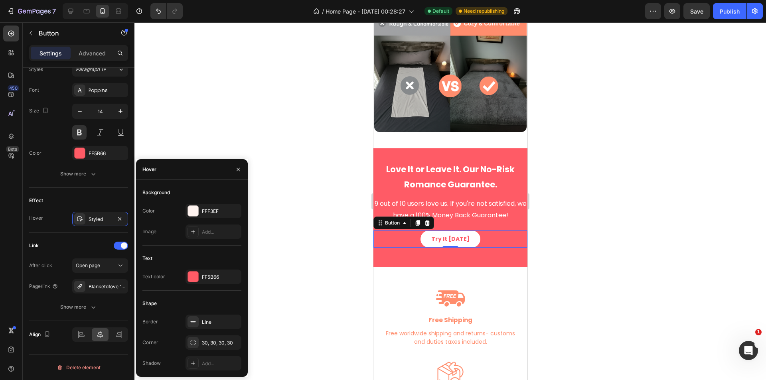
click at [216, 314] on div "Shape Border Line Corner 30, 30, 30, 30 Shadow Add..." at bounding box center [191, 333] width 99 height 73
click at [212, 320] on div "Line" at bounding box center [213, 322] width 23 height 7
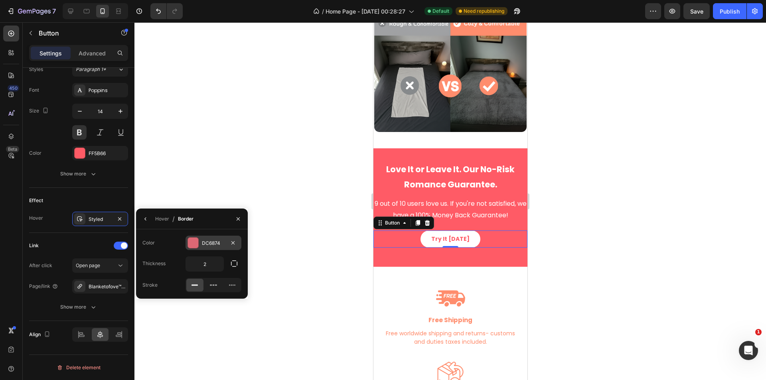
click at [204, 235] on div "Color DC6874 Thickness 2 Stroke" at bounding box center [192, 263] width 112 height 69
click at [205, 247] on div "DC6874" at bounding box center [213, 243] width 56 height 14
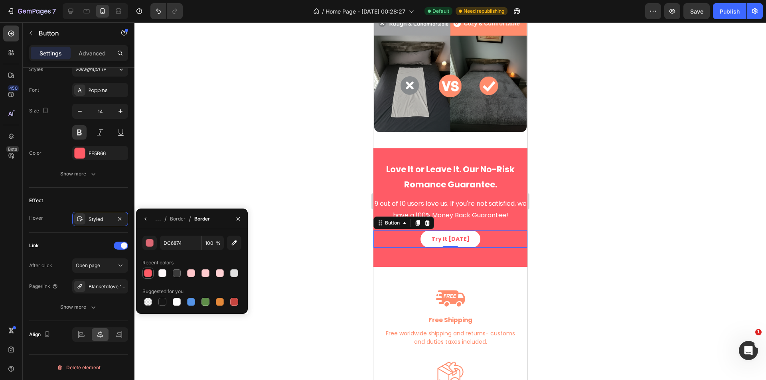
click at [146, 274] on div at bounding box center [148, 273] width 8 height 8
type input "FF5B66"
click at [278, 247] on div at bounding box center [449, 201] width 631 height 358
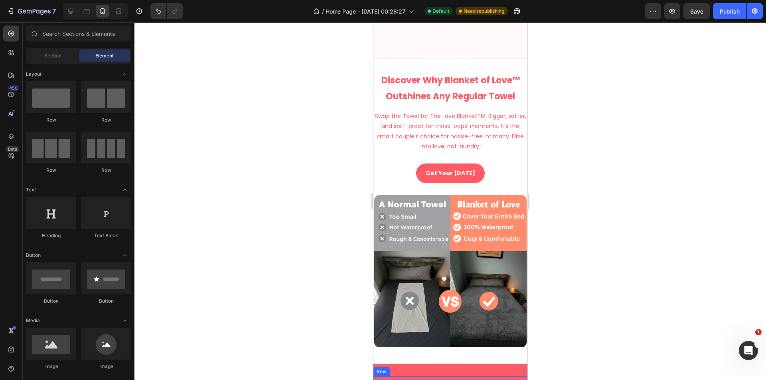
select select "XS 20 × 28 in | 50 × 70 cm"
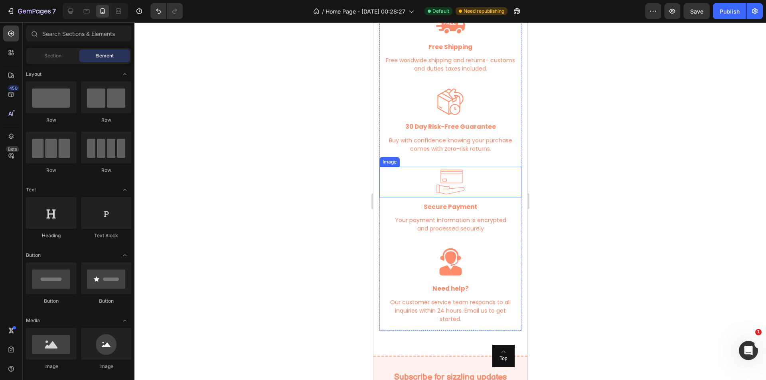
scroll to position [1465, 0]
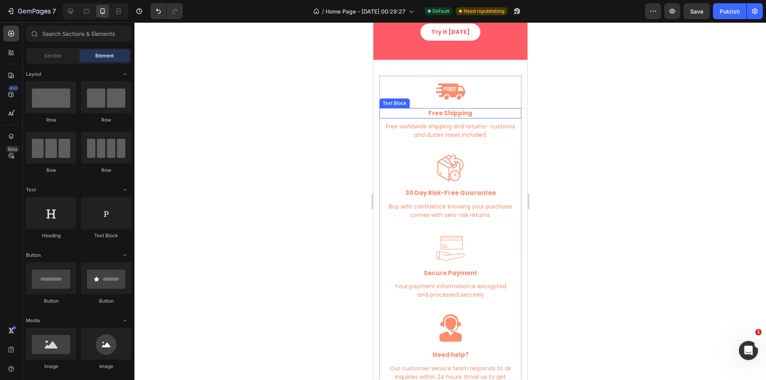
click at [455, 113] on strong "Free Shipping" at bounding box center [450, 113] width 44 height 8
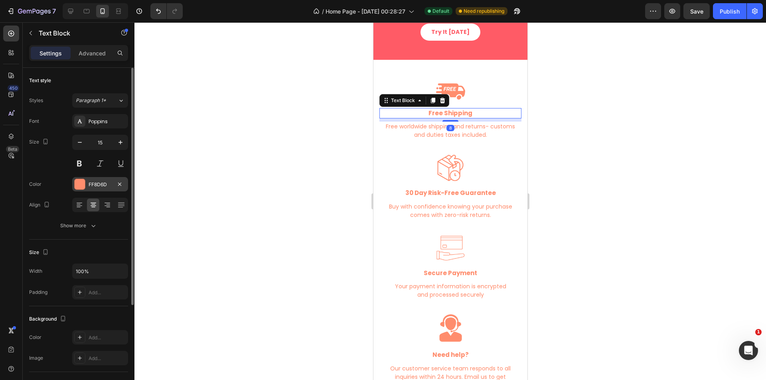
click at [96, 190] on div "FF8D6D" at bounding box center [100, 184] width 56 height 14
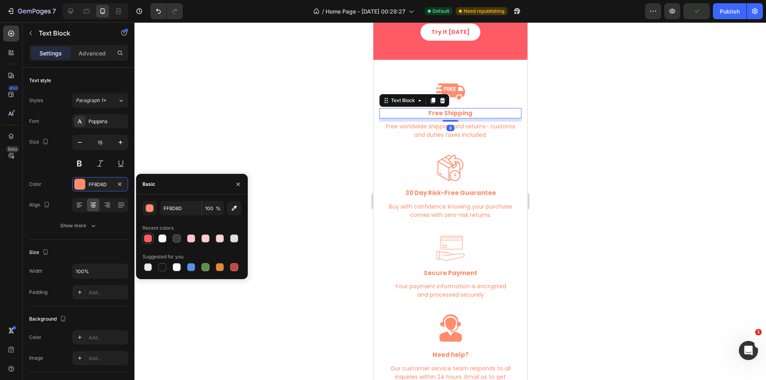
click at [147, 240] on div at bounding box center [148, 238] width 8 height 8
type input "FF5B66"
click at [479, 136] on p "Free worldwide shipping and returns- customs and duties taxes included." at bounding box center [450, 130] width 140 height 17
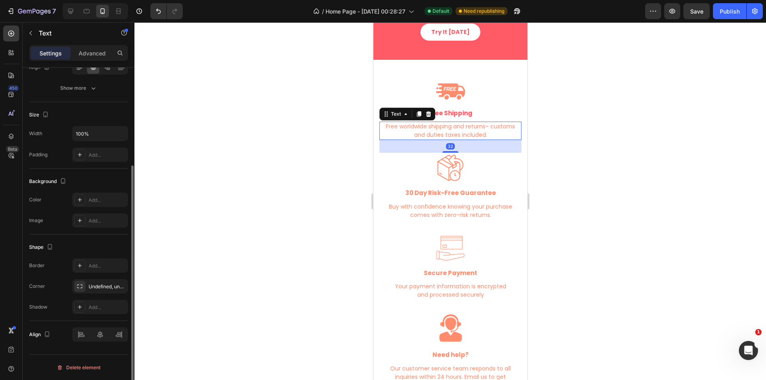
scroll to position [0, 0]
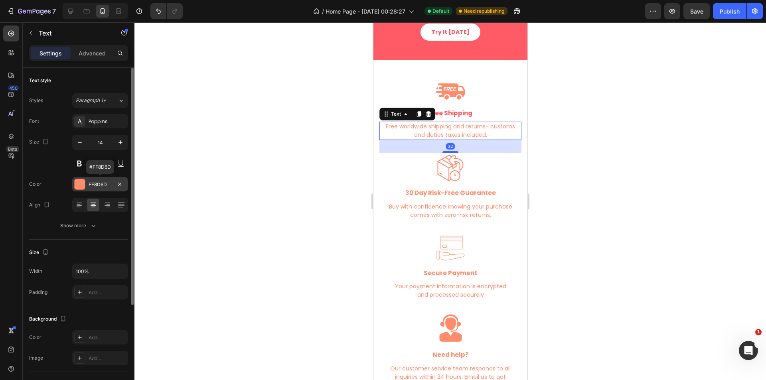
click at [111, 182] on div "FF8D6D" at bounding box center [100, 184] width 23 height 7
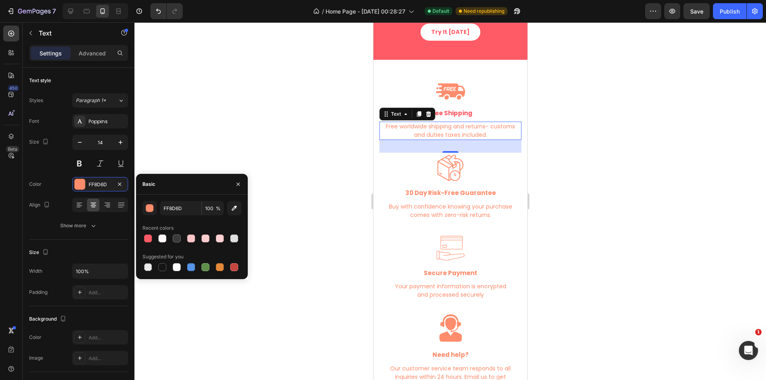
click at [150, 237] on div at bounding box center [148, 238] width 8 height 8
type input "FF5B66"
click at [490, 195] on p "30 Day Risk-Free Guarantee" at bounding box center [450, 193] width 140 height 9
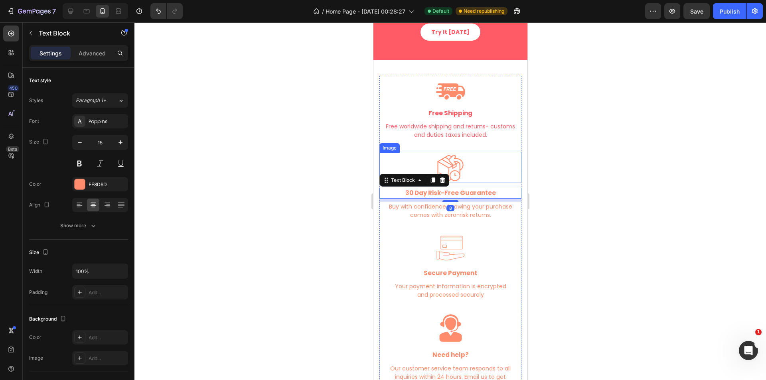
click at [470, 131] on p "Free worldwide shipping and returns- customs and duties taxes included." at bounding box center [450, 130] width 140 height 17
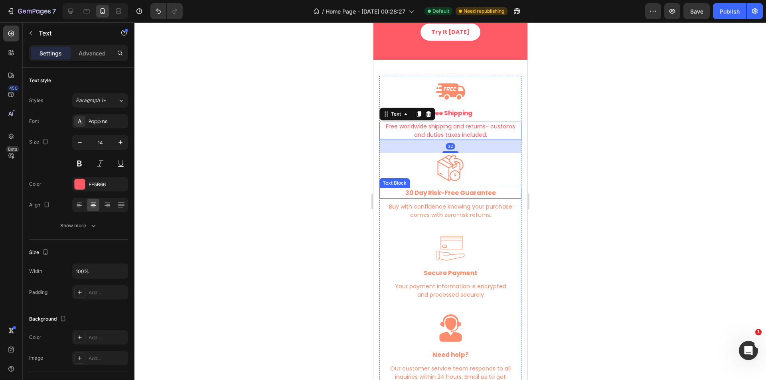
click at [479, 190] on strong "30 Day Risk-Free Guarantee" at bounding box center [450, 193] width 91 height 8
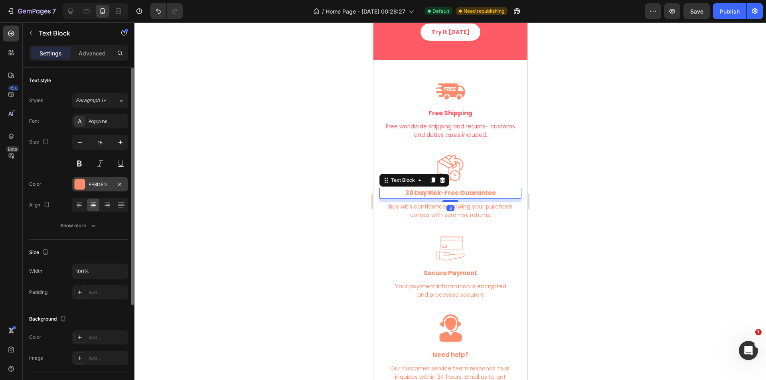
click at [86, 185] on div "FF8D6D" at bounding box center [100, 184] width 56 height 14
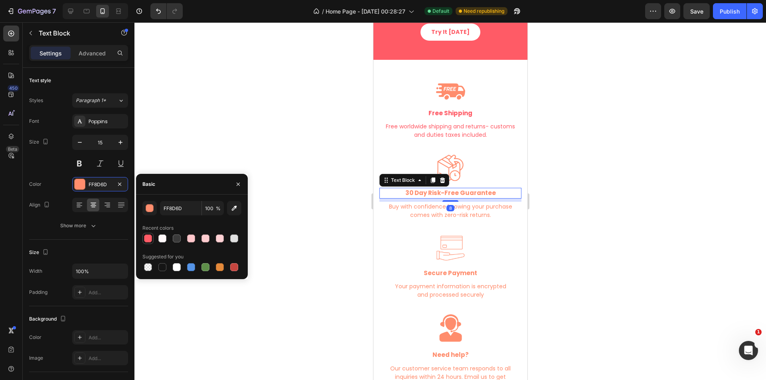
click at [150, 236] on div at bounding box center [148, 238] width 8 height 8
type input "FF5B66"
click at [447, 219] on p "Buy with confidence knowing your purchase comes with zero-risk returns." at bounding box center [450, 211] width 140 height 17
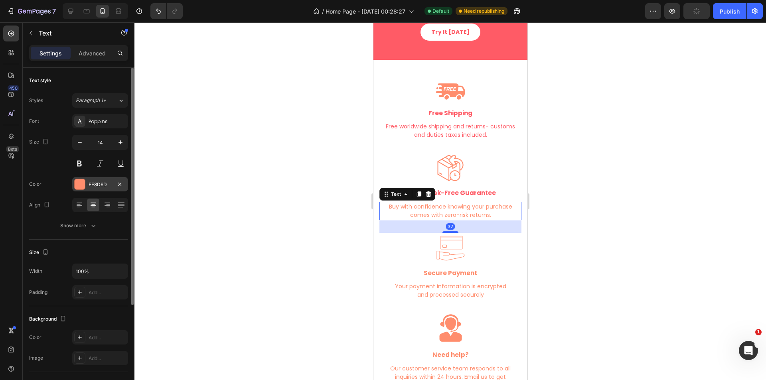
click at [95, 181] on div "FF8D6D" at bounding box center [100, 184] width 23 height 7
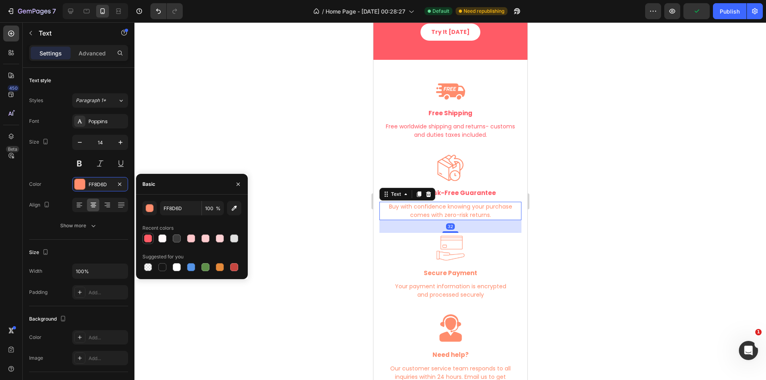
click at [148, 236] on div at bounding box center [148, 238] width 8 height 8
type input "FF5B66"
click at [451, 275] on p "Secure Payment" at bounding box center [450, 273] width 140 height 9
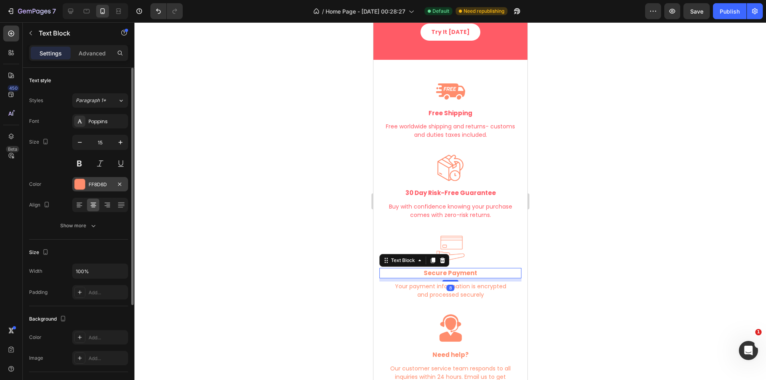
click at [85, 187] on div at bounding box center [80, 184] width 10 height 10
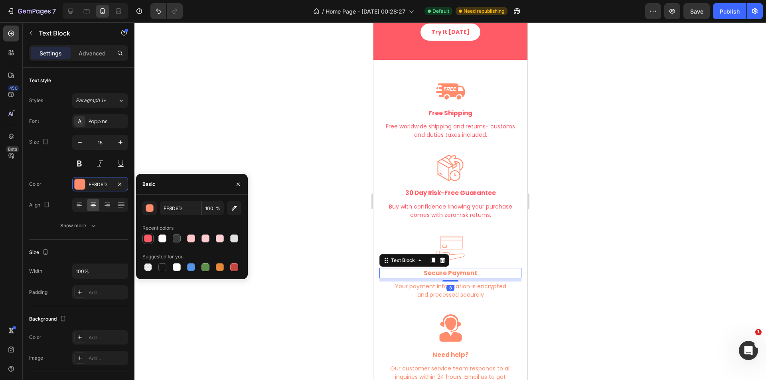
click at [152, 237] on div at bounding box center [148, 238] width 8 height 8
type input "FF5B66"
click at [446, 299] on p "Your payment information is encrypted and processed securely" at bounding box center [450, 290] width 140 height 17
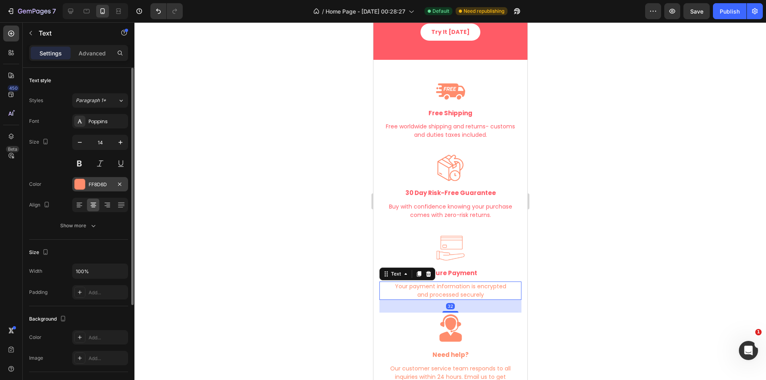
click at [85, 183] on div at bounding box center [80, 184] width 10 height 10
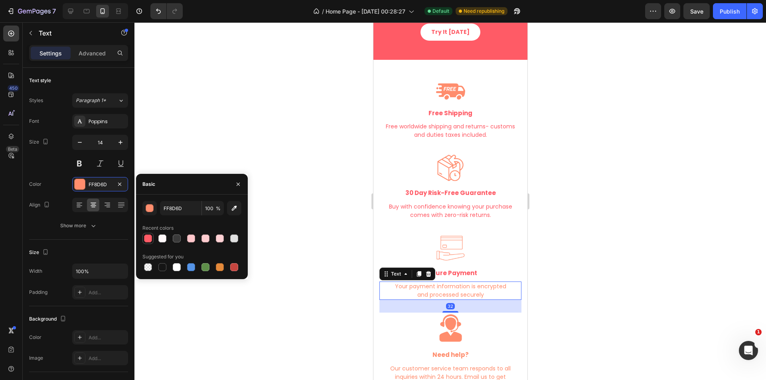
click at [151, 235] on div at bounding box center [148, 238] width 8 height 8
type input "FF5B66"
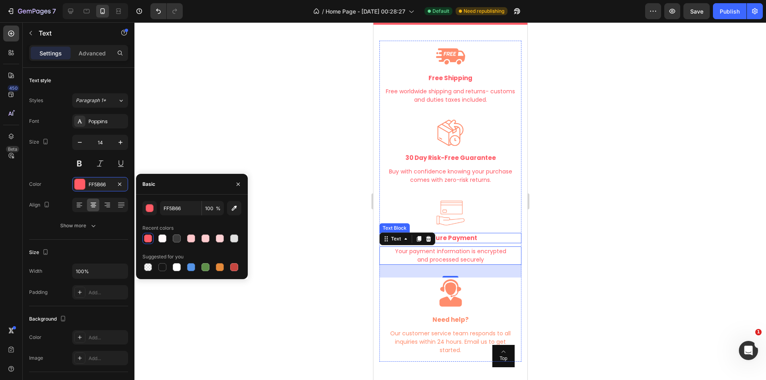
scroll to position [1598, 0]
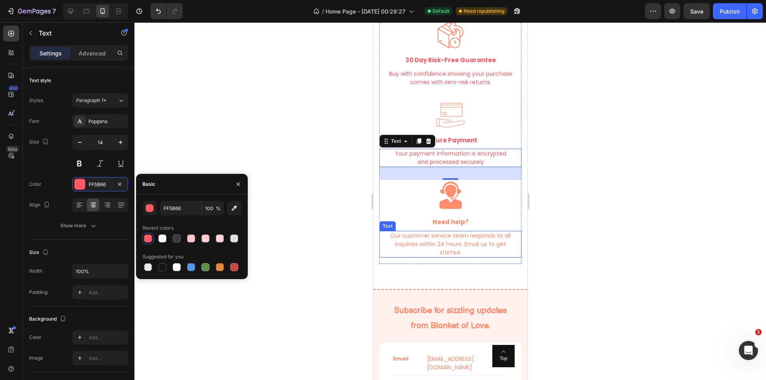
click at [457, 224] on p "Need help?" at bounding box center [450, 222] width 140 height 9
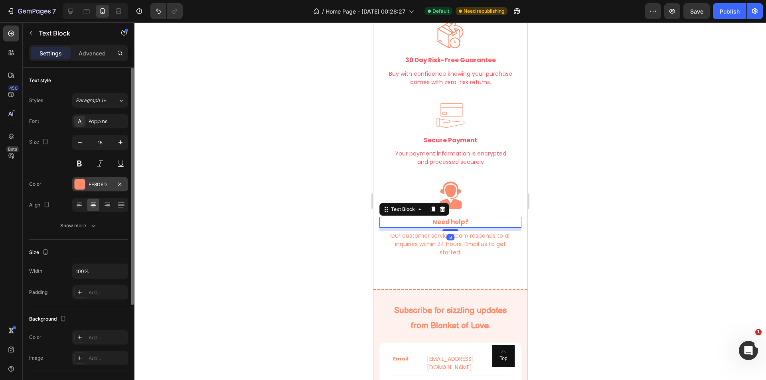
click at [86, 181] on div "FF8D6D" at bounding box center [100, 184] width 56 height 14
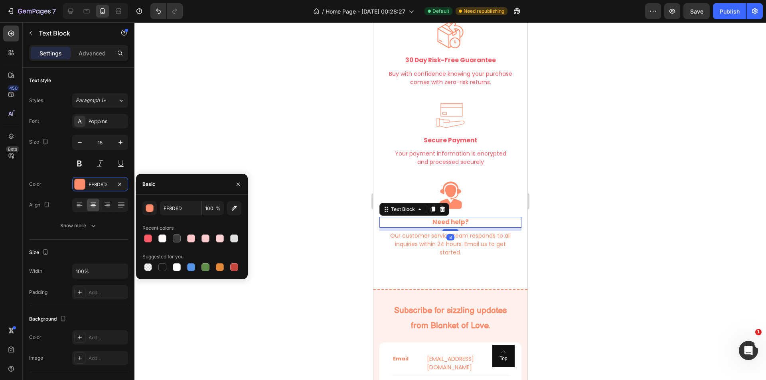
click at [142, 232] on div "FF8D6D 100 % Recent colors Suggested for you" at bounding box center [192, 237] width 112 height 72
click at [144, 236] on div at bounding box center [148, 238] width 8 height 8
type input "FF5B66"
click at [445, 242] on p "Our customer service team responds to all inquiries within 24 hours. Email us t…" at bounding box center [450, 244] width 140 height 25
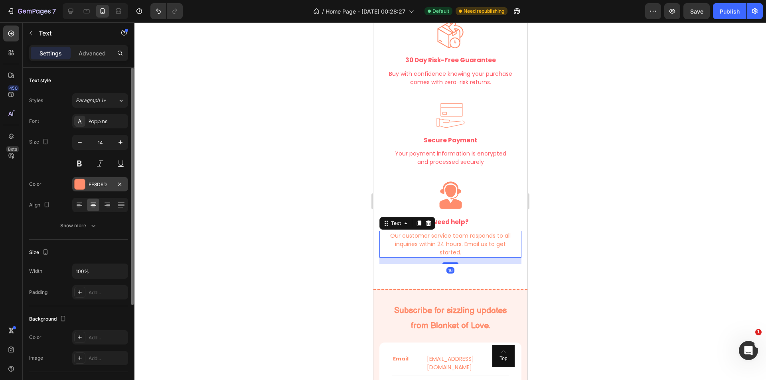
click at [90, 182] on div "FF8D6D" at bounding box center [100, 184] width 23 height 7
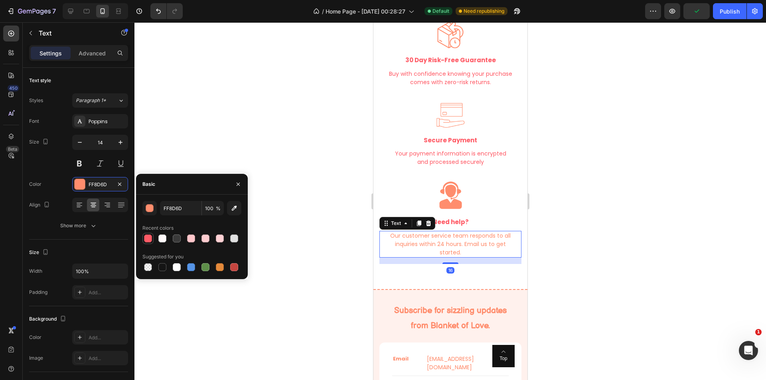
click at [148, 238] on div at bounding box center [148, 238] width 8 height 8
type input "FF5B66"
click at [533, 252] on div at bounding box center [449, 201] width 631 height 358
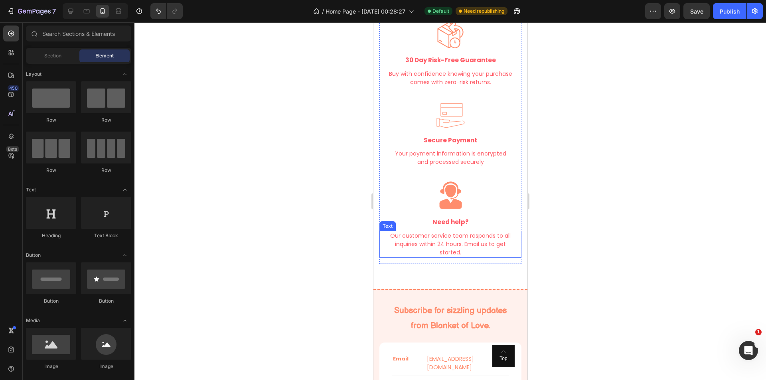
click at [457, 196] on img at bounding box center [450, 195] width 31 height 31
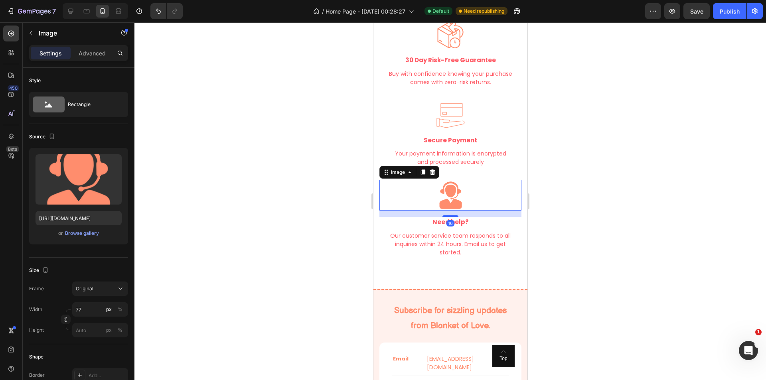
scroll to position [1465, 0]
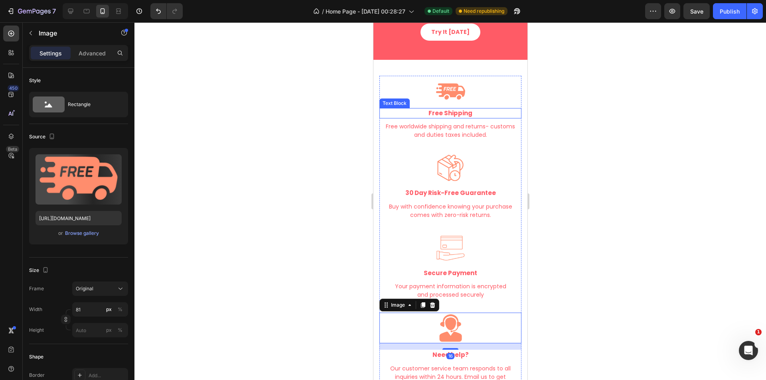
click at [449, 91] on img at bounding box center [450, 92] width 32 height 32
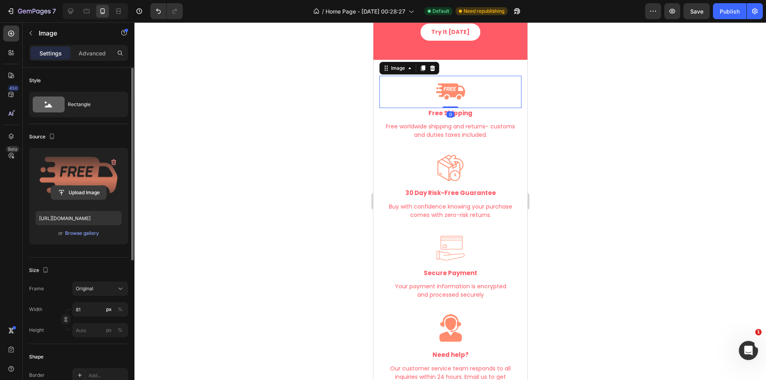
click at [75, 191] on input "file" at bounding box center [78, 193] width 55 height 14
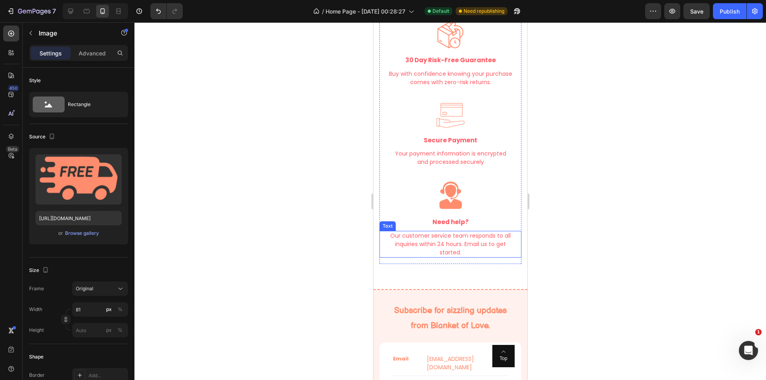
scroll to position [1730, 0]
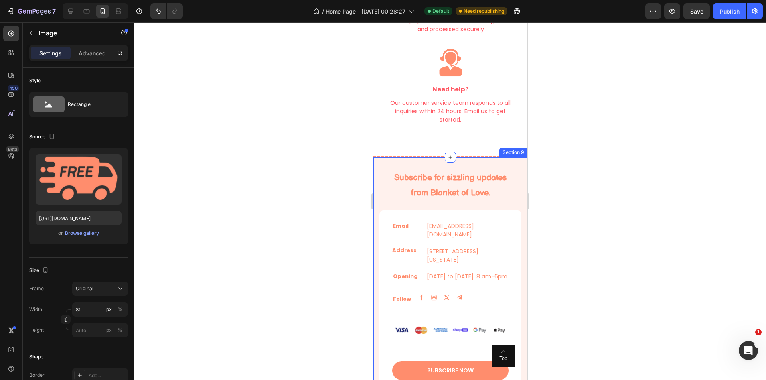
click at [486, 162] on div "Subscribe for sizzling updates from Blanket of Love. Heading Row Email Text blo…" at bounding box center [450, 286] width 154 height 260
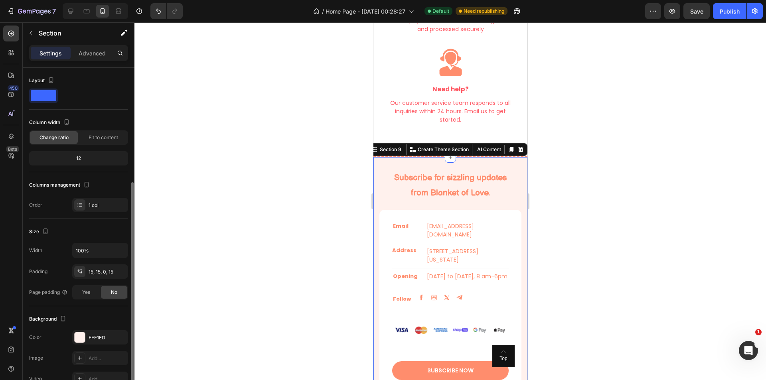
scroll to position [131, 0]
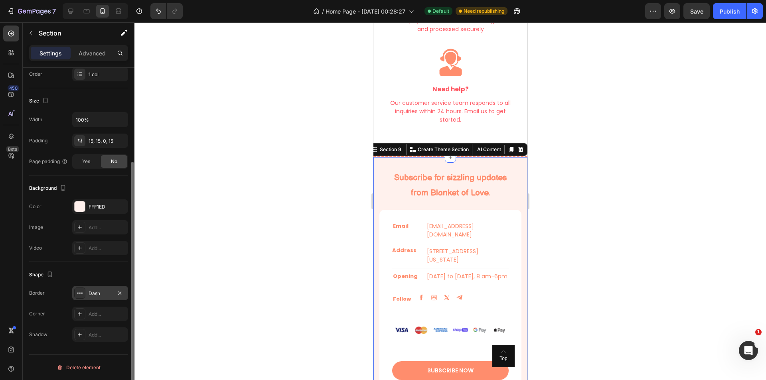
click at [100, 289] on div "Dash" at bounding box center [100, 293] width 56 height 14
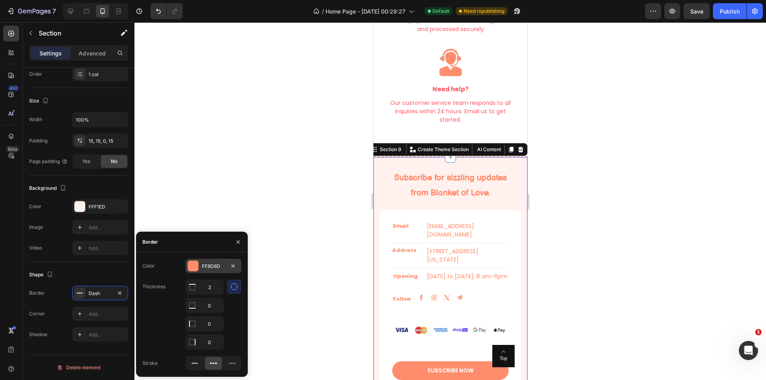
click at [208, 268] on div "FF8D6D" at bounding box center [213, 266] width 23 height 7
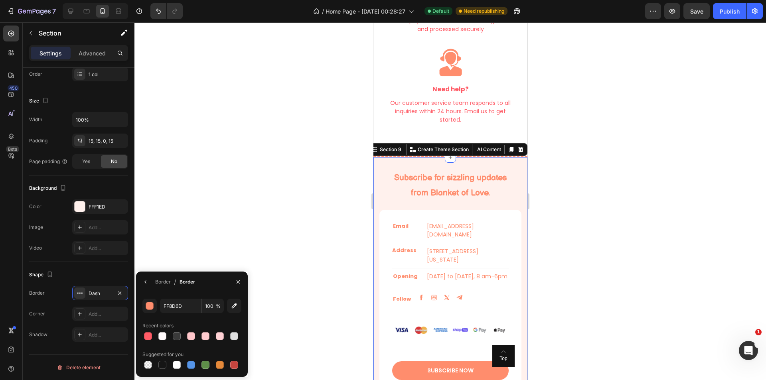
click at [142, 334] on div "FF8D6D 100 % Recent colors Suggested for you" at bounding box center [192, 335] width 112 height 72
click at [147, 334] on div at bounding box center [148, 336] width 8 height 8
type input "FF5B66"
click at [259, 243] on div at bounding box center [449, 201] width 631 height 358
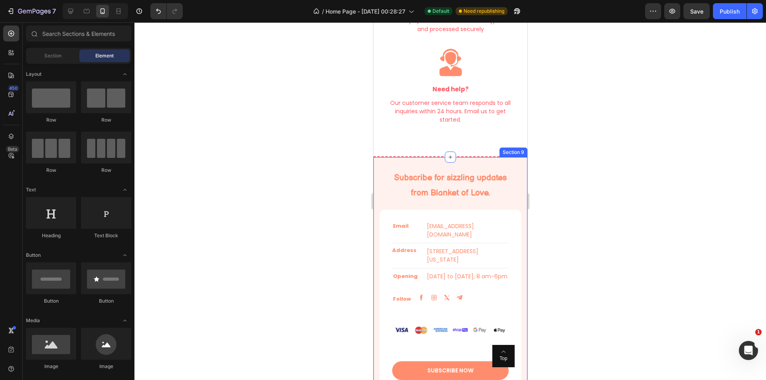
click at [514, 167] on div "Subscribe for sizzling updates from Blanket of Love. Heading Row" at bounding box center [450, 185] width 142 height 45
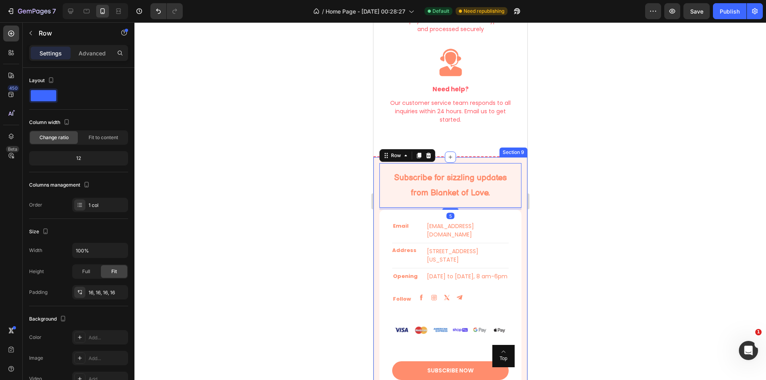
click at [518, 162] on div "Subscribe for sizzling updates from Blanket of Love. Heading Row 5 Email Text b…" at bounding box center [450, 286] width 154 height 260
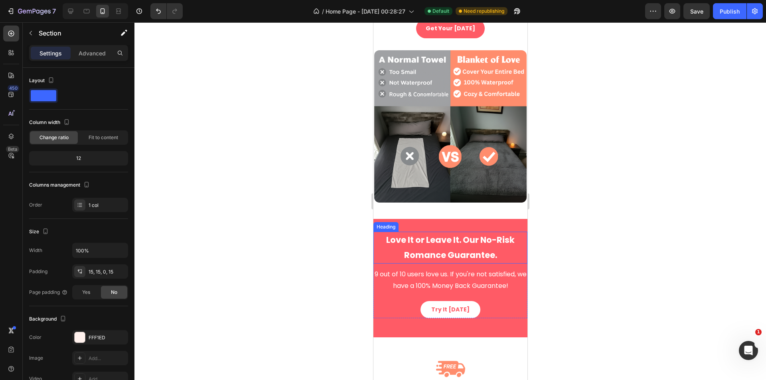
select select "XS 20 × 28 in | 50 × 70 cm"
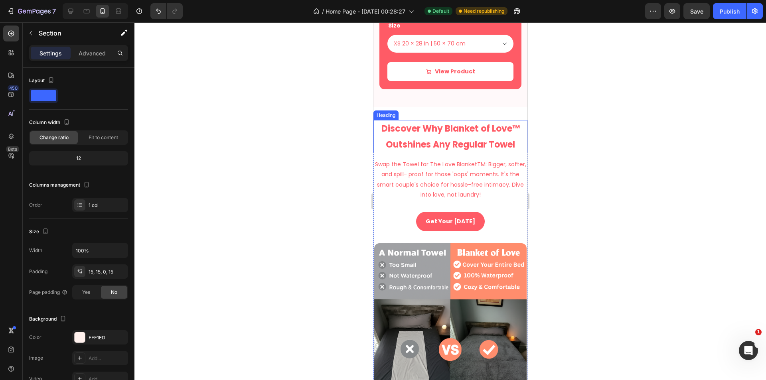
scroll to position [867, 0]
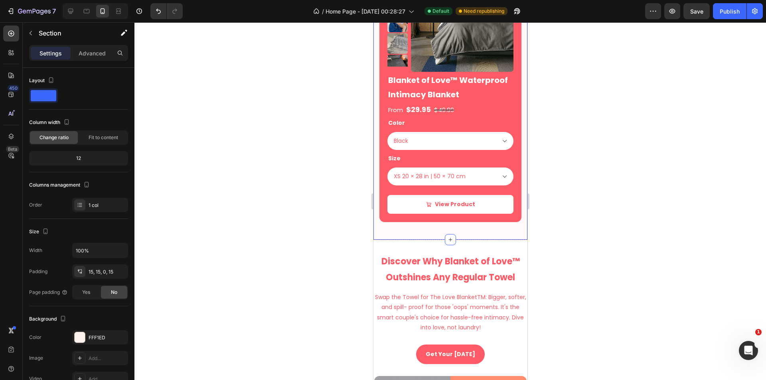
click at [374, 233] on div "Product Images Blanket of Love™ Waterproof Intimacy Blanket Product Title From …" at bounding box center [450, 95] width 154 height 290
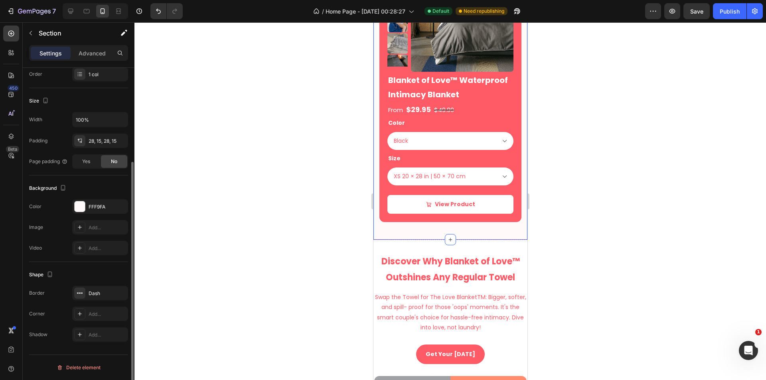
click at [89, 198] on div "Background The changes might be hidden by the video. Color FFF9FA Image Add... …" at bounding box center [78, 218] width 99 height 87
click at [88, 202] on div "FFF9FA" at bounding box center [100, 206] width 56 height 14
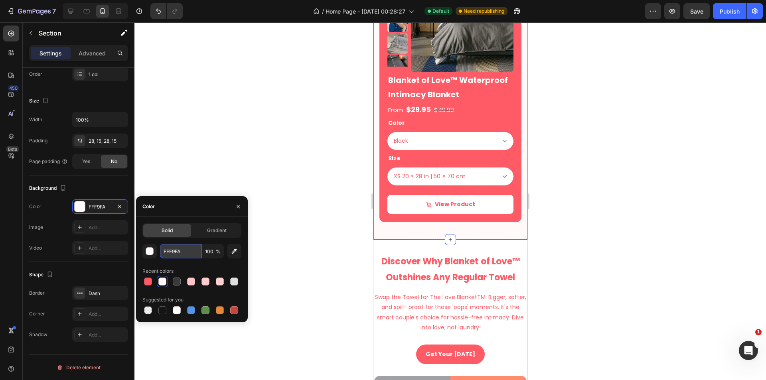
click at [177, 249] on input "FFF9FA" at bounding box center [180, 251] width 41 height 14
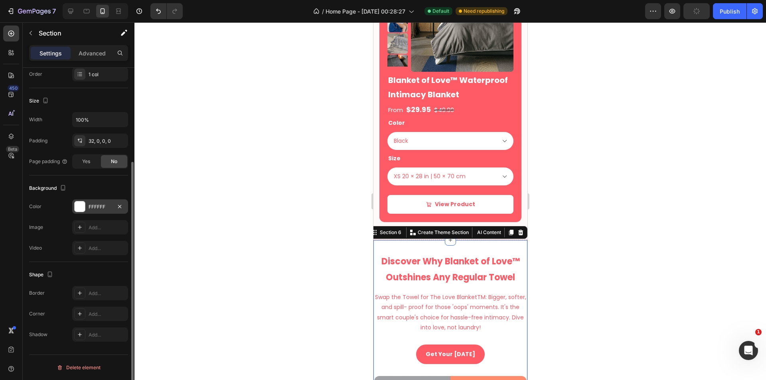
click at [93, 211] on div "FFFFFF" at bounding box center [100, 206] width 56 height 14
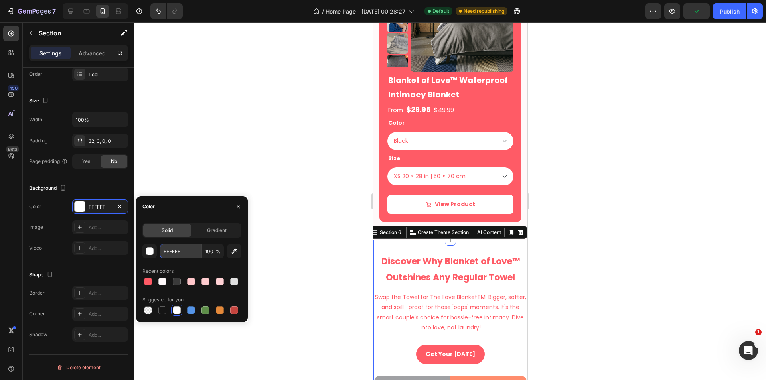
click at [172, 247] on input "FFFFFF" at bounding box center [180, 251] width 41 height 14
paste input "9FA"
type input "FFF9FA"
click at [360, 221] on div at bounding box center [449, 201] width 631 height 358
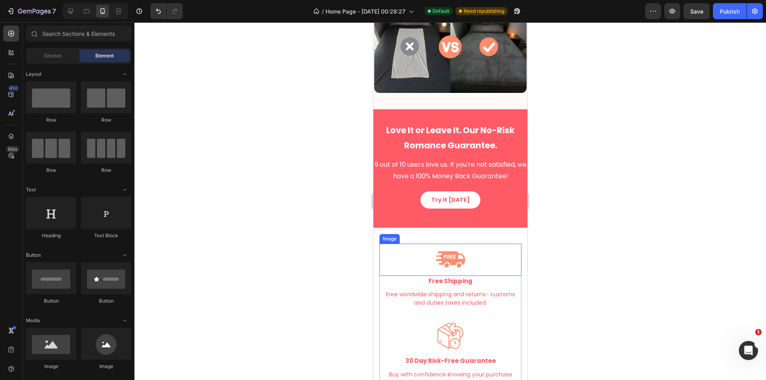
scroll to position [1332, 0]
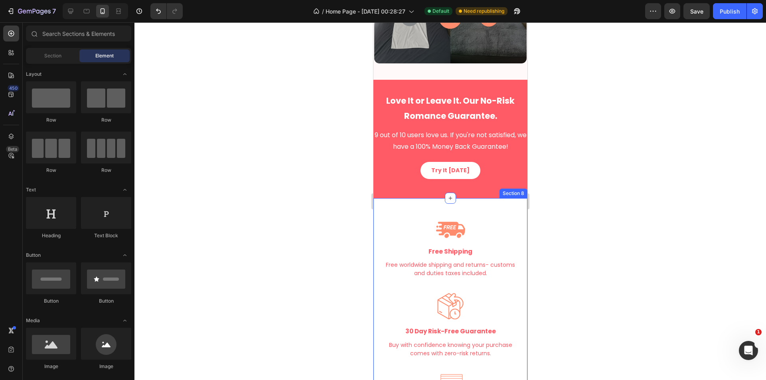
click at [517, 198] on div "Image Free Shipping Text Block Free worldwide shipping and returns- customs and…" at bounding box center [450, 379] width 154 height 362
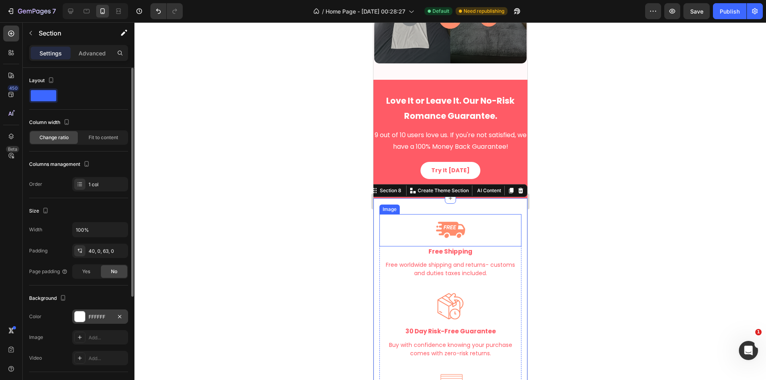
click at [91, 315] on div "FFFFFF" at bounding box center [100, 316] width 23 height 7
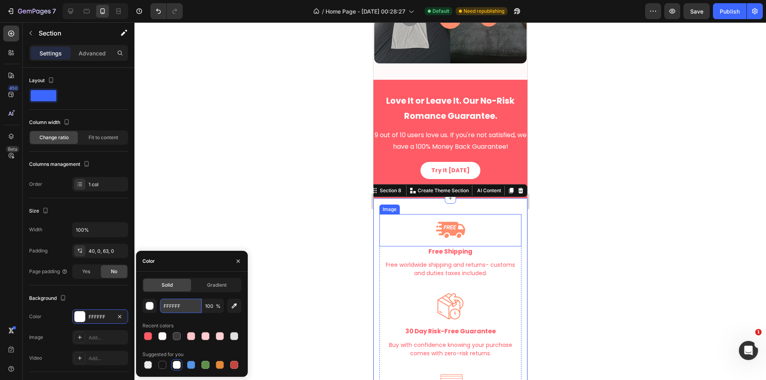
click at [174, 309] on input "FFFFFF" at bounding box center [180, 306] width 41 height 14
paste input "9FA"
type input "FFF9FA"
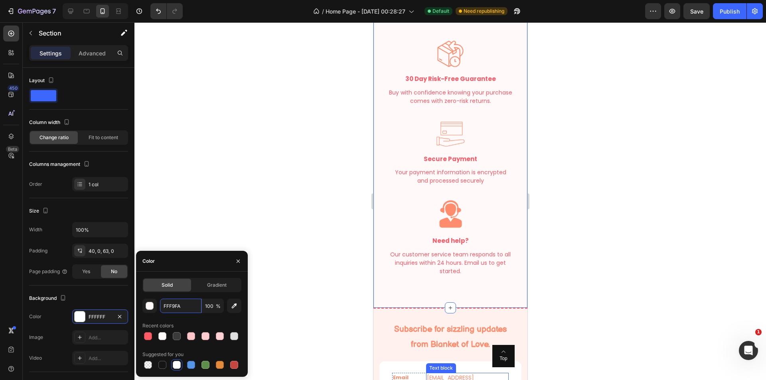
scroll to position [1665, 0]
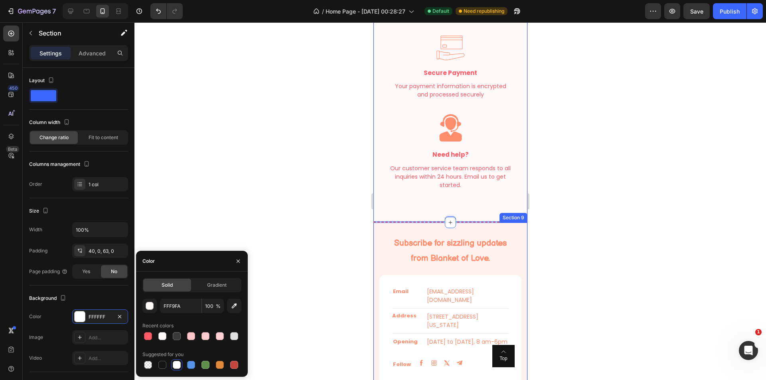
click at [518, 227] on div "Subscribe for sizzling updates from Blanket of Love. Heading Row Email Text blo…" at bounding box center [450, 352] width 154 height 260
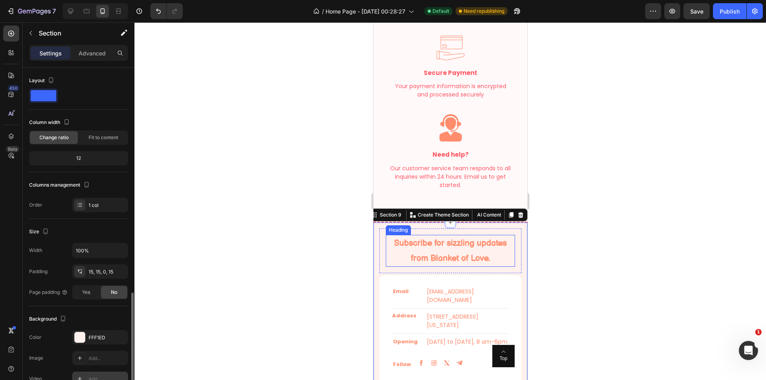
scroll to position [131, 0]
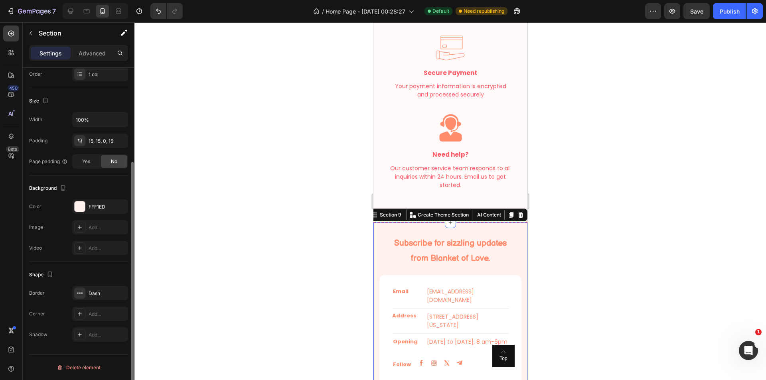
click at [87, 215] on div "The changes might be hidden by the video. Color FFF1ED Image Add... Video Add..." at bounding box center [78, 227] width 99 height 56
click at [91, 209] on div "FFF1ED" at bounding box center [100, 206] width 23 height 7
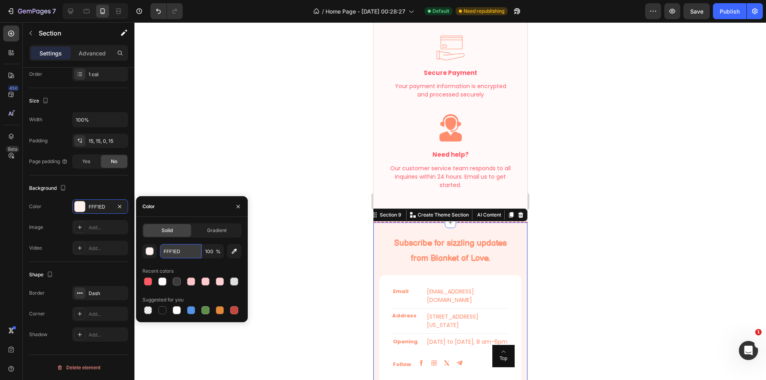
click at [186, 254] on input "FFF1ED" at bounding box center [180, 251] width 41 height 14
paste input "9FA"
type input "FFF9FA"
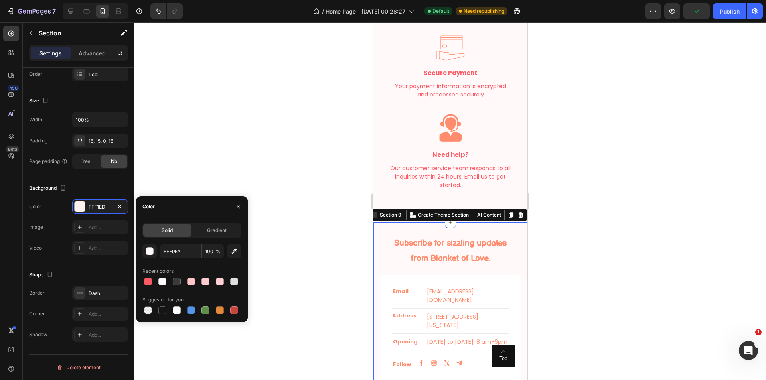
click at [309, 266] on div at bounding box center [449, 201] width 631 height 358
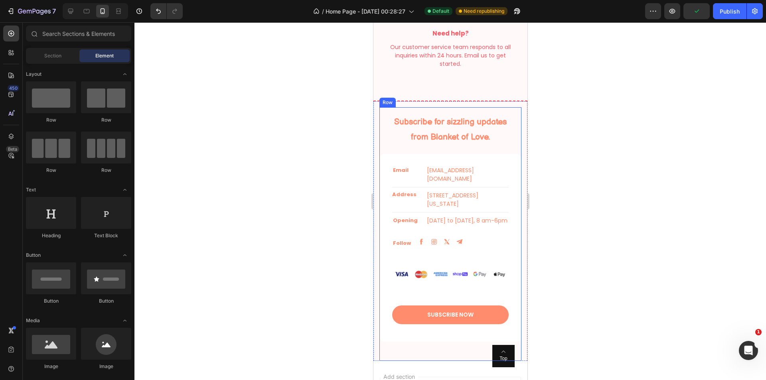
scroll to position [1798, 0]
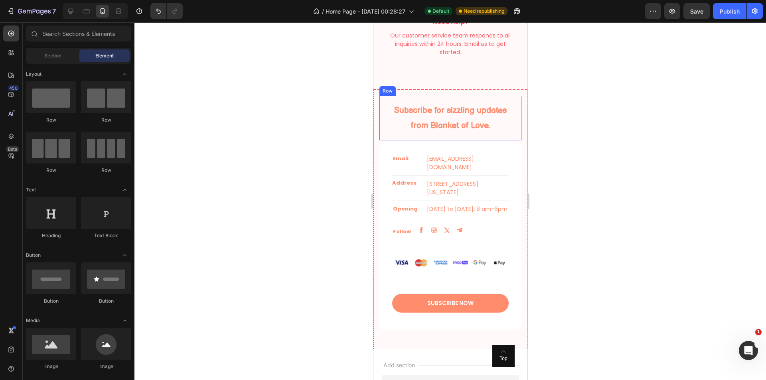
click at [477, 124] on h2 "Subscribe for sizzling updates from Blanket of Love." at bounding box center [449, 118] width 129 height 32
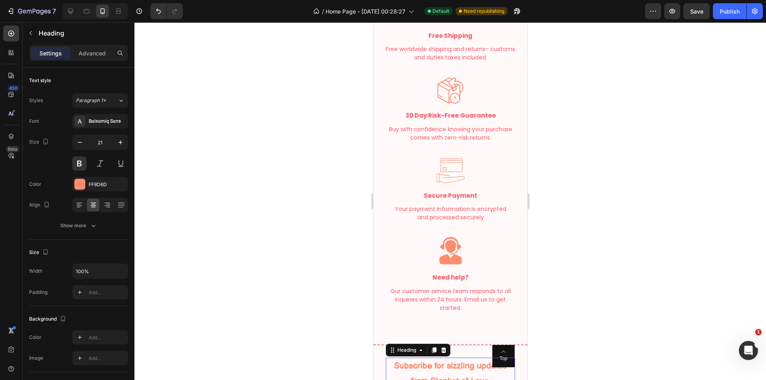
scroll to position [1532, 0]
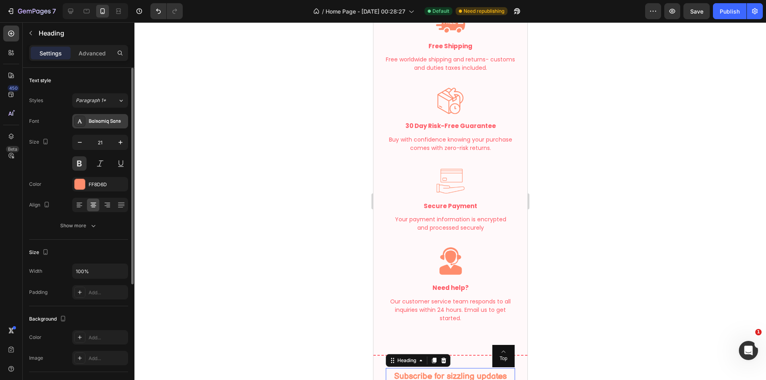
click at [107, 124] on div "Balsamiq Sans" at bounding box center [107, 121] width 37 height 7
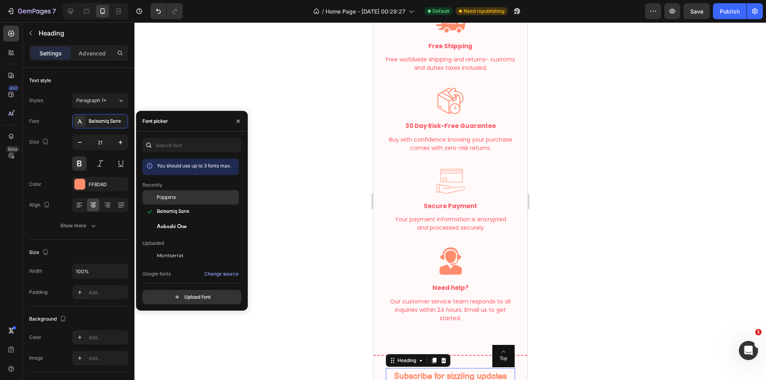
click at [181, 195] on div "Poppins" at bounding box center [197, 197] width 81 height 7
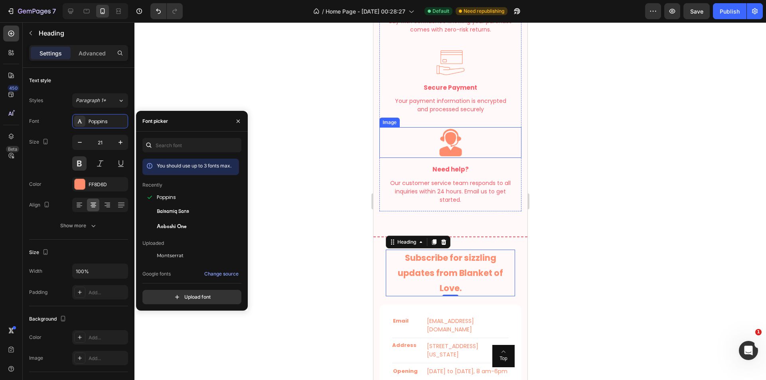
scroll to position [1665, 0]
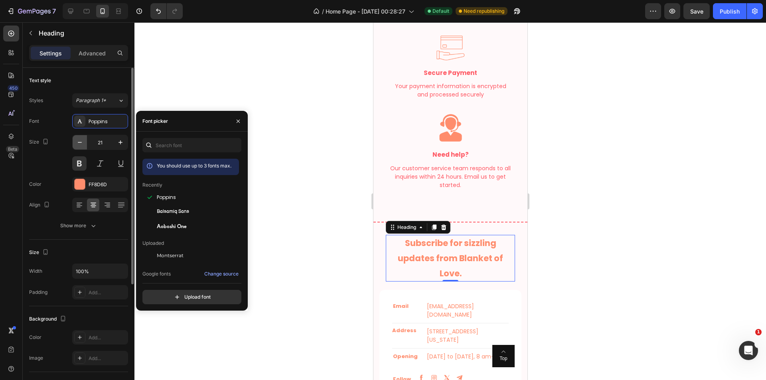
click at [81, 143] on icon "button" at bounding box center [80, 142] width 8 height 8
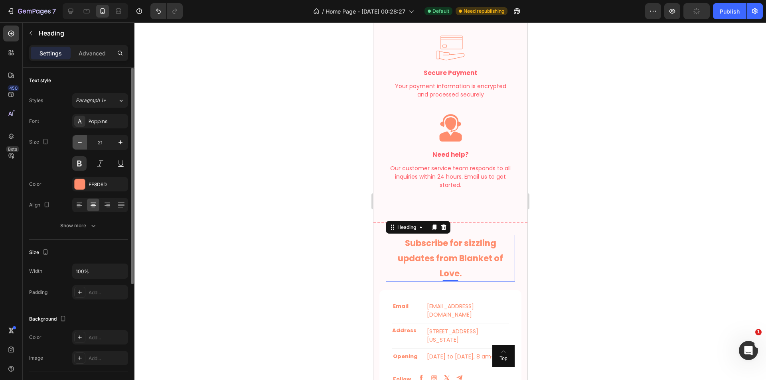
type input "20"
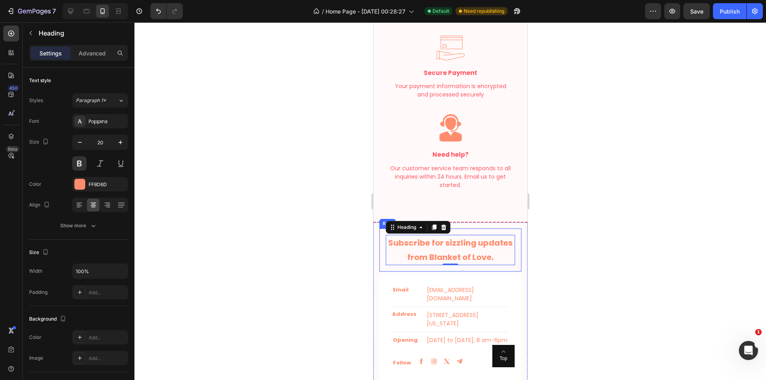
click at [582, 264] on div at bounding box center [449, 201] width 631 height 358
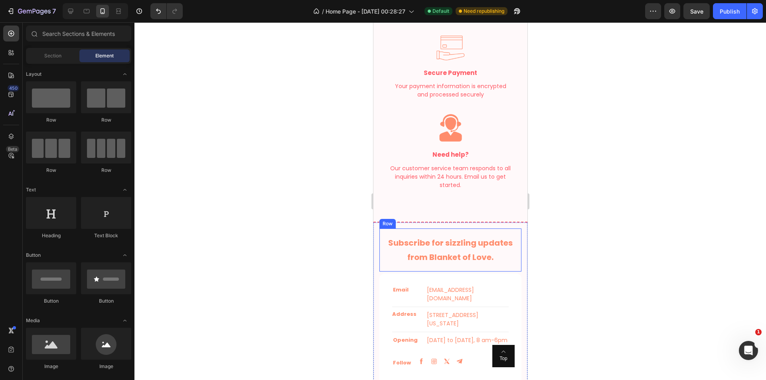
click at [479, 254] on h2 "Subscribe for sizzling updates from Blanket of Love." at bounding box center [449, 250] width 129 height 30
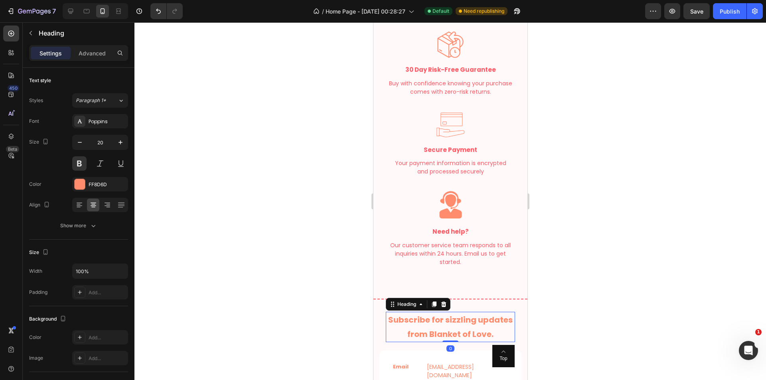
scroll to position [1466, 0]
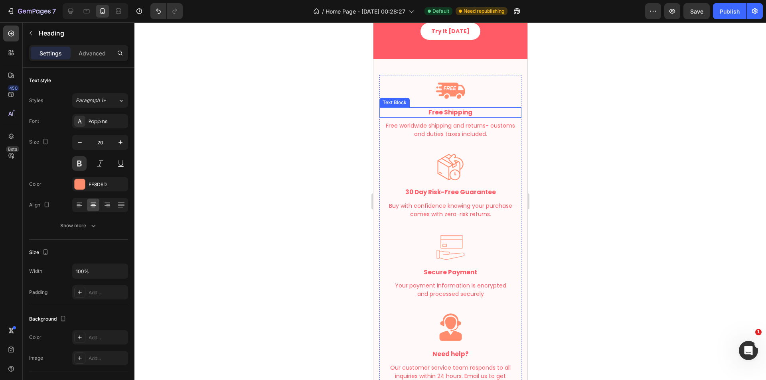
click at [452, 114] on strong "Free Shipping" at bounding box center [450, 112] width 44 height 8
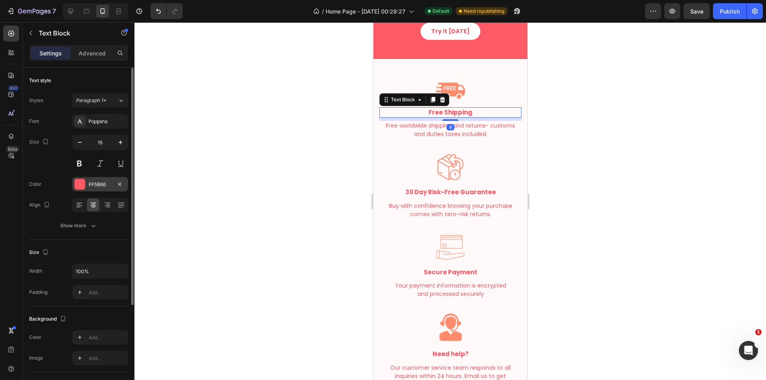
click at [97, 189] on div "FF5B66" at bounding box center [100, 184] width 56 height 14
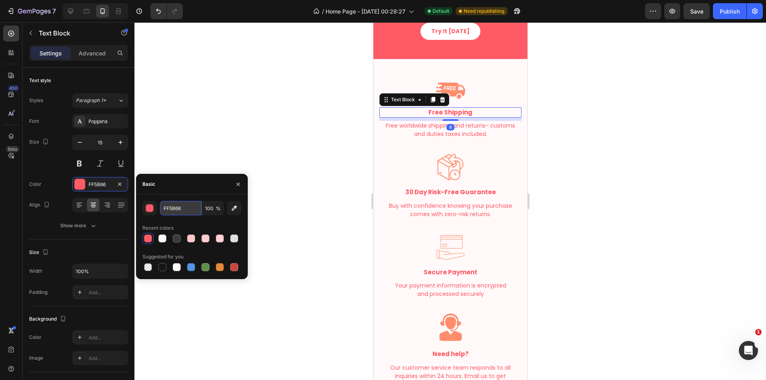
click at [175, 206] on input "FF5B66" at bounding box center [180, 208] width 41 height 14
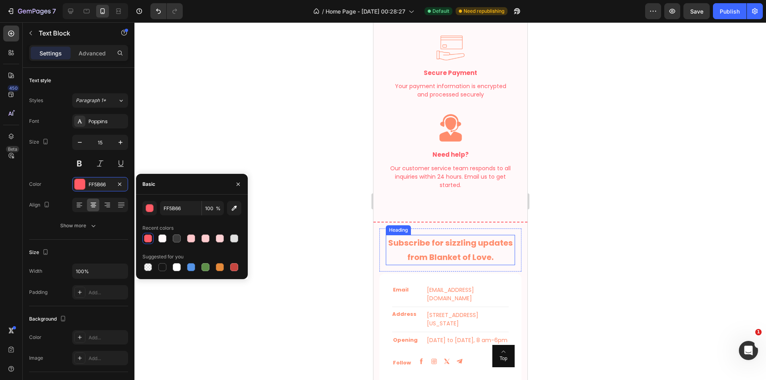
click at [464, 250] on h2 "Subscribe for sizzling updates from Blanket of Love." at bounding box center [449, 250] width 129 height 30
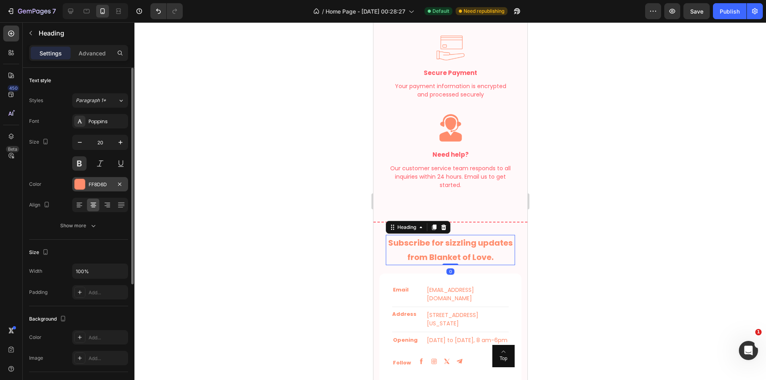
click at [98, 183] on div "FF8D6D" at bounding box center [100, 184] width 23 height 7
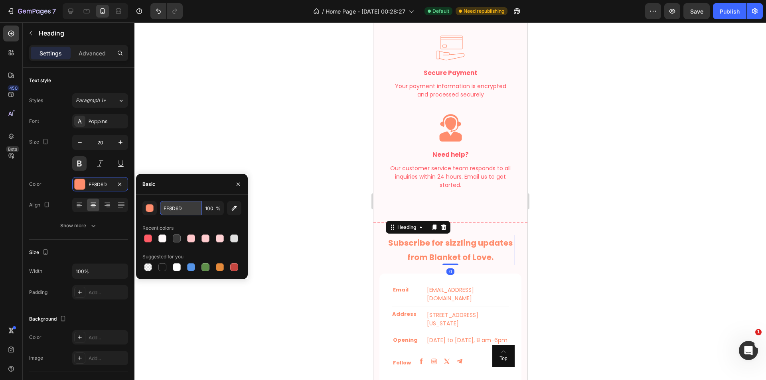
click at [182, 211] on input "FF8D6D" at bounding box center [180, 208] width 41 height 14
paste input "5B66"
type input "FF5B66"
click at [593, 274] on div at bounding box center [449, 201] width 631 height 358
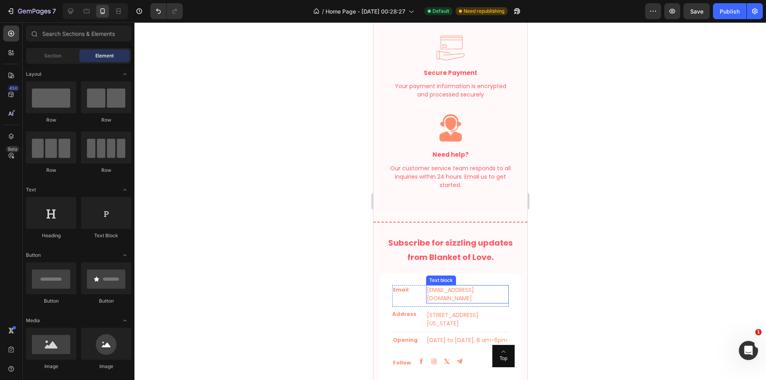
scroll to position [1798, 0]
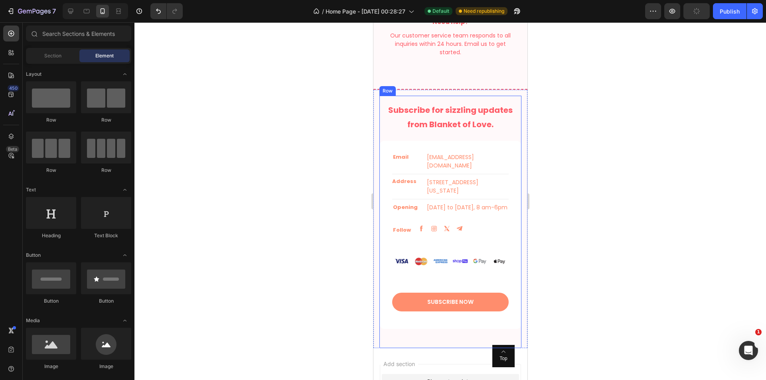
click at [388, 145] on div "Email Text block [EMAIL_ADDRESS][DOMAIN_NAME] Text block Row Address Text block…" at bounding box center [450, 235] width 142 height 188
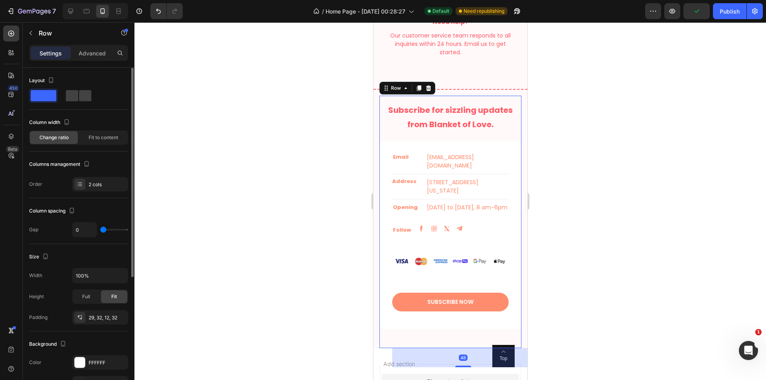
scroll to position [133, 0]
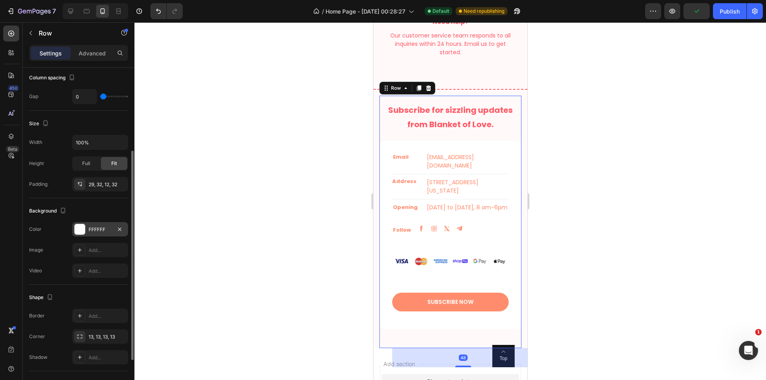
click at [89, 230] on div "FFFFFF" at bounding box center [100, 229] width 23 height 7
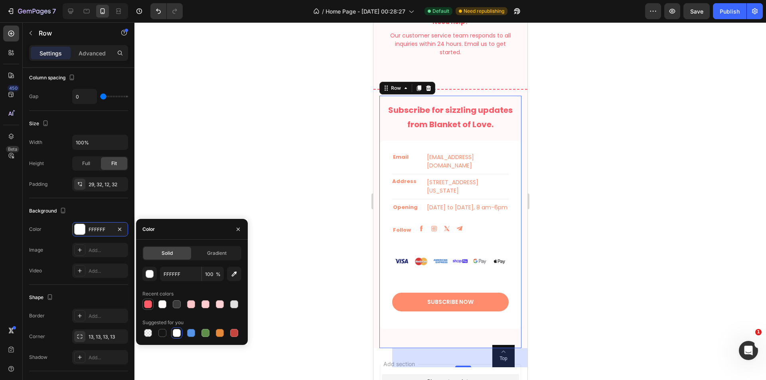
click at [144, 303] on div at bounding box center [148, 304] width 8 height 8
type input "FF5B66"
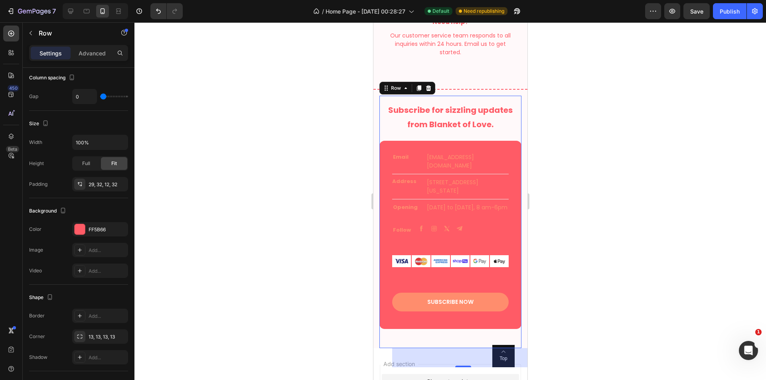
click at [611, 202] on div at bounding box center [449, 201] width 631 height 358
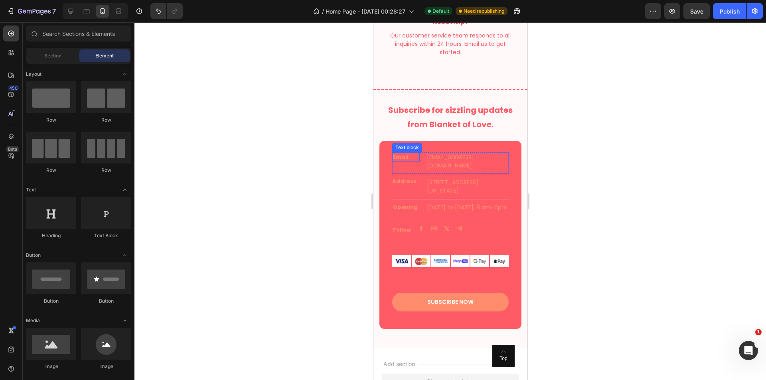
click at [399, 154] on p "Email" at bounding box center [405, 157] width 26 height 8
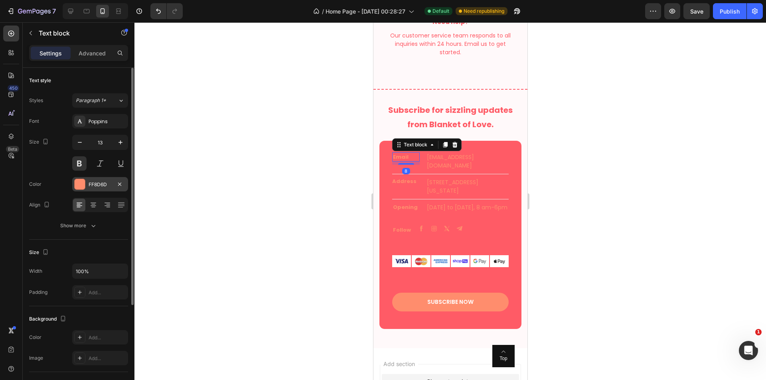
click at [81, 184] on div at bounding box center [80, 184] width 10 height 10
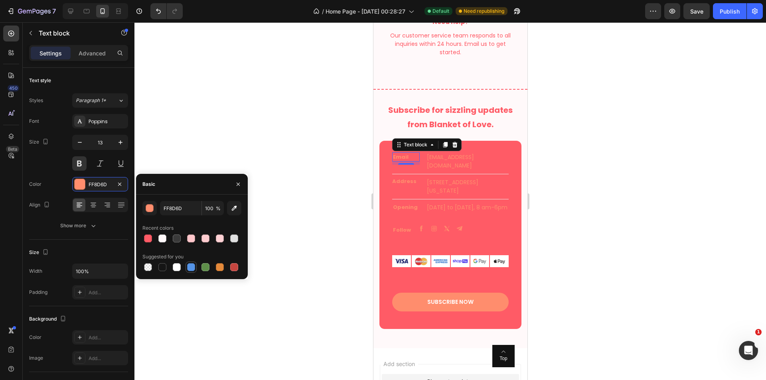
click at [177, 270] on div at bounding box center [177, 267] width 8 height 8
type input "FFFFFF"
click at [450, 156] on span "[EMAIL_ADDRESS][DOMAIN_NAME]" at bounding box center [449, 161] width 47 height 16
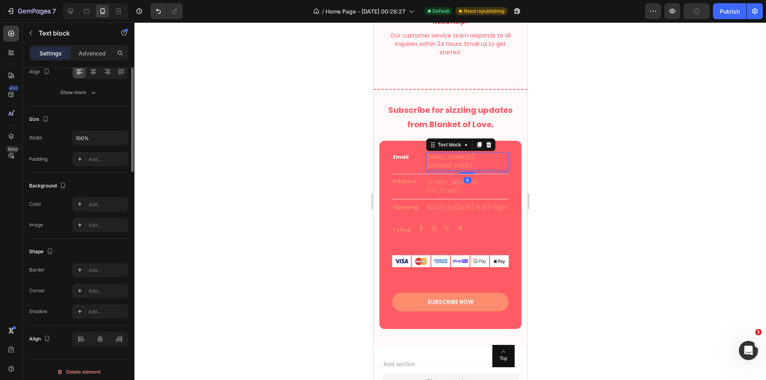
scroll to position [0, 0]
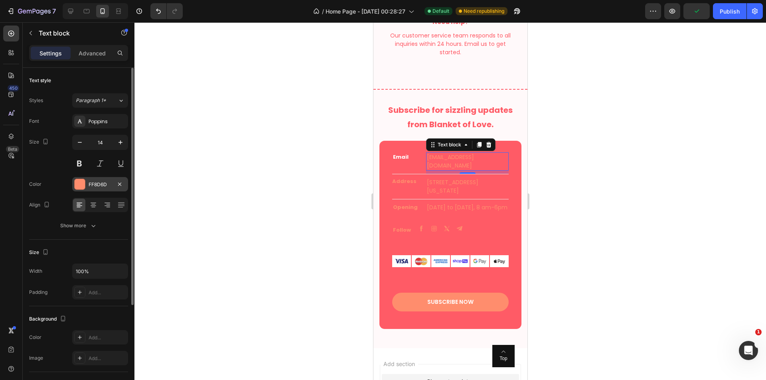
click at [89, 187] on div "FF8D6D" at bounding box center [100, 184] width 23 height 7
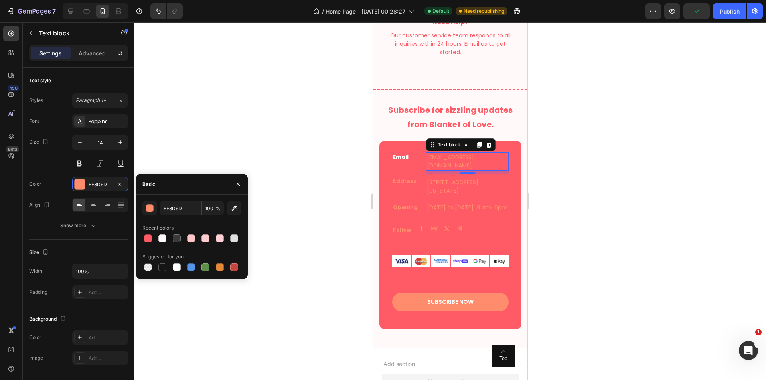
click at [173, 260] on div "Suggested for you" at bounding box center [191, 256] width 99 height 13
click at [181, 267] on div at bounding box center [177, 267] width 10 height 10
type input "FFFFFF"
click at [80, 142] on icon "button" at bounding box center [80, 142] width 8 height 8
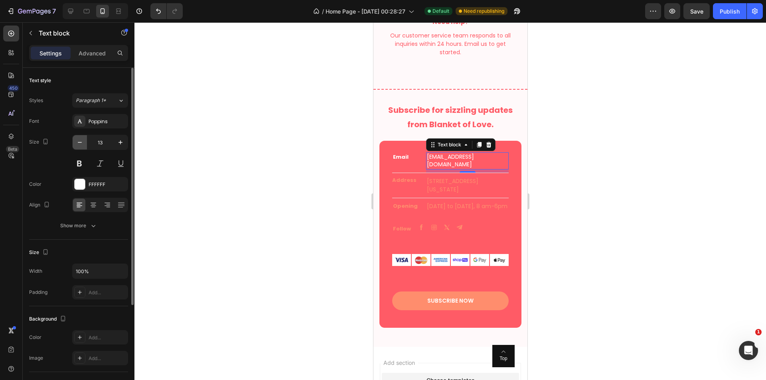
click at [80, 142] on icon "button" at bounding box center [80, 142] width 8 height 8
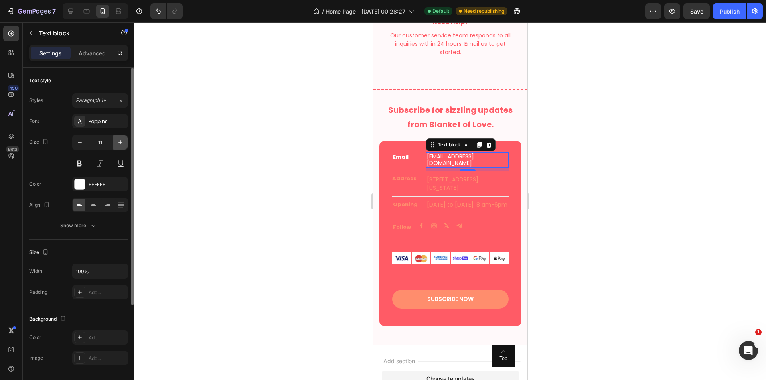
click at [124, 143] on icon "button" at bounding box center [120, 142] width 8 height 8
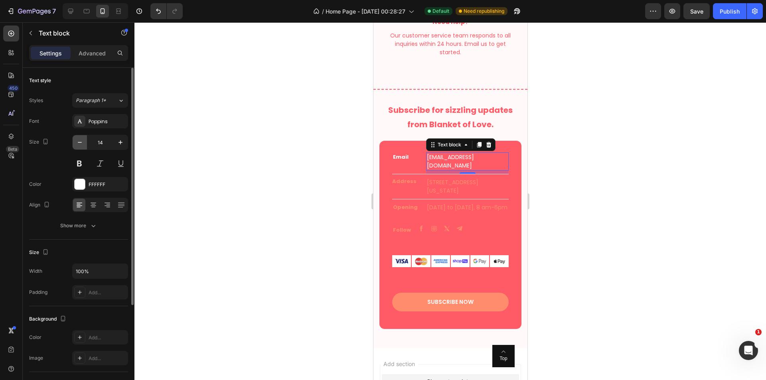
click at [80, 141] on icon "button" at bounding box center [80, 142] width 8 height 8
type input "13"
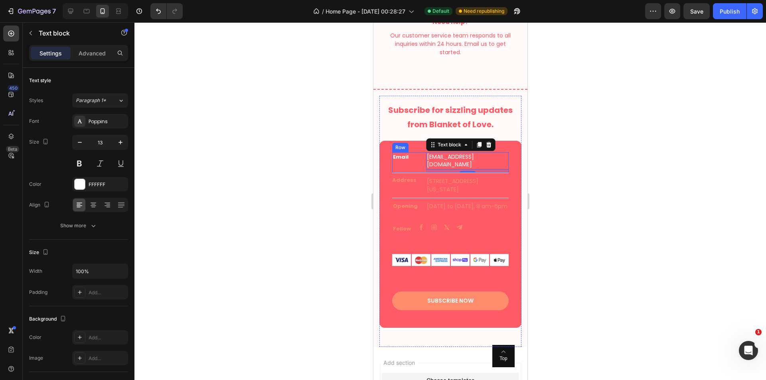
click at [453, 164] on p "[EMAIL_ADDRESS][DOMAIN_NAME]" at bounding box center [466, 161] width 81 height 16
click at [575, 175] on div at bounding box center [449, 201] width 631 height 358
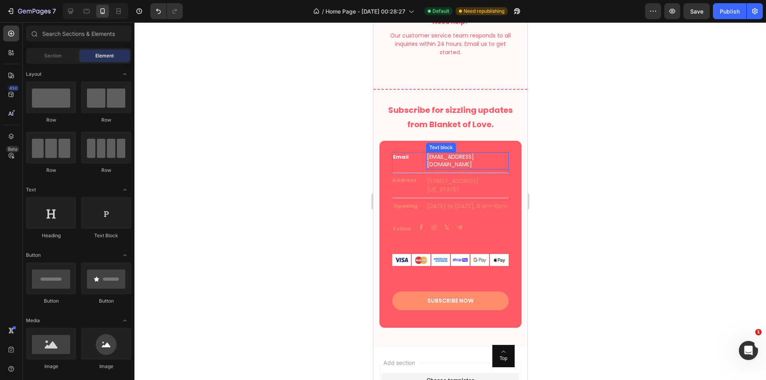
click at [453, 162] on p "[EMAIL_ADDRESS][DOMAIN_NAME]" at bounding box center [466, 161] width 81 height 16
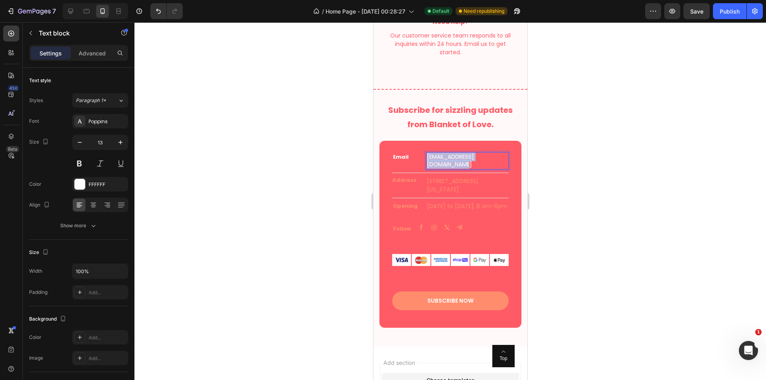
click at [453, 162] on p "[EMAIL_ADDRESS][DOMAIN_NAME]" at bounding box center [466, 161] width 81 height 16
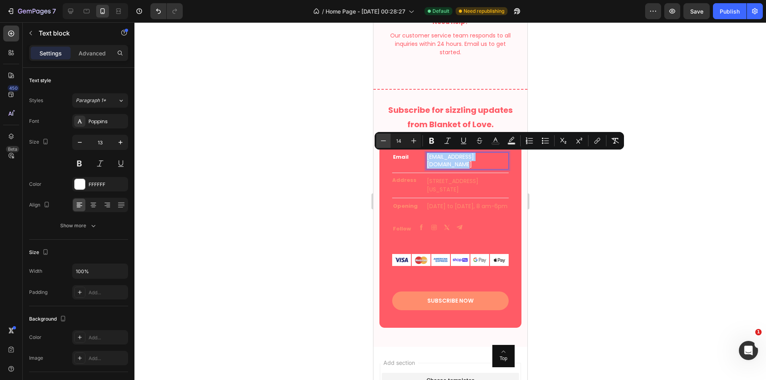
click at [380, 139] on icon "Editor contextual toolbar" at bounding box center [383, 141] width 8 height 8
type input "13"
click at [601, 215] on div at bounding box center [449, 201] width 631 height 358
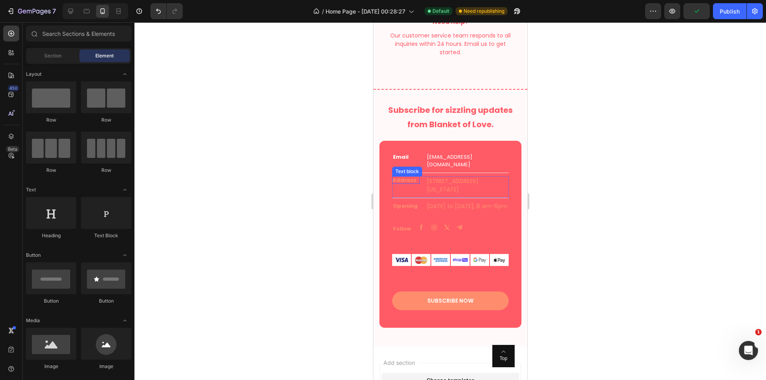
click at [406, 176] on p "Address" at bounding box center [406, 180] width 28 height 8
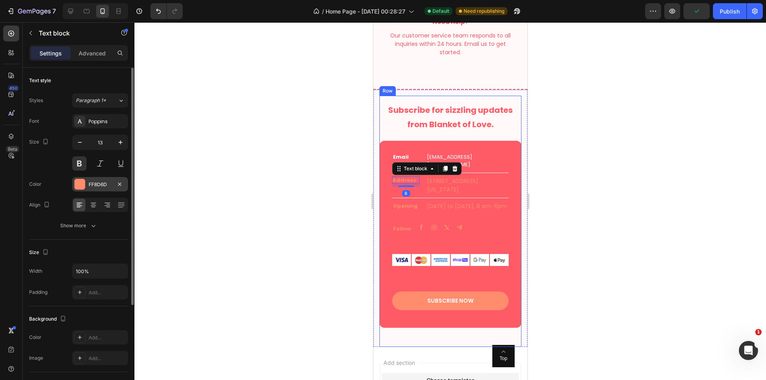
click at [94, 183] on div "FF8D6D" at bounding box center [100, 184] width 23 height 7
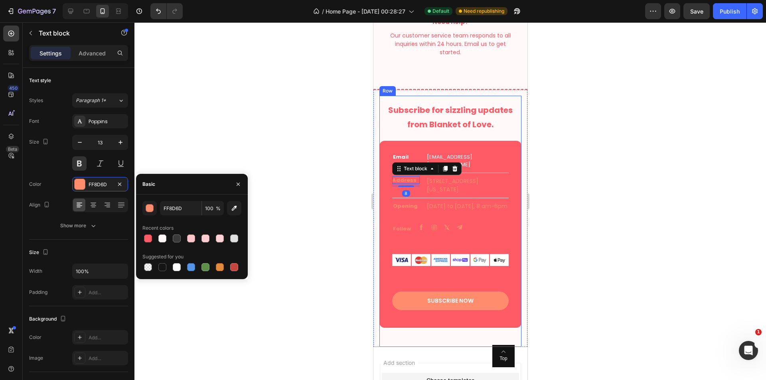
click at [177, 273] on div "FF8D6D 100 % Recent colors Suggested for you" at bounding box center [192, 237] width 112 height 85
click at [175, 266] on div at bounding box center [177, 267] width 8 height 8
type input "FFFFFF"
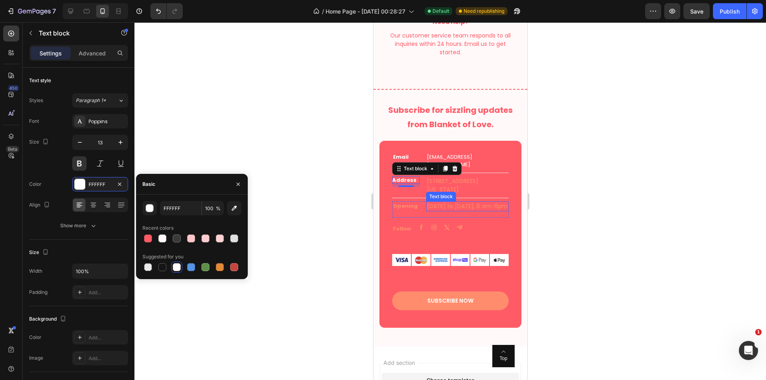
click at [468, 177] on span "[STREET_ADDRESS][US_STATE]" at bounding box center [451, 185] width 51 height 16
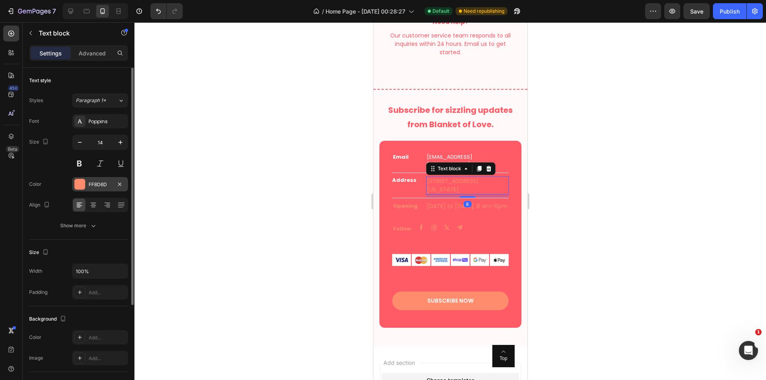
click at [99, 191] on div "FF8D6D" at bounding box center [100, 184] width 56 height 14
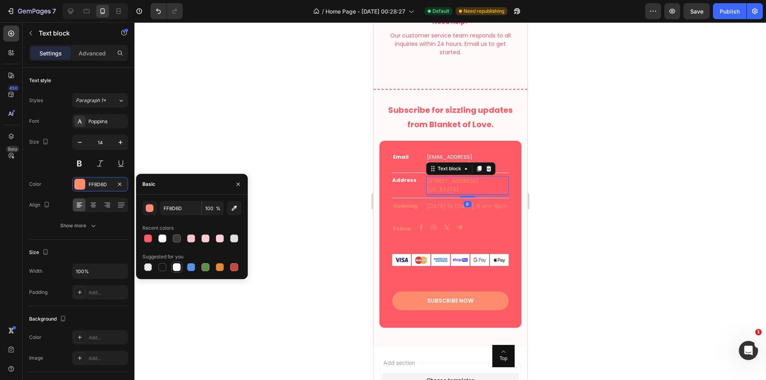
click at [177, 270] on div at bounding box center [177, 267] width 8 height 8
click at [148, 237] on div at bounding box center [148, 238] width 8 height 8
type input "FF5B66"
click at [469, 178] on span "[STREET_ADDRESS][US_STATE]" at bounding box center [451, 185] width 51 height 16
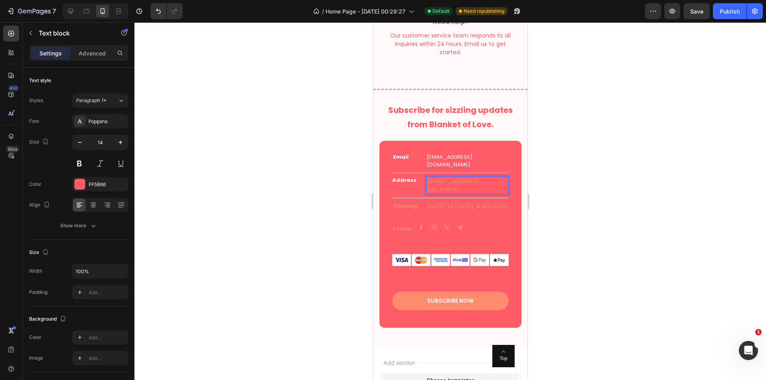
click at [586, 192] on div at bounding box center [449, 201] width 631 height 358
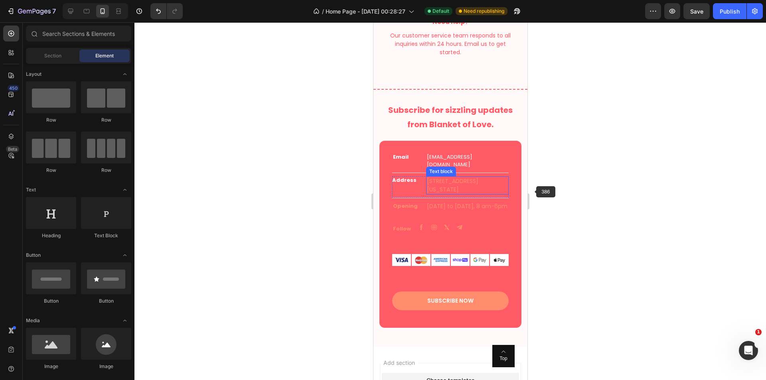
click at [460, 185] on span "[STREET_ADDRESS][US_STATE]" at bounding box center [451, 185] width 51 height 16
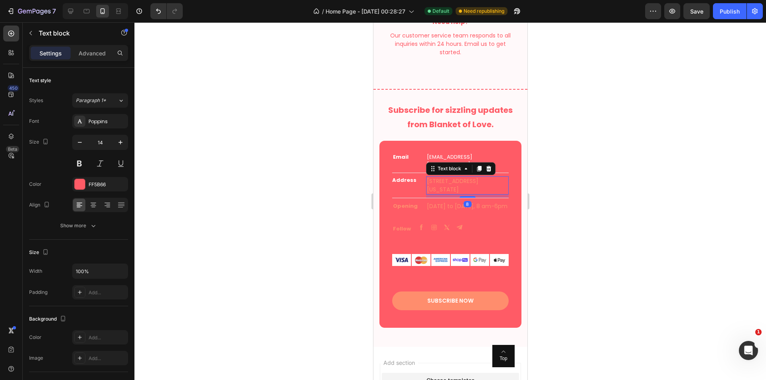
click at [452, 179] on span "[STREET_ADDRESS][US_STATE]" at bounding box center [451, 185] width 51 height 16
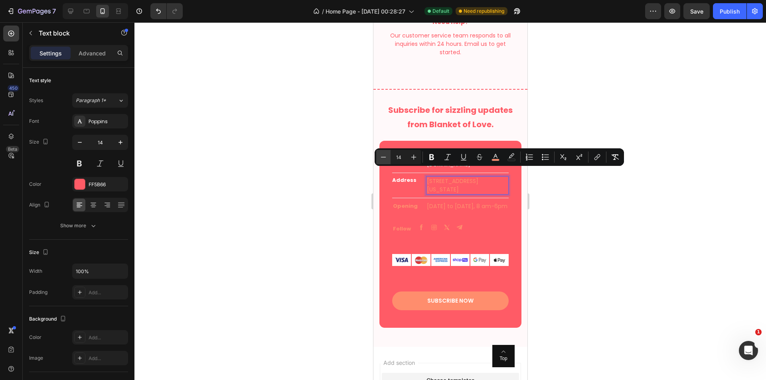
click at [382, 156] on icon "Editor contextual toolbar" at bounding box center [383, 157] width 8 height 8
type input "13"
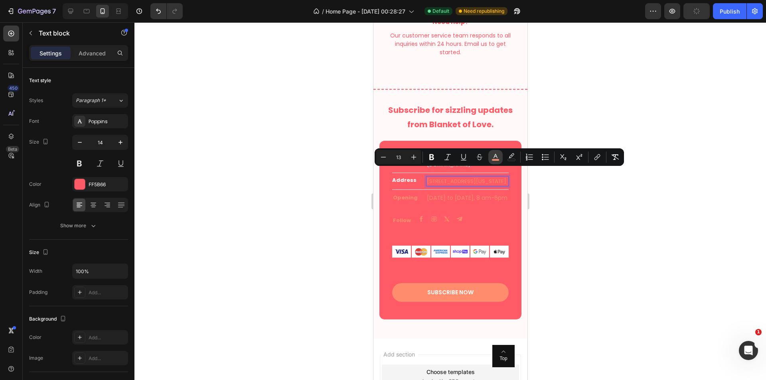
click at [497, 158] on icon "Editor contextual toolbar" at bounding box center [495, 156] width 4 height 4
type input "FF8D6D"
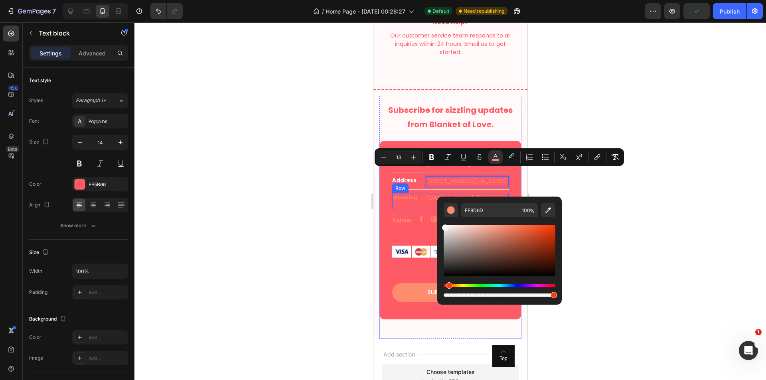
type input "F9F9F9"
drag, startPoint x: 832, startPoint y: 265, endPoint x: 425, endPoint y: 213, distance: 410.8
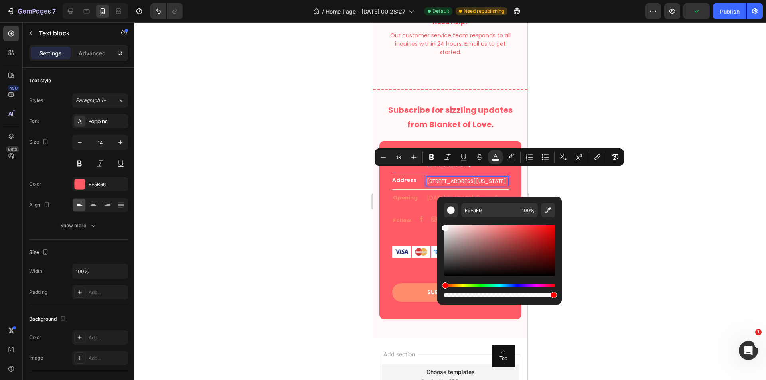
click at [612, 201] on div at bounding box center [449, 201] width 631 height 358
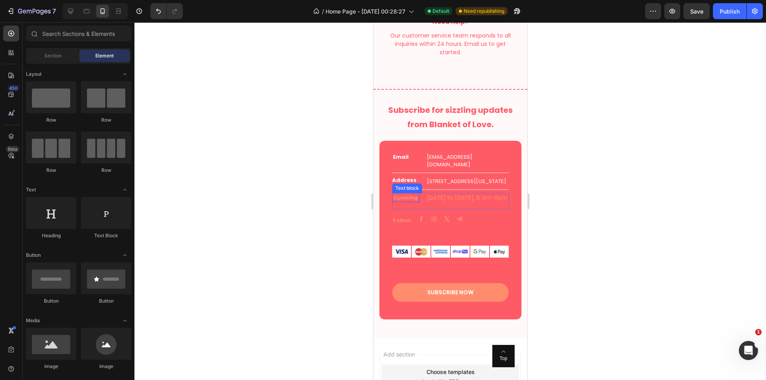
click at [400, 202] on p "Opening" at bounding box center [405, 198] width 26 height 8
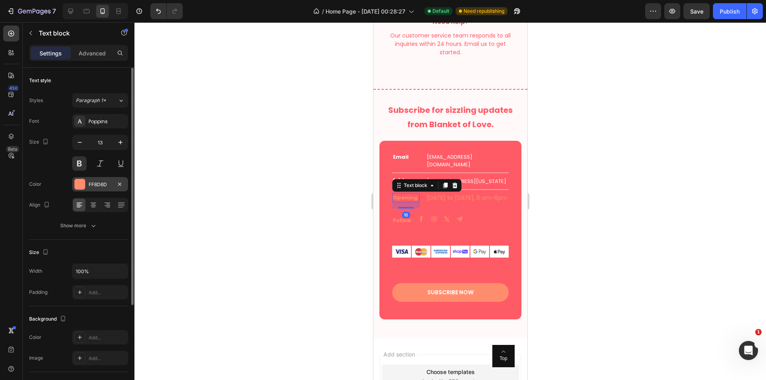
click at [85, 181] on div "FF8D6D" at bounding box center [100, 184] width 56 height 14
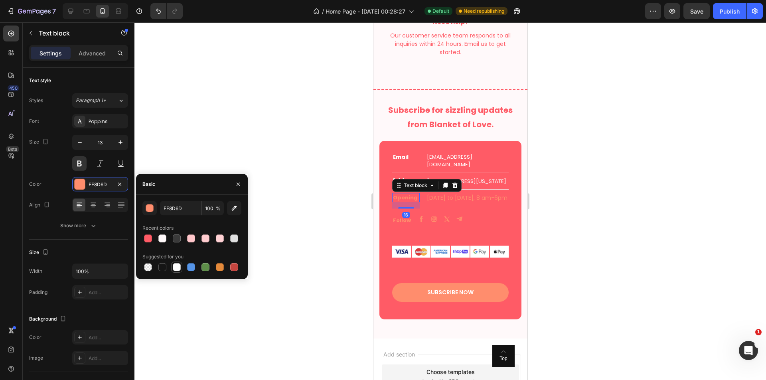
drag, startPoint x: 177, startPoint y: 267, endPoint x: 181, endPoint y: 262, distance: 6.5
click at [176, 267] on div at bounding box center [177, 267] width 8 height 8
type input "FFFFFF"
click at [467, 202] on span "[DATE] to [DATE], 8 am-6pm" at bounding box center [466, 198] width 81 height 8
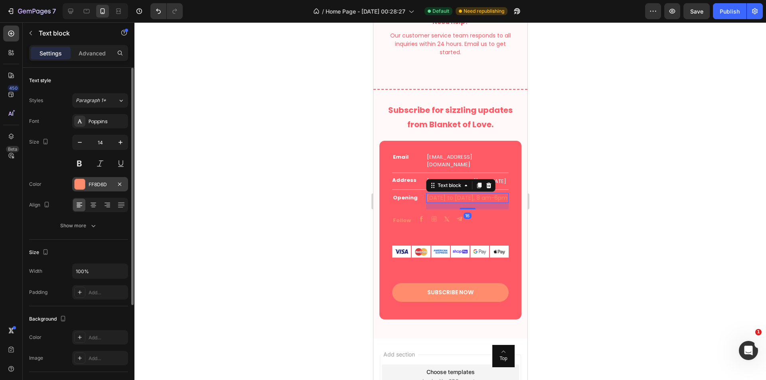
click at [81, 184] on div at bounding box center [80, 184] width 10 height 10
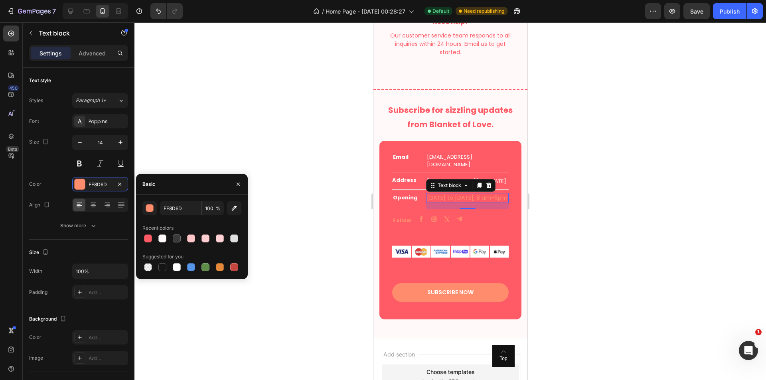
click at [175, 261] on div "Suggested for you" at bounding box center [191, 256] width 99 height 13
click at [175, 266] on div at bounding box center [177, 267] width 8 height 8
type input "FFFFFF"
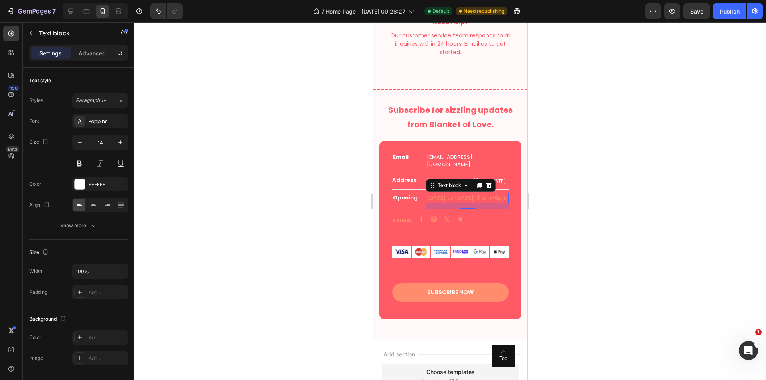
click at [448, 202] on span "[DATE] to [DATE], 8 am-6pm" at bounding box center [466, 198] width 81 height 8
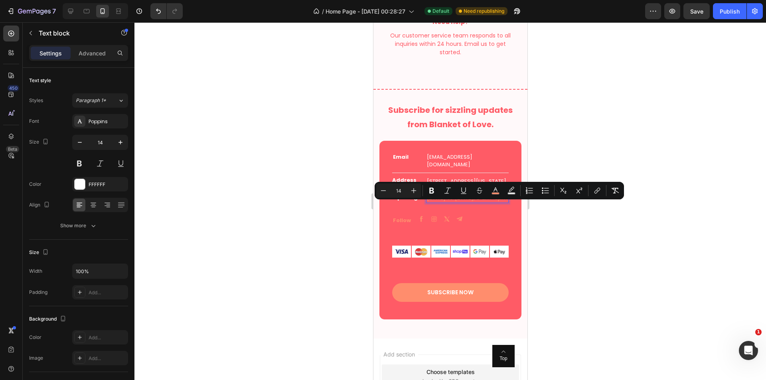
click at [450, 202] on span "[DATE] to [DATE], 8 am-6pm" at bounding box center [466, 198] width 81 height 8
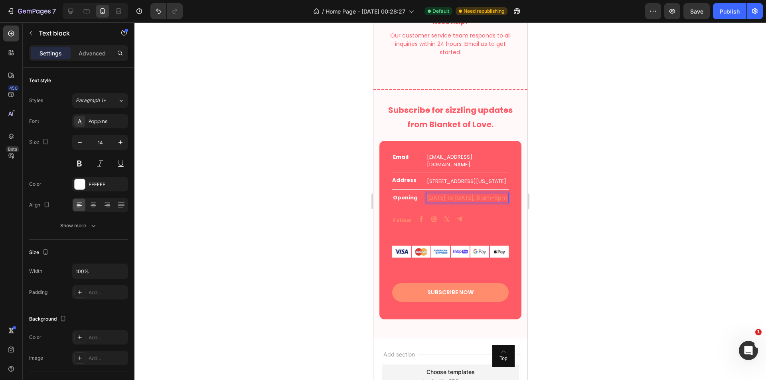
click at [450, 202] on span "[DATE] to [DATE], 8 am-6pm" at bounding box center [466, 198] width 81 height 8
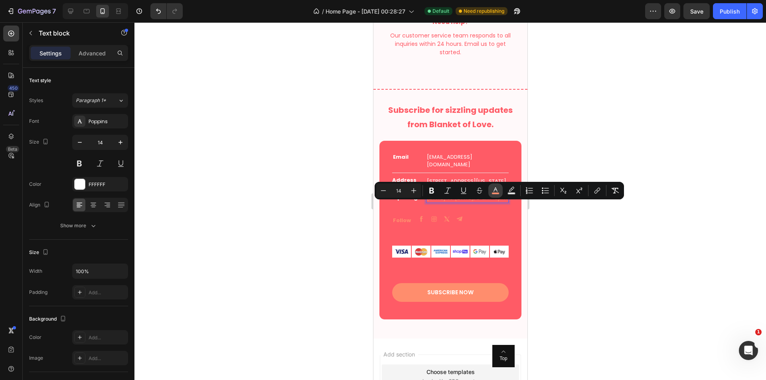
click at [489, 193] on button "color" at bounding box center [495, 190] width 14 height 14
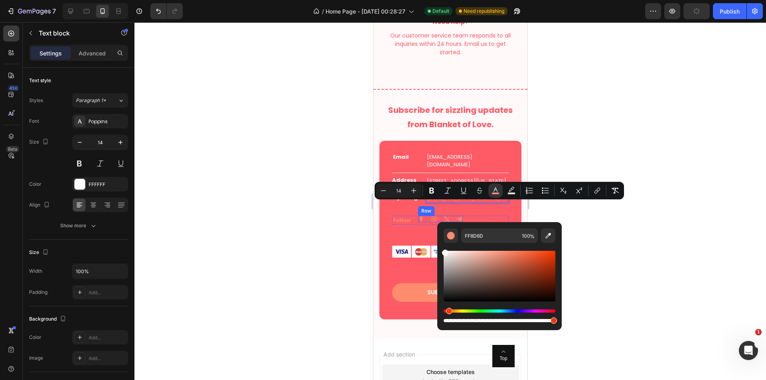
type input "FCFCFC"
drag, startPoint x: 822, startPoint y: 292, endPoint x: 429, endPoint y: 238, distance: 397.3
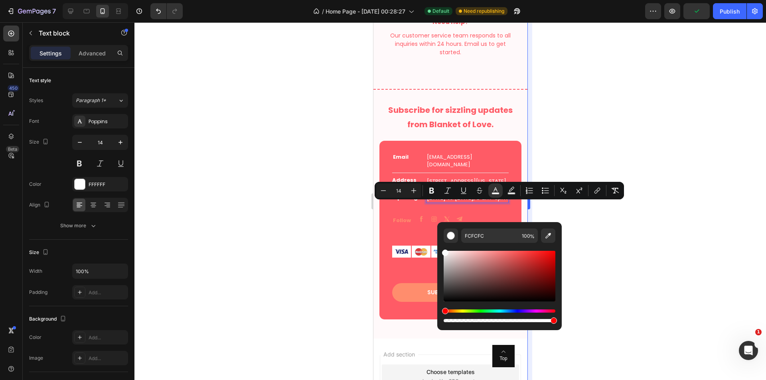
drag, startPoint x: 549, startPoint y: 210, endPoint x: 531, endPoint y: 216, distance: 19.2
click at [549, 210] on div at bounding box center [449, 201] width 631 height 358
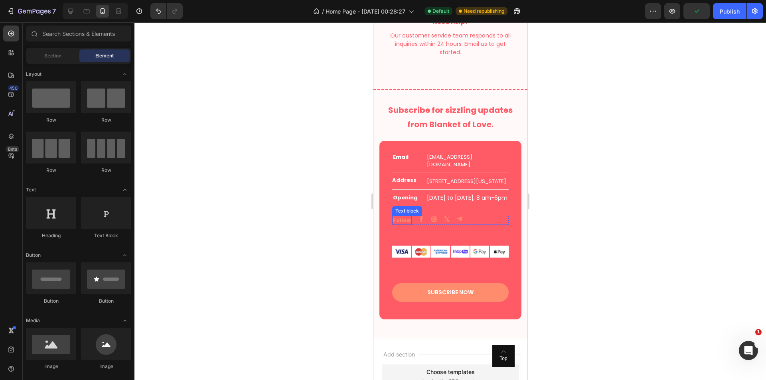
click at [398, 225] on p "Follow" at bounding box center [401, 221] width 18 height 8
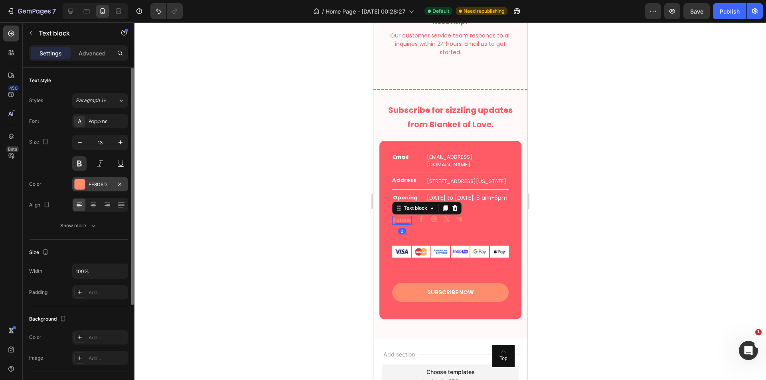
click at [88, 183] on div "FF8D6D" at bounding box center [100, 184] width 56 height 14
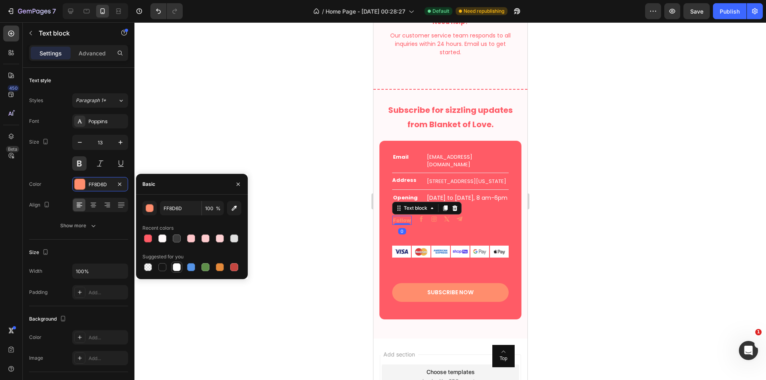
click at [176, 267] on div at bounding box center [177, 267] width 8 height 8
type input "FFFFFF"
click at [425, 222] on div "Image Image Image Image Row" at bounding box center [440, 219] width 45 height 6
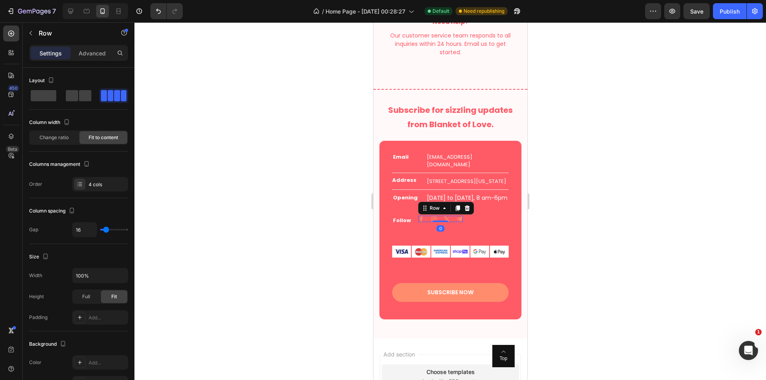
click at [555, 242] on div at bounding box center [449, 201] width 631 height 358
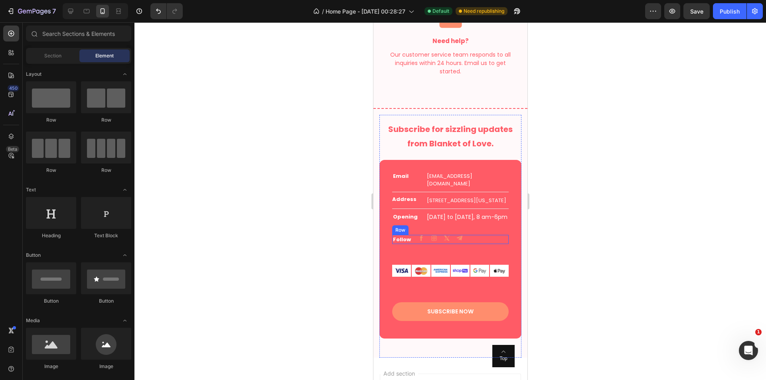
scroll to position [1809, 0]
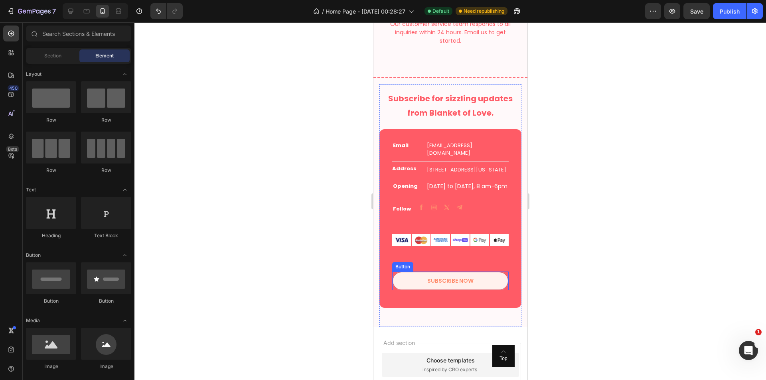
click at [473, 290] on button "Subscribe now" at bounding box center [450, 281] width 116 height 19
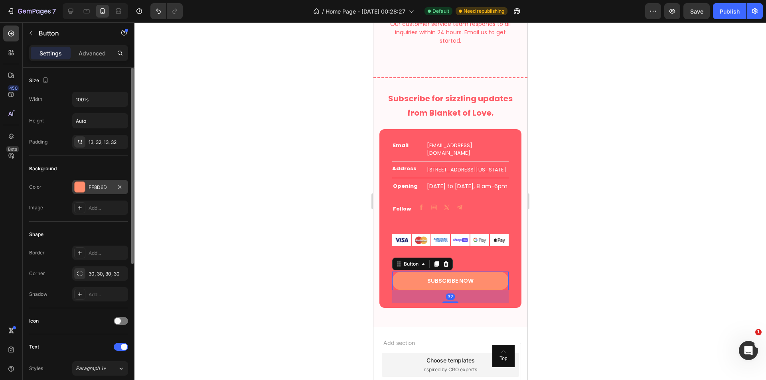
click at [89, 185] on div "FF8D6D" at bounding box center [100, 187] width 23 height 7
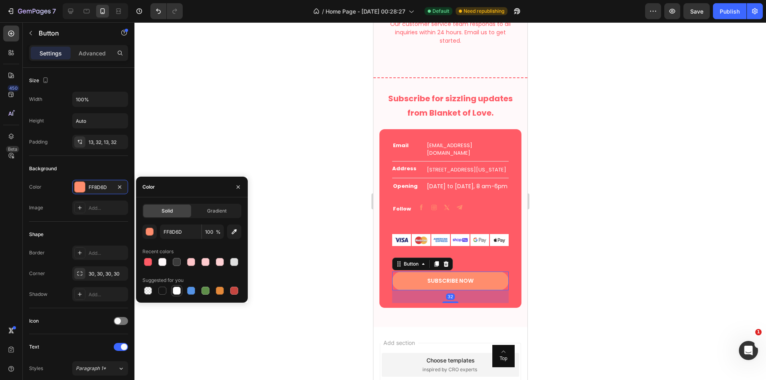
click at [176, 291] on div at bounding box center [177, 291] width 8 height 8
type input "FFFFFF"
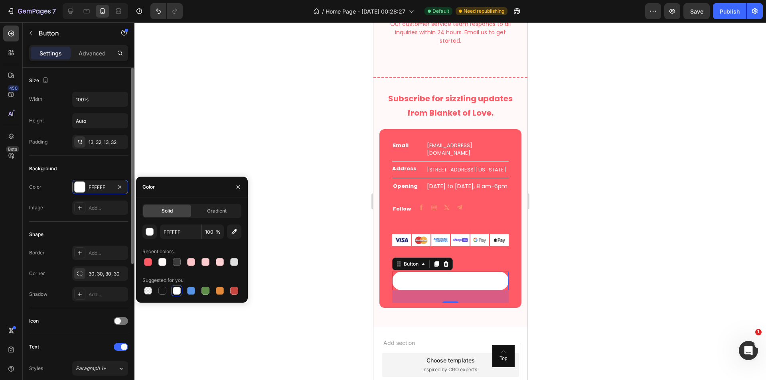
scroll to position [133, 0]
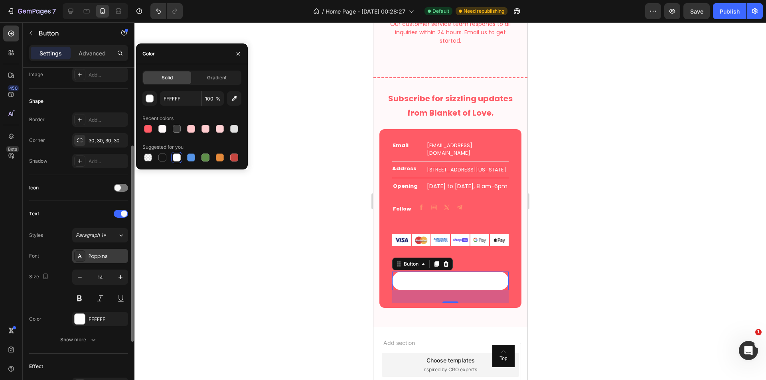
click at [97, 259] on div "Poppins" at bounding box center [107, 256] width 37 height 7
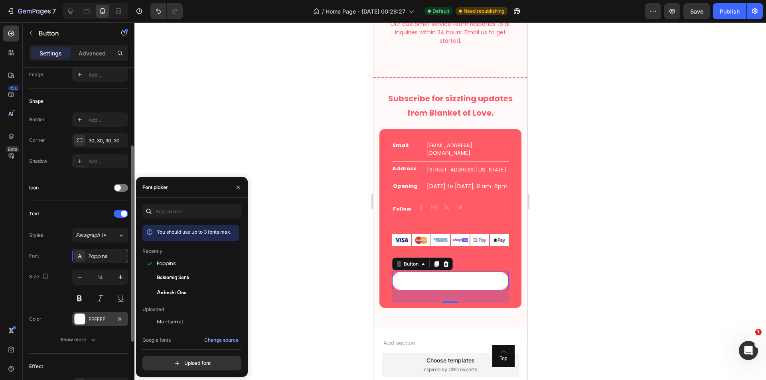
click at [93, 315] on div "FFFFFF" at bounding box center [100, 319] width 56 height 14
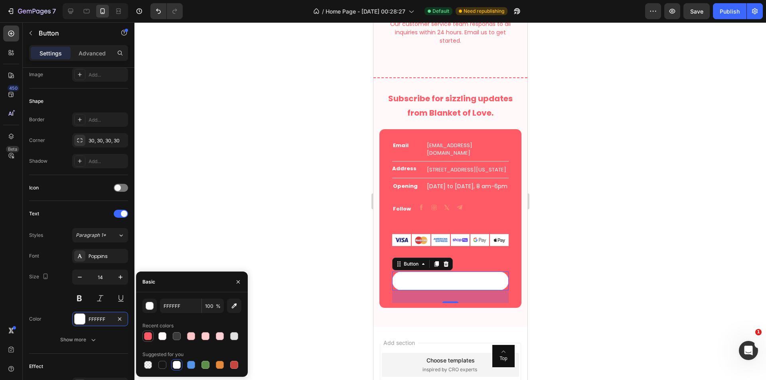
click at [148, 341] on div at bounding box center [147, 336] width 11 height 11
type input "FF5B66"
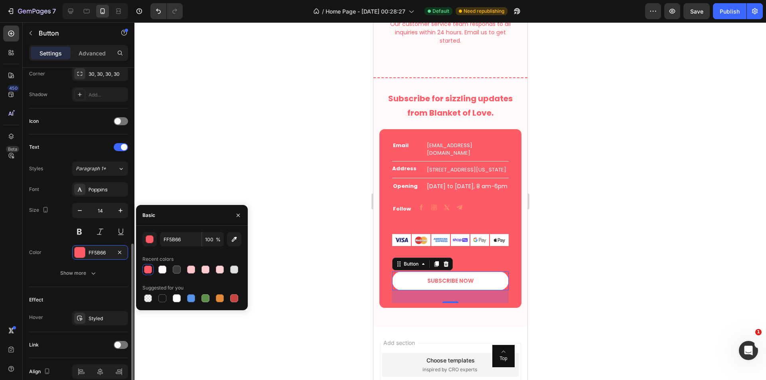
scroll to position [237, 0]
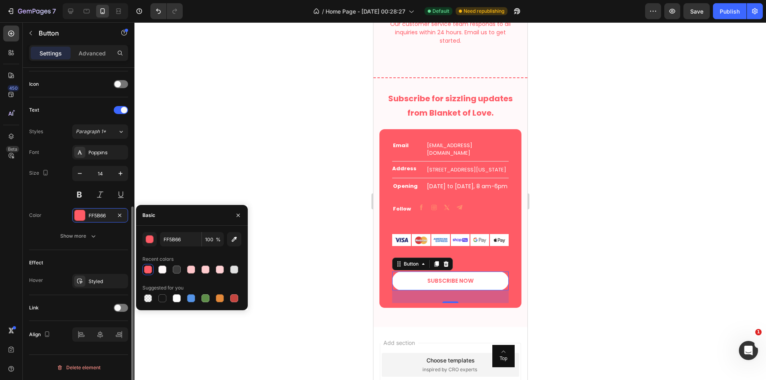
click at [97, 266] on div "Effect" at bounding box center [78, 262] width 99 height 13
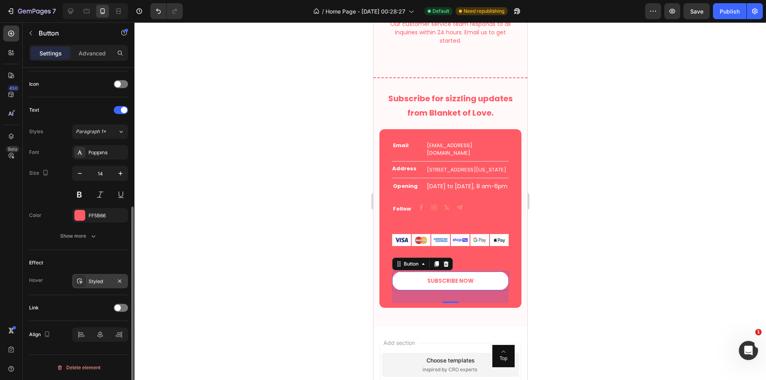
click at [97, 279] on div "Styled" at bounding box center [100, 281] width 23 height 7
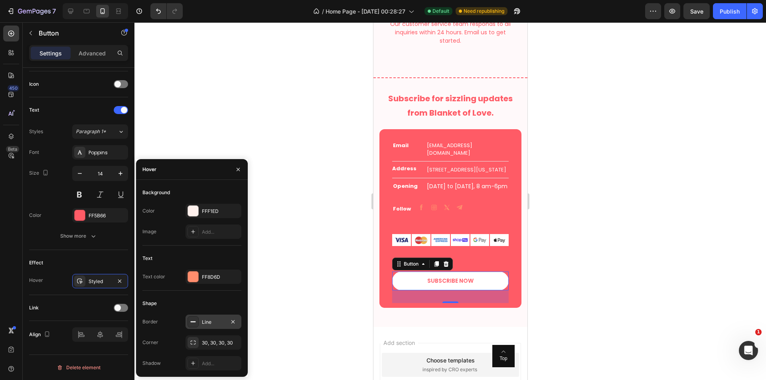
click at [208, 324] on div "Line" at bounding box center [213, 322] width 23 height 7
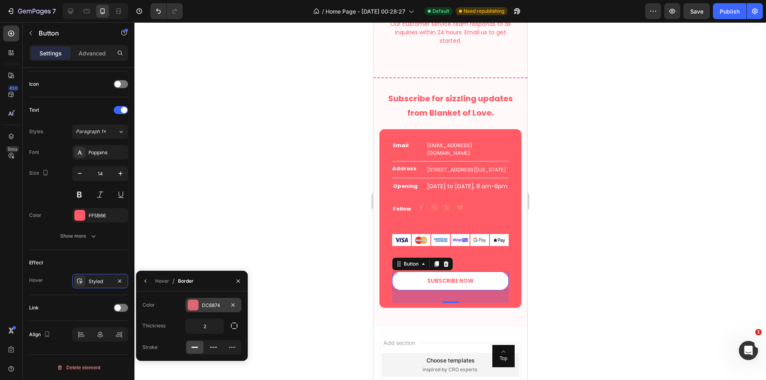
click at [203, 310] on div "DC6874" at bounding box center [213, 305] width 56 height 14
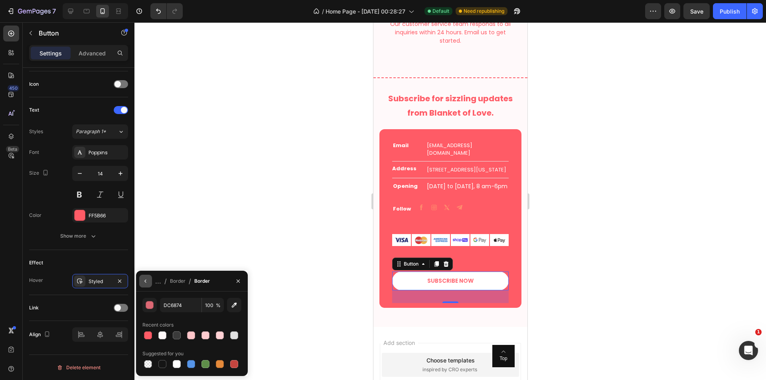
click at [147, 283] on icon "button" at bounding box center [145, 281] width 6 height 6
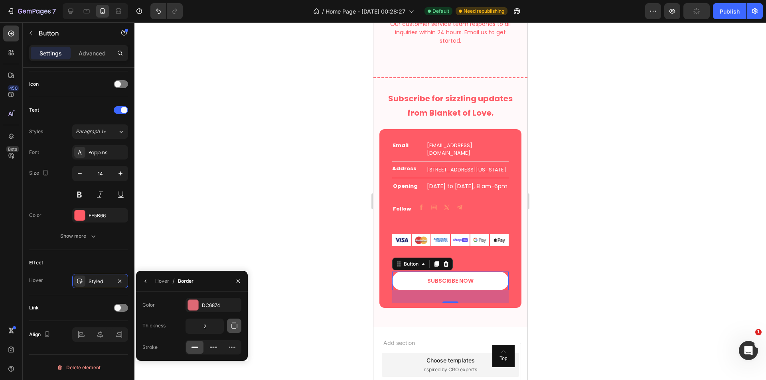
click at [236, 325] on icon "button" at bounding box center [234, 326] width 8 height 8
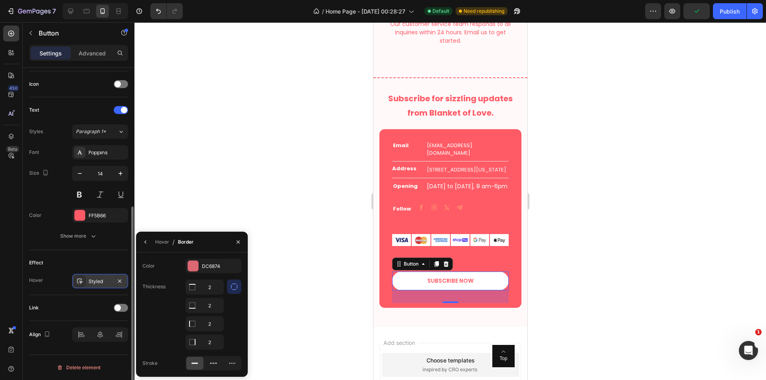
click at [124, 281] on div "Styled" at bounding box center [100, 281] width 56 height 14
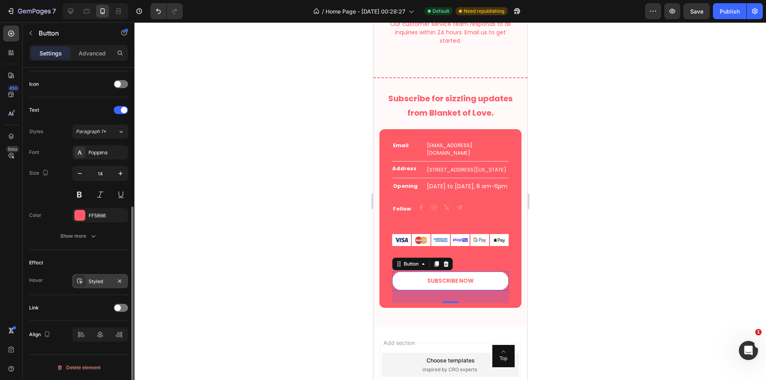
click at [100, 276] on div "Styled" at bounding box center [100, 281] width 56 height 14
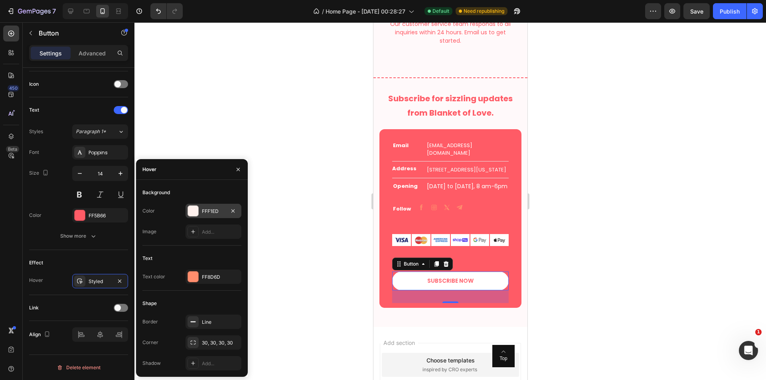
click at [205, 213] on div "FFF1ED" at bounding box center [213, 211] width 23 height 7
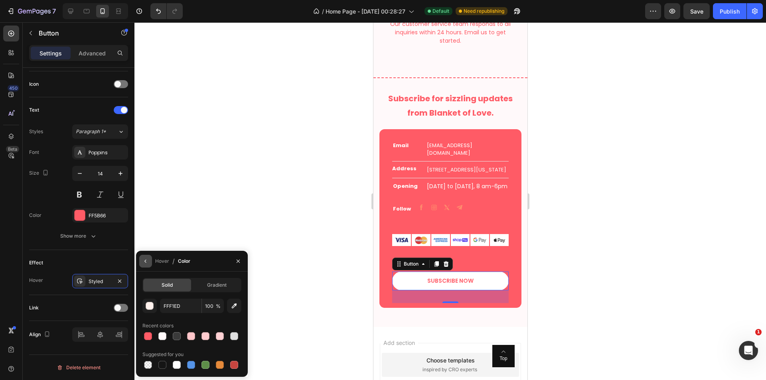
click at [144, 258] on icon "button" at bounding box center [145, 261] width 6 height 6
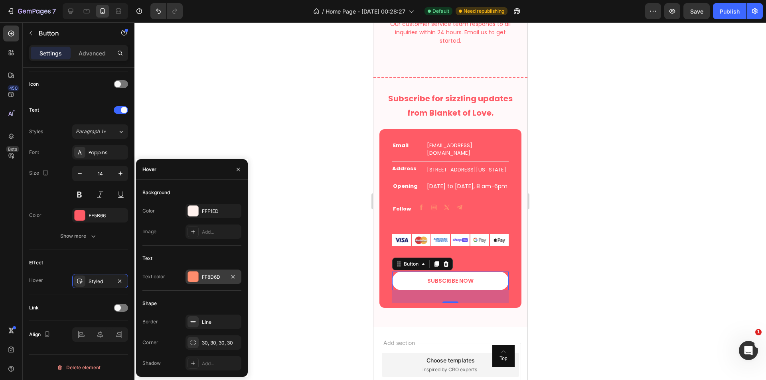
click at [210, 280] on div "FF8D6D" at bounding box center [213, 277] width 23 height 7
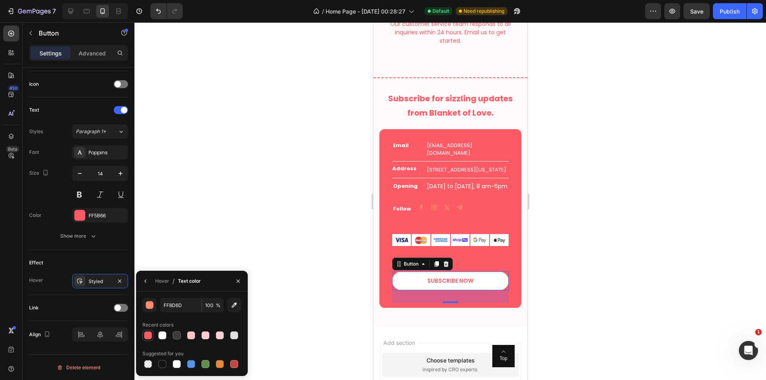
click at [149, 336] on div at bounding box center [148, 335] width 8 height 8
click at [192, 334] on div at bounding box center [191, 335] width 8 height 8
click at [145, 283] on icon "button" at bounding box center [145, 281] width 6 height 6
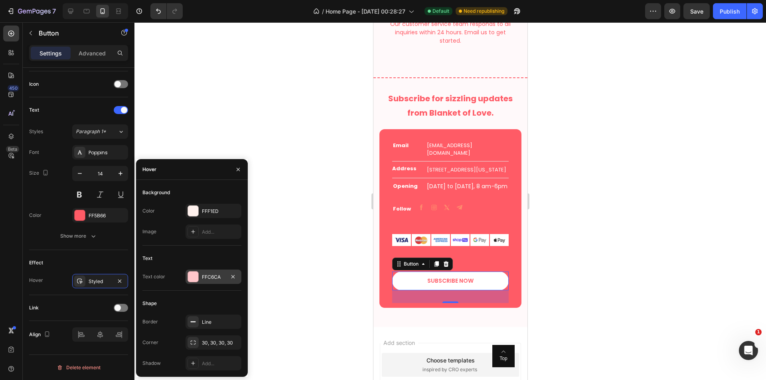
click at [199, 275] on div "FFC6CA" at bounding box center [213, 277] width 56 height 14
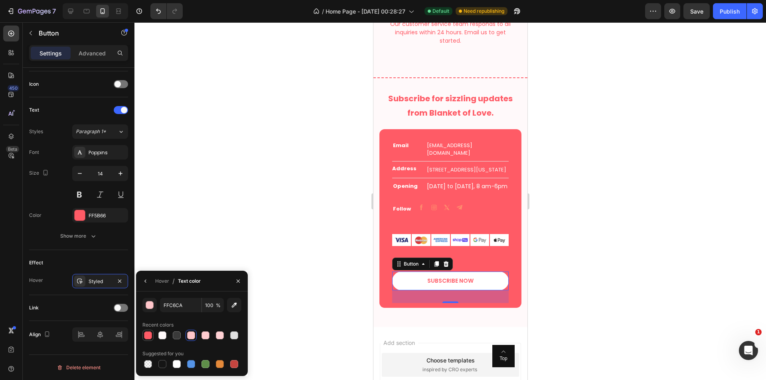
click at [145, 334] on div at bounding box center [148, 335] width 8 height 8
type input "FF5B66"
click at [152, 277] on div "Hover / Text color" at bounding box center [170, 281] width 68 height 20
click at [149, 278] on button "button" at bounding box center [145, 281] width 13 height 13
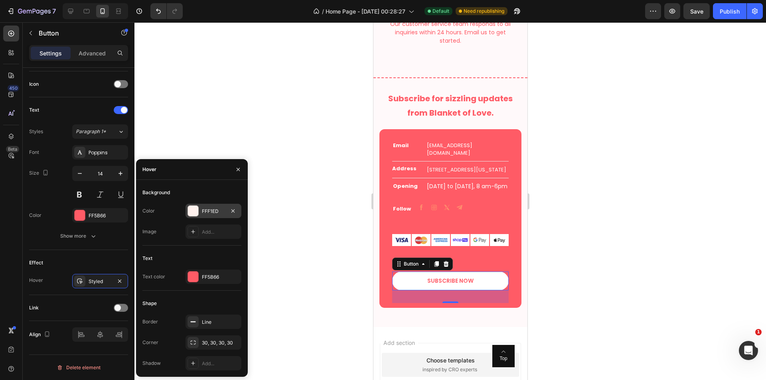
click at [205, 210] on div "FFF1ED" at bounding box center [213, 211] width 23 height 7
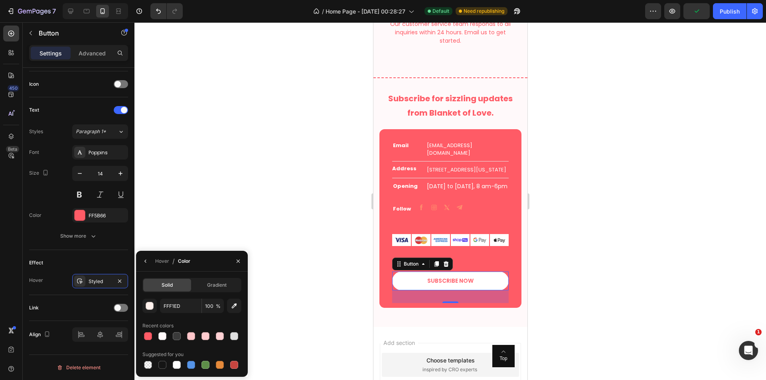
drag, startPoint x: 190, startPoint y: 337, endPoint x: 233, endPoint y: 328, distance: 44.0
click at [190, 336] on div at bounding box center [191, 336] width 8 height 8
type input "FFC6CA"
click at [605, 295] on div at bounding box center [449, 201] width 631 height 358
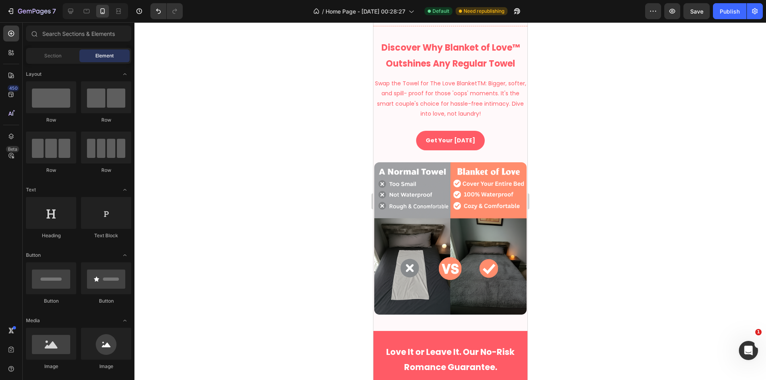
select select "XS 20 × 28 in | 50 × 70 cm"
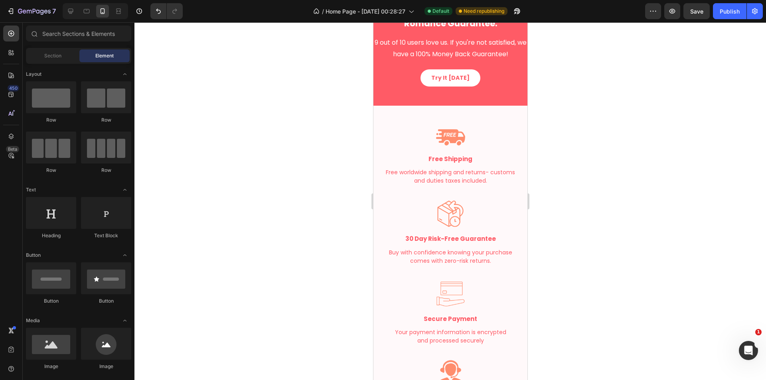
scroll to position [1279, 0]
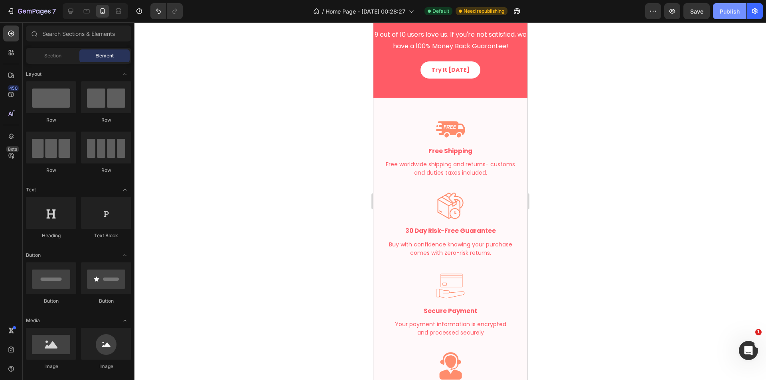
click at [722, 17] on button "Publish" at bounding box center [729, 11] width 33 height 16
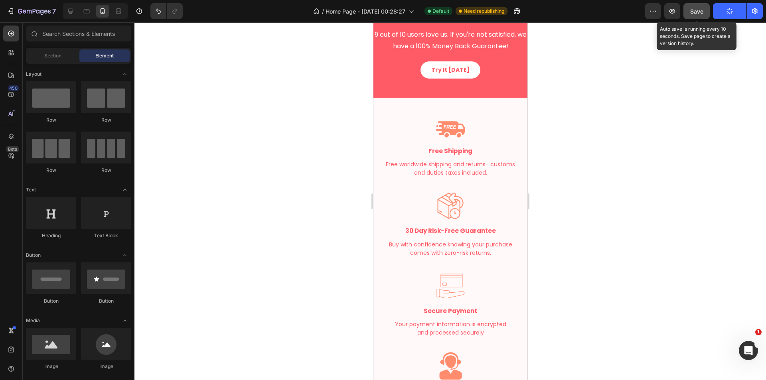
click at [696, 12] on span "Save" at bounding box center [696, 11] width 13 height 7
